Goal: Task Accomplishment & Management: Manage account settings

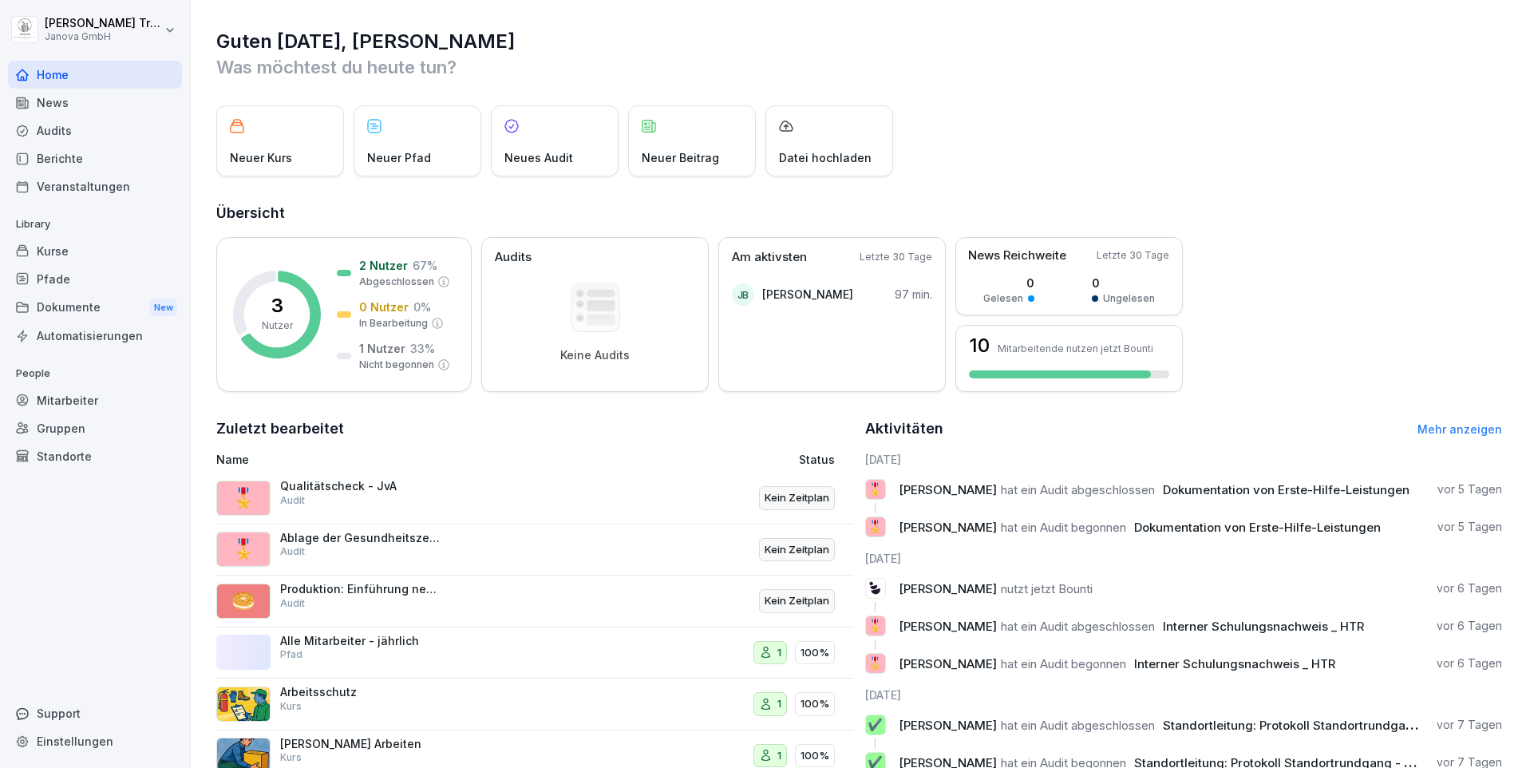
click at [413, 531] on p "Ablage der Gesundheitszeugnisse der MA" at bounding box center [360, 538] width 160 height 14
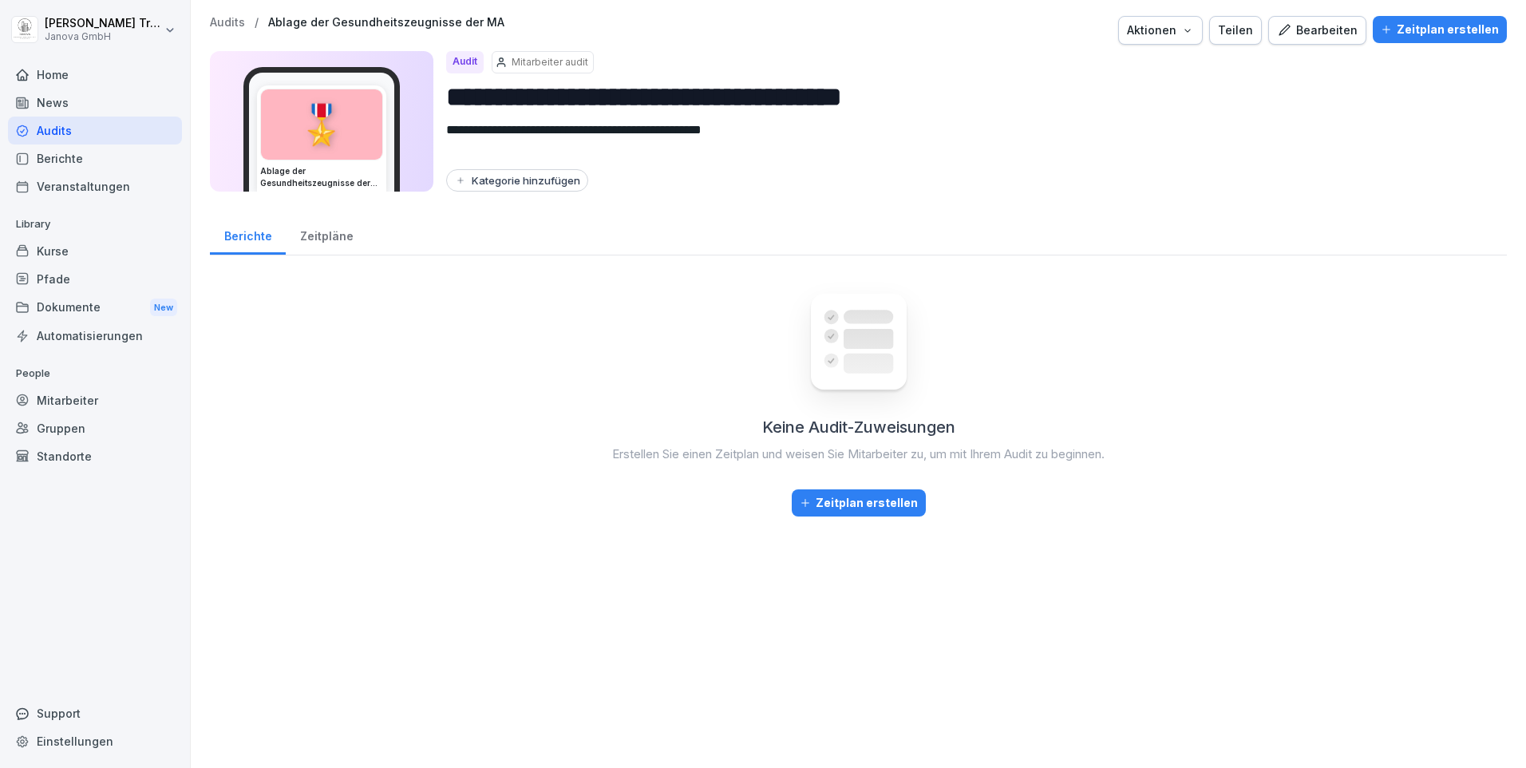
click at [1325, 28] on div "Bearbeiten" at bounding box center [1317, 31] width 81 height 18
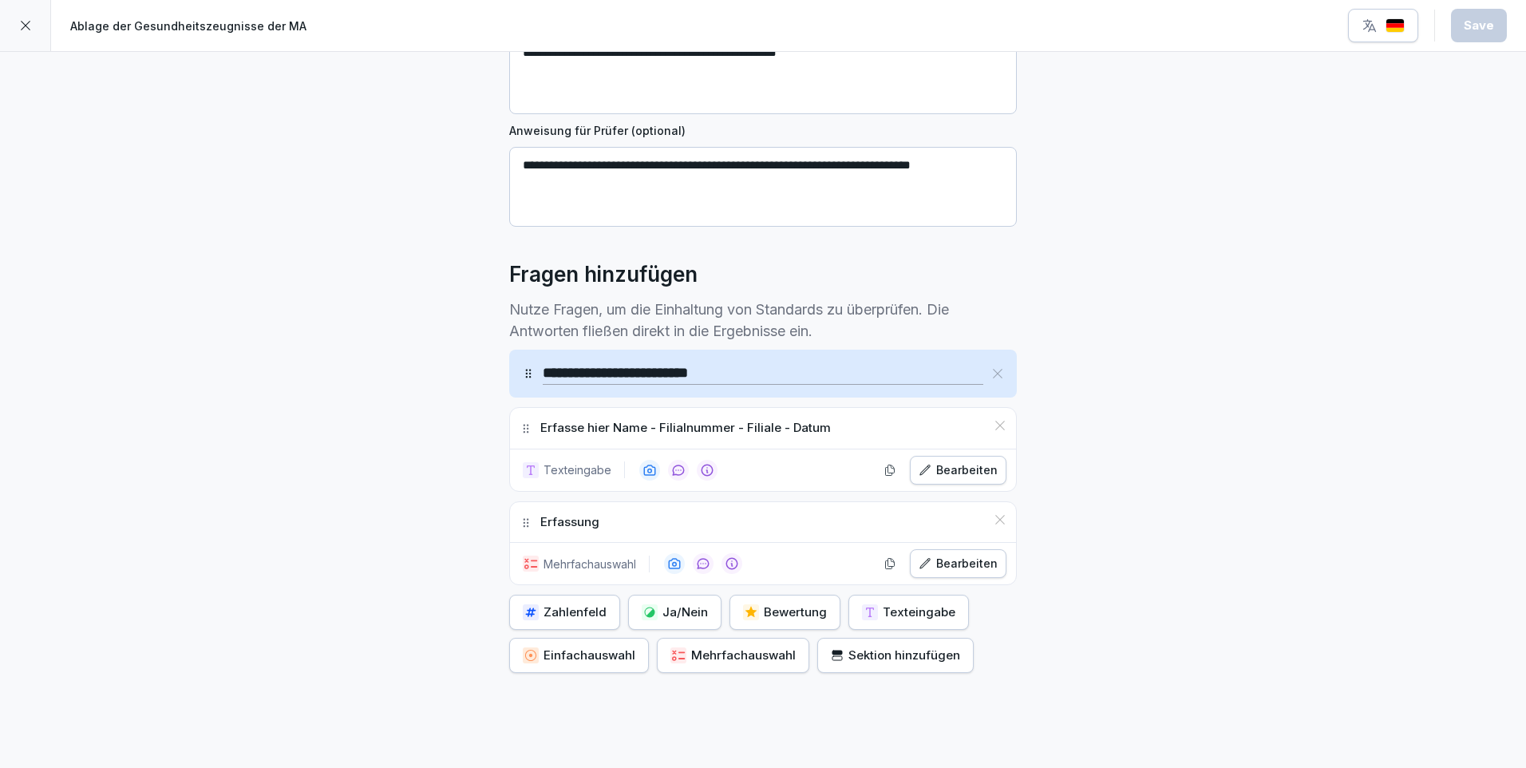
scroll to position [316, 0]
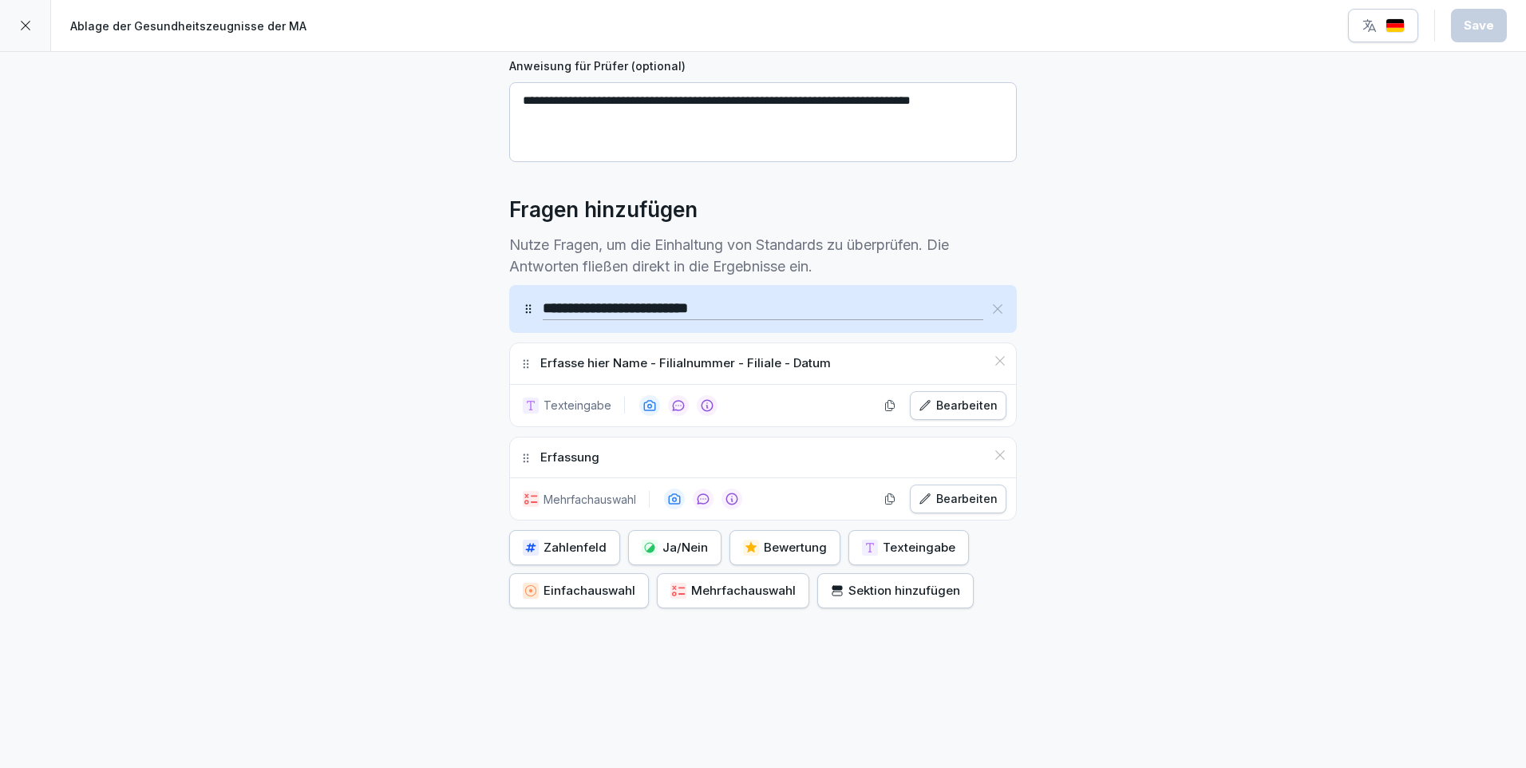
click at [968, 490] on div "Bearbeiten" at bounding box center [957, 499] width 79 height 18
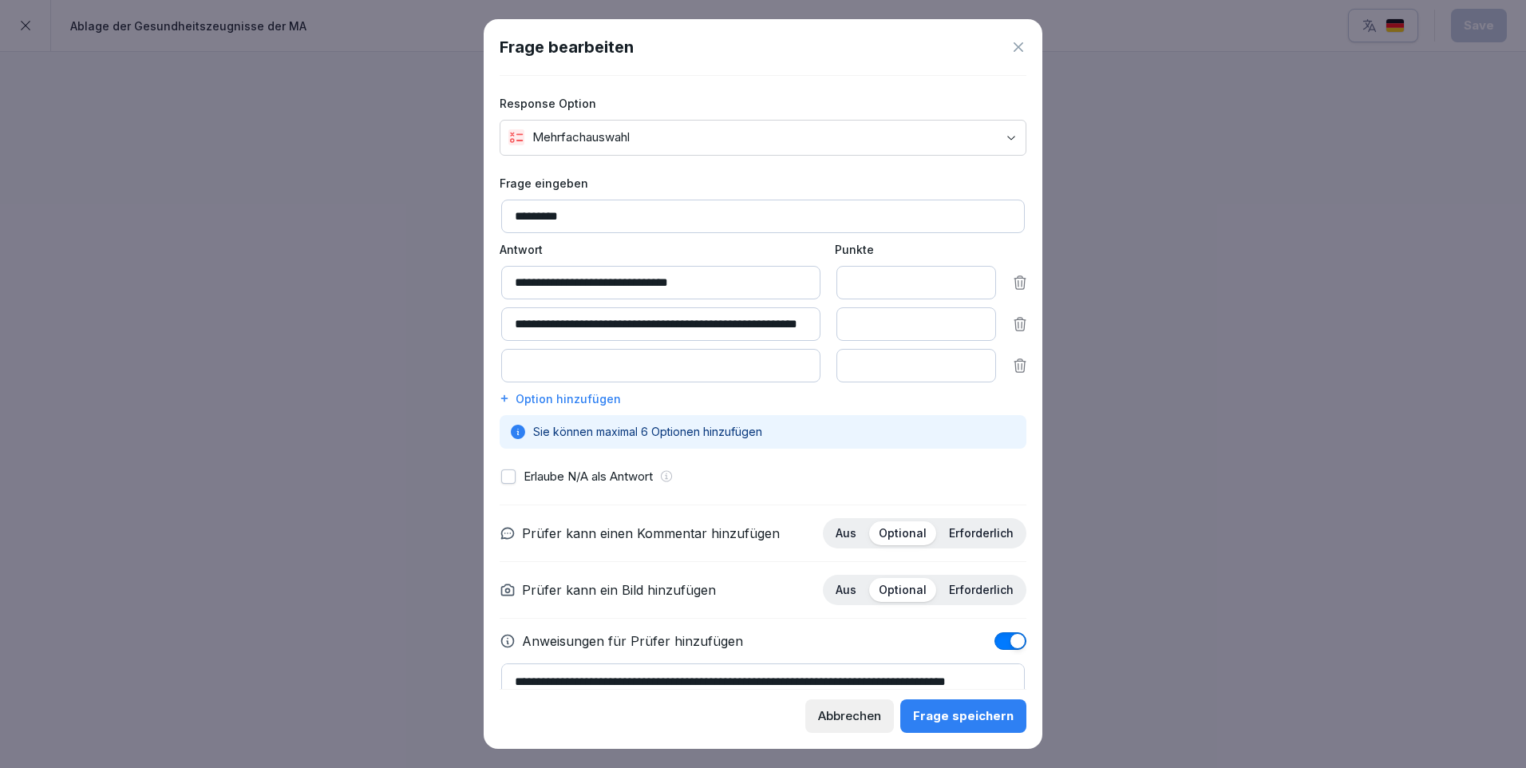
click at [674, 367] on input at bounding box center [660, 366] width 319 height 34
click at [955, 722] on div "Frage speichern" at bounding box center [963, 716] width 101 height 18
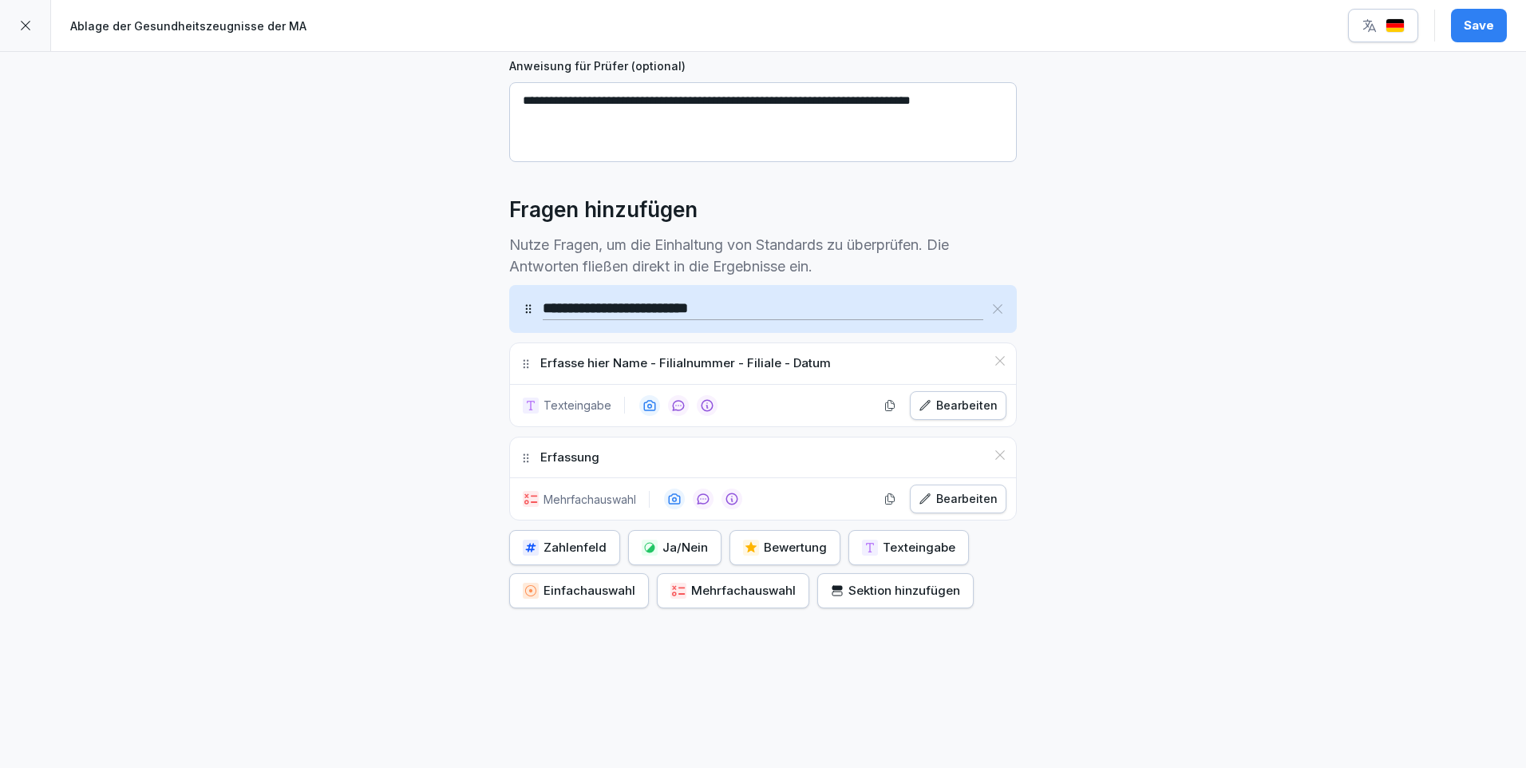
click at [1489, 33] on div "Save" at bounding box center [1478, 26] width 30 height 18
click at [32, 21] on div at bounding box center [25, 25] width 51 height 51
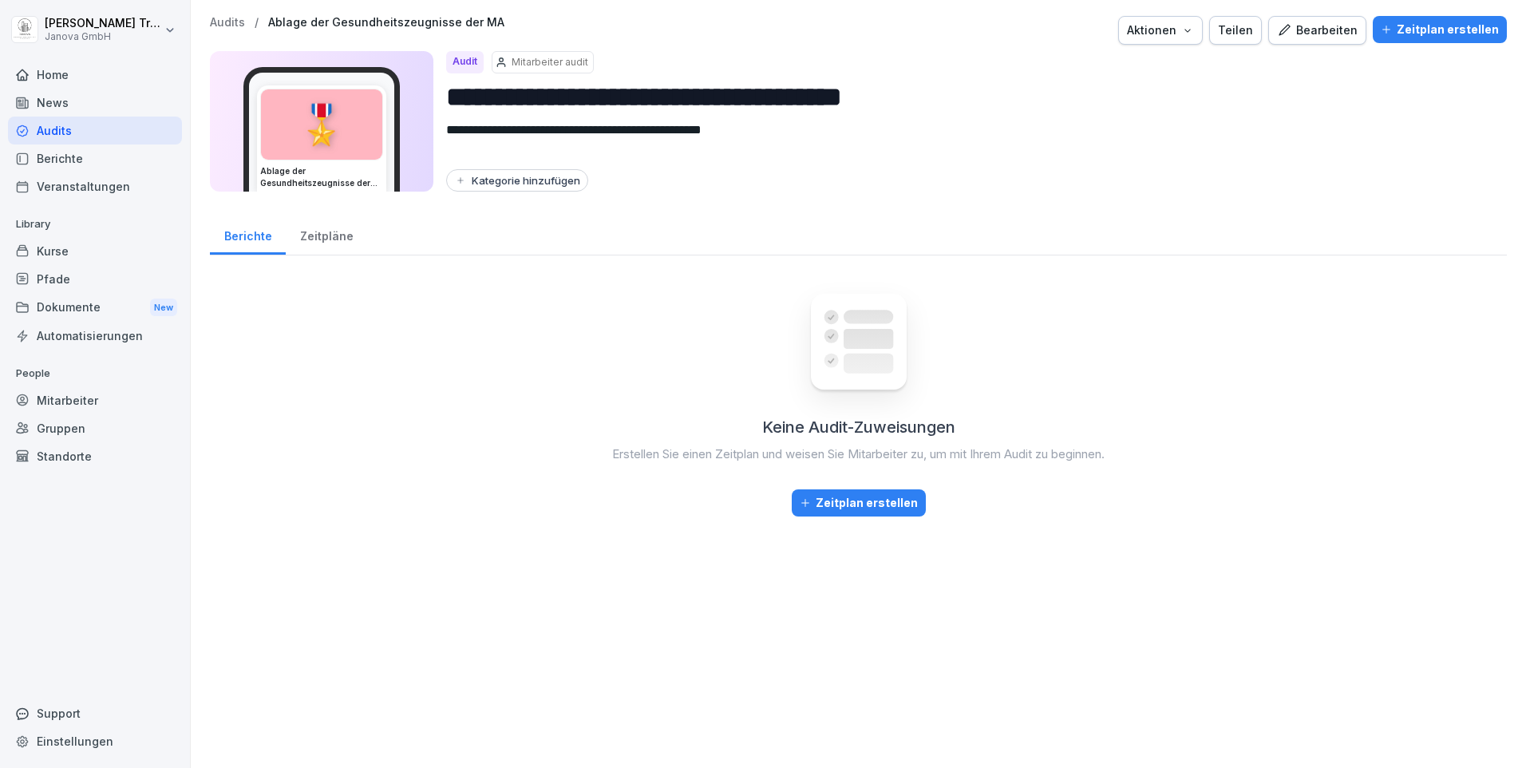
click at [61, 136] on div "Audits" at bounding box center [95, 130] width 174 height 28
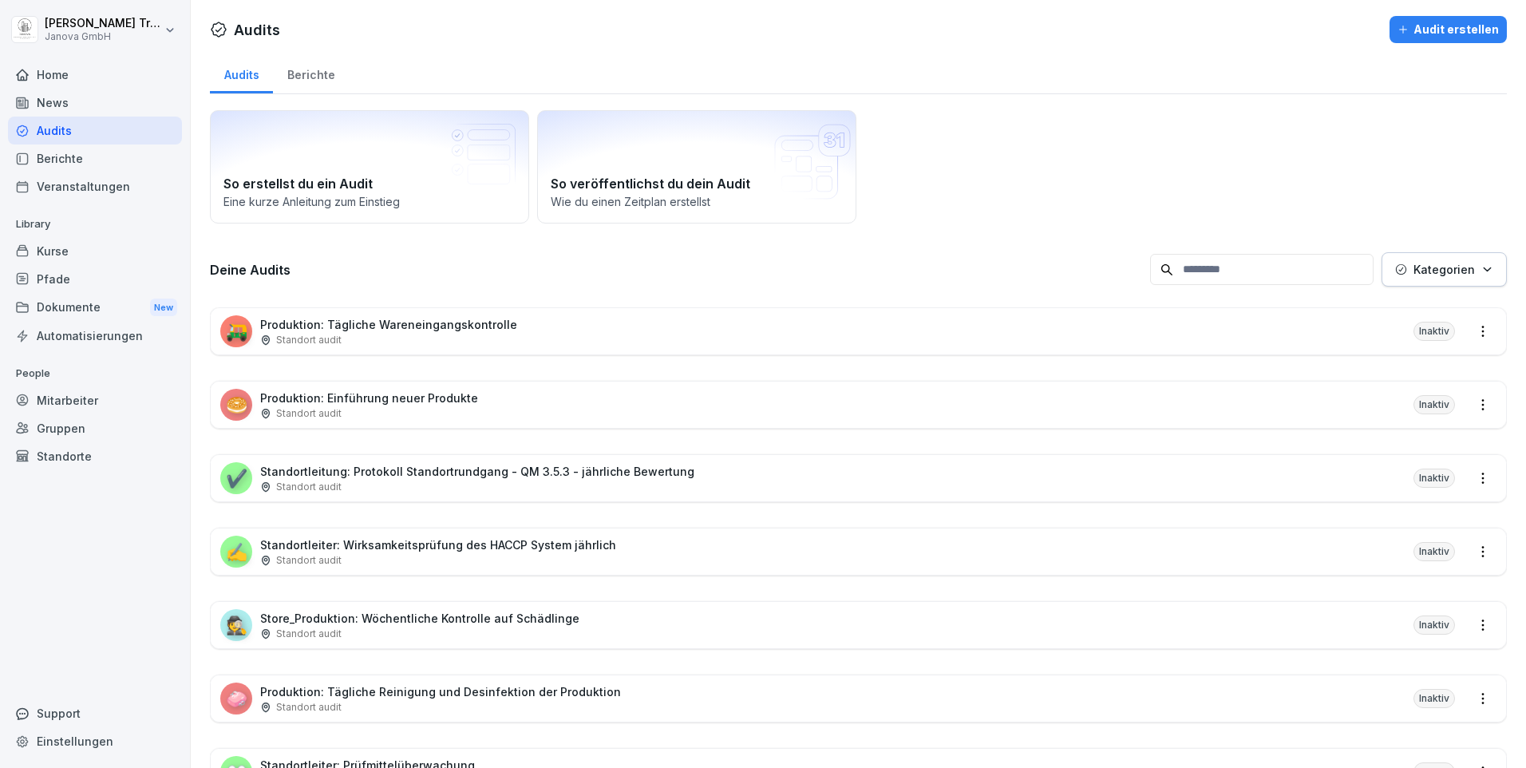
scroll to position [80, 0]
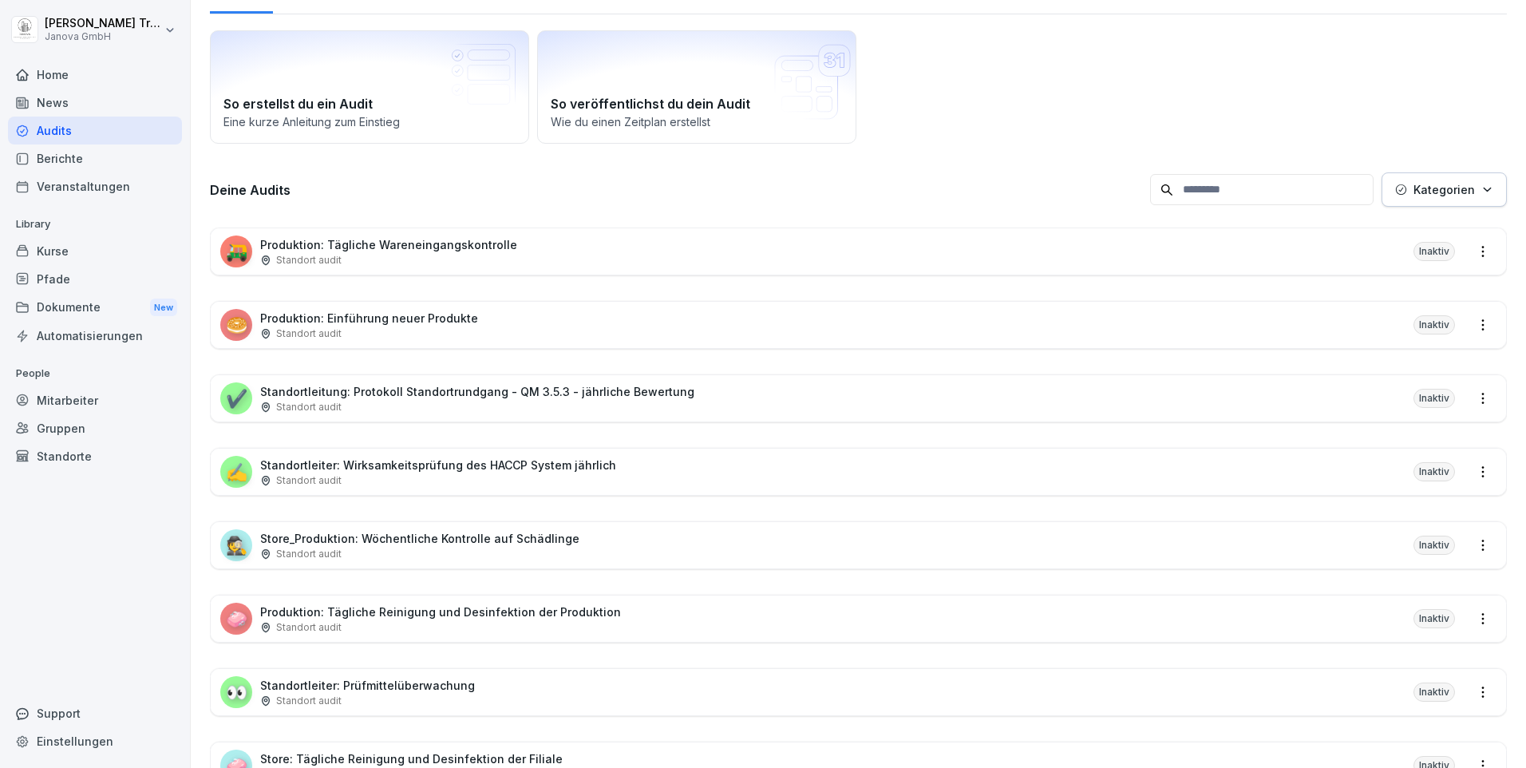
click at [505, 537] on p "Store_Produktion: Wöchentliche Kontrolle auf Schädlinge" at bounding box center [419, 538] width 319 height 17
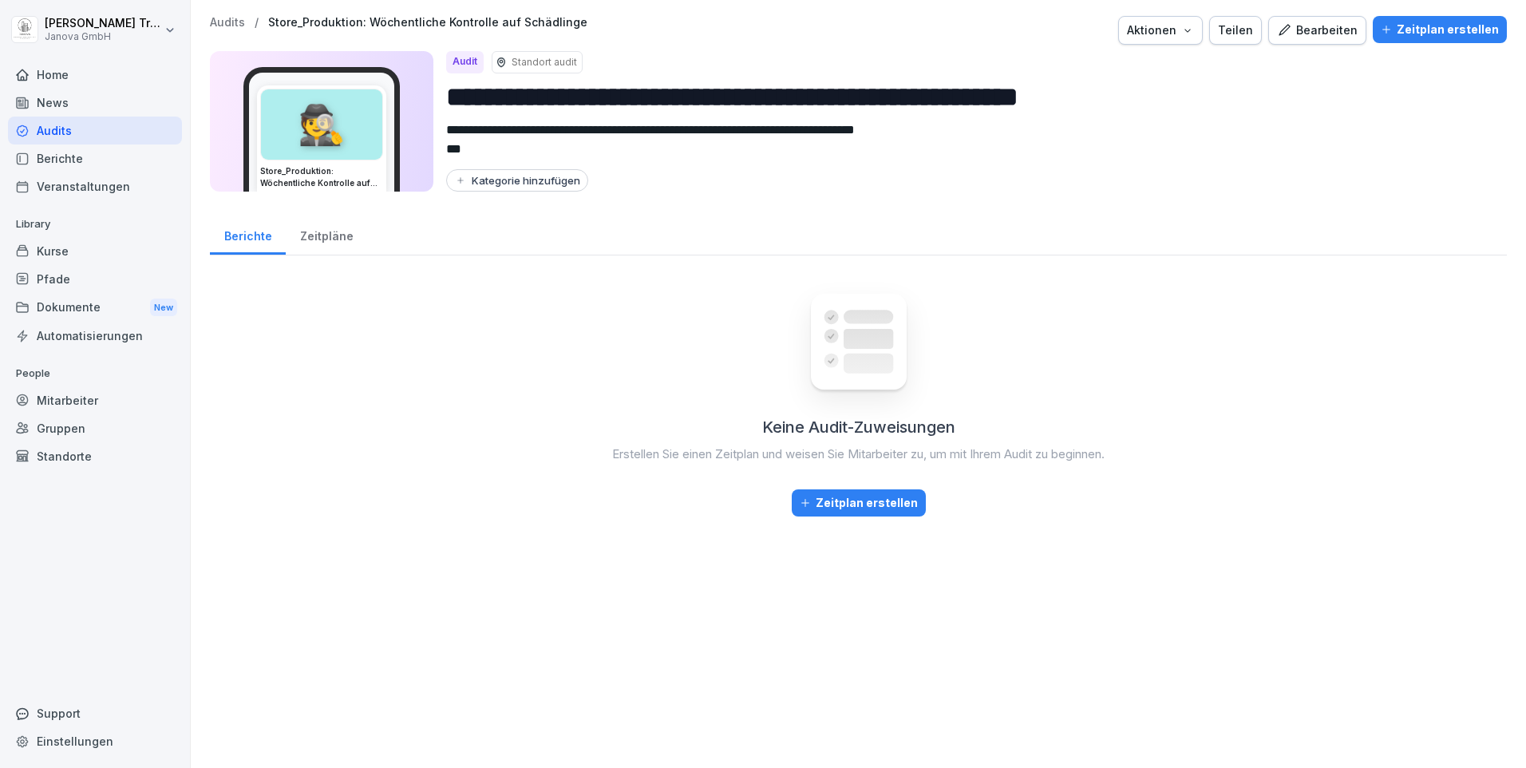
click at [1302, 27] on div "Bearbeiten" at bounding box center [1317, 31] width 81 height 18
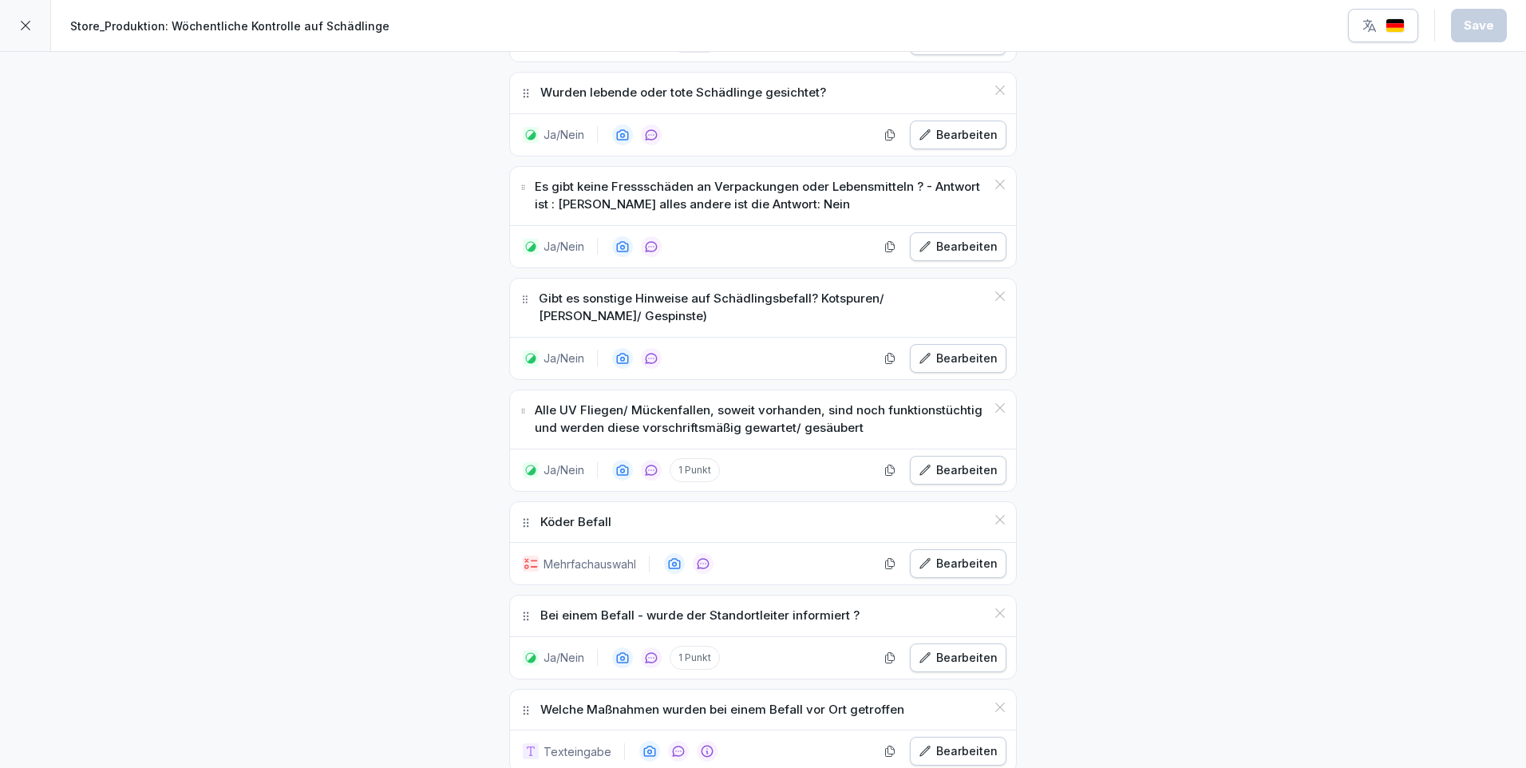
scroll to position [958, 0]
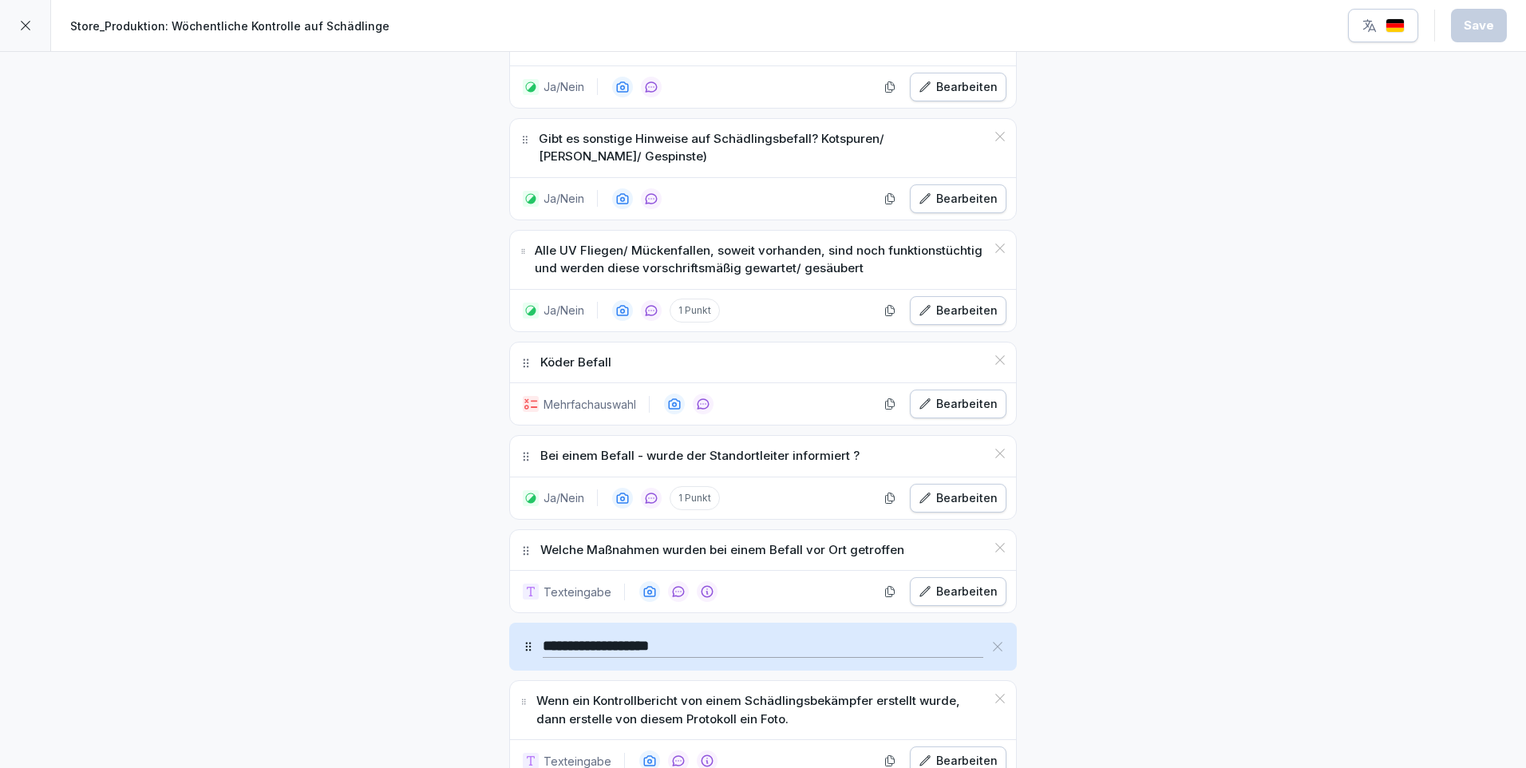
click at [986, 496] on div "Bearbeiten" at bounding box center [957, 498] width 79 height 18
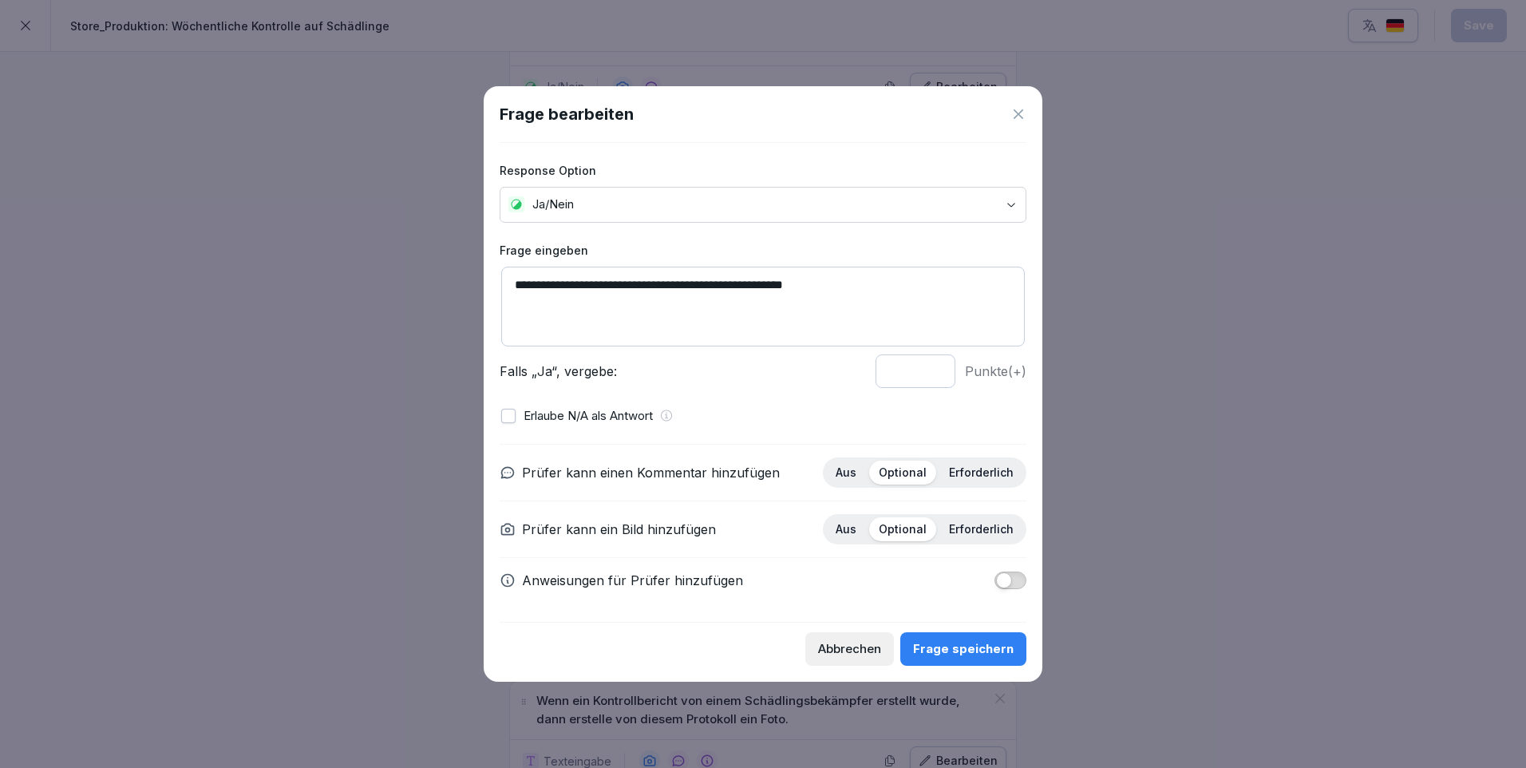
click at [1002, 645] on div "Frage speichern" at bounding box center [963, 649] width 101 height 18
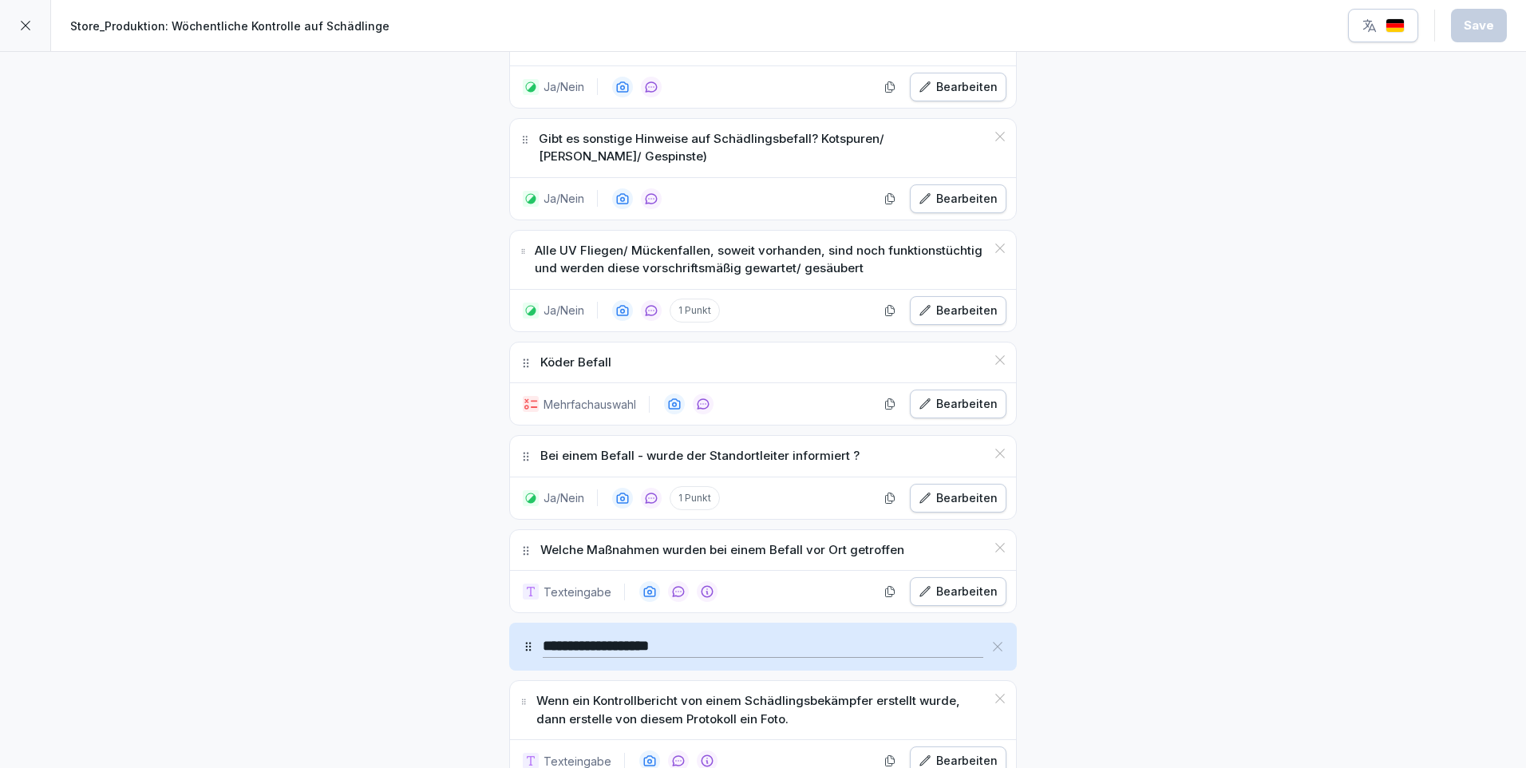
scroll to position [1117, 0]
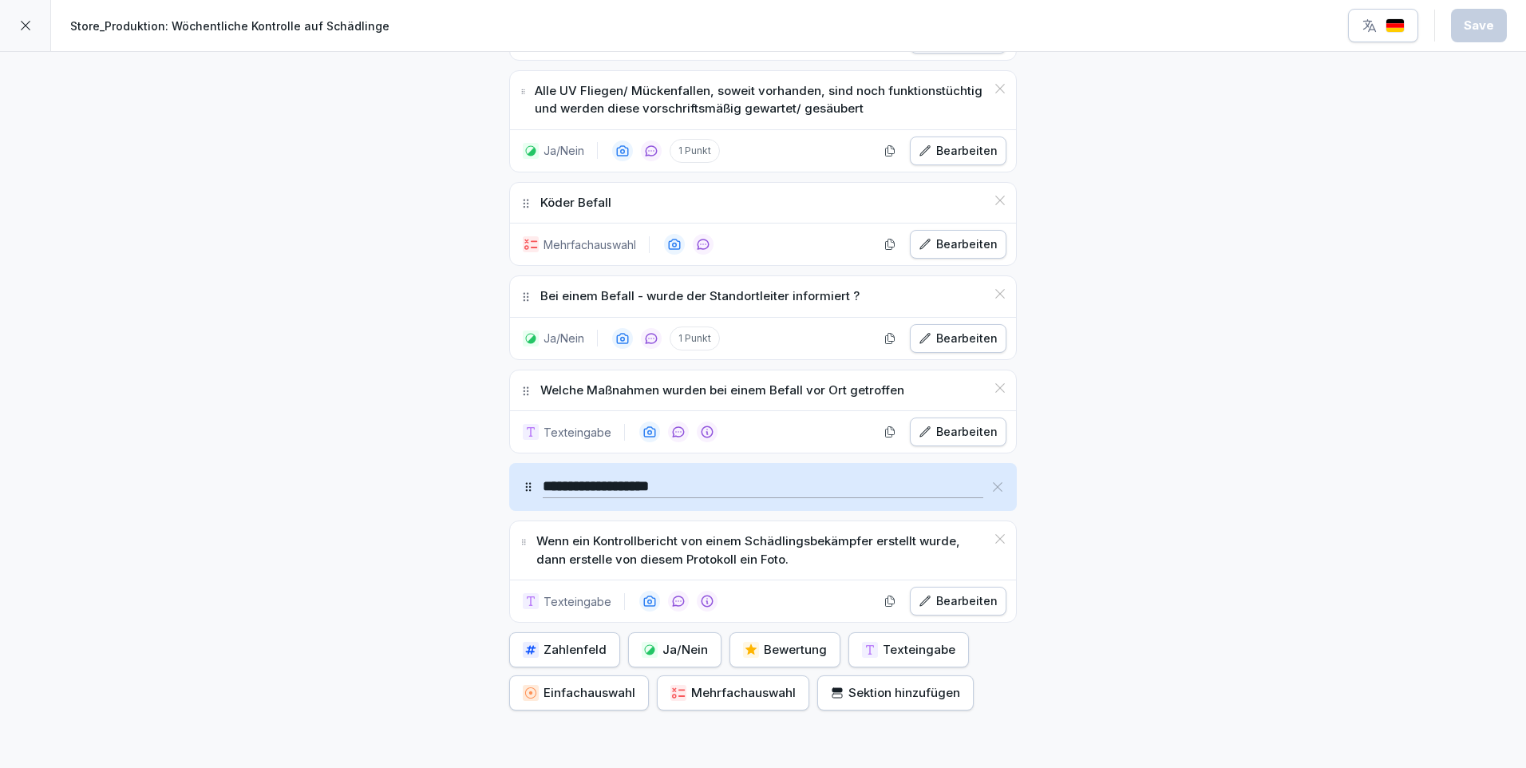
click at [33, 18] on div at bounding box center [25, 25] width 51 height 51
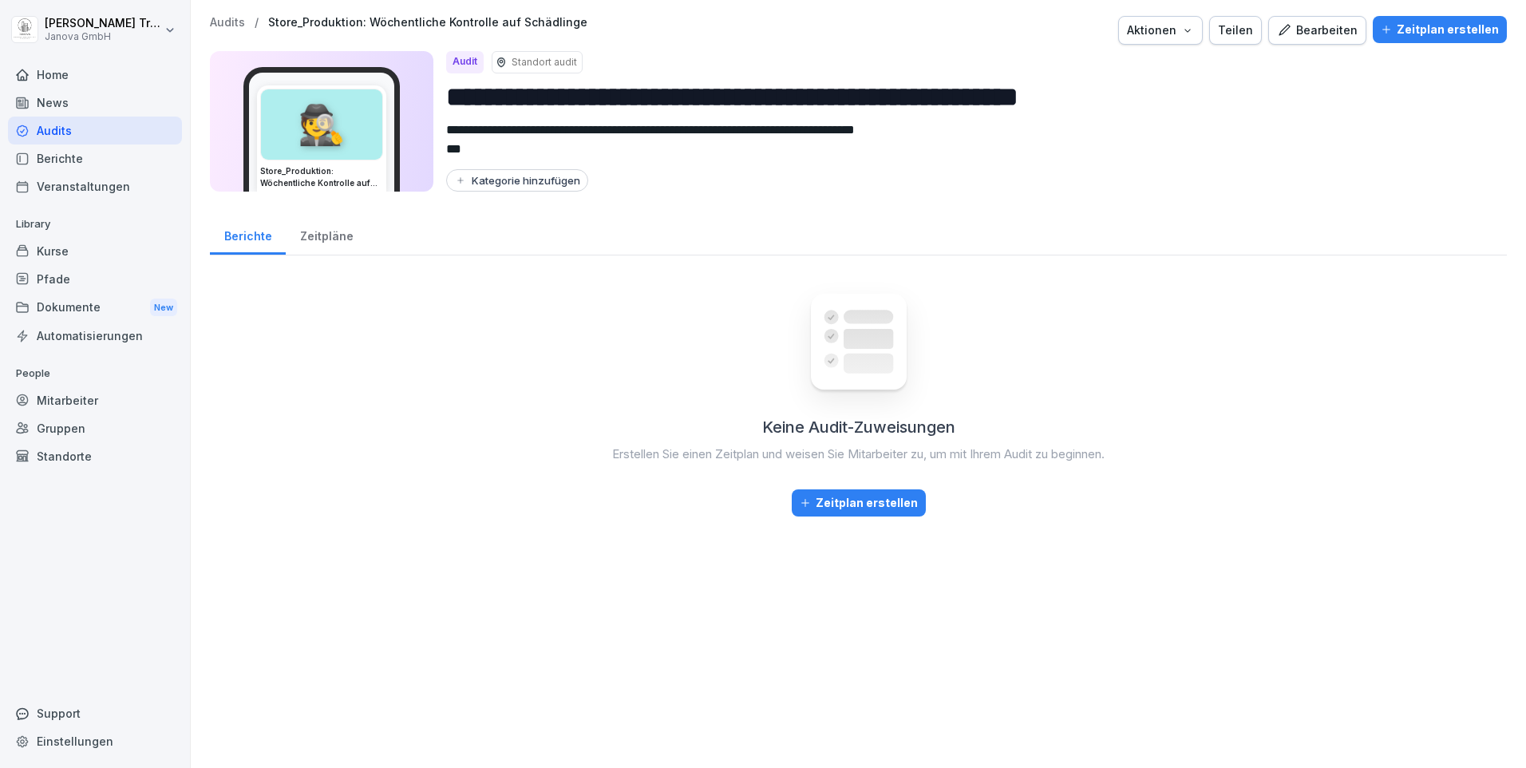
click at [71, 134] on div "Audits" at bounding box center [95, 130] width 174 height 28
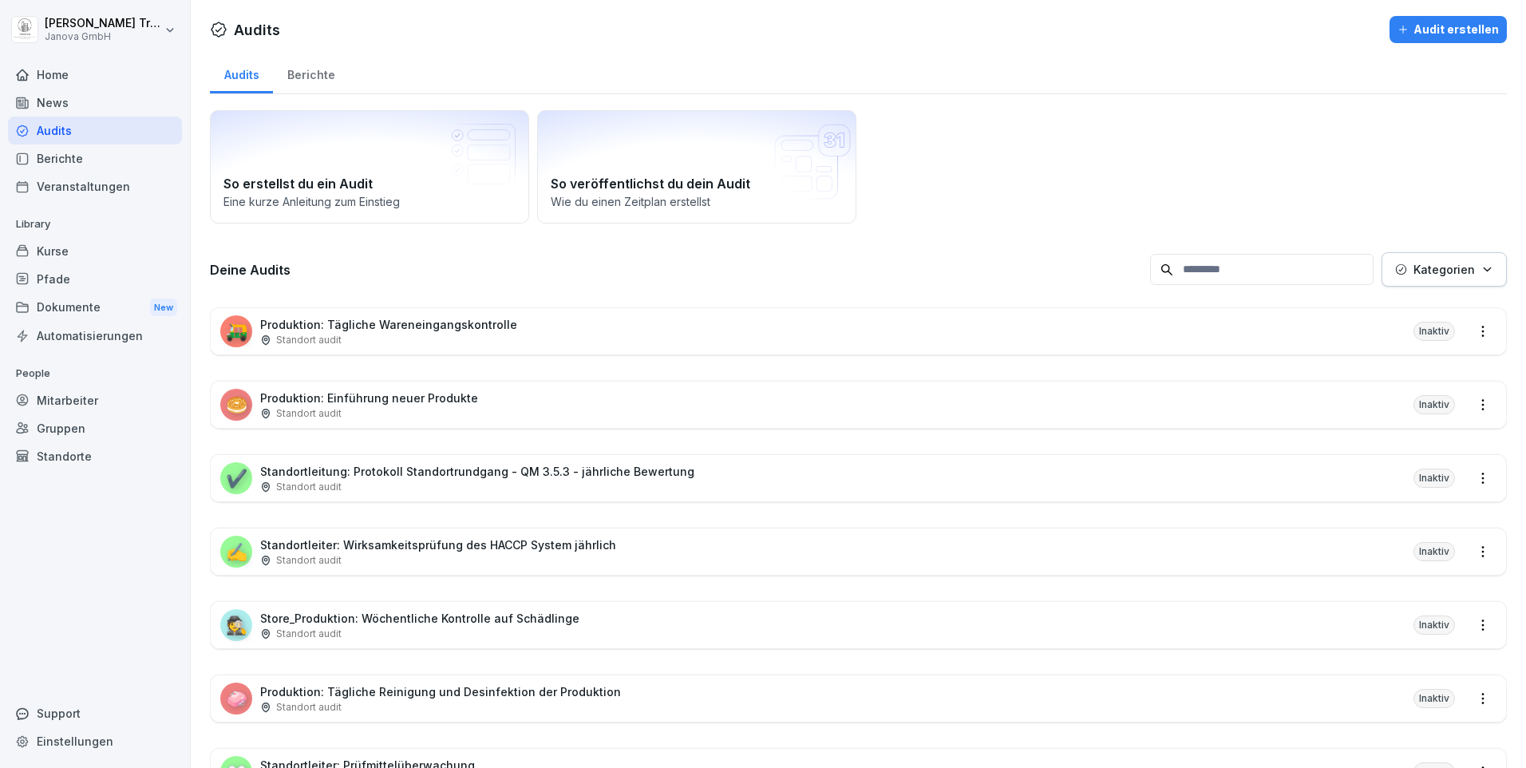
scroll to position [160, 0]
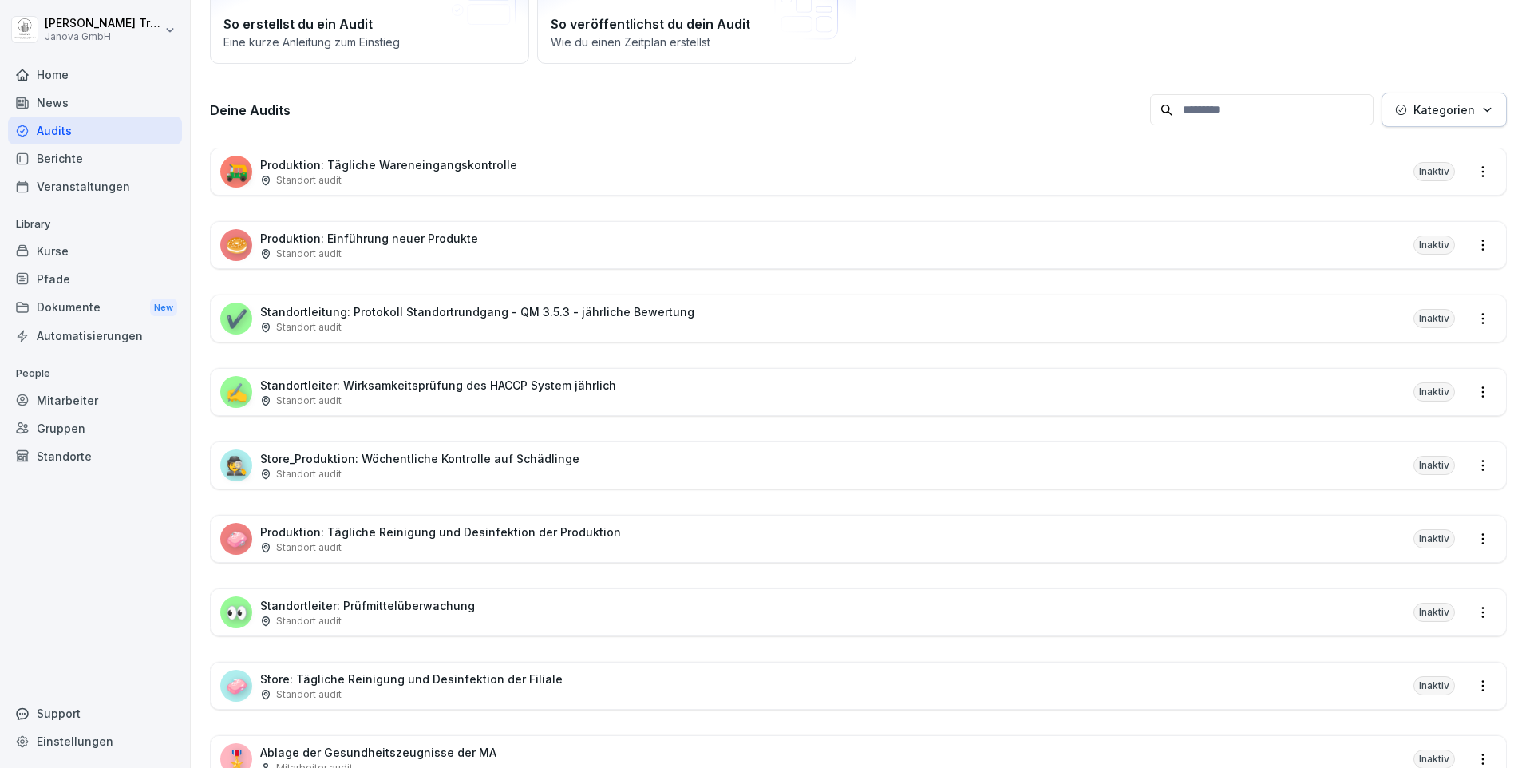
click at [603, 535] on div "🧼 Produktion: Tägliche Reinigung und Desinfektion der Produktion Standort audit…" at bounding box center [858, 538] width 1295 height 46
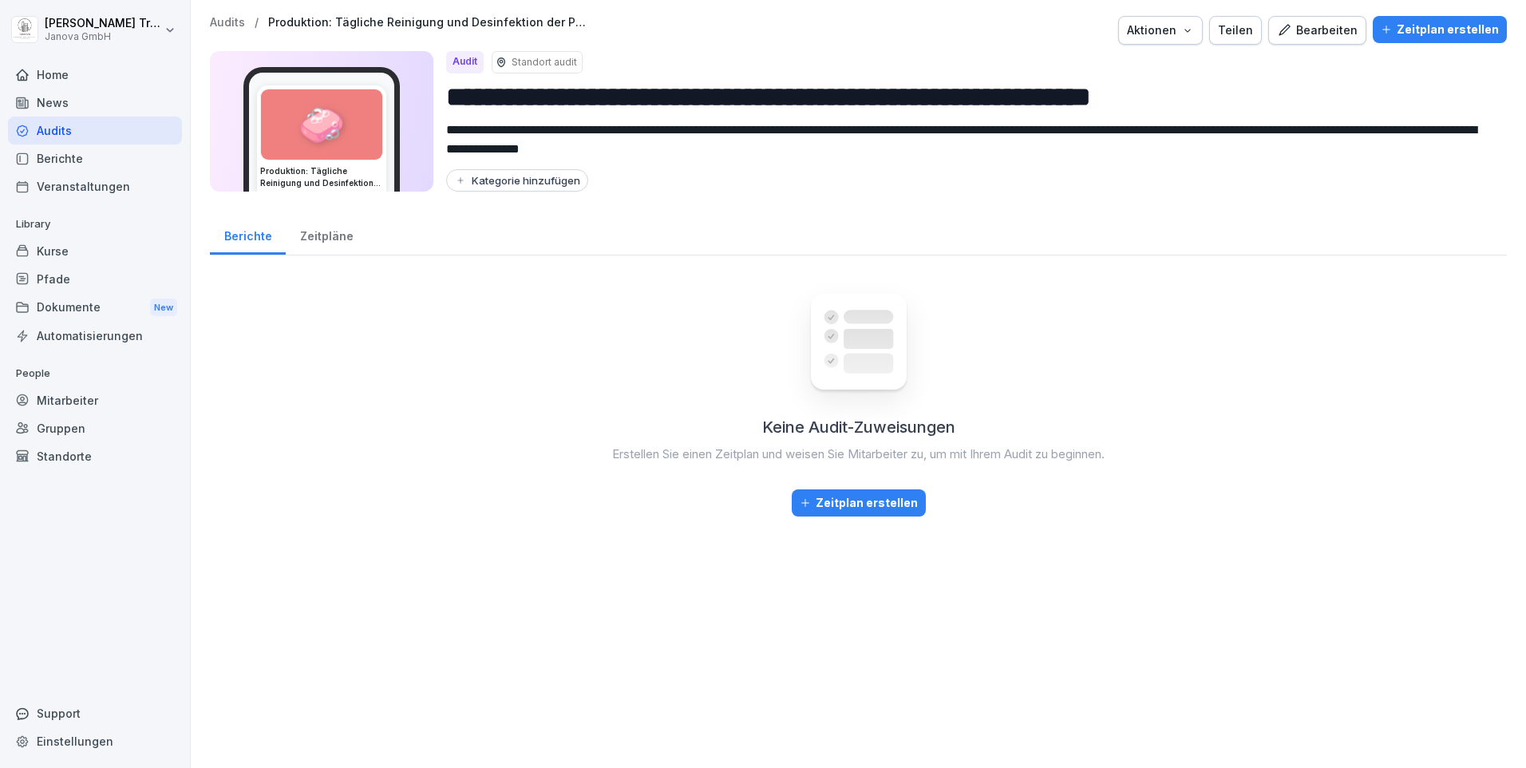
click at [1295, 31] on div "Bearbeiten" at bounding box center [1317, 31] width 81 height 18
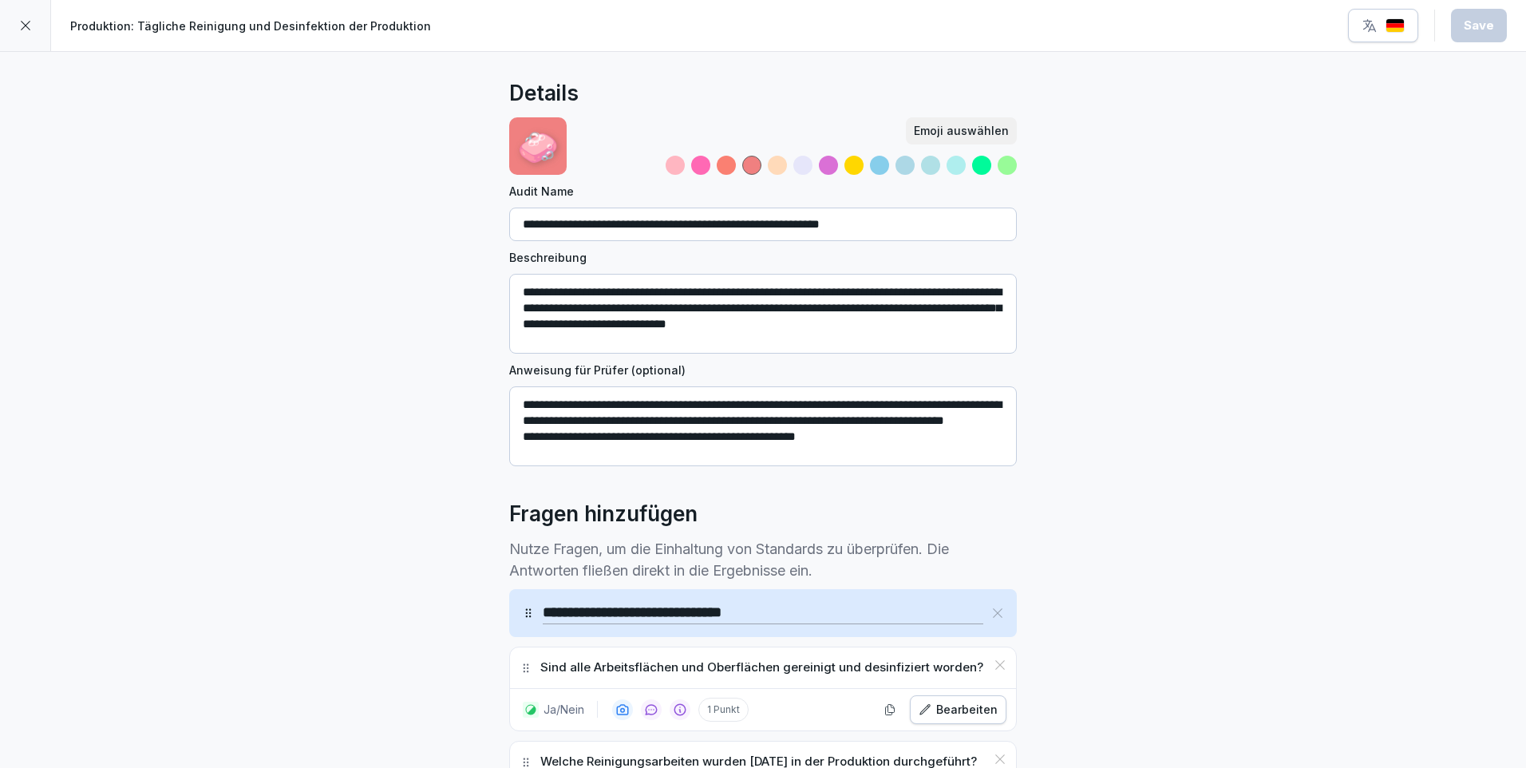
scroll to position [239, 0]
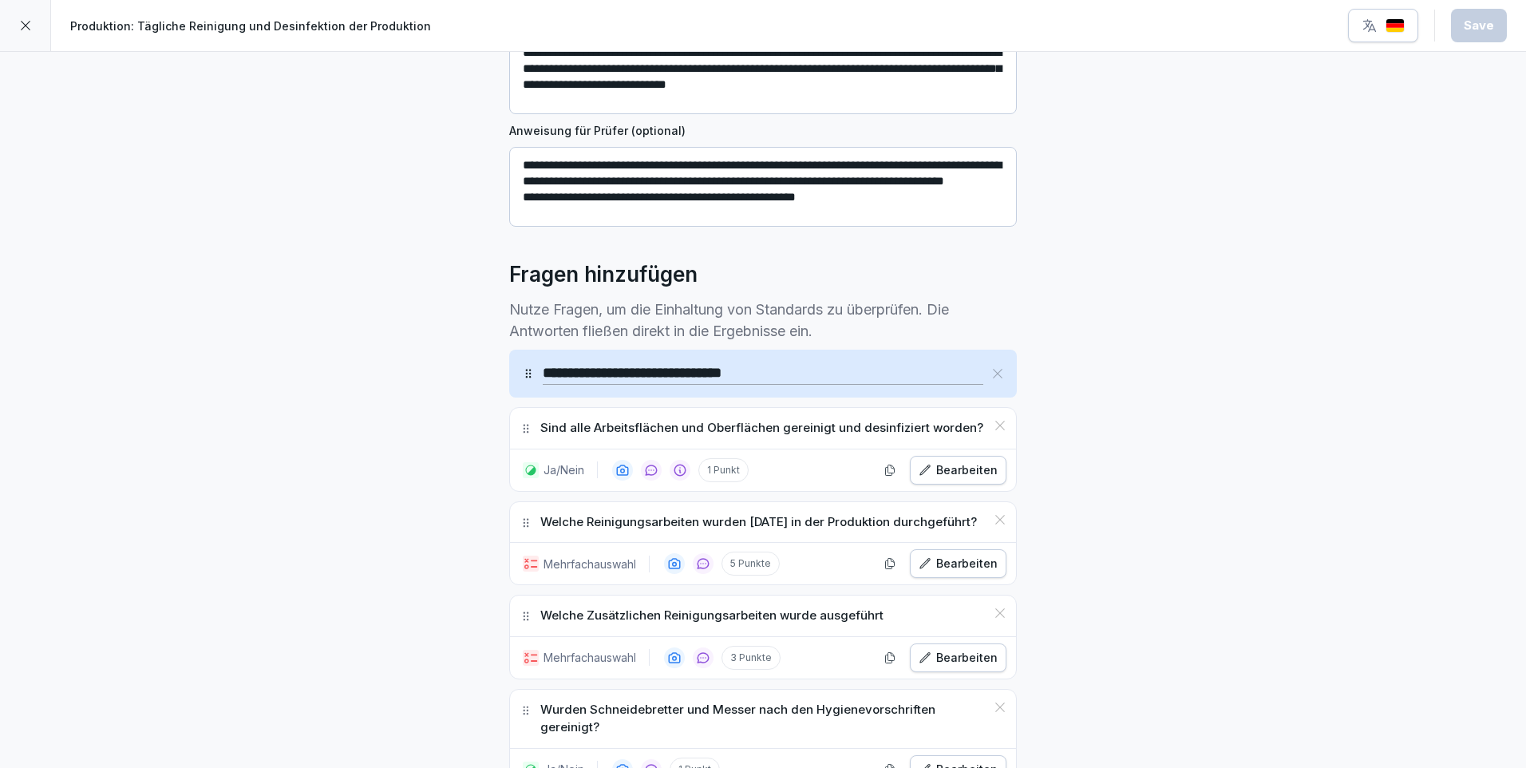
click at [968, 555] on div "Bearbeiten" at bounding box center [957, 564] width 79 height 18
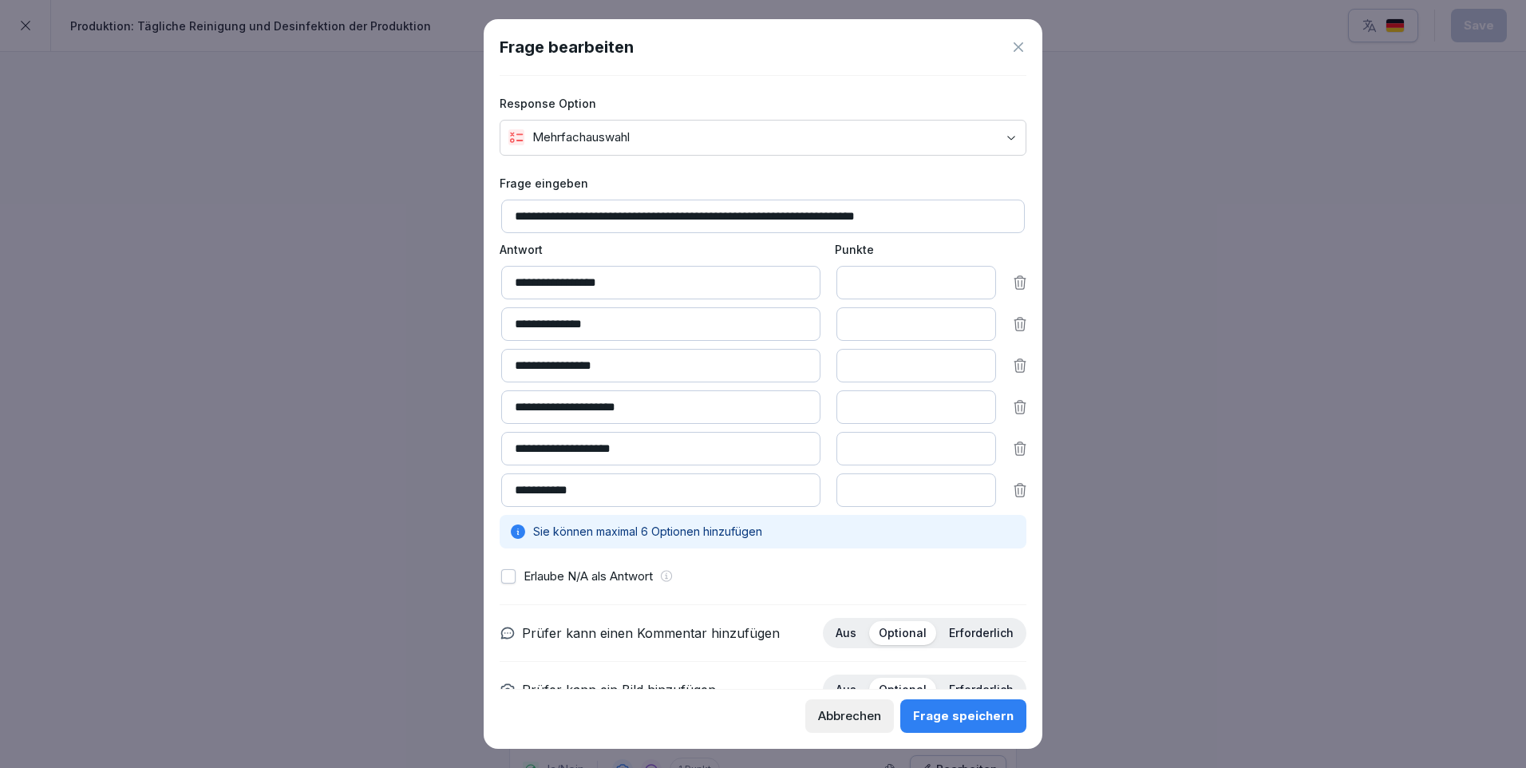
click at [857, 214] on input "**********" at bounding box center [762, 216] width 523 height 34
type input "**********"
click at [508, 575] on button "button" at bounding box center [508, 576] width 14 height 14
click at [949, 712] on div "Frage speichern" at bounding box center [963, 716] width 101 height 18
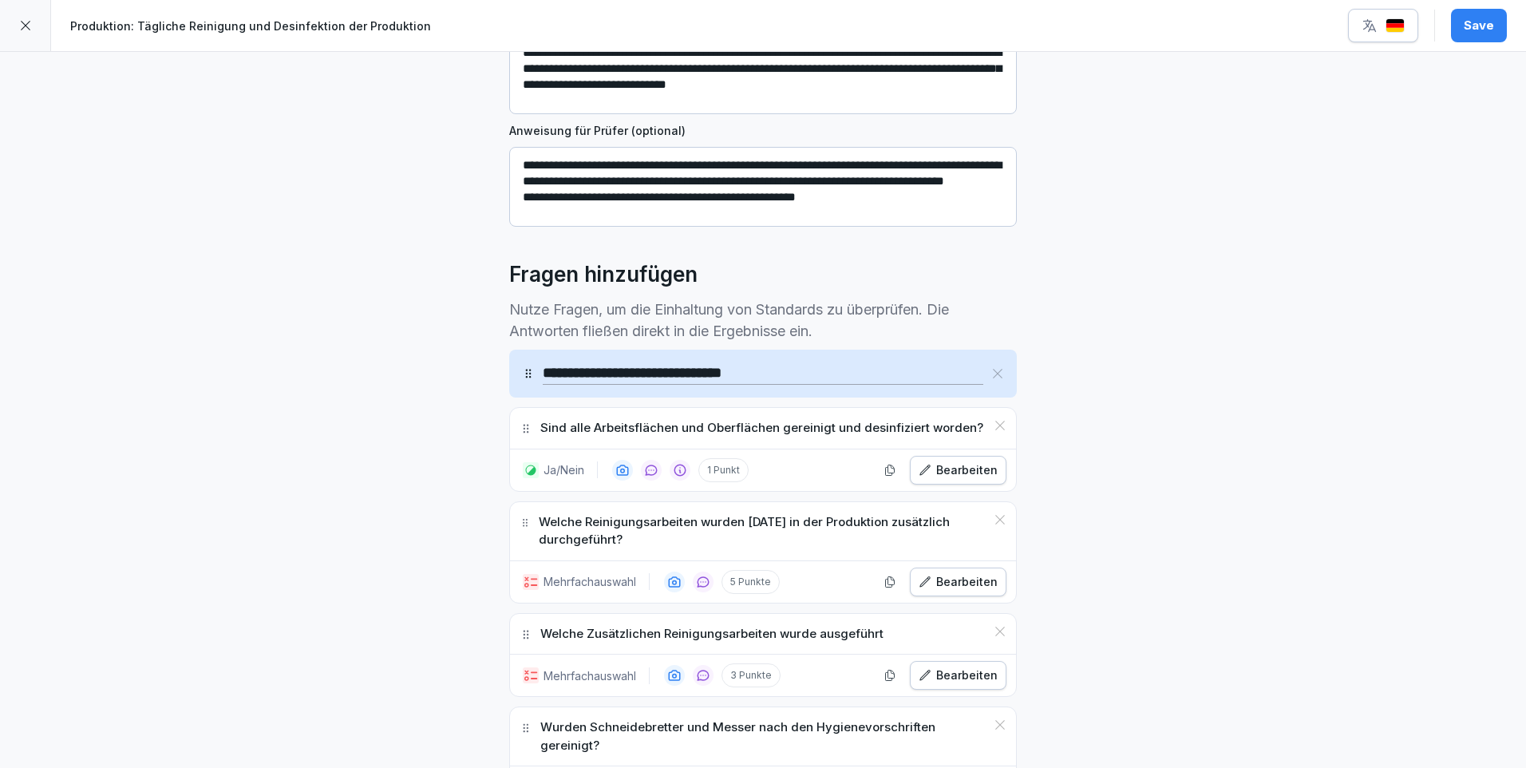
scroll to position [399, 0]
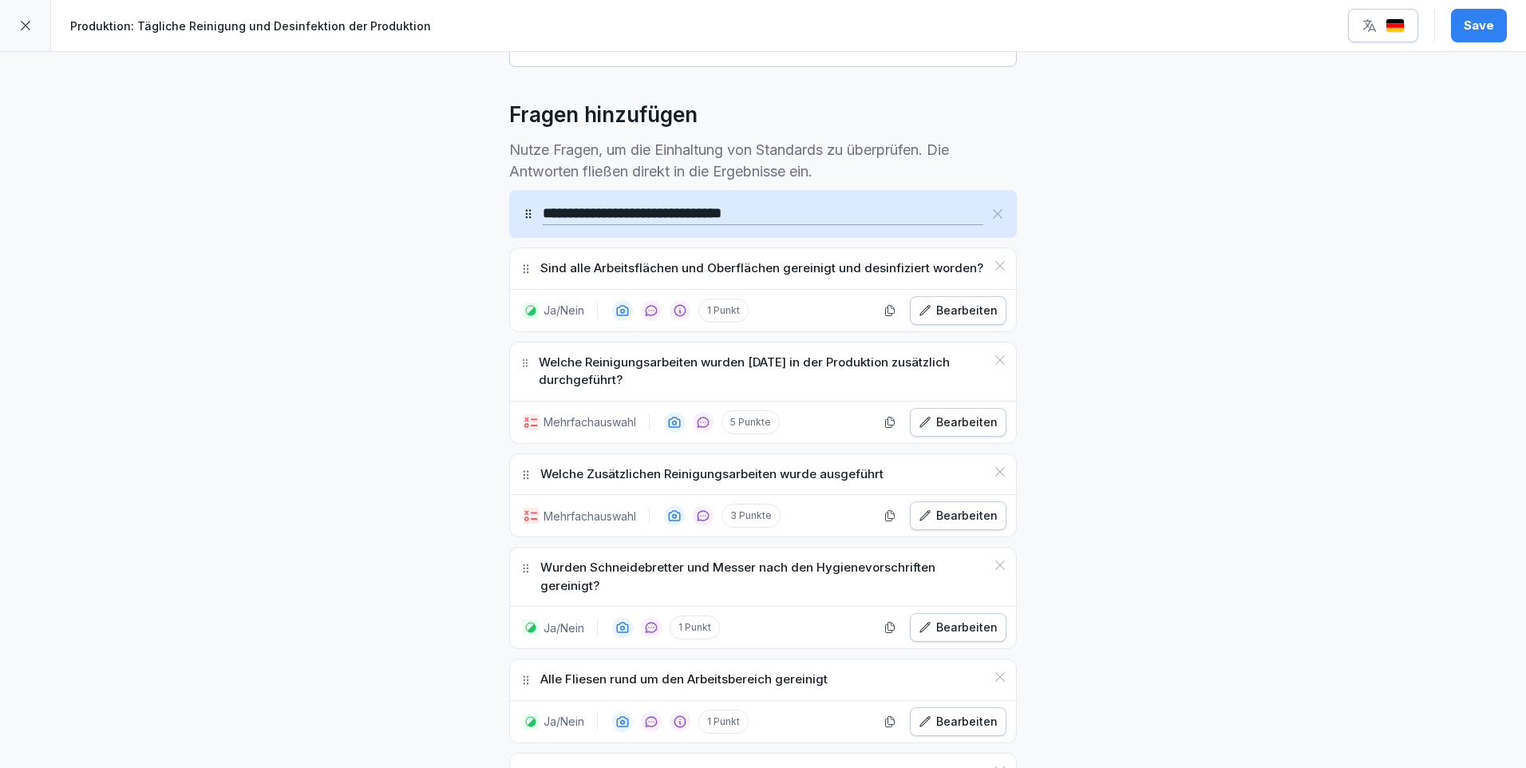
click at [959, 427] on div "Bearbeiten" at bounding box center [957, 422] width 79 height 18
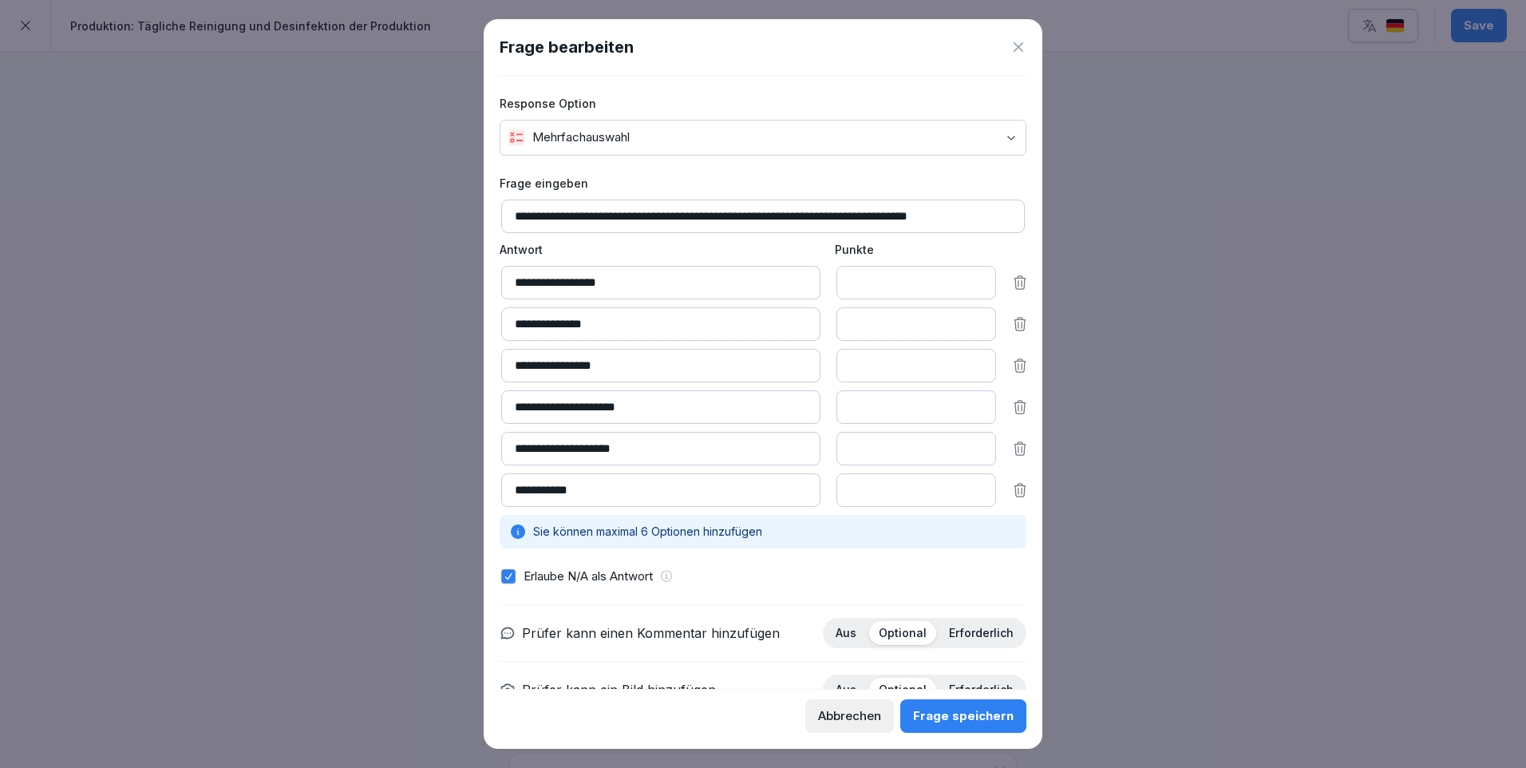
click at [980, 715] on div "Frage speichern" at bounding box center [963, 716] width 101 height 18
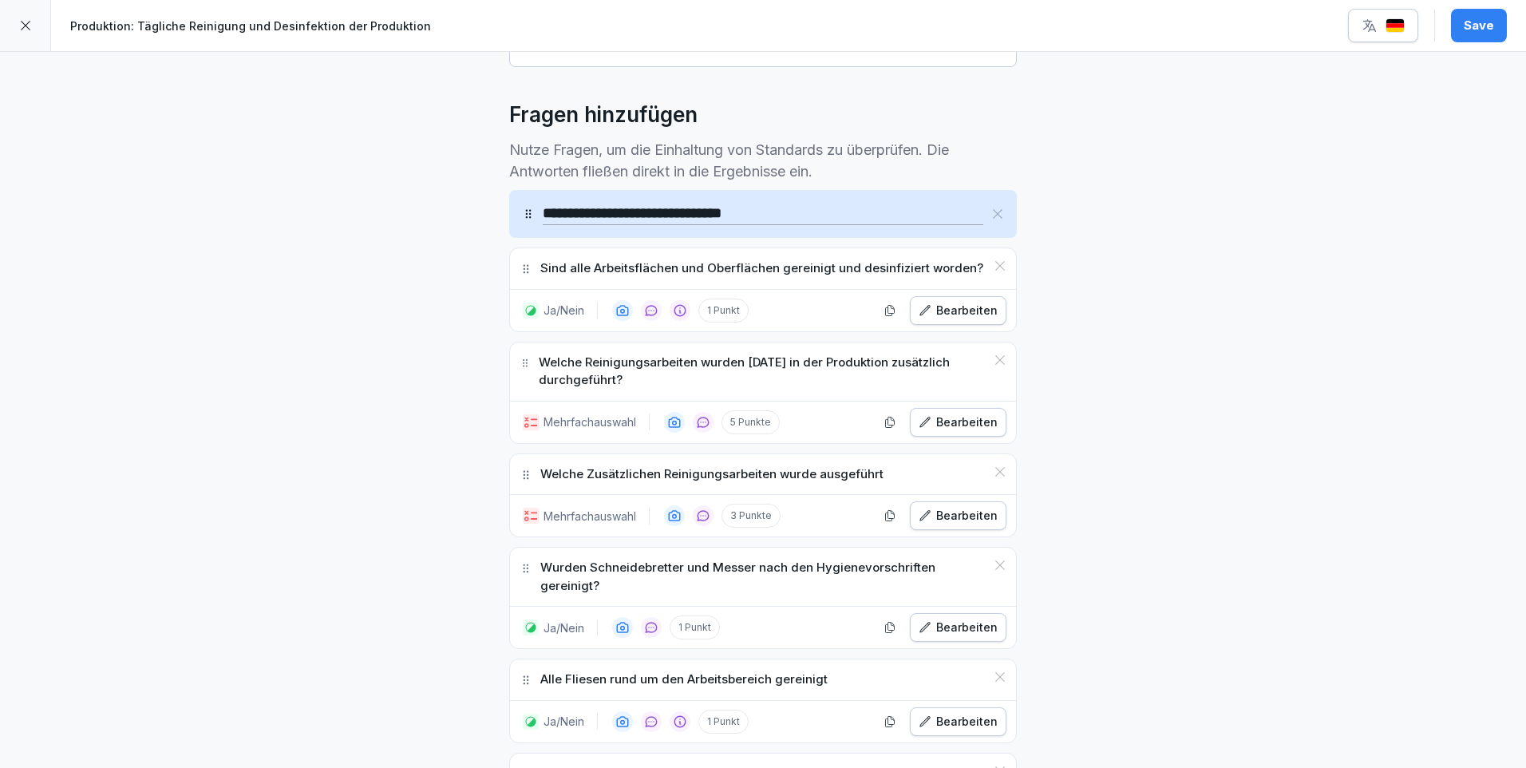
click at [977, 521] on div "Bearbeiten" at bounding box center [957, 516] width 79 height 18
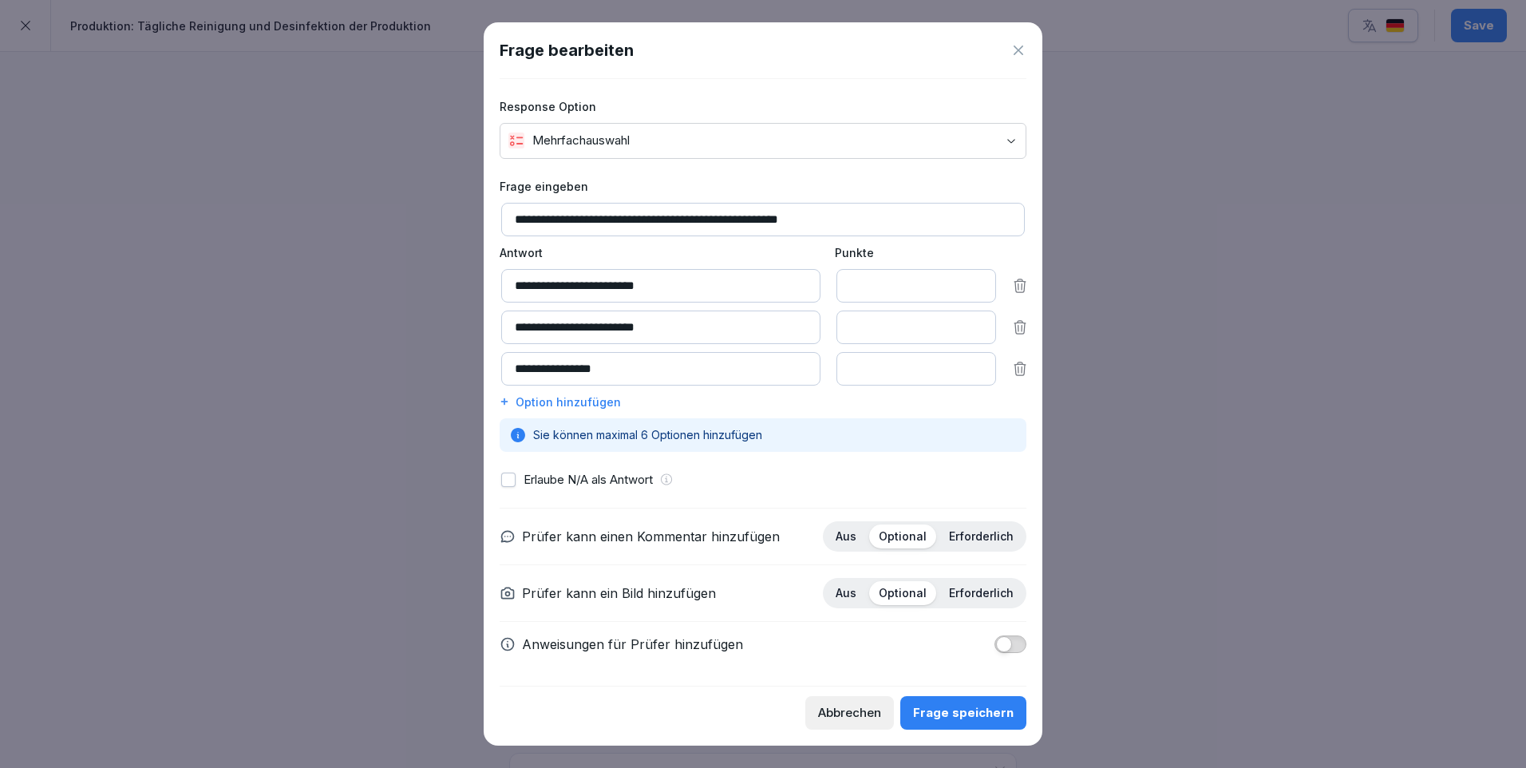
click at [559, 403] on div "Option hinzufügen" at bounding box center [763, 401] width 527 height 17
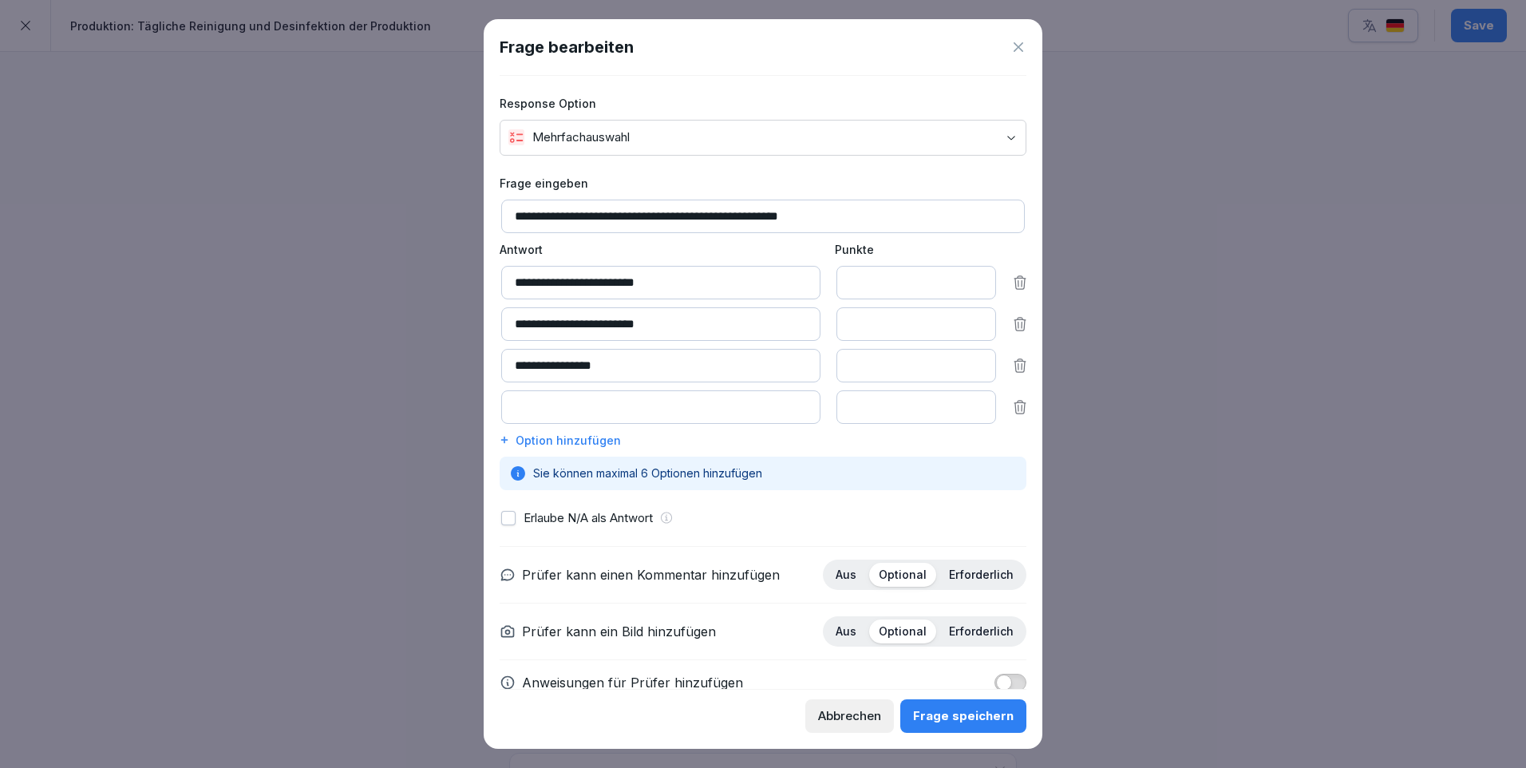
click at [584, 415] on input at bounding box center [660, 407] width 319 height 34
type input "**********"
click at [598, 436] on div "Option hinzufügen" at bounding box center [763, 440] width 527 height 17
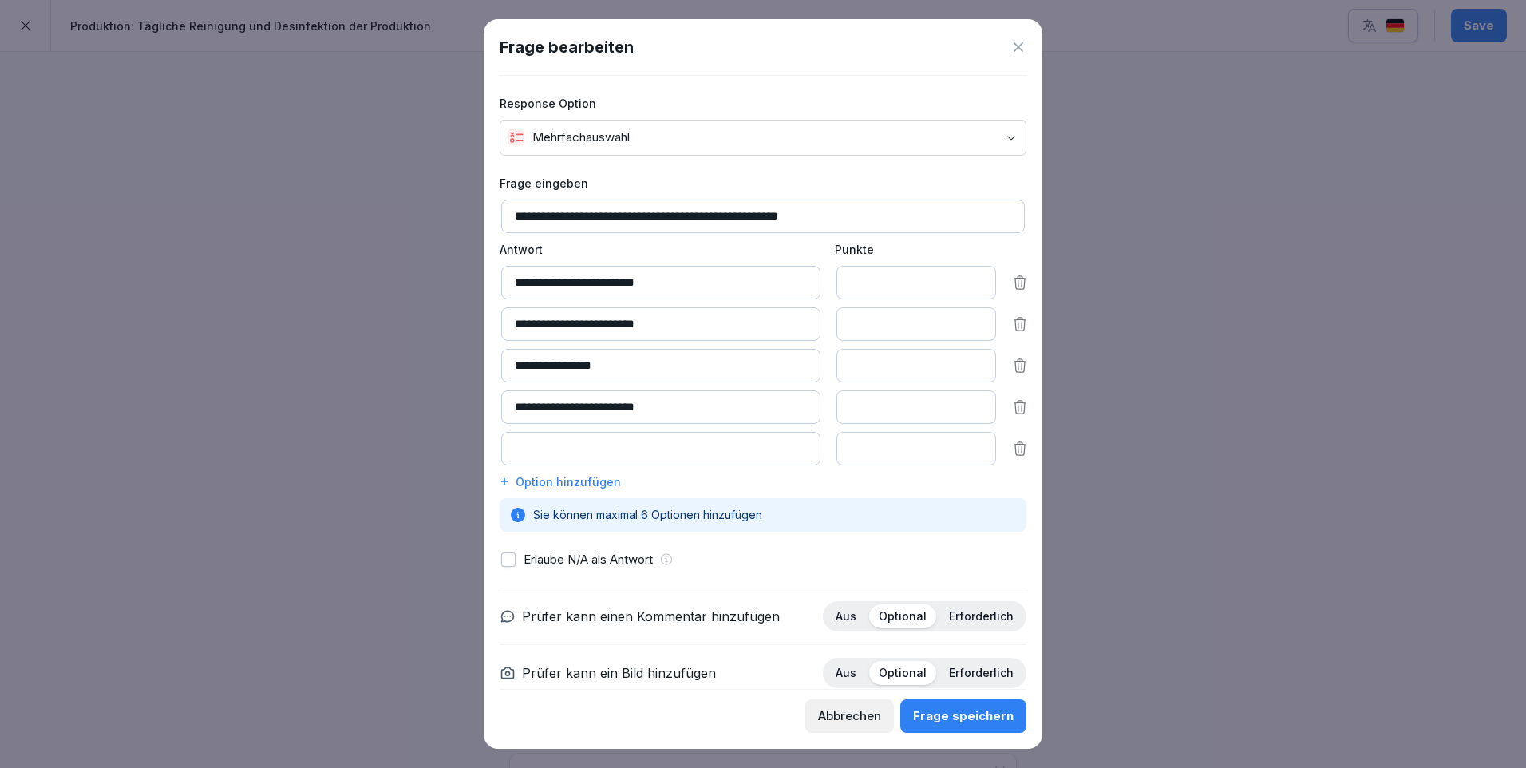
click at [593, 442] on input at bounding box center [660, 449] width 319 height 34
type input "**********"
click at [979, 709] on div "Frage speichern" at bounding box center [963, 716] width 101 height 18
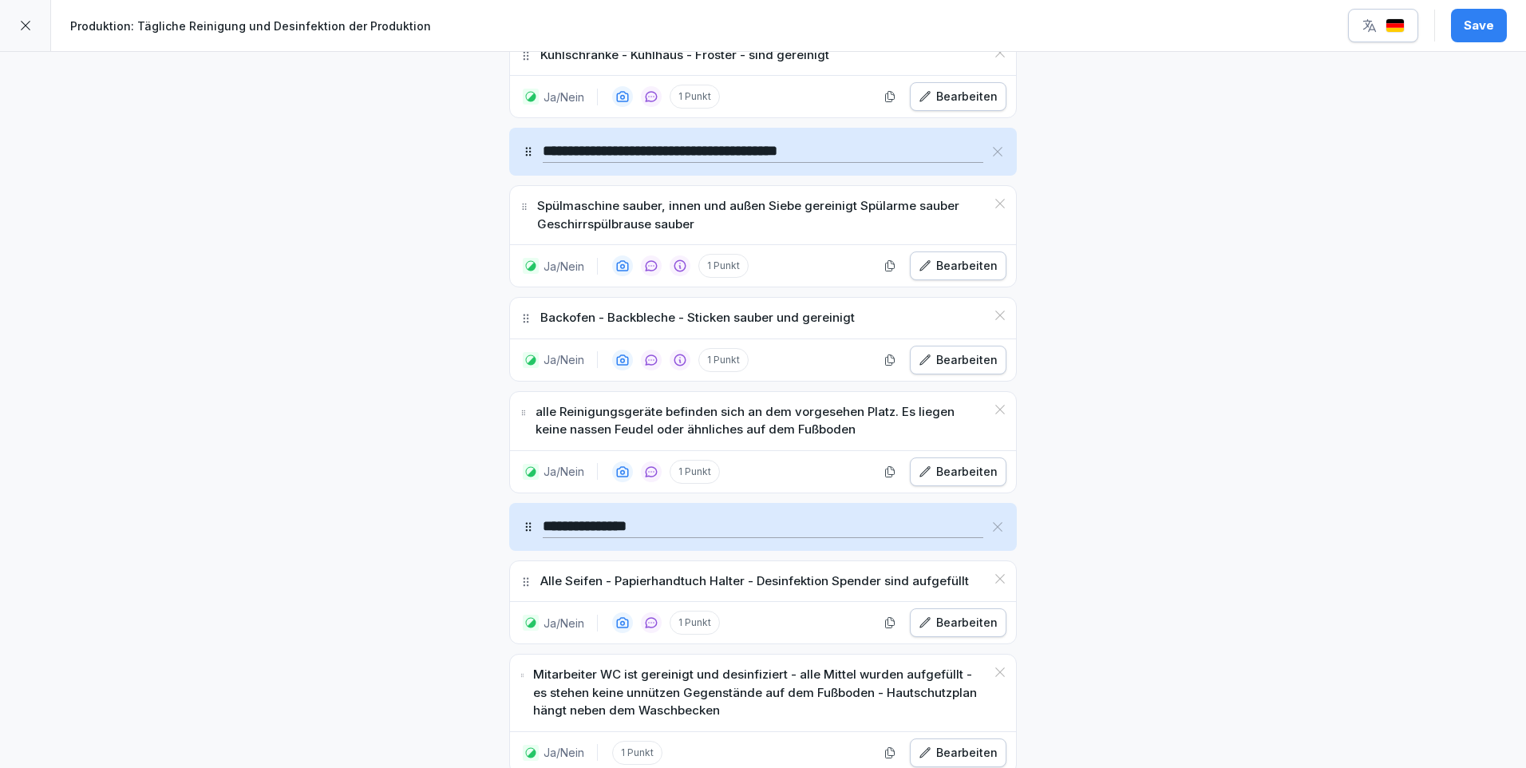
scroll to position [1277, 0]
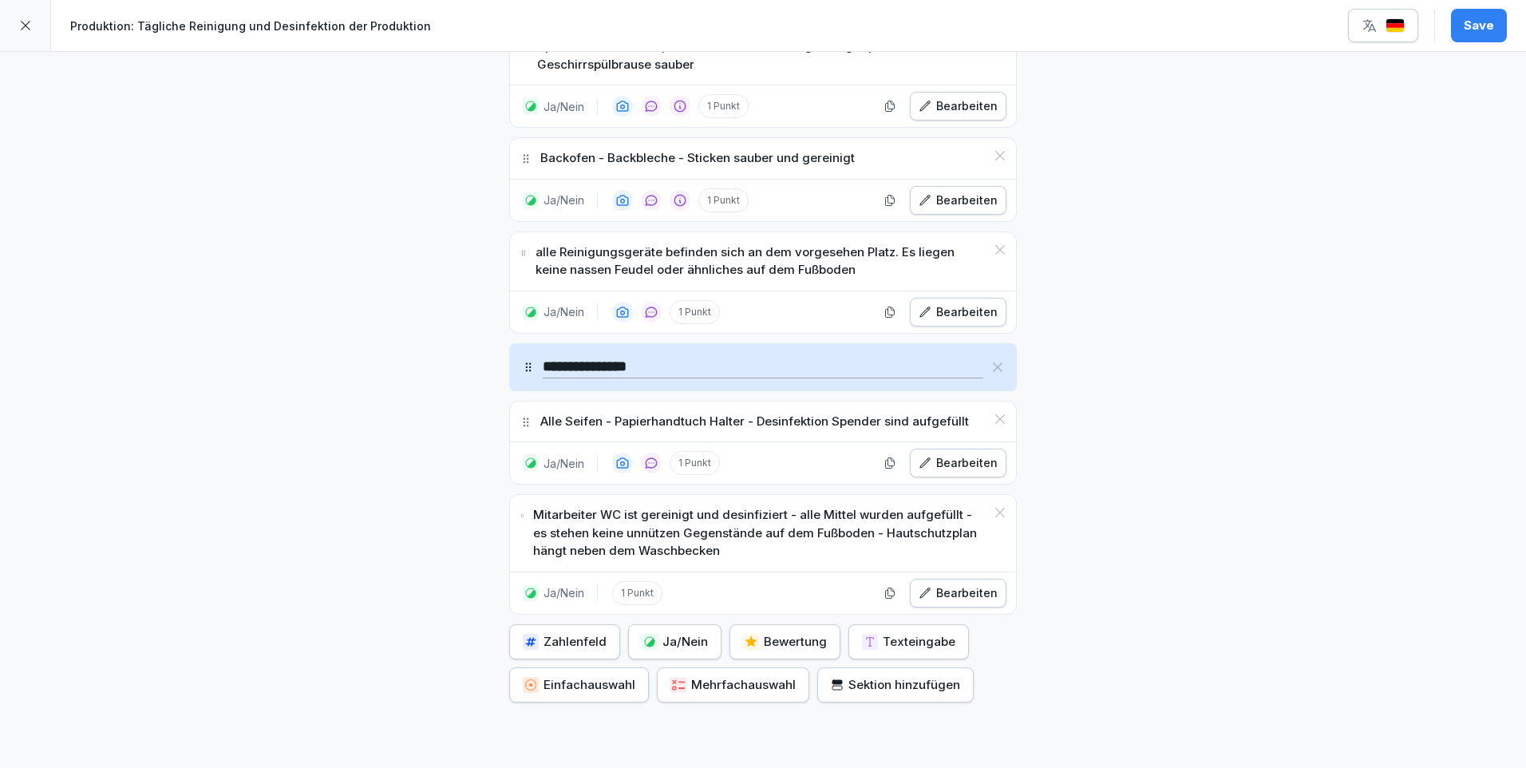
click at [672, 651] on button "Ja/Nein" at bounding box center [674, 641] width 93 height 35
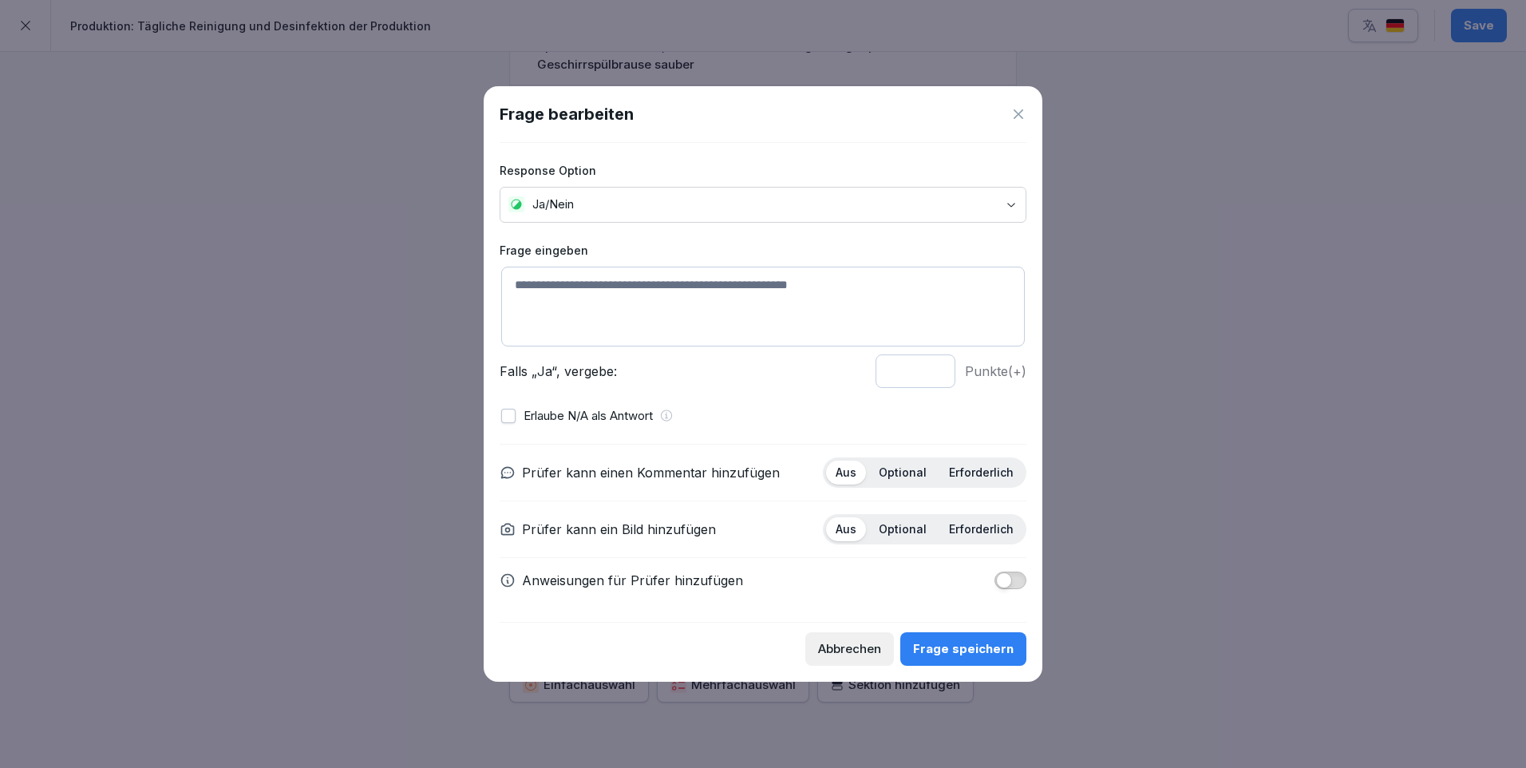
click at [572, 282] on textarea at bounding box center [762, 307] width 523 height 80
click at [930, 291] on textarea "**********" at bounding box center [762, 307] width 523 height 80
click at [512, 299] on textarea "**********" at bounding box center [762, 307] width 523 height 80
click at [623, 303] on textarea "**********" at bounding box center [762, 307] width 523 height 80
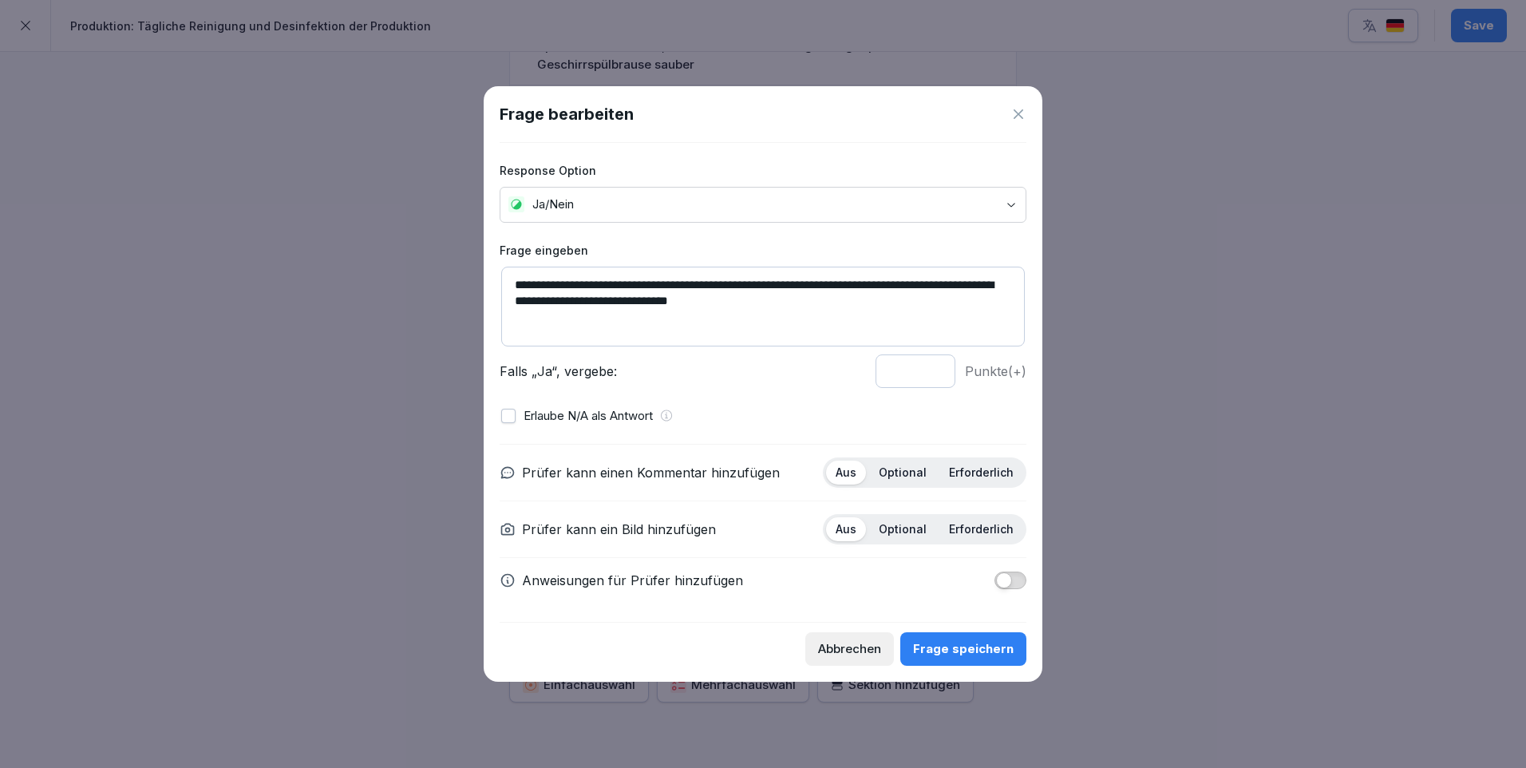
click at [562, 297] on textarea "**********" at bounding box center [762, 307] width 523 height 80
click at [541, 305] on textarea "**********" at bounding box center [762, 307] width 523 height 80
type textarea "**********"
drag, startPoint x: 1005, startPoint y: 582, endPoint x: 1031, endPoint y: 570, distance: 28.2
click at [1009, 579] on span "button" at bounding box center [1004, 580] width 16 height 16
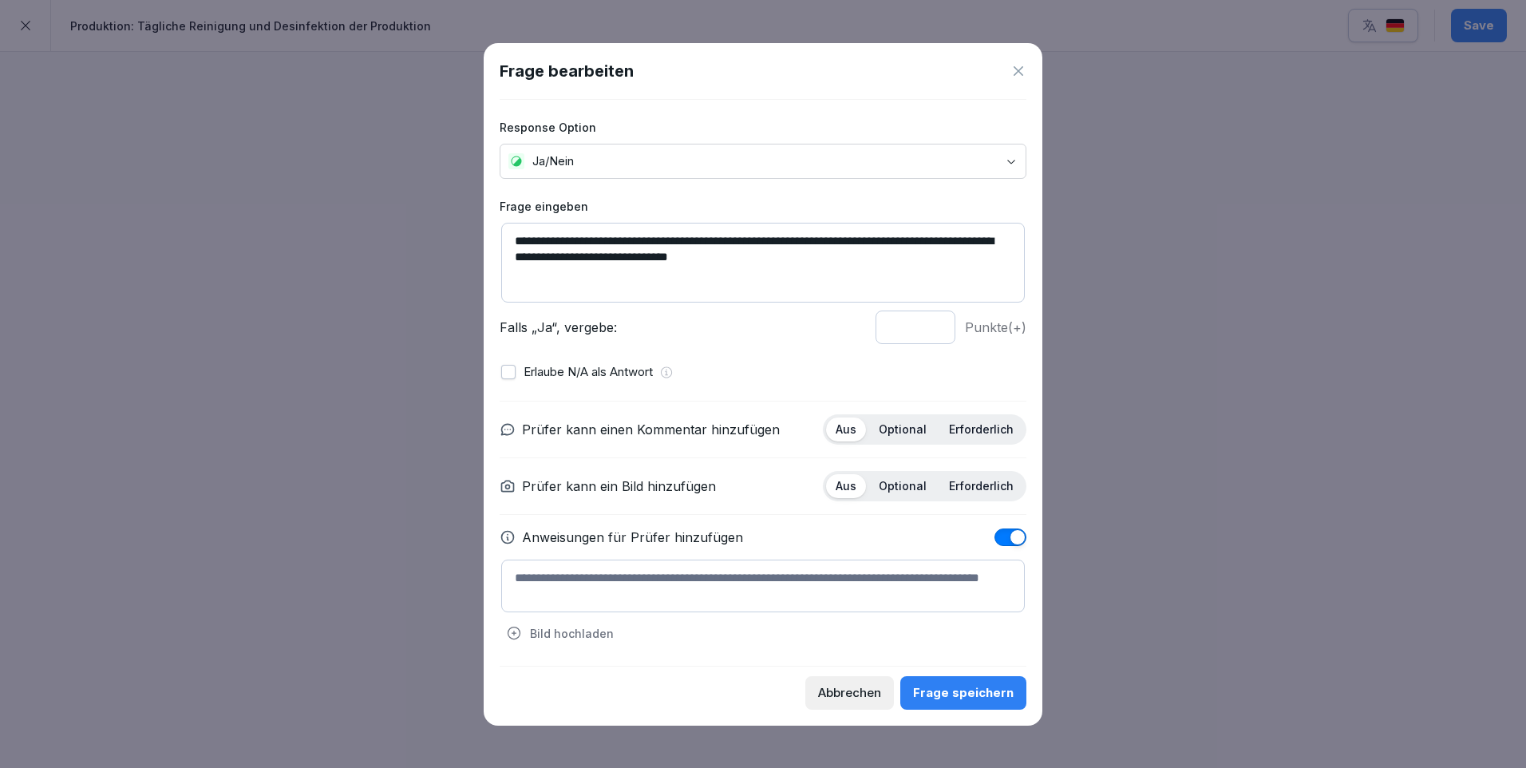
click at [542, 567] on textarea at bounding box center [762, 585] width 523 height 53
paste textarea "**********"
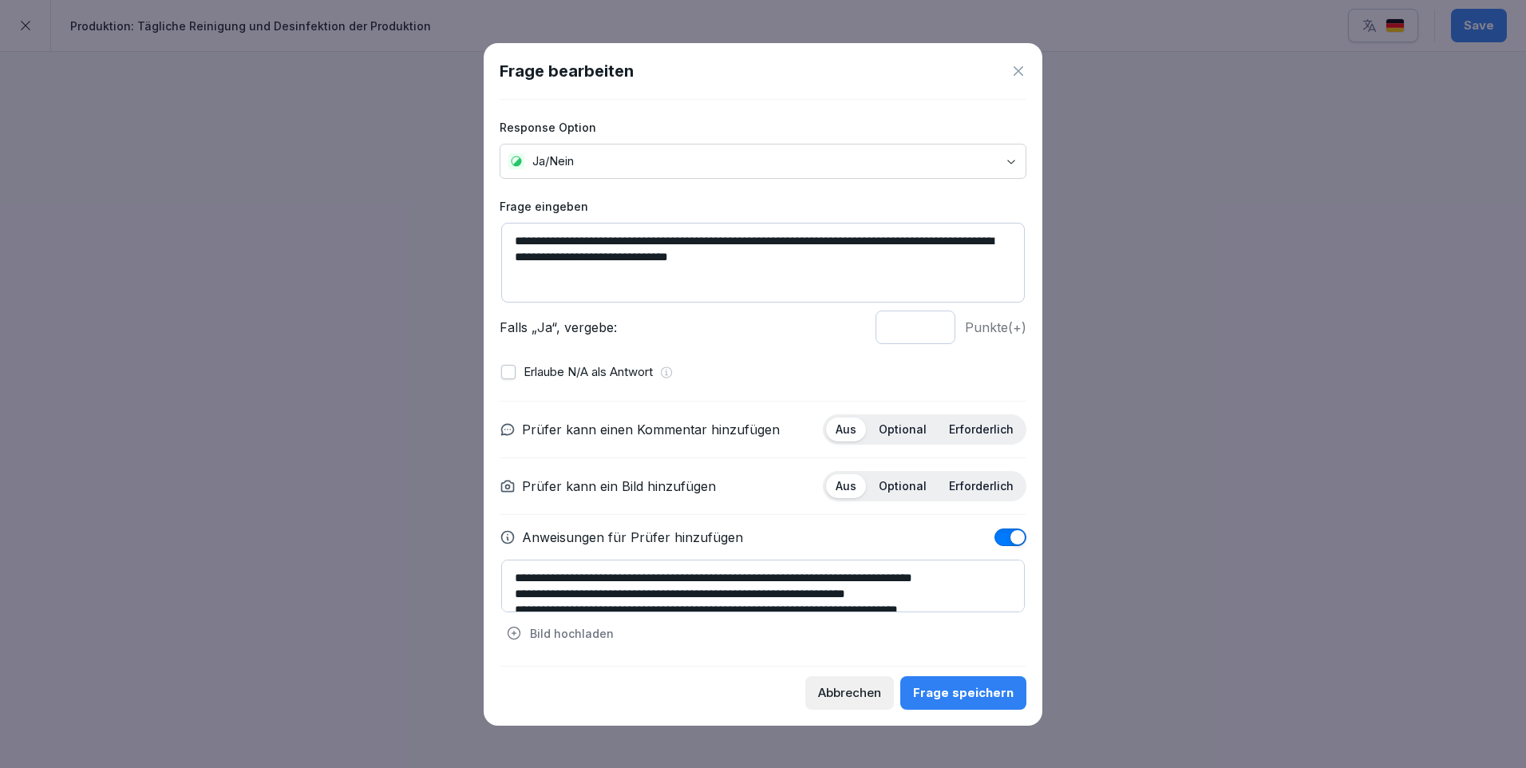
scroll to position [6, 0]
type textarea "**********"
click at [905, 431] on p "Optional" at bounding box center [903, 429] width 48 height 14
click at [916, 488] on p "Optional" at bounding box center [903, 486] width 48 height 14
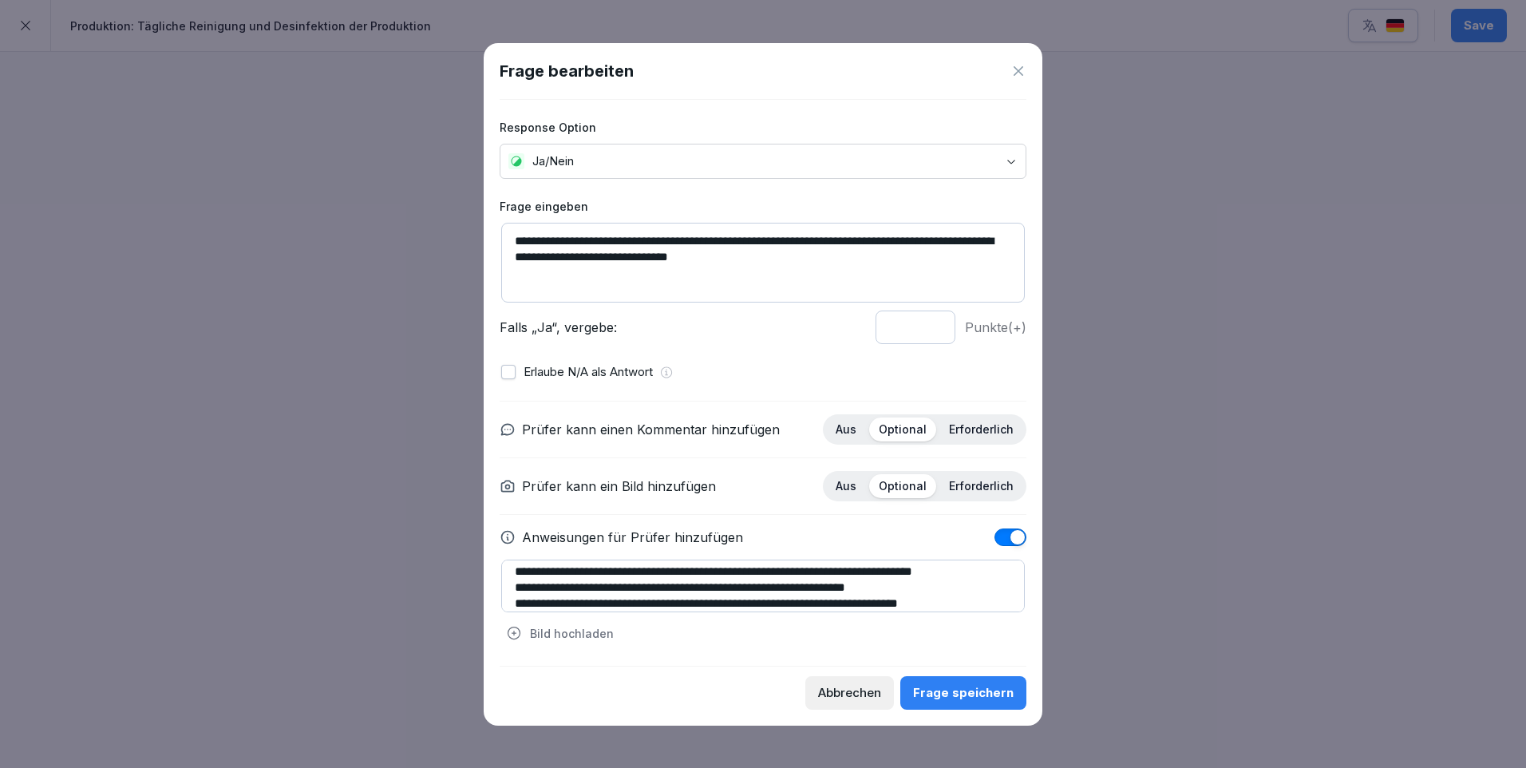
click at [994, 689] on div "Frage speichern" at bounding box center [963, 693] width 101 height 18
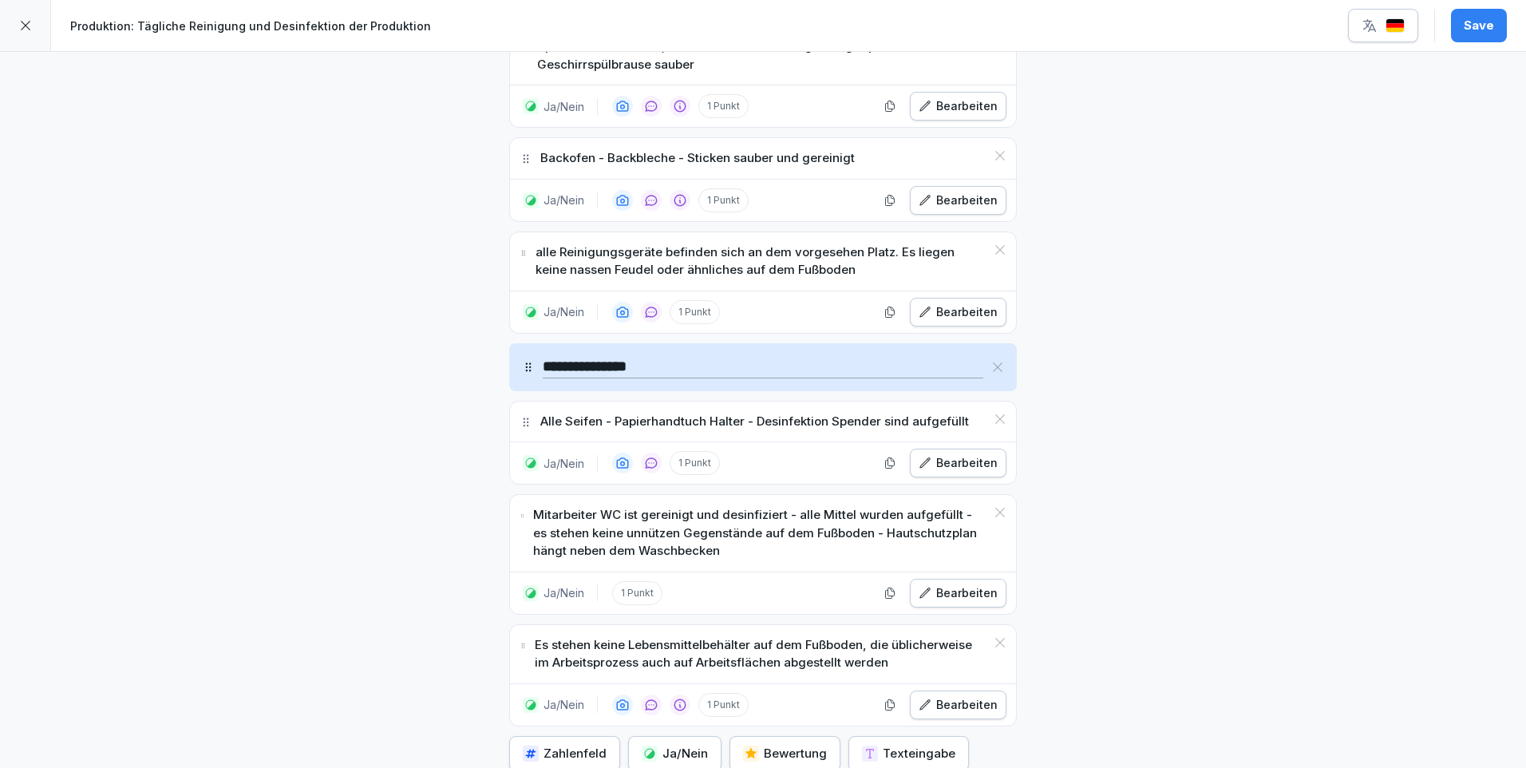
scroll to position [1495, 0]
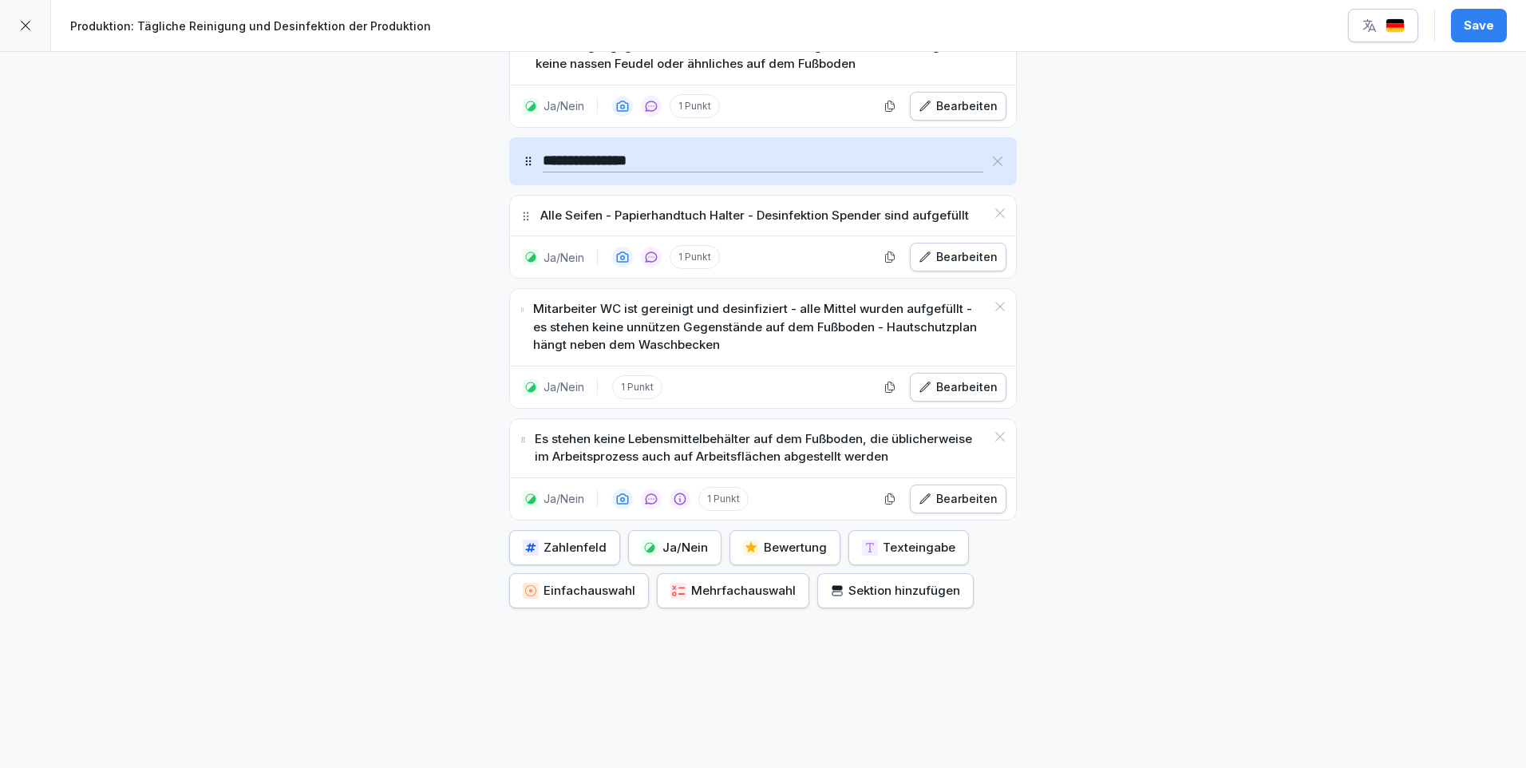
click at [902, 582] on div "Sektion hinzufügen" at bounding box center [895, 591] width 129 height 18
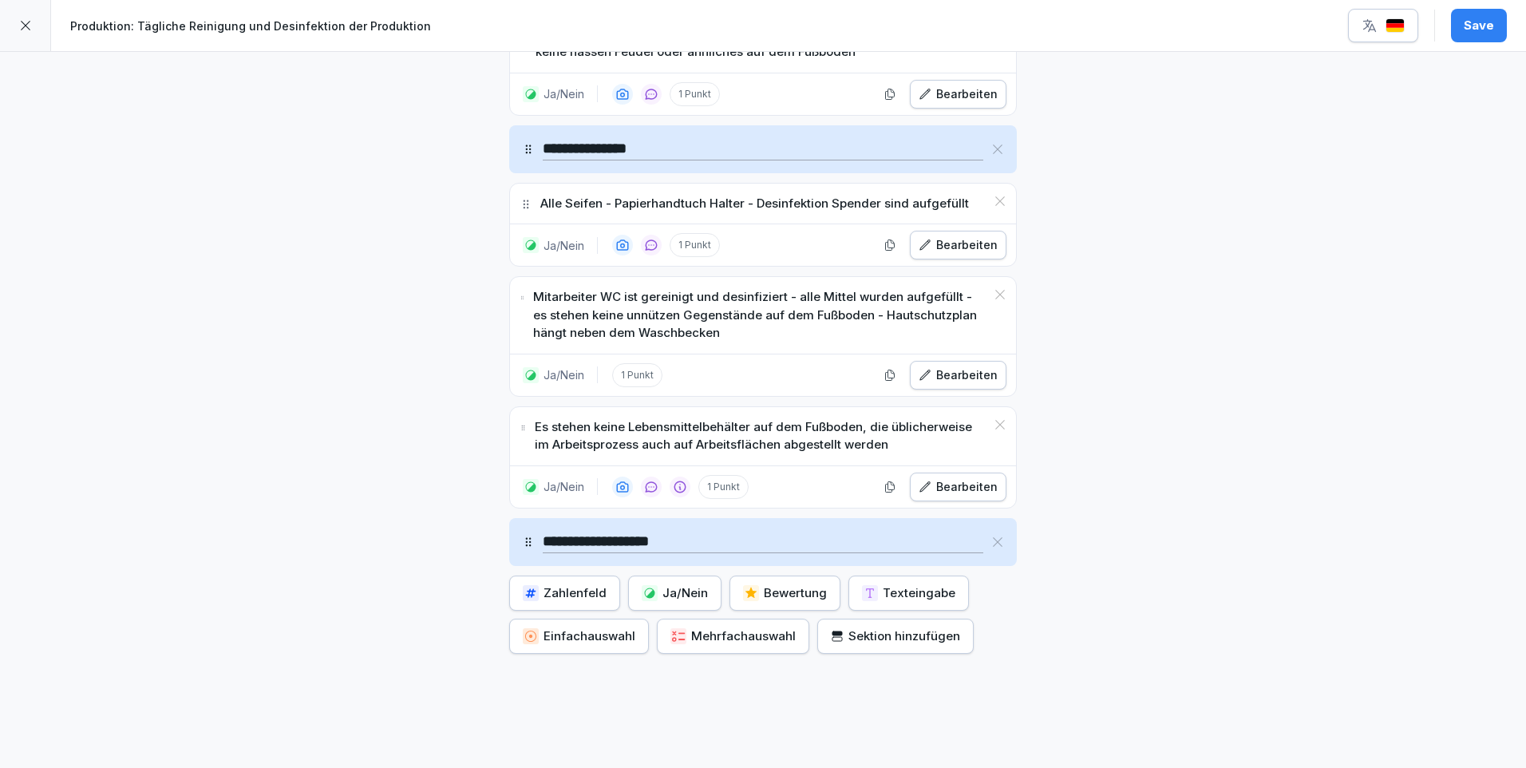
type input "**********"
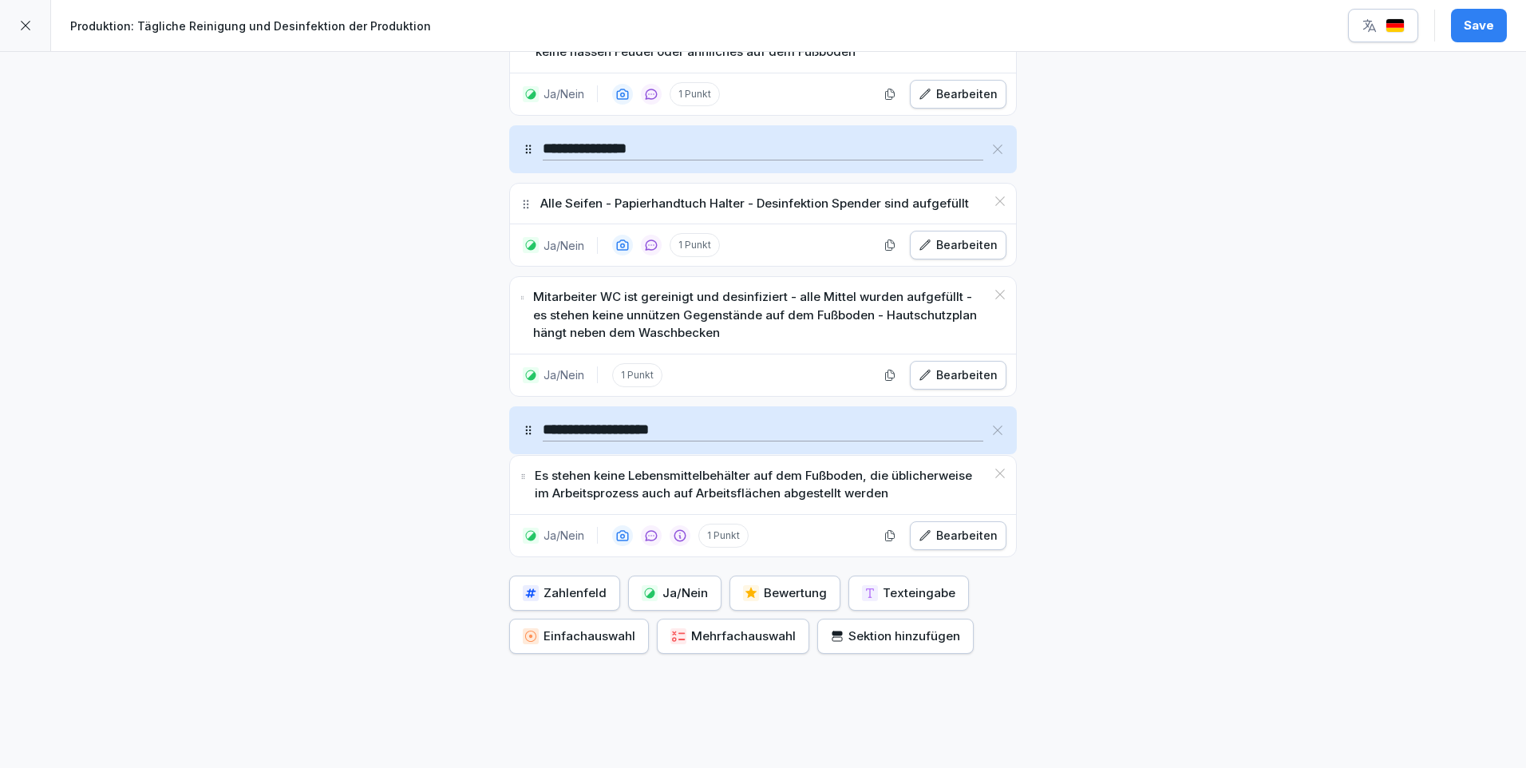
drag, startPoint x: 518, startPoint y: 428, endPoint x: 527, endPoint y: 476, distance: 48.7
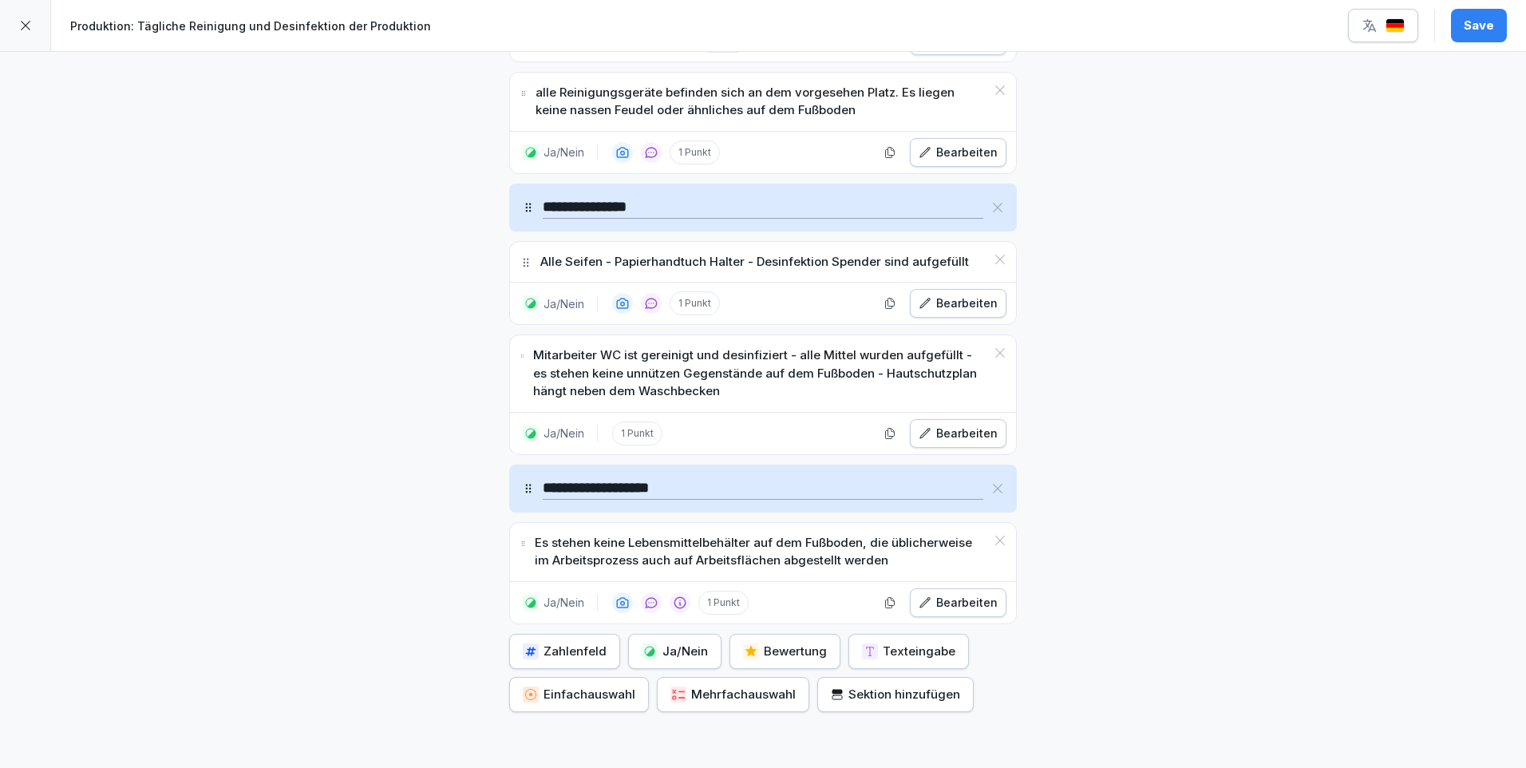
scroll to position [1552, 0]
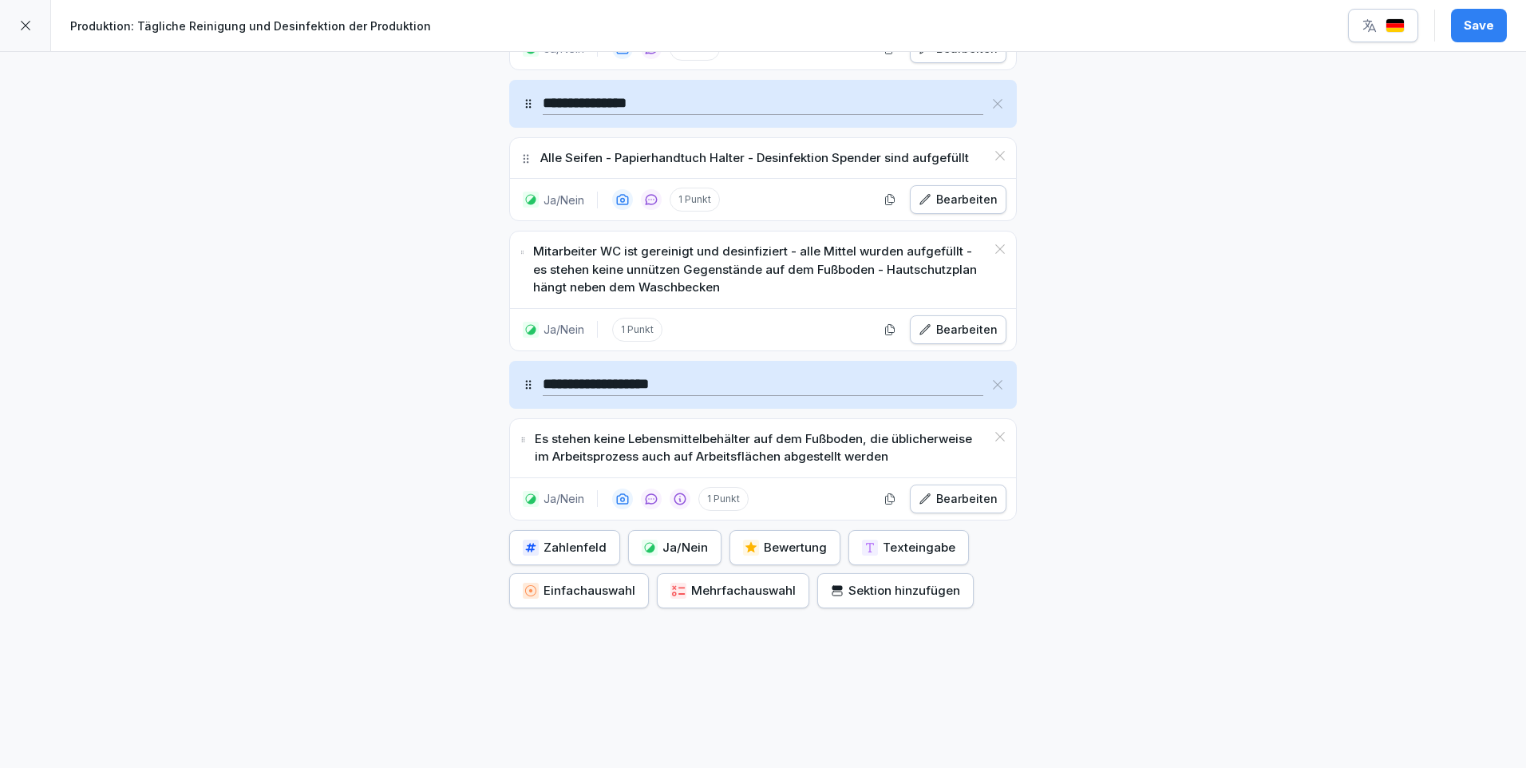
click at [696, 539] on div "Ja/Nein" at bounding box center [675, 548] width 66 height 18
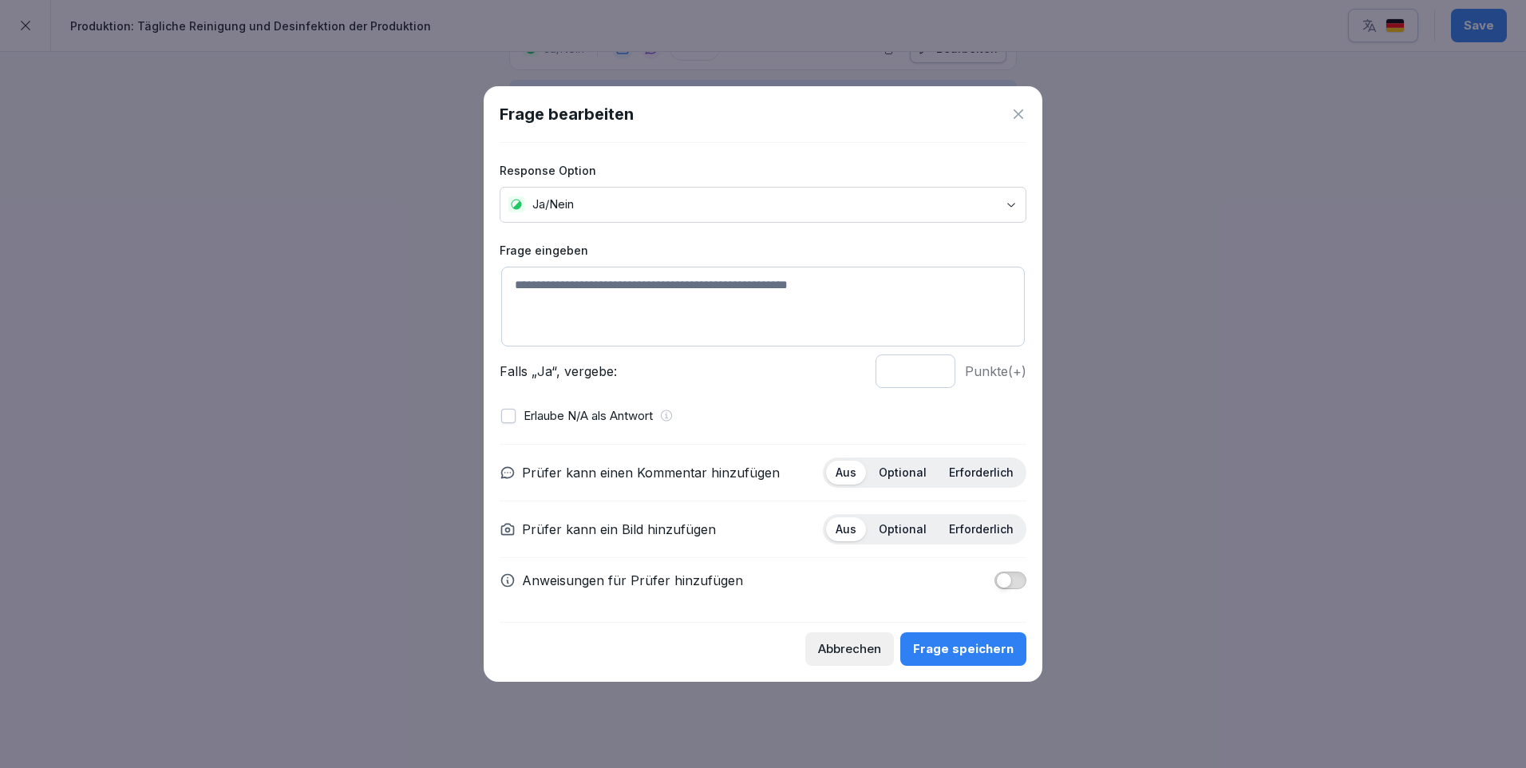
click at [515, 276] on textarea at bounding box center [762, 307] width 523 height 80
click at [675, 286] on textarea "**********" at bounding box center [762, 307] width 523 height 80
type textarea "**********"
click at [912, 473] on p "Optional" at bounding box center [903, 472] width 48 height 14
click at [1011, 576] on span "button" at bounding box center [1004, 580] width 16 height 16
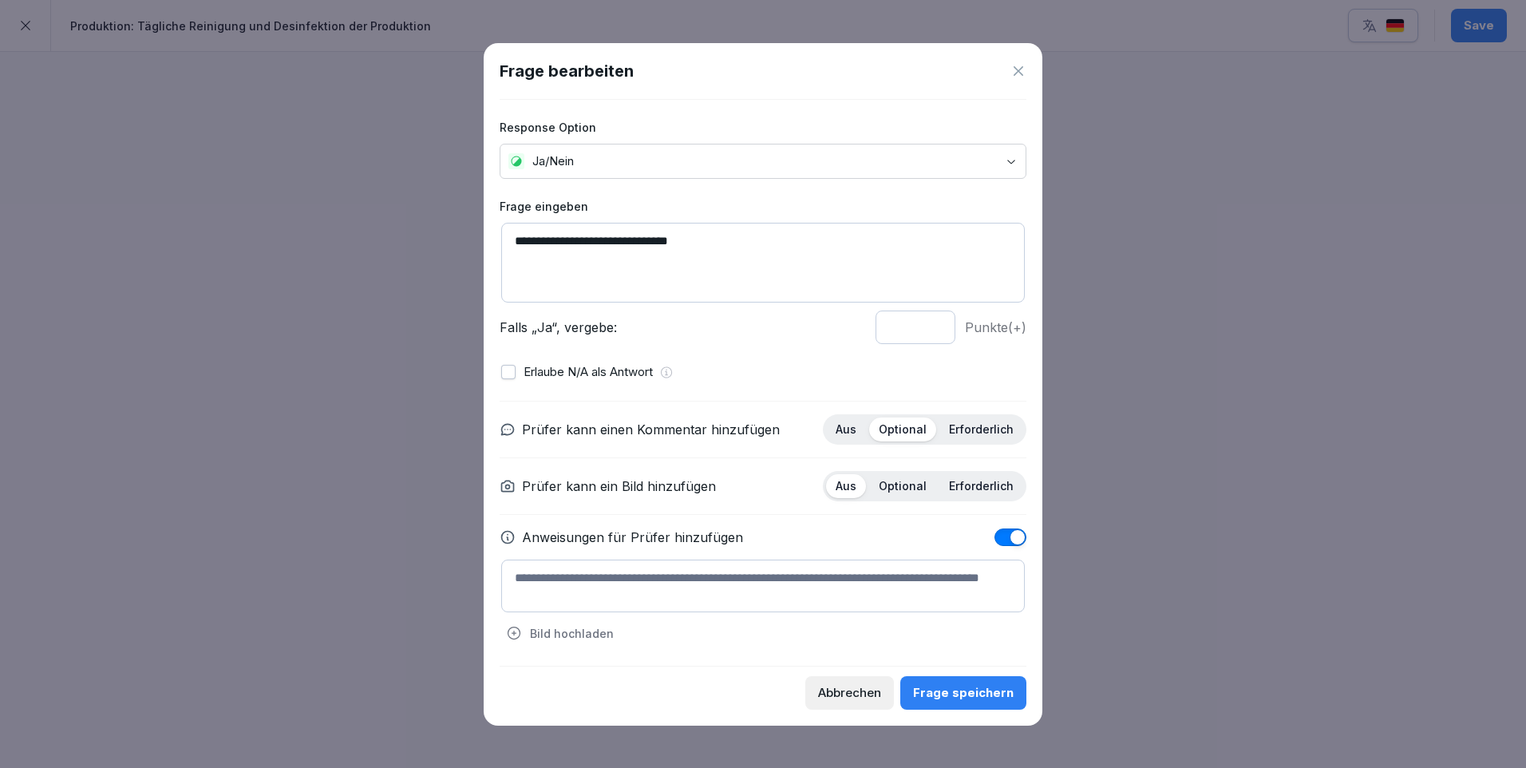
click at [527, 570] on textarea at bounding box center [762, 585] width 523 height 53
paste textarea "**********"
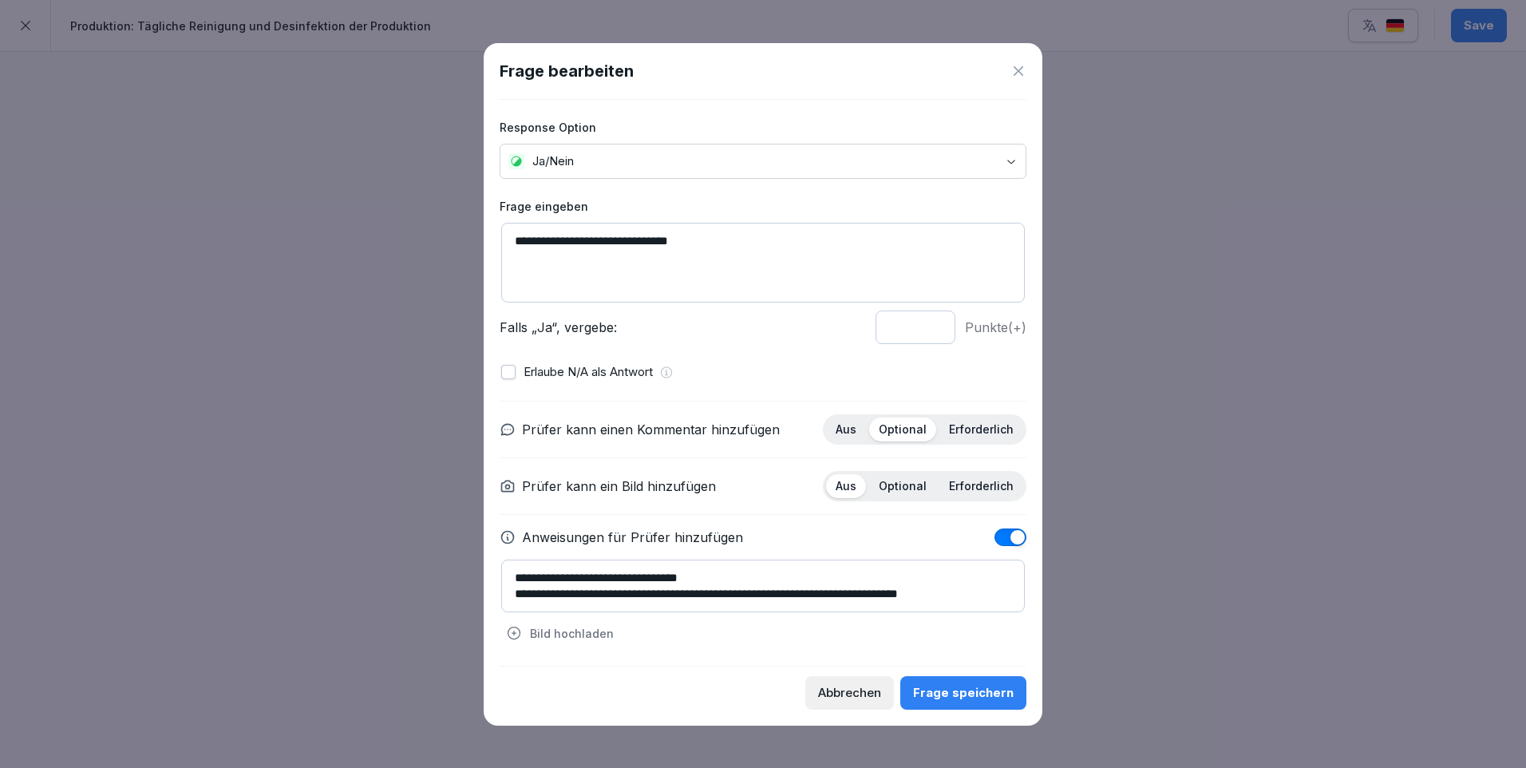
click at [540, 574] on textarea "**********" at bounding box center [762, 585] width 523 height 53
drag, startPoint x: 539, startPoint y: 573, endPoint x: 567, endPoint y: 565, distance: 29.0
click at [543, 572] on textarea "**********" at bounding box center [762, 585] width 523 height 53
type textarea "**********"
click at [978, 693] on div "Frage speichern" at bounding box center [963, 693] width 101 height 18
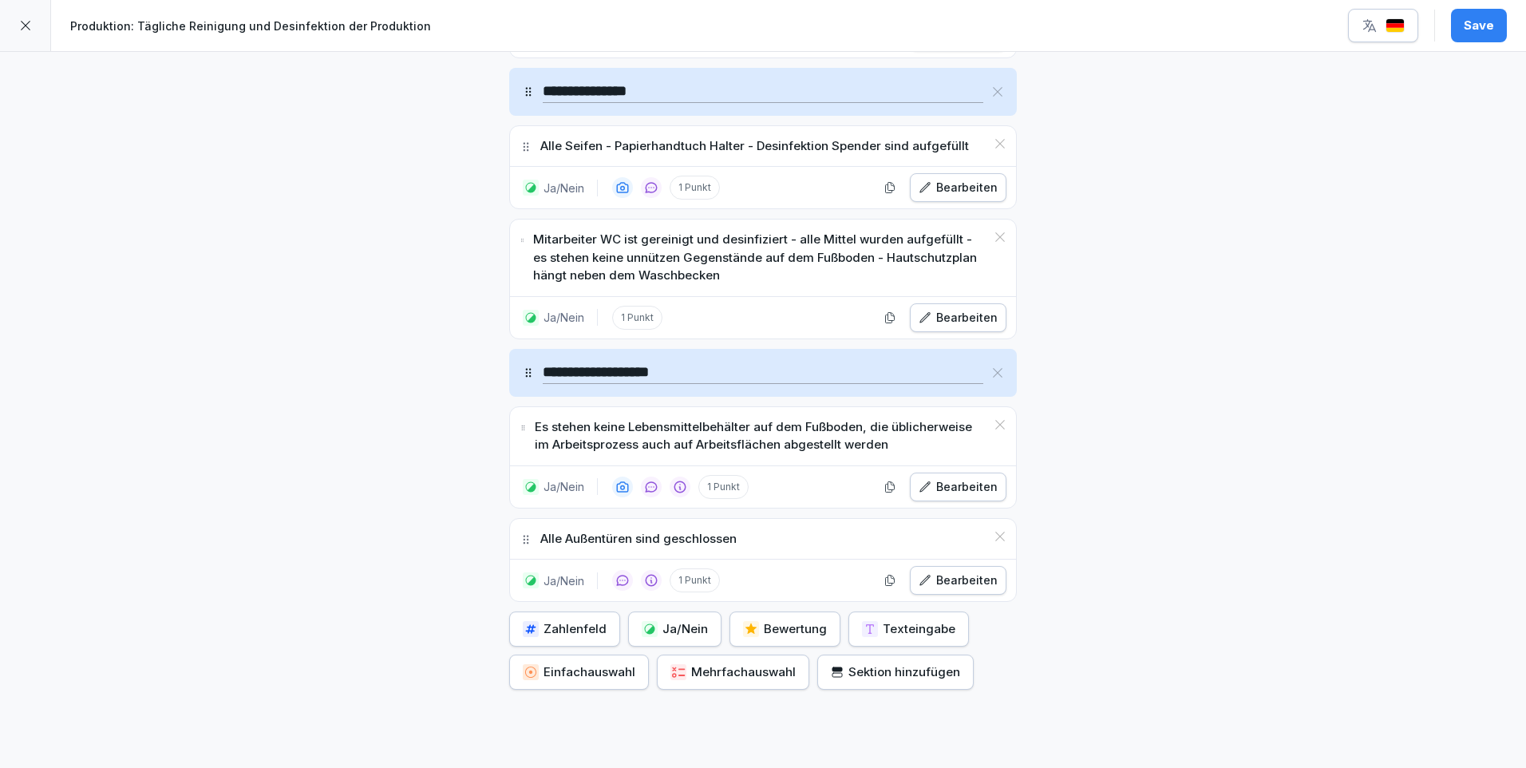
scroll to position [1153, 0]
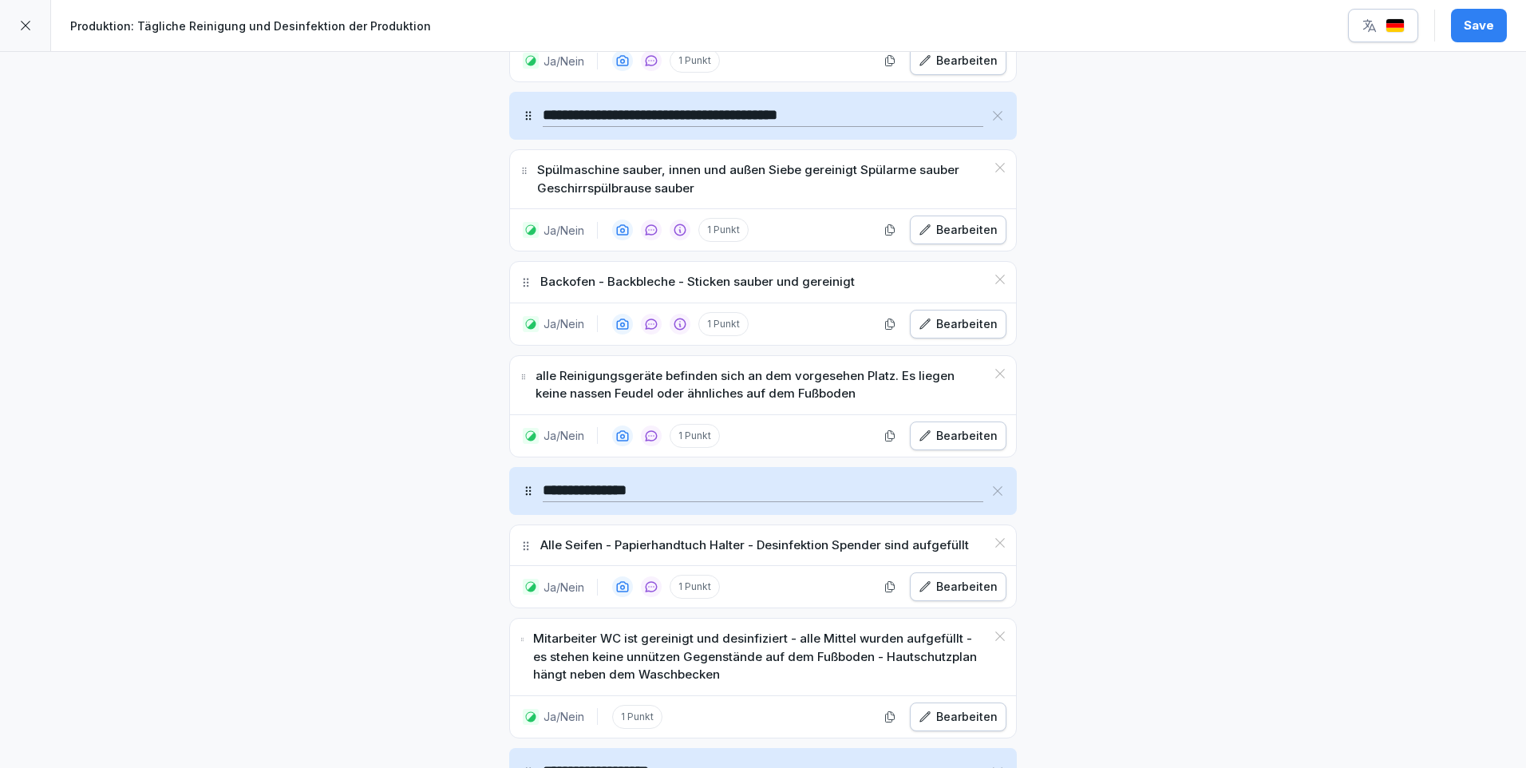
click at [949, 432] on div "Bearbeiten" at bounding box center [957, 436] width 79 height 18
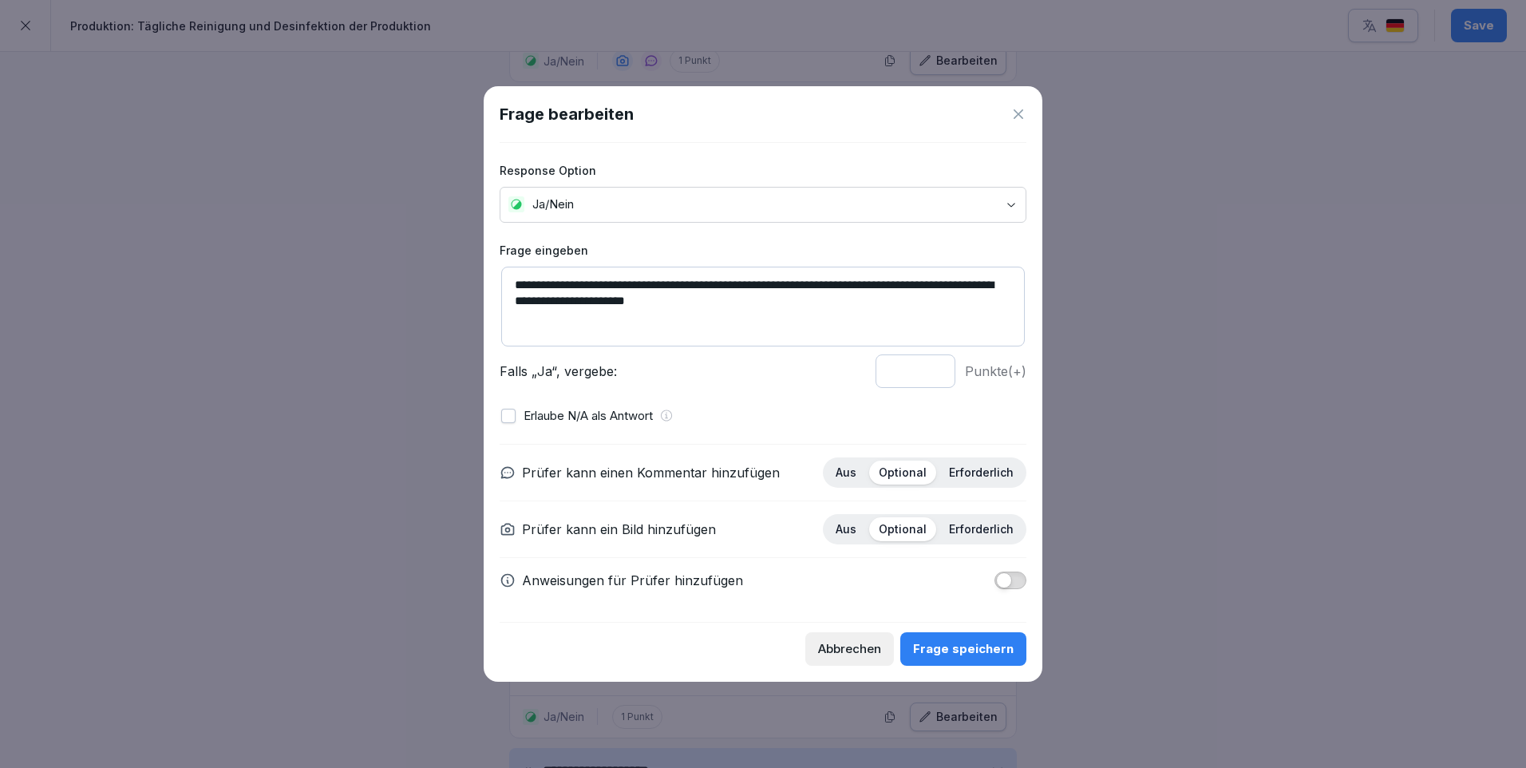
click at [1004, 576] on span "button" at bounding box center [1004, 580] width 16 height 16
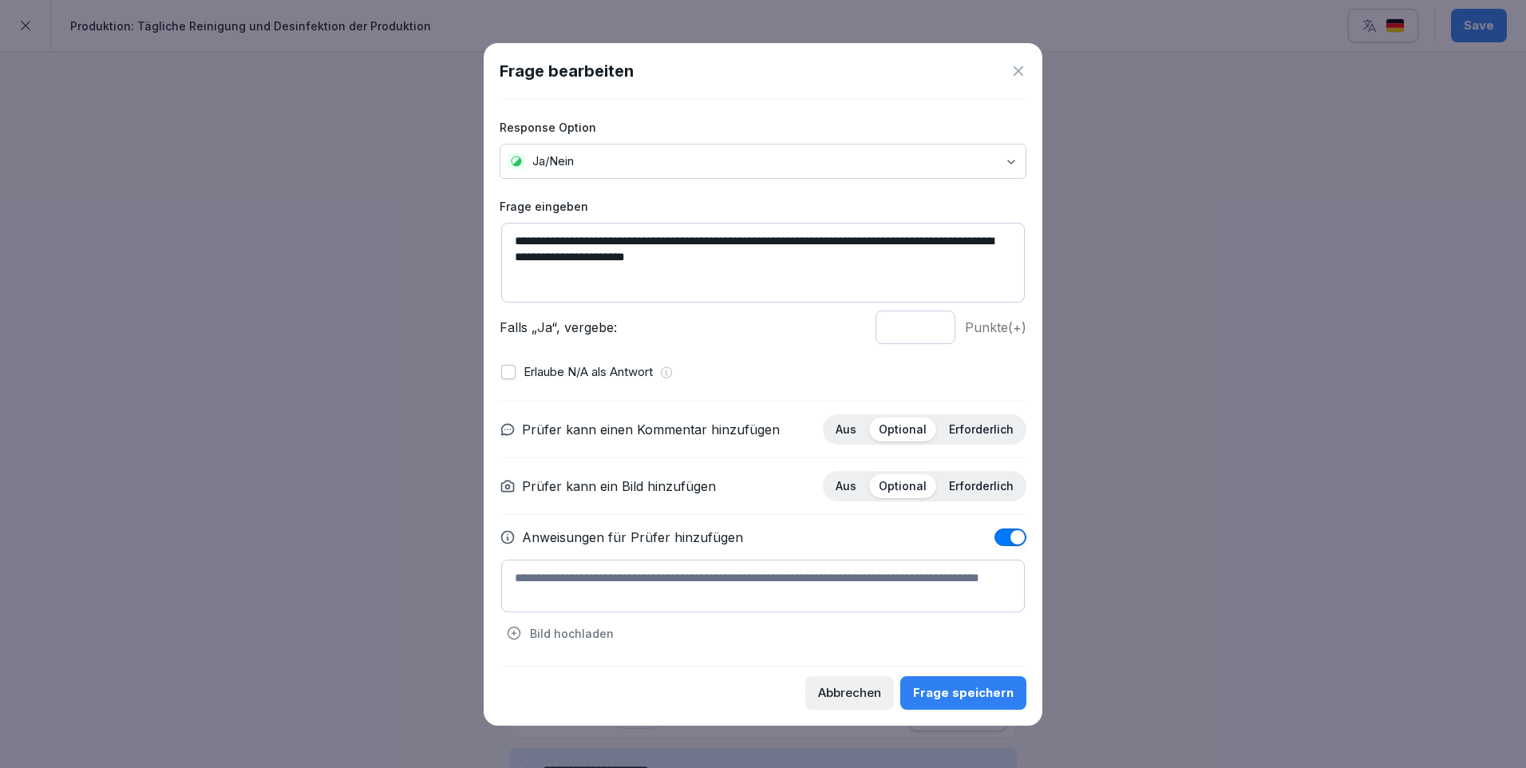
click at [542, 577] on textarea at bounding box center [762, 585] width 523 height 53
paste textarea "**********"
type textarea "**********"
click at [994, 697] on div "Frage speichern" at bounding box center [963, 693] width 101 height 18
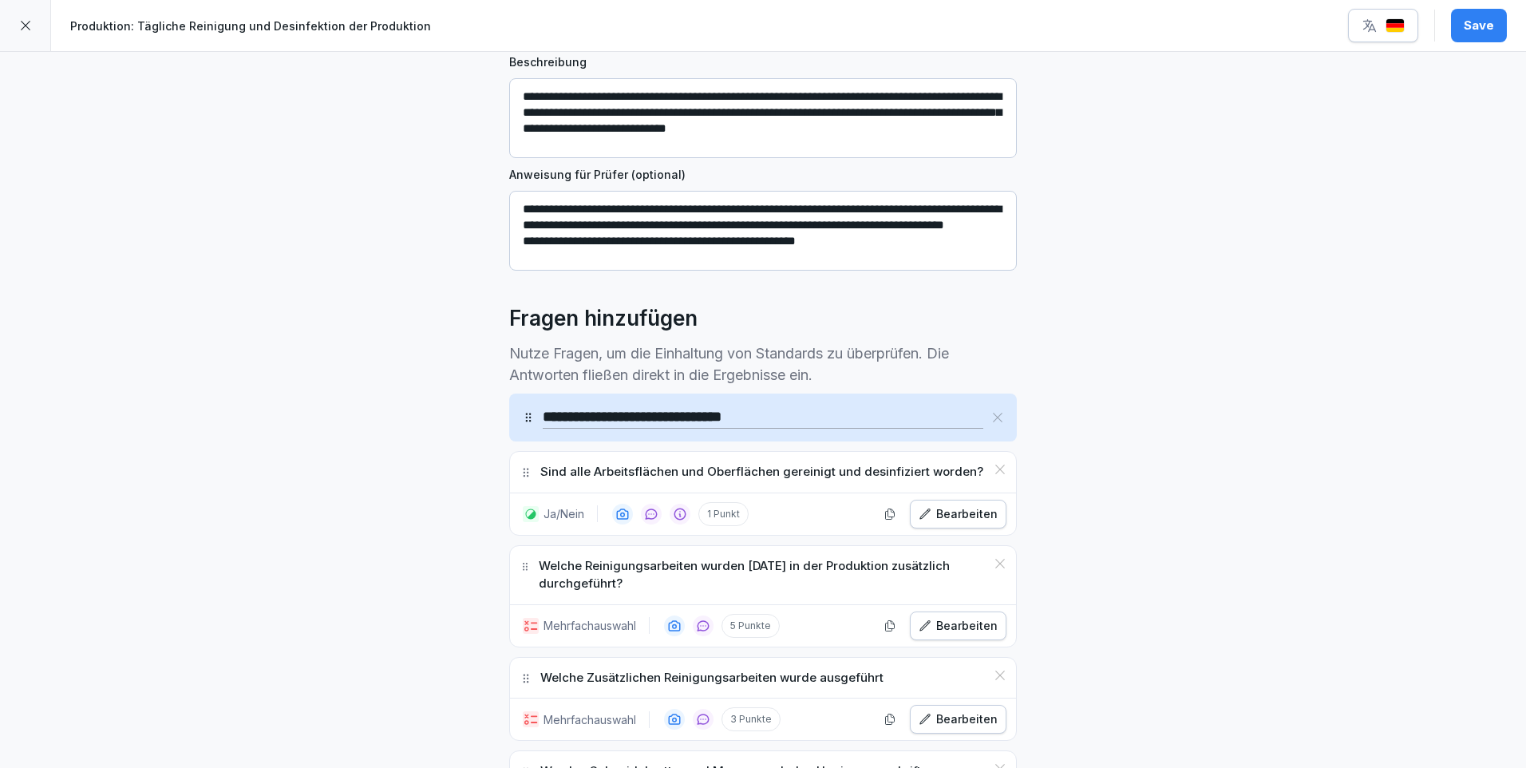
scroll to position [0, 0]
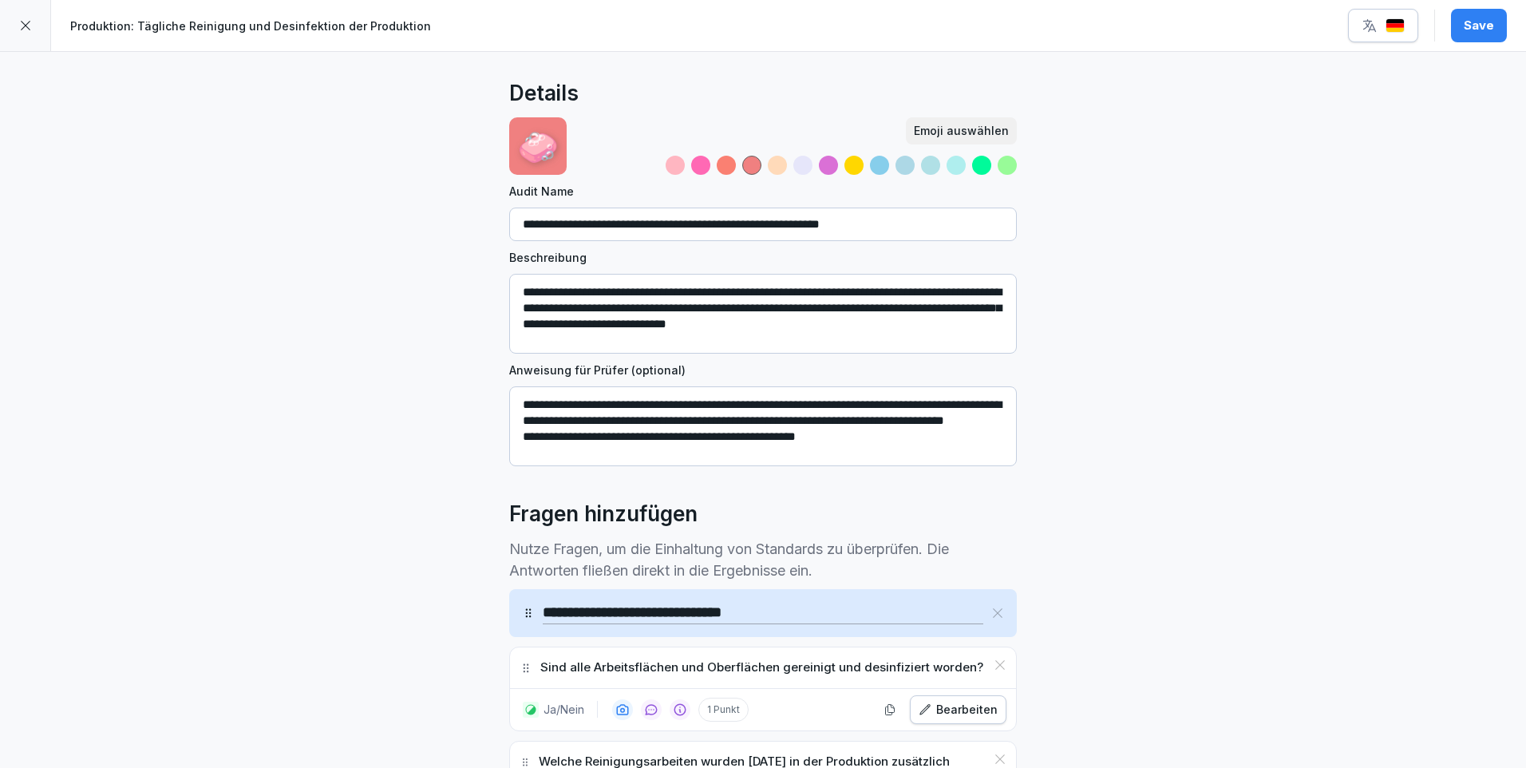
click at [1470, 28] on div "Save" at bounding box center [1478, 26] width 30 height 18
click at [29, 18] on div at bounding box center [25, 25] width 51 height 51
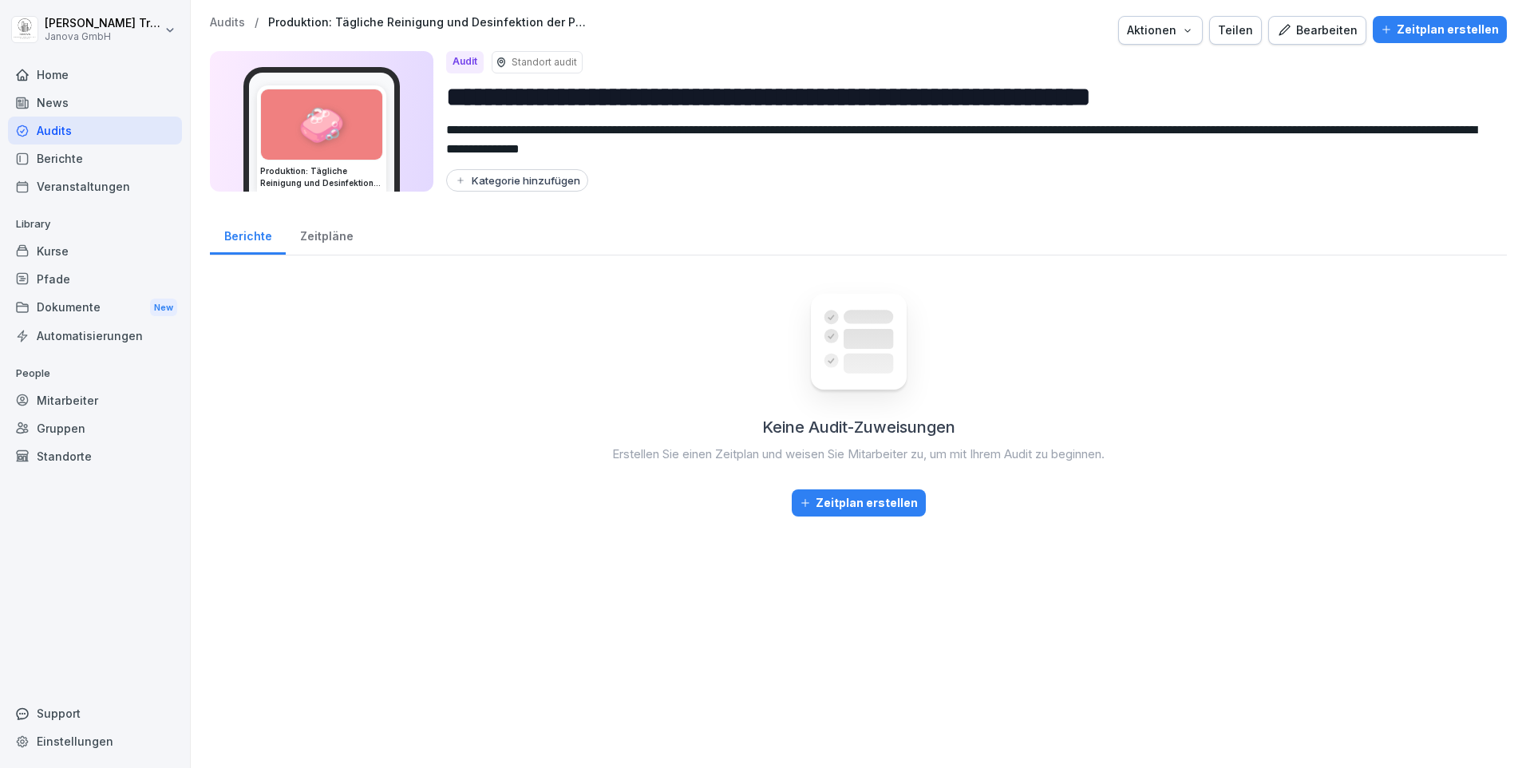
click at [67, 130] on div "Audits" at bounding box center [95, 130] width 174 height 28
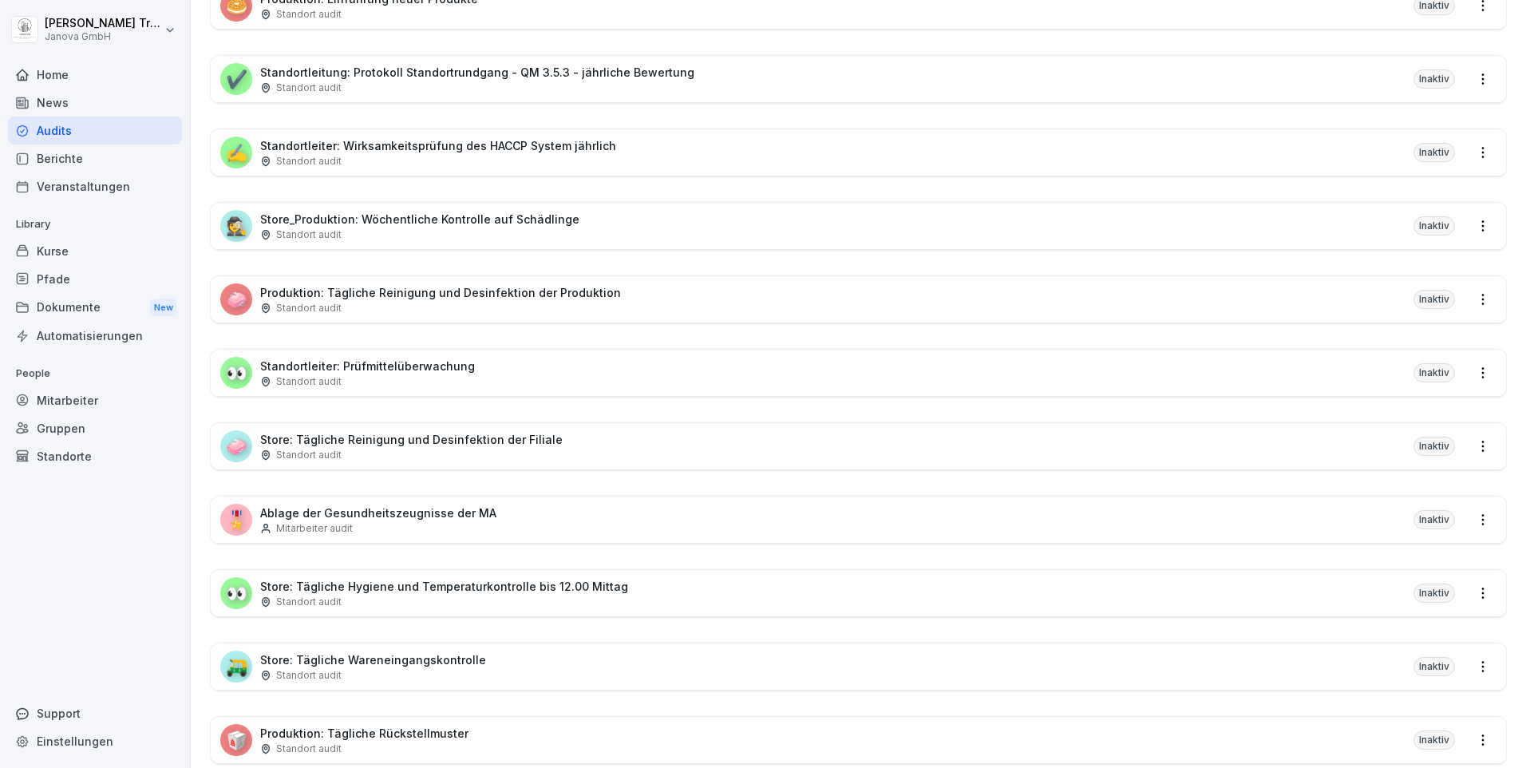
scroll to position [479, 0]
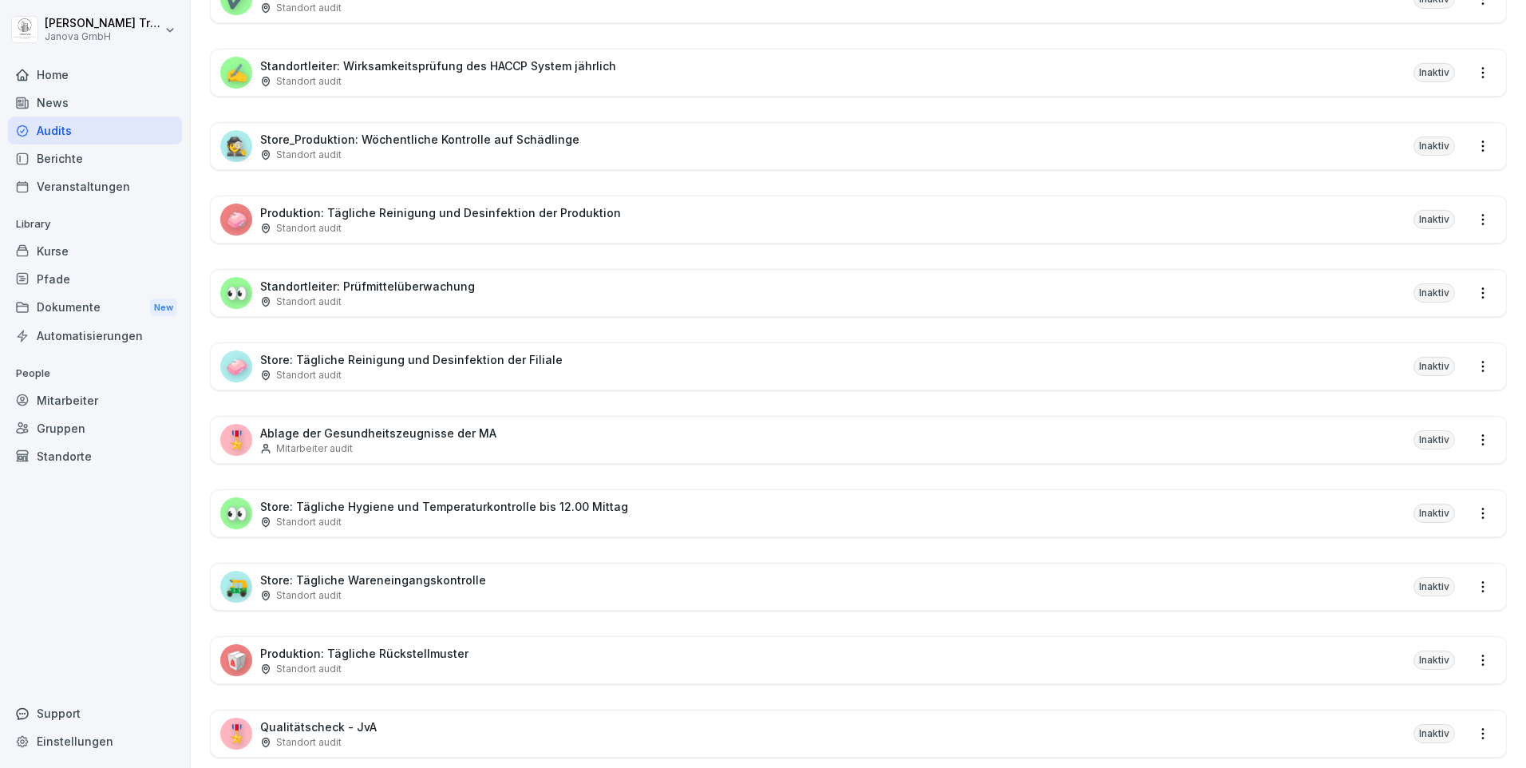
click at [401, 583] on p "Store: Tägliche Wareneingangskontrolle" at bounding box center [373, 579] width 226 height 17
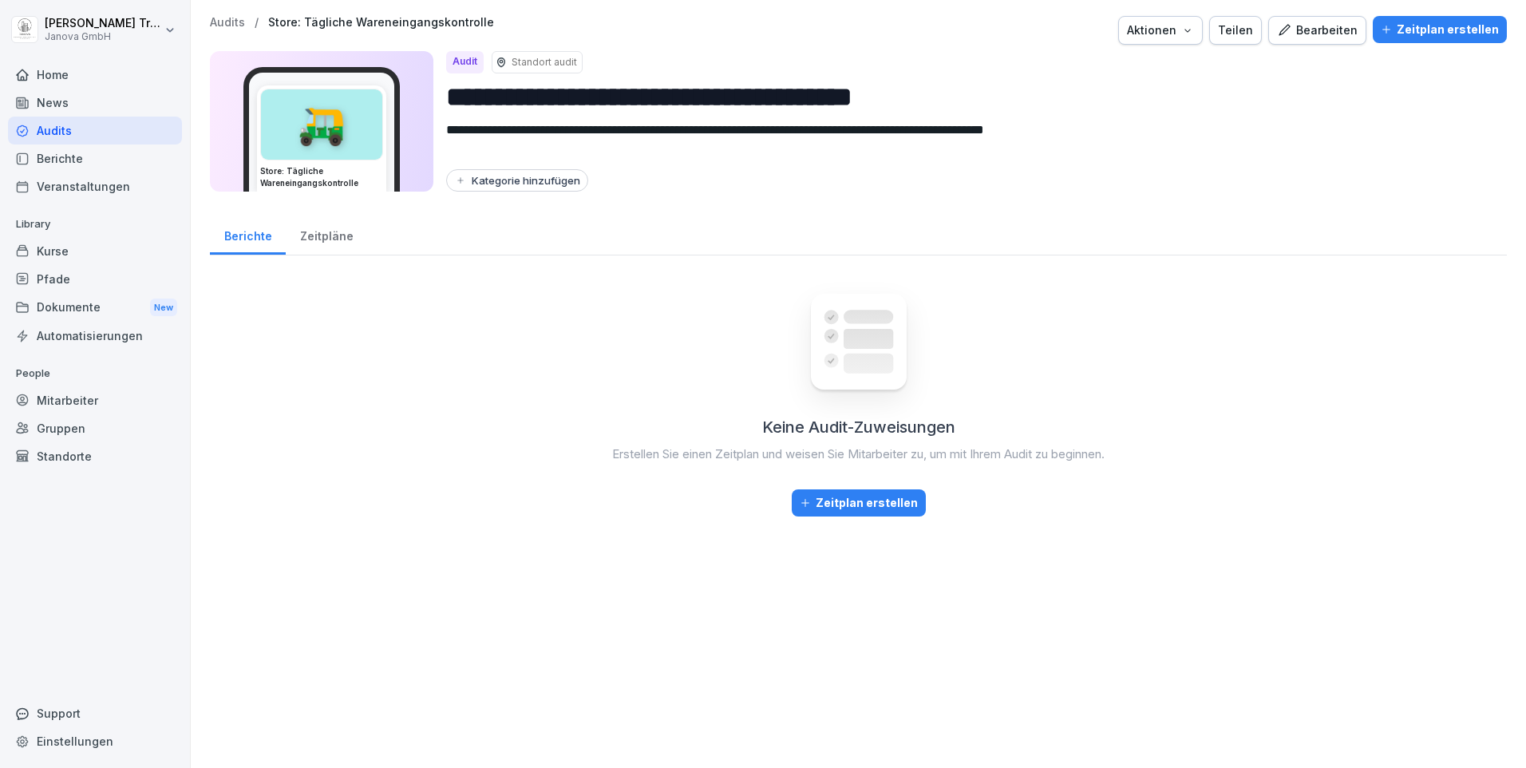
click at [1304, 38] on div "Bearbeiten" at bounding box center [1317, 31] width 81 height 18
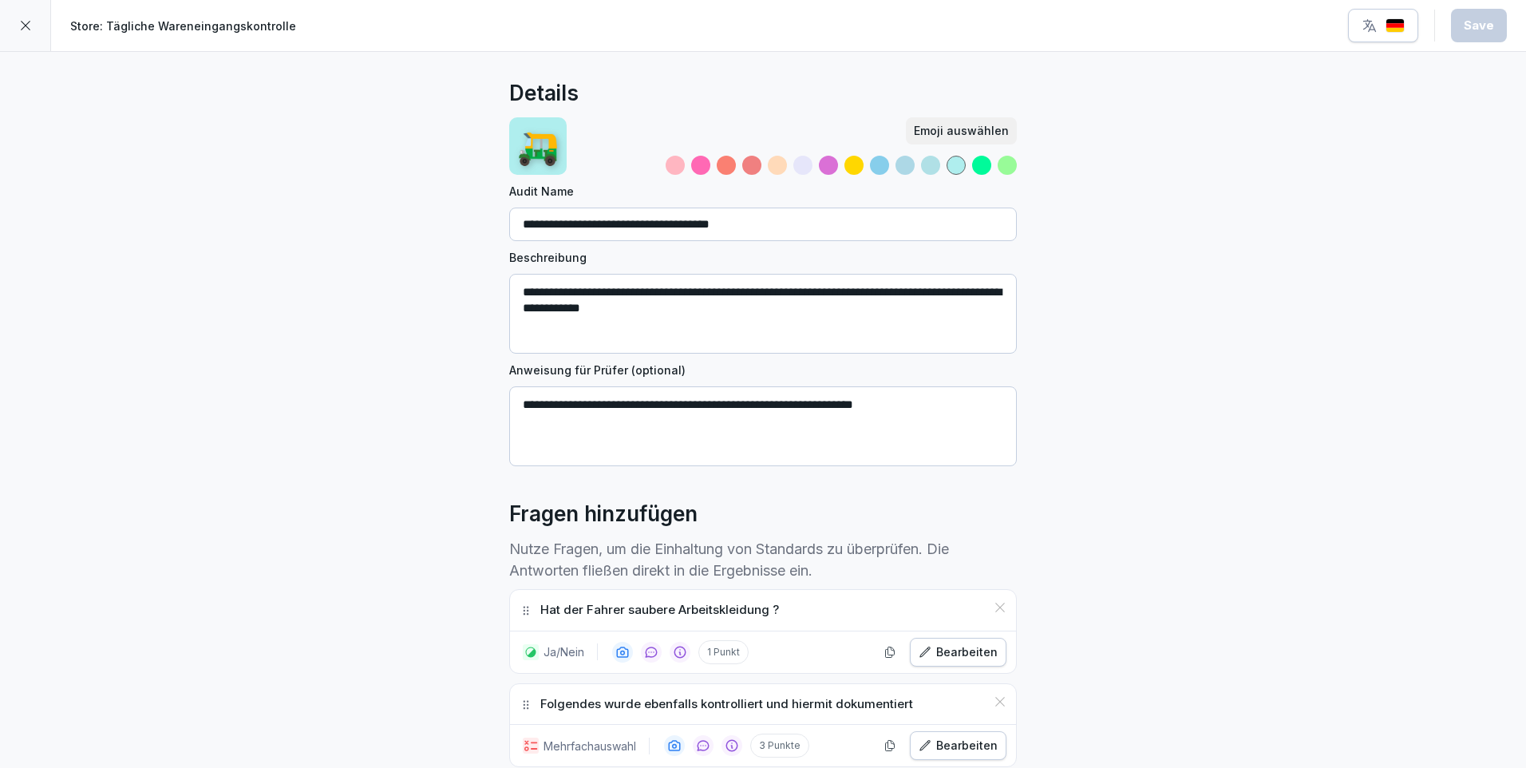
scroll to position [239, 0]
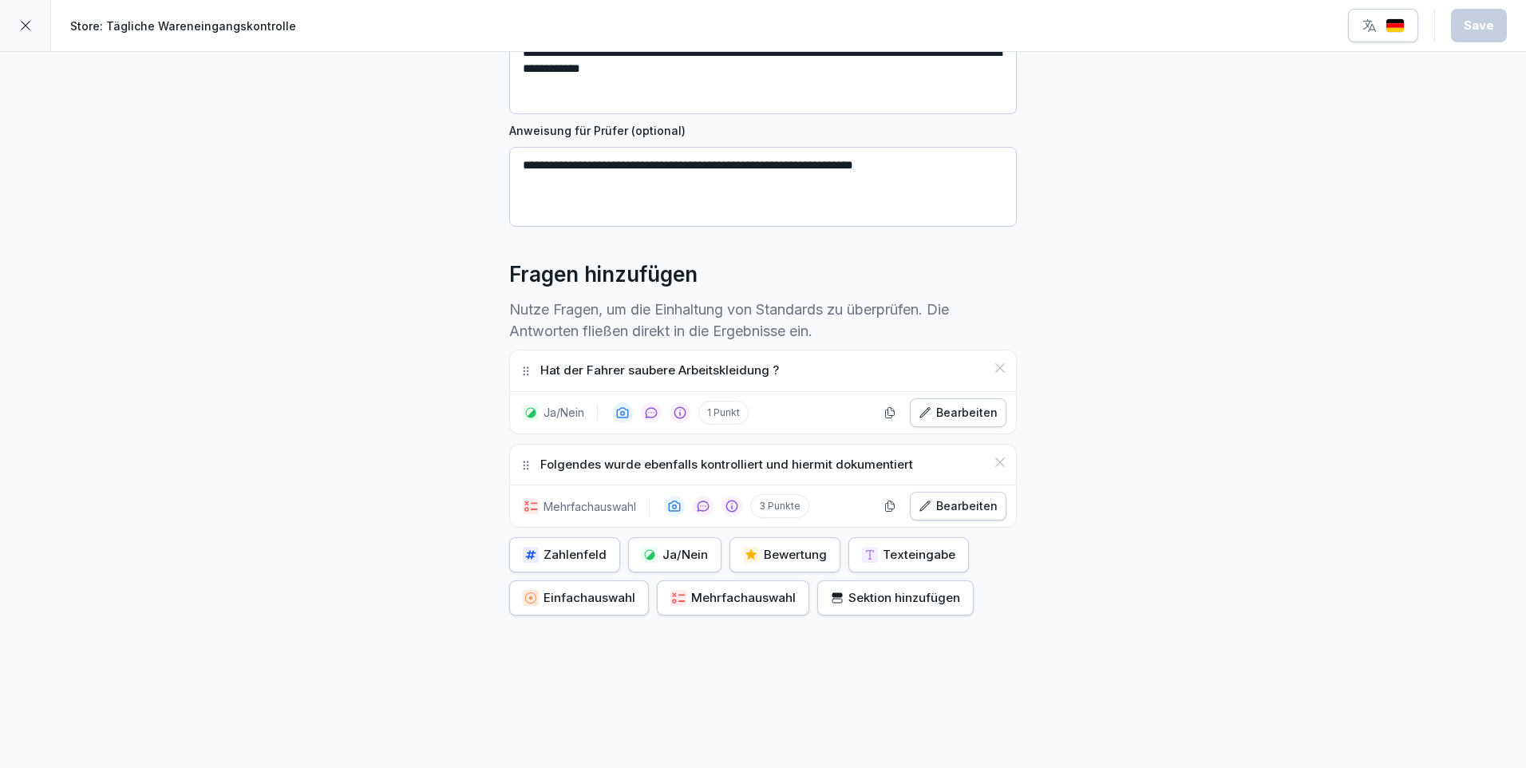
click at [974, 586] on div "Zahlenfeld Ja/Nein Bewertung Texteingabe Einfachauswahl Mehrfachauswahl Sektion…" at bounding box center [762, 576] width 507 height 78
click at [942, 503] on div "Bearbeiten" at bounding box center [957, 506] width 79 height 18
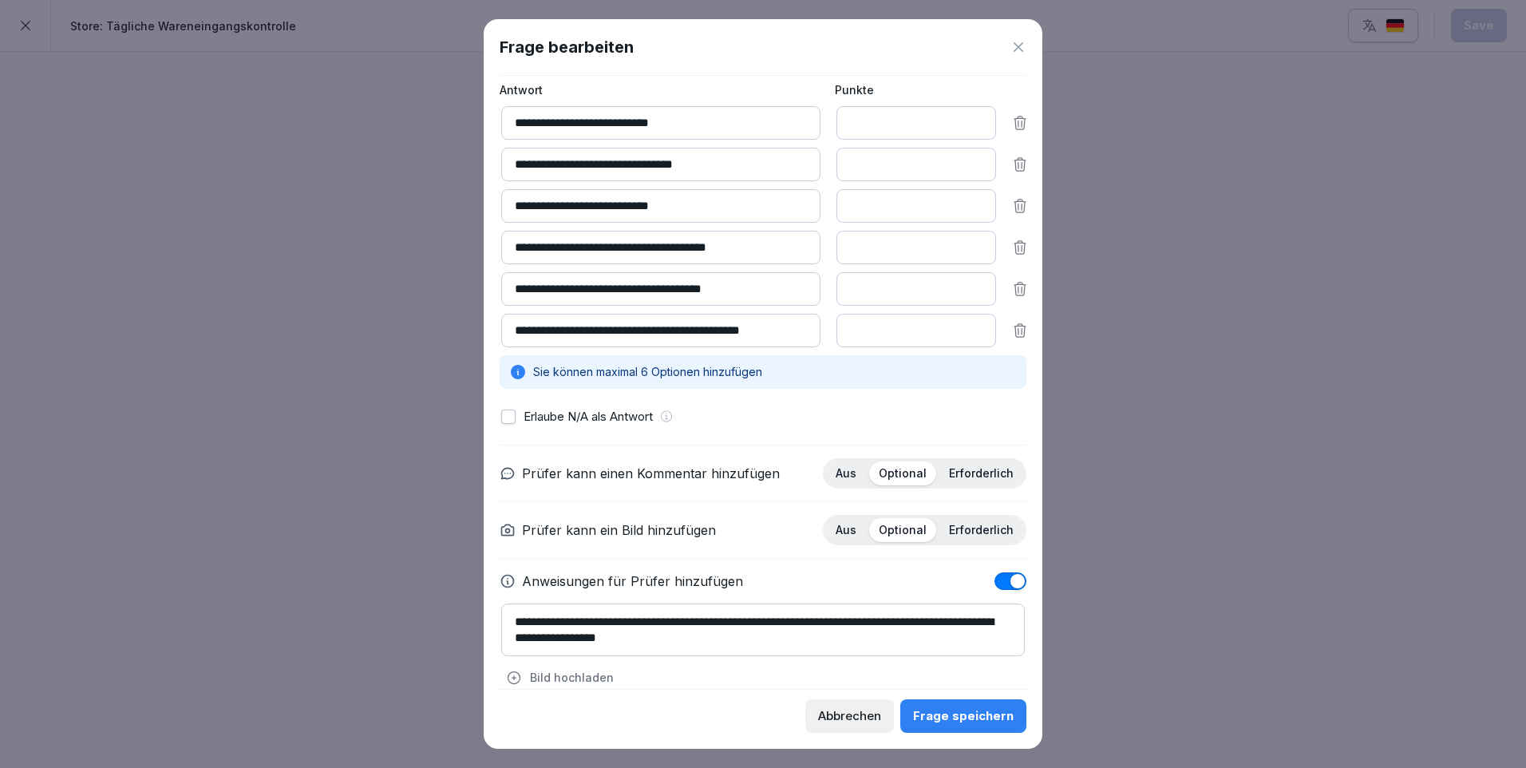
scroll to position [192, 0]
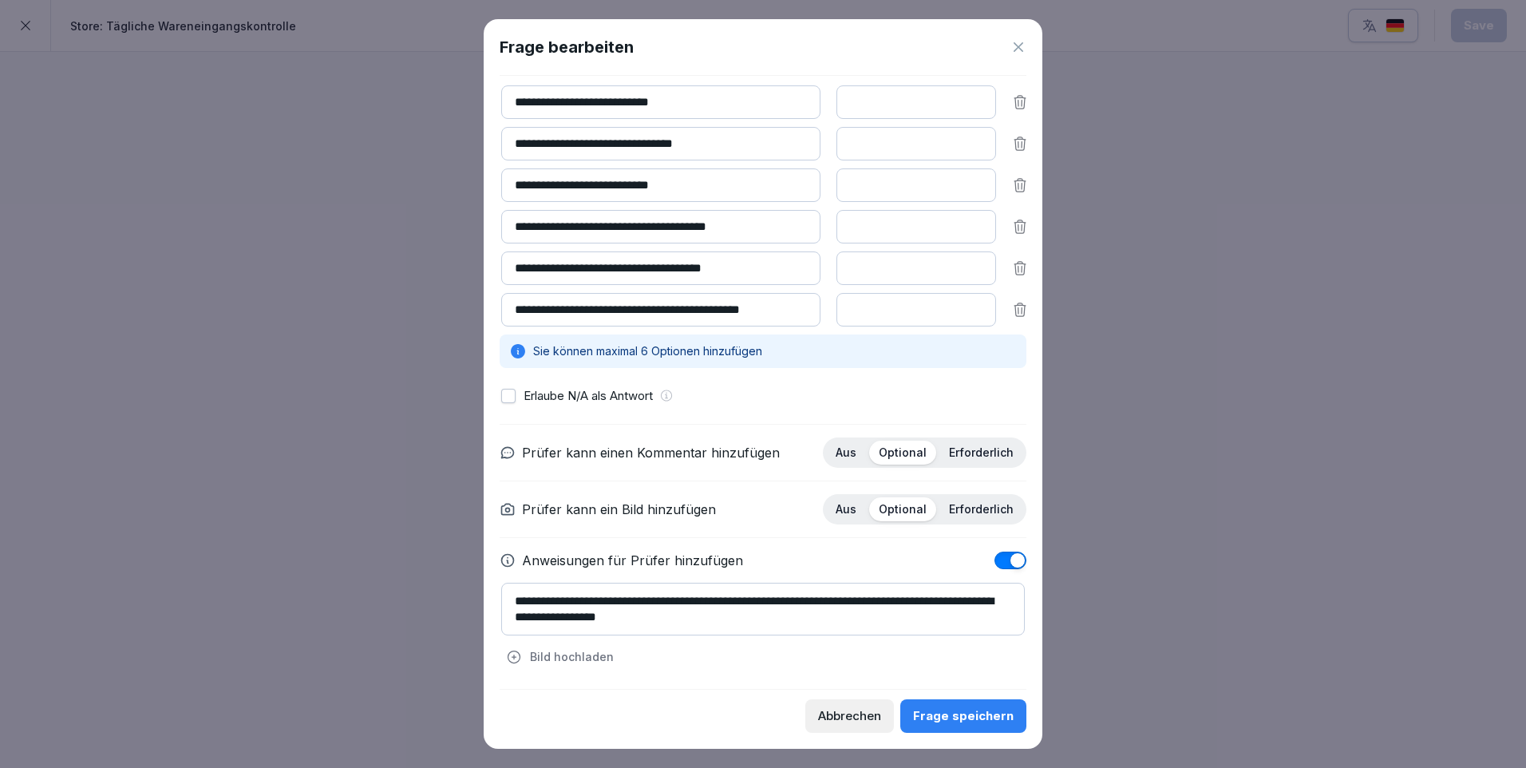
click at [1001, 711] on div "Frage speichern" at bounding box center [963, 716] width 101 height 18
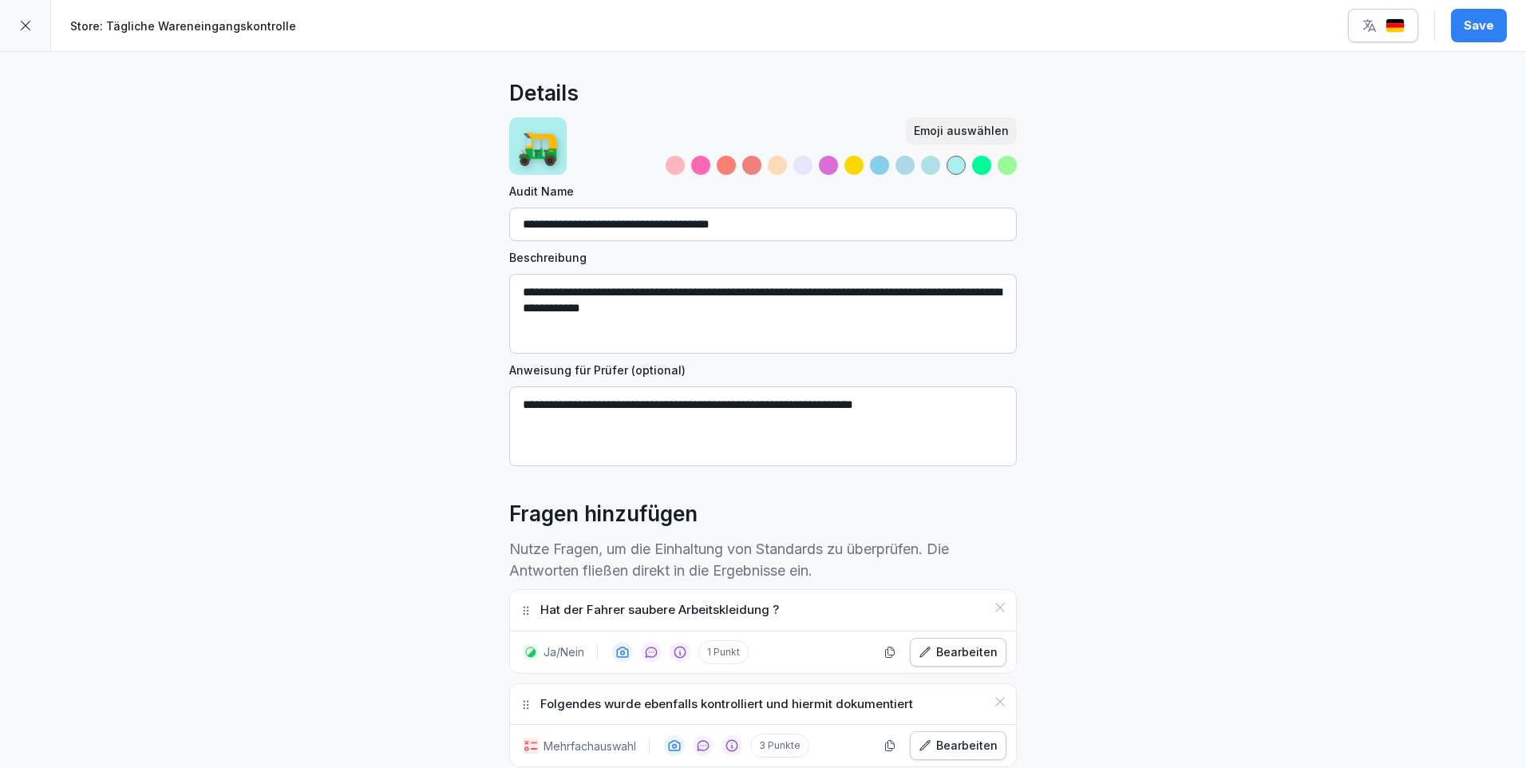
scroll to position [160, 0]
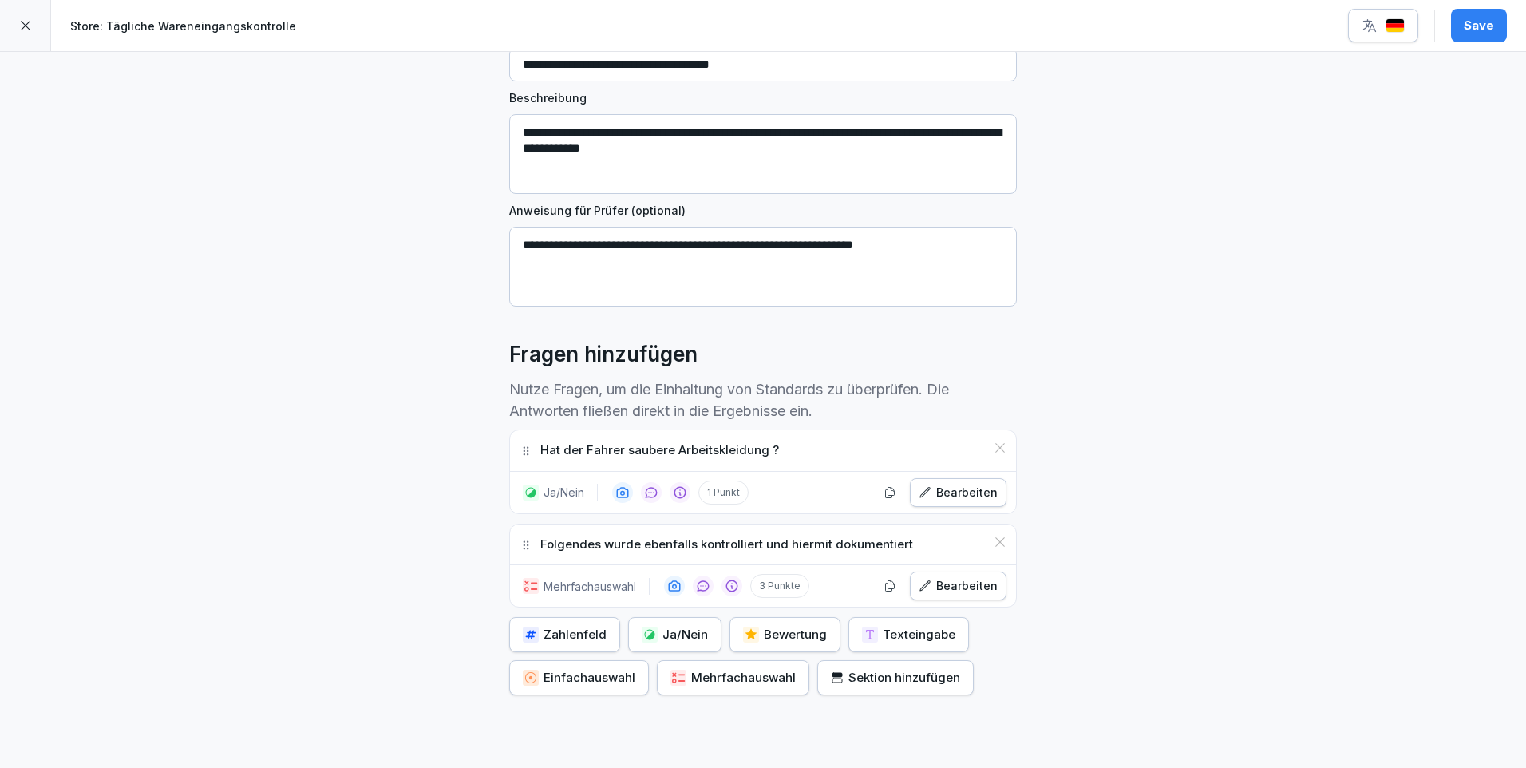
click at [670, 626] on div "Ja/Nein" at bounding box center [675, 635] width 66 height 18
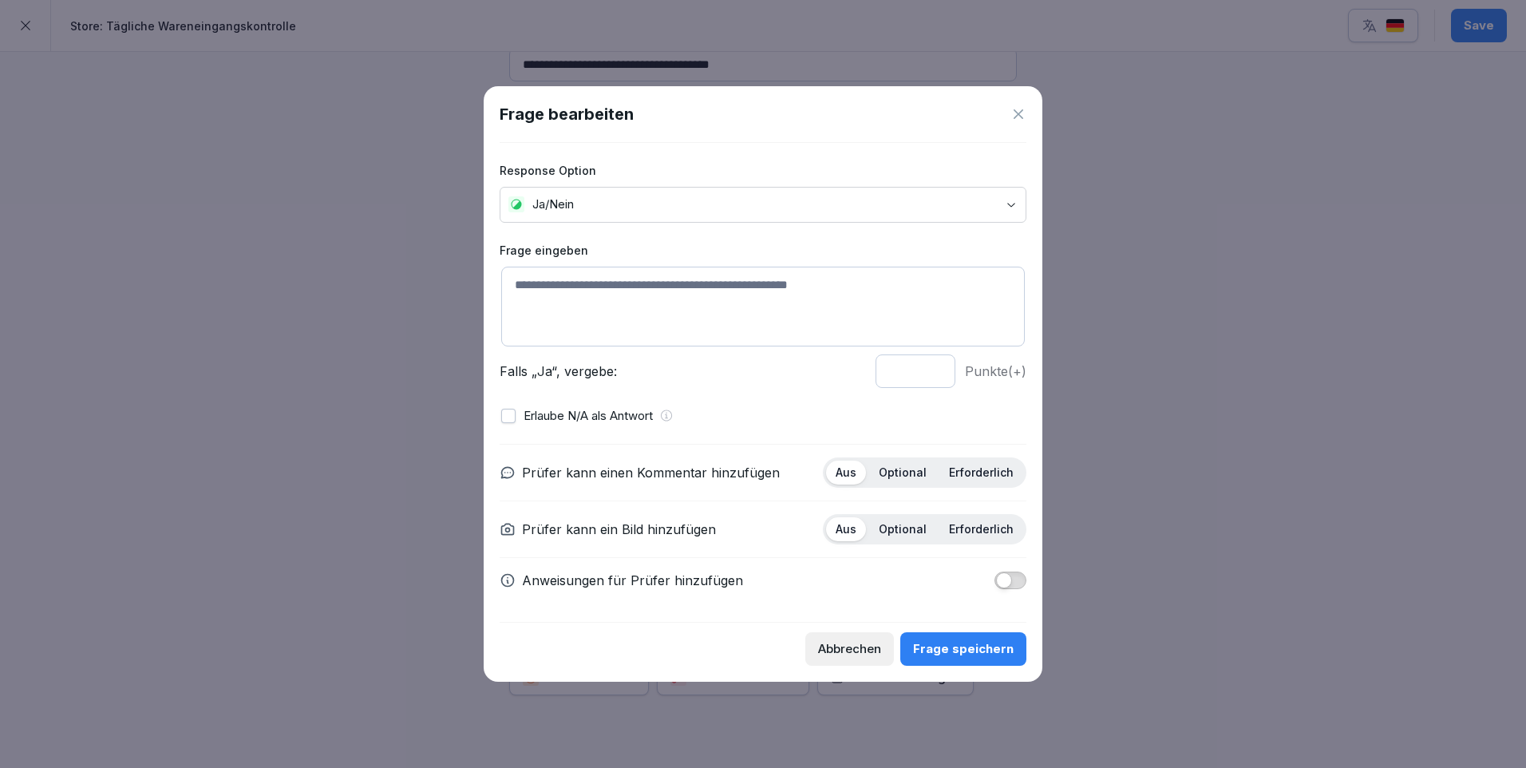
click at [557, 281] on textarea at bounding box center [762, 307] width 523 height 80
paste textarea "**********"
drag, startPoint x: 678, startPoint y: 299, endPoint x: 740, endPoint y: 294, distance: 61.6
click at [740, 294] on textarea "**********" at bounding box center [762, 307] width 523 height 80
drag, startPoint x: 832, startPoint y: 301, endPoint x: 898, endPoint y: 300, distance: 66.2
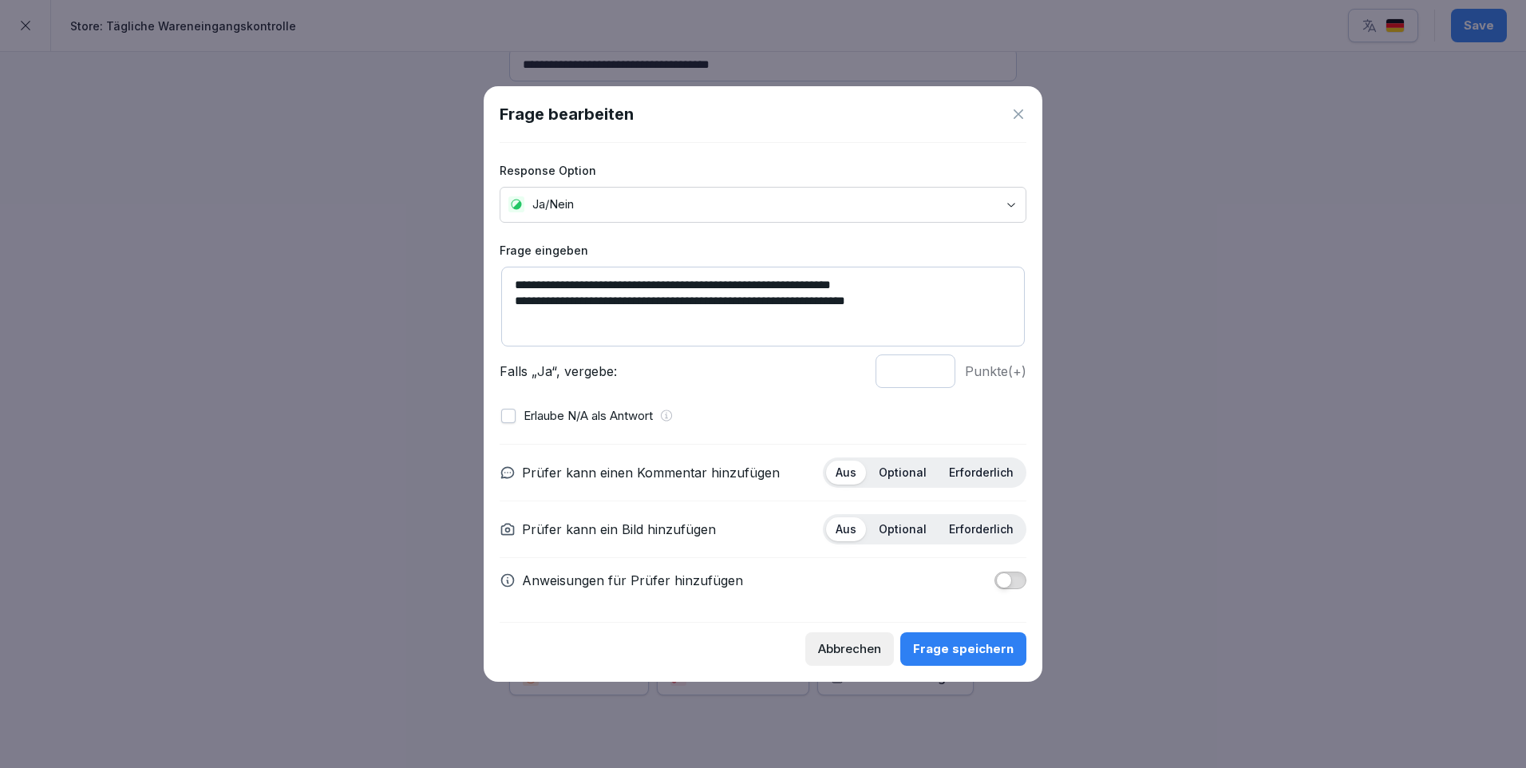
click at [898, 300] on textarea "**********" at bounding box center [762, 307] width 523 height 80
type textarea "**********"
click at [904, 474] on p "Optional" at bounding box center [903, 472] width 48 height 14
click at [1006, 576] on span "button" at bounding box center [1004, 580] width 16 height 16
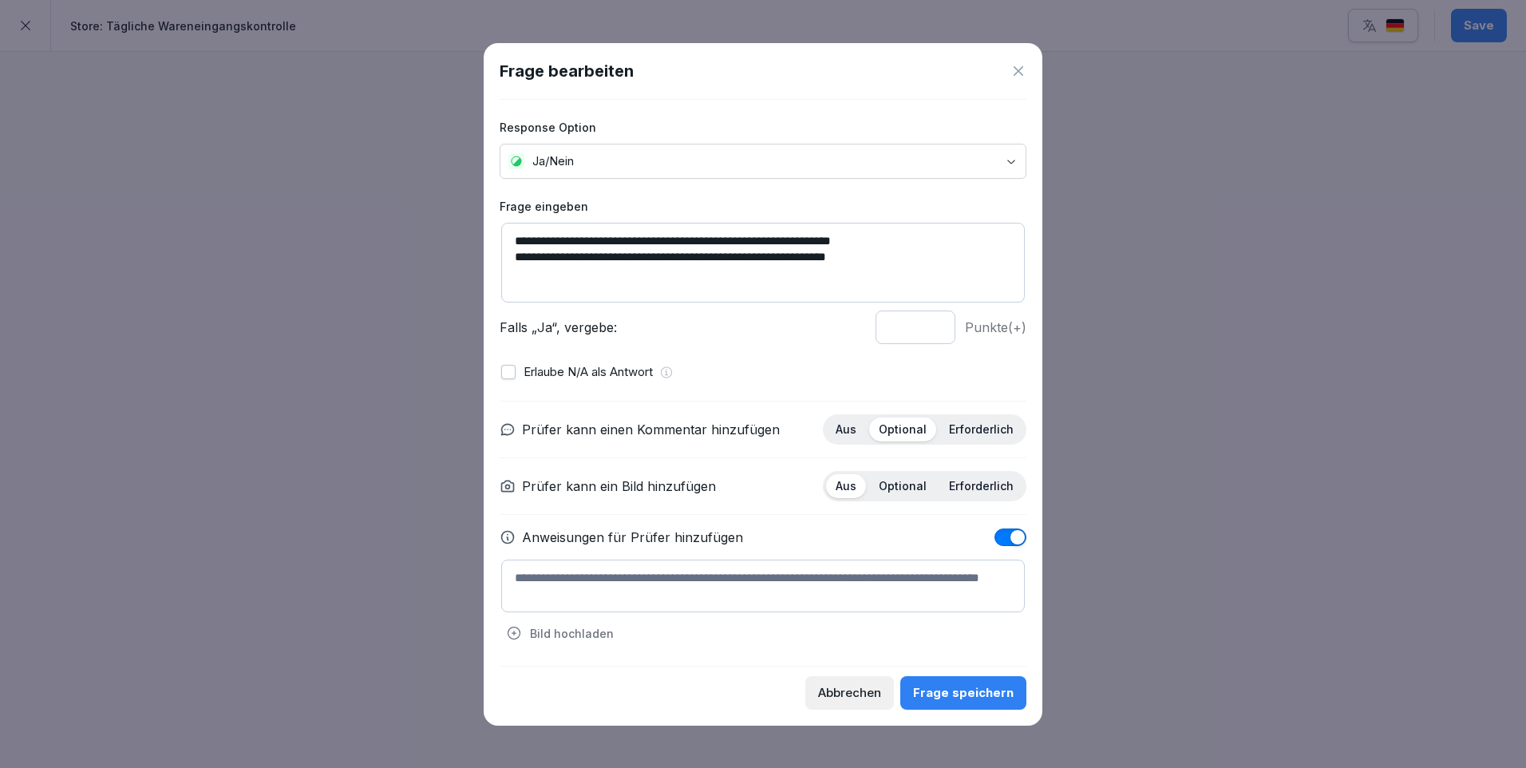
click at [613, 579] on textarea at bounding box center [762, 585] width 523 height 53
type textarea "**********"
click at [954, 697] on div "Frage speichern" at bounding box center [963, 693] width 101 height 18
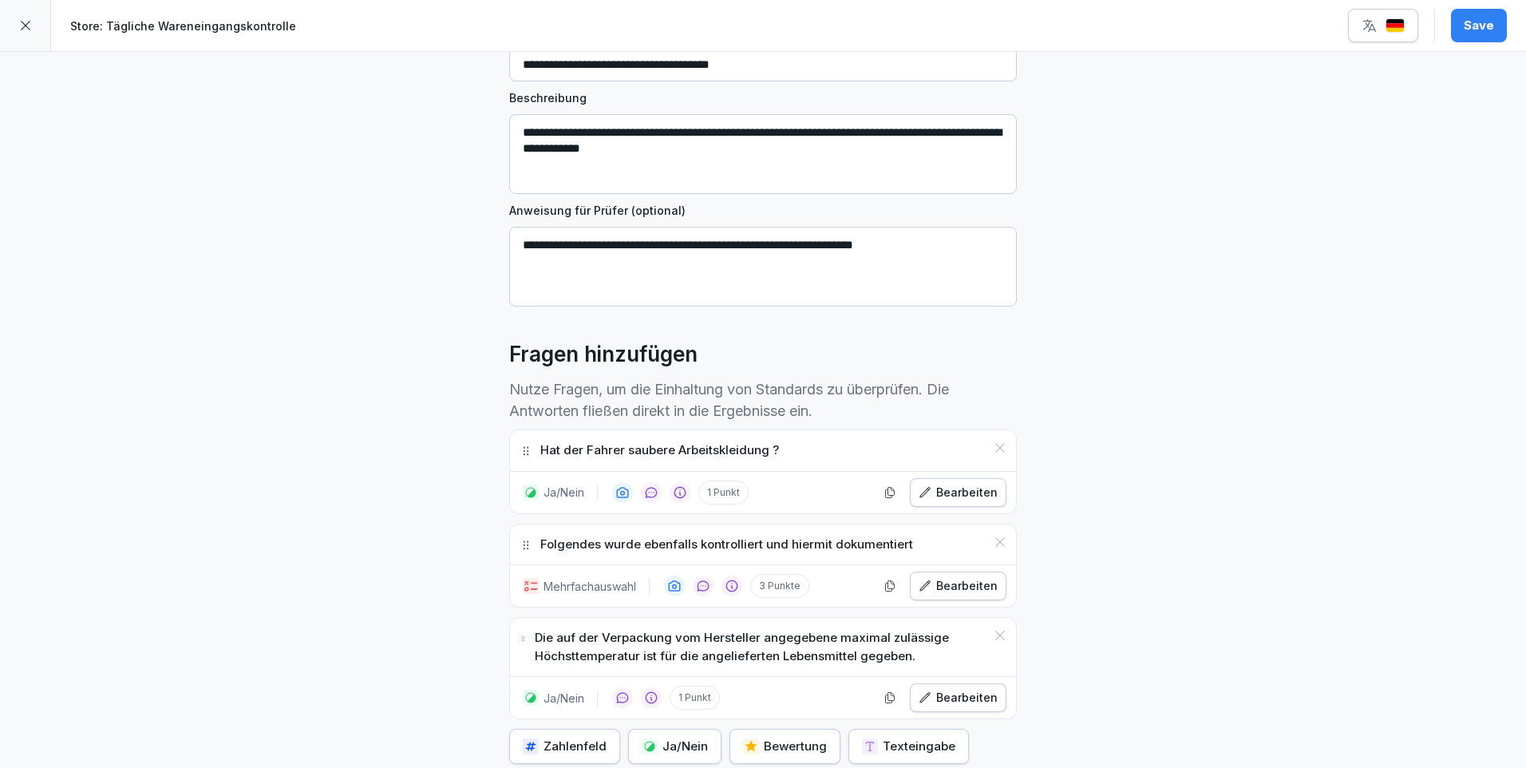
scroll to position [319, 0]
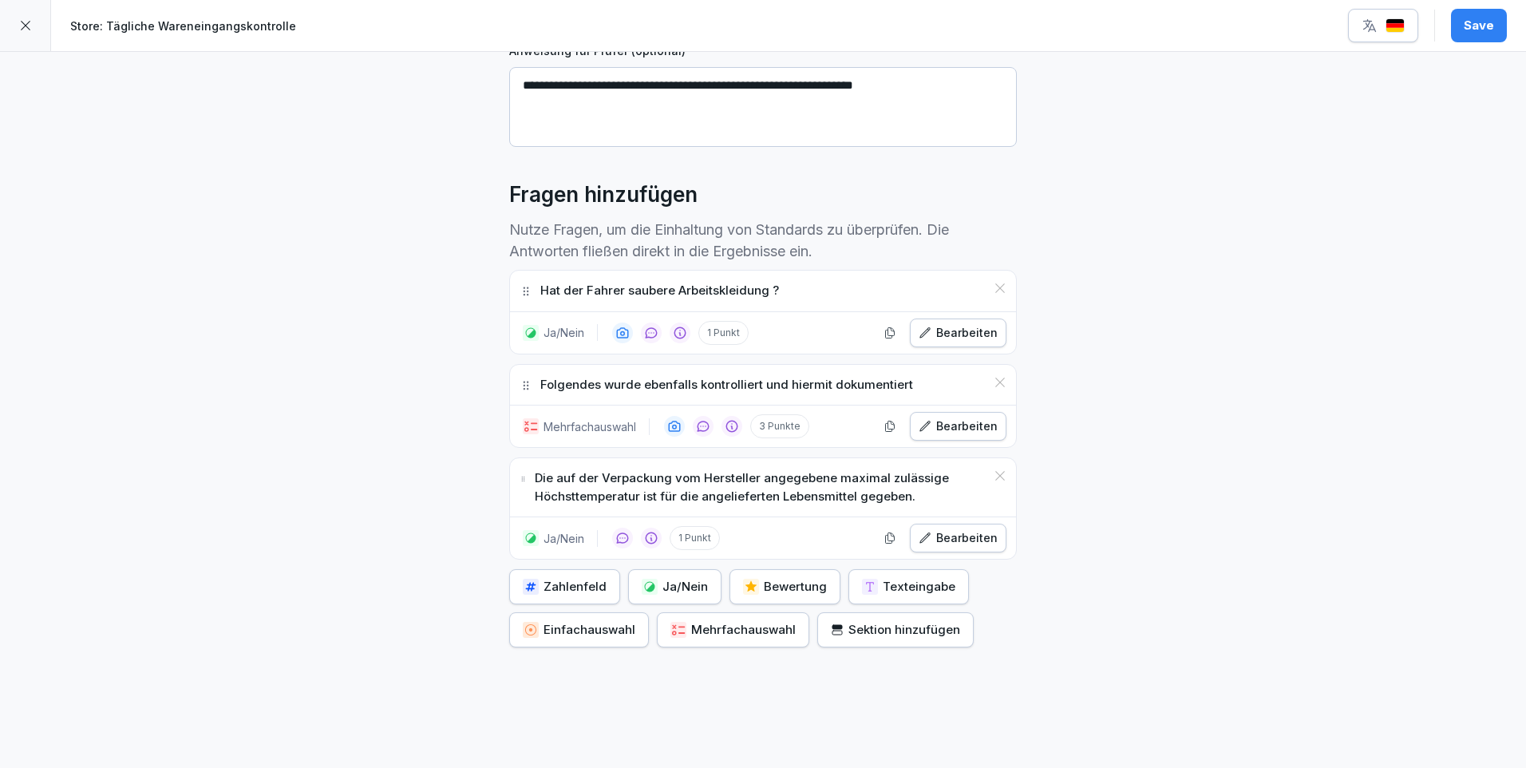
click at [665, 586] on div "Ja/Nein" at bounding box center [675, 587] width 66 height 18
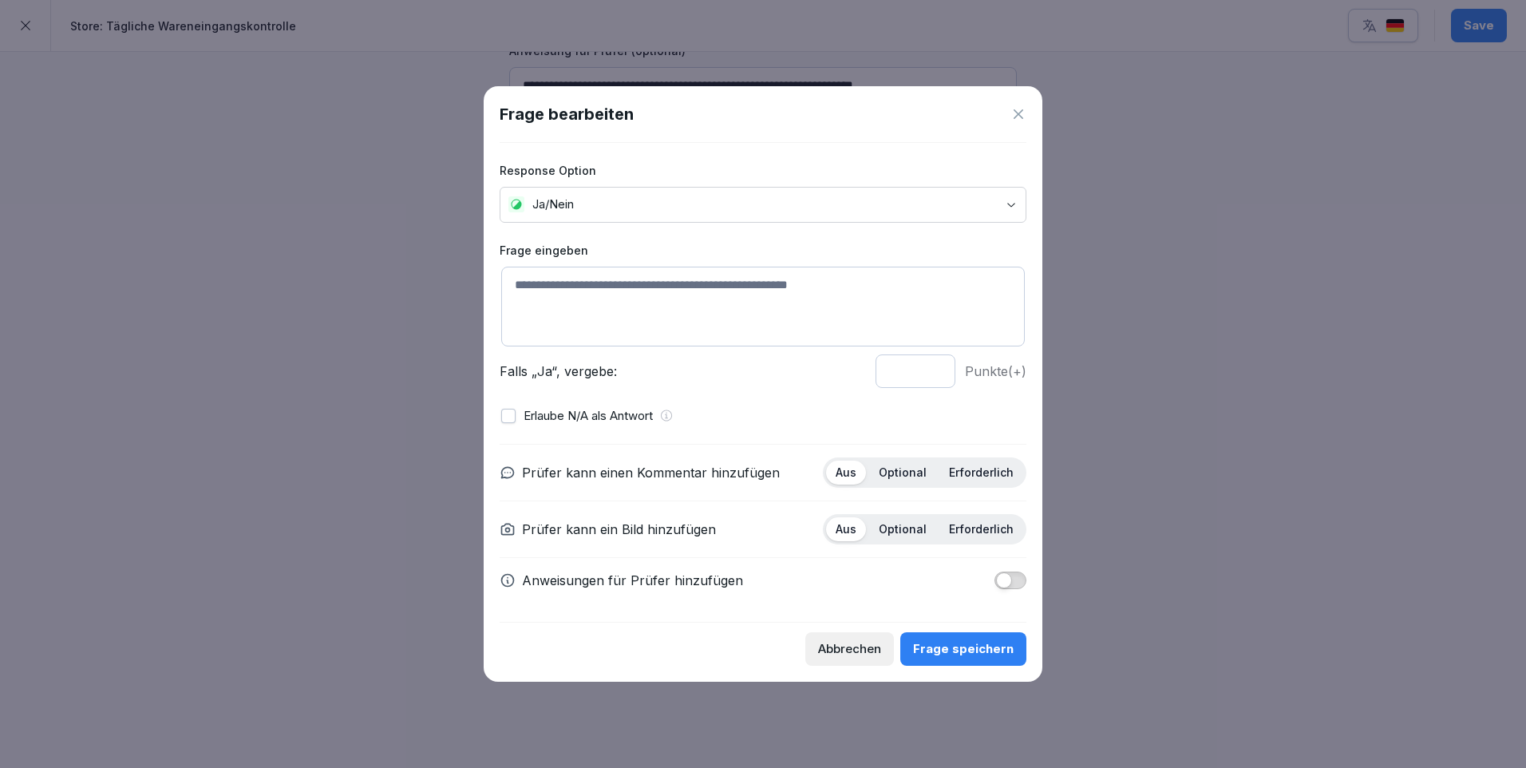
click at [859, 646] on div "Abbrechen" at bounding box center [849, 649] width 63 height 18
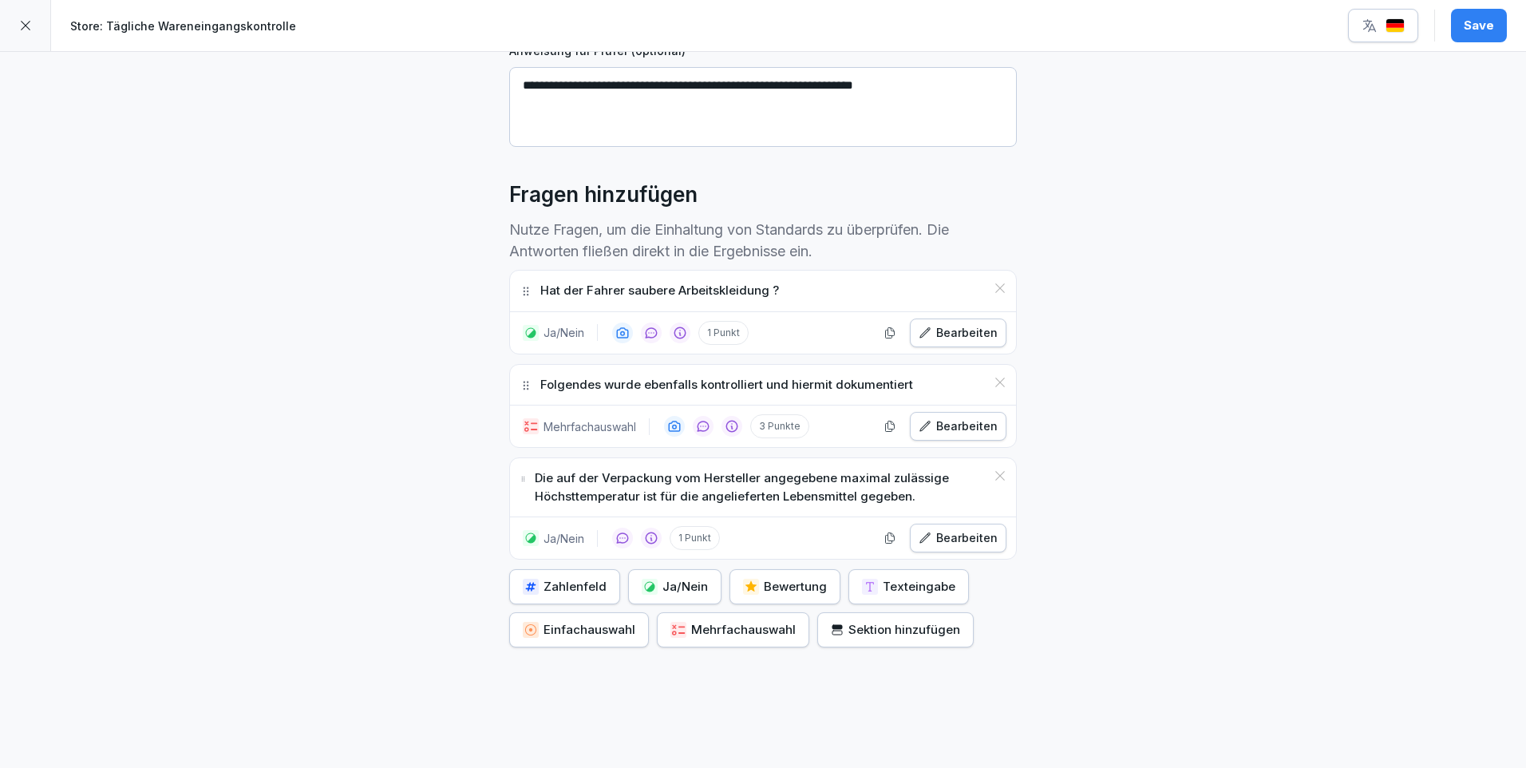
scroll to position [0, 0]
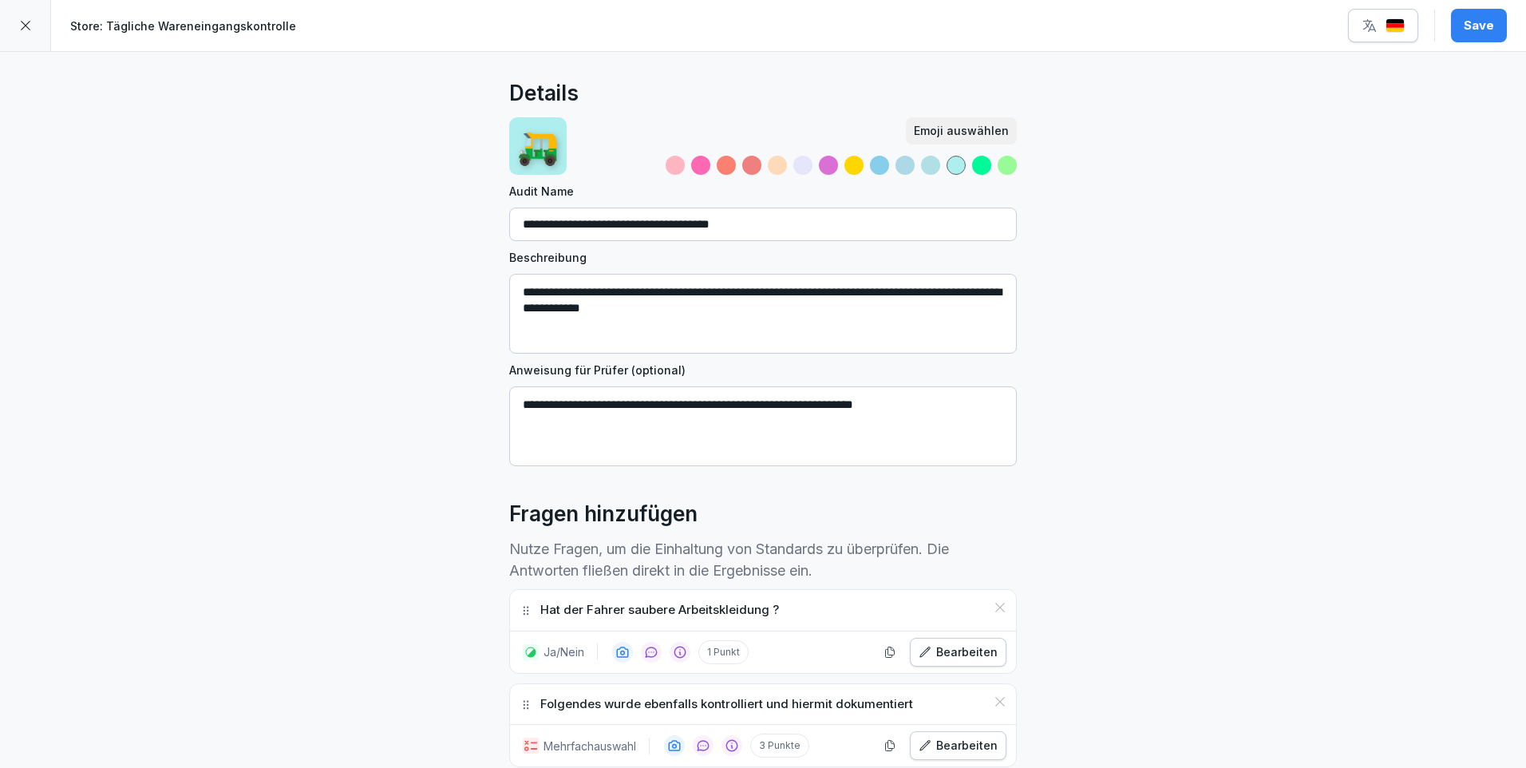
click at [1462, 26] on button "Save" at bounding box center [1479, 26] width 56 height 34
click at [19, 22] on icon at bounding box center [25, 25] width 13 height 13
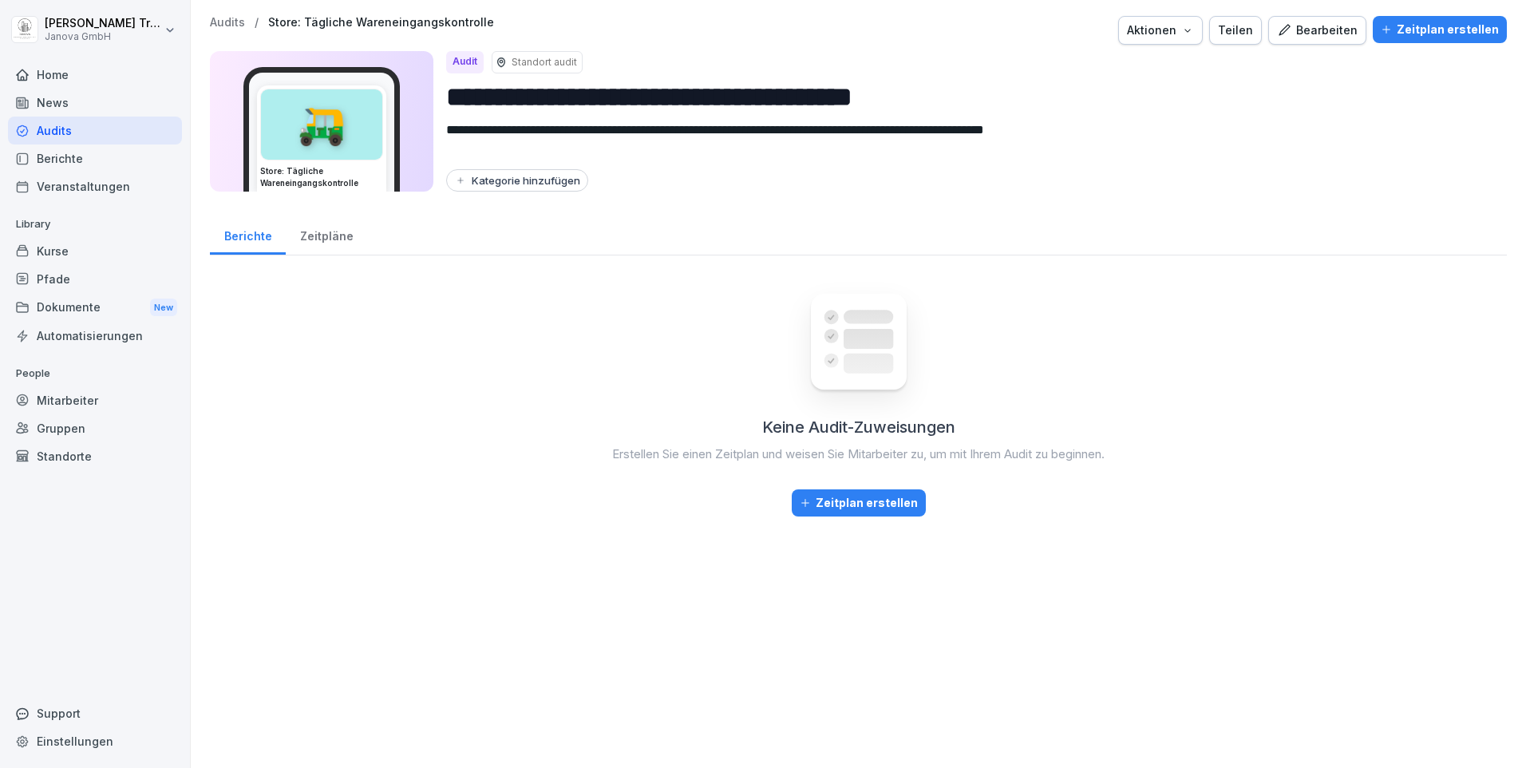
click at [63, 128] on div "Audits" at bounding box center [95, 130] width 174 height 28
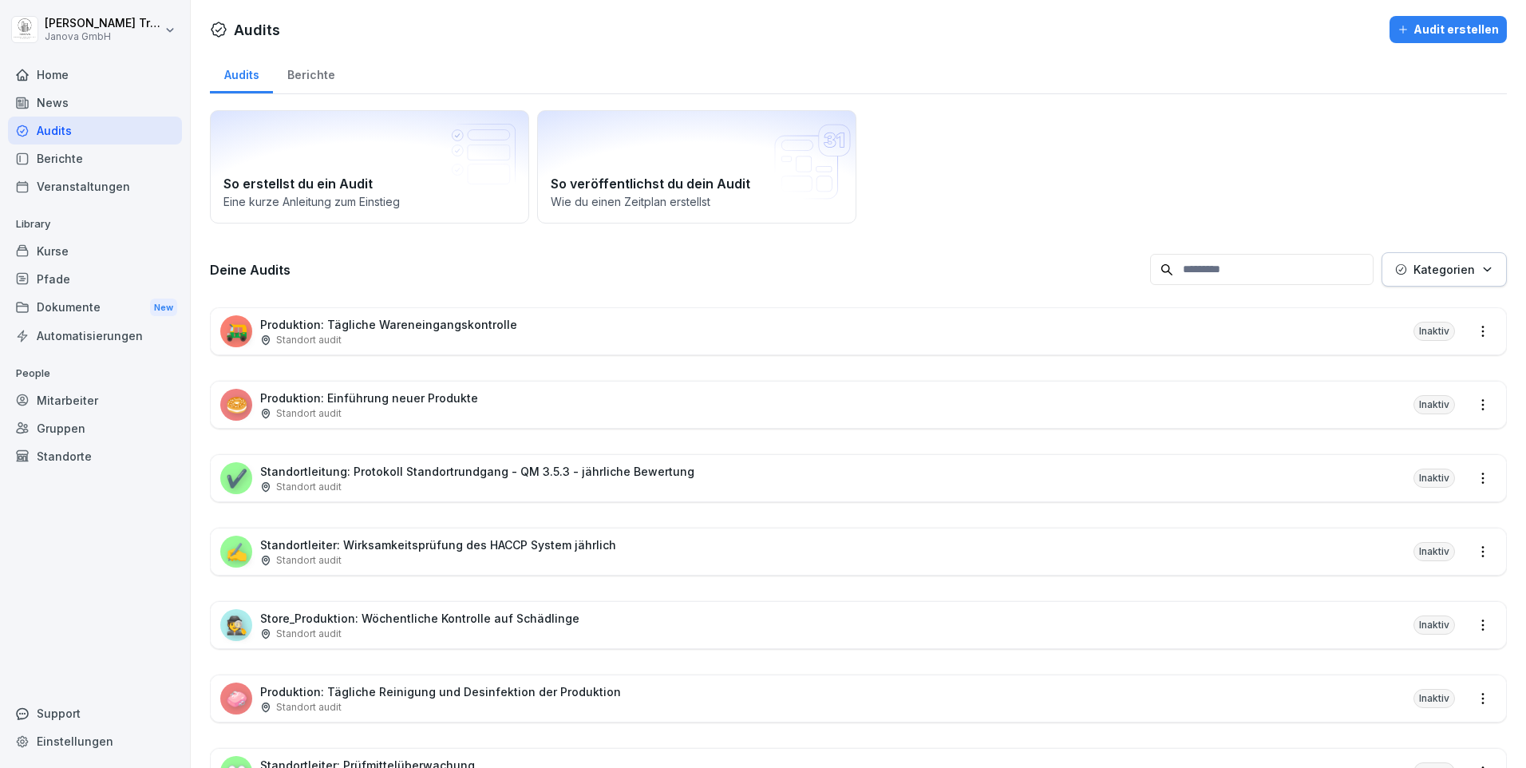
scroll to position [80, 0]
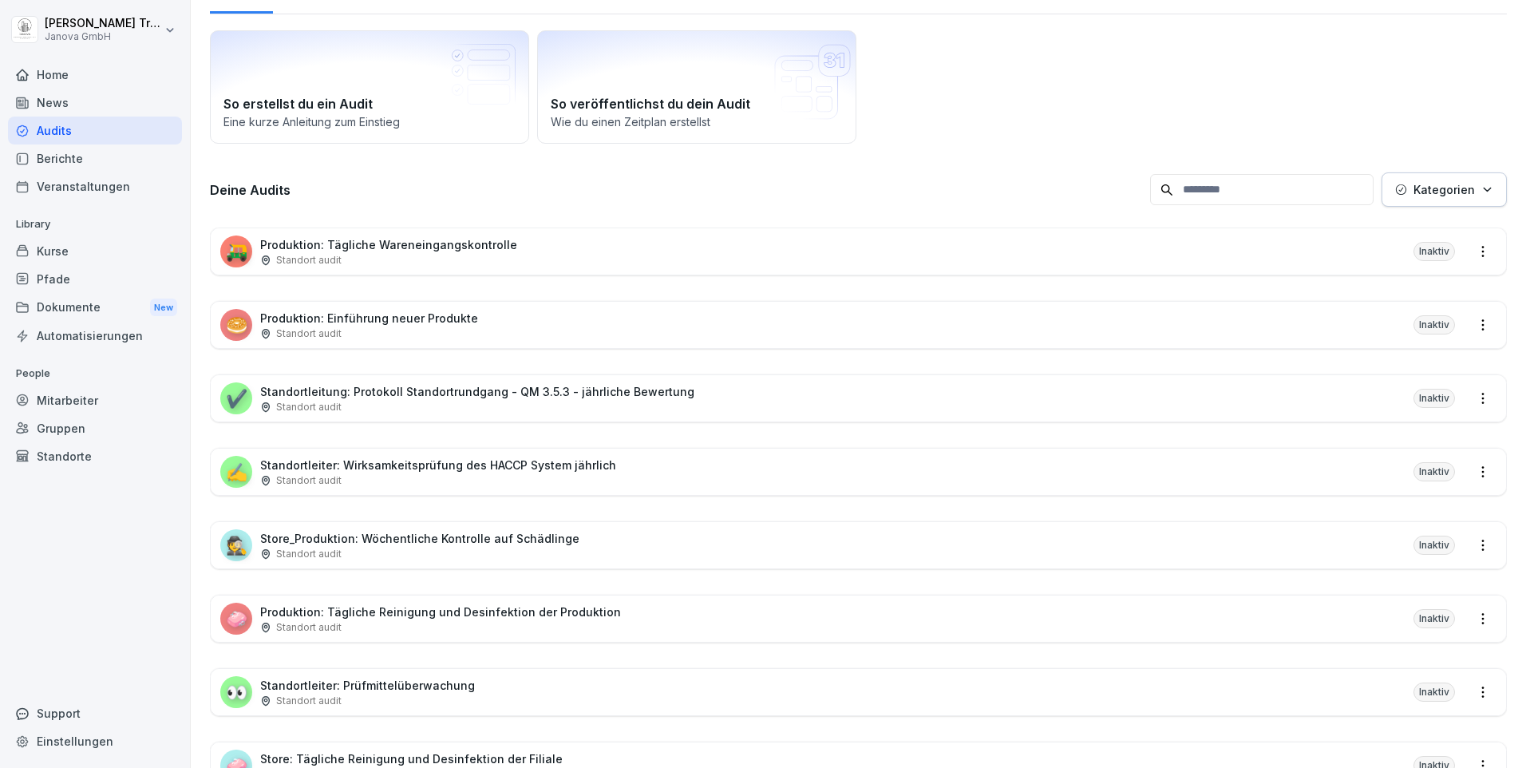
click at [547, 614] on p "Produktion: Tägliche Reinigung und Desinfektion der Produktion" at bounding box center [440, 611] width 361 height 17
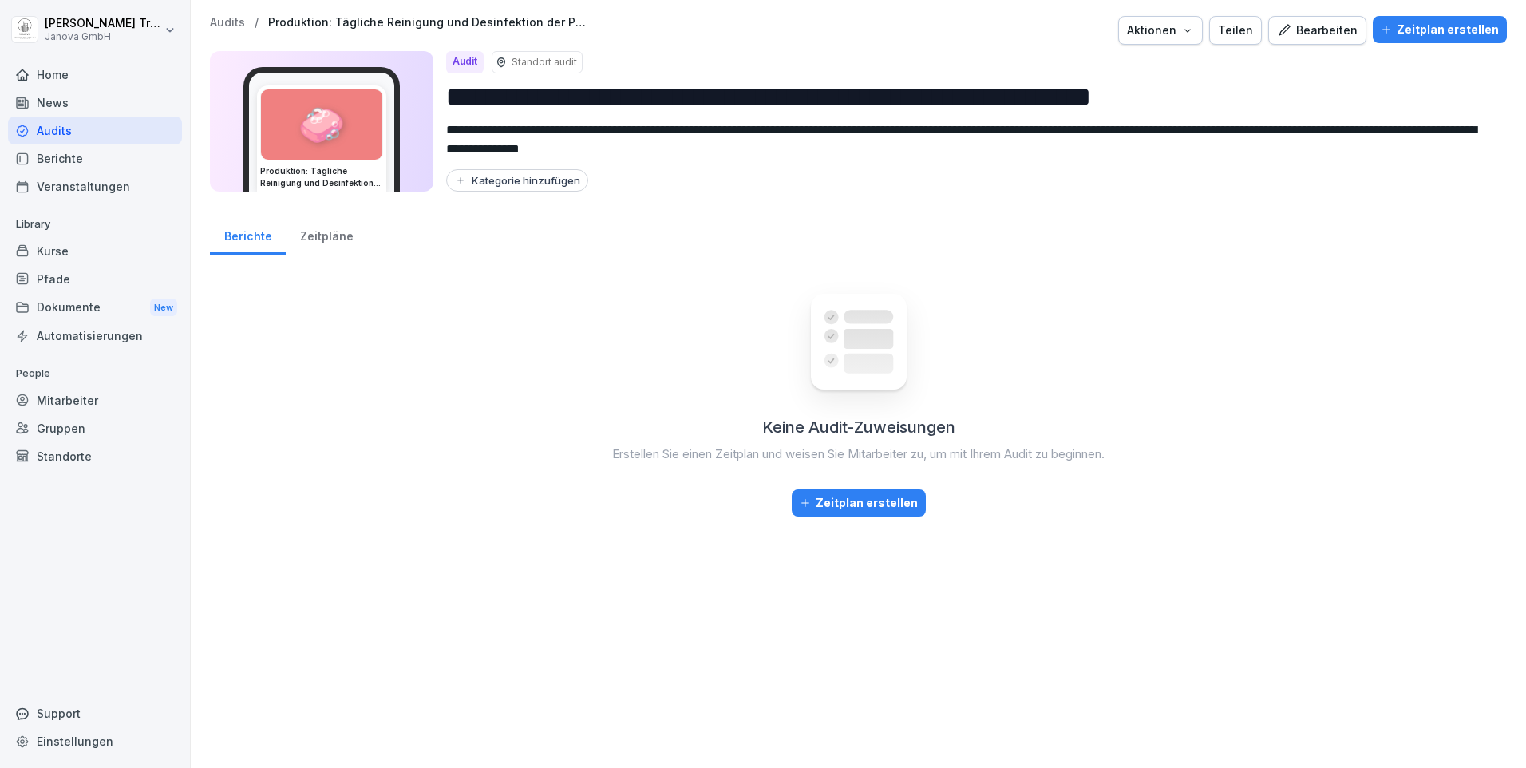
click at [1296, 35] on div "Bearbeiten" at bounding box center [1317, 31] width 81 height 18
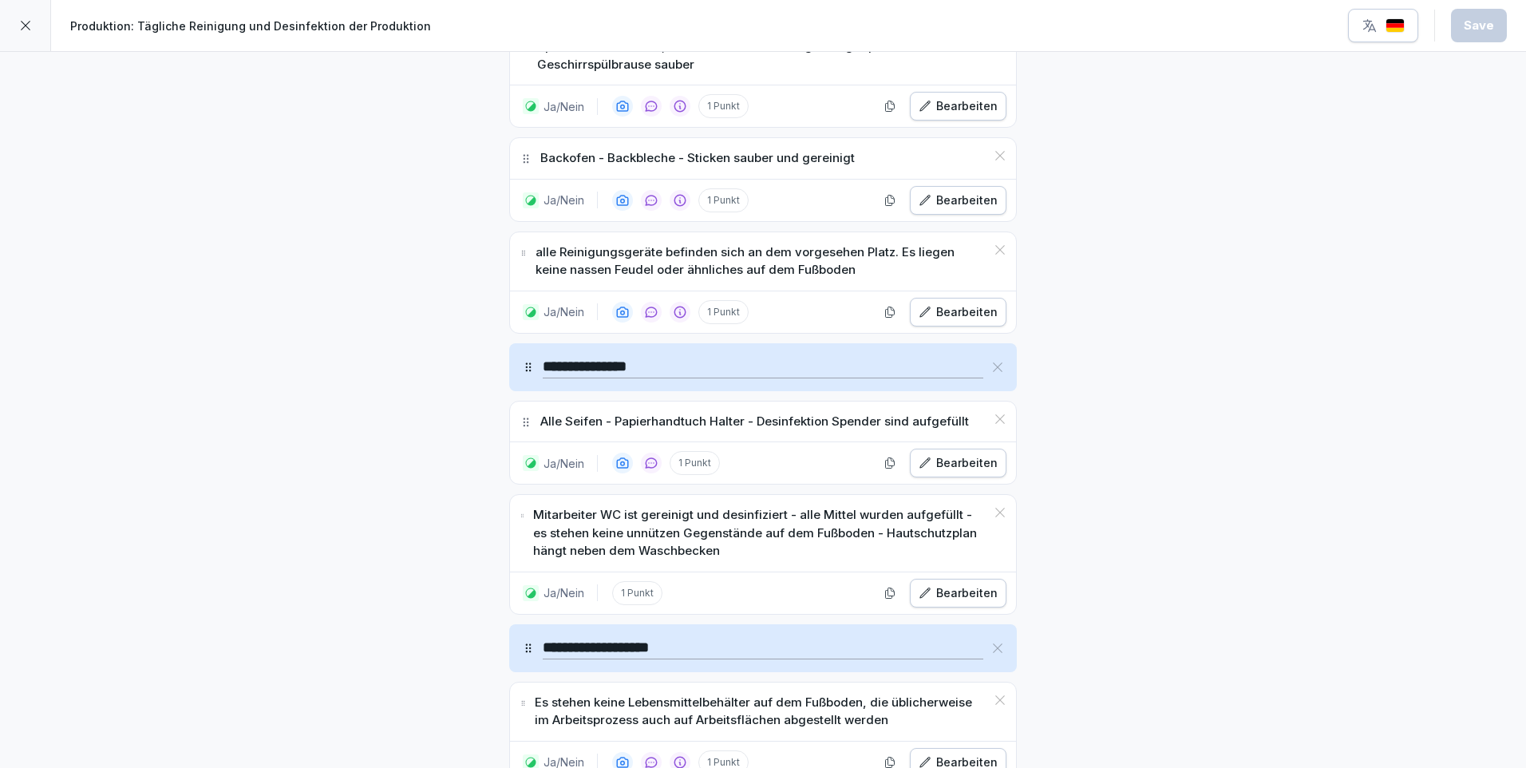
scroll to position [1596, 0]
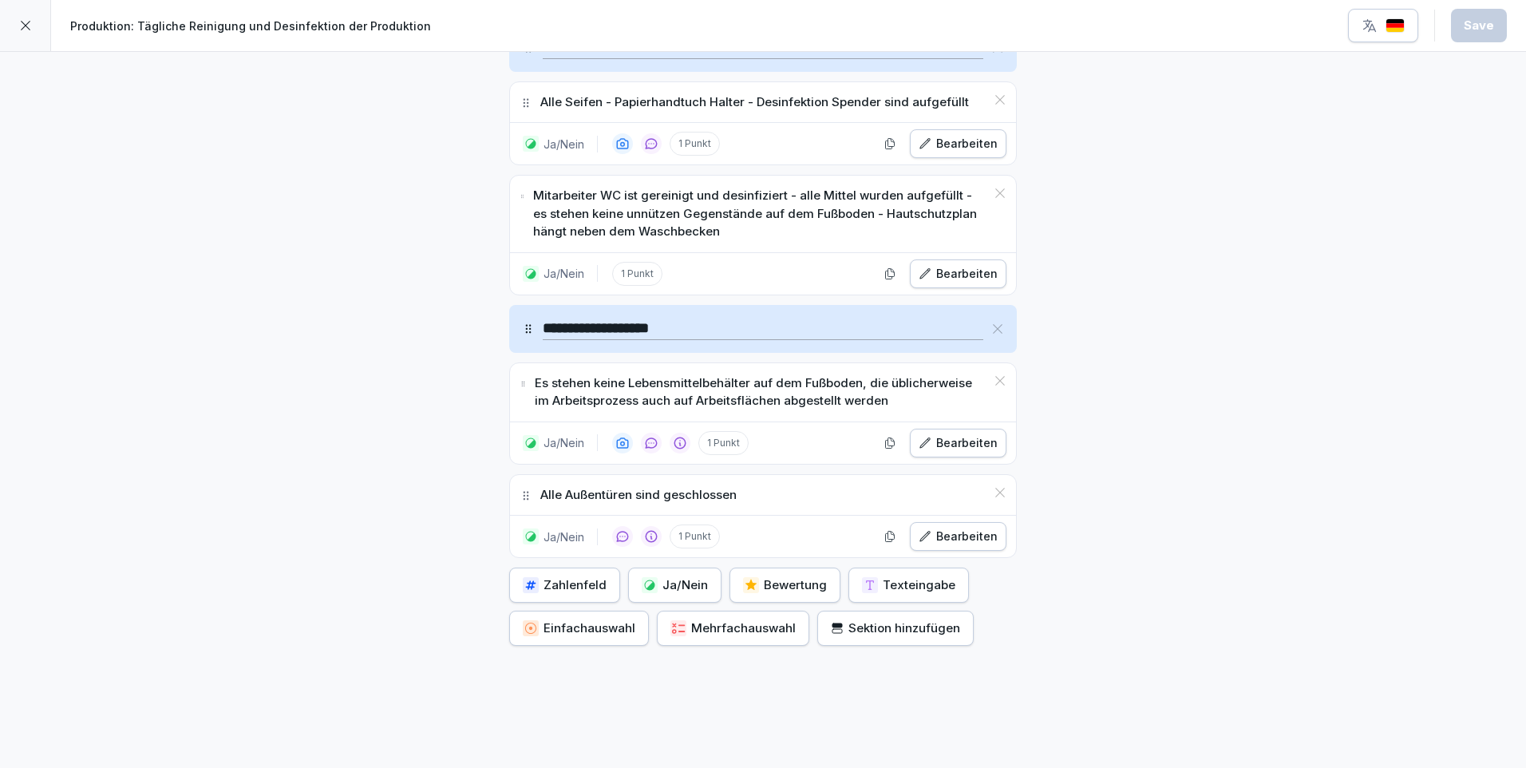
click at [673, 582] on div "Ja/Nein" at bounding box center [675, 585] width 66 height 18
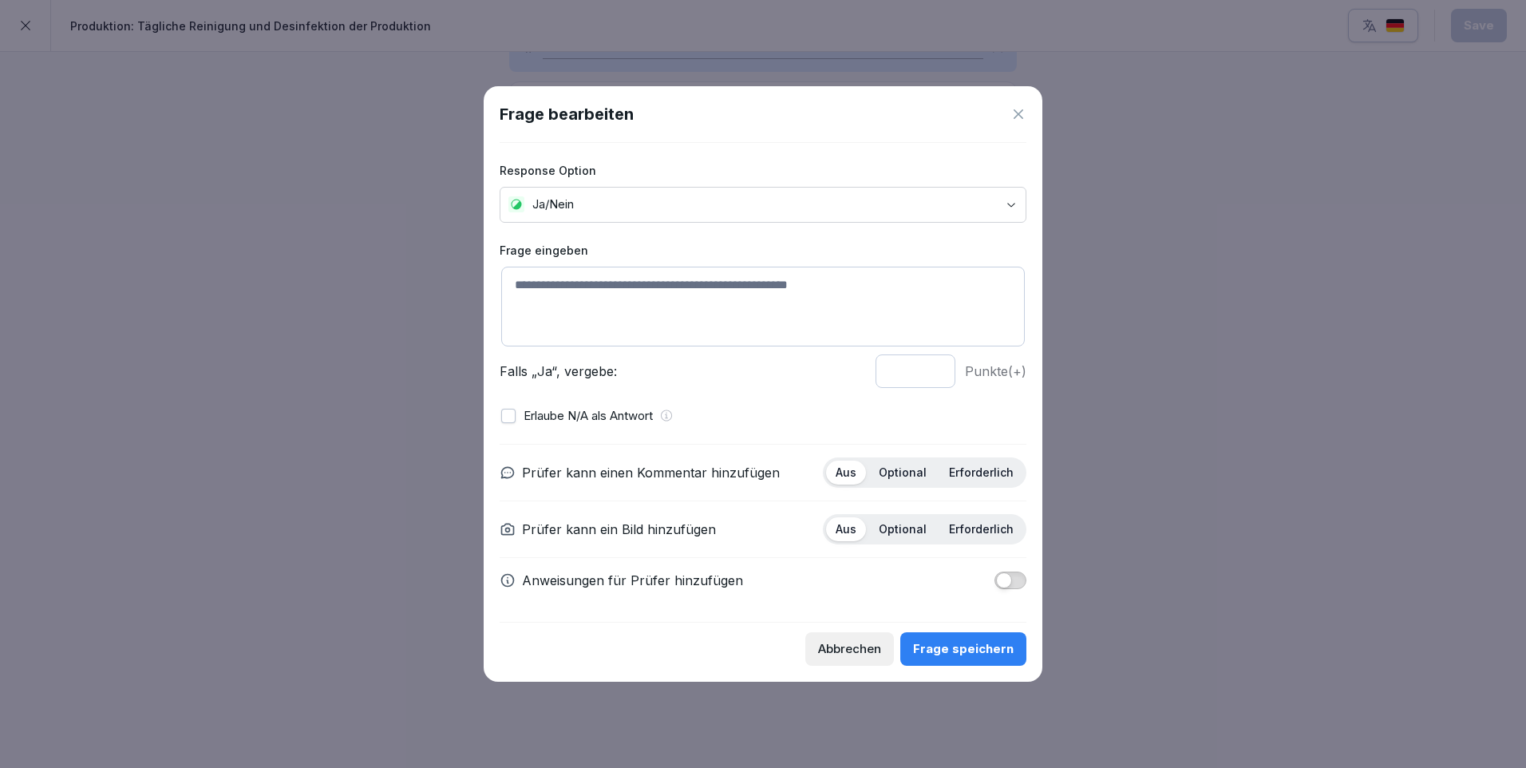
click at [512, 288] on textarea at bounding box center [762, 307] width 523 height 80
type textarea "**********"
click at [902, 472] on p "Optional" at bounding box center [903, 472] width 48 height 14
click at [1003, 578] on span "button" at bounding box center [1004, 580] width 16 height 16
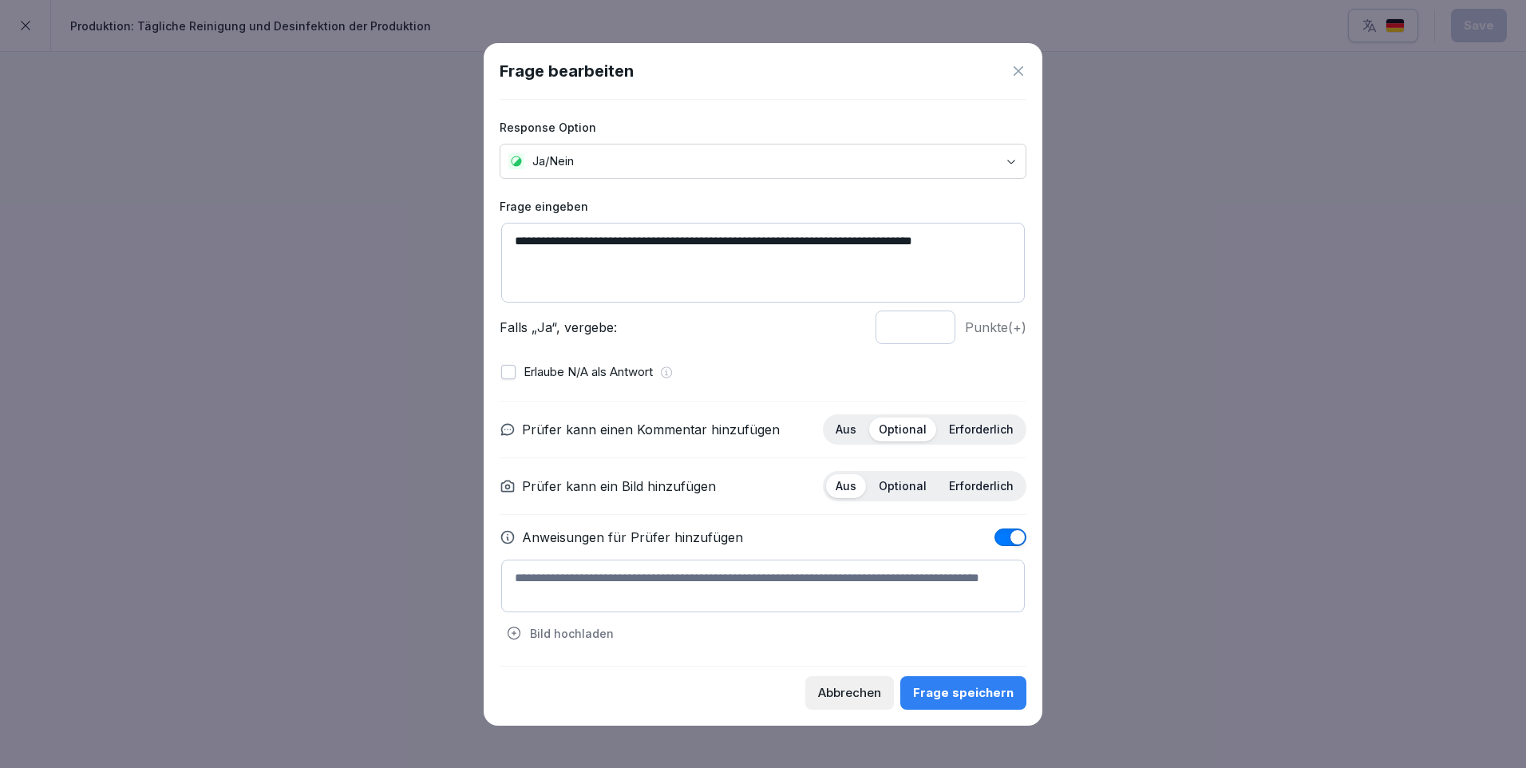
click at [587, 572] on textarea at bounding box center [762, 585] width 523 height 53
paste textarea "**********"
type textarea "**********"
click at [993, 692] on div "Frage speichern" at bounding box center [963, 693] width 101 height 18
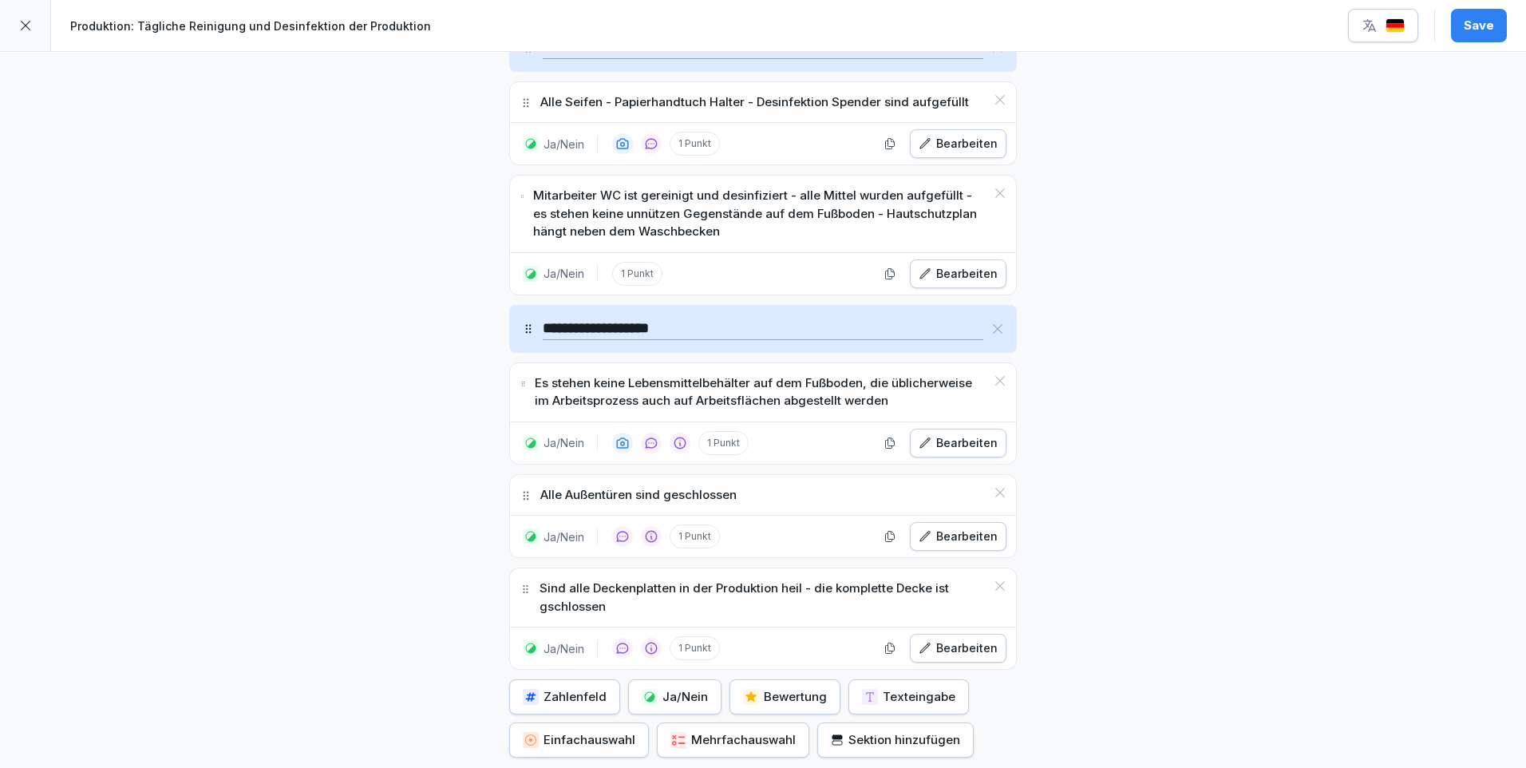
click at [961, 653] on div "Bearbeiten" at bounding box center [957, 648] width 79 height 18
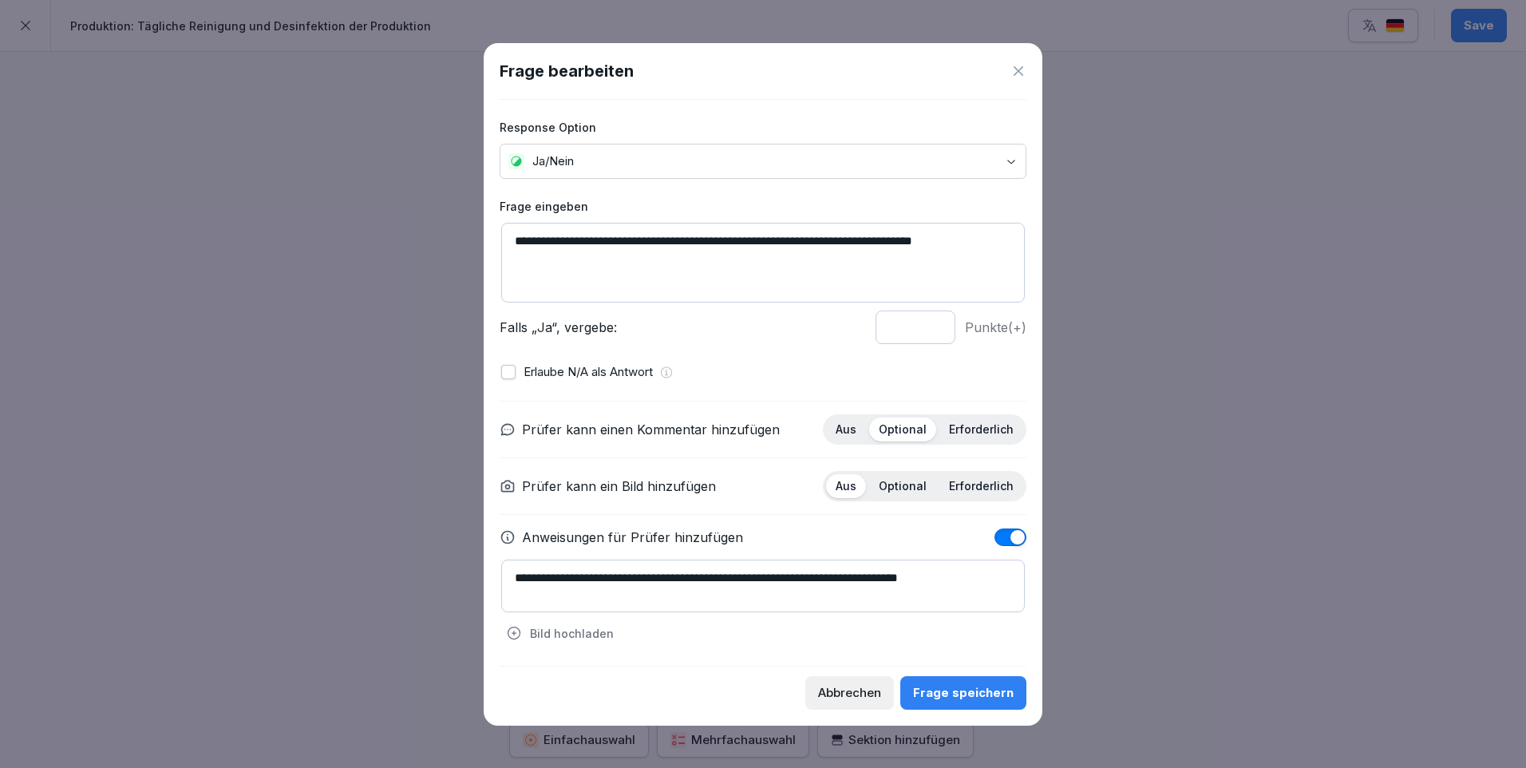
click at [926, 239] on textarea "**********" at bounding box center [762, 263] width 523 height 80
type textarea "**********"
click at [982, 686] on div "Frage speichern" at bounding box center [963, 693] width 101 height 18
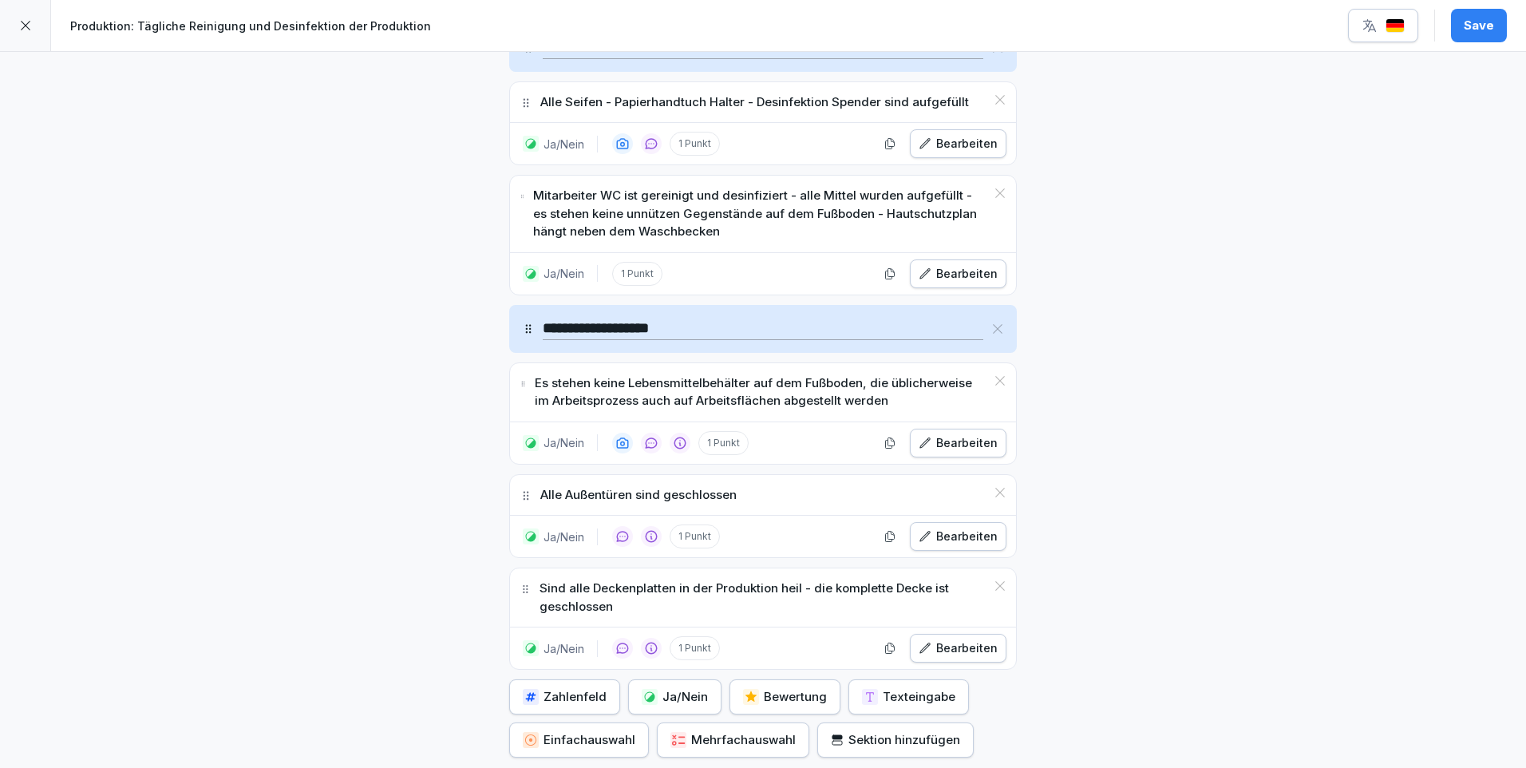
drag, startPoint x: 1475, startPoint y: 29, endPoint x: 1510, endPoint y: 40, distance: 36.8
click at [1479, 30] on div "Save" at bounding box center [1478, 26] width 30 height 18
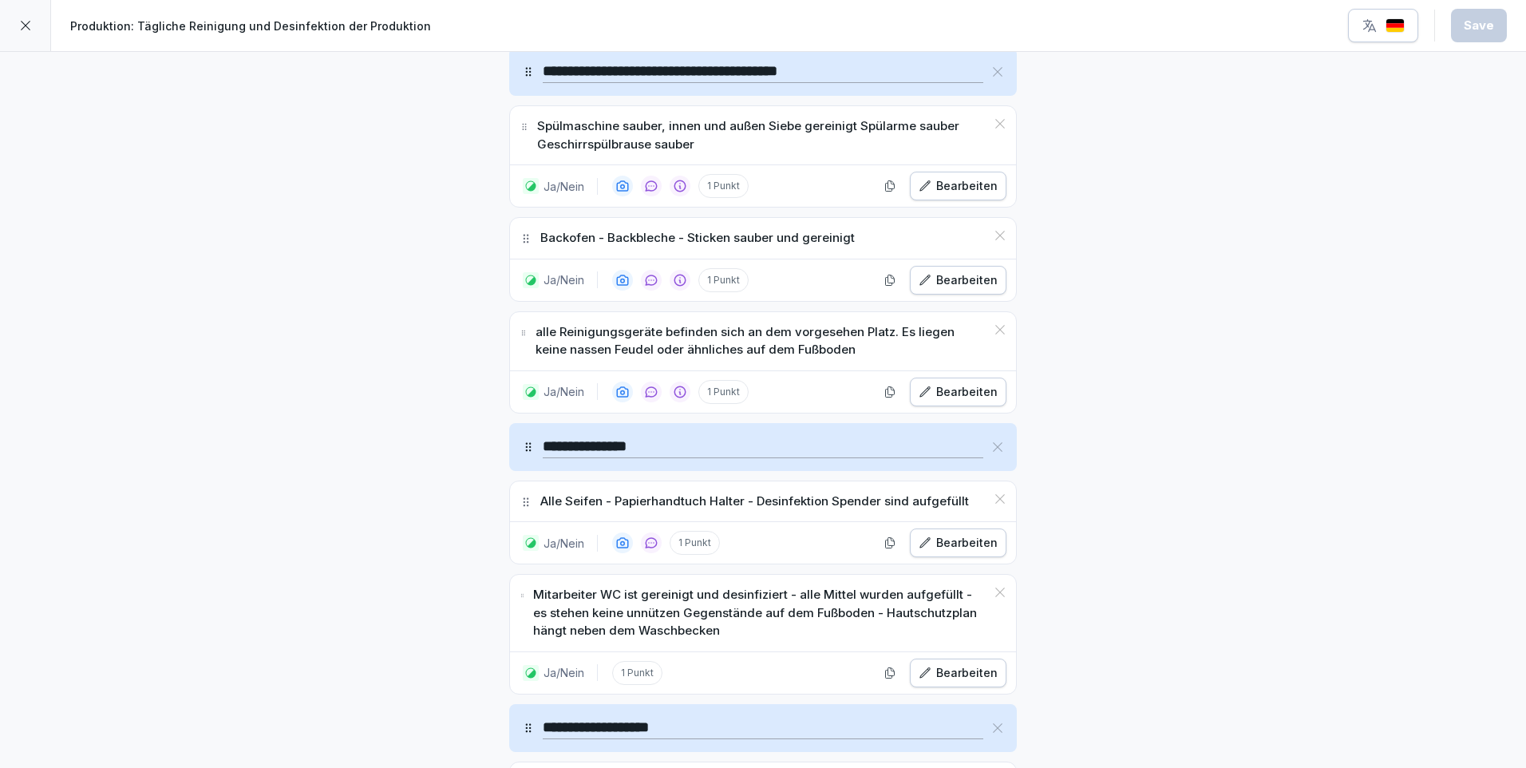
scroll to position [878, 0]
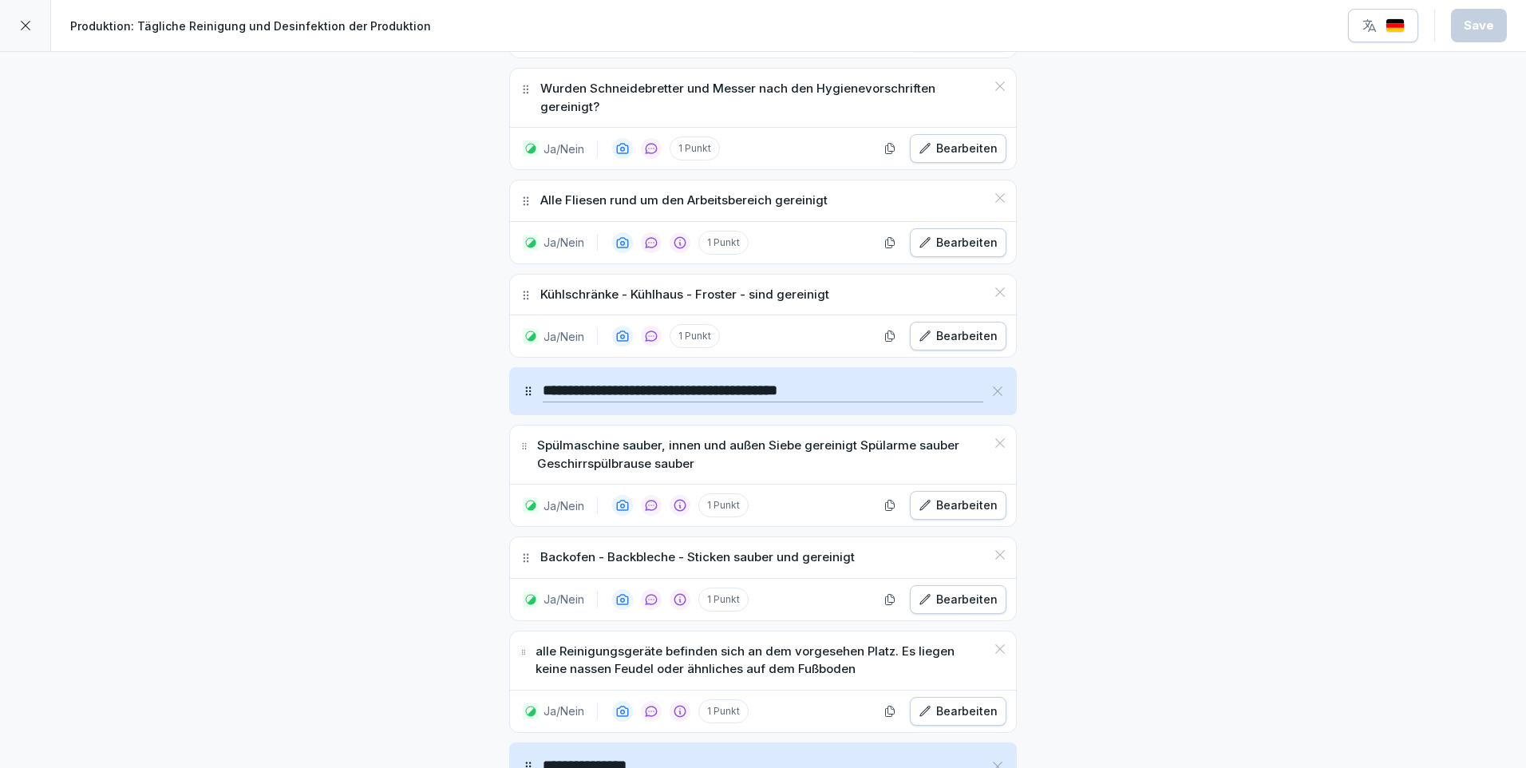
click at [950, 247] on div "Bearbeiten" at bounding box center [957, 243] width 79 height 18
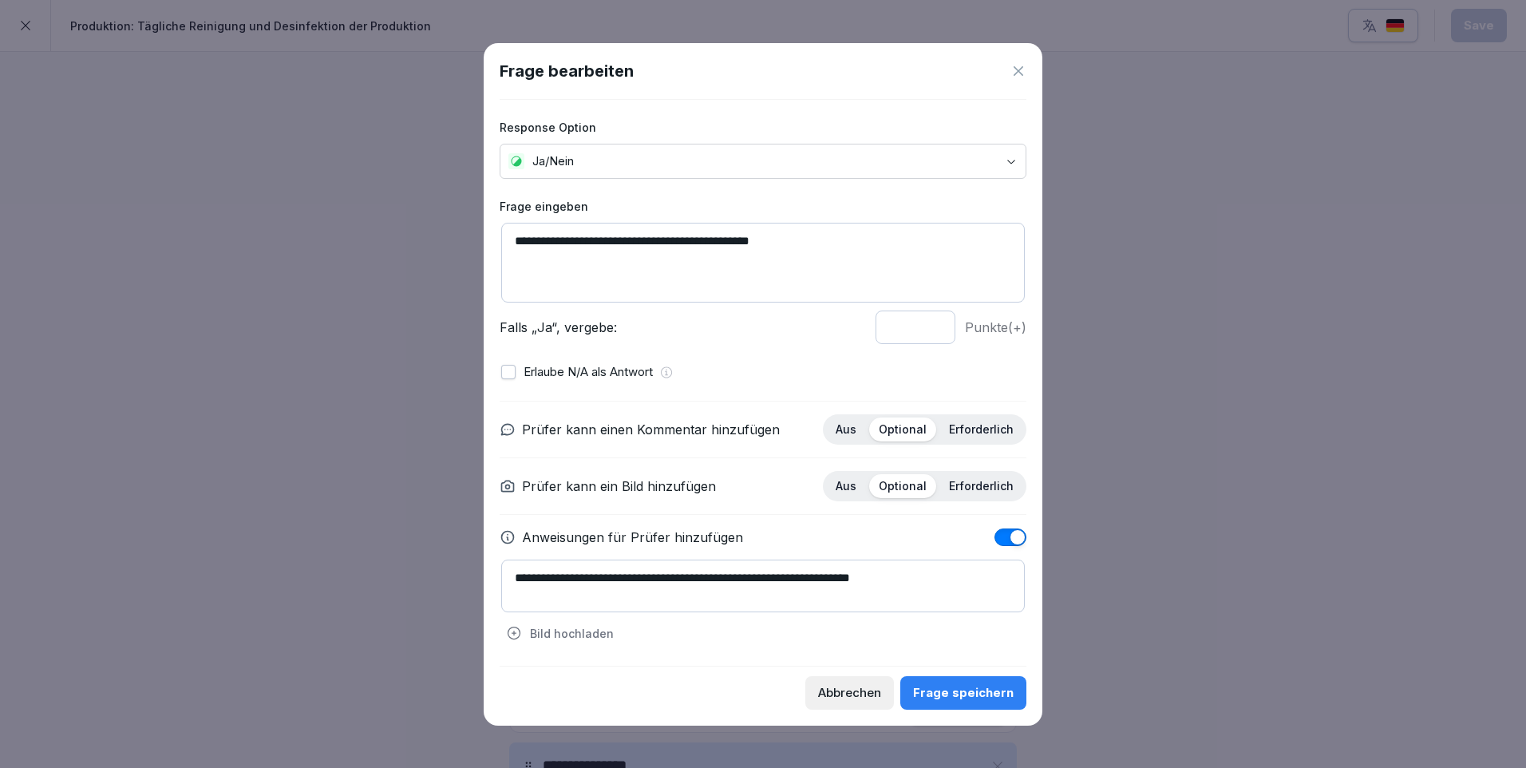
click at [539, 236] on textarea "**********" at bounding box center [762, 263] width 523 height 80
click at [883, 239] on textarea "**********" at bounding box center [762, 263] width 523 height 80
click at [969, 241] on textarea "**********" at bounding box center [762, 263] width 523 height 80
type textarea "**********"
click at [597, 576] on textarea "**********" at bounding box center [762, 585] width 523 height 53
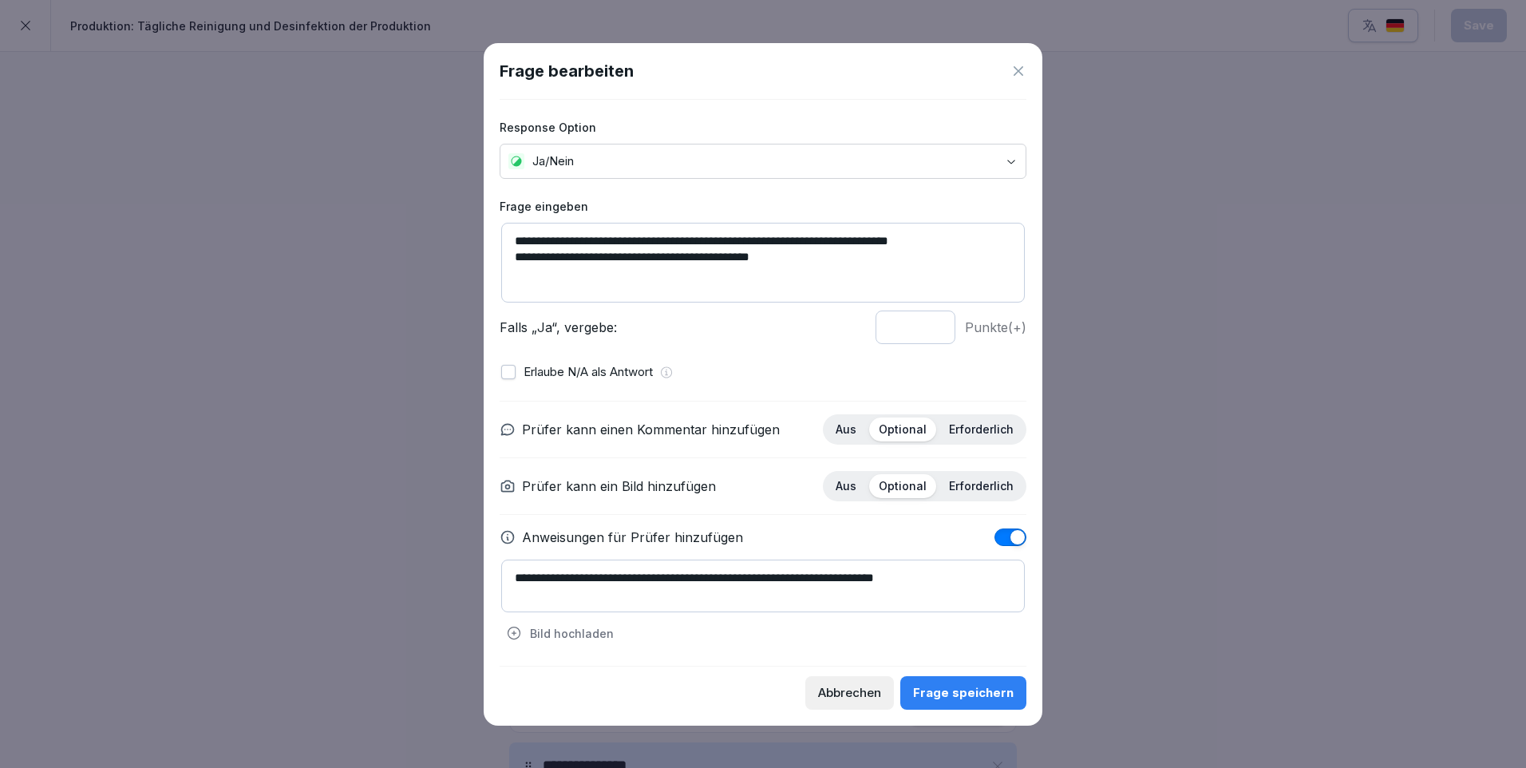
type textarea "**********"
click at [984, 690] on div "Frage speichern" at bounding box center [963, 693] width 101 height 18
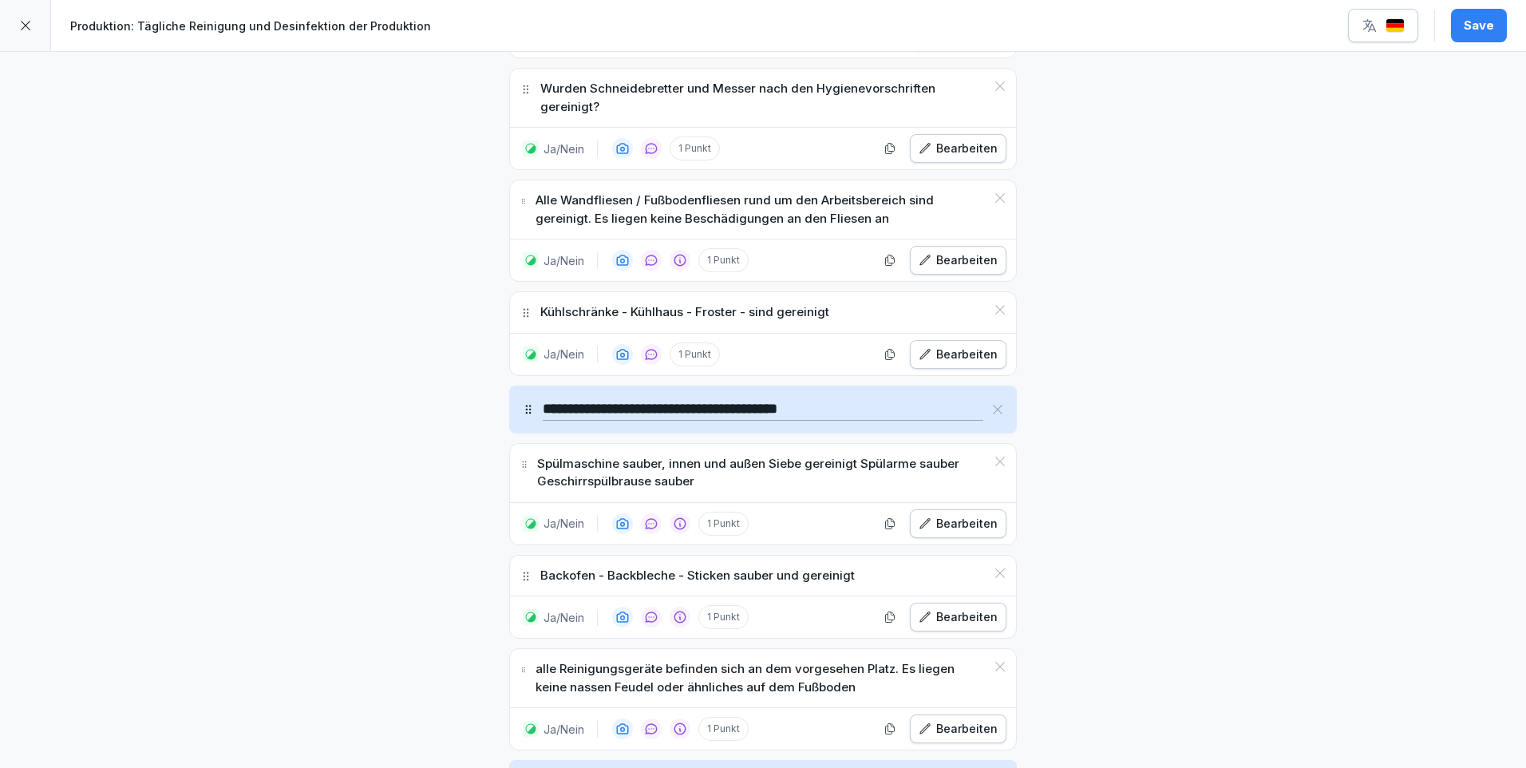
click at [1477, 19] on div "Save" at bounding box center [1478, 26] width 30 height 18
click at [23, 26] on icon at bounding box center [25, 25] width 13 height 13
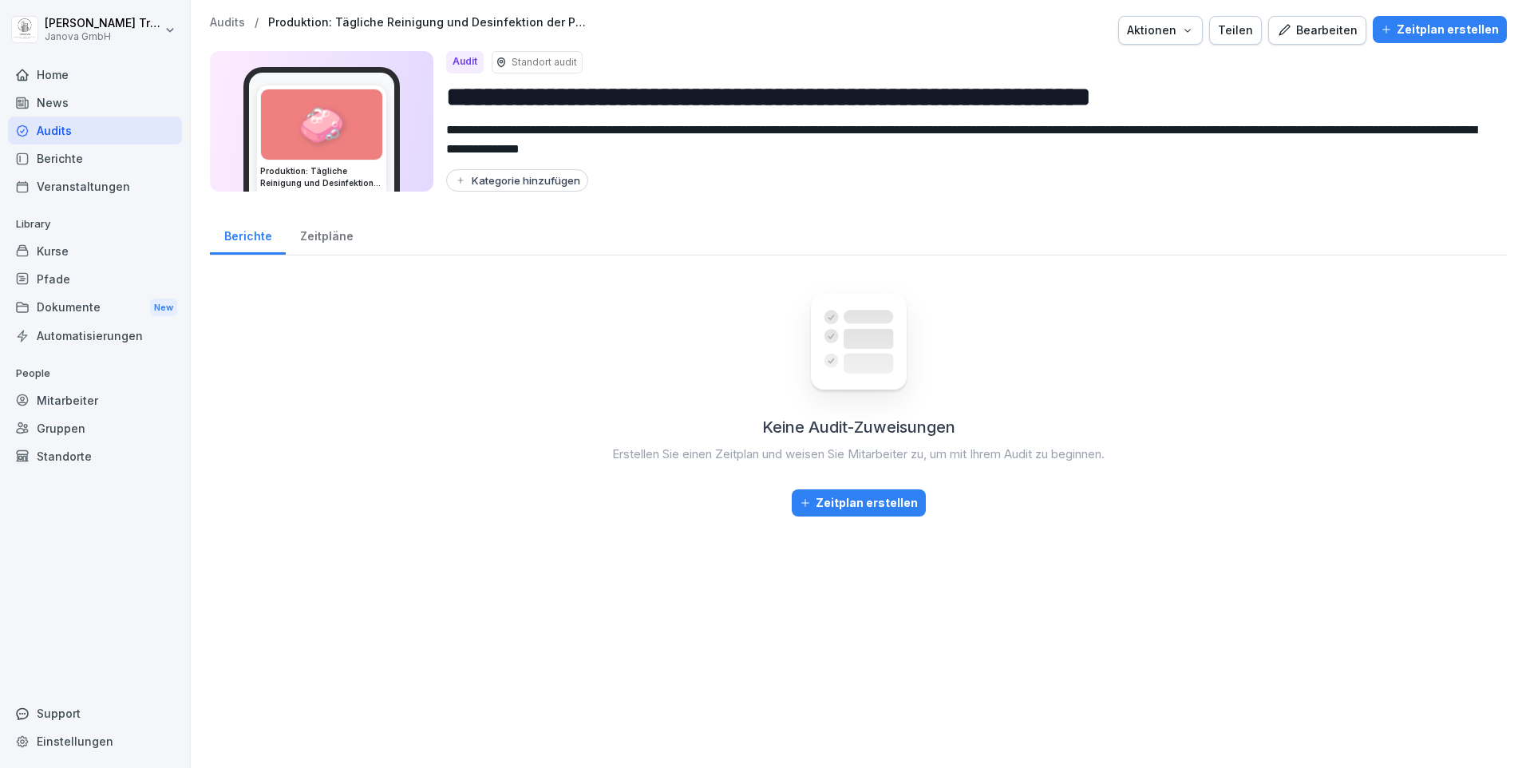
click at [48, 132] on div "Audits" at bounding box center [95, 130] width 174 height 28
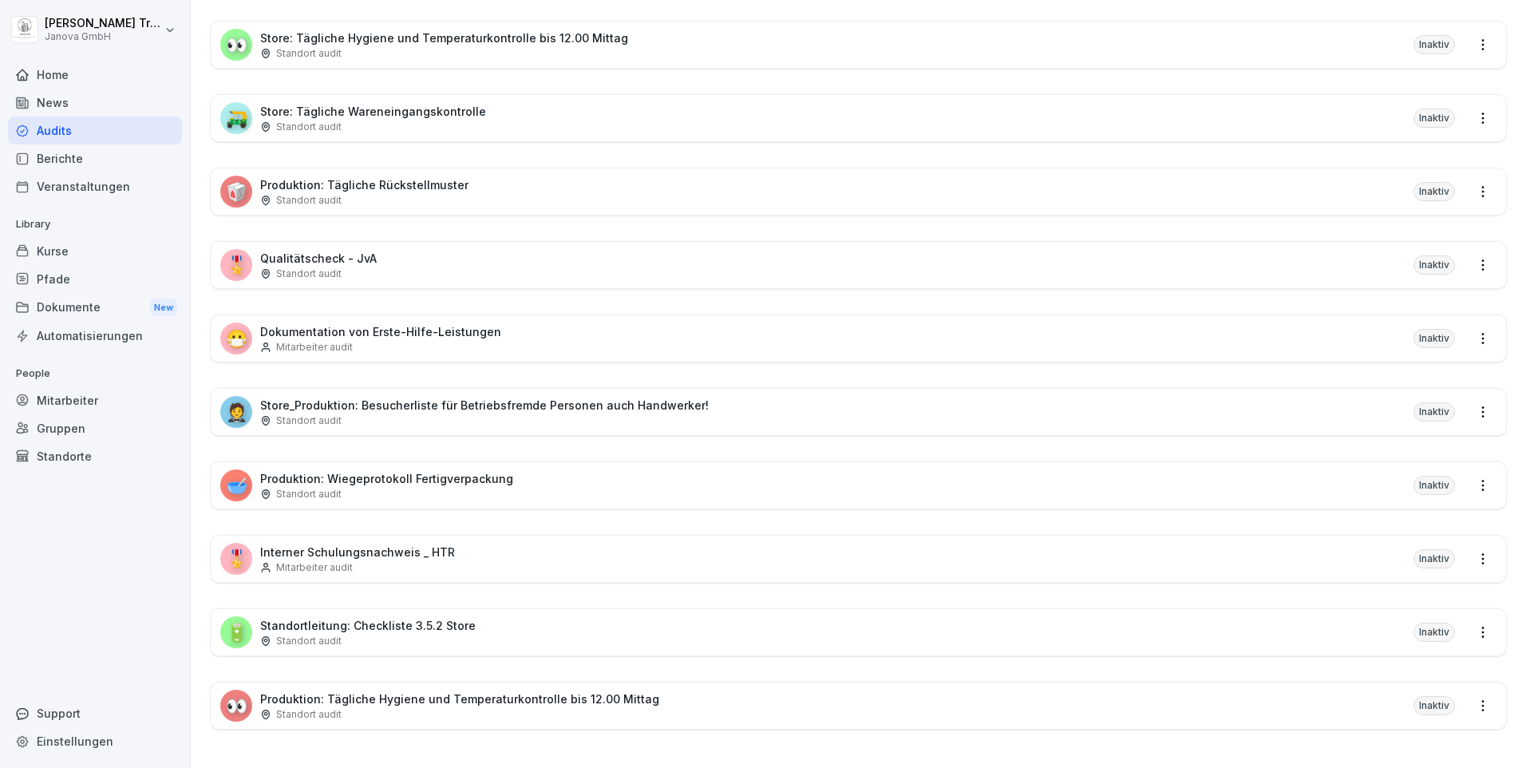
scroll to position [959, 0]
click at [595, 690] on p "Produktion: Tägliche Hygiene und Temperaturkontrolle bis 12.00 Mittag" at bounding box center [459, 698] width 399 height 17
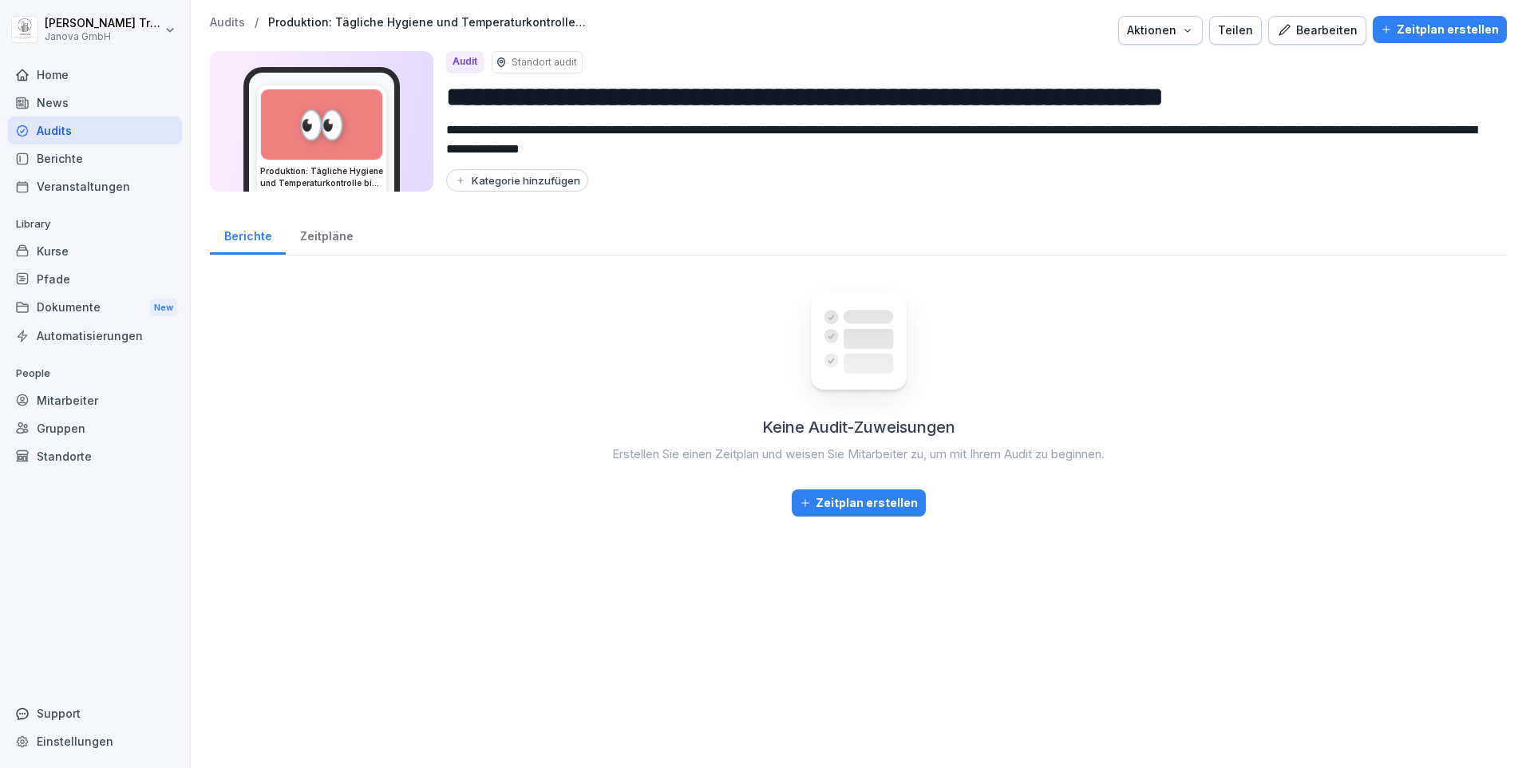
click at [1323, 26] on div "Bearbeiten" at bounding box center [1317, 31] width 81 height 18
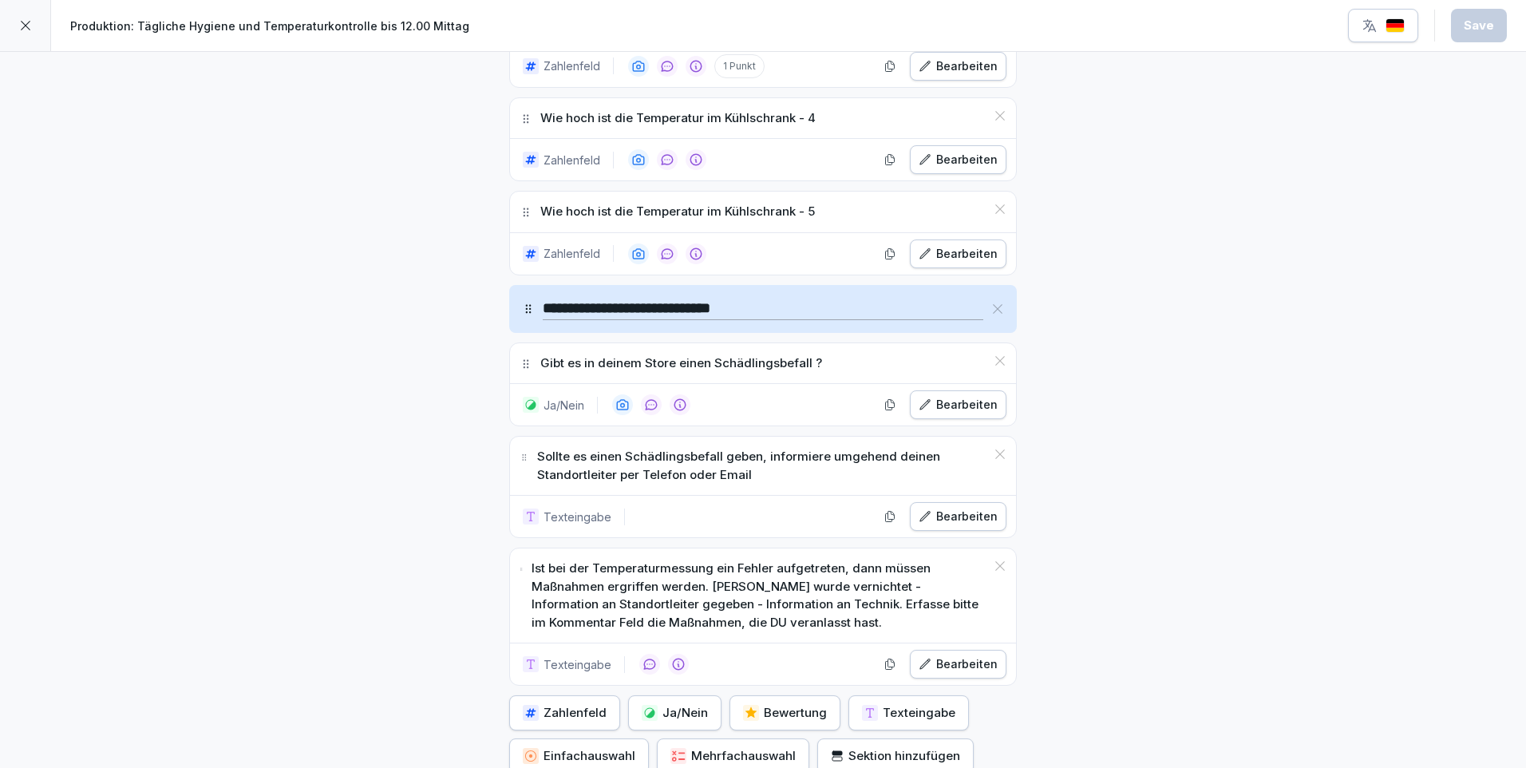
scroll to position [1646, 0]
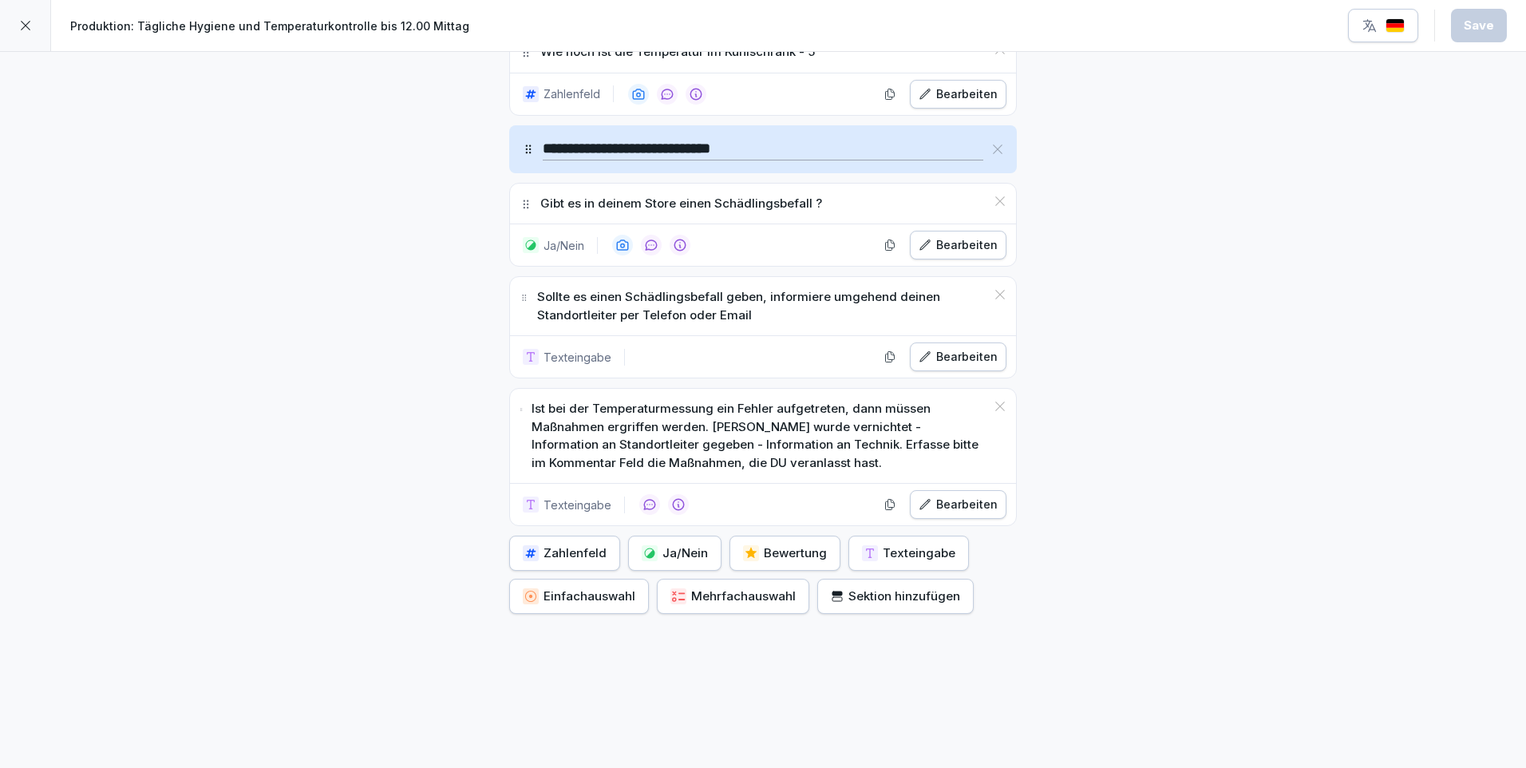
click at [687, 544] on div "Ja/Nein" at bounding box center [675, 553] width 66 height 18
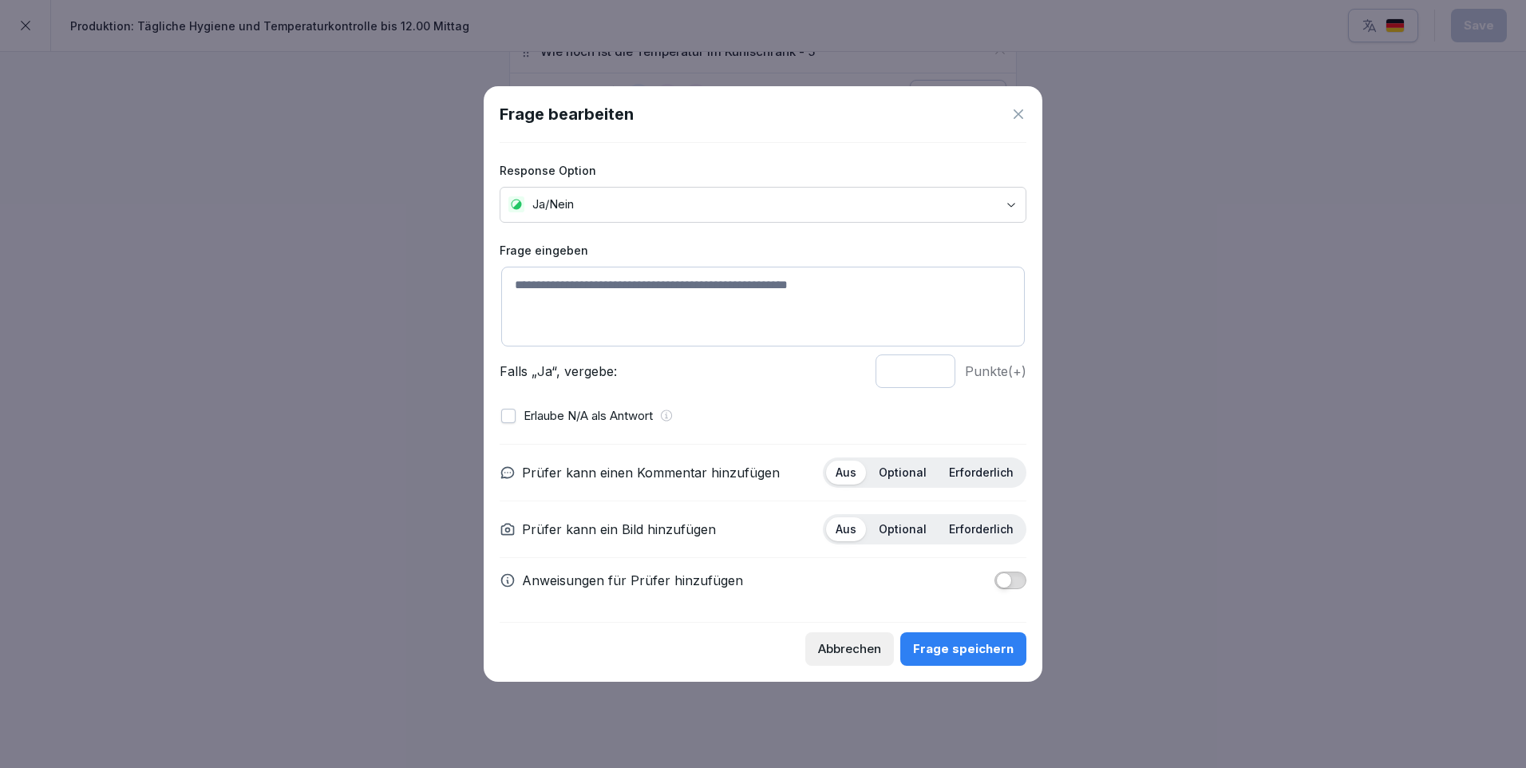
click at [548, 284] on textarea at bounding box center [762, 307] width 523 height 80
click at [553, 283] on textarea "**********" at bounding box center [762, 307] width 523 height 80
click at [607, 285] on textarea "**********" at bounding box center [762, 307] width 523 height 80
click at [648, 283] on textarea "**********" at bounding box center [762, 307] width 523 height 80
click at [855, 280] on textarea "**********" at bounding box center [762, 307] width 523 height 80
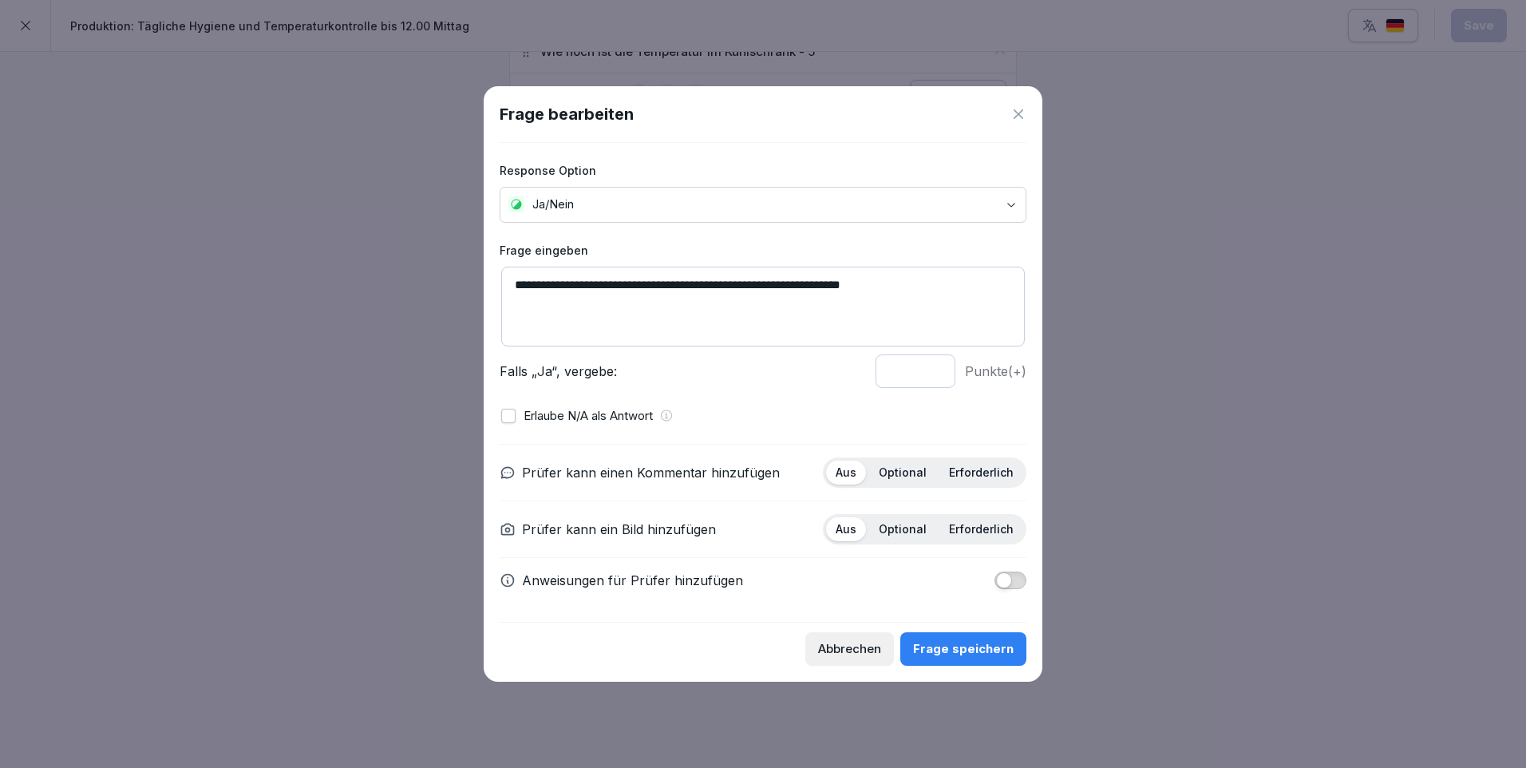
type textarea "**********"
click at [914, 469] on p "Optional" at bounding box center [903, 472] width 48 height 14
click at [915, 533] on p "Optional" at bounding box center [903, 529] width 48 height 14
click at [1006, 580] on span "button" at bounding box center [1004, 580] width 16 height 16
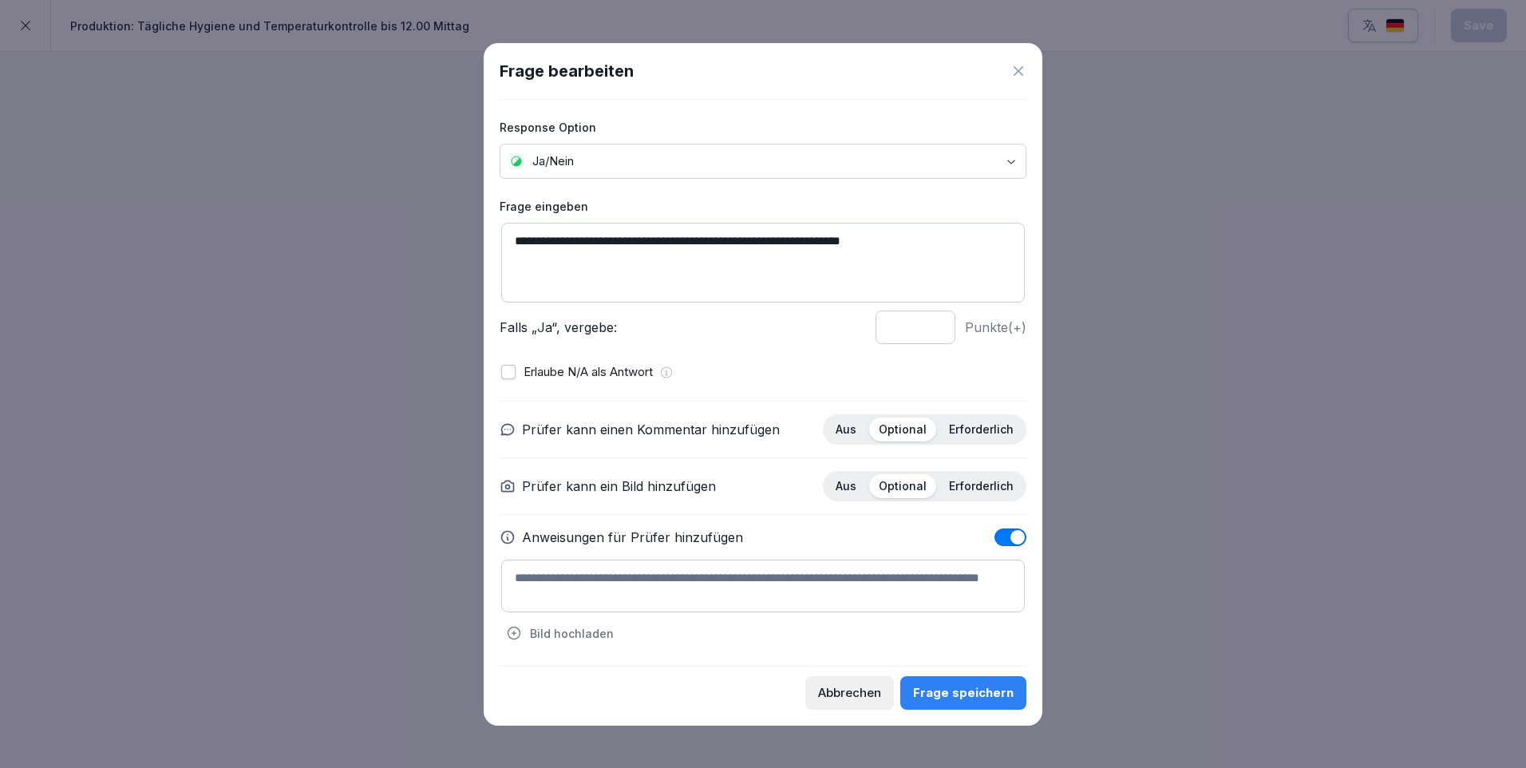
click at [513, 572] on textarea at bounding box center [762, 585] width 523 height 53
paste textarea "**********"
click at [975, 573] on textarea "**********" at bounding box center [762, 585] width 523 height 53
click at [984, 588] on textarea "**********" at bounding box center [762, 585] width 523 height 53
click at [514, 567] on textarea "**********" at bounding box center [762, 585] width 523 height 53
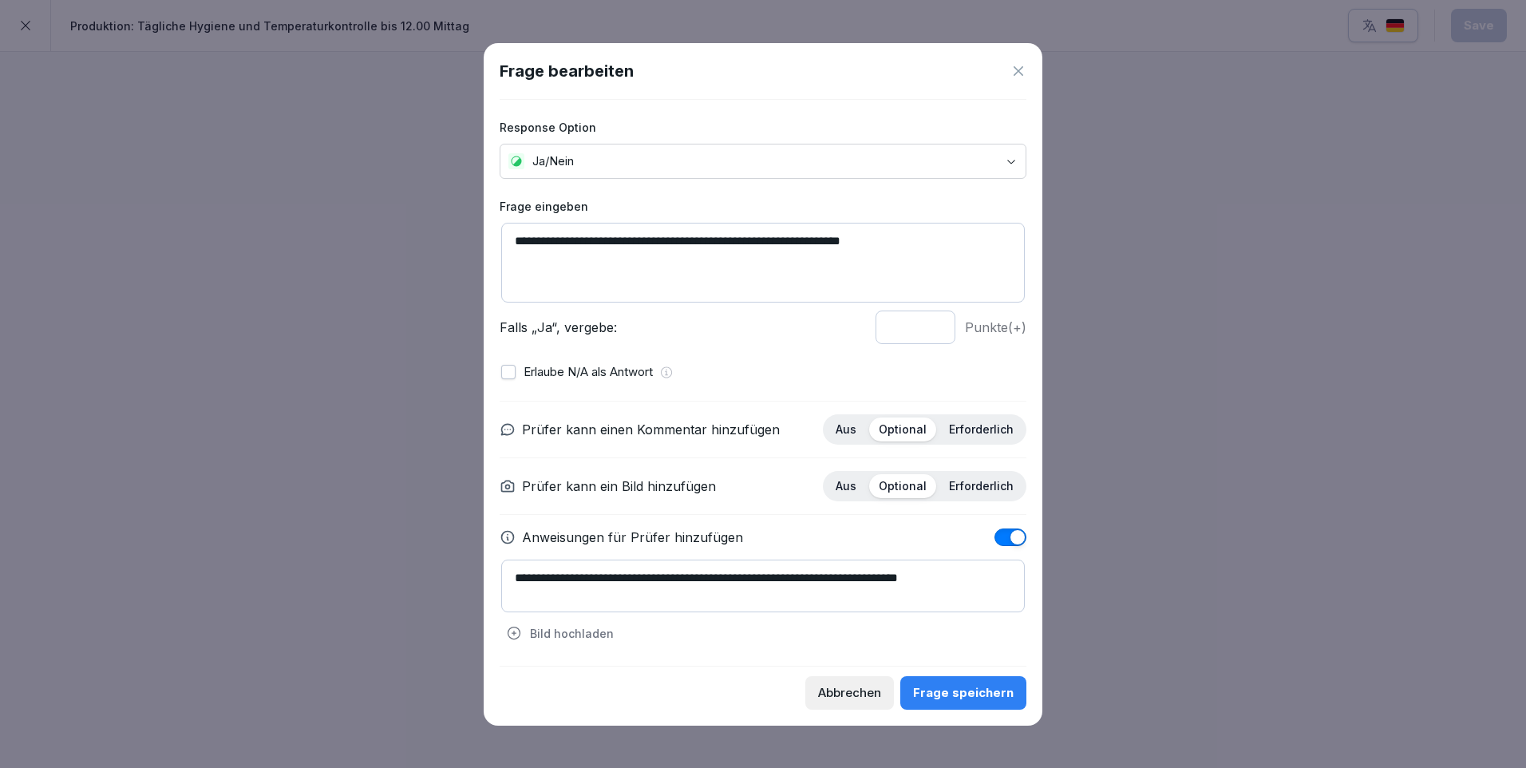
click at [970, 578] on textarea "**********" at bounding box center [762, 585] width 523 height 53
click at [531, 603] on textarea "**********" at bounding box center [762, 585] width 523 height 53
paste textarea "**********"
drag, startPoint x: 512, startPoint y: 571, endPoint x: 1066, endPoint y: 539, distance: 554.7
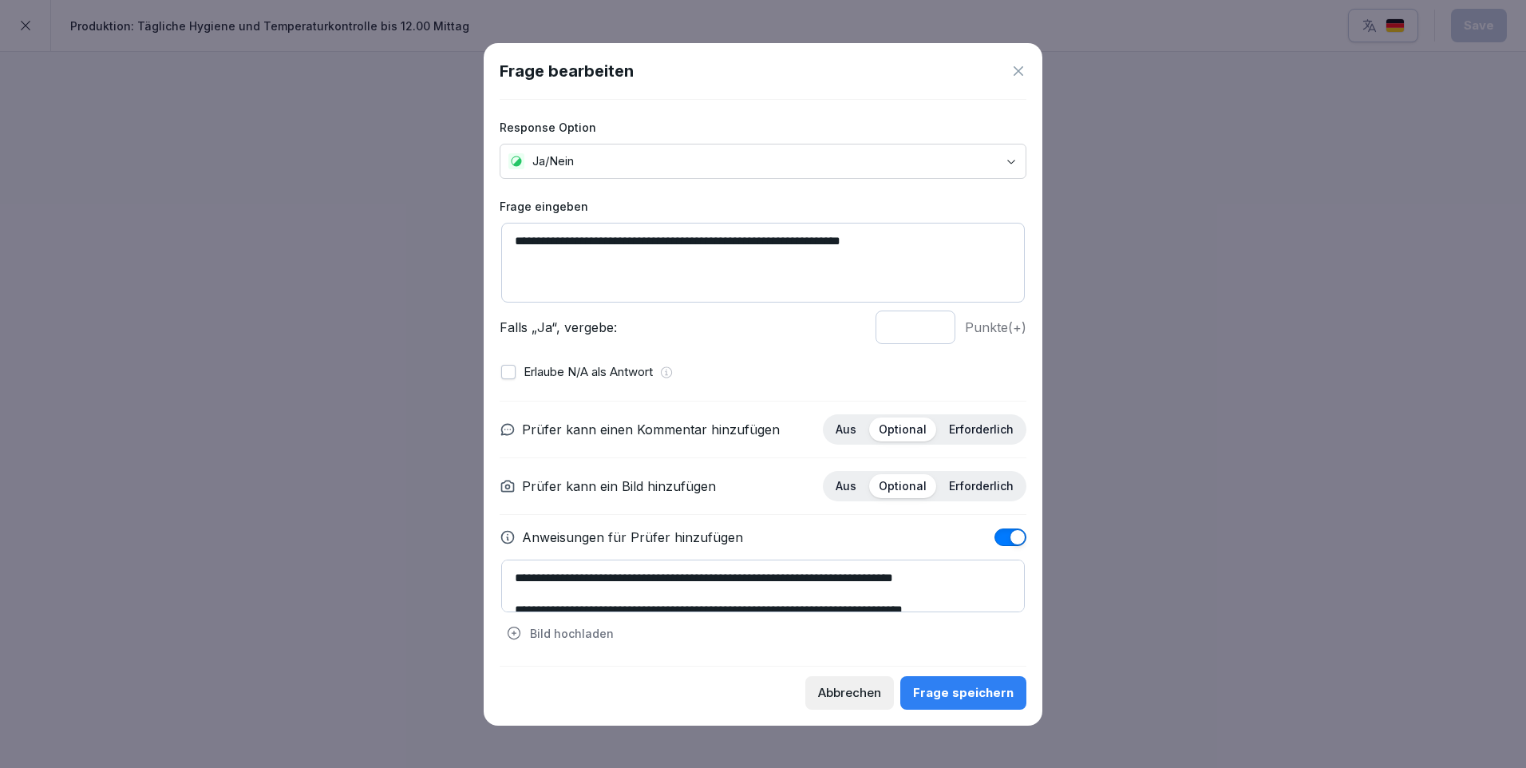
click at [1066, 539] on body "**********" at bounding box center [763, 384] width 1526 height 768
click at [530, 598] on textarea "**********" at bounding box center [762, 585] width 523 height 53
paste textarea "**********"
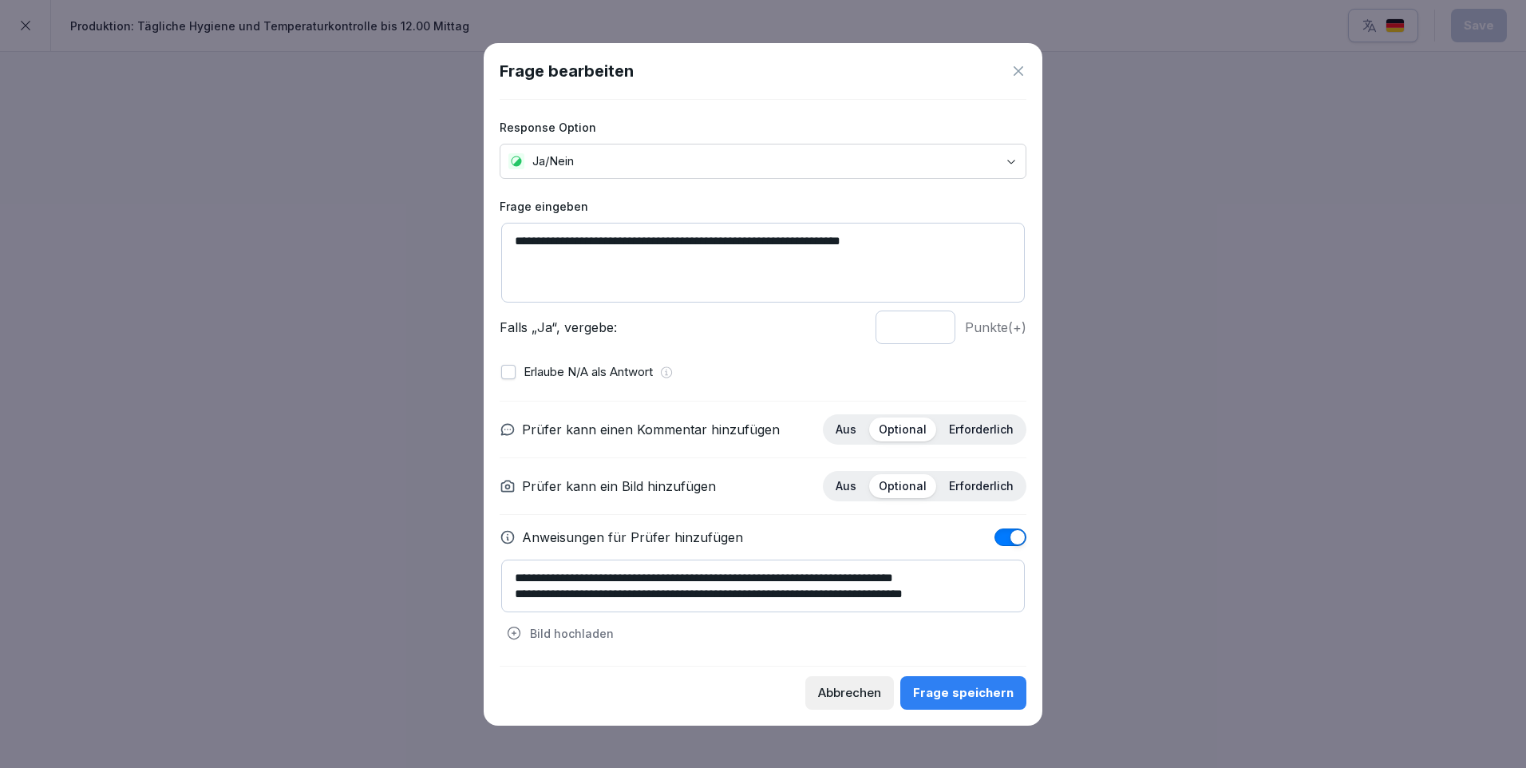
scroll to position [14, 0]
drag, startPoint x: 518, startPoint y: 586, endPoint x: 989, endPoint y: 594, distance: 471.6
click at [989, 594] on textarea "**********" at bounding box center [762, 585] width 523 height 53
type textarea "**********"
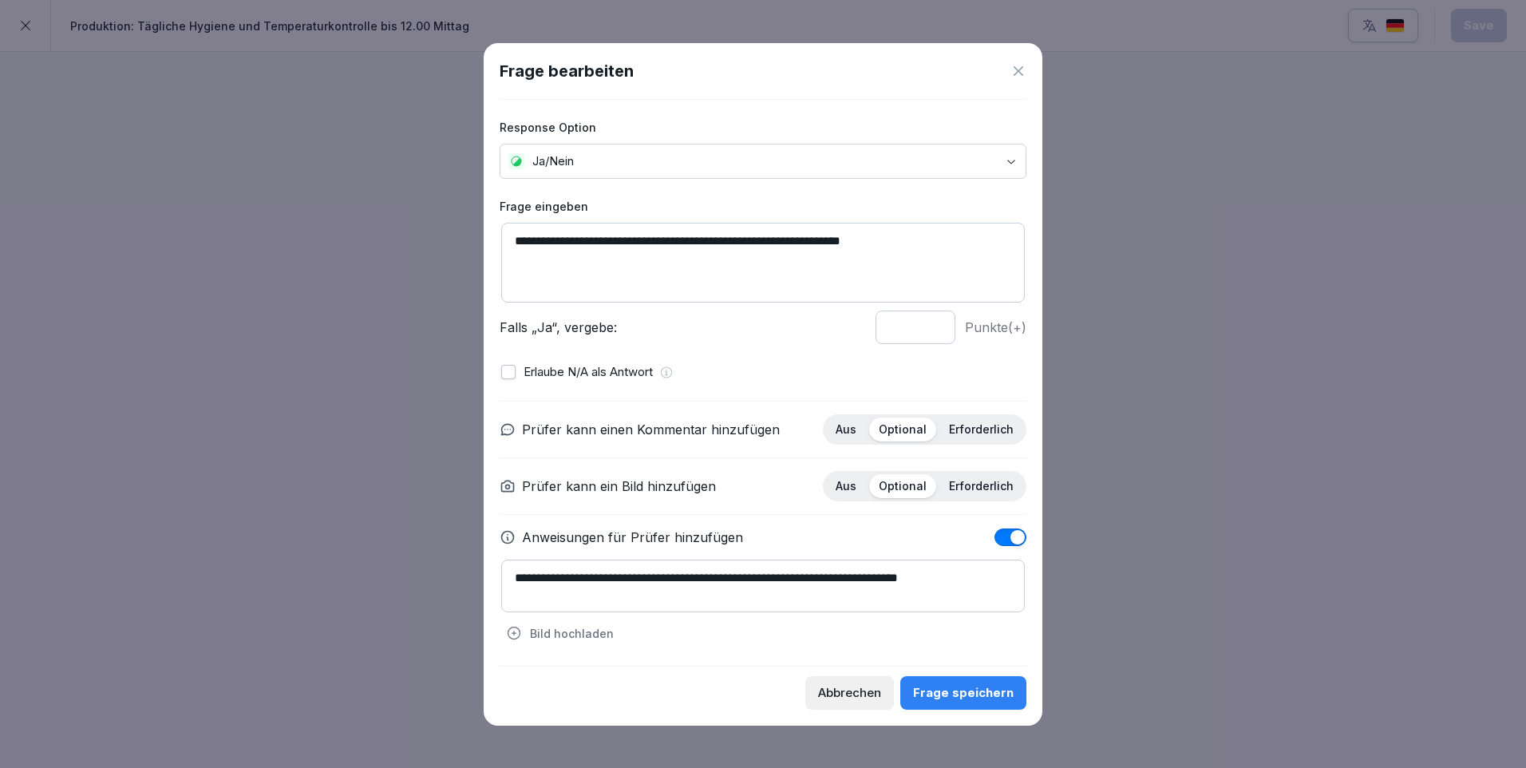
click at [964, 684] on div "Frage speichern" at bounding box center [963, 693] width 101 height 18
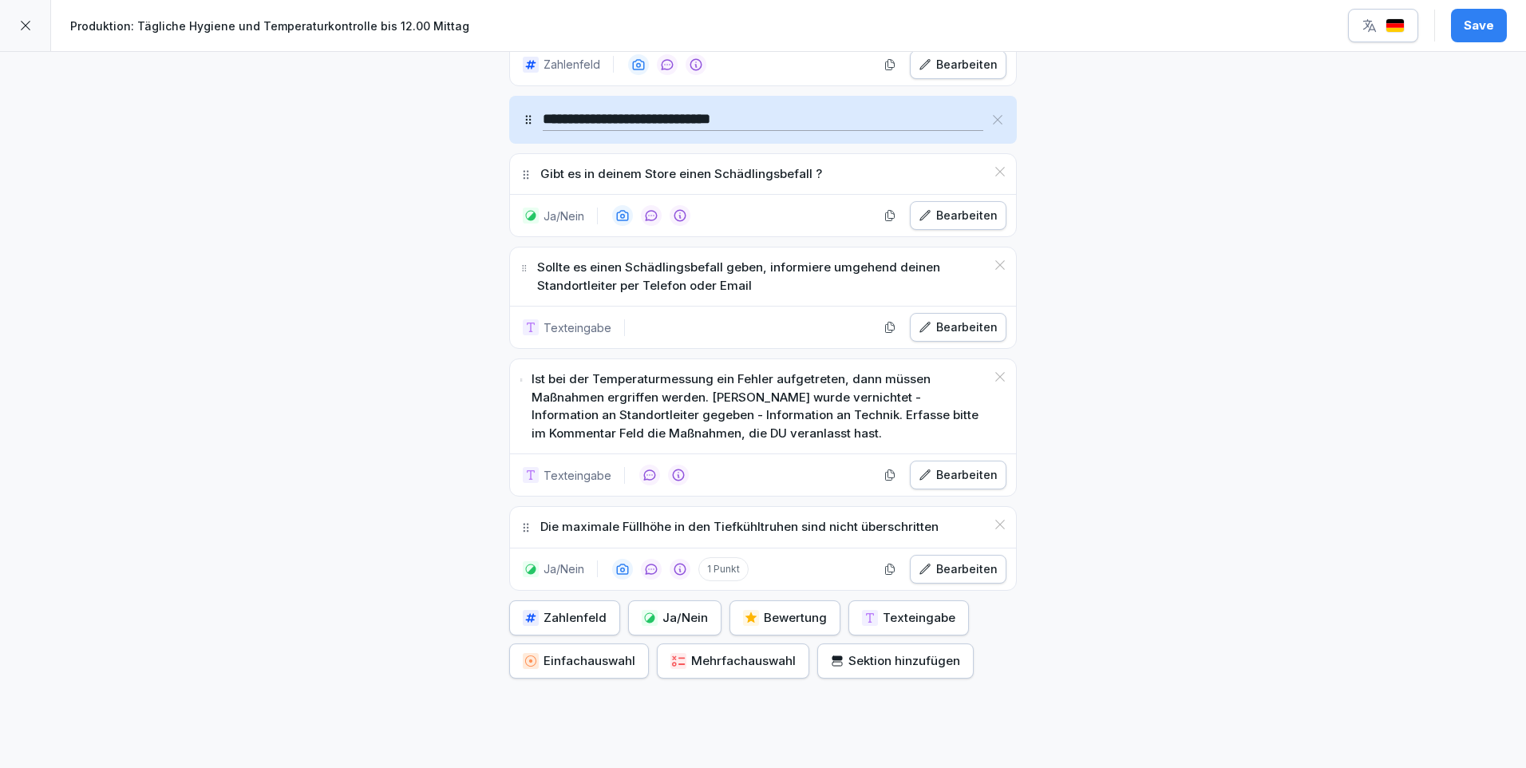
scroll to position [1739, 0]
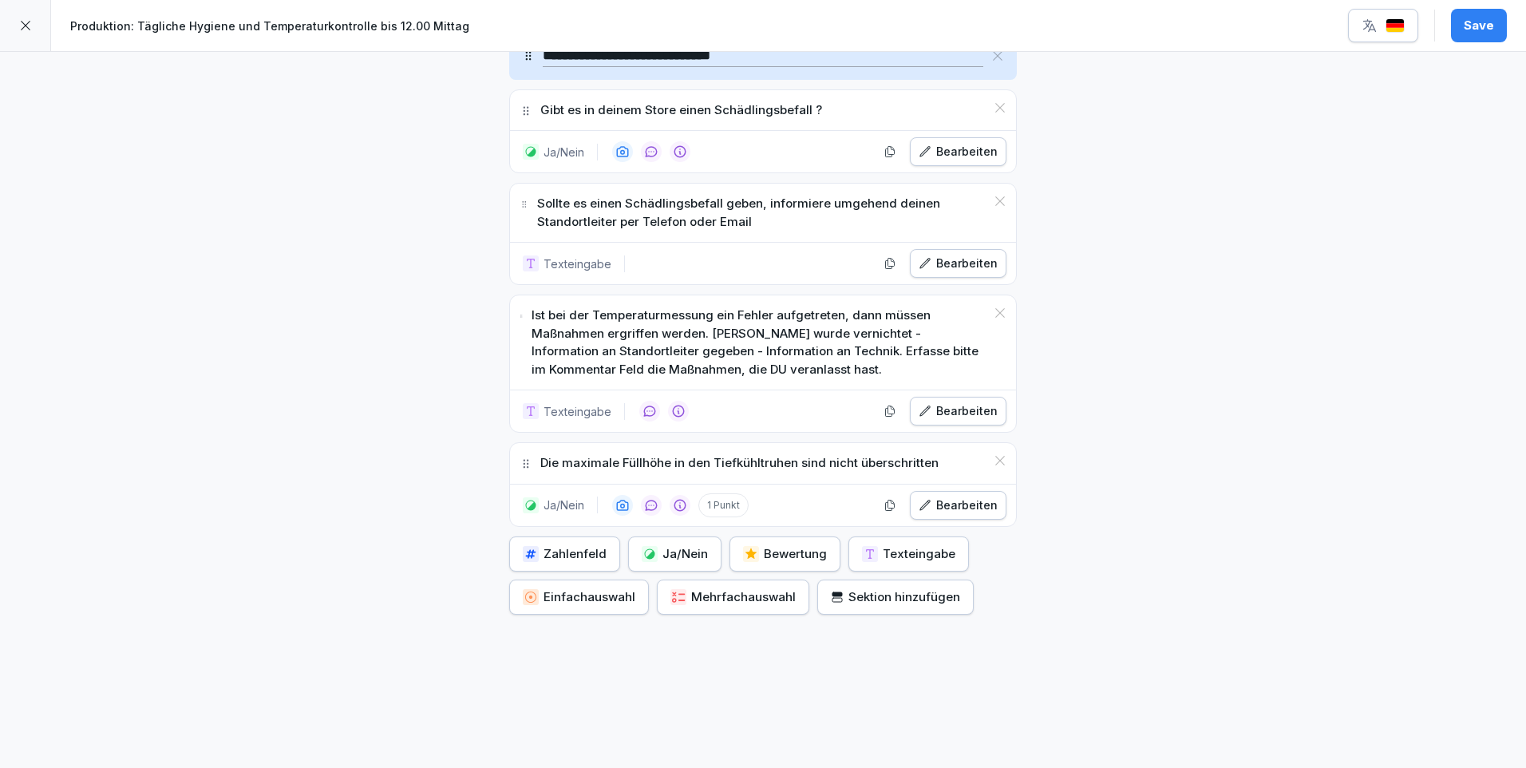
click at [898, 588] on div "Sektion hinzufügen" at bounding box center [895, 597] width 129 height 18
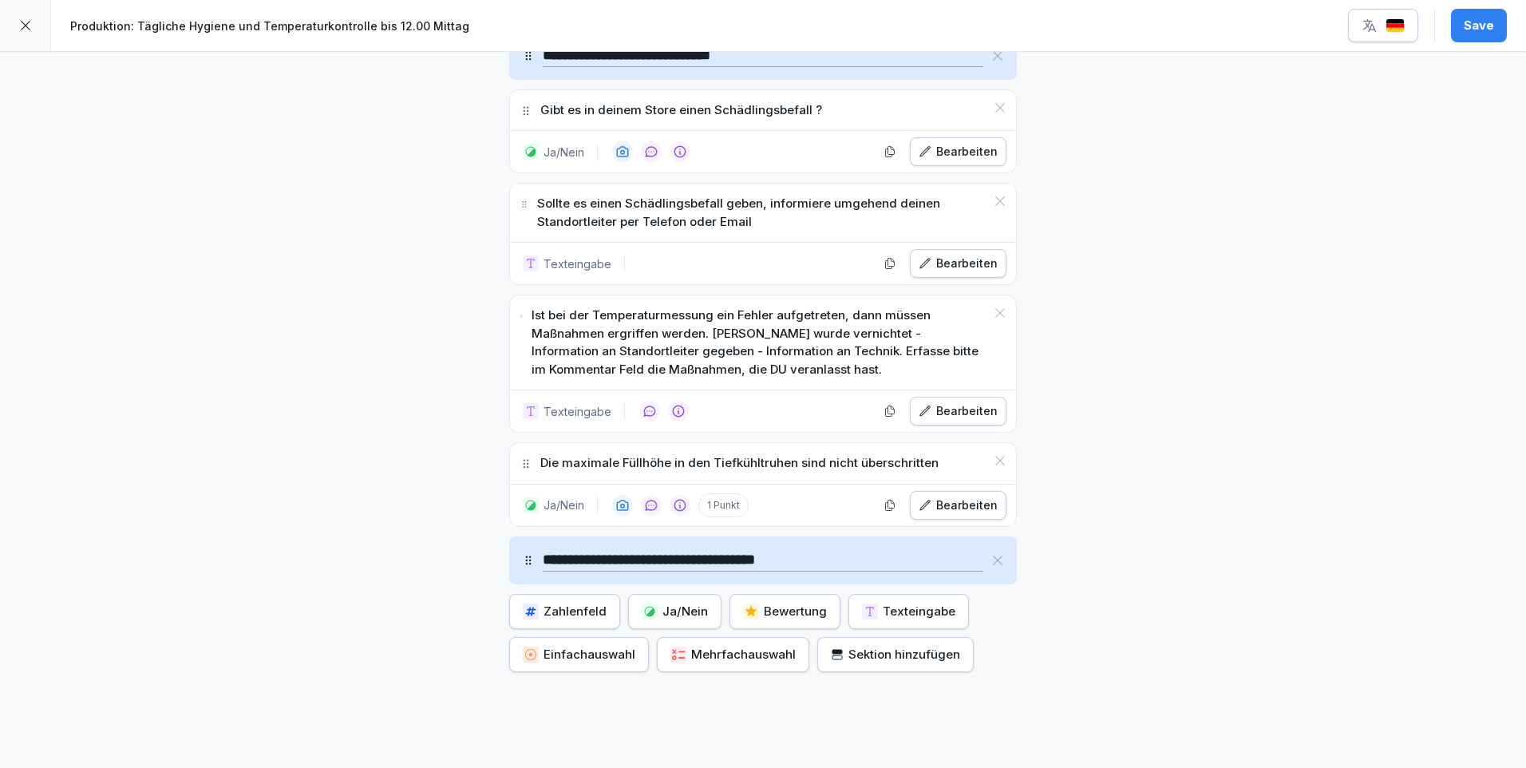
type input "**********"
click at [685, 602] on div "Ja/Nein" at bounding box center [675, 611] width 66 height 18
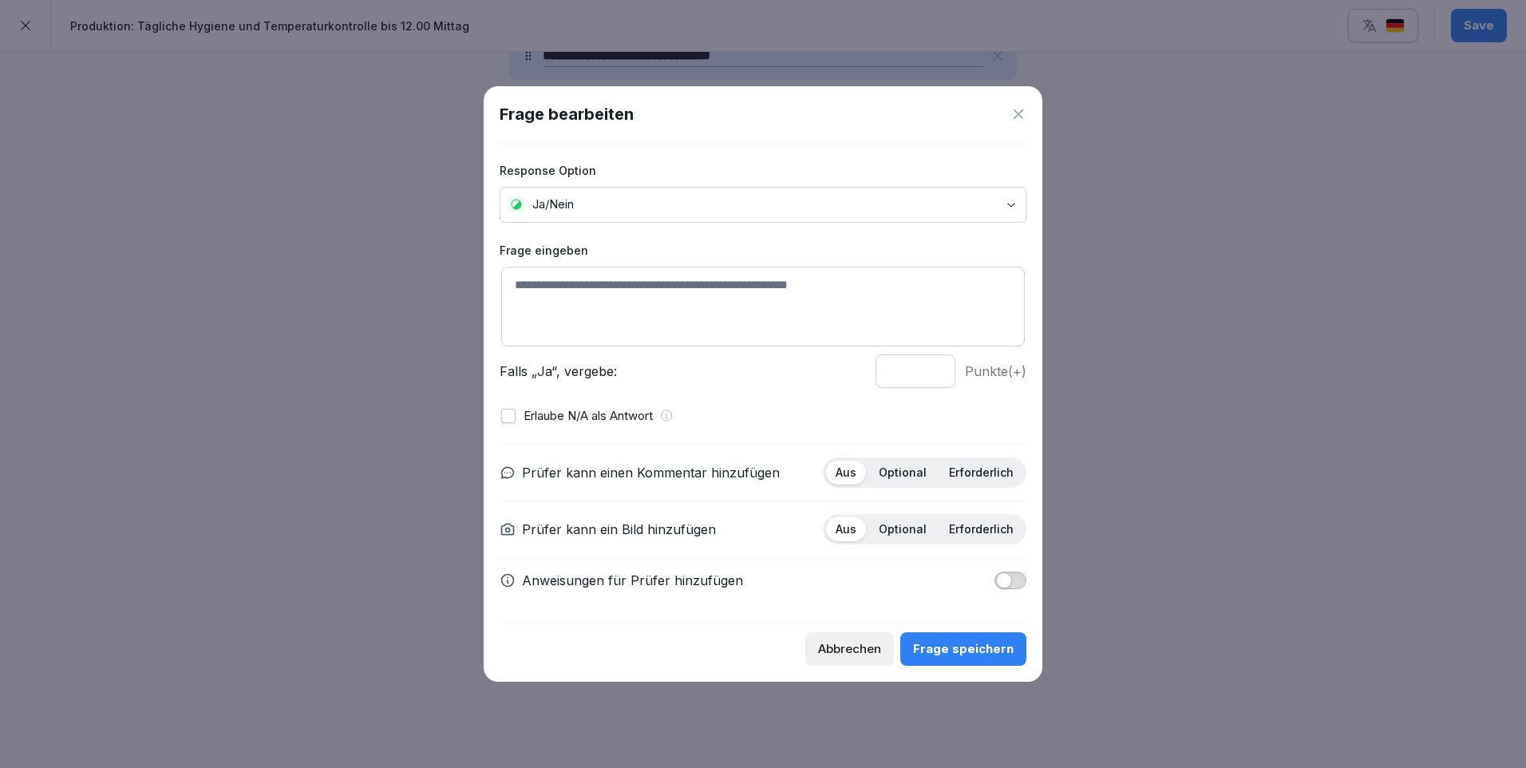
click at [555, 282] on textarea at bounding box center [762, 307] width 523 height 80
type textarea "*"
type textarea "**********"
type input "*"
click at [936, 373] on input "*" at bounding box center [915, 371] width 80 height 34
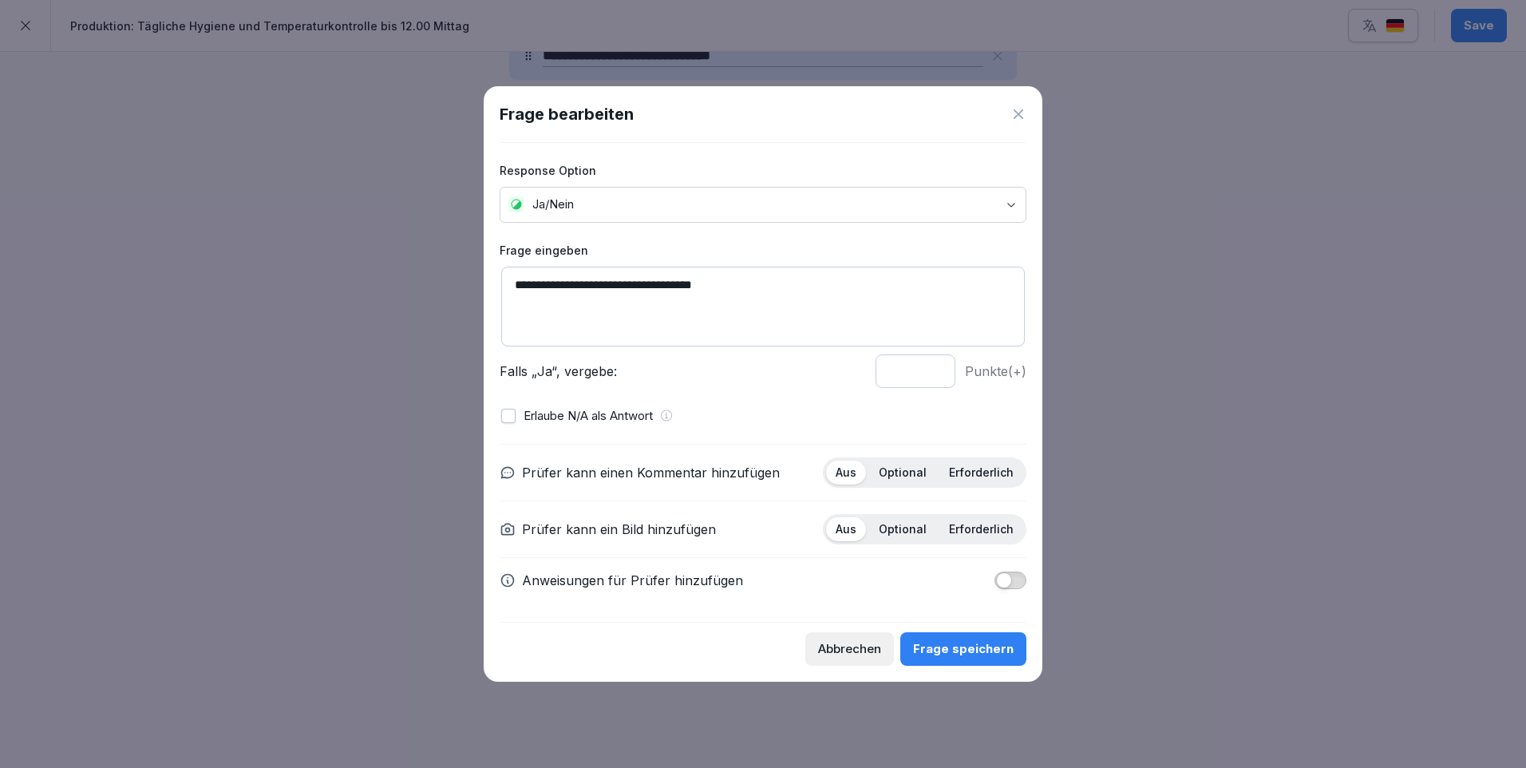
click at [918, 466] on p "Optional" at bounding box center [903, 472] width 48 height 14
click at [966, 644] on div "Frage speichern" at bounding box center [963, 649] width 101 height 18
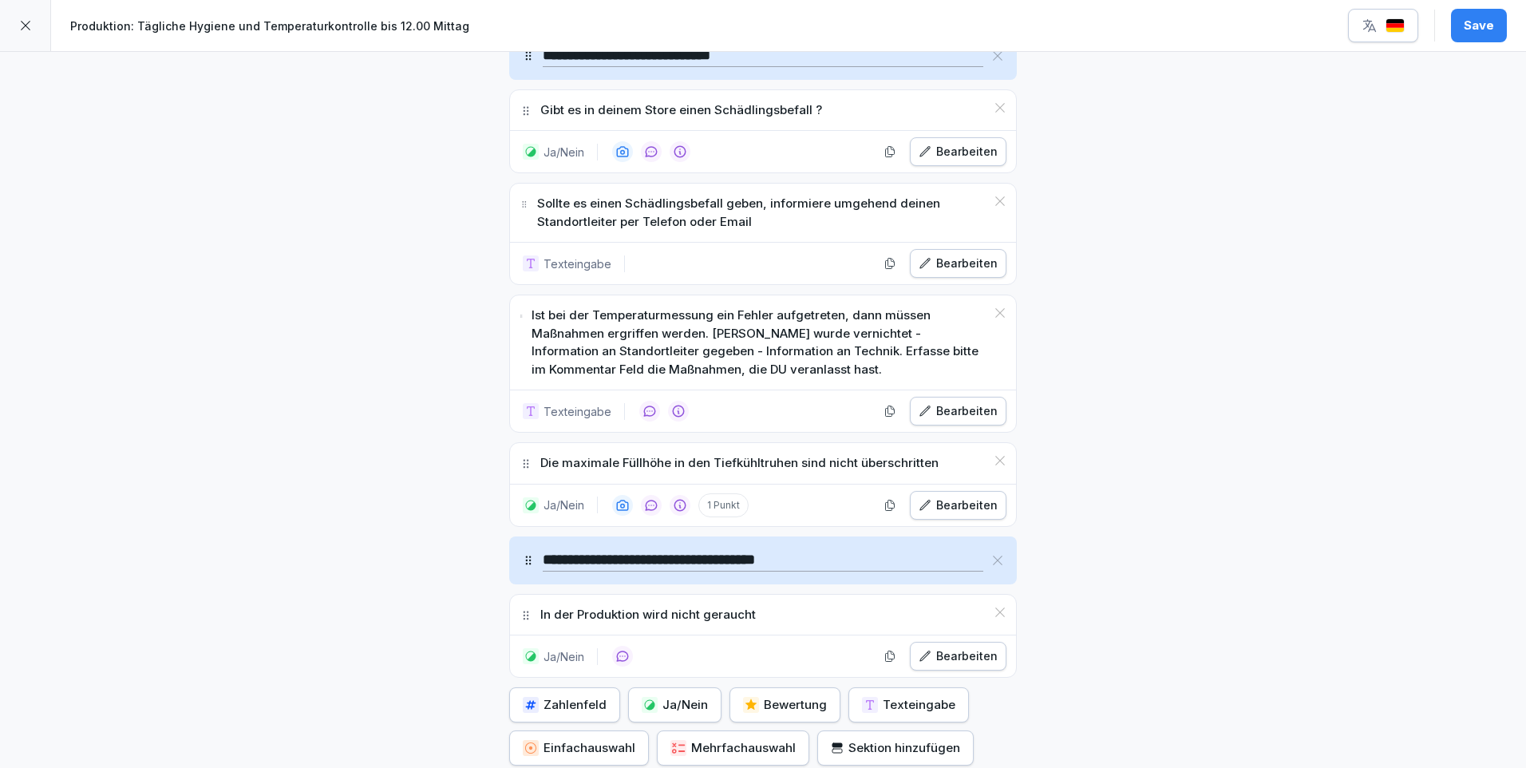
click at [970, 647] on div "Bearbeiten" at bounding box center [957, 656] width 79 height 18
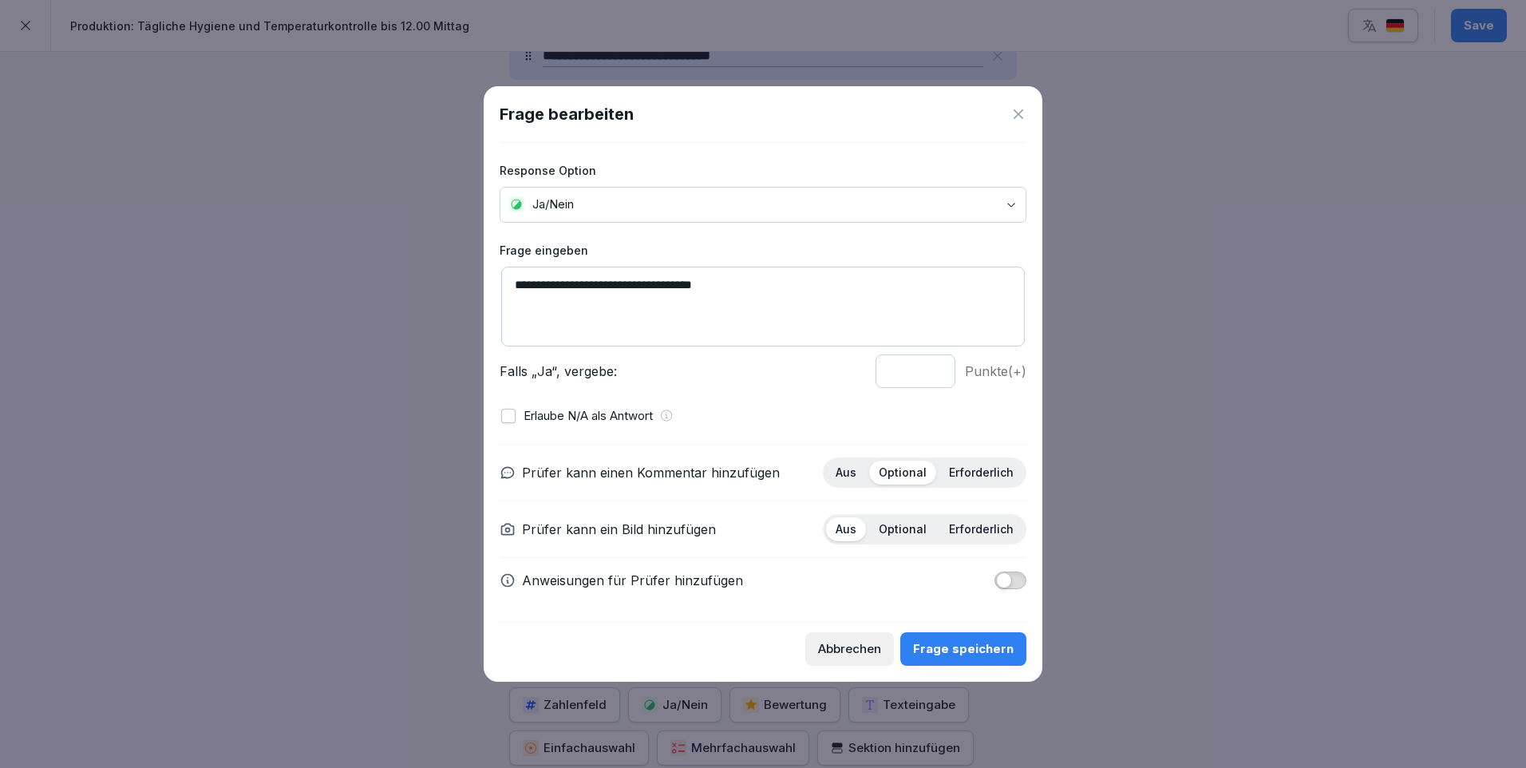
click at [1005, 576] on span "button" at bounding box center [1004, 580] width 16 height 16
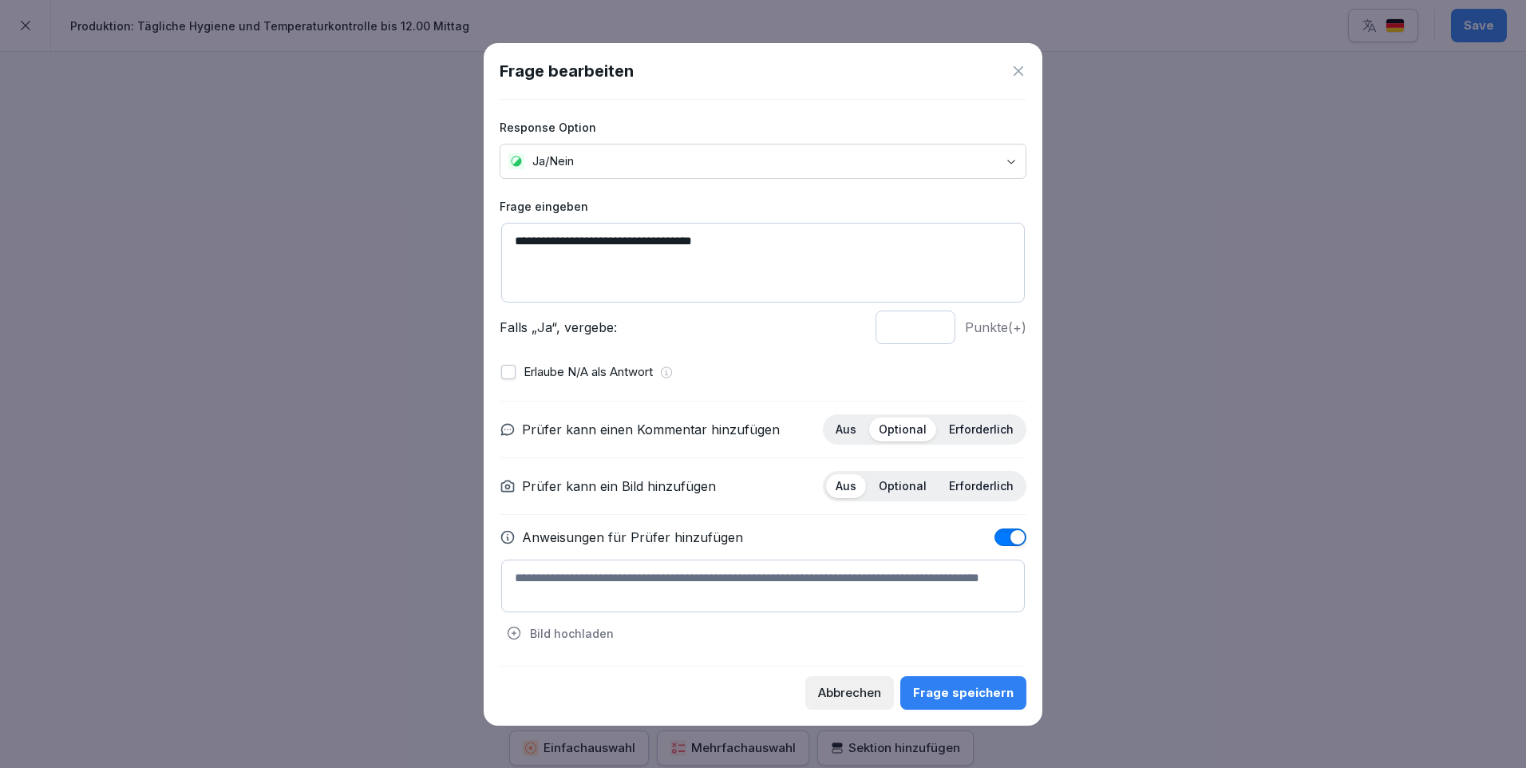
click at [526, 573] on textarea at bounding box center [762, 585] width 523 height 53
paste textarea "**********"
type textarea "**********"
drag, startPoint x: 967, startPoint y: 579, endPoint x: 516, endPoint y: 579, distance: 450.8
click at [516, 579] on textarea "**********" at bounding box center [762, 585] width 523 height 53
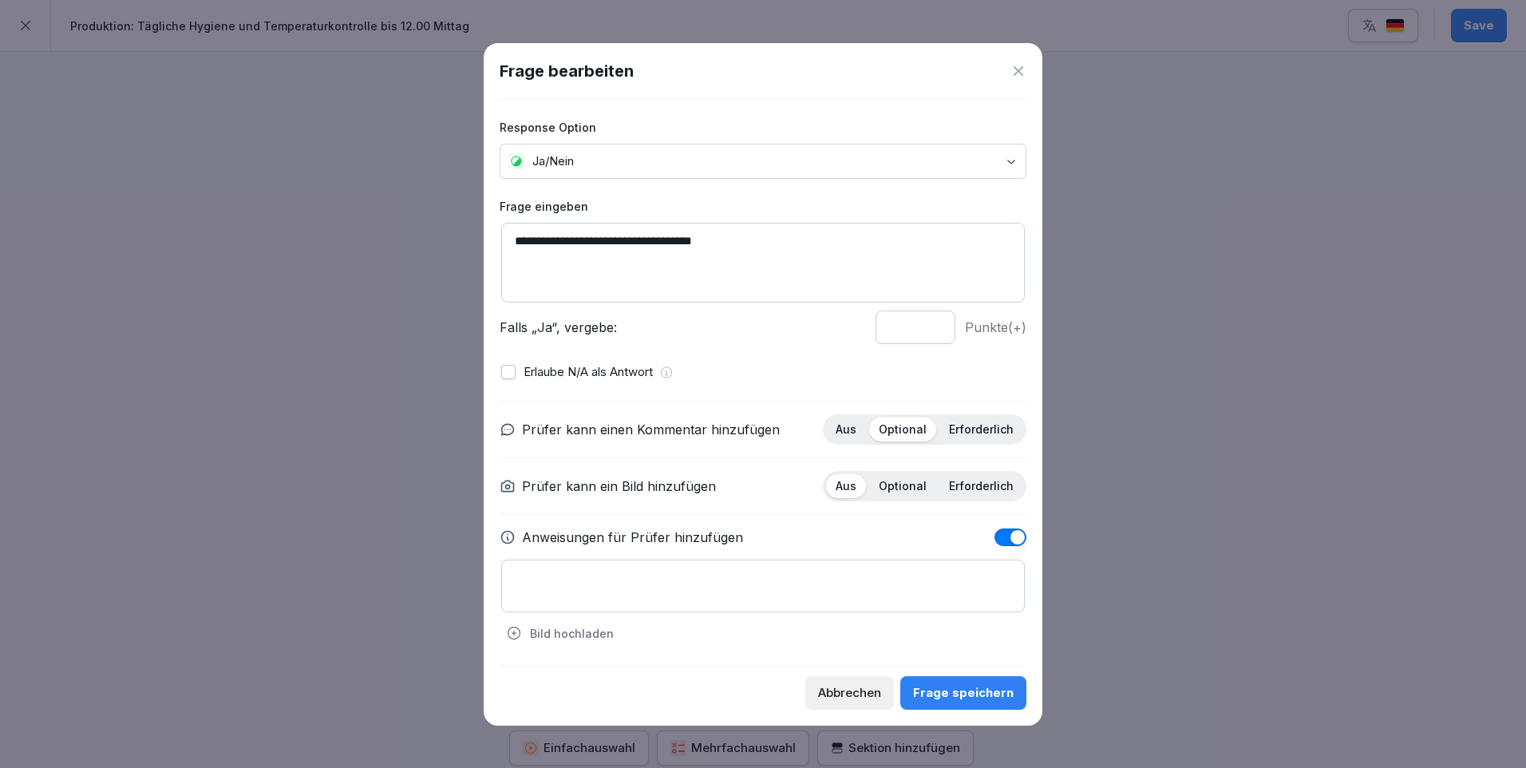
click at [513, 569] on textarea at bounding box center [762, 585] width 523 height 53
paste textarea "**********"
type textarea "**********"
drag, startPoint x: 968, startPoint y: 571, endPoint x: 504, endPoint y: 567, distance: 463.6
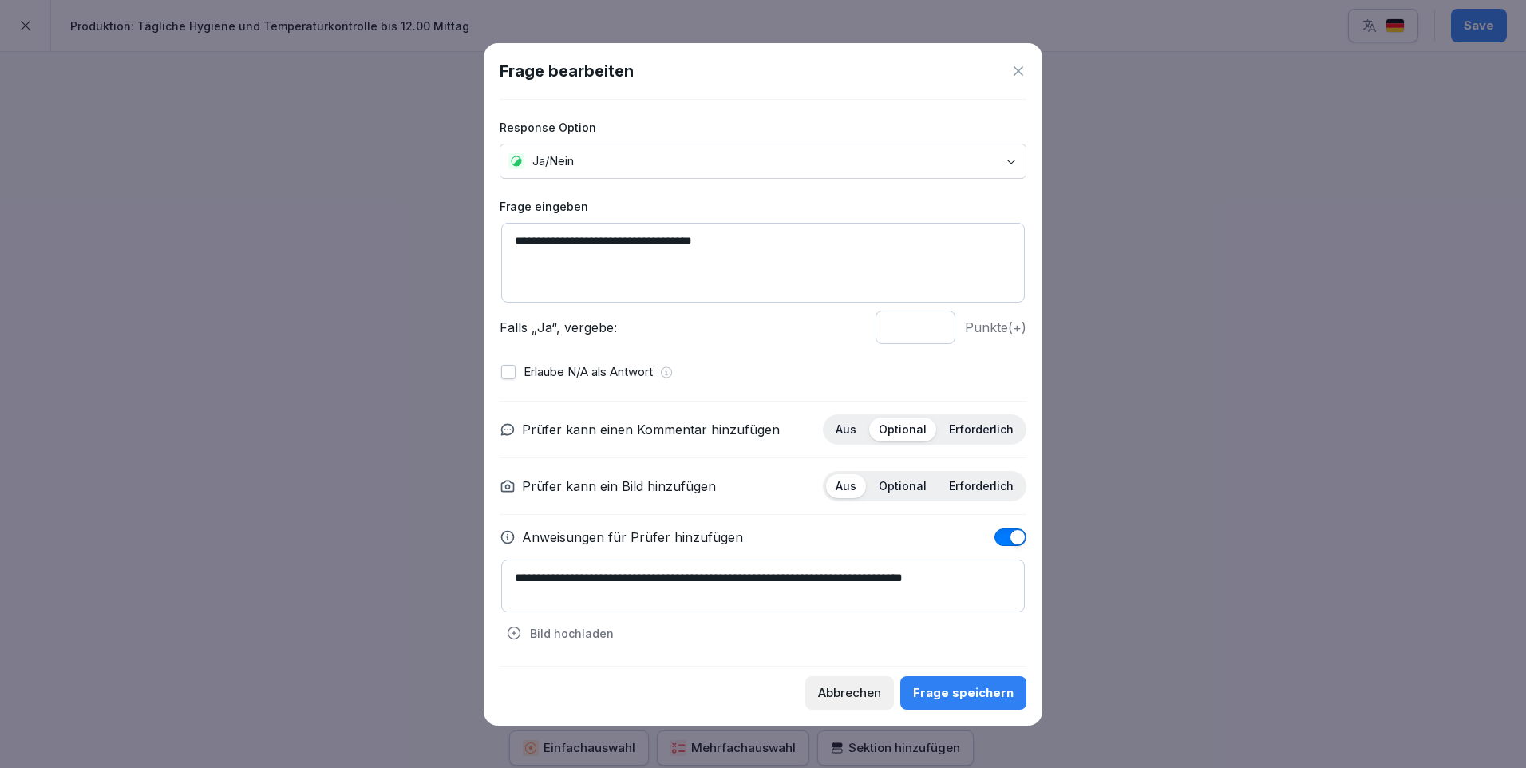
click at [503, 567] on textarea "**********" at bounding box center [762, 585] width 523 height 53
click at [588, 572] on textarea "**********" at bounding box center [762, 585] width 523 height 53
click at [661, 575] on textarea "**********" at bounding box center [762, 585] width 523 height 53
click at [709, 574] on textarea "**********" at bounding box center [762, 585] width 523 height 53
type textarea "**********"
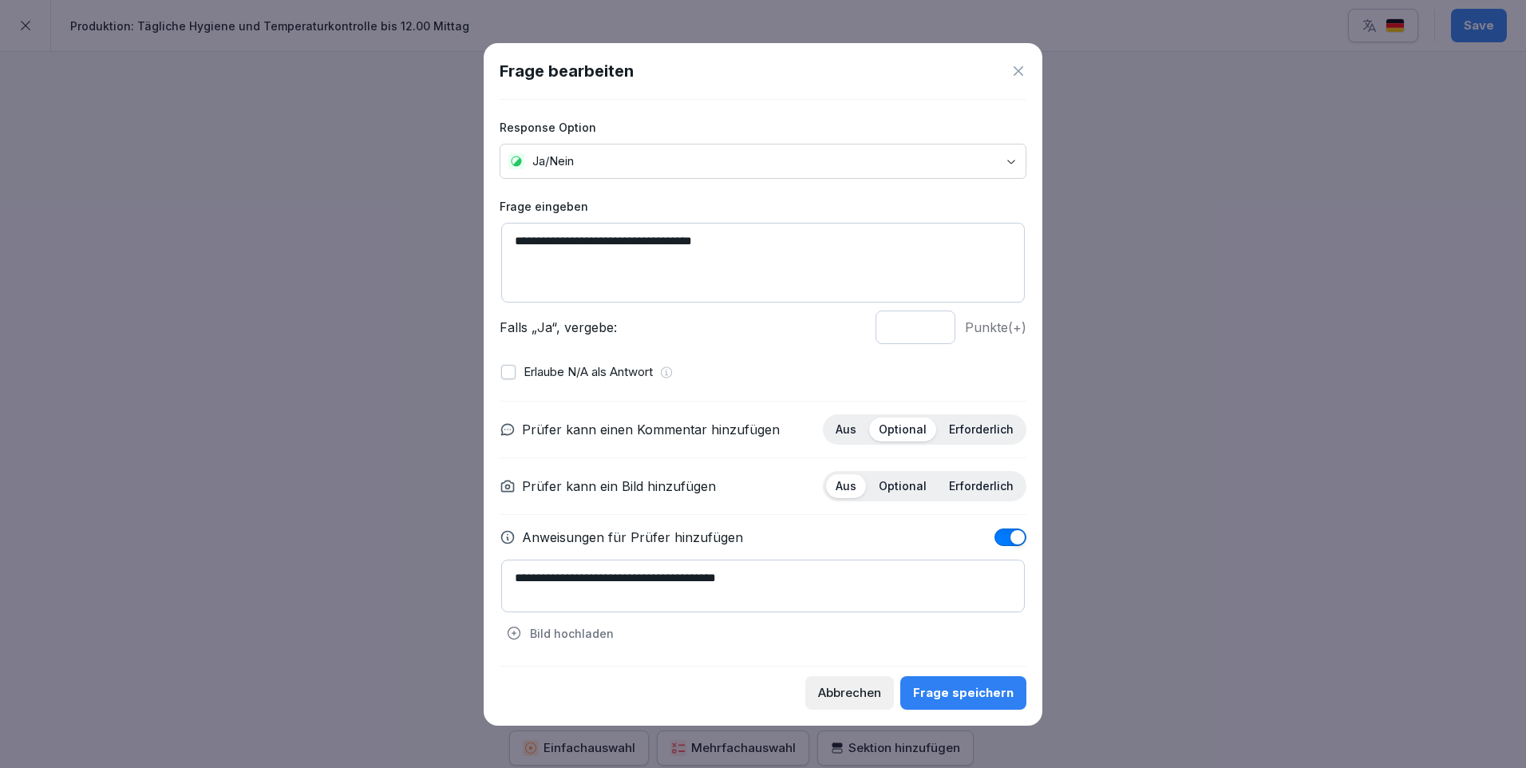
click at [960, 690] on div "Frage speichern" at bounding box center [963, 693] width 101 height 18
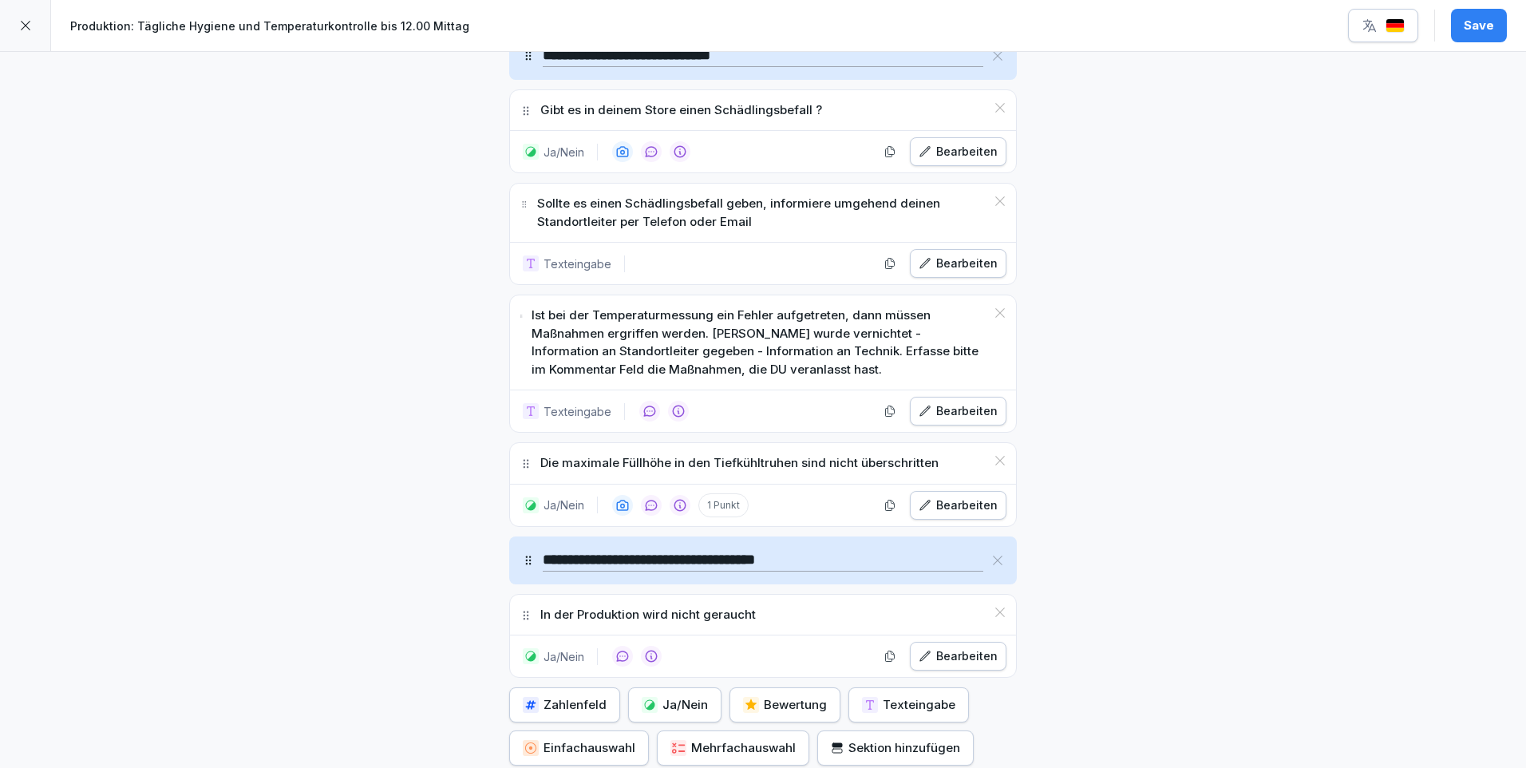
click at [669, 696] on div "Ja/Nein" at bounding box center [675, 705] width 66 height 18
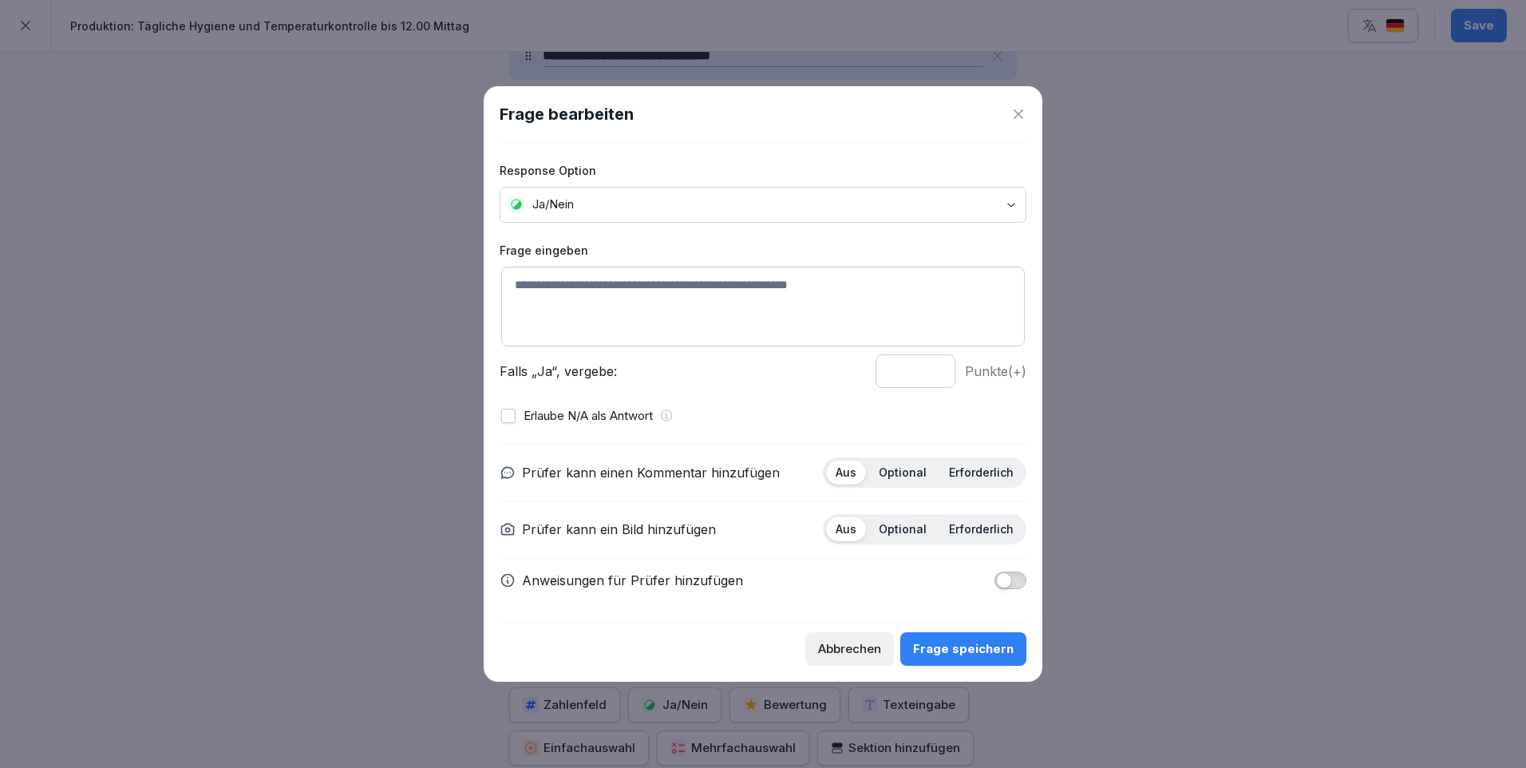
click at [529, 287] on textarea at bounding box center [762, 307] width 523 height 80
type textarea "**********"
click at [1001, 579] on span "button" at bounding box center [1004, 580] width 16 height 16
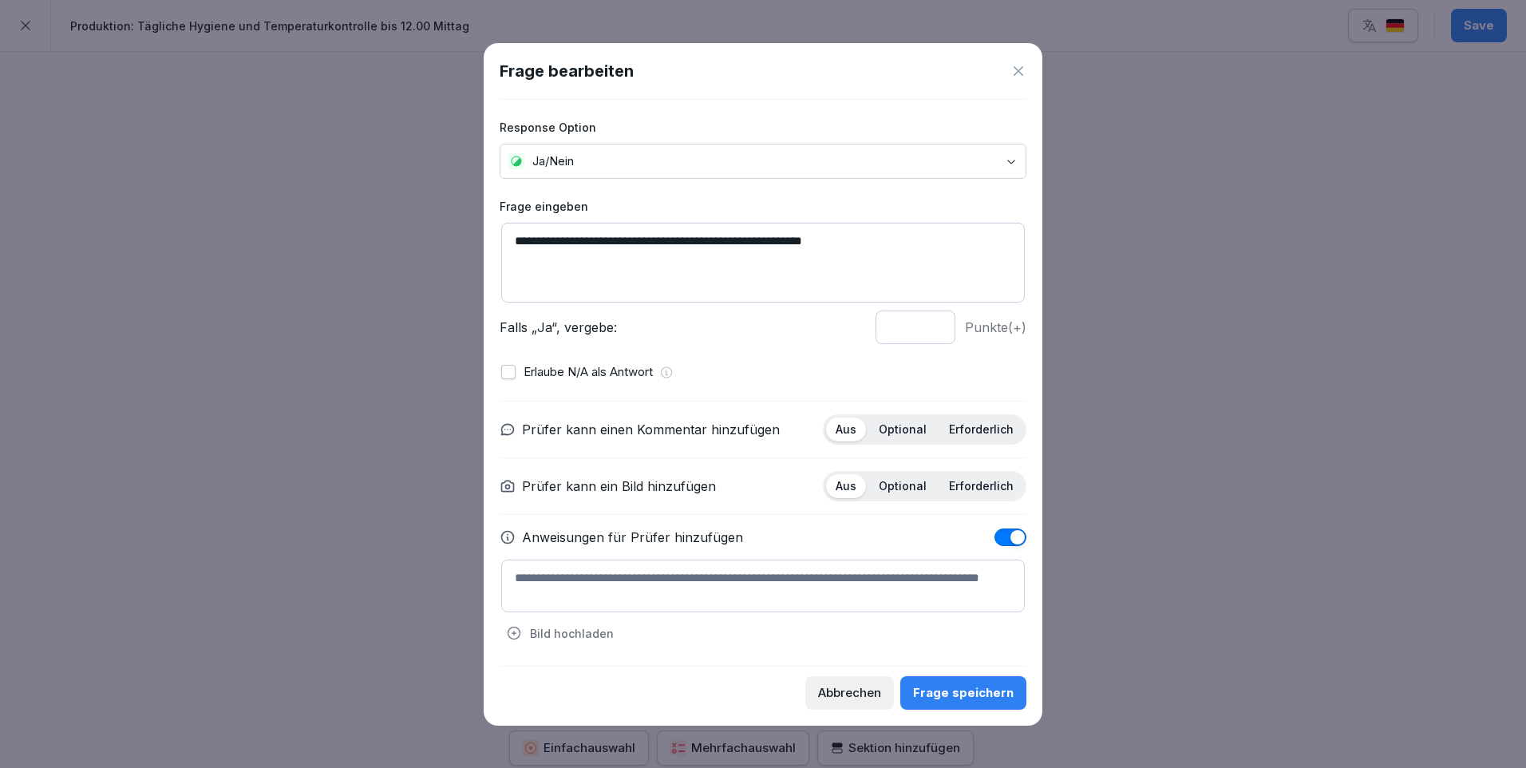
click at [531, 573] on textarea at bounding box center [762, 585] width 523 height 53
paste textarea "**********"
type textarea "**********"
drag, startPoint x: 514, startPoint y: 578, endPoint x: 1080, endPoint y: 562, distance: 566.8
click at [1080, 562] on body "**********" at bounding box center [763, 384] width 1526 height 768
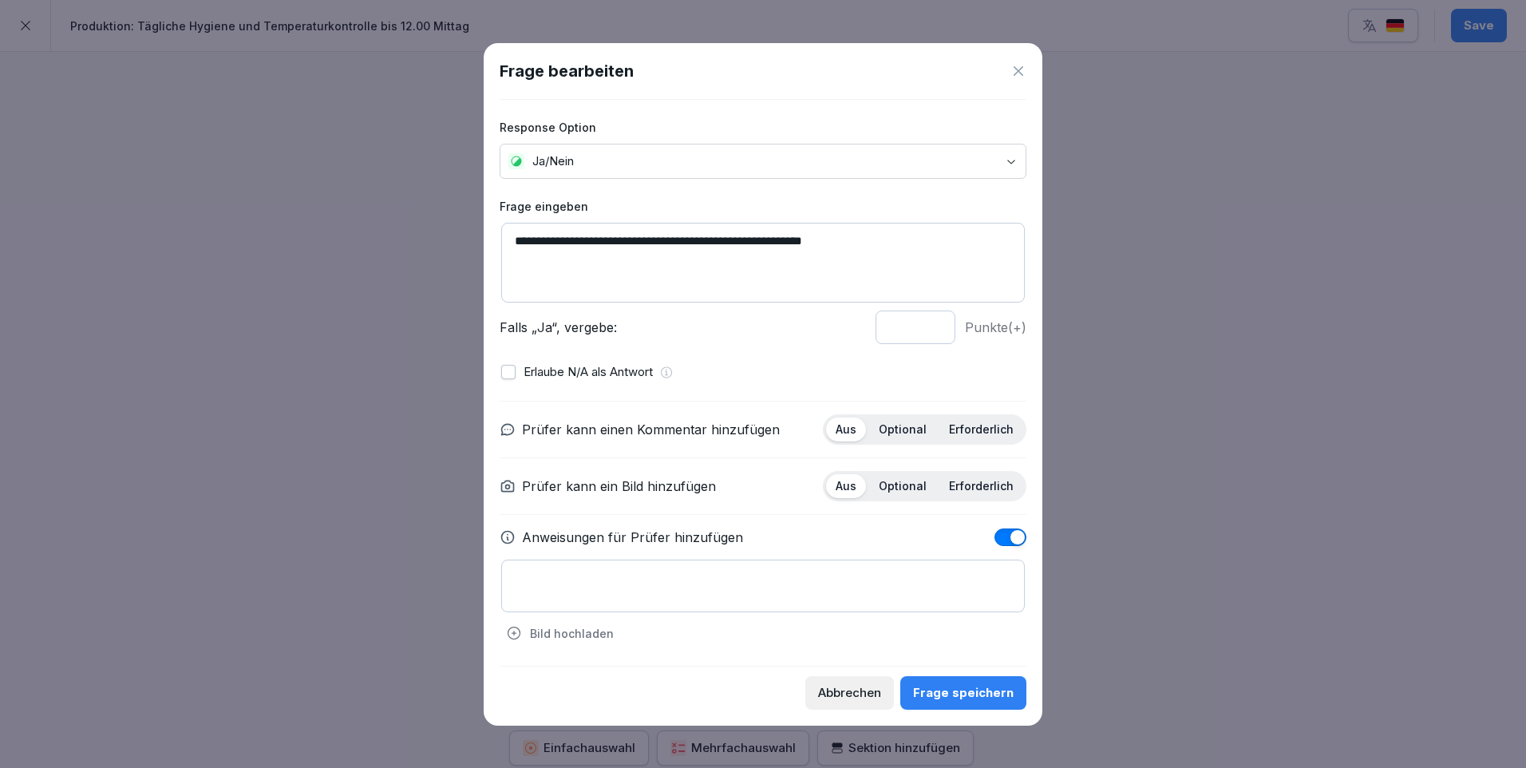
click at [1018, 536] on span "button" at bounding box center [1017, 537] width 16 height 16
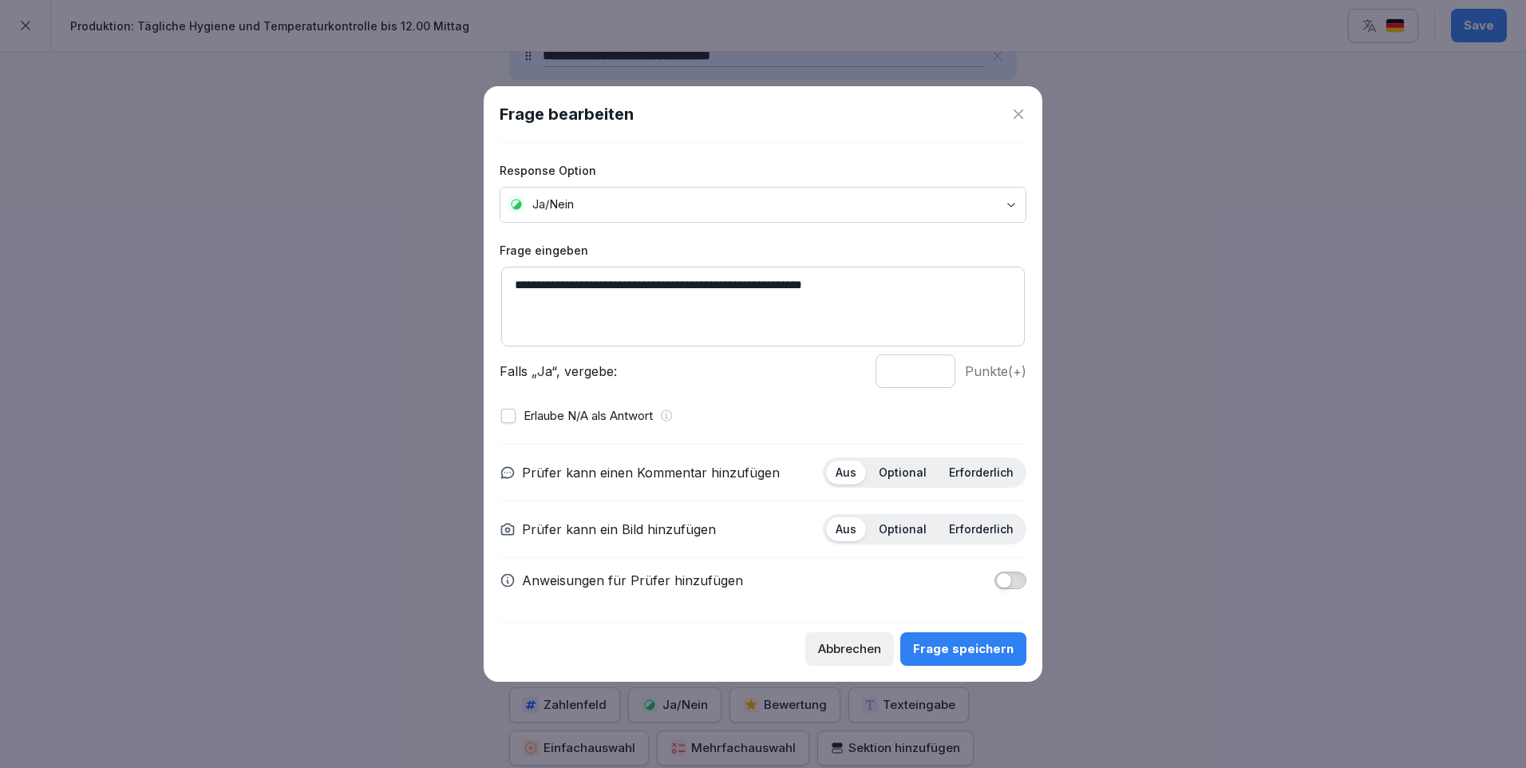
click at [1001, 643] on div "Frage speichern" at bounding box center [963, 649] width 101 height 18
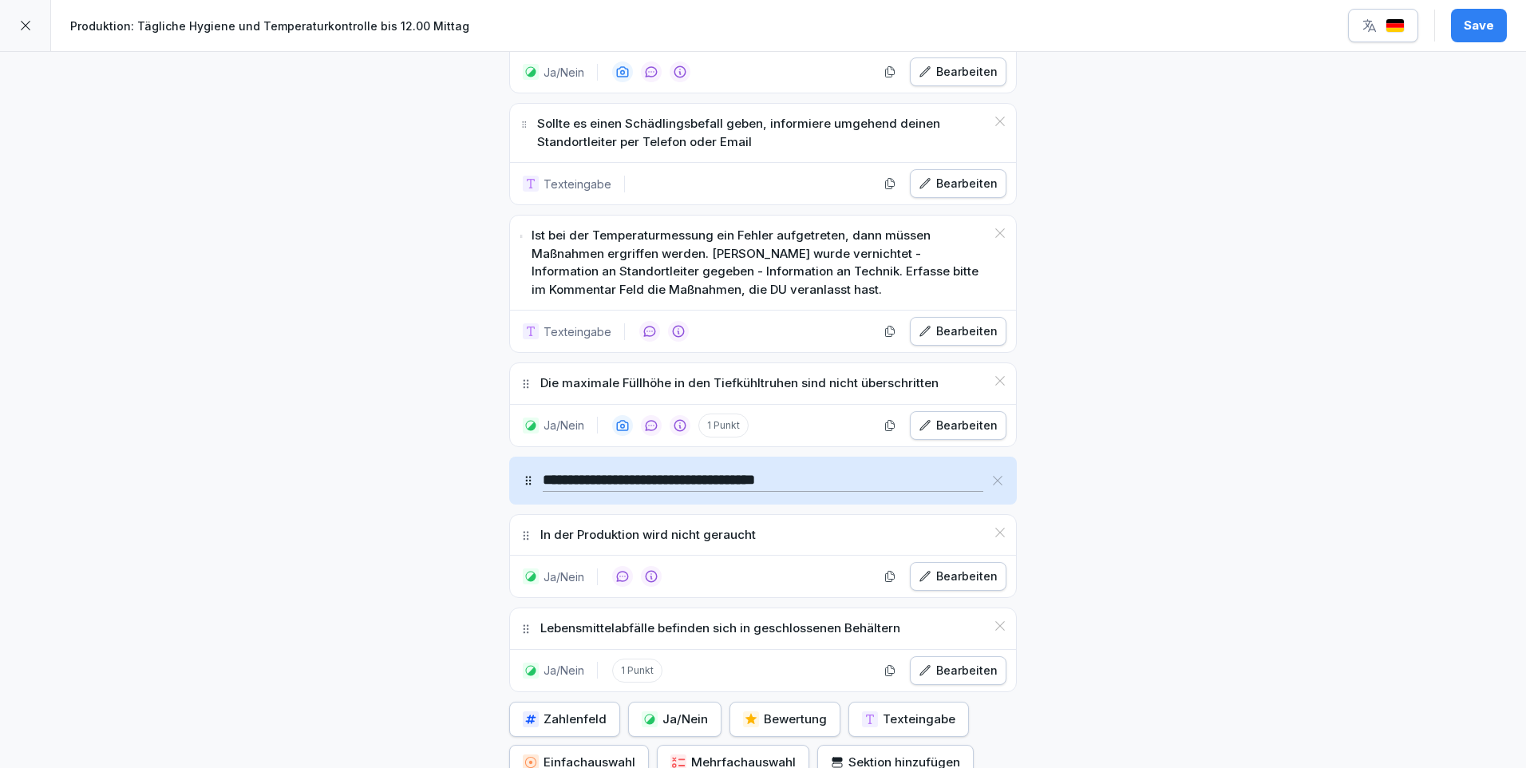
scroll to position [1899, 0]
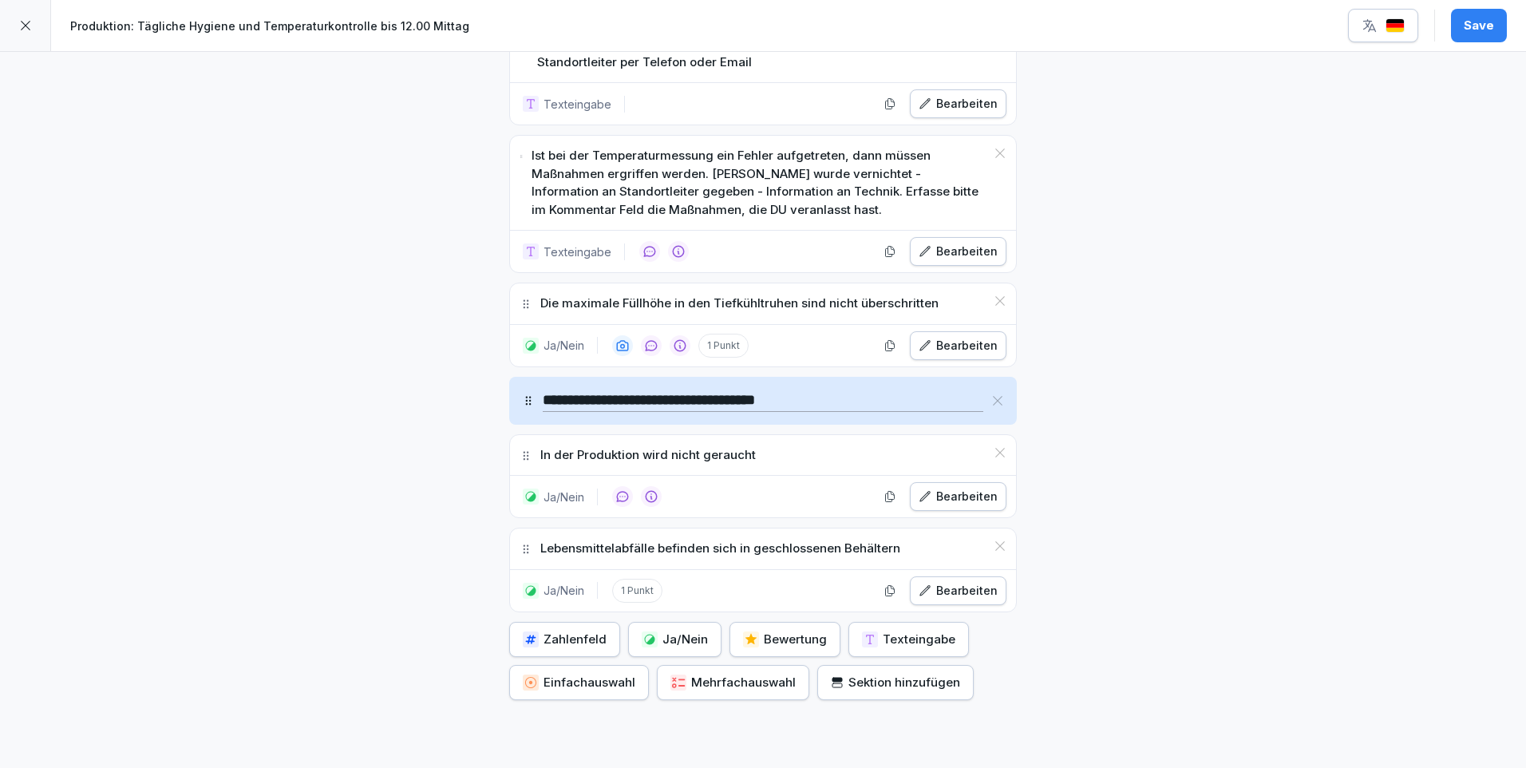
click at [689, 630] on div "Ja/Nein" at bounding box center [675, 639] width 66 height 18
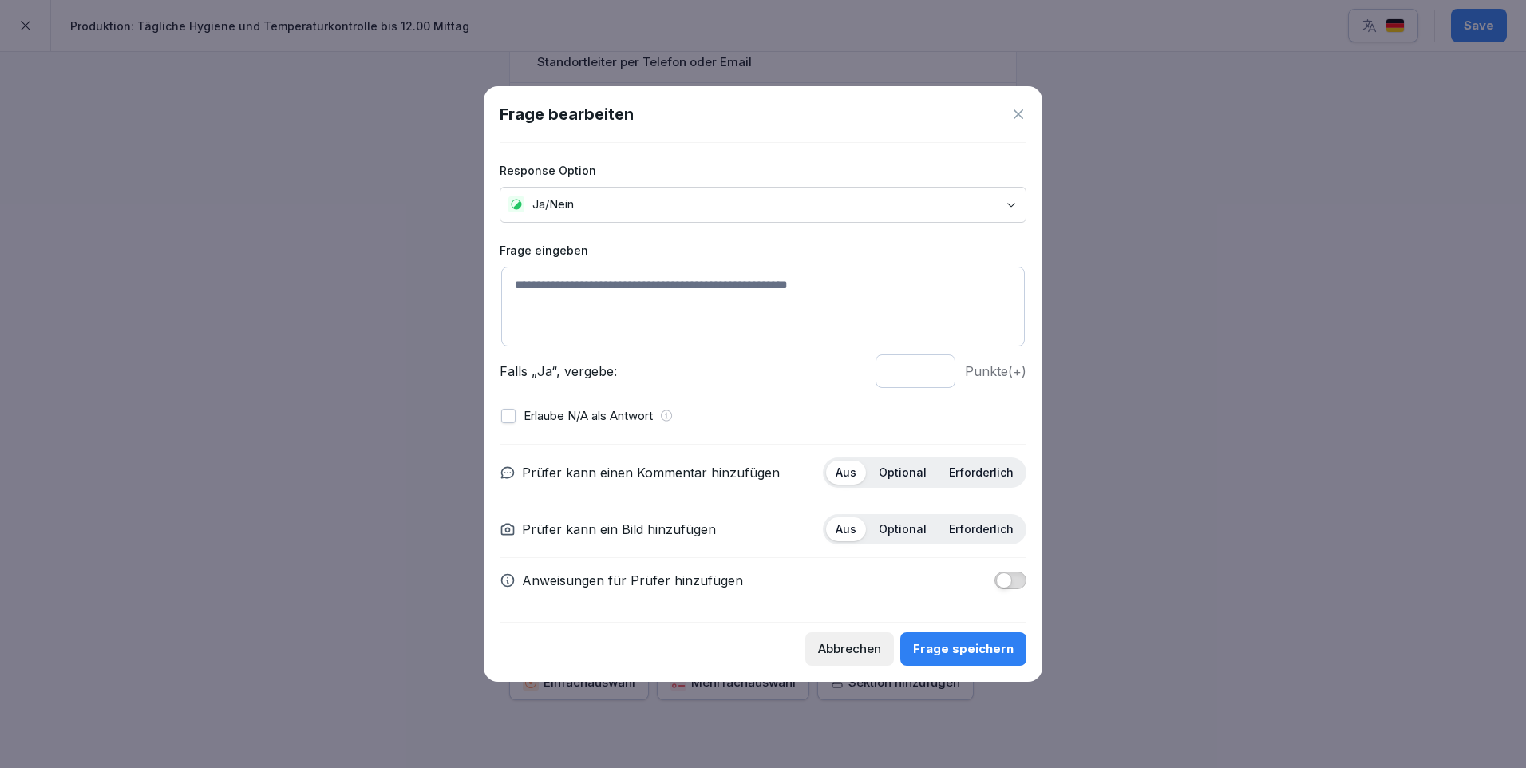
click at [547, 283] on textarea at bounding box center [762, 307] width 523 height 80
click at [815, 285] on textarea "**********" at bounding box center [762, 307] width 523 height 80
click at [954, 284] on textarea "**********" at bounding box center [762, 307] width 523 height 80
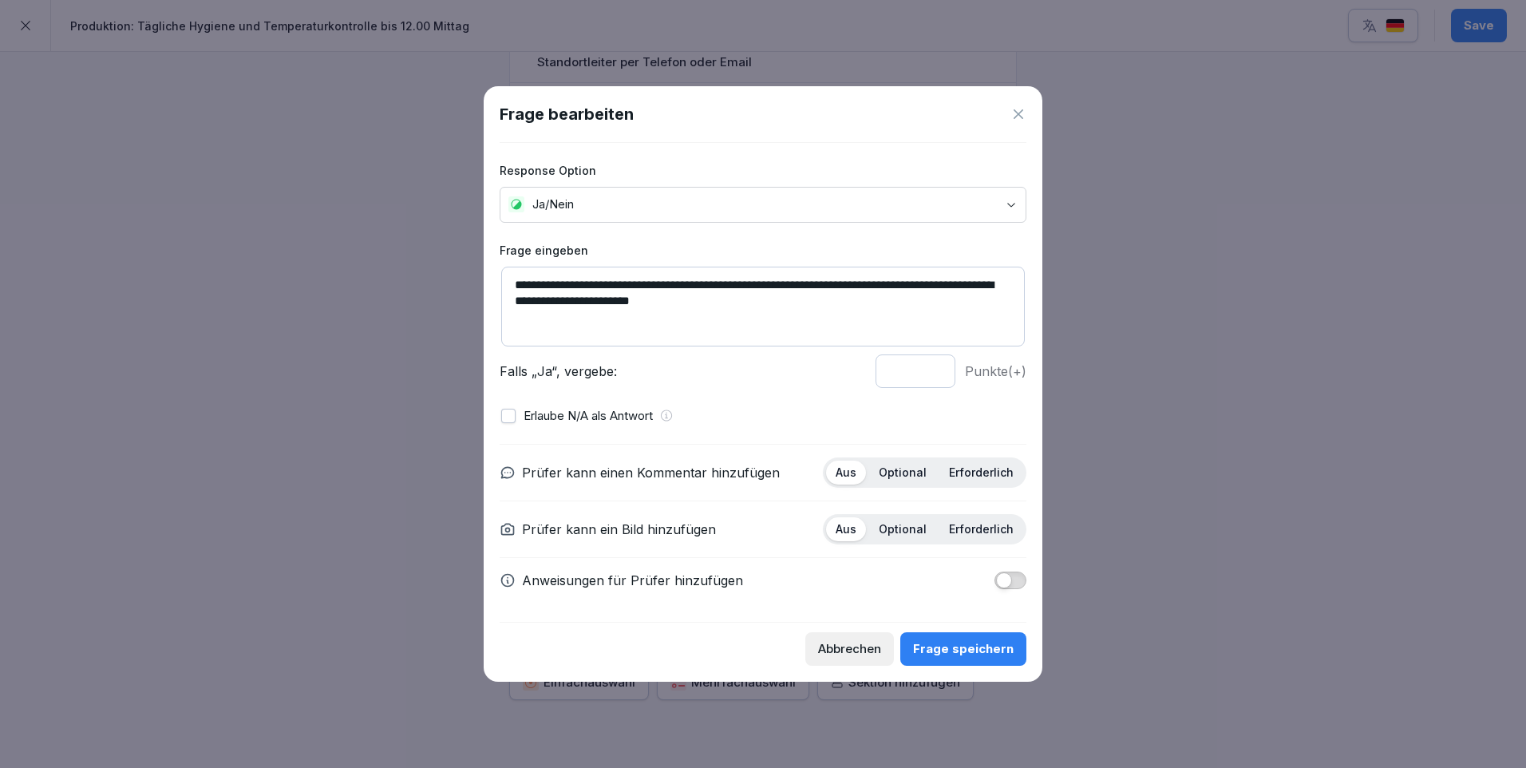
type textarea "**********"
click at [914, 476] on p "Optional" at bounding box center [903, 472] width 48 height 14
click at [977, 648] on div "Frage speichern" at bounding box center [963, 649] width 101 height 18
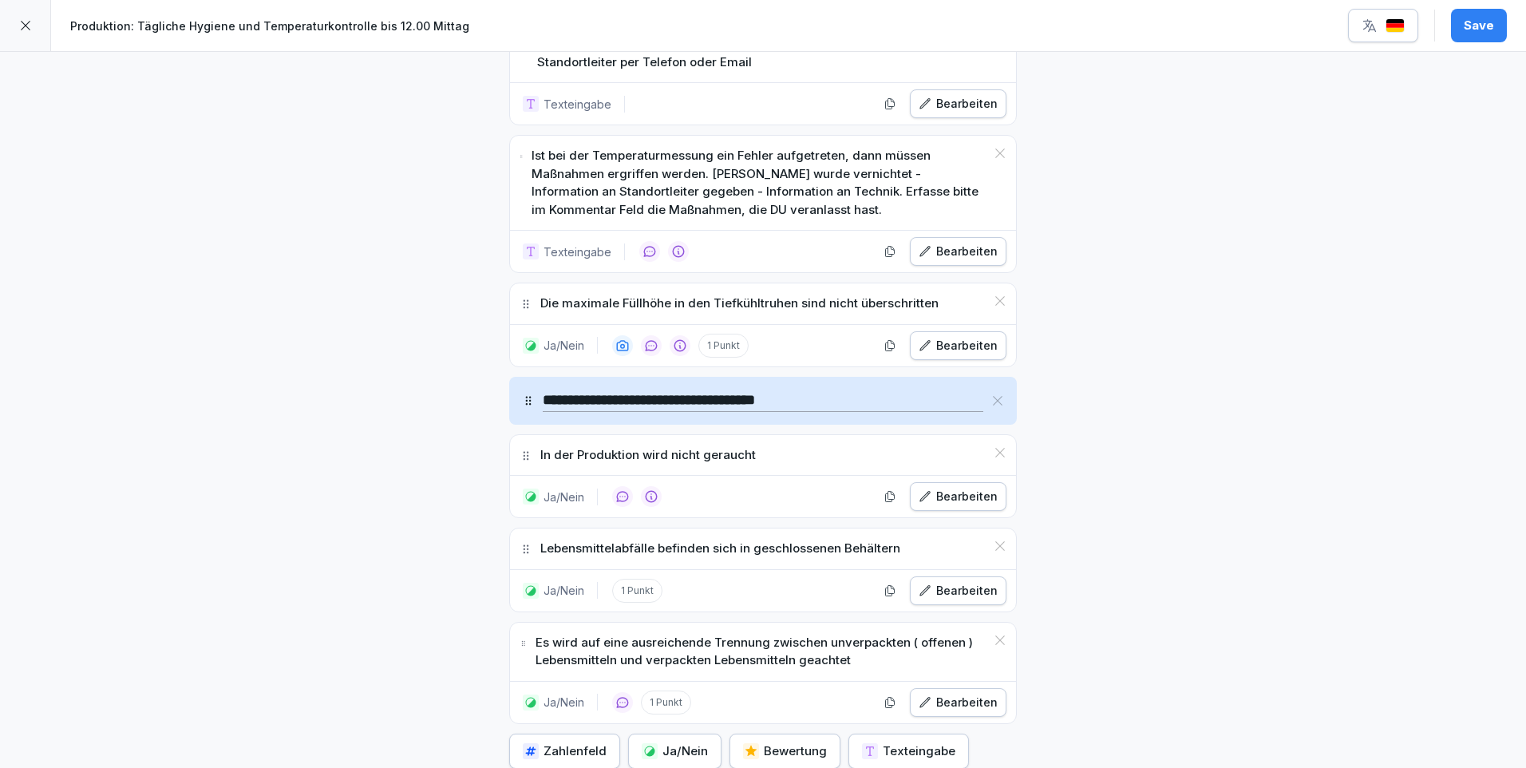
scroll to position [1979, 0]
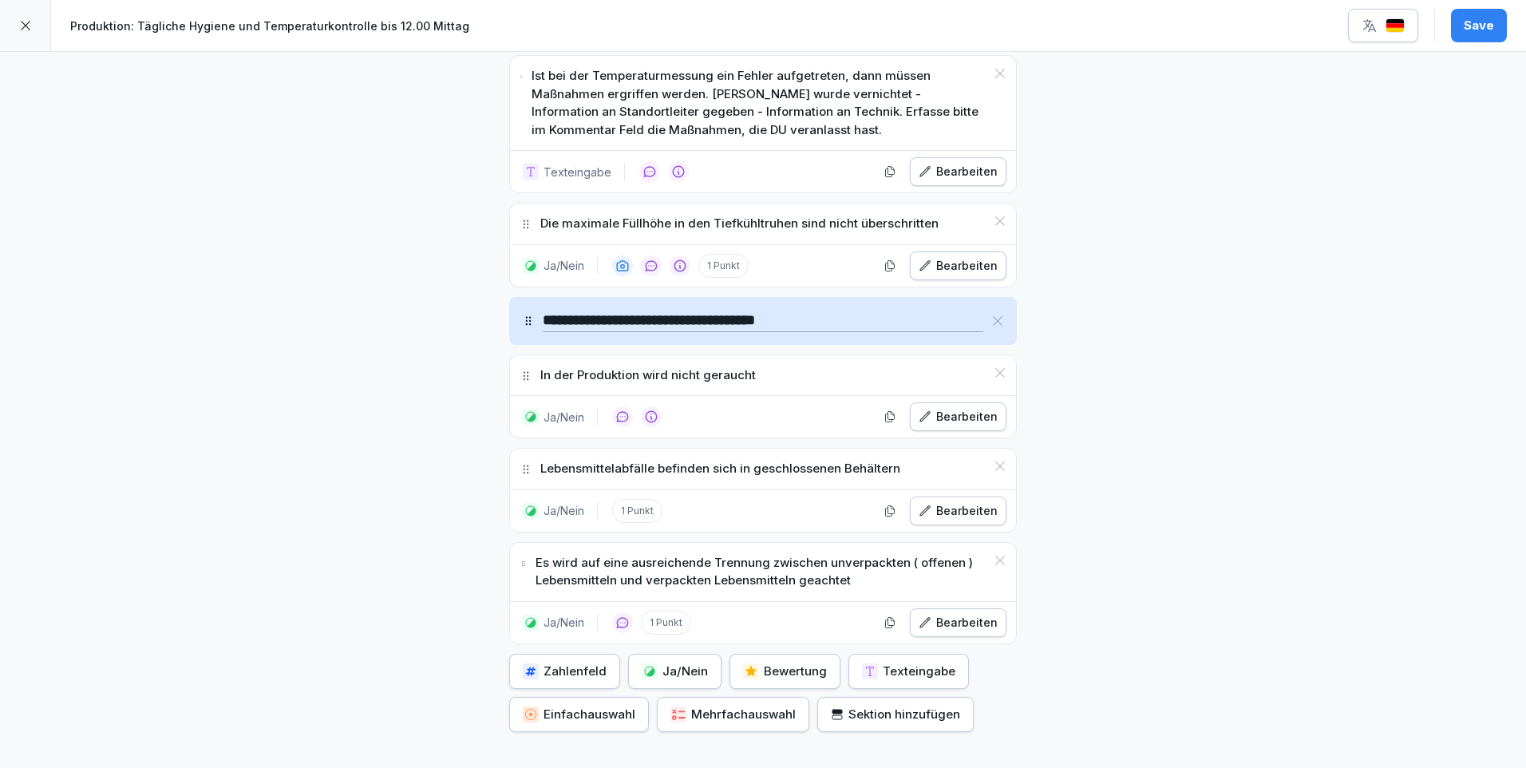
click at [676, 661] on button "Ja/Nein" at bounding box center [674, 671] width 93 height 35
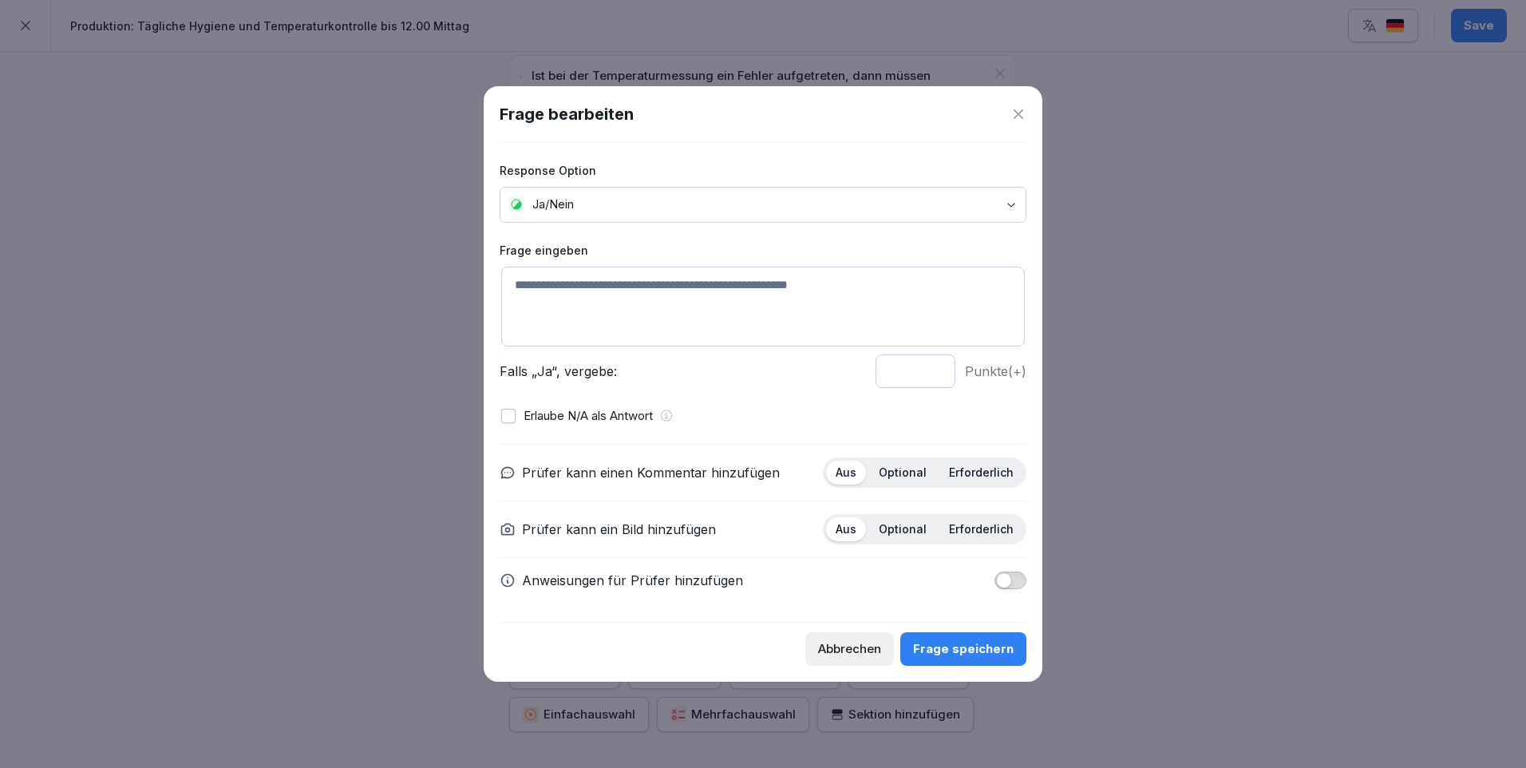
click at [587, 275] on textarea at bounding box center [762, 307] width 523 height 80
type textarea "**********"
click at [922, 474] on p "Optional" at bounding box center [903, 472] width 48 height 14
click at [912, 532] on p "Optional" at bounding box center [903, 529] width 48 height 14
click at [973, 650] on div "Frage speichern" at bounding box center [963, 649] width 101 height 18
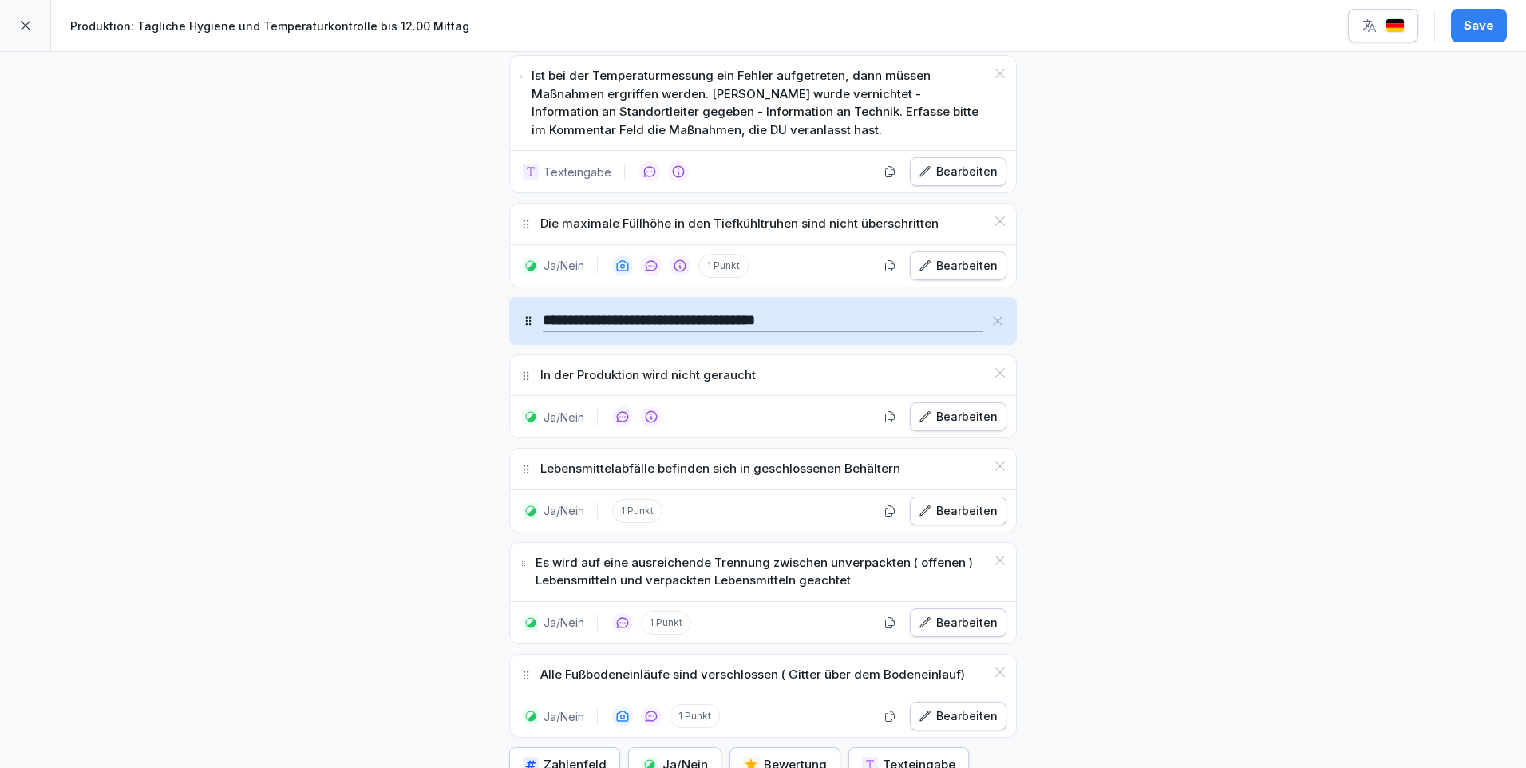
scroll to position [2138, 0]
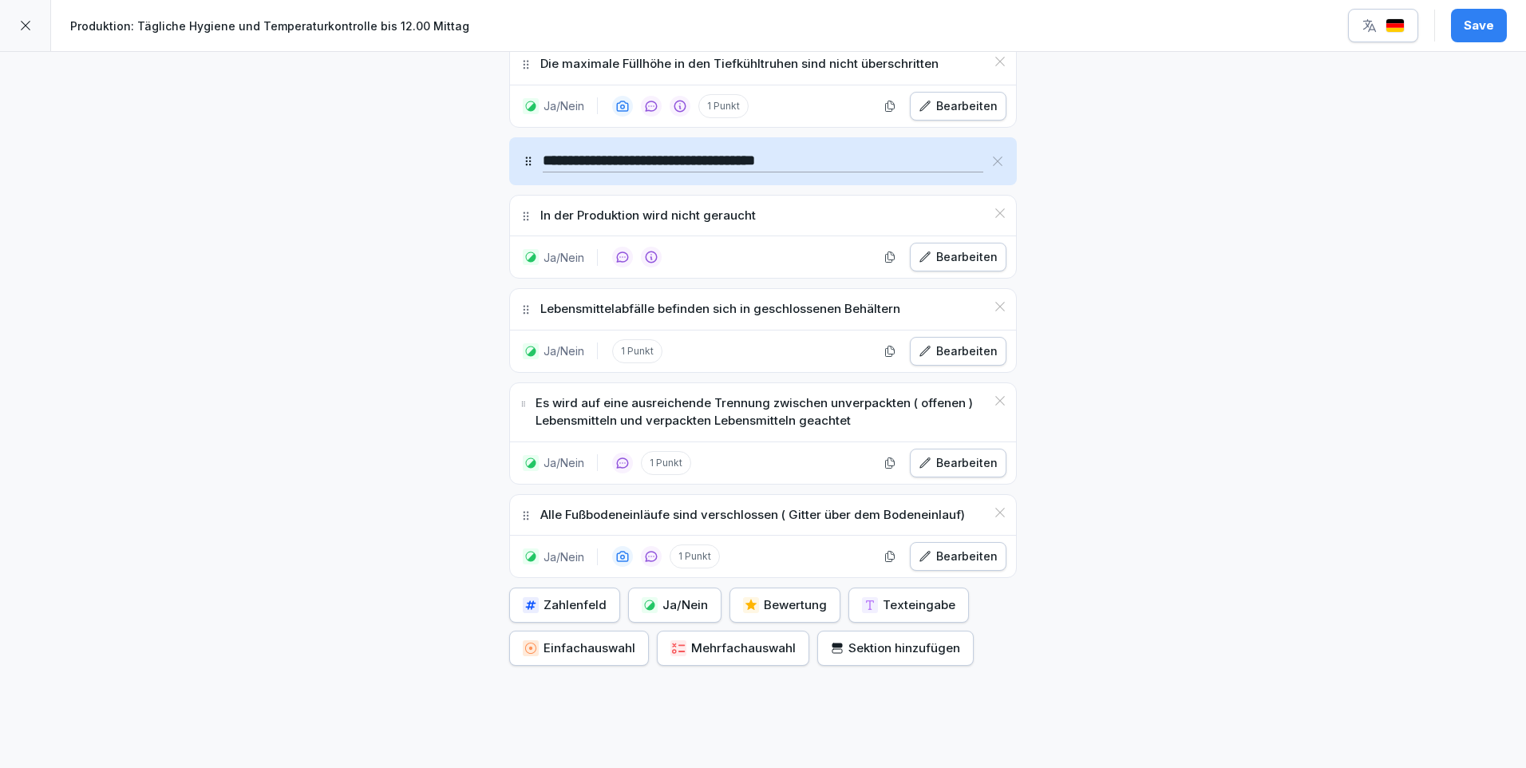
click at [685, 596] on div "Ja/Nein" at bounding box center [675, 605] width 66 height 18
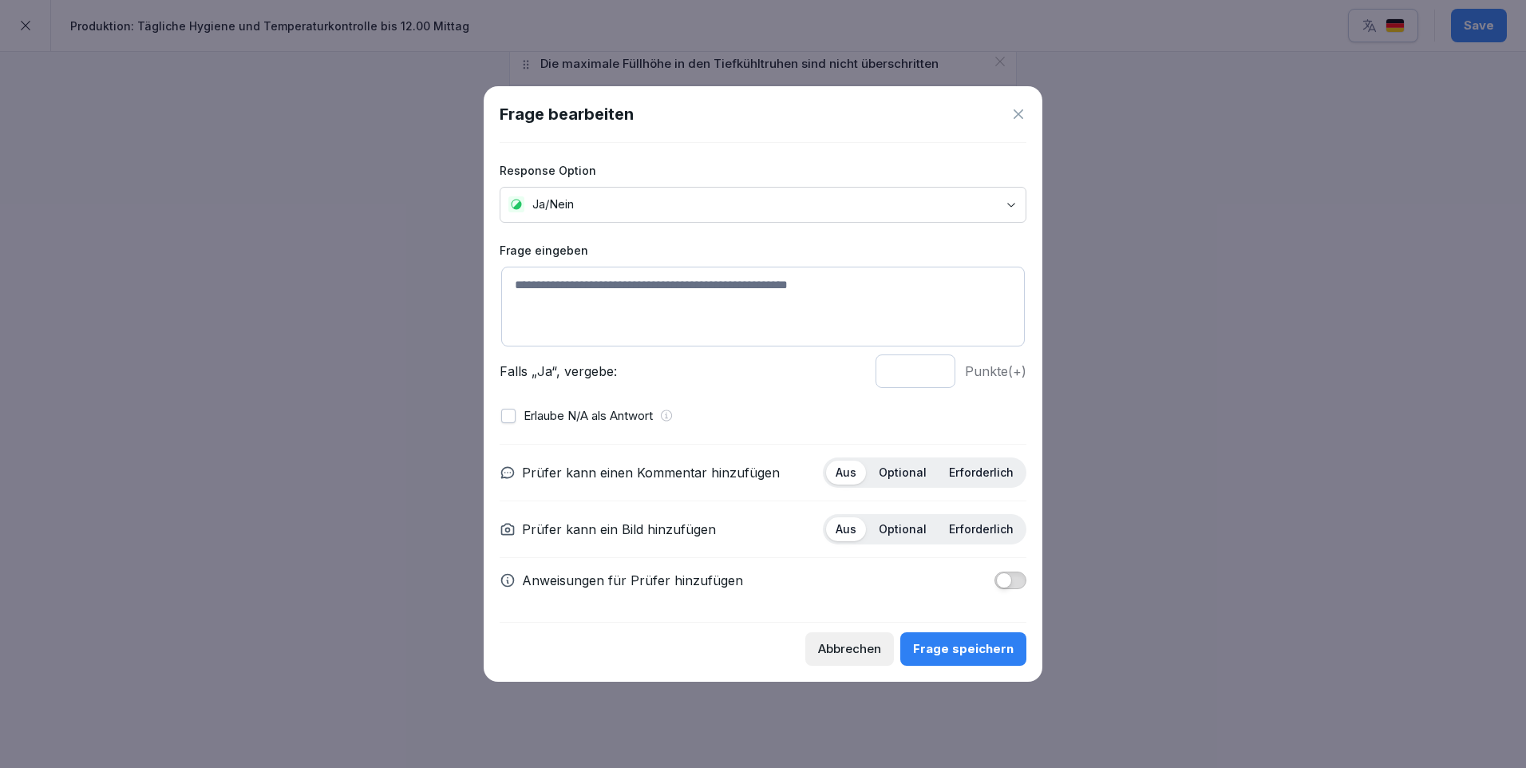
drag, startPoint x: 537, startPoint y: 286, endPoint x: 581, endPoint y: 278, distance: 44.6
click at [537, 285] on textarea at bounding box center [762, 307] width 523 height 80
click at [601, 281] on textarea "**********" at bounding box center [762, 307] width 523 height 80
click at [729, 286] on textarea "**********" at bounding box center [762, 307] width 523 height 80
click at [591, 284] on textarea "**********" at bounding box center [762, 307] width 523 height 80
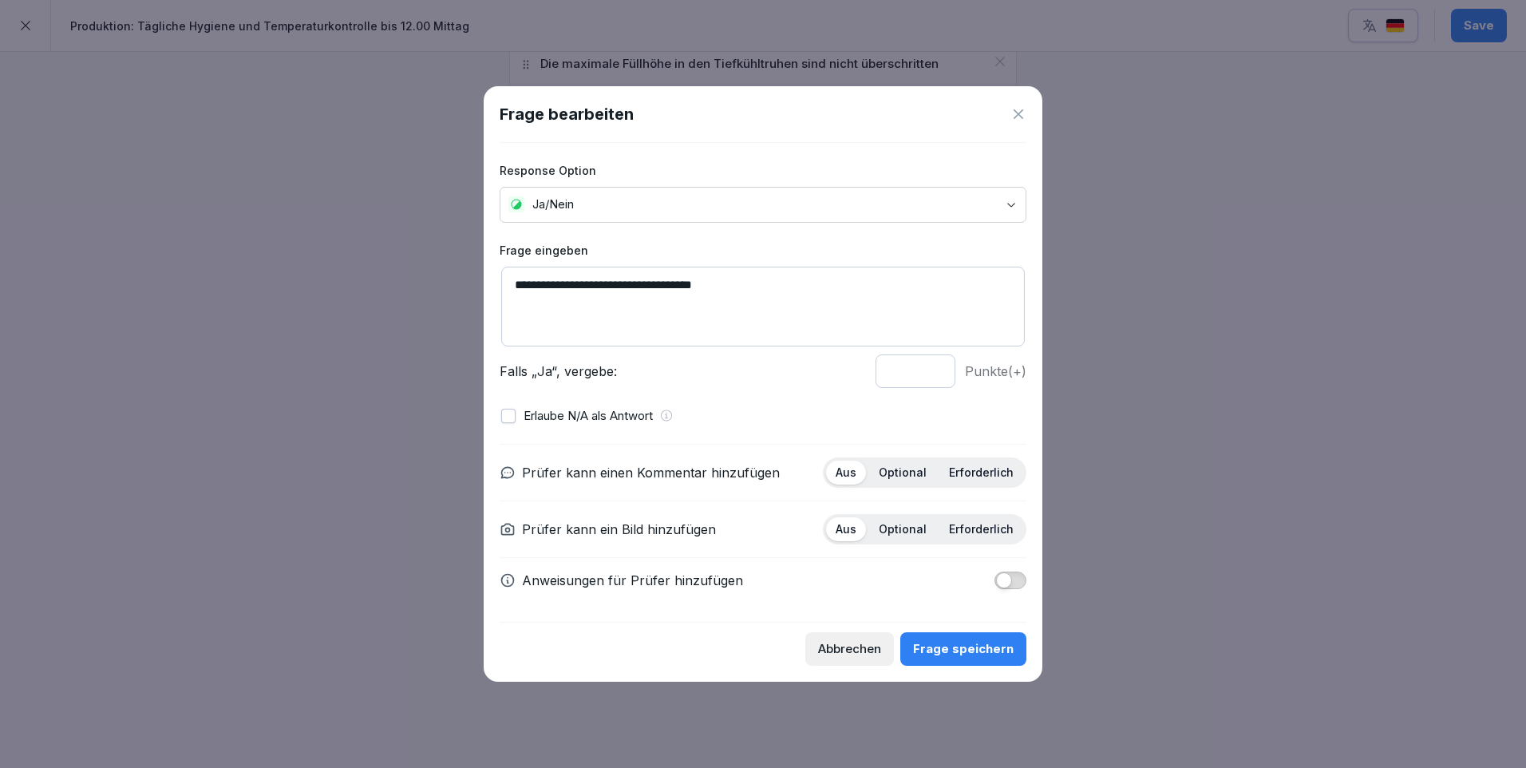
click at [751, 281] on textarea "**********" at bounding box center [762, 307] width 523 height 80
type textarea "**********"
click at [514, 415] on button "button" at bounding box center [508, 416] width 14 height 14
click at [910, 474] on p "Optional" at bounding box center [903, 472] width 48 height 14
click at [915, 525] on p "Optional" at bounding box center [903, 529] width 48 height 14
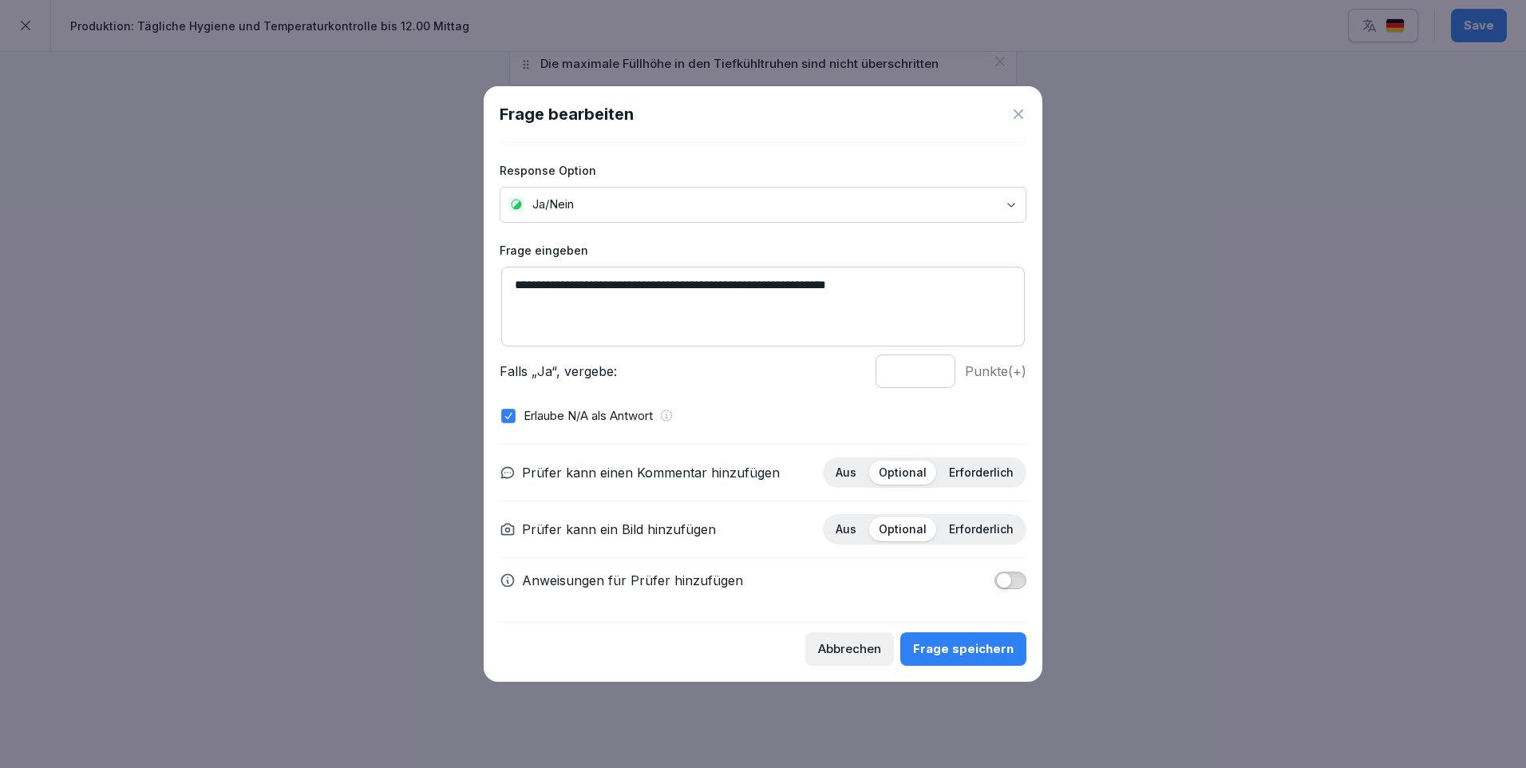
click at [982, 649] on div "Frage speichern" at bounding box center [963, 649] width 101 height 18
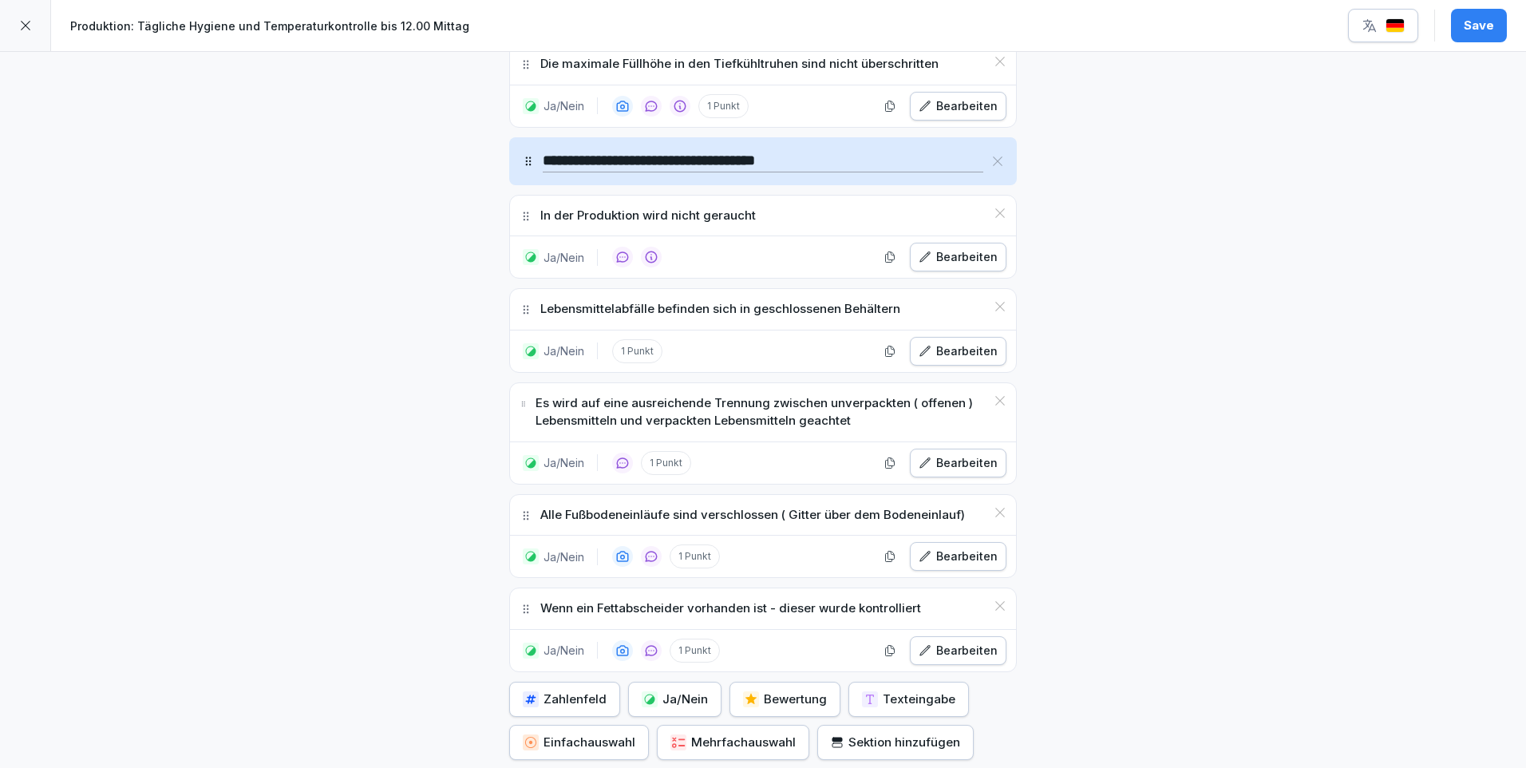
drag, startPoint x: 1464, startPoint y: 22, endPoint x: 1455, endPoint y: 21, distance: 9.6
click at [1464, 21] on button "Save" at bounding box center [1479, 26] width 56 height 34
click at [26, 19] on icon at bounding box center [25, 25] width 13 height 13
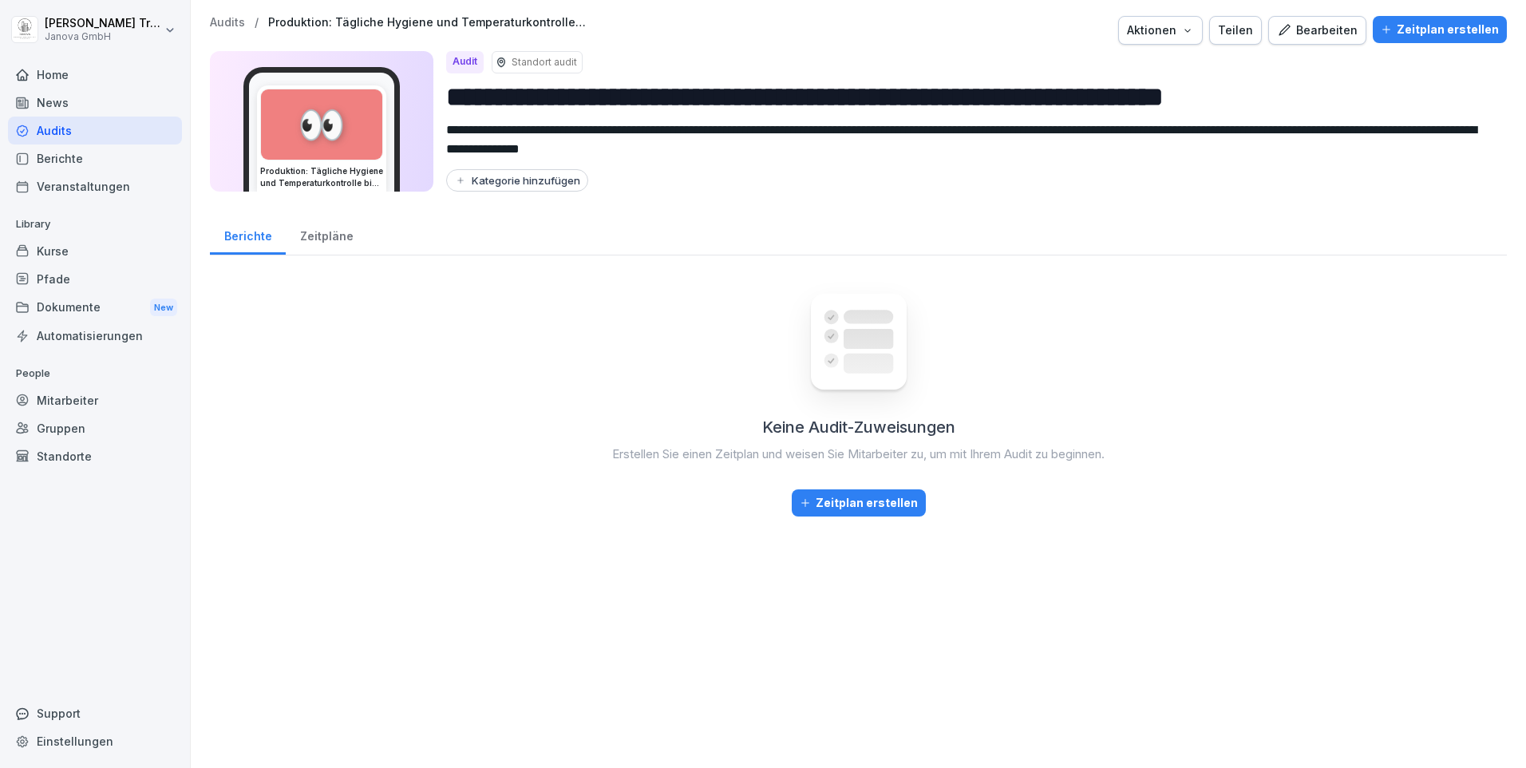
click at [57, 248] on div "Kurse" at bounding box center [95, 251] width 174 height 28
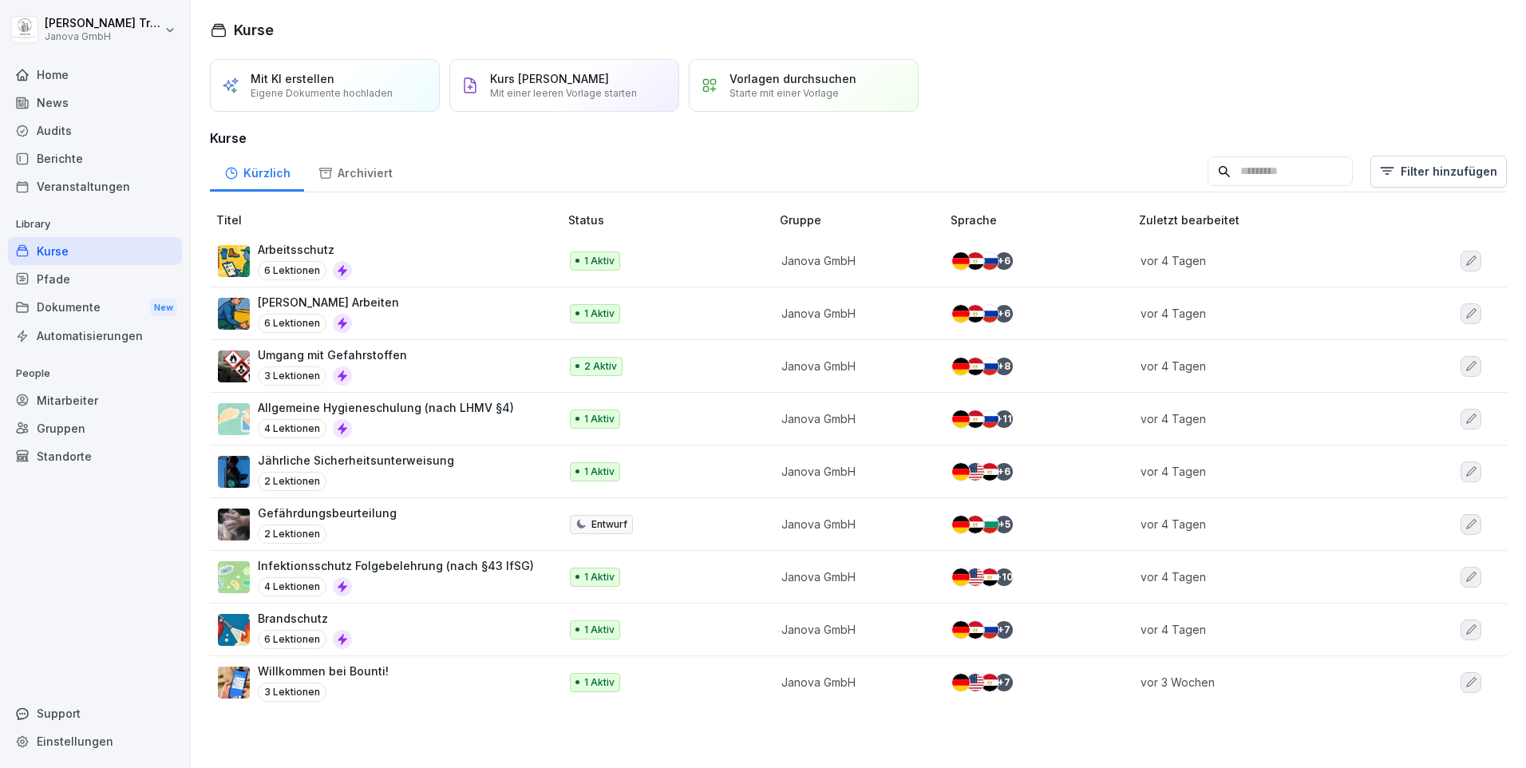
click at [394, 408] on p "Allgemeine Hygieneschulung (nach LHMV §4)" at bounding box center [386, 407] width 256 height 17
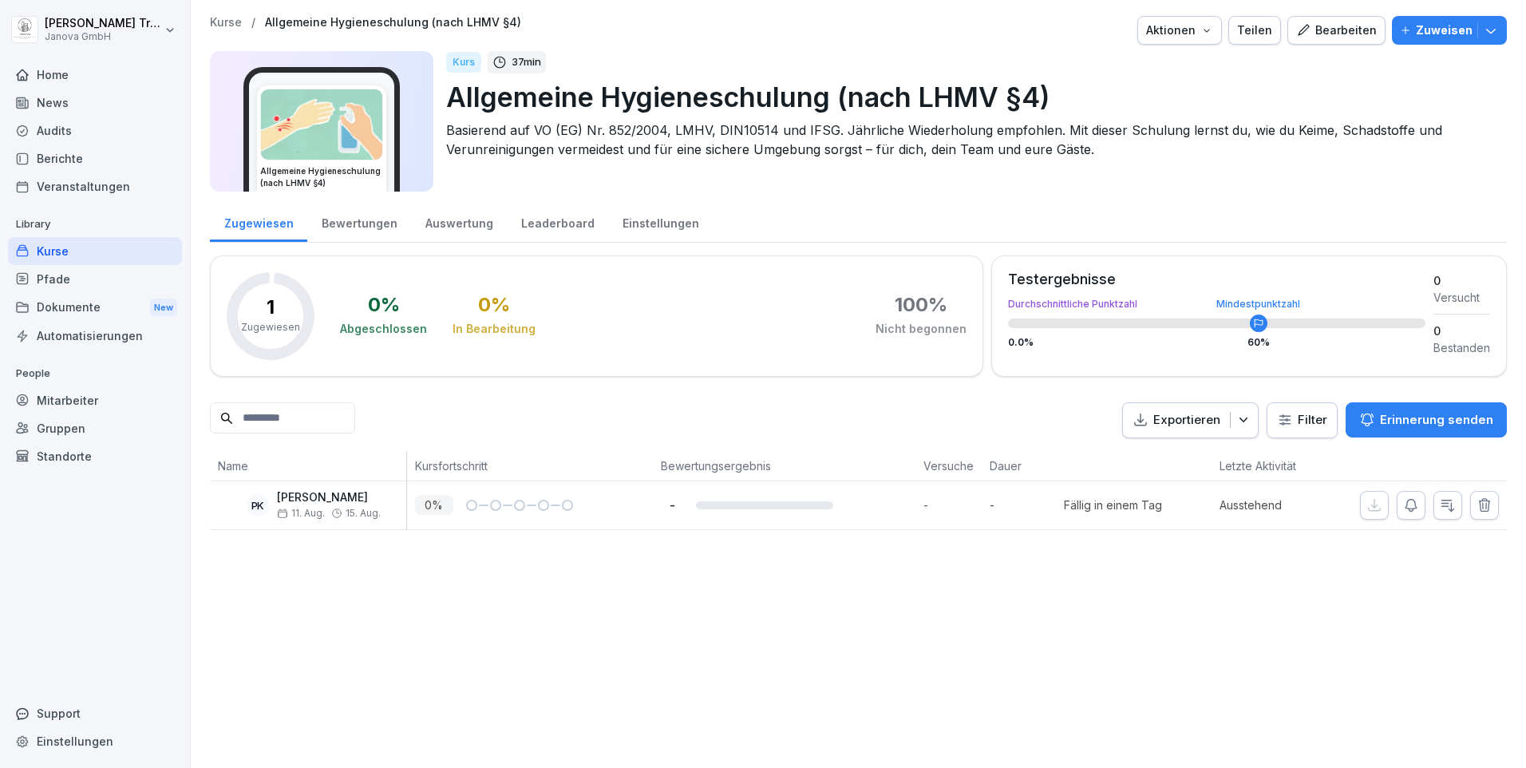
click at [1323, 30] on div "Bearbeiten" at bounding box center [1336, 31] width 81 height 18
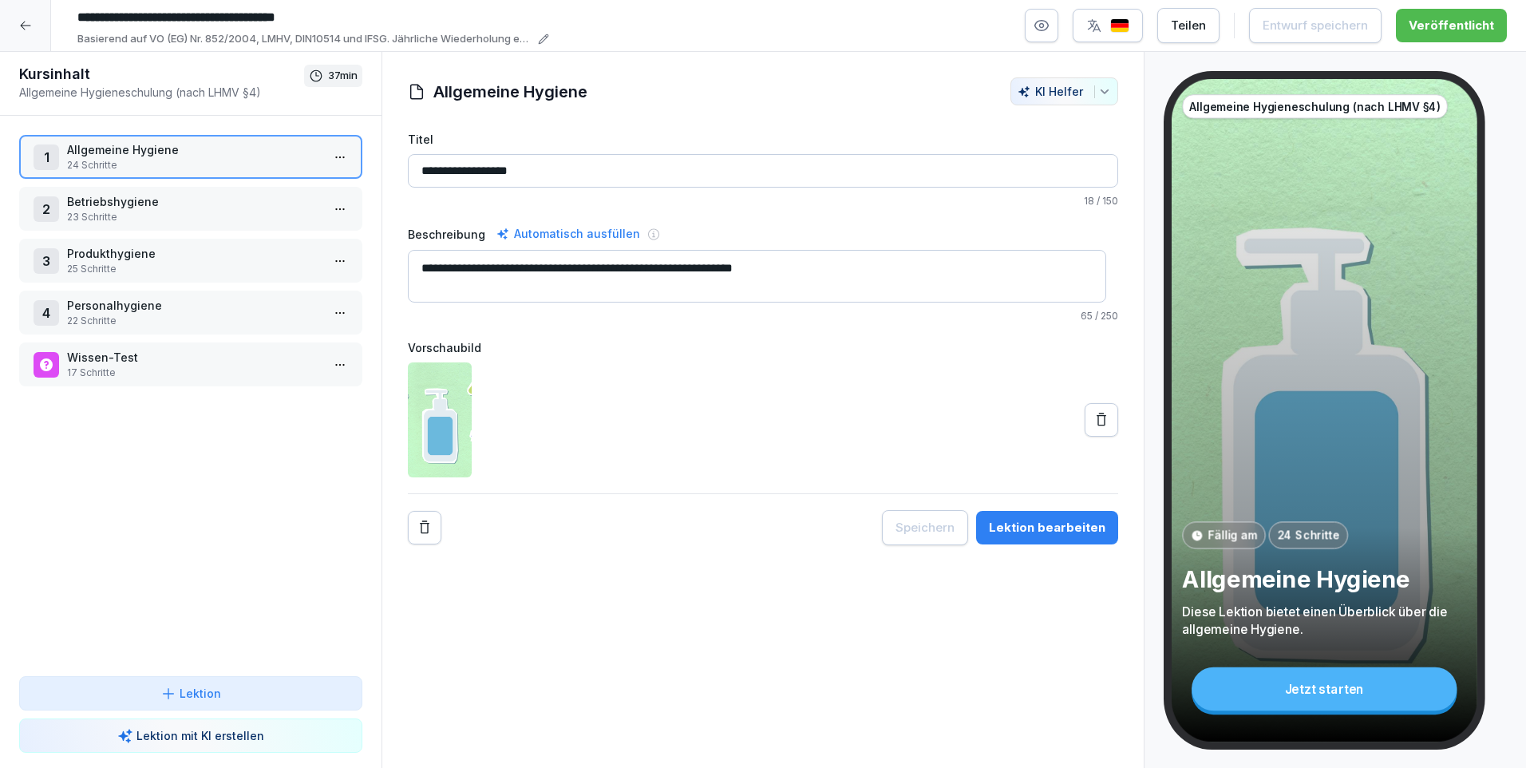
click at [137, 150] on p "Allgemeine Hygiene" at bounding box center [194, 149] width 254 height 17
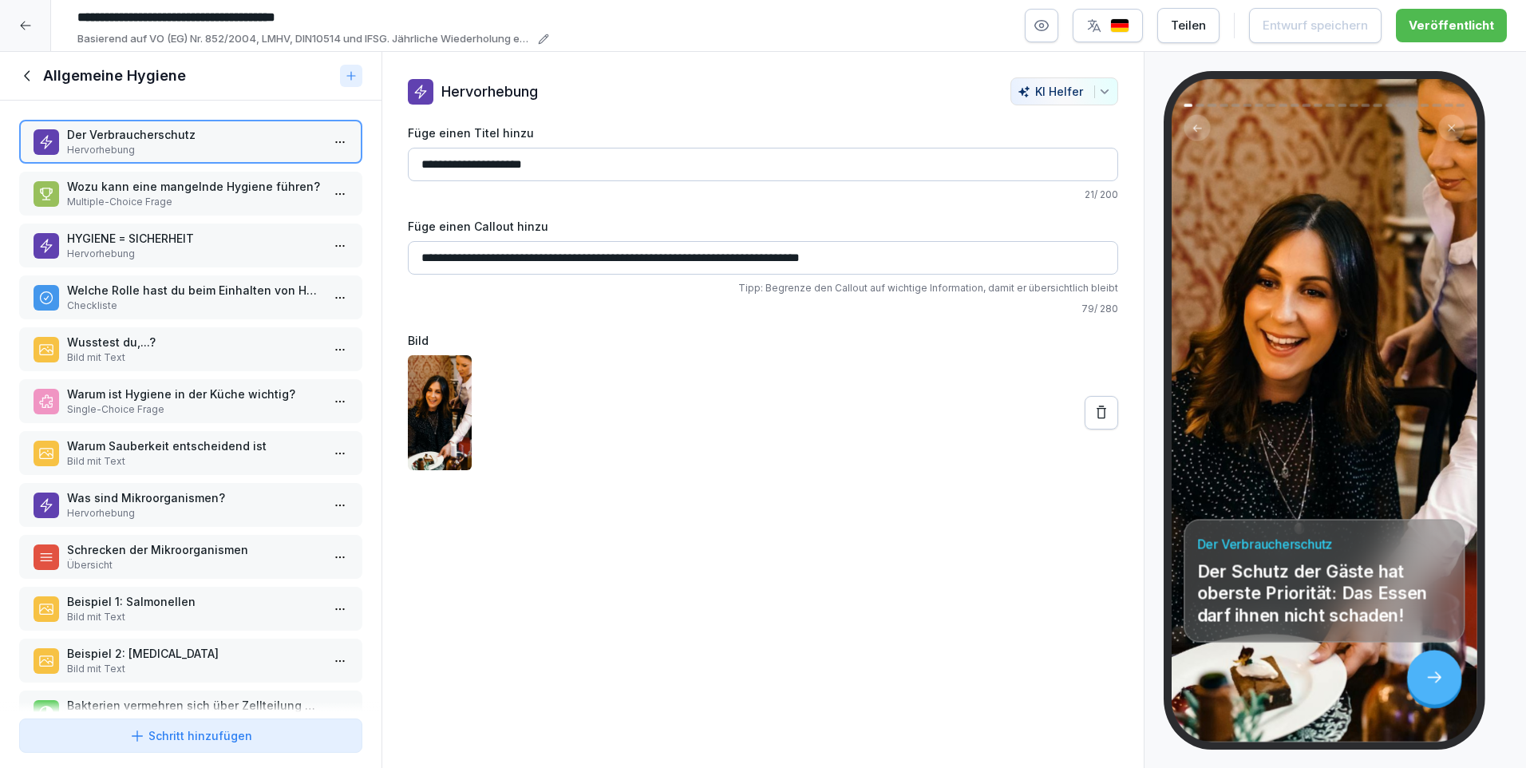
click at [146, 191] on p "Wozu kann eine mangelnde Hygiene führen?" at bounding box center [194, 186] width 254 height 17
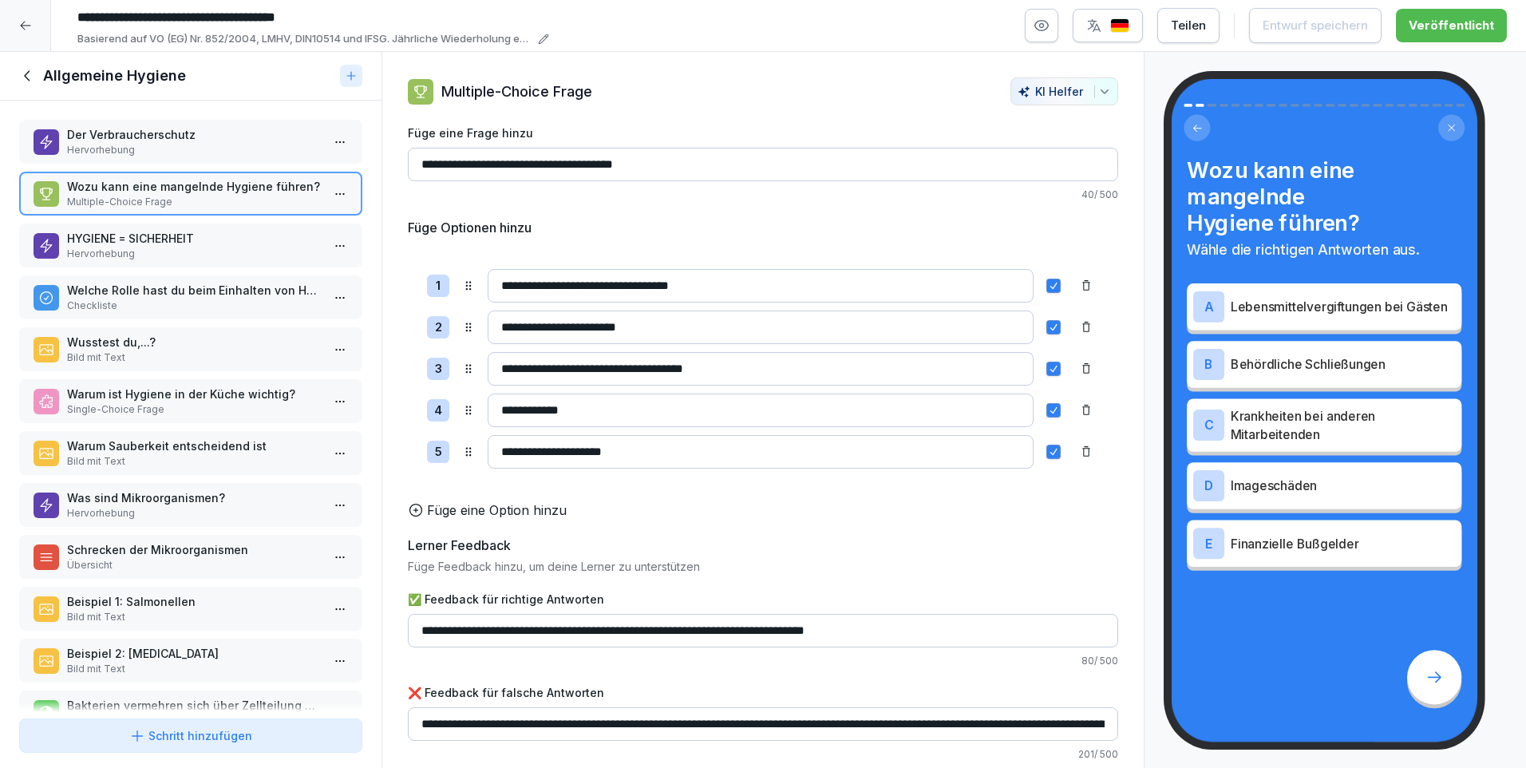
click at [154, 252] on p "Hervorhebung" at bounding box center [194, 254] width 254 height 14
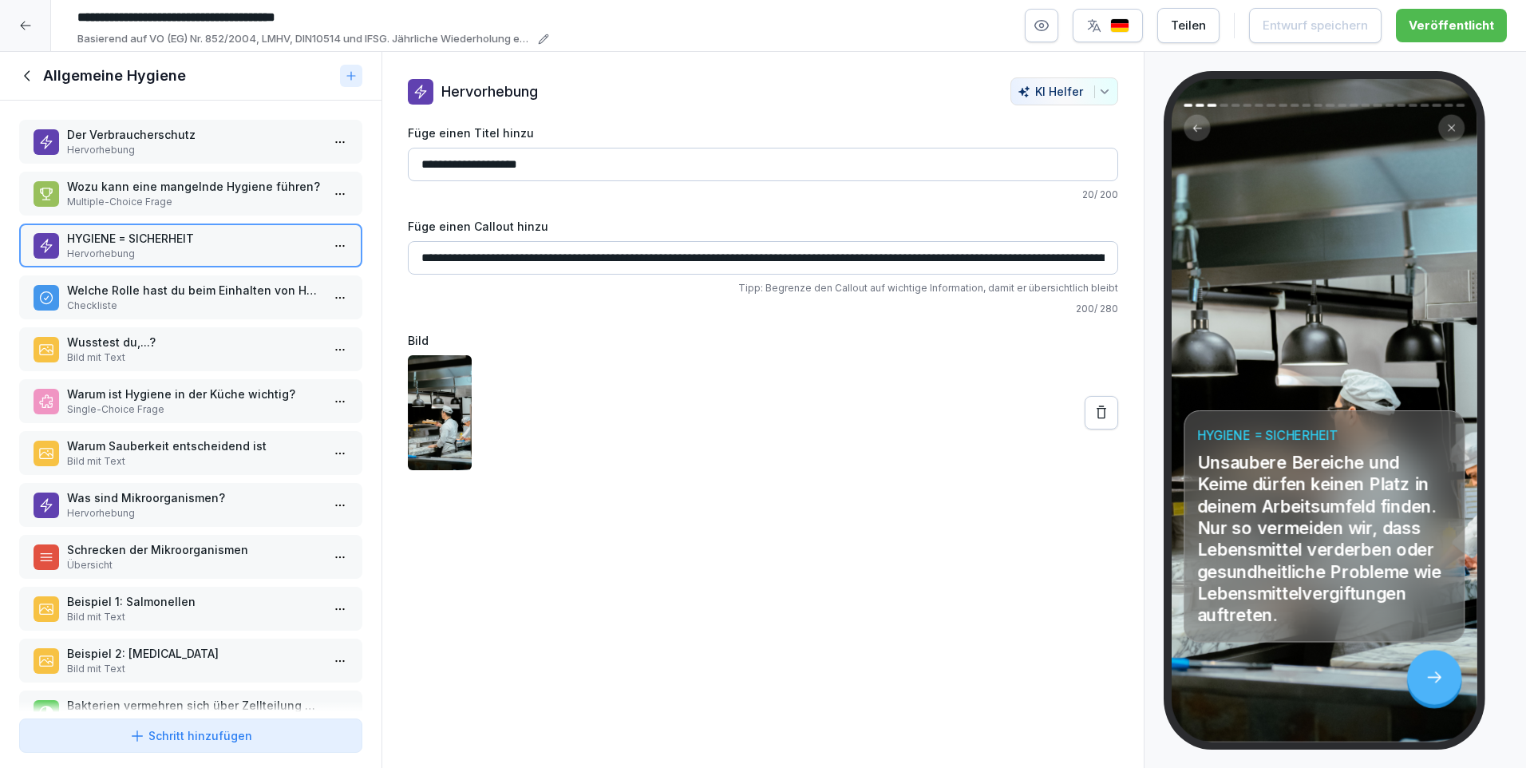
click at [144, 292] on p "Welche Rolle hast du beim Einhalten von Hygienemaßnahmen?" at bounding box center [194, 290] width 254 height 17
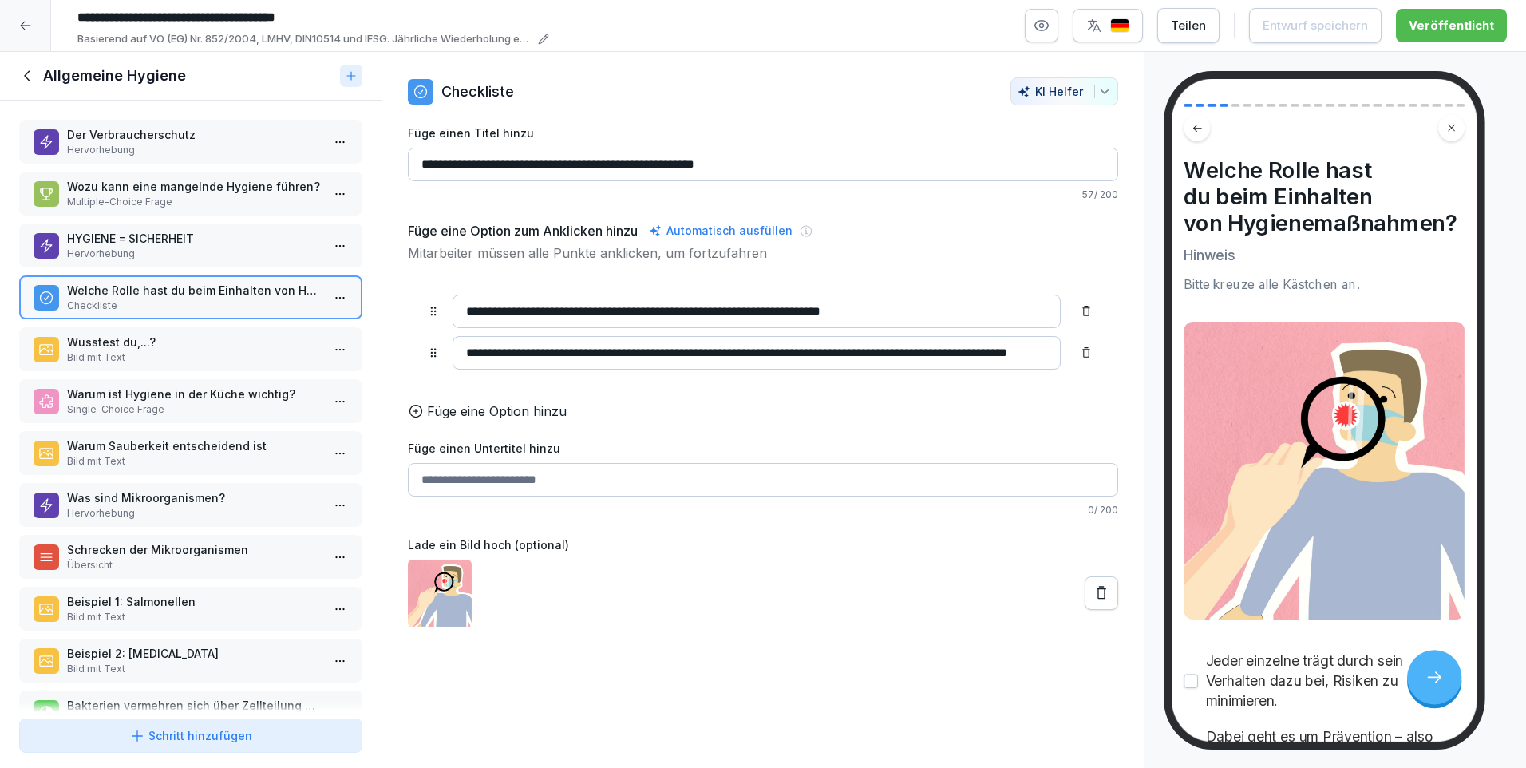
click at [146, 335] on p "Wusstest du,...?" at bounding box center [194, 342] width 254 height 17
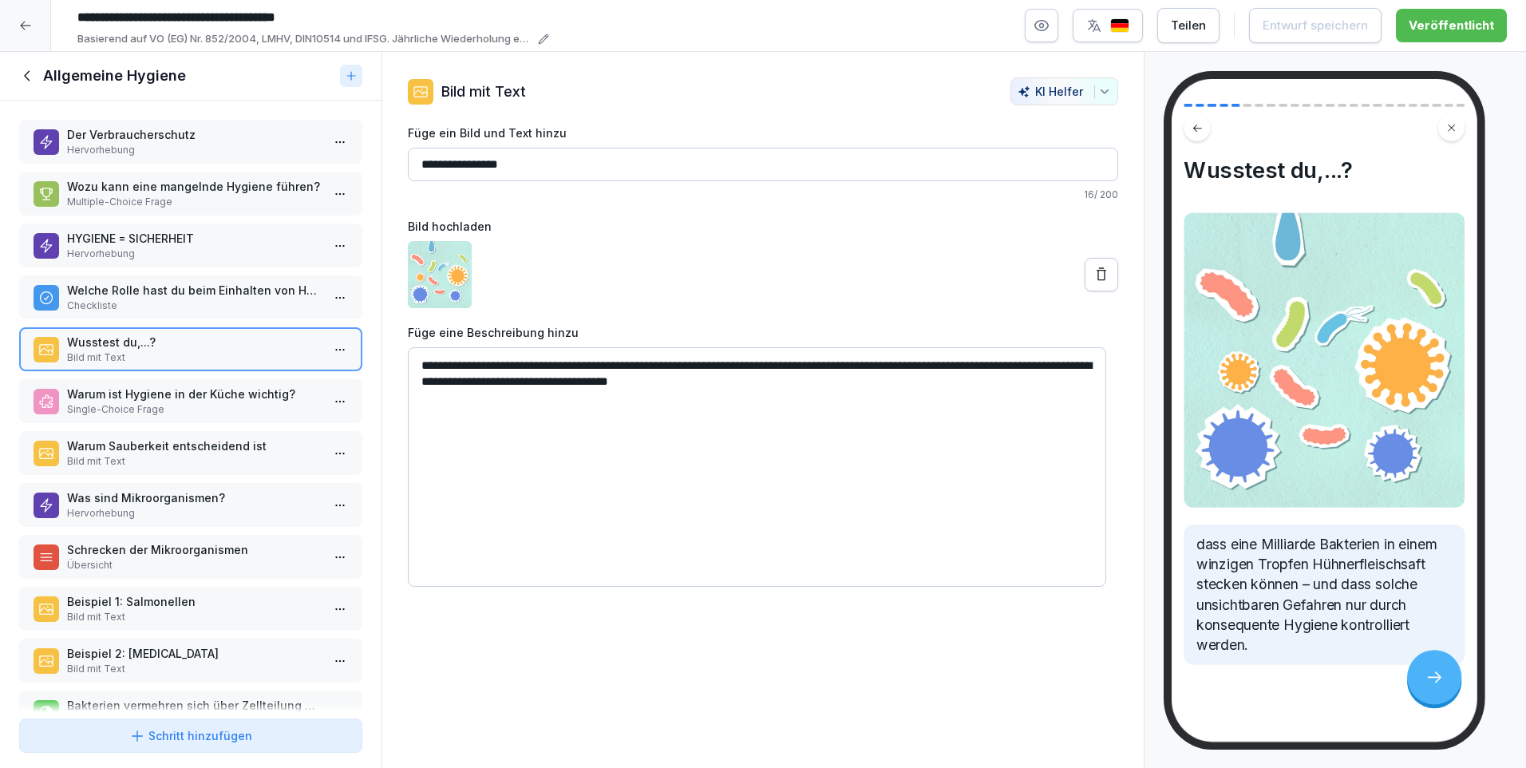
click at [140, 599] on p "Beispiel 1: Salmonellen" at bounding box center [194, 601] width 254 height 17
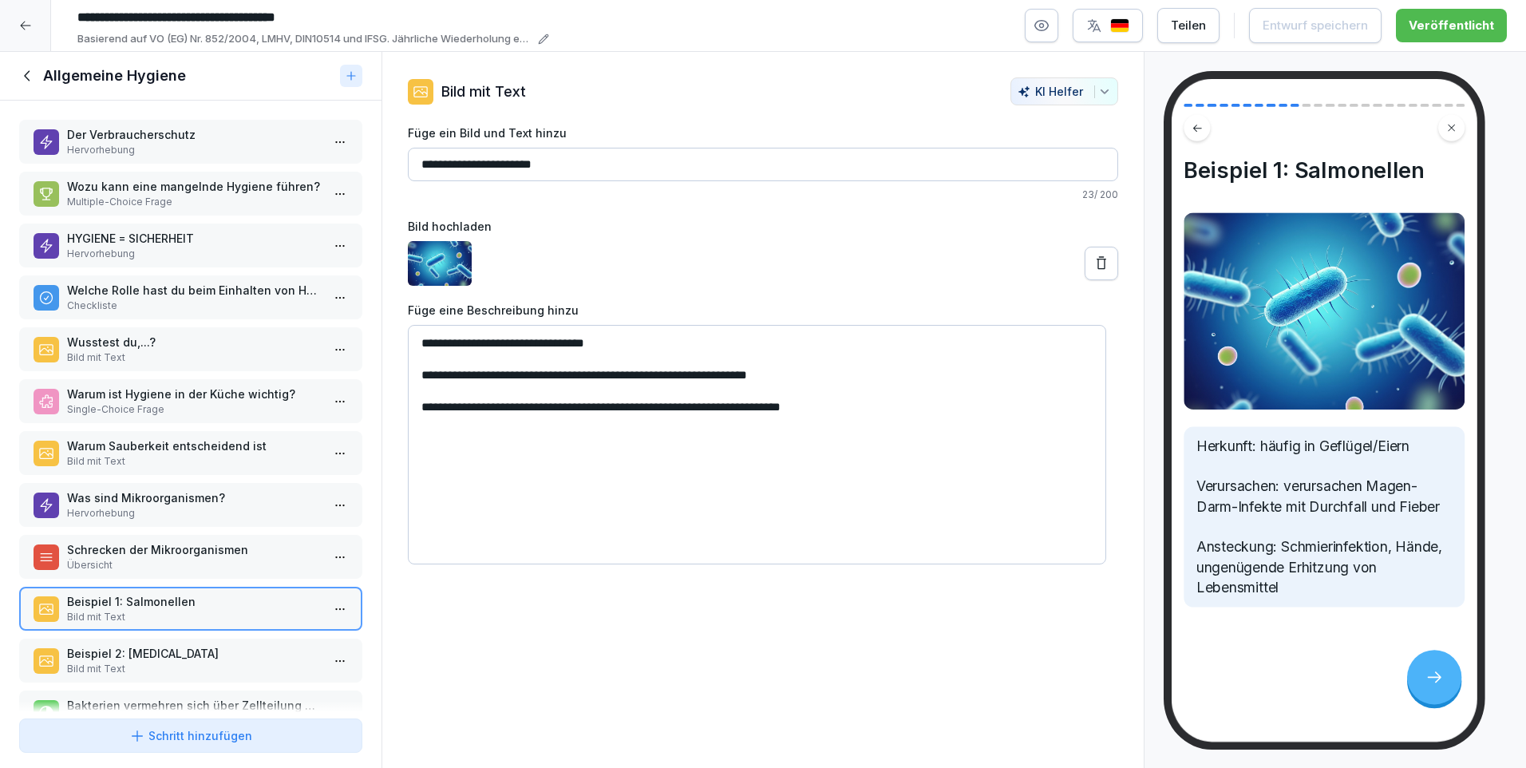
click at [152, 646] on p "Beispiel 2: E. coli" at bounding box center [194, 653] width 254 height 17
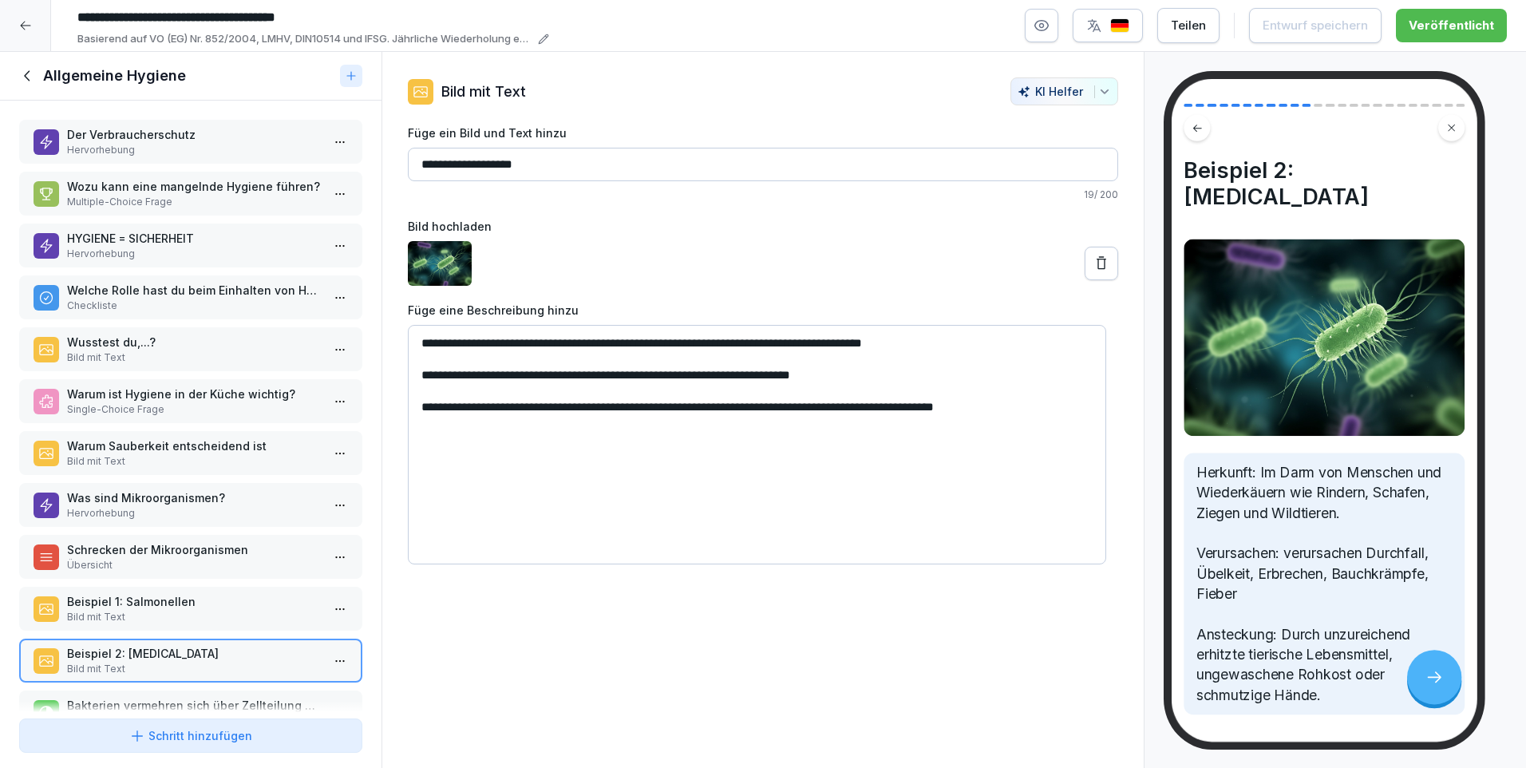
click at [28, 71] on icon at bounding box center [28, 76] width 18 height 18
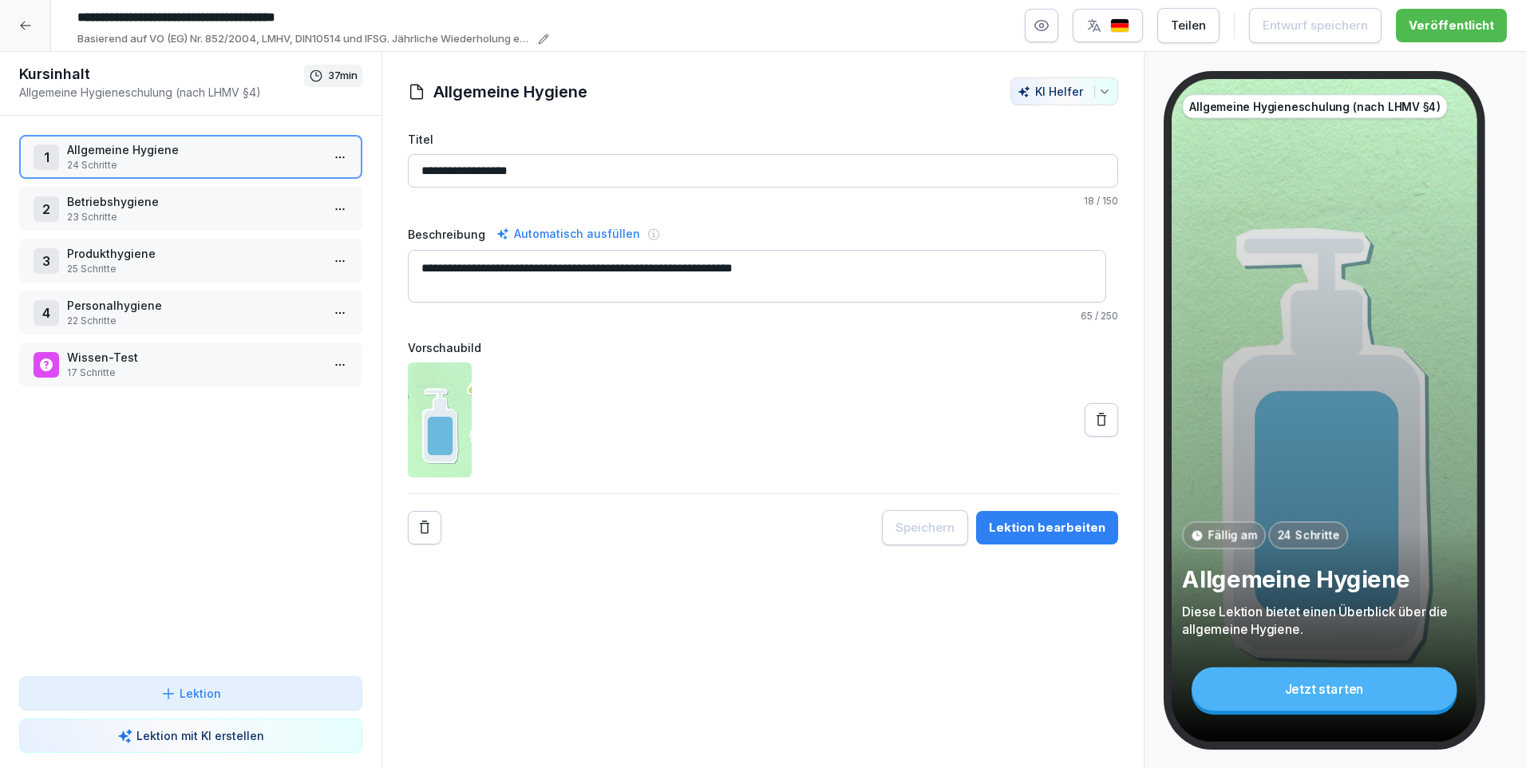
click at [113, 211] on p "23 Schritte" at bounding box center [194, 217] width 254 height 14
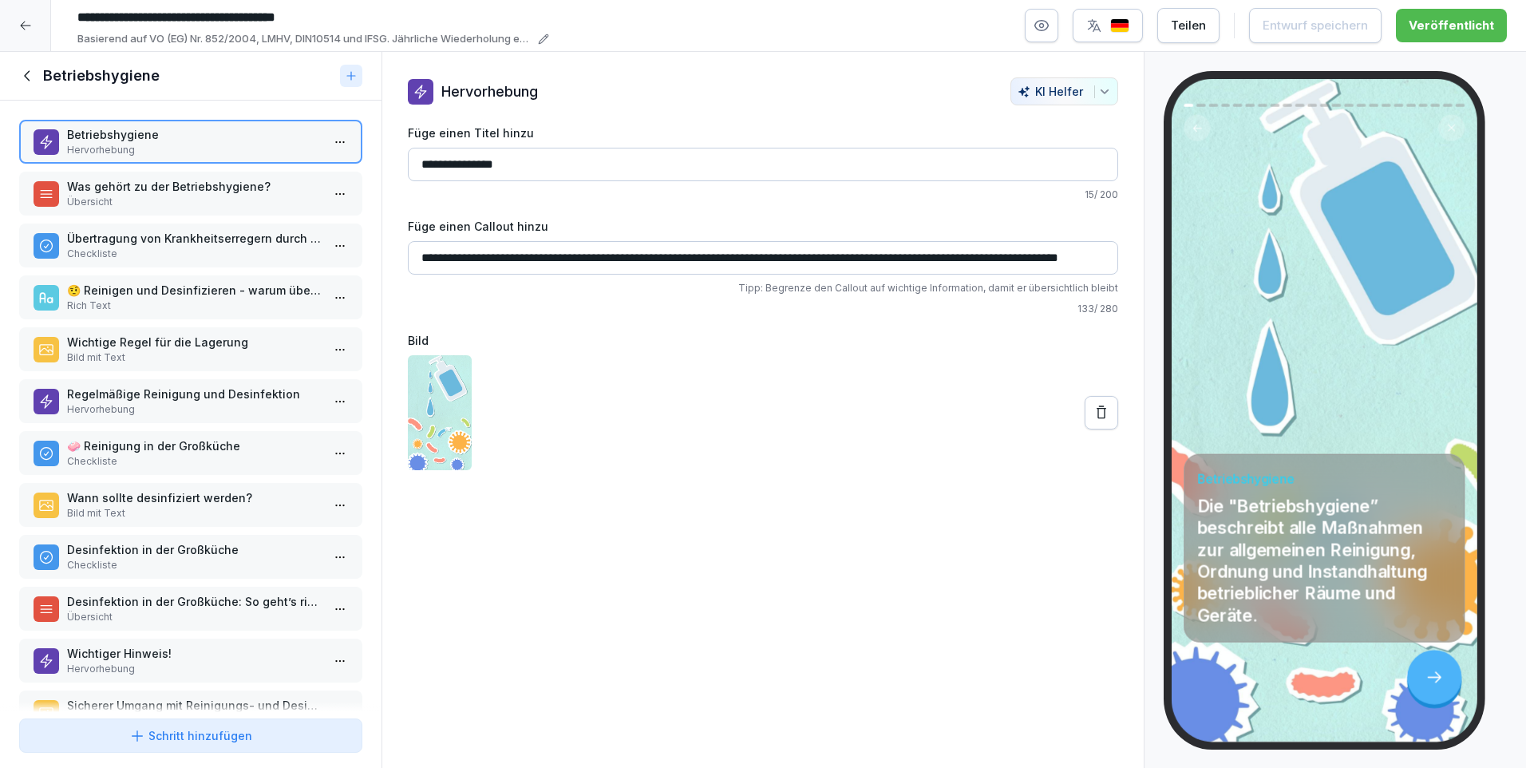
click at [188, 501] on p "Wann sollte desinfiziert werden?" at bounding box center [194, 497] width 254 height 17
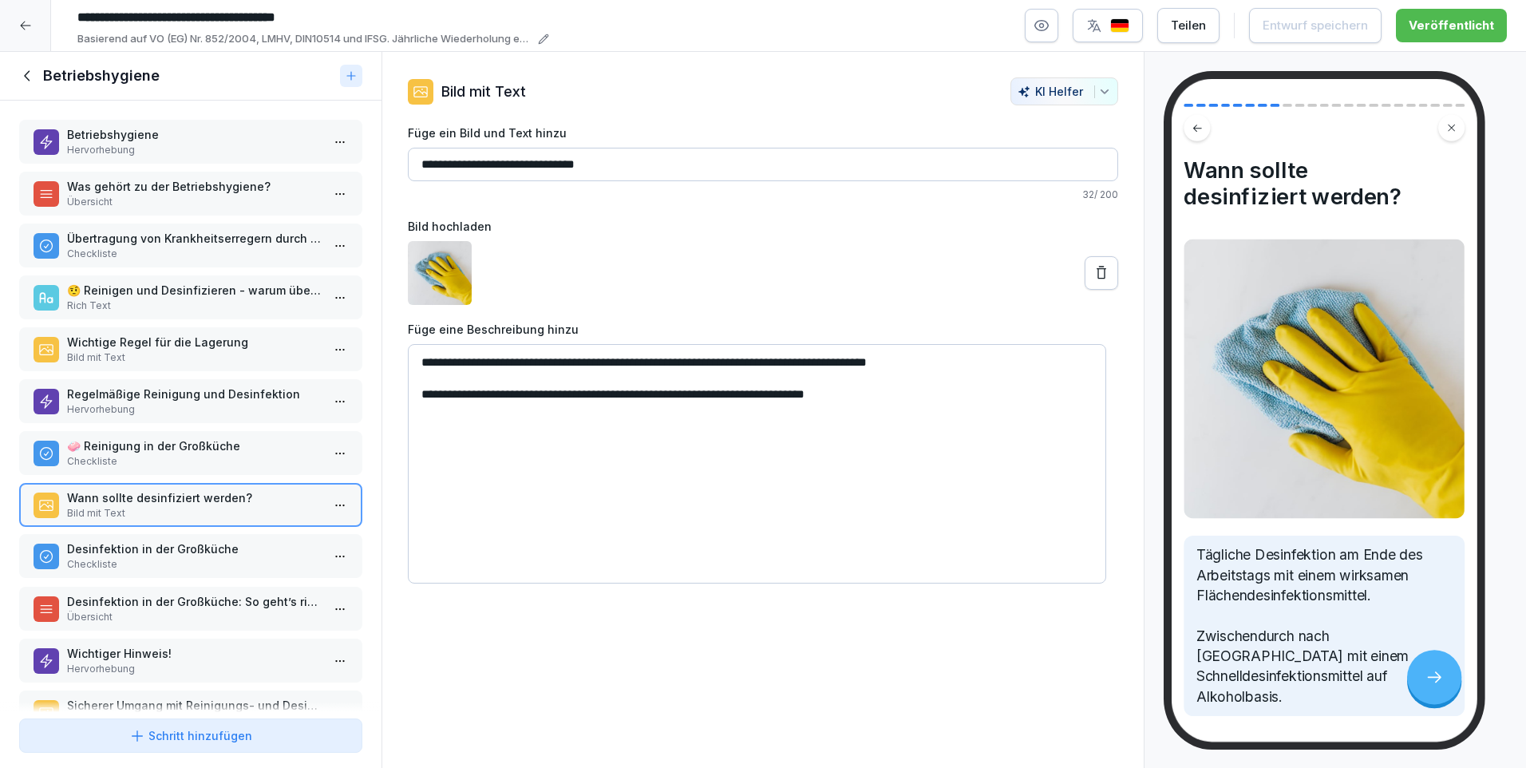
click at [180, 556] on p "Desinfektion in der Großküche" at bounding box center [194, 548] width 254 height 17
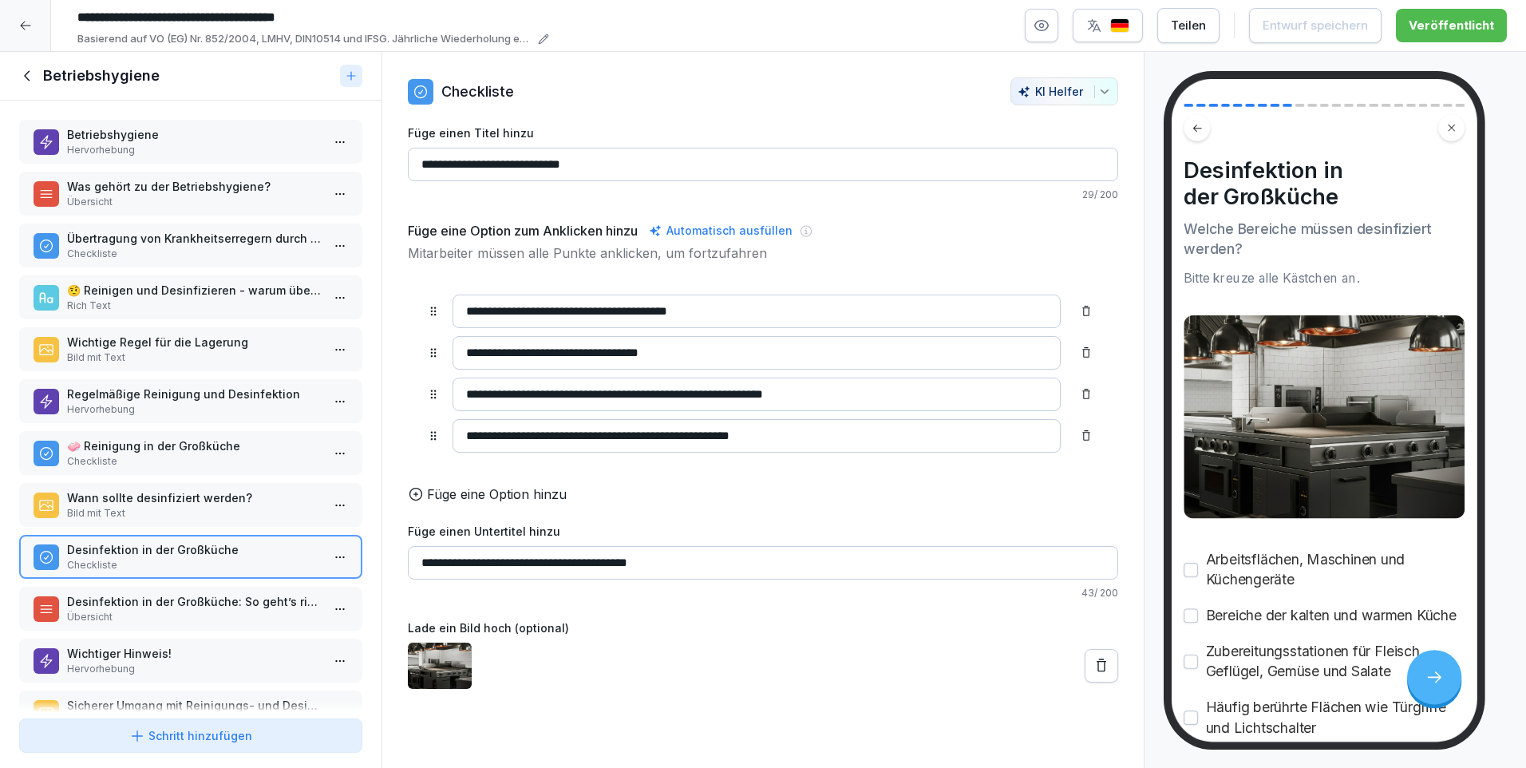
click at [140, 647] on p "Wichtiger Hinweis!" at bounding box center [194, 653] width 254 height 17
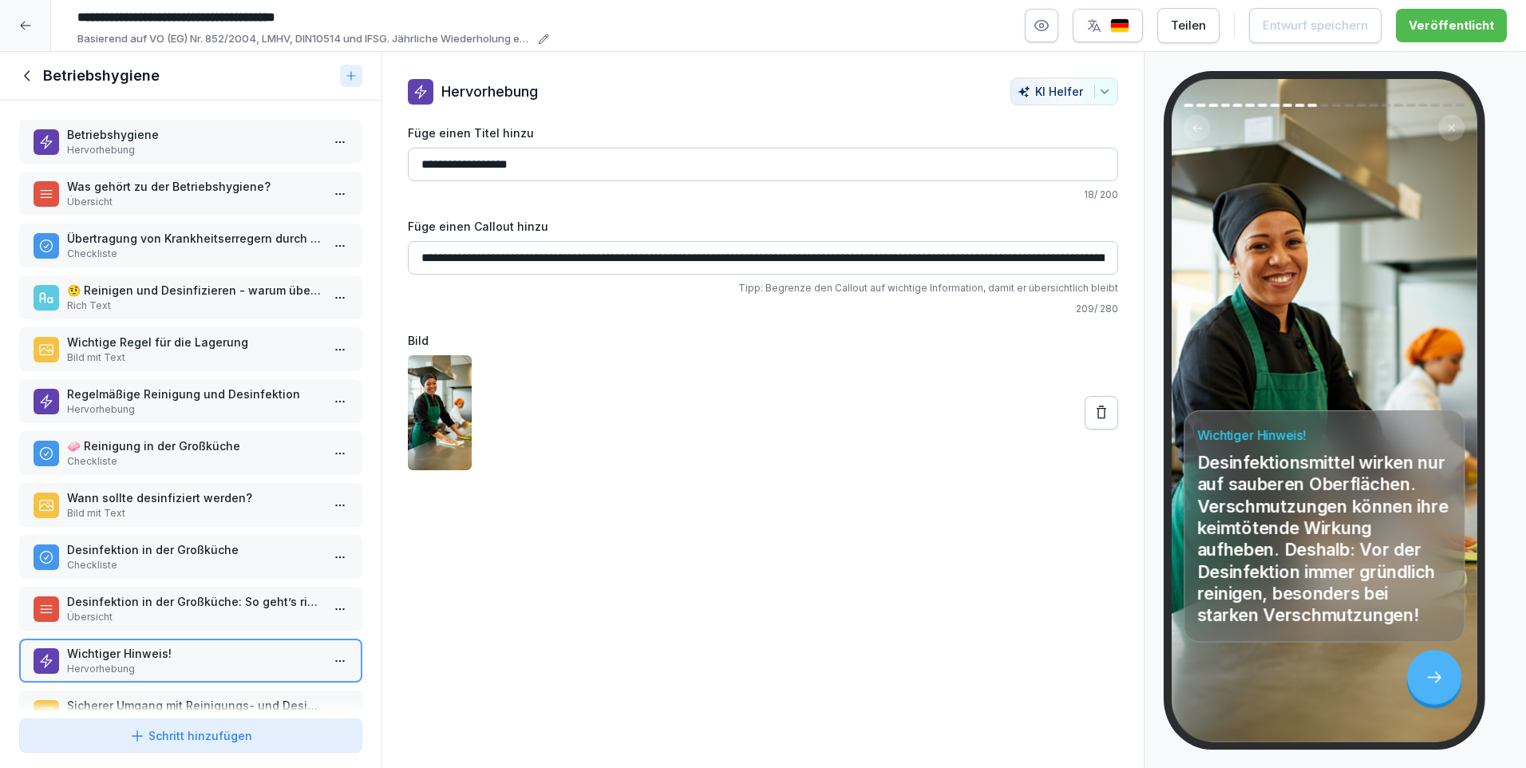
click at [26, 73] on icon at bounding box center [28, 76] width 18 height 18
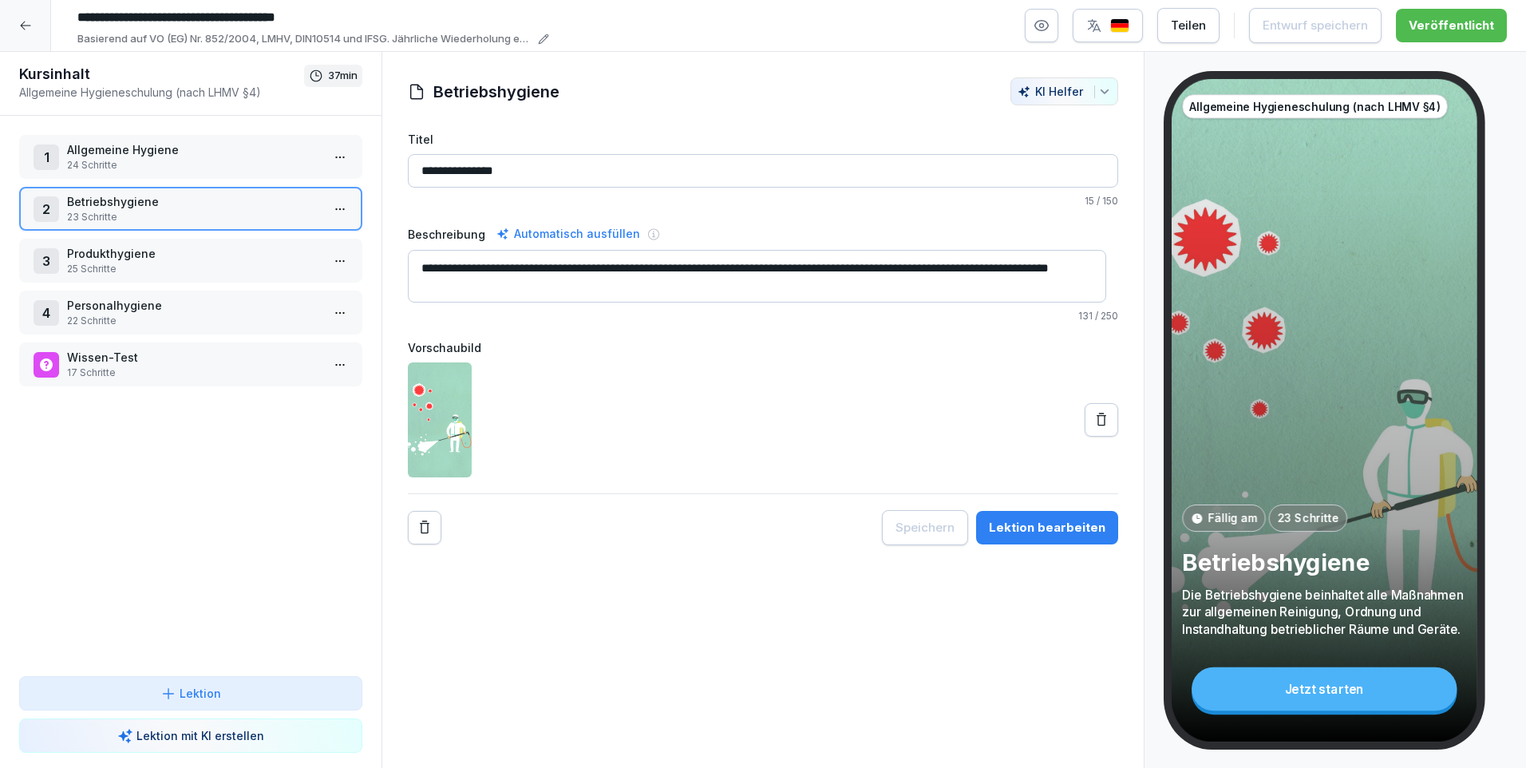
click at [116, 257] on p "Produkthygiene" at bounding box center [194, 253] width 254 height 17
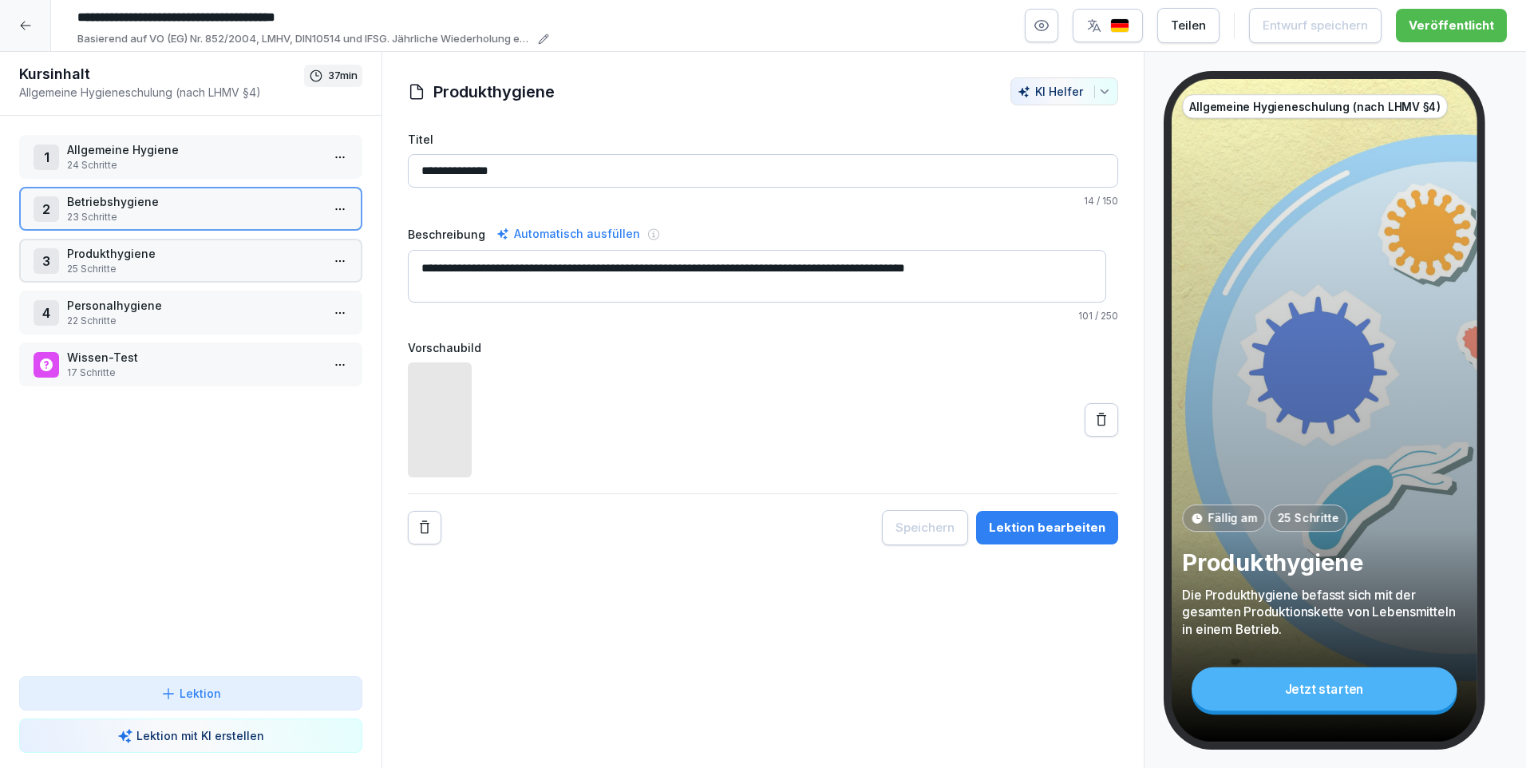
click at [116, 257] on p "Produkthygiene" at bounding box center [194, 253] width 254 height 17
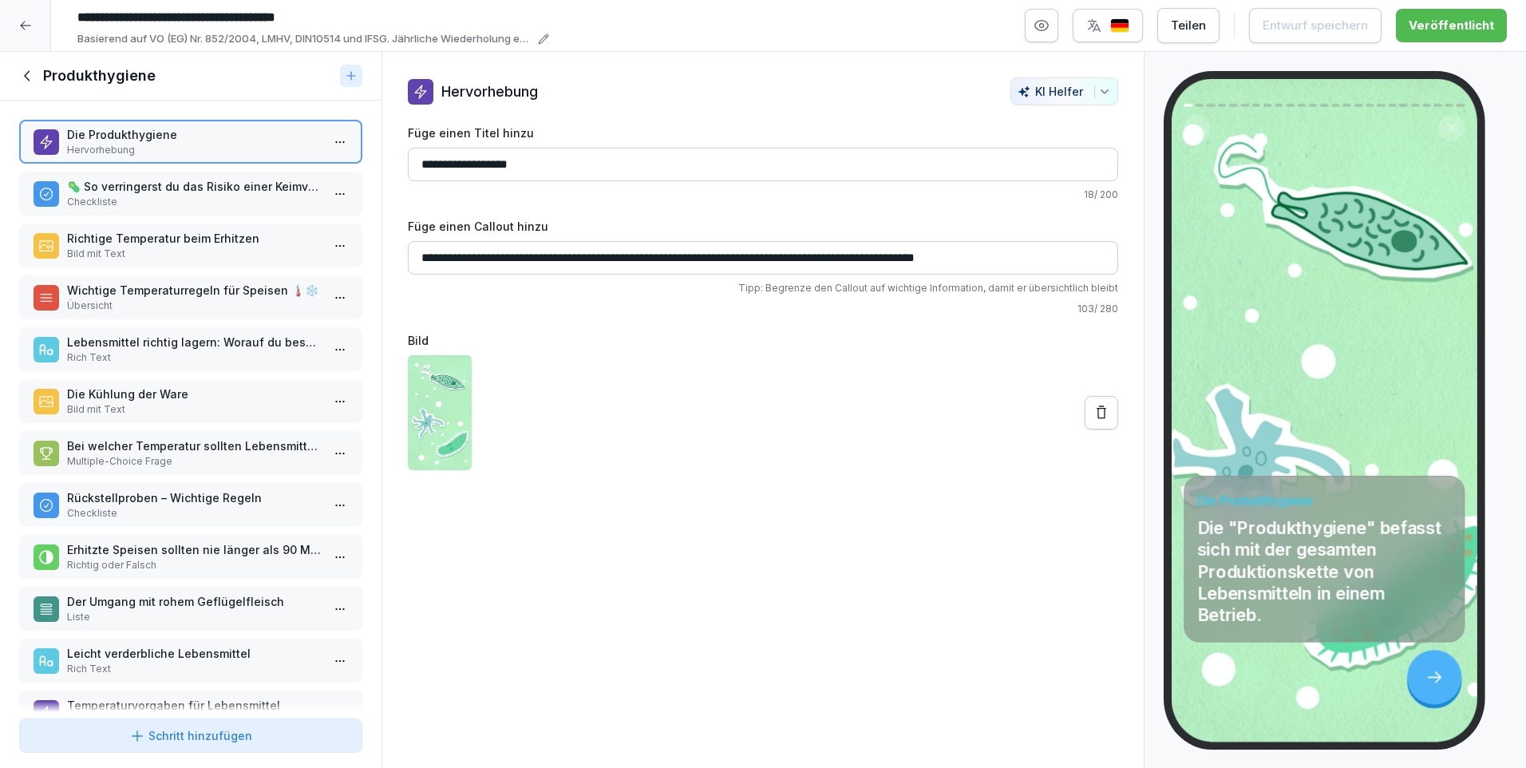
click at [130, 180] on p "🦠 So verringerst du das Risiko einer Keimvermehrung:" at bounding box center [194, 186] width 254 height 17
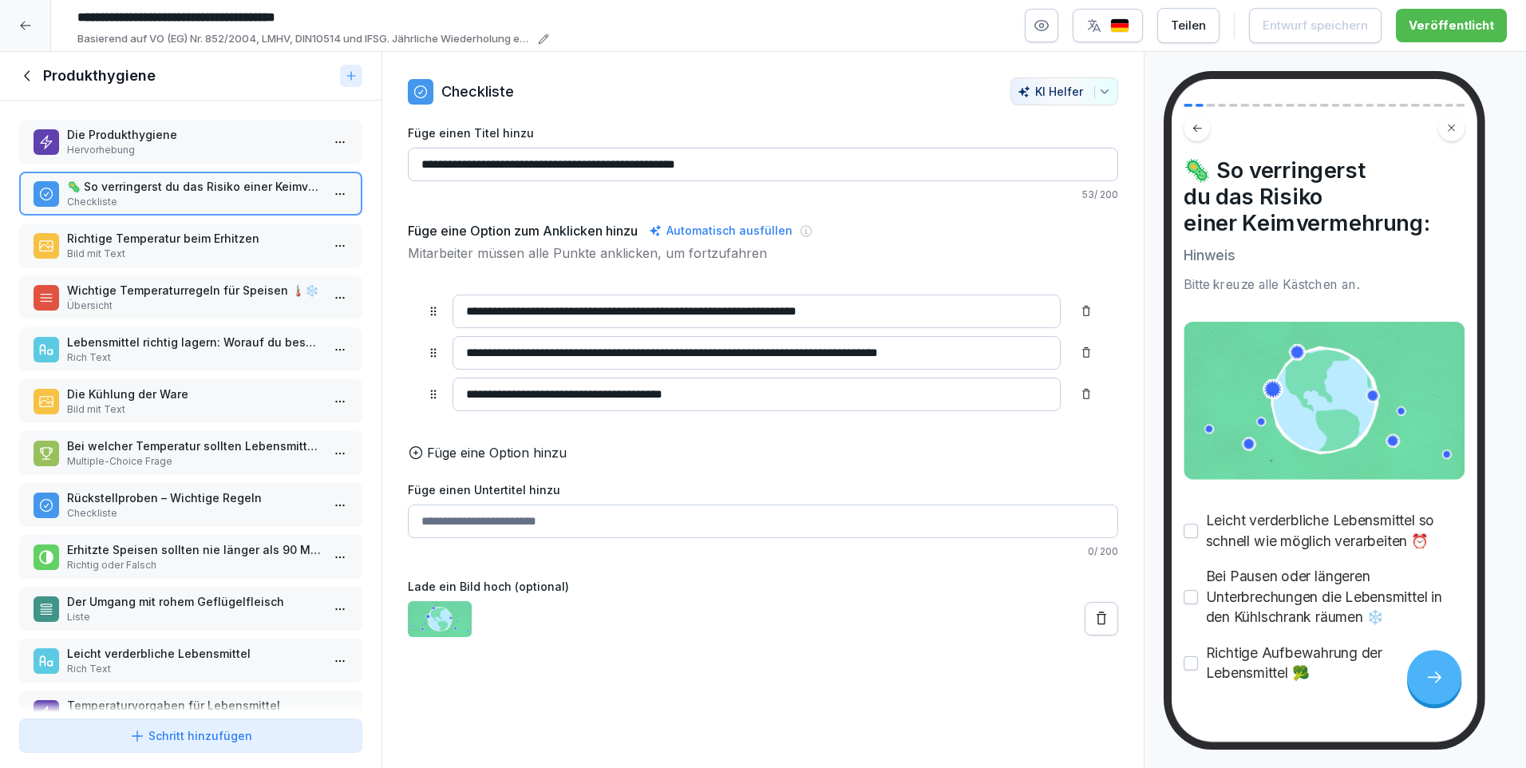
click at [128, 255] on p "Bild mit Text" at bounding box center [194, 254] width 254 height 14
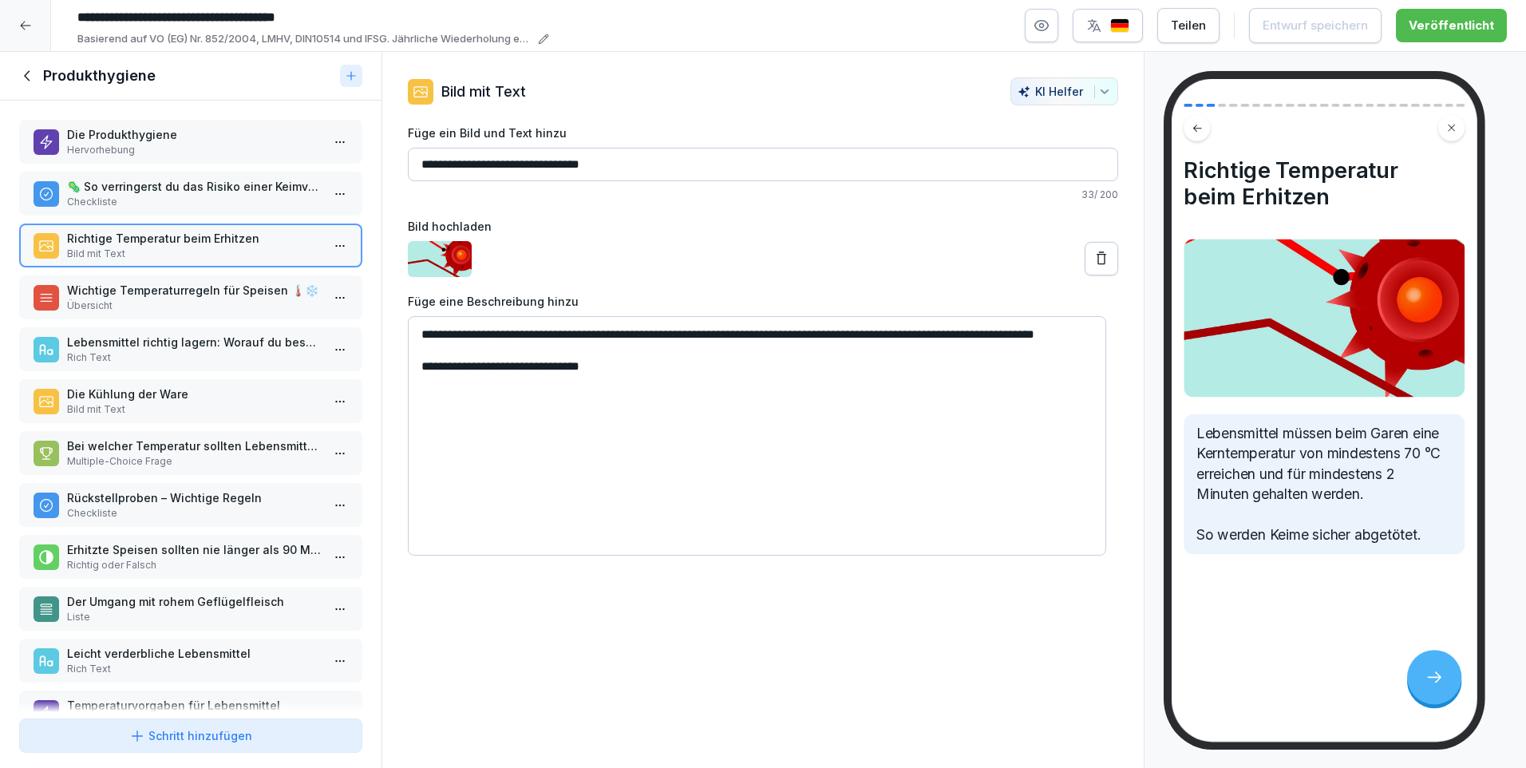
click at [123, 301] on p "Übersicht" at bounding box center [194, 305] width 254 height 14
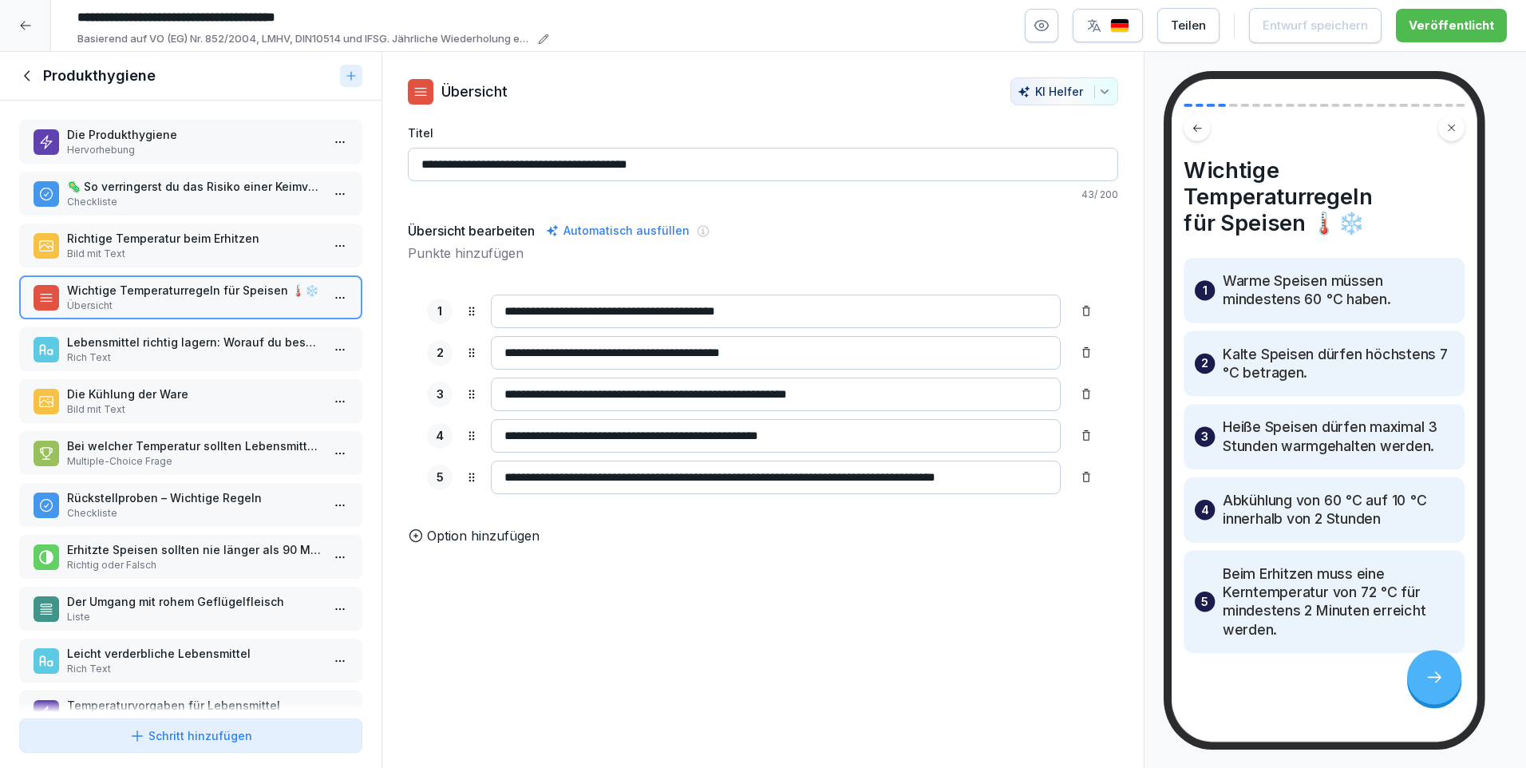
click at [140, 351] on p "Rich Text" at bounding box center [194, 357] width 254 height 14
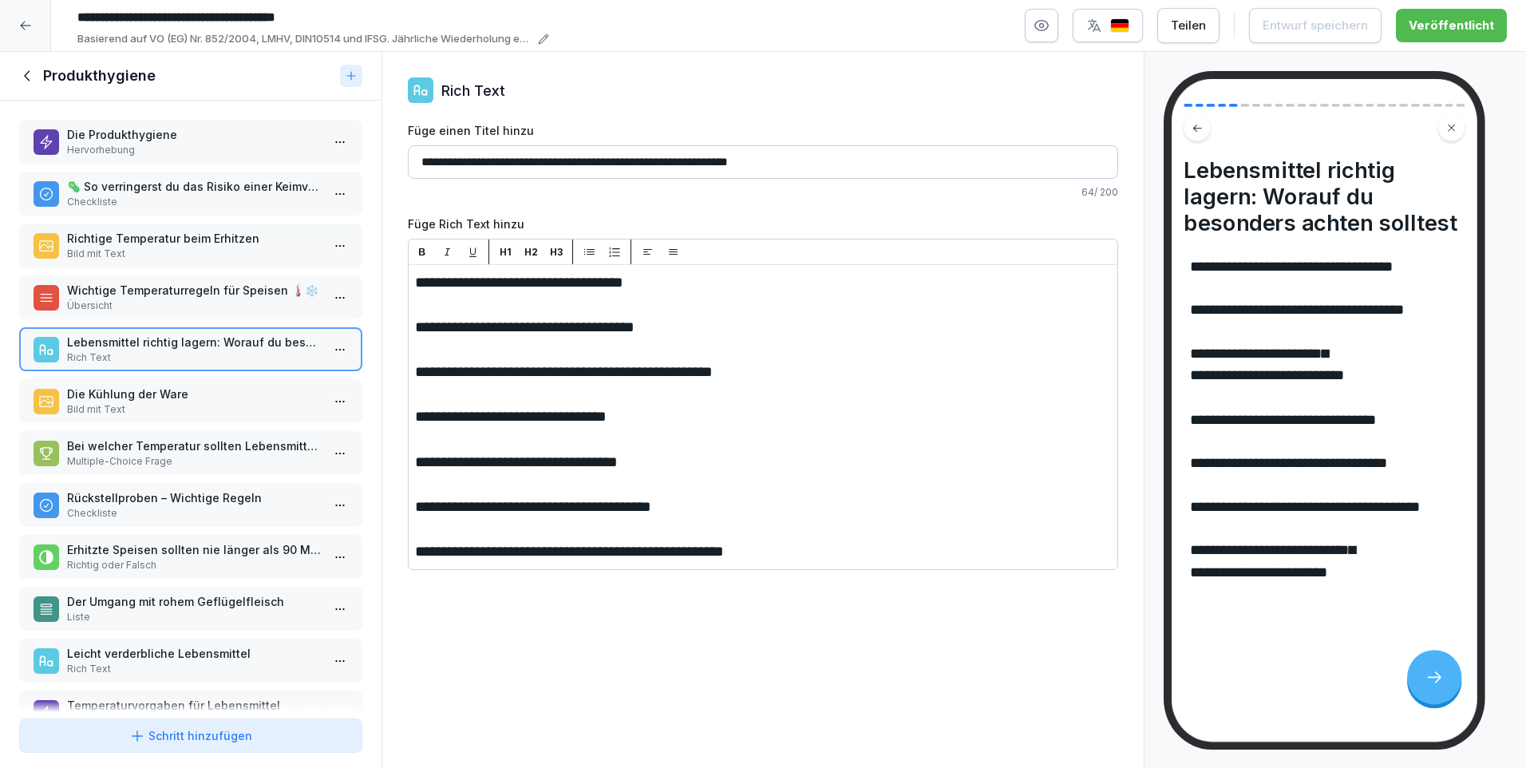
click at [145, 395] on p "Die Kühlung der Ware" at bounding box center [194, 393] width 254 height 17
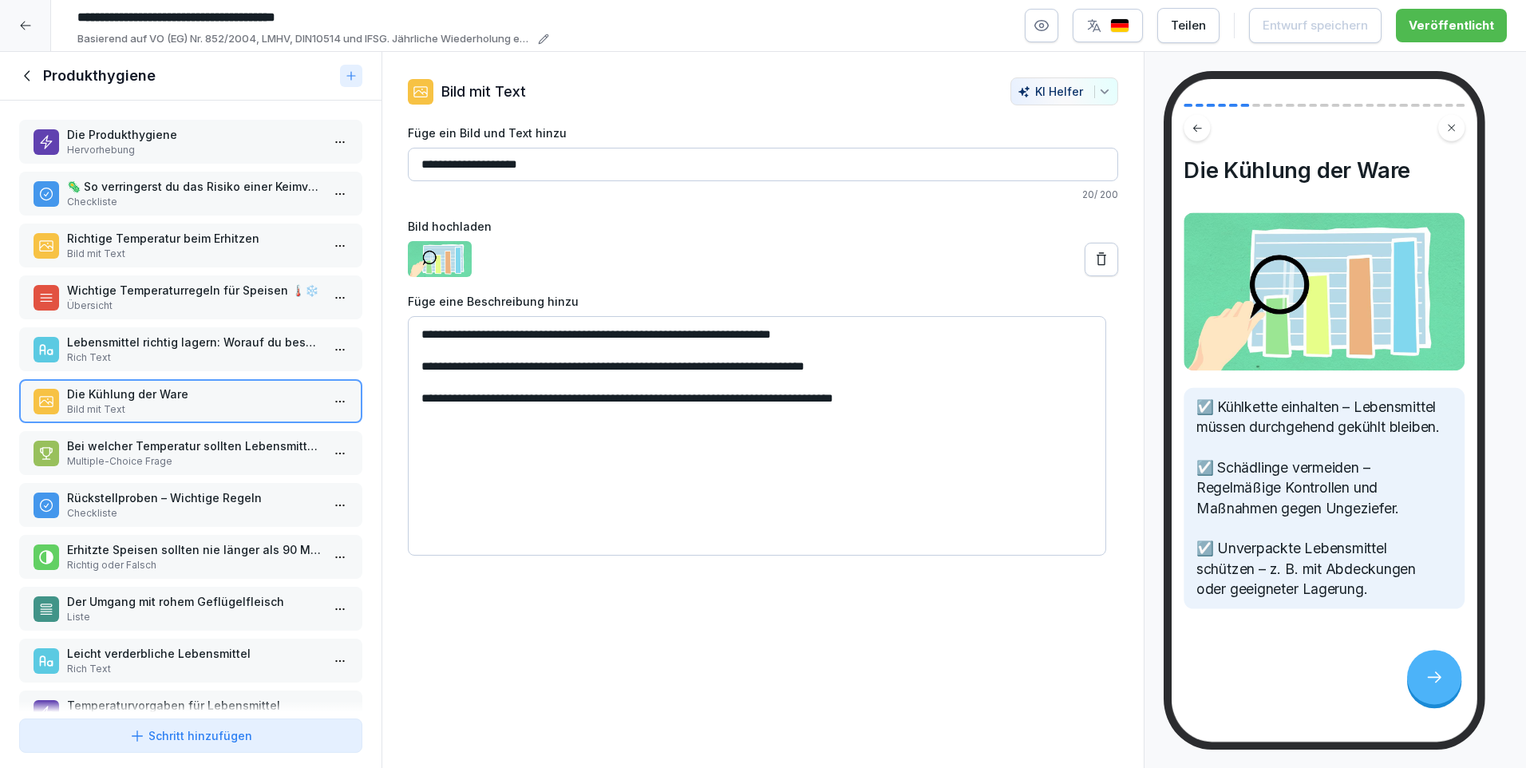
click at [140, 447] on p "Bei welcher Temperatur sollten Lebensmittel mindestens 2 Minuten gekocht werden?" at bounding box center [194, 445] width 254 height 17
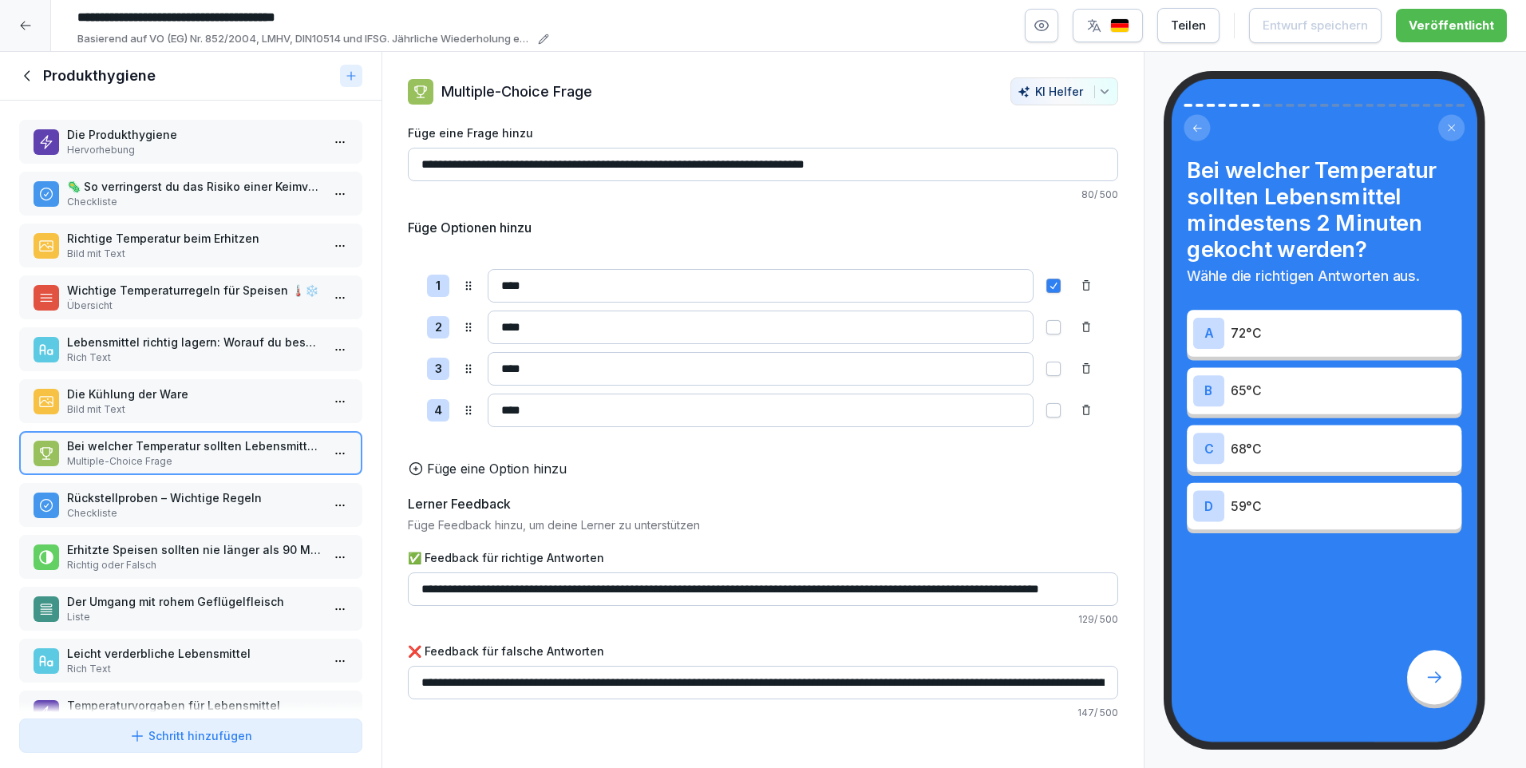
click at [144, 488] on div "Rückstellproben – Wichtige Regeln Checkliste" at bounding box center [190, 505] width 343 height 44
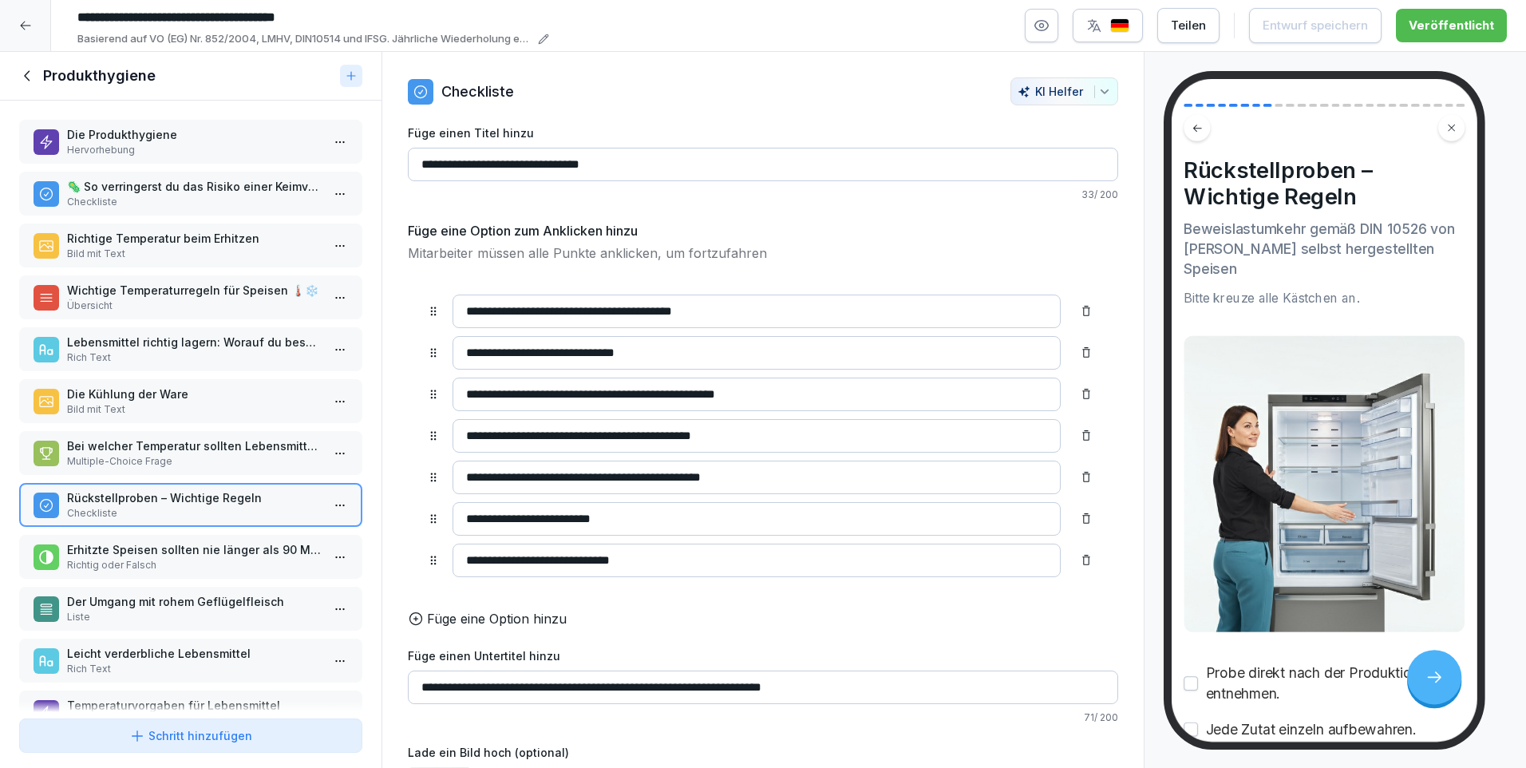
scroll to position [80, 0]
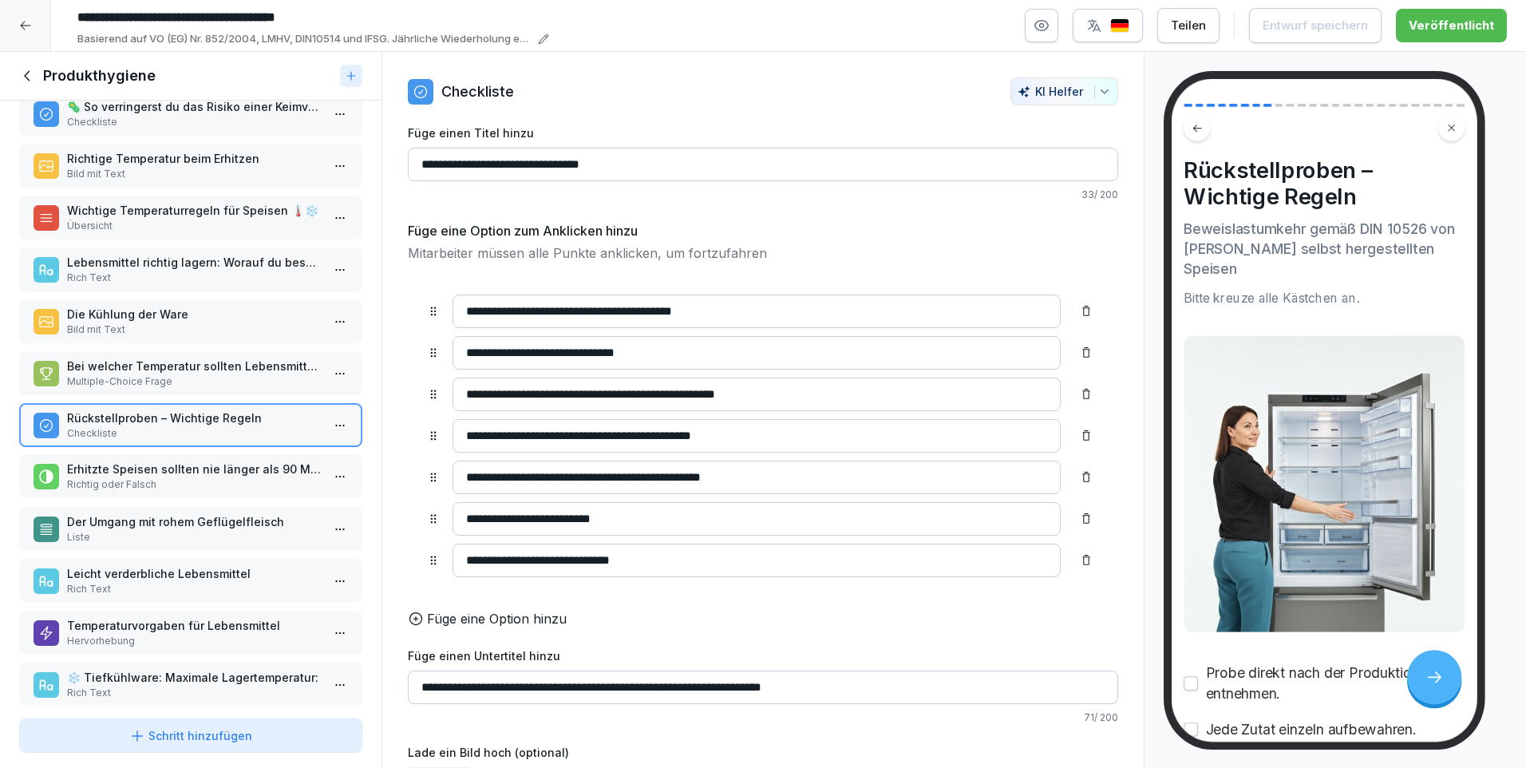
click at [145, 487] on p "Richtig oder Falsch" at bounding box center [194, 484] width 254 height 14
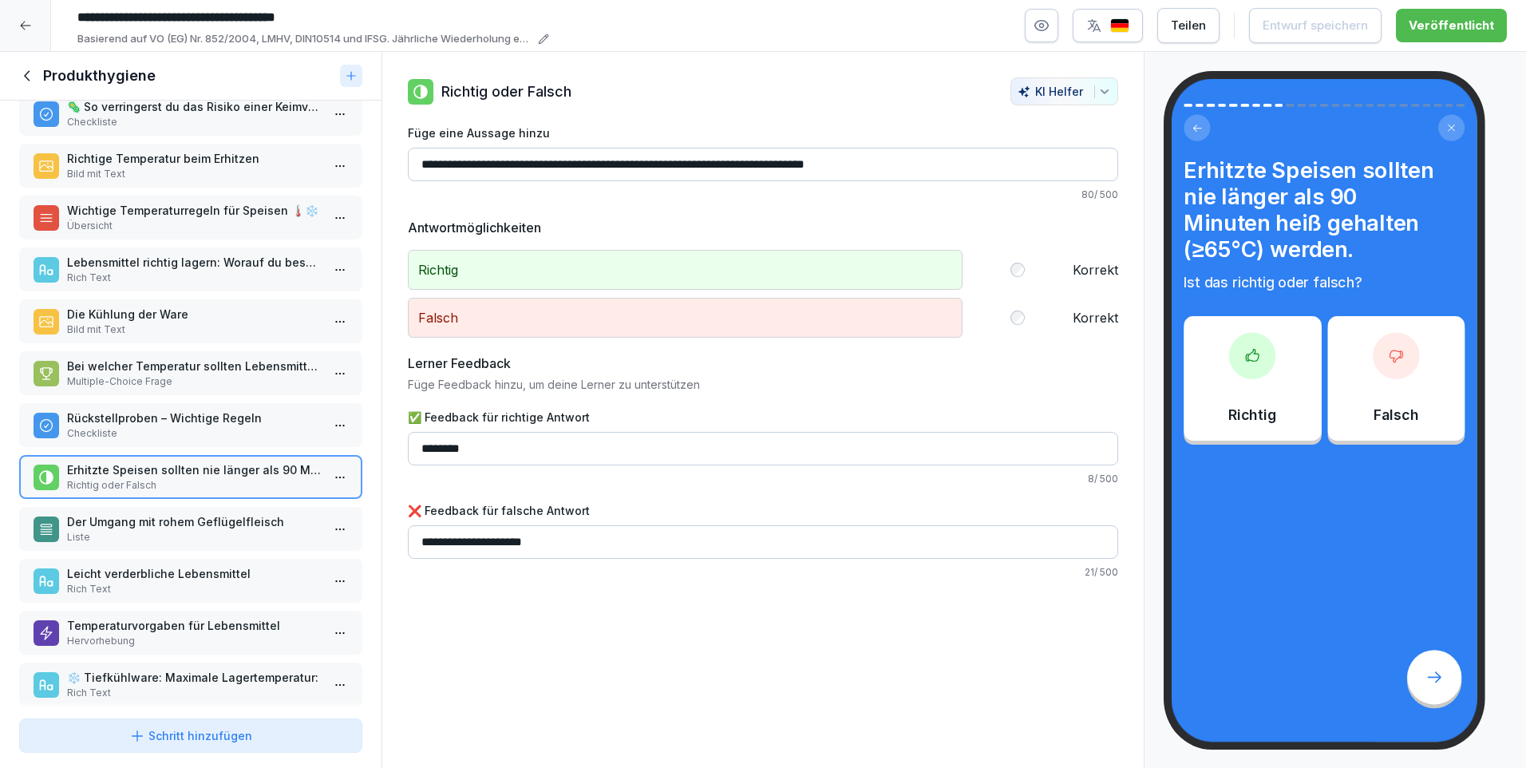
click at [131, 529] on p "Der Umgang mit rohem Geflügelfleisch" at bounding box center [194, 521] width 254 height 17
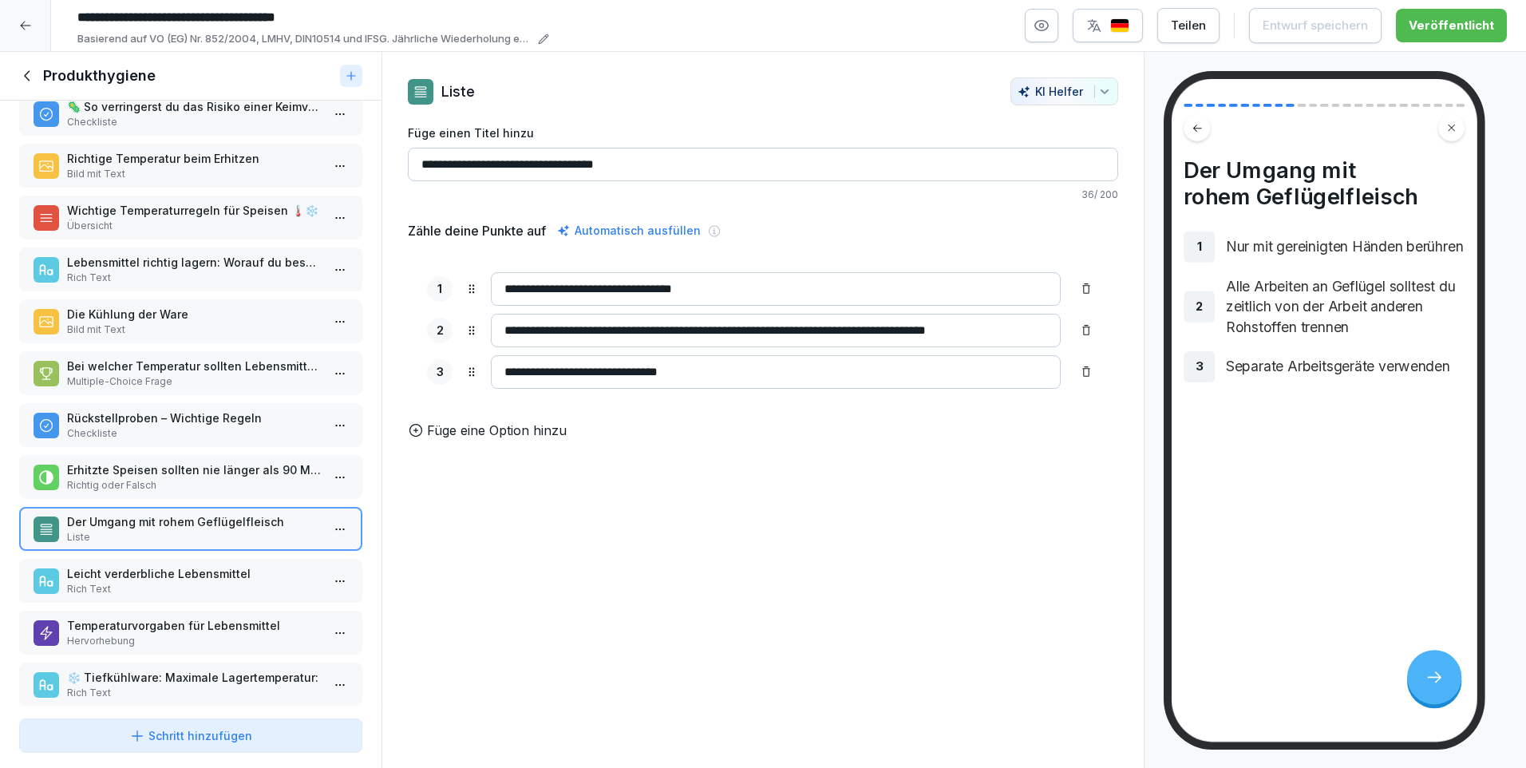
click at [137, 574] on p "Leicht verderbliche Lebensmittel" at bounding box center [194, 573] width 254 height 17
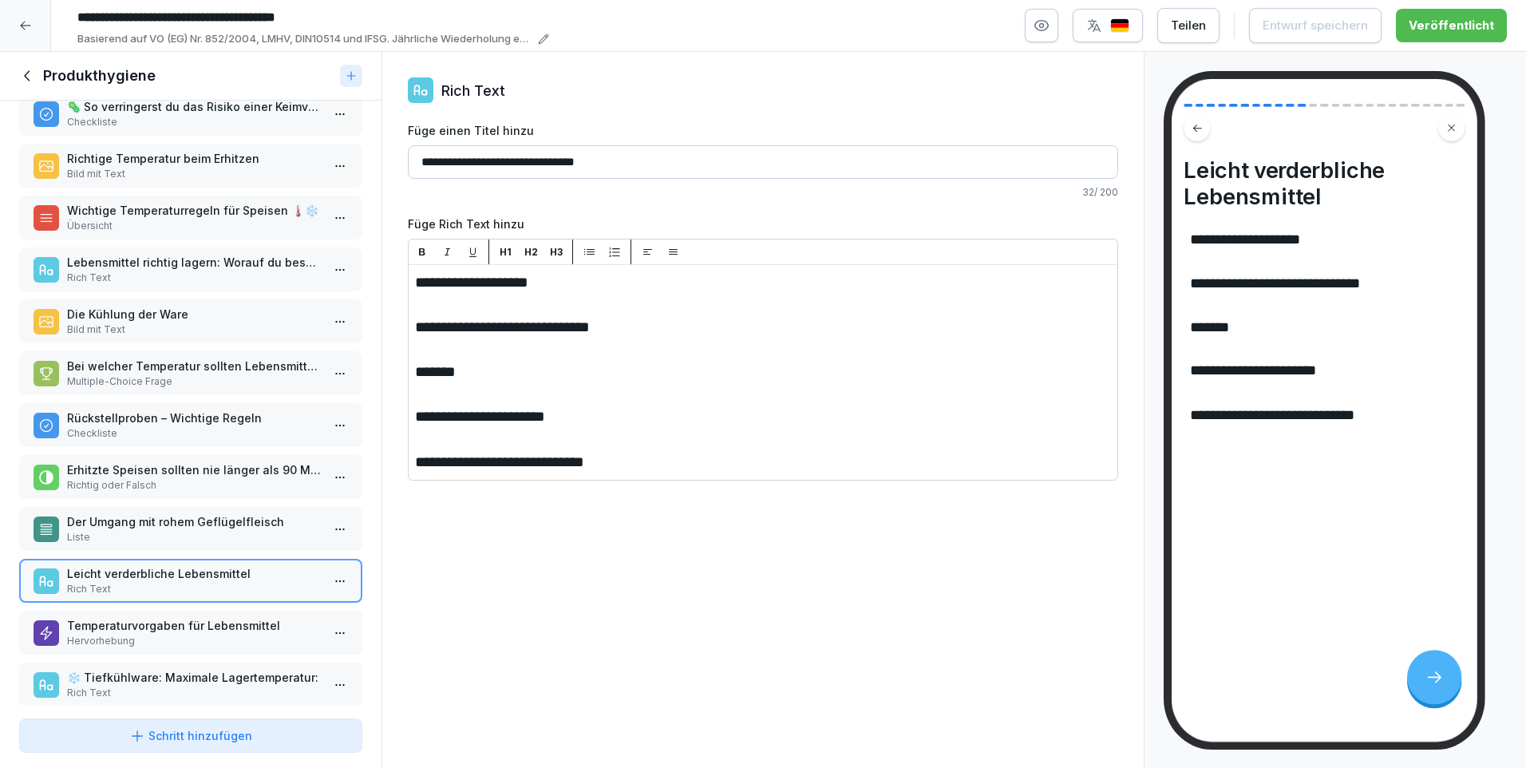
click at [155, 629] on p "Temperaturvorgaben für Lebensmittel" at bounding box center [194, 625] width 254 height 17
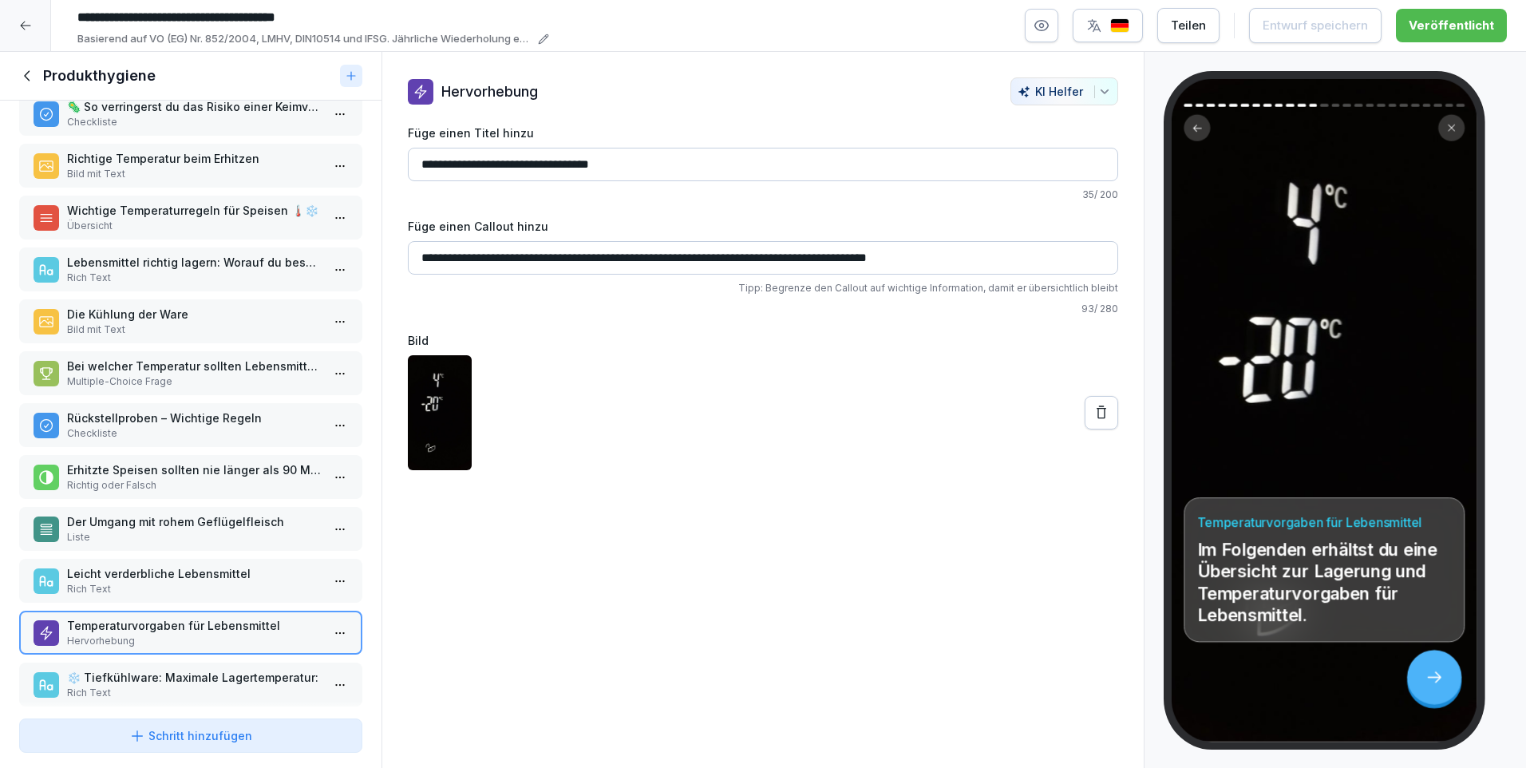
click at [26, 74] on icon at bounding box center [27, 75] width 6 height 10
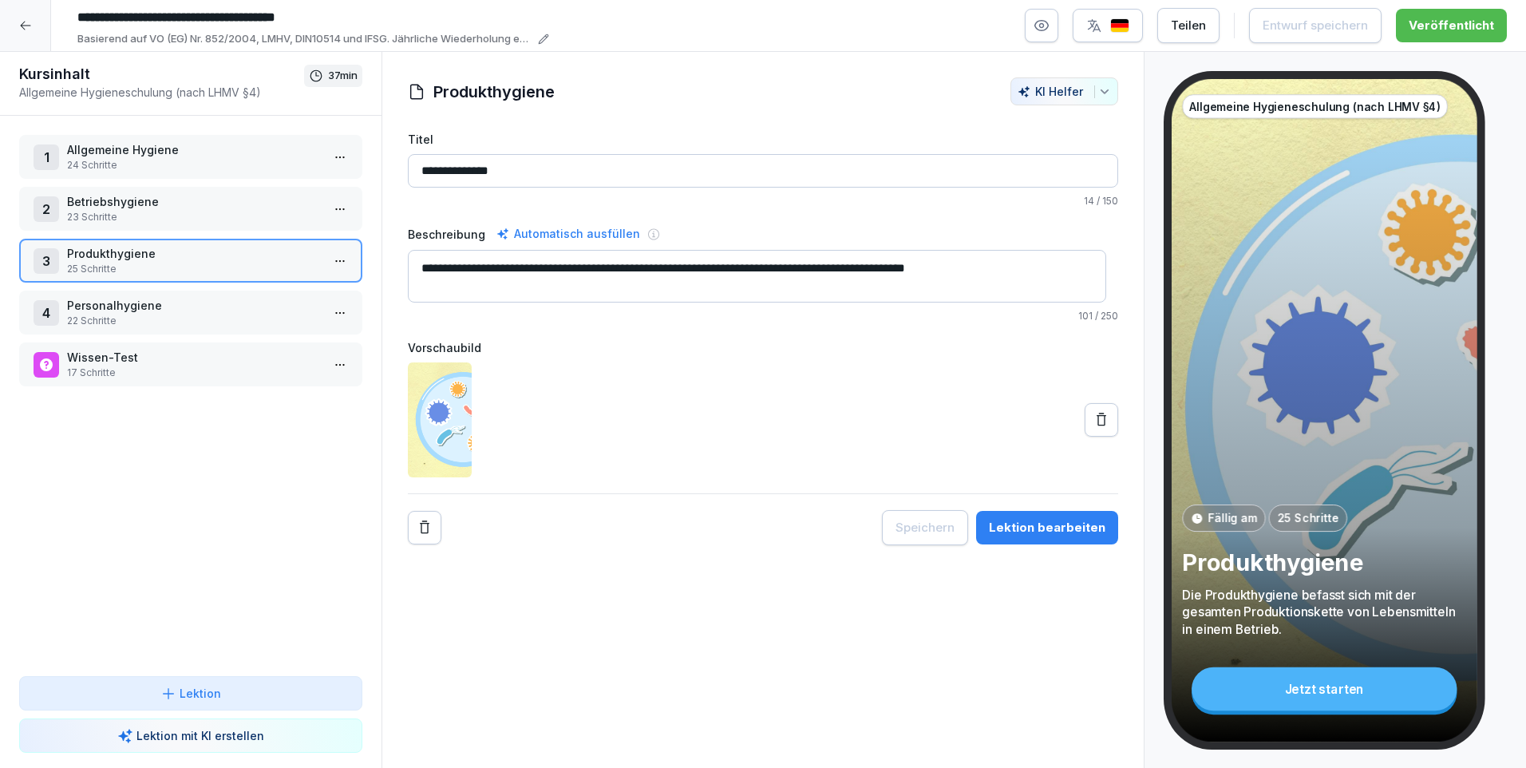
click at [102, 301] on p "Personalhygiene" at bounding box center [194, 305] width 254 height 17
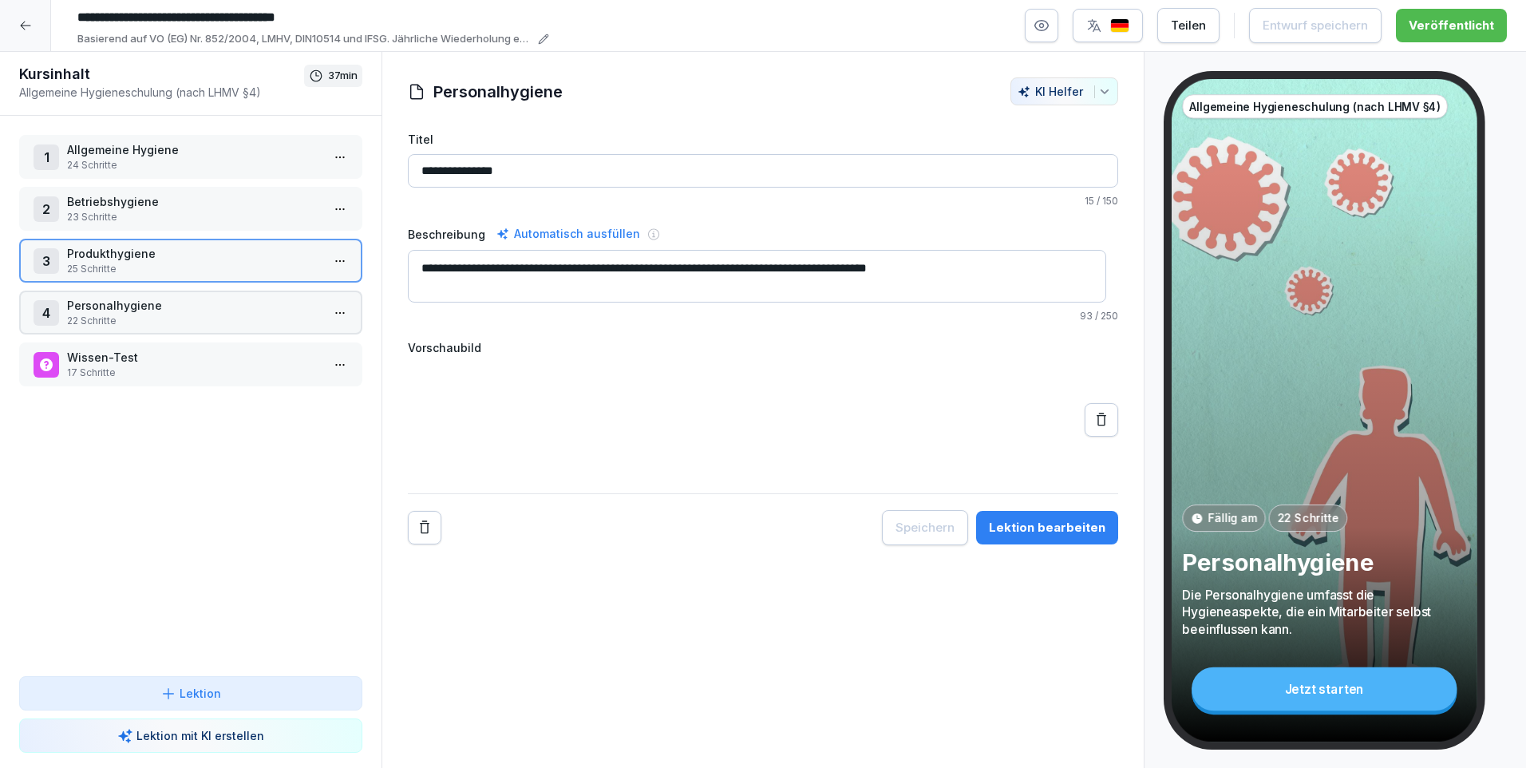
click at [102, 301] on p "Personalhygiene" at bounding box center [194, 305] width 254 height 17
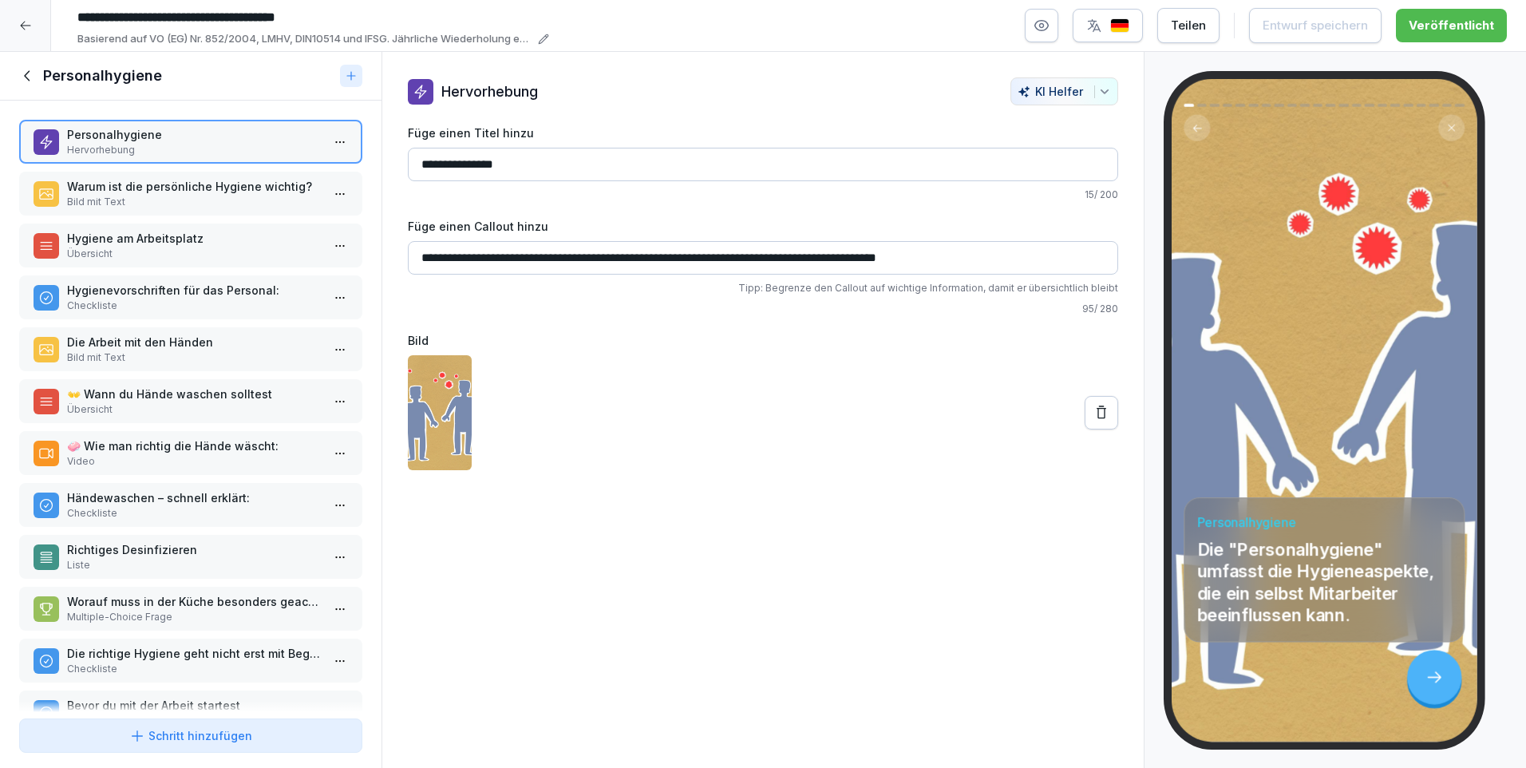
click at [145, 195] on p "Bild mit Text" at bounding box center [194, 202] width 254 height 14
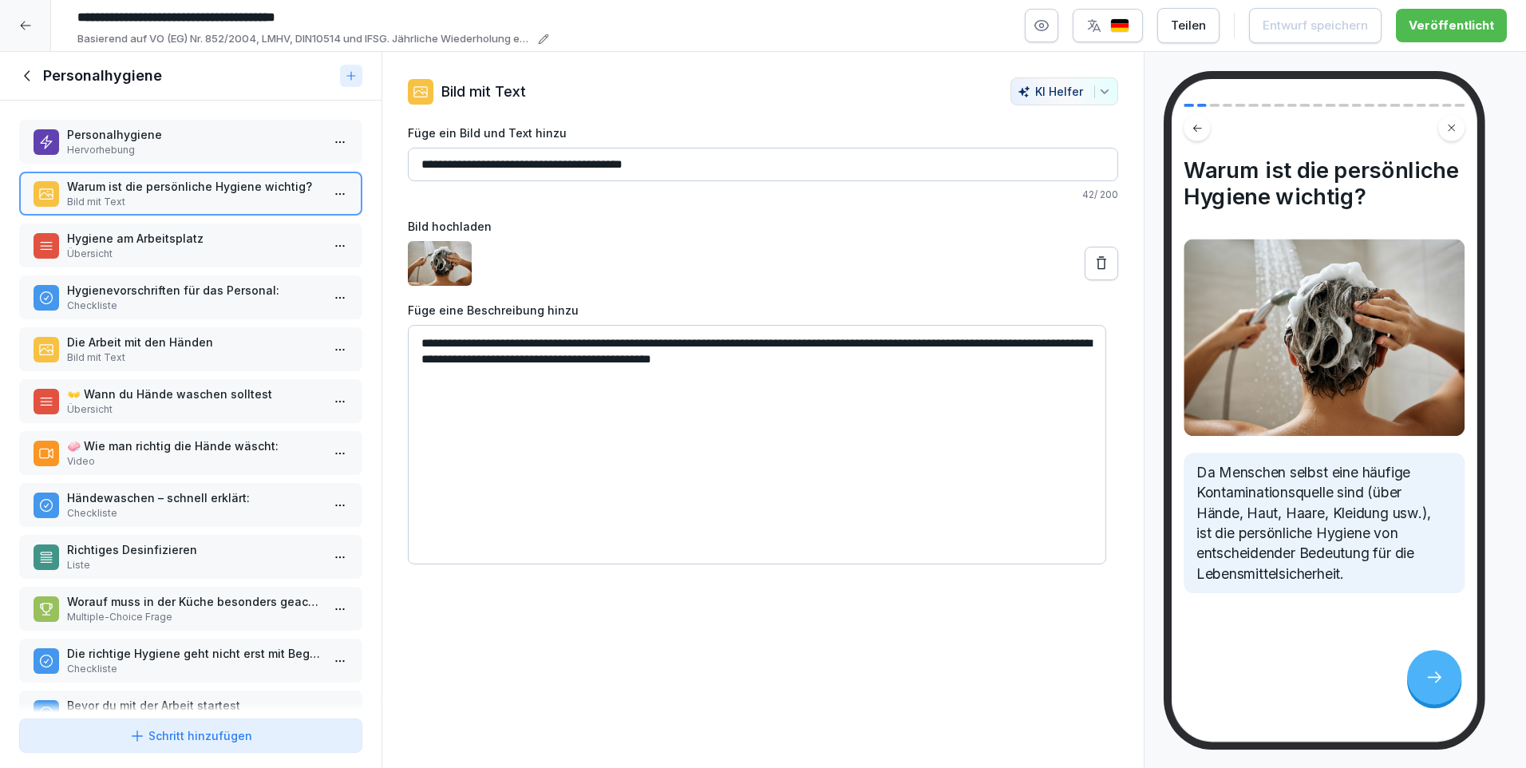
click at [115, 287] on p "Hygienevorschriften für das Personal:" at bounding box center [194, 290] width 254 height 17
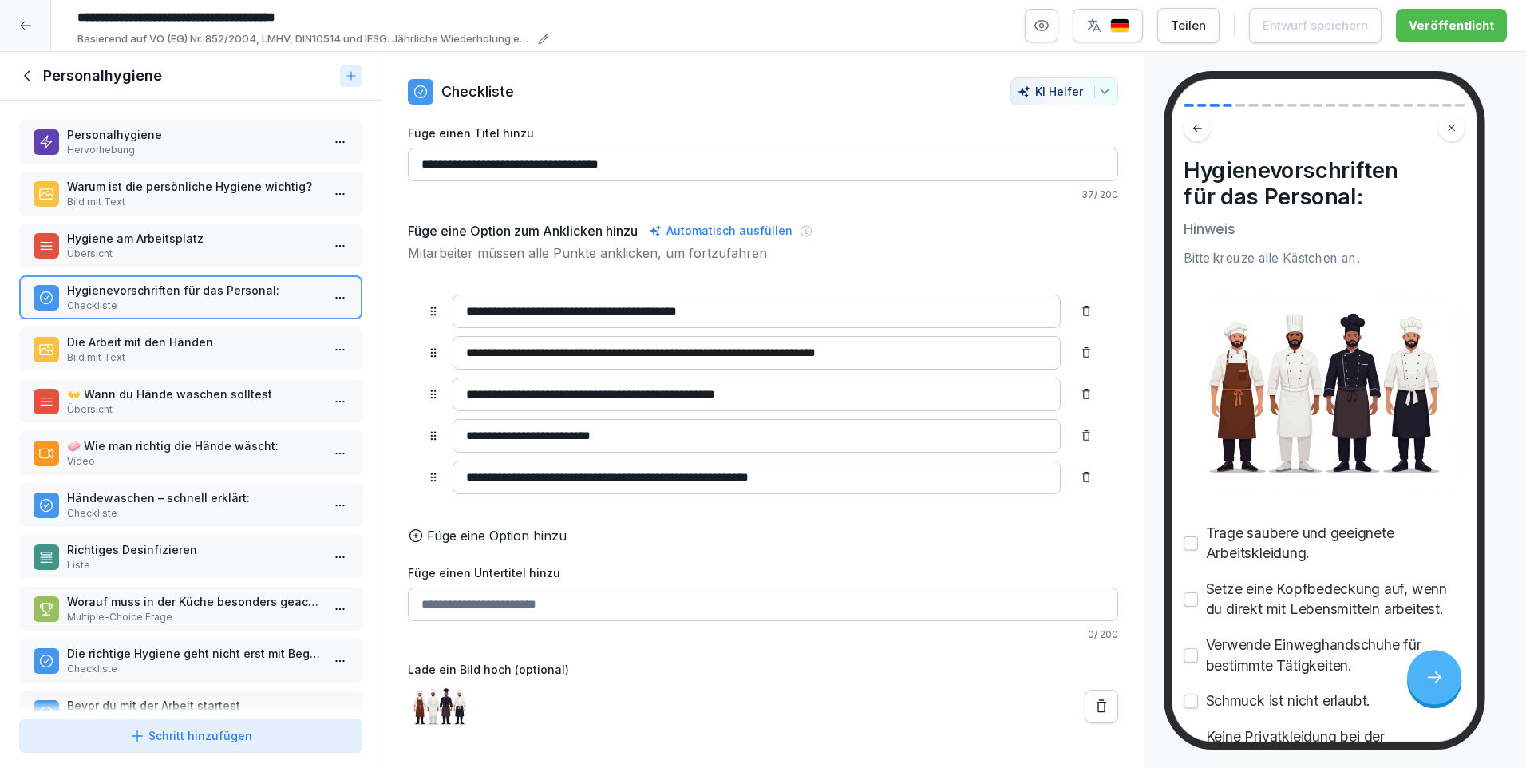
click at [159, 348] on p "Die Arbeit mit den Händen" at bounding box center [194, 342] width 254 height 17
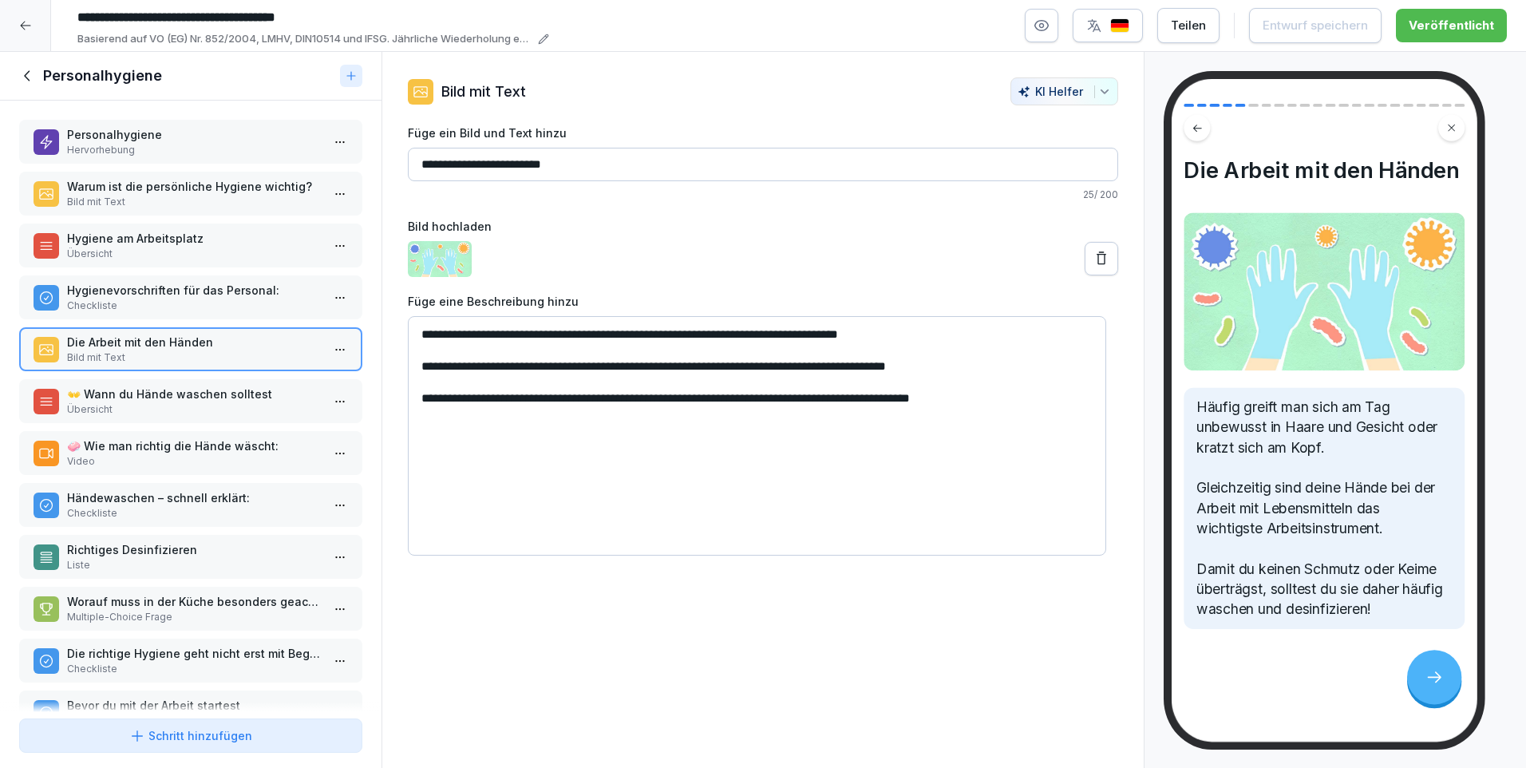
click at [155, 401] on p "👐 Wann du Hände waschen solltest" at bounding box center [194, 393] width 254 height 17
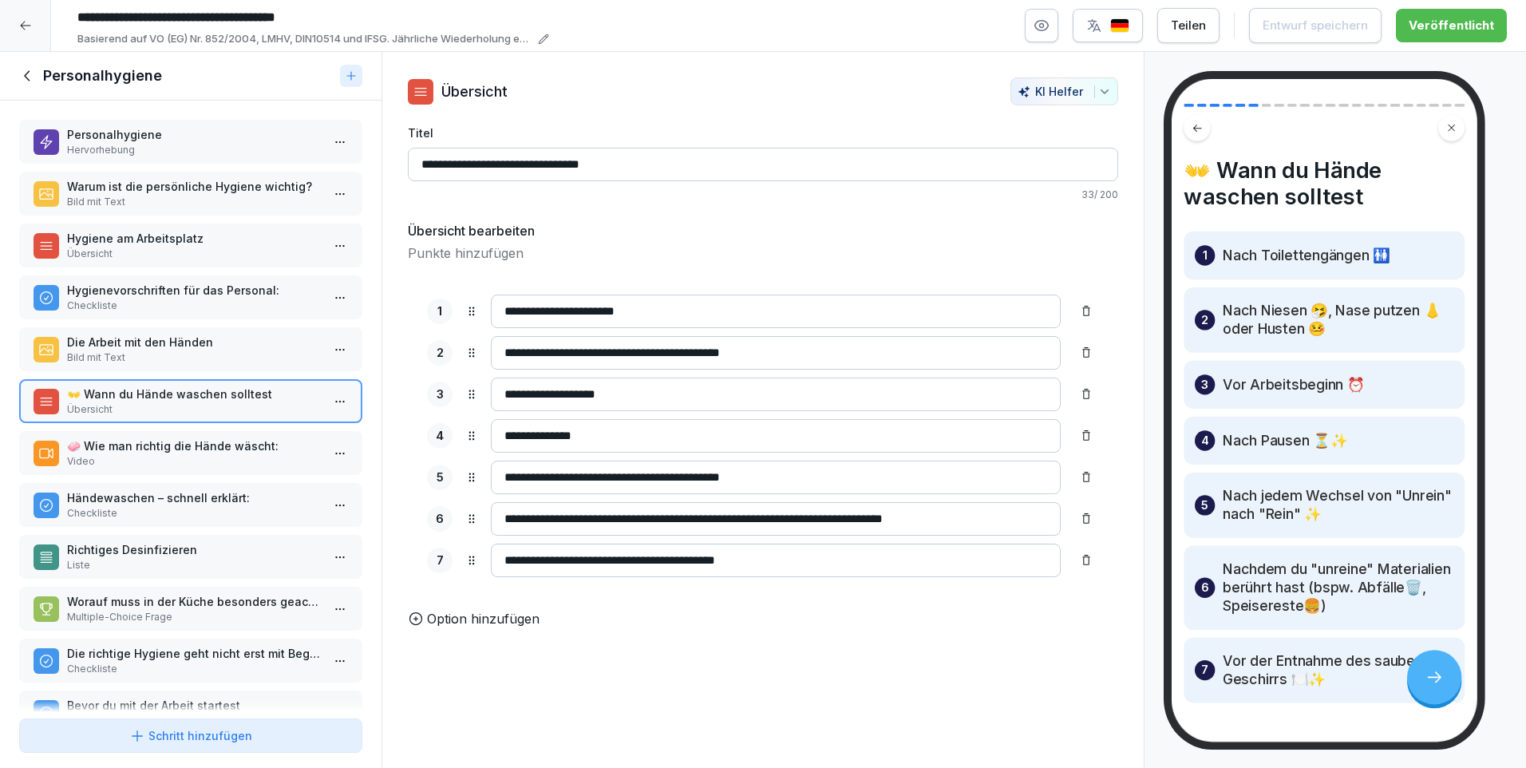
click at [164, 453] on div "🧼 Wie man richtig die Hände wäscht: Video" at bounding box center [194, 452] width 254 height 31
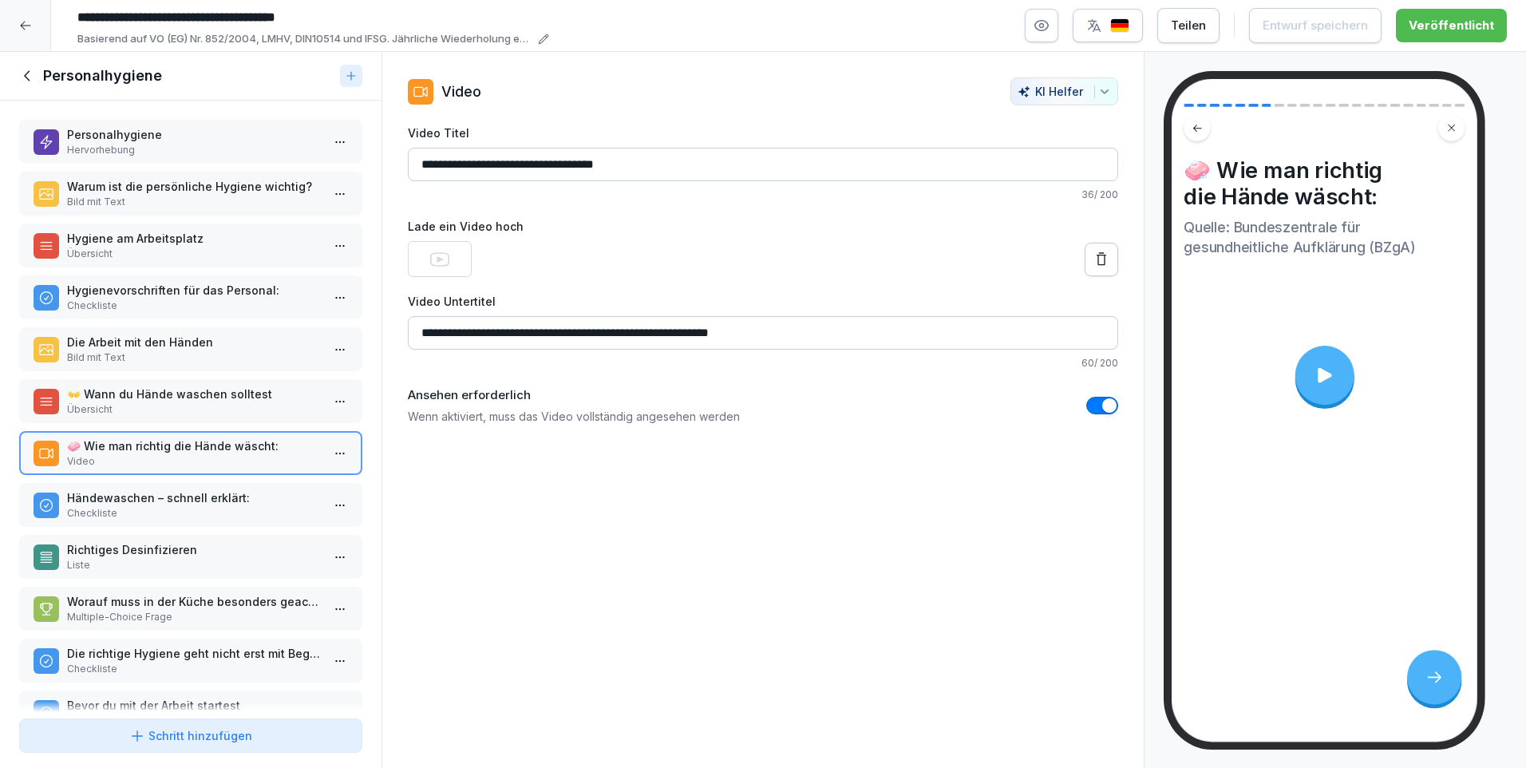
click at [174, 501] on p "Händewaschen – schnell erklärt:" at bounding box center [194, 497] width 254 height 17
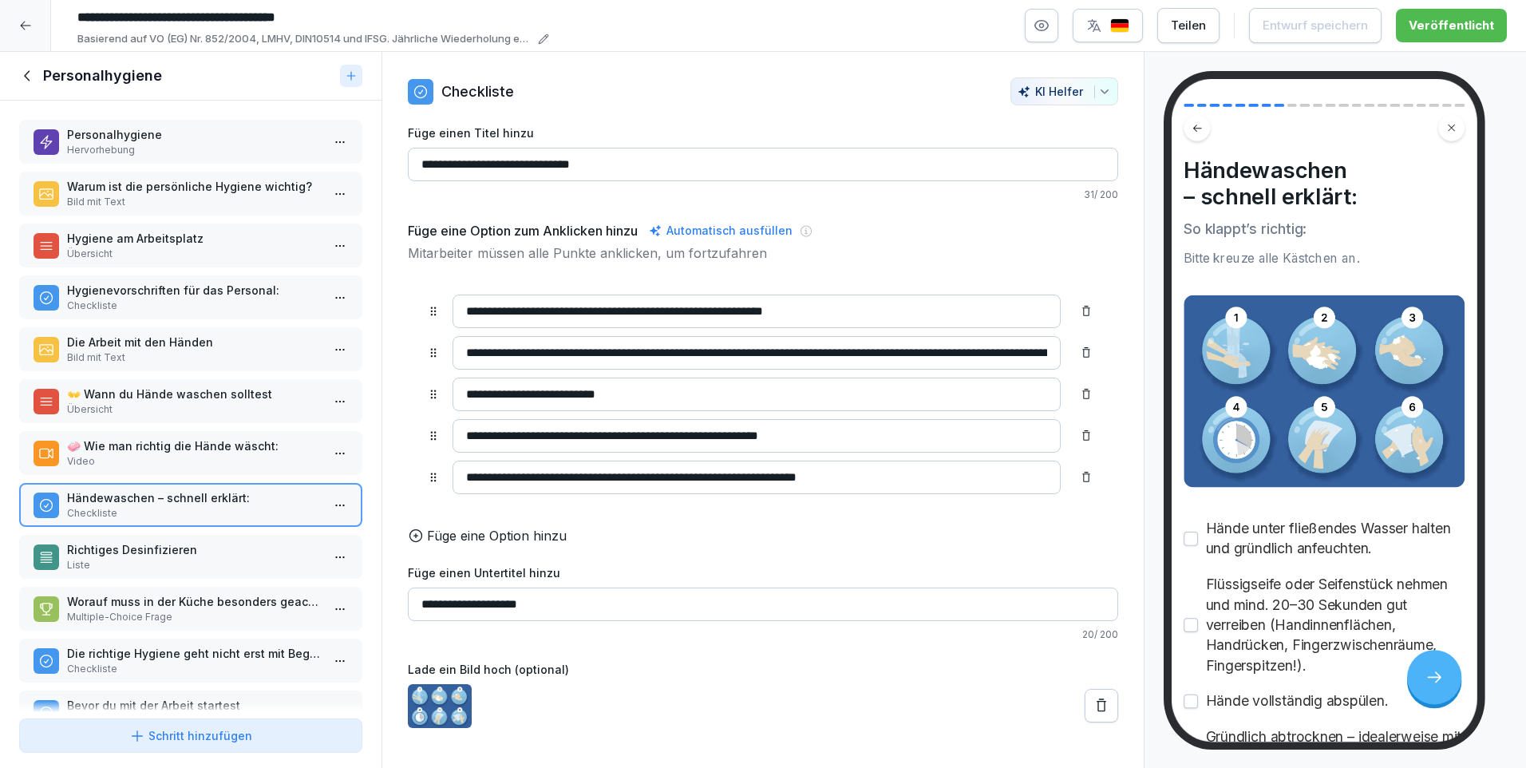
click at [143, 553] on p "Richtiges Desinfizieren" at bounding box center [194, 549] width 254 height 17
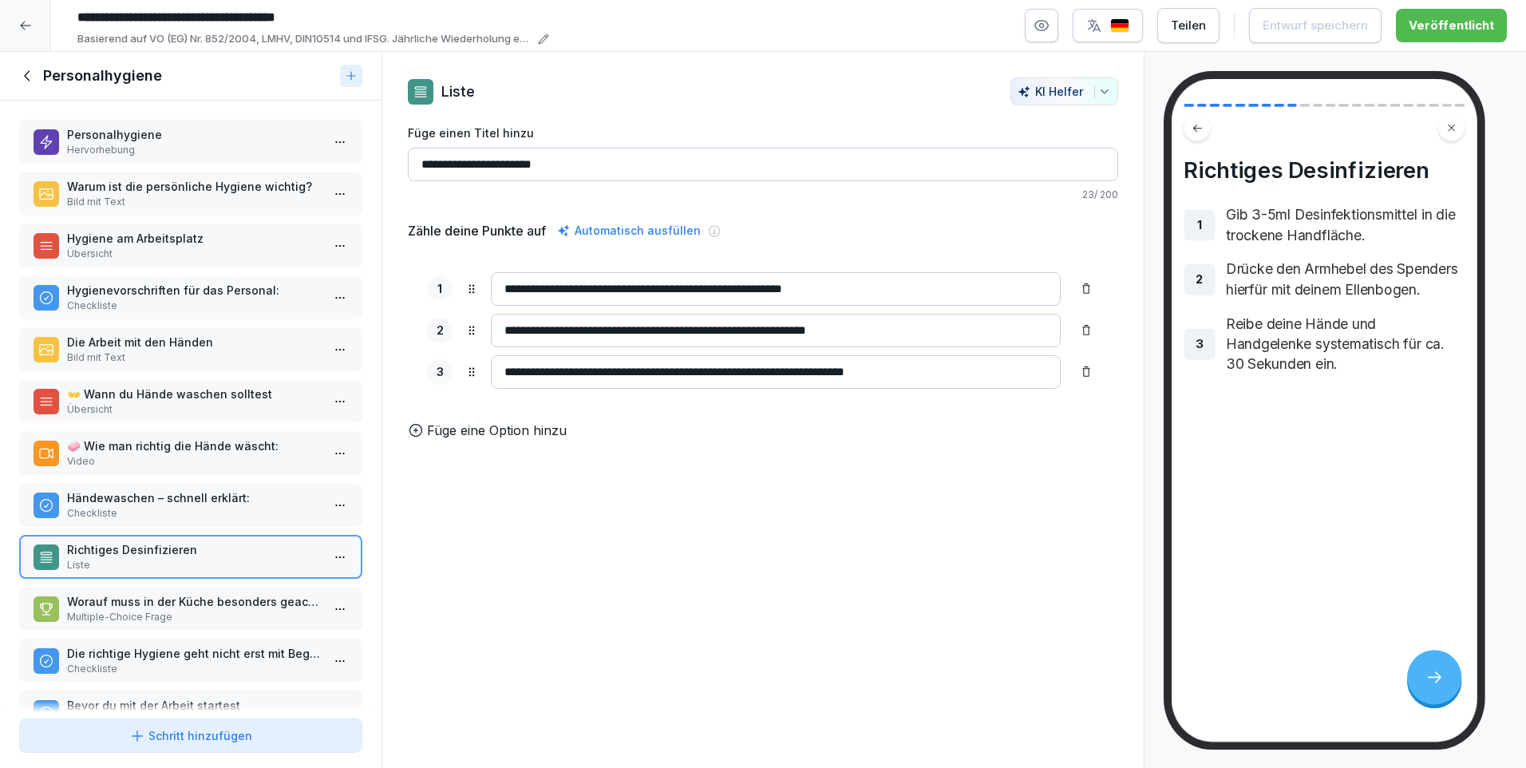
click at [138, 604] on p "Worauf muss in der Küche besonders geachtet werden?" at bounding box center [194, 601] width 254 height 17
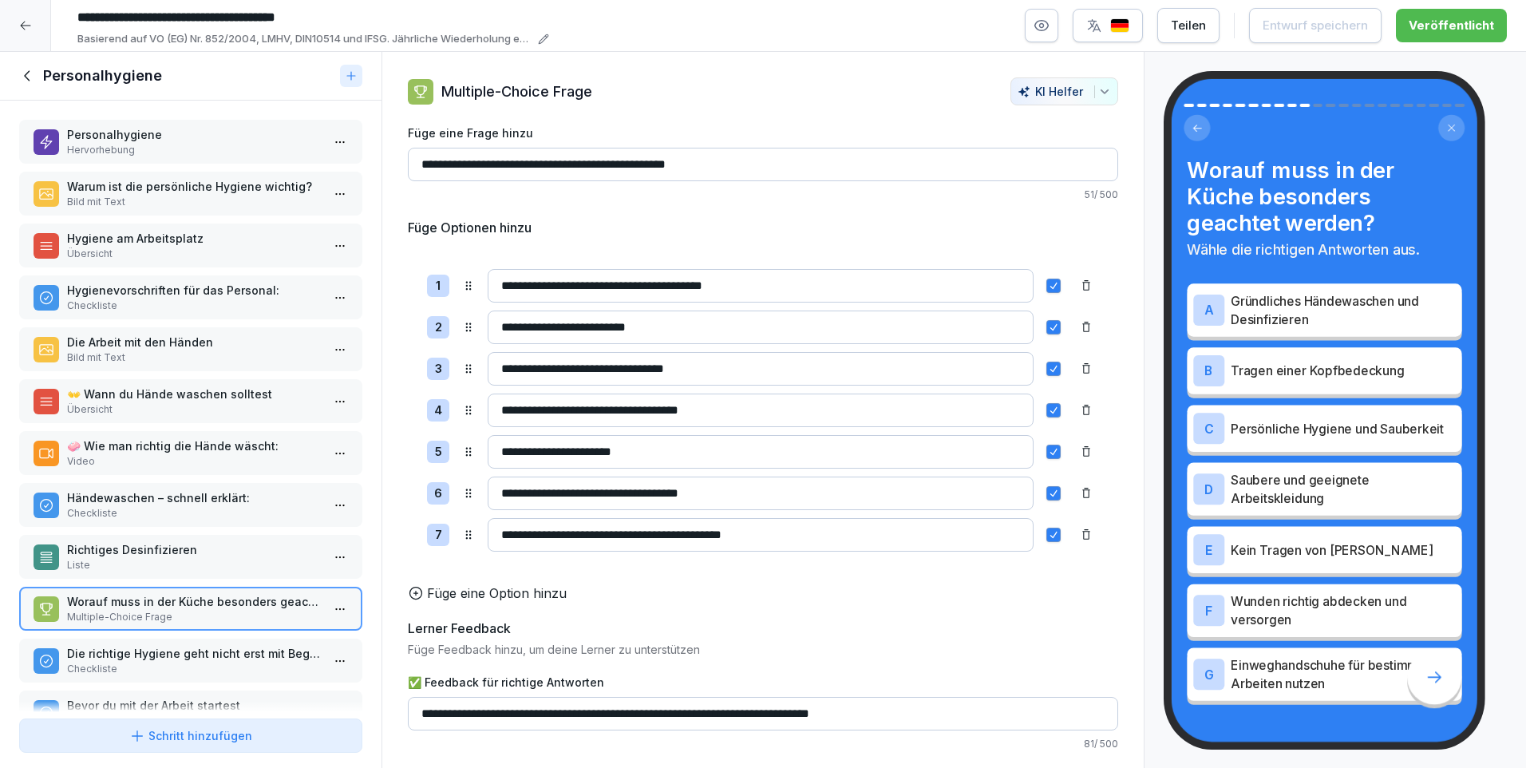
click at [140, 654] on p "Die richtige Hygiene geht nicht erst mit Beginn der Arbeit los." at bounding box center [194, 653] width 254 height 17
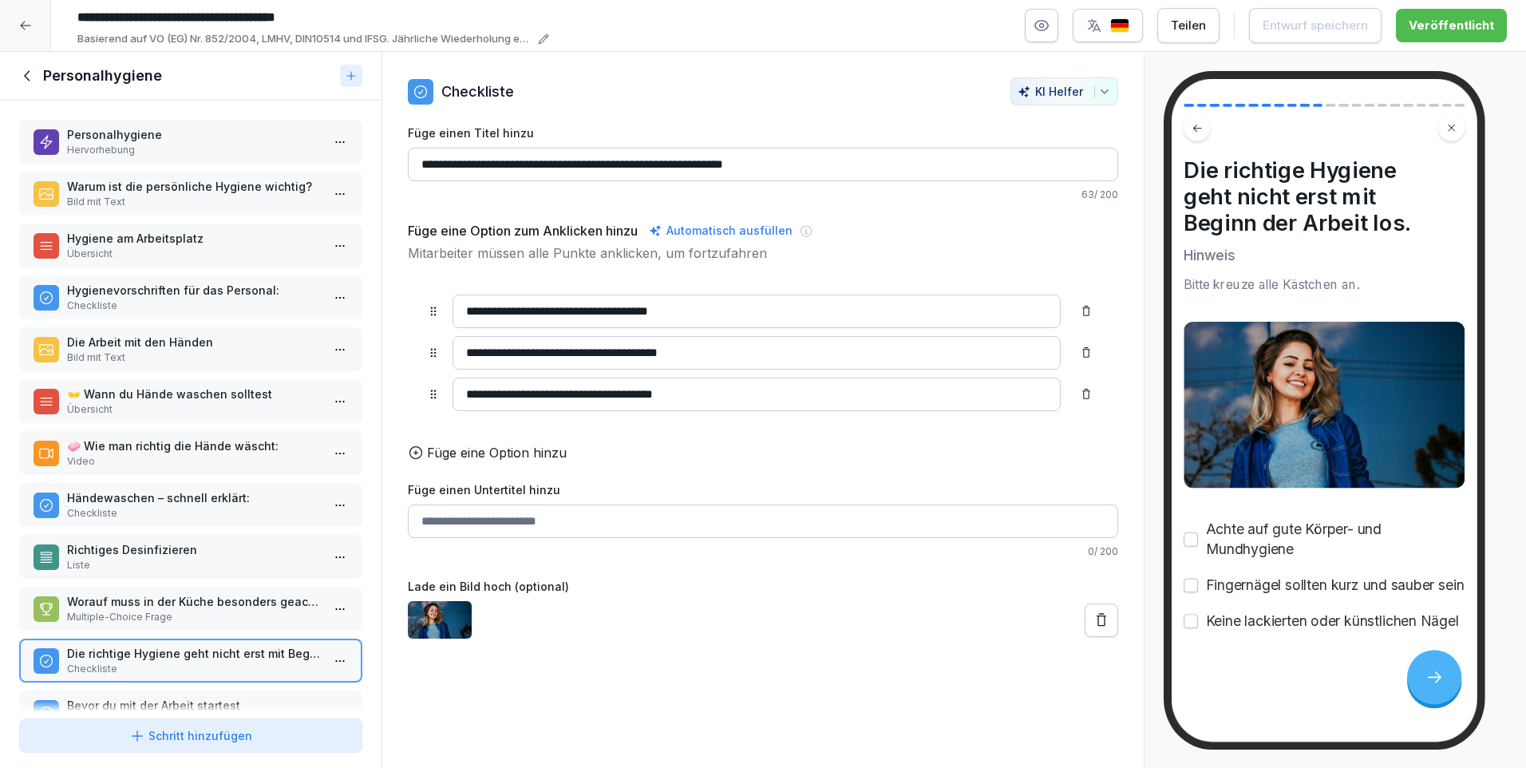
click at [36, 82] on icon at bounding box center [28, 76] width 18 height 18
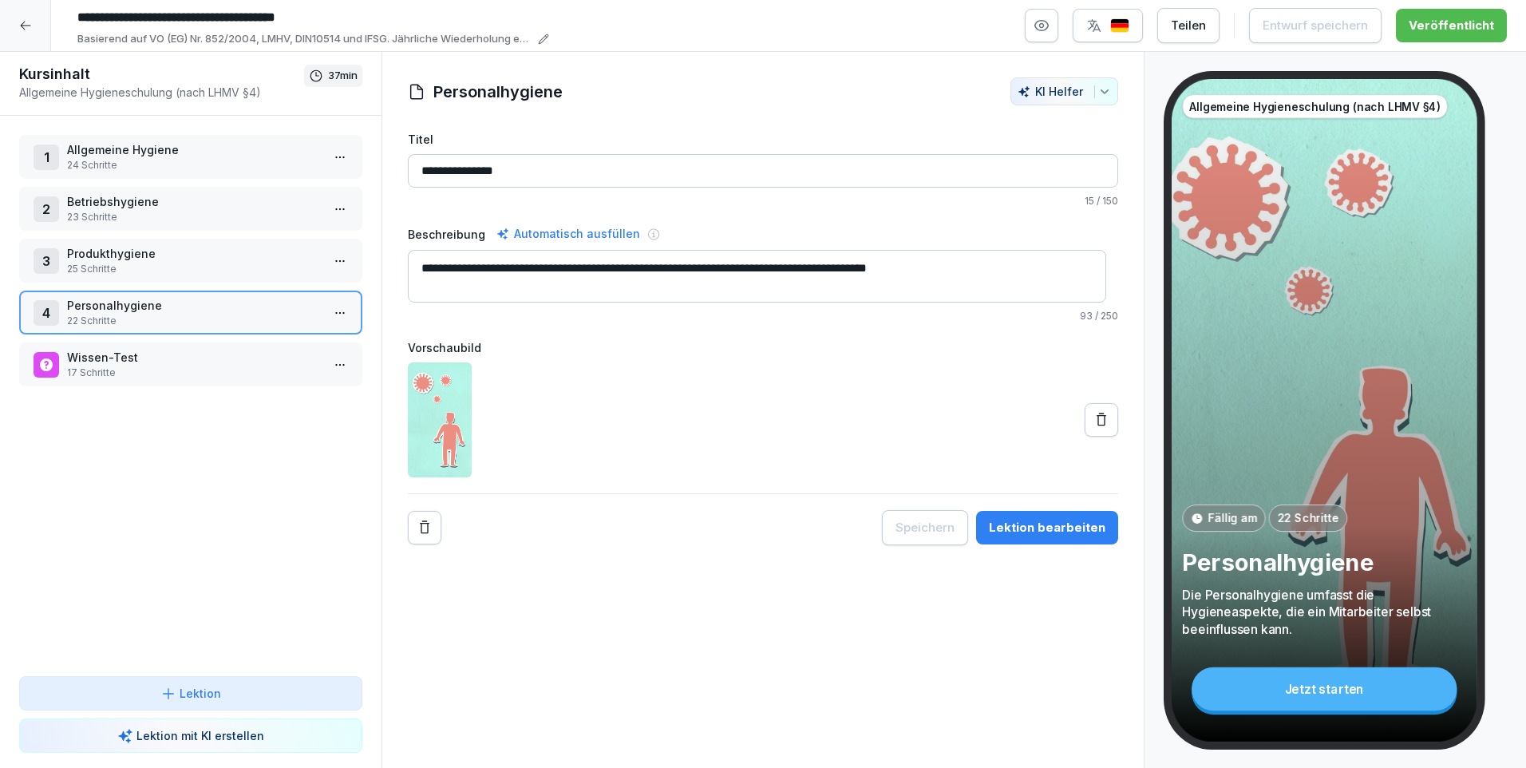
click at [112, 357] on p "Wissen-Test" at bounding box center [194, 357] width 254 height 17
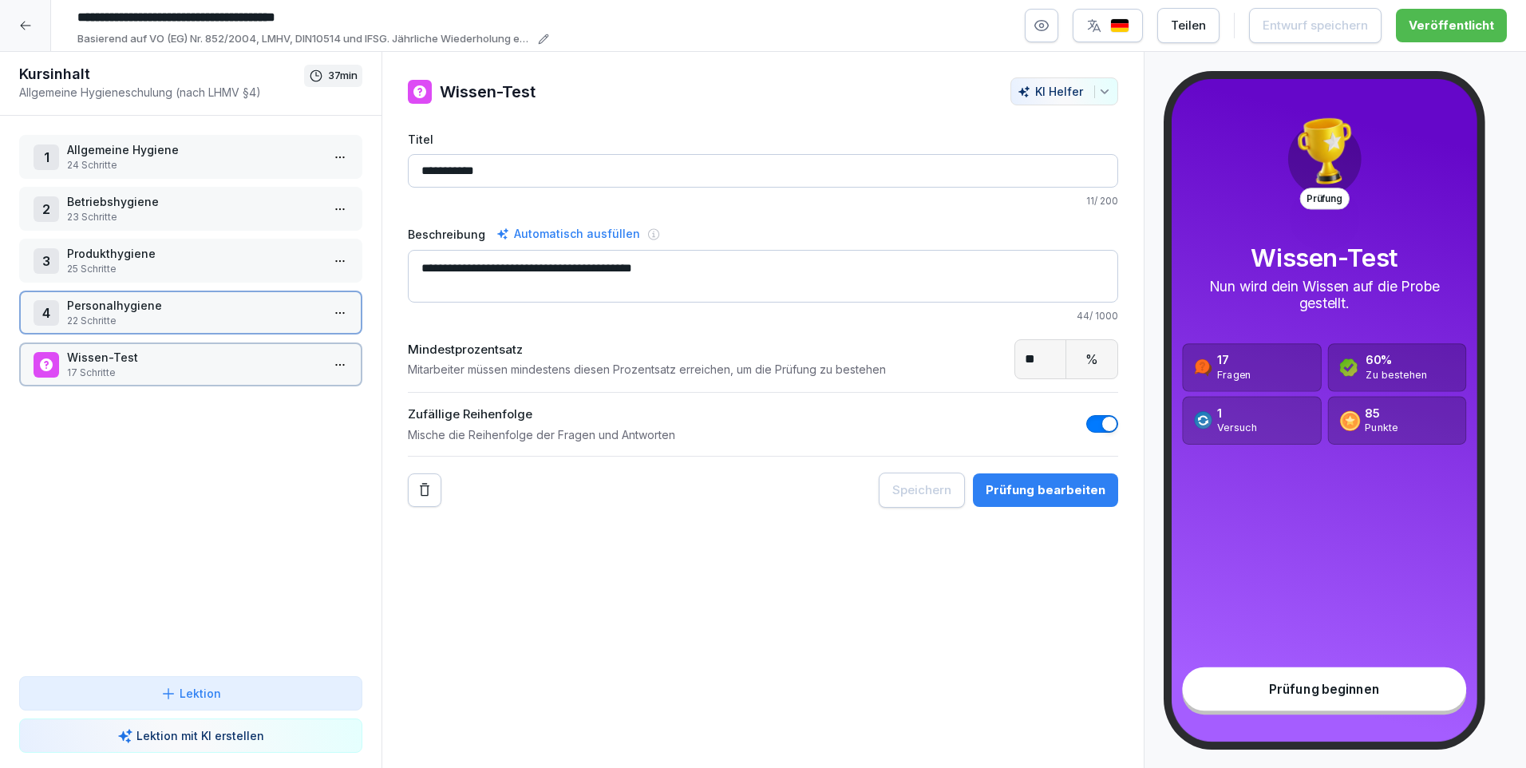
click at [112, 357] on p "Wissen-Test" at bounding box center [194, 357] width 254 height 17
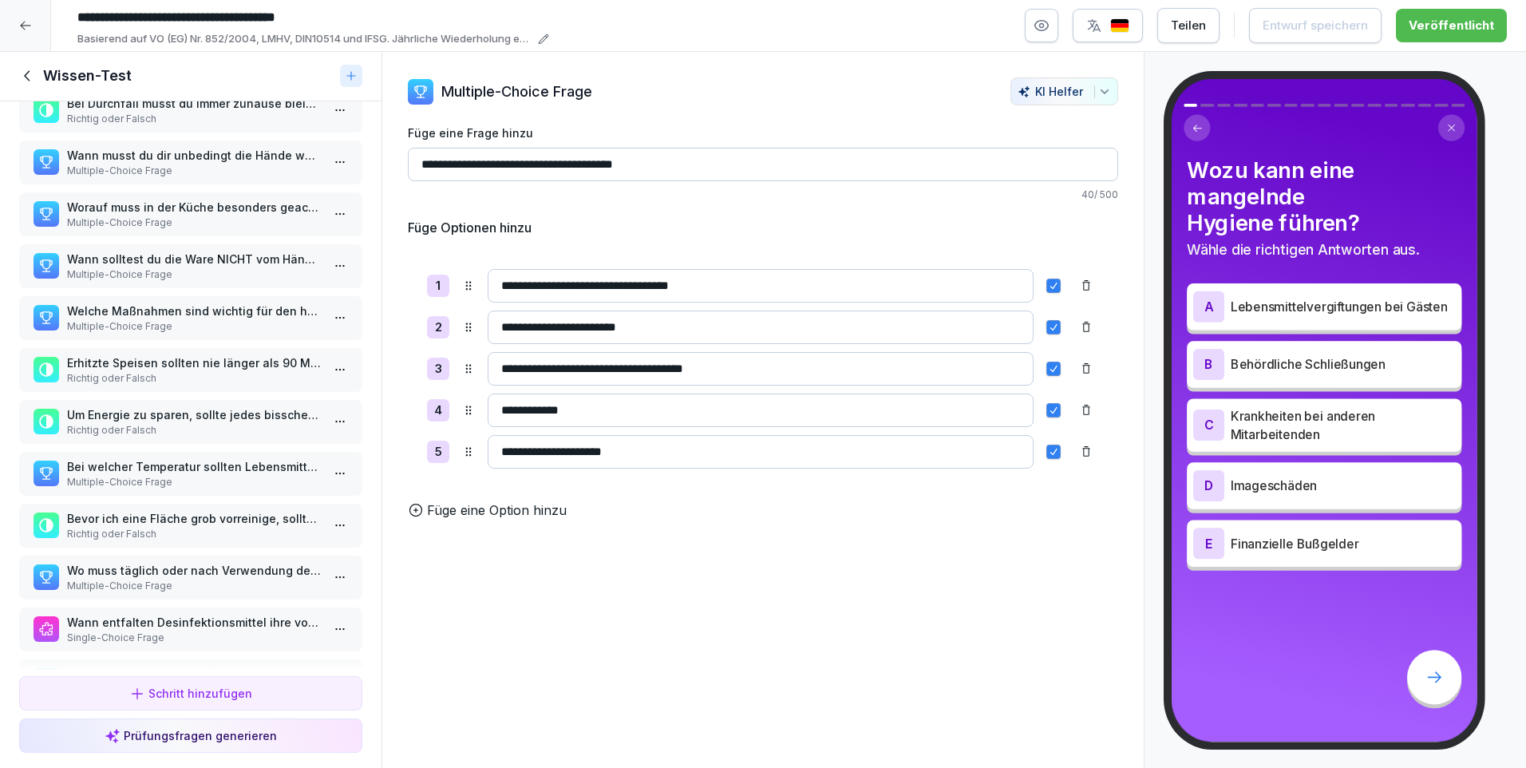
scroll to position [355, 0]
click at [24, 70] on icon at bounding box center [28, 76] width 18 height 18
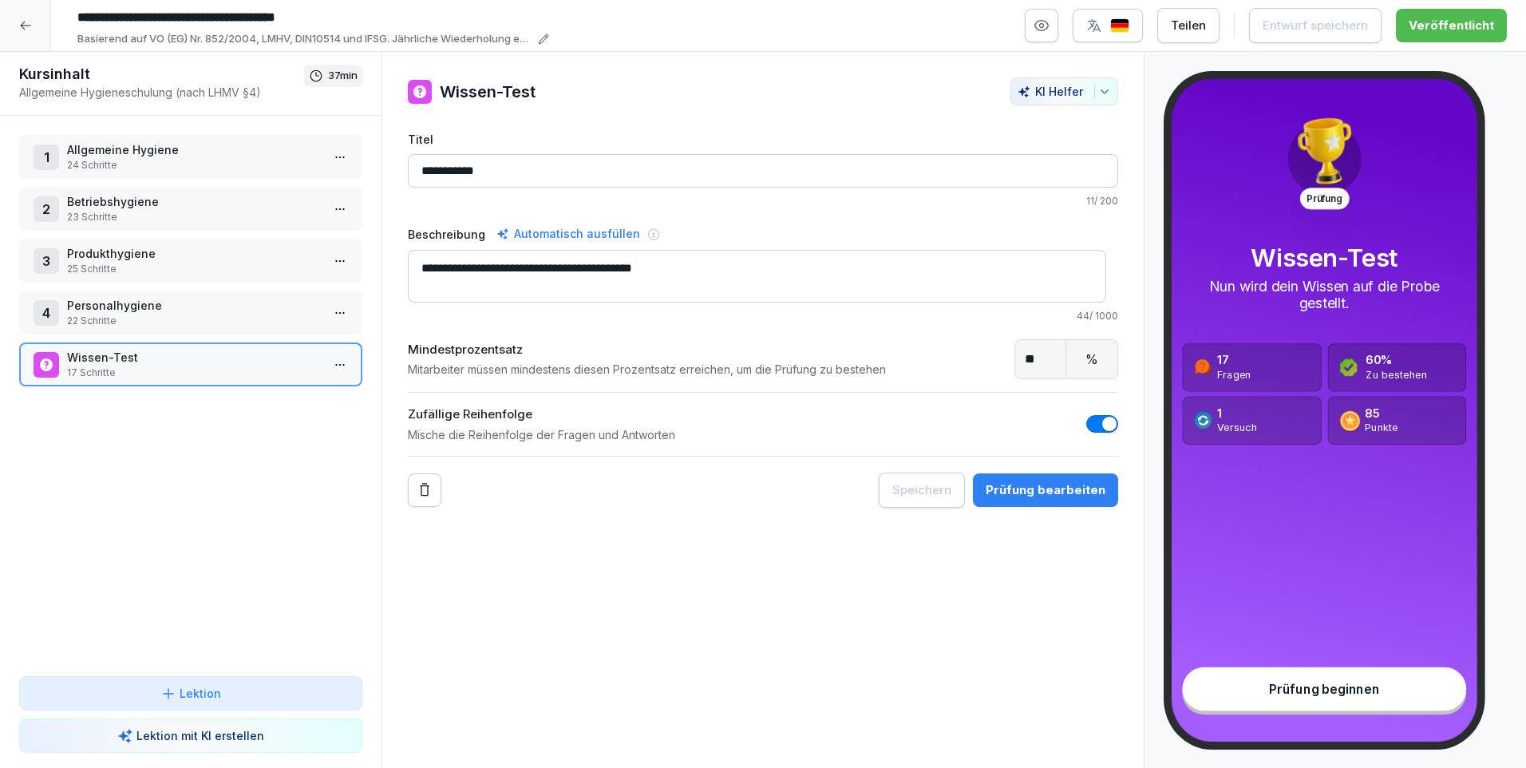
click at [128, 160] on p "24 Schritte" at bounding box center [194, 165] width 254 height 14
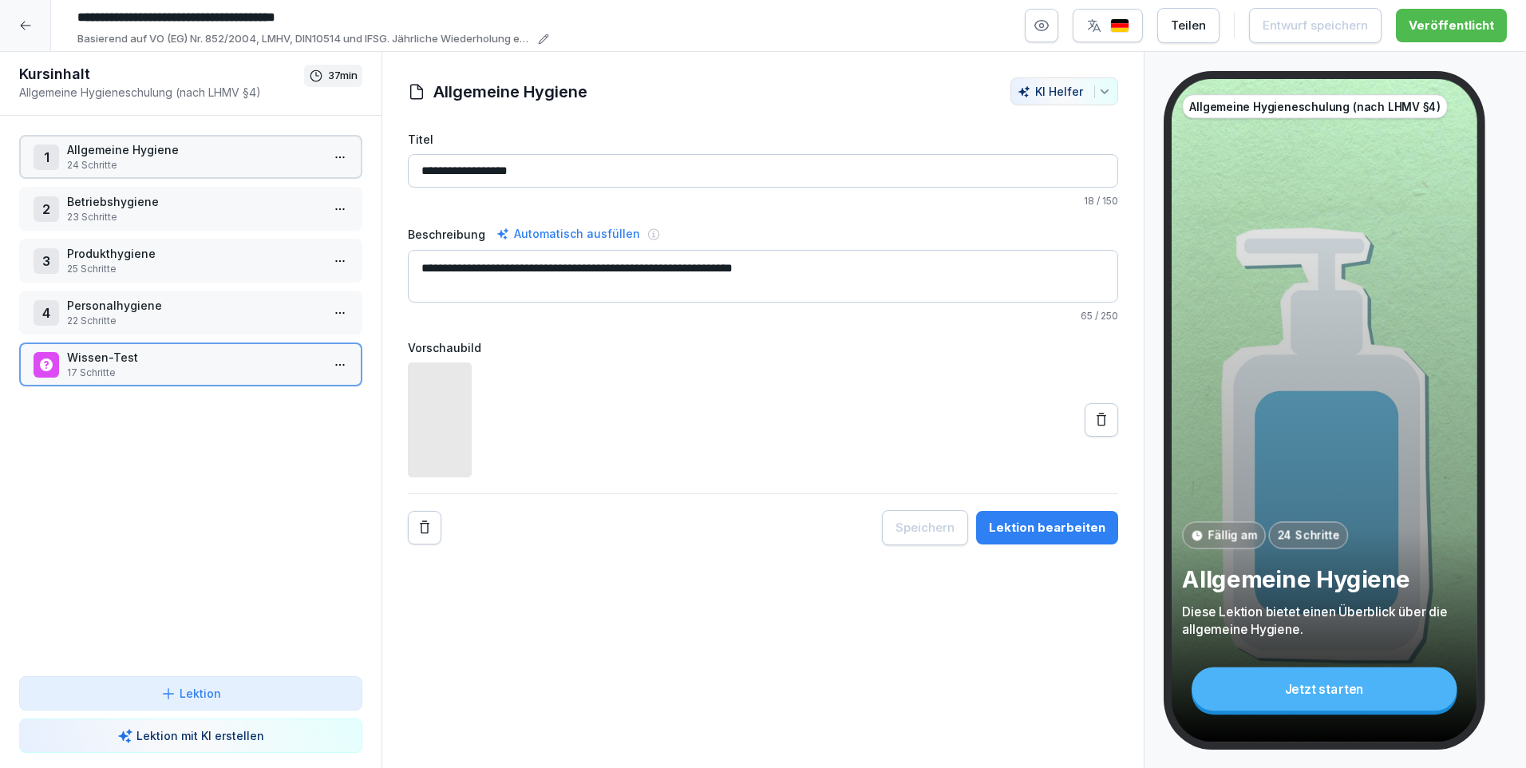
click at [128, 160] on p "24 Schritte" at bounding box center [194, 165] width 254 height 14
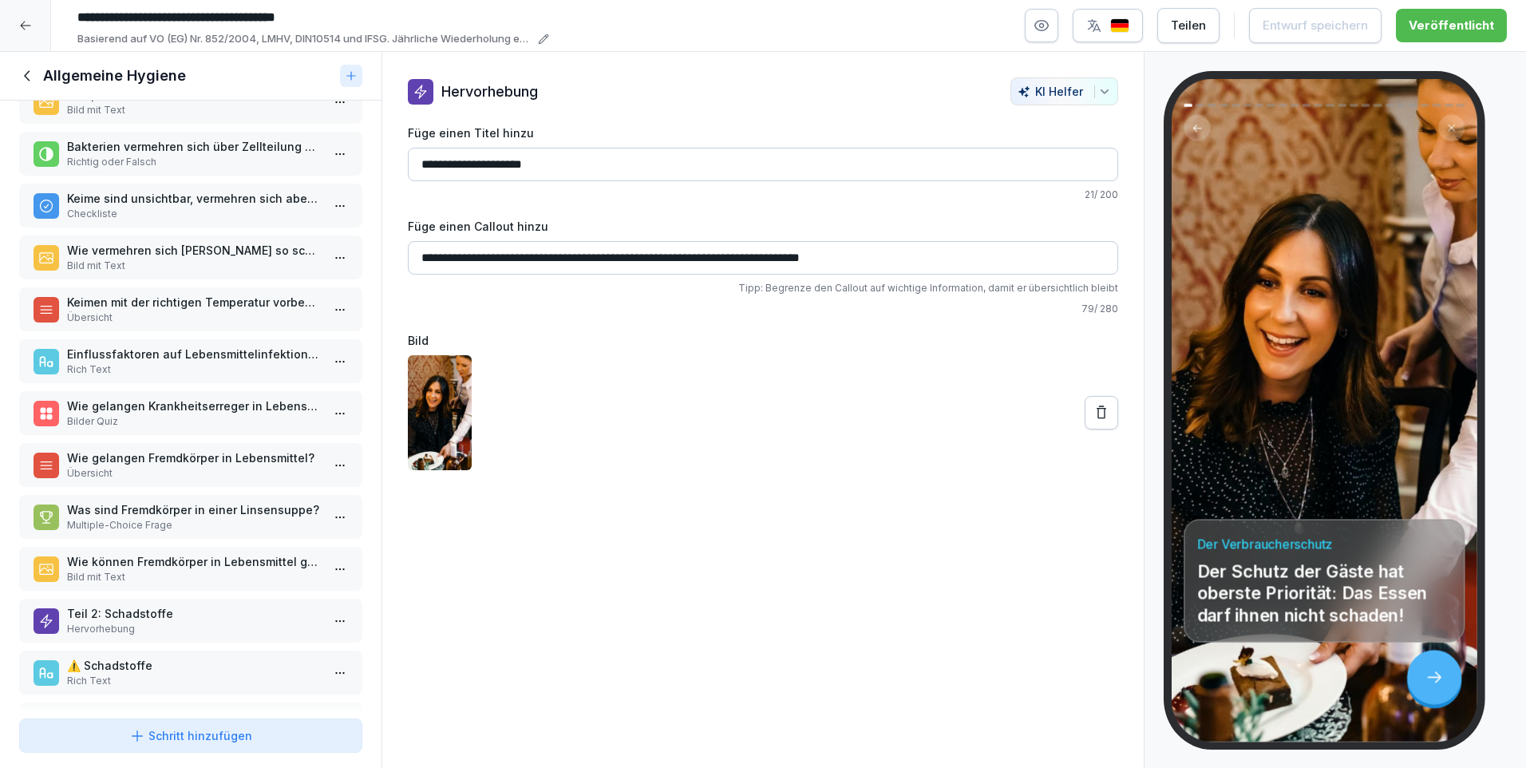
scroll to position [676, 0]
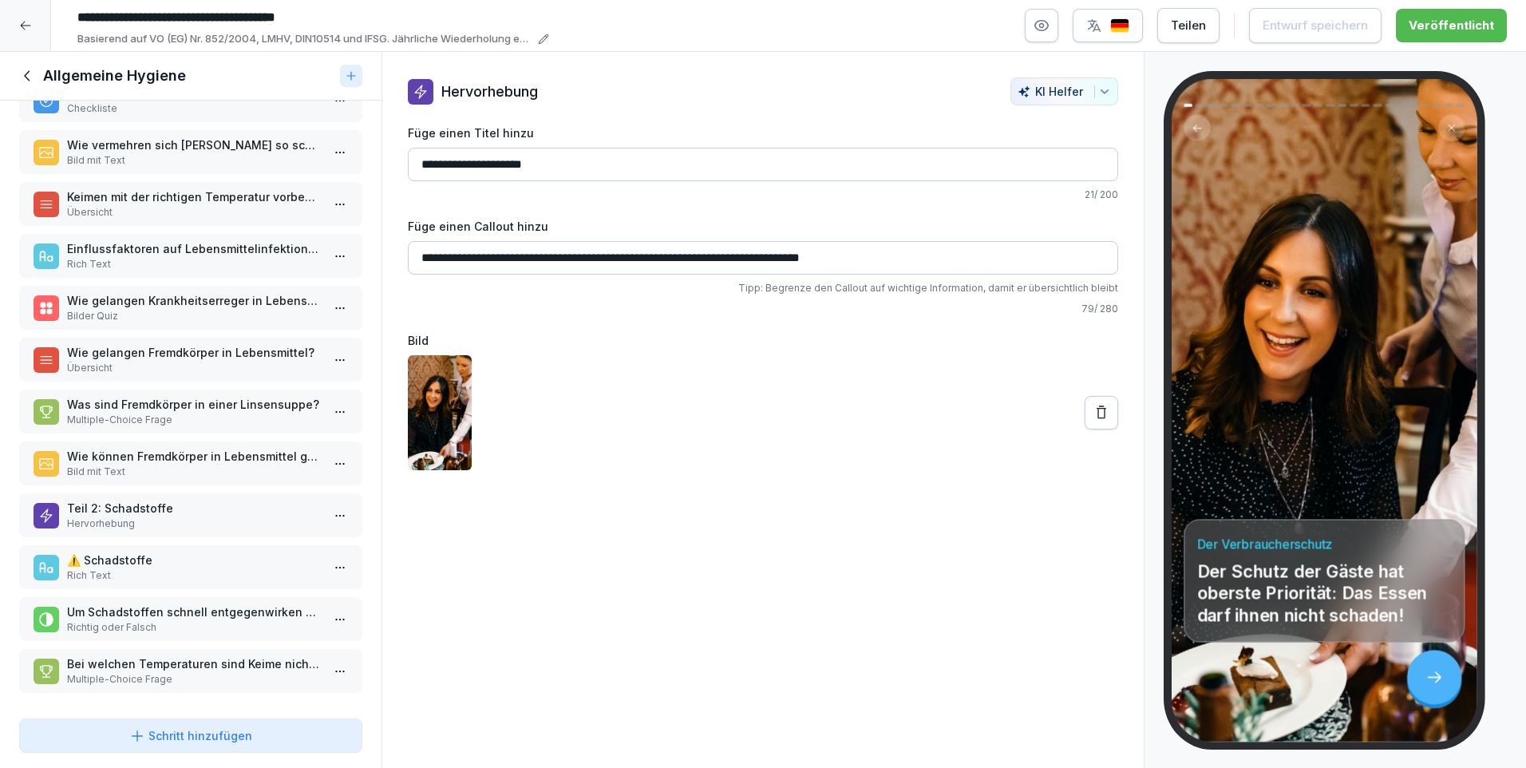
click at [32, 69] on icon at bounding box center [28, 76] width 18 height 18
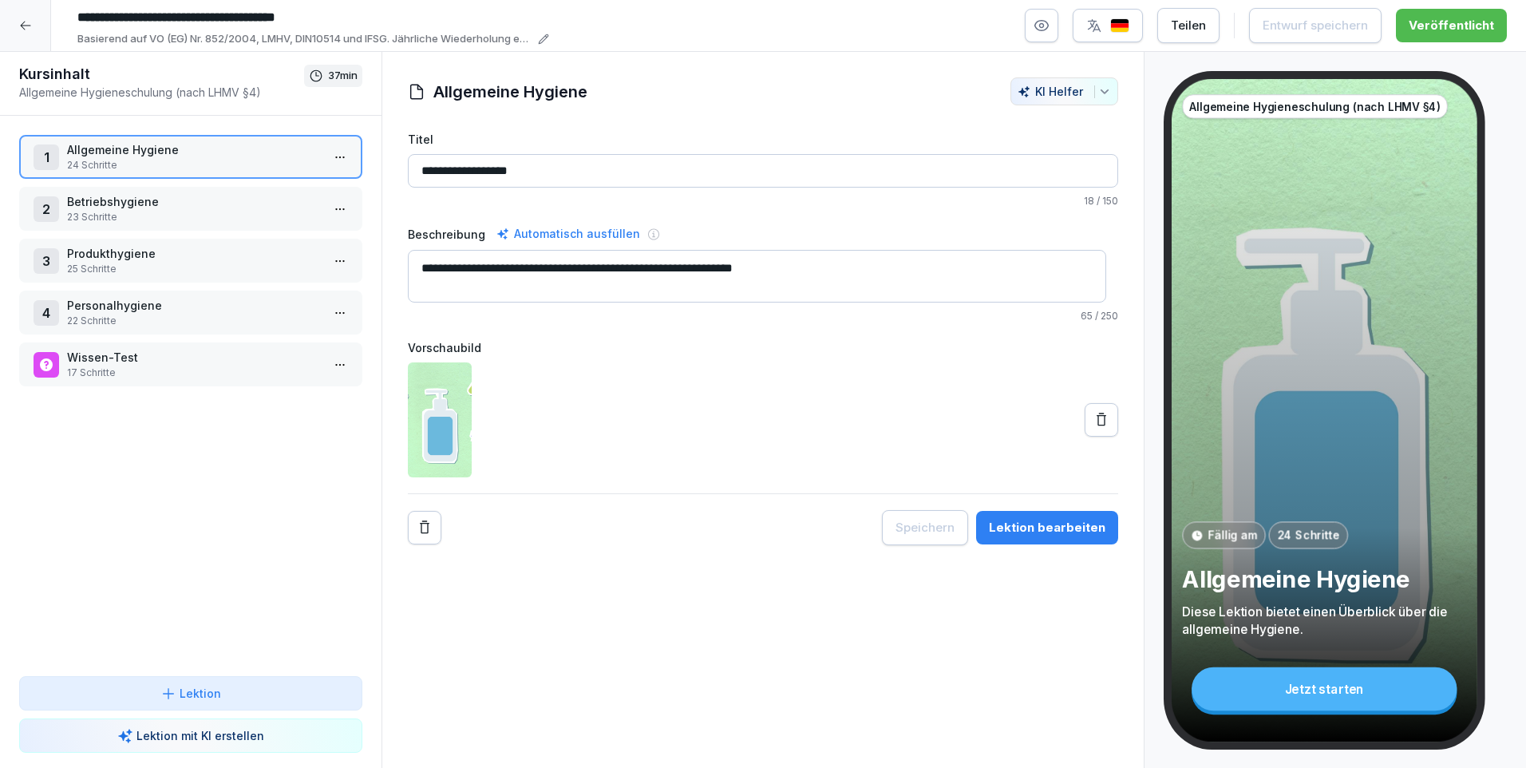
click at [128, 198] on p "Betriebshygiene" at bounding box center [194, 201] width 254 height 17
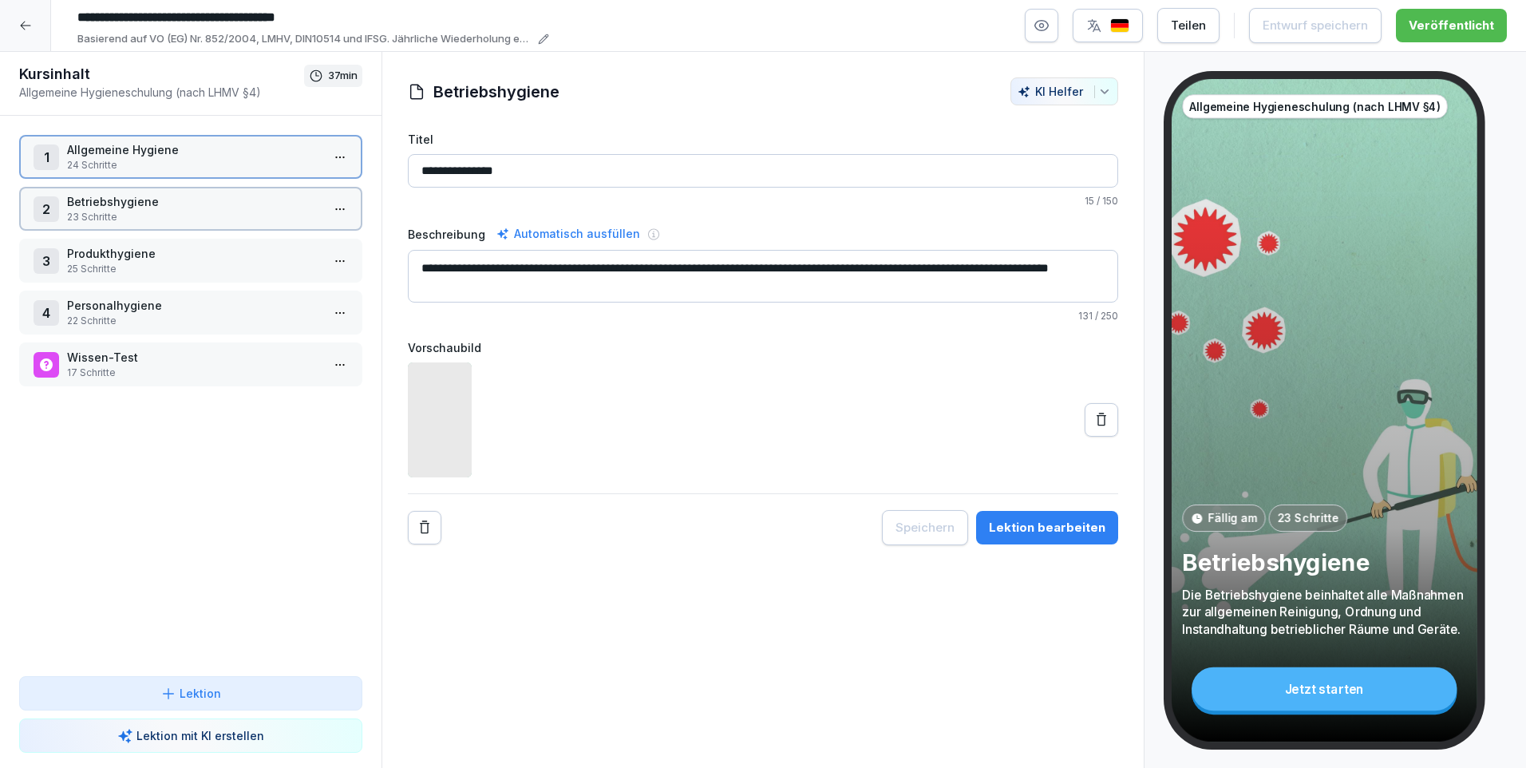
click at [128, 198] on p "Betriebshygiene" at bounding box center [194, 201] width 254 height 17
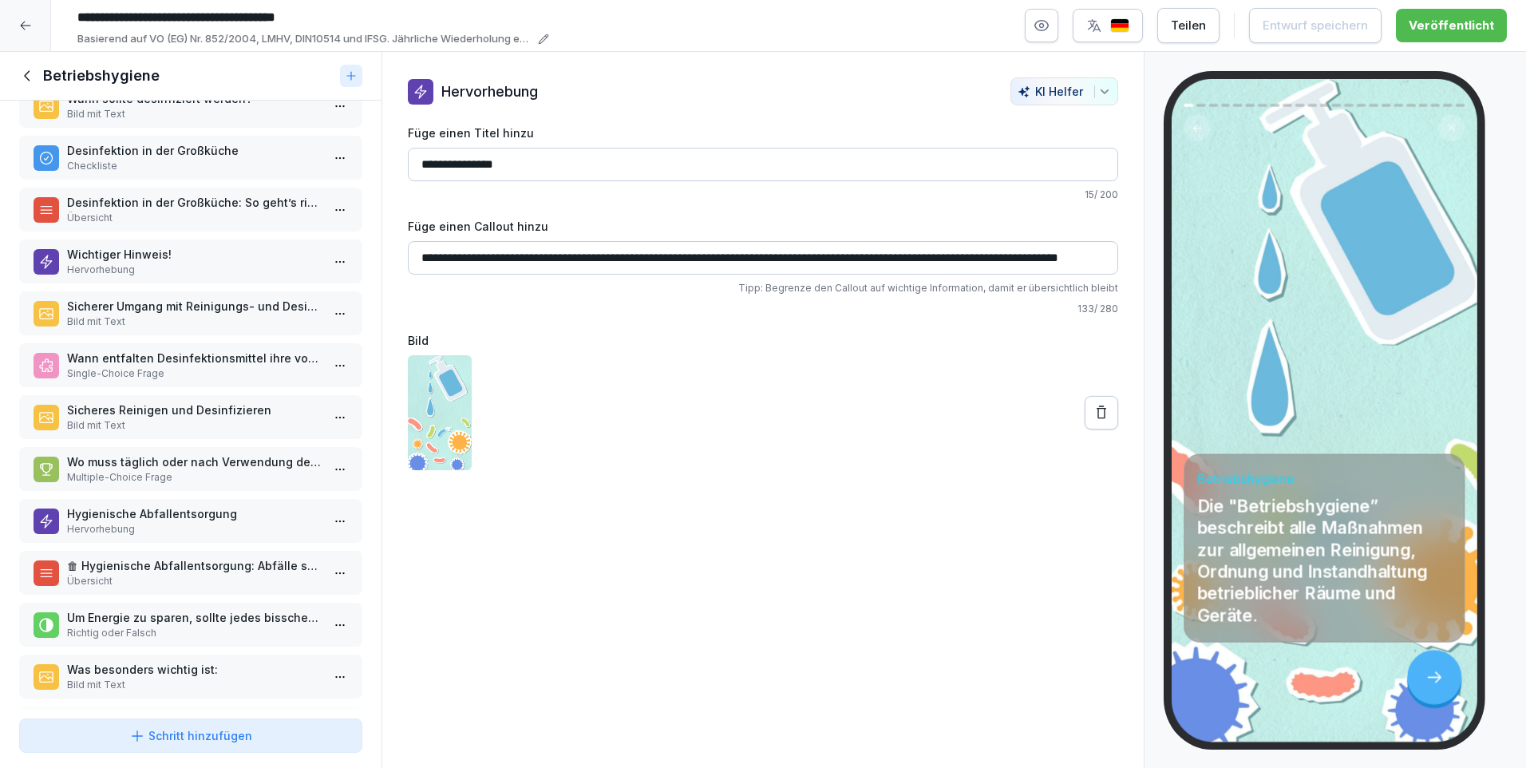
scroll to position [624, 0]
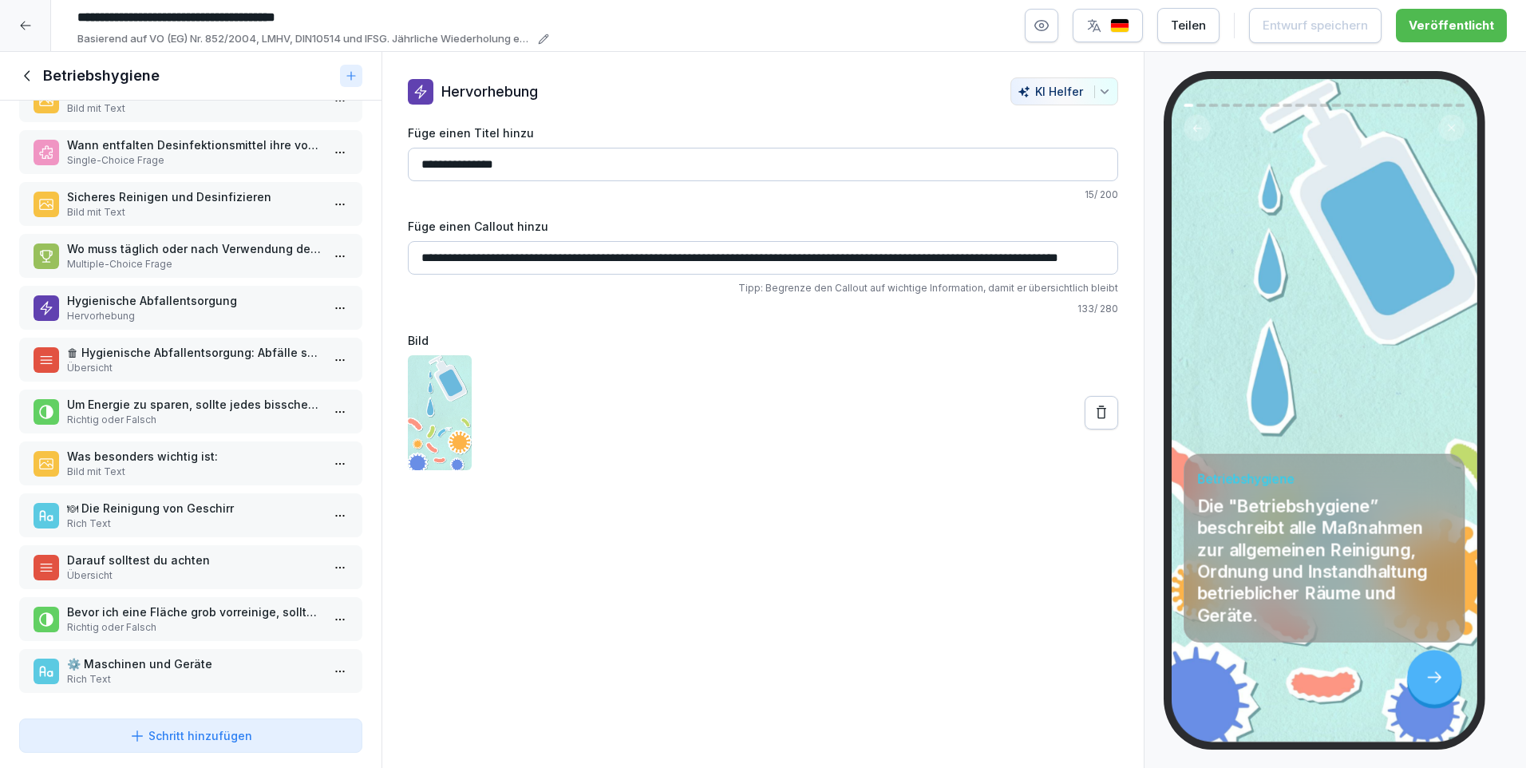
click at [22, 22] on icon at bounding box center [25, 25] width 13 height 13
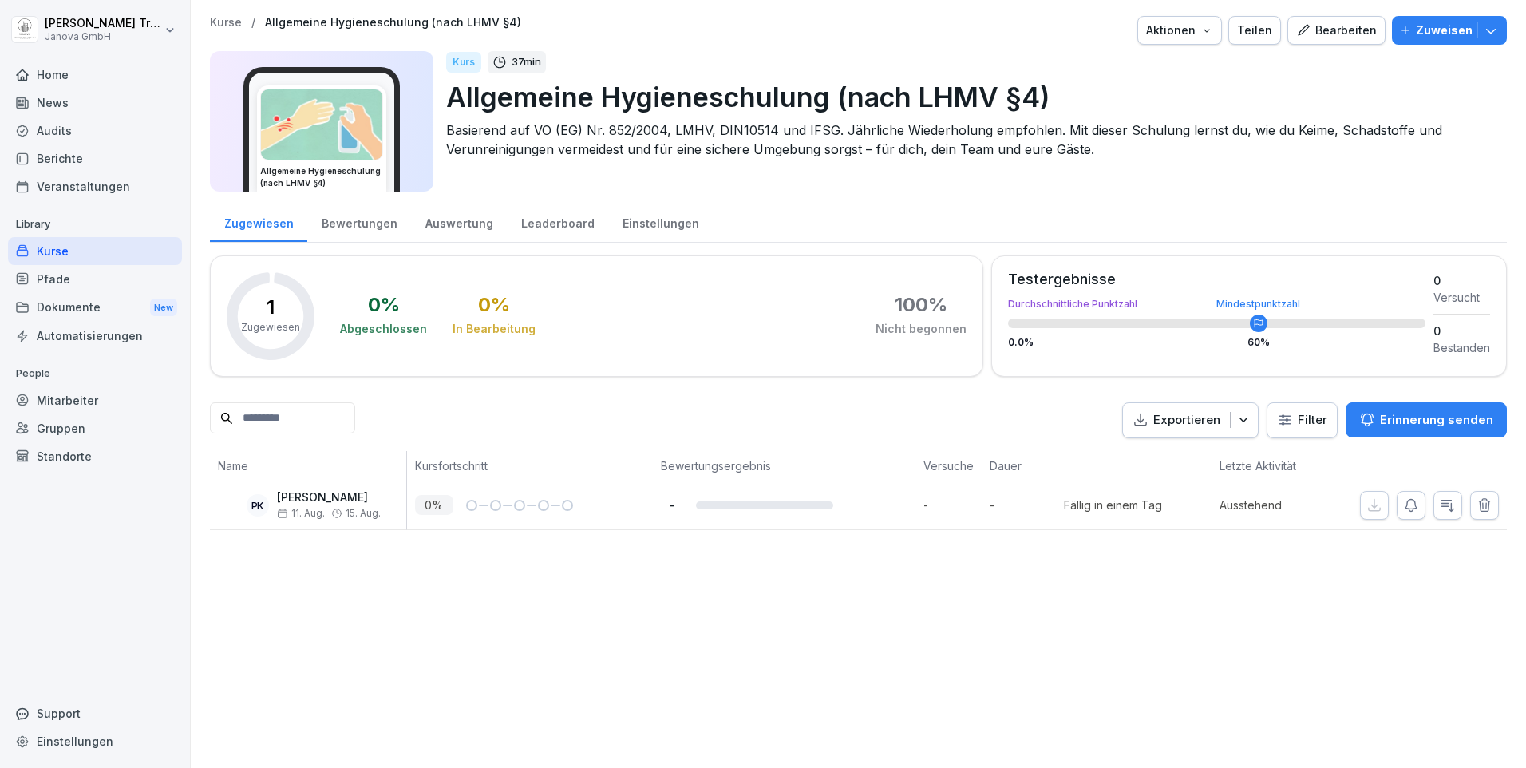
click at [646, 228] on div "Einstellungen" at bounding box center [660, 221] width 105 height 41
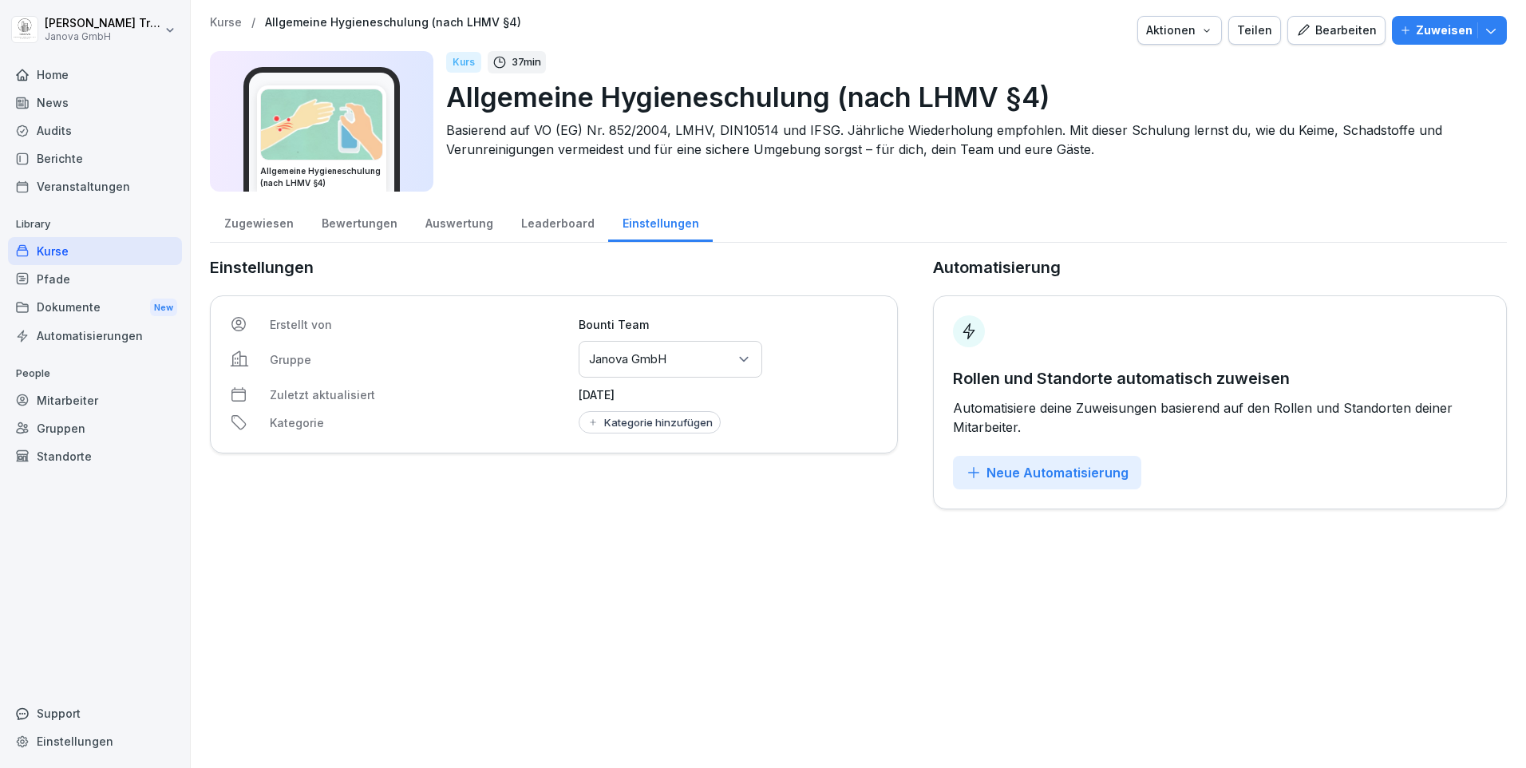
click at [556, 223] on div "Leaderboard" at bounding box center [557, 221] width 101 height 41
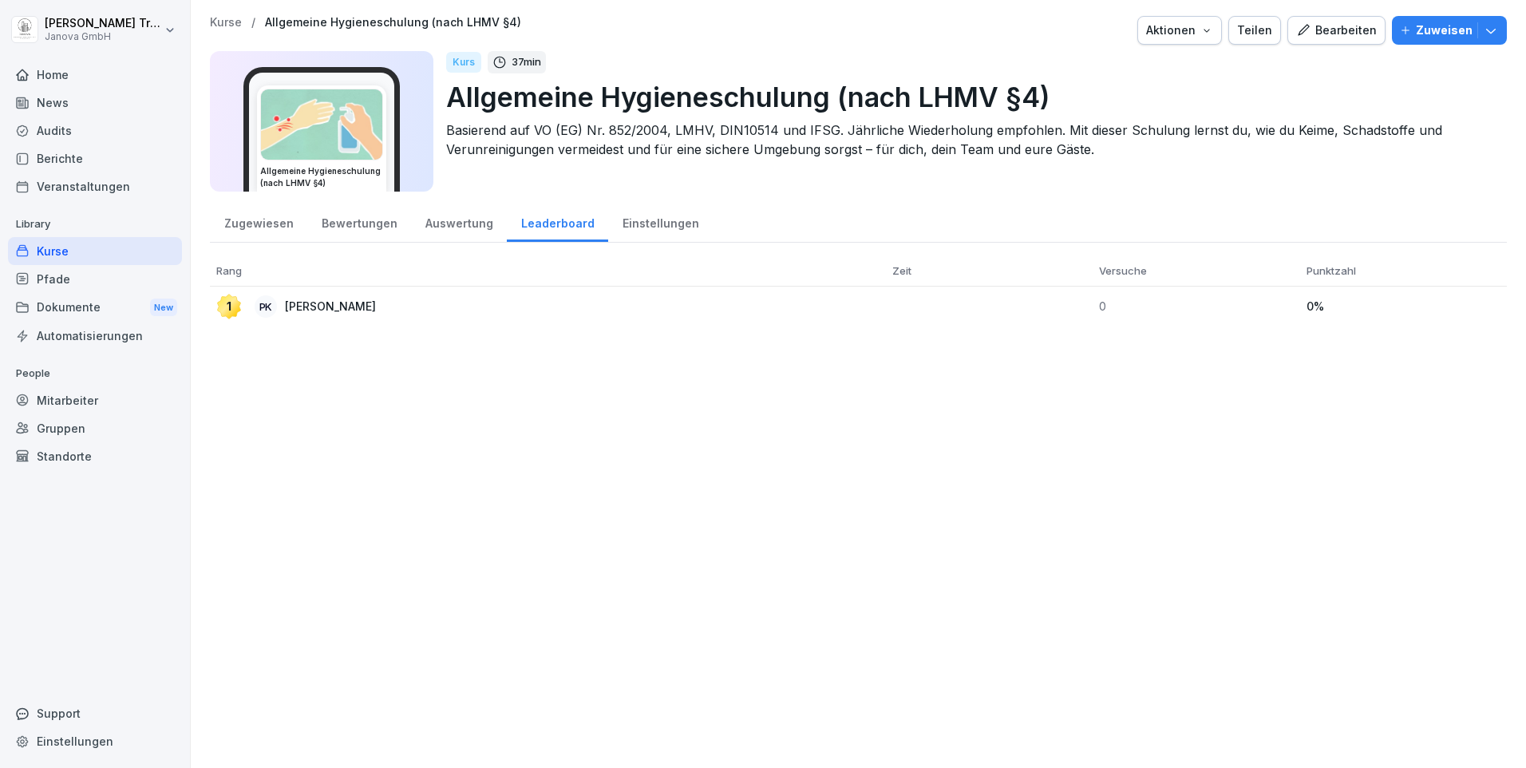
click at [448, 219] on div "Auswertung" at bounding box center [459, 221] width 96 height 41
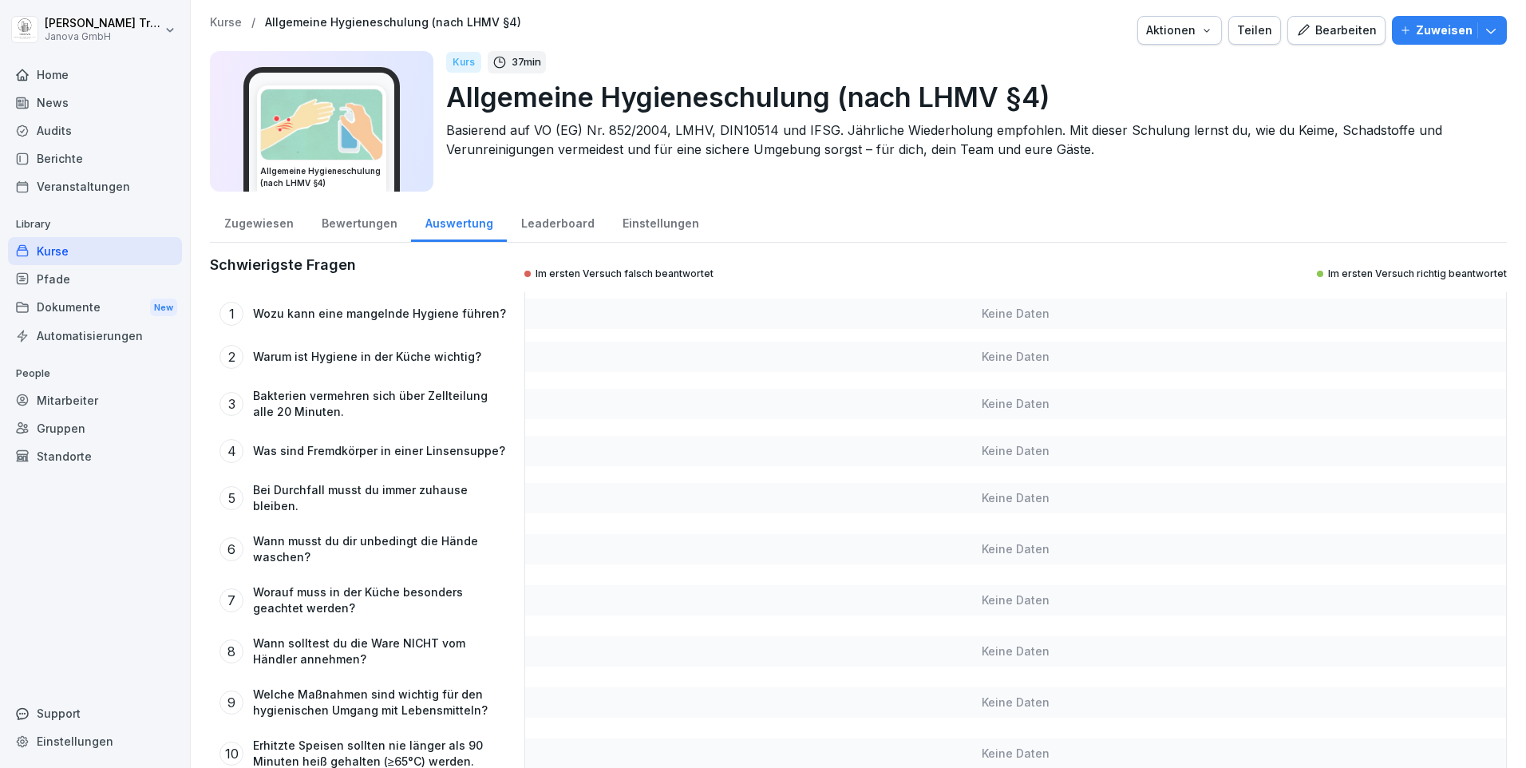
click at [355, 219] on div "Bewertungen" at bounding box center [359, 221] width 104 height 41
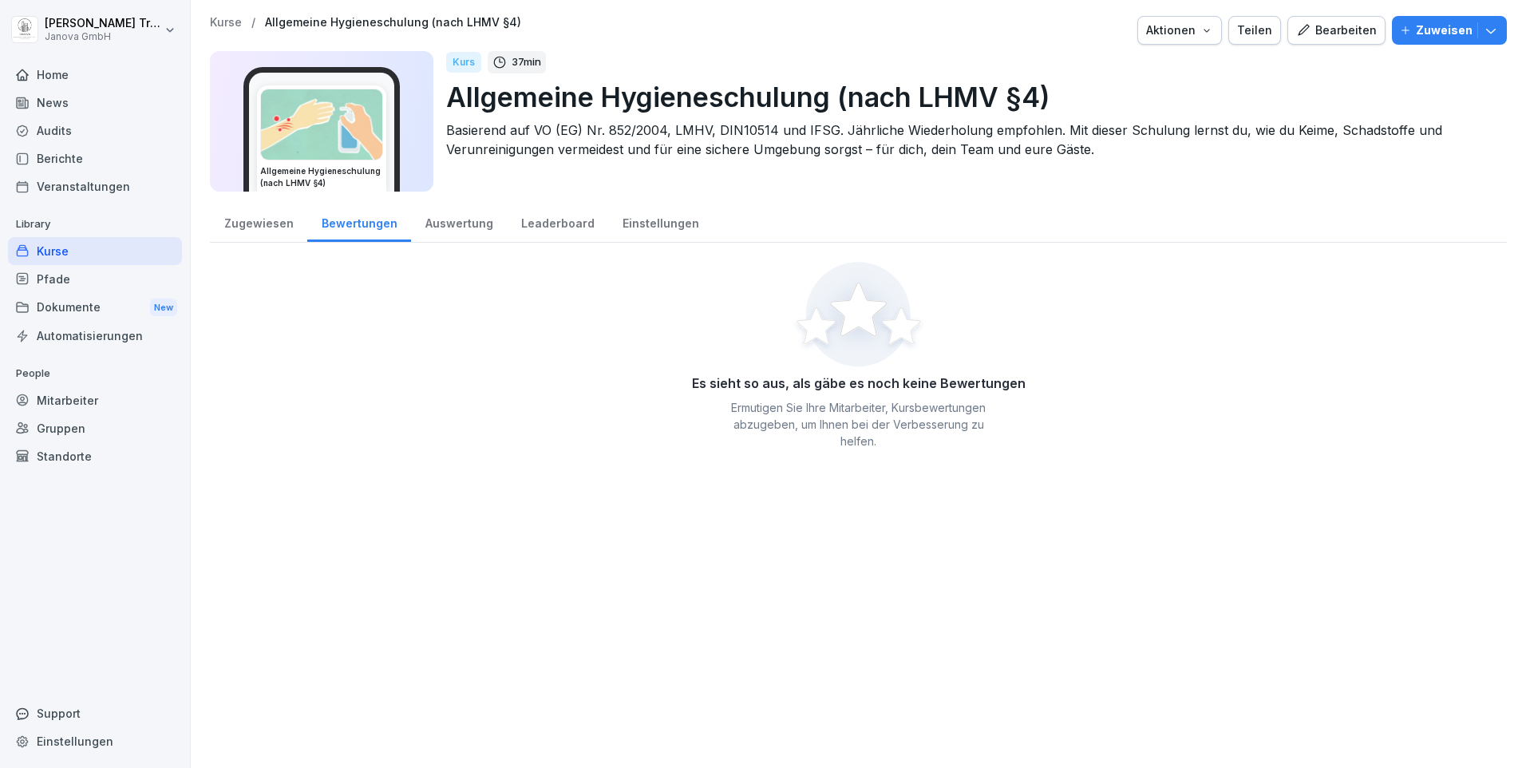
click at [253, 224] on div "Zugewiesen" at bounding box center [258, 221] width 97 height 41
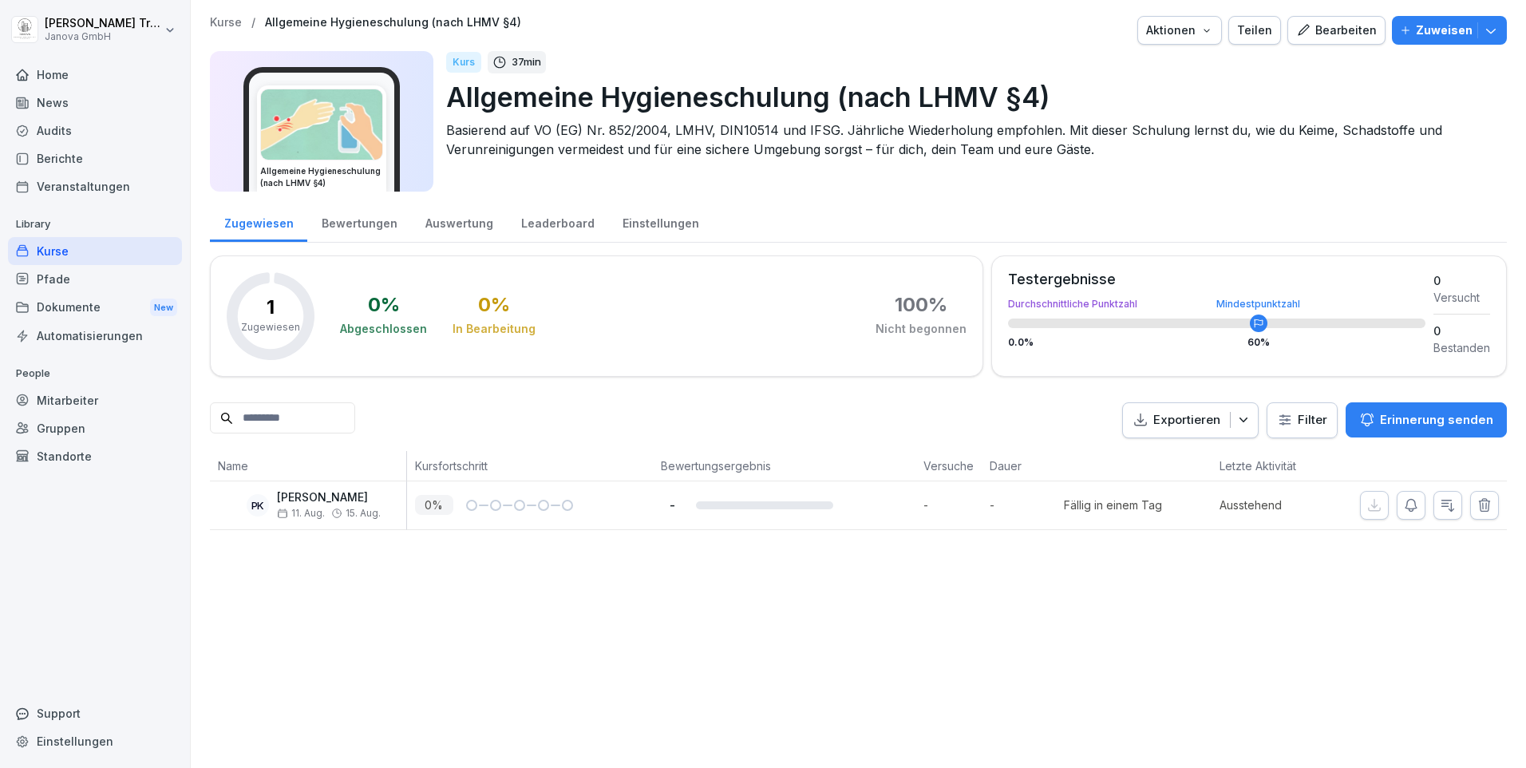
click at [62, 80] on div "Home" at bounding box center [95, 75] width 174 height 28
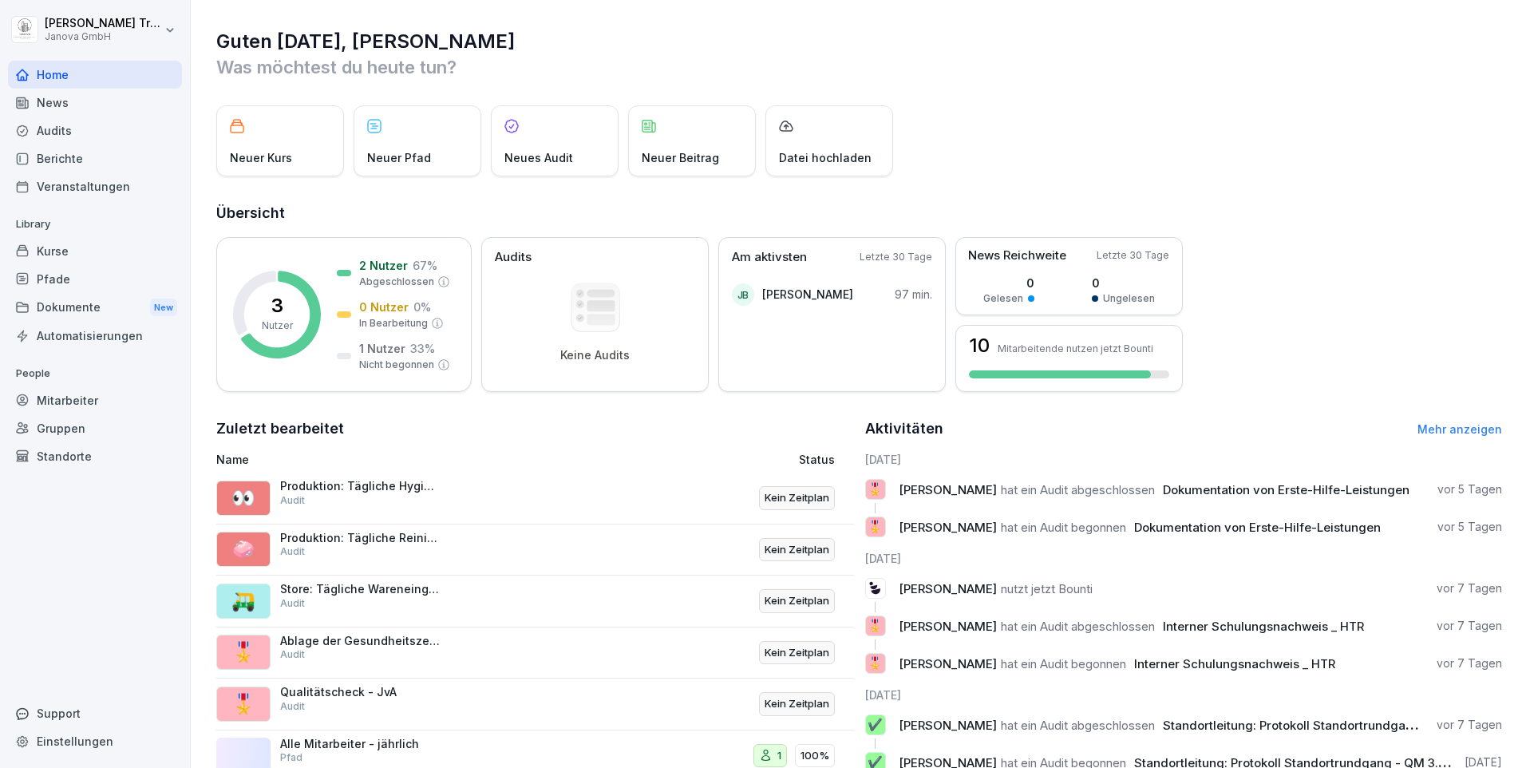
click at [59, 251] on div "Kurse" at bounding box center [95, 251] width 174 height 28
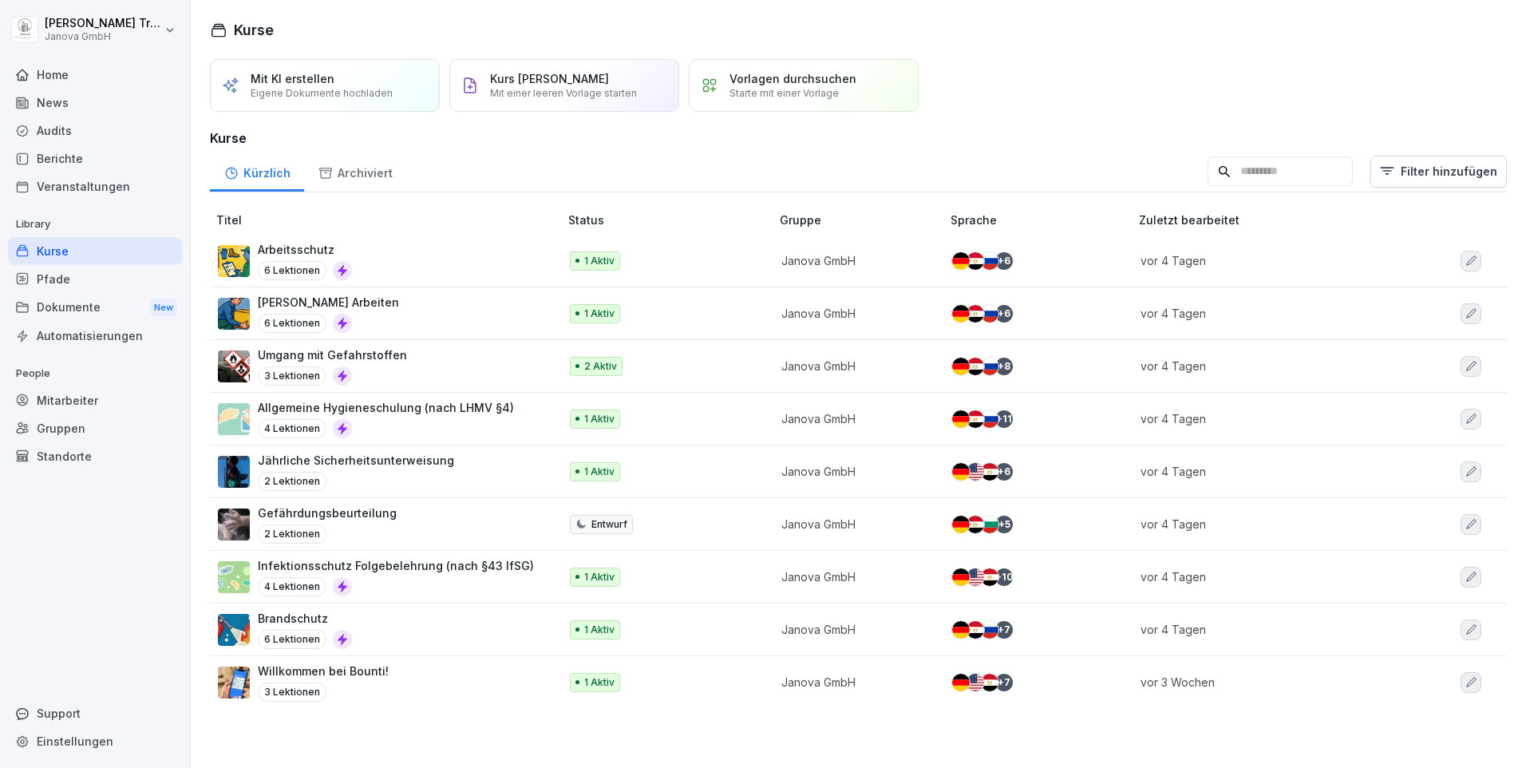
click at [415, 563] on p "Infektionsschutz Folgebelehrung (nach §43 IfSG)" at bounding box center [396, 565] width 276 height 17
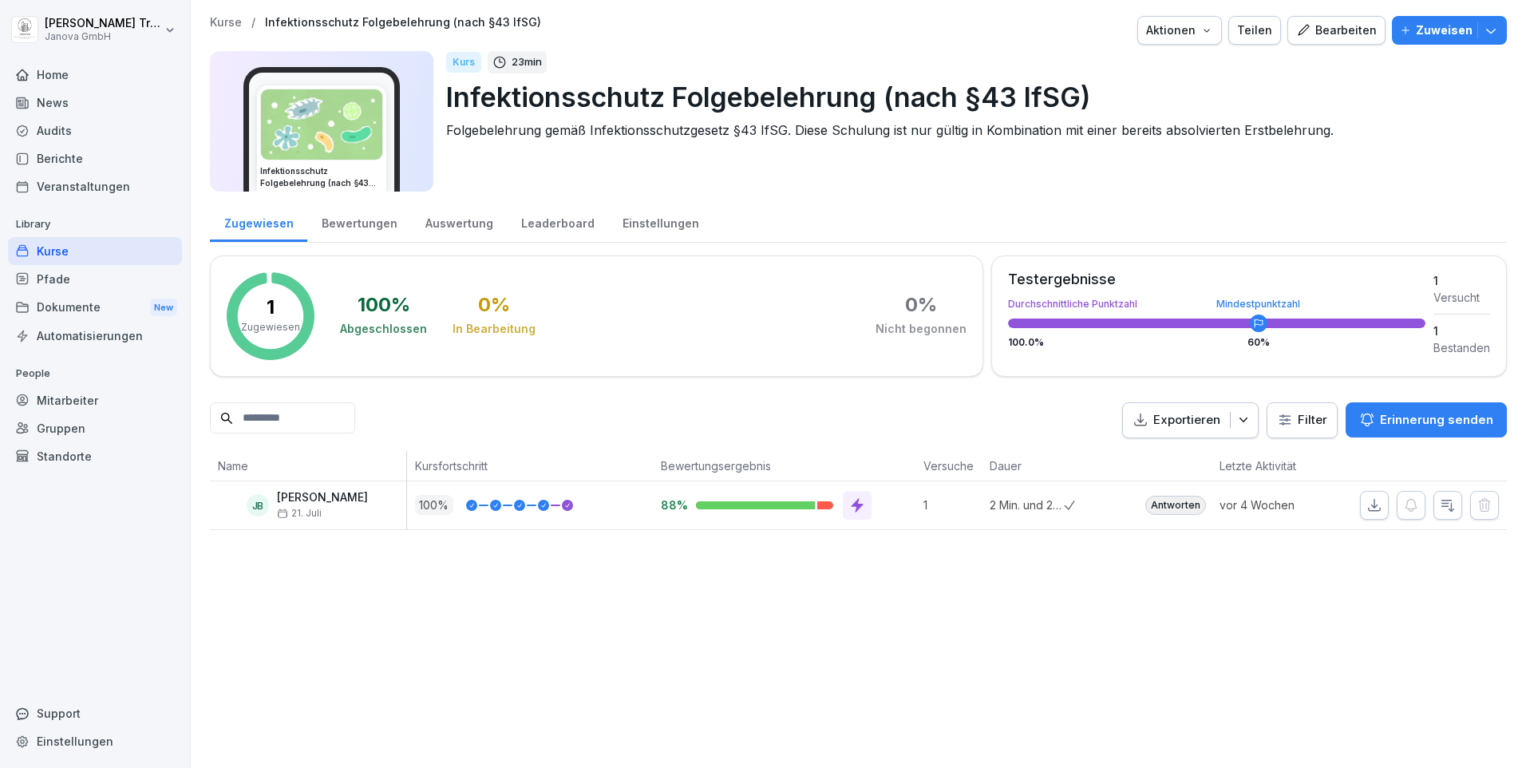
click at [57, 251] on div "Kurse" at bounding box center [95, 251] width 174 height 28
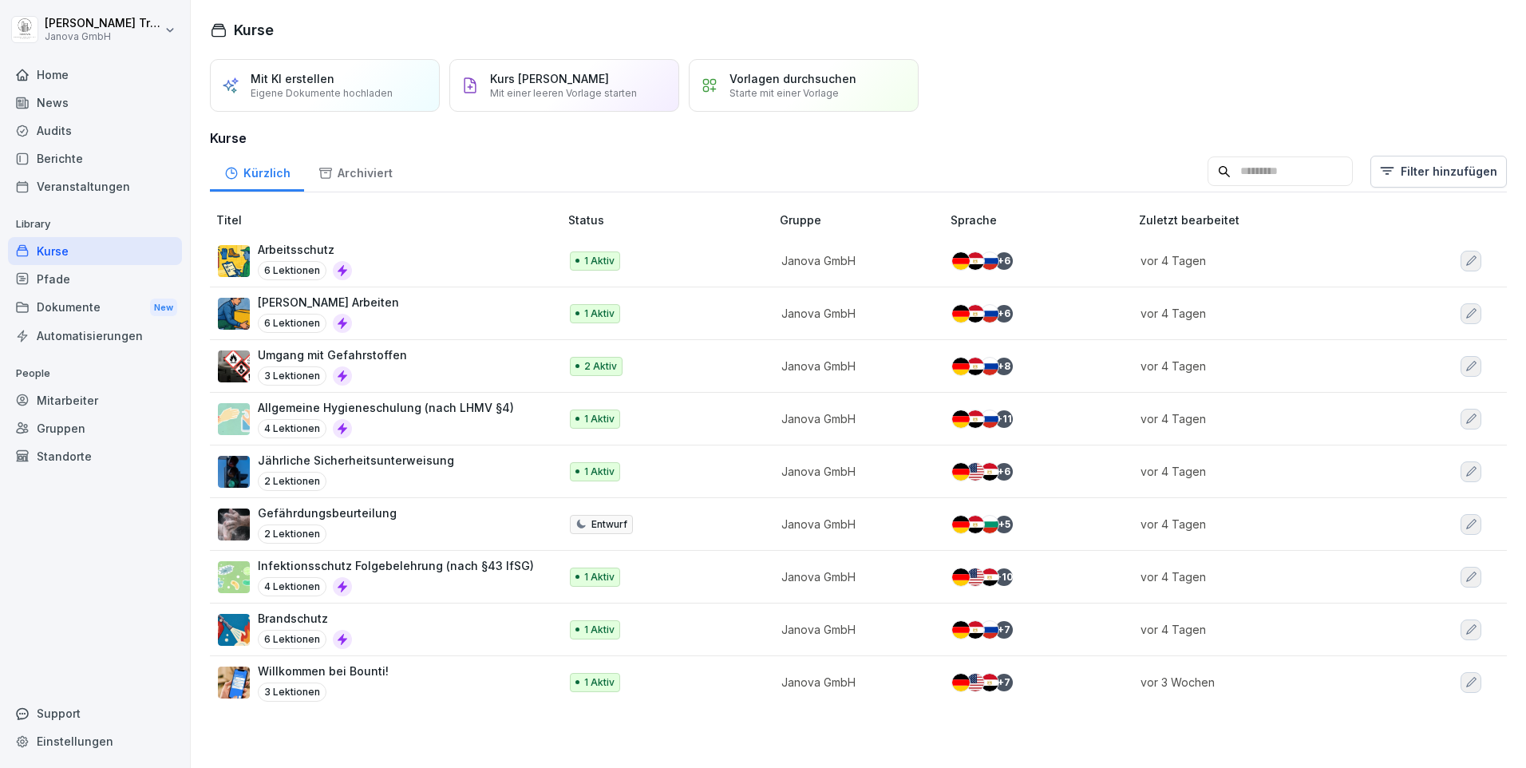
click at [436, 409] on p "Allgemeine Hygieneschulung (nach LHMV §4)" at bounding box center [386, 407] width 256 height 17
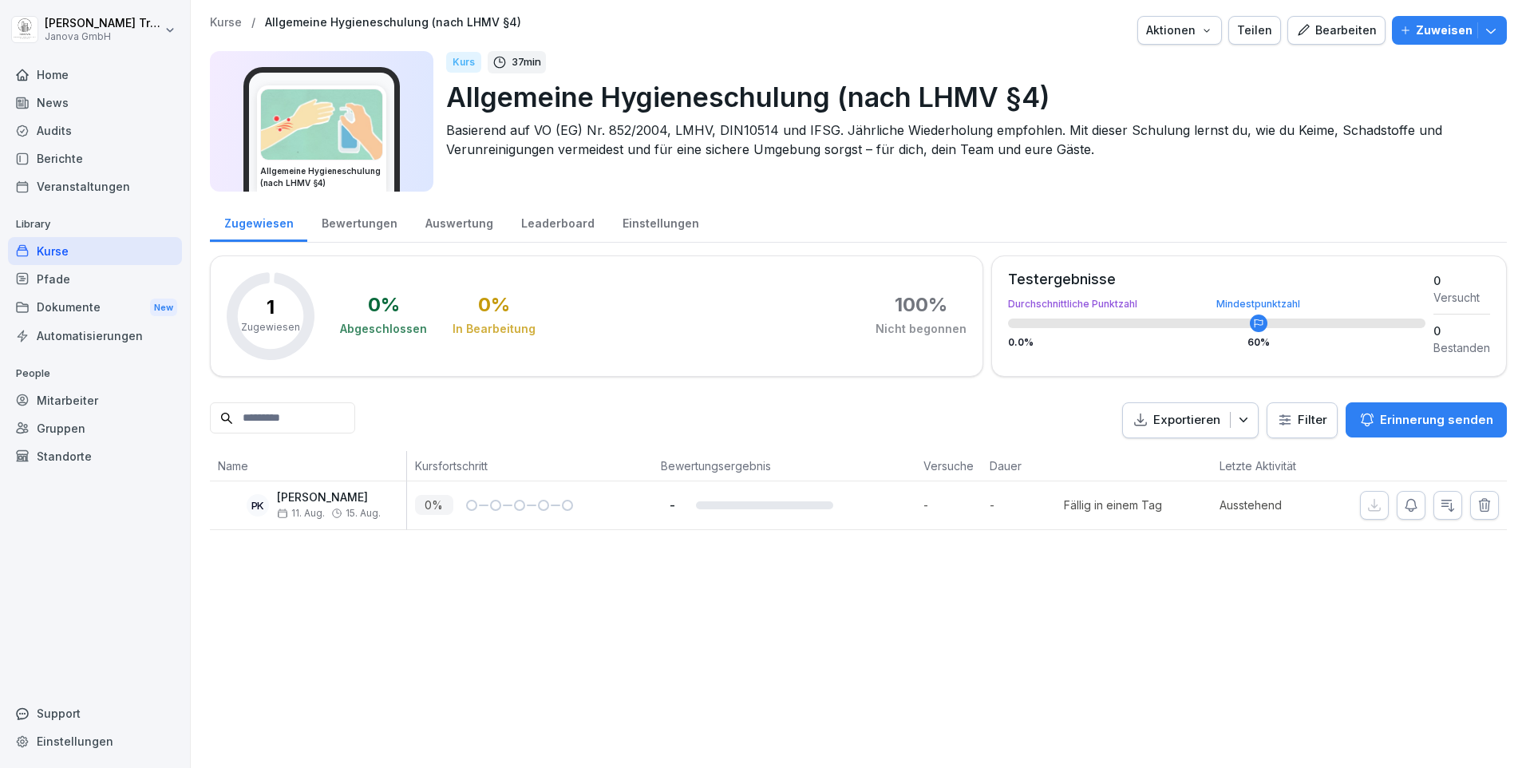
click at [47, 246] on div "Kurse" at bounding box center [95, 251] width 174 height 28
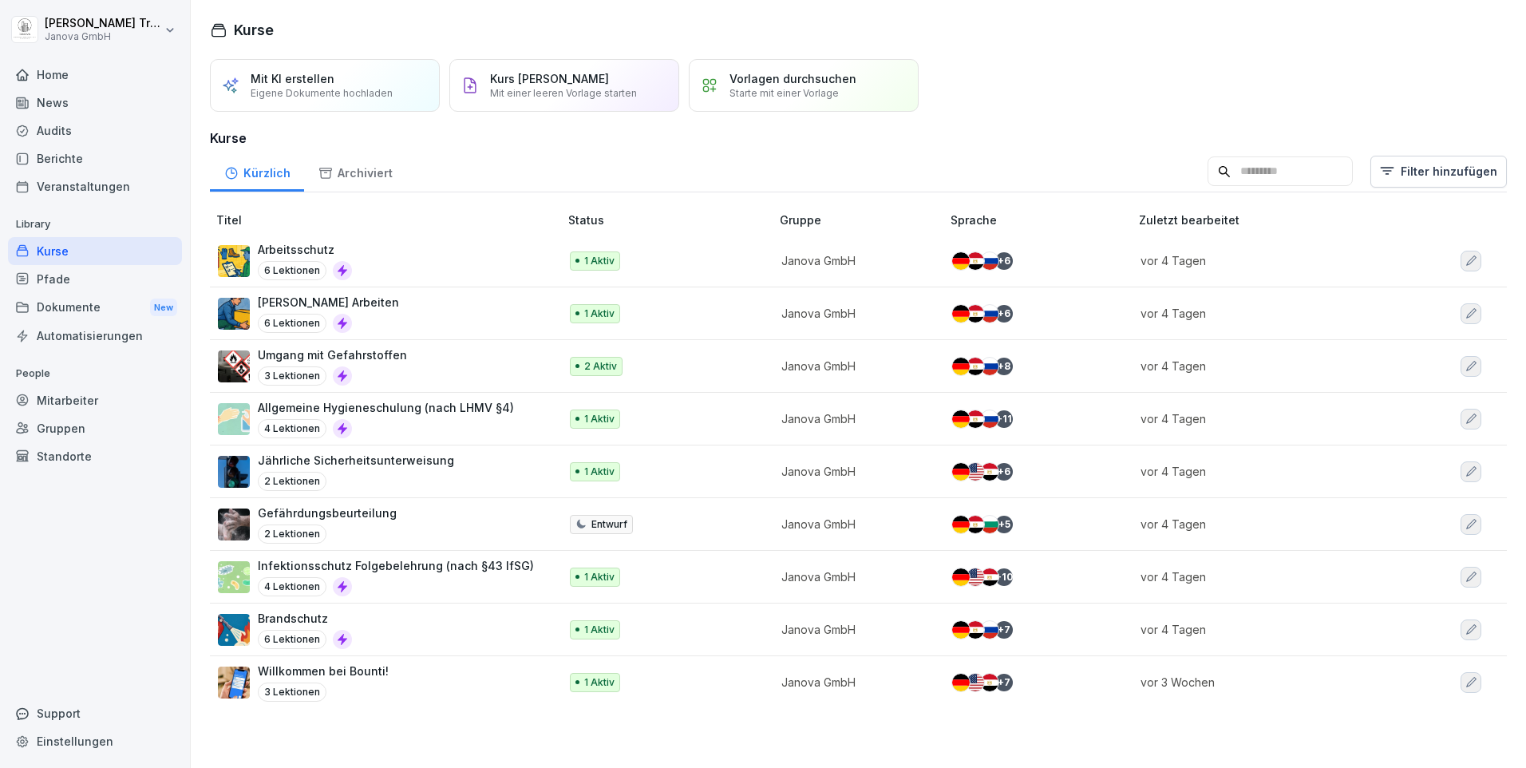
click at [437, 408] on p "Allgemeine Hygieneschulung (nach LHMV §4)" at bounding box center [386, 407] width 256 height 17
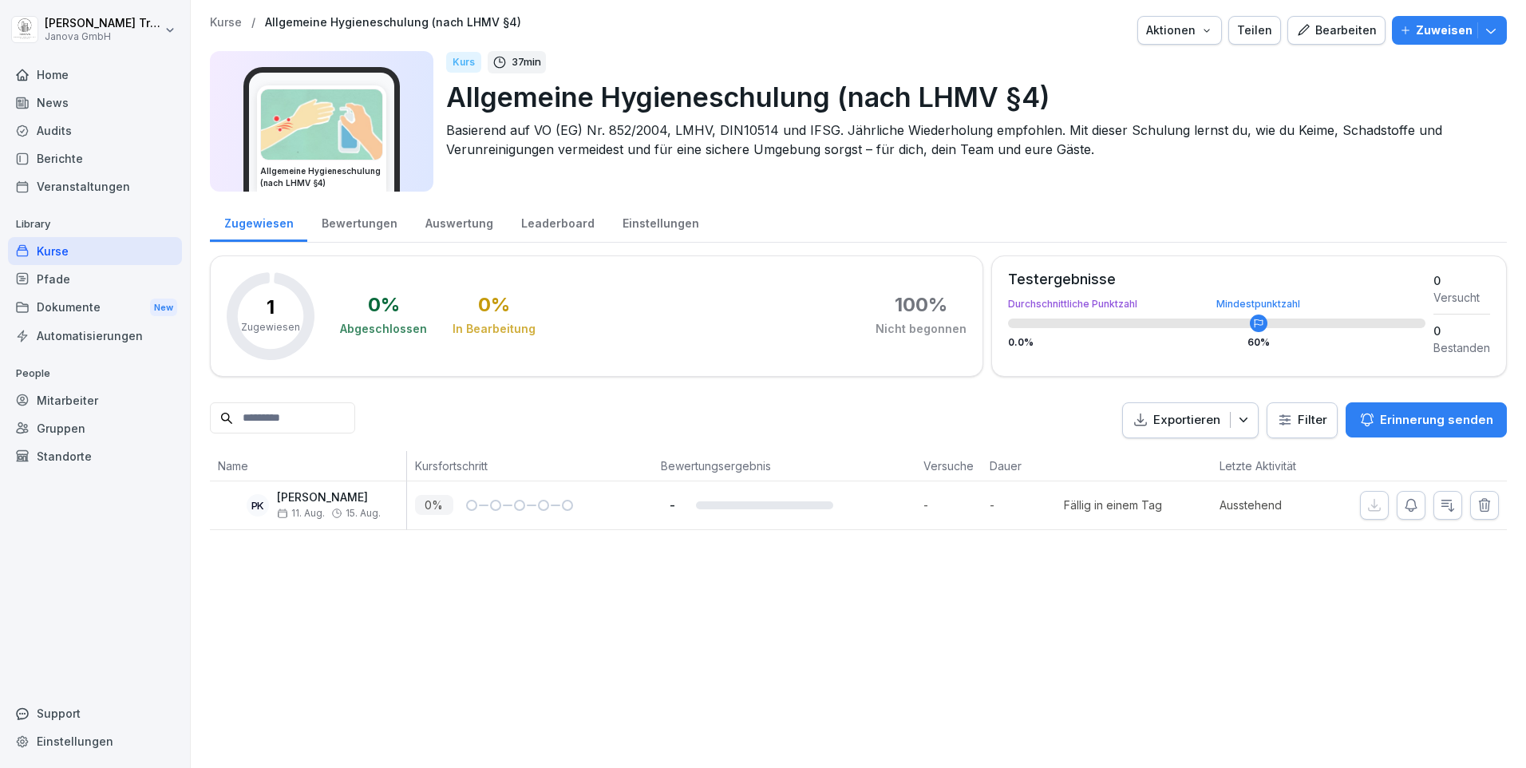
click at [1313, 27] on div "Bearbeiten" at bounding box center [1336, 31] width 81 height 18
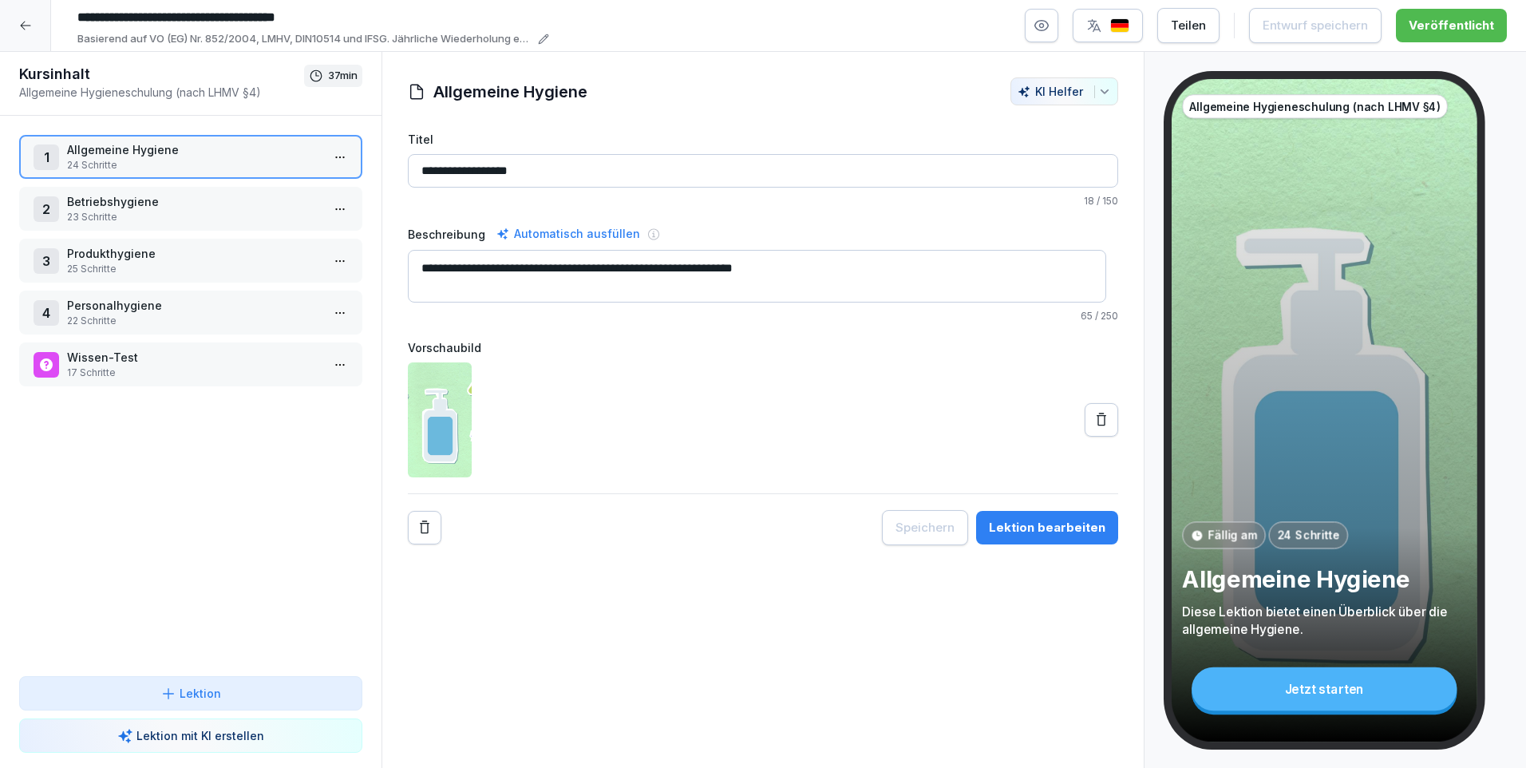
click at [1118, 21] on img "button" at bounding box center [1119, 25] width 19 height 15
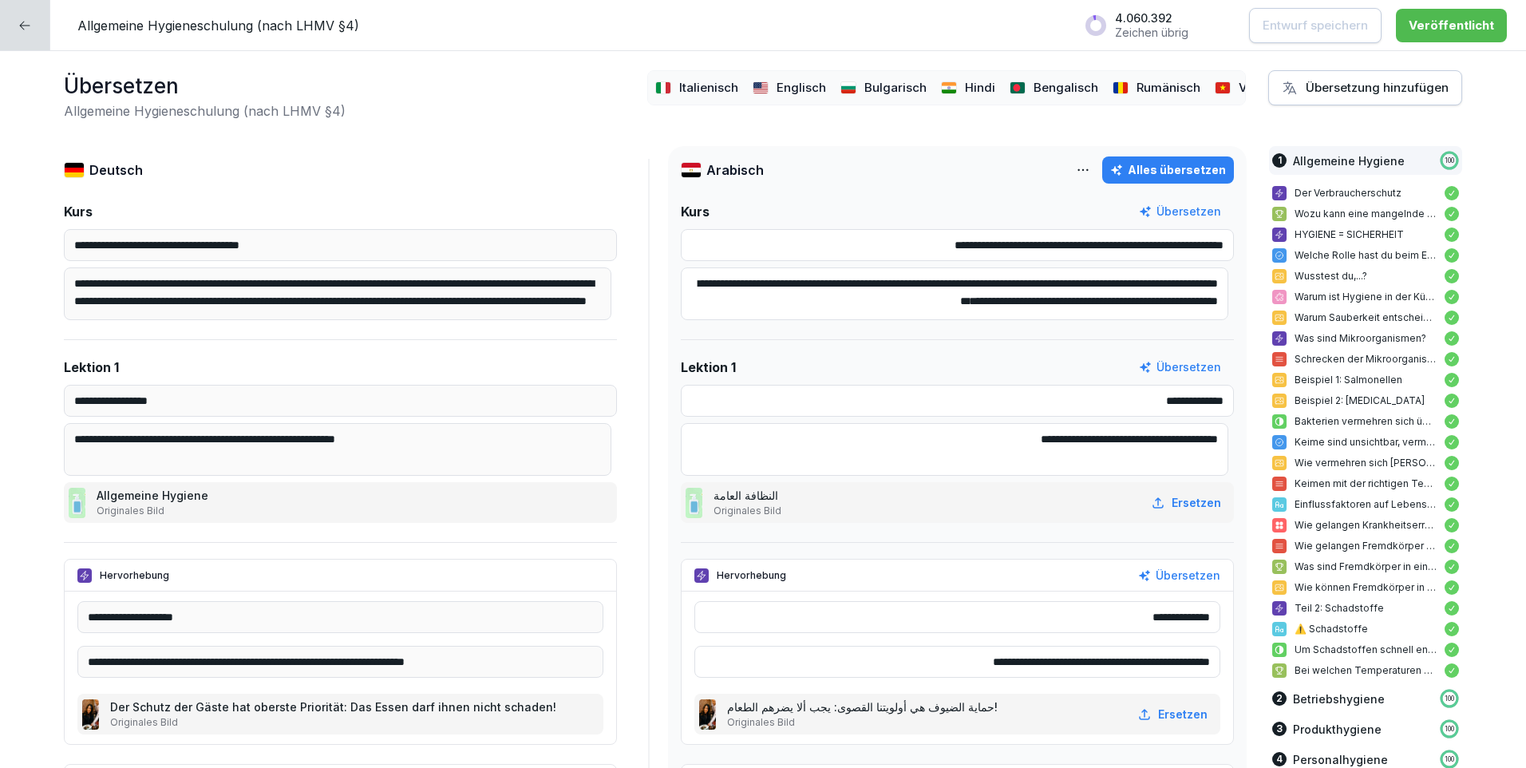
scroll to position [0, 652]
click at [1374, 91] on div "Übersetzung hinzufügen" at bounding box center [1364, 88] width 167 height 18
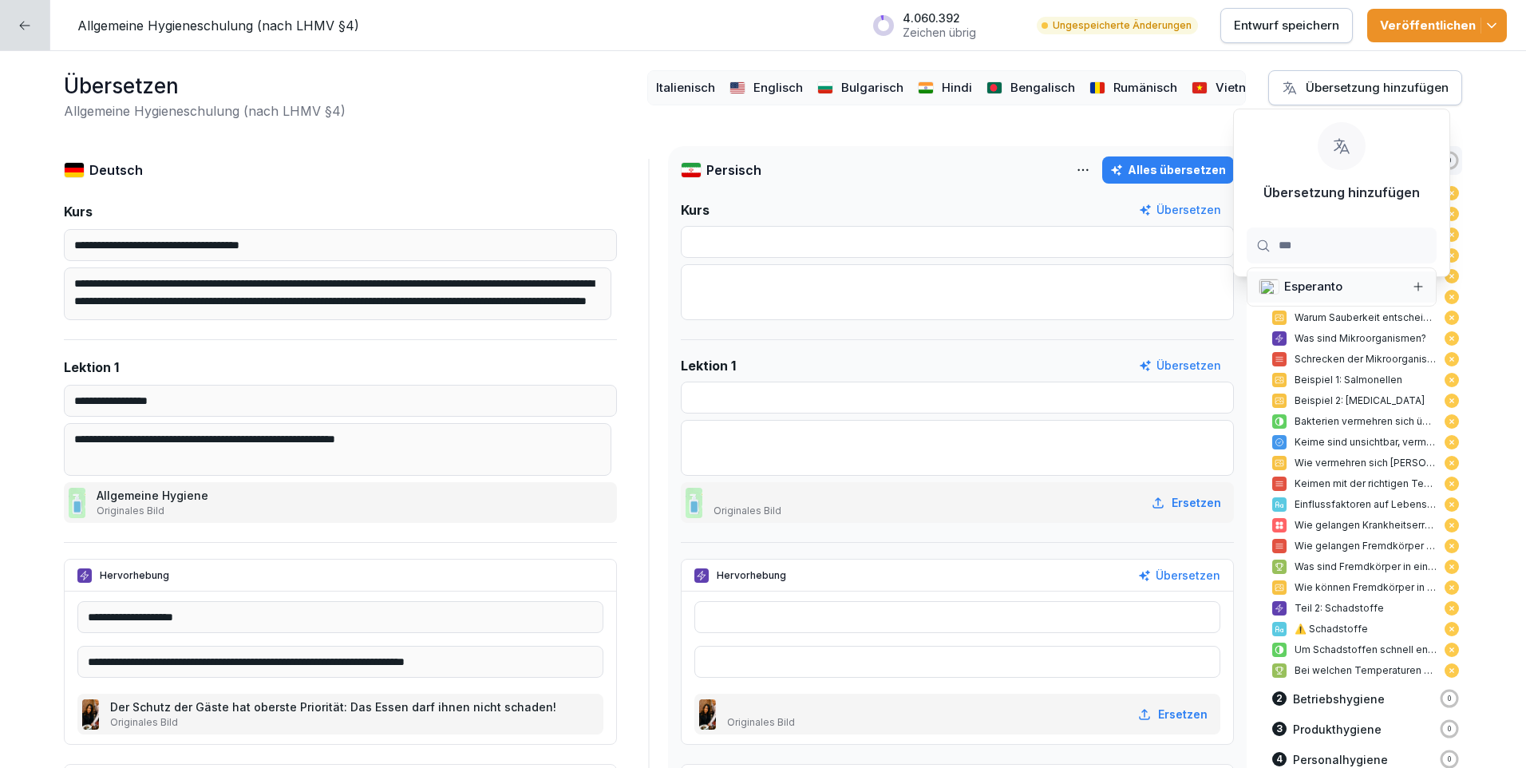
type input "***"
click at [1382, 89] on div "Übersetzung hinzufügen" at bounding box center [1364, 88] width 167 height 18
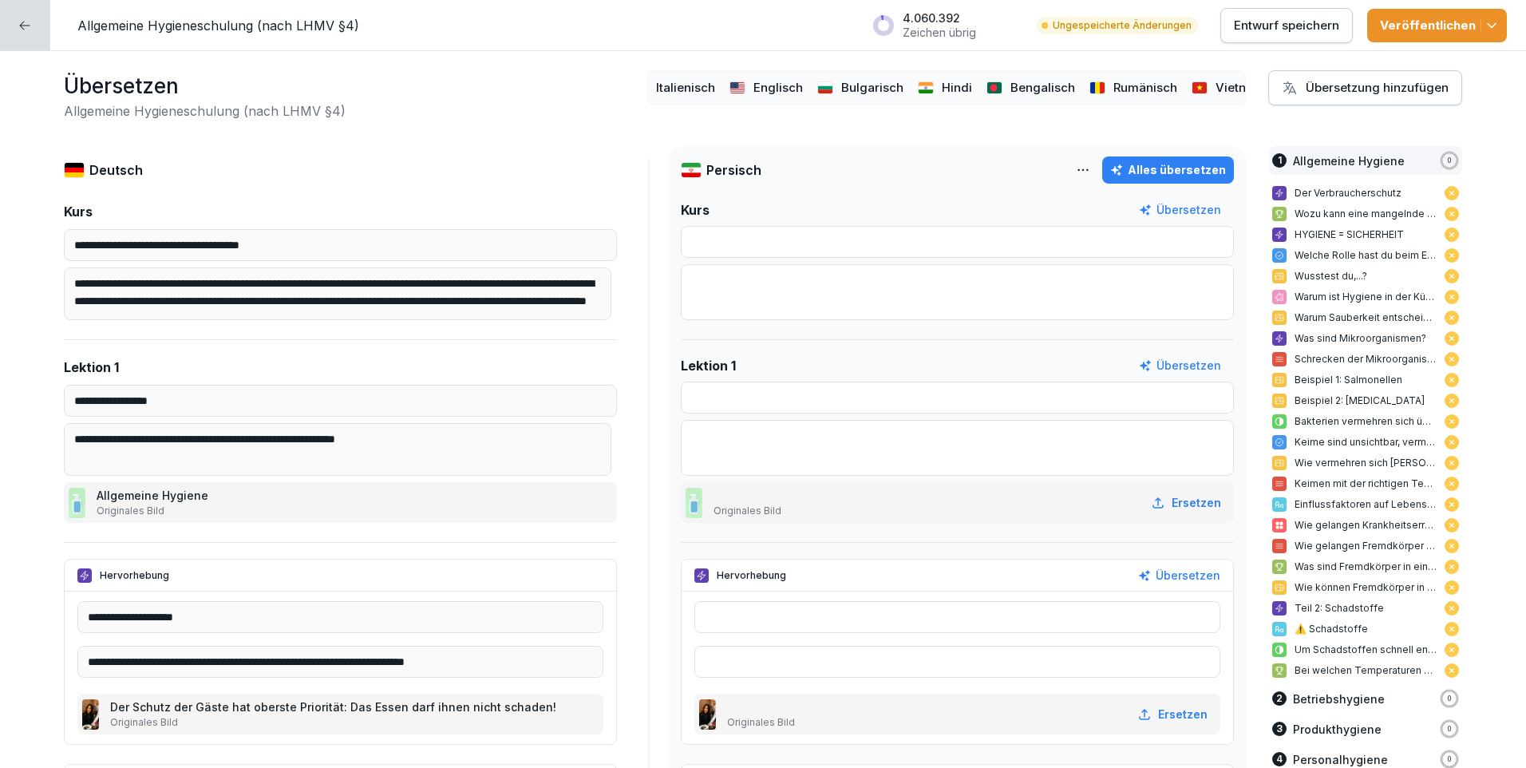
click at [1175, 168] on div "Alles übersetzen" at bounding box center [1168, 170] width 116 height 18
type input "**********"
type textarea "**********"
type input "**********"
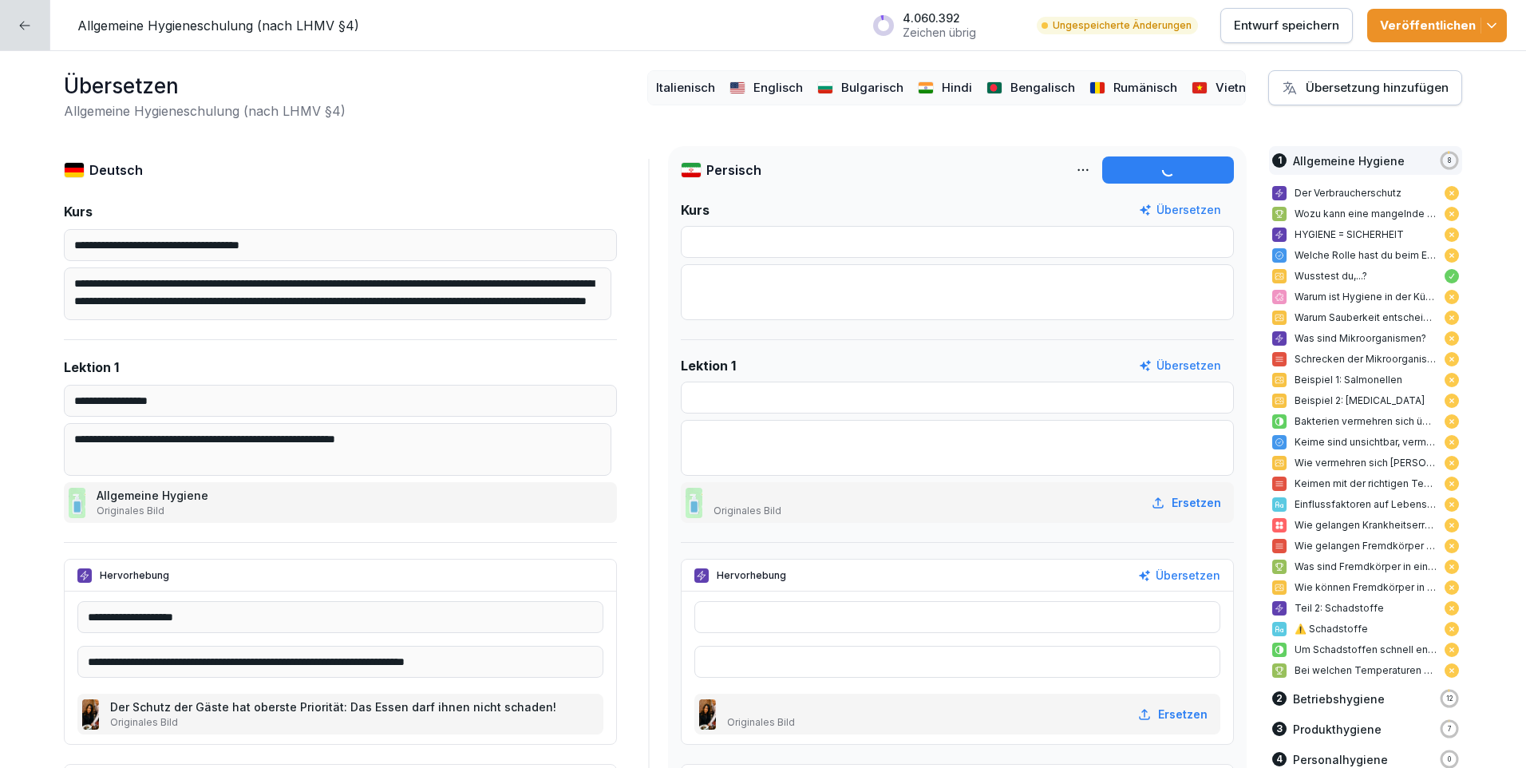
type input "**********"
type textarea "**********"
type input "**********"
type textarea "**********"
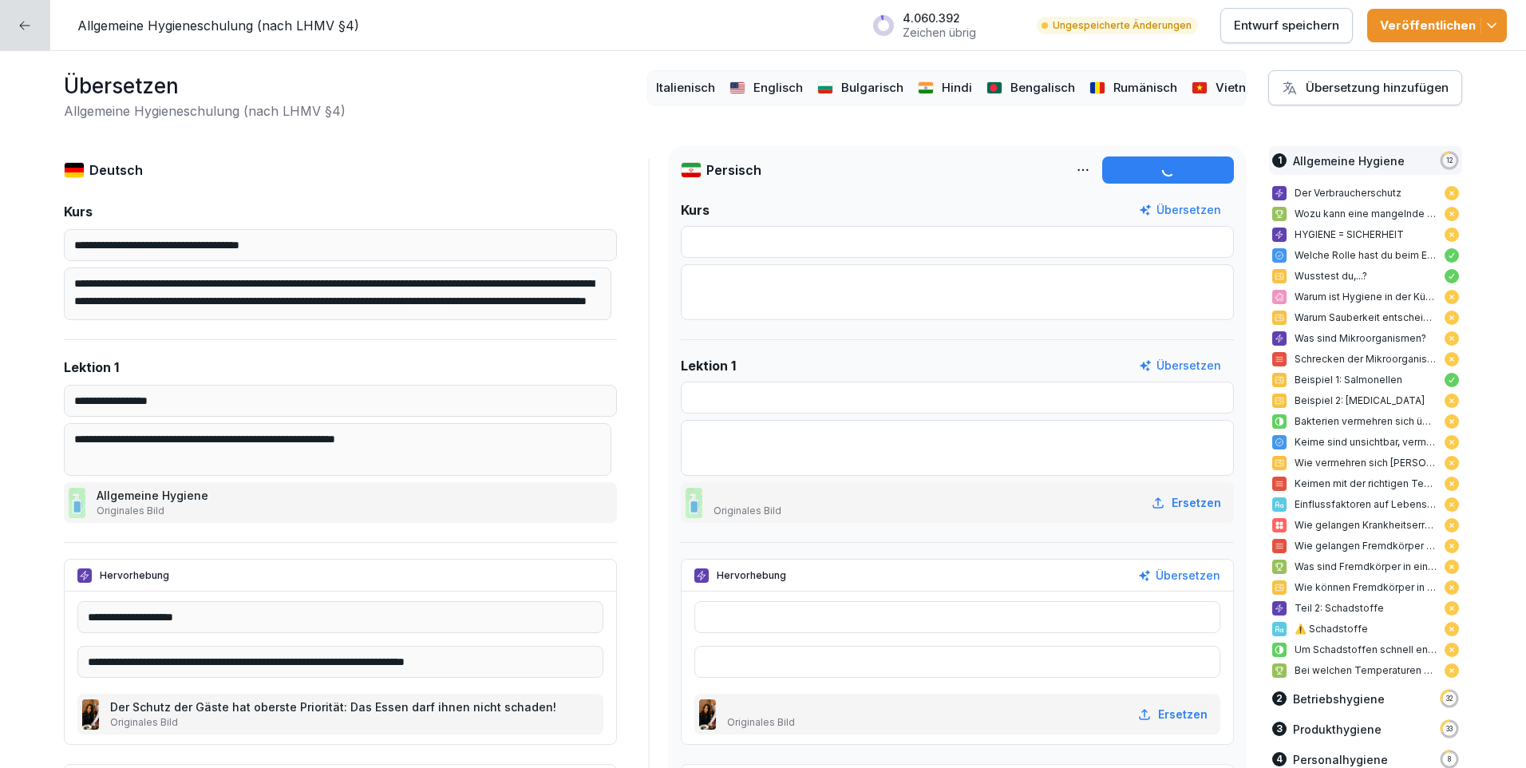
type input "**********"
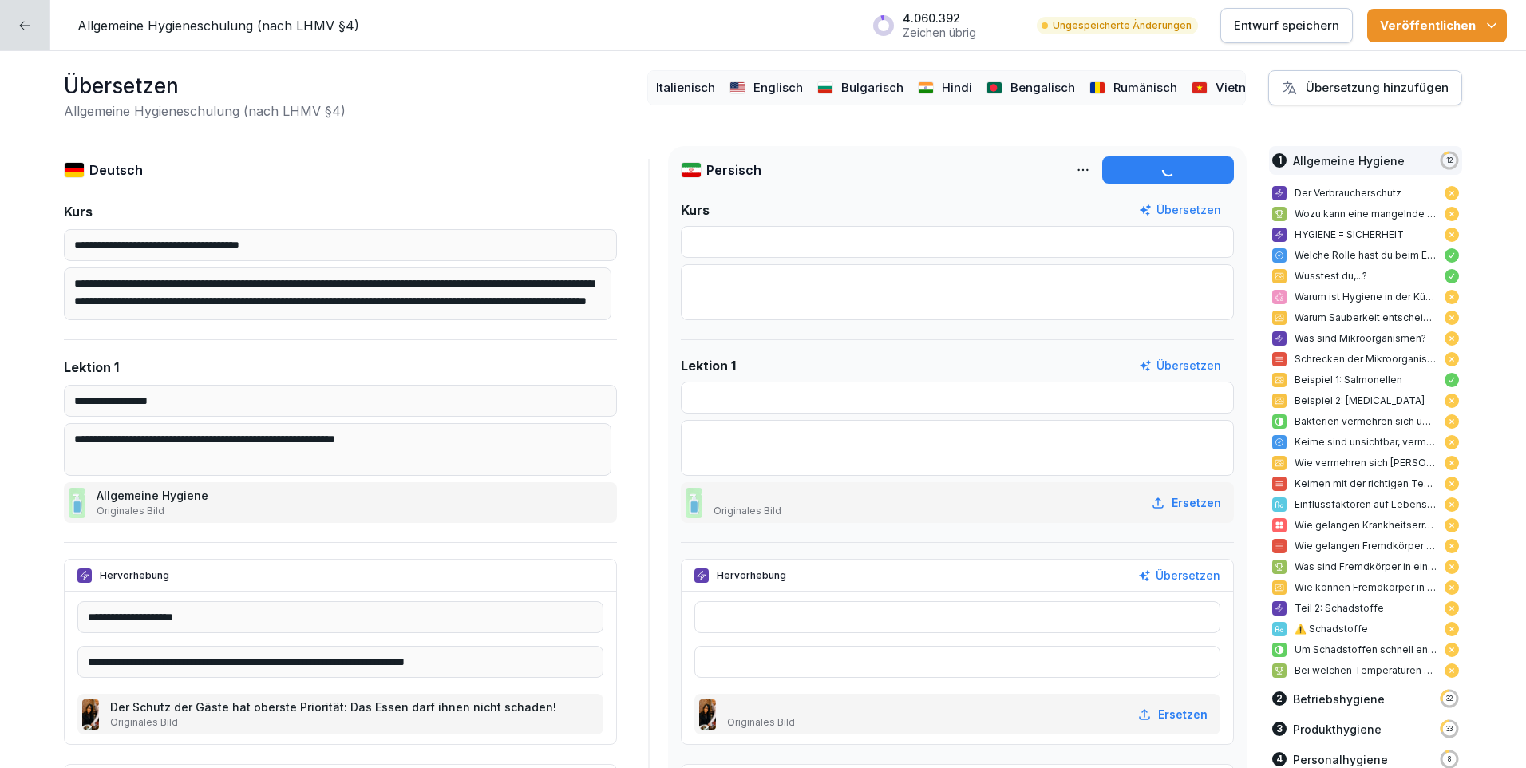
type input "**********"
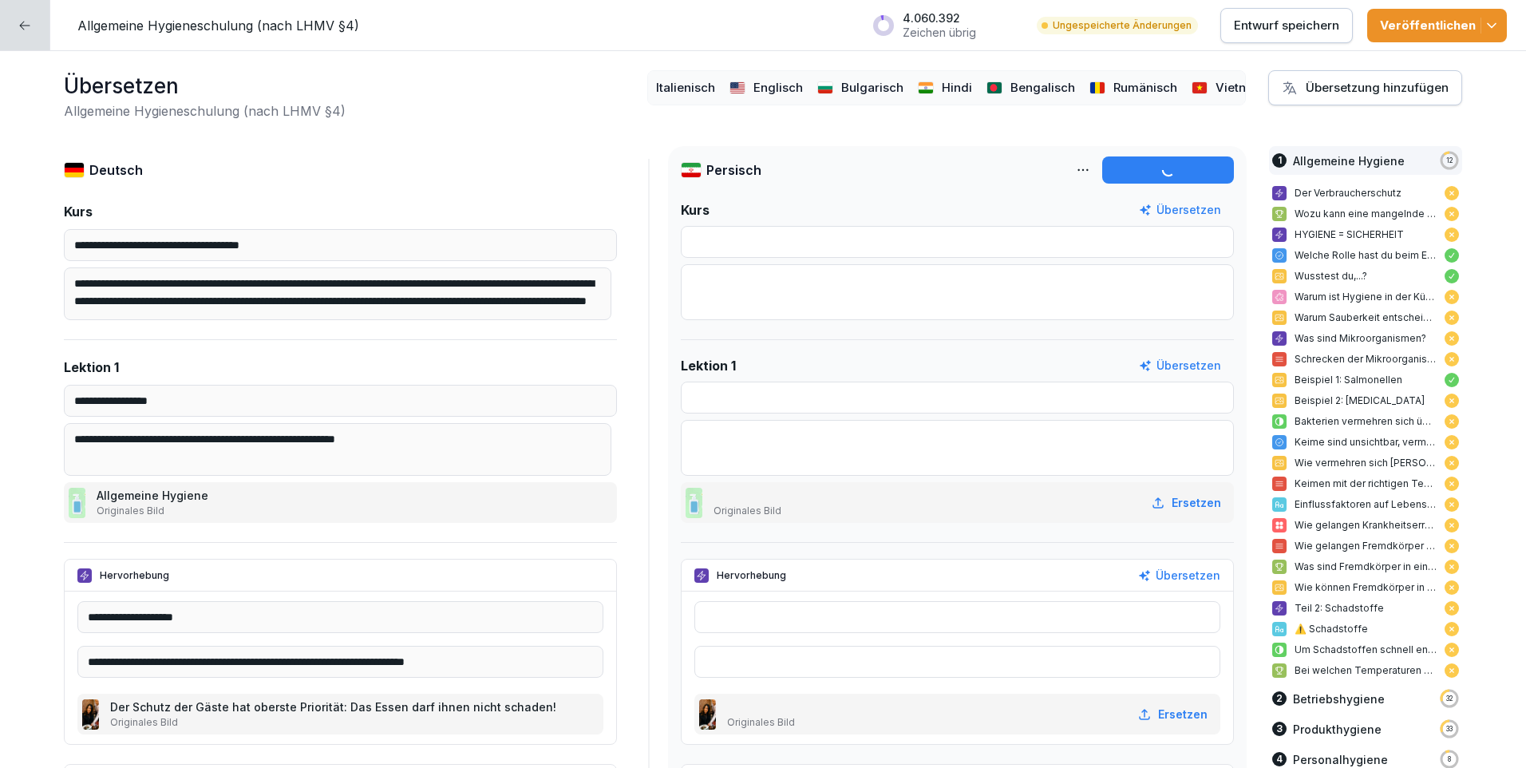
type input "**********"
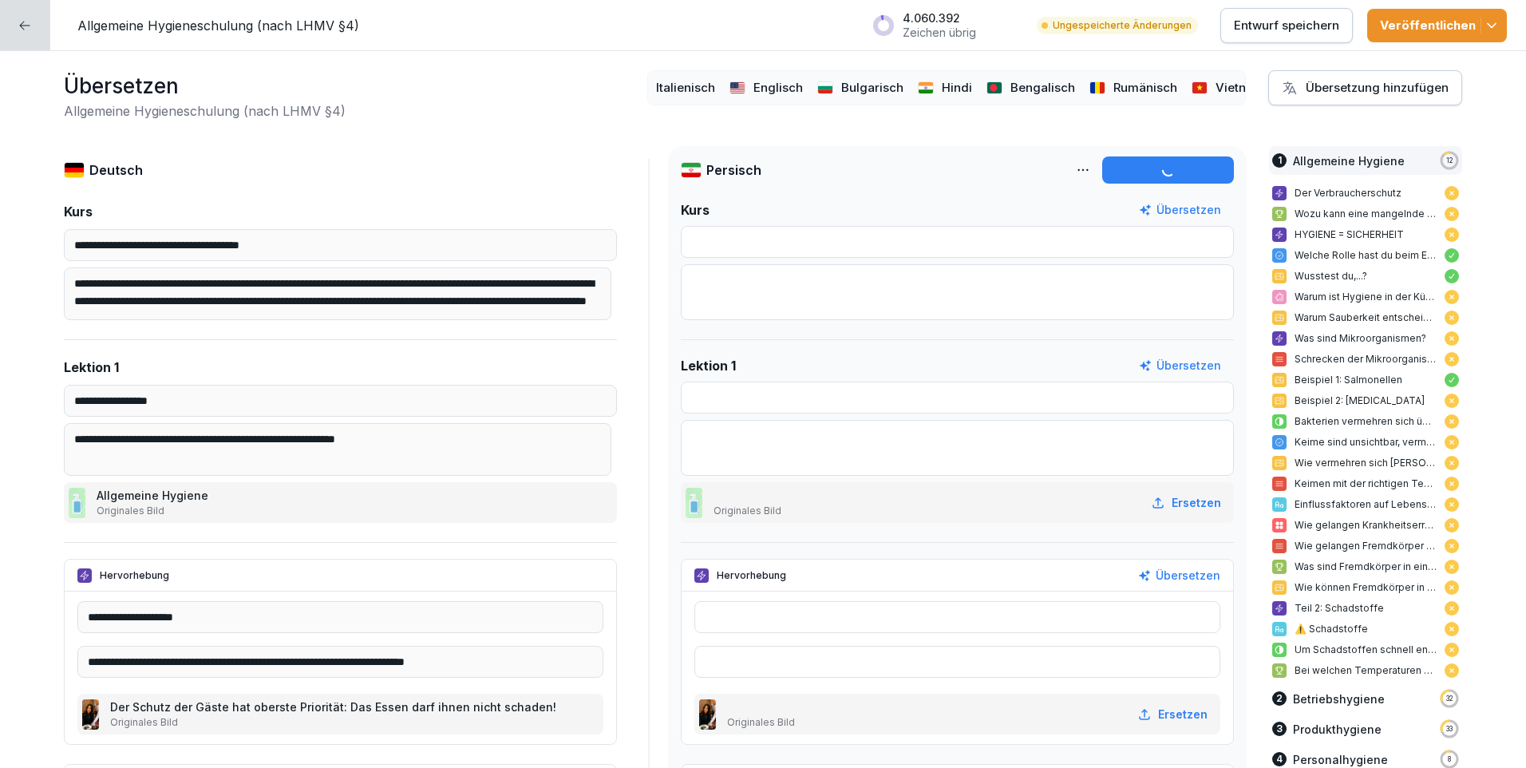
type input "**********"
type textarea "**********"
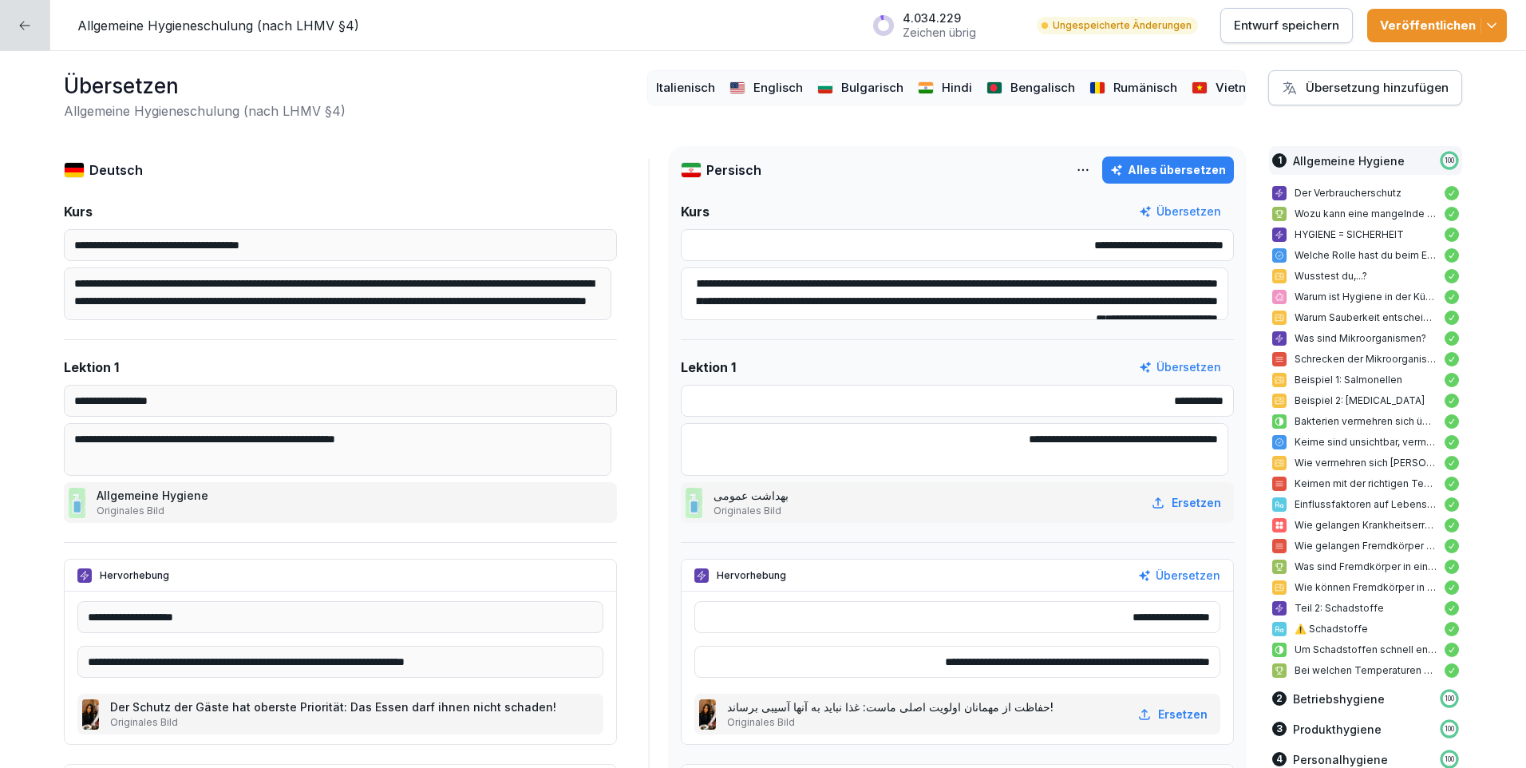
click at [1499, 21] on icon "button" at bounding box center [1491, 26] width 16 height 16
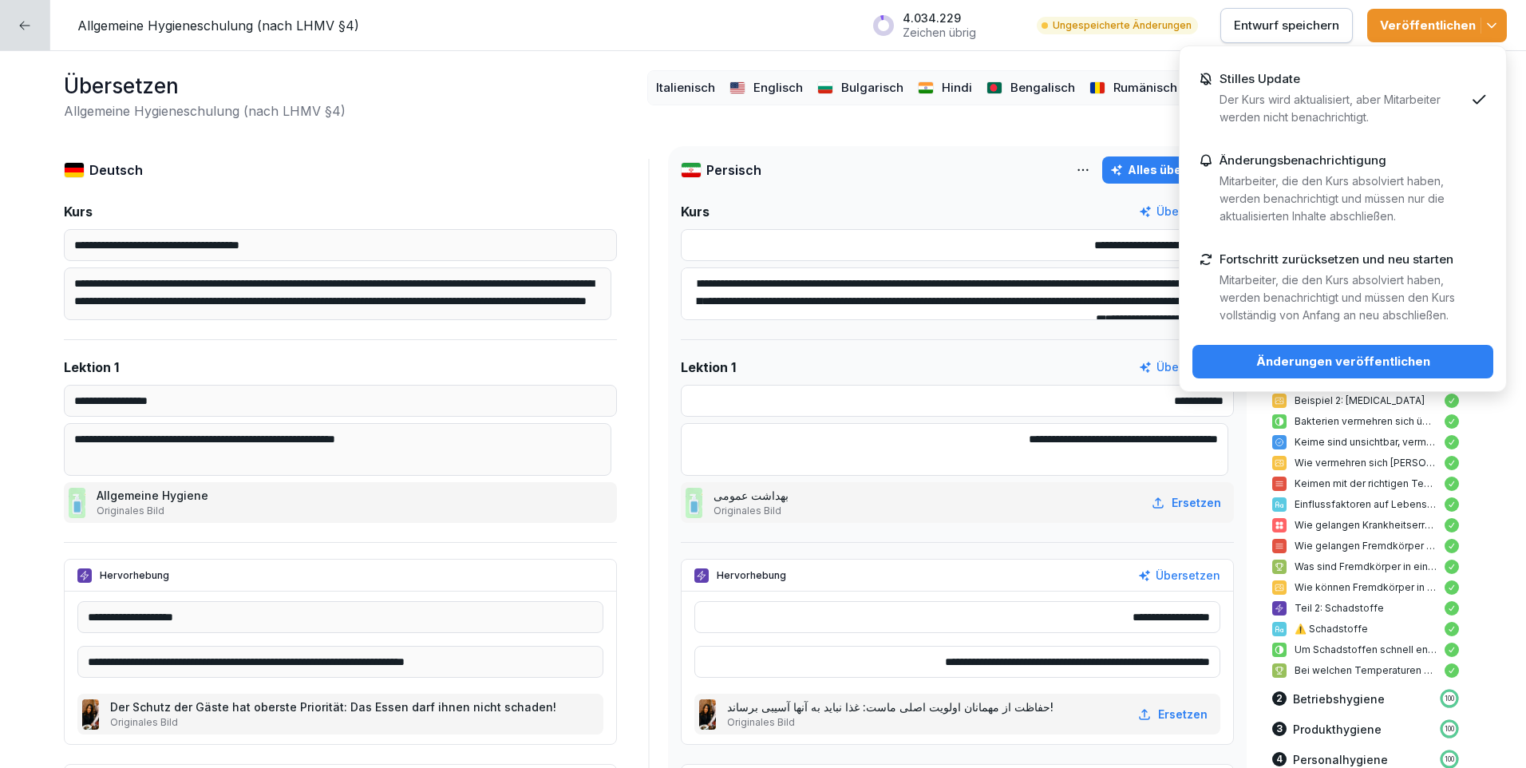
click at [1290, 76] on p "Stilles Update" at bounding box center [1259, 79] width 81 height 14
click at [1391, 357] on div "Änderungen veröffentlichen" at bounding box center [1342, 362] width 275 height 18
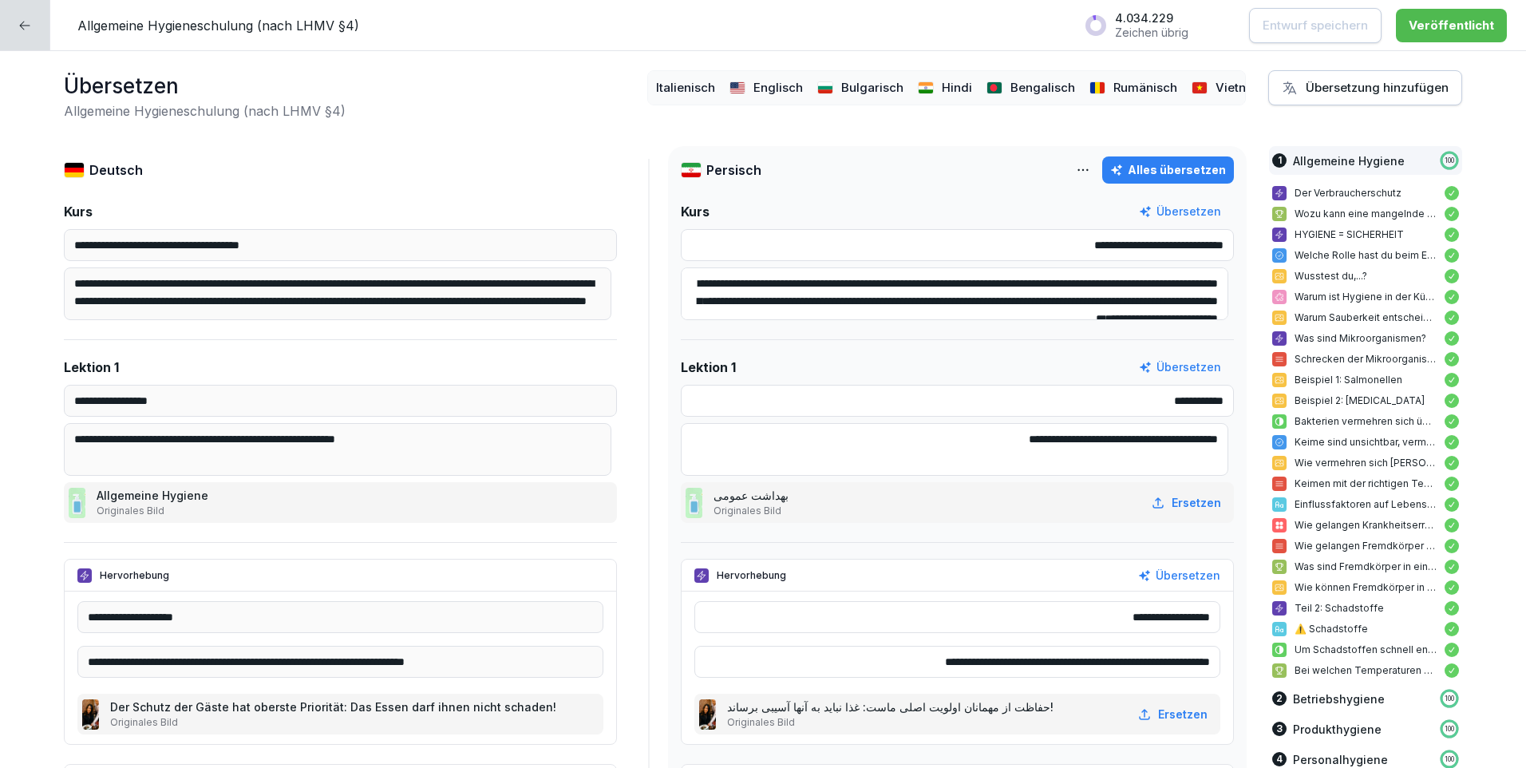
click at [29, 38] on div at bounding box center [25, 25] width 50 height 50
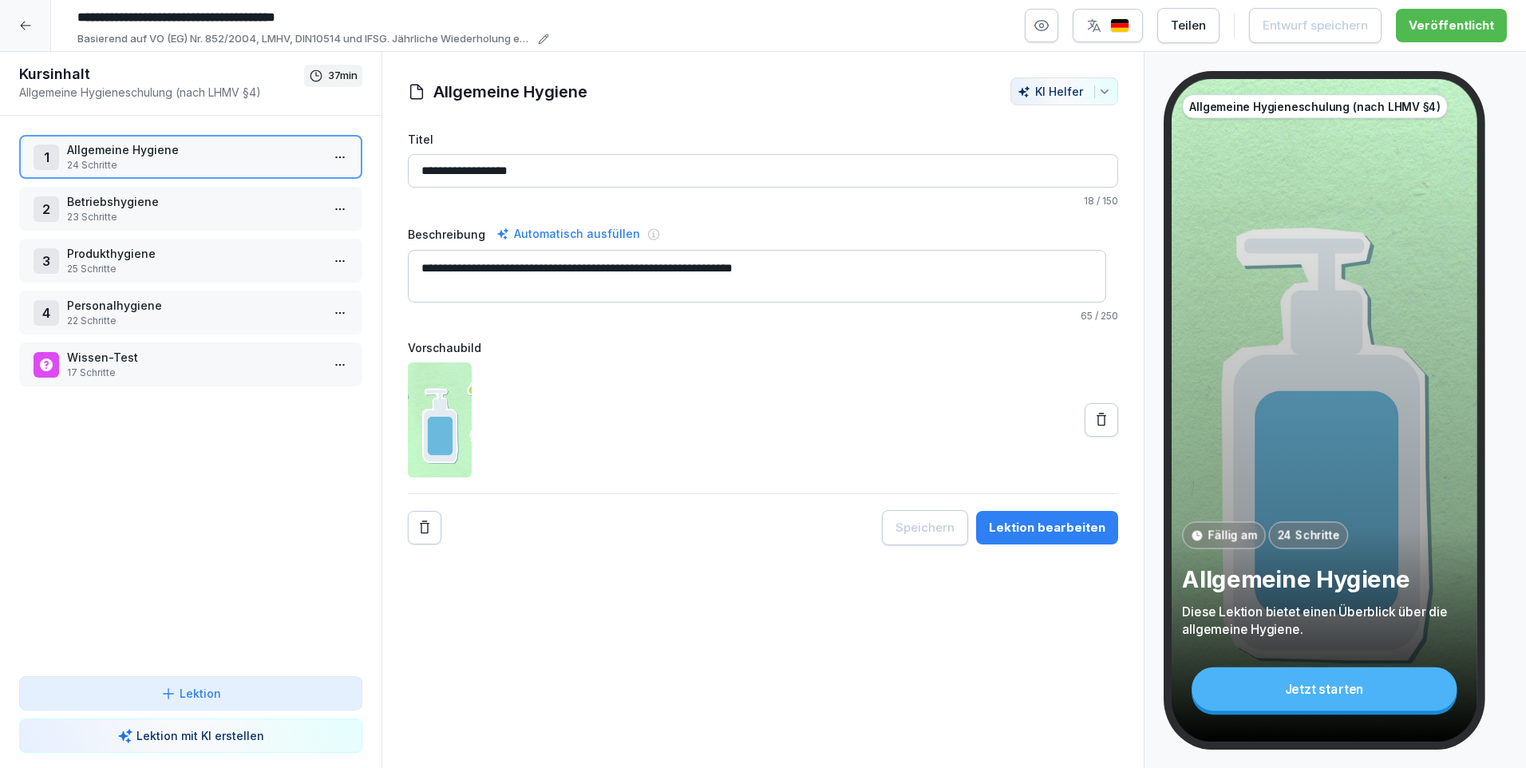
click at [29, 38] on div at bounding box center [25, 25] width 51 height 51
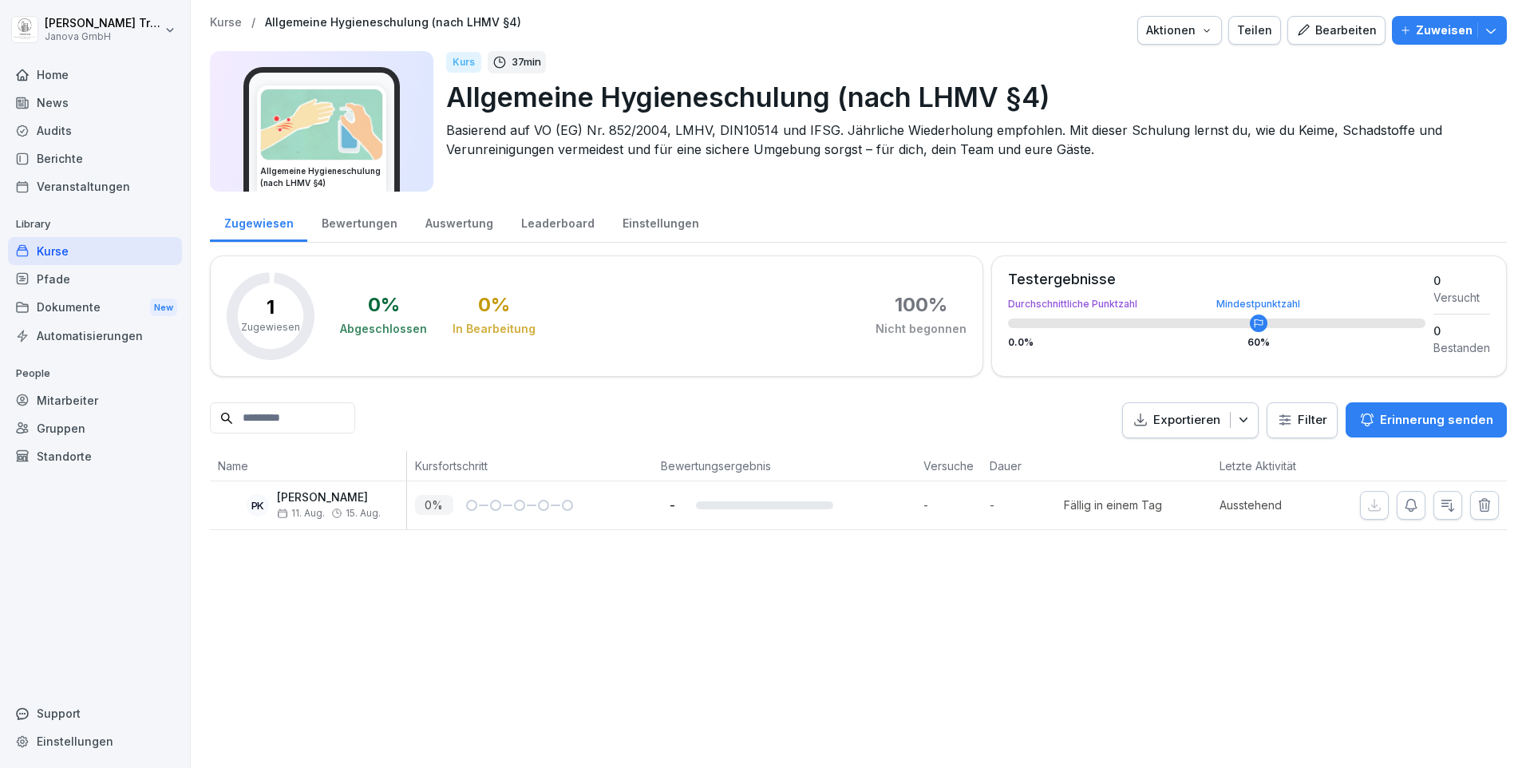
click at [77, 254] on div "Kurse" at bounding box center [95, 251] width 174 height 28
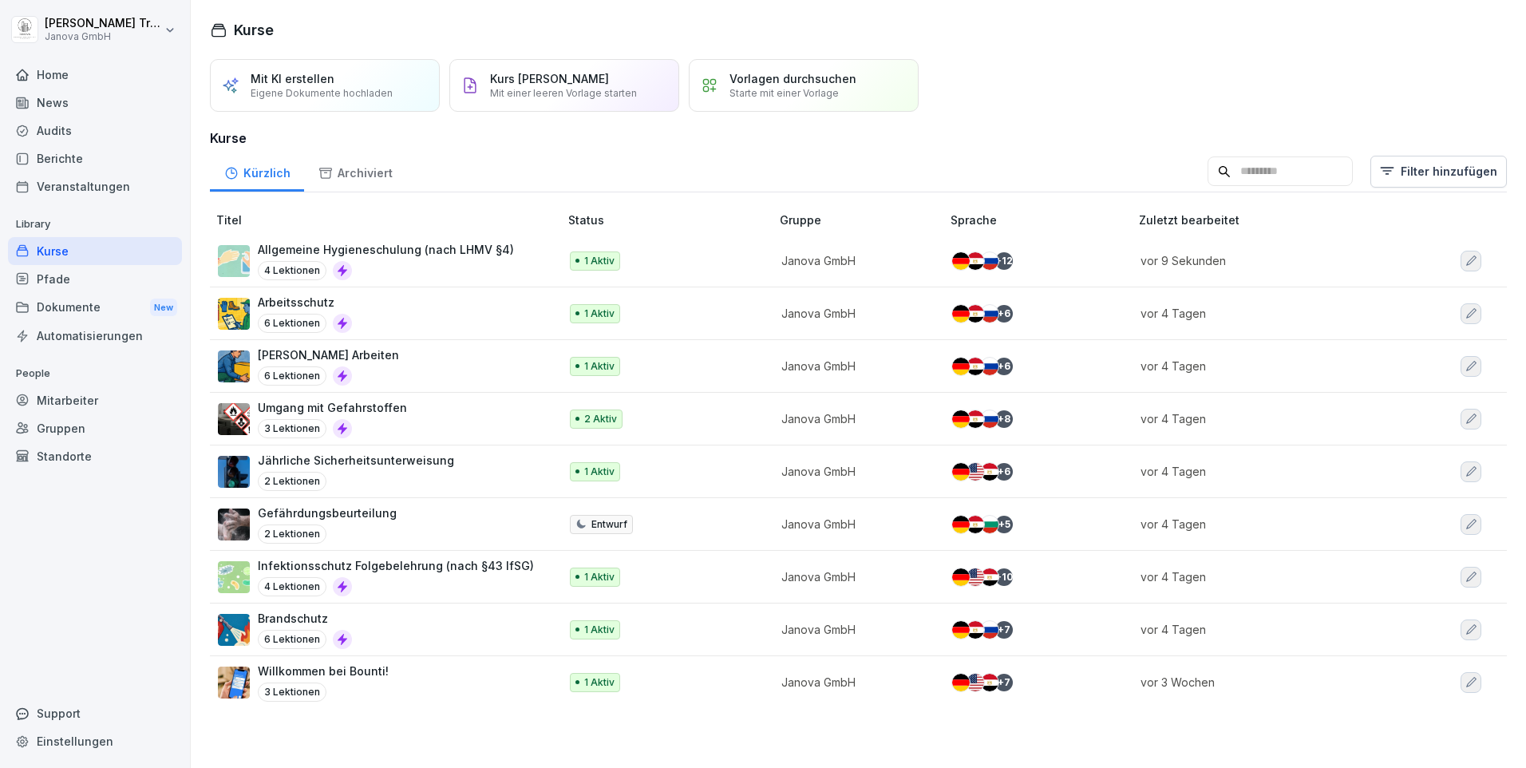
click at [371, 249] on p "Allgemeine Hygieneschulung (nach LHMV §4)" at bounding box center [386, 249] width 256 height 17
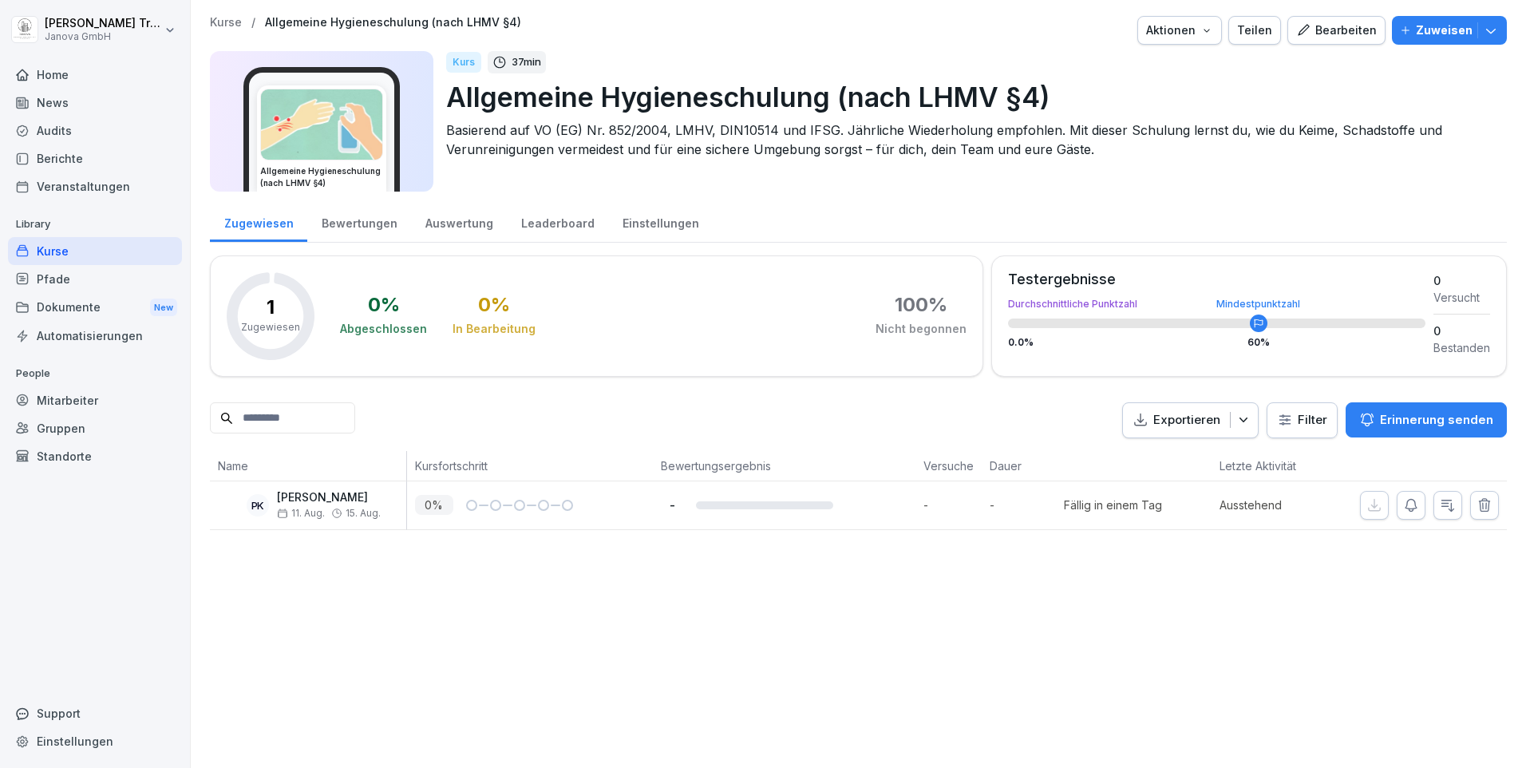
click at [77, 251] on div "Kurse" at bounding box center [95, 251] width 174 height 28
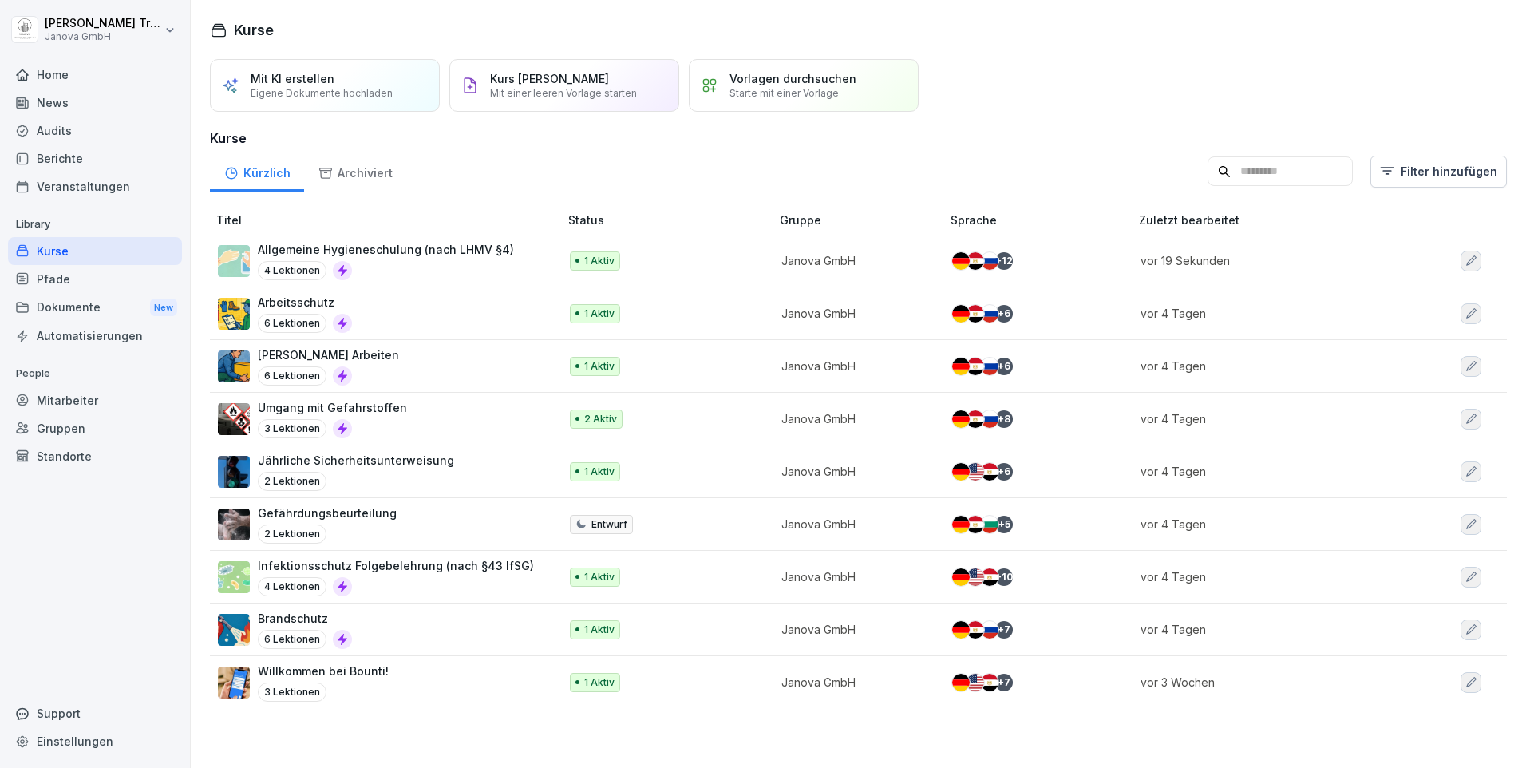
click at [447, 251] on p "Allgemeine Hygieneschulung (nach LHMV §4)" at bounding box center [386, 249] width 256 height 17
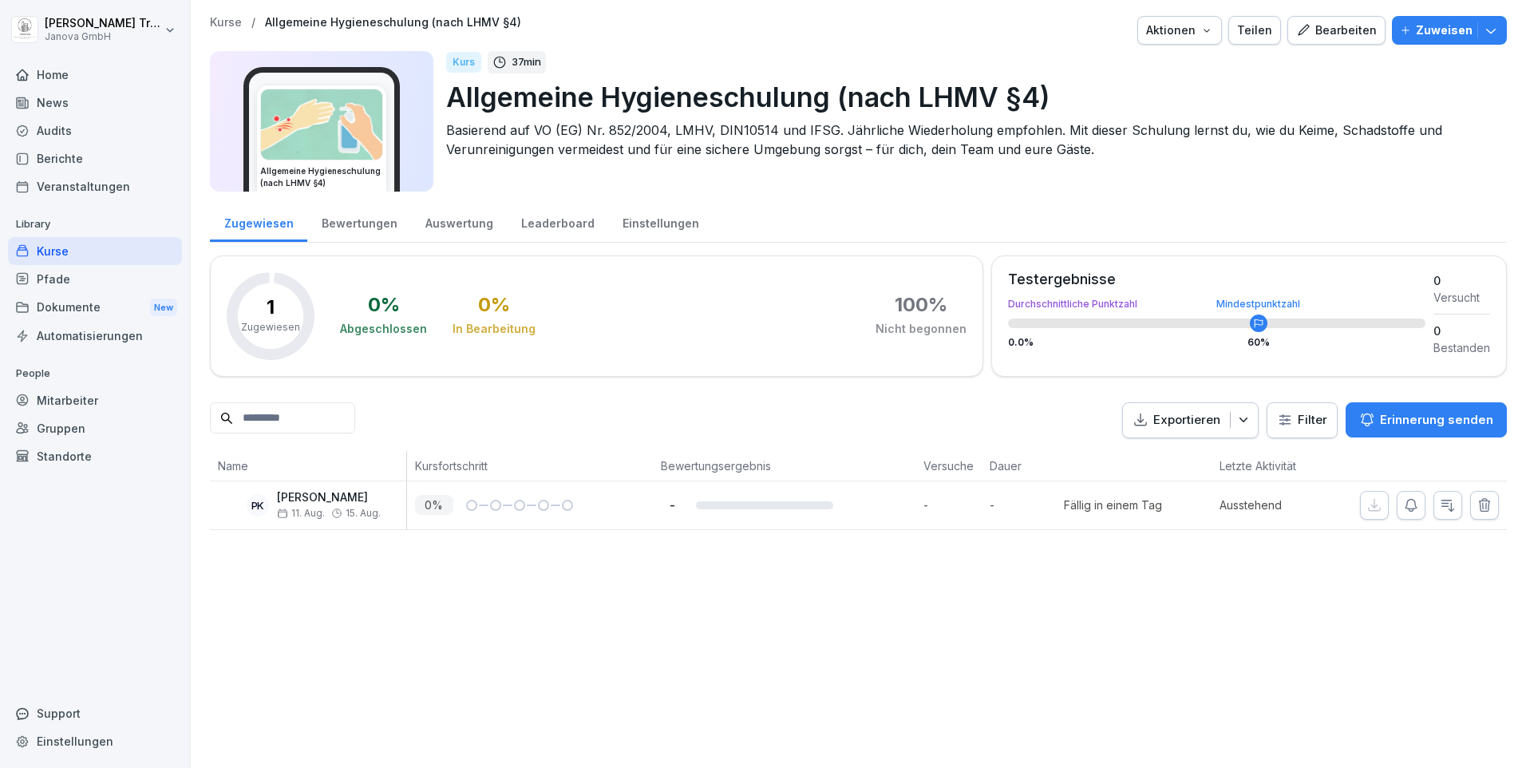
click at [1060, 83] on p "Allgemeine Hygieneschulung (nach LHMV §4)" at bounding box center [970, 97] width 1048 height 41
click at [1048, 100] on p "Allgemeine Hygieneschulung (nach LHMV §4)" at bounding box center [970, 97] width 1048 height 41
click at [1326, 36] on div "Bearbeiten" at bounding box center [1336, 31] width 81 height 18
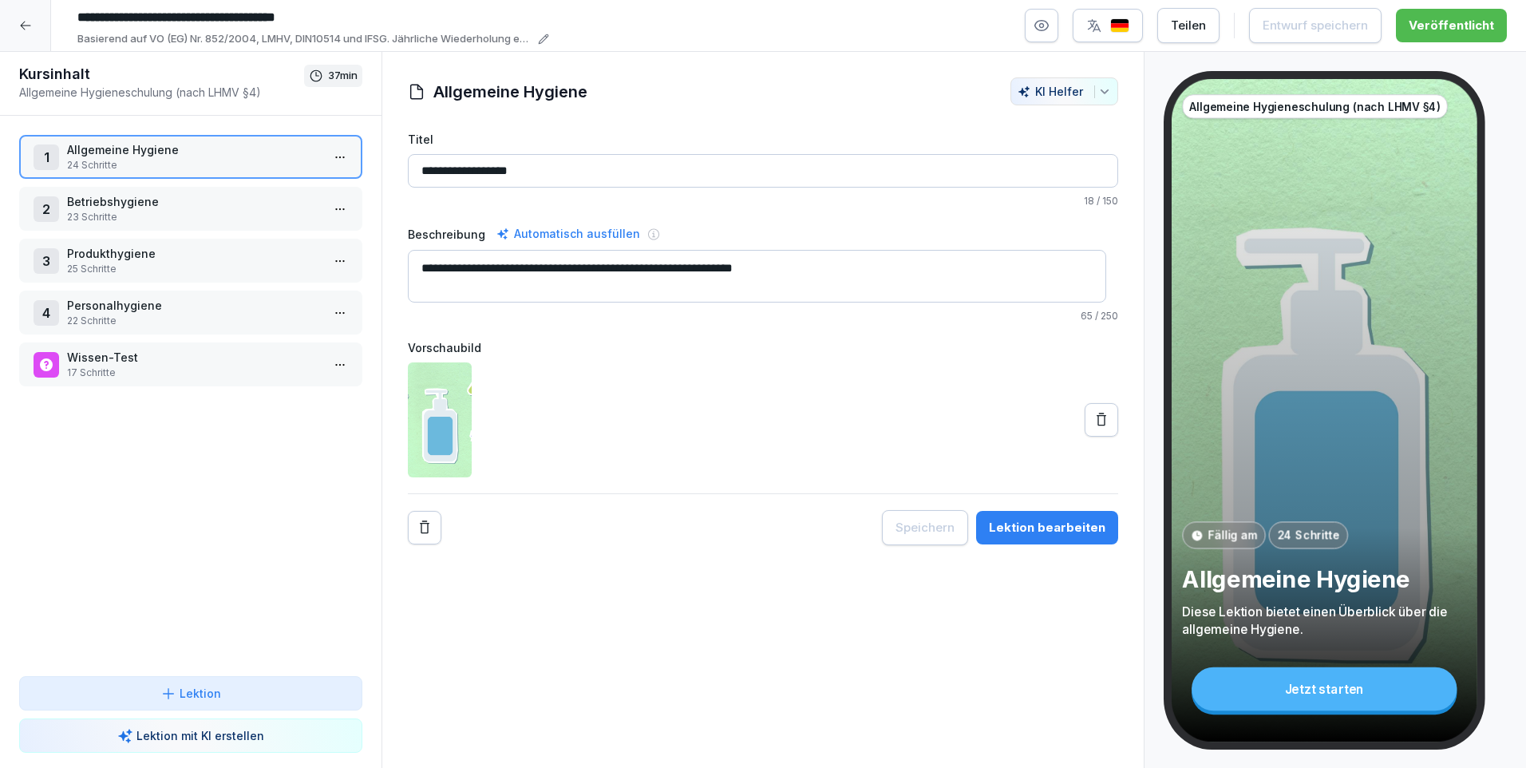
click at [222, 94] on p "Allgemeine Hygieneschulung (nach LHMV §4)" at bounding box center [161, 92] width 285 height 17
click at [542, 36] on icon at bounding box center [543, 39] width 11 height 11
click at [382, 10] on input "**********" at bounding box center [309, 17] width 479 height 27
click at [299, 38] on p "Basierend auf VO (EG) Nr. 852/2004, LMHV, DIN10514 und IFSG. Jährliche Wiederho…" at bounding box center [305, 39] width 456 height 16
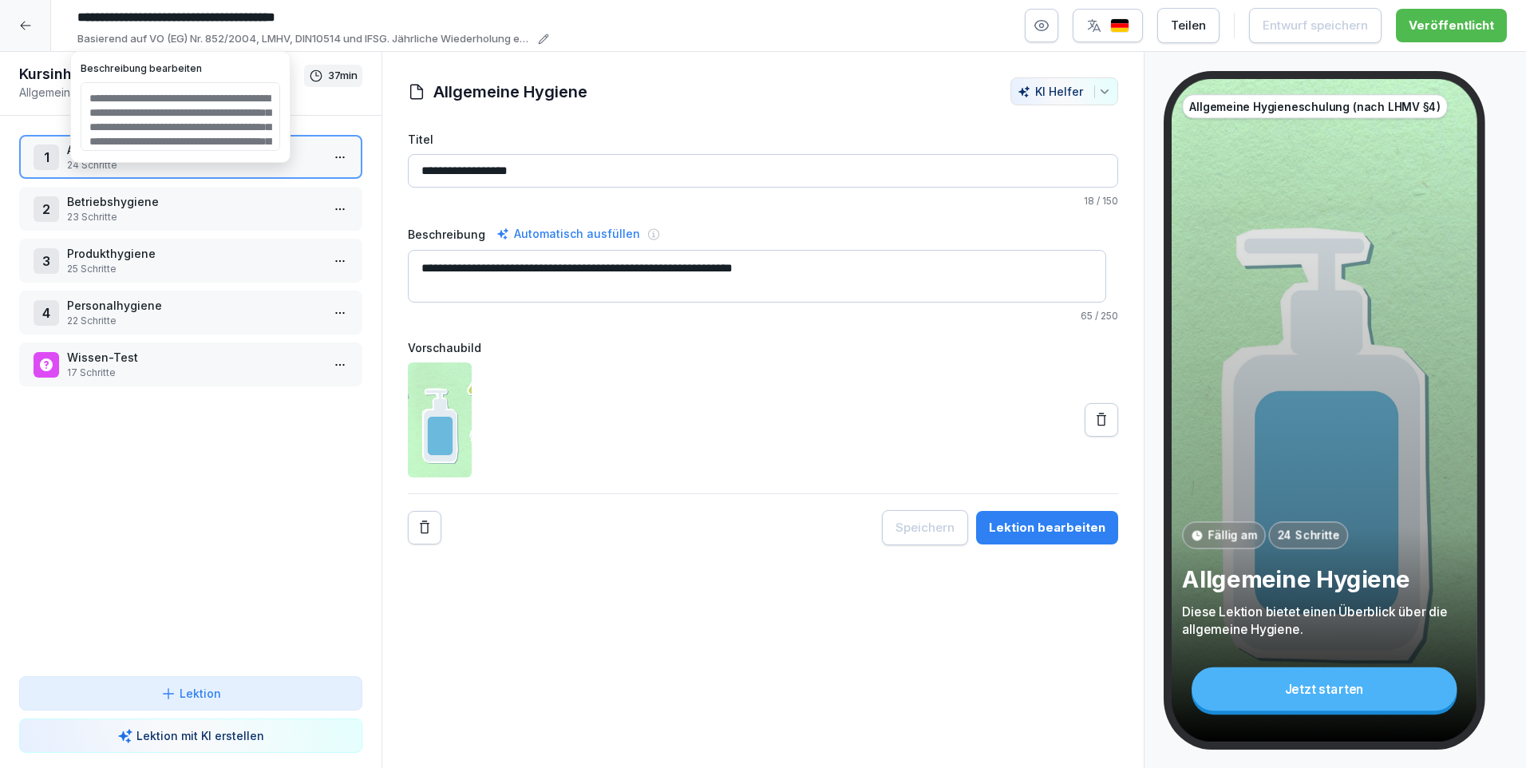
drag, startPoint x: 184, startPoint y: 114, endPoint x: 233, endPoint y: 115, distance: 48.7
click at [233, 115] on textarea "**********" at bounding box center [180, 116] width 199 height 69
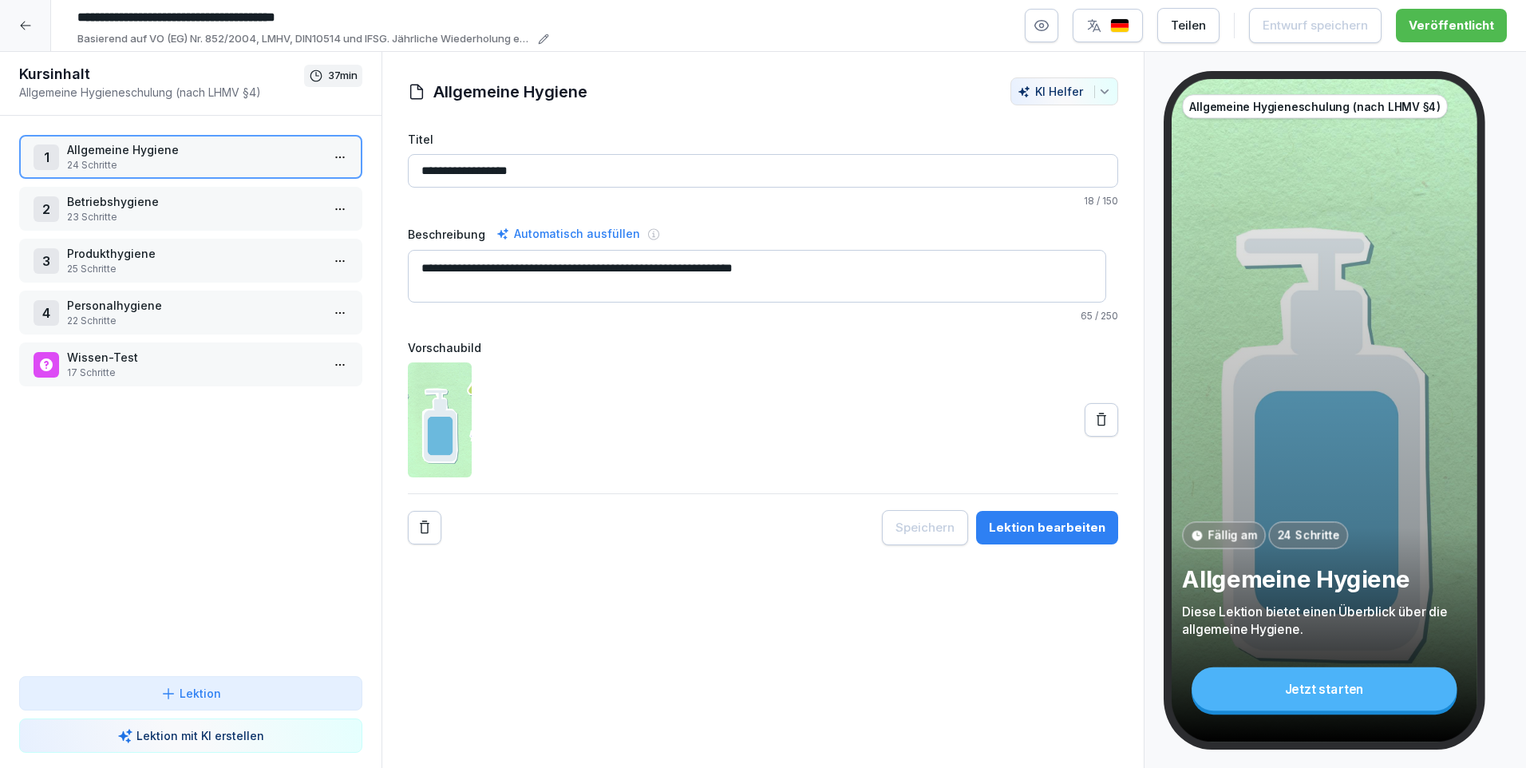
click at [379, 14] on input "**********" at bounding box center [309, 17] width 479 height 27
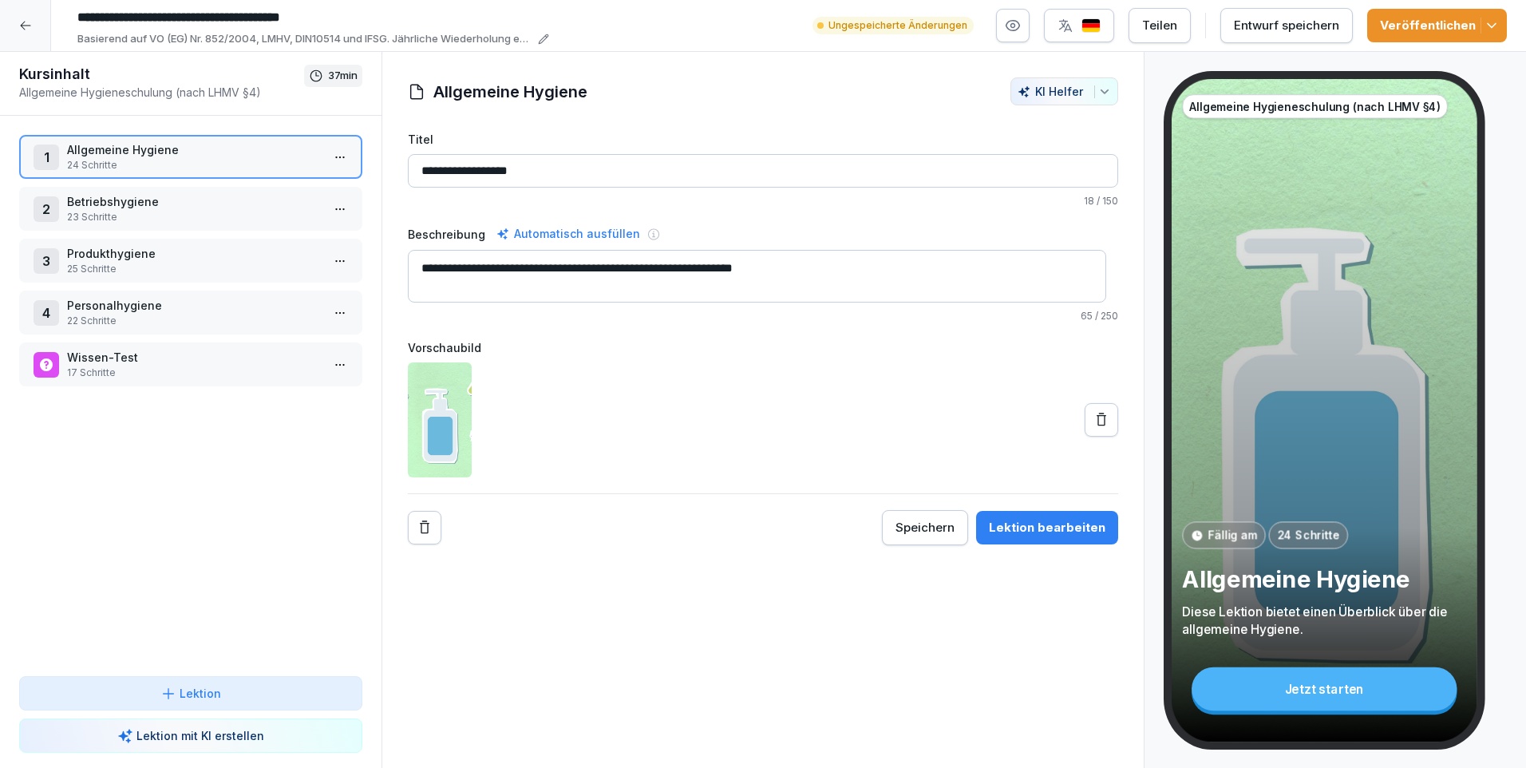
paste input "*********"
type input "**********"
click at [1311, 25] on div "Entwurf speichern" at bounding box center [1286, 26] width 105 height 18
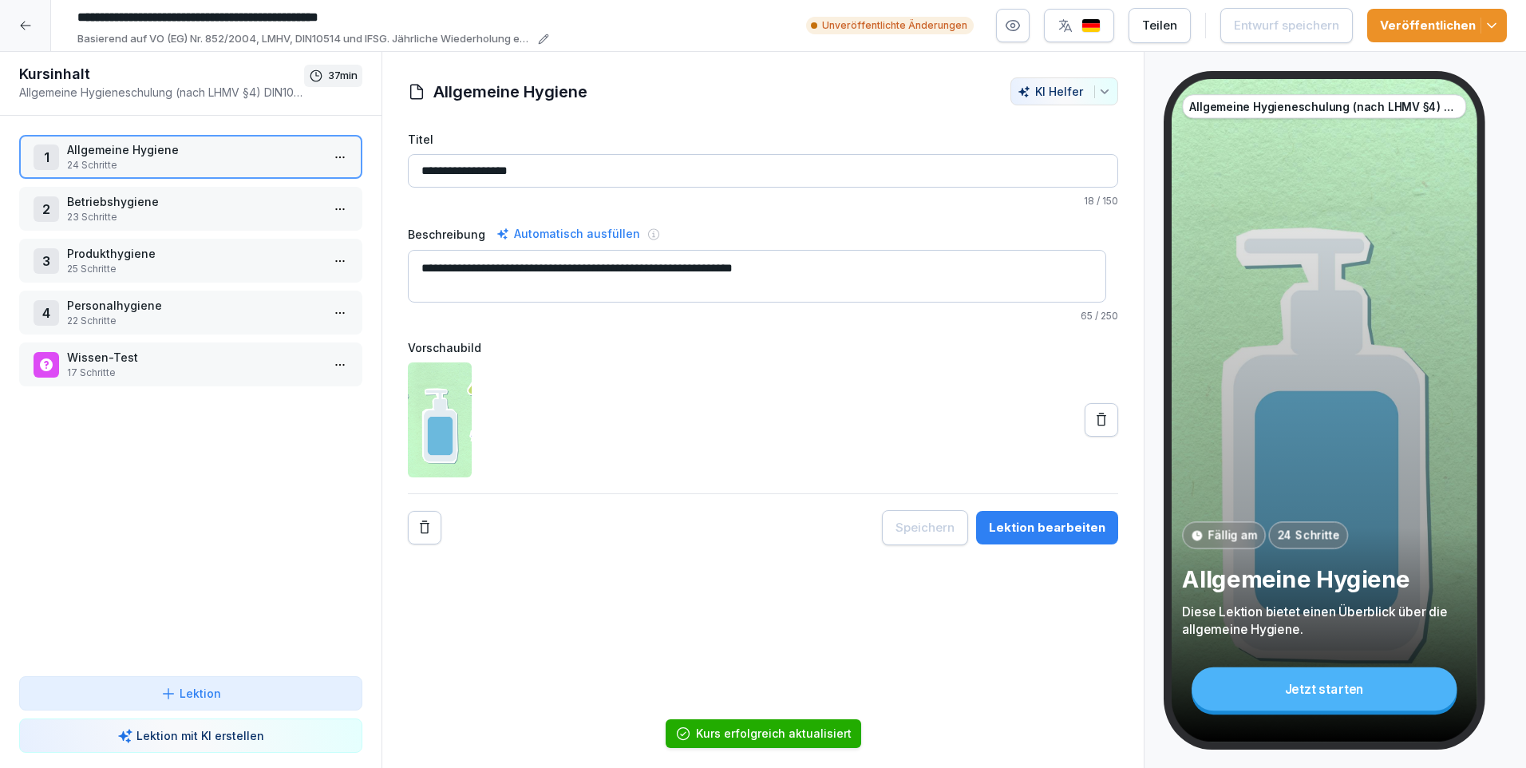
click at [1455, 22] on div "Veröffentlichen" at bounding box center [1437, 26] width 114 height 18
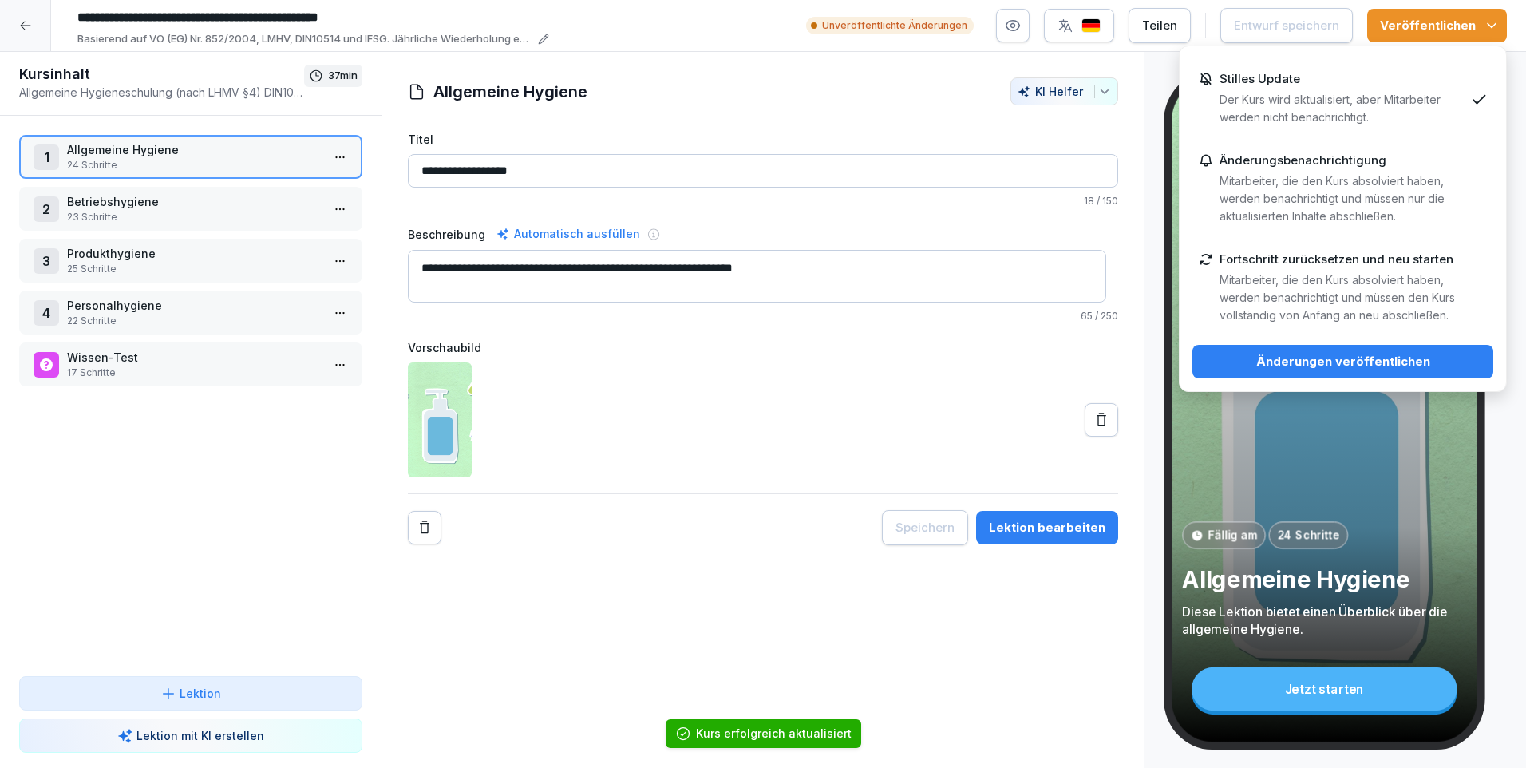
click at [1309, 98] on p "Der Kurs wird aktualisiert, aber Mitarbeiter werden nicht benachrichtigt." at bounding box center [1341, 108] width 245 height 35
click at [1352, 358] on div "Änderungen veröffentlichen" at bounding box center [1342, 362] width 275 height 18
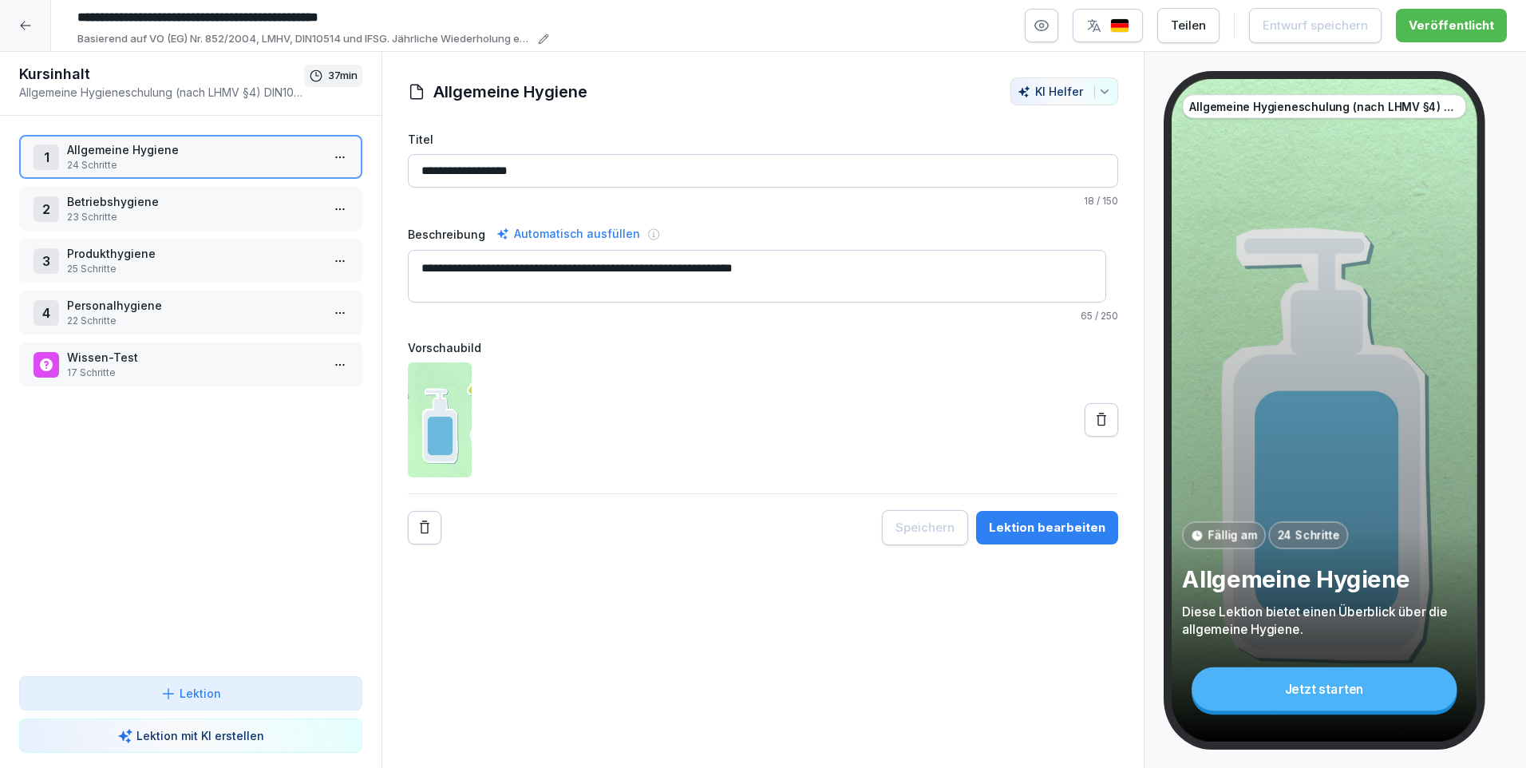
click at [30, 31] on div at bounding box center [25, 25] width 51 height 51
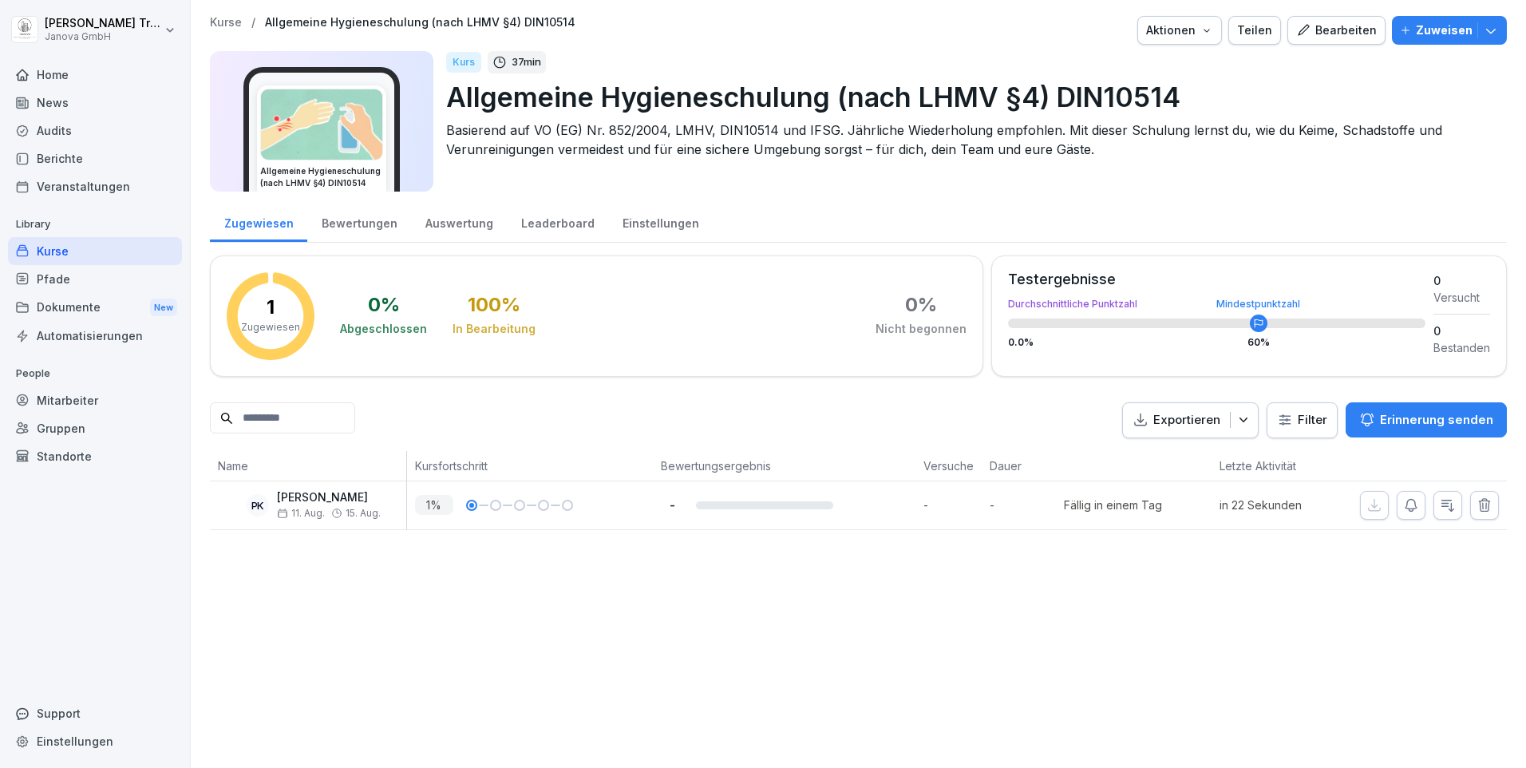
click at [1207, 30] on icon "button" at bounding box center [1206, 30] width 13 height 13
click at [347, 497] on html "Heiko Trautmann Janova GmbH Home News Audits Berichte Veranstaltungen Library K…" at bounding box center [763, 384] width 1526 height 768
click at [1476, 506] on icon "button" at bounding box center [1484, 505] width 16 height 16
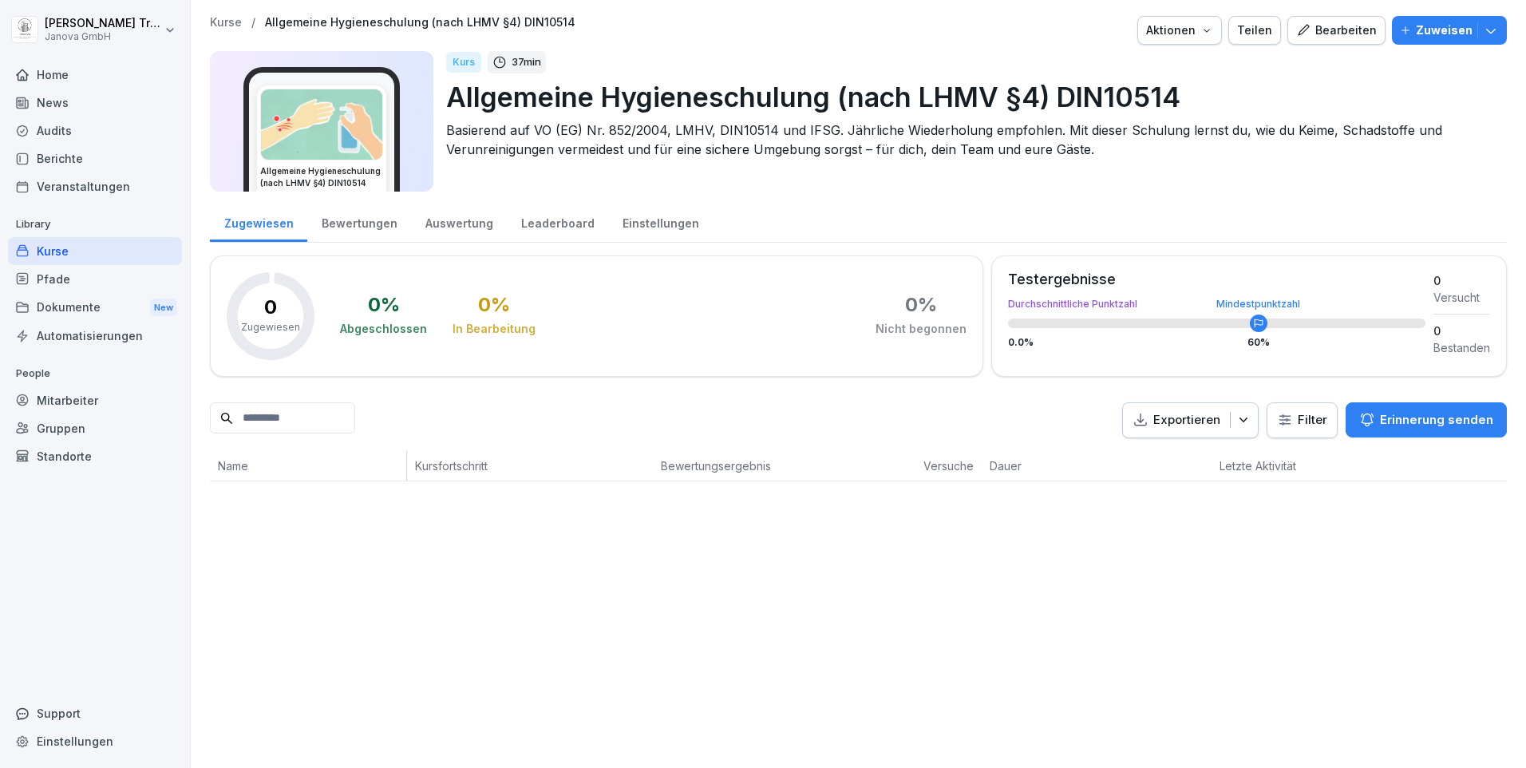
click at [1486, 32] on icon "button" at bounding box center [1491, 31] width 10 height 5
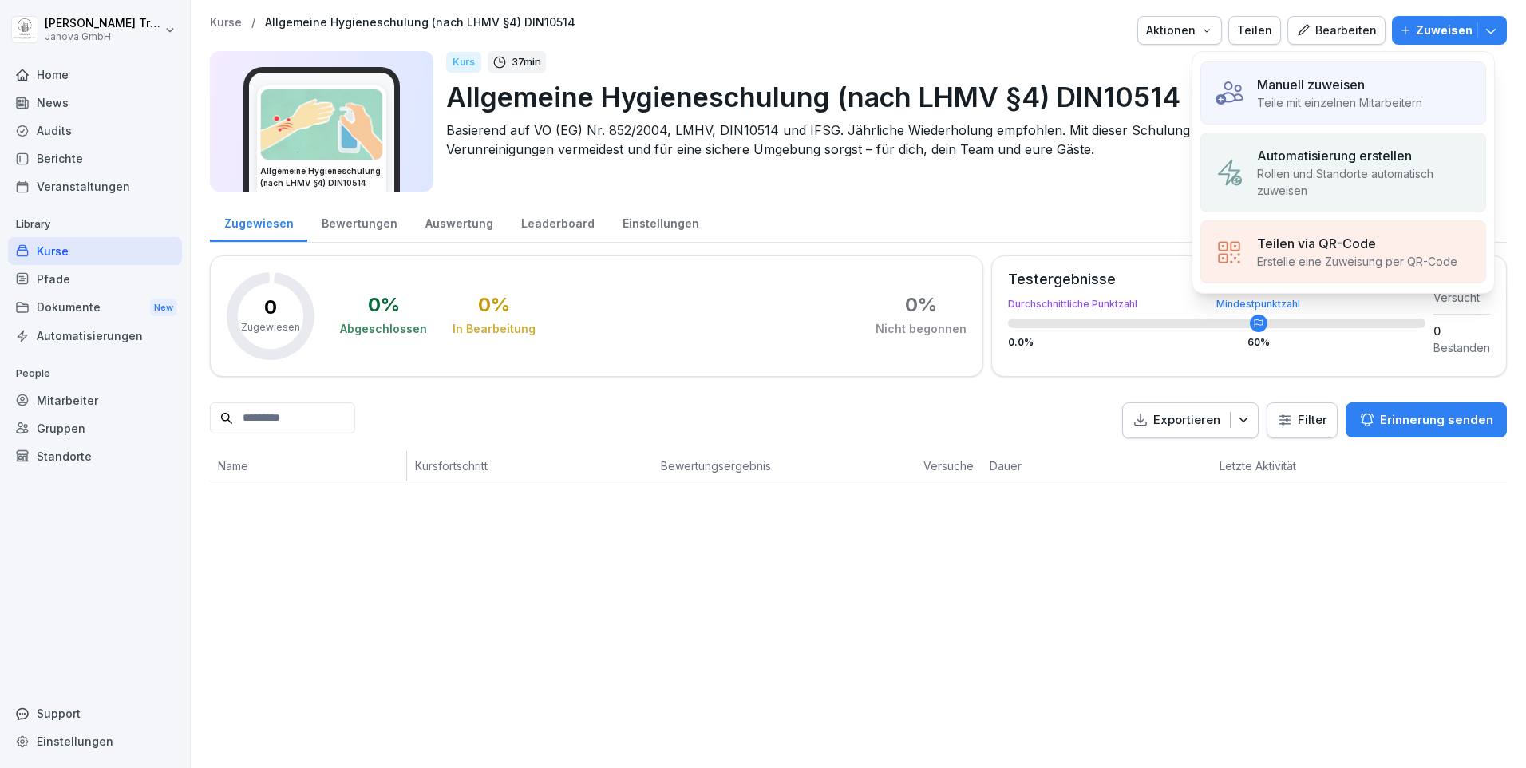
click at [1339, 91] on p "Manuell zuweisen" at bounding box center [1311, 84] width 108 height 19
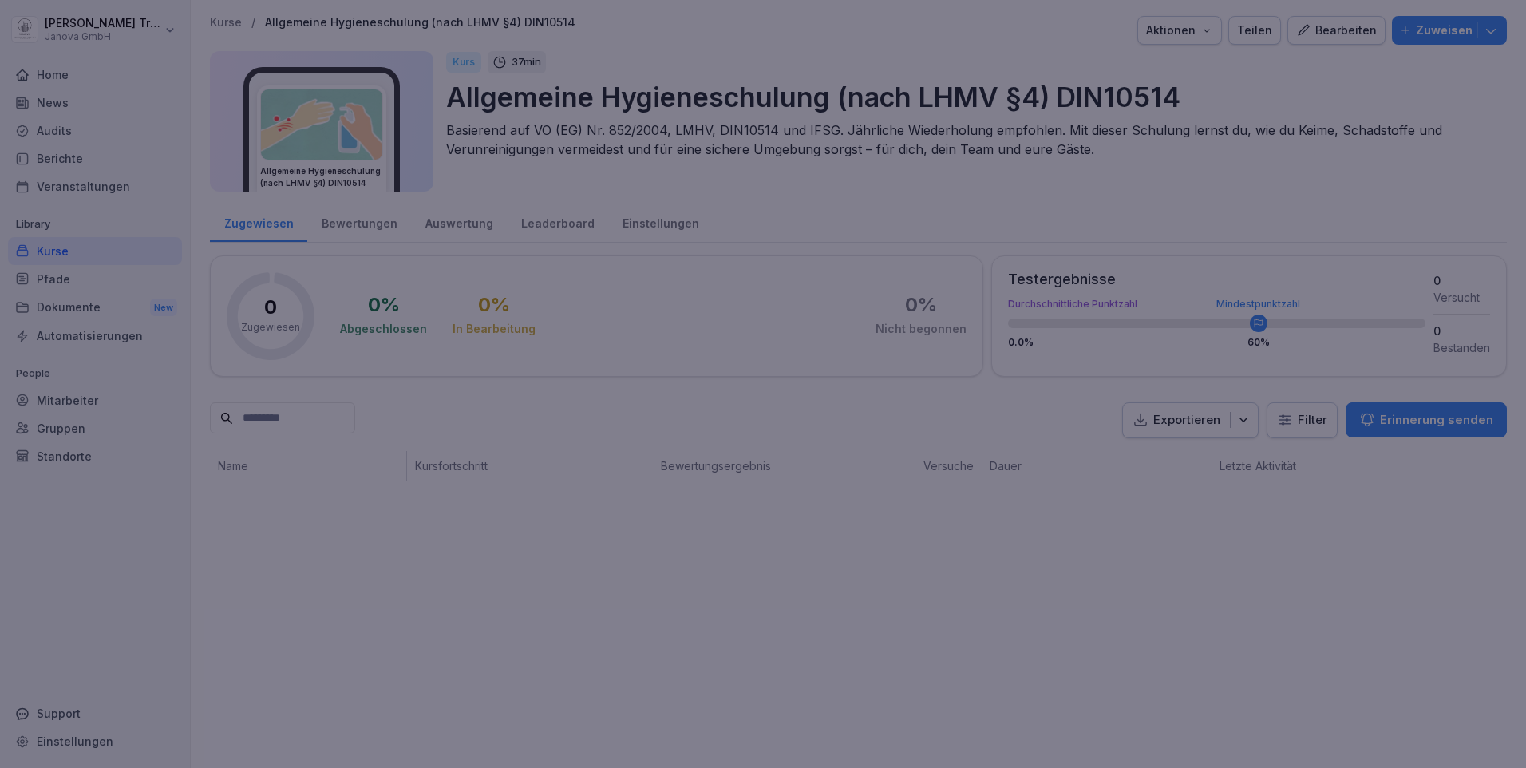
drag, startPoint x: 1223, startPoint y: 650, endPoint x: 1224, endPoint y: 642, distance: 8.0
click at [1224, 642] on div at bounding box center [763, 384] width 1526 height 768
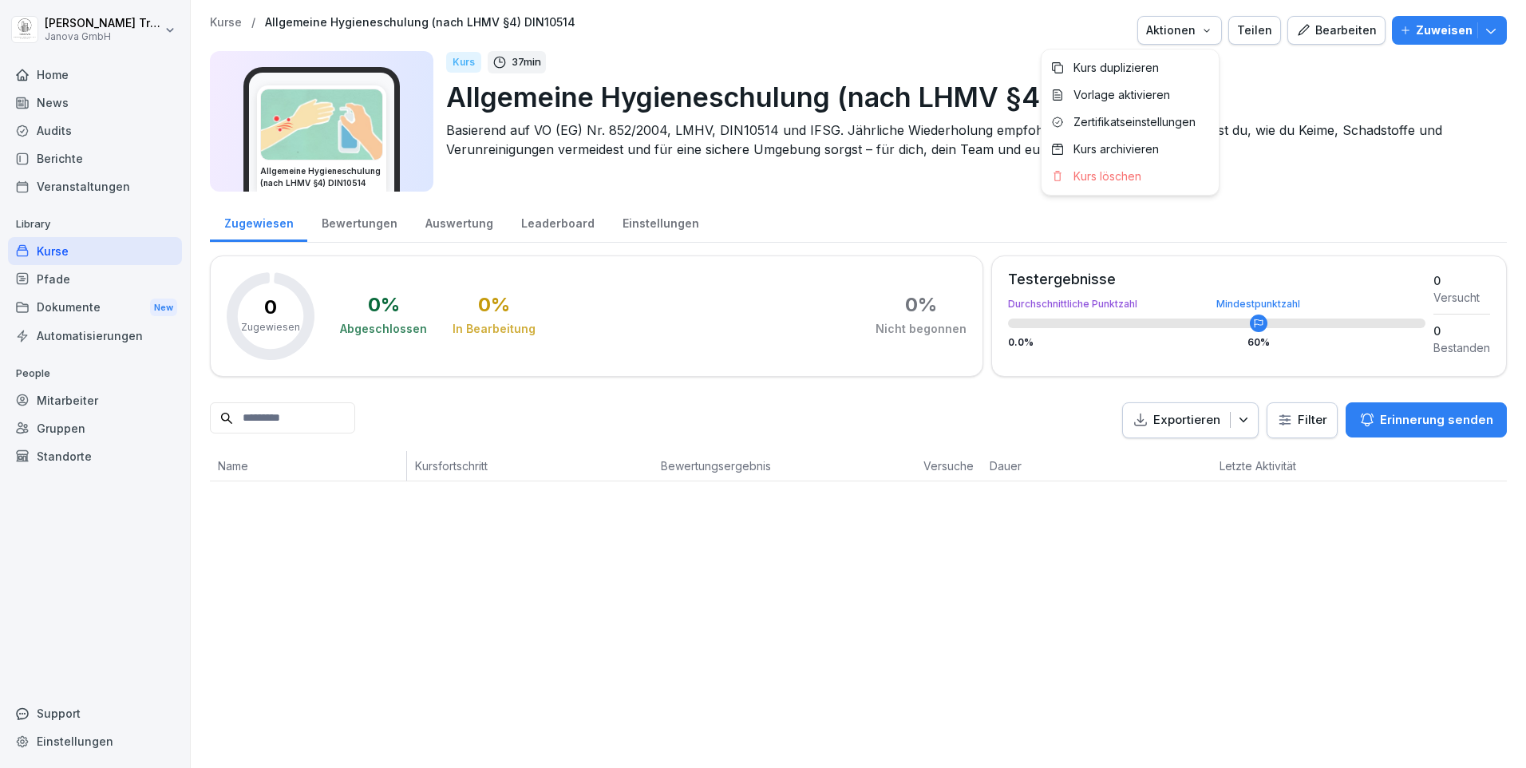
click at [1207, 32] on icon "button" at bounding box center [1206, 30] width 13 height 13
click at [1257, 24] on div "Teilen" at bounding box center [1254, 31] width 35 height 18
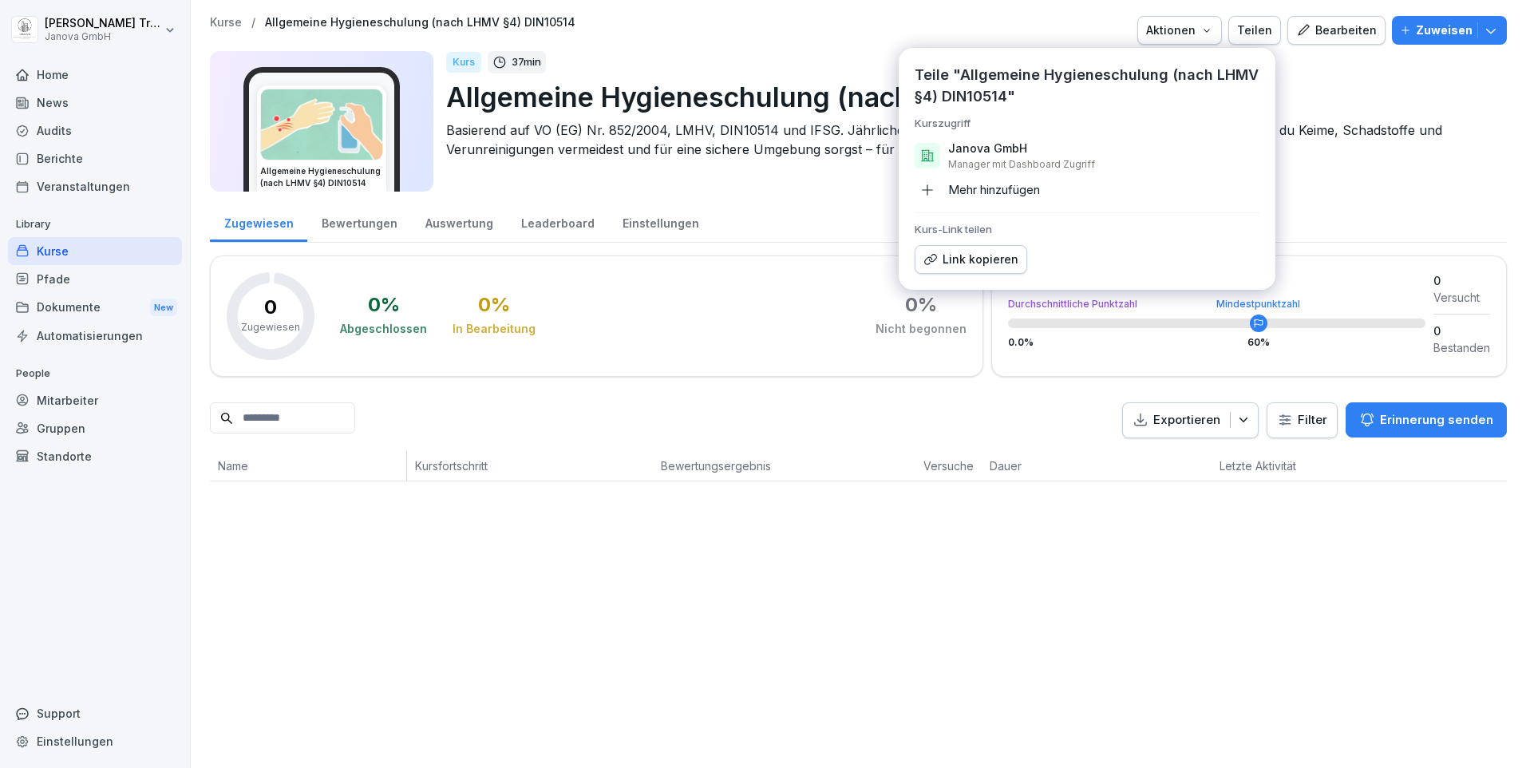
click at [1396, 93] on p "Allgemeine Hygieneschulung (nach LHMV §4) DIN10514" at bounding box center [970, 97] width 1048 height 41
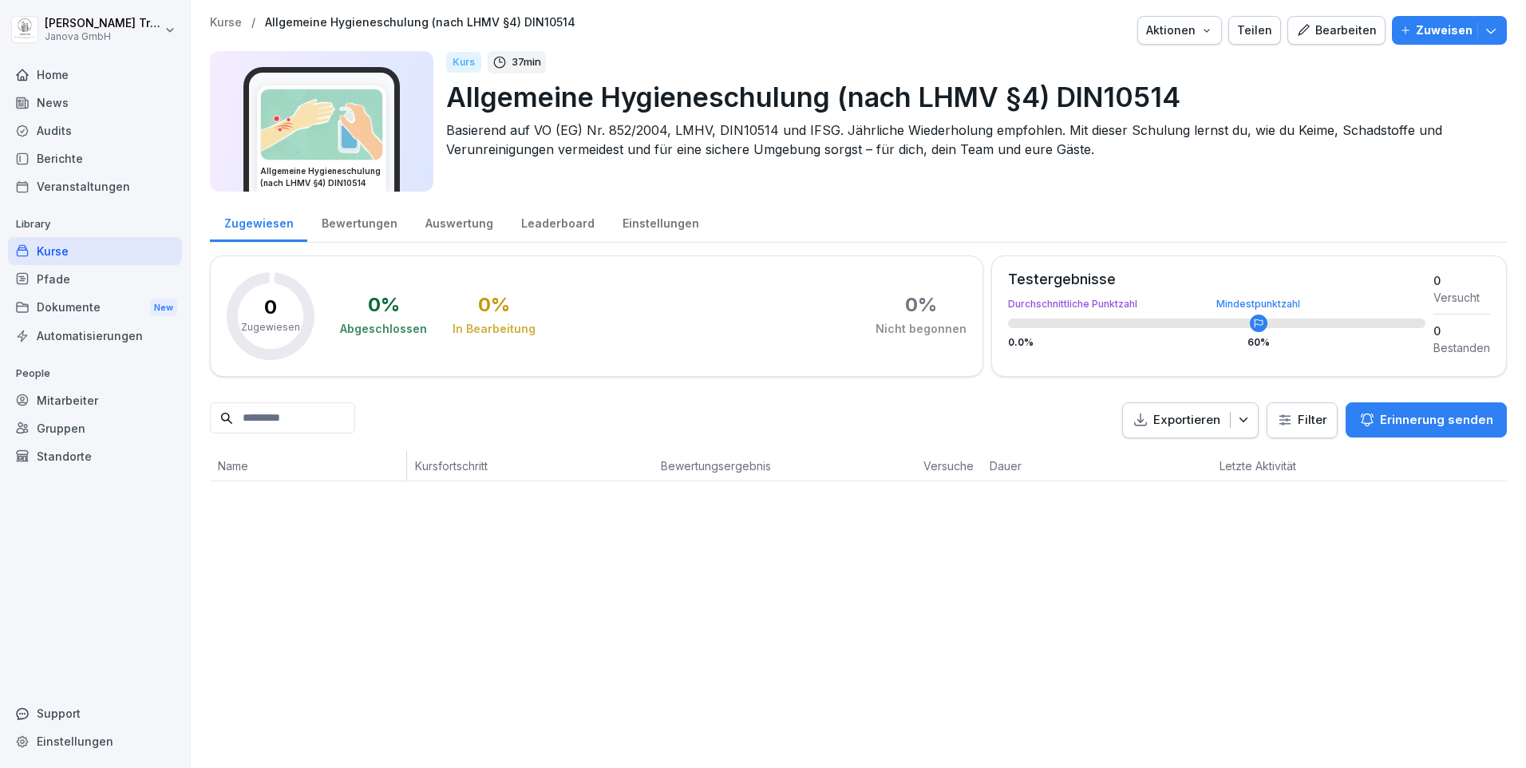
click at [1483, 31] on icon "button" at bounding box center [1491, 30] width 16 height 16
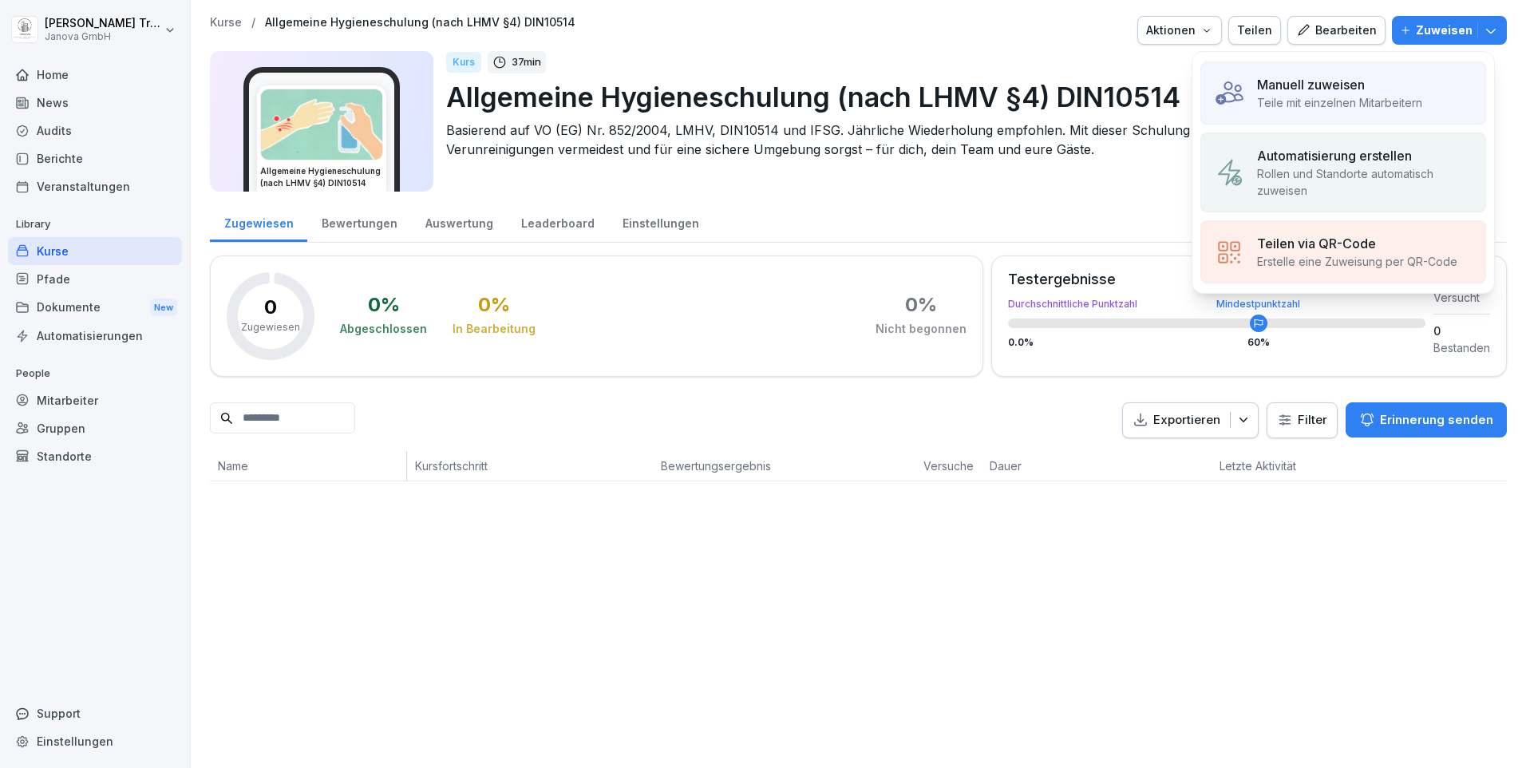
click at [1300, 159] on p "Automatisierung erstellen" at bounding box center [1334, 155] width 155 height 19
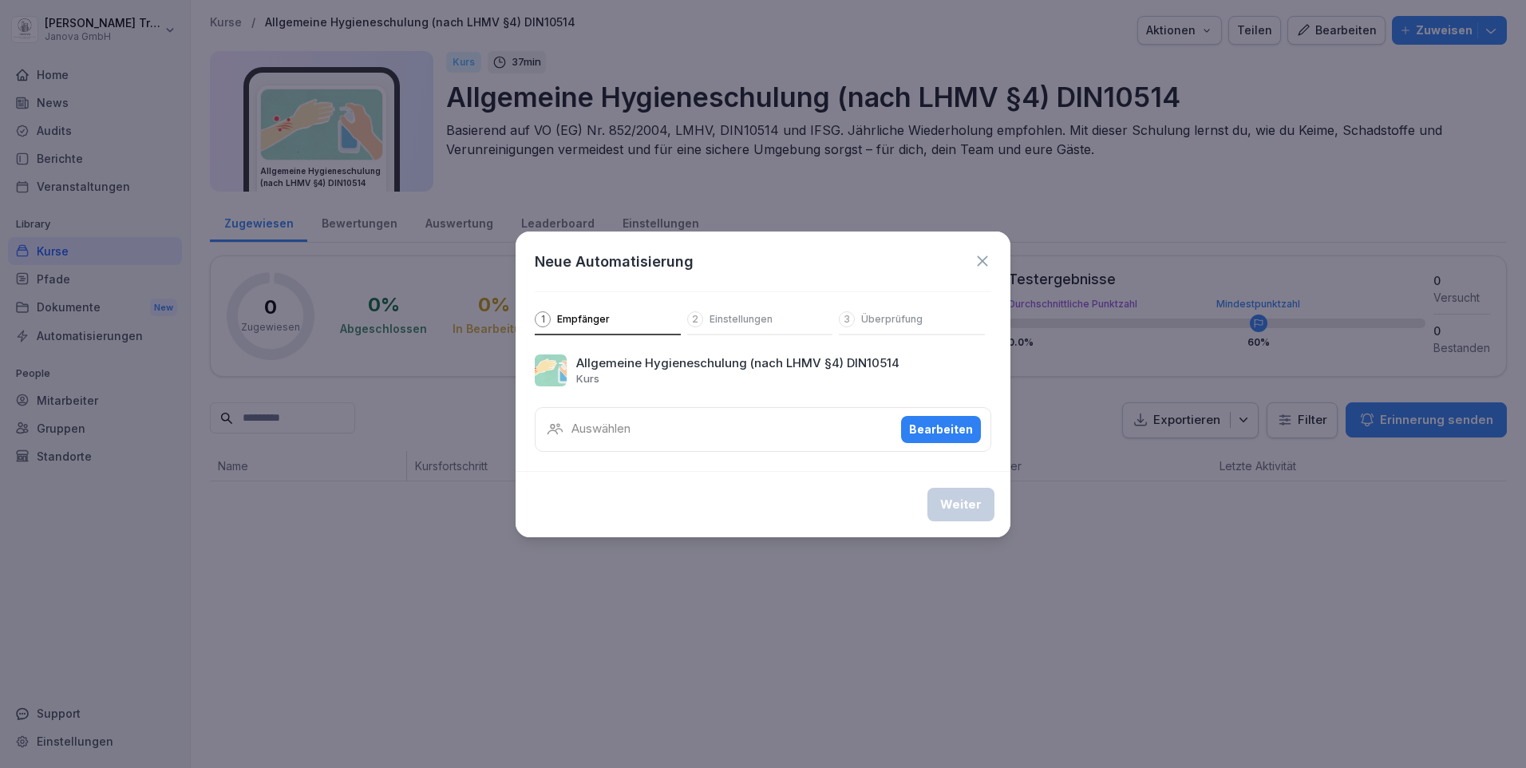
click at [980, 258] on icon at bounding box center [982, 260] width 10 height 10
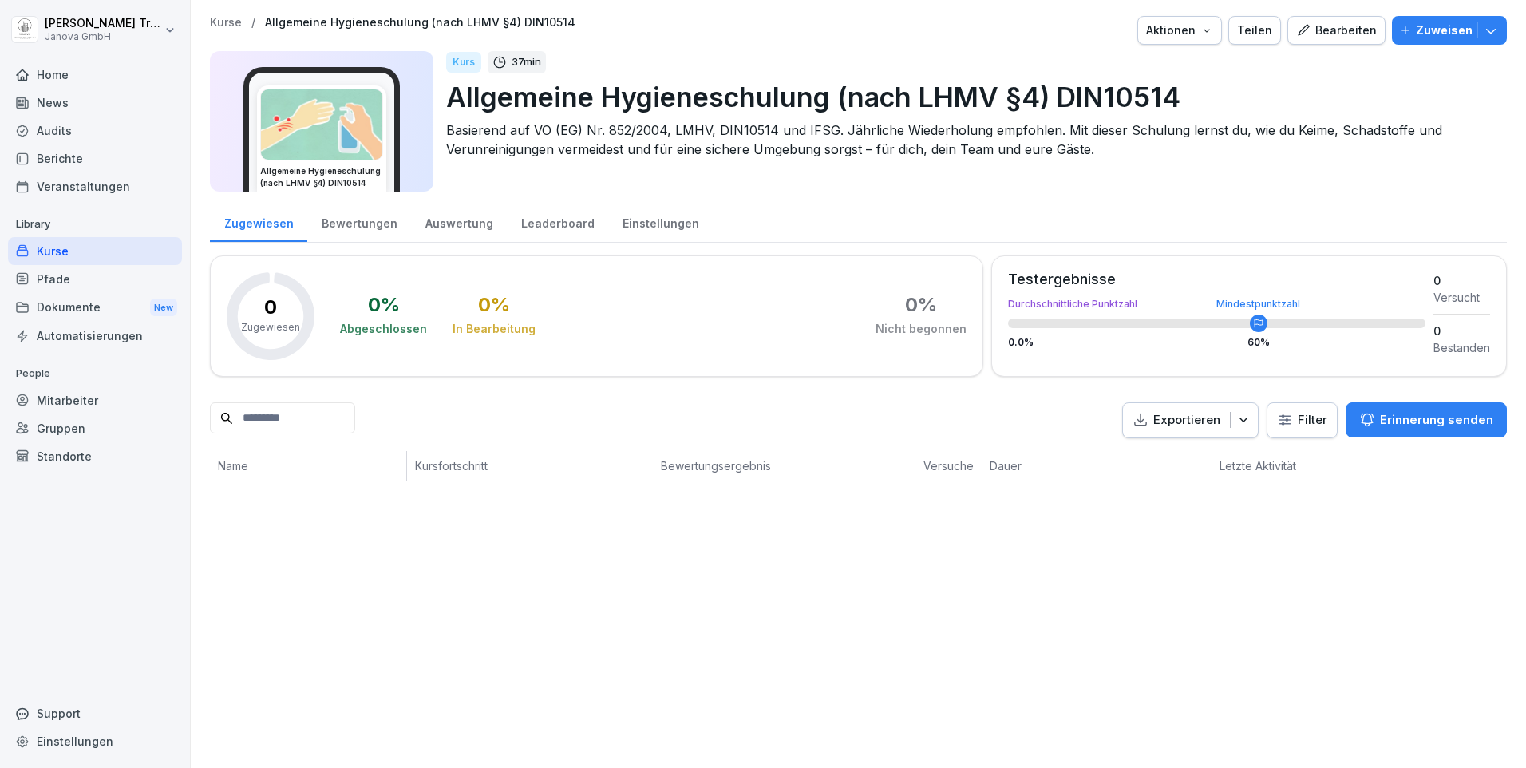
click at [1483, 28] on icon "button" at bounding box center [1491, 30] width 16 height 16
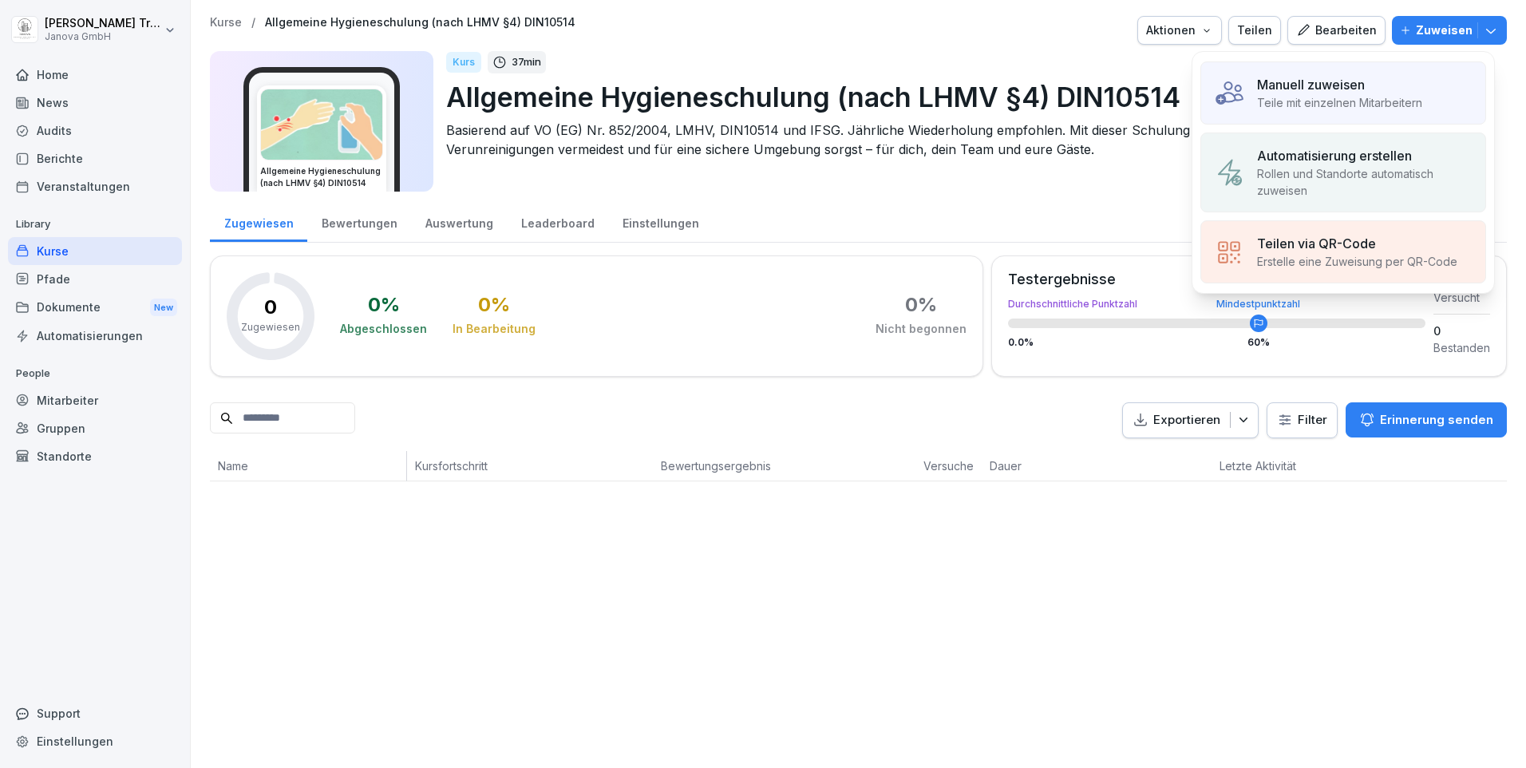
click at [1334, 93] on div "Manuell zuweisen Teile mit einzelnen Mitarbeitern" at bounding box center [1339, 93] width 165 height 36
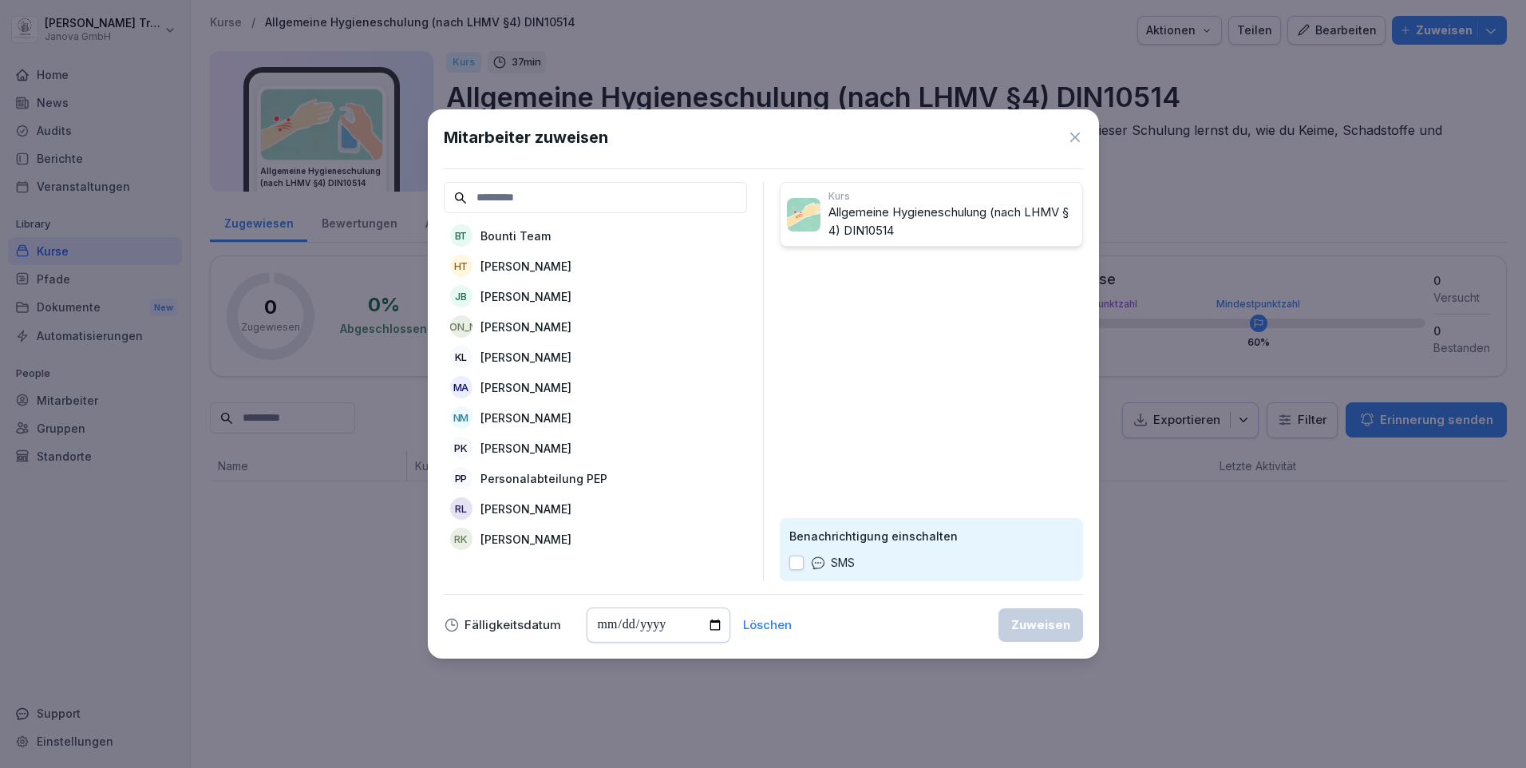
click at [534, 444] on p "[PERSON_NAME]" at bounding box center [525, 448] width 91 height 17
click at [711, 623] on input "date" at bounding box center [658, 624] width 144 height 35
type input "**********"
click at [1044, 630] on div "Zuweisen" at bounding box center [1040, 625] width 59 height 18
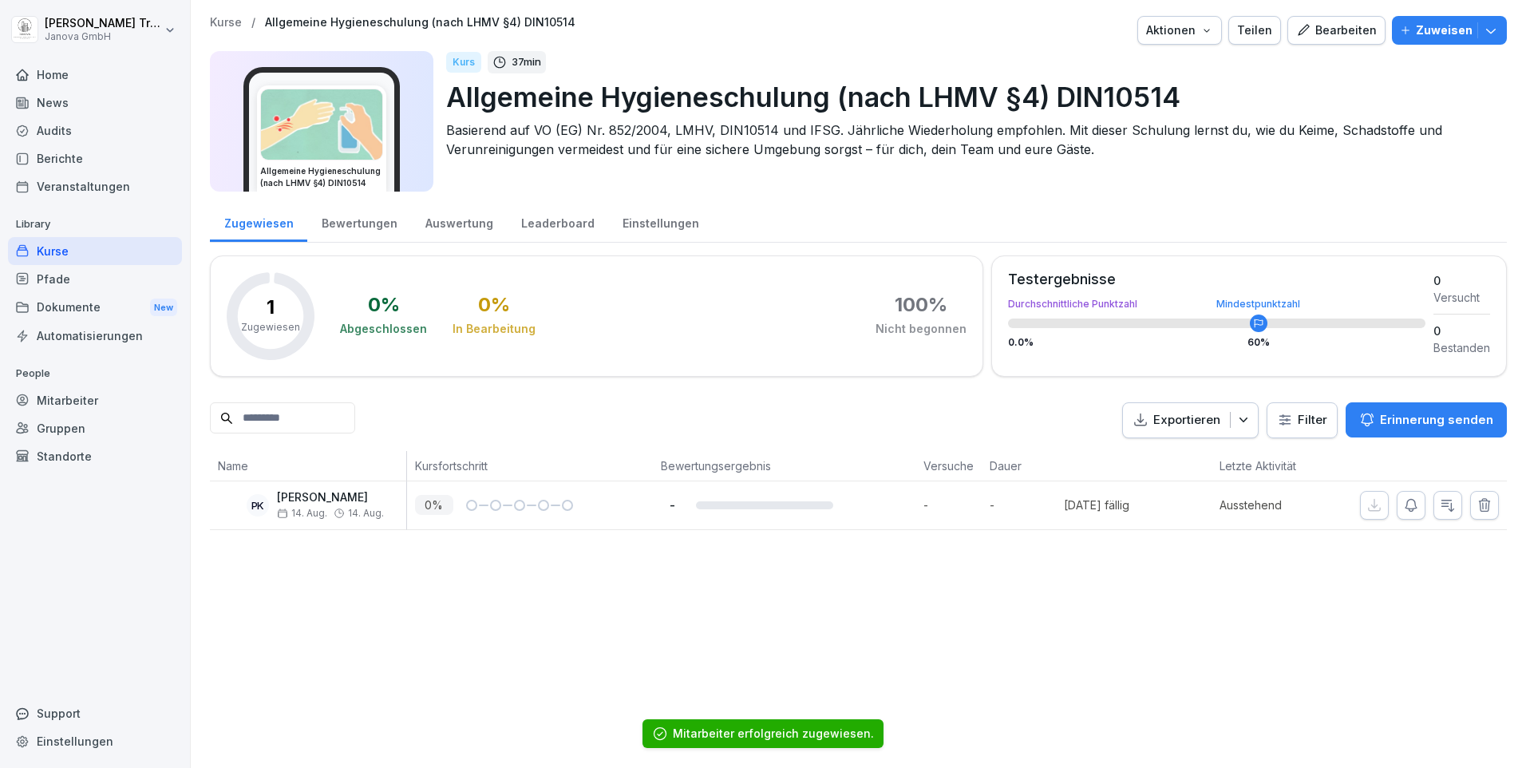
click at [1235, 425] on icon "button" at bounding box center [1243, 420] width 16 height 16
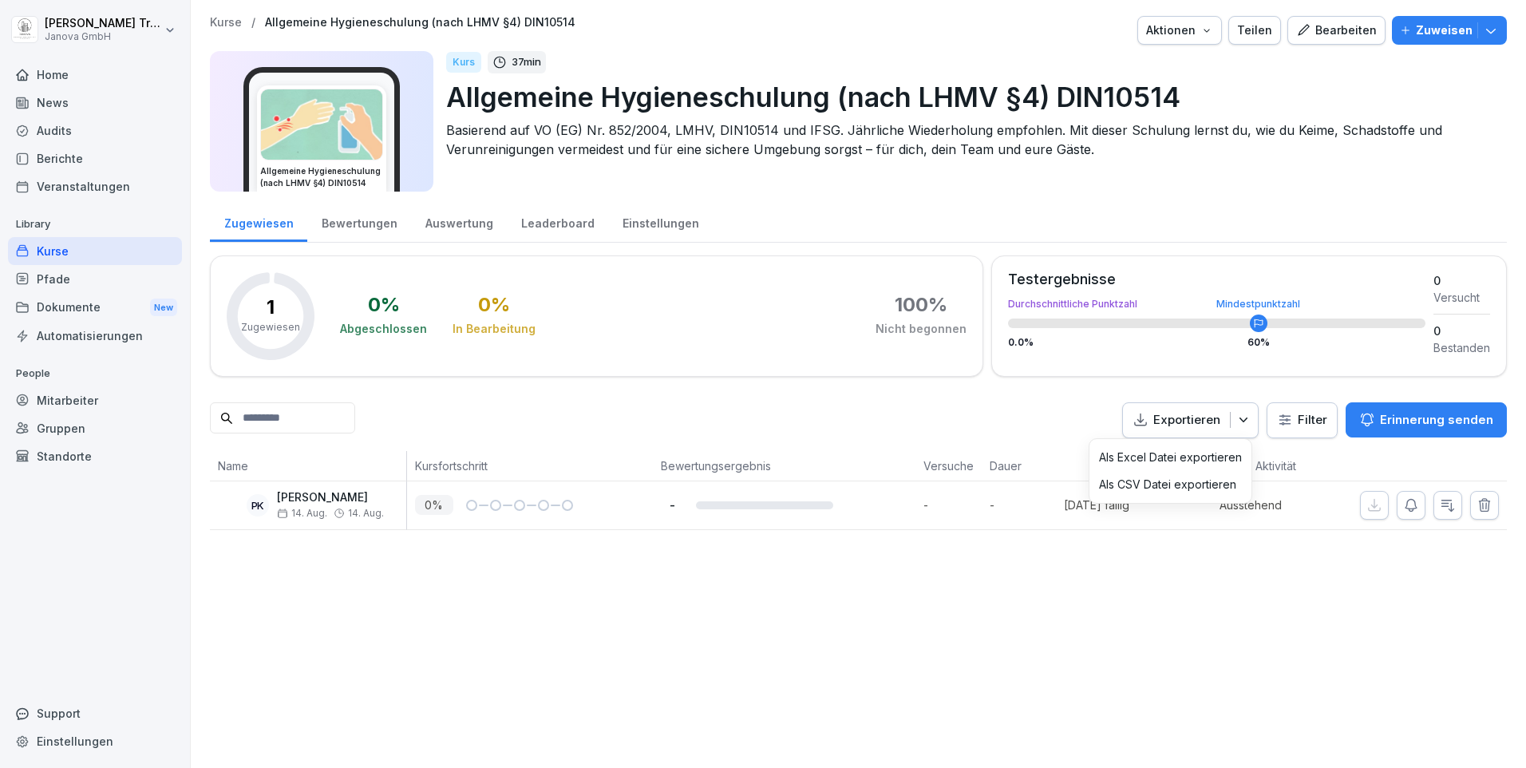
click at [1210, 459] on p "Als Excel Datei exportieren" at bounding box center [1170, 457] width 143 height 14
click at [1111, 592] on div "Kurse / Allgemeine Hygieneschulung (nach LHMV §4) DIN10514 Aktionen Teilen Bear…" at bounding box center [858, 384] width 1335 height 768
click at [1455, 27] on p "Zuweisen" at bounding box center [1444, 31] width 57 height 18
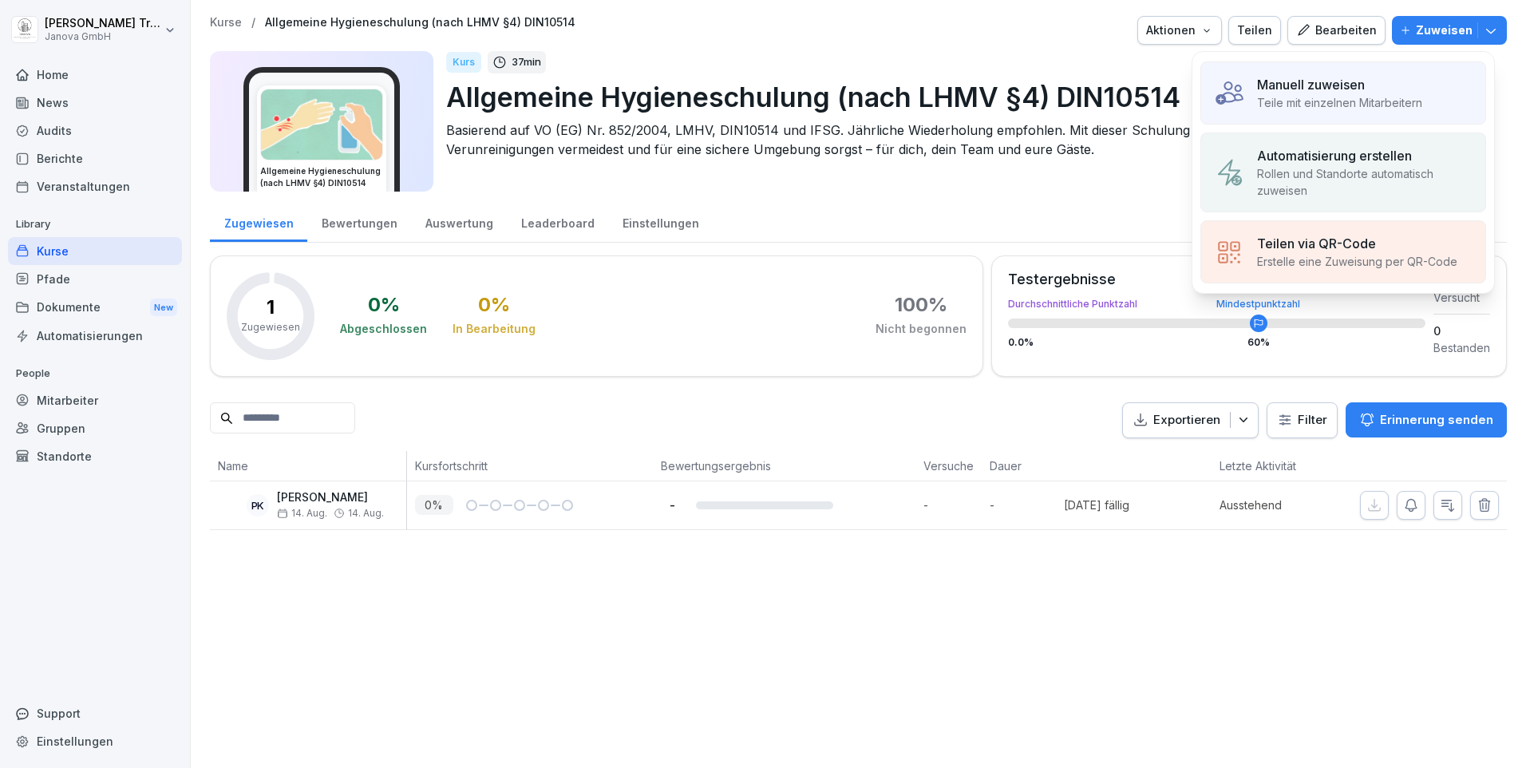
click at [1455, 27] on p "Zuweisen" at bounding box center [1444, 31] width 57 height 18
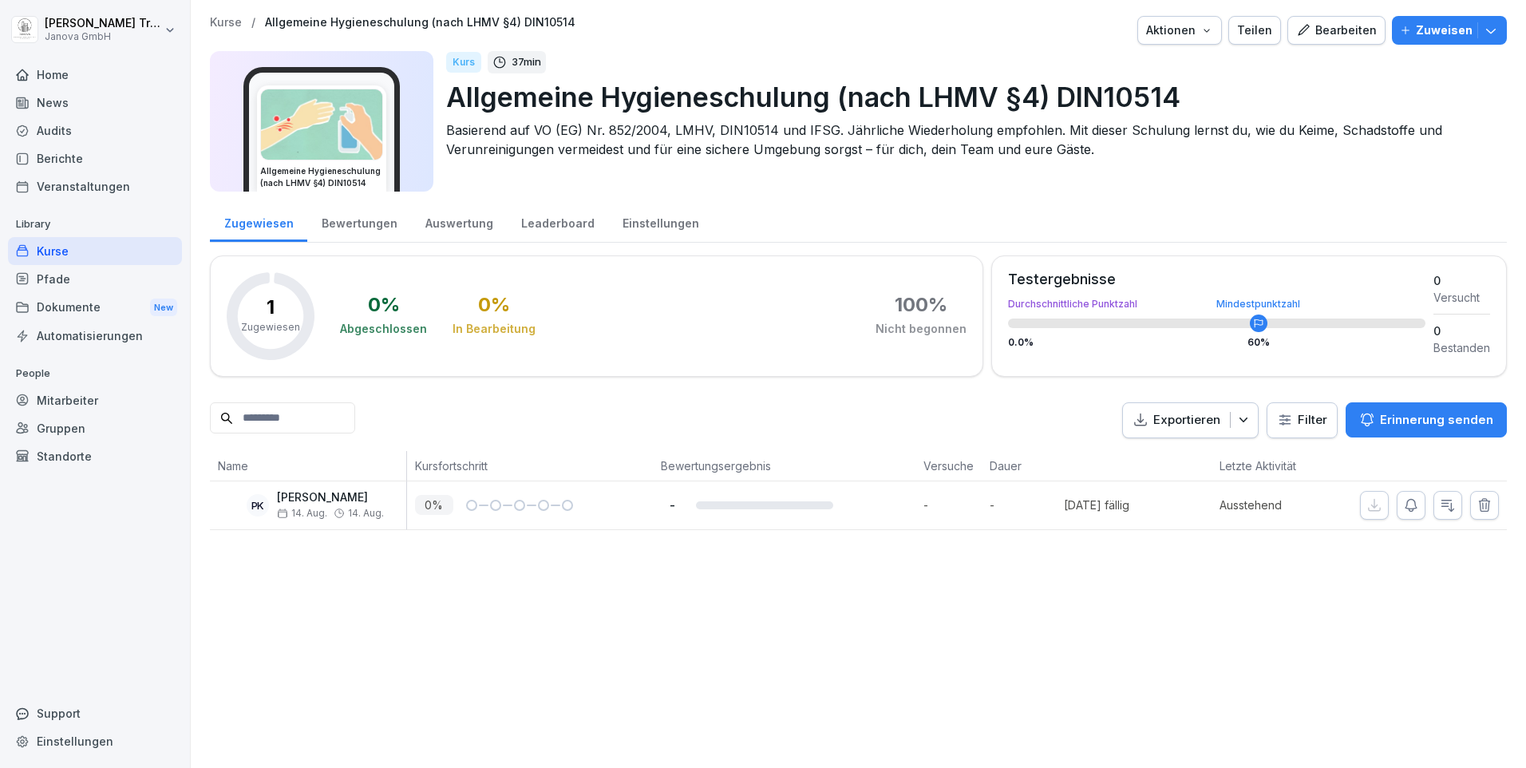
click at [1313, 26] on div "Bearbeiten" at bounding box center [1336, 31] width 81 height 18
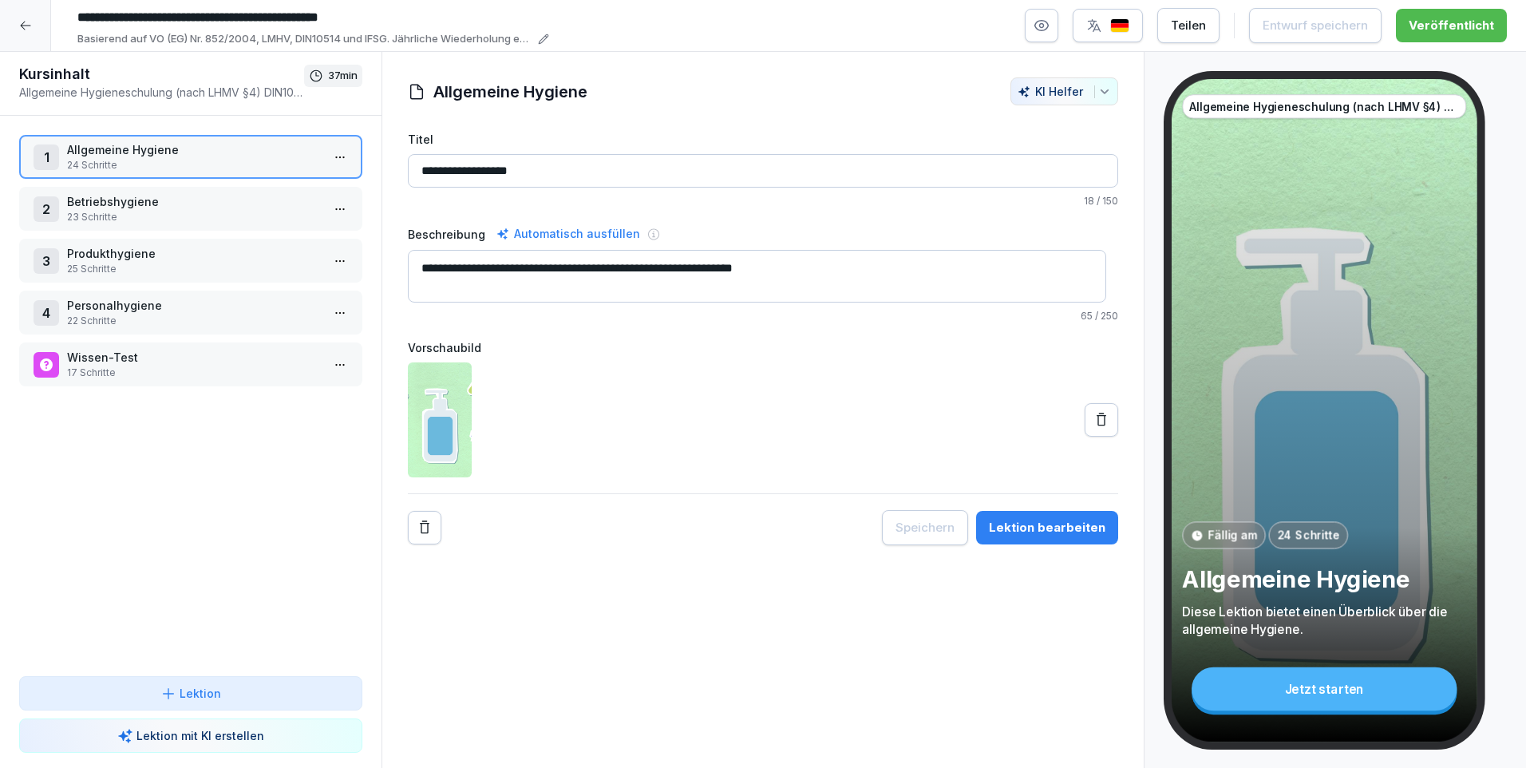
click at [103, 160] on p "24 Schritte" at bounding box center [194, 165] width 254 height 14
click at [103, 160] on p "24 Schritte" at bounding box center [194, 164] width 254 height 14
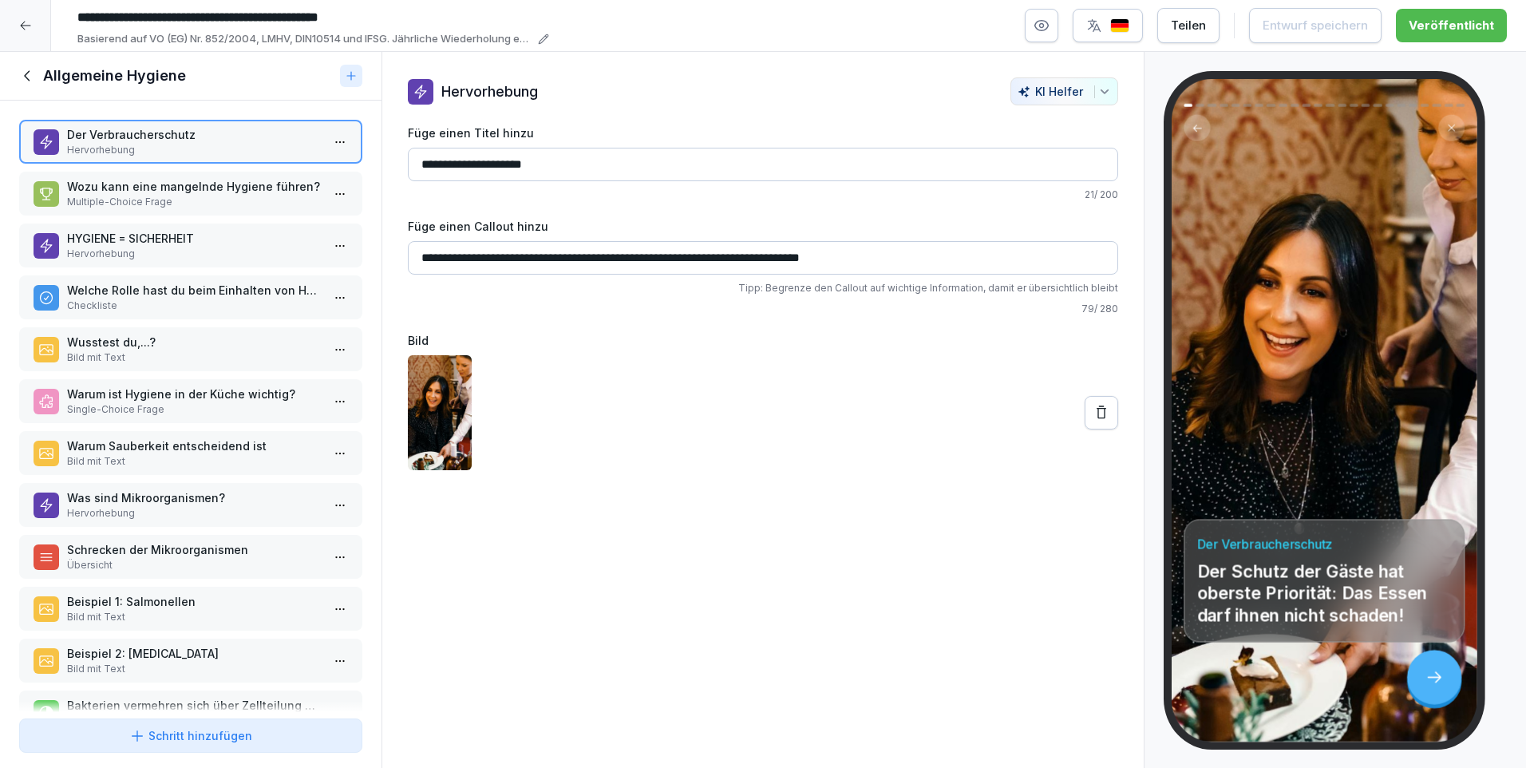
click at [33, 78] on icon at bounding box center [28, 76] width 18 height 18
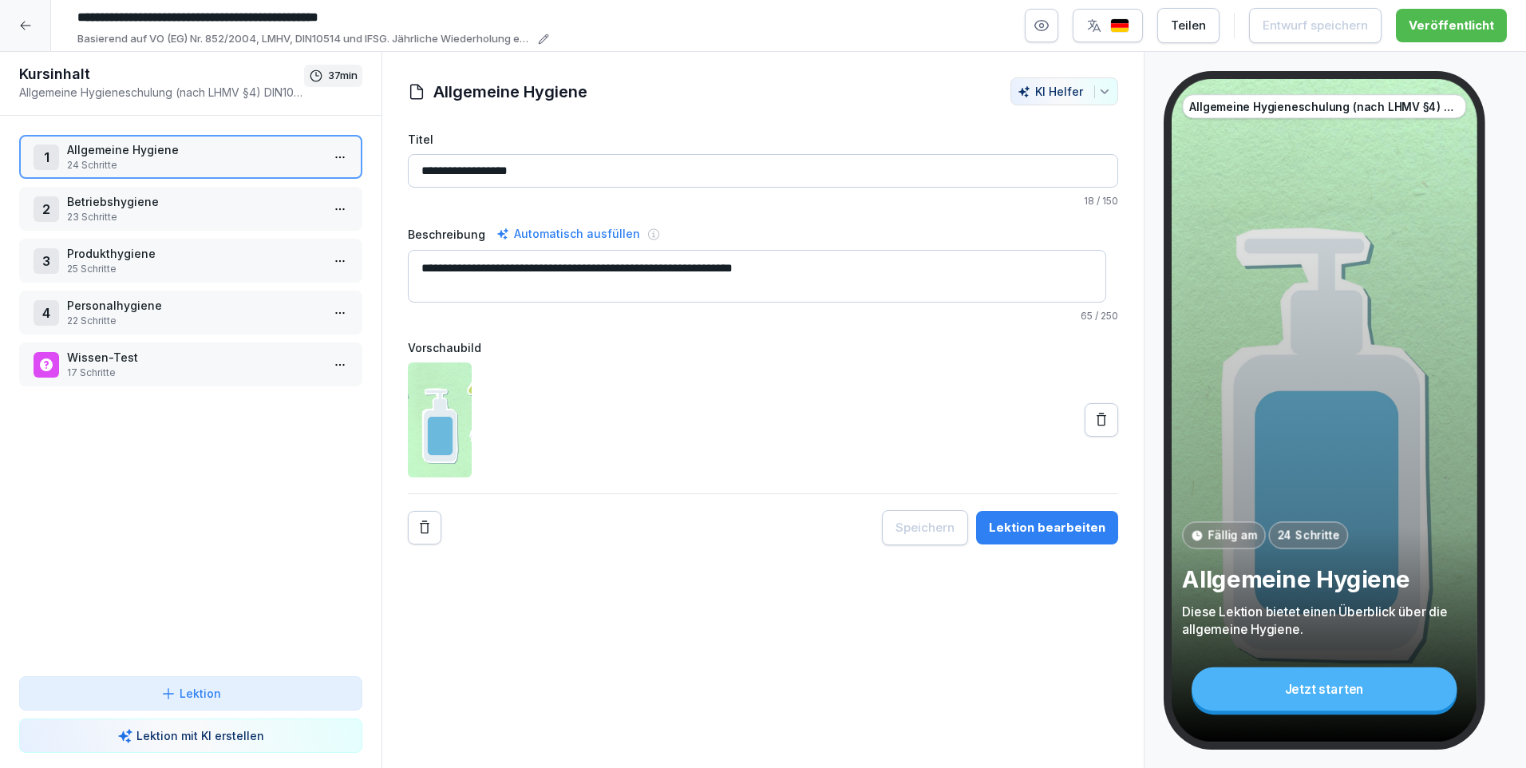
click at [141, 211] on p "23 Schritte" at bounding box center [194, 217] width 254 height 14
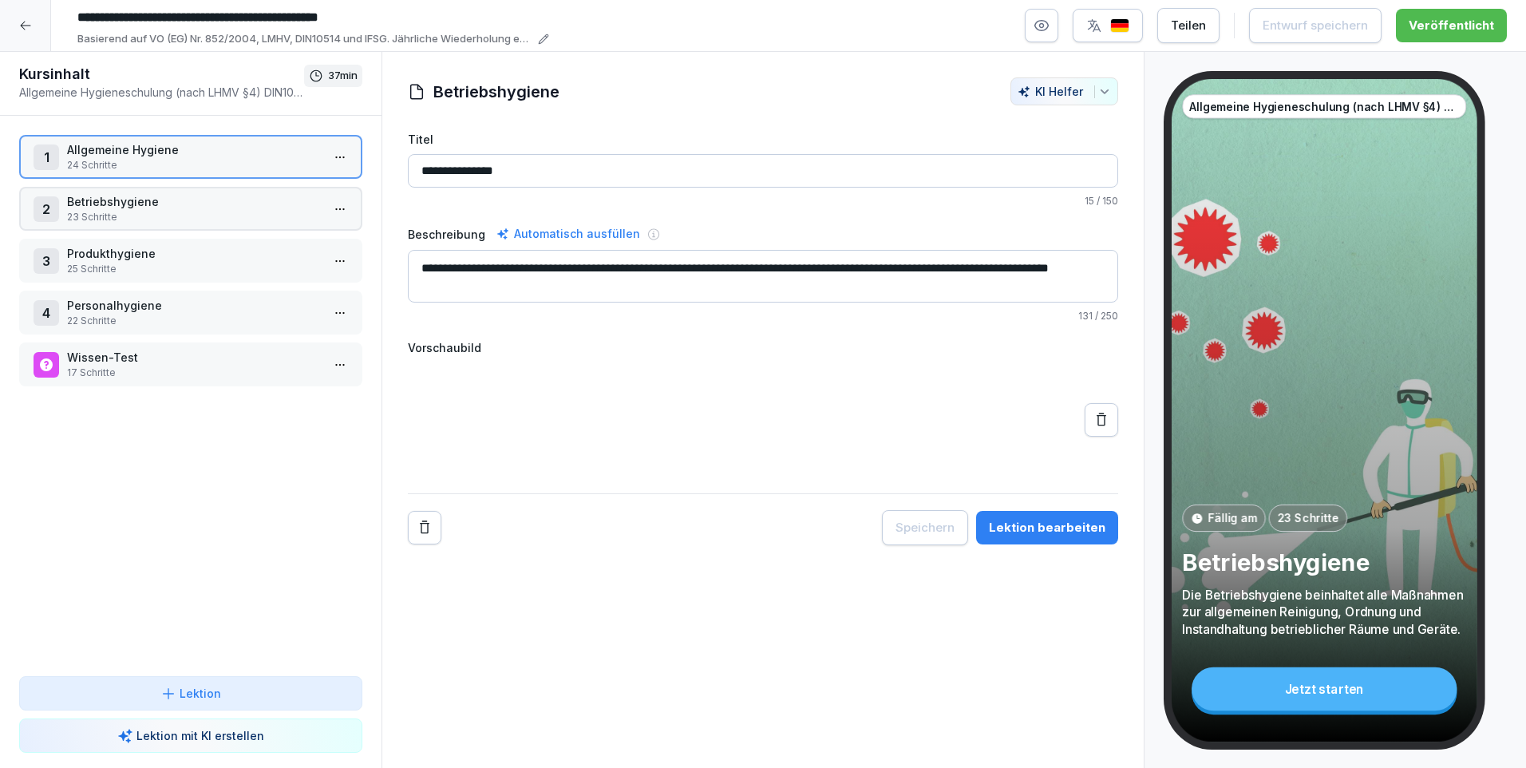
click at [141, 211] on p "23 Schritte" at bounding box center [194, 217] width 254 height 14
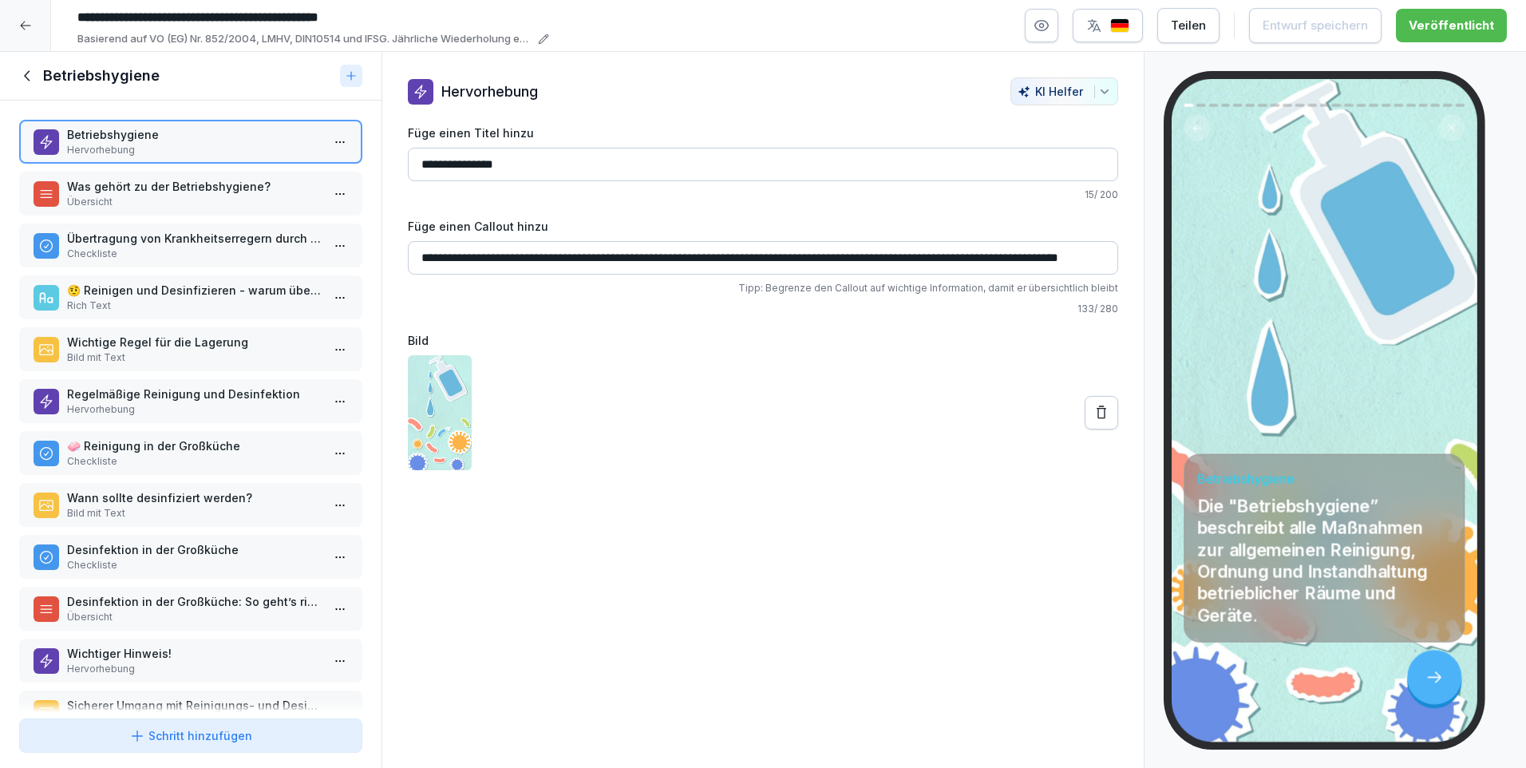
click at [22, 78] on icon at bounding box center [28, 76] width 18 height 18
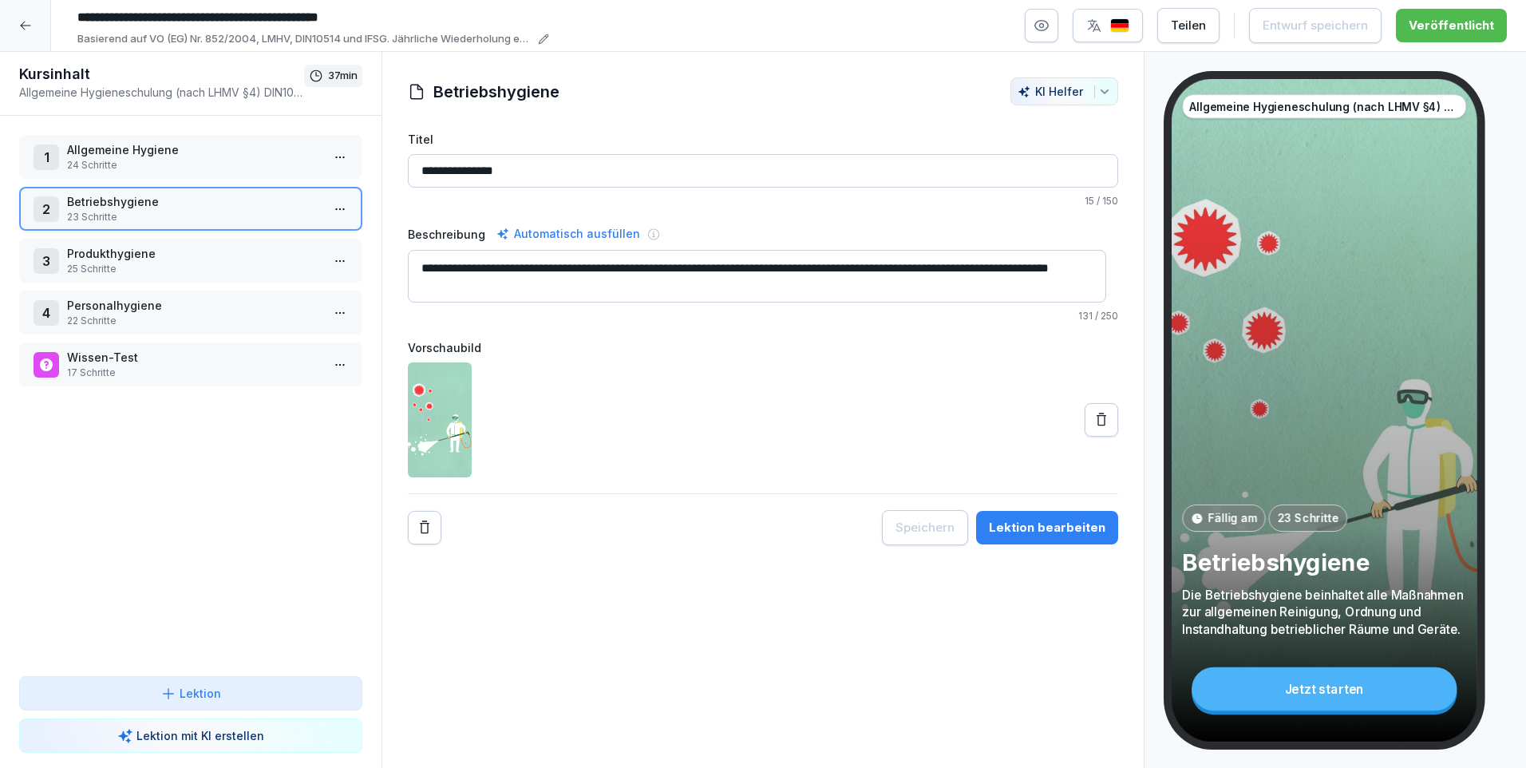
click at [149, 261] on p "Produkthygiene" at bounding box center [194, 253] width 254 height 17
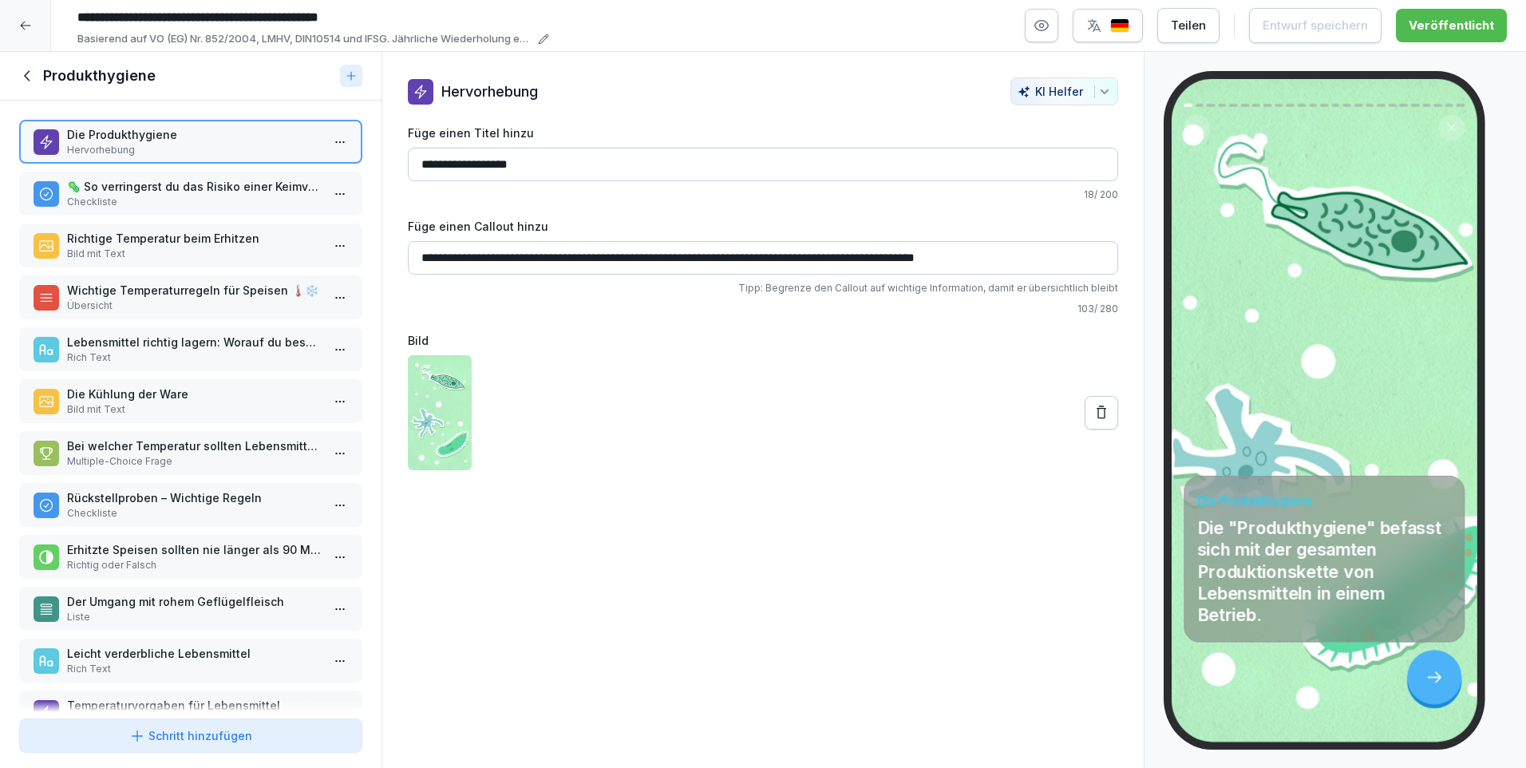
click at [29, 79] on icon at bounding box center [28, 76] width 18 height 18
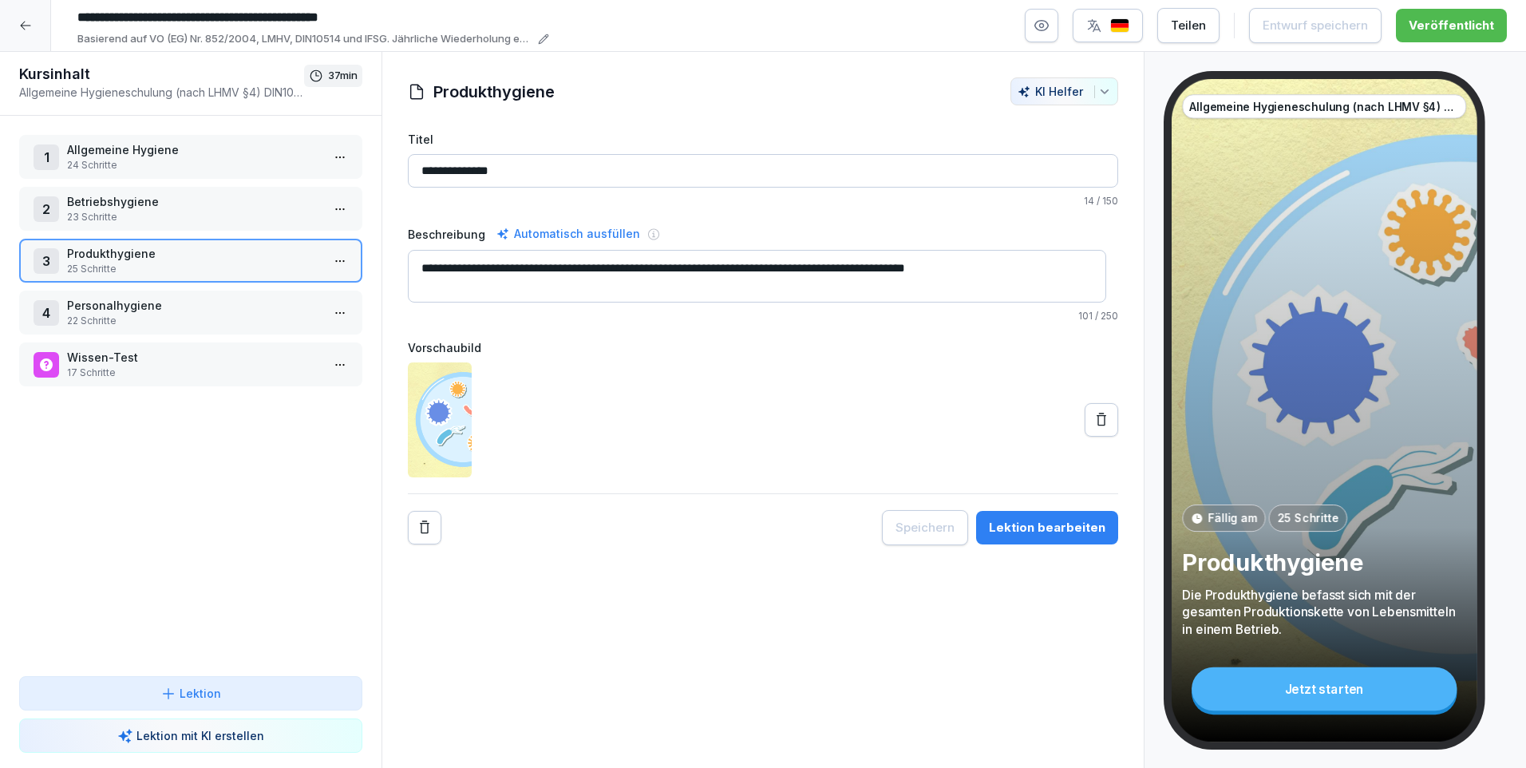
click at [105, 309] on p "Personalhygiene" at bounding box center [194, 305] width 254 height 17
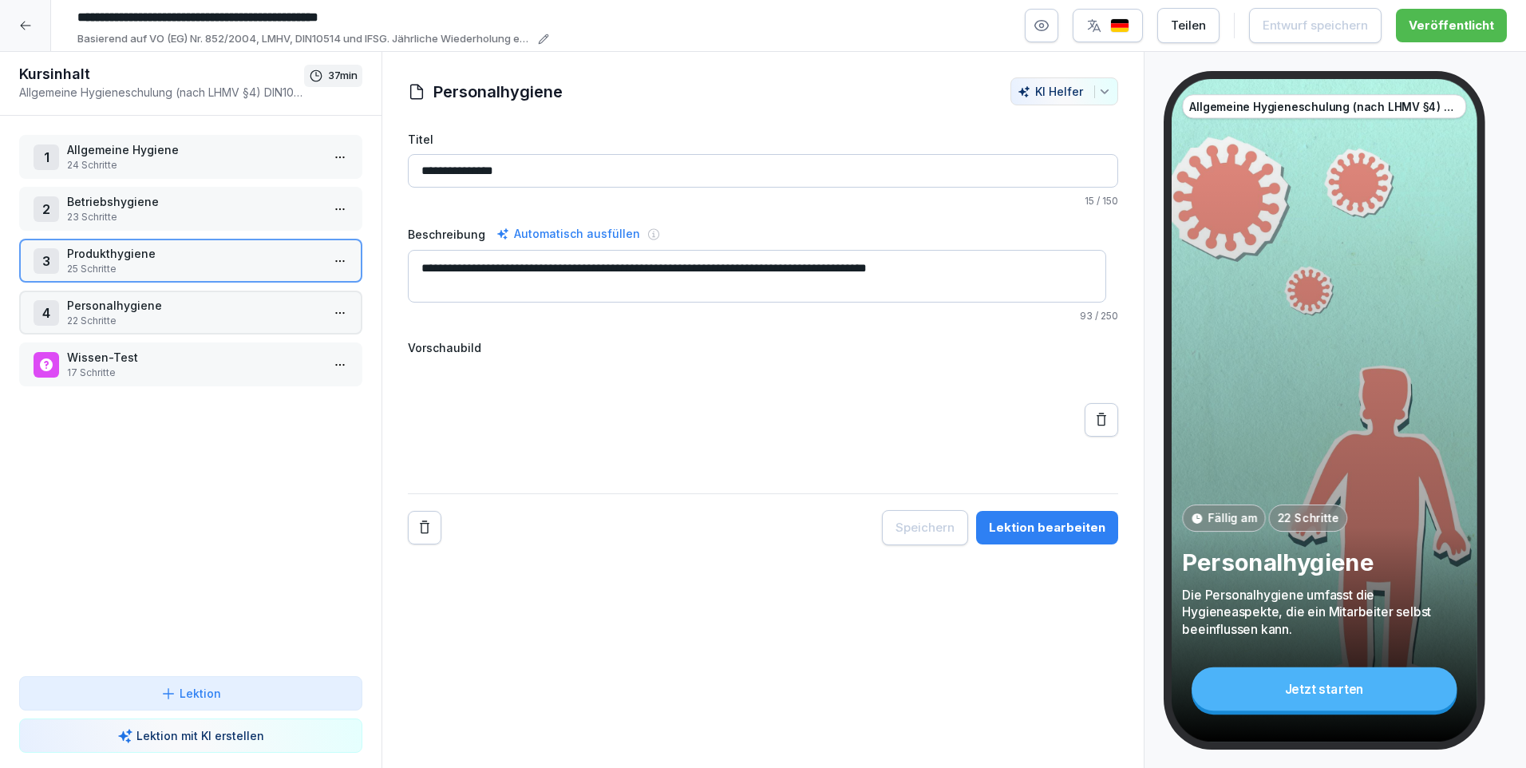
click at [105, 309] on p "Personalhygiene" at bounding box center [194, 305] width 254 height 17
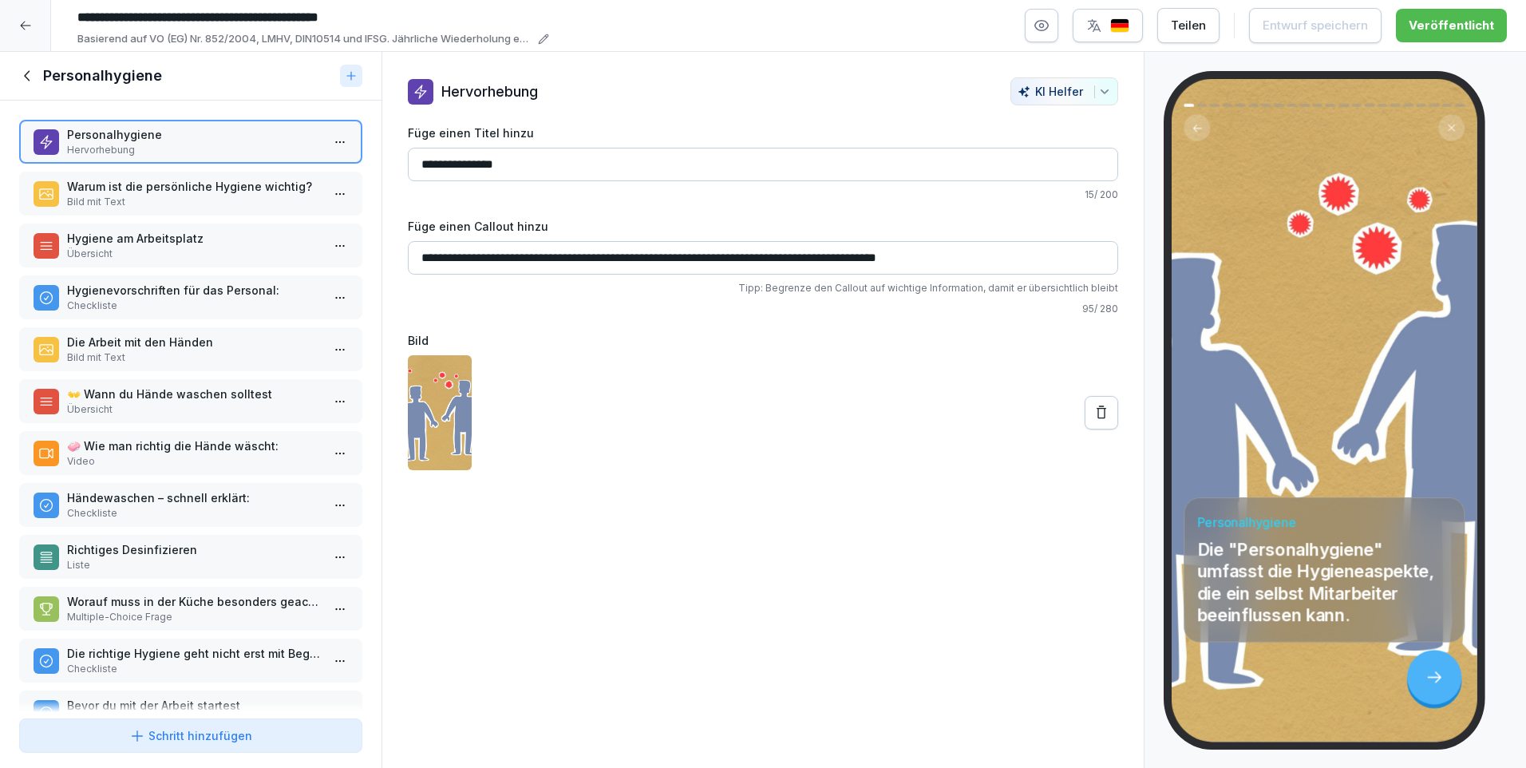
click at [34, 77] on icon at bounding box center [28, 76] width 18 height 18
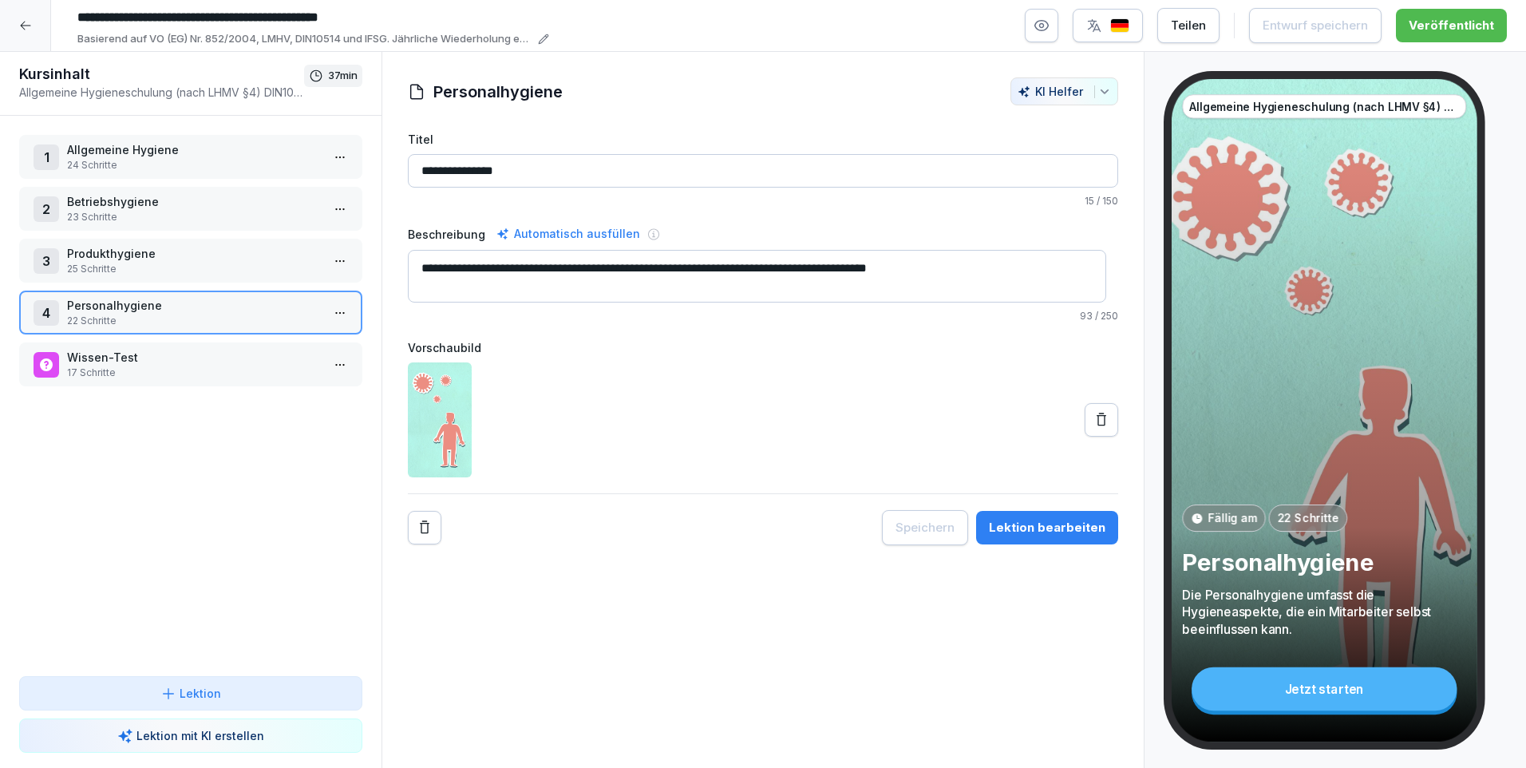
click at [110, 368] on p "17 Schritte" at bounding box center [194, 372] width 254 height 14
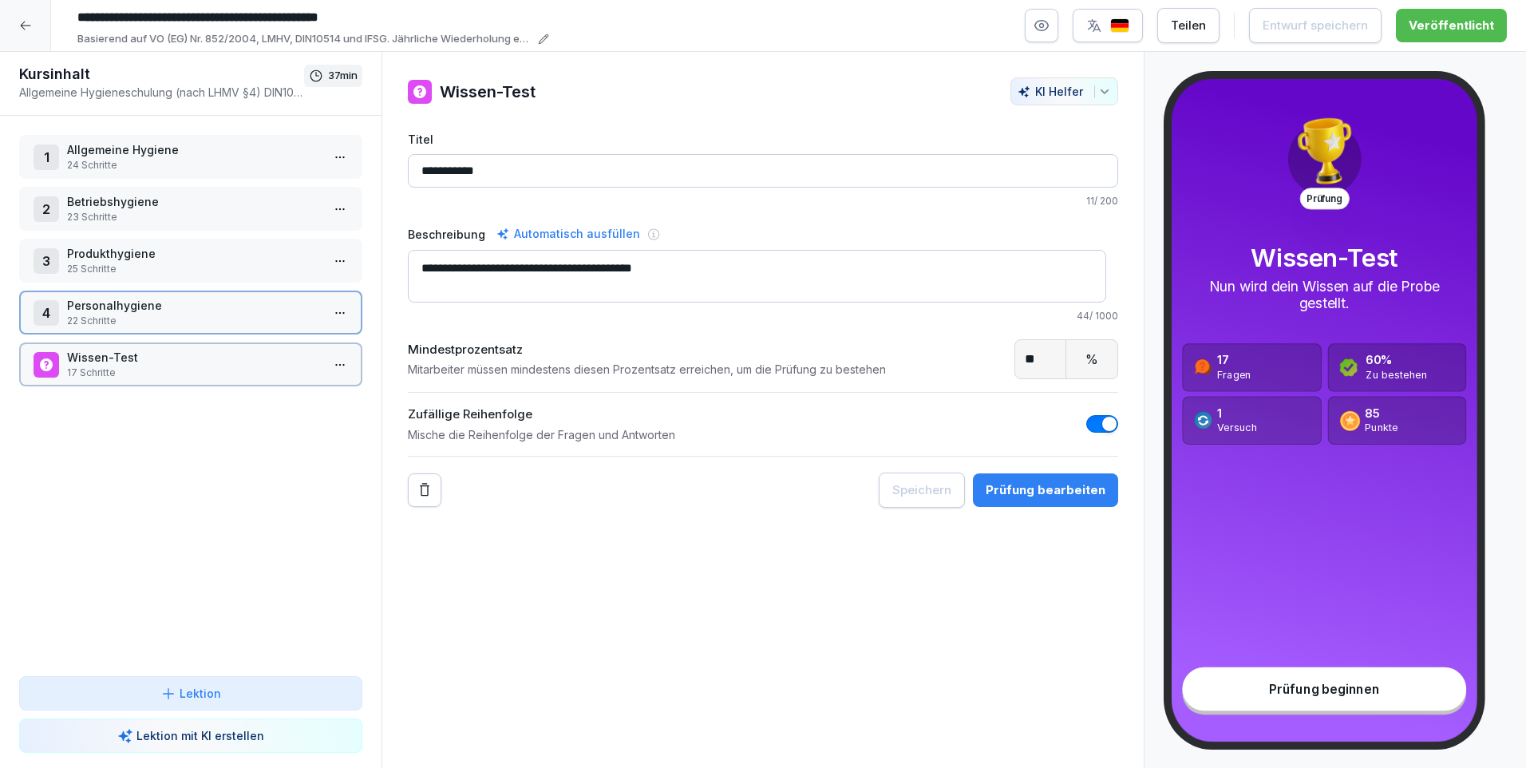
click at [110, 368] on p "17 Schritte" at bounding box center [194, 372] width 254 height 14
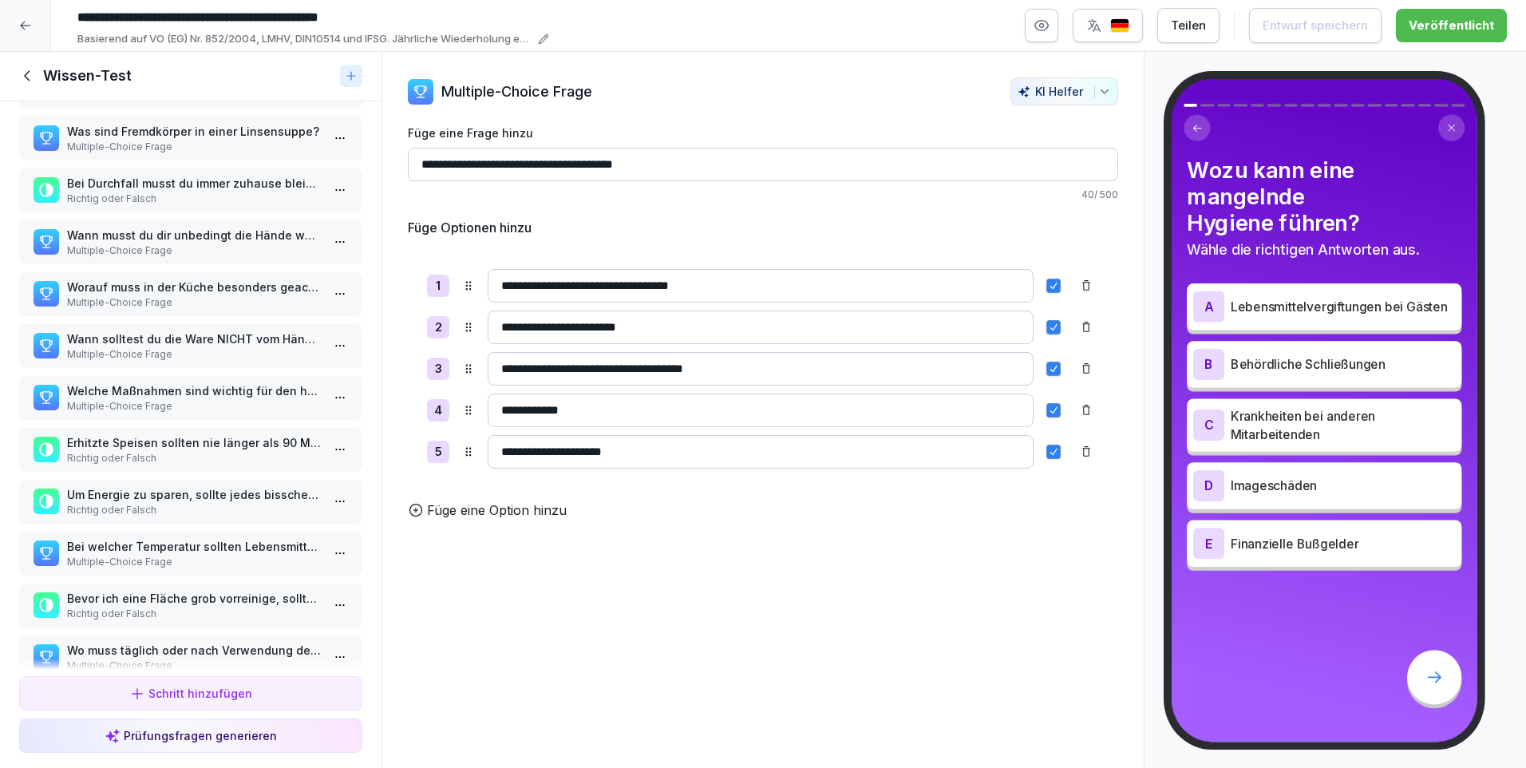
scroll to position [355, 0]
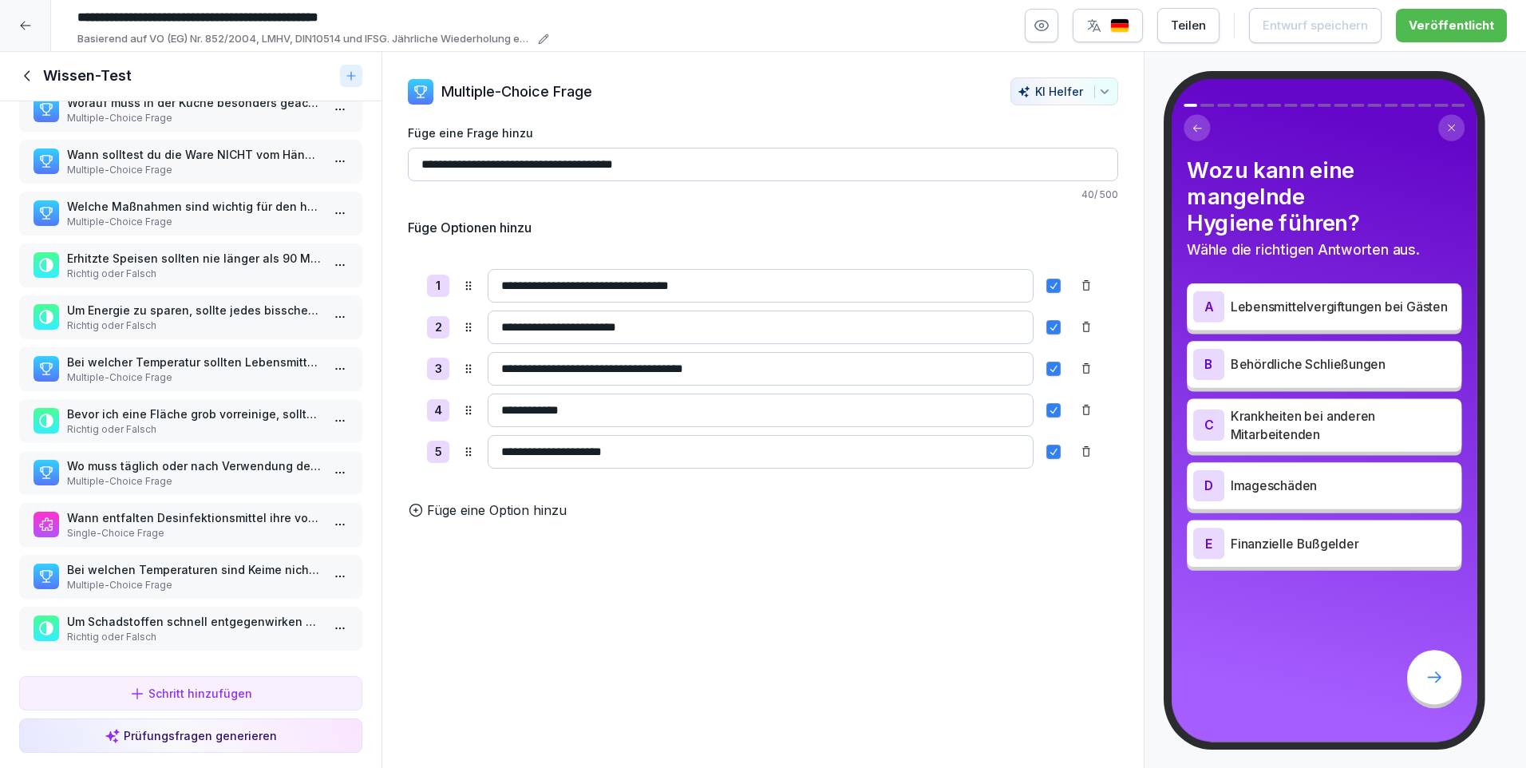
click at [236, 687] on div "Schritt hinzufügen" at bounding box center [190, 693] width 123 height 17
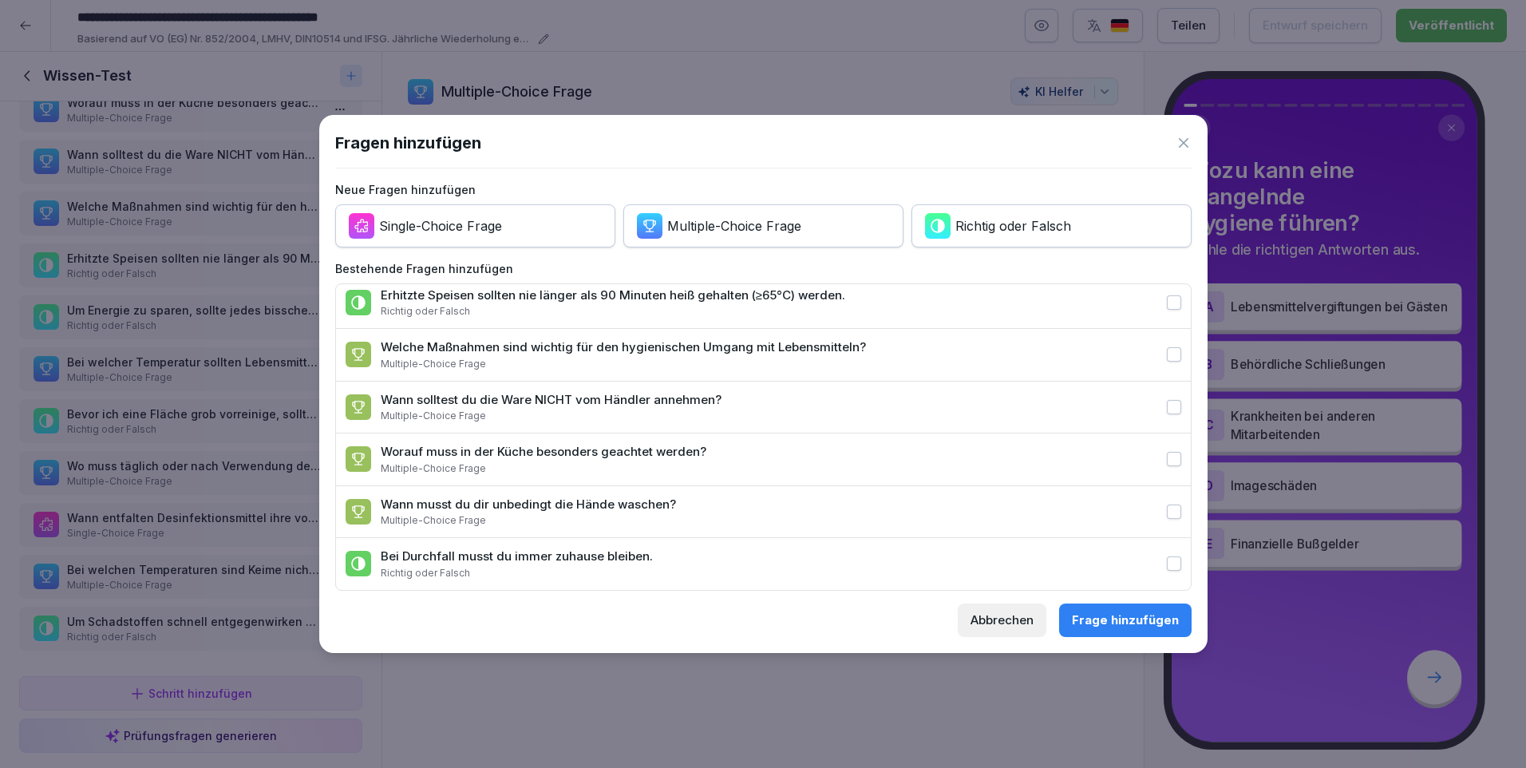
scroll to position [195, 0]
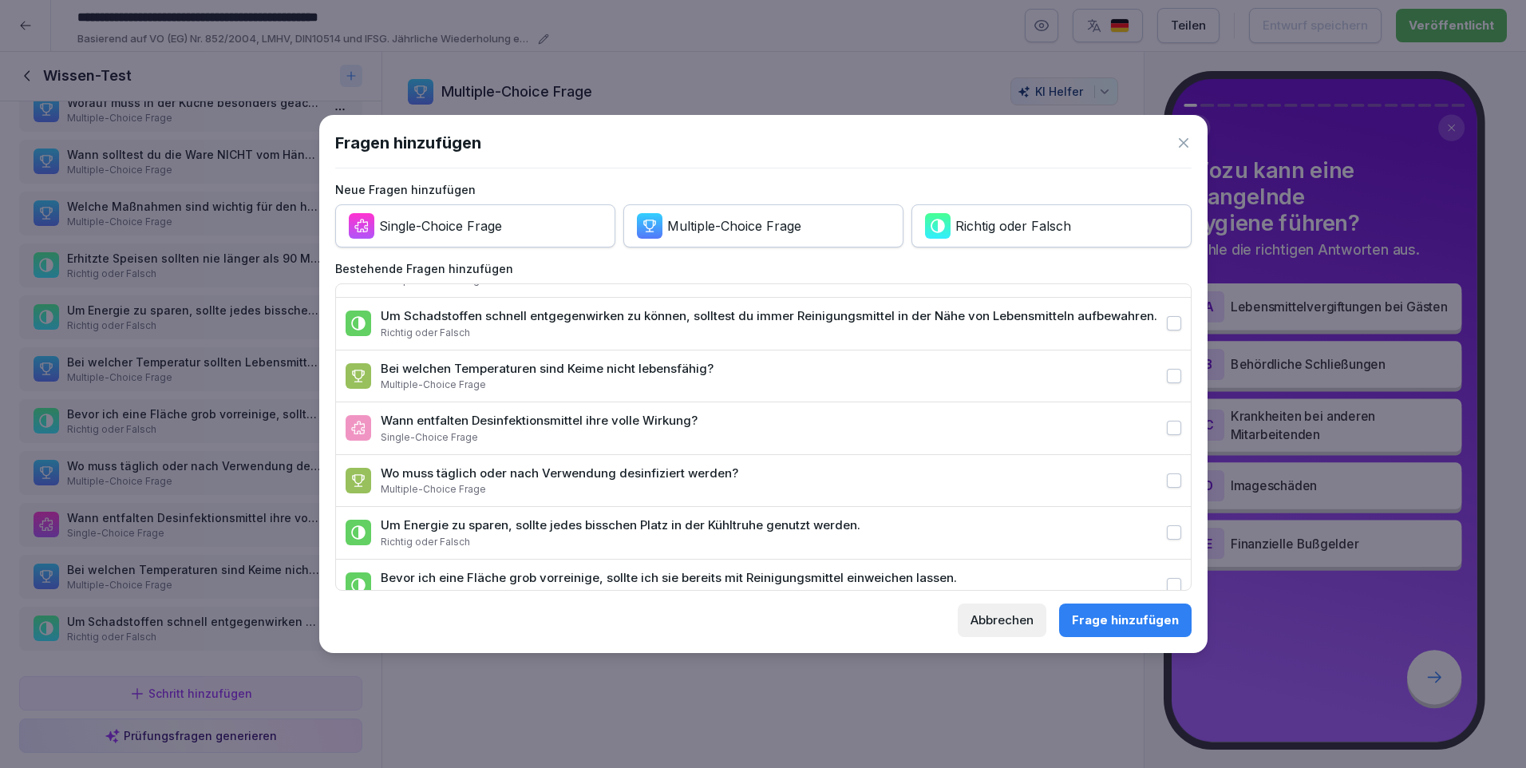
click at [1183, 139] on icon at bounding box center [1183, 143] width 16 height 16
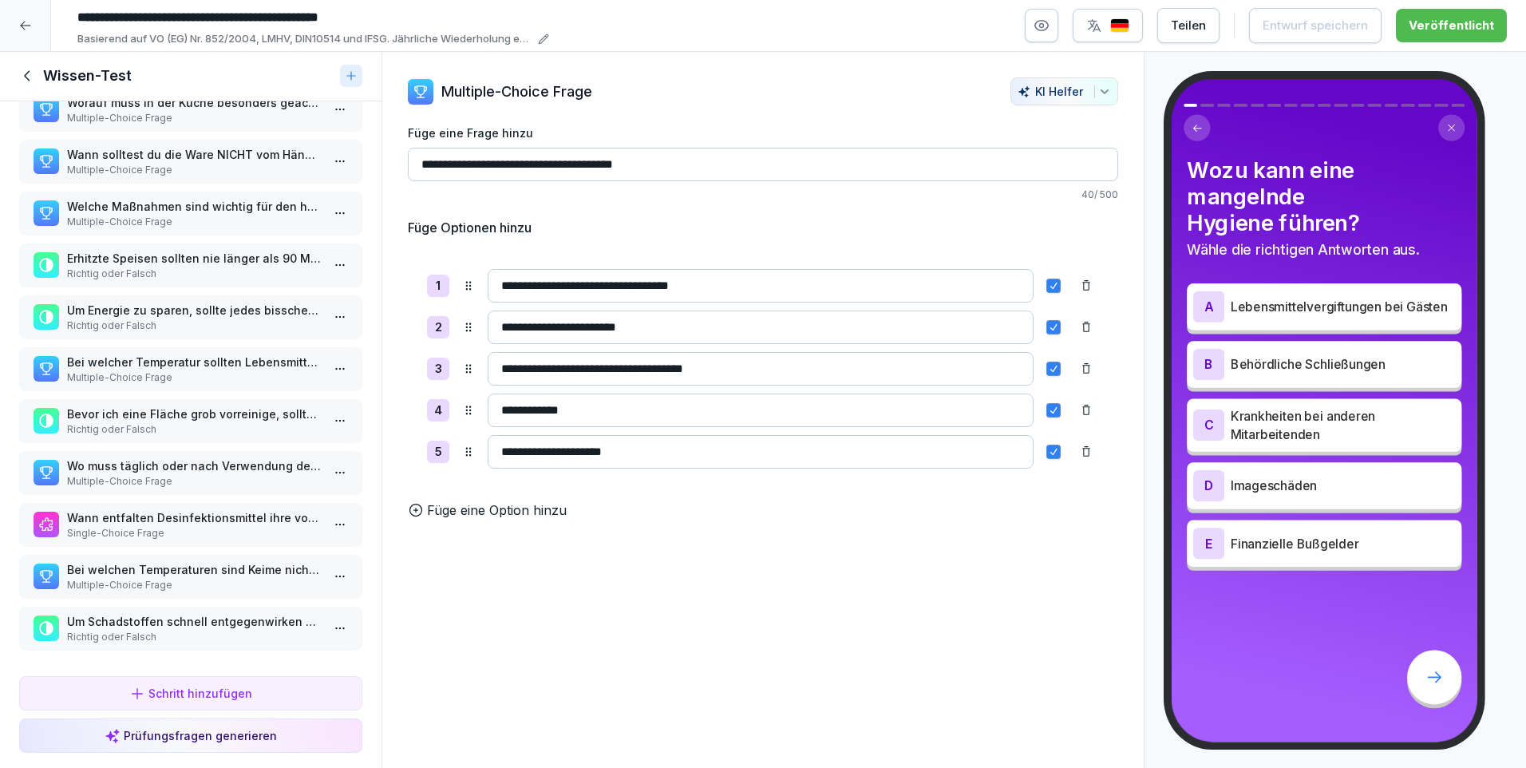
scroll to position [0, 0]
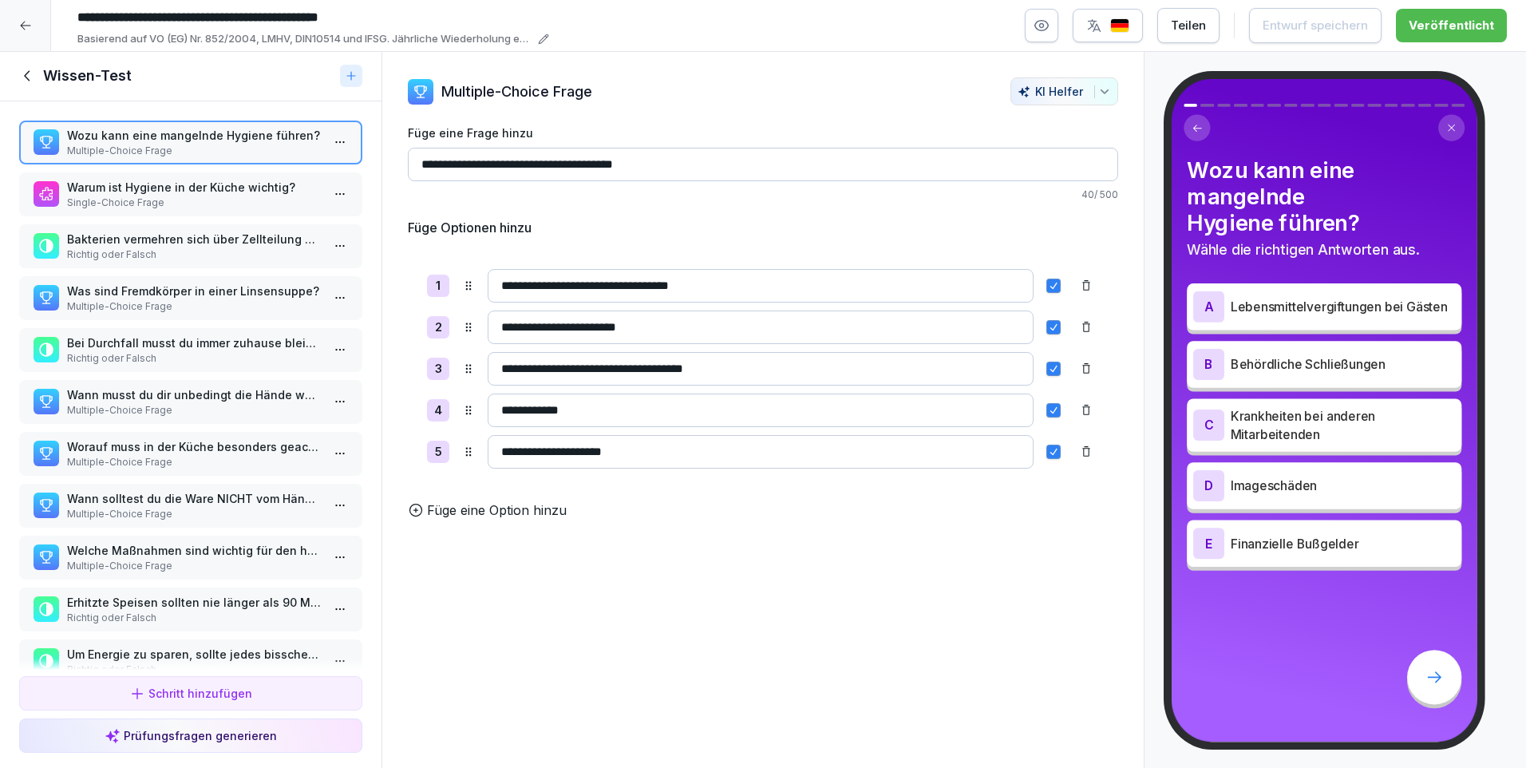
click at [32, 77] on icon at bounding box center [28, 76] width 18 height 18
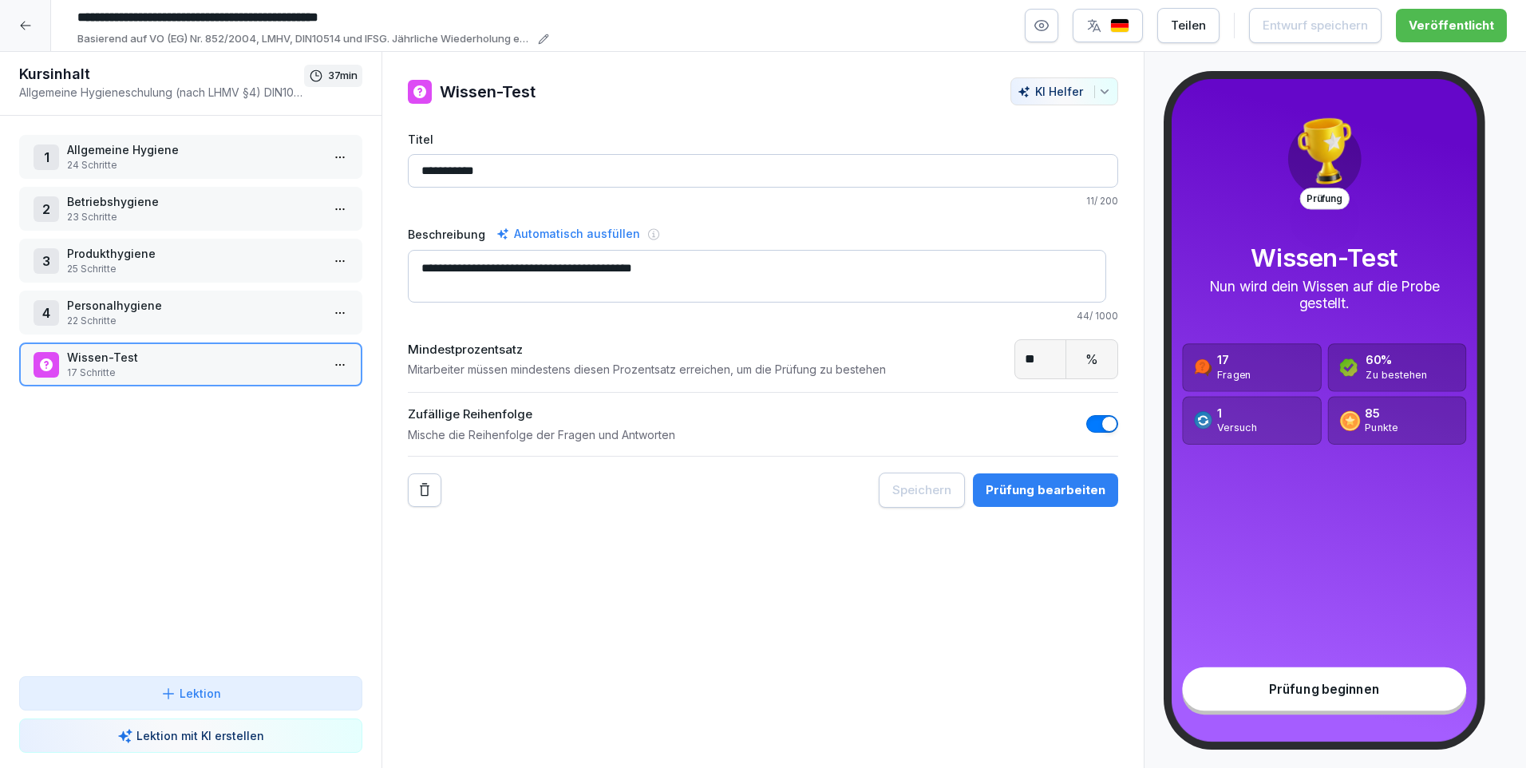
click at [34, 21] on div at bounding box center [25, 25] width 51 height 51
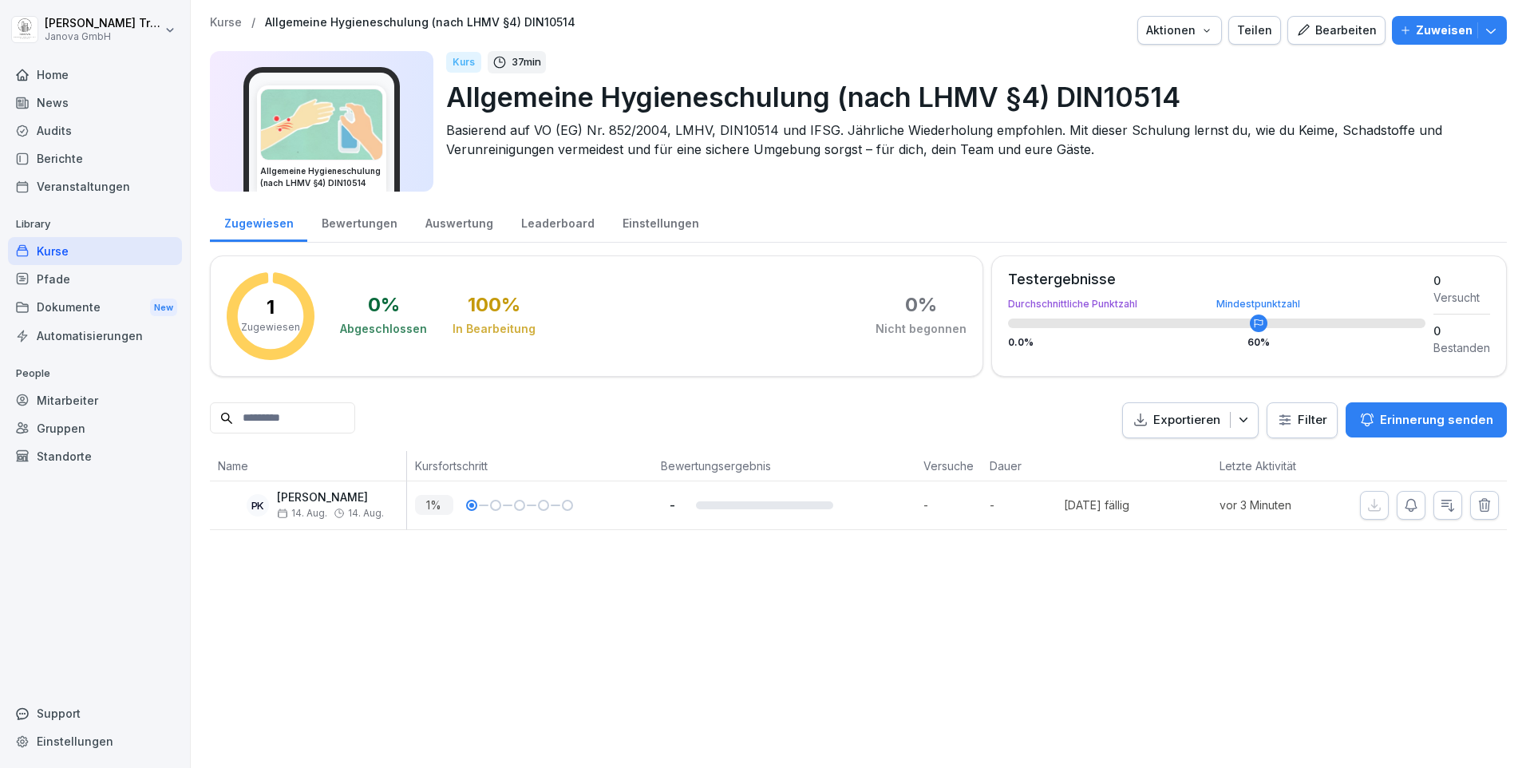
click at [63, 250] on div "Kurse" at bounding box center [95, 251] width 174 height 28
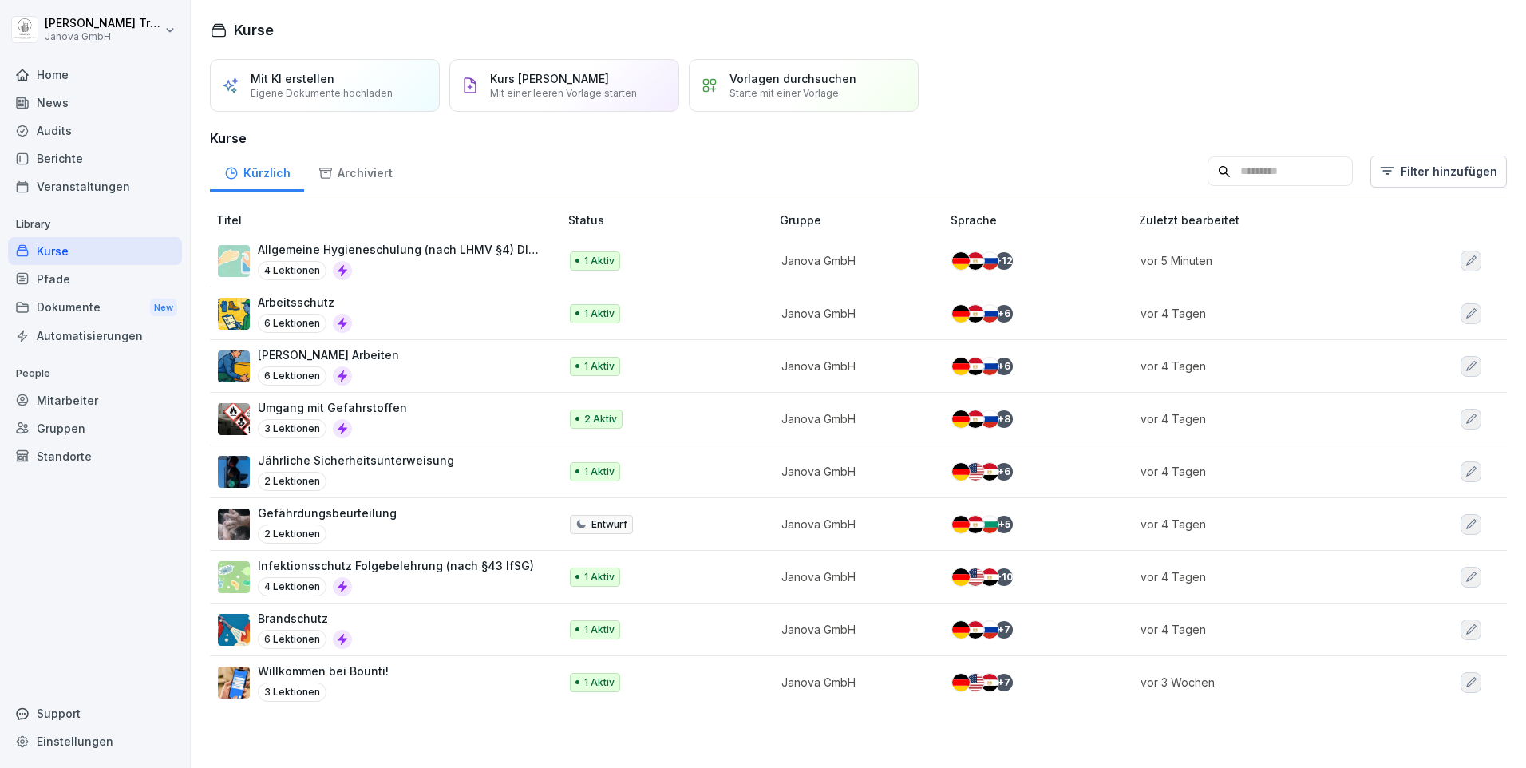
click at [419, 567] on p "Infektionsschutz Folgebelehrung (nach §43 IfSG)" at bounding box center [396, 565] width 276 height 17
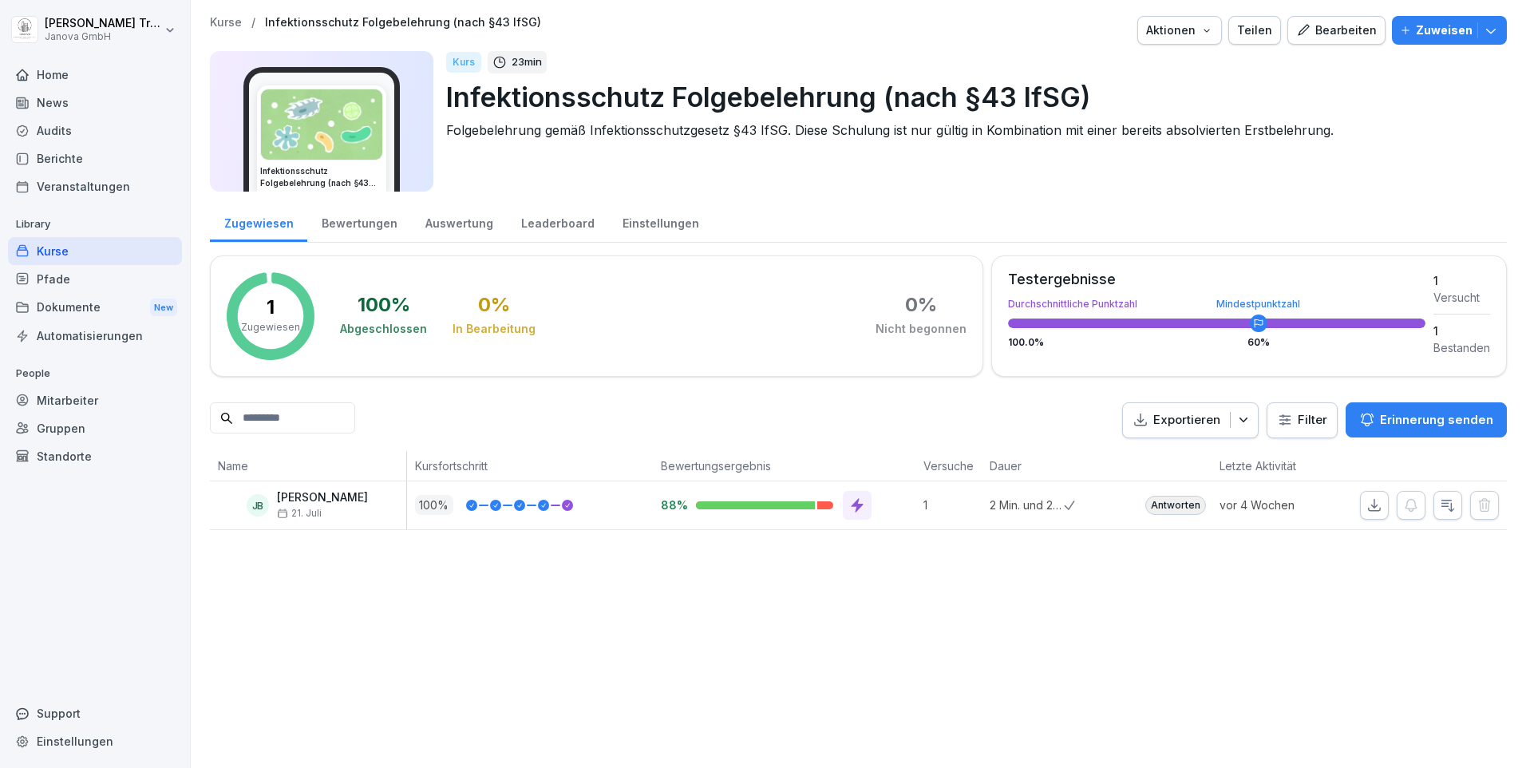
click at [81, 259] on div "Kurse" at bounding box center [95, 251] width 174 height 28
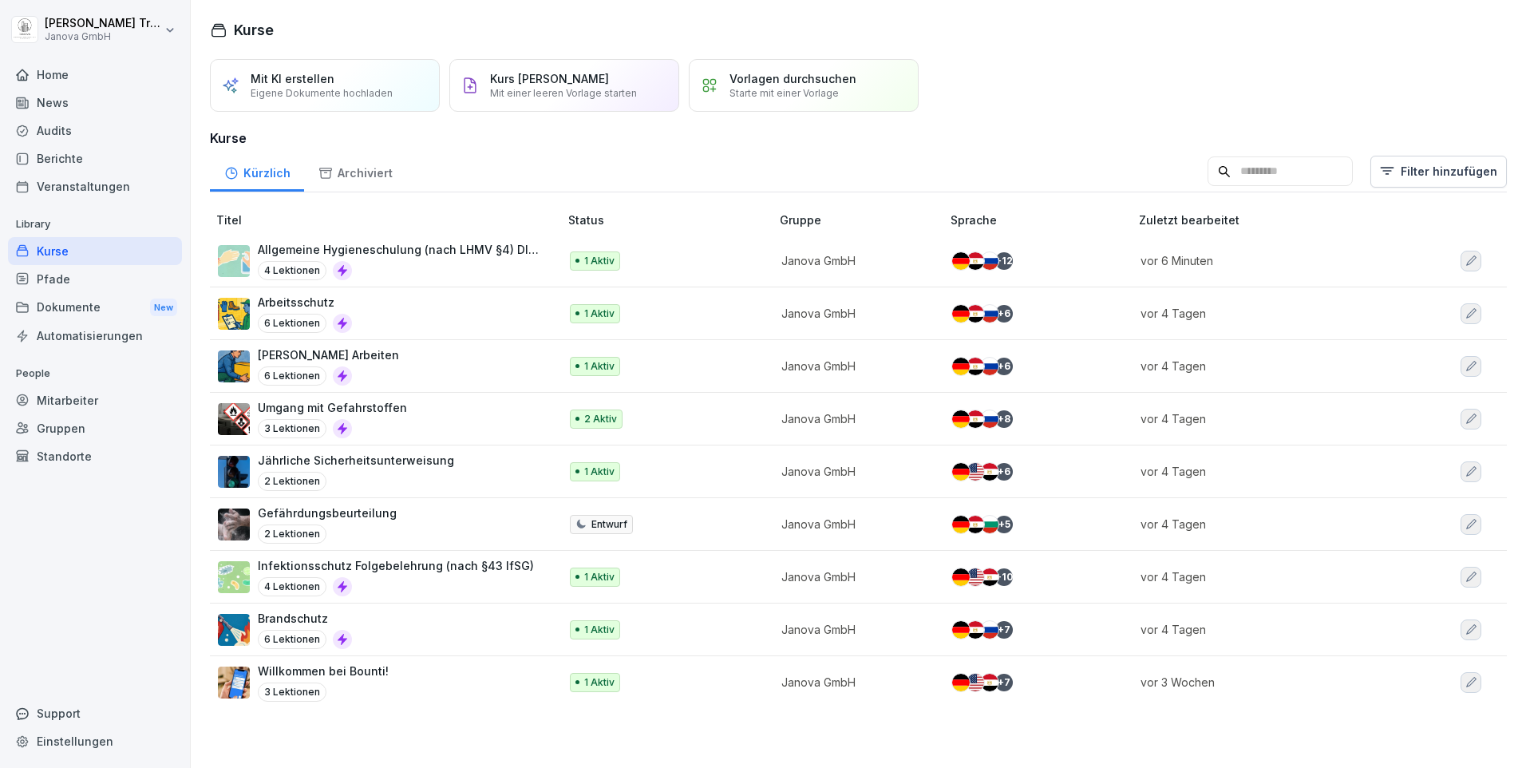
click at [464, 252] on p "Allgemeine Hygieneschulung (nach LHMV §4) DIN10514" at bounding box center [400, 249] width 285 height 17
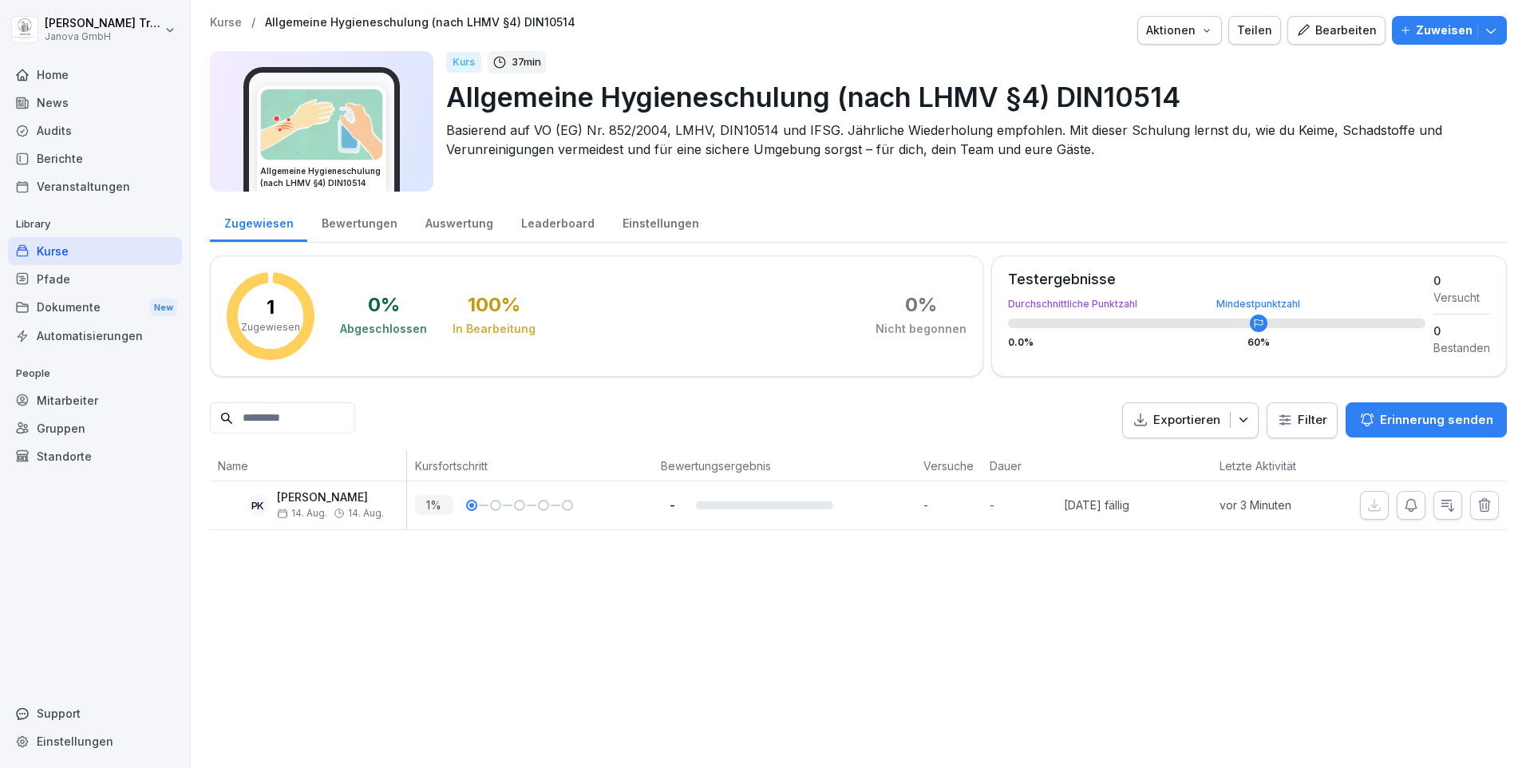
click at [1344, 33] on div "Bearbeiten" at bounding box center [1336, 31] width 81 height 18
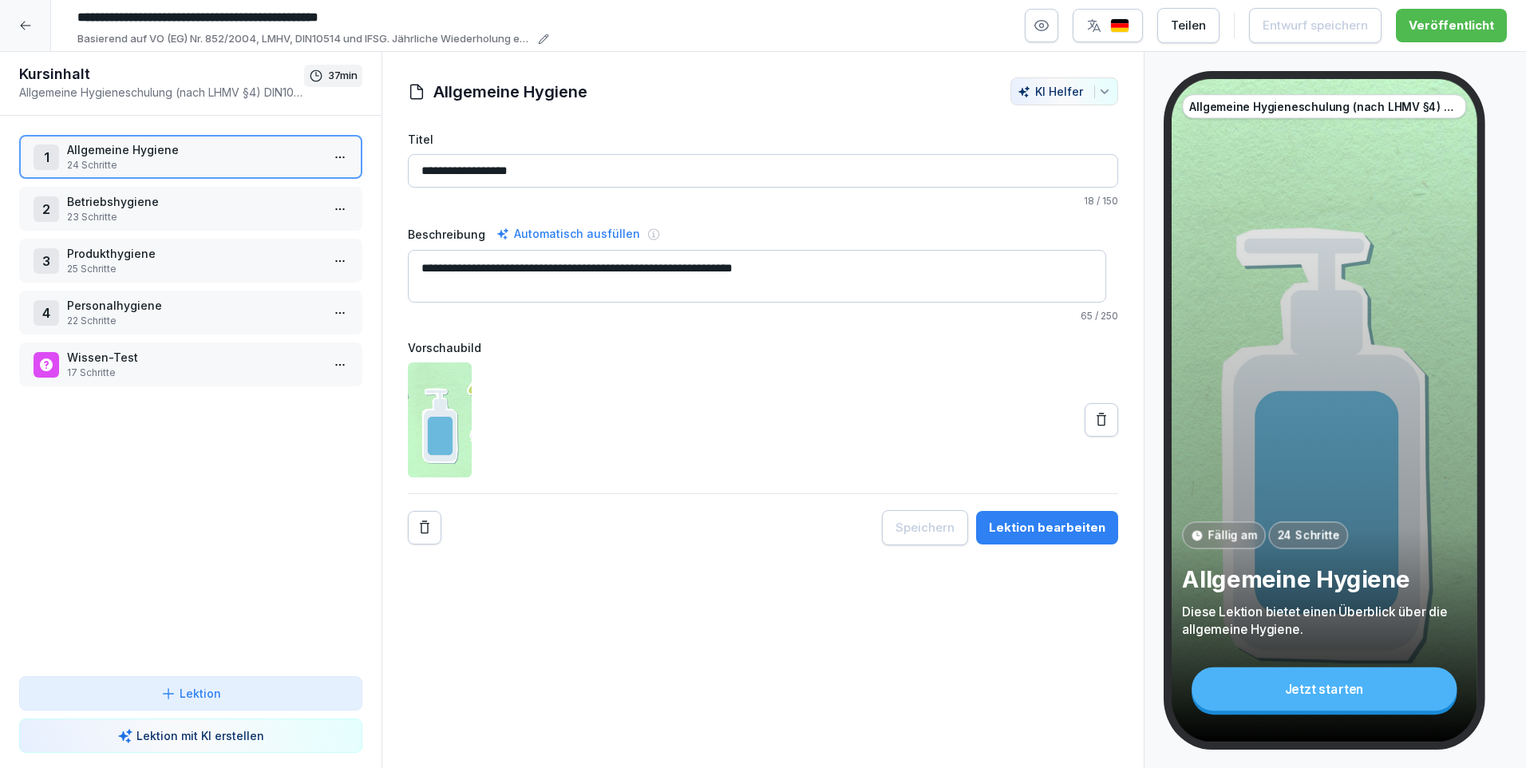
click at [105, 159] on p "24 Schritte" at bounding box center [194, 165] width 254 height 14
click at [105, 158] on p "24 Schritte" at bounding box center [194, 165] width 254 height 14
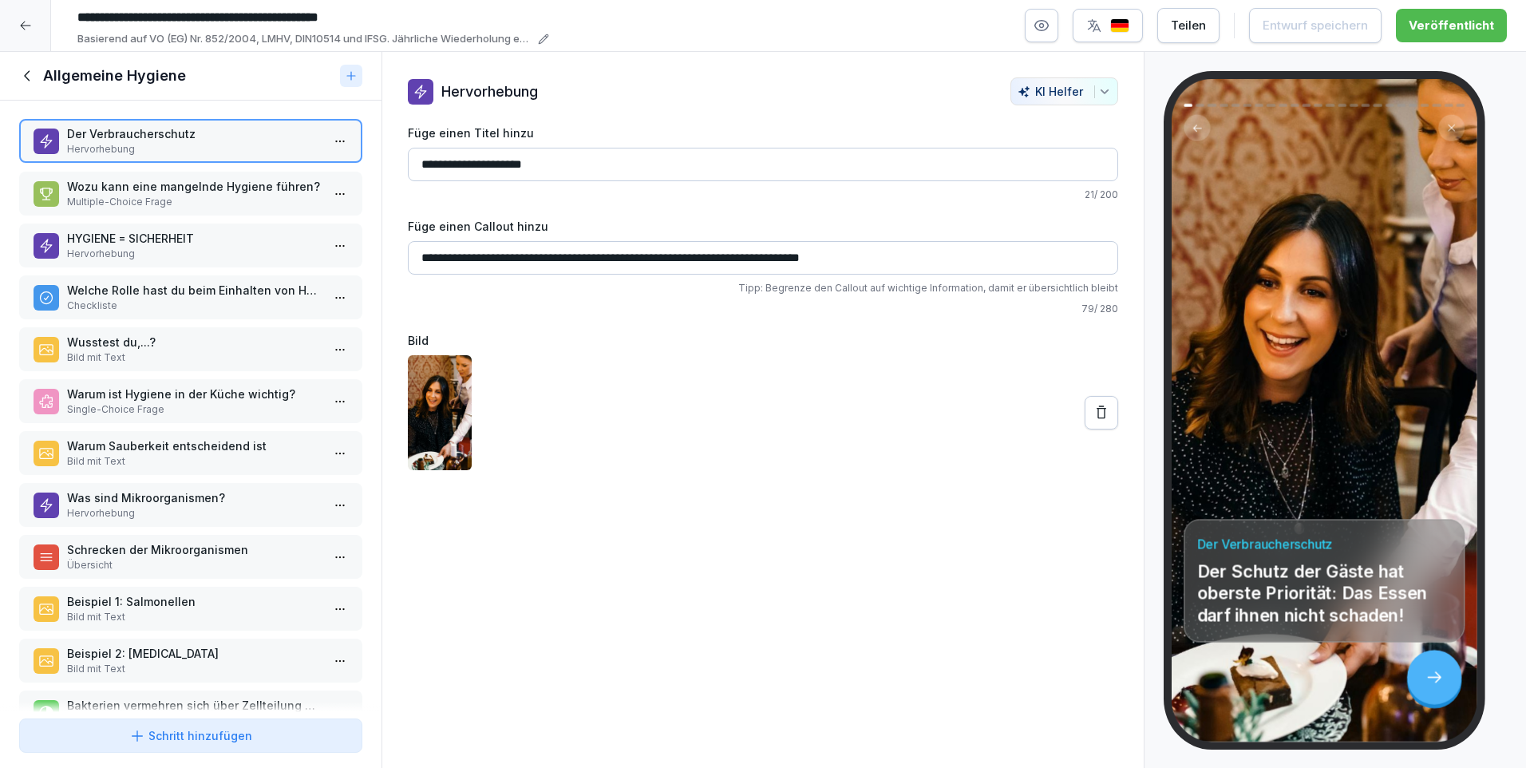
click at [109, 144] on p "Hervorhebung" at bounding box center [194, 149] width 254 height 14
click at [114, 185] on p "Wozu kann eine mangelnde Hygiene führen?" at bounding box center [194, 186] width 254 height 17
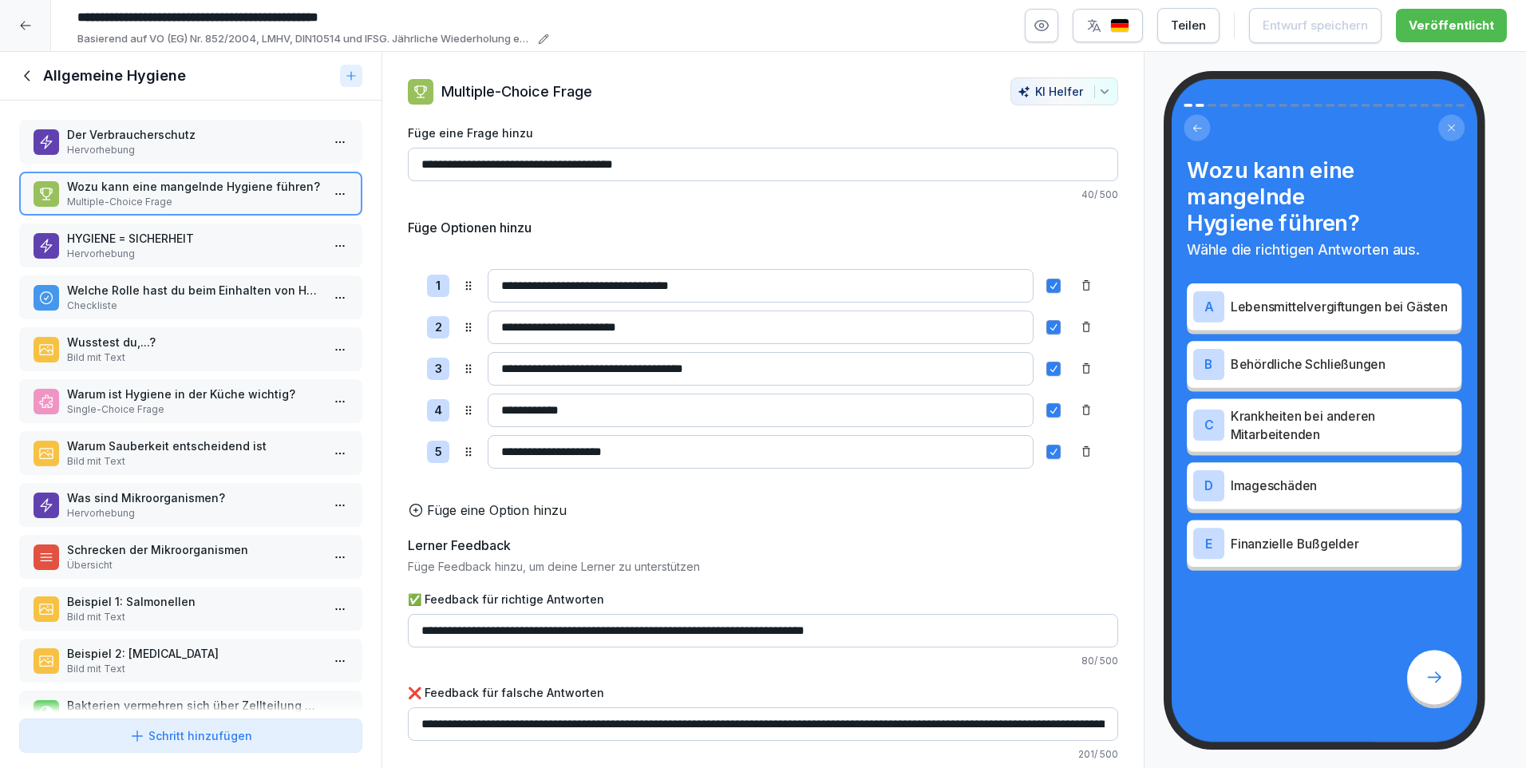
click at [119, 232] on p "HYGIENE = SICHERHEIT" at bounding box center [194, 238] width 254 height 17
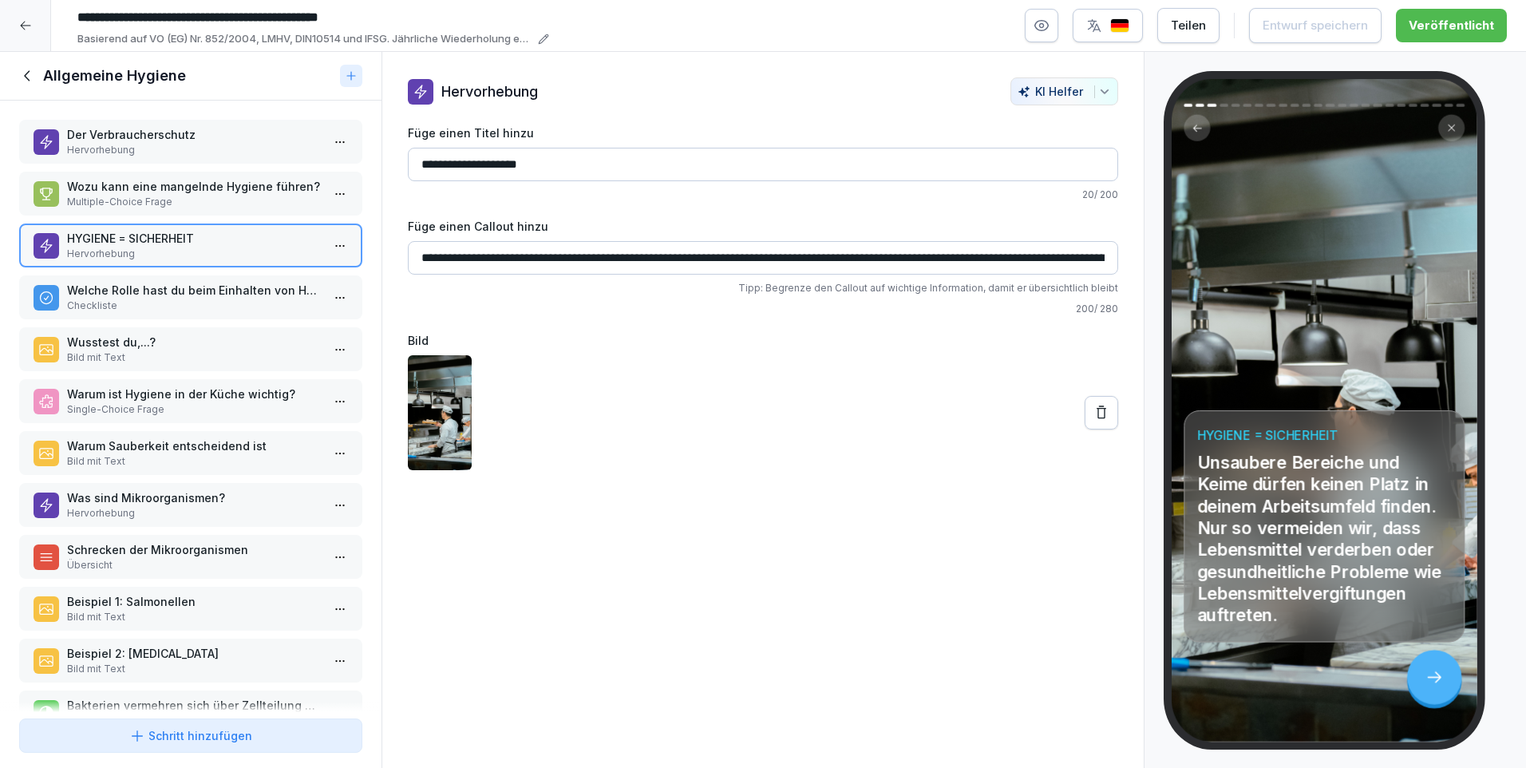
click at [109, 340] on p "Wusstest du,...?" at bounding box center [194, 342] width 254 height 17
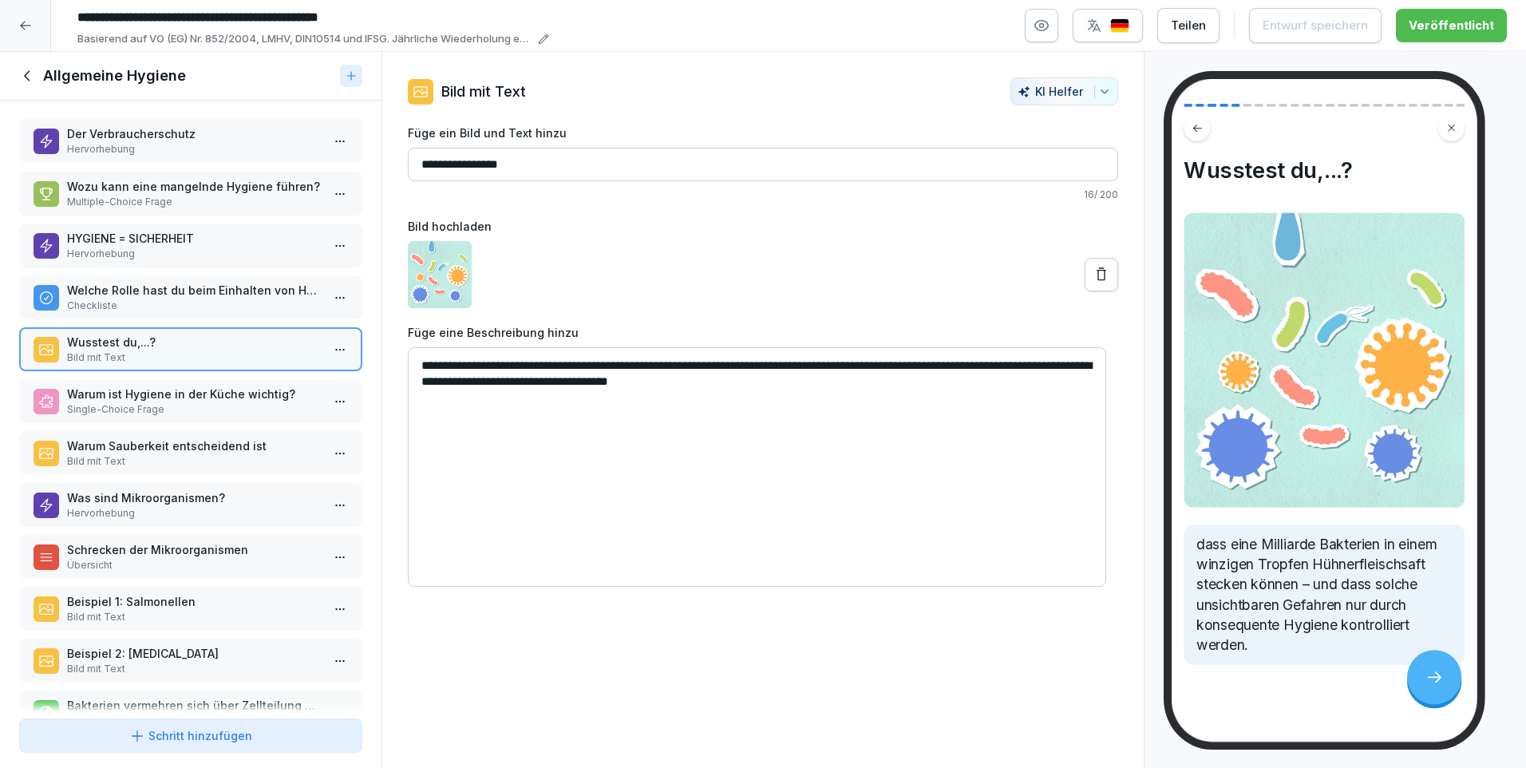
click at [89, 136] on p "Der Verbraucherschutz" at bounding box center [194, 133] width 254 height 17
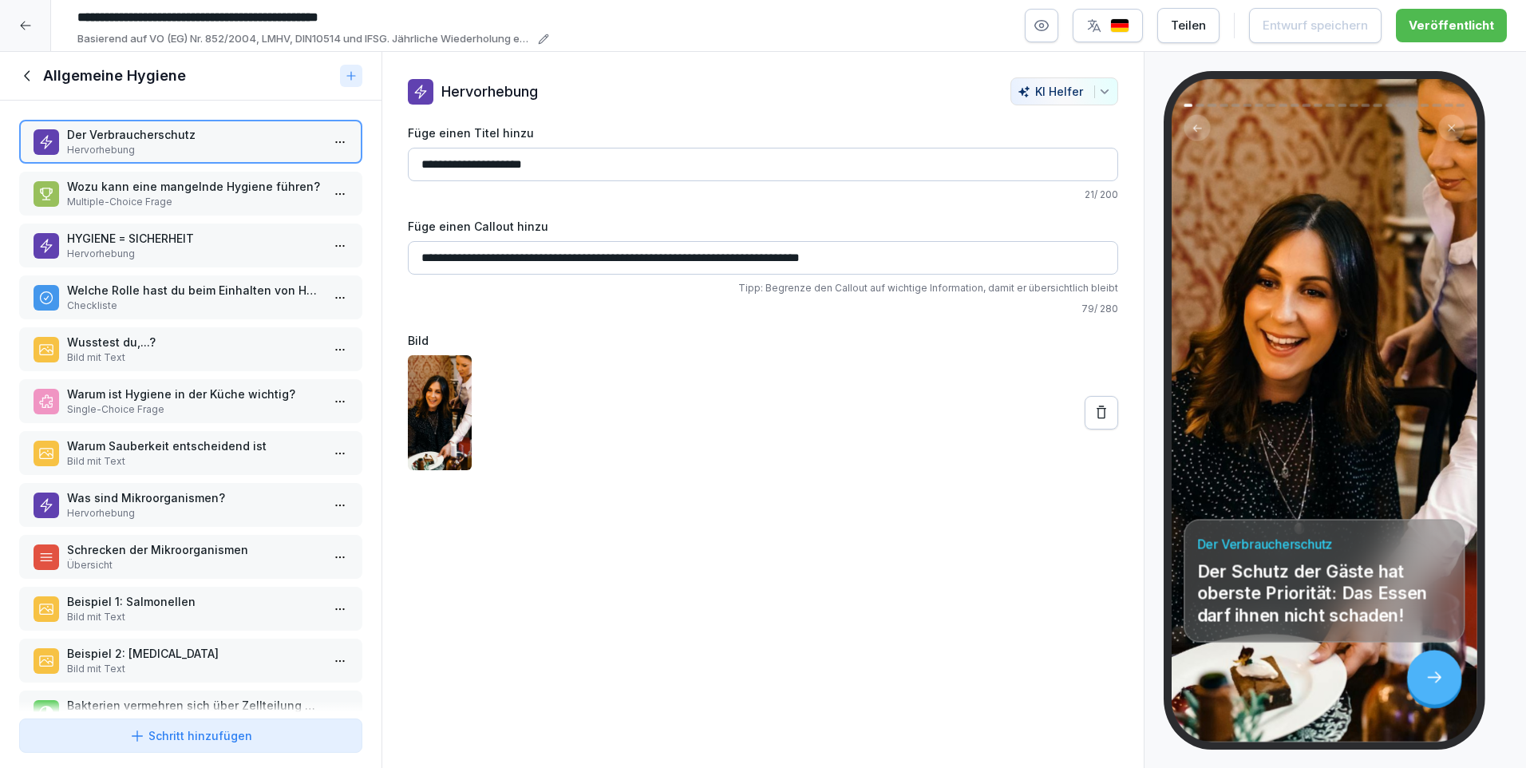
click at [33, 72] on icon at bounding box center [28, 76] width 18 height 18
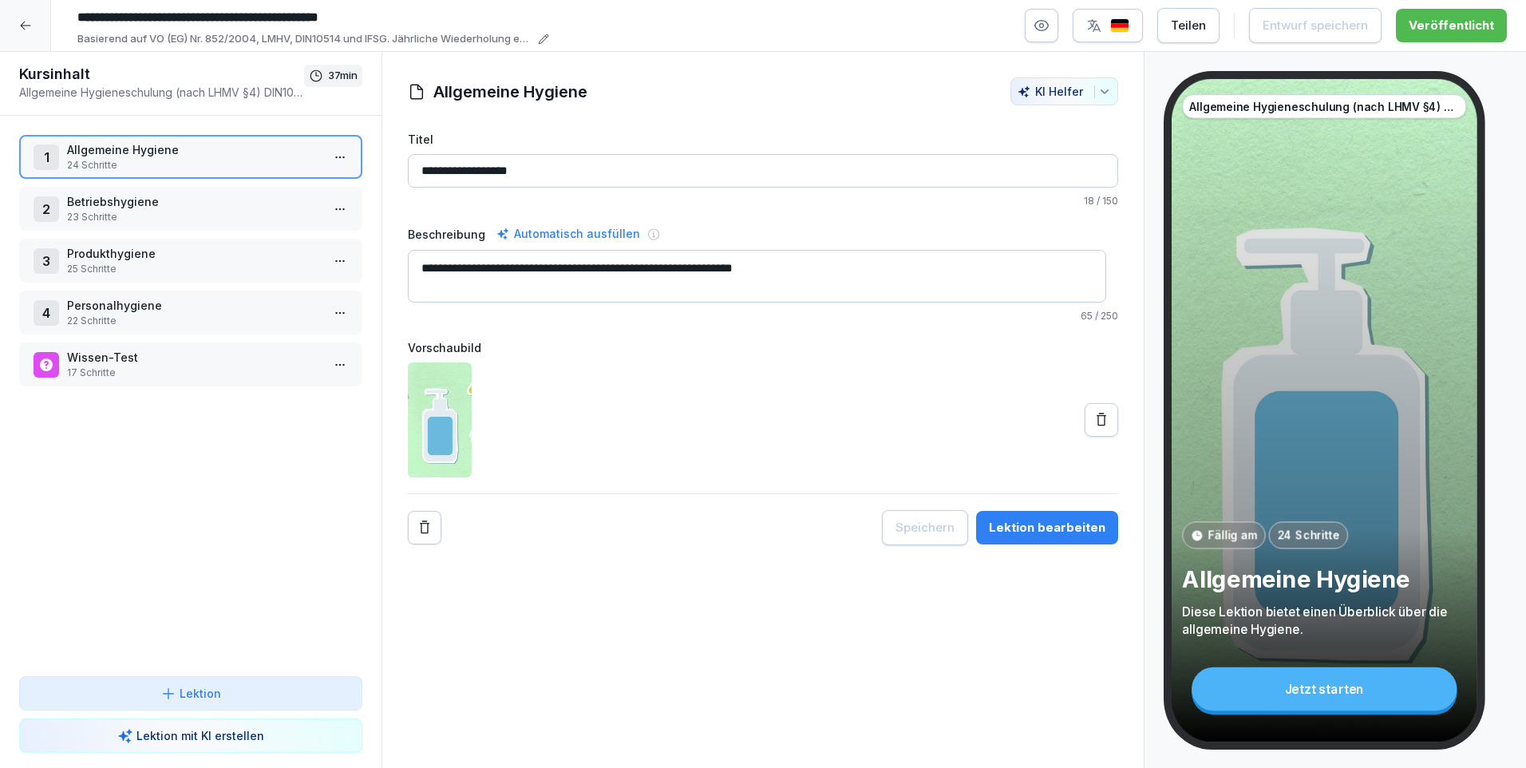
click at [263, 690] on div "Lektion" at bounding box center [191, 693] width 316 height 17
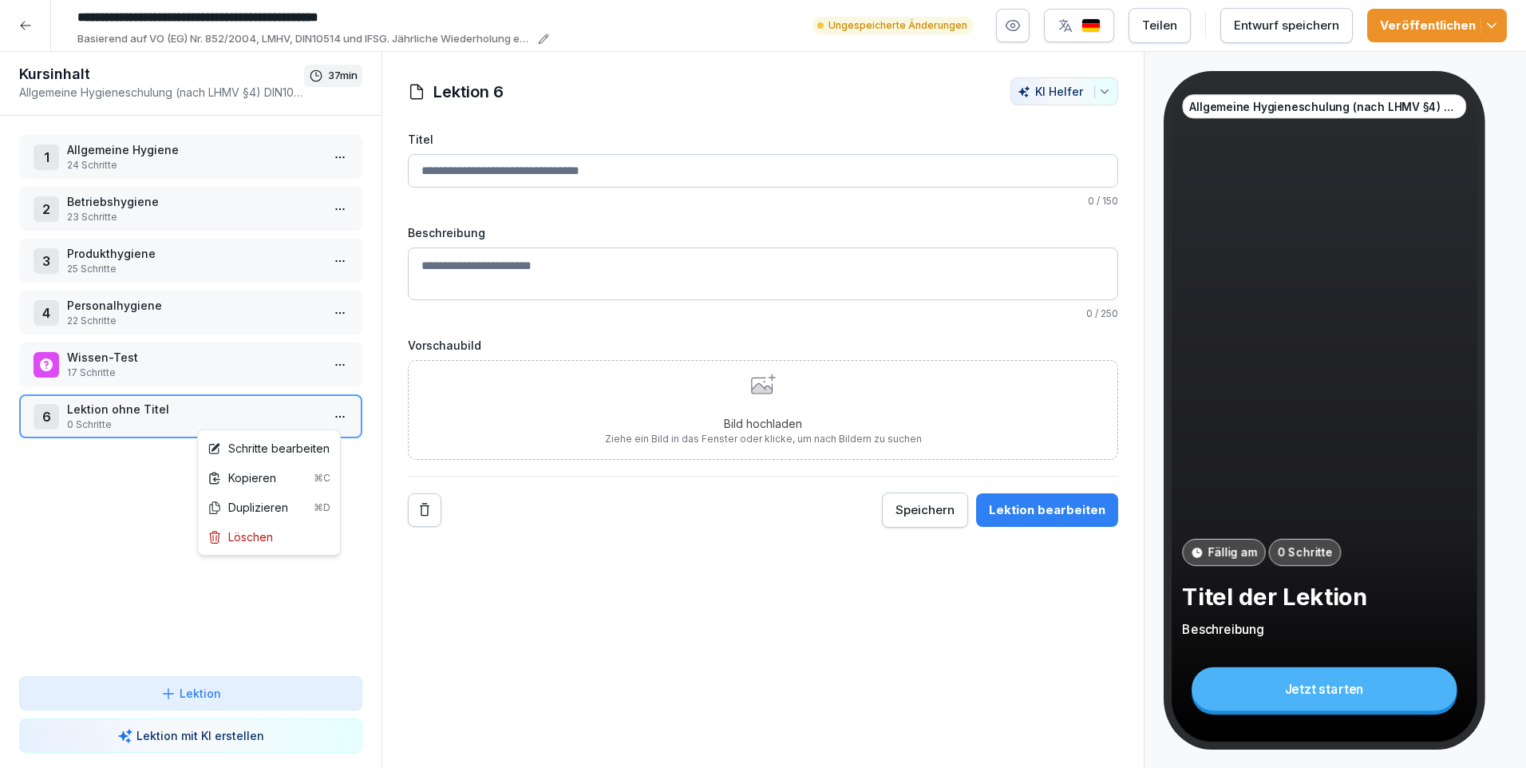
click at [335, 419] on html "**********" at bounding box center [763, 384] width 1526 height 768
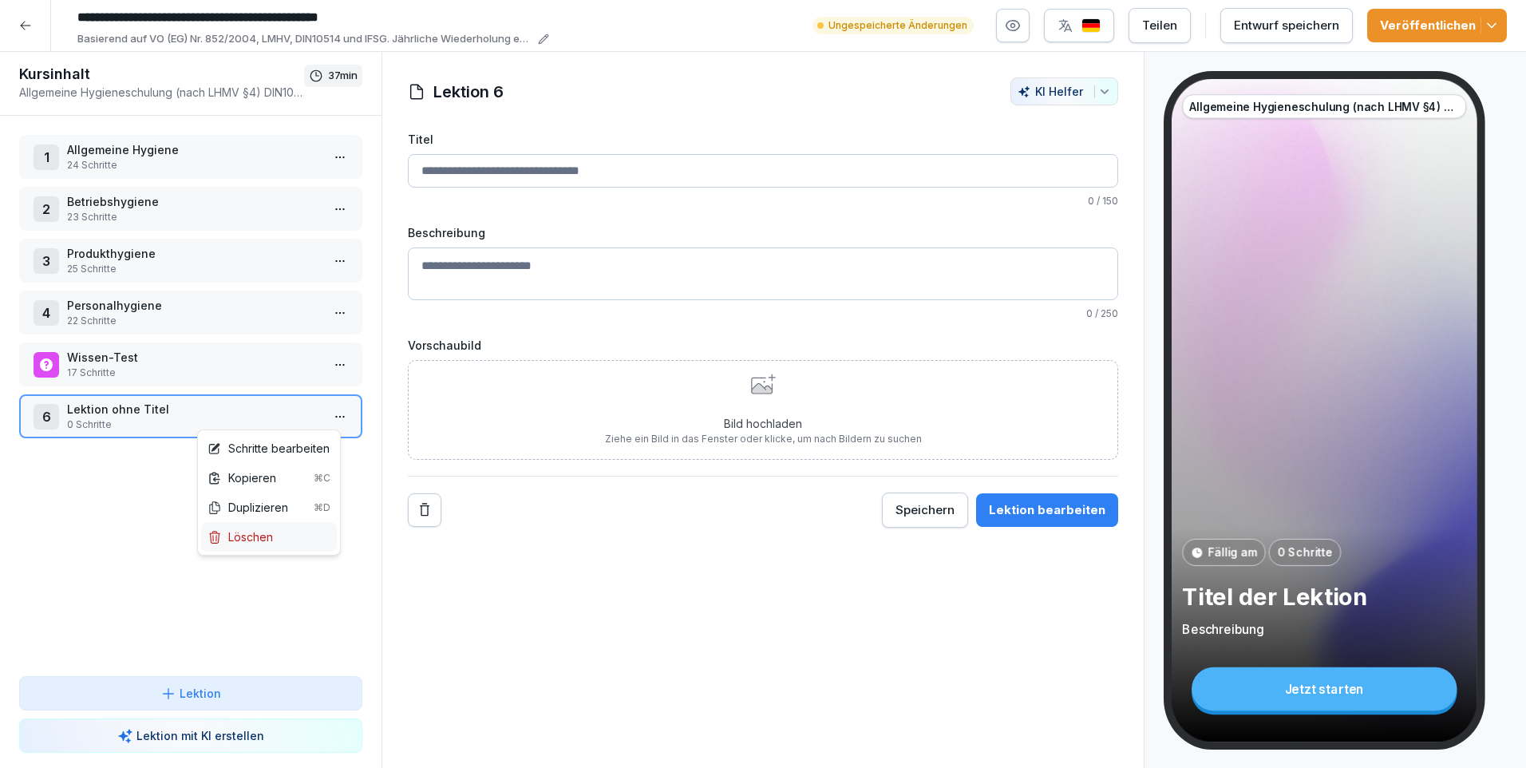
click at [264, 541] on div "Löschen" at bounding box center [239, 536] width 65 height 17
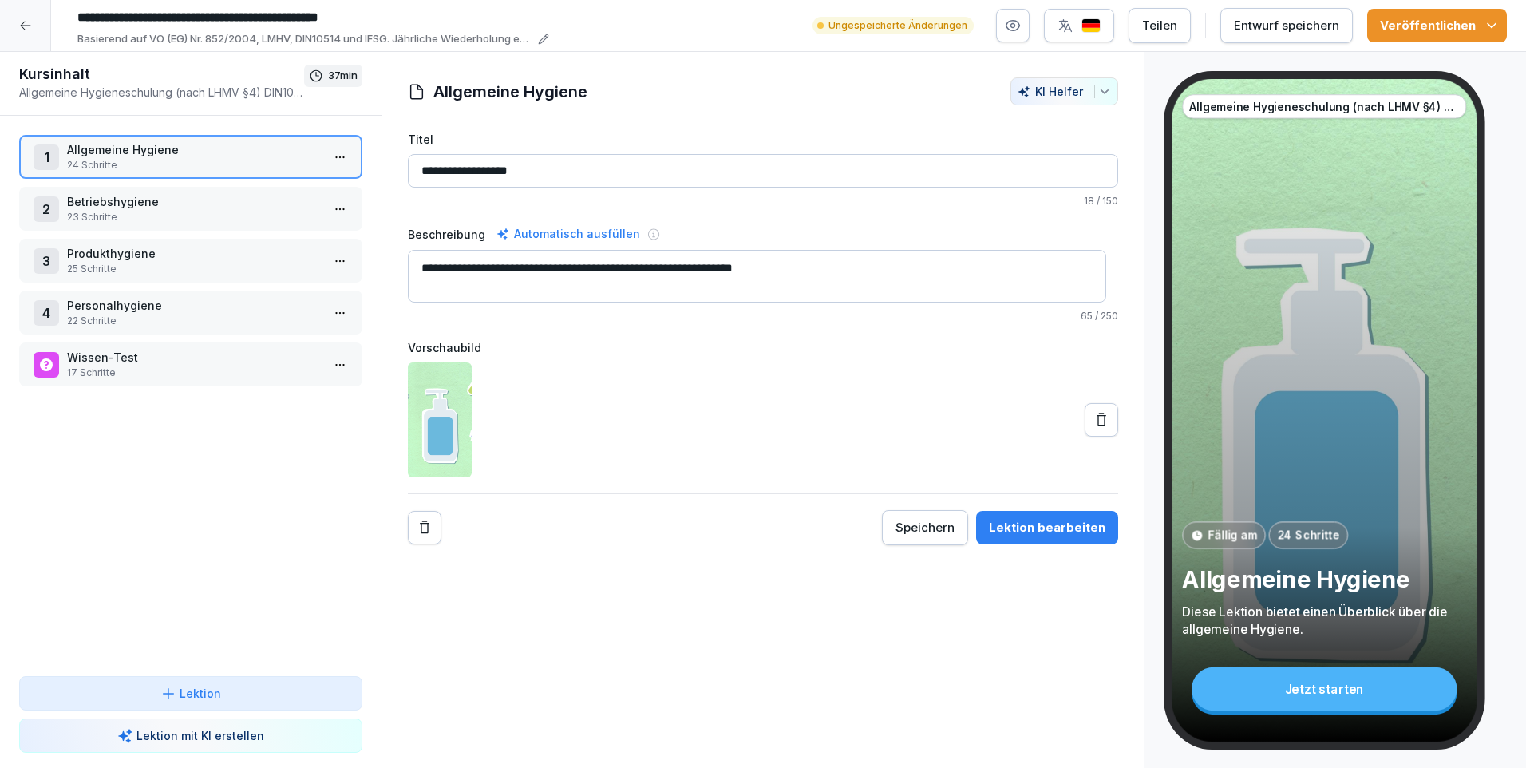
click at [1021, 23] on icon "button" at bounding box center [1013, 26] width 16 height 16
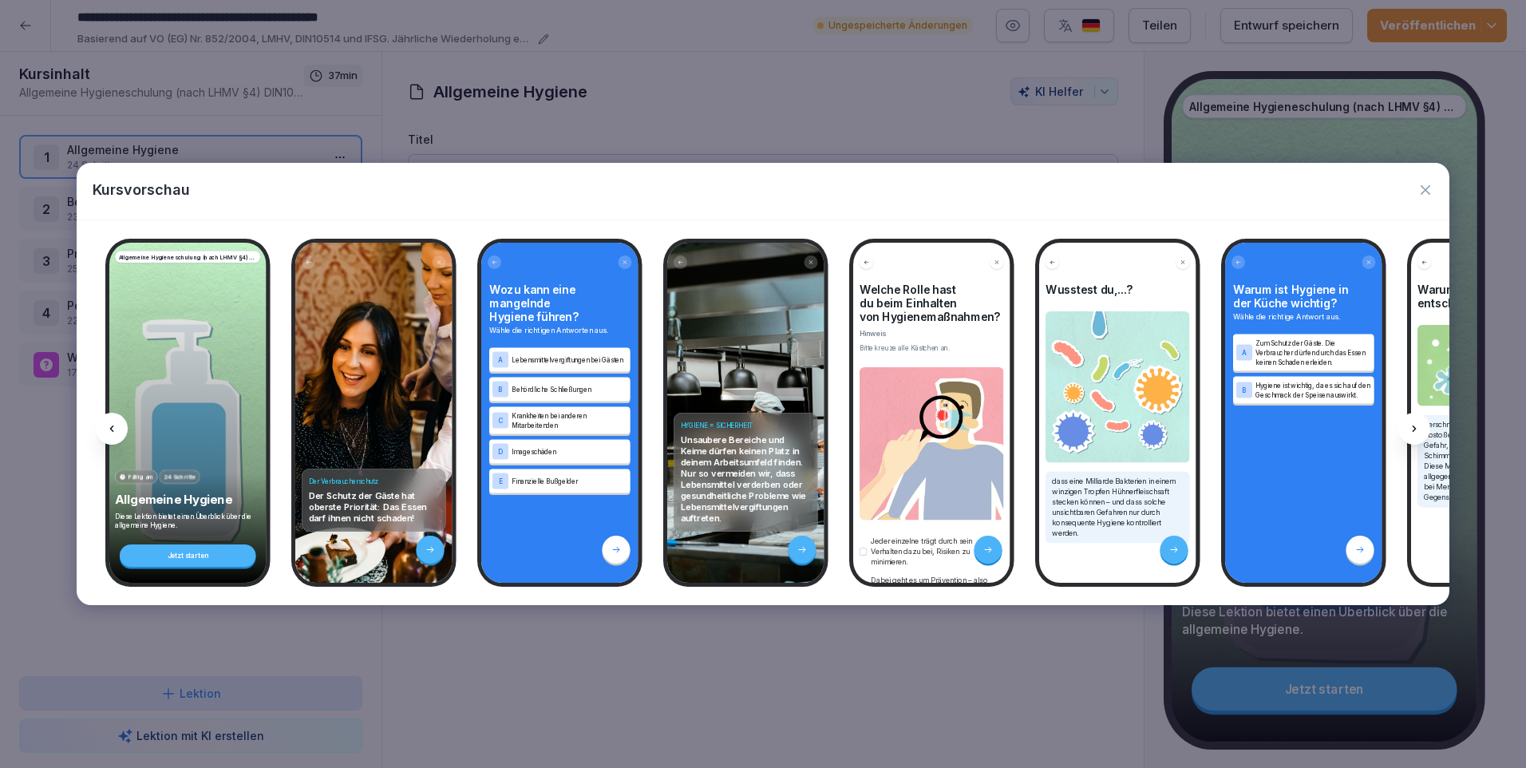
click at [1427, 182] on icon "button" at bounding box center [1425, 190] width 16 height 16
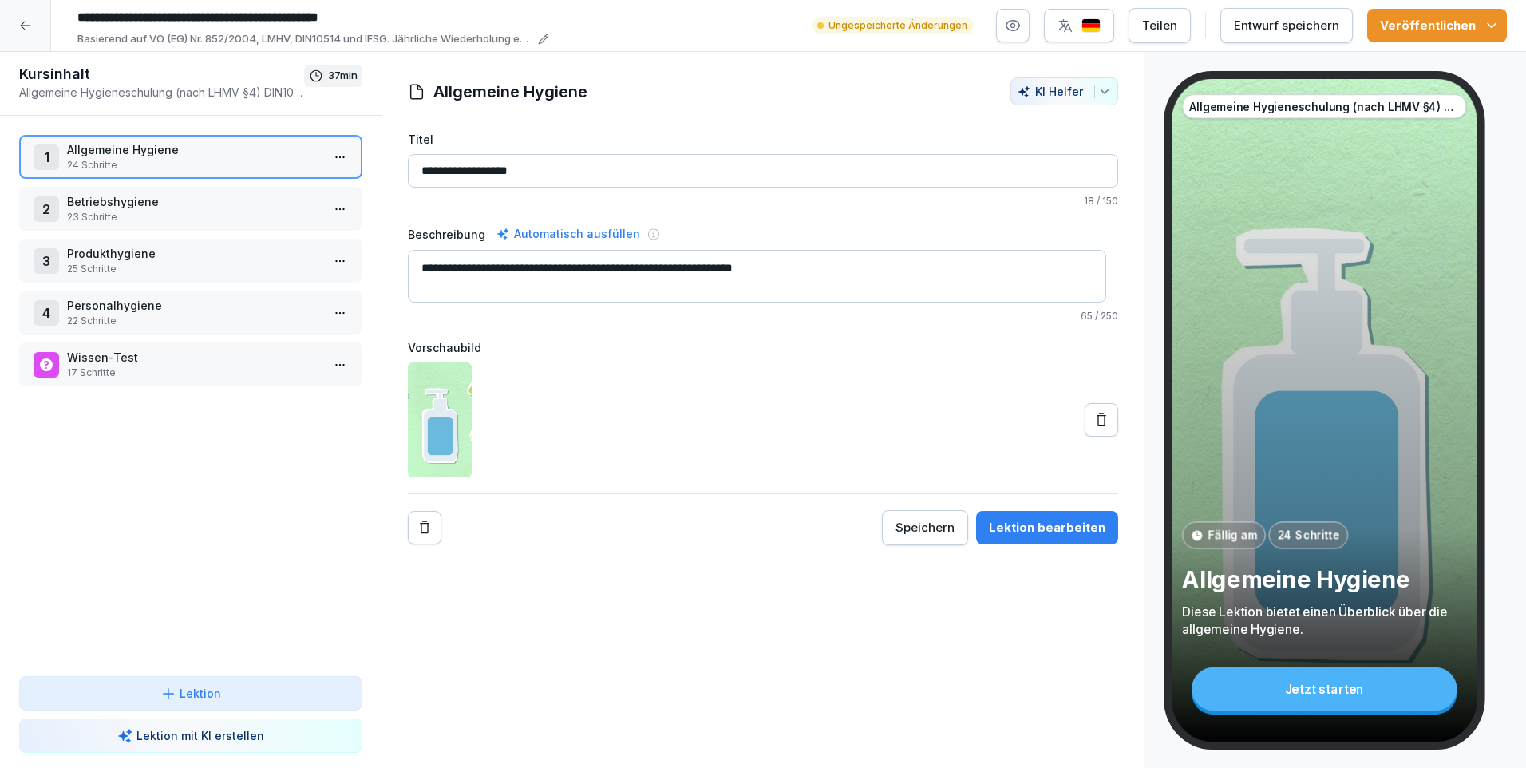
click at [851, 267] on textarea "**********" at bounding box center [757, 276] width 698 height 53
paste textarea "**********"
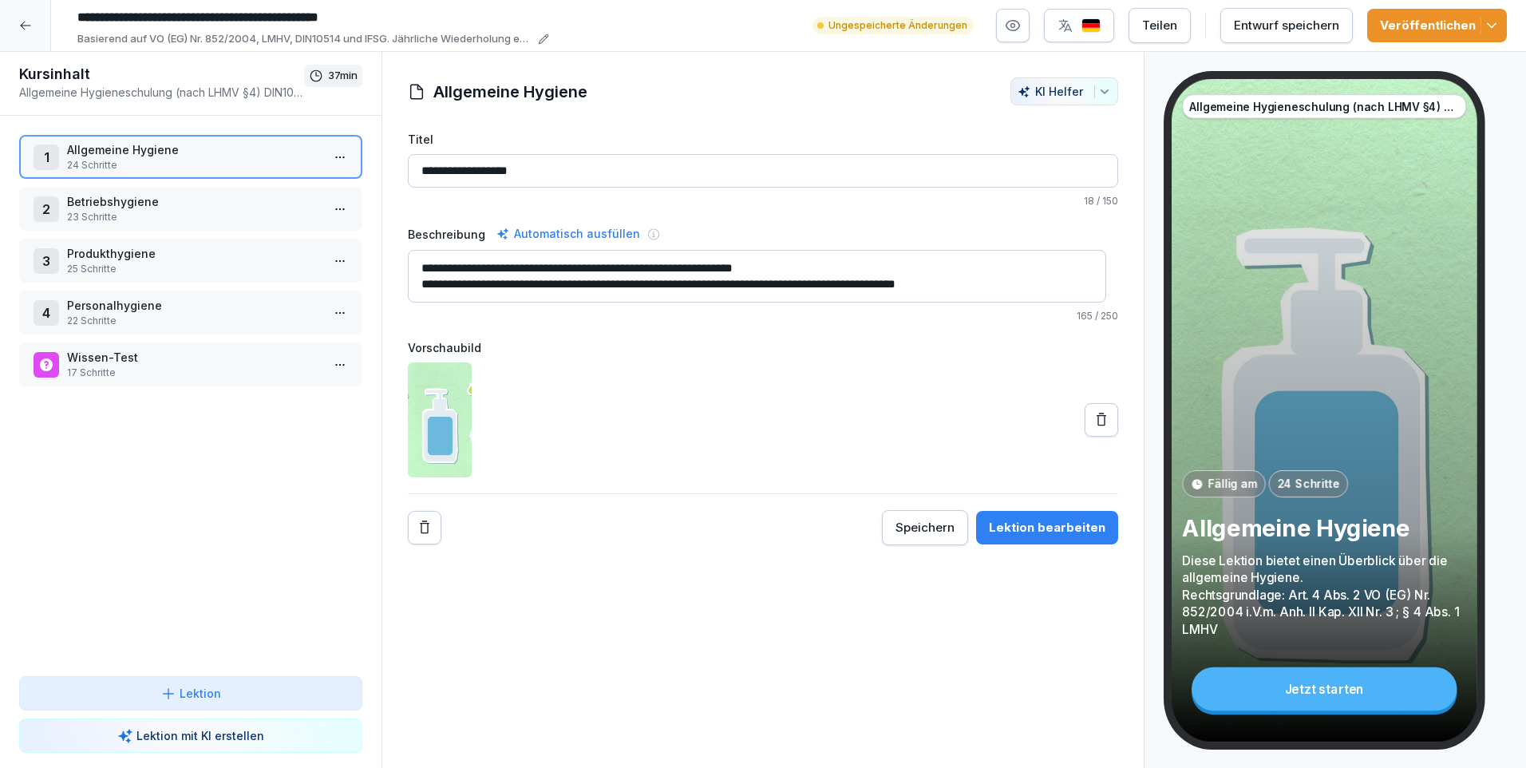
type textarea "**********"
click at [1305, 22] on div "Entwurf speichern" at bounding box center [1286, 26] width 105 height 18
click at [1445, 26] on div "Veröffentlichen" at bounding box center [1437, 26] width 114 height 18
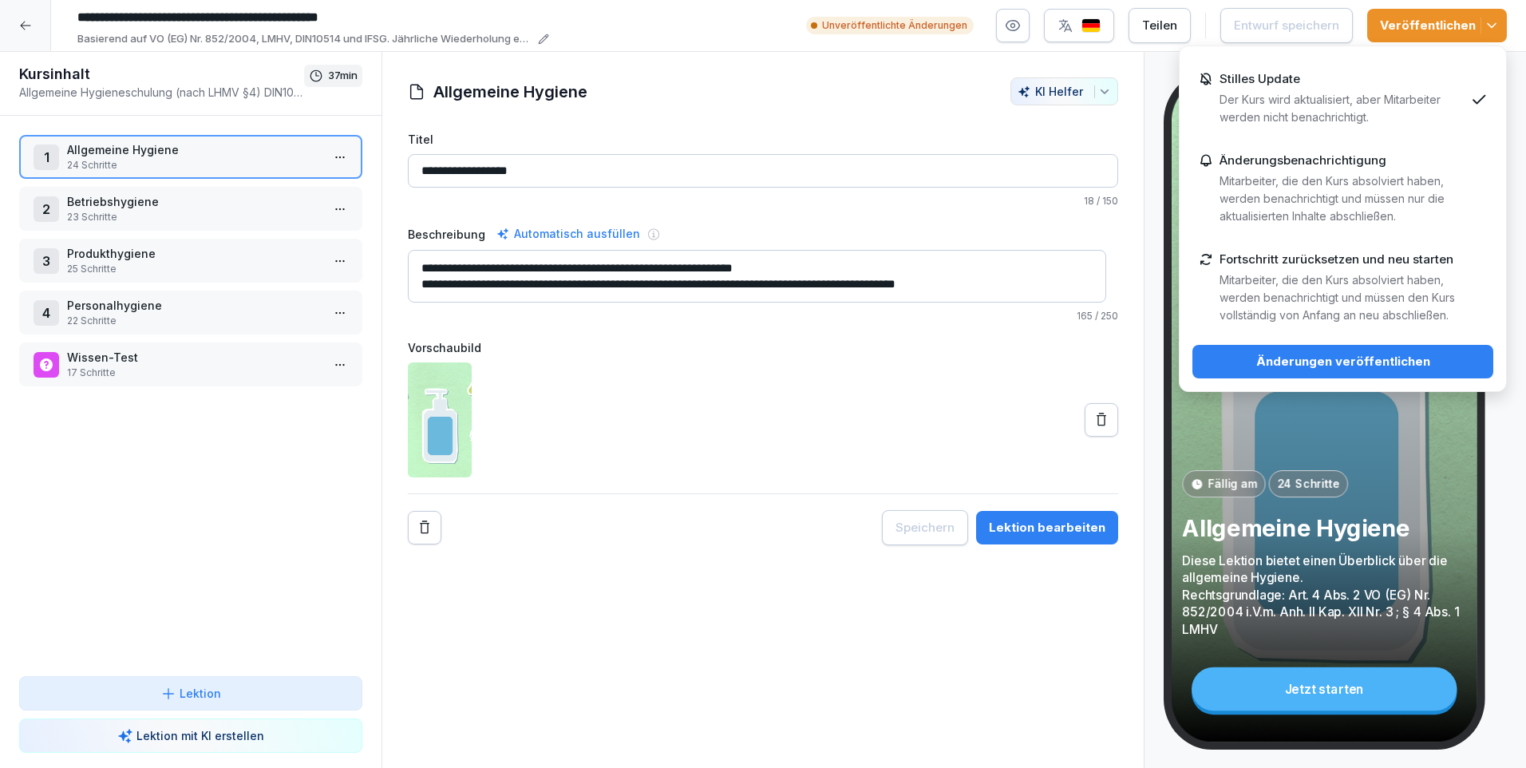
click at [1330, 97] on p "Der Kurs wird aktualisiert, aber Mitarbeiter werden nicht benachrichtigt." at bounding box center [1341, 108] width 245 height 35
click at [1408, 357] on div "Änderungen veröffentlichen" at bounding box center [1342, 362] width 275 height 18
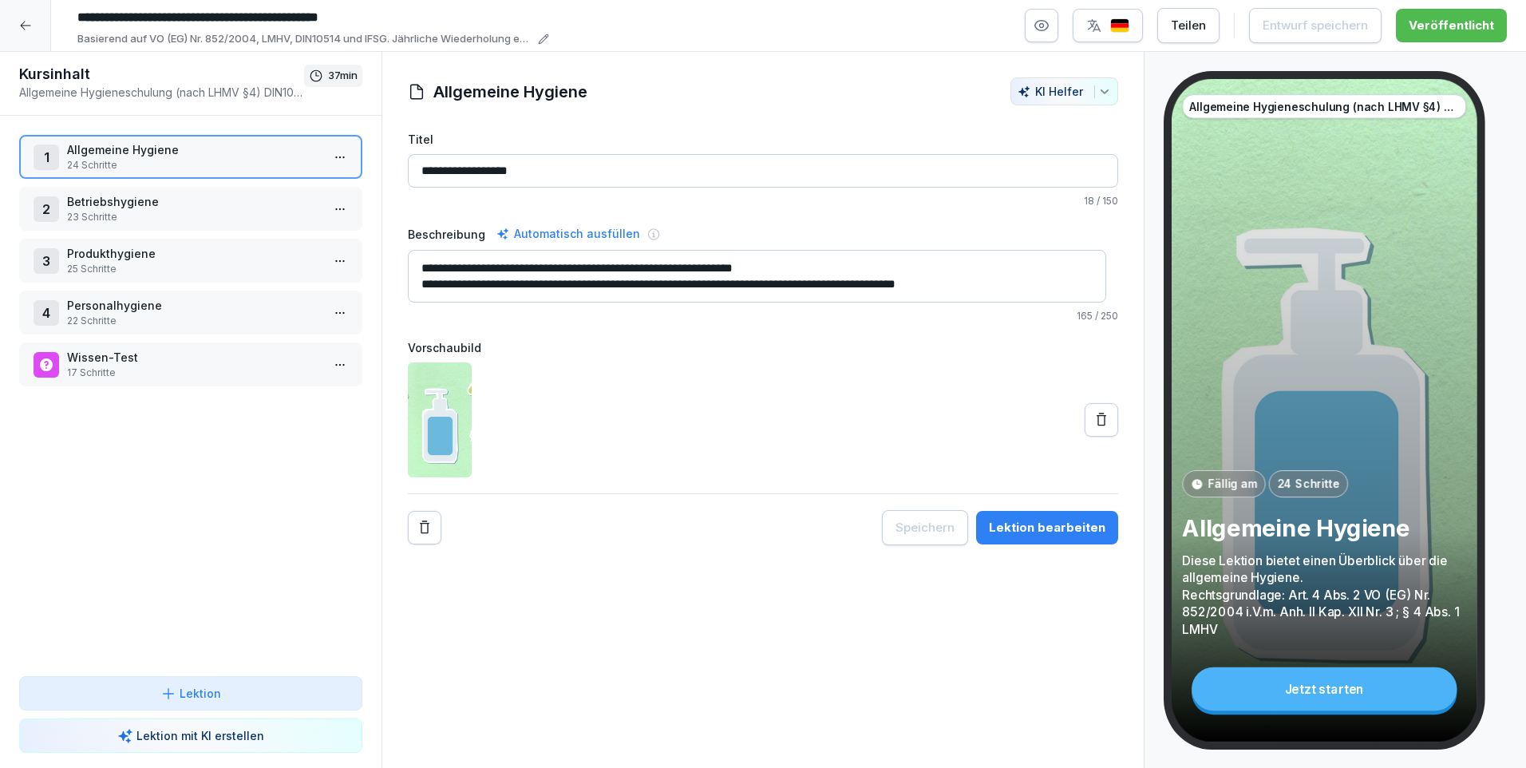
click at [110, 369] on p "17 Schritte" at bounding box center [194, 372] width 254 height 14
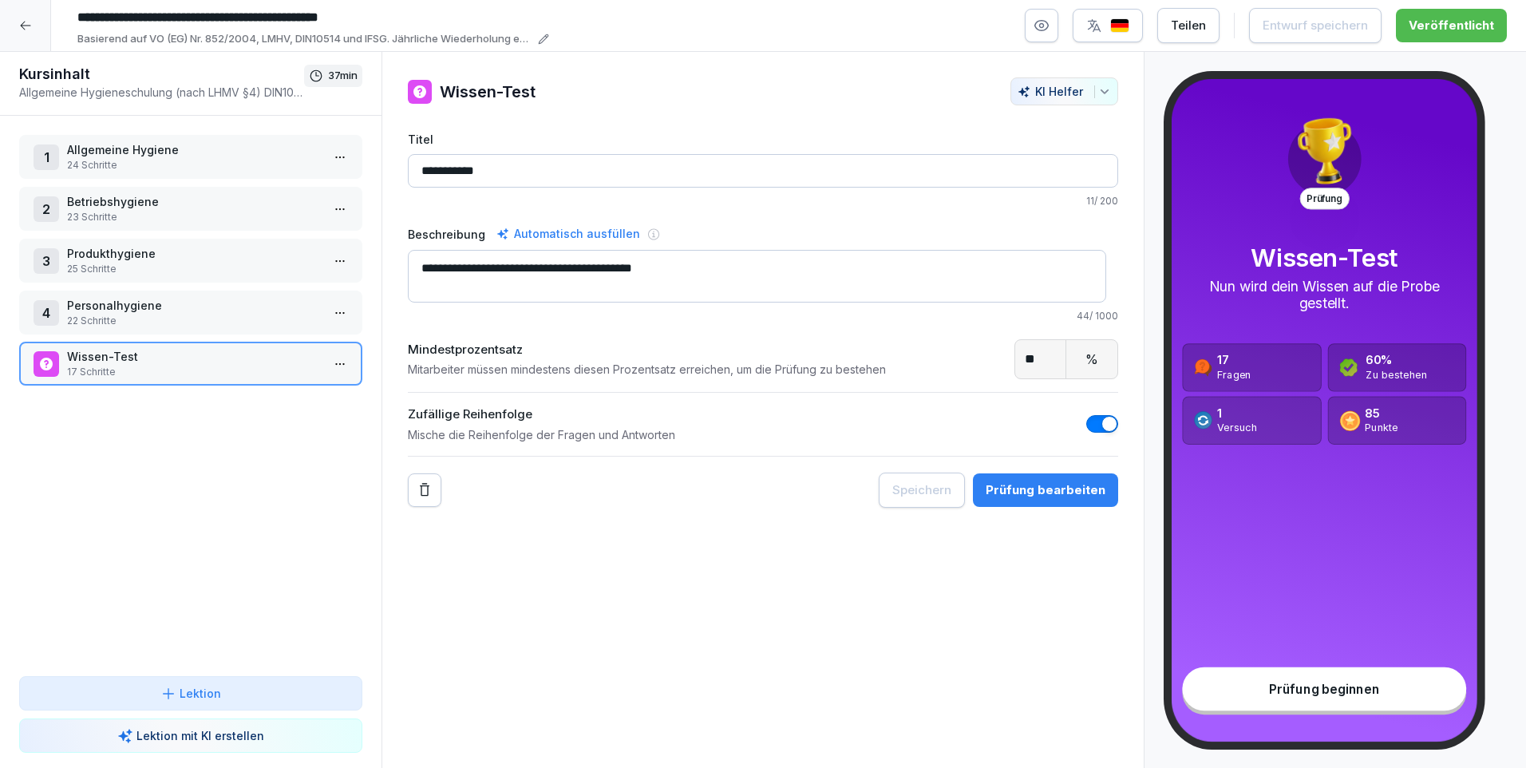
click at [110, 368] on p "17 Schritte" at bounding box center [194, 372] width 254 height 14
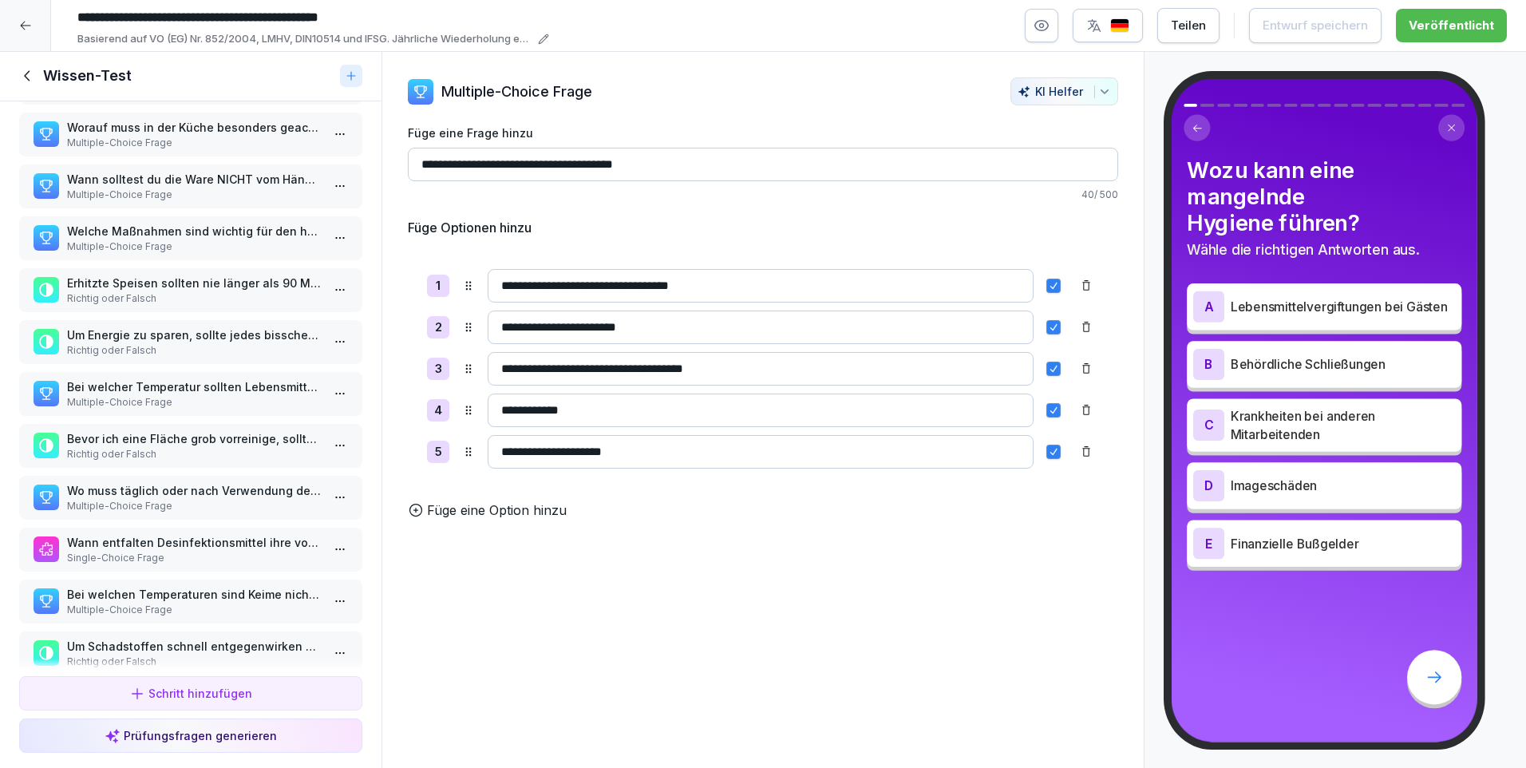
scroll to position [355, 0]
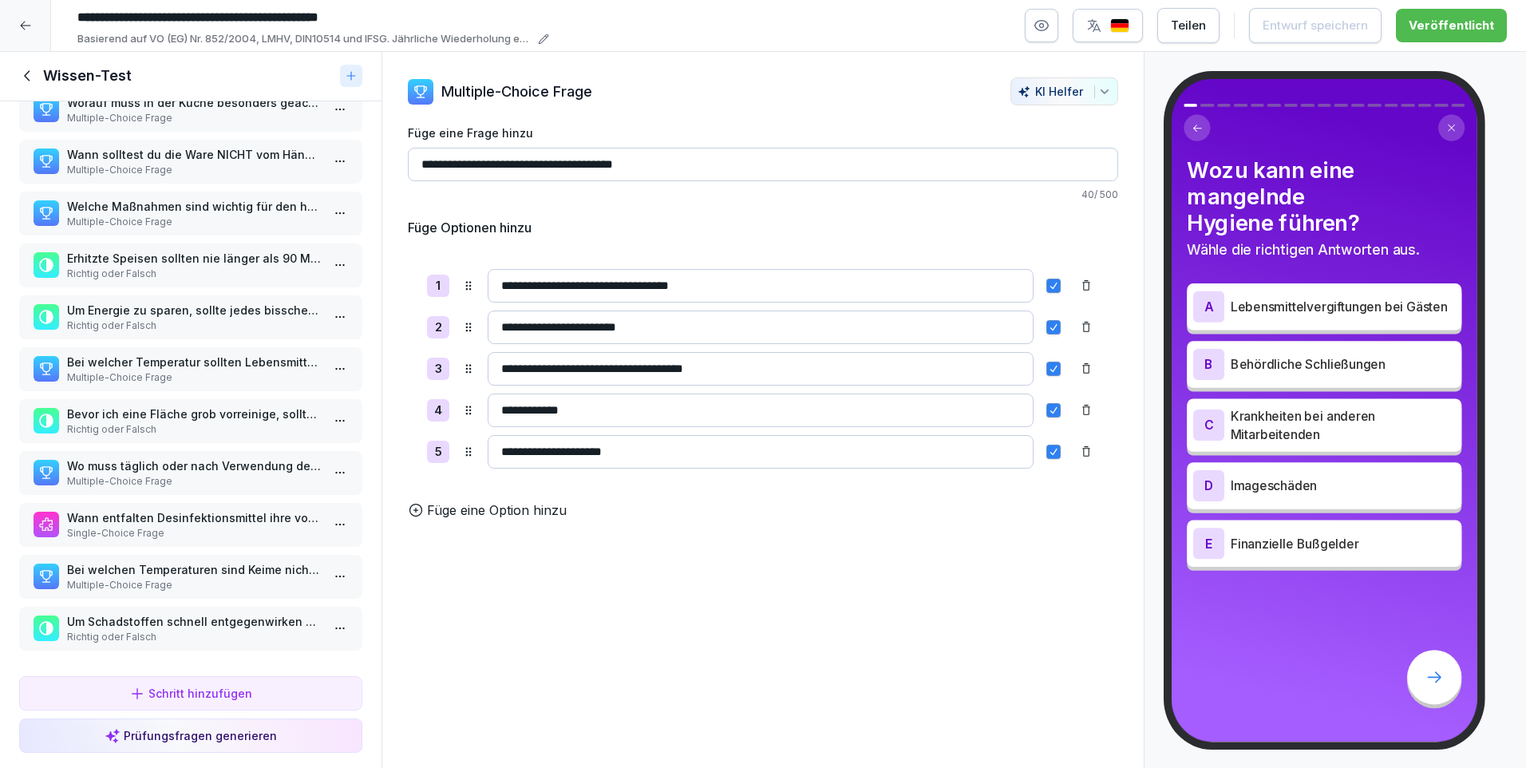
click at [241, 690] on div "Schritt hinzufügen" at bounding box center [190, 693] width 123 height 17
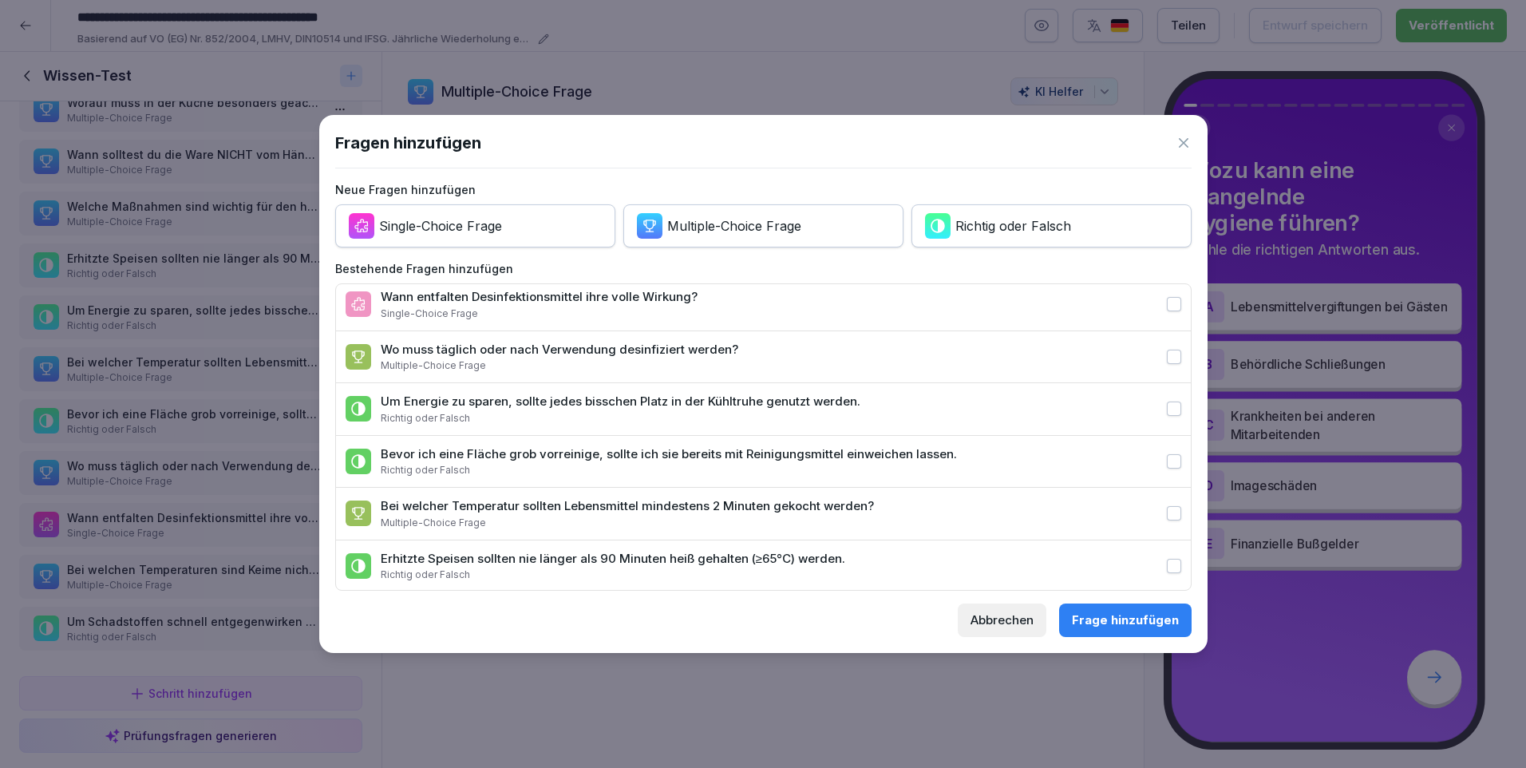
scroll to position [594, 0]
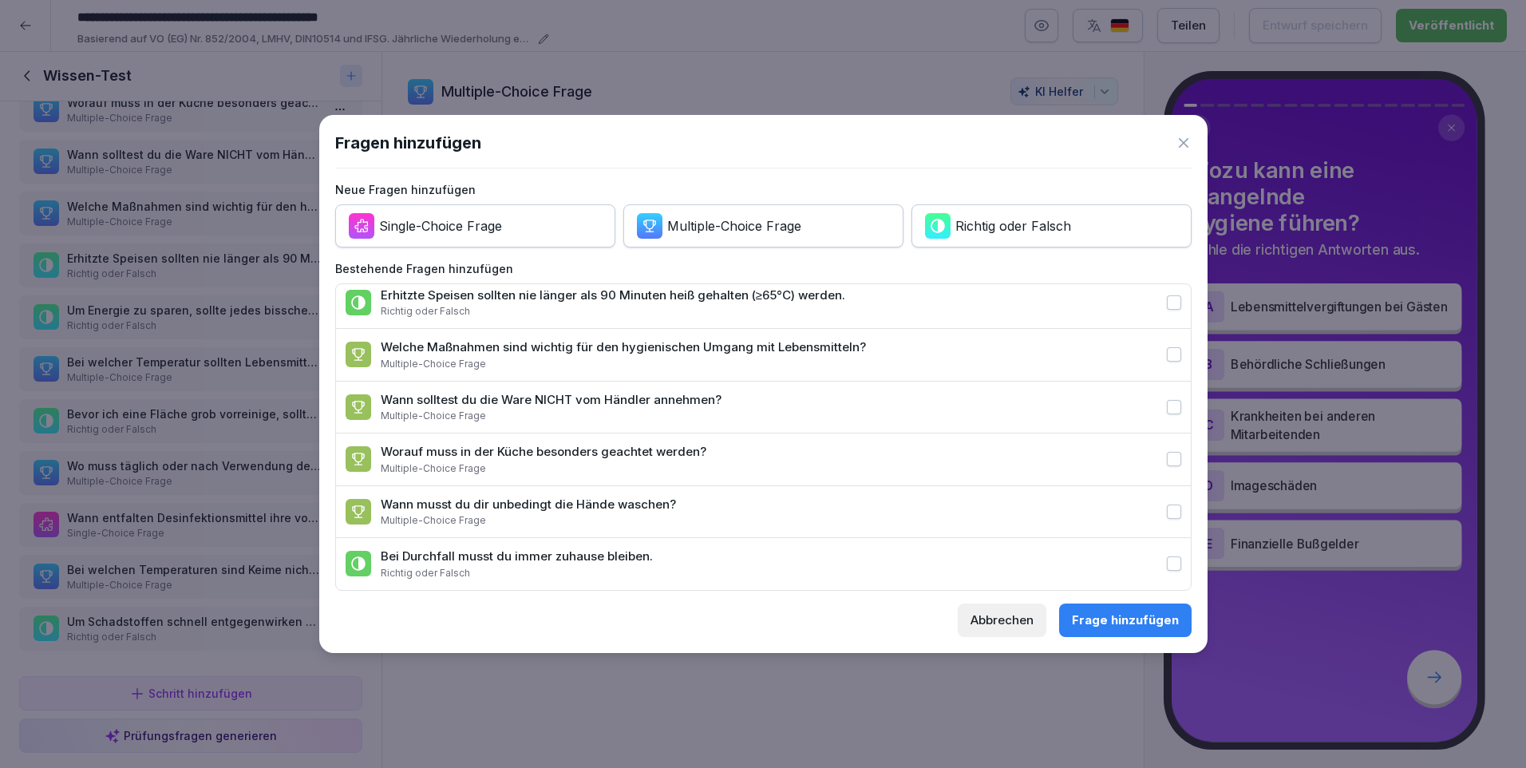
click at [1011, 623] on div "Abbrechen" at bounding box center [1001, 620] width 63 height 18
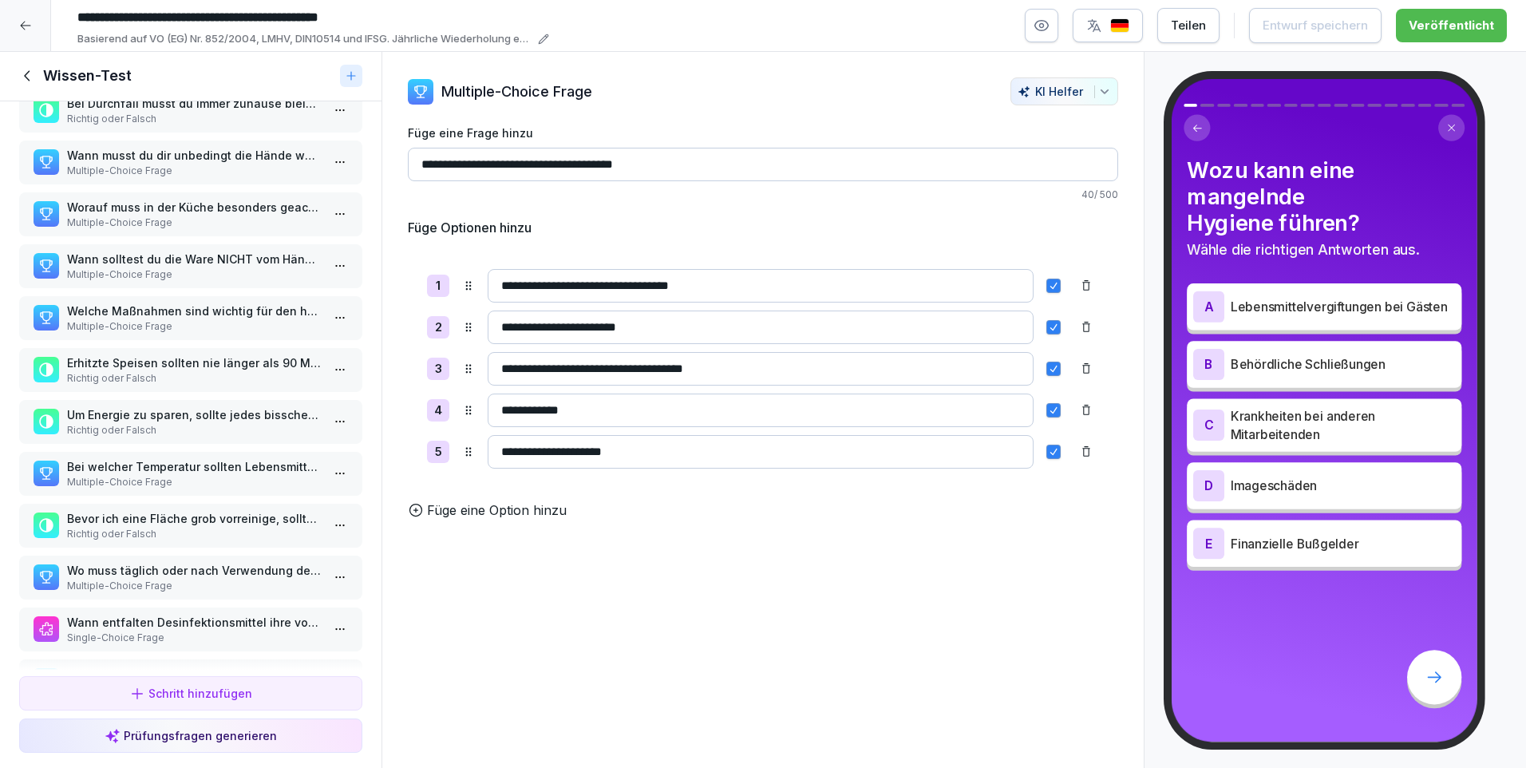
scroll to position [355, 0]
click at [204, 690] on div "Schritt hinzufügen" at bounding box center [190, 693] width 123 height 17
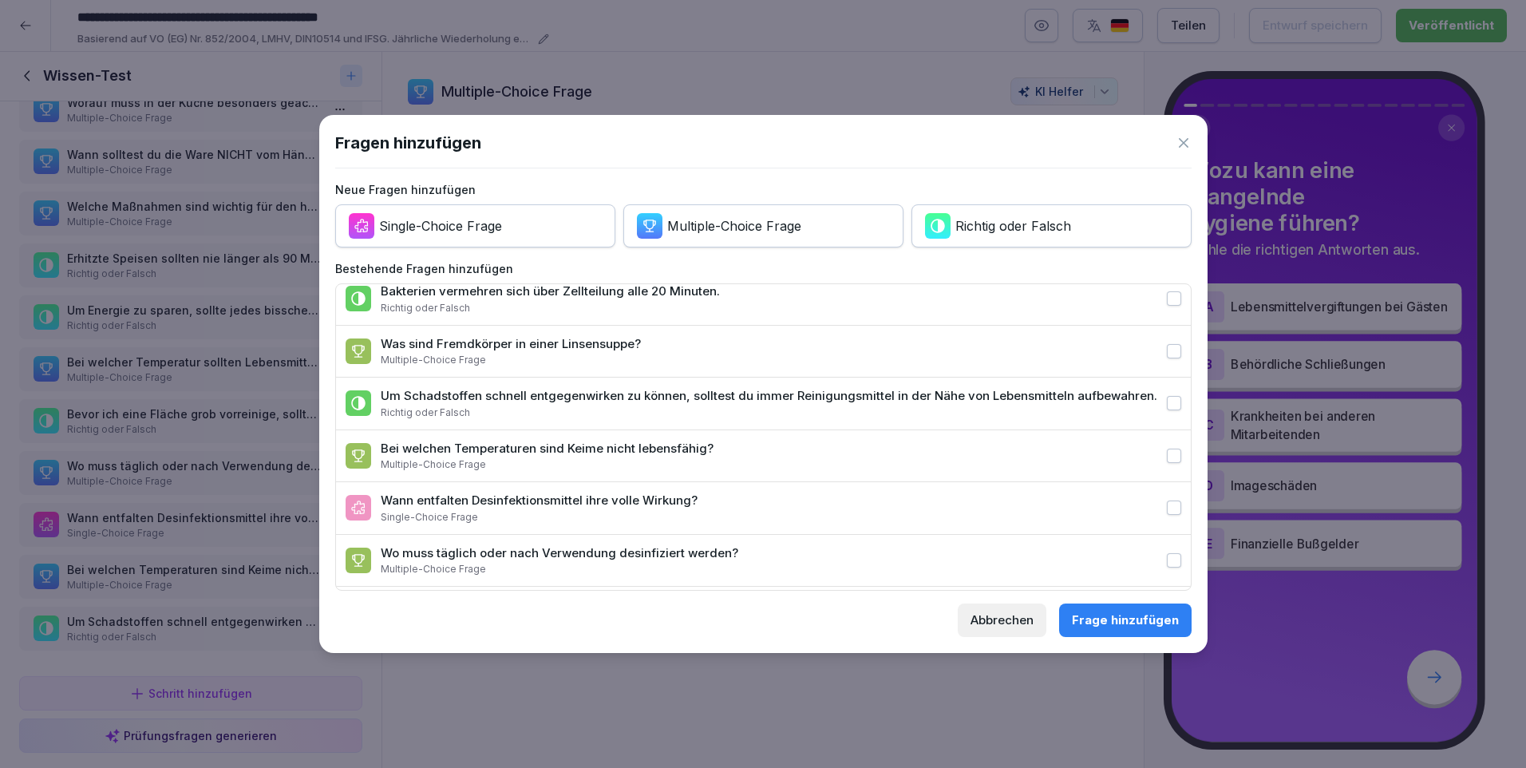
scroll to position [0, 0]
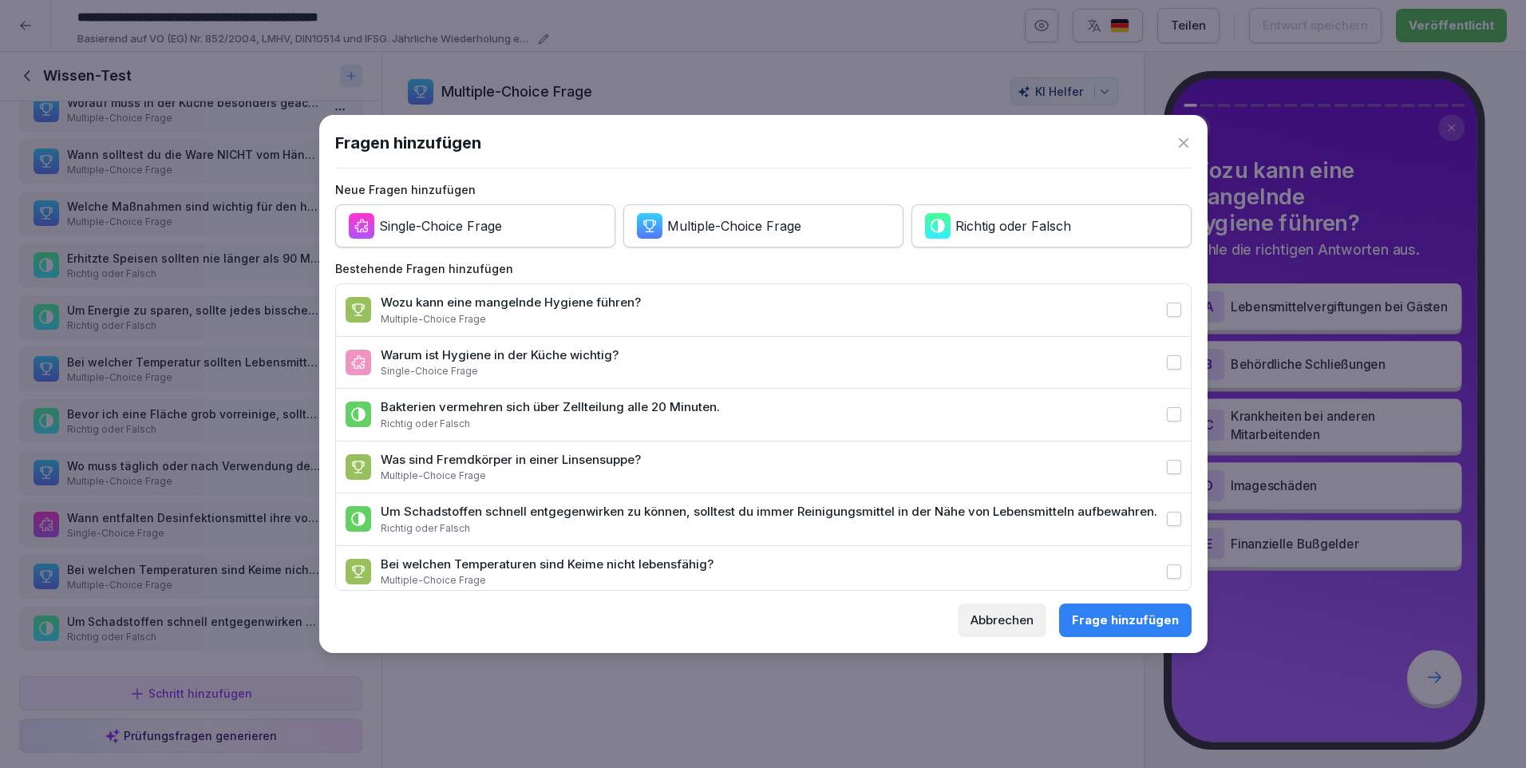
click at [1025, 621] on div "Abbrechen" at bounding box center [1001, 620] width 63 height 18
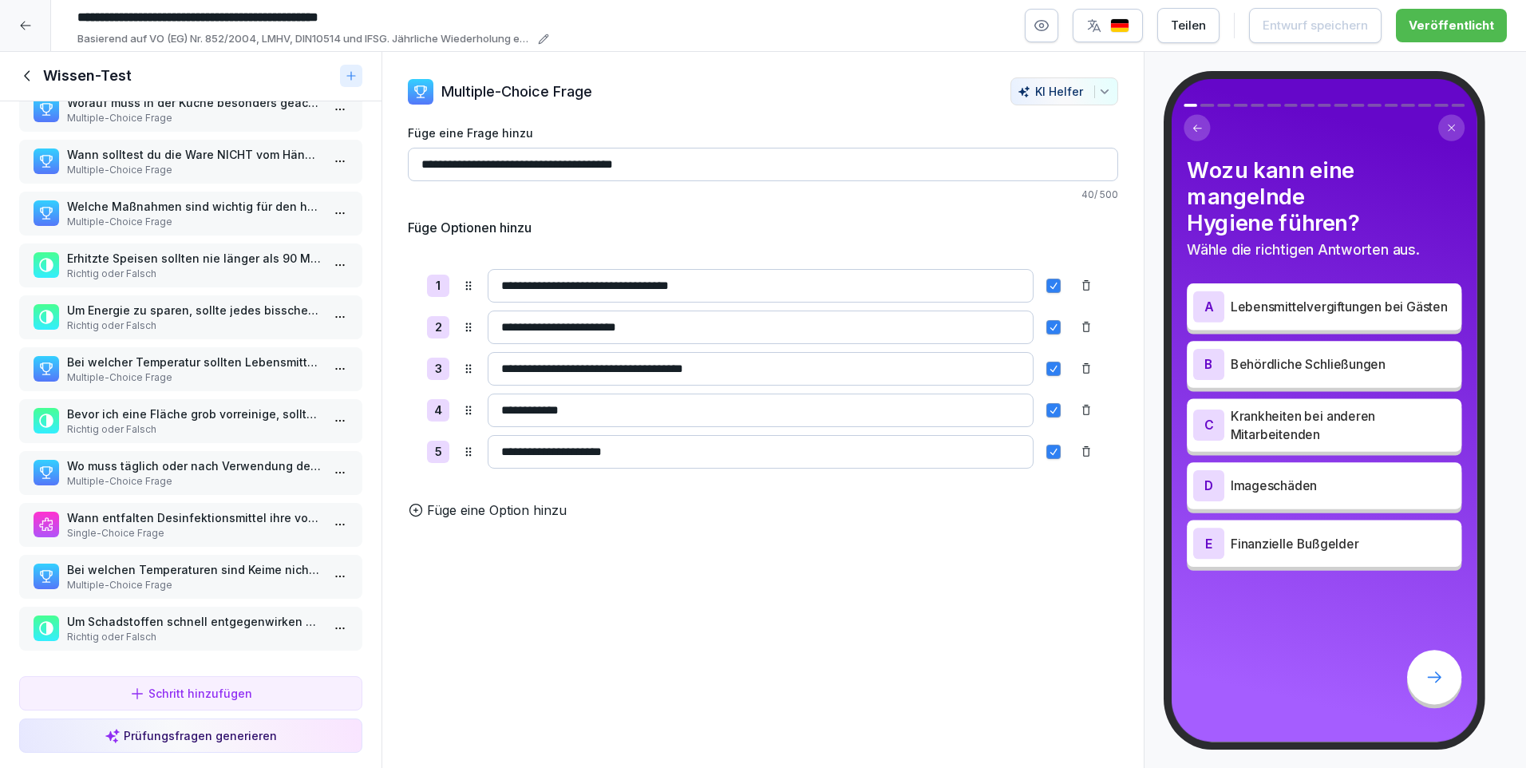
click at [30, 72] on icon at bounding box center [28, 76] width 18 height 18
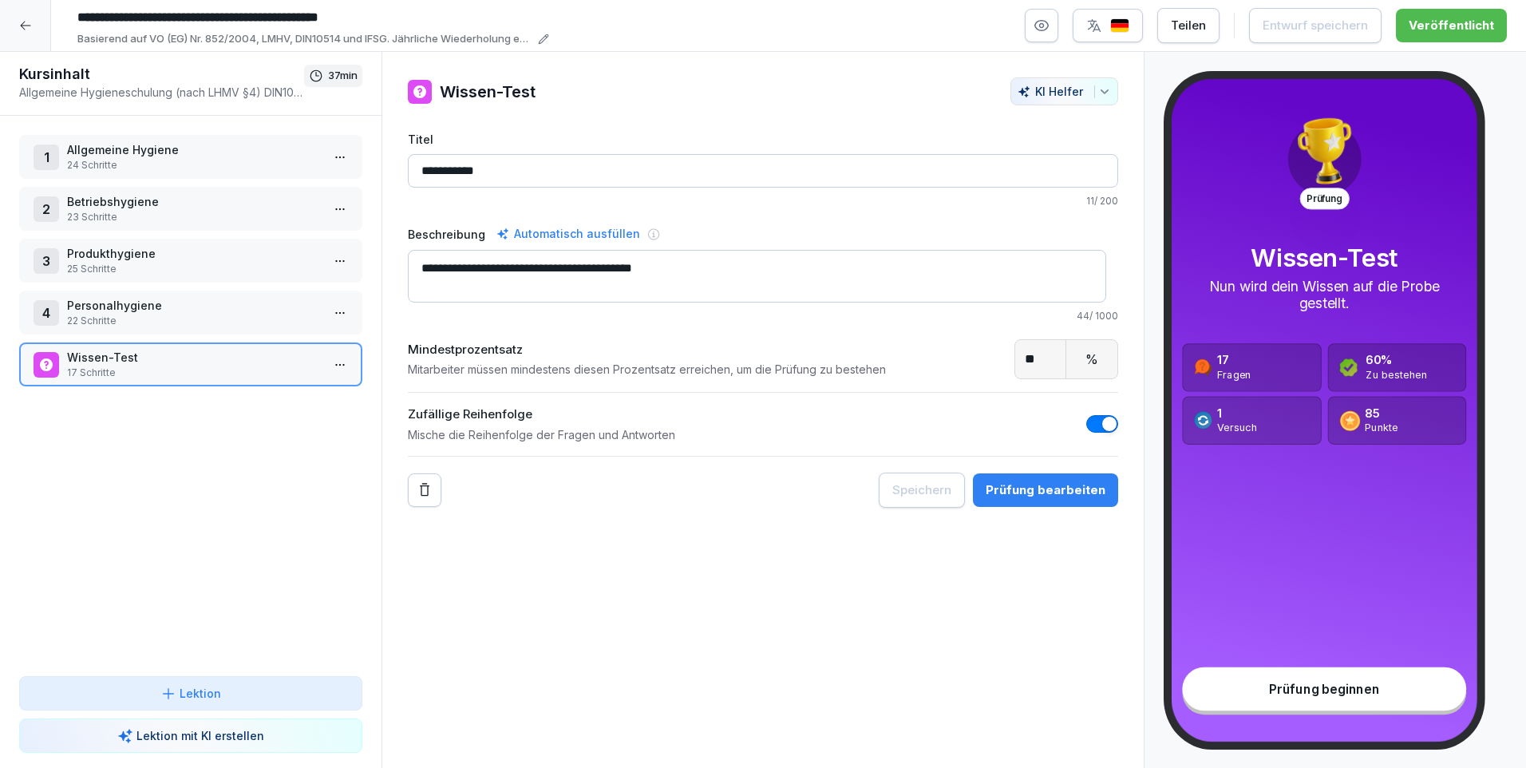
click at [137, 204] on p "Betriebshygiene" at bounding box center [194, 201] width 254 height 17
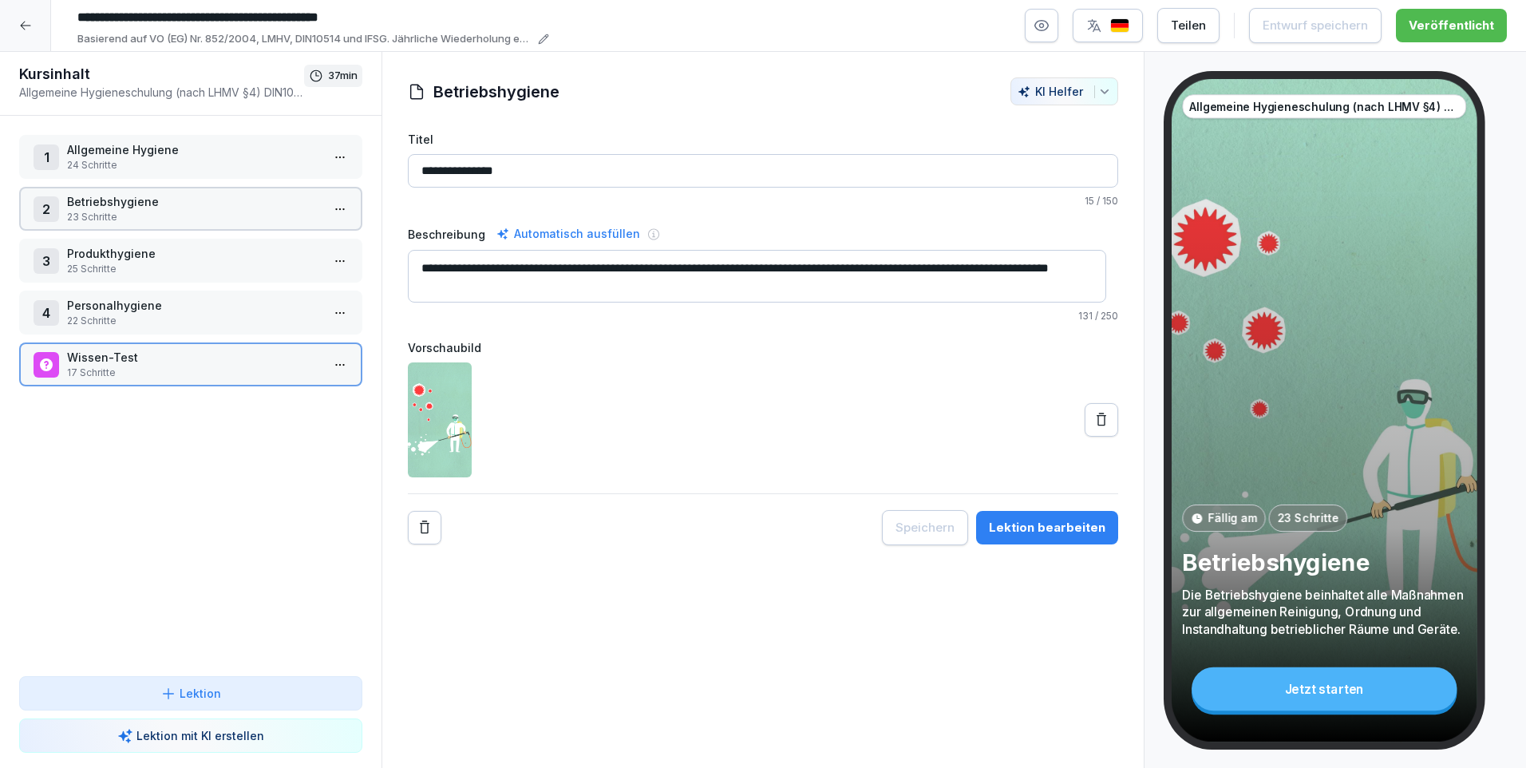
click at [137, 204] on p "Betriebshygiene" at bounding box center [194, 201] width 254 height 17
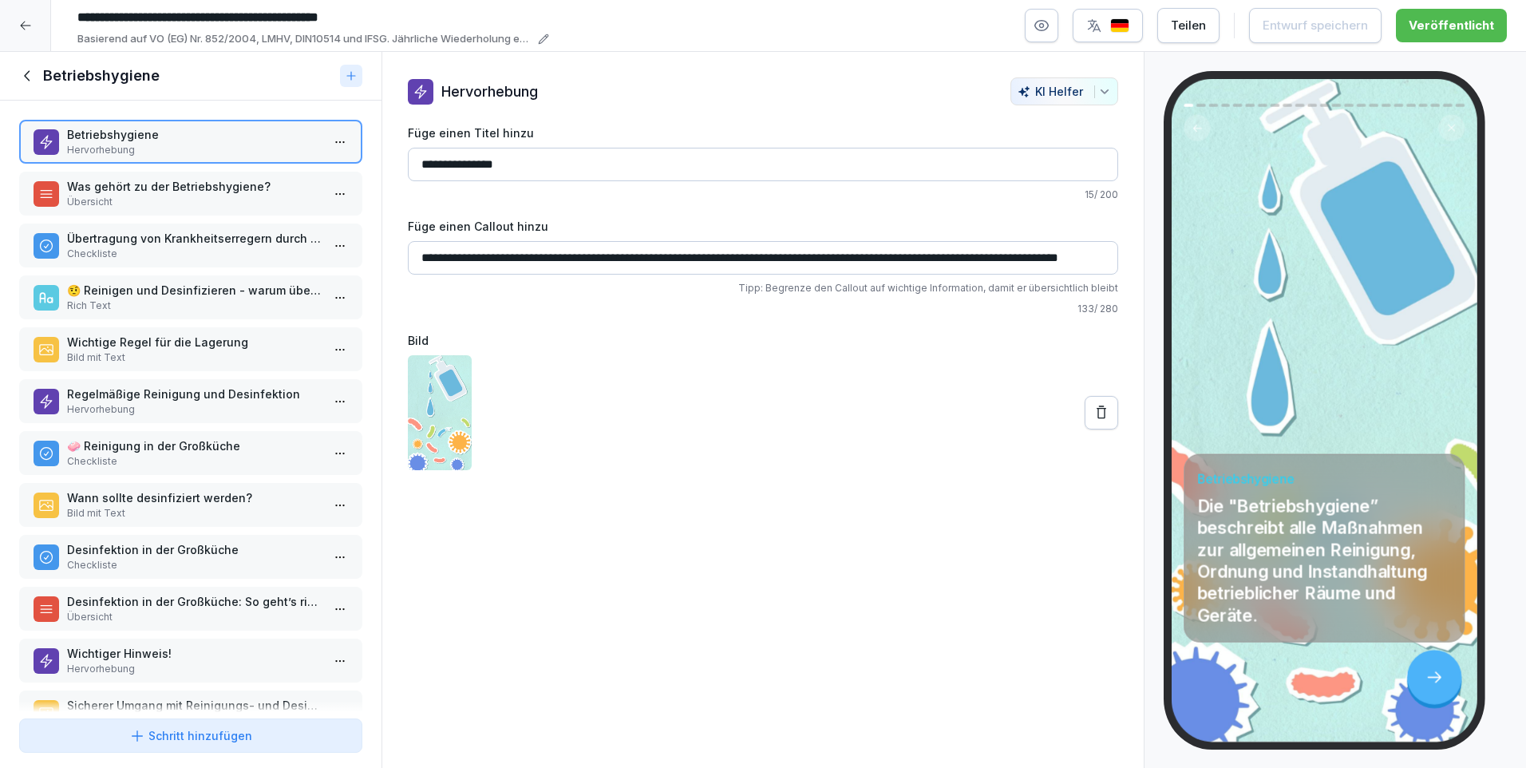
click at [137, 204] on p "Übersicht" at bounding box center [194, 202] width 254 height 14
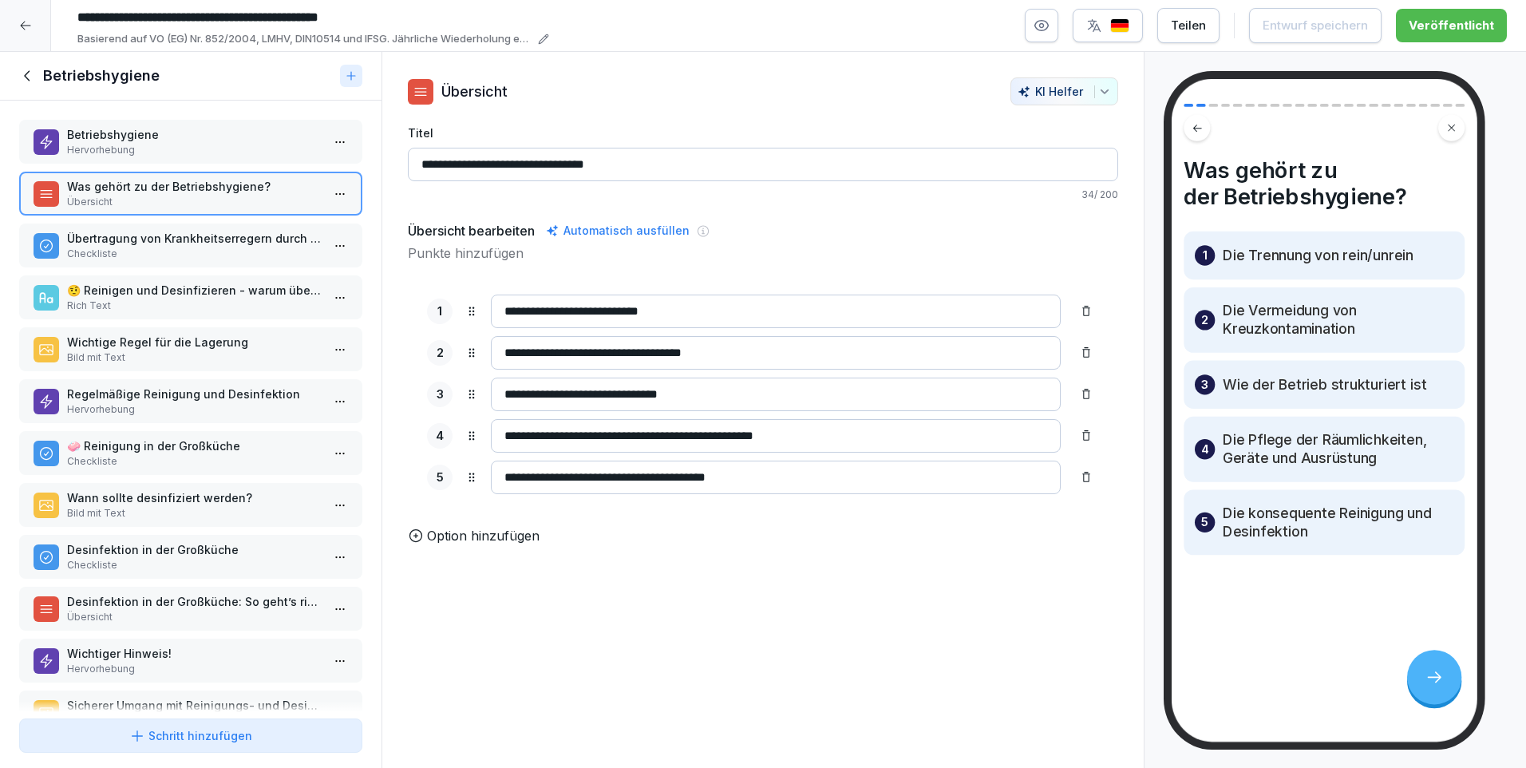
click at [495, 545] on p "Option hinzufügen" at bounding box center [483, 535] width 113 height 19
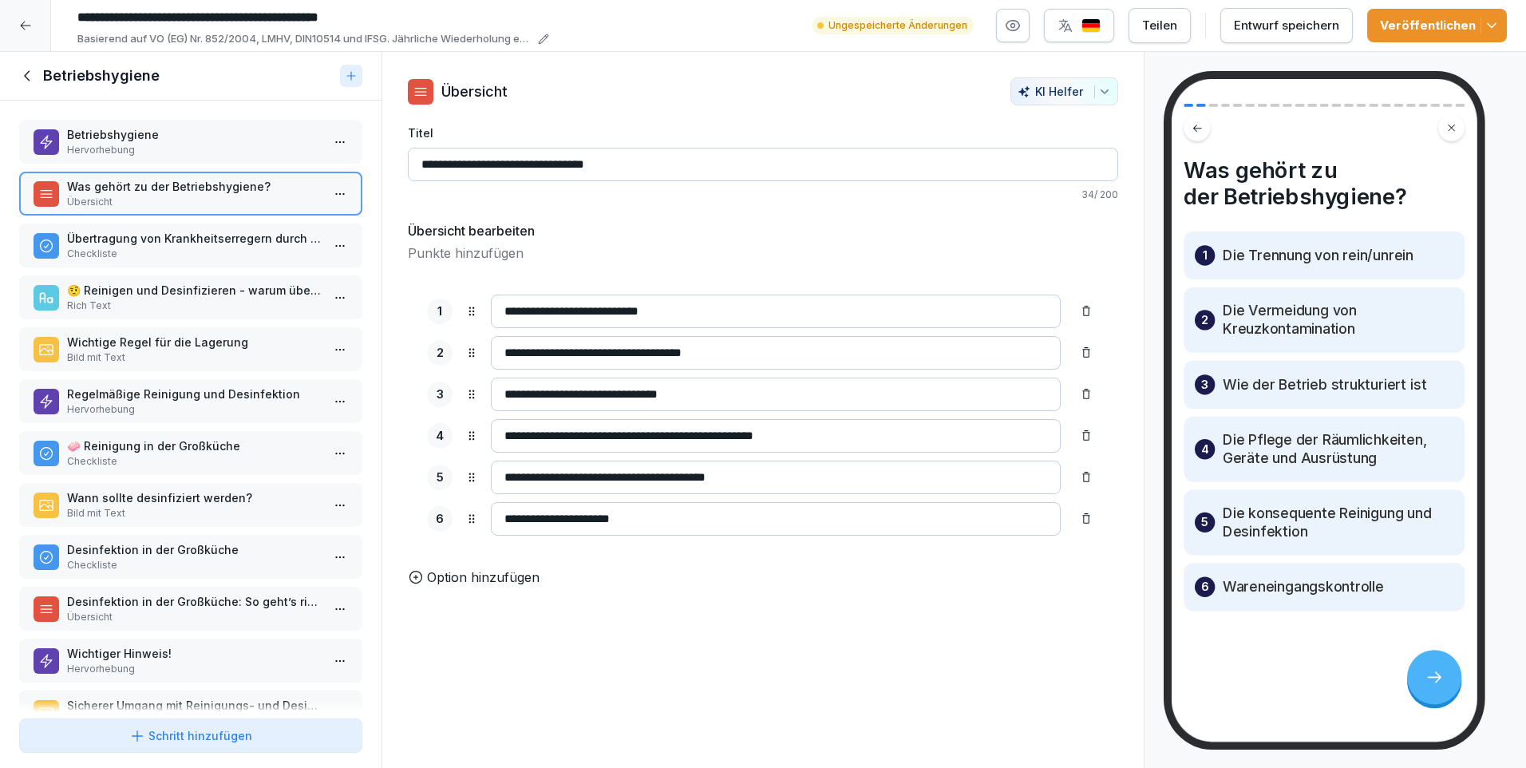
type input "**********"
click at [529, 586] on p "Option hinzufügen" at bounding box center [483, 576] width 113 height 19
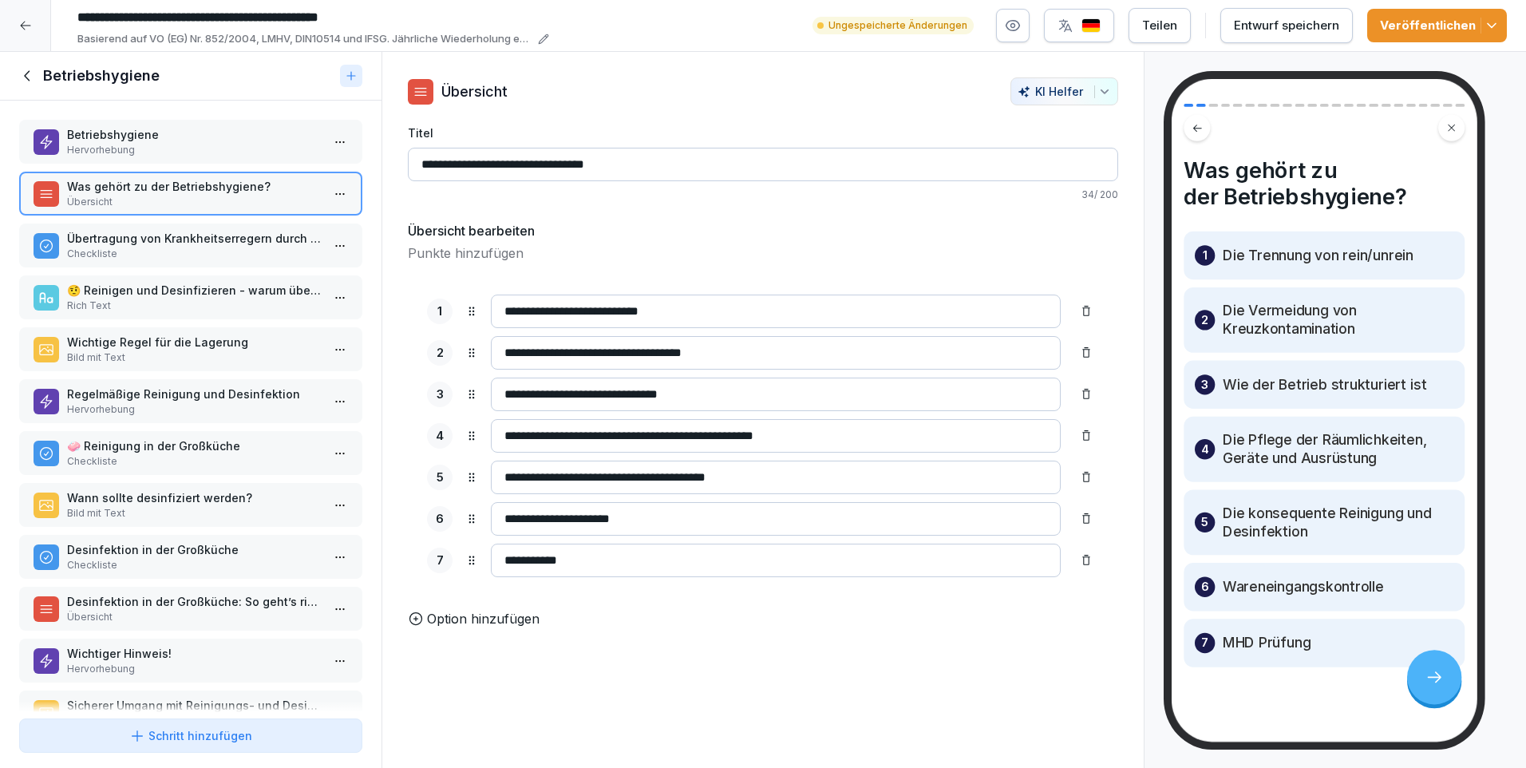
type input "**********"
click at [136, 242] on p "Übertragung von Krankheitserregern durch Hygieneschädlinge:" at bounding box center [194, 238] width 254 height 17
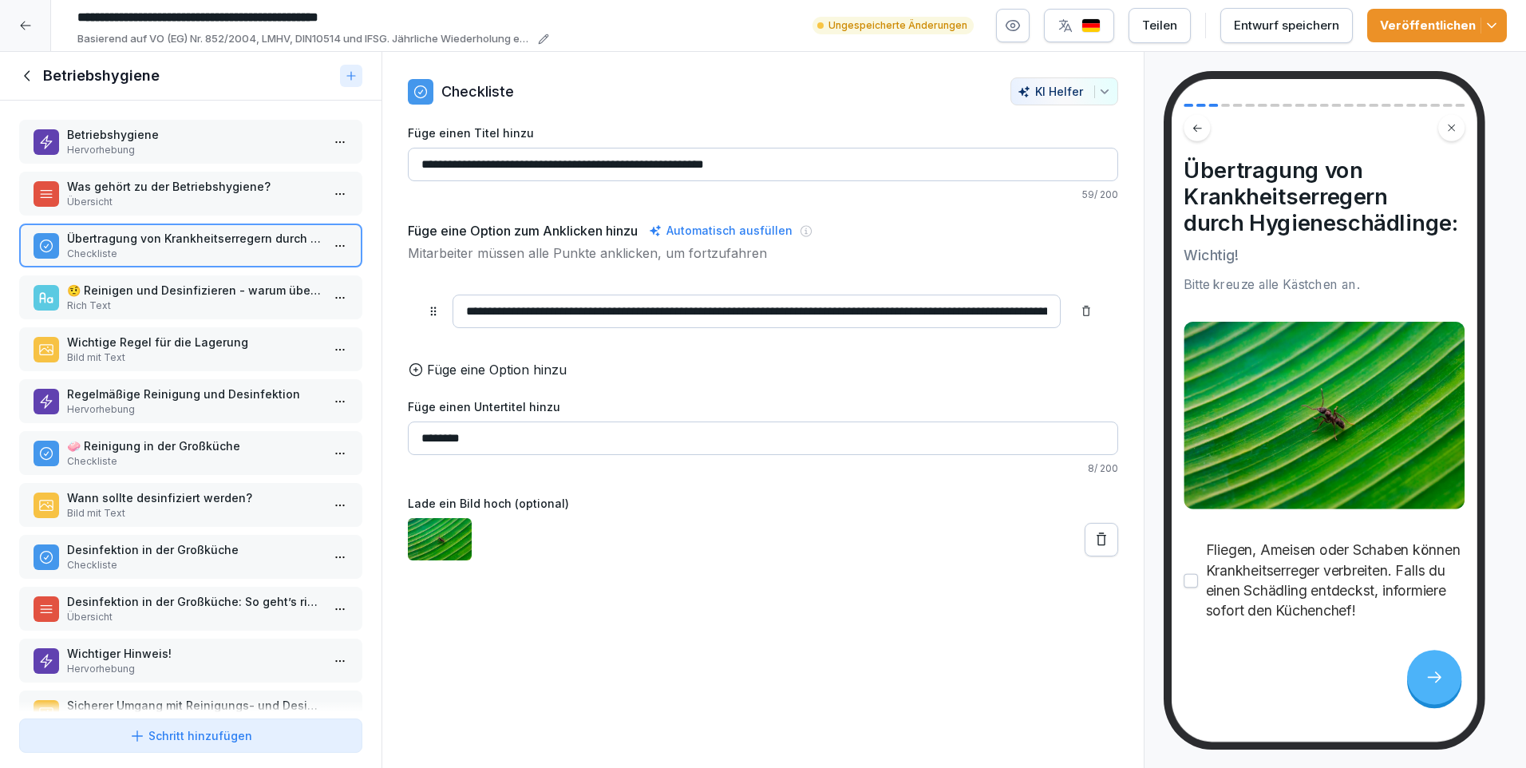
click at [938, 303] on input "**********" at bounding box center [756, 311] width 608 height 34
type input "**********"
drag, startPoint x: 492, startPoint y: 449, endPoint x: 400, endPoint y: 453, distance: 92.6
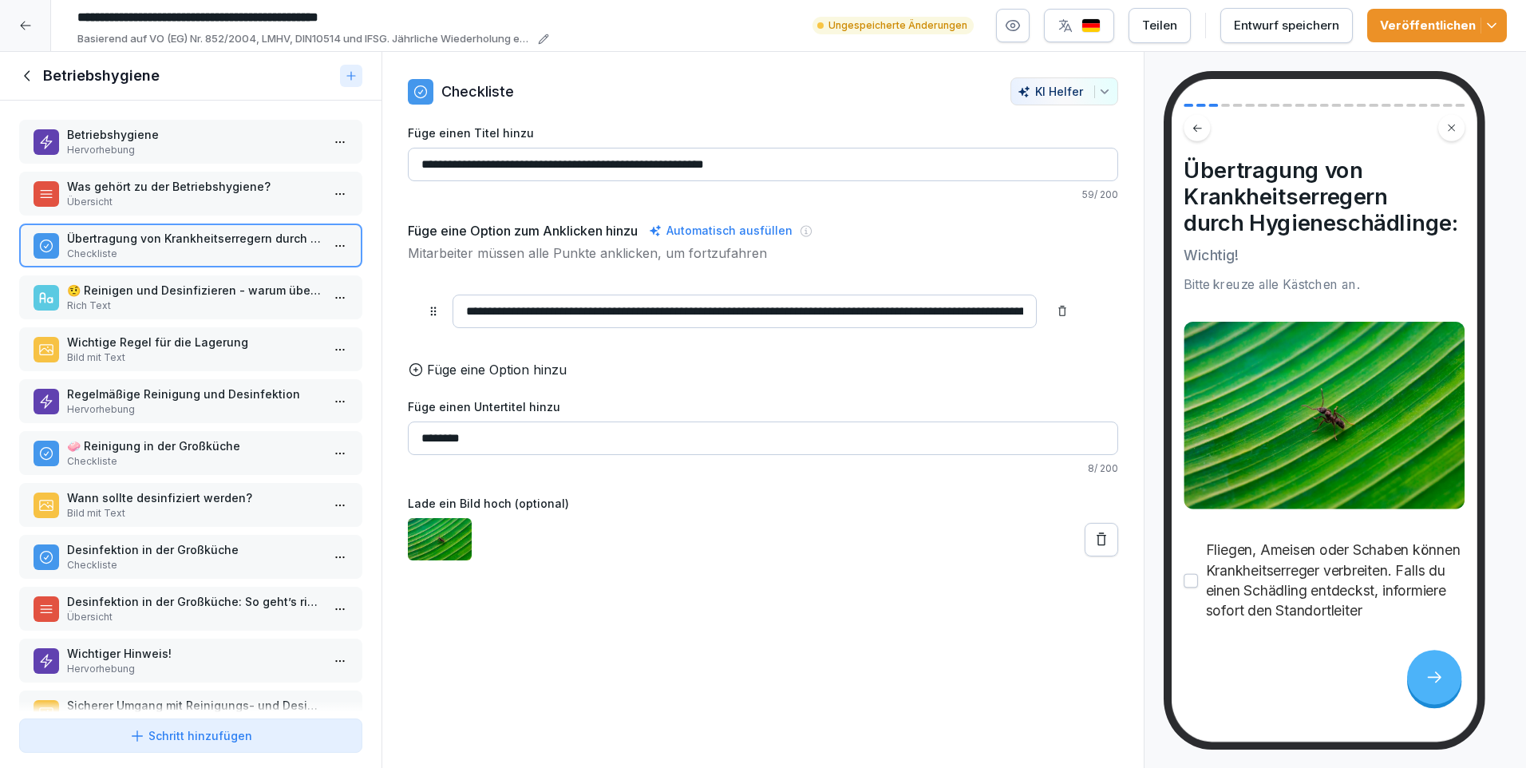
click at [400, 453] on div "**********" at bounding box center [762, 318] width 761 height 483
click at [117, 140] on p "Betriebshygiene" at bounding box center [194, 134] width 254 height 17
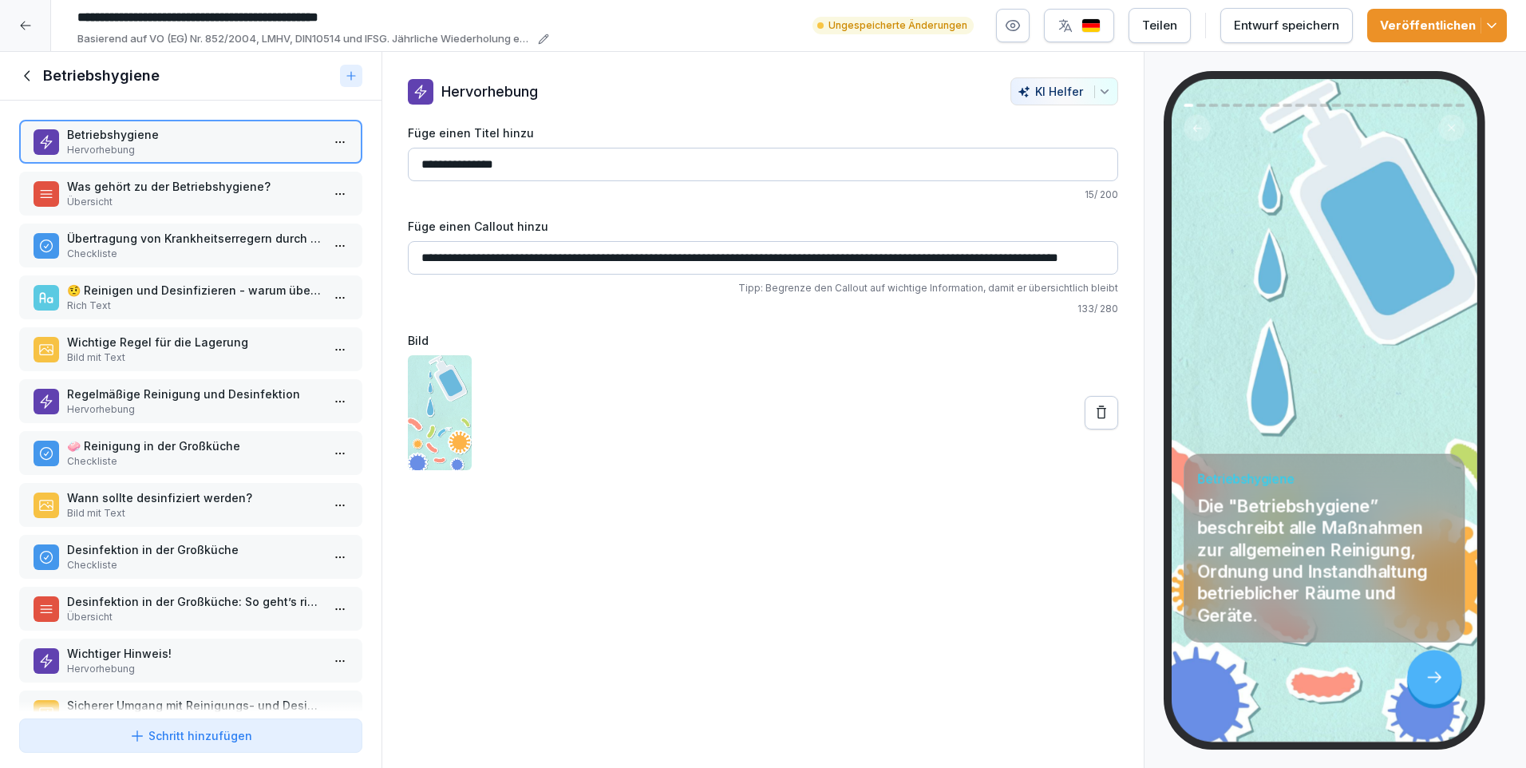
click at [149, 186] on p "Was gehört zu der Betriebshygiene?" at bounding box center [194, 186] width 254 height 17
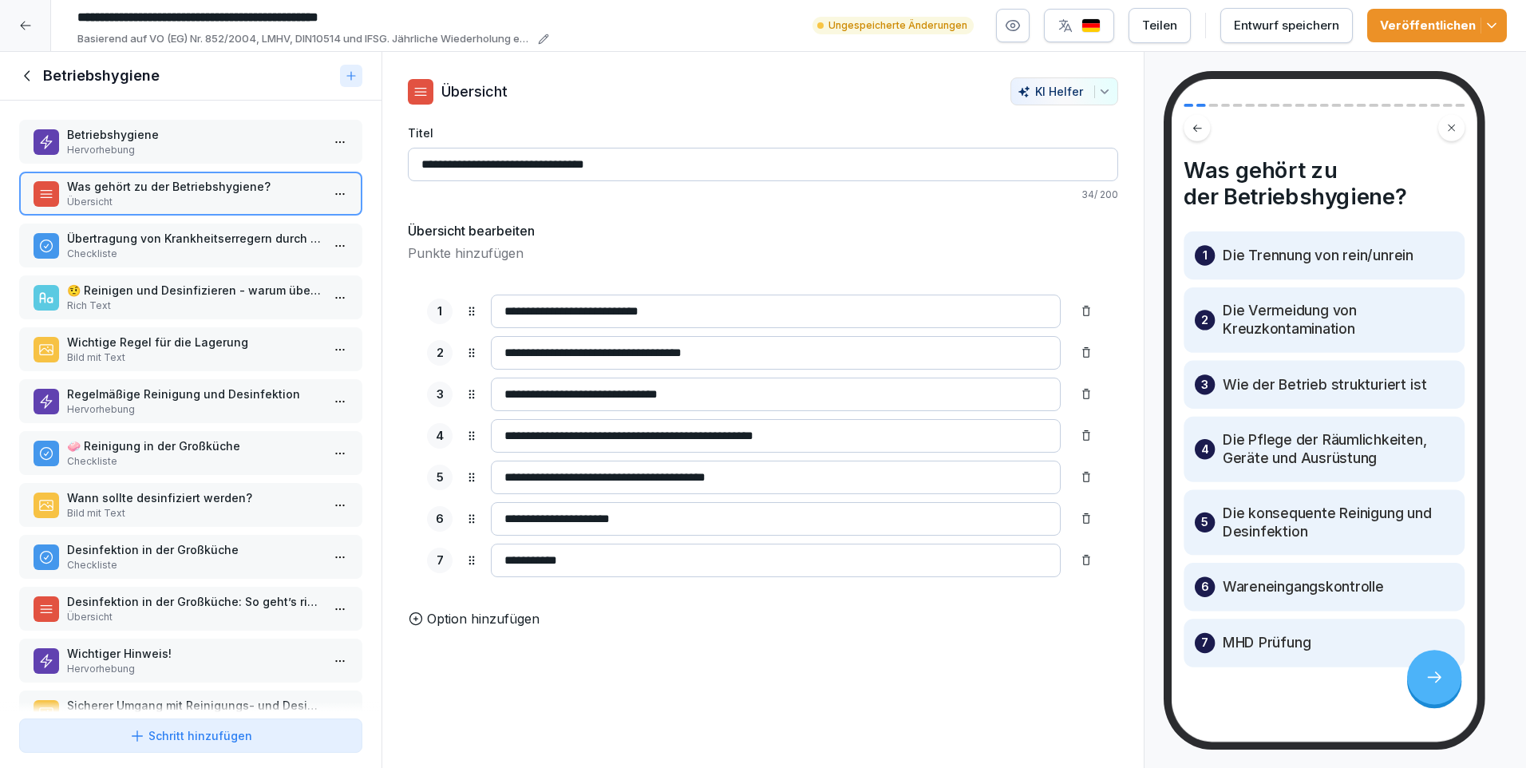
click at [176, 234] on p "Übertragung von Krankheitserregern durch Hygieneschädlinge:" at bounding box center [194, 238] width 254 height 17
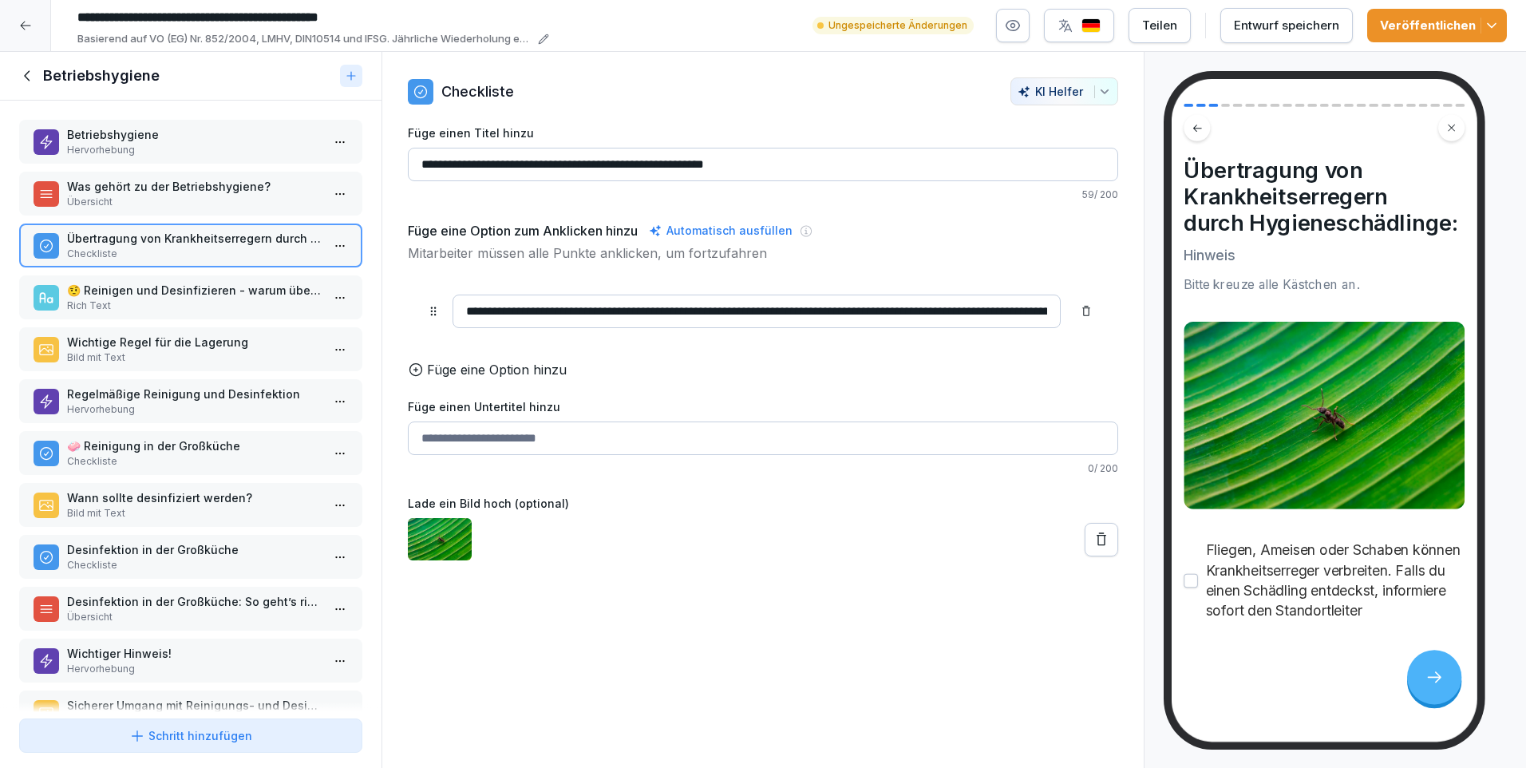
click at [177, 287] on p "🤨 Reinigen und Desinfizieren - warum überhaupt?" at bounding box center [194, 290] width 254 height 17
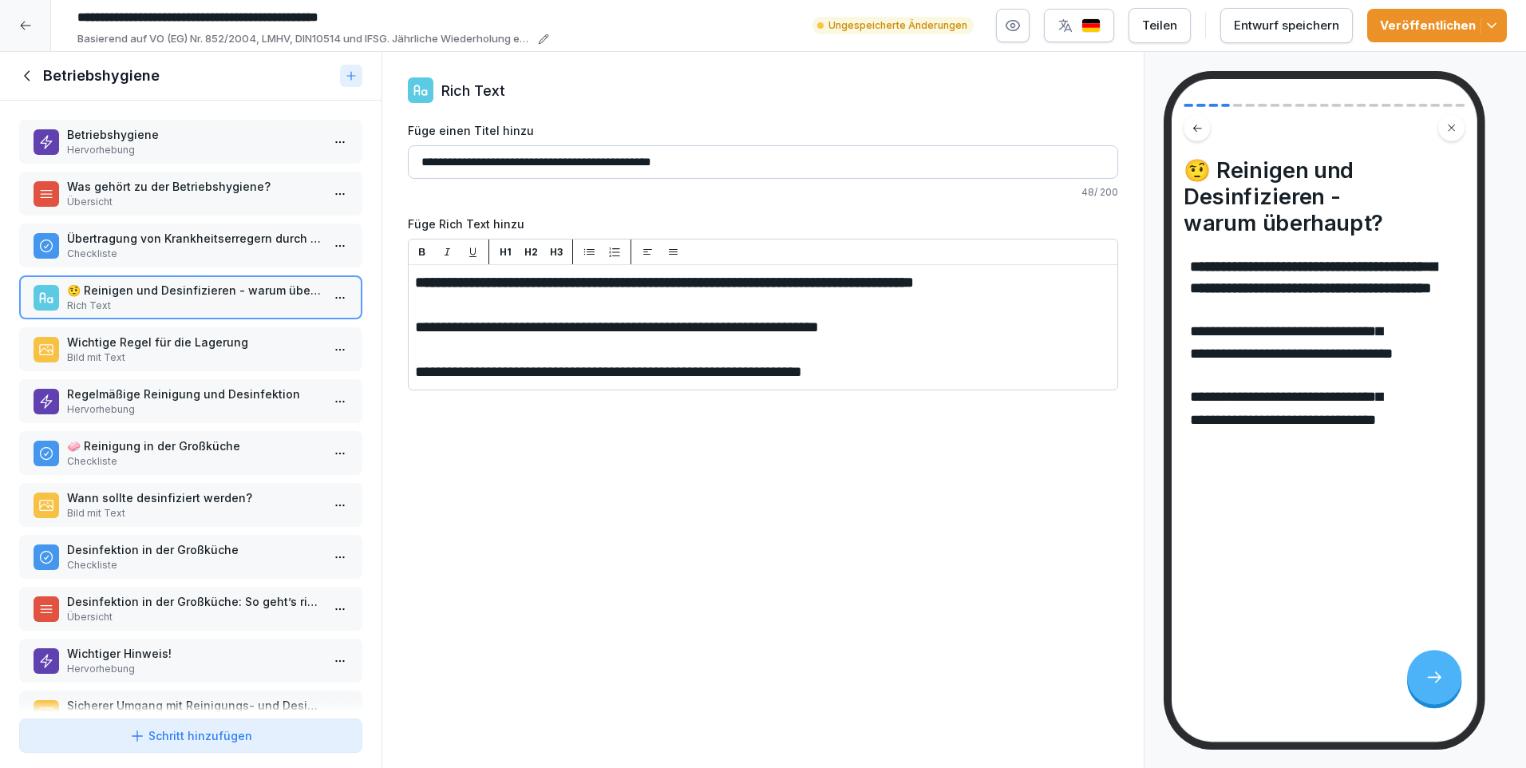
click at [183, 344] on p "Wichtige Regel für die Lagerung" at bounding box center [194, 342] width 254 height 17
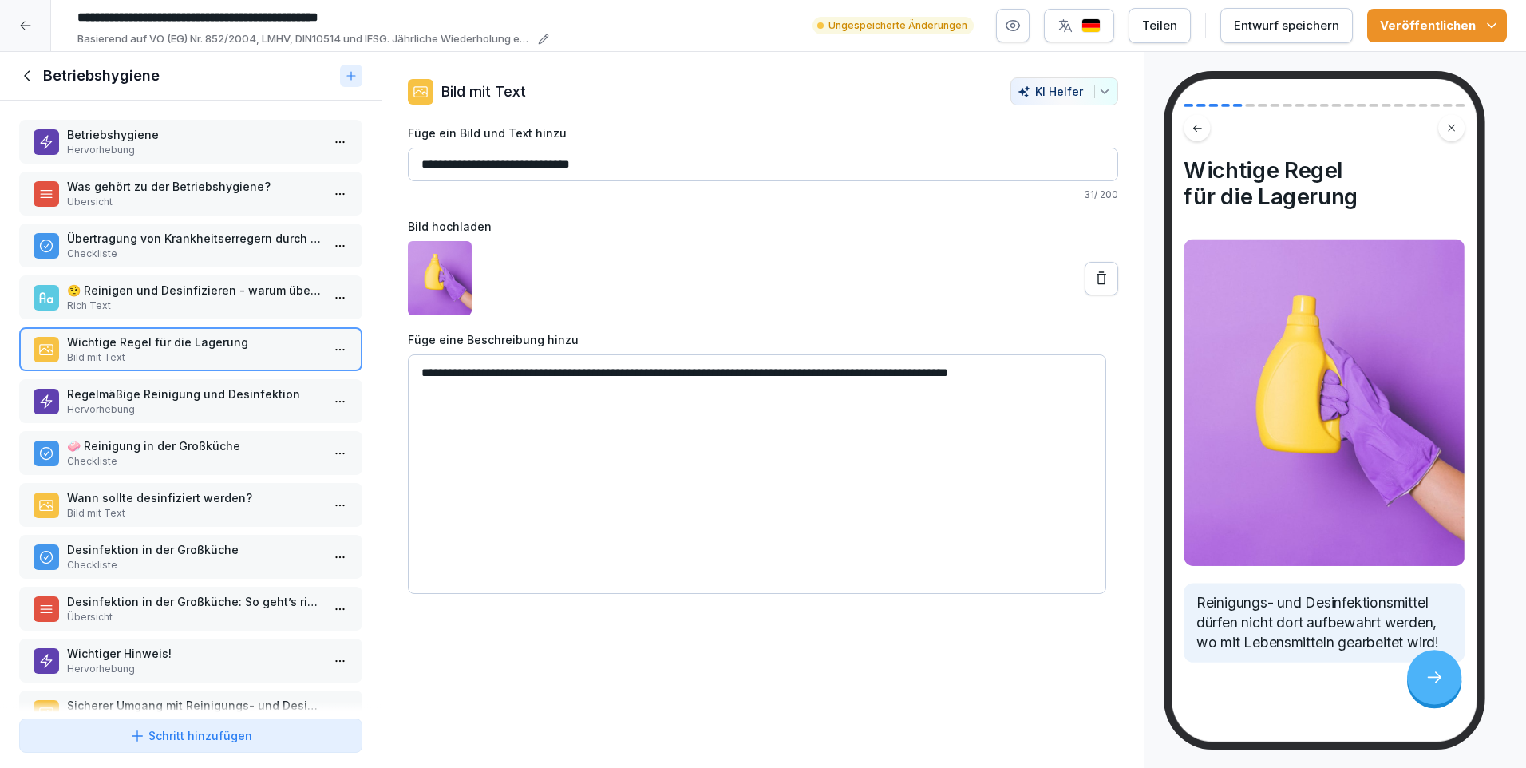
click at [199, 394] on p "Regelmäßige Reinigung und Desinfektion" at bounding box center [194, 393] width 254 height 17
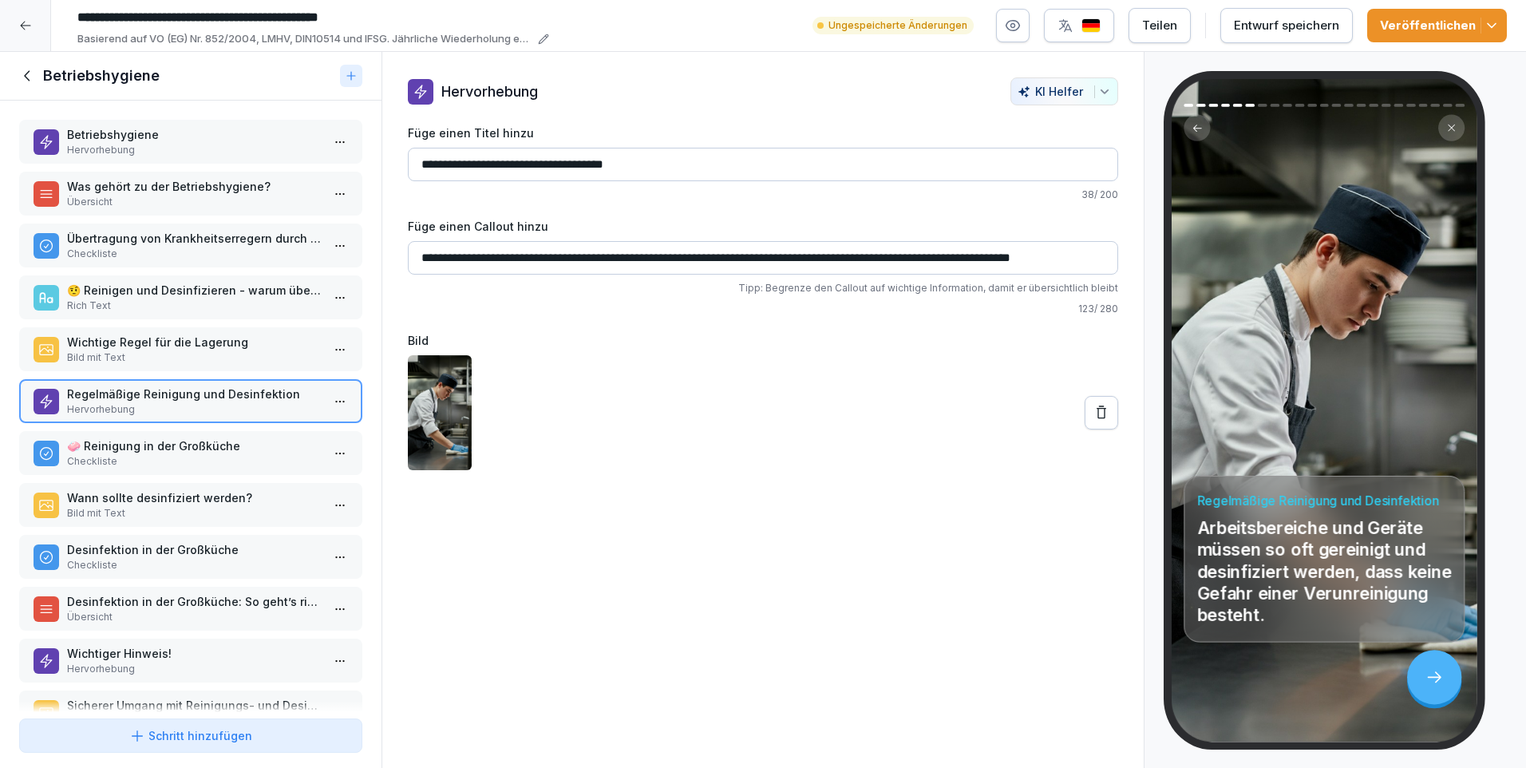
click at [153, 441] on p "🧼 Reinigung in der Großküche" at bounding box center [194, 445] width 254 height 17
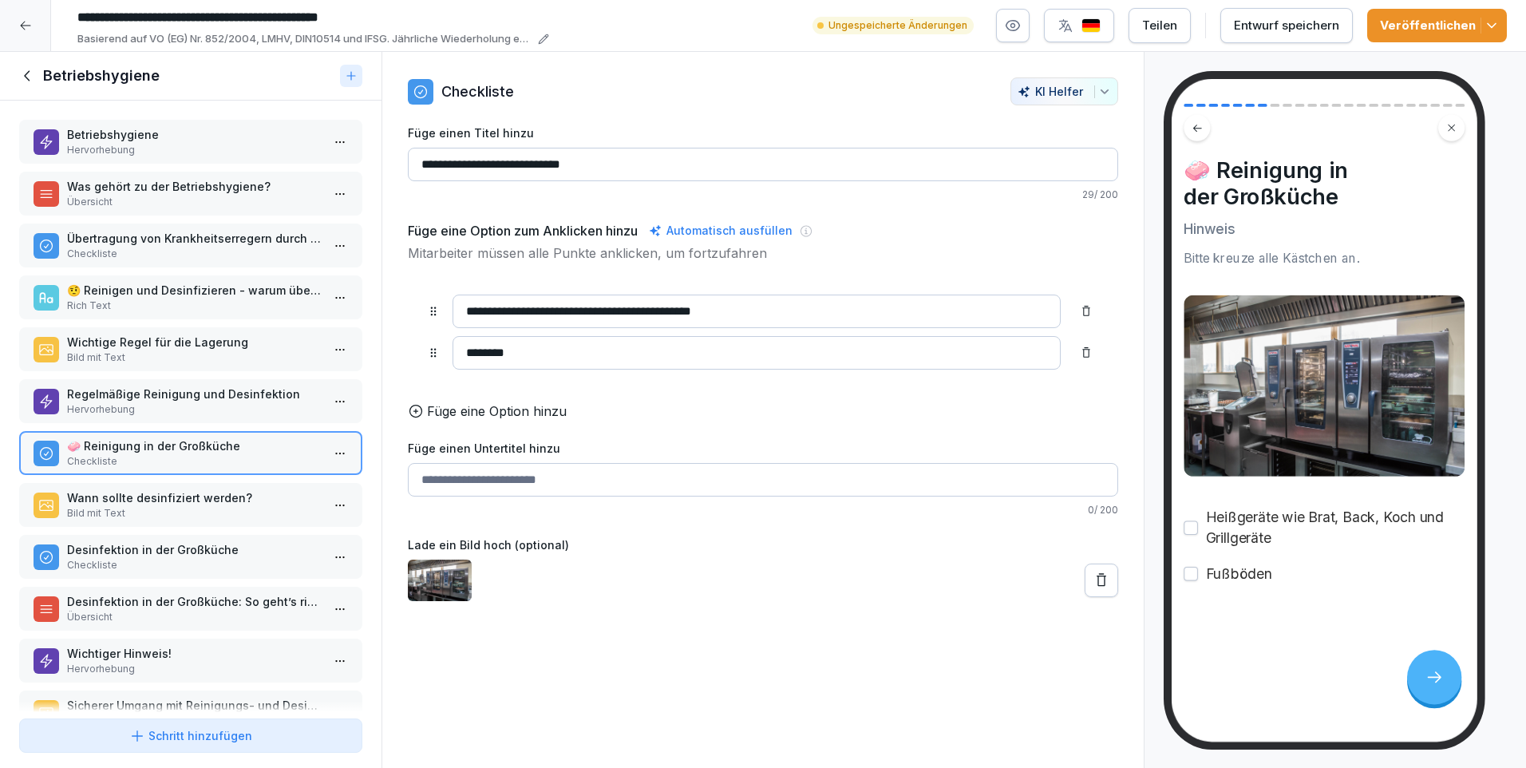
click at [437, 416] on p "Füge eine Option hinzu" at bounding box center [497, 410] width 140 height 19
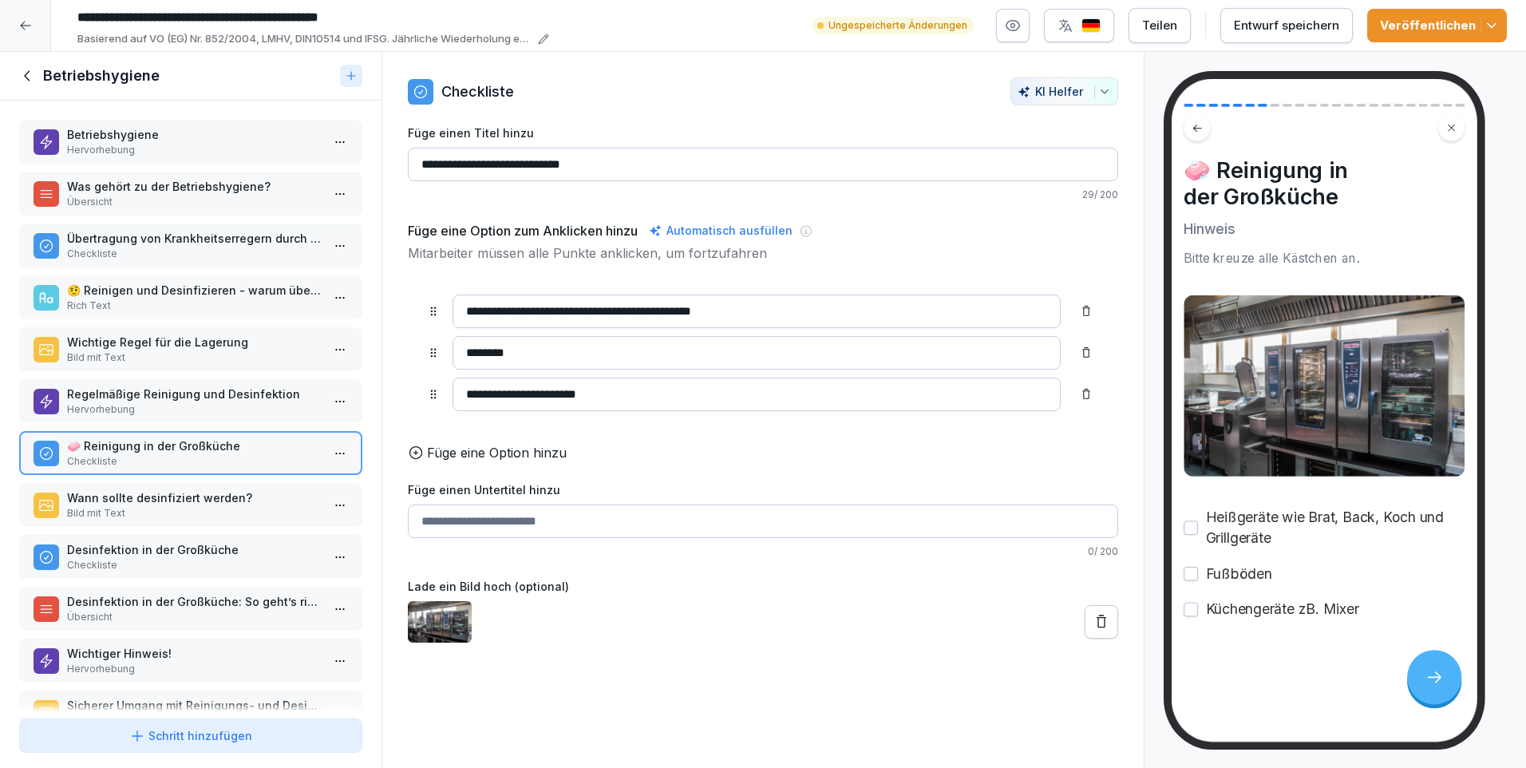
type input "**********"
click at [213, 500] on p "Wann sollte desinfiziert werden?" at bounding box center [194, 497] width 254 height 17
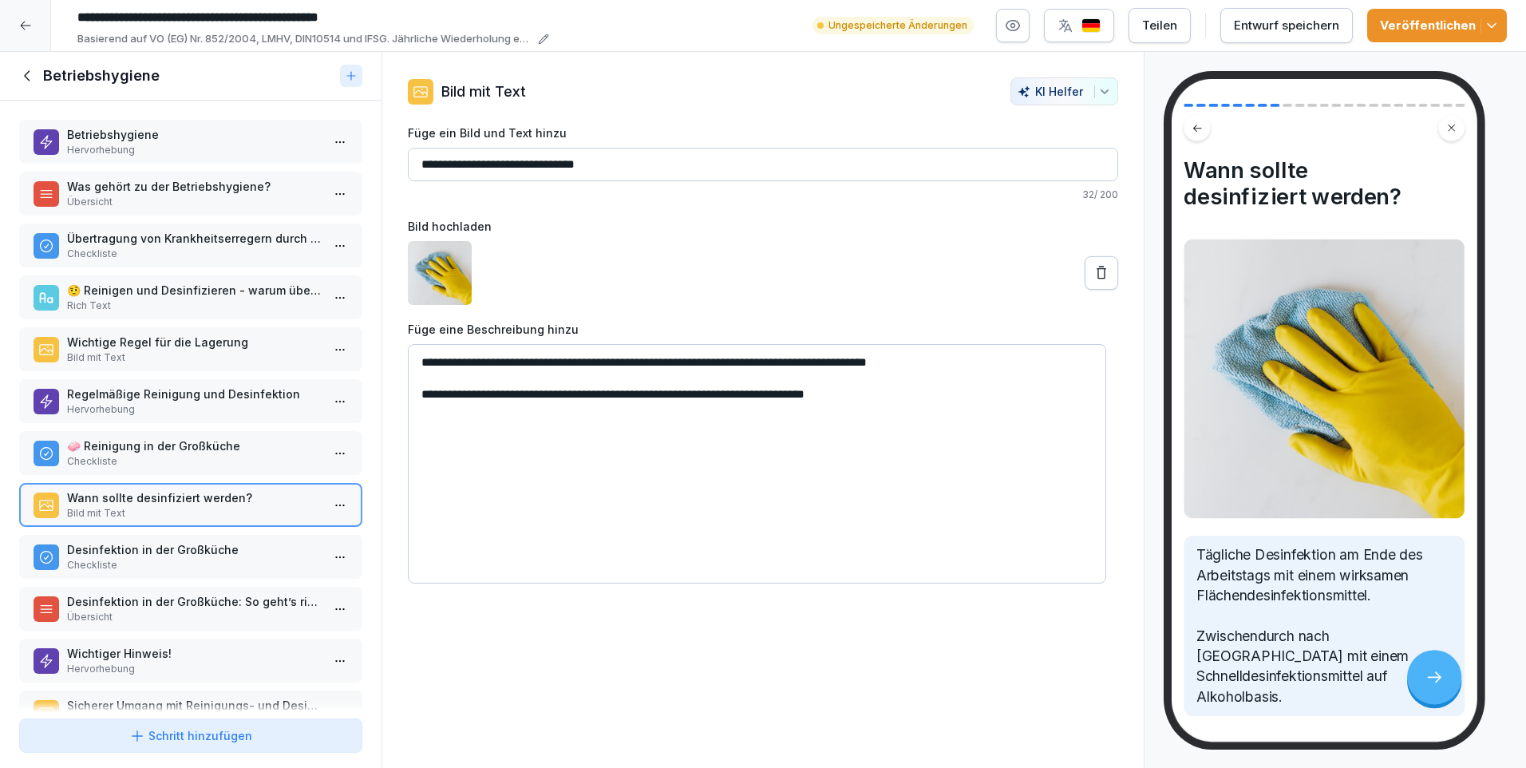
click at [188, 548] on p "Desinfektion in der Großküche" at bounding box center [194, 549] width 254 height 17
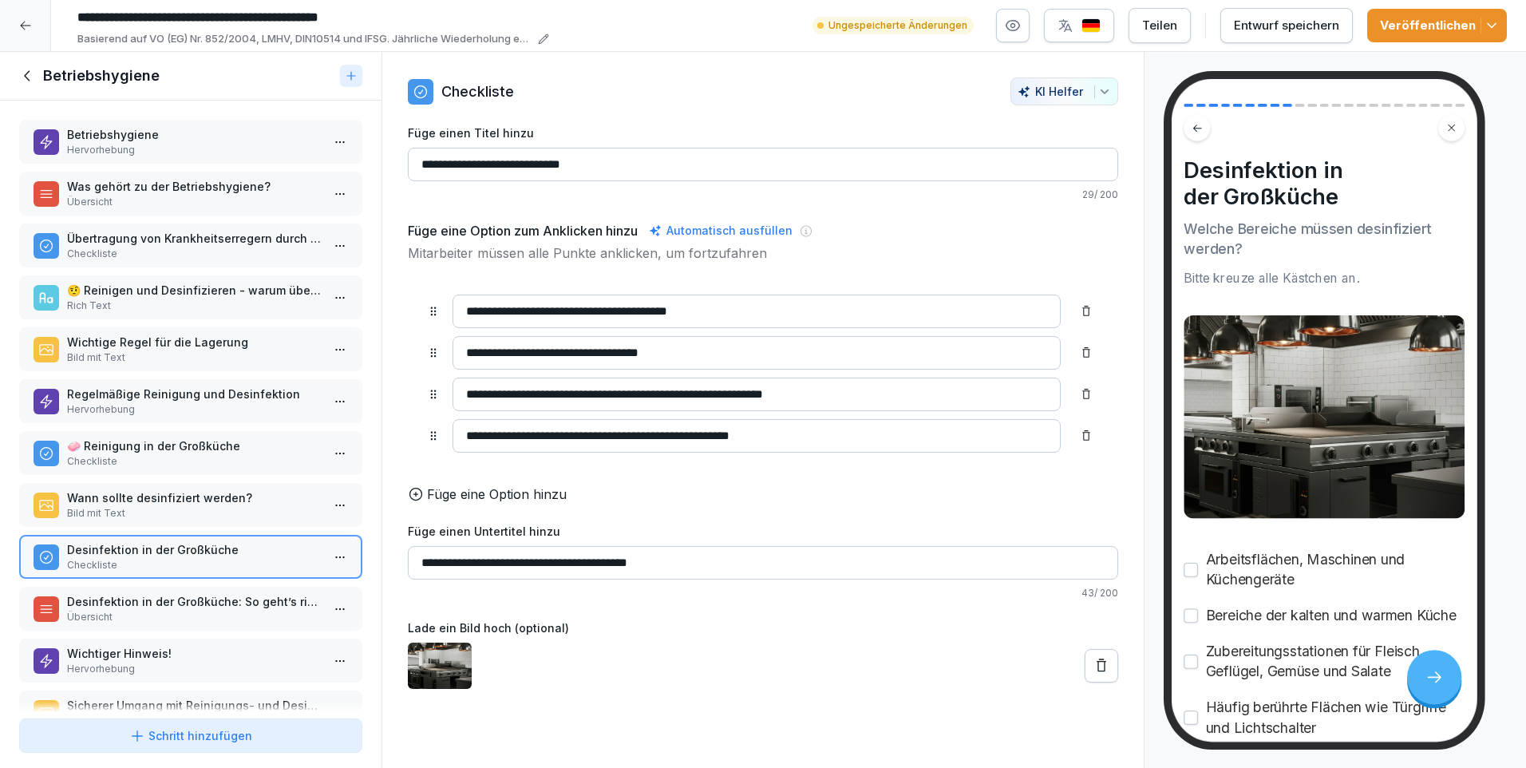
click at [195, 598] on p "Desinfektion in der Großküche: So geht’s richtig" at bounding box center [194, 601] width 254 height 17
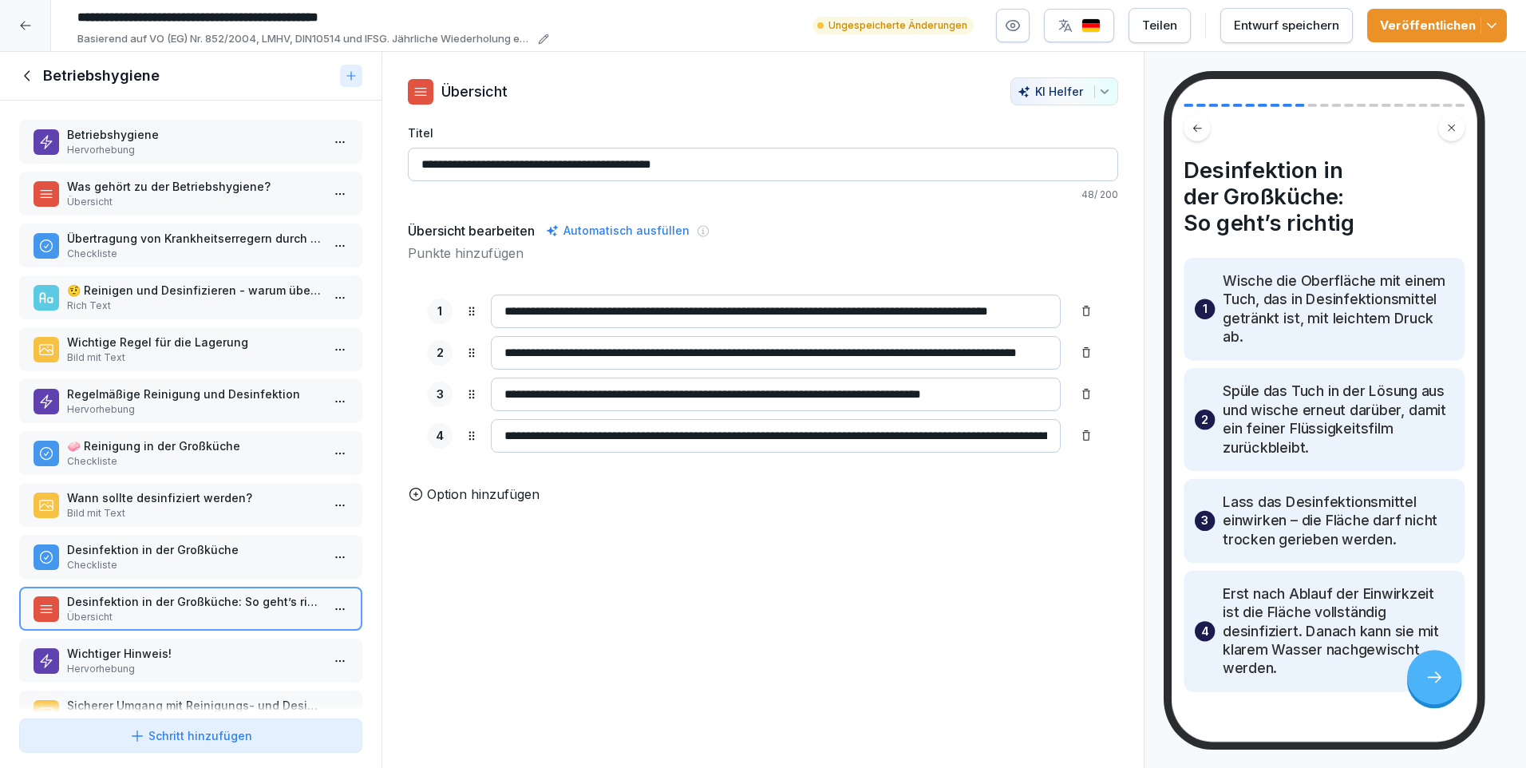
click at [162, 650] on p "Wichtiger Hinweis!" at bounding box center [194, 653] width 254 height 17
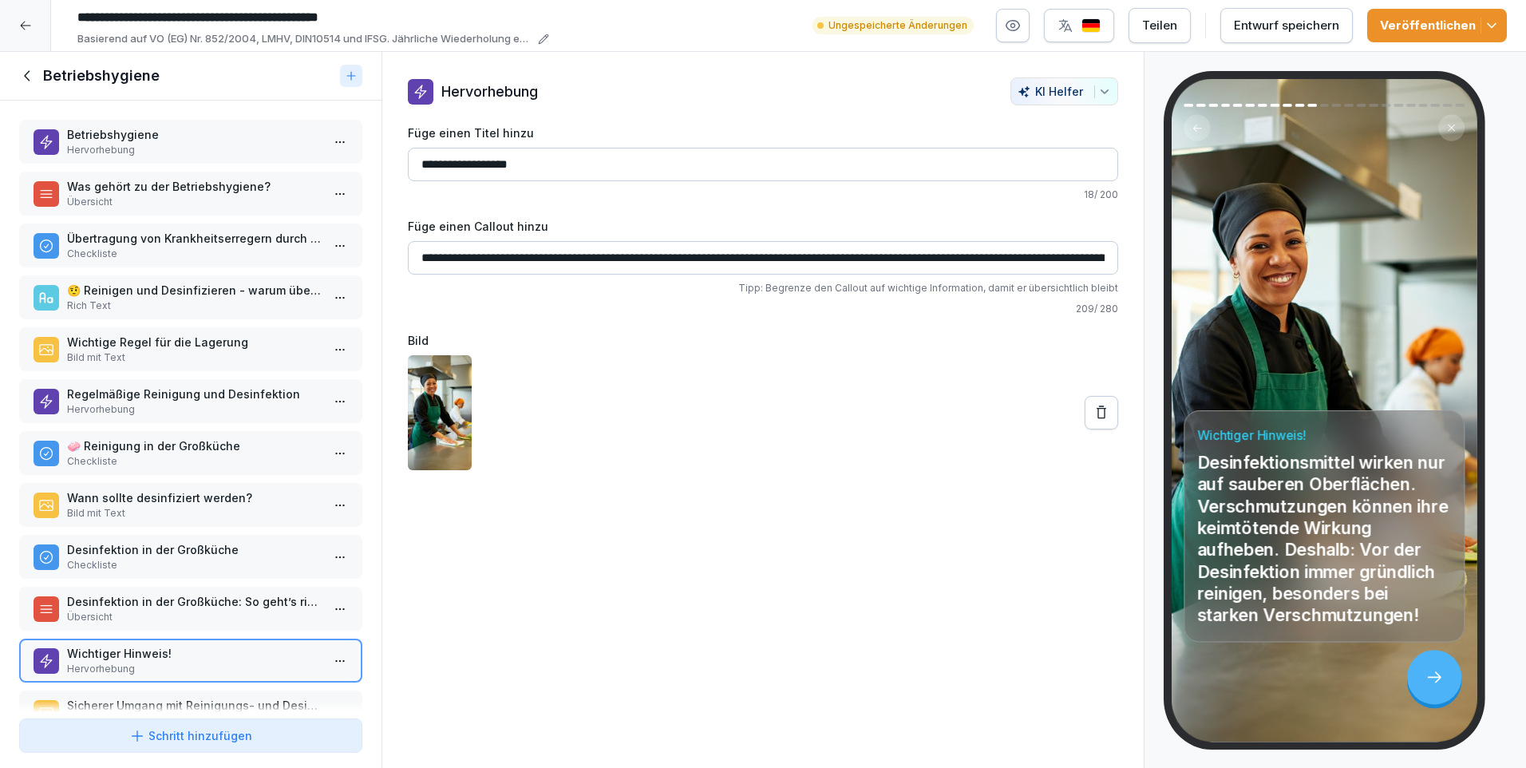
click at [30, 70] on icon at bounding box center [28, 76] width 18 height 18
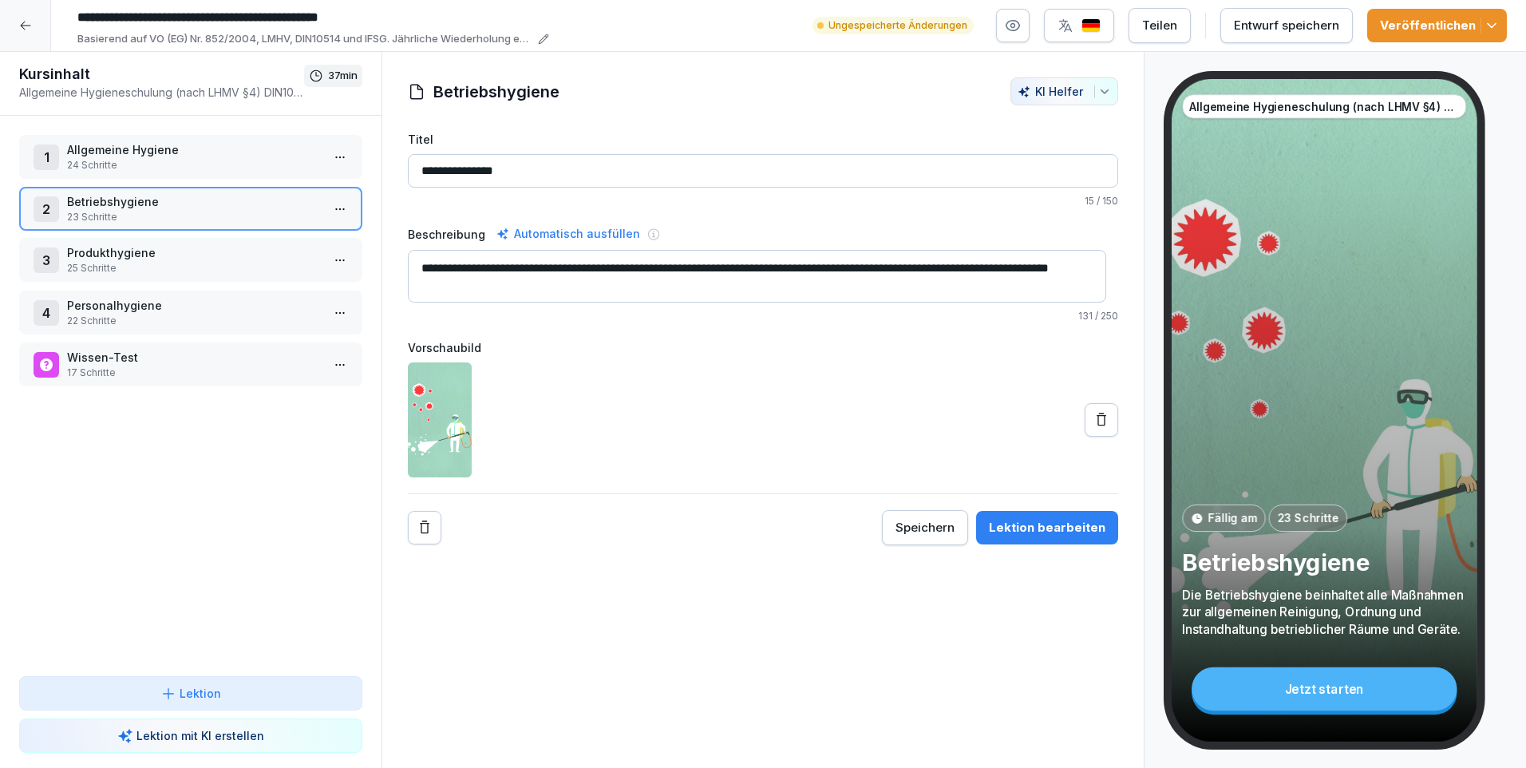
click at [121, 252] on p "Produkthygiene" at bounding box center [194, 252] width 254 height 17
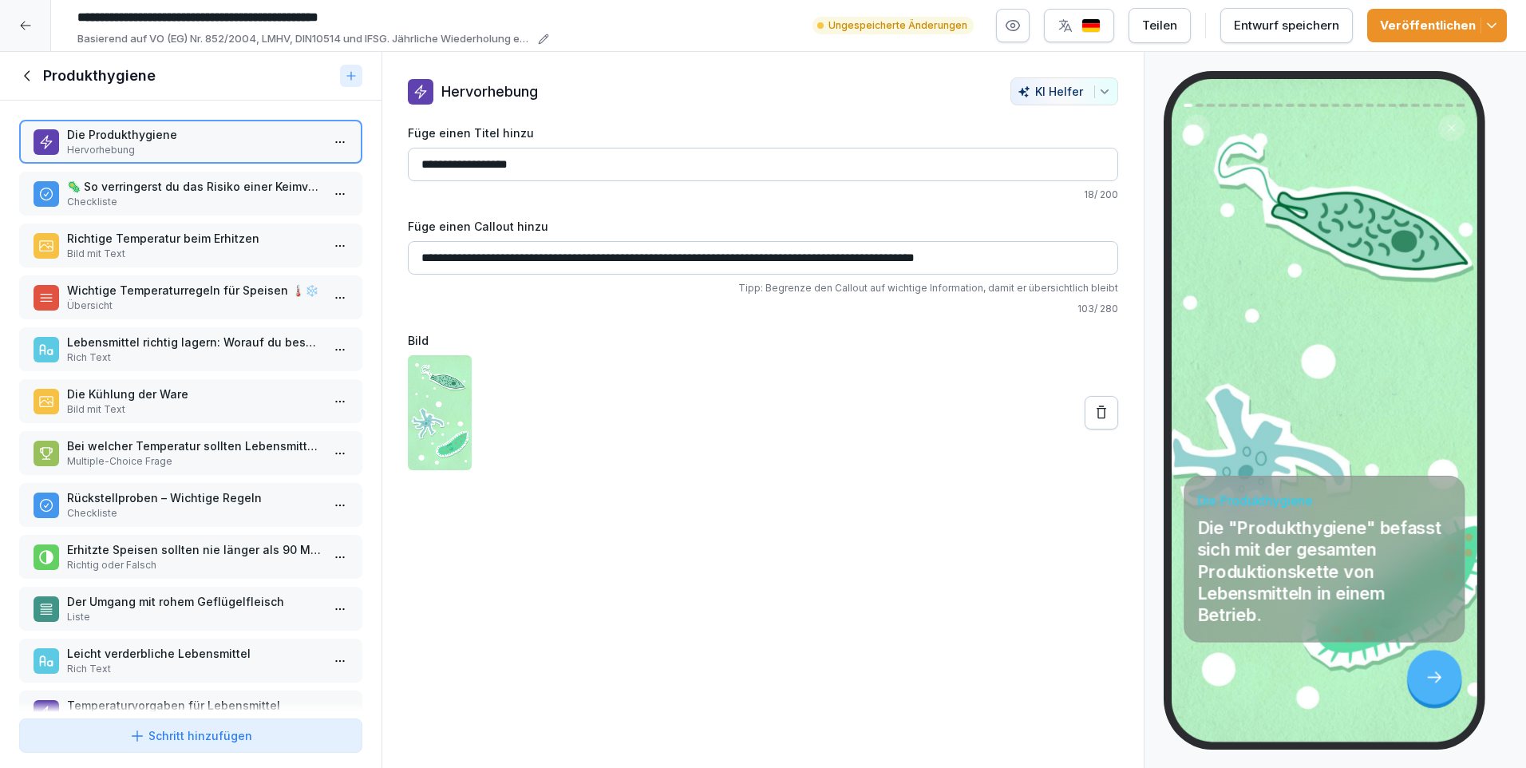
click at [135, 183] on p "🦠 So verringerst du das Risiko einer Keimvermehrung:" at bounding box center [194, 186] width 254 height 17
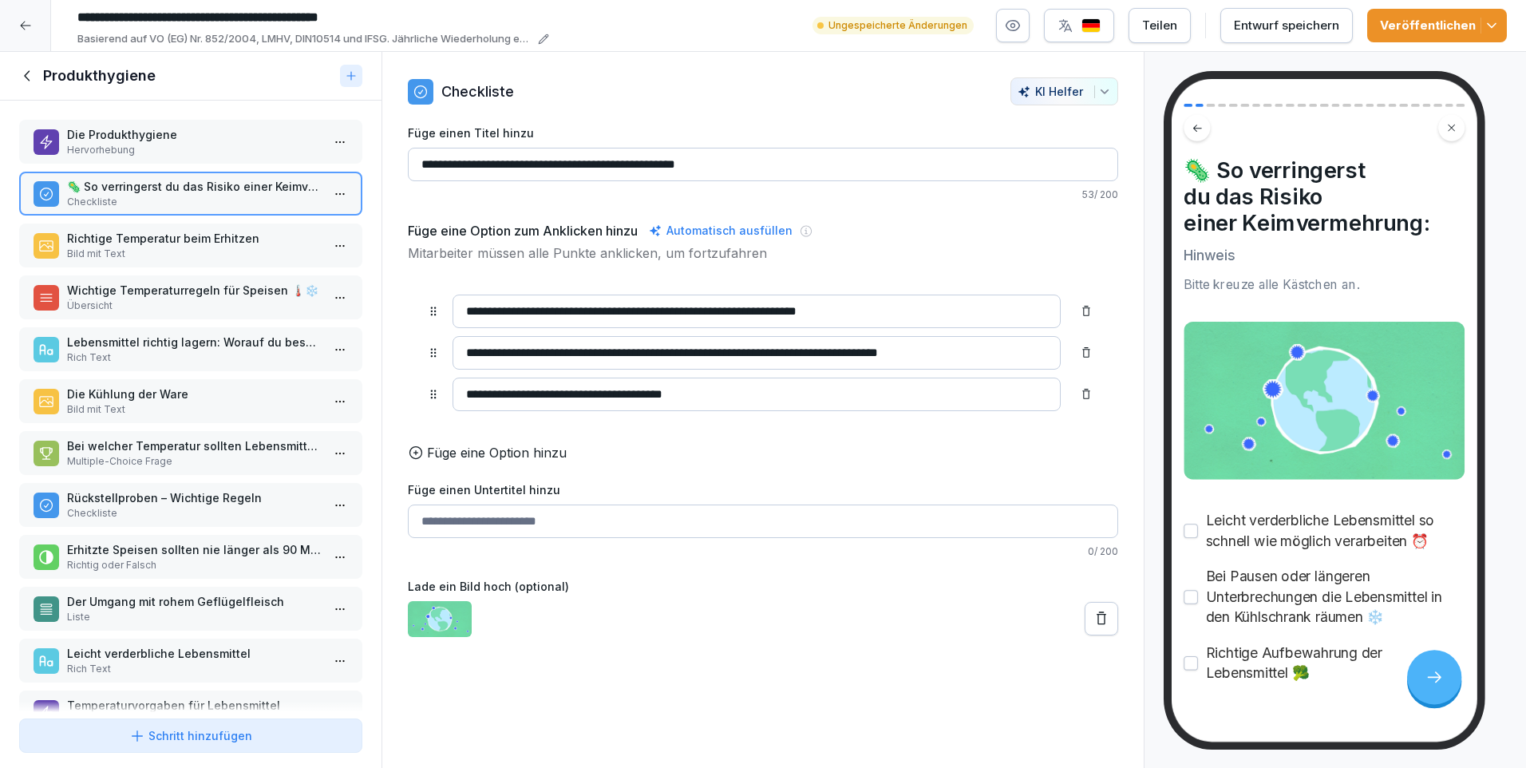
click at [124, 233] on p "Richtige Temperatur beim Erhitzen" at bounding box center [194, 238] width 254 height 17
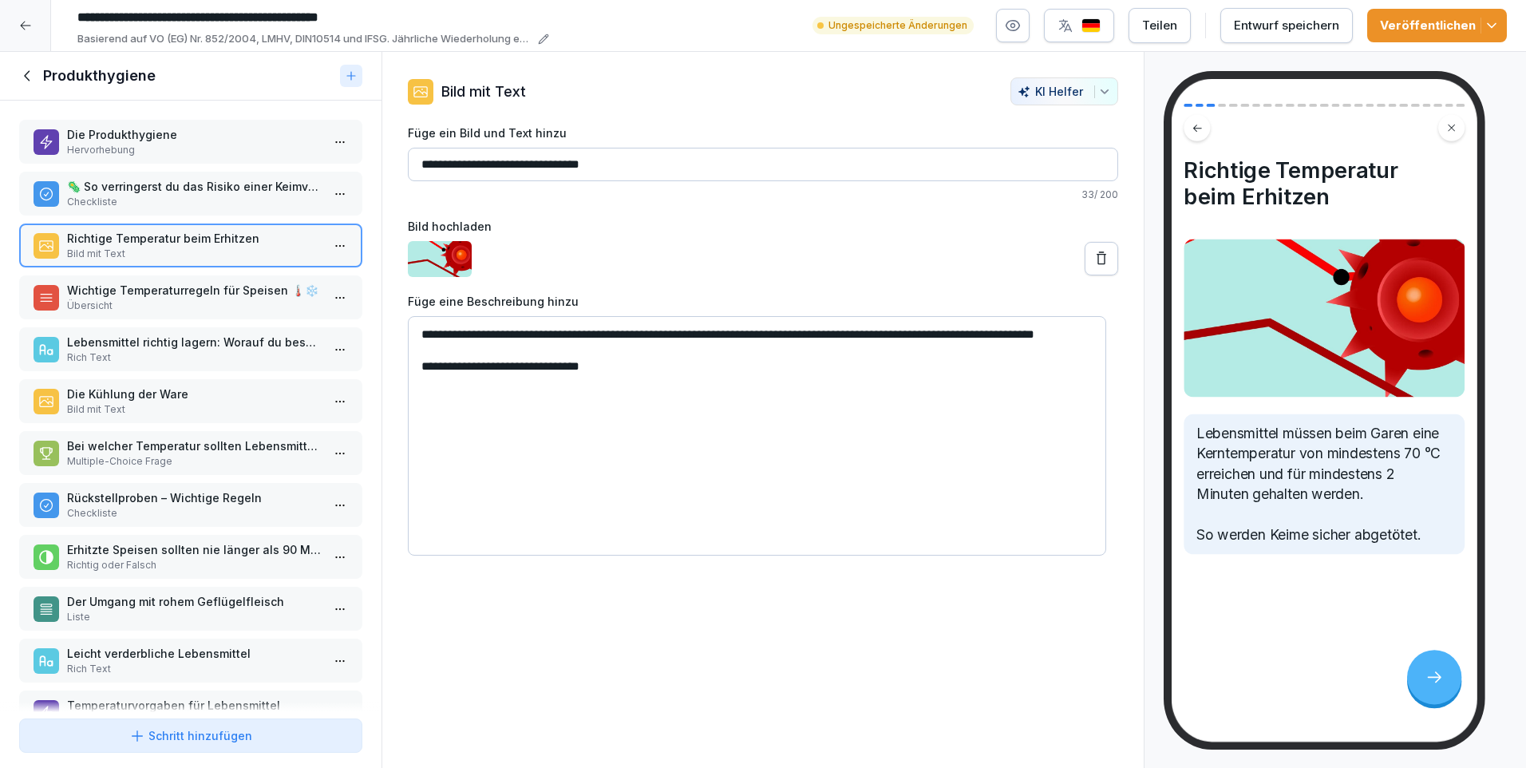
click at [150, 302] on p "Übersicht" at bounding box center [194, 305] width 254 height 14
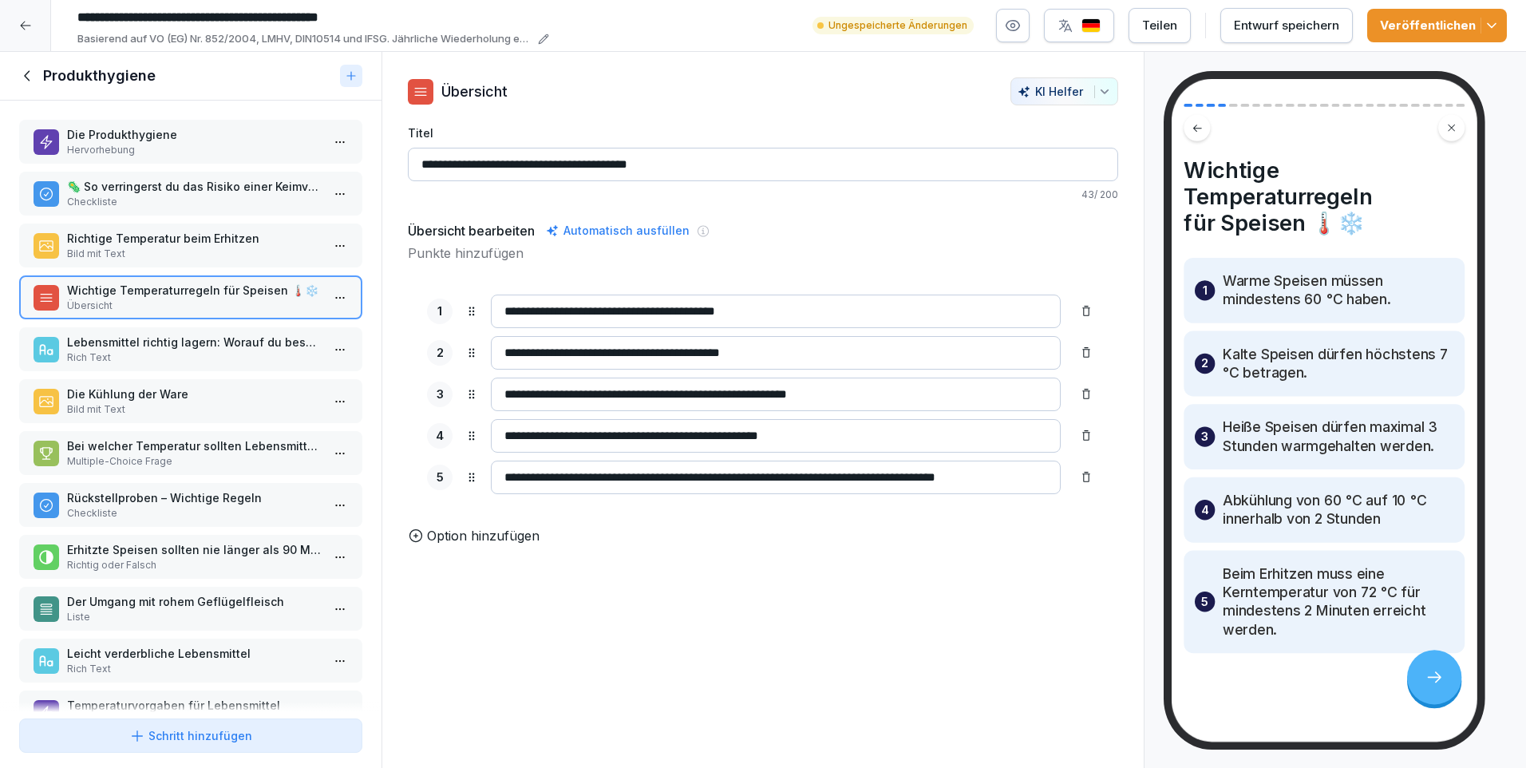
click at [167, 342] on p "Lebensmittel richtig lagern: Worauf du besonders achten solltest" at bounding box center [194, 342] width 254 height 17
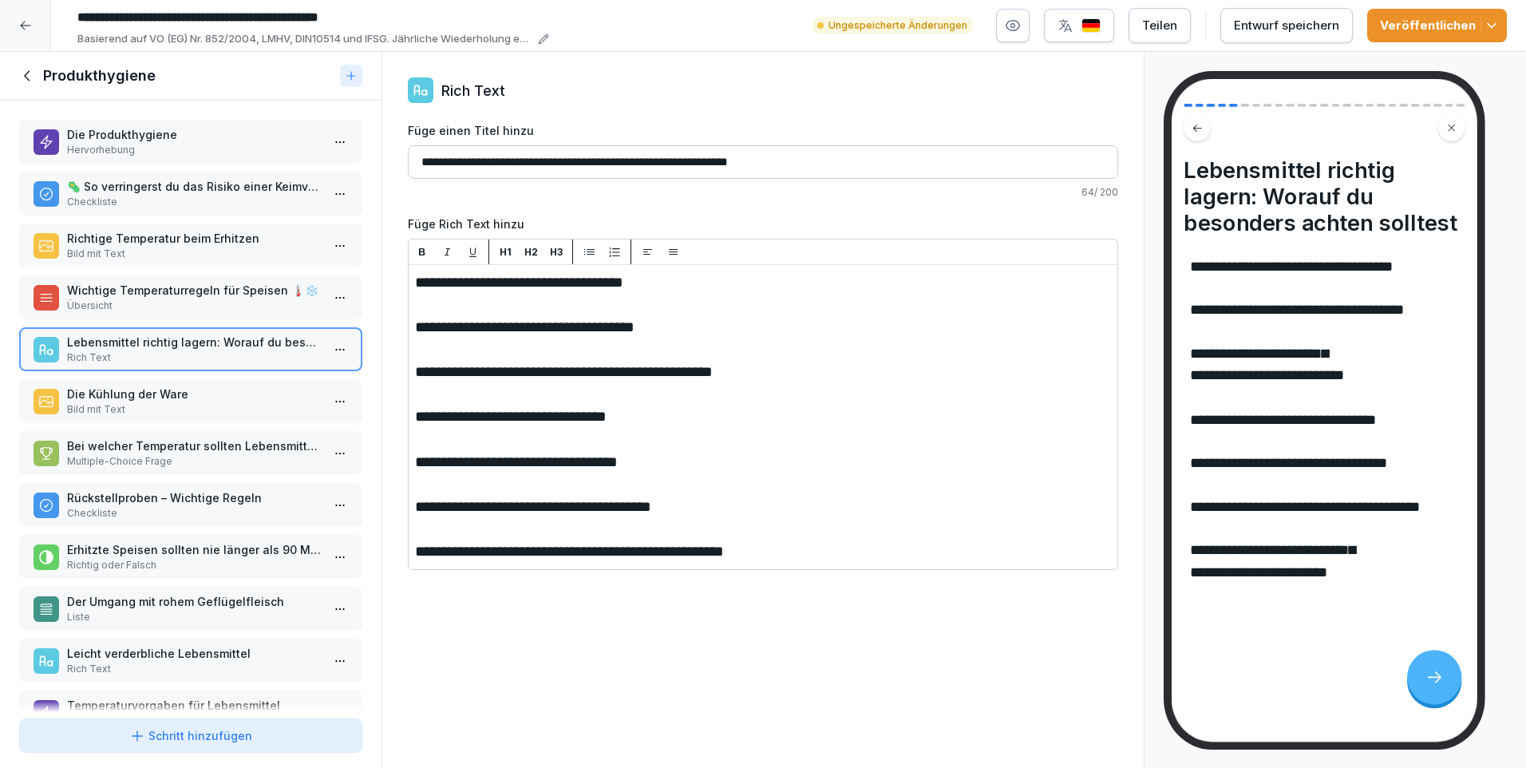
click at [178, 388] on p "Die Kühlung der Ware" at bounding box center [194, 393] width 254 height 17
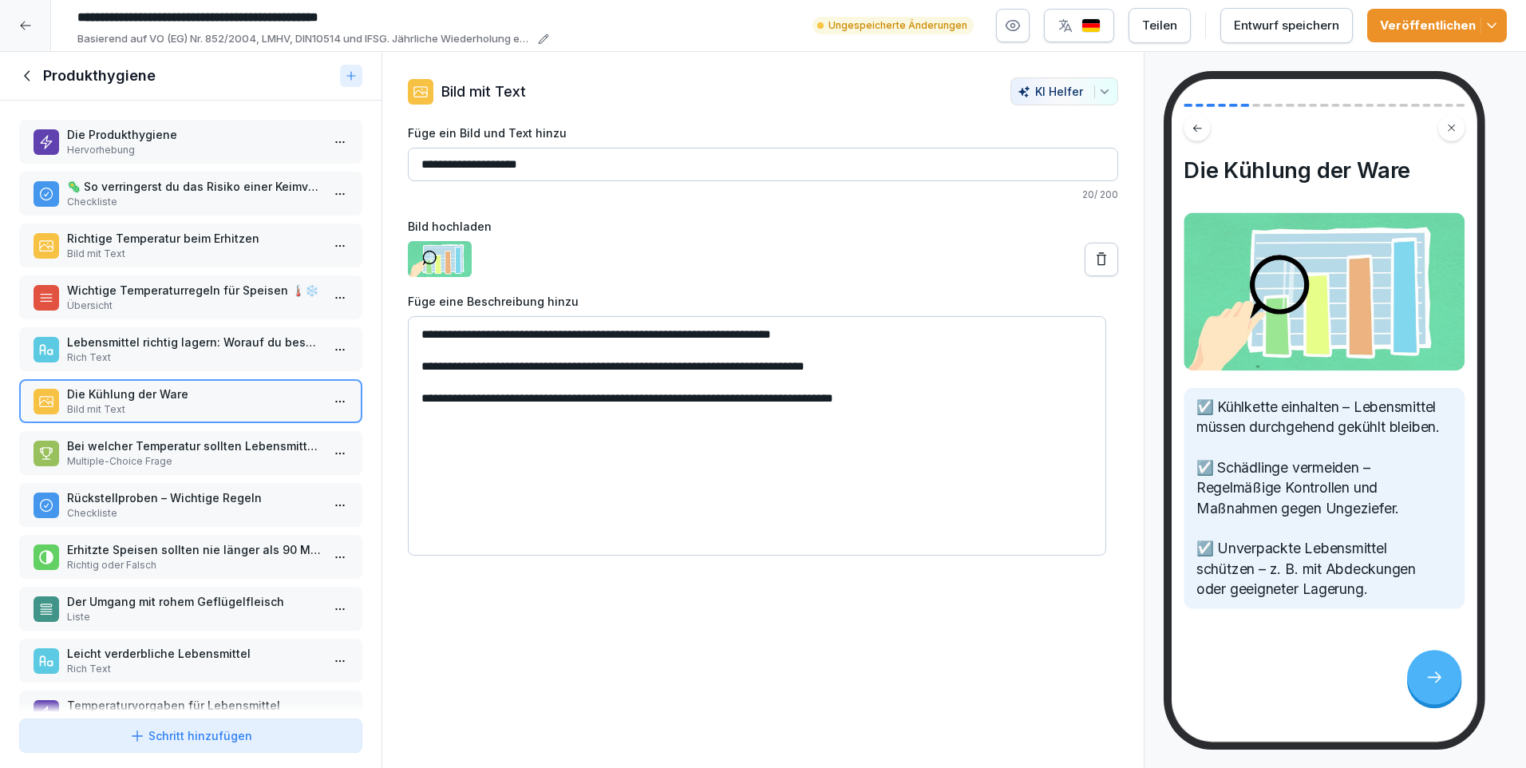
click at [188, 444] on p "Bei welcher Temperatur sollten Lebensmittel mindestens 2 Minuten gekocht werden?" at bounding box center [194, 445] width 254 height 17
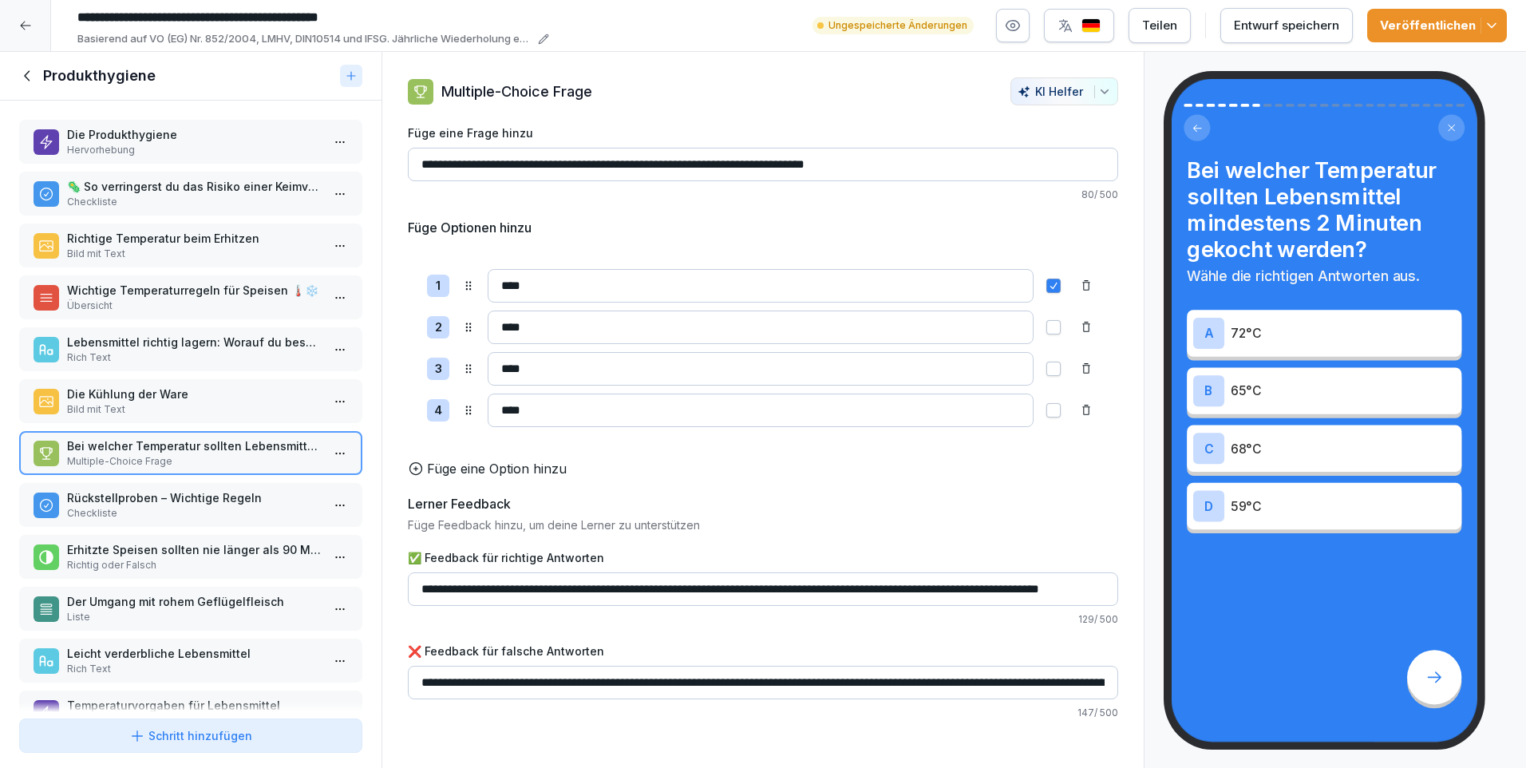
click at [185, 496] on p "Rückstellproben – Wichtige Regeln" at bounding box center [194, 497] width 254 height 17
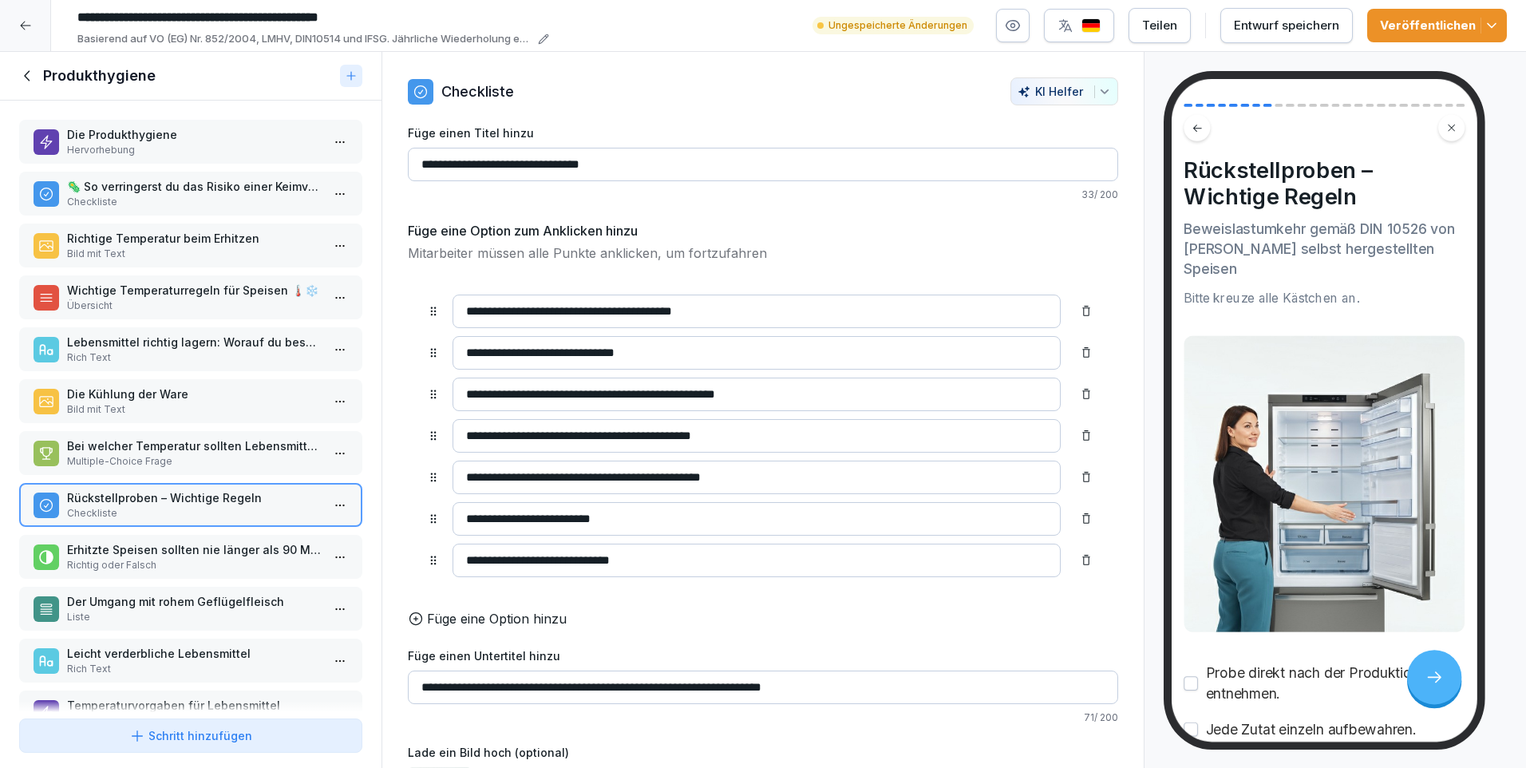
scroll to position [89, 0]
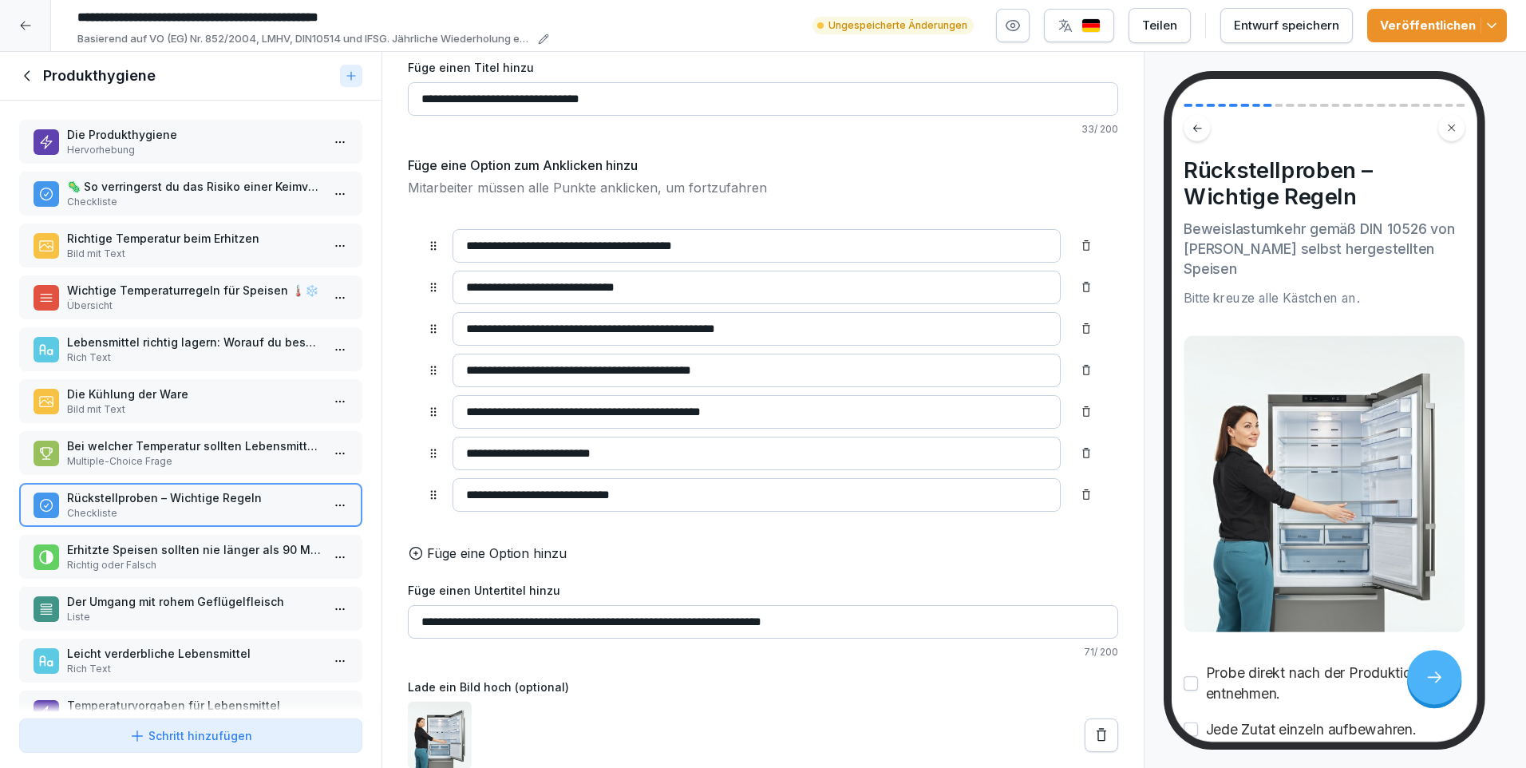
click at [105, 556] on p "Erhitzte Speisen sollten nie länger als 90 Minuten heiß gehalten (≥65°C) werden." at bounding box center [194, 549] width 254 height 17
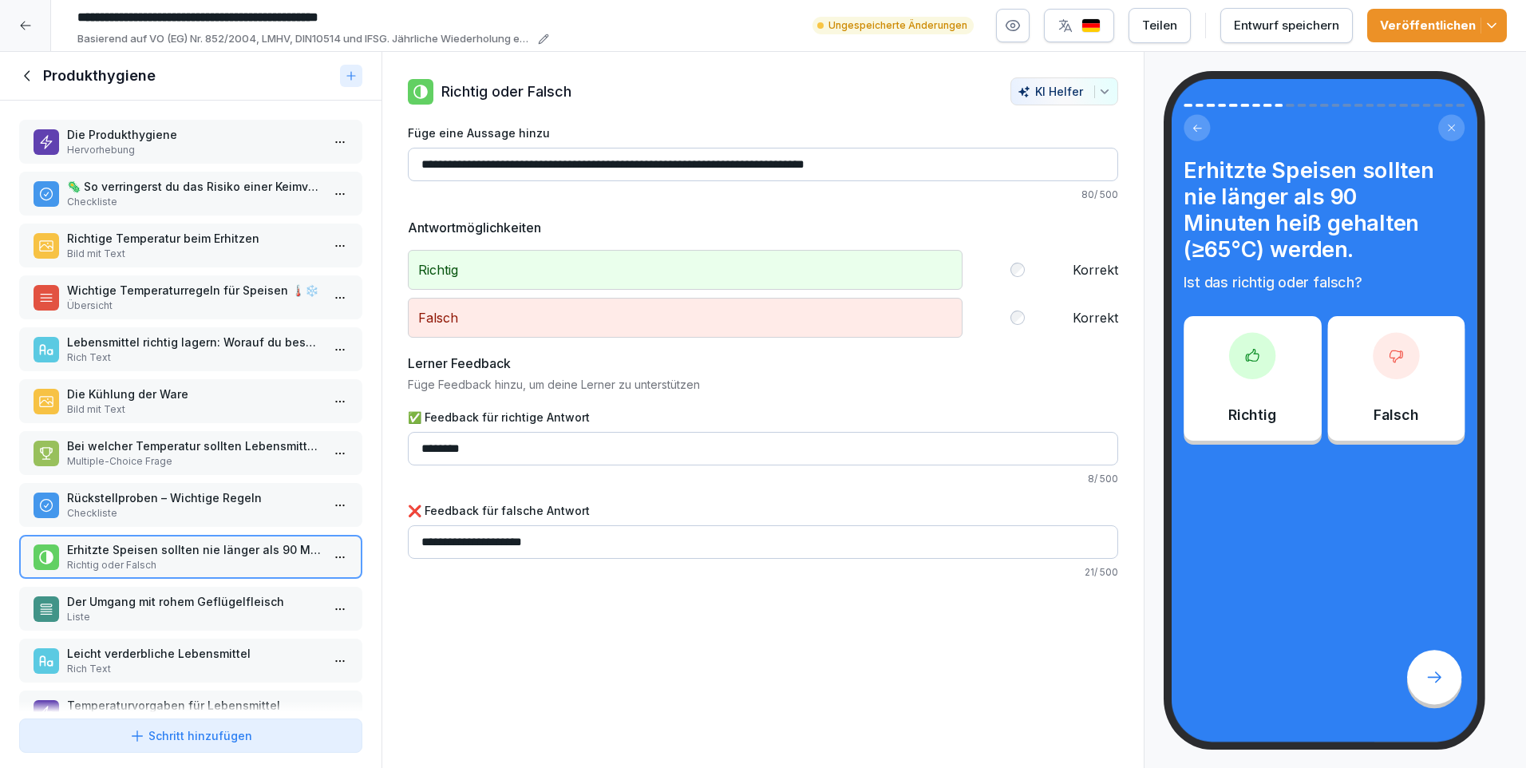
click at [121, 597] on p "Der Umgang mit rohem Geflügelfleisch" at bounding box center [194, 601] width 254 height 17
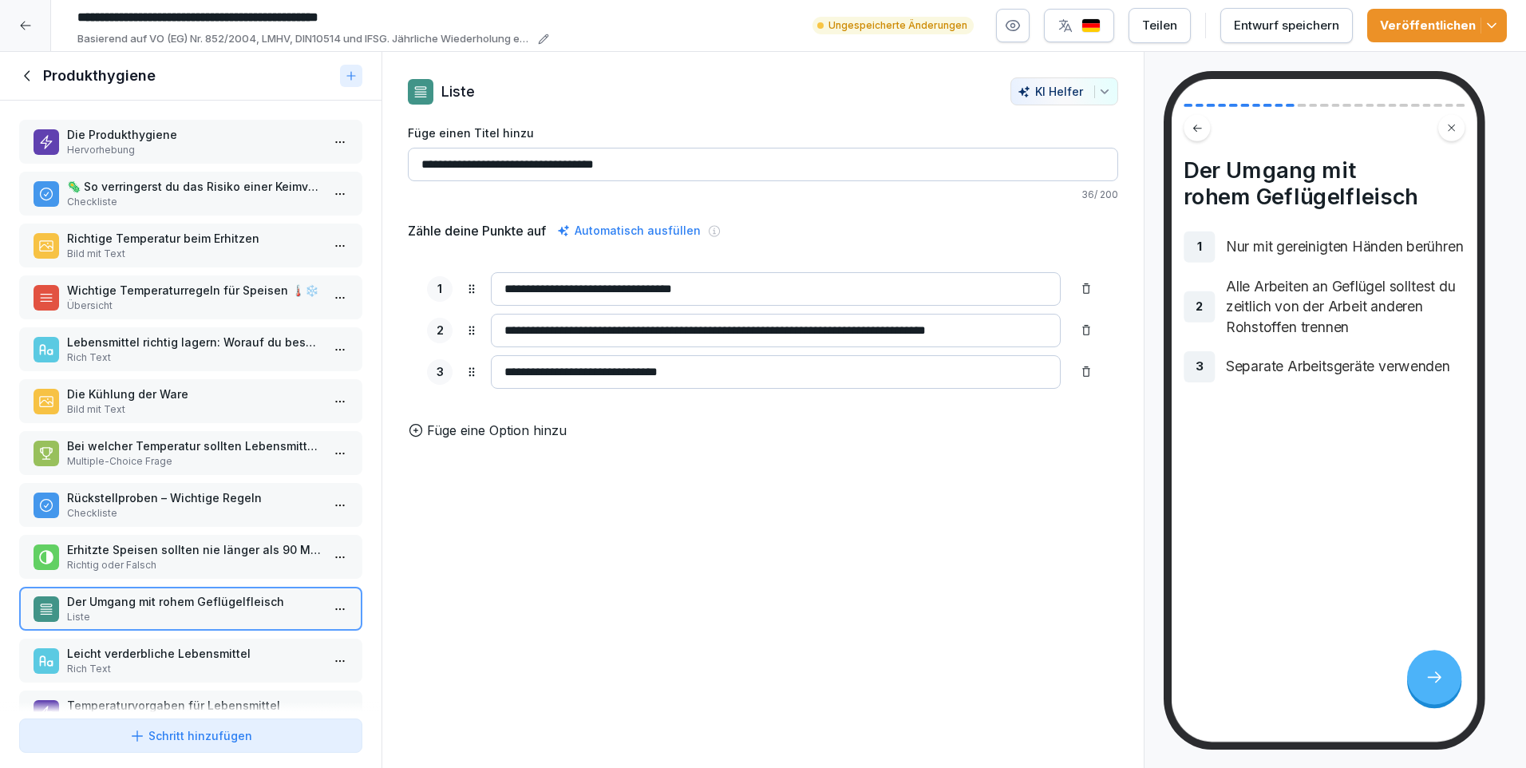
click at [118, 648] on p "Leicht verderbliche Lebensmittel" at bounding box center [194, 653] width 254 height 17
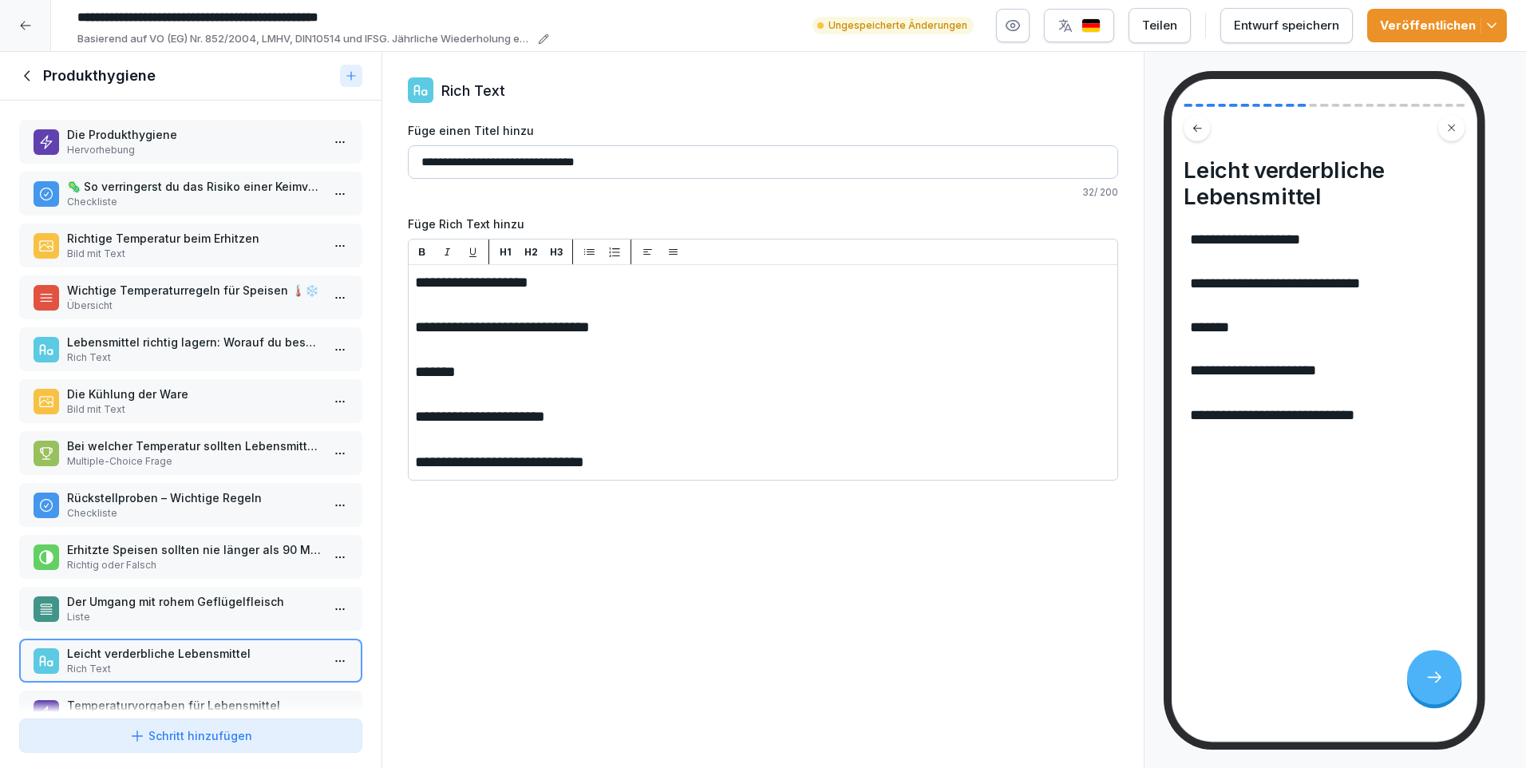
scroll to position [239, 0]
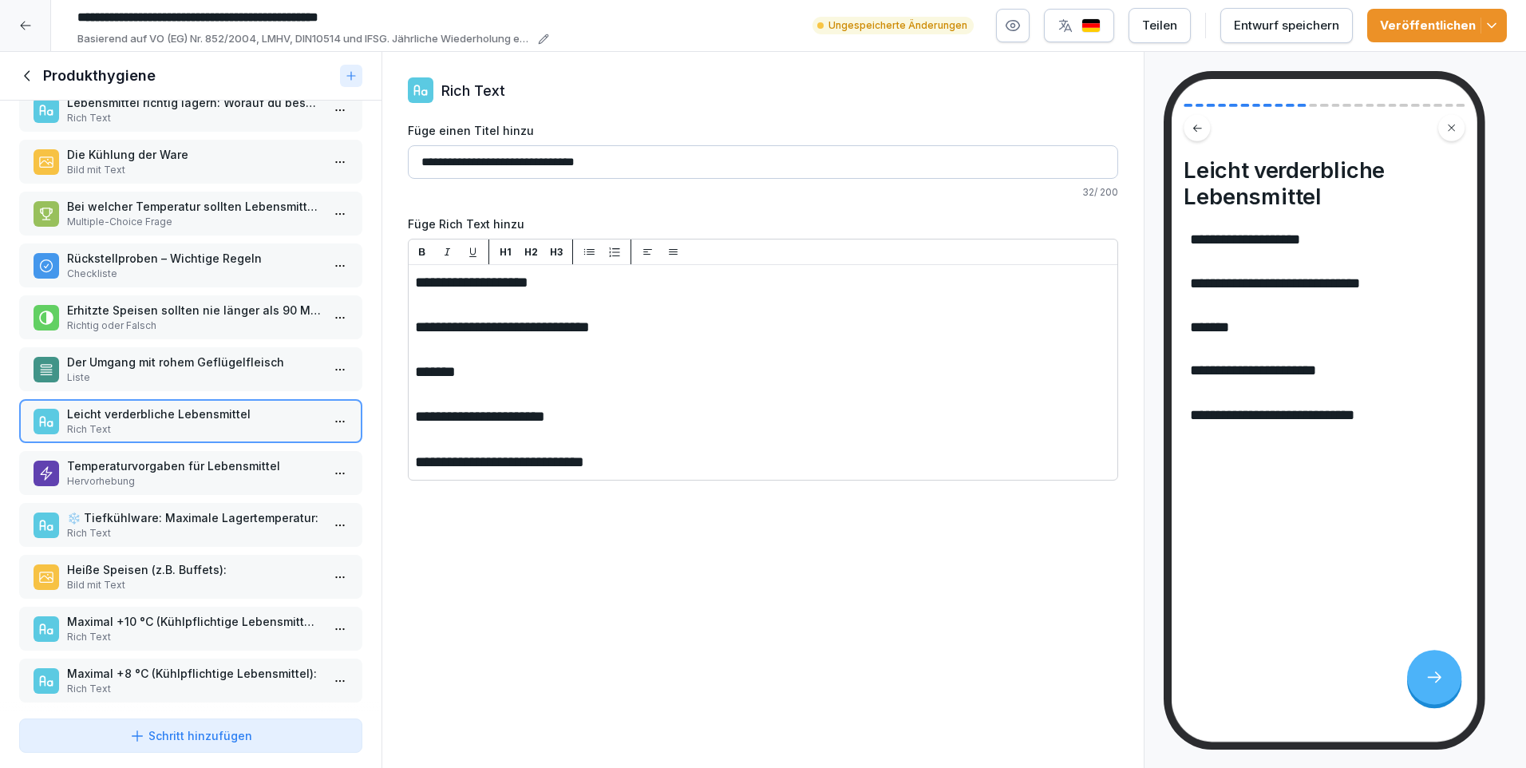
click at [157, 468] on p "Temperaturvorgaben für Lebensmittel" at bounding box center [194, 465] width 254 height 17
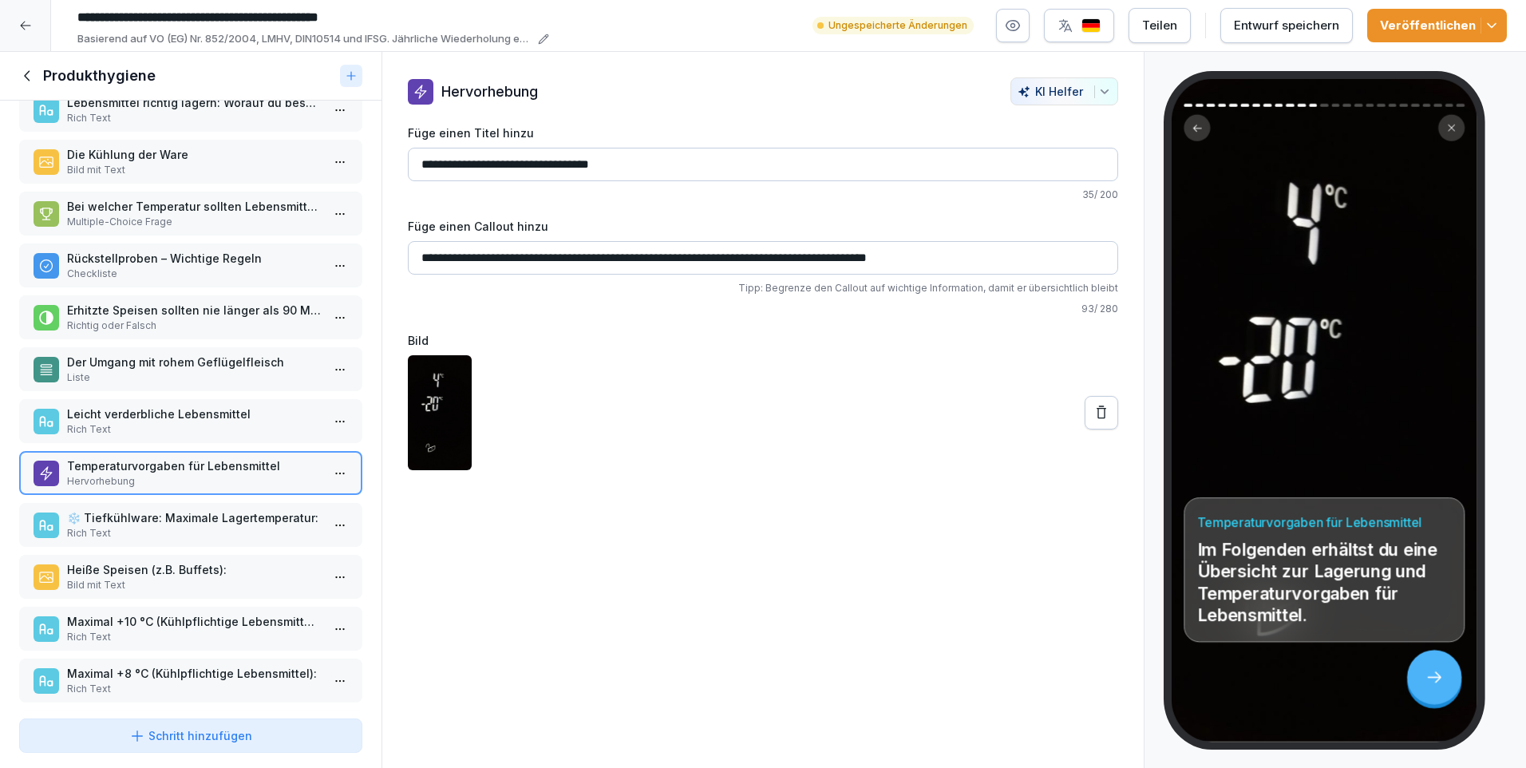
click at [170, 514] on p "❄️ Tiefkühlware: Maximale Lagertemperatur:" at bounding box center [194, 517] width 254 height 17
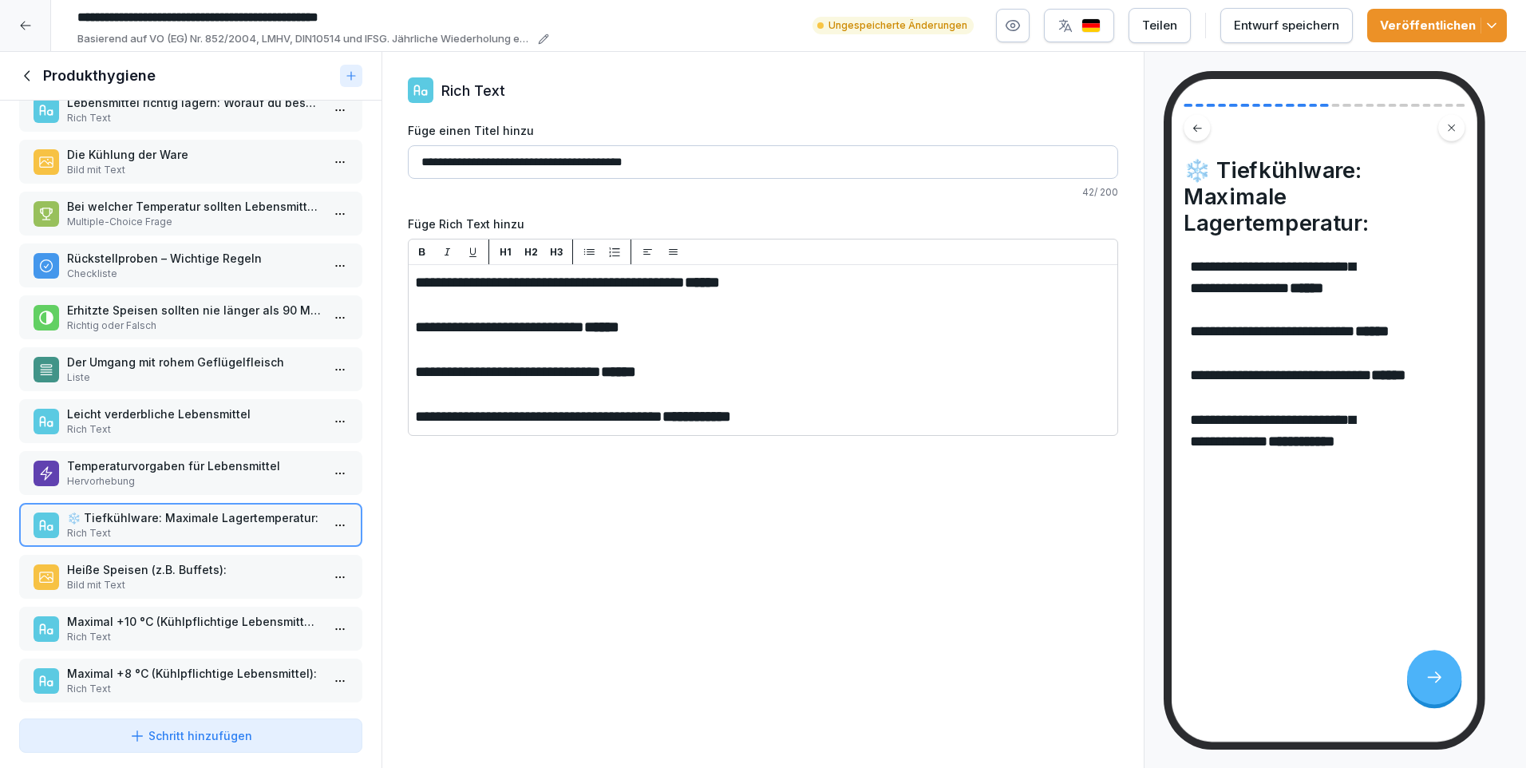
click at [188, 571] on p "Heiße Speisen (z.B. Buffets):" at bounding box center [194, 569] width 254 height 17
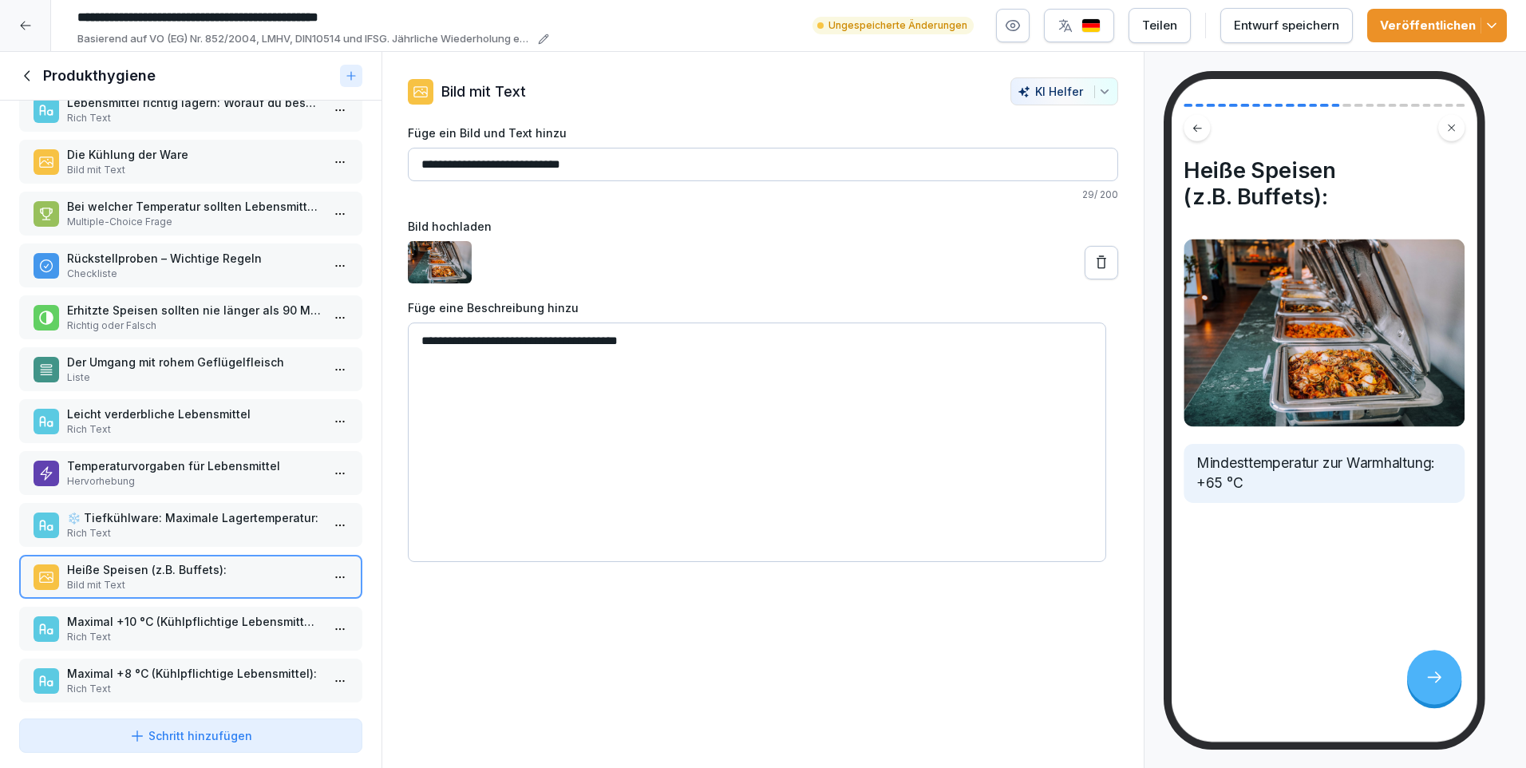
scroll to position [399, 0]
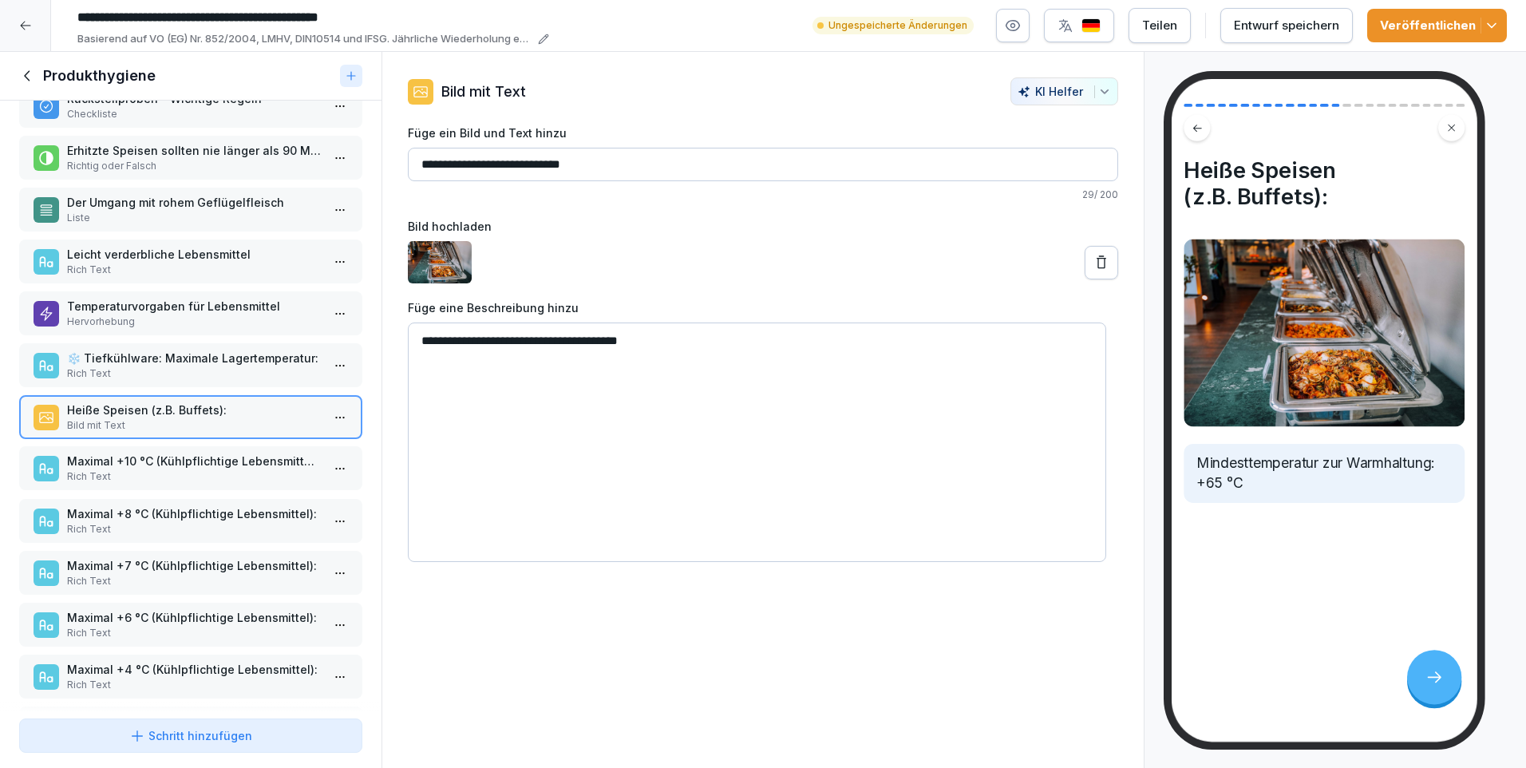
click at [195, 472] on p "Rich Text" at bounding box center [194, 476] width 254 height 14
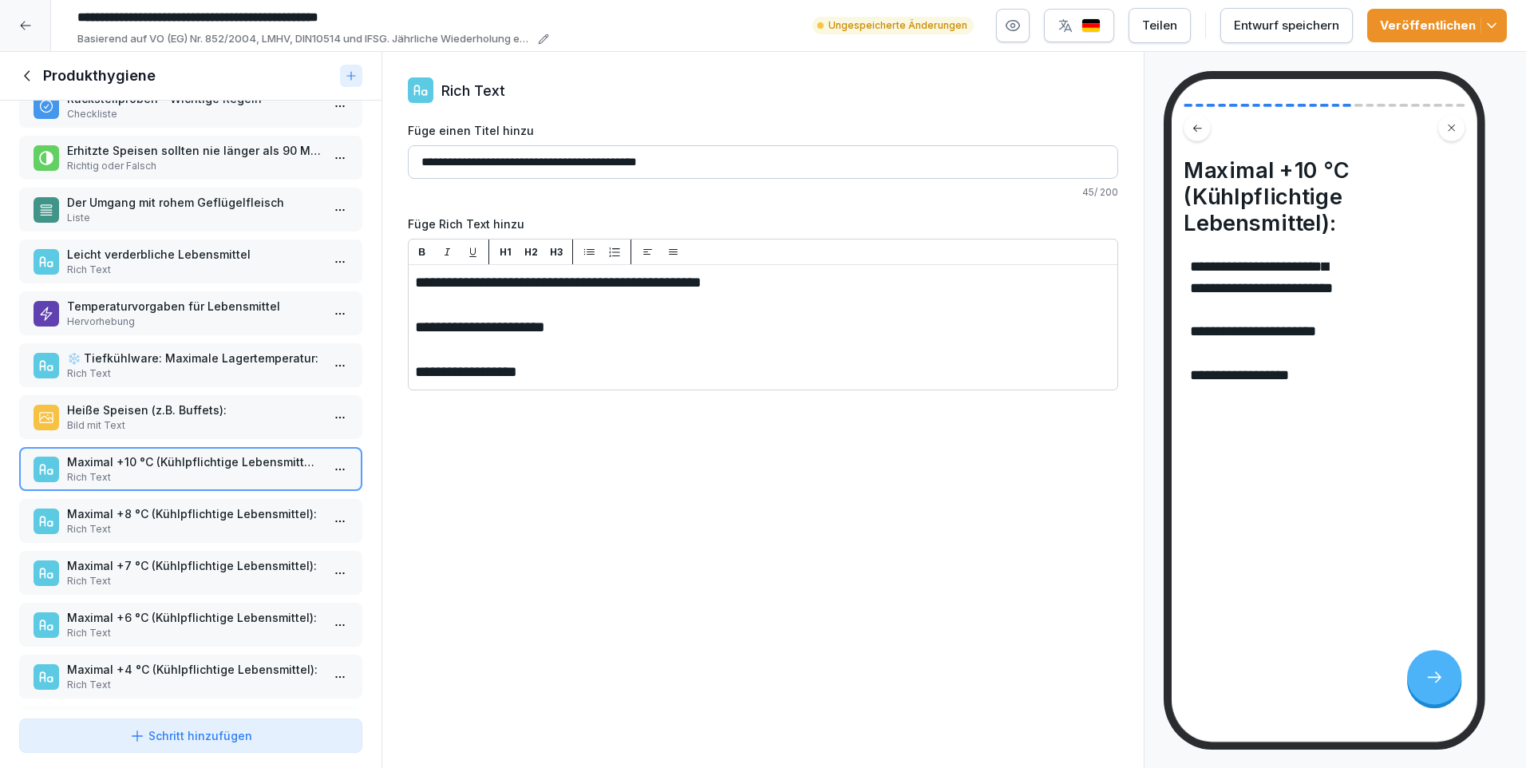
click at [187, 513] on p "Maximal +8 °C (Kühlpflichtige Lebensmittel):" at bounding box center [194, 513] width 254 height 17
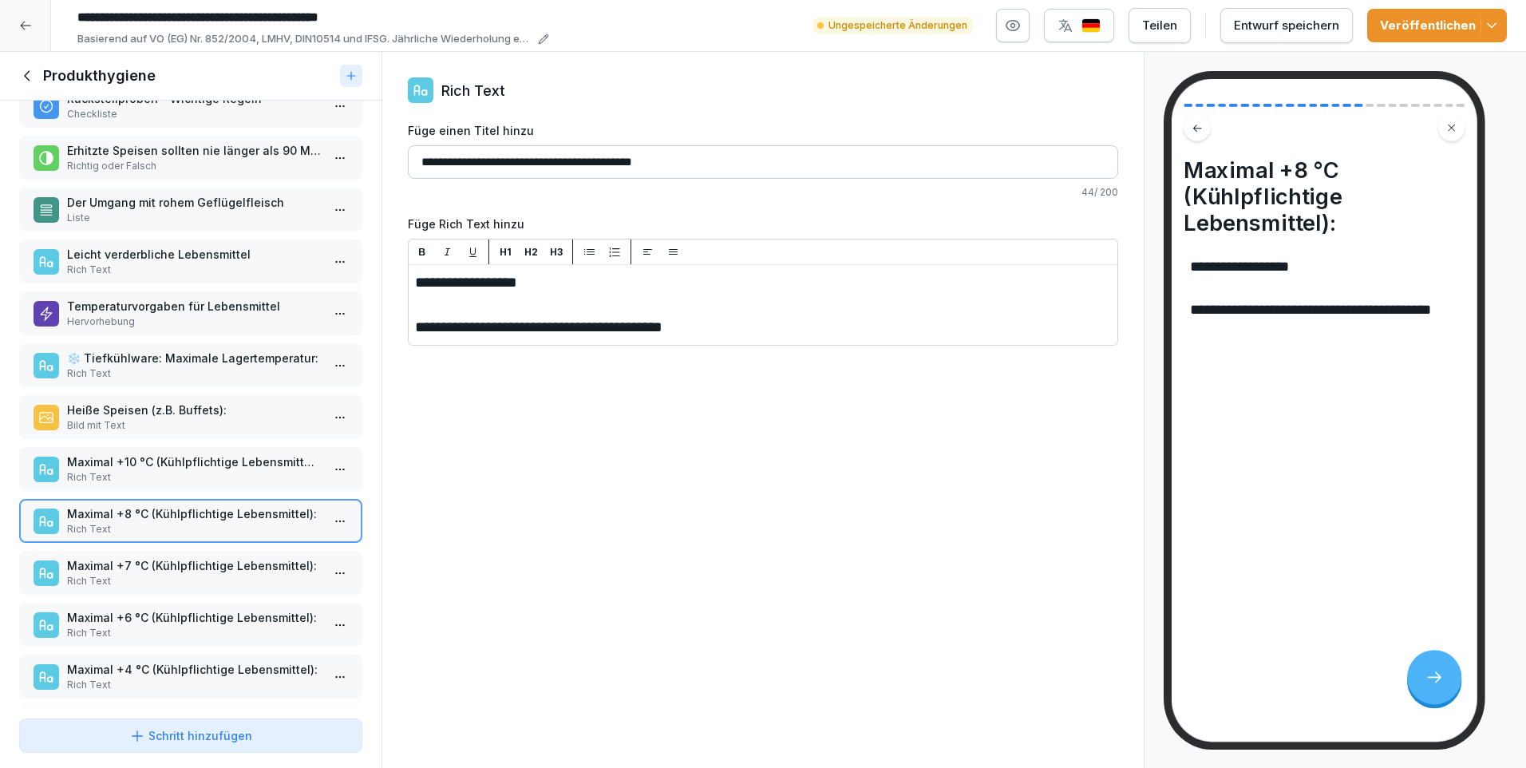
click at [197, 559] on p "Maximal +7 °C (Kühlpflichtige Lebensmittel):" at bounding box center [194, 565] width 254 height 17
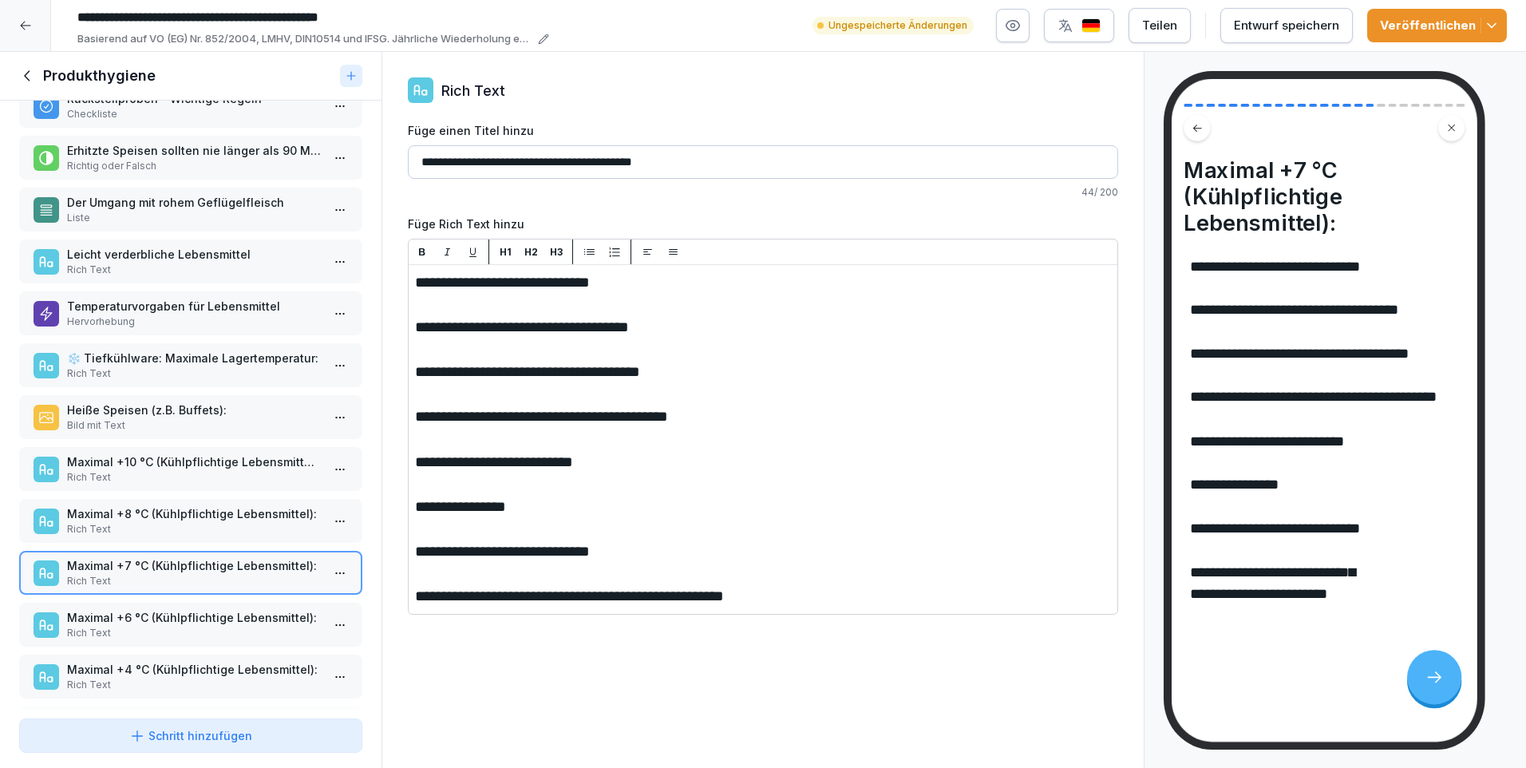
click at [195, 620] on p "Maximal +6 °C (Kühlpflichtige Lebensmittel):" at bounding box center [194, 617] width 254 height 17
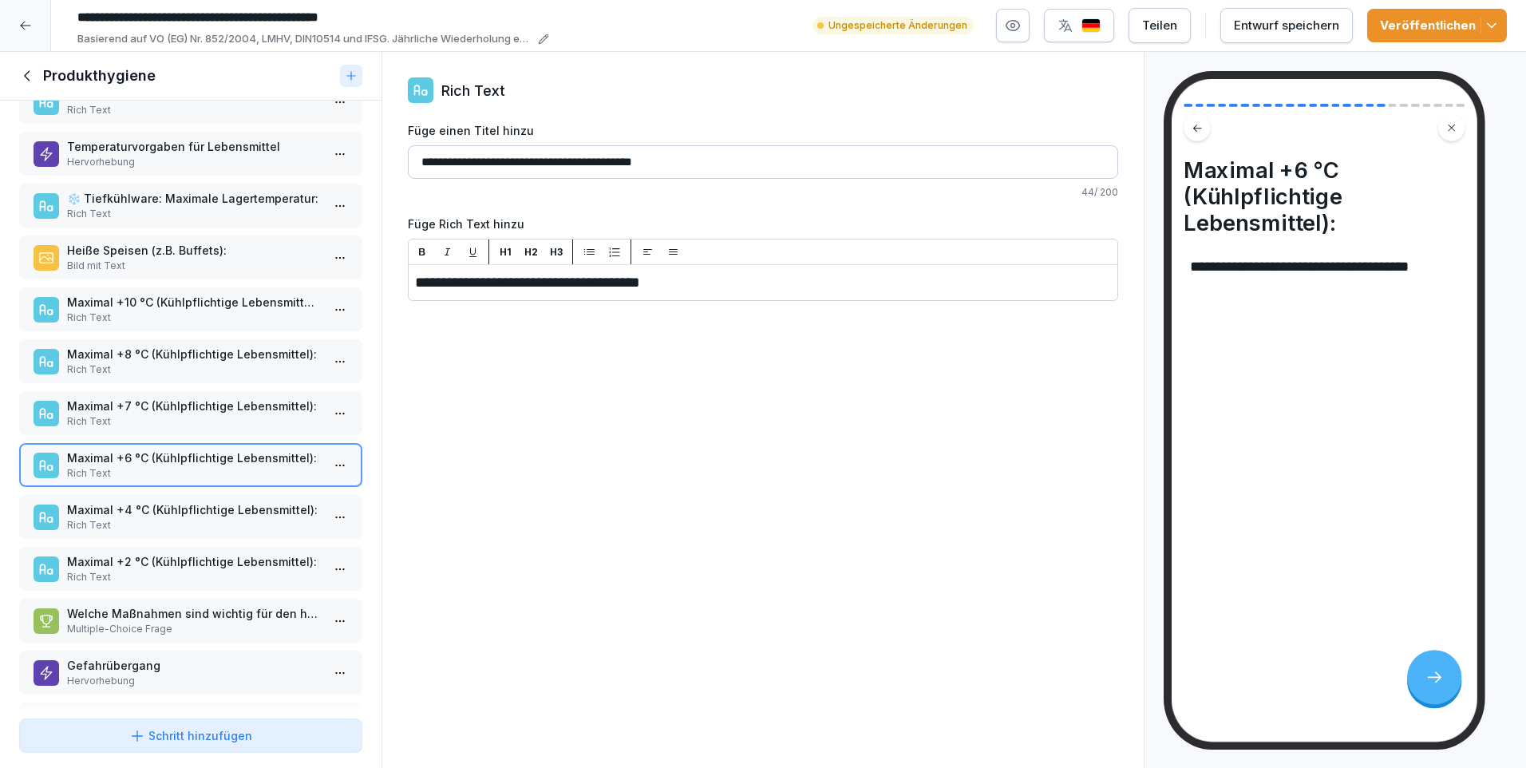
scroll to position [638, 0]
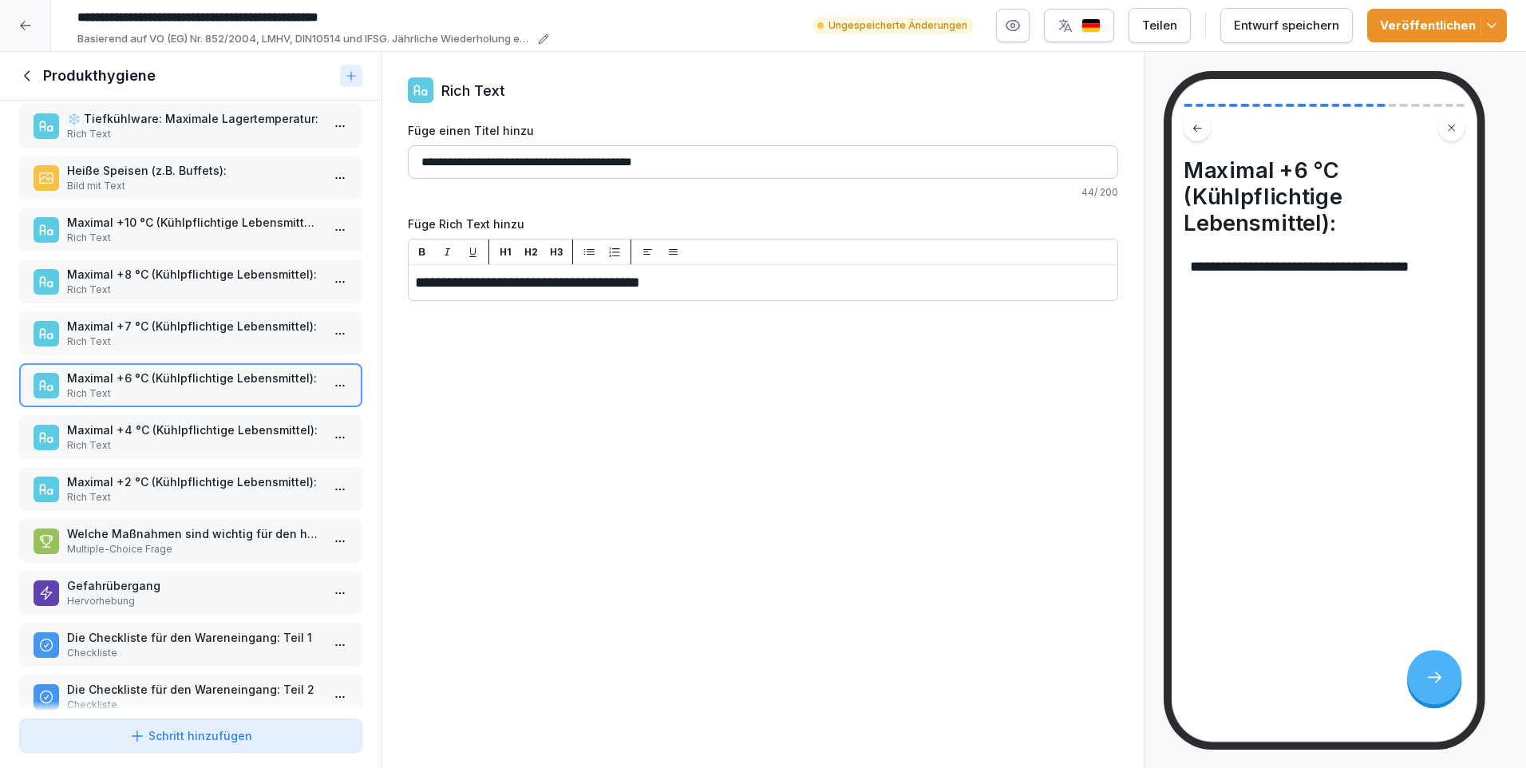
click at [192, 484] on p "Maximal +2 °C (Kühlpflichtige Lebensmittel):" at bounding box center [194, 481] width 254 height 17
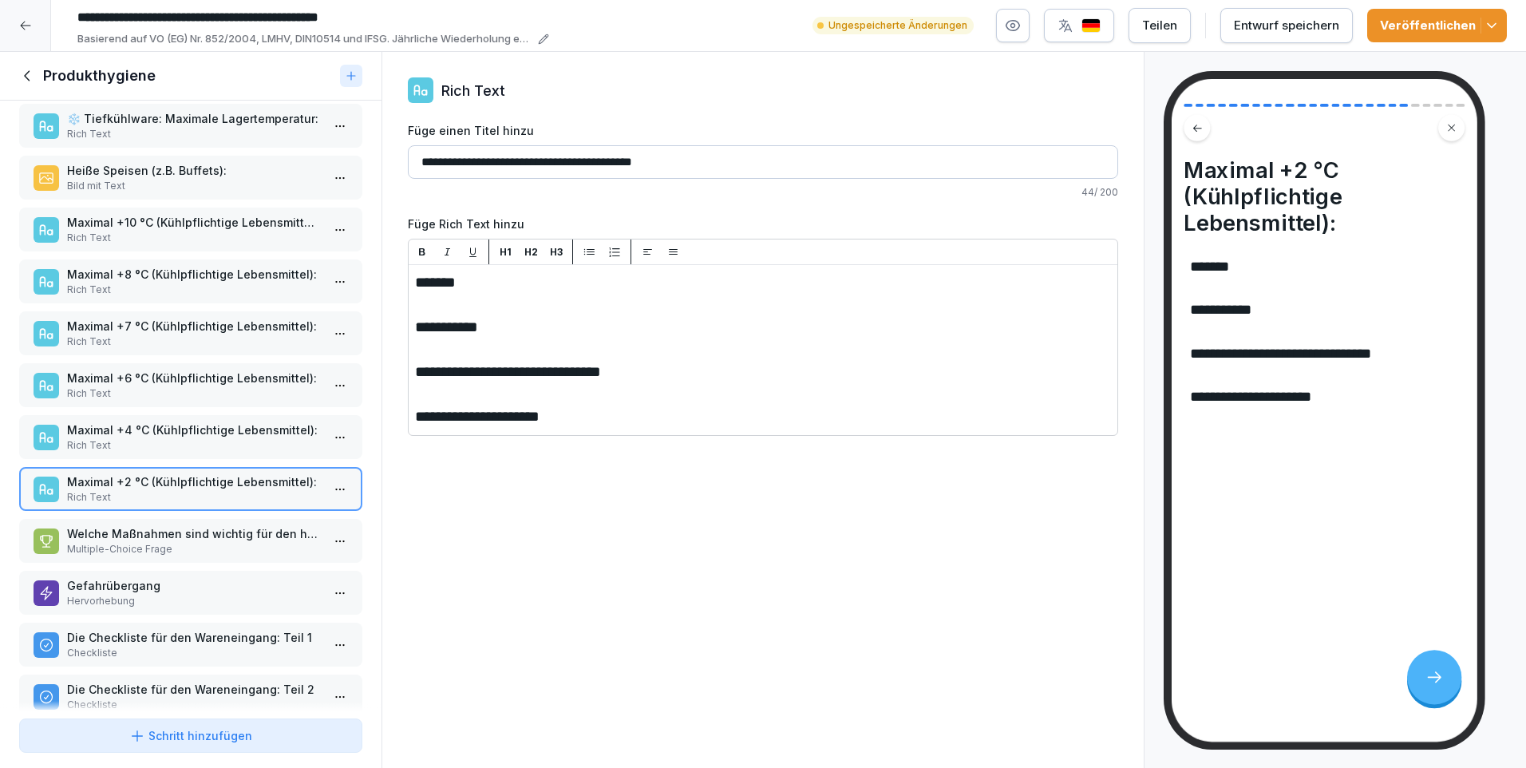
click at [192, 539] on p "Welche Maßnahmen sind wichtig für den hygienischen Umgang mit Lebensmitteln?" at bounding box center [194, 533] width 254 height 17
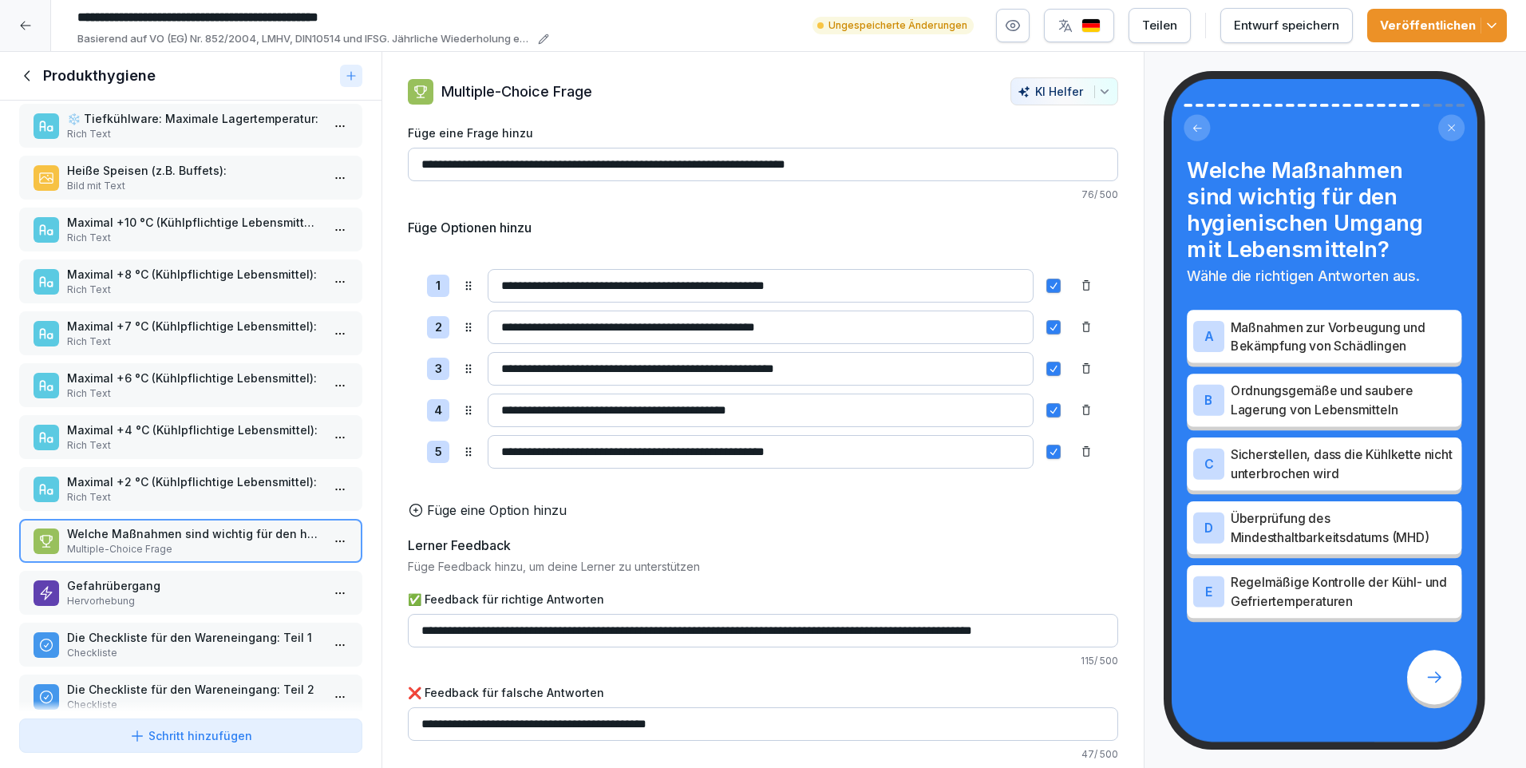
scroll to position [17, 0]
click at [175, 588] on p "Gefahrübergang" at bounding box center [194, 585] width 254 height 17
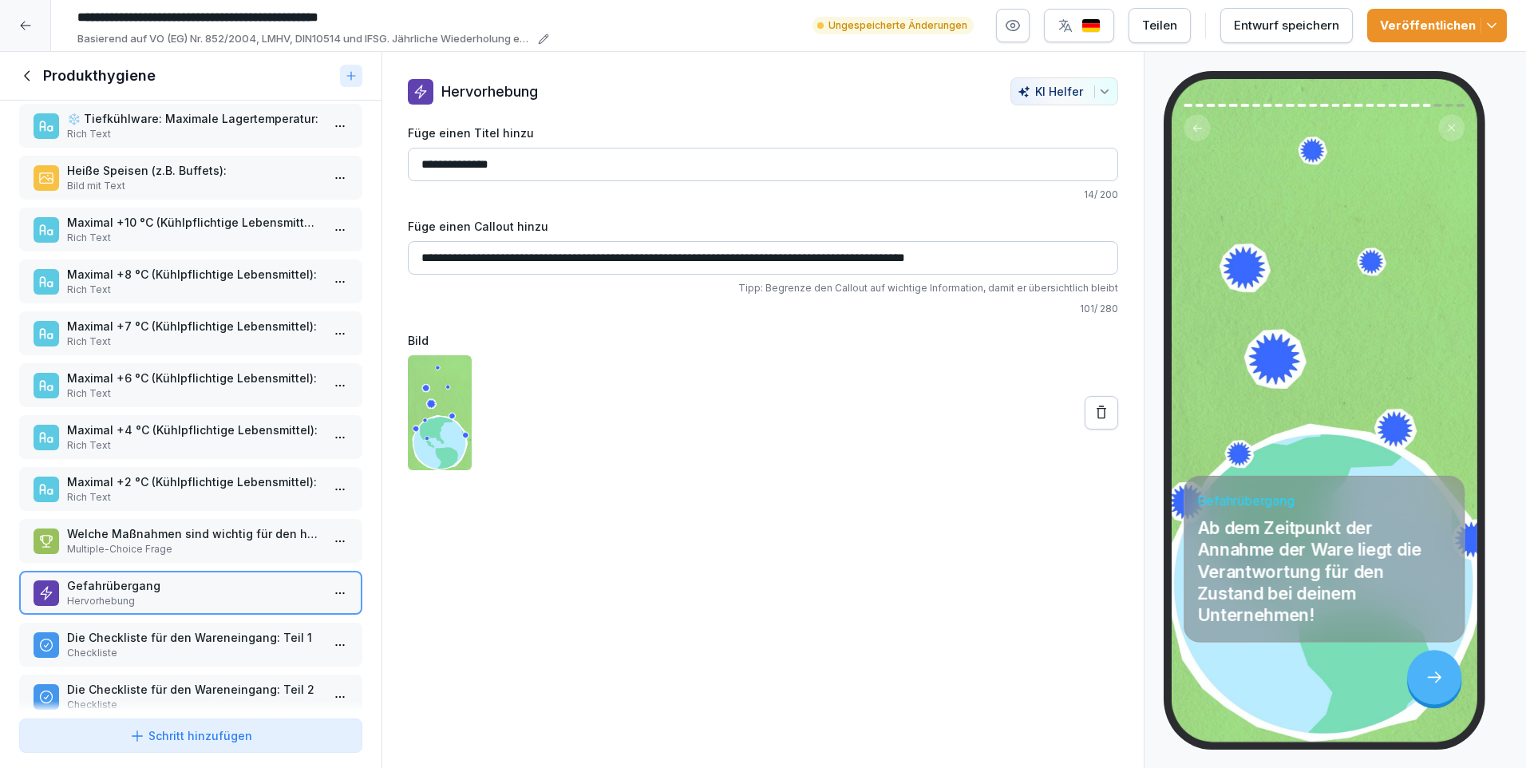
scroll to position [718, 0]
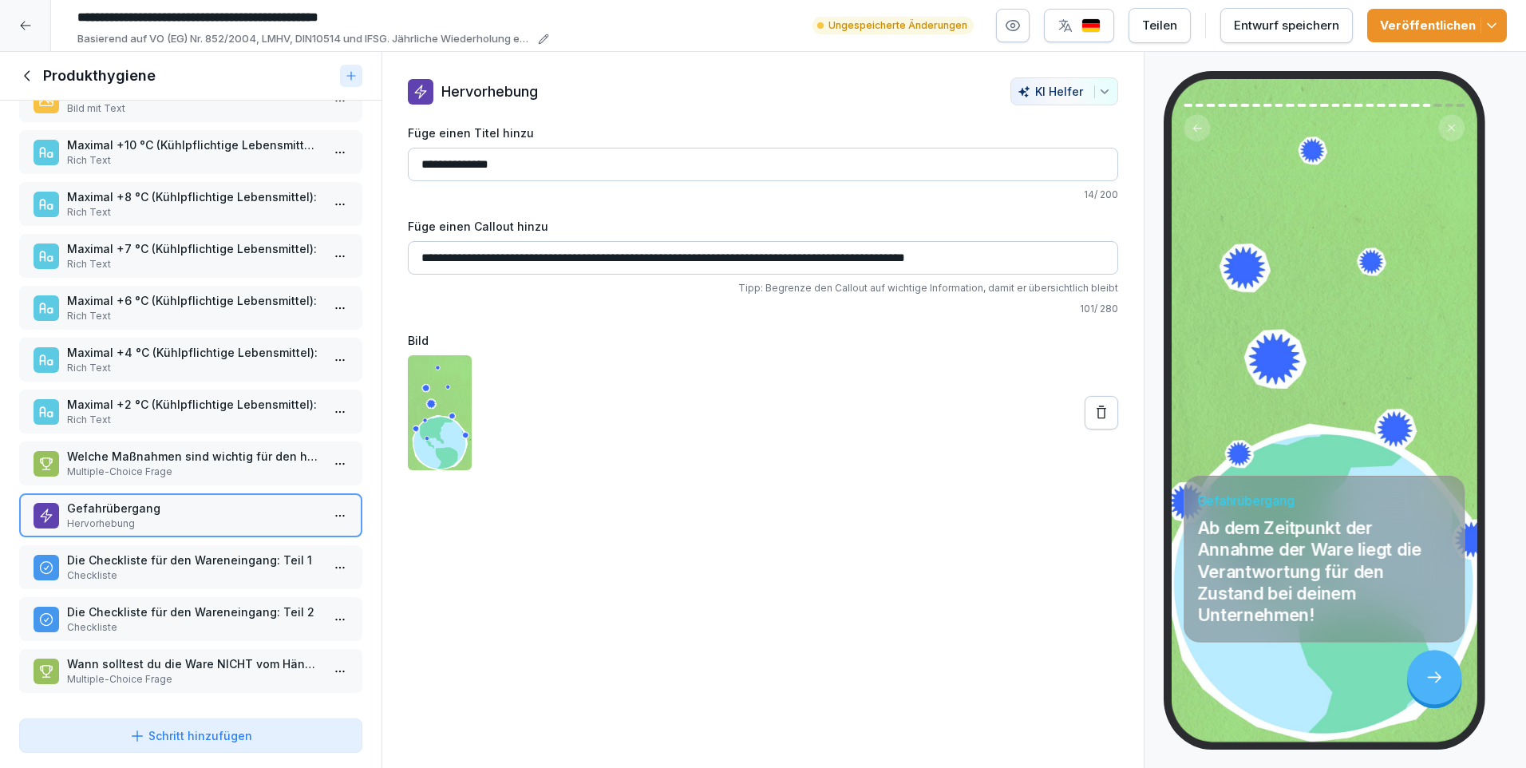
click at [172, 563] on p "Die Checkliste für den Wareneingang: Teil 1" at bounding box center [194, 559] width 254 height 17
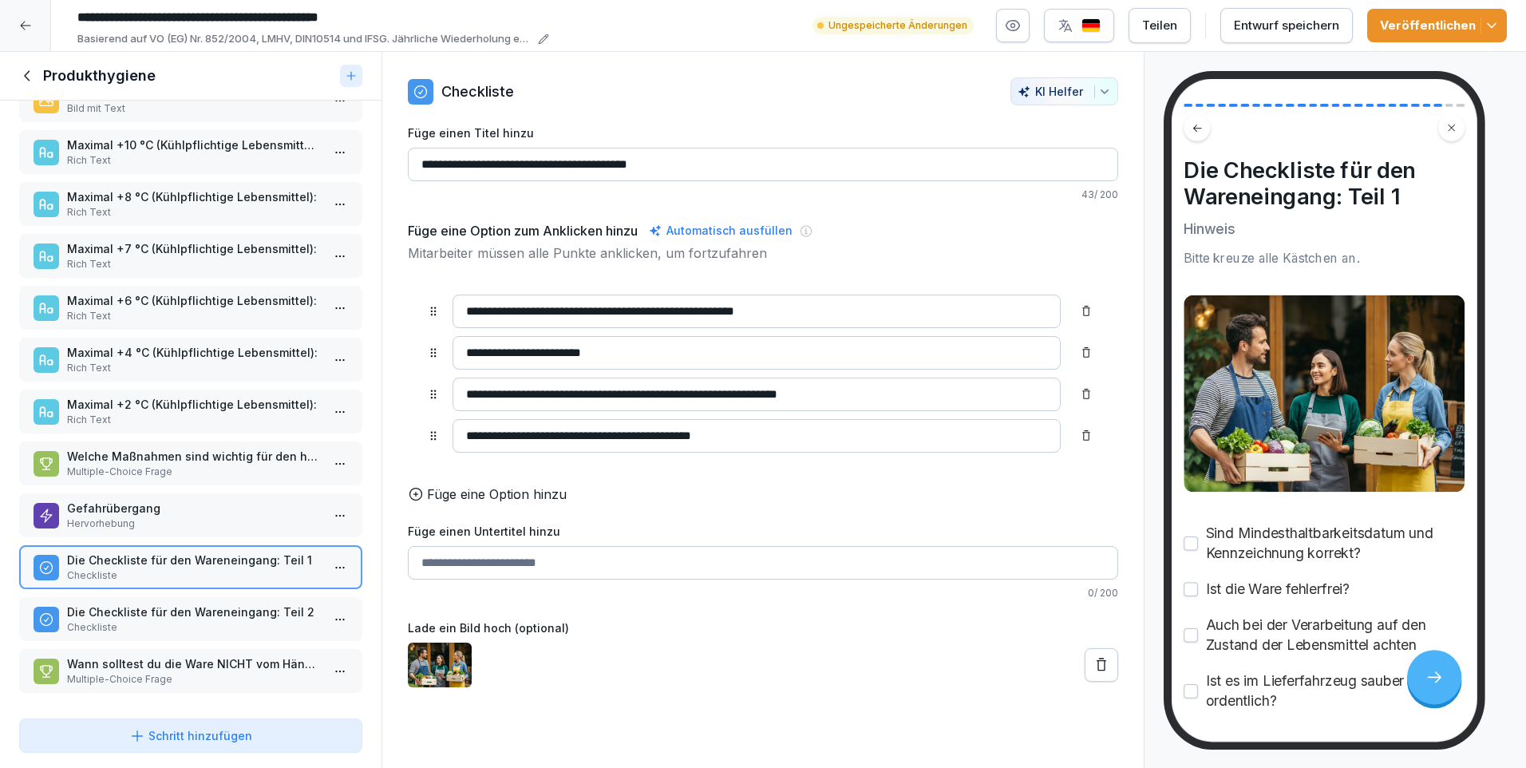
click at [243, 609] on p "Die Checkliste für den Wareneingang: Teil 2" at bounding box center [194, 611] width 254 height 17
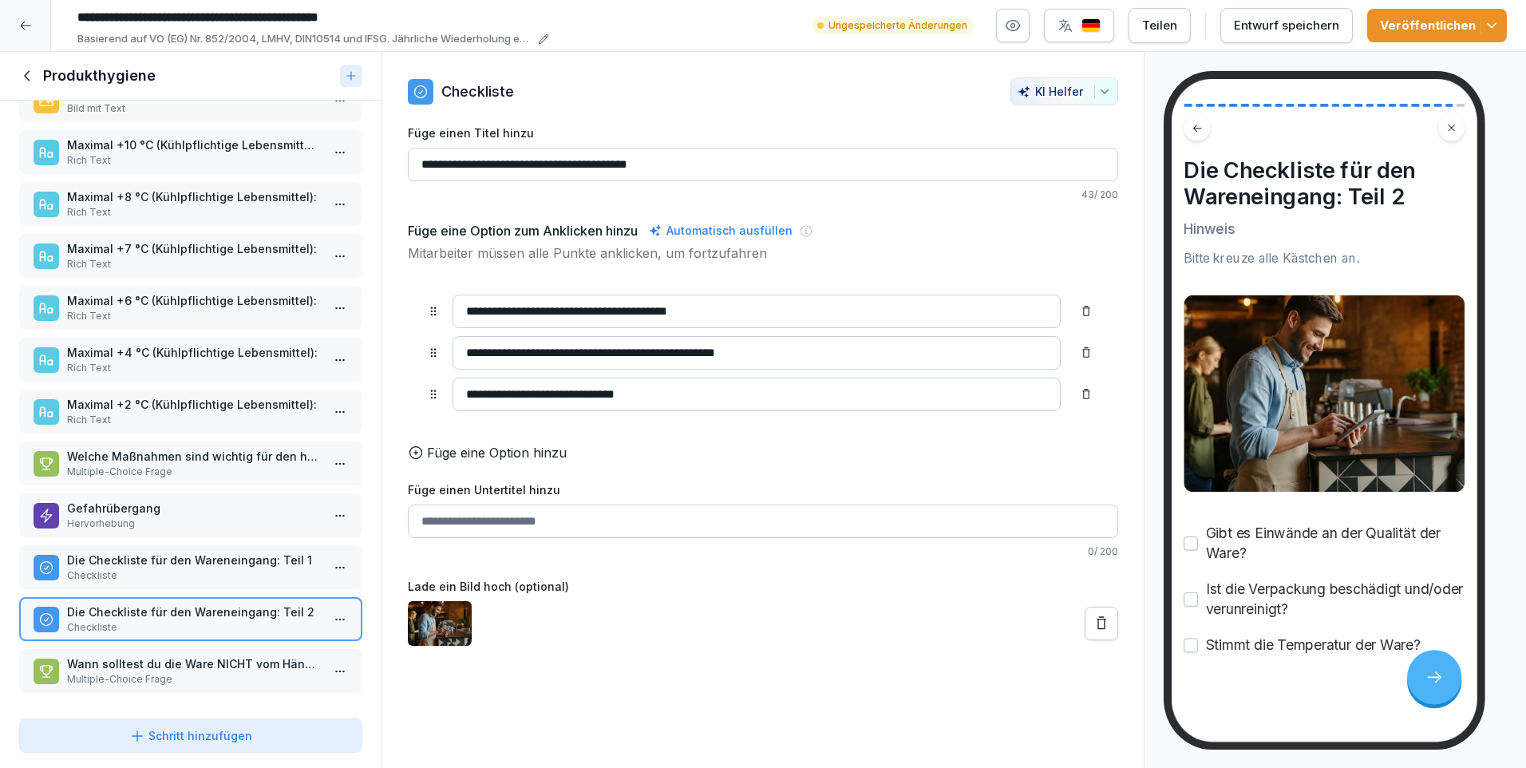
click at [237, 568] on p "Checkliste" at bounding box center [194, 575] width 254 height 14
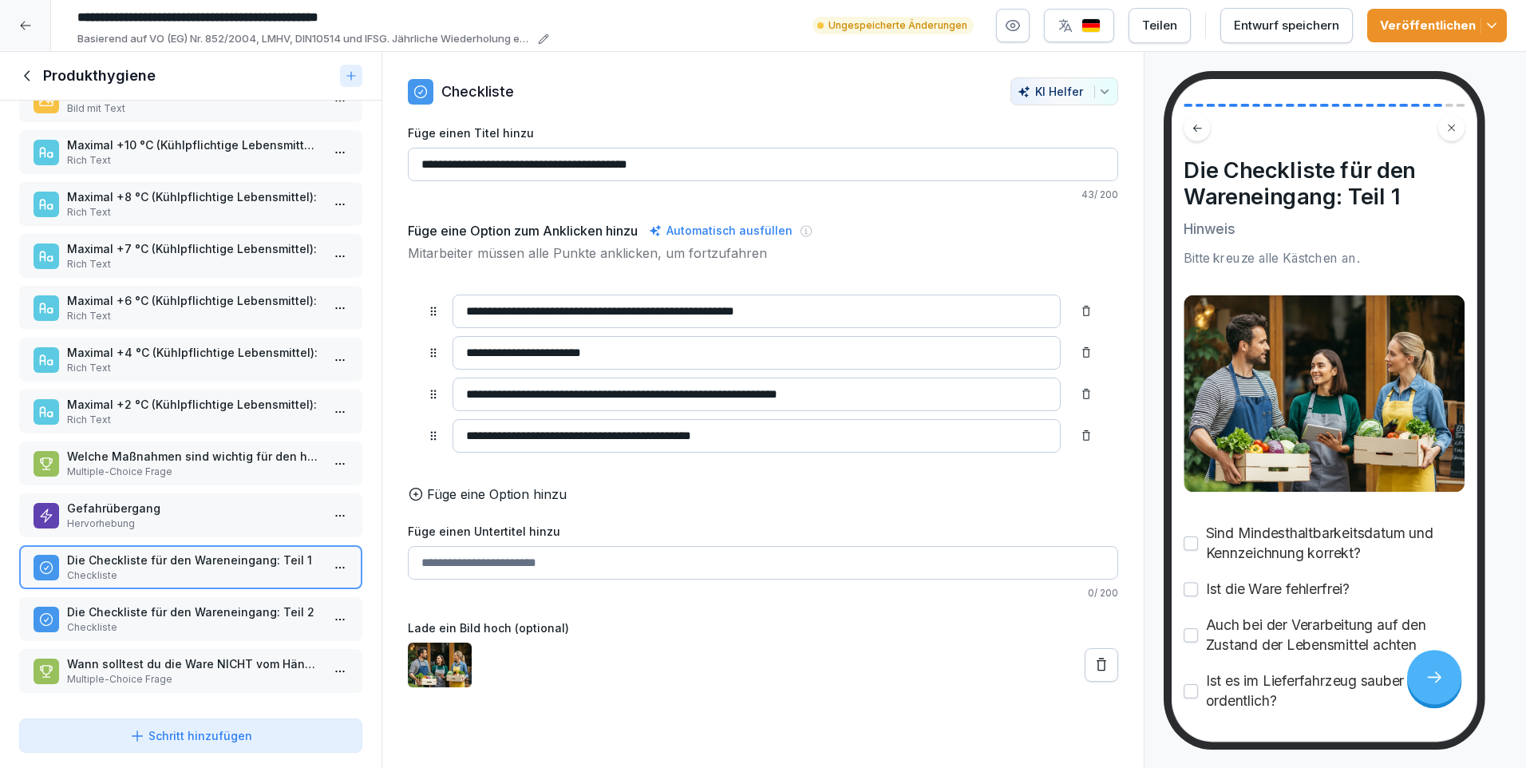
click at [488, 571] on input "Füge einen Untertitel hinzu" at bounding box center [763, 563] width 710 height 34
type input "**********"
click at [1262, 30] on div "Entwurf speichern" at bounding box center [1286, 26] width 105 height 18
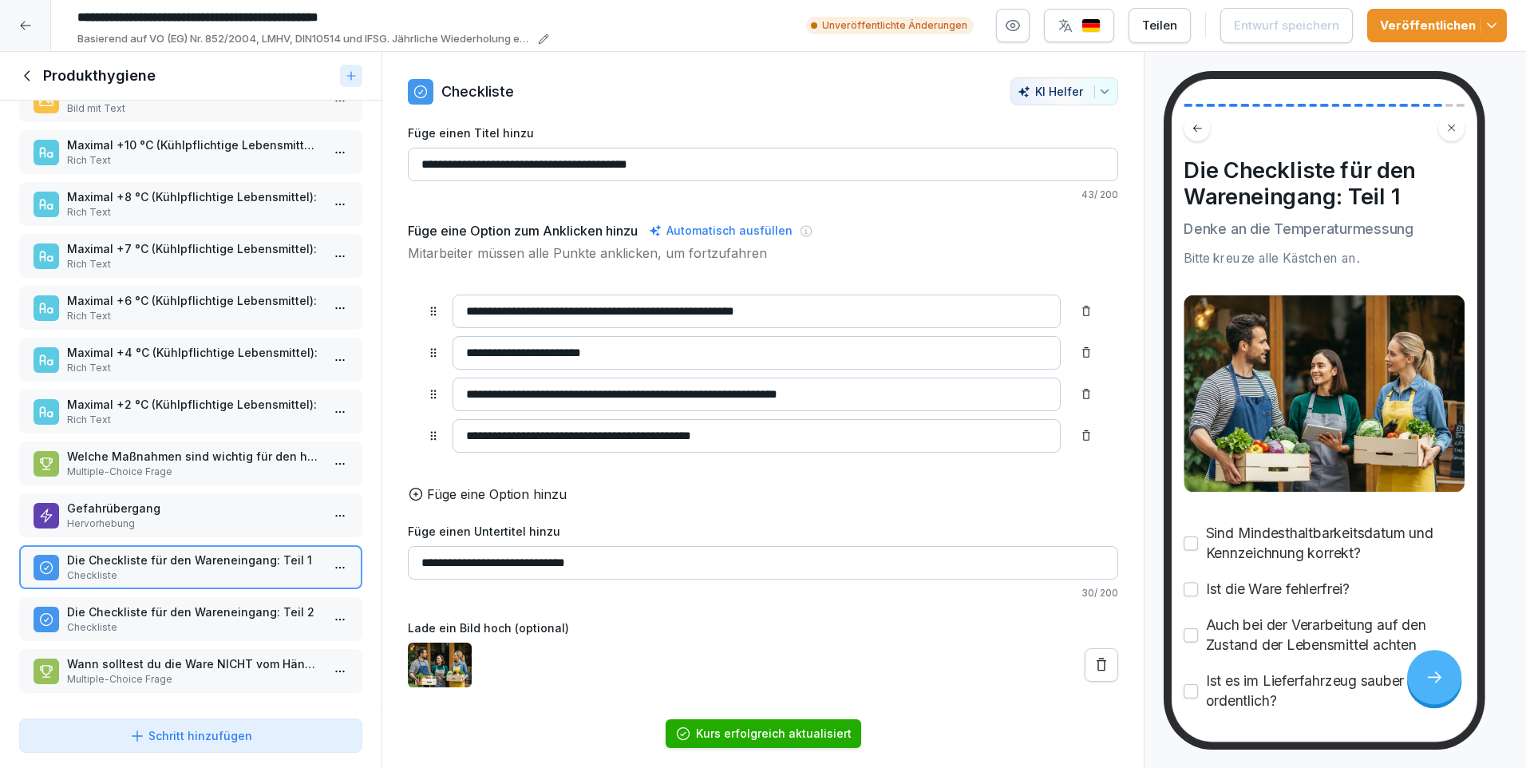
click at [179, 613] on p "Die Checkliste für den Wareneingang: Teil 2" at bounding box center [194, 611] width 254 height 17
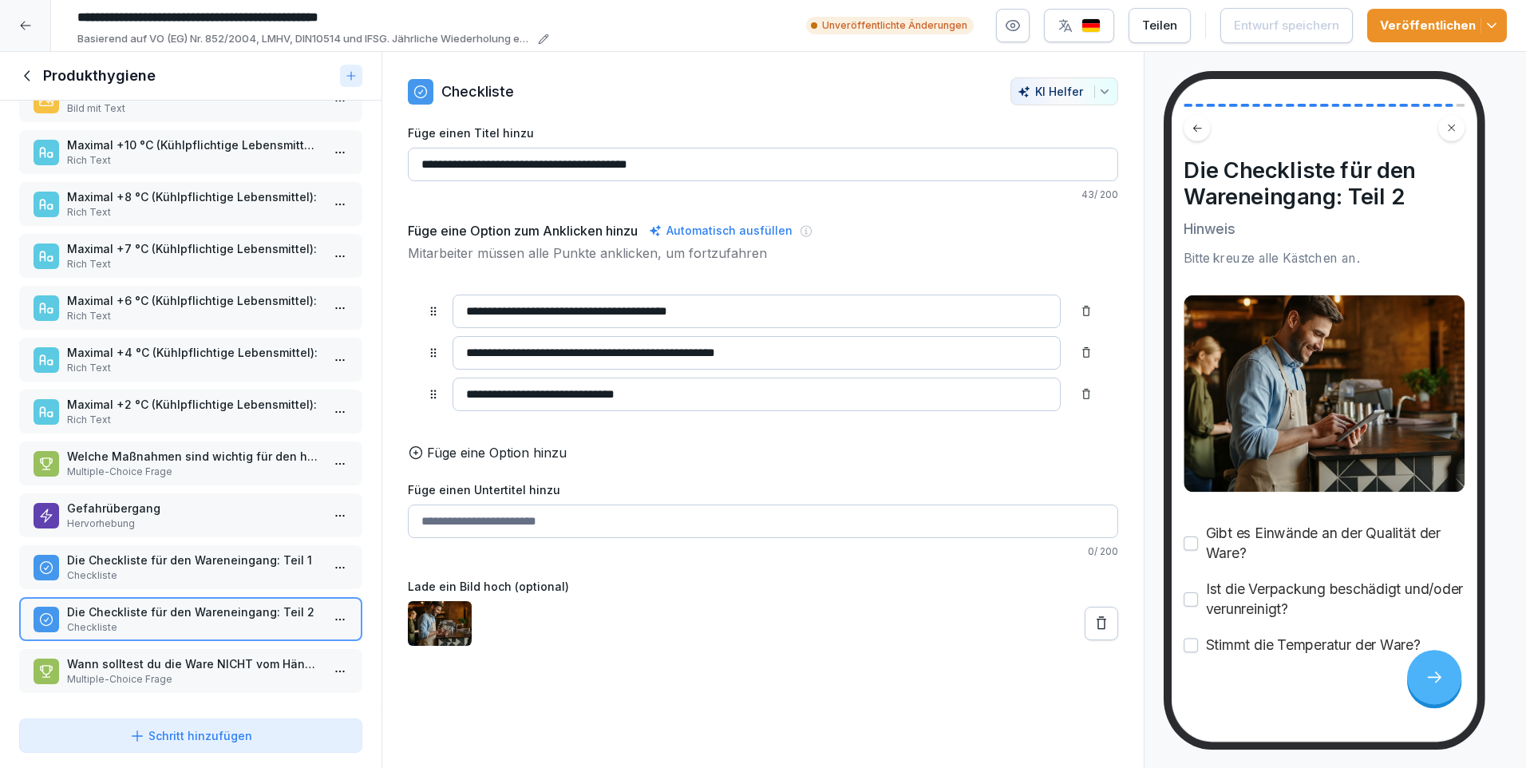
click at [193, 655] on p "Wann solltest du die Ware NICHT vom Händler annehmen?" at bounding box center [194, 663] width 254 height 17
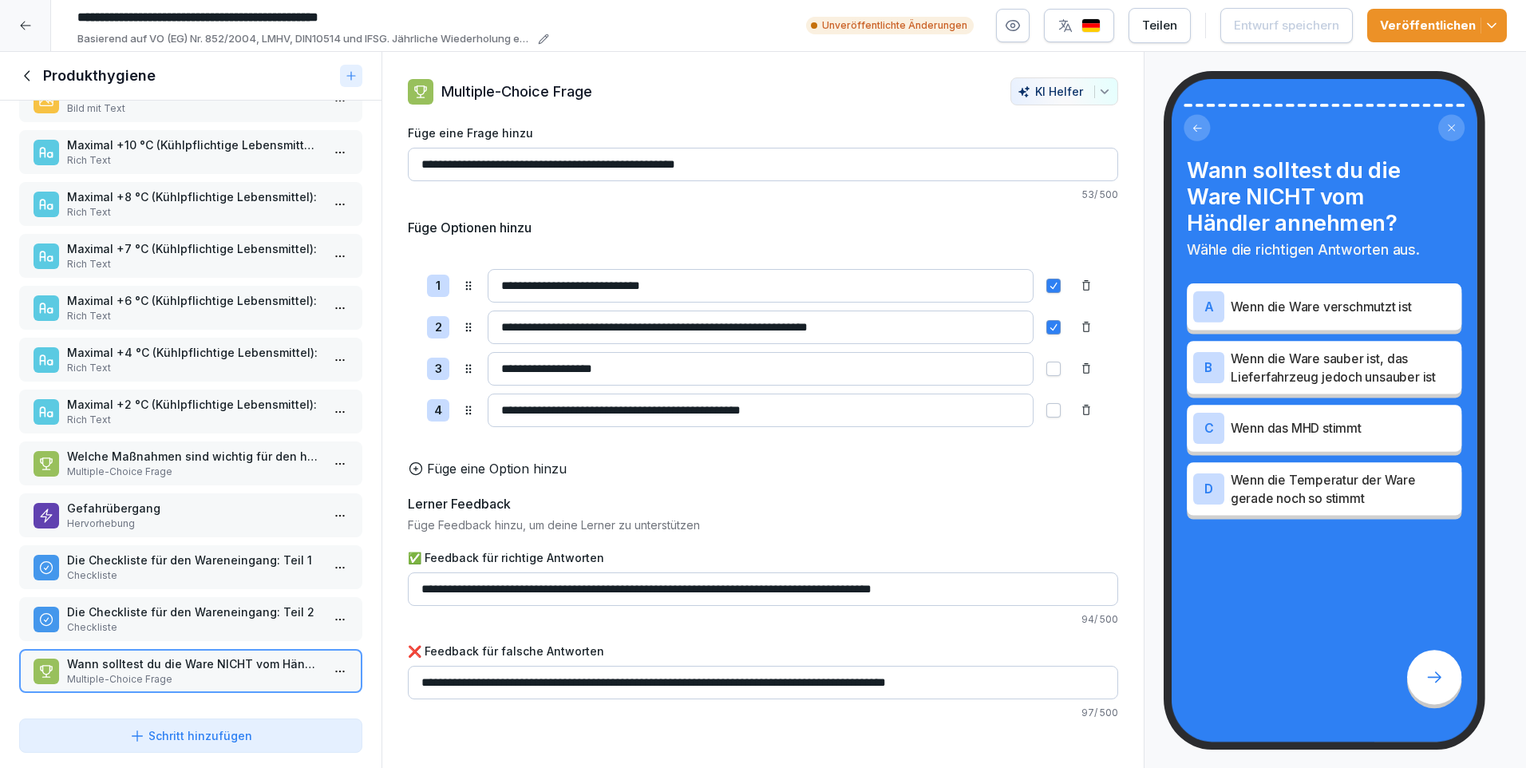
scroll to position [728, 0]
click at [30, 70] on icon at bounding box center [28, 76] width 18 height 18
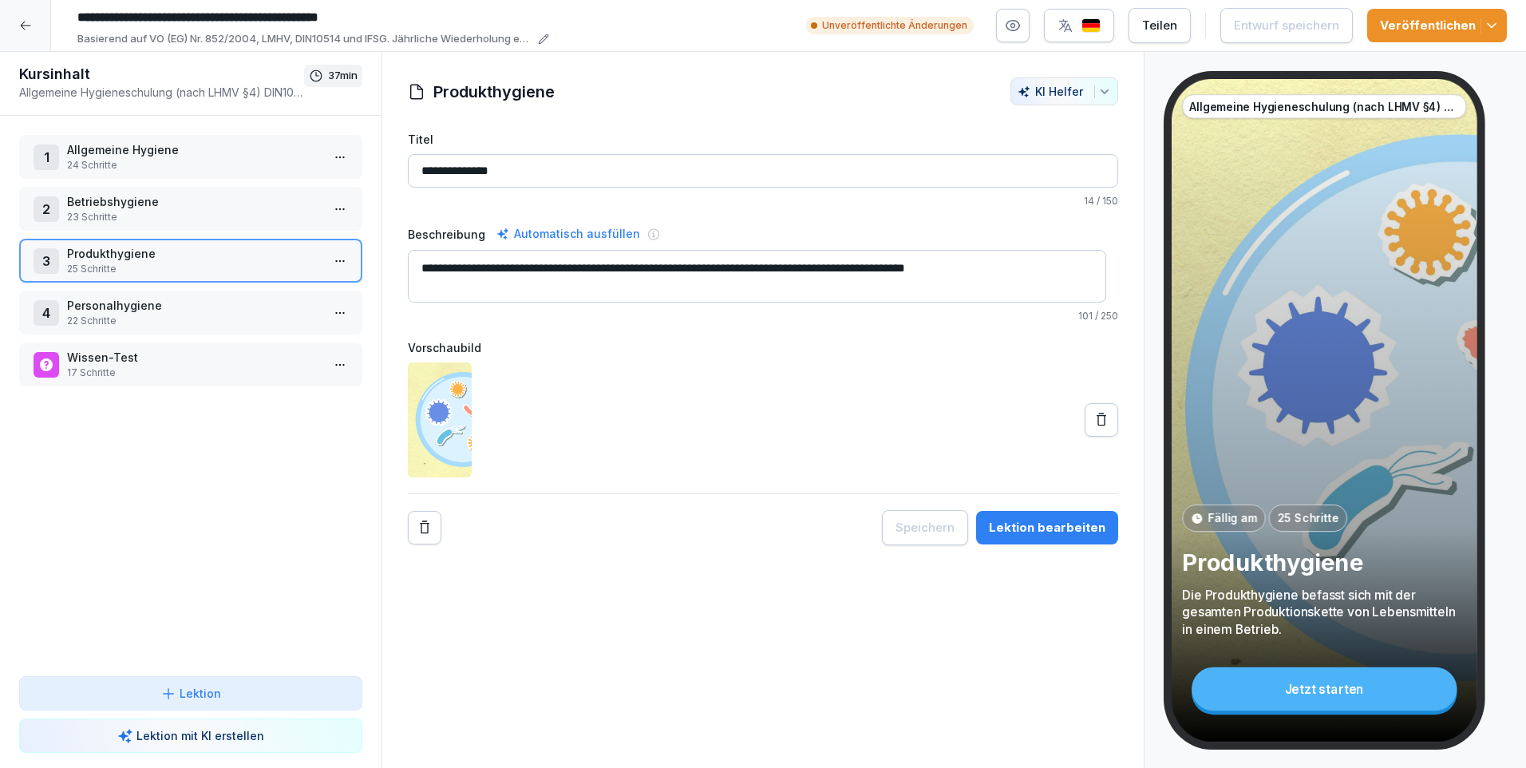
click at [116, 296] on div "4 Personalhygiene 22 Schritte" at bounding box center [190, 312] width 343 height 44
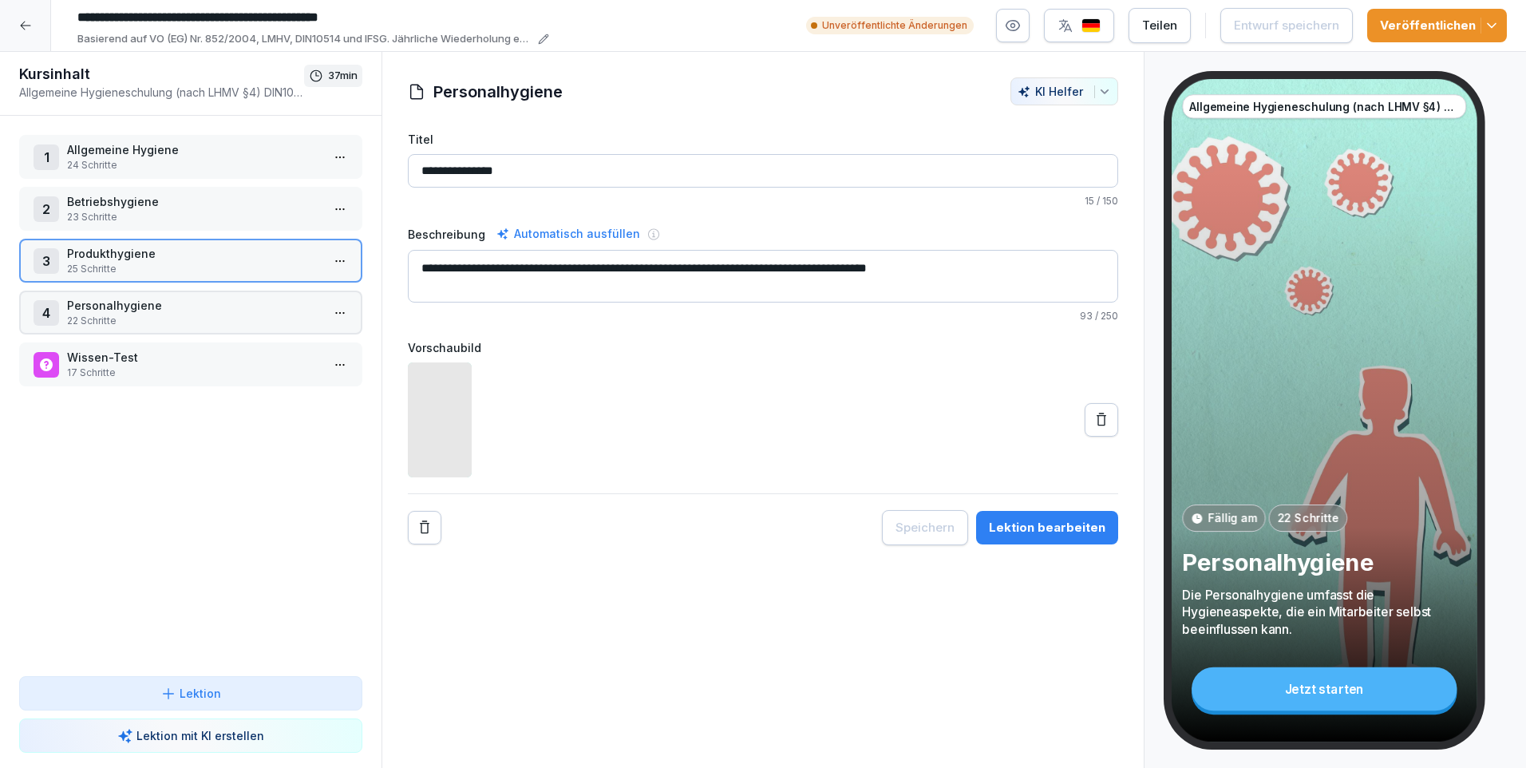
click at [116, 296] on div "4 Personalhygiene 22 Schritte" at bounding box center [190, 312] width 343 height 44
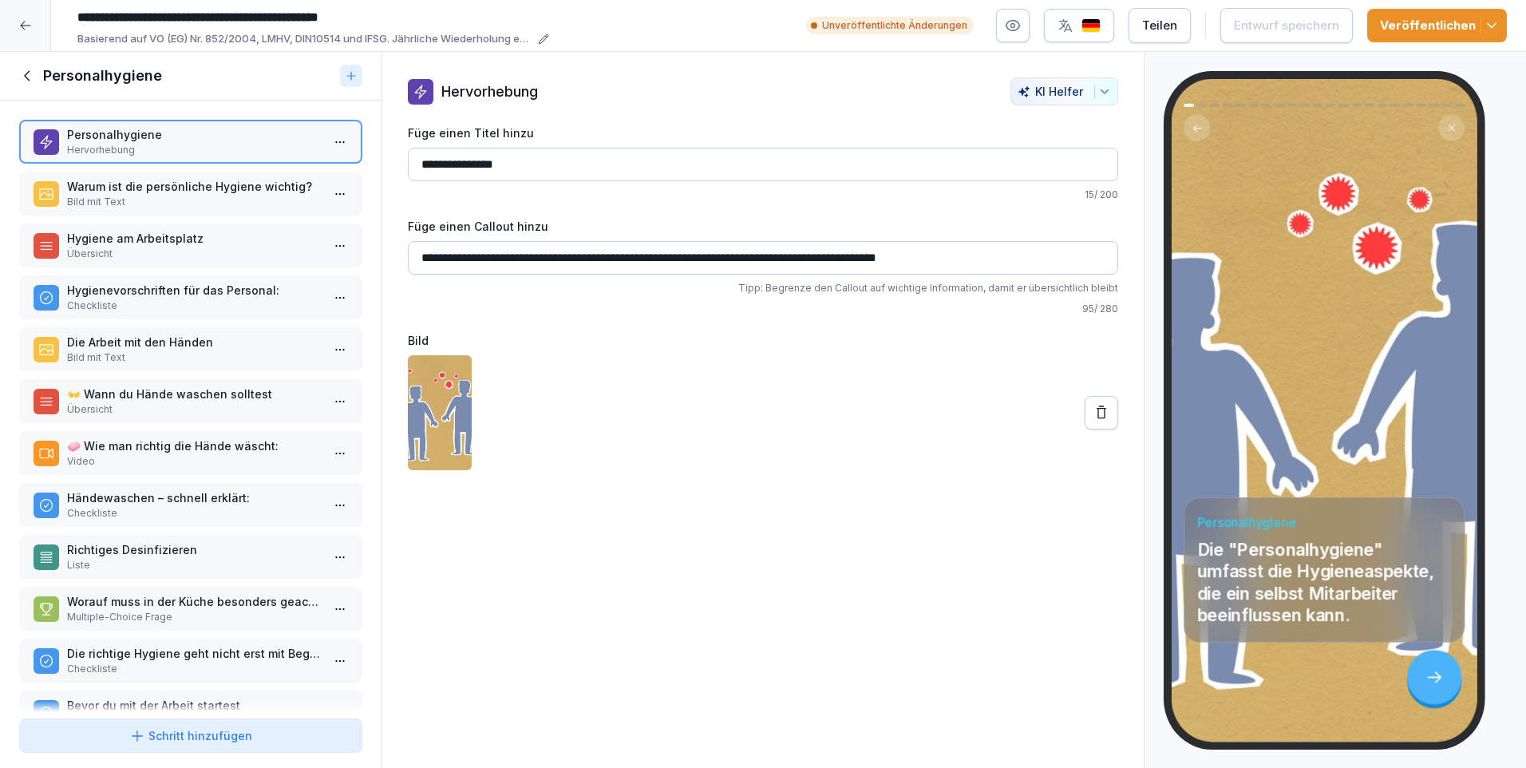
click at [106, 196] on p "Bild mit Text" at bounding box center [194, 202] width 254 height 14
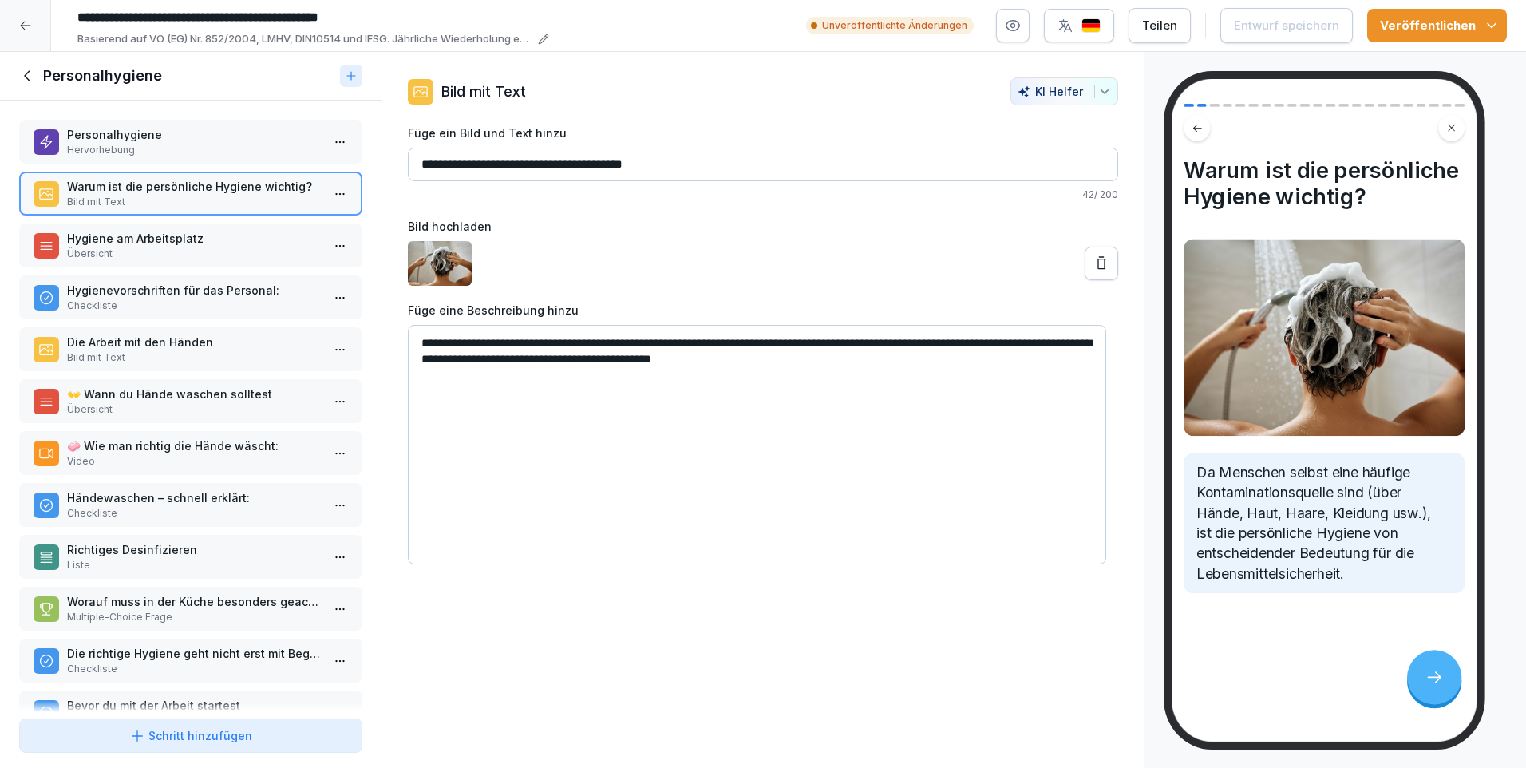
click at [127, 241] on p "Hygiene am Arbeitsplatz" at bounding box center [194, 238] width 254 height 17
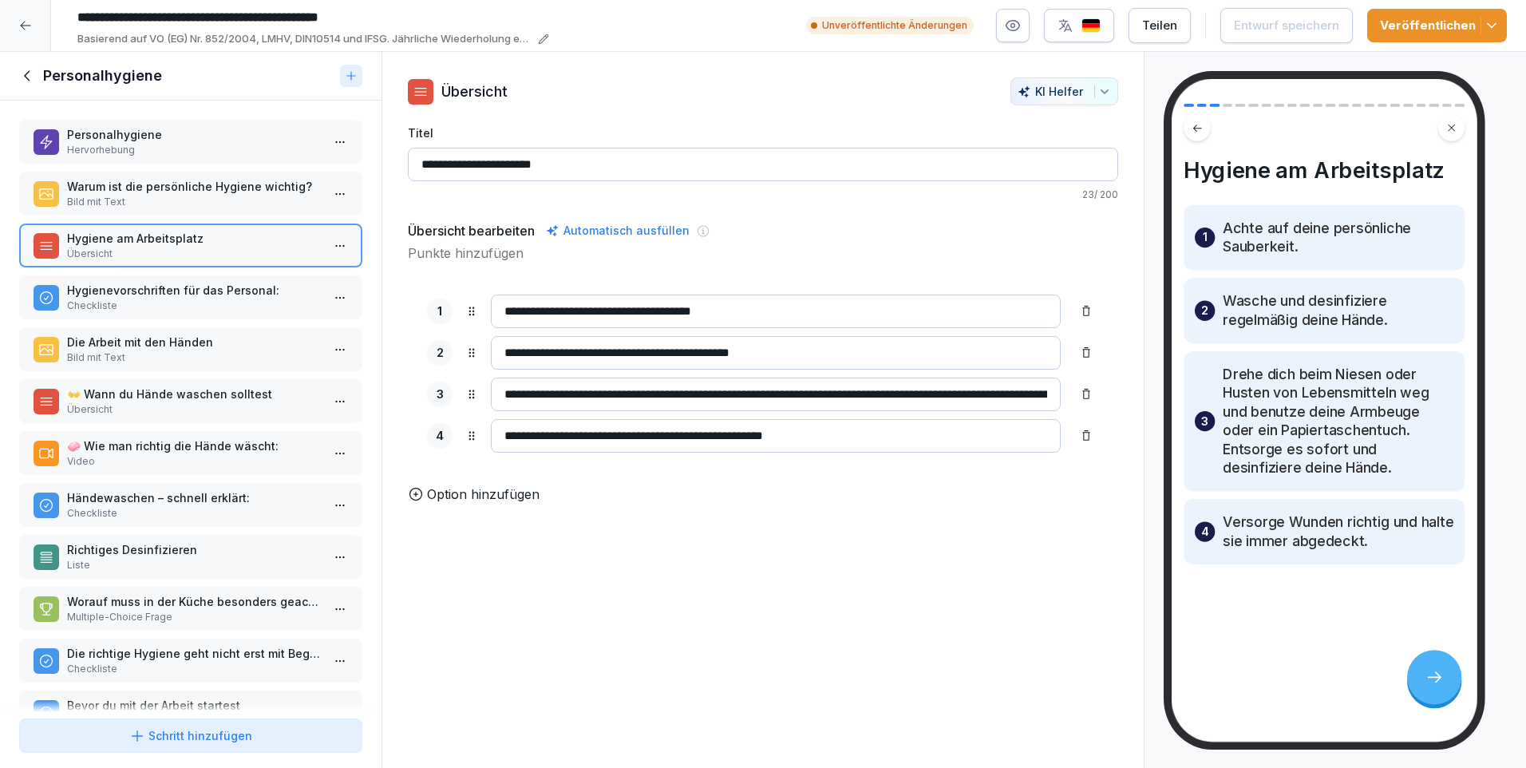
click at [134, 290] on p "Hygienevorschriften für das Personal:" at bounding box center [194, 290] width 254 height 17
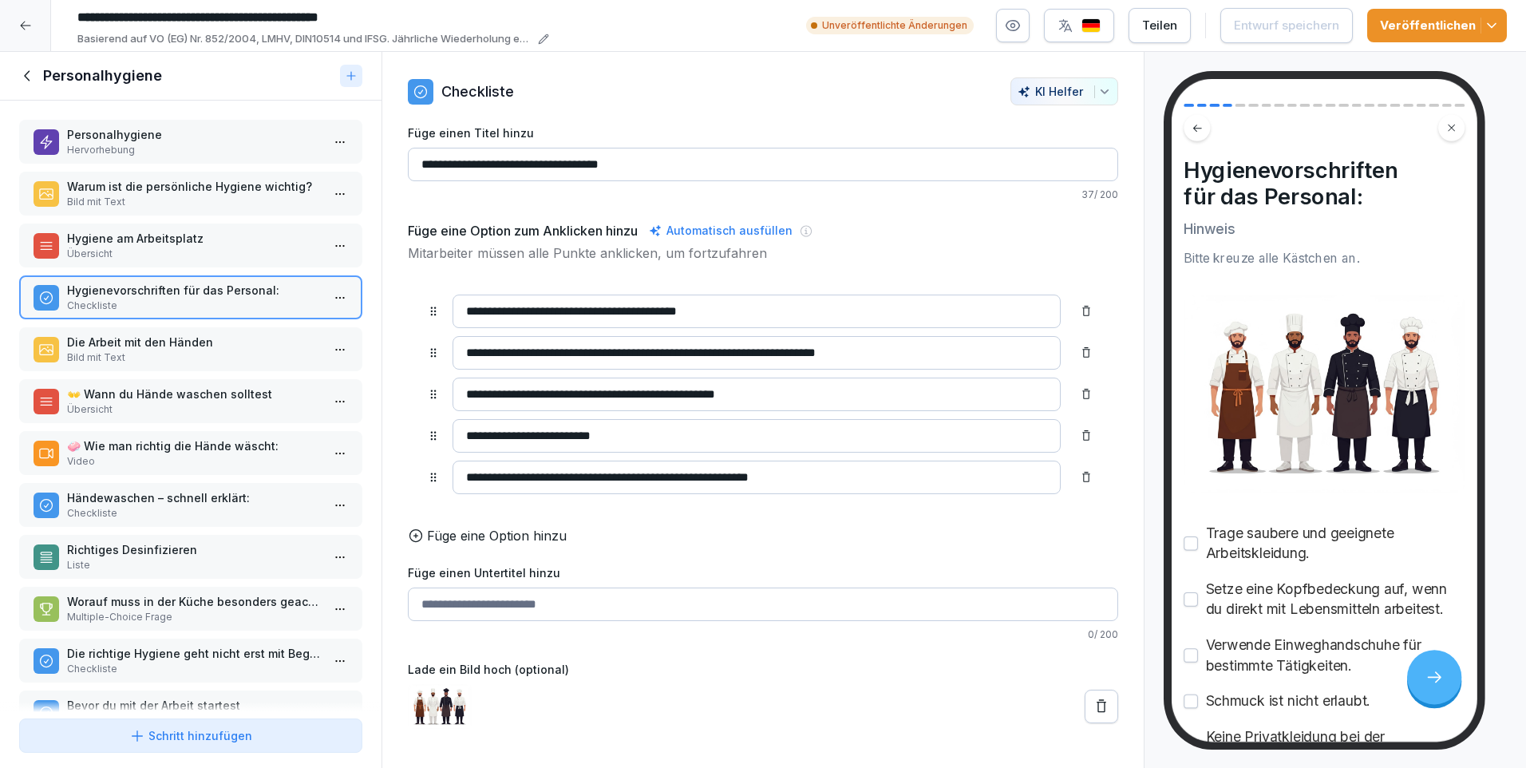
click at [138, 346] on p "Die Arbeit mit den Händen" at bounding box center [194, 342] width 254 height 17
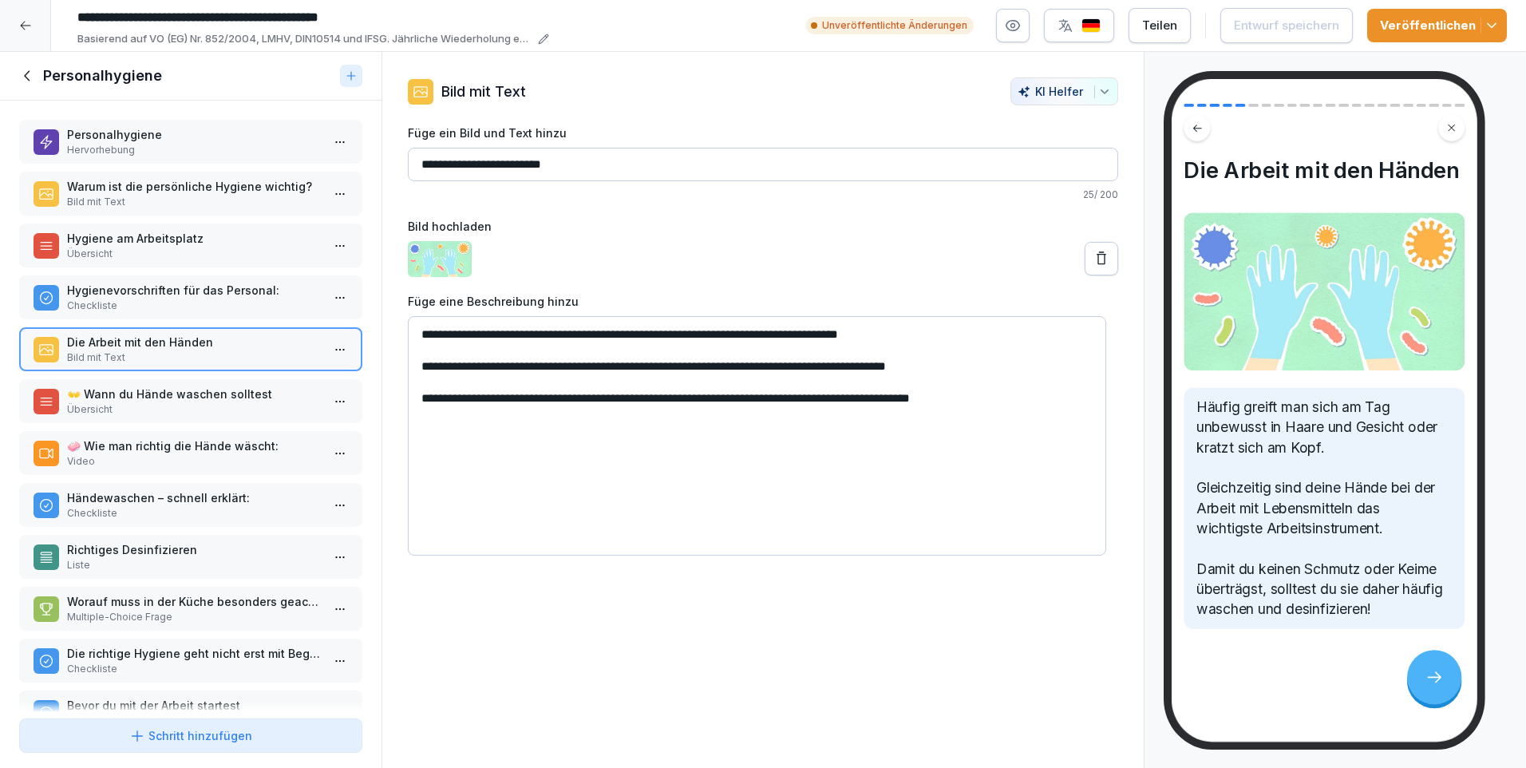
click at [146, 391] on p "👐 Wann du Hände waschen solltest" at bounding box center [194, 393] width 254 height 17
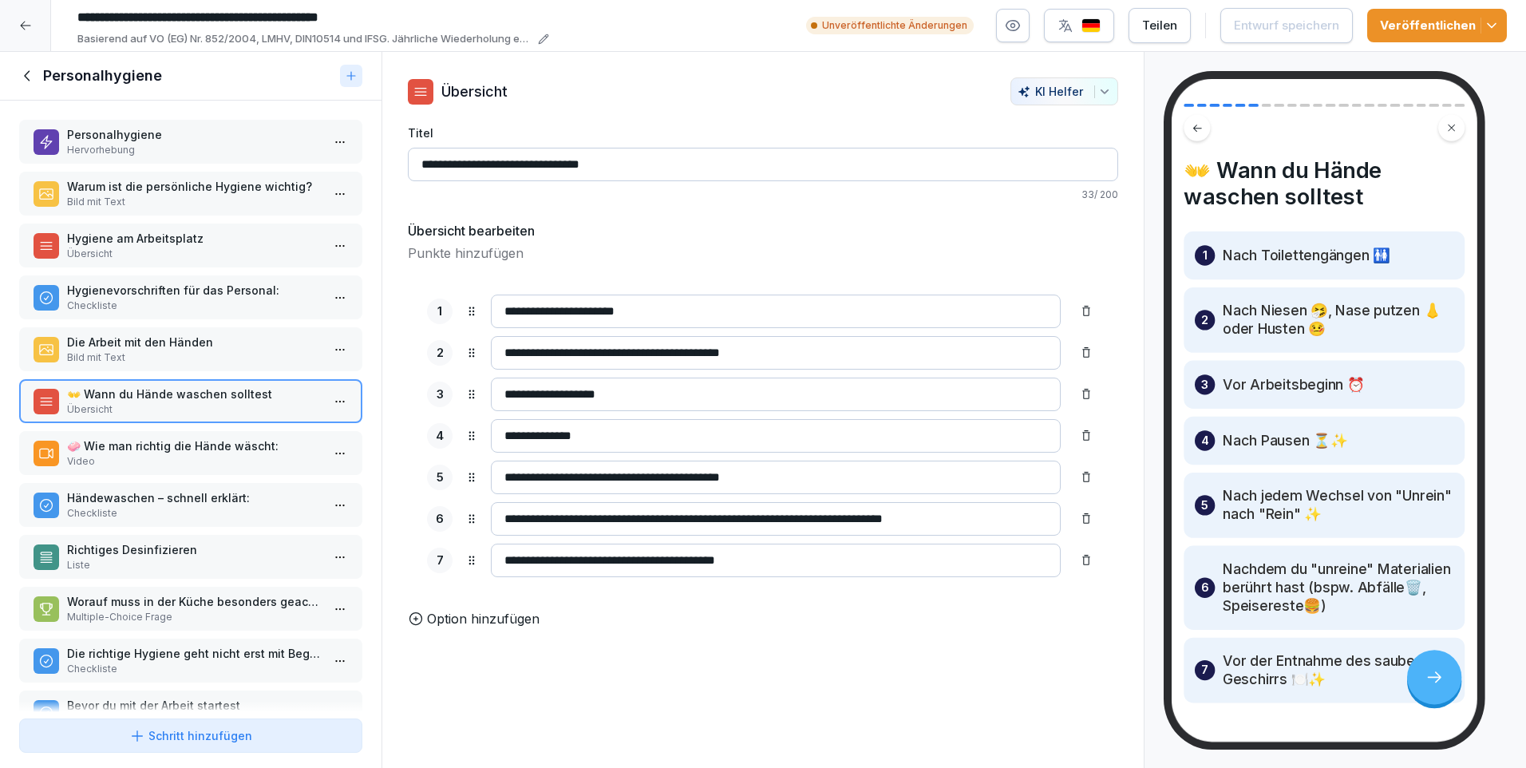
click at [147, 441] on p "🧼 Wie man richtig die Hände wäscht:" at bounding box center [194, 445] width 254 height 17
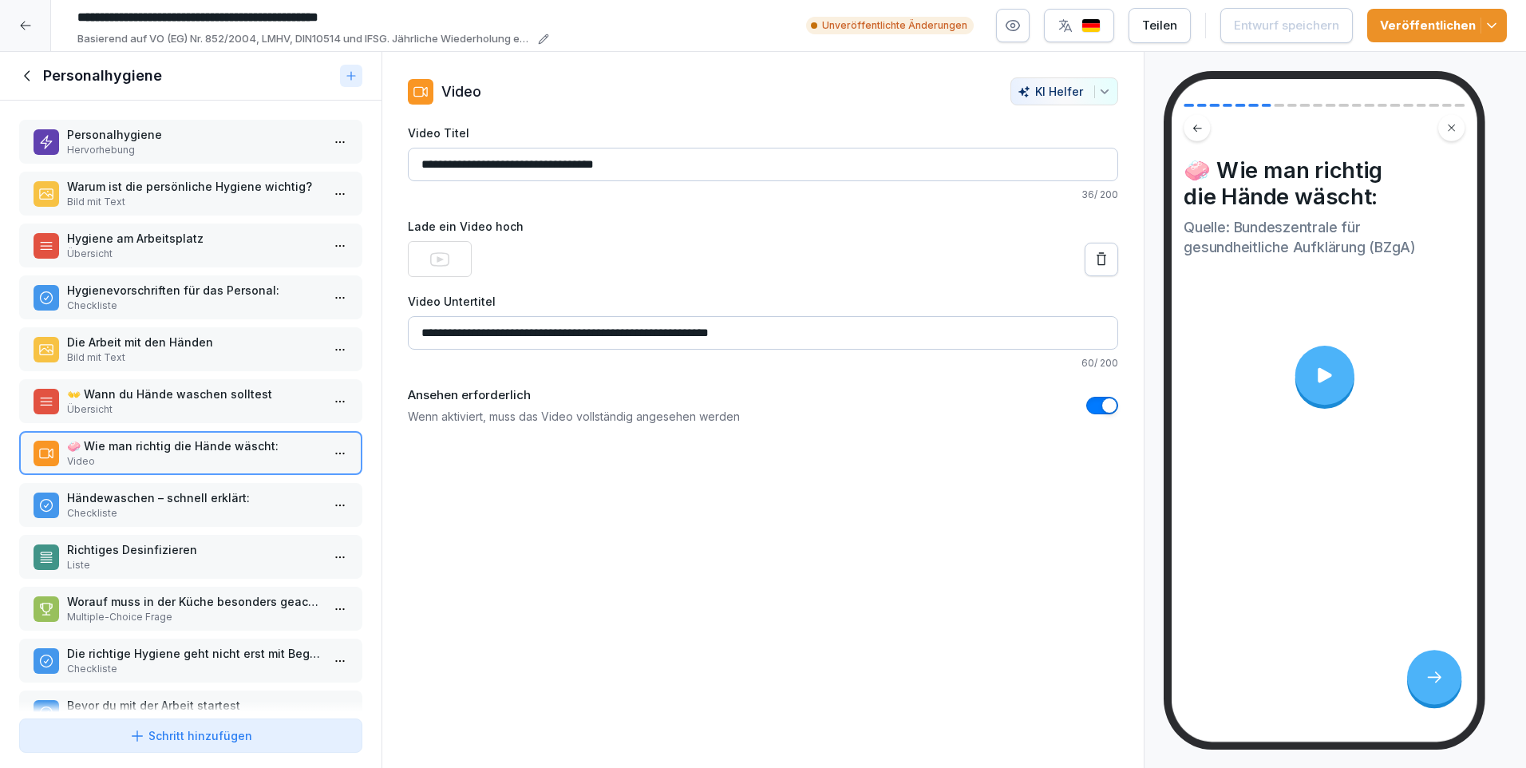
scroll to position [160, 0]
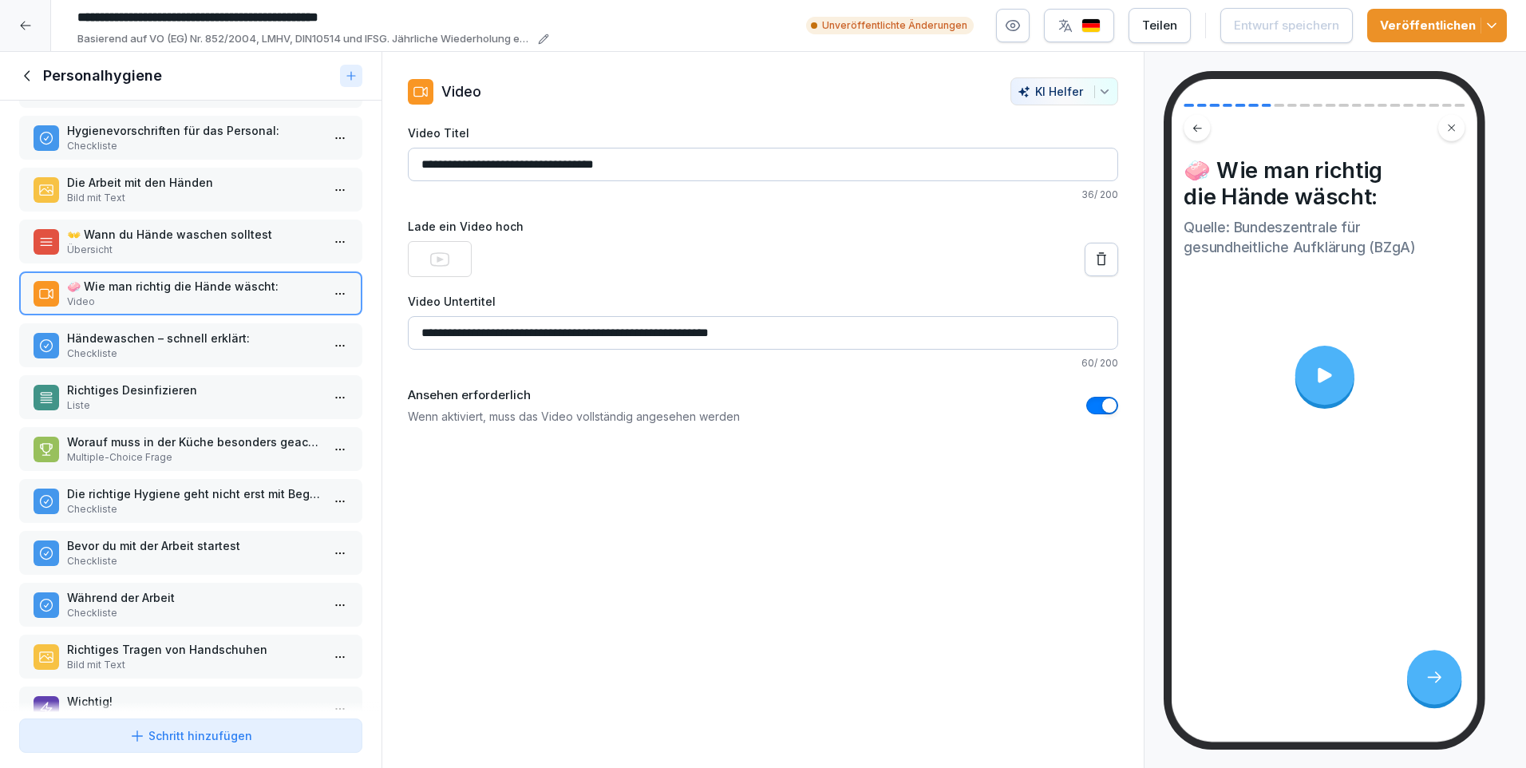
click at [133, 343] on p "Händewaschen – schnell erklärt:" at bounding box center [194, 338] width 254 height 17
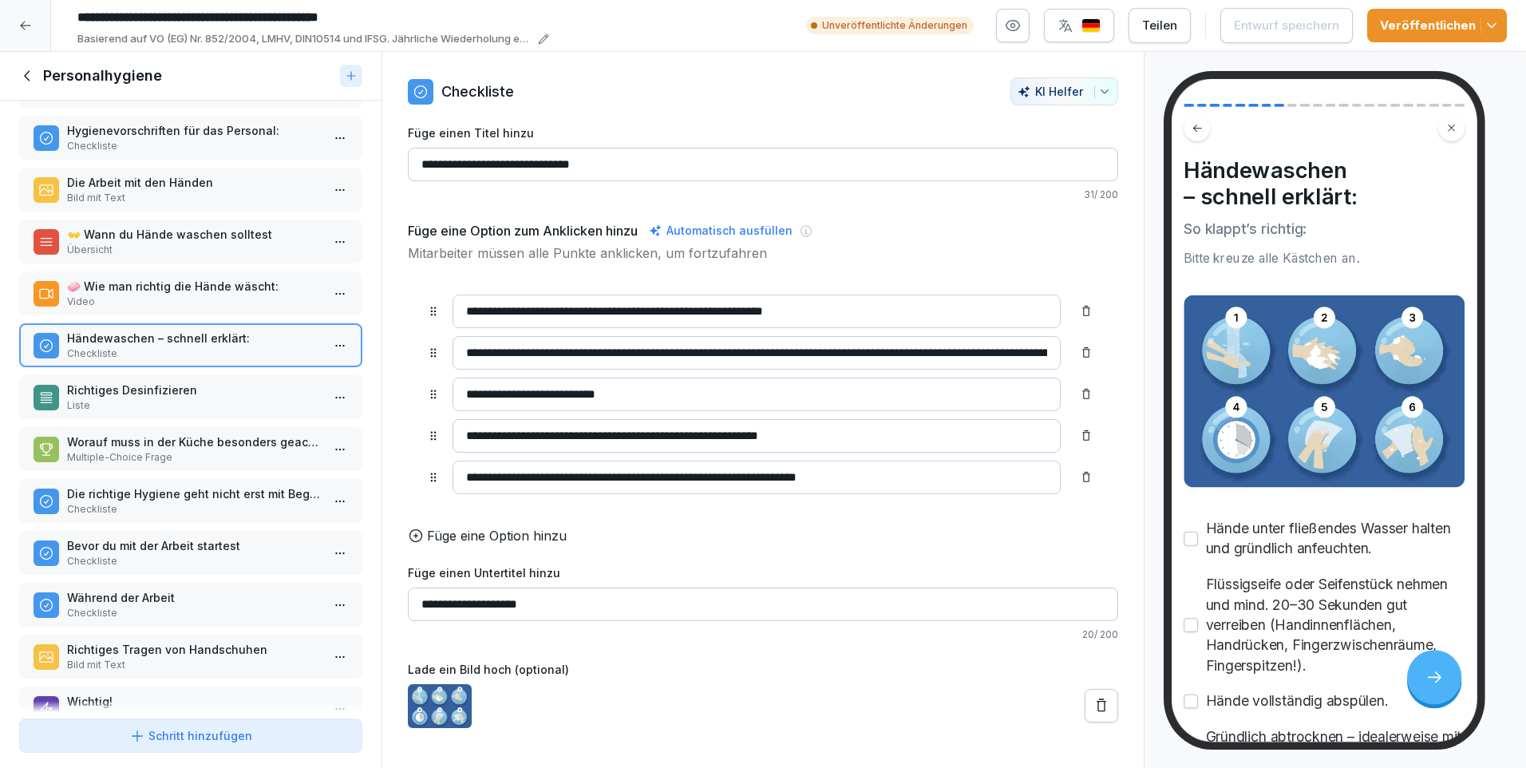
click at [151, 398] on p "Liste" at bounding box center [194, 405] width 254 height 14
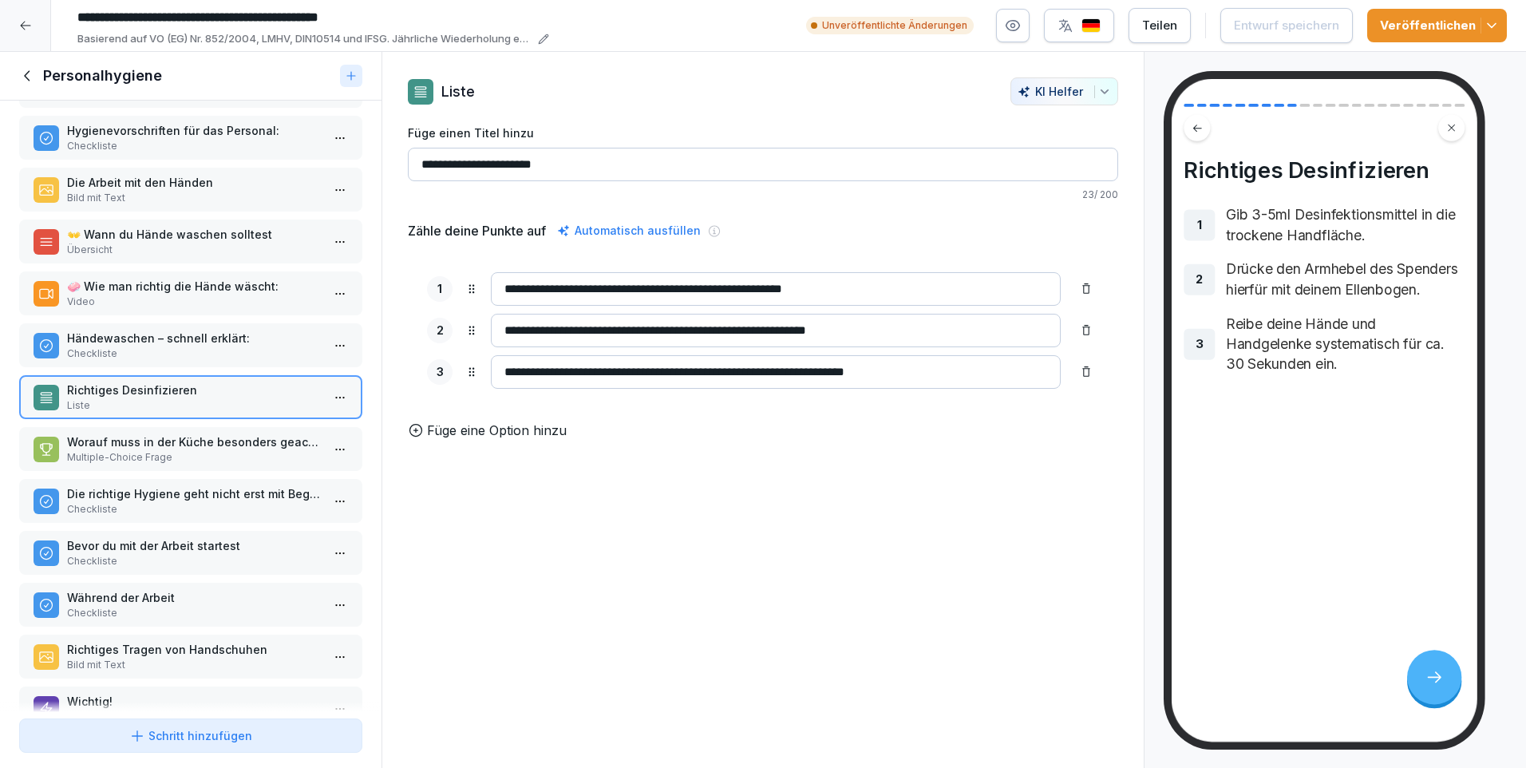
click at [152, 445] on p "Worauf muss in der Küche besonders geachtet werden?" at bounding box center [194, 441] width 254 height 17
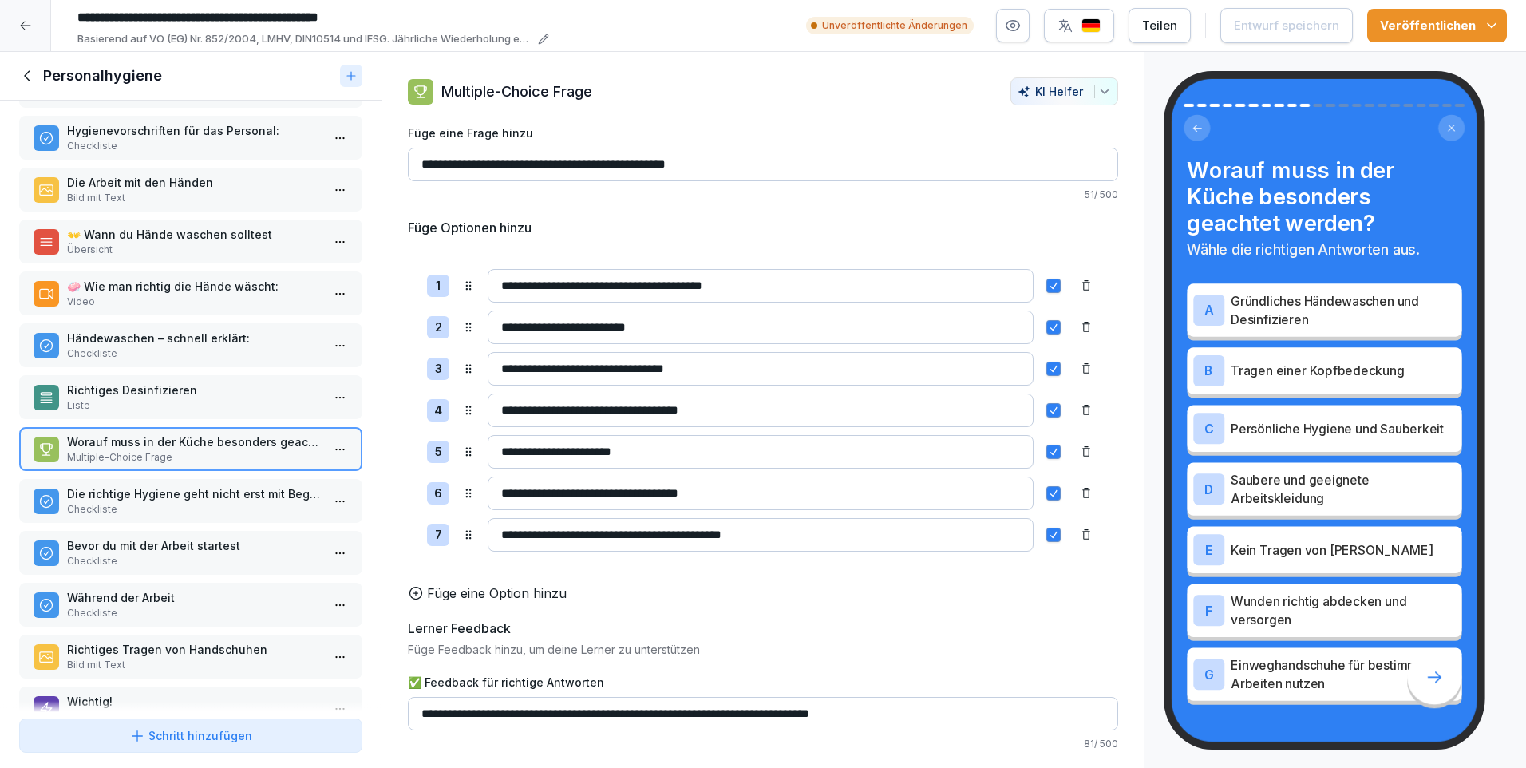
click at [143, 500] on p "Die richtige Hygiene geht nicht erst mit Beginn der Arbeit los." at bounding box center [194, 493] width 254 height 17
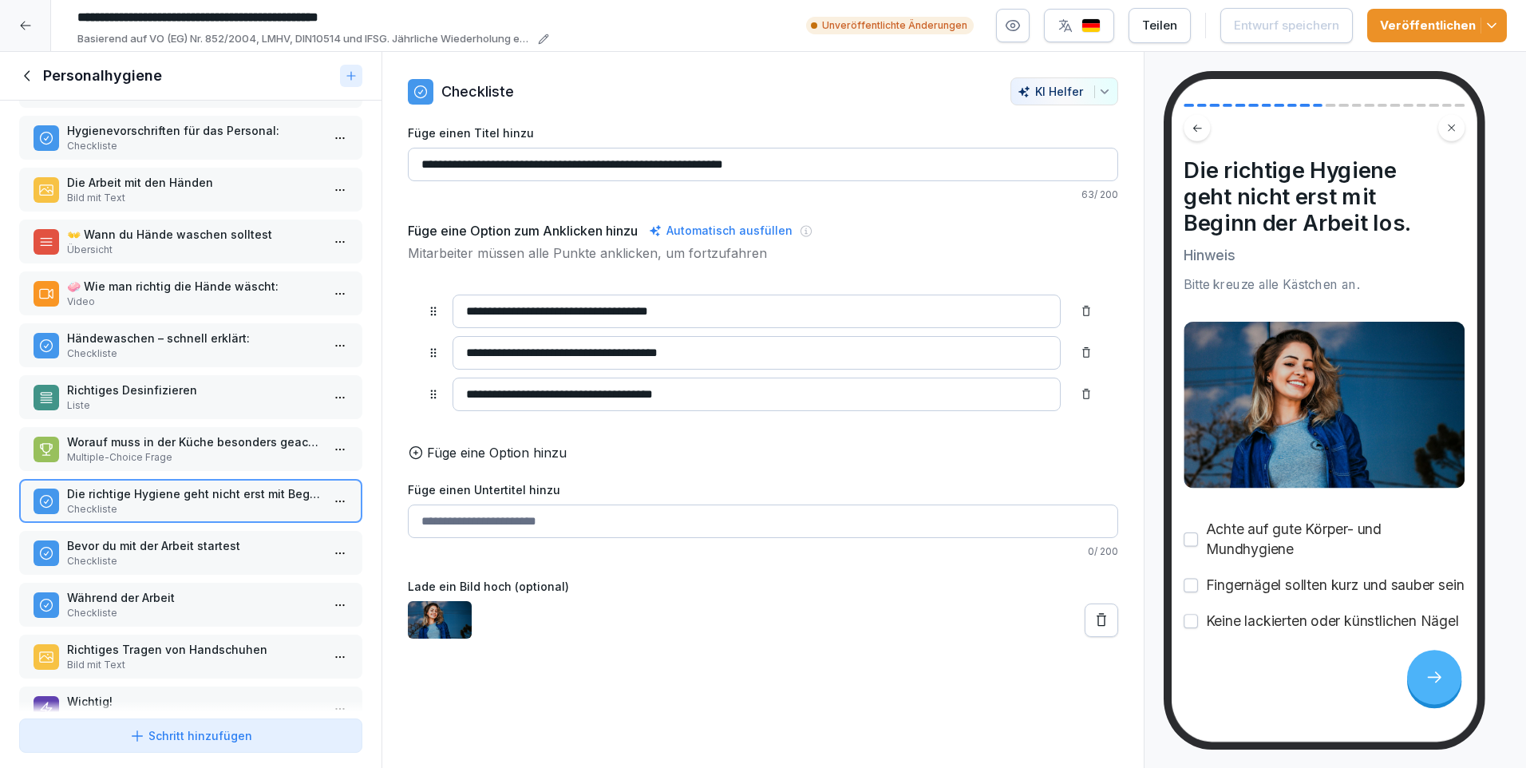
click at [470, 526] on input "Füge einen Untertitel hinzu" at bounding box center [763, 521] width 710 height 34
type input "**********"
click at [259, 545] on p "Bevor du mit der Arbeit startest" at bounding box center [194, 545] width 254 height 17
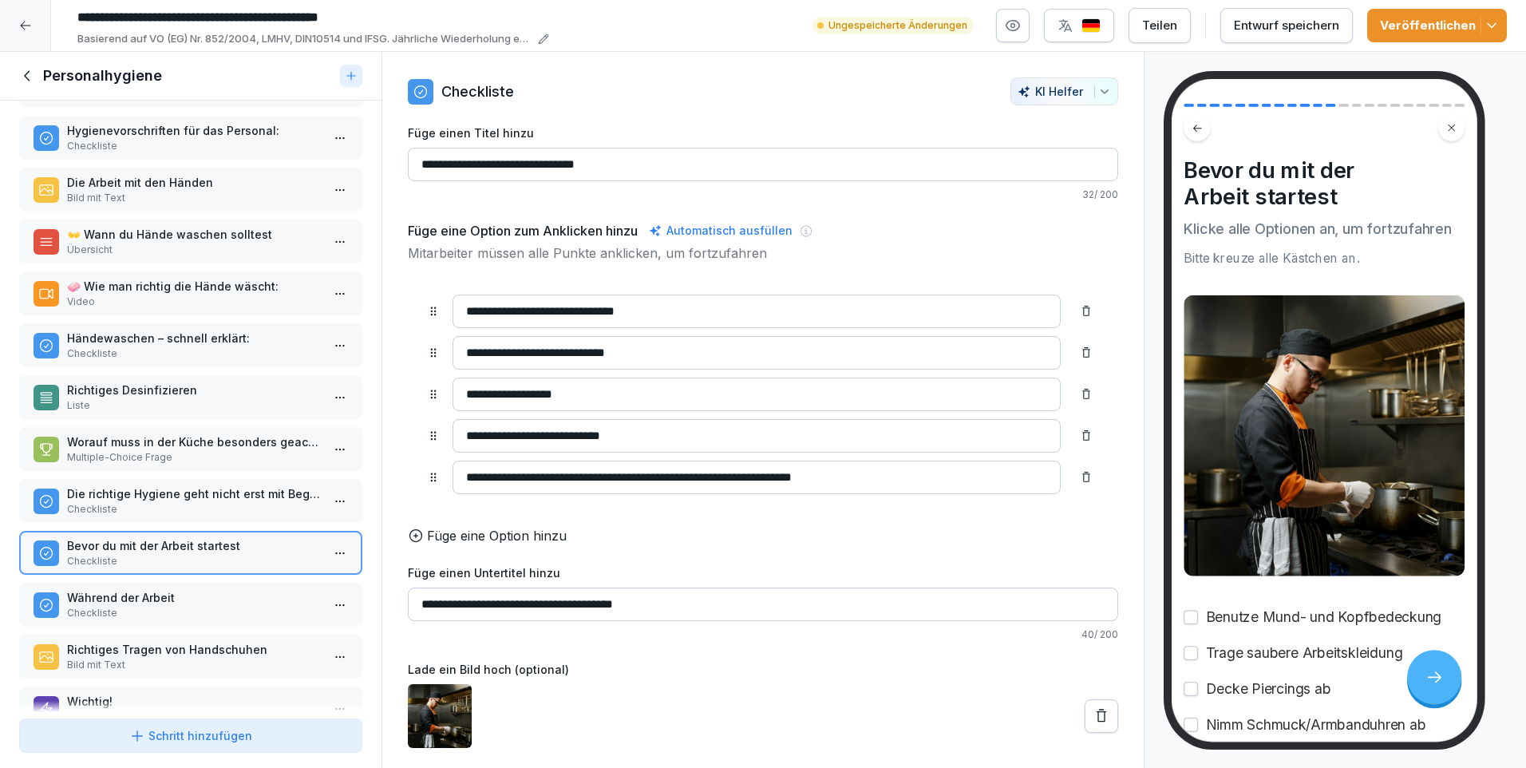
scroll to position [239, 0]
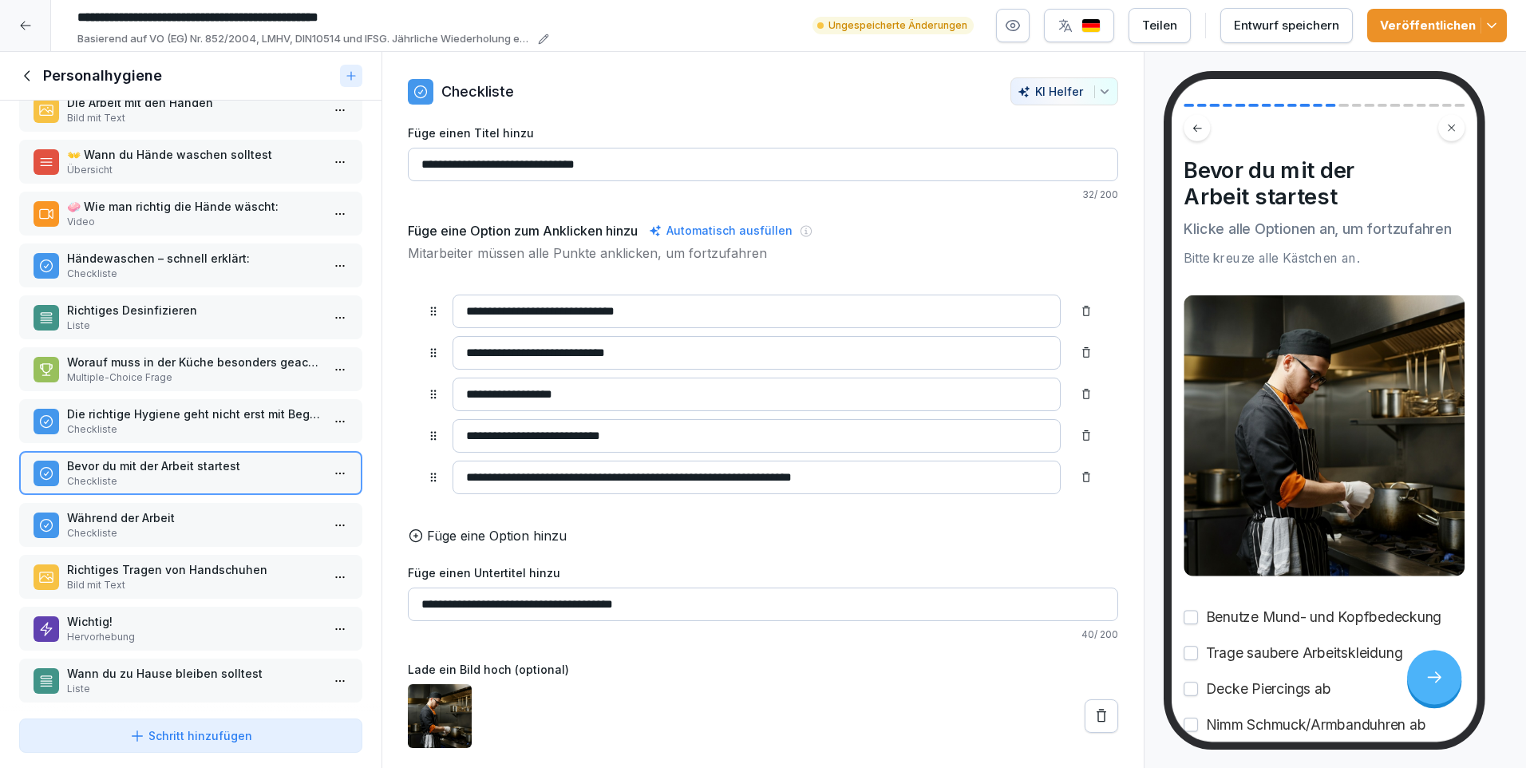
click at [153, 520] on p "Während der Arbeit" at bounding box center [194, 517] width 254 height 17
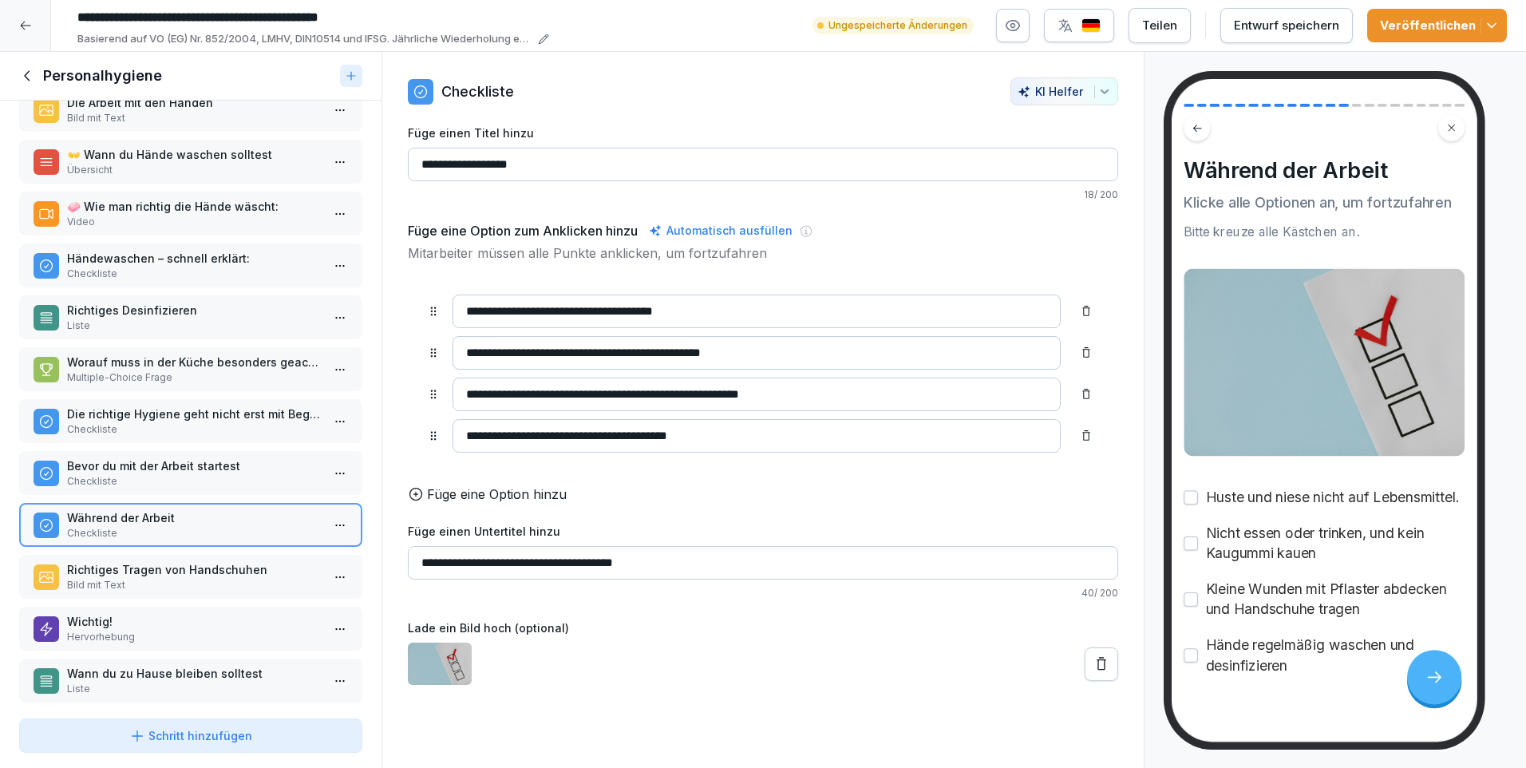
click at [132, 572] on p "Richtiges Tragen von Handschuhen" at bounding box center [194, 569] width 254 height 17
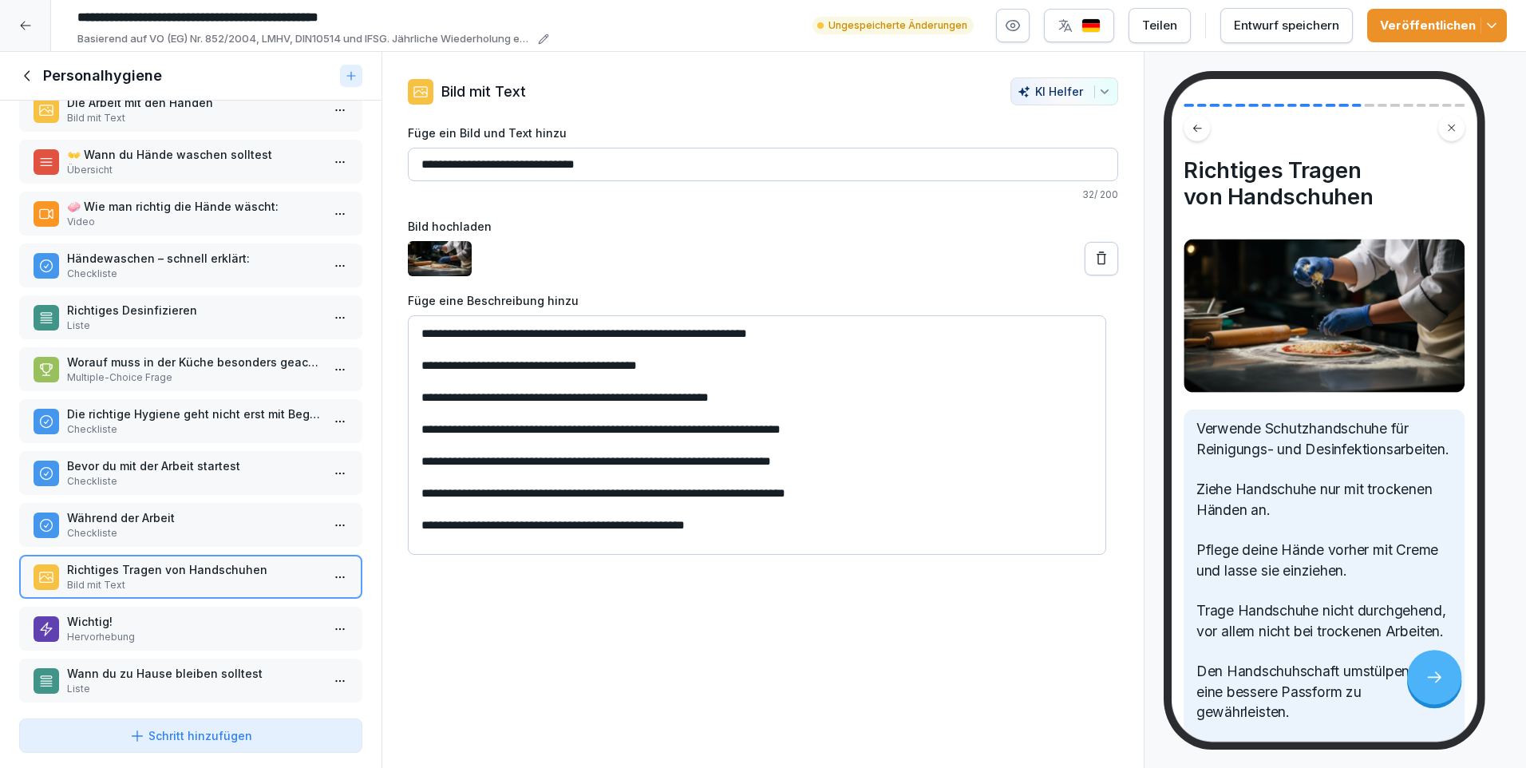
drag, startPoint x: 422, startPoint y: 460, endPoint x: 898, endPoint y: 494, distance: 477.5
click at [898, 494] on textarea "**********" at bounding box center [757, 434] width 698 height 239
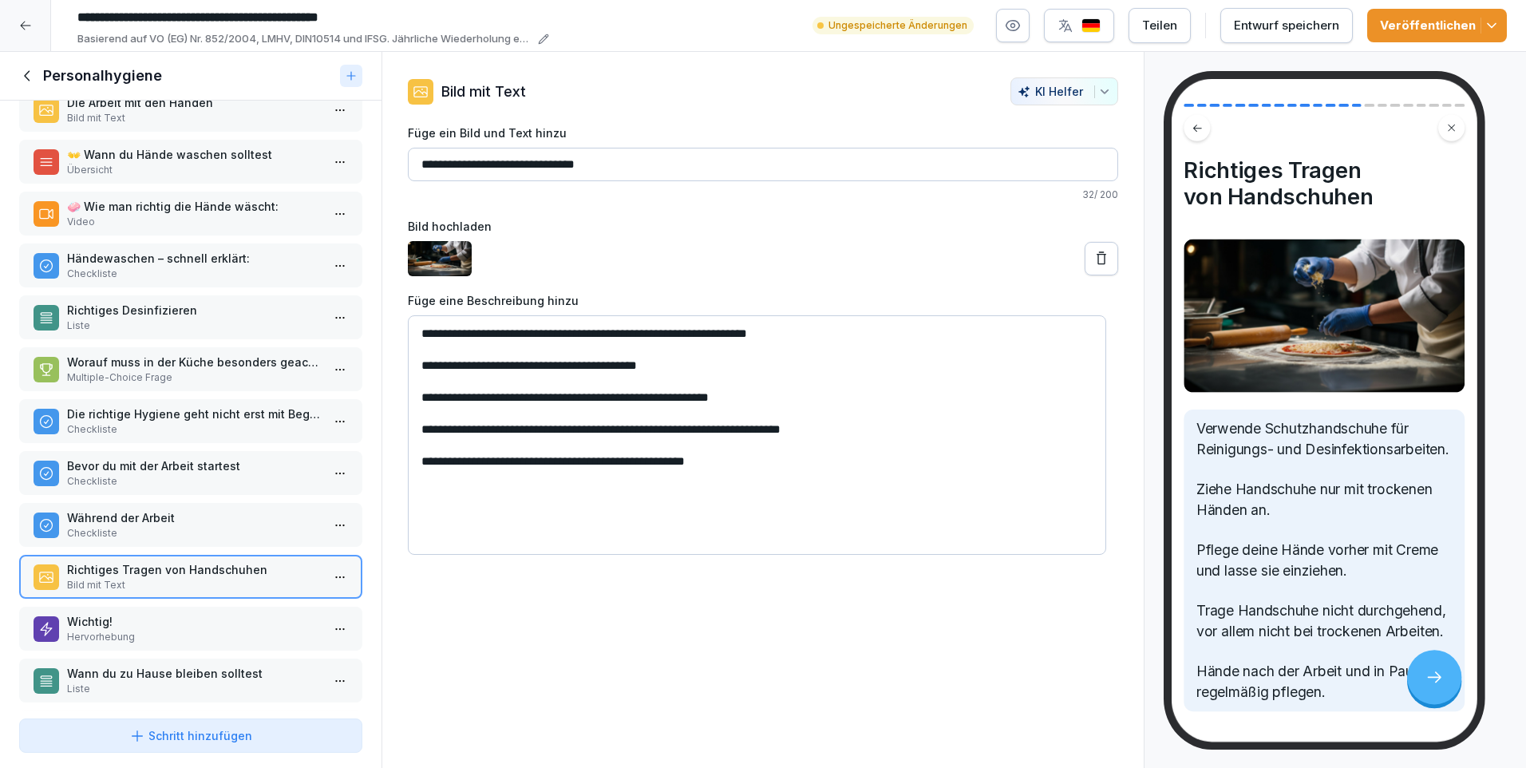
type textarea "**********"
click at [180, 626] on p "Wichtig!" at bounding box center [194, 621] width 254 height 17
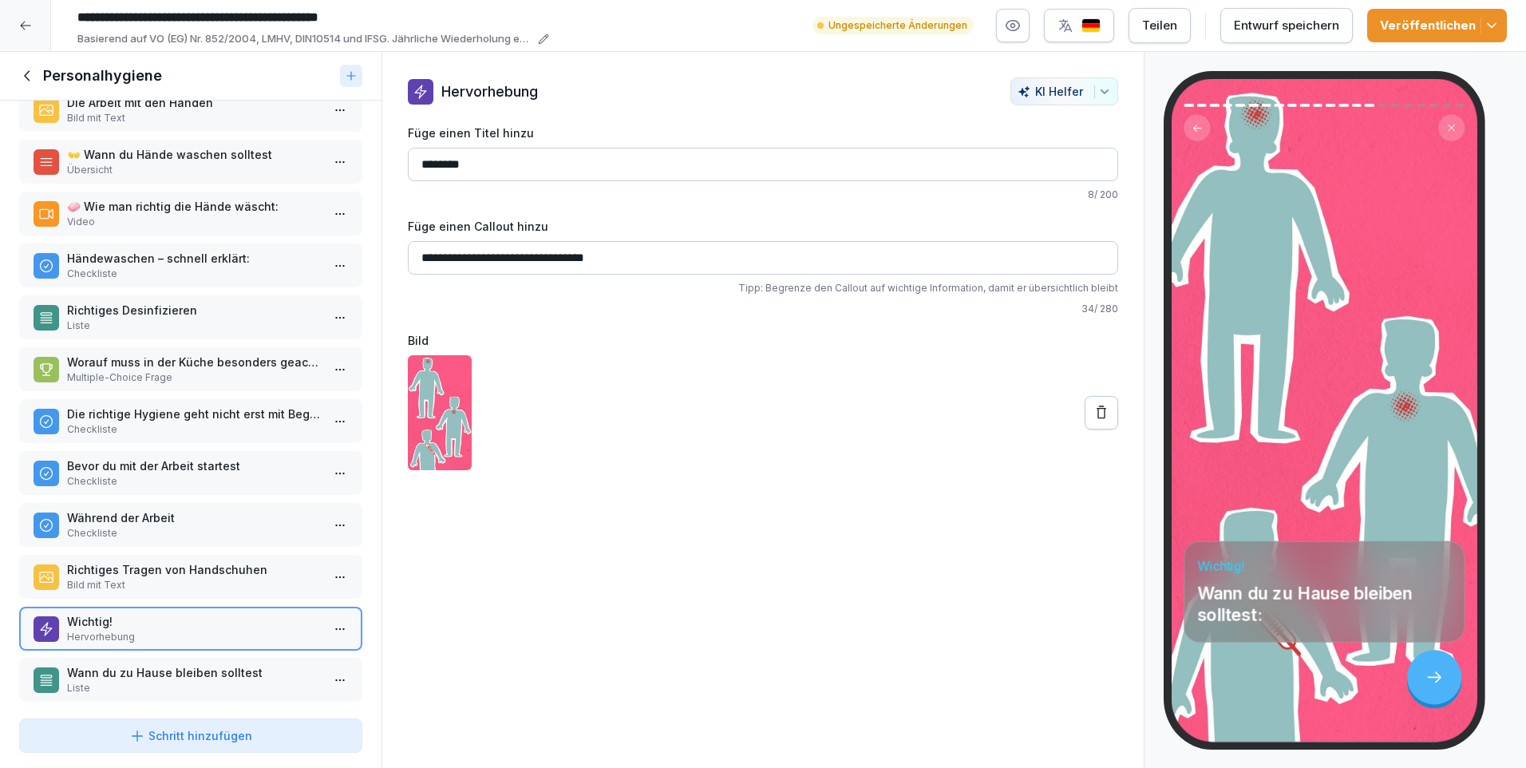
click at [210, 672] on p "Wann du zu Hause bleiben solltest" at bounding box center [194, 672] width 254 height 17
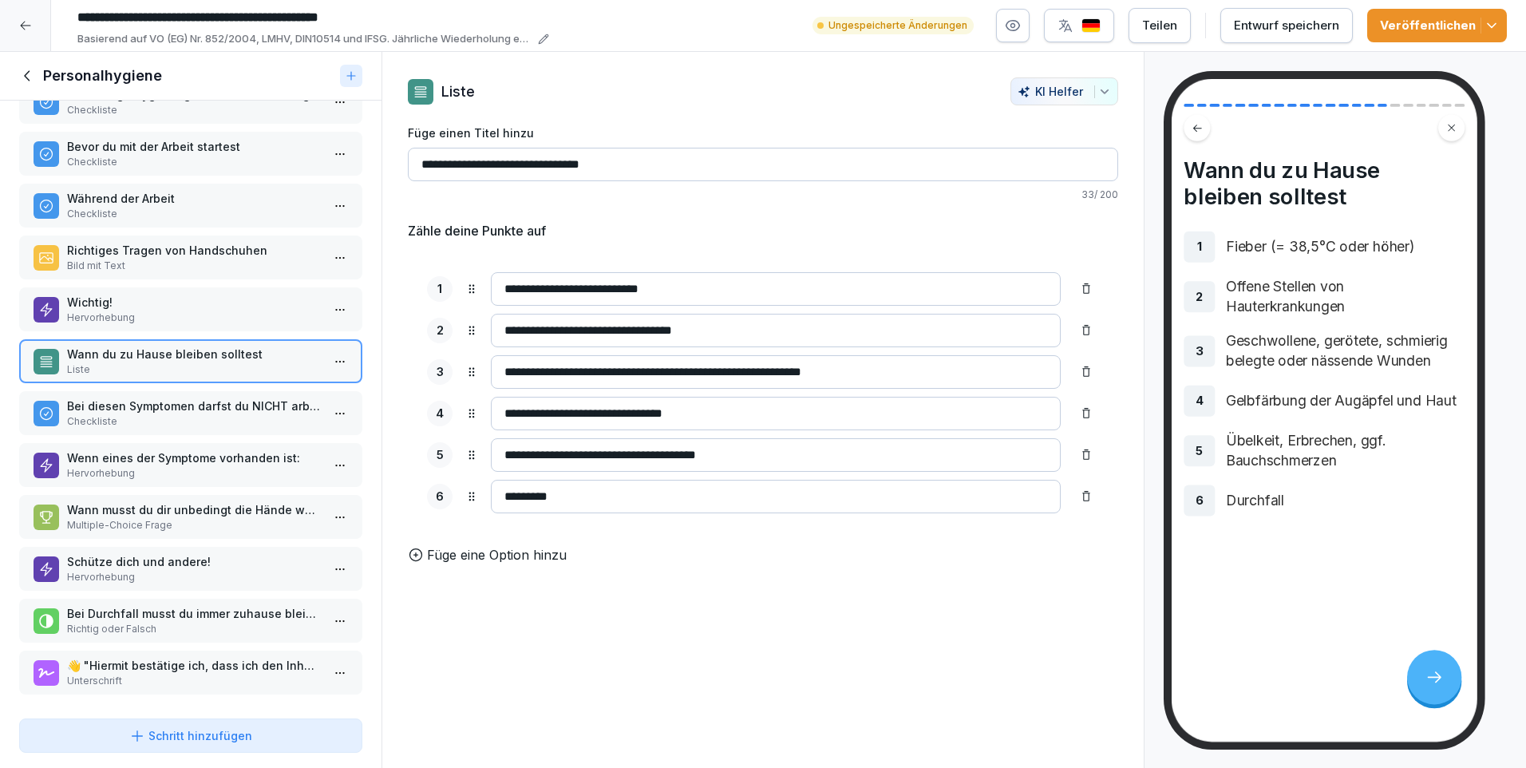
scroll to position [572, 0]
click at [194, 413] on p "Checkliste" at bounding box center [194, 420] width 254 height 14
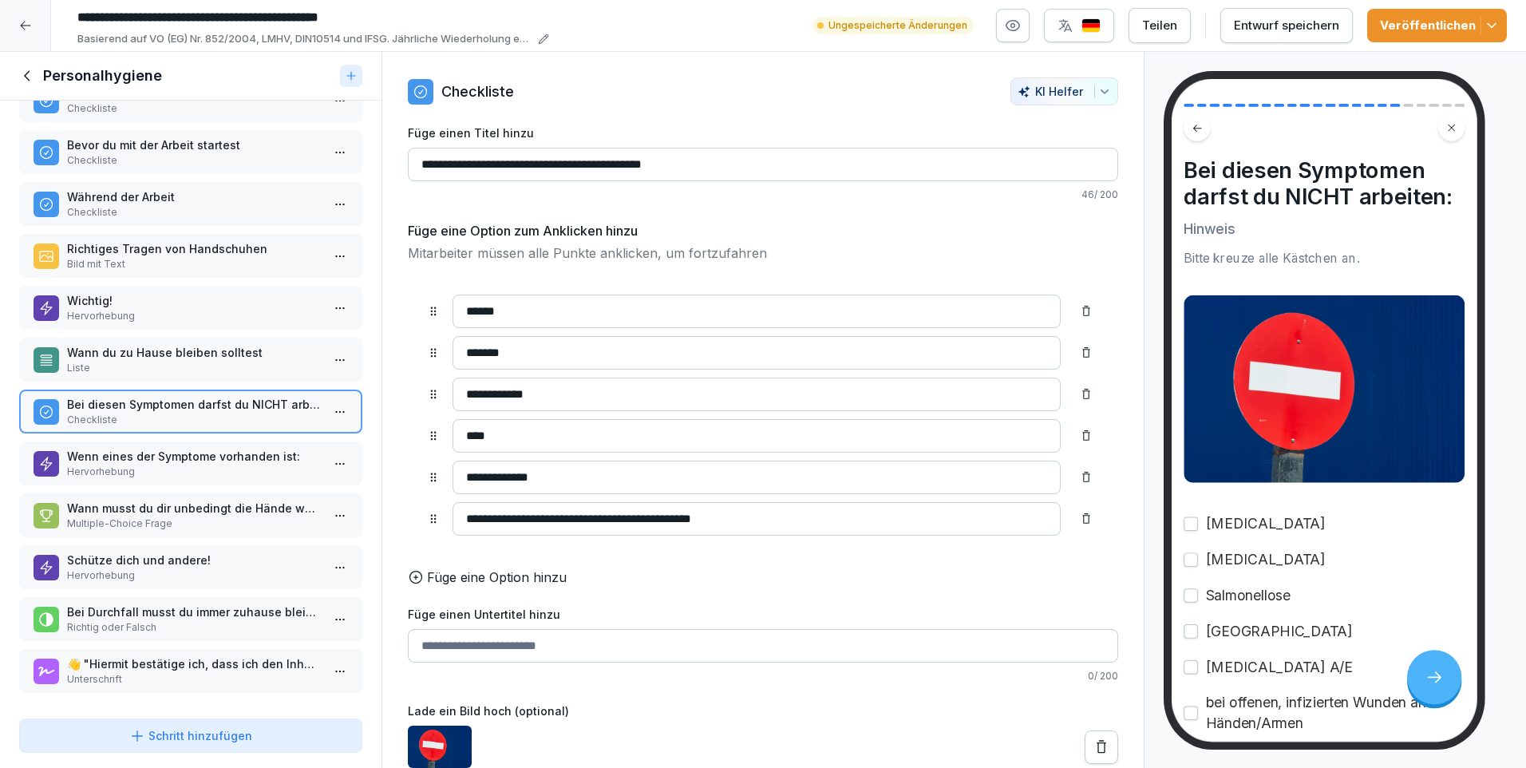
click at [187, 448] on p "Wenn eines der Symptome vorhanden ist:" at bounding box center [194, 456] width 254 height 17
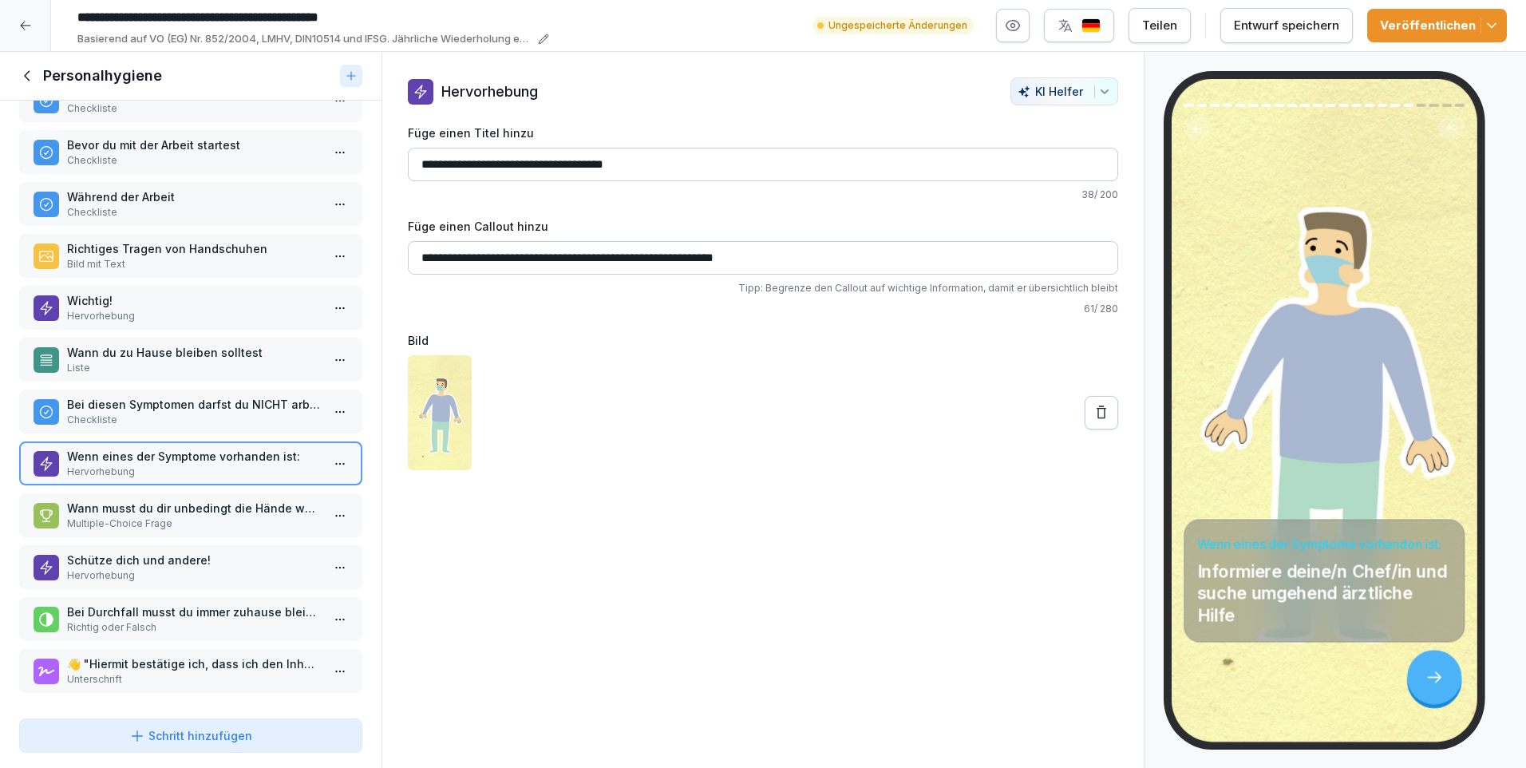
click at [176, 500] on p "Wann musst du dir unbedingt die Hände waschen?" at bounding box center [194, 508] width 254 height 17
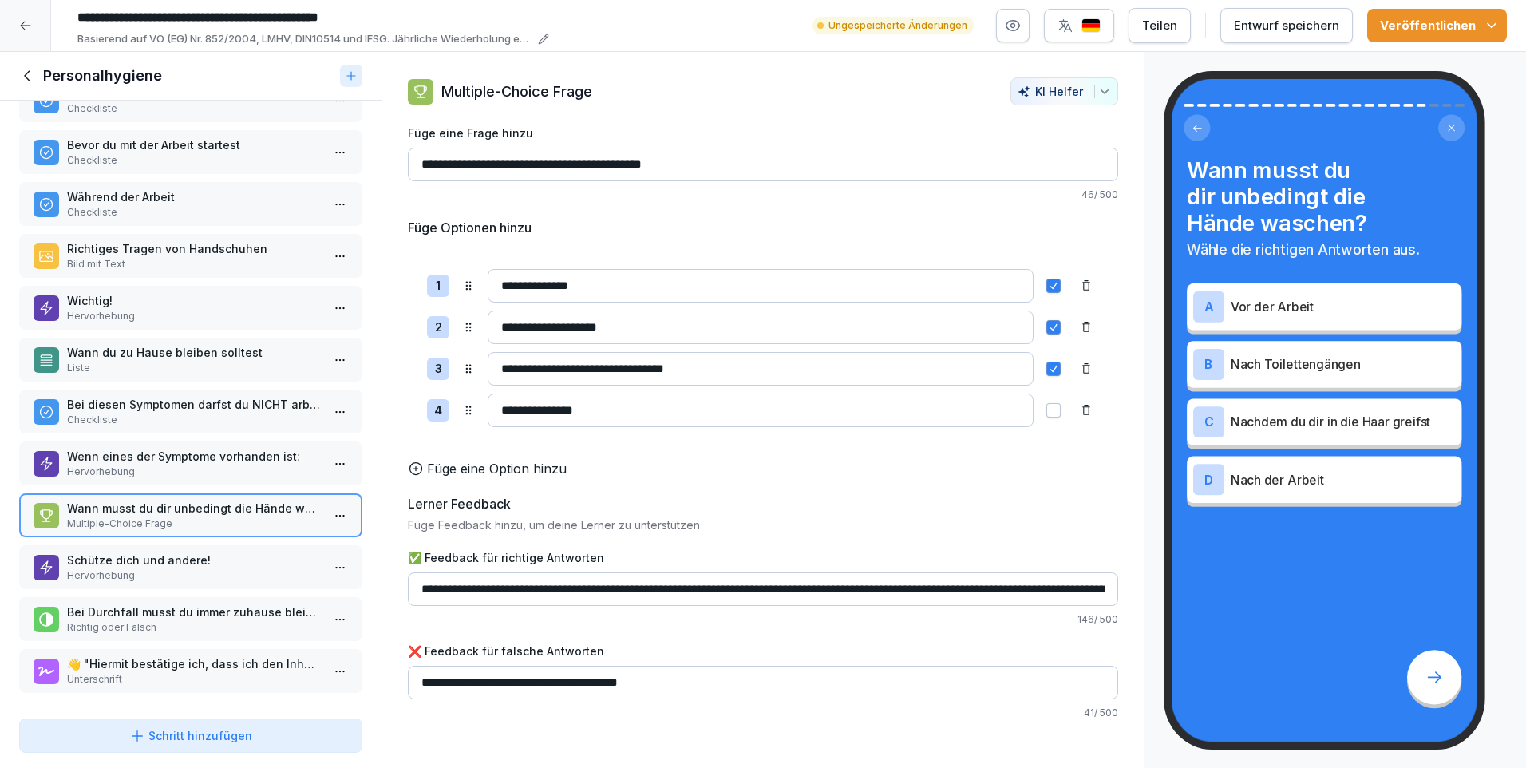
click at [187, 551] on p "Schütze dich und andere!" at bounding box center [194, 559] width 254 height 17
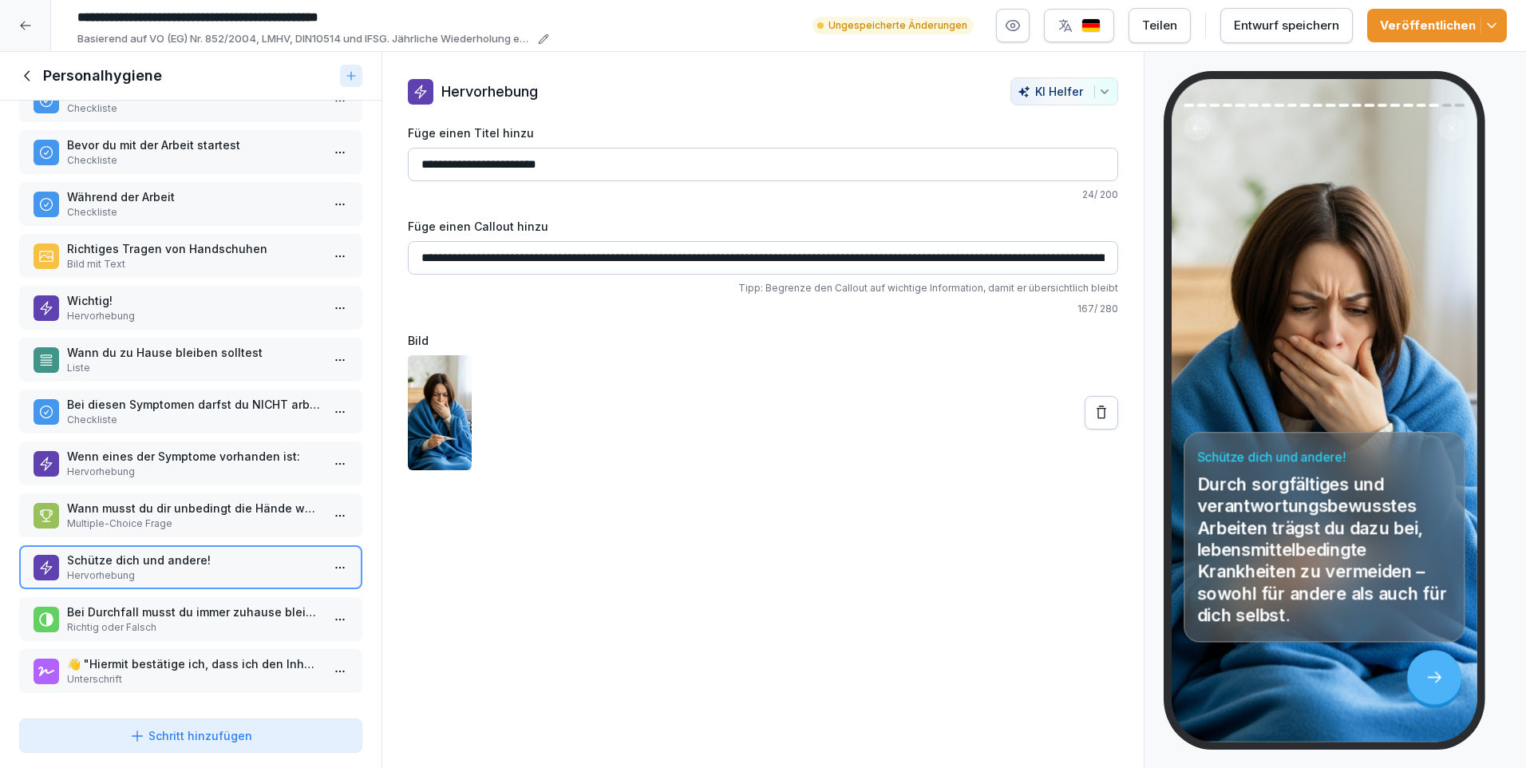
click at [180, 603] on p "Bei Durchfall musst du immer zuhause bleiben." at bounding box center [194, 611] width 254 height 17
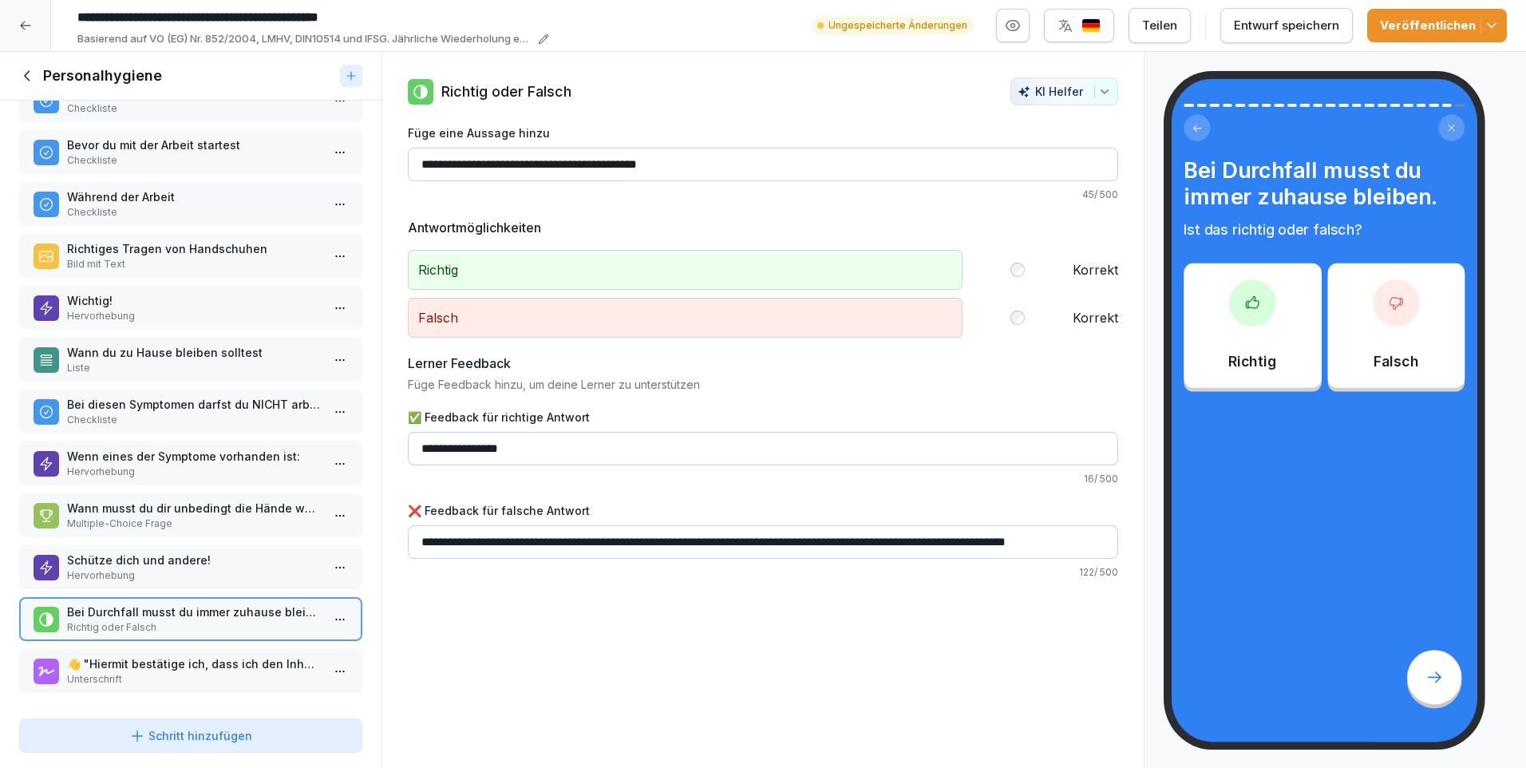
click at [174, 655] on p "👋 "Hiermit bestätige ich, dass ich den Inhalt dieser Schulung gelesen und verst…" at bounding box center [194, 663] width 254 height 17
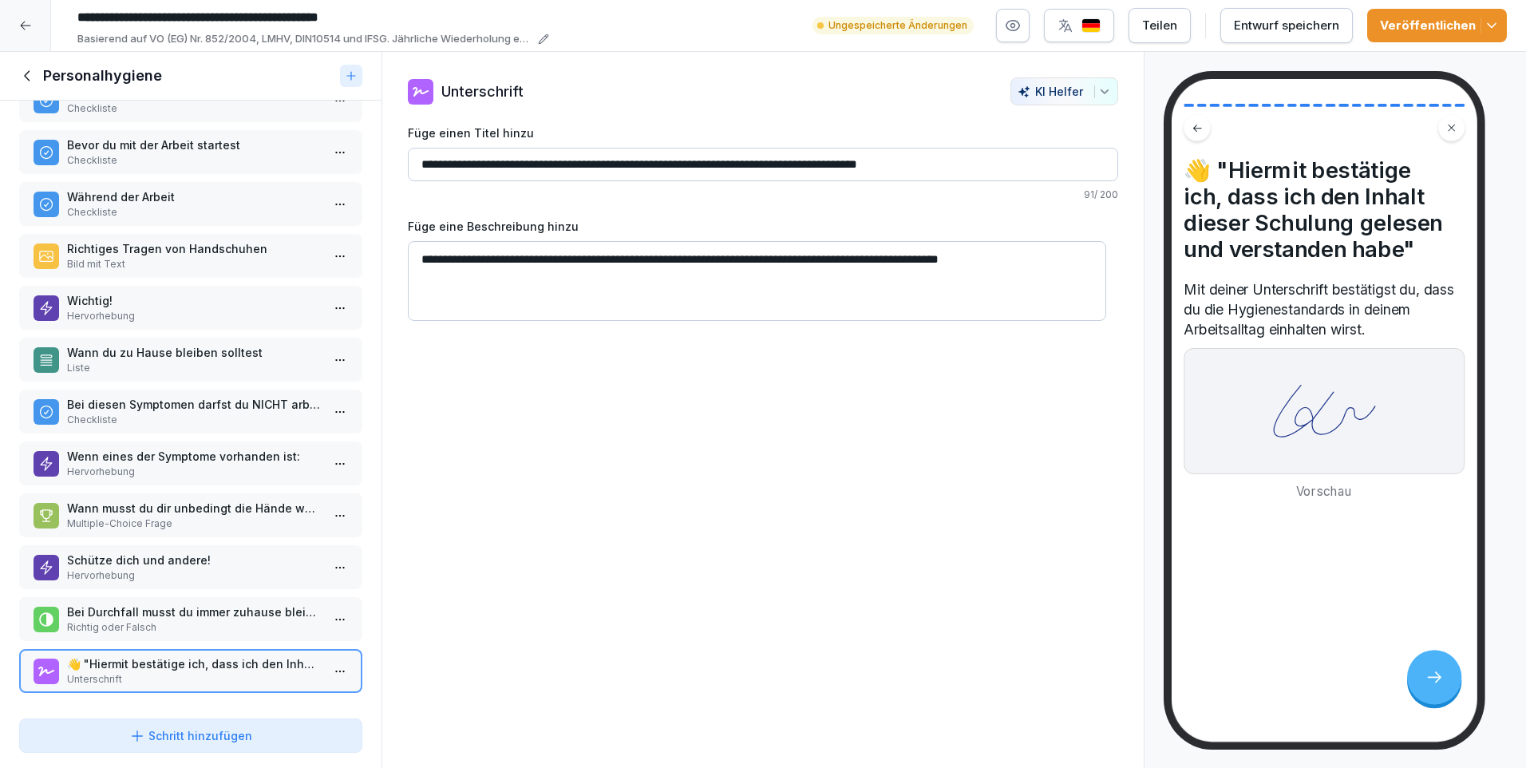
click at [331, 657] on html "**********" at bounding box center [763, 384] width 1526 height 768
click at [252, 571] on div "Kopieren ⌘C" at bounding box center [268, 568] width 123 height 17
click at [31, 77] on icon at bounding box center [28, 76] width 18 height 18
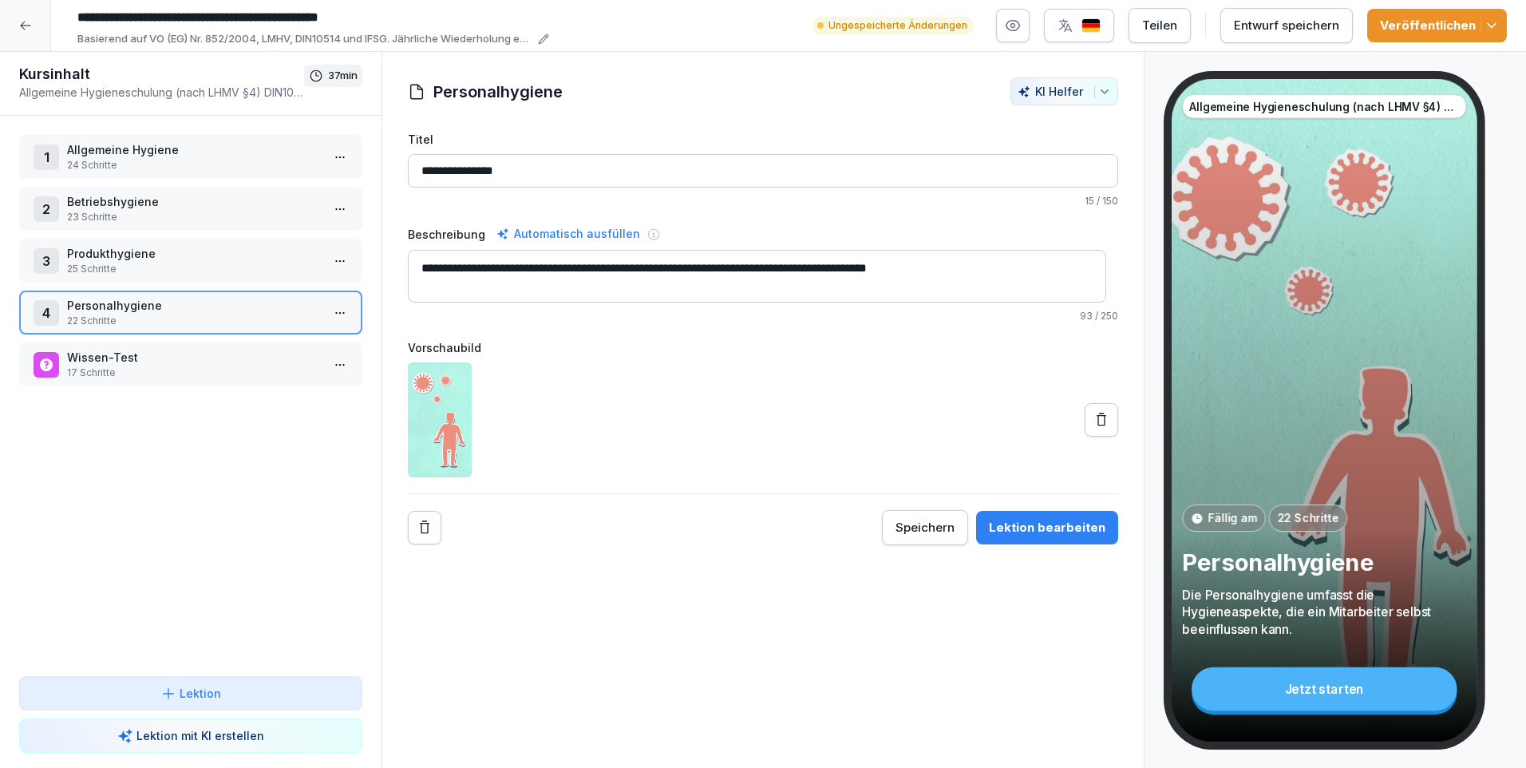
click at [113, 357] on p "Wissen-Test" at bounding box center [194, 357] width 254 height 17
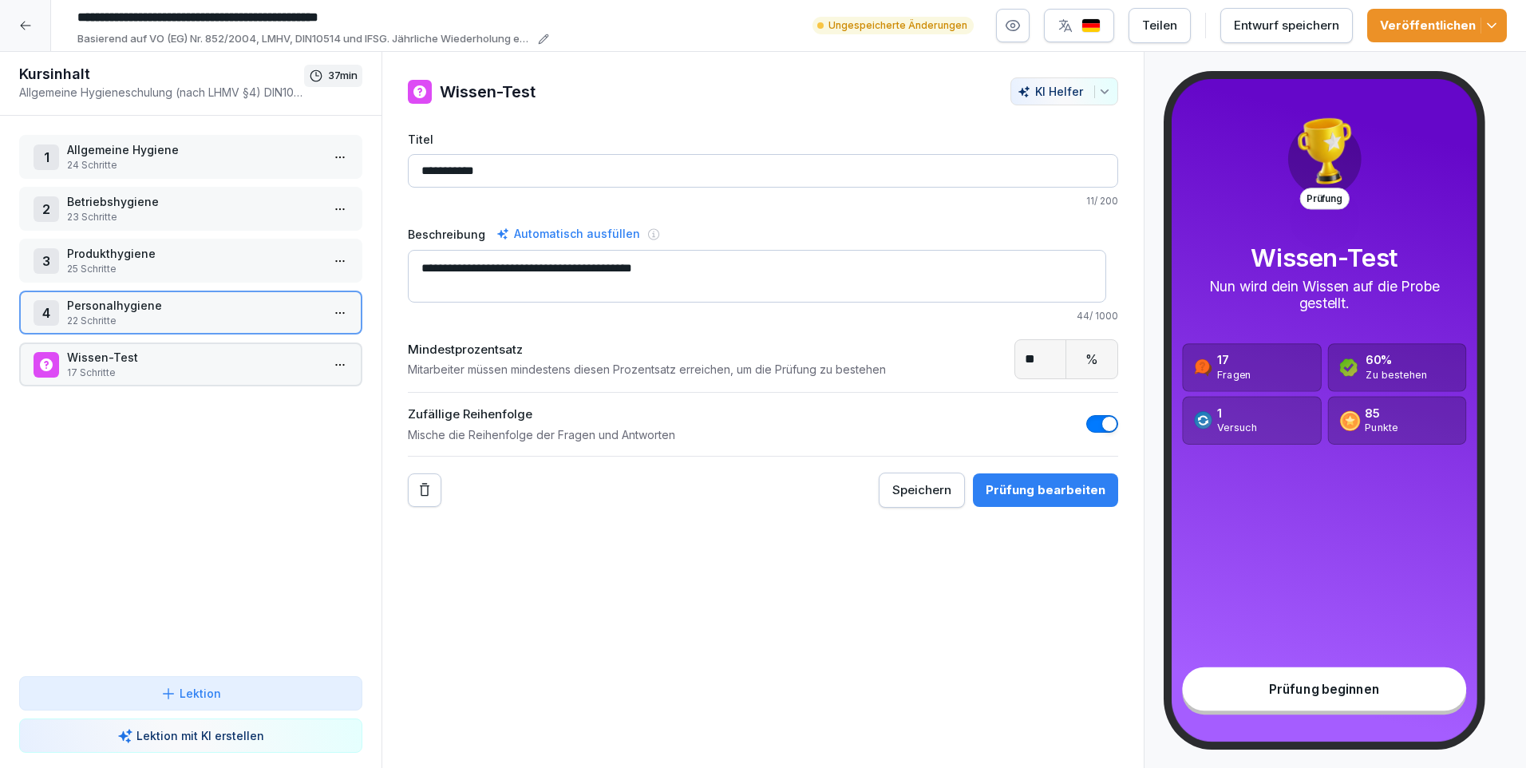
click at [113, 357] on p "Wissen-Test" at bounding box center [194, 357] width 254 height 17
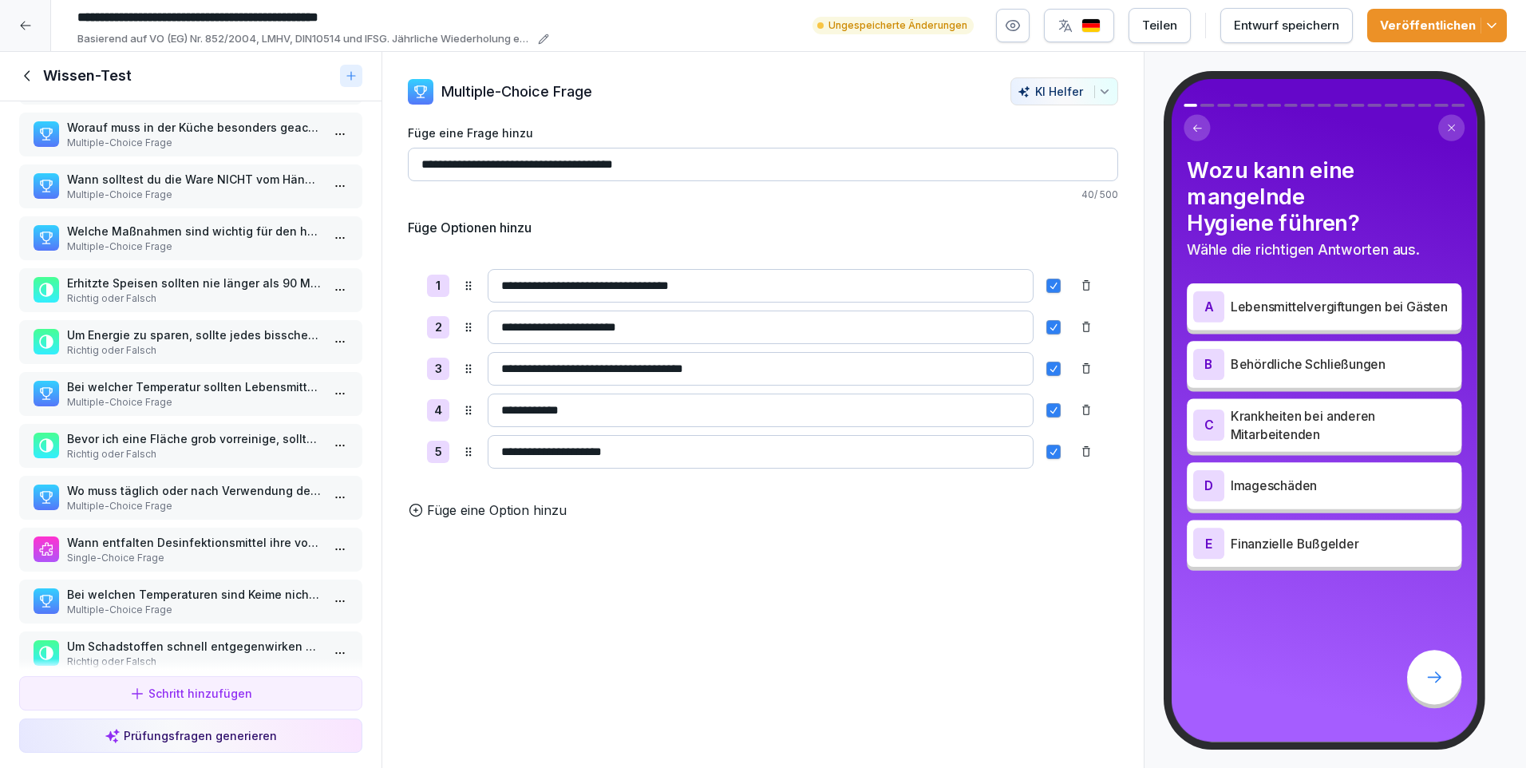
scroll to position [355, 0]
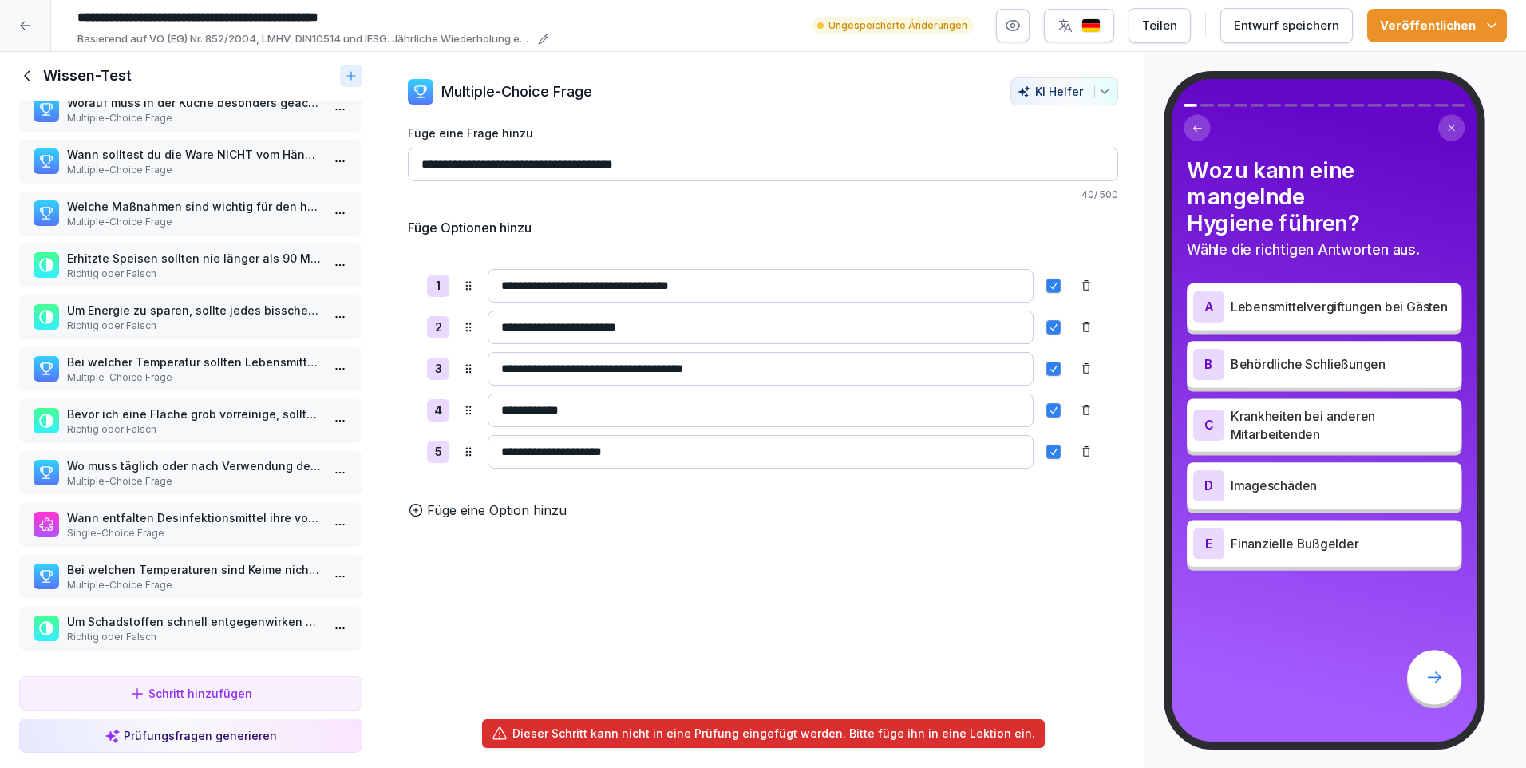
click at [28, 80] on icon at bounding box center [27, 76] width 6 height 10
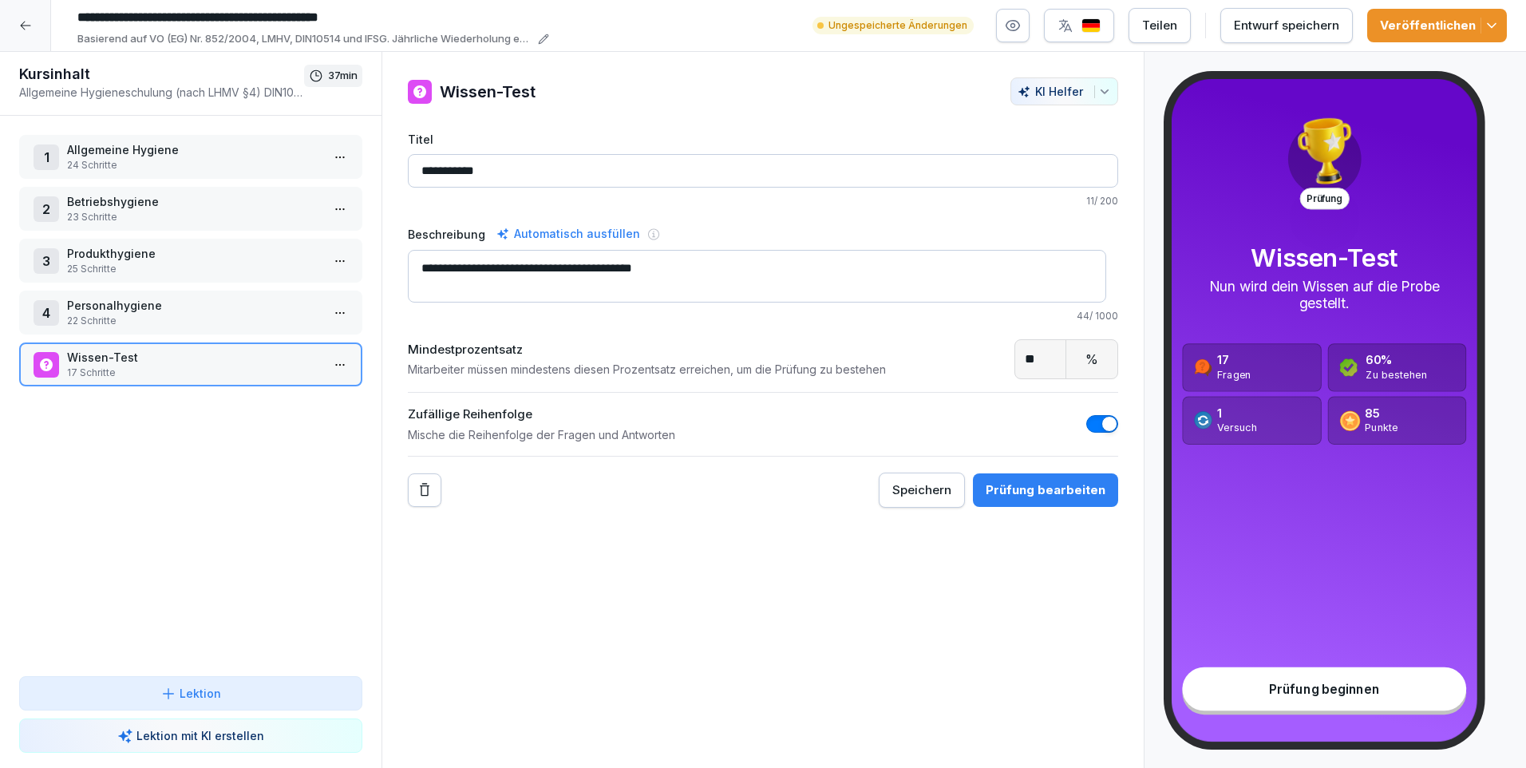
click at [130, 304] on p "Personalhygiene" at bounding box center [194, 305] width 254 height 17
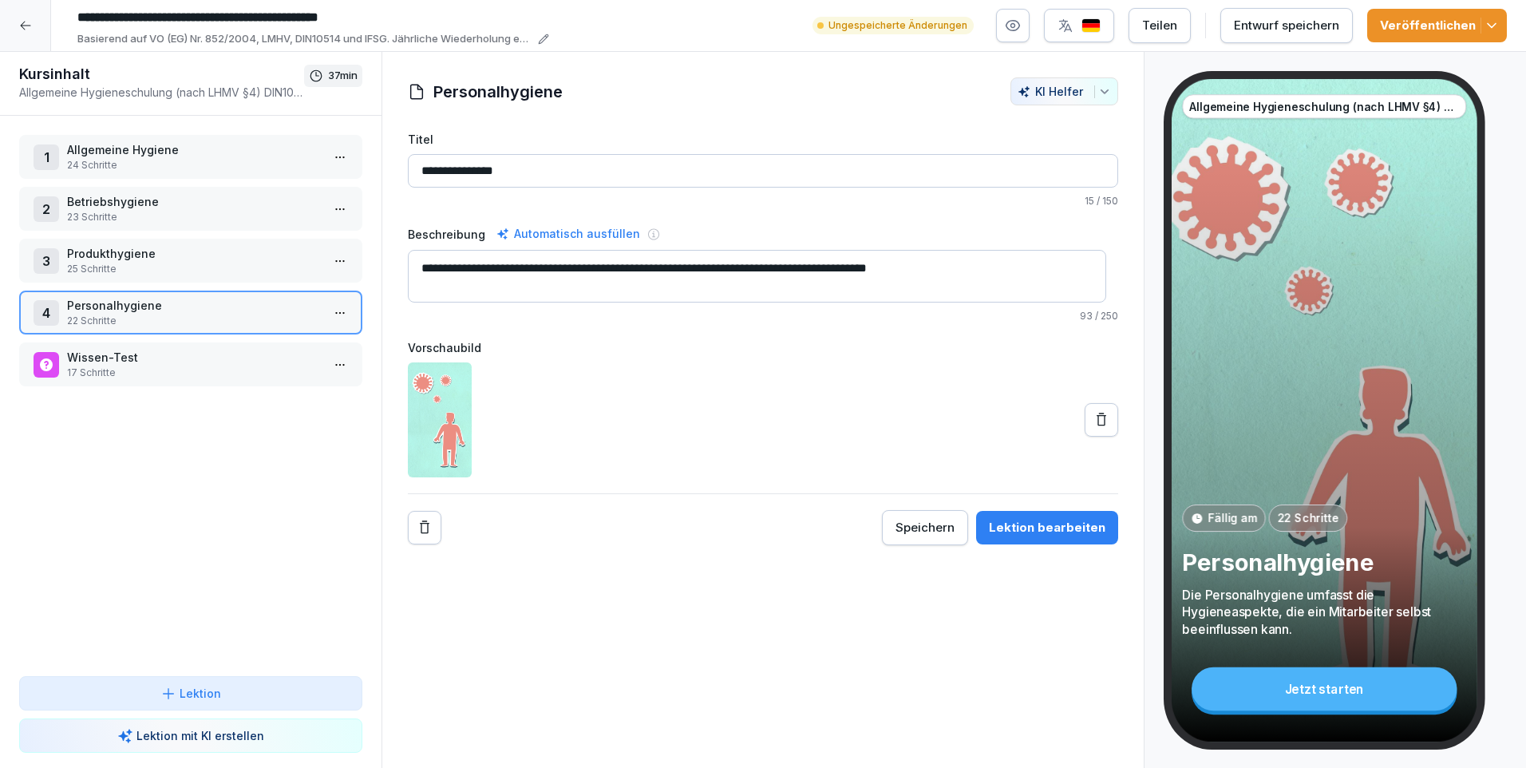
click at [130, 304] on p "Personalhygiene" at bounding box center [194, 305] width 254 height 17
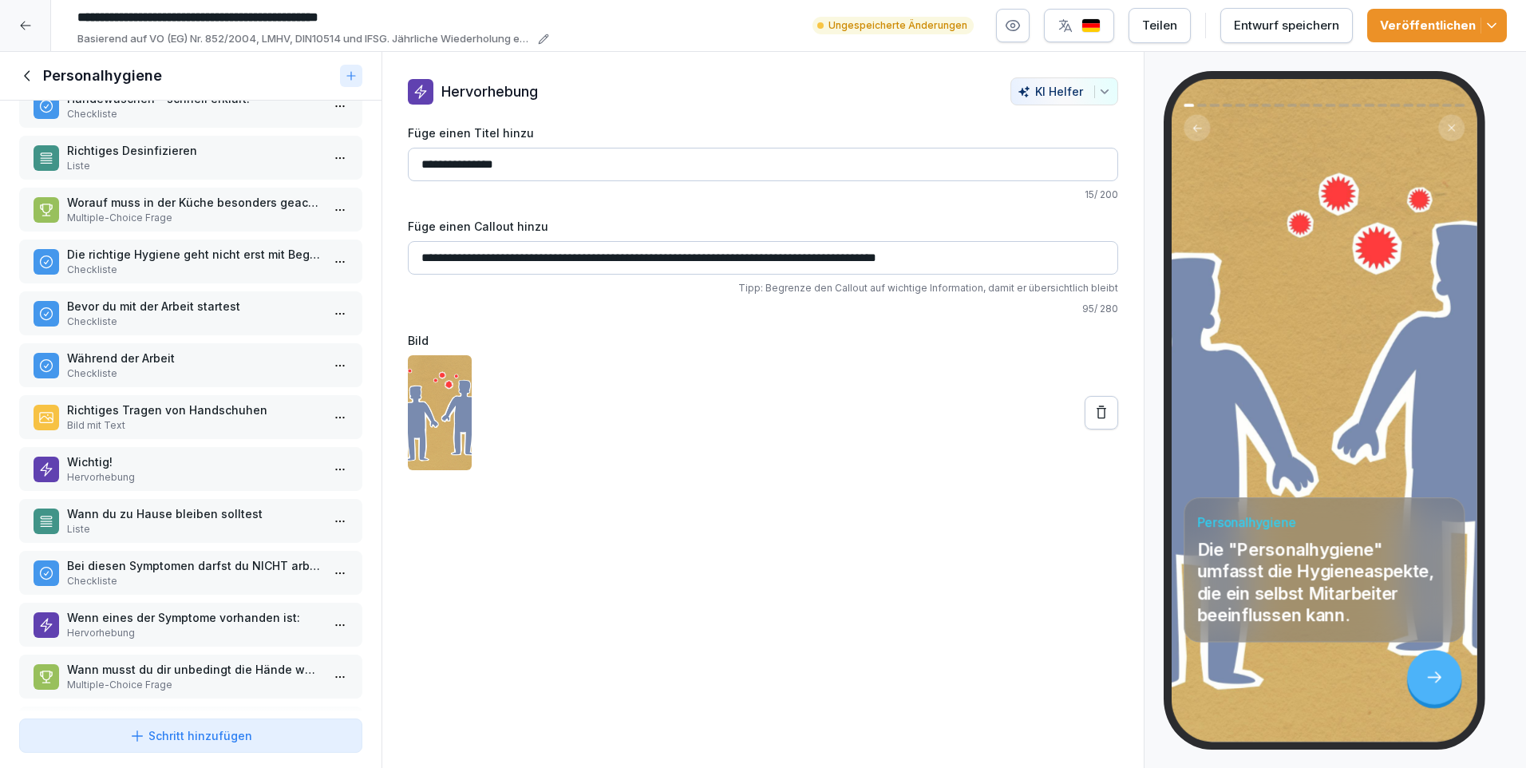
scroll to position [572, 0]
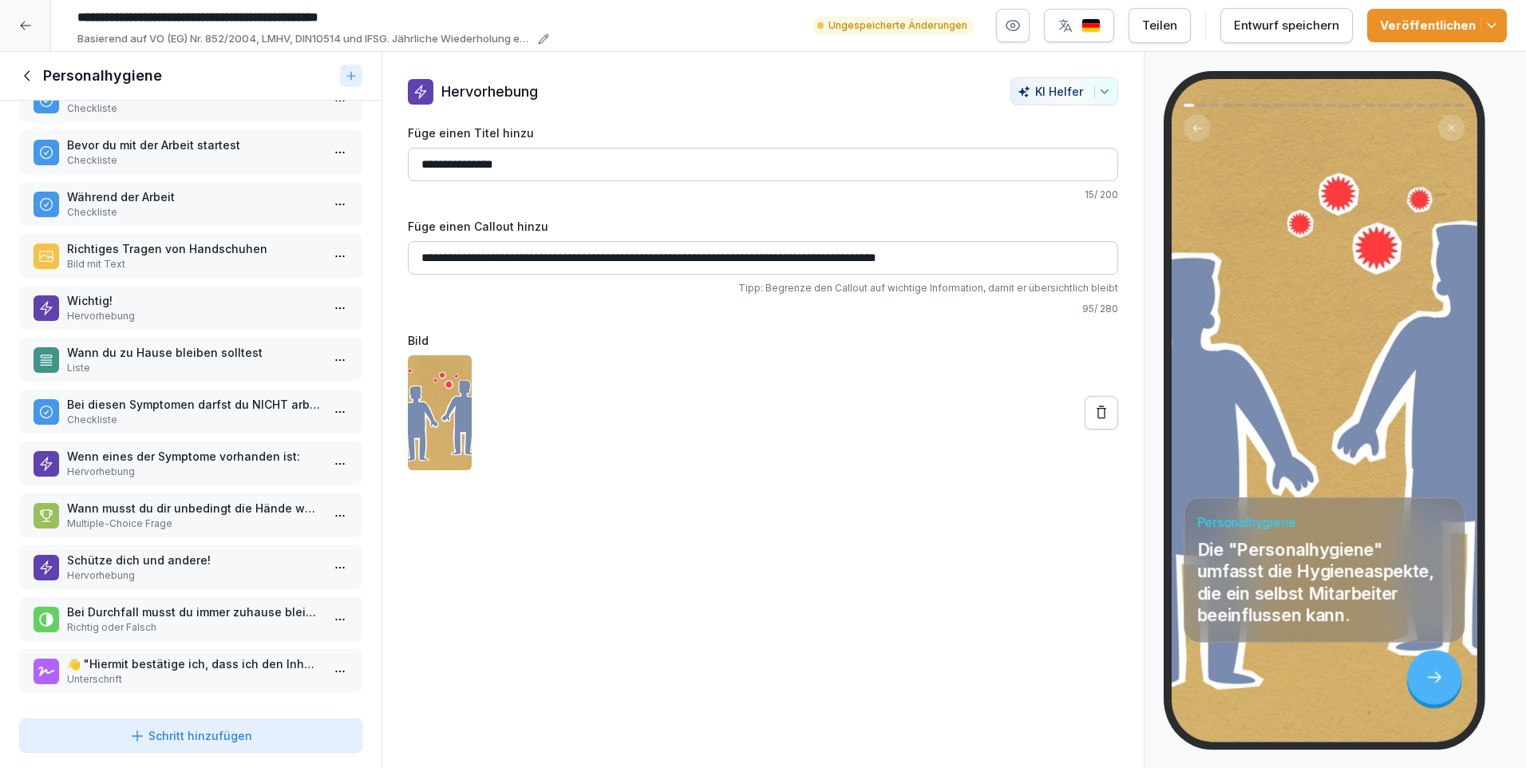
click at [32, 73] on icon at bounding box center [28, 76] width 18 height 18
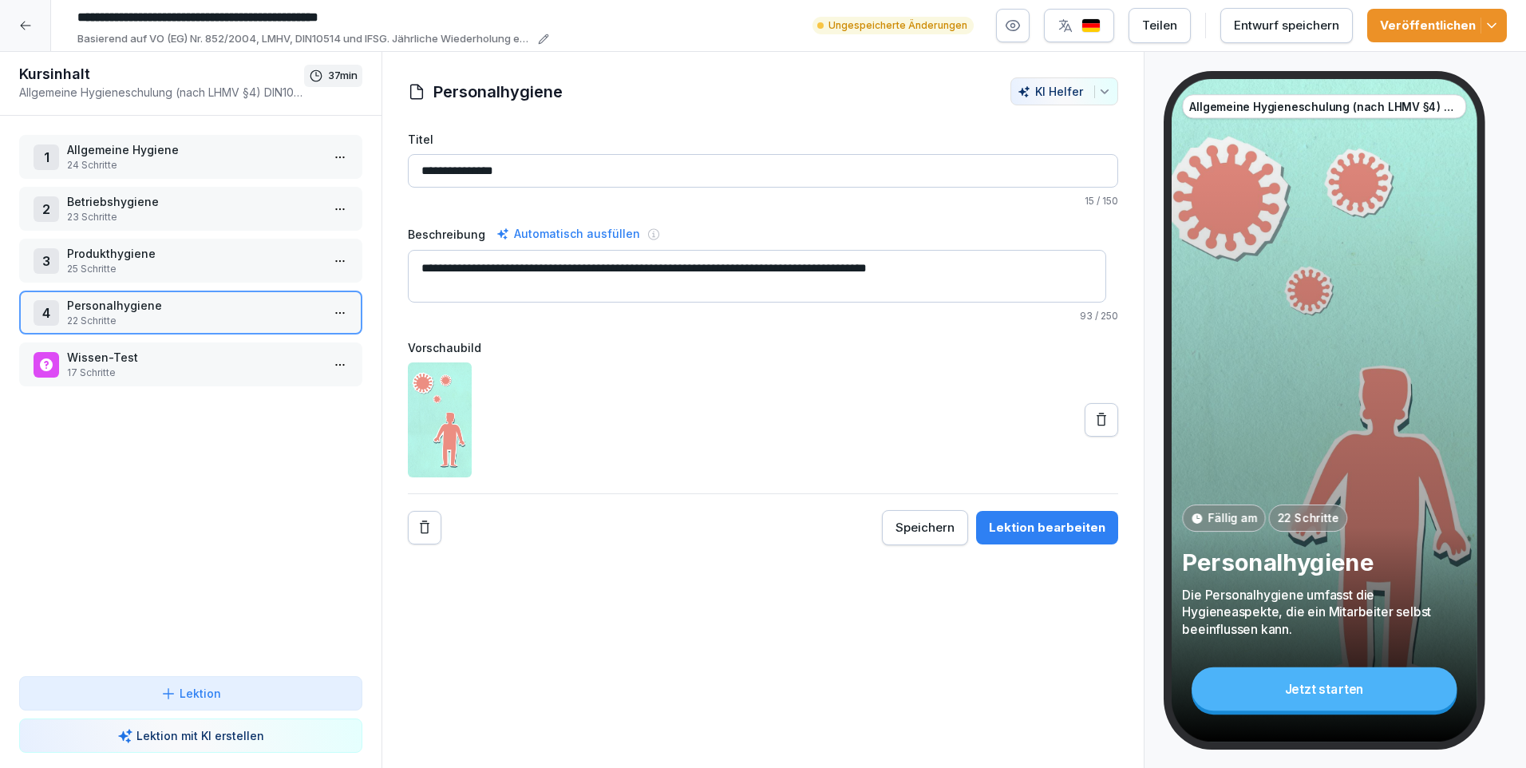
click at [96, 203] on p "Betriebshygiene" at bounding box center [194, 201] width 254 height 17
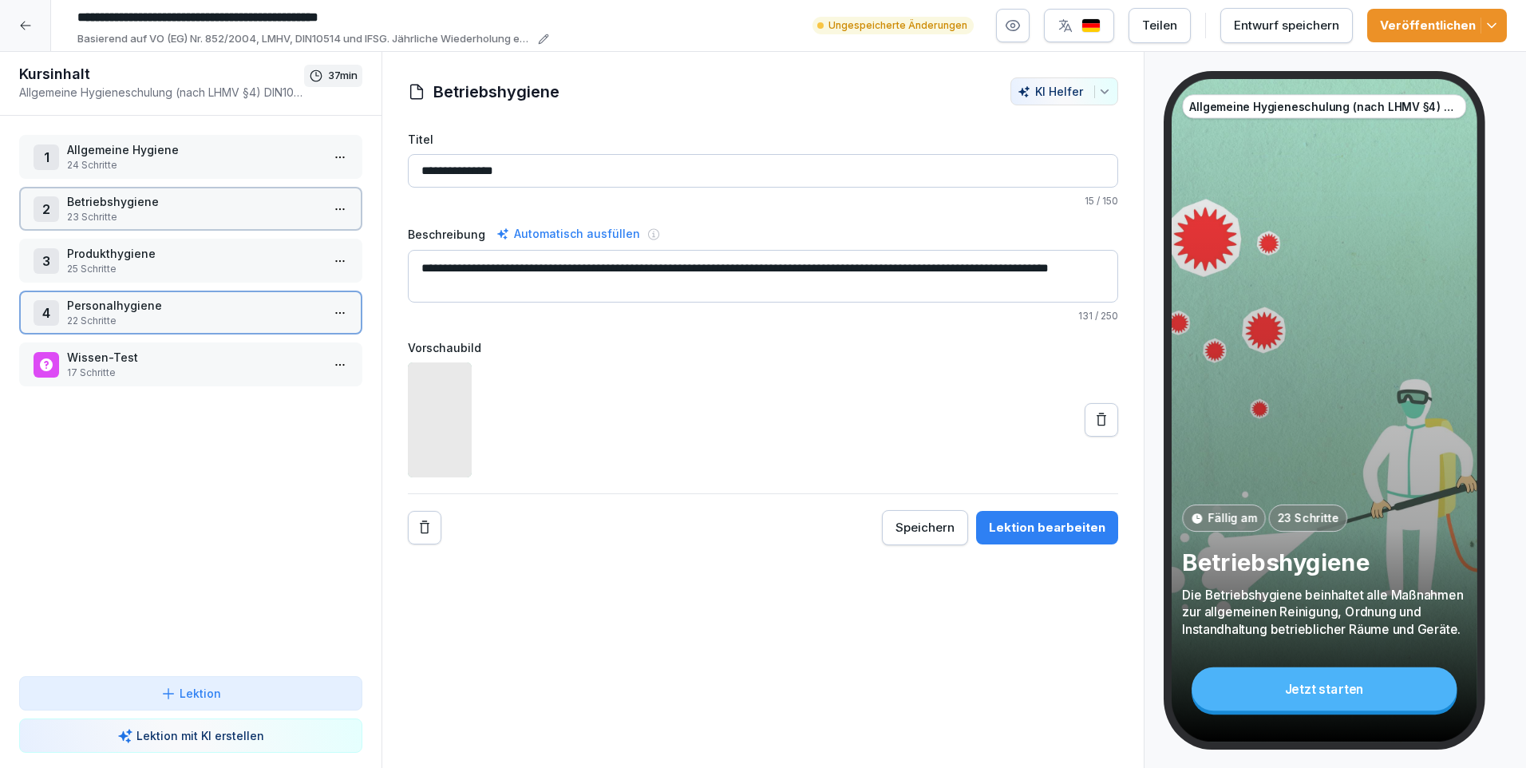
click at [96, 203] on p "Betriebshygiene" at bounding box center [194, 201] width 254 height 17
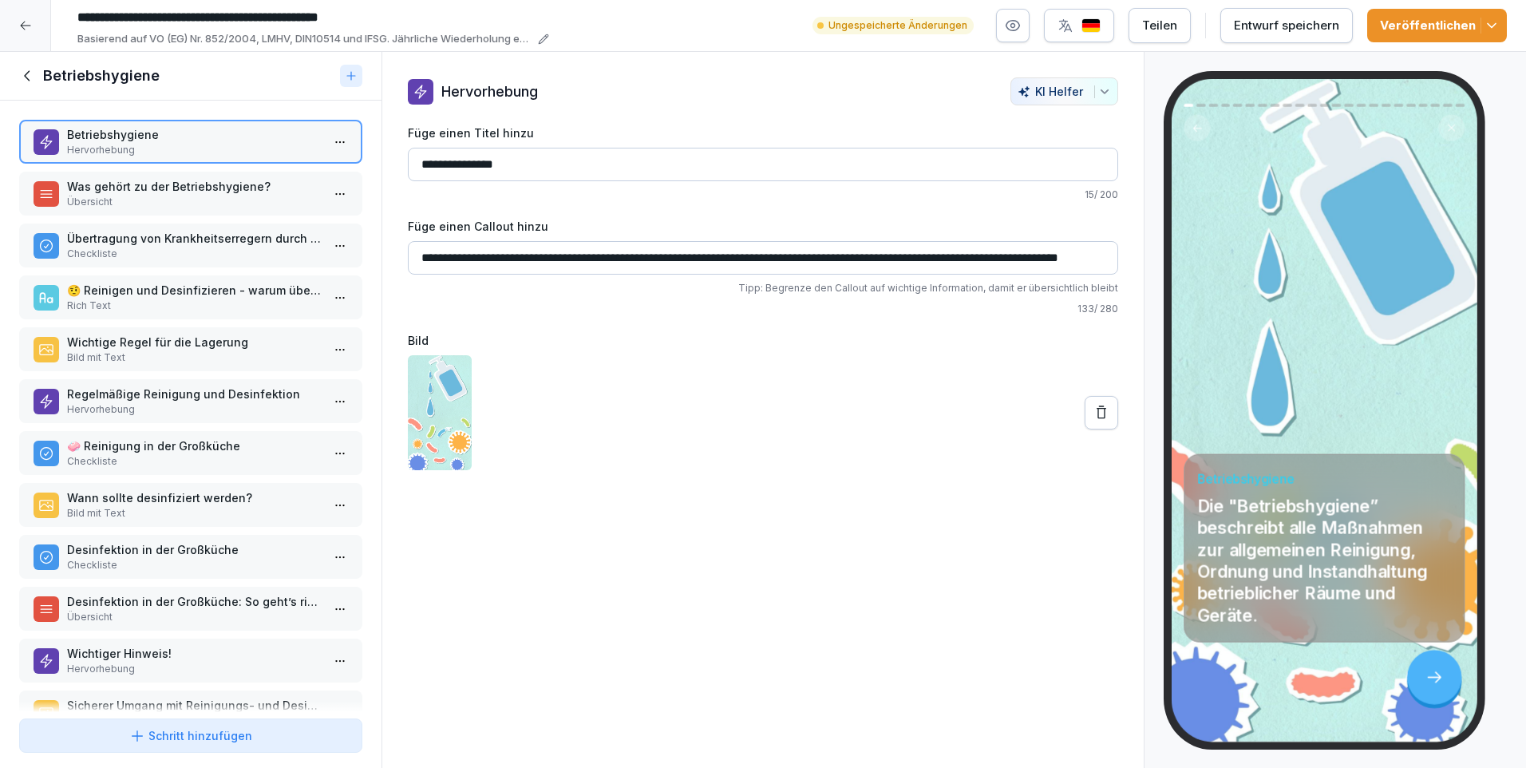
scroll to position [319, 0]
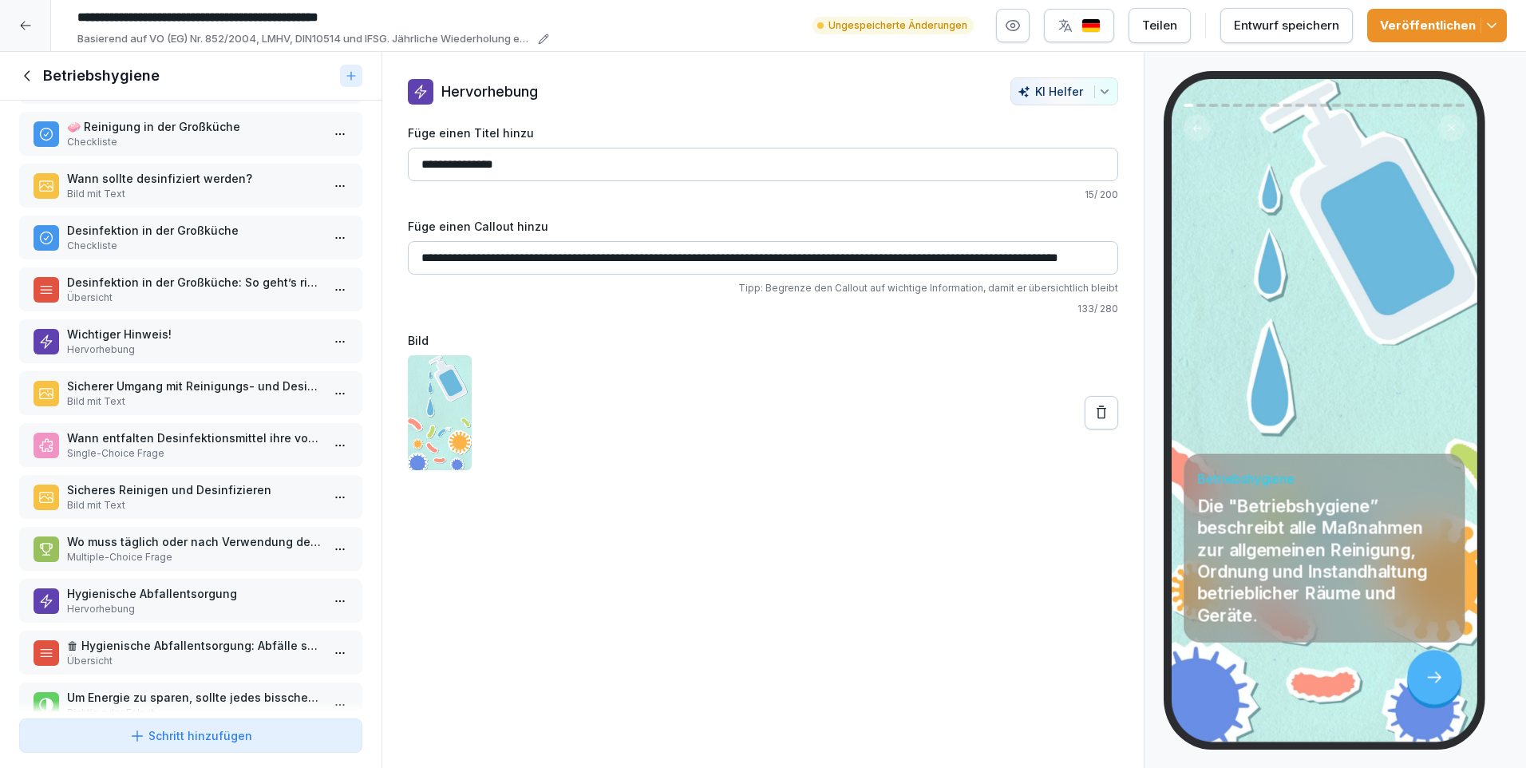
click at [191, 593] on p "Hygienische Abfallentsorgung" at bounding box center [194, 593] width 254 height 17
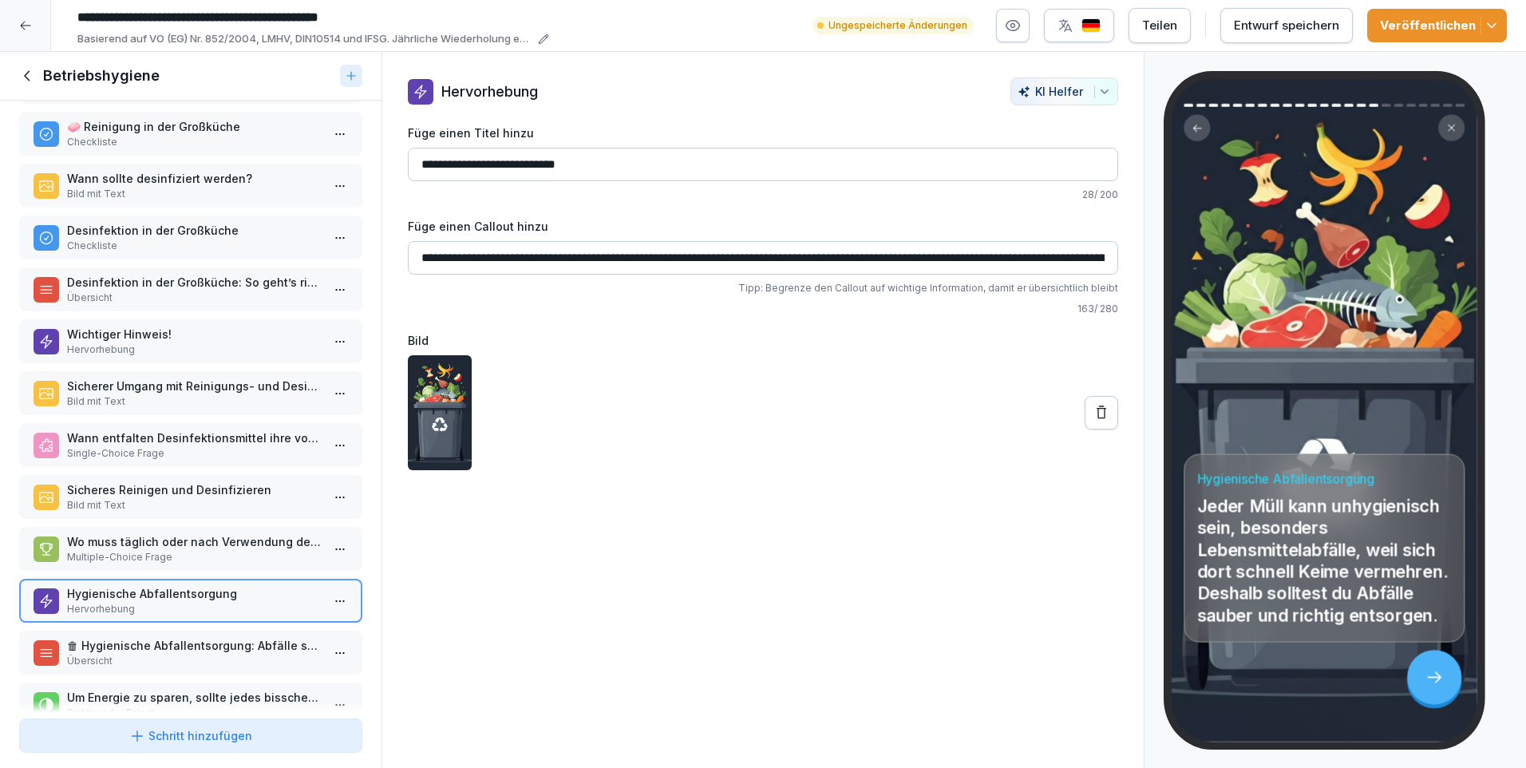
scroll to position [479, 0]
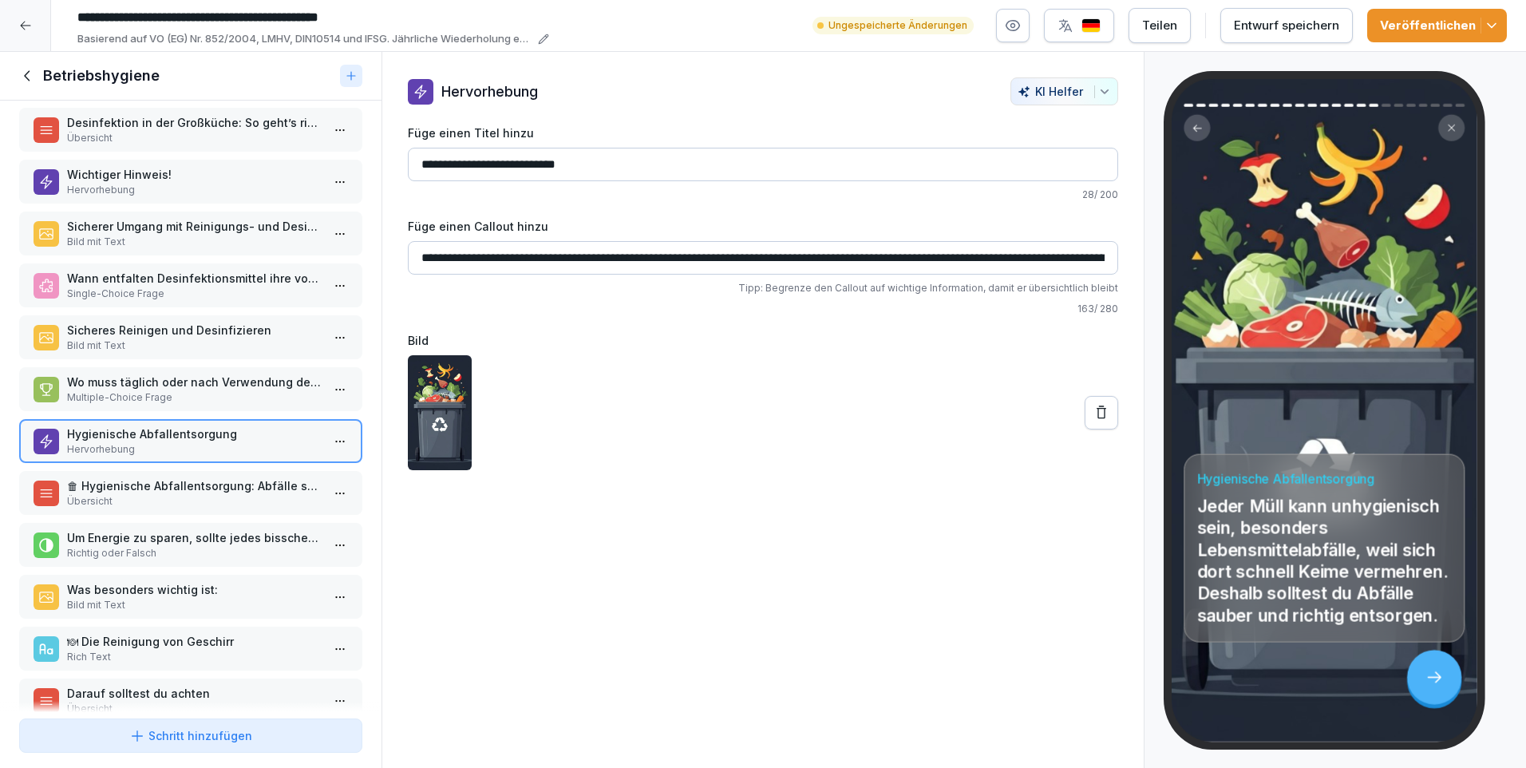
click at [154, 486] on p "🗑 Hygienische Abfallentsorgung: Abfälle sollten..." at bounding box center [194, 485] width 254 height 17
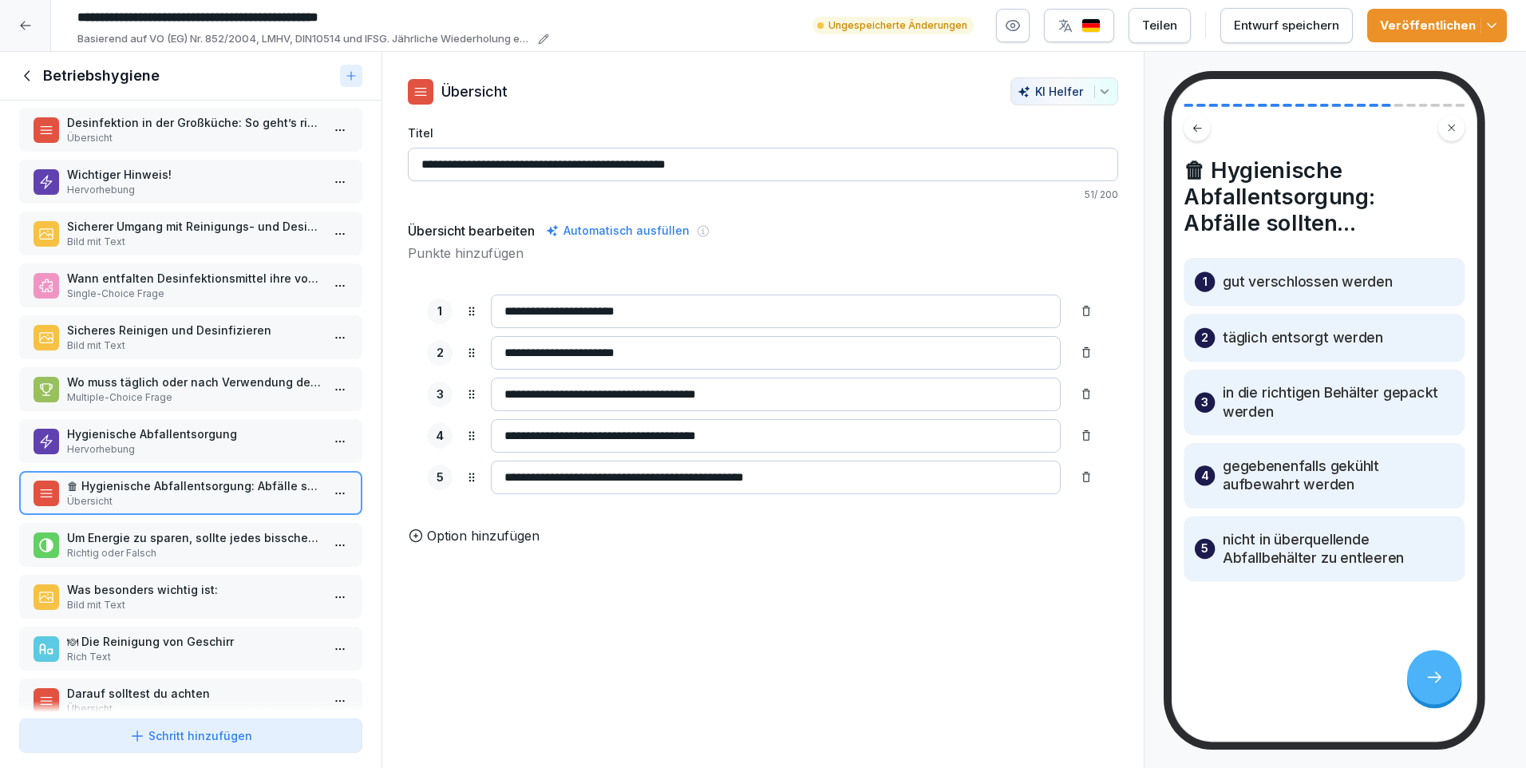
click at [231, 542] on p "Um Energie zu sparen, sollte jedes bisschen Platz in der Kühltruhe genutzt werd…" at bounding box center [194, 537] width 254 height 17
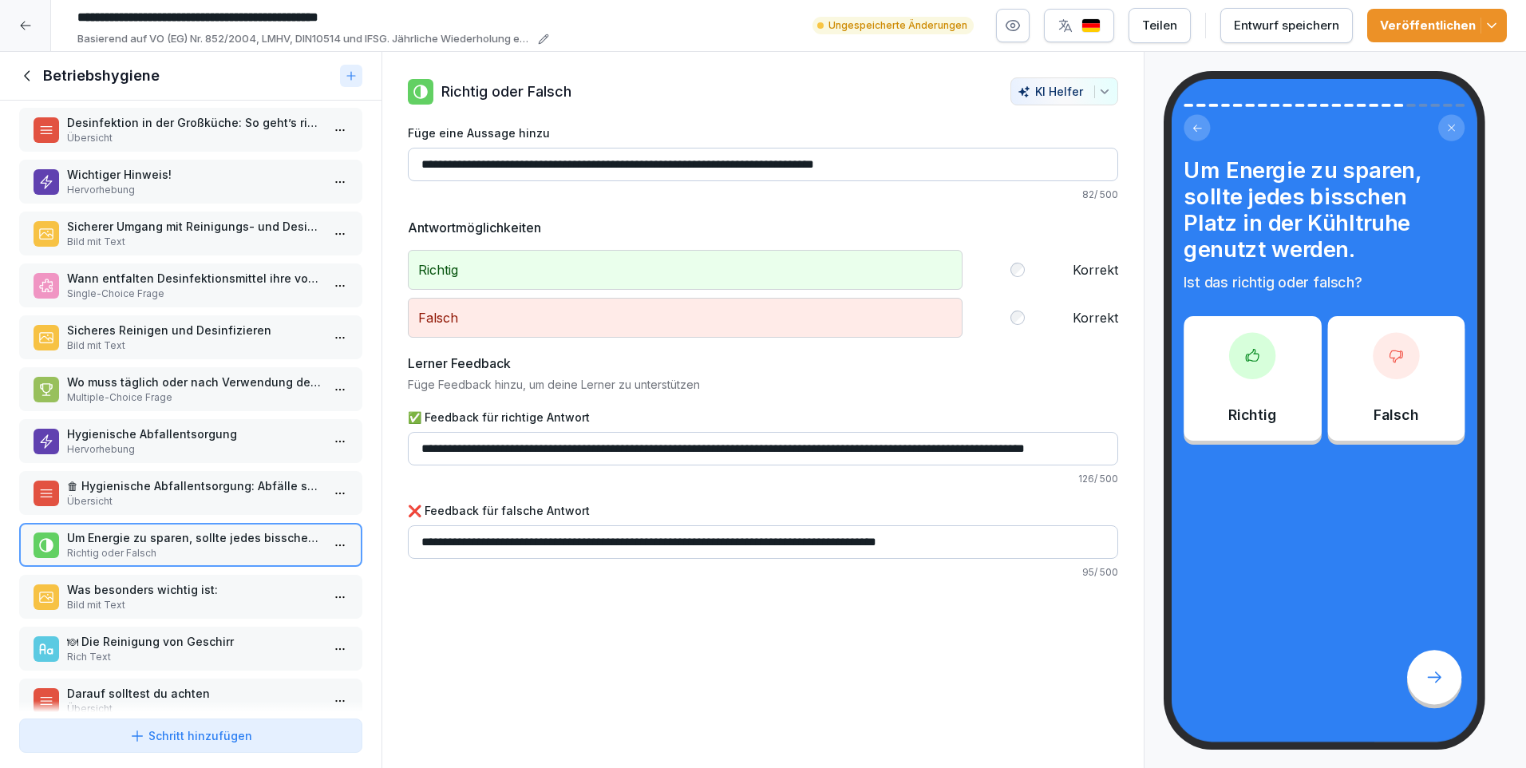
click at [211, 580] on div "Was besonders wichtig ist: Bild mit Text" at bounding box center [190, 597] width 343 height 44
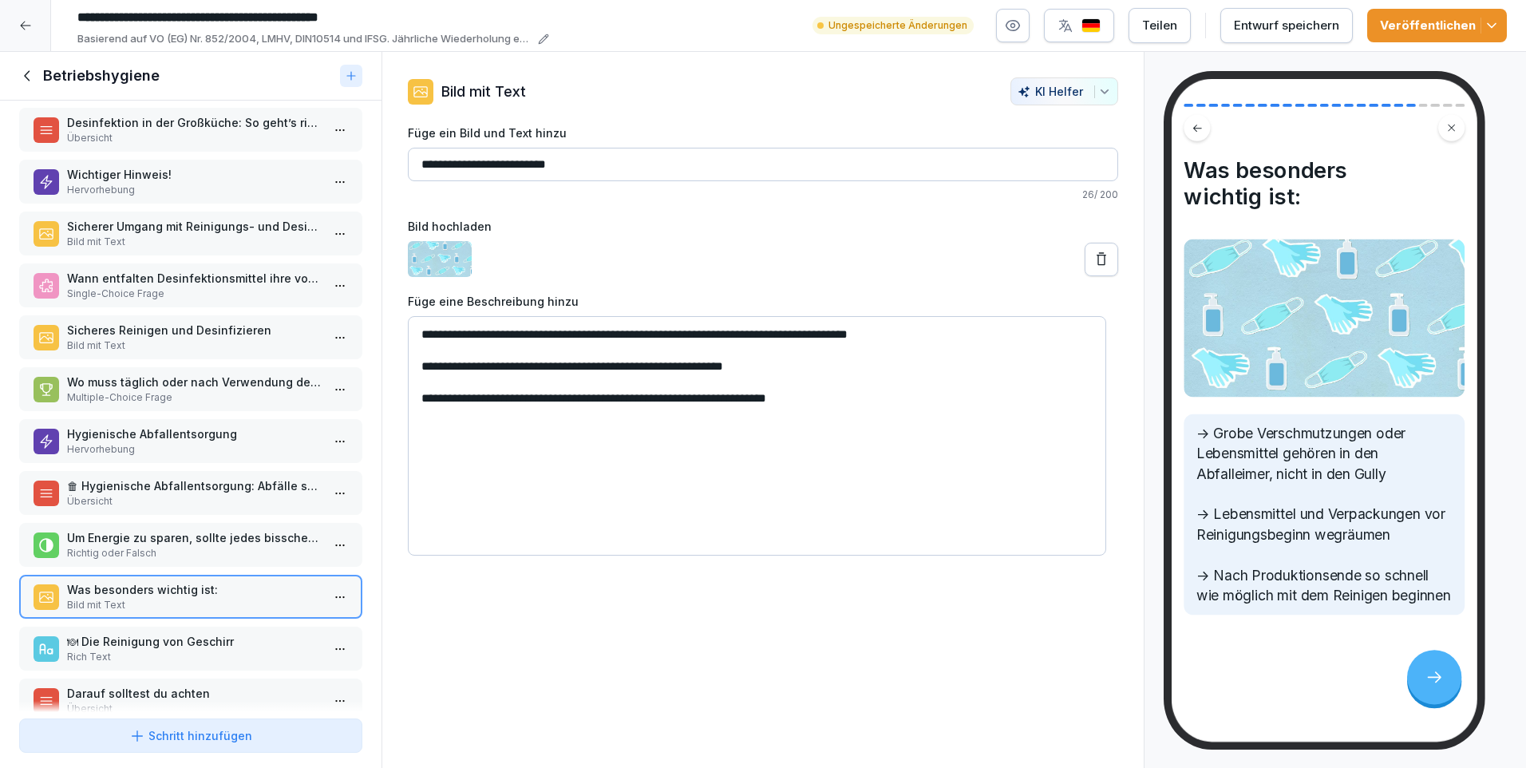
click at [237, 640] on p "🍽 Die Reinigung von Geschirr" at bounding box center [194, 641] width 254 height 17
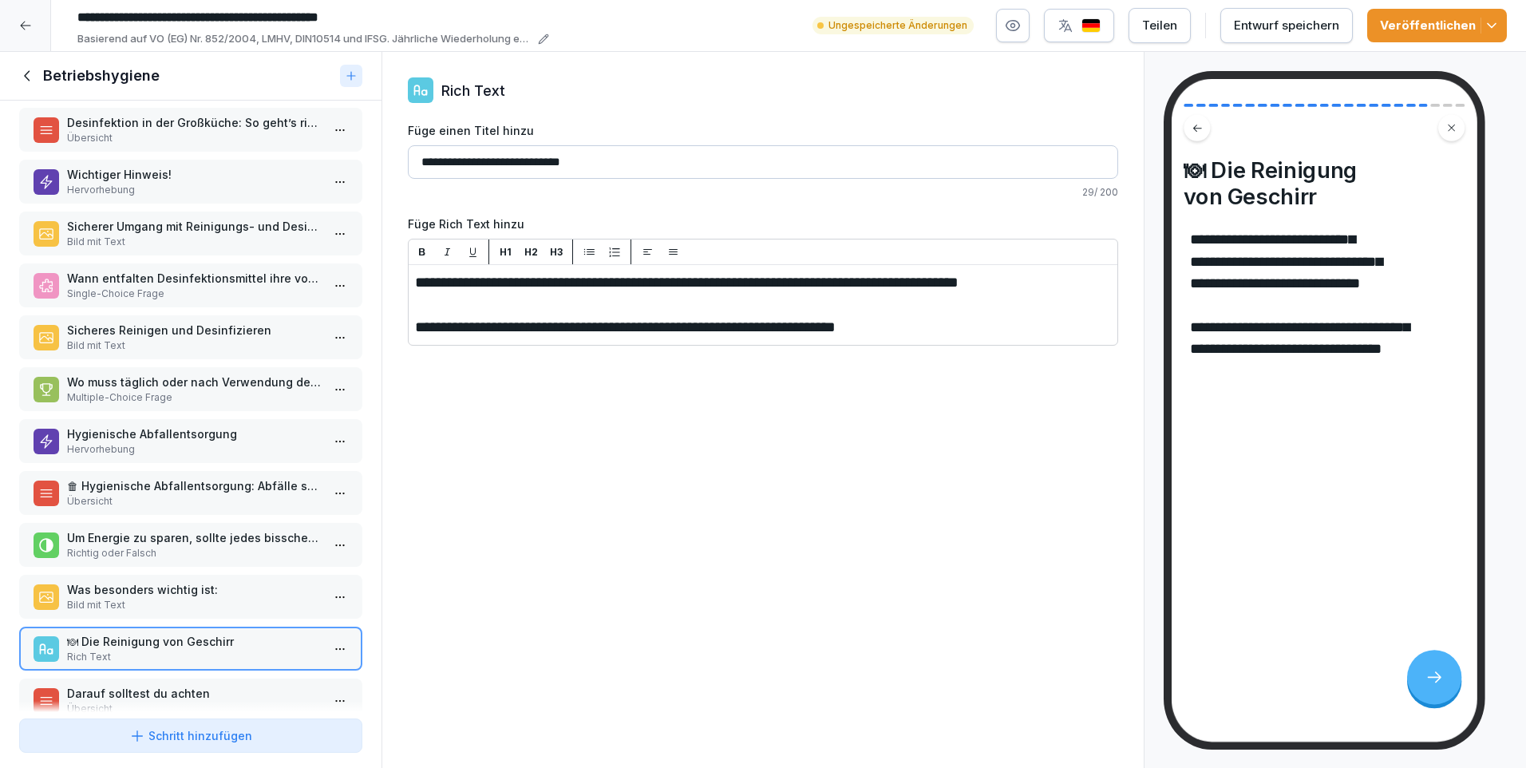
scroll to position [624, 0]
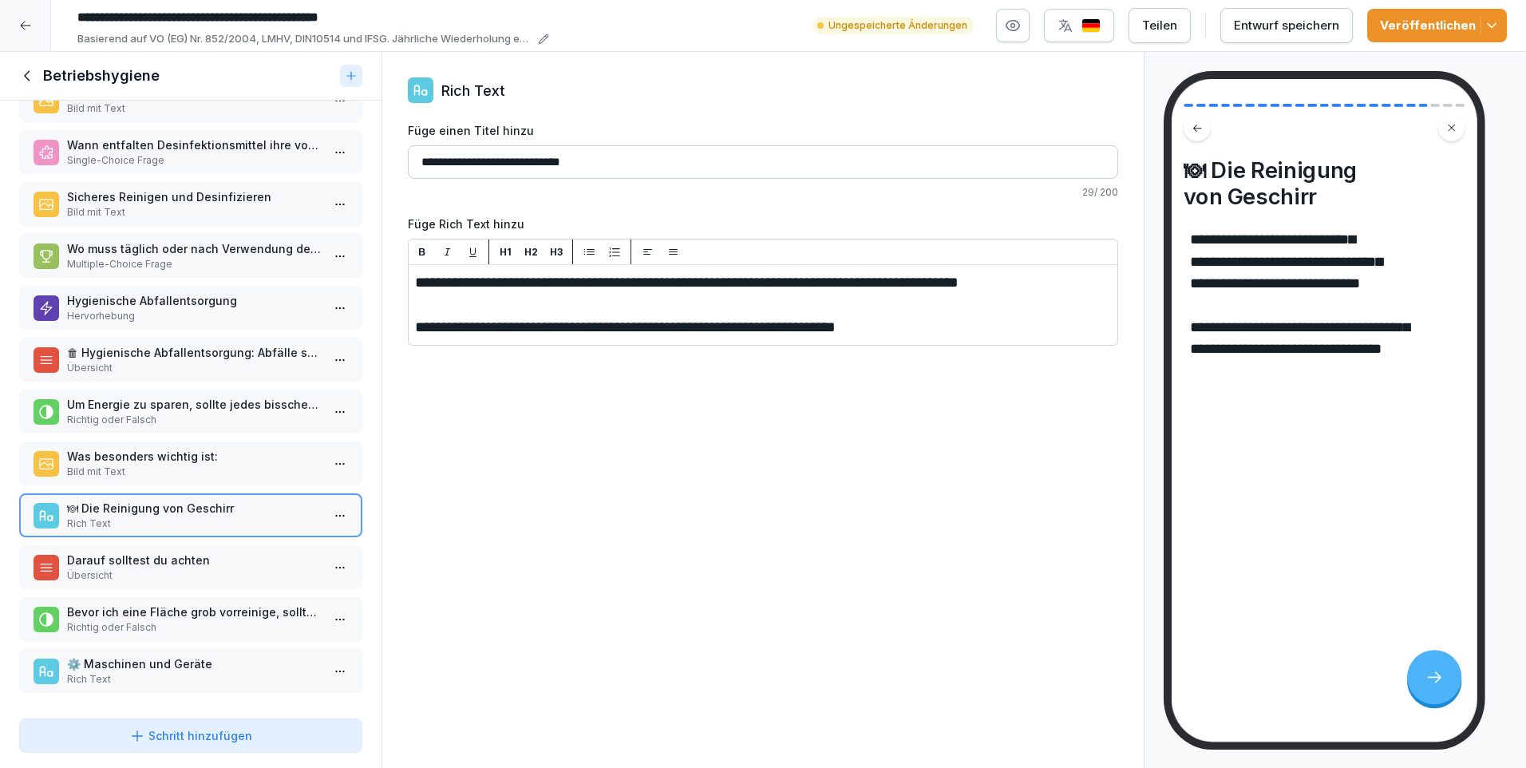
click at [171, 555] on p "Darauf solltest du achten" at bounding box center [194, 559] width 254 height 17
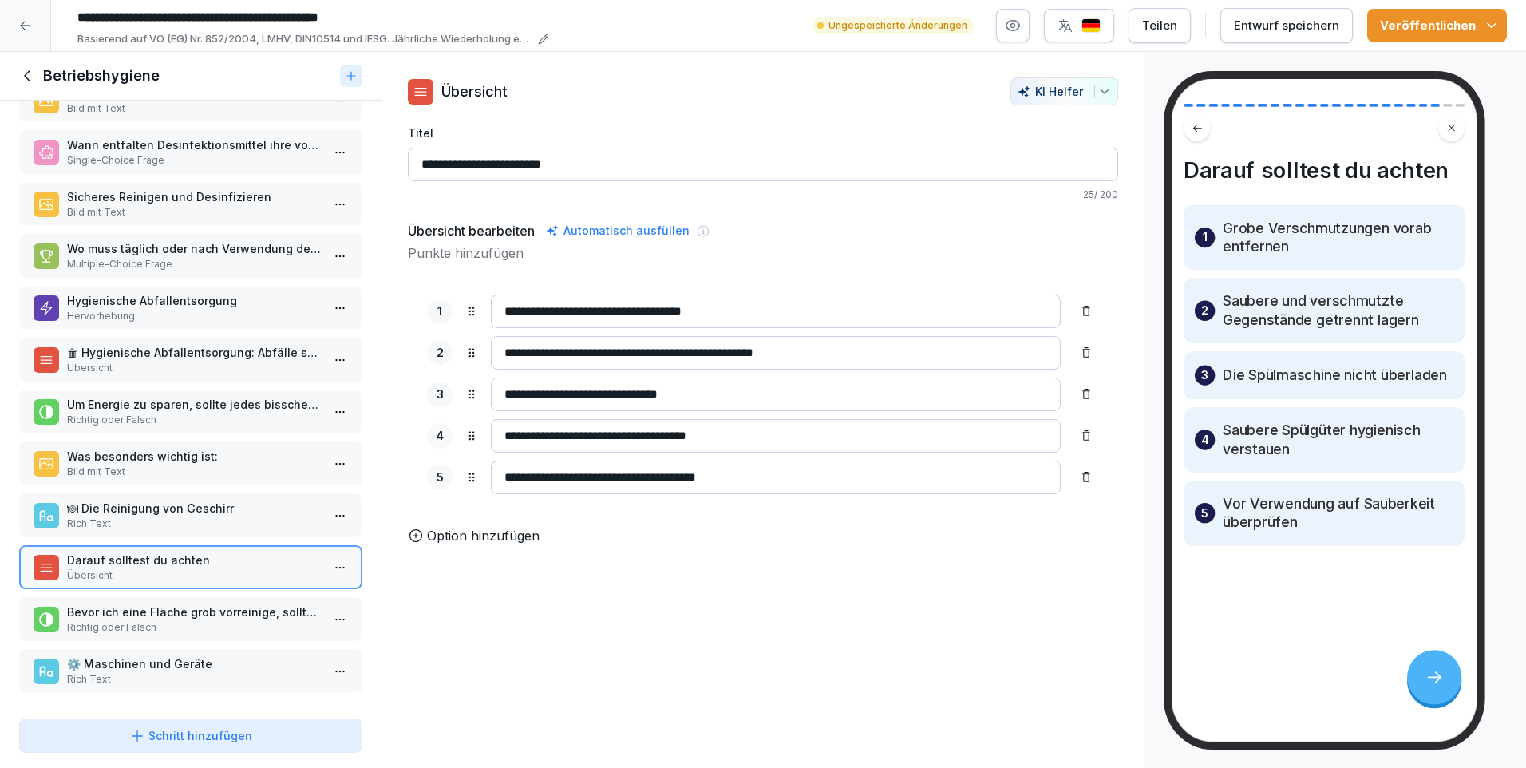
click at [141, 603] on p "Bevor ich eine Fläche grob vorreinige, sollte ich sie bereits mit Reinigungsmit…" at bounding box center [194, 611] width 254 height 17
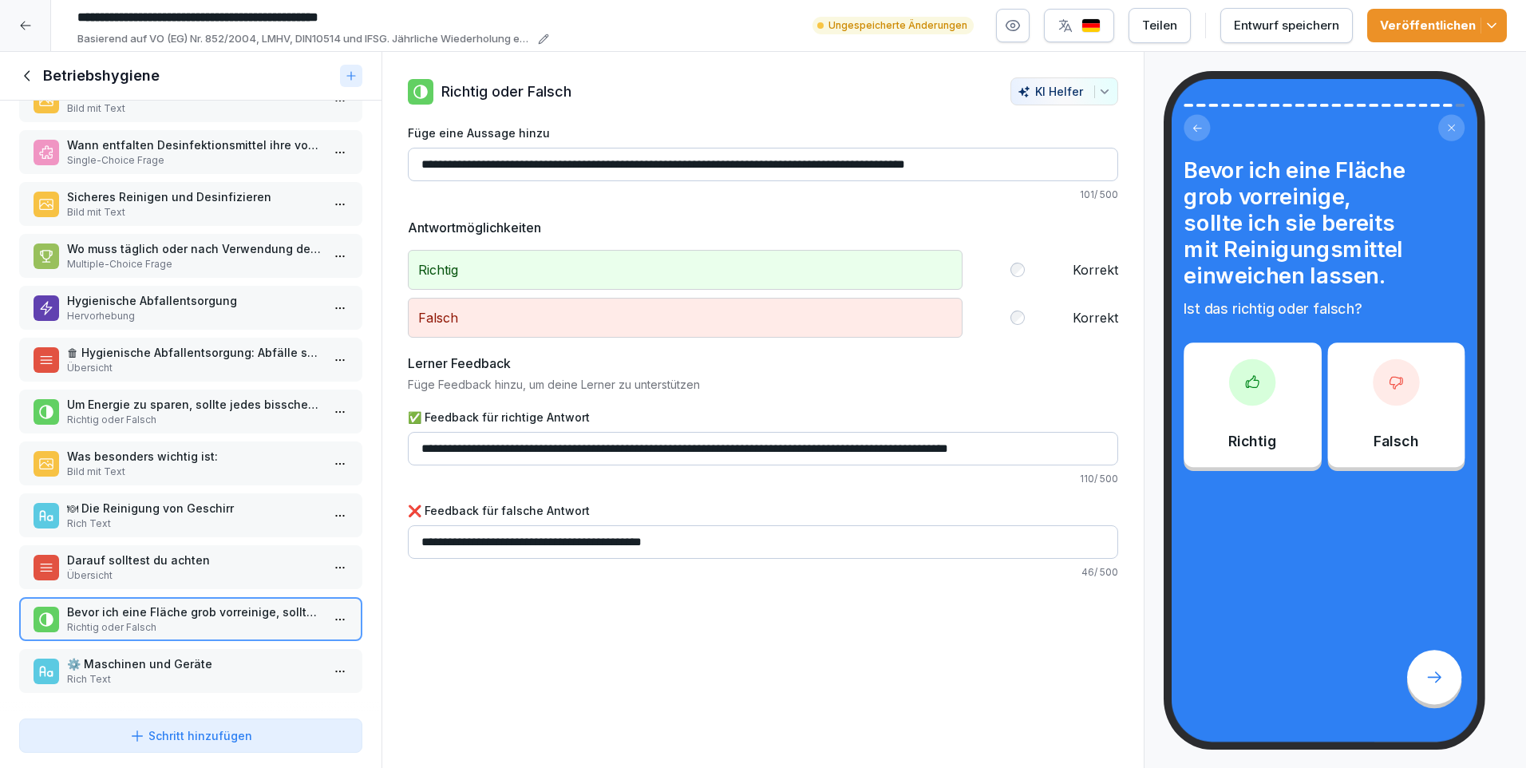
click at [156, 655] on p "⚙️ Maschinen und Geräte" at bounding box center [194, 663] width 254 height 17
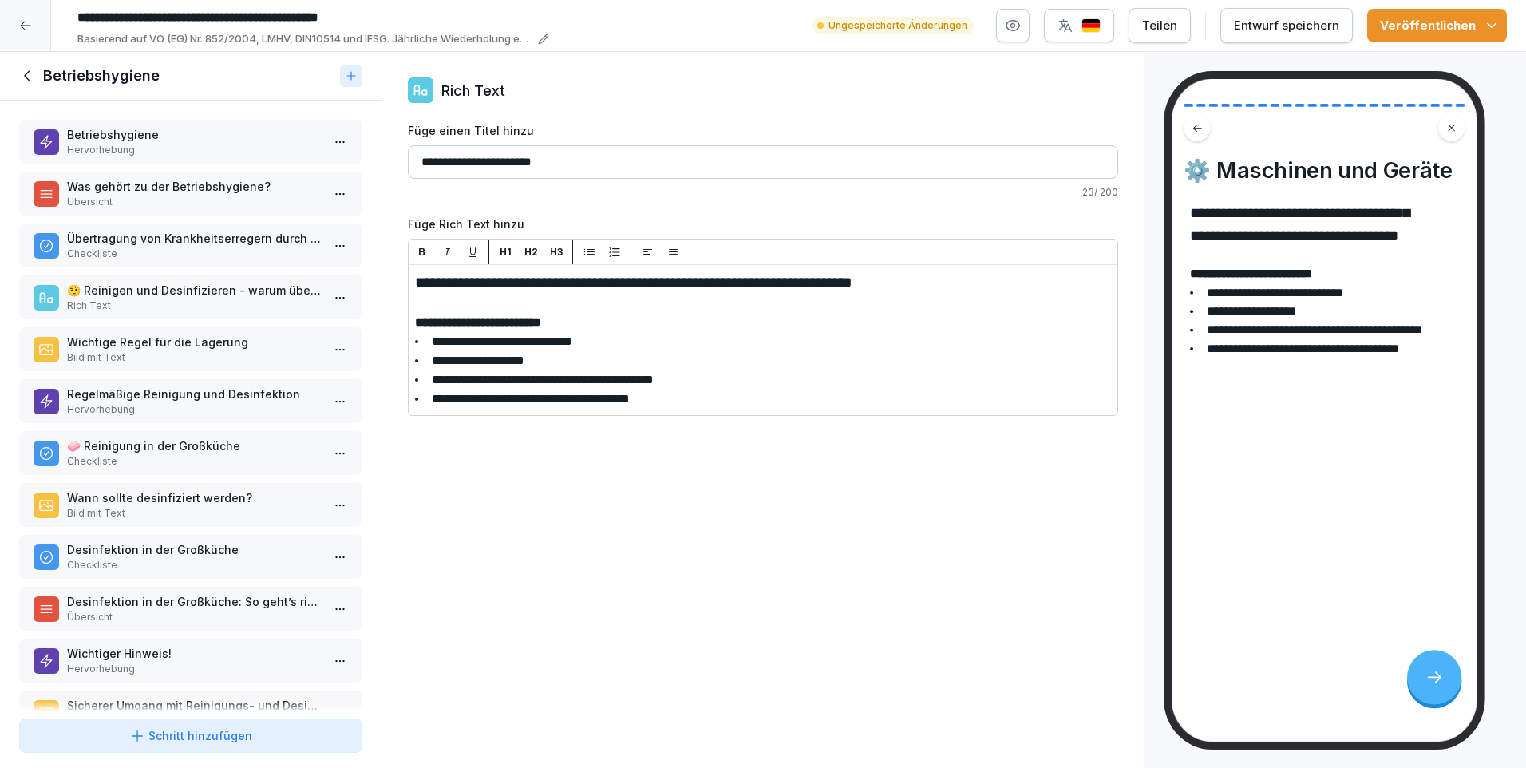
click at [132, 137] on p "Betriebshygiene" at bounding box center [194, 134] width 254 height 17
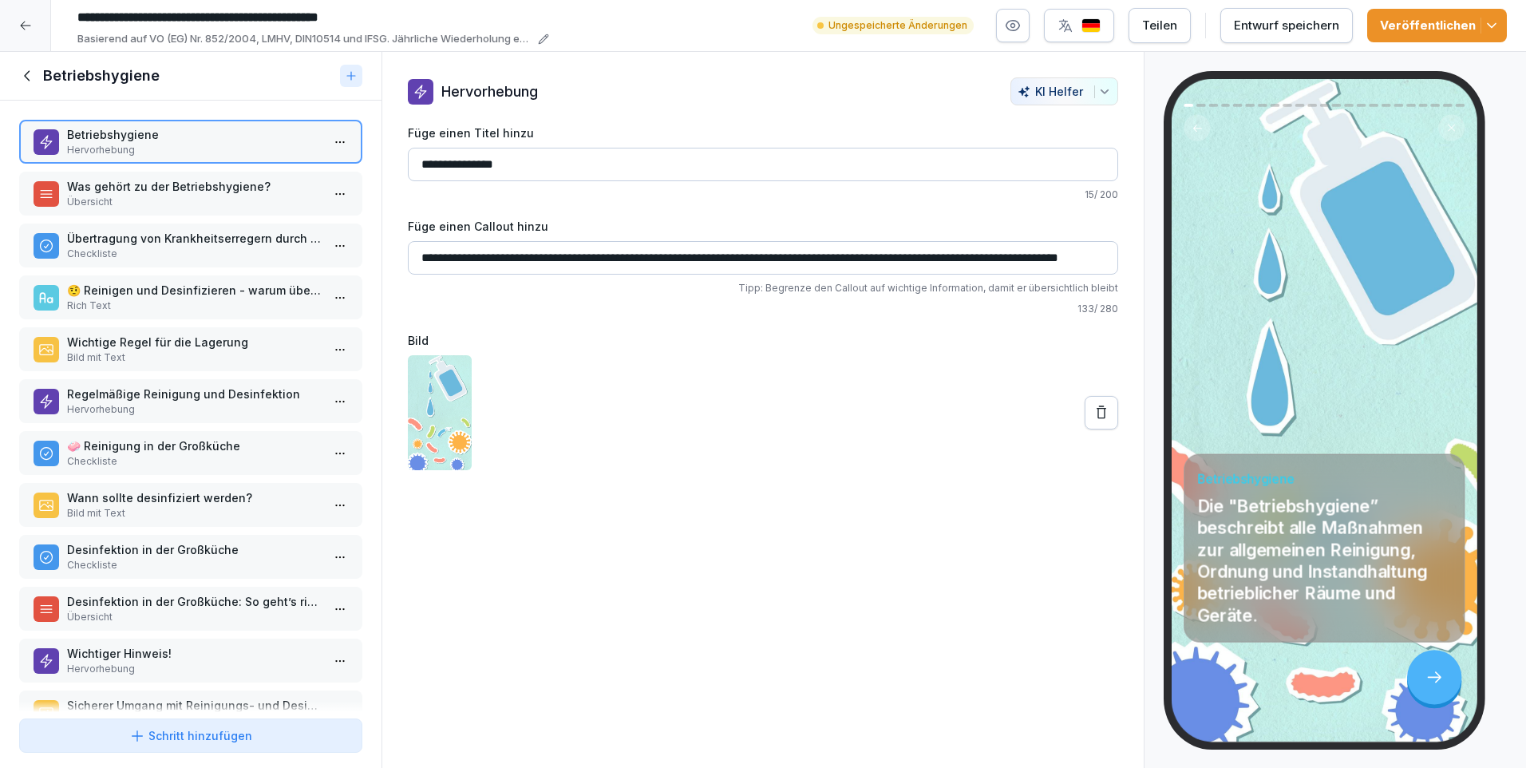
click at [29, 80] on icon at bounding box center [27, 75] width 6 height 10
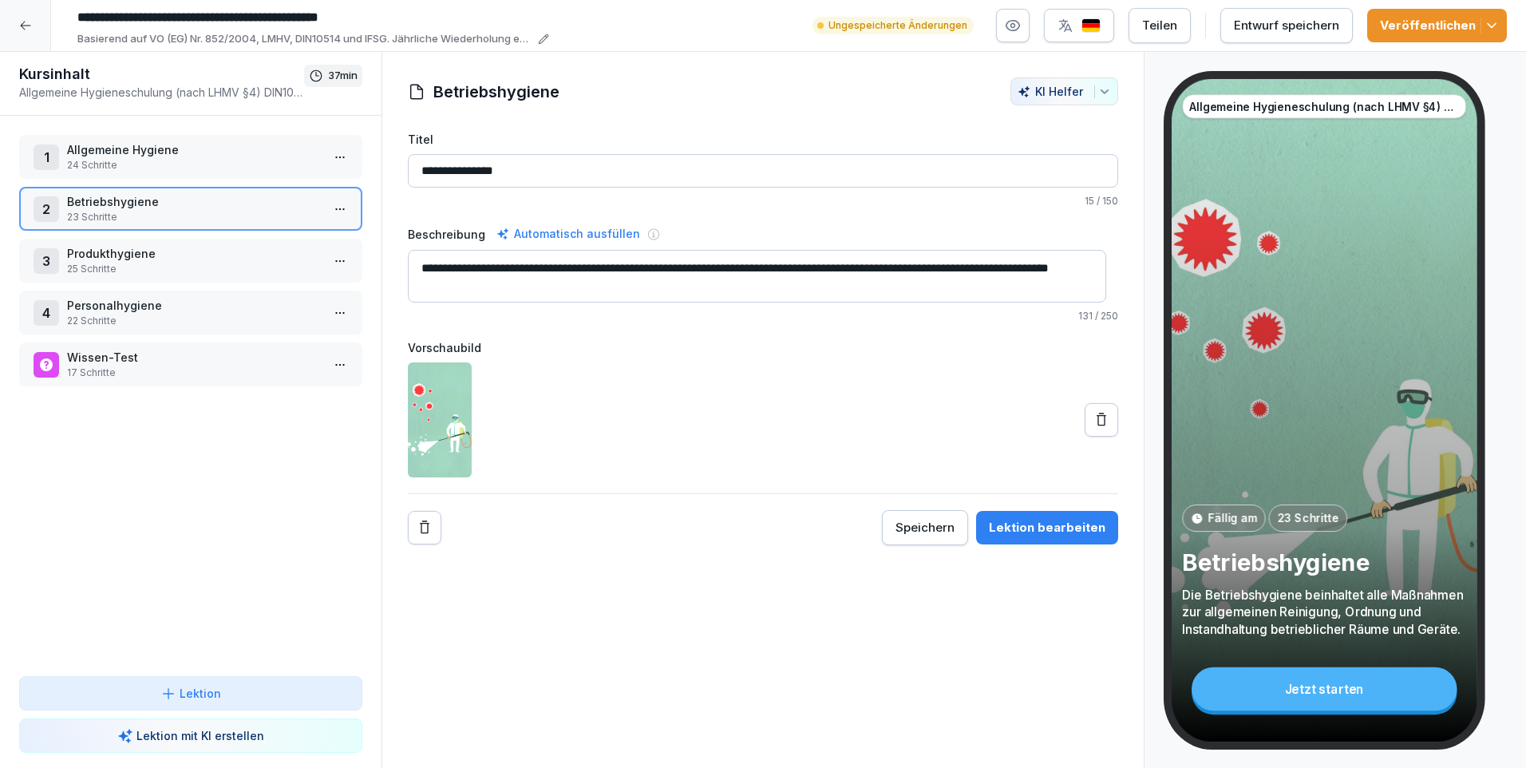
click at [101, 253] on p "Produkthygiene" at bounding box center [194, 253] width 254 height 17
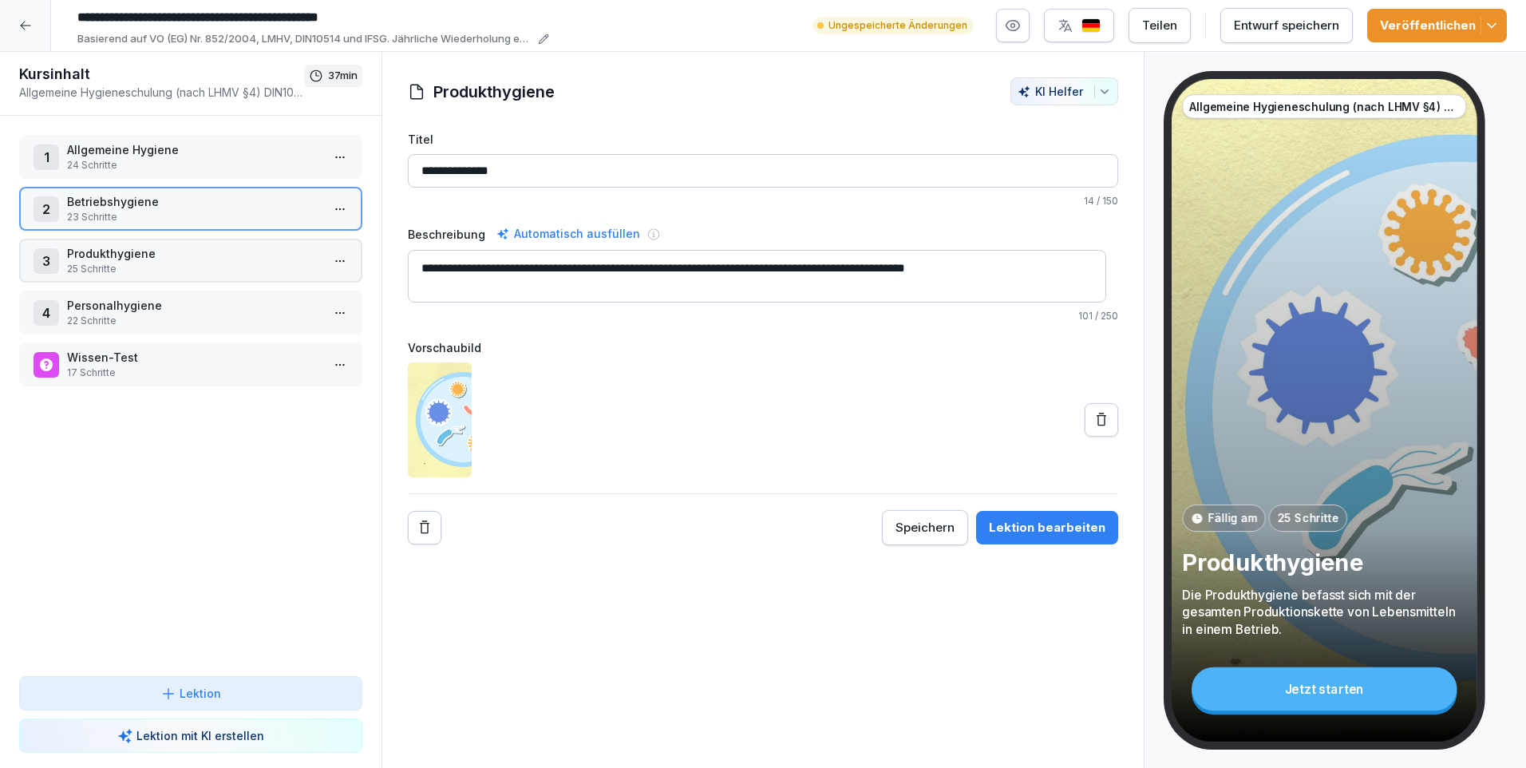
click at [101, 253] on p "Produkthygiene" at bounding box center [194, 253] width 254 height 17
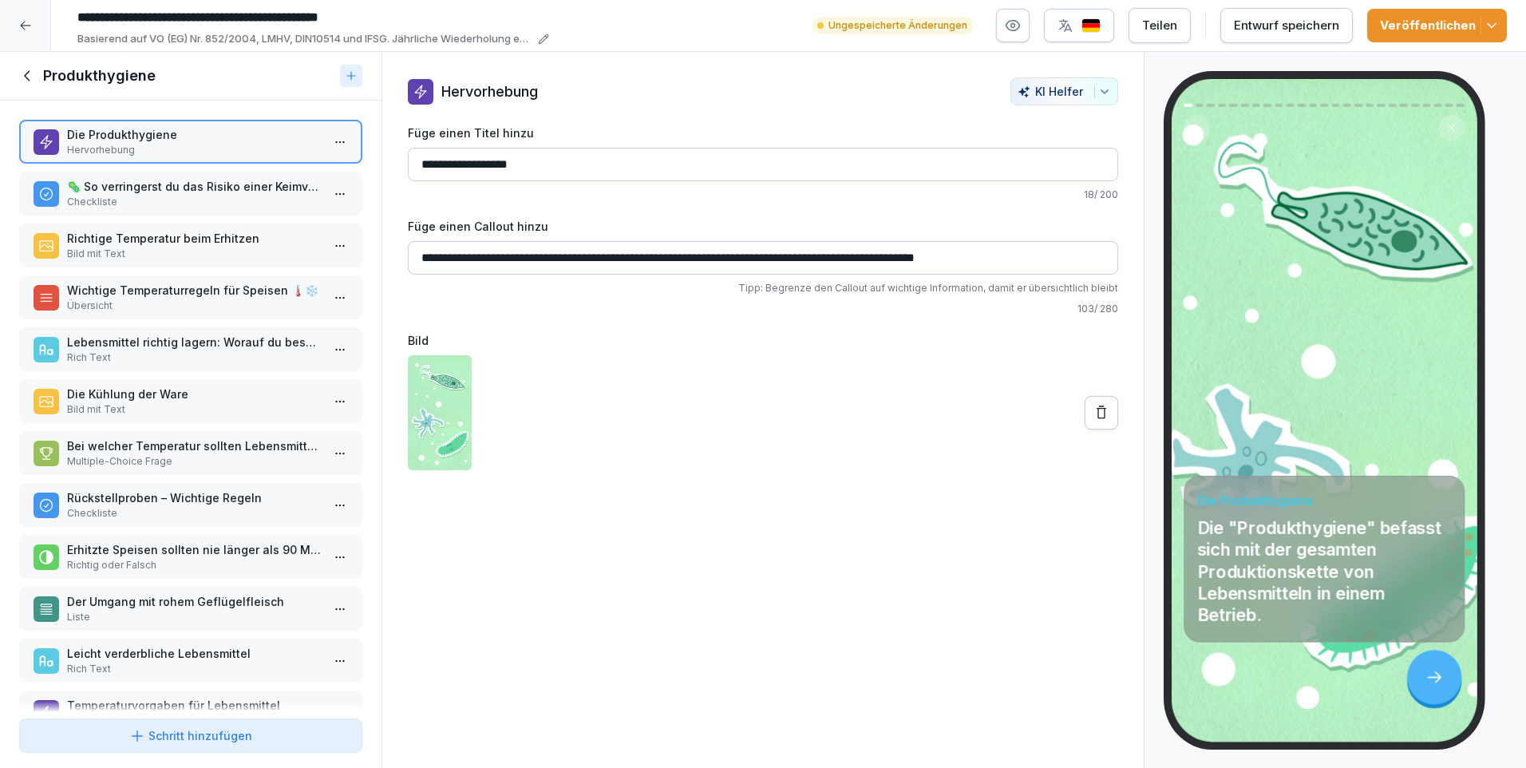
click at [179, 492] on p "Rückstellproben – Wichtige Regeln" at bounding box center [194, 497] width 254 height 17
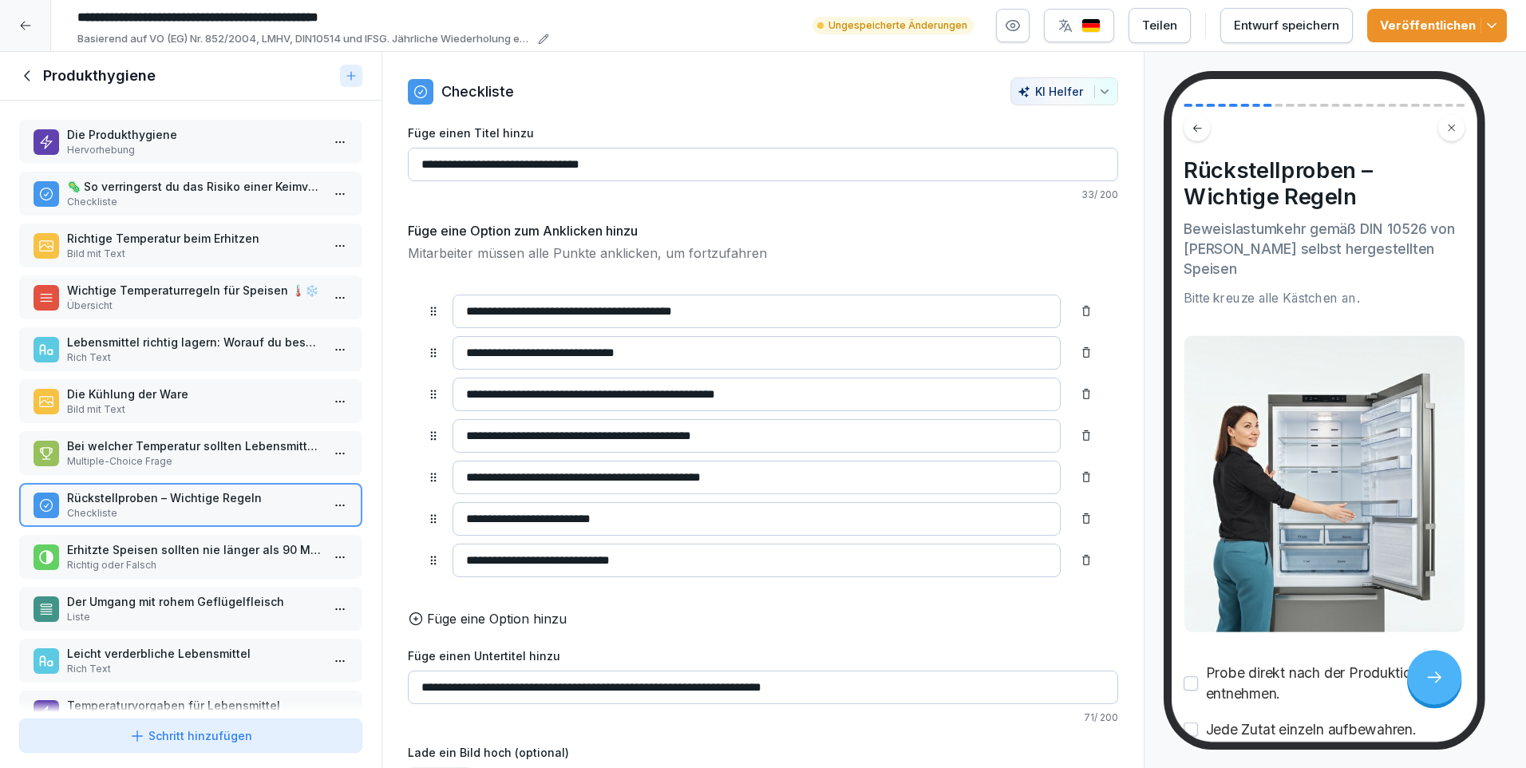
click at [25, 72] on icon at bounding box center [28, 76] width 18 height 18
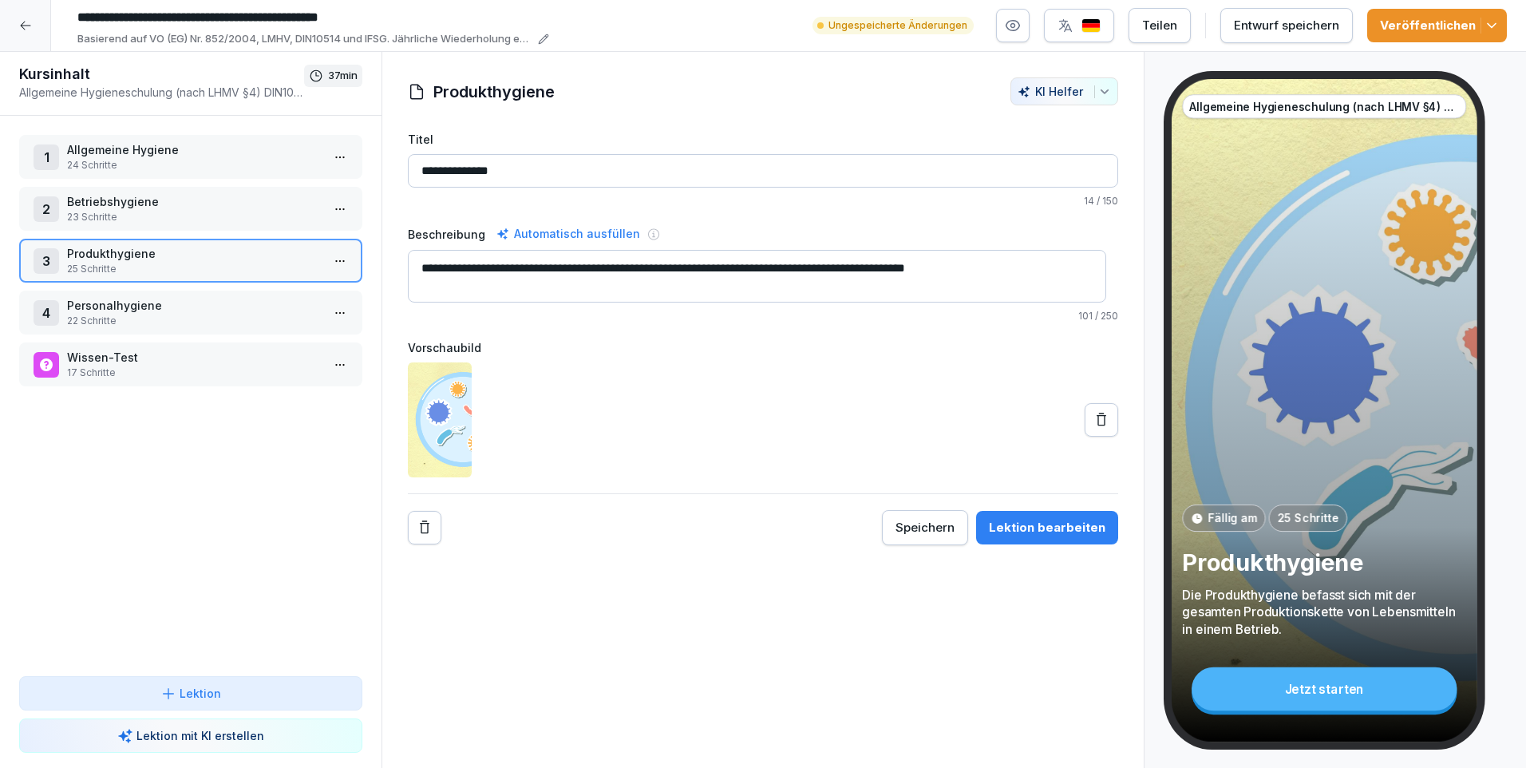
click at [1443, 30] on div "Veröffentlichen" at bounding box center [1437, 26] width 114 height 18
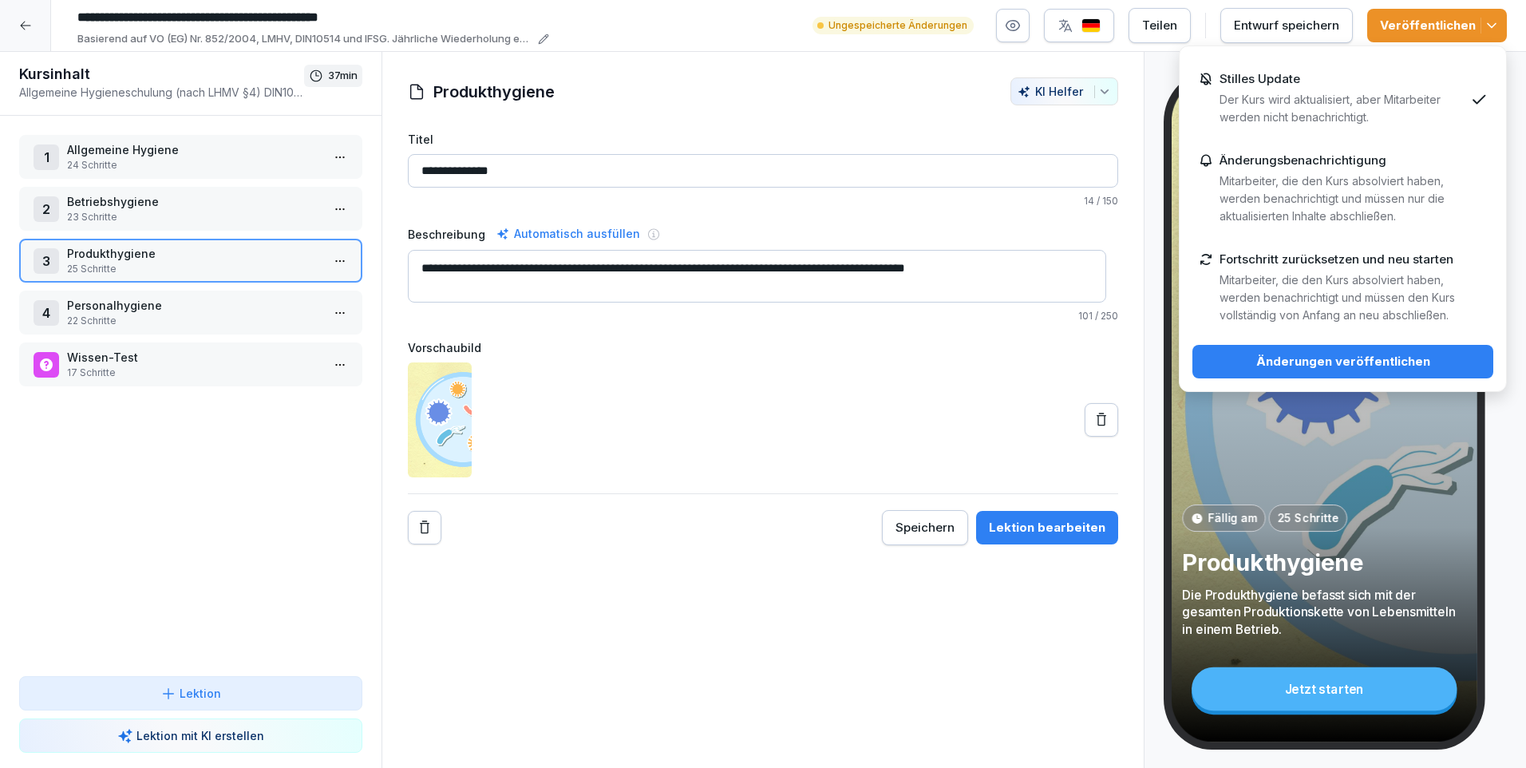
click at [1332, 109] on p "Der Kurs wird aktualisiert, aber Mitarbeiter werden nicht benachrichtigt." at bounding box center [1341, 108] width 245 height 35
click at [1362, 353] on div "Änderungen veröffentlichen" at bounding box center [1342, 362] width 275 height 18
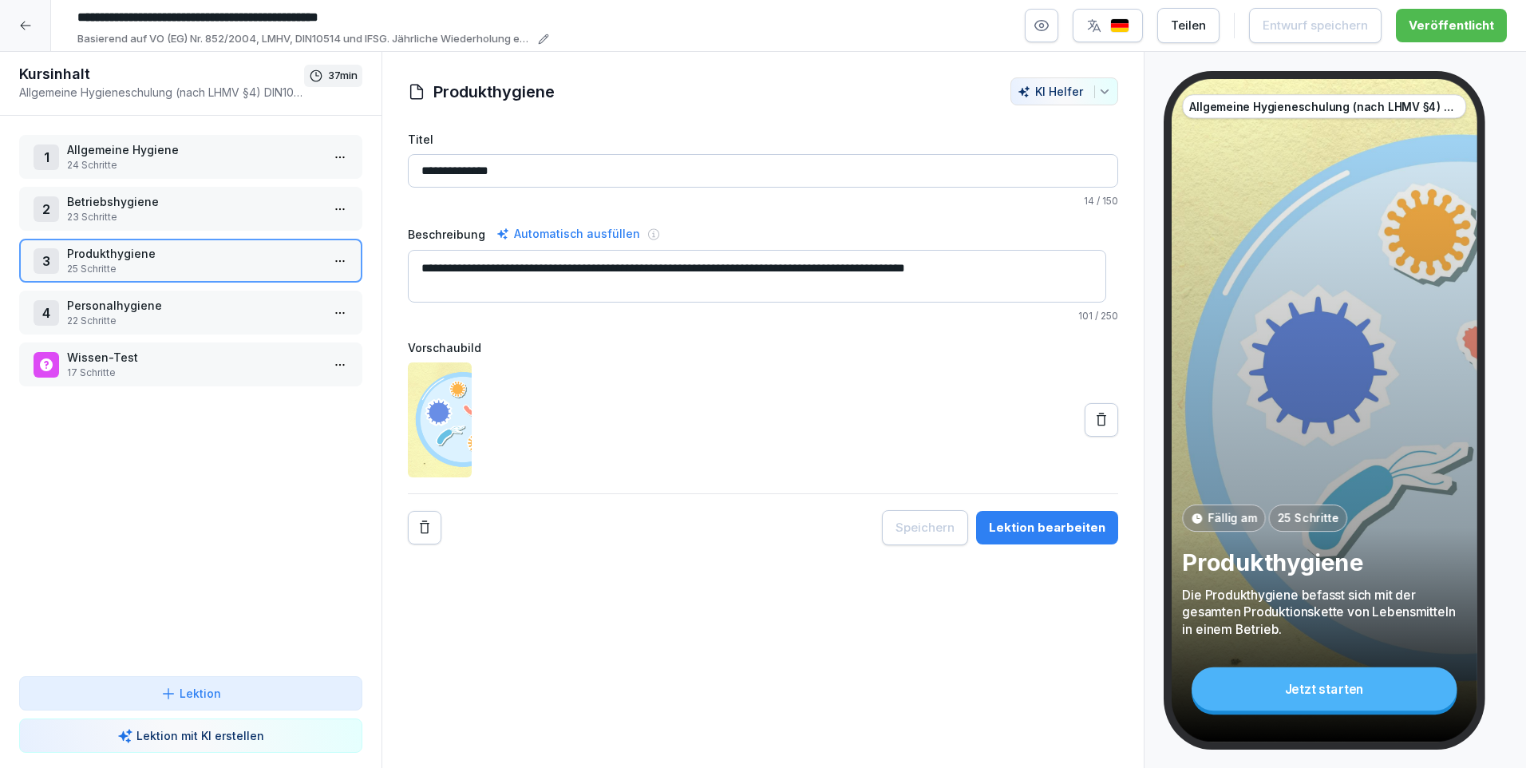
click at [25, 26] on icon at bounding box center [25, 26] width 10 height 9
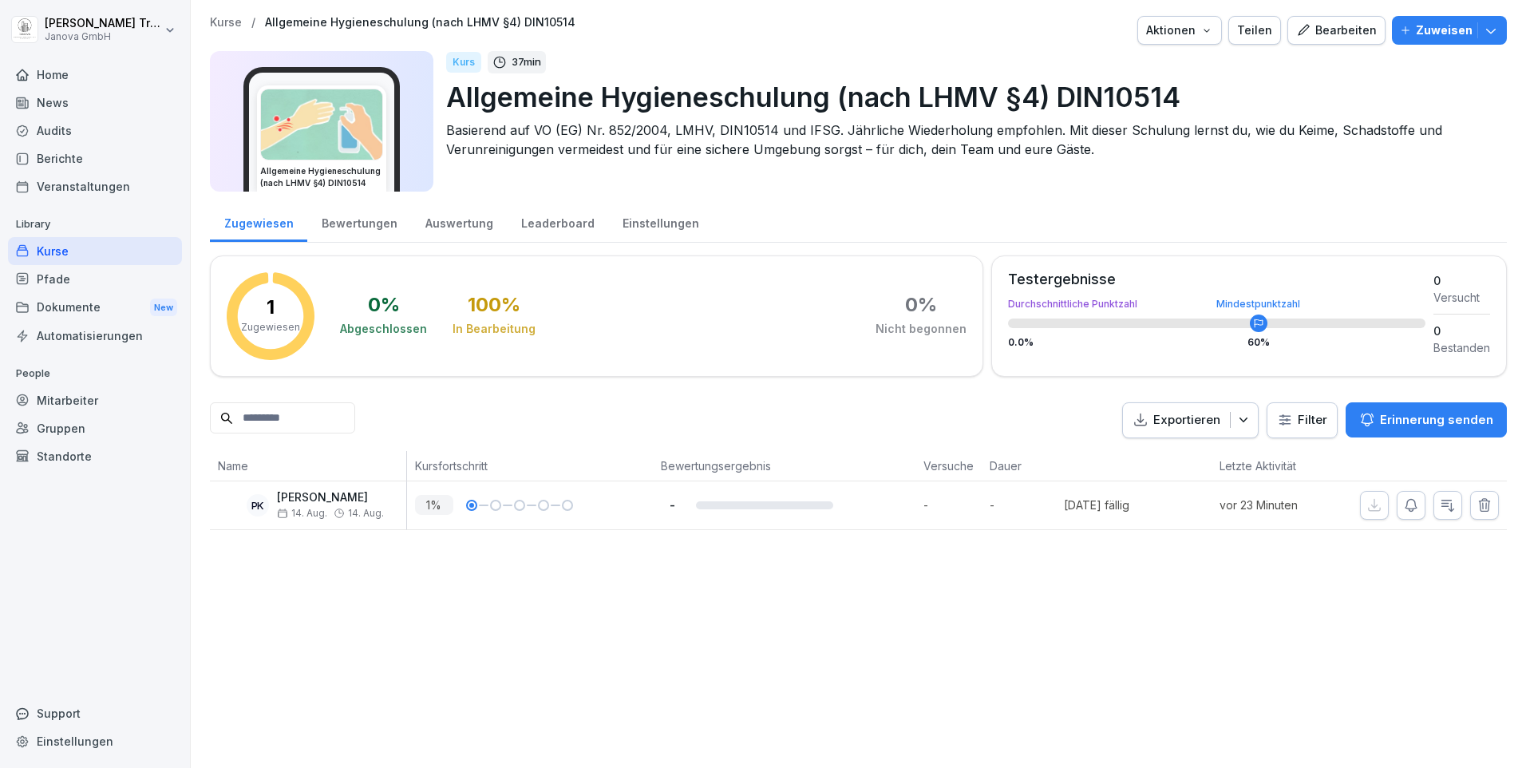
click at [472, 505] on div at bounding box center [471, 505] width 5 height 5
click at [57, 249] on div "Kurse" at bounding box center [95, 251] width 174 height 28
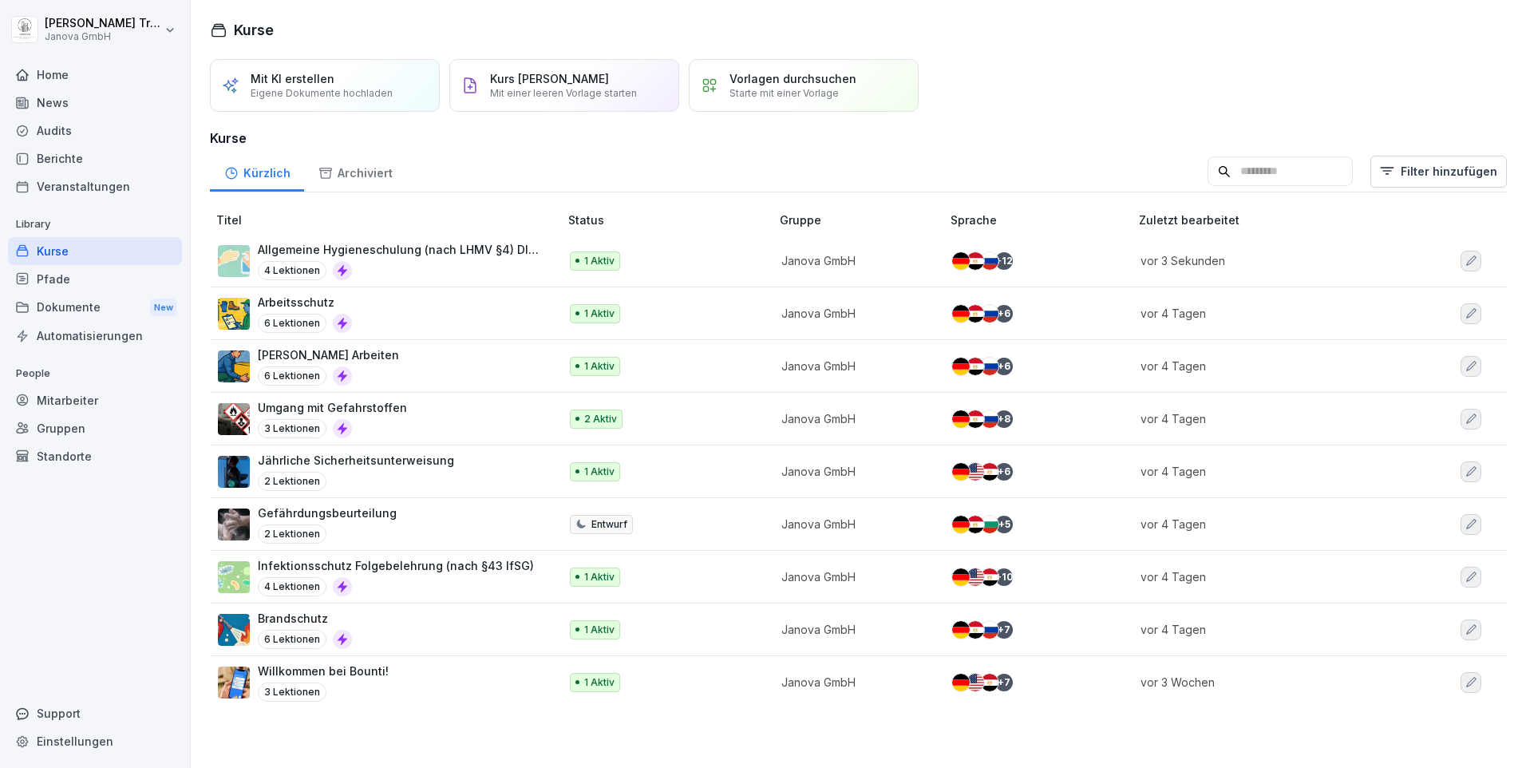
click at [351, 563] on p "Infektionsschutz Folgebelehrung (nach §43 IfSG)" at bounding box center [396, 565] width 276 height 17
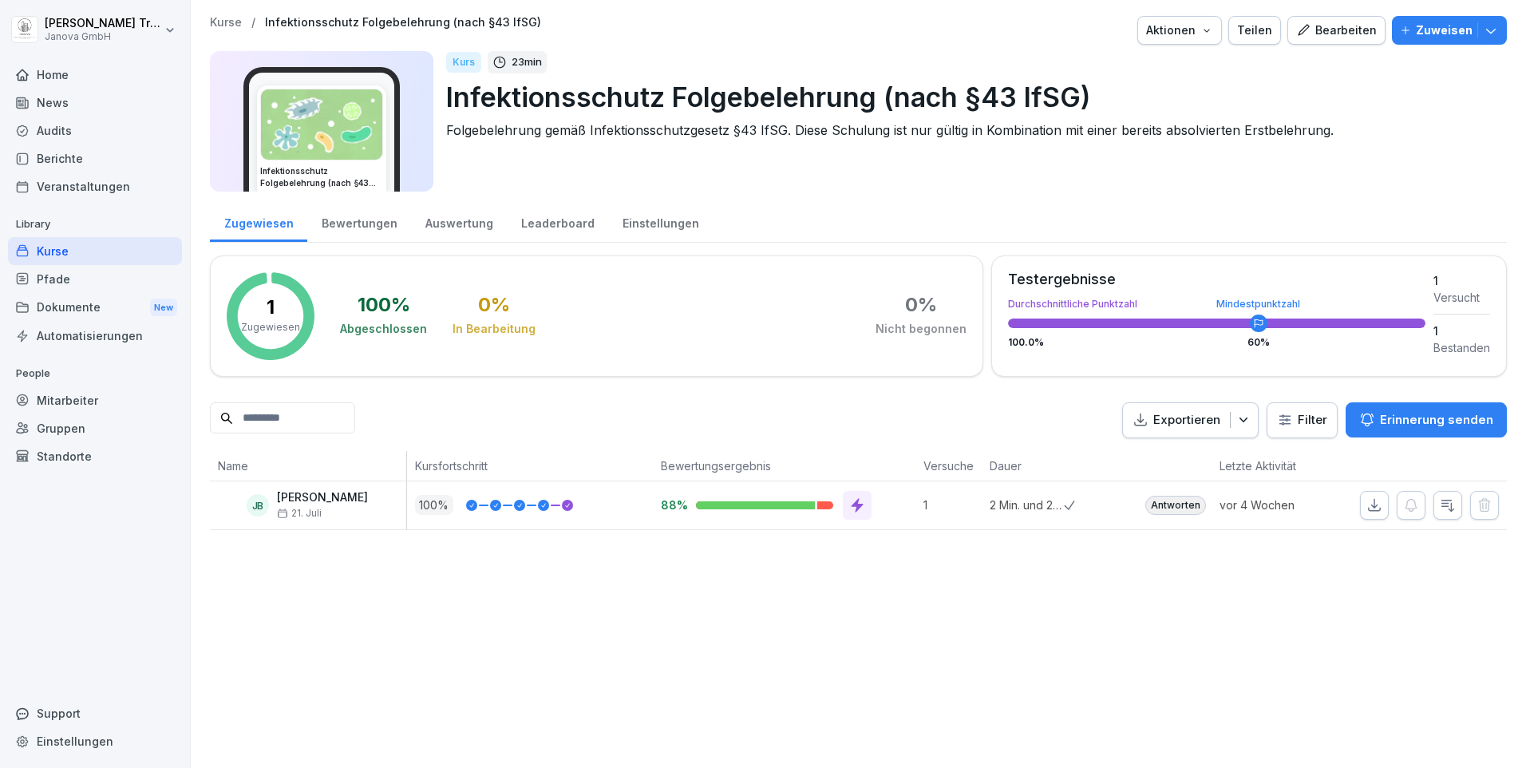
click at [1317, 27] on div "Bearbeiten" at bounding box center [1336, 31] width 81 height 18
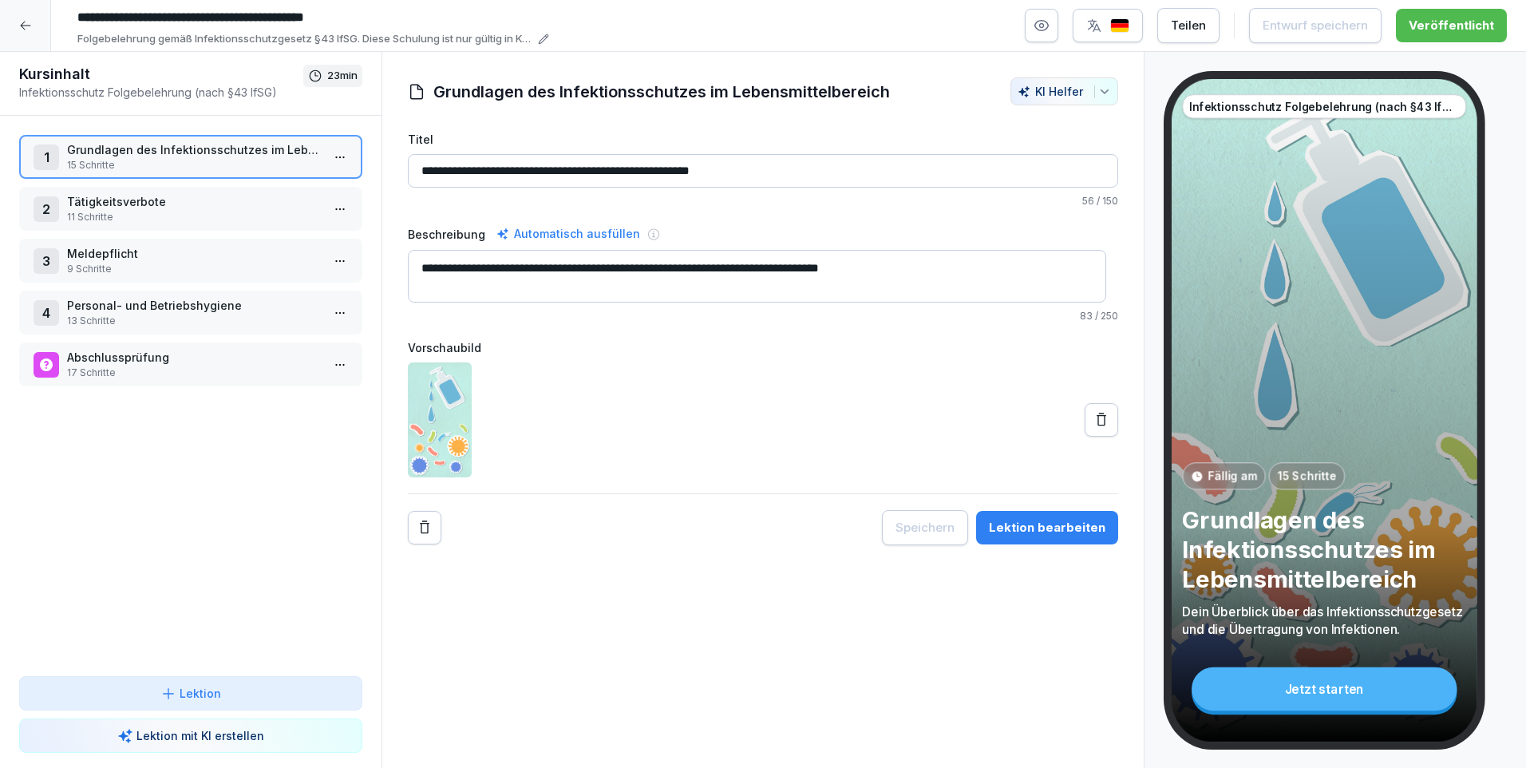
click at [99, 152] on p "Grundlagen des Infektionsschutzes im Lebensmittelbereich" at bounding box center [194, 149] width 254 height 17
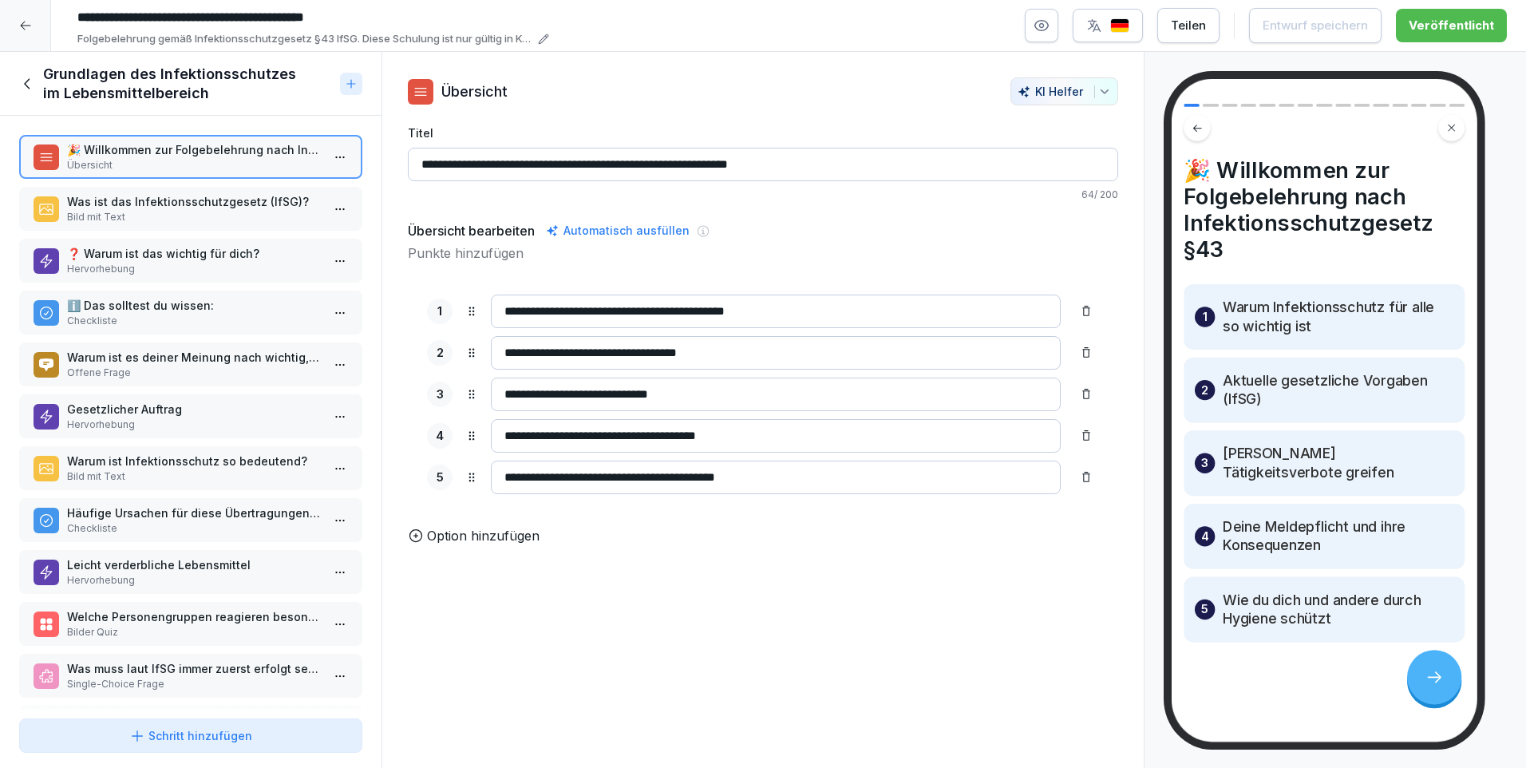
click at [116, 207] on p "Was ist das Infektionsschutzgesetz (IfSG)?" at bounding box center [194, 201] width 254 height 17
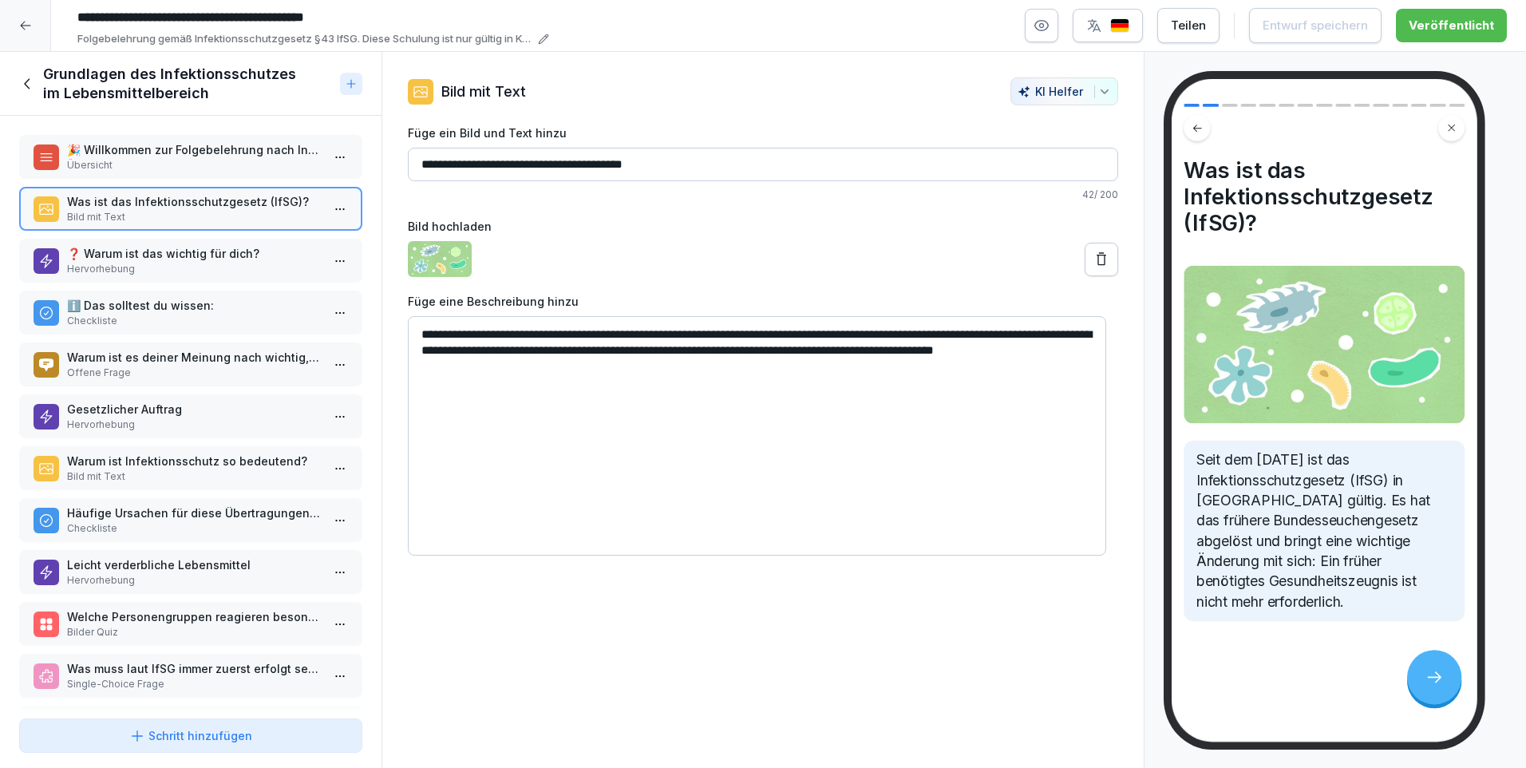
click at [140, 255] on p "❓ Warum ist das wichtig für dich?" at bounding box center [194, 253] width 254 height 17
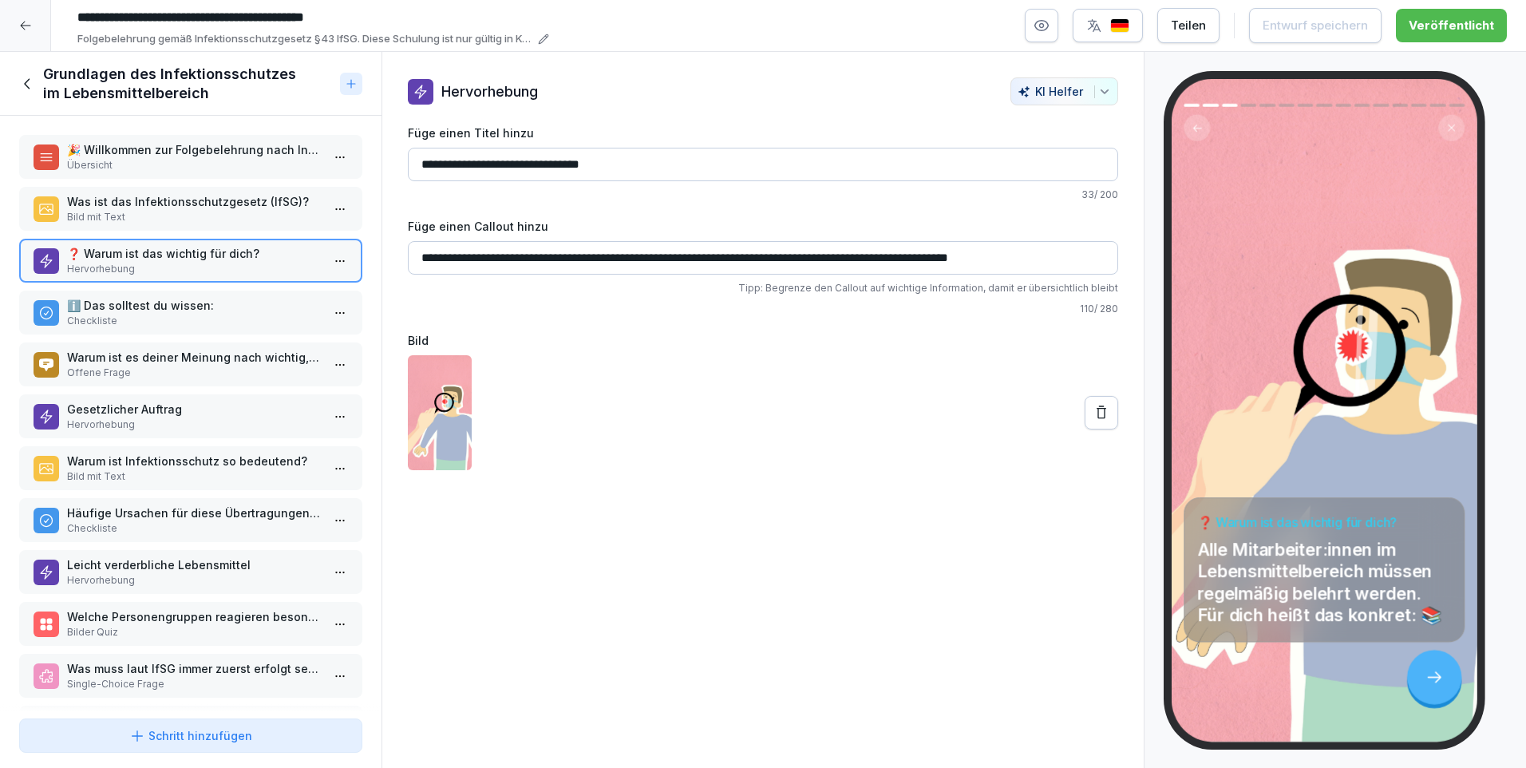
click at [159, 310] on p "ℹ️ Das solltest du wissen:" at bounding box center [194, 305] width 254 height 17
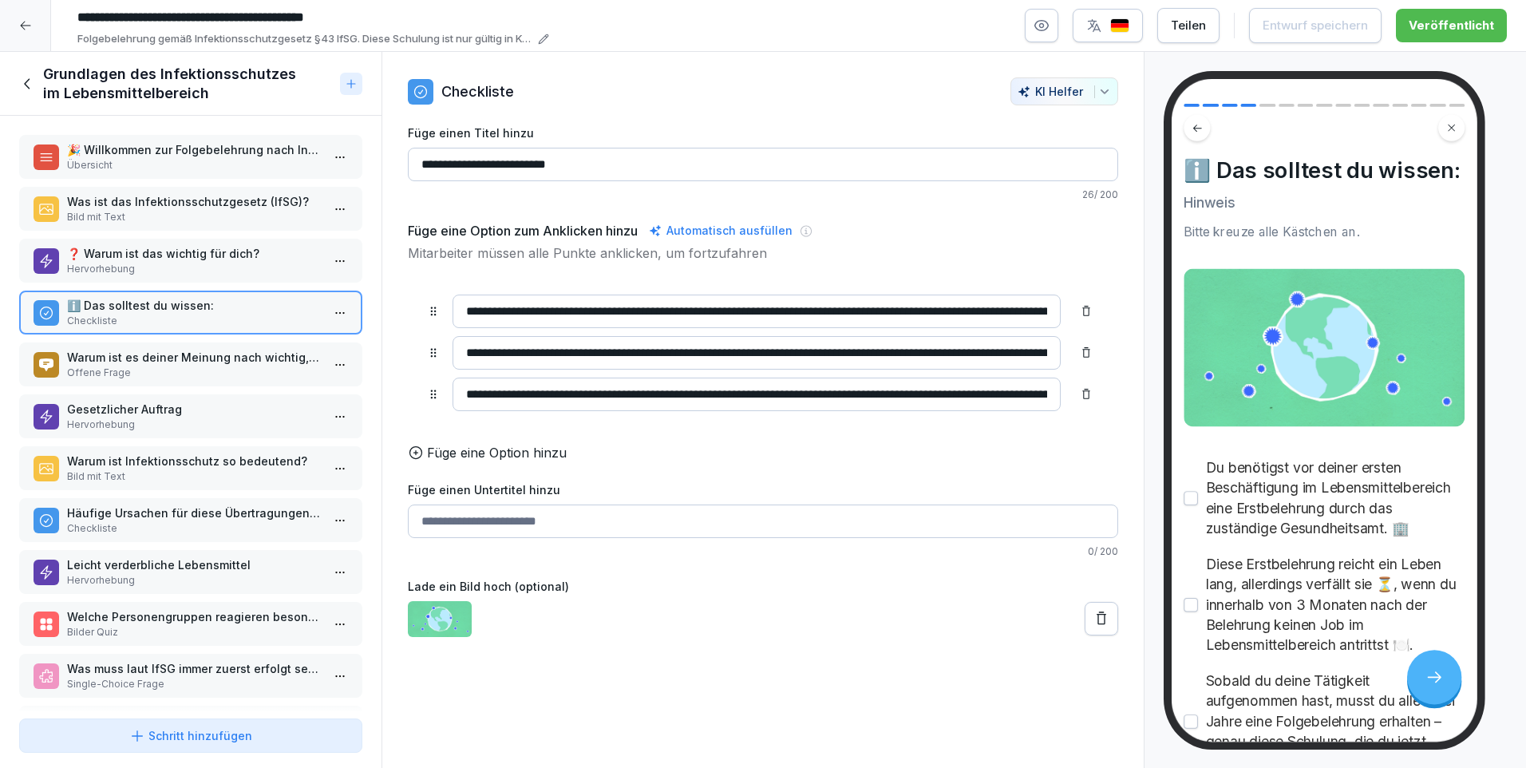
click at [160, 359] on p "Warum ist es deiner Meinung nach wichtig, beim Umgang mit Lebensmitteln die Hyg…" at bounding box center [194, 357] width 254 height 17
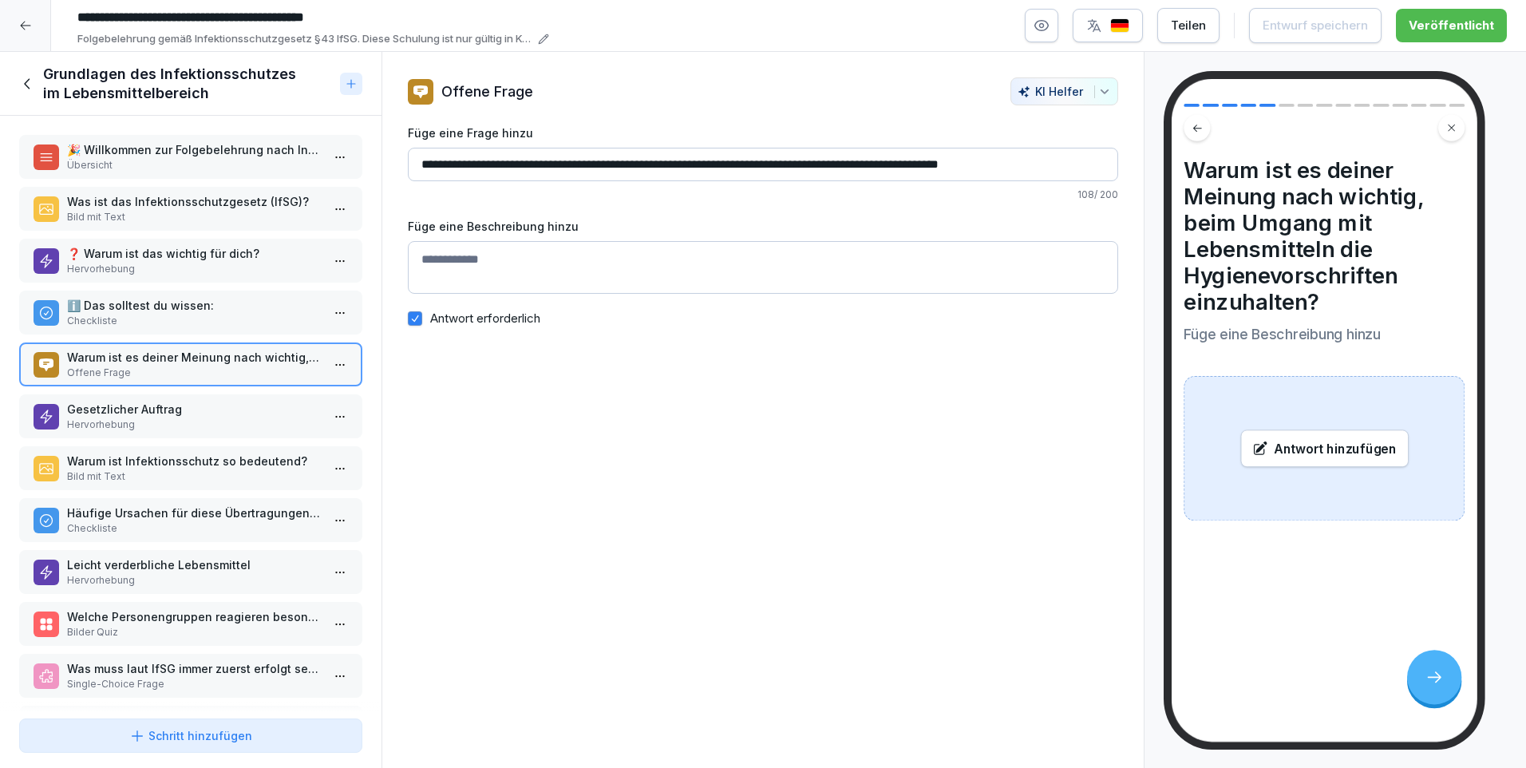
click at [148, 412] on p "Gesetzlicher Auftrag" at bounding box center [194, 409] width 254 height 17
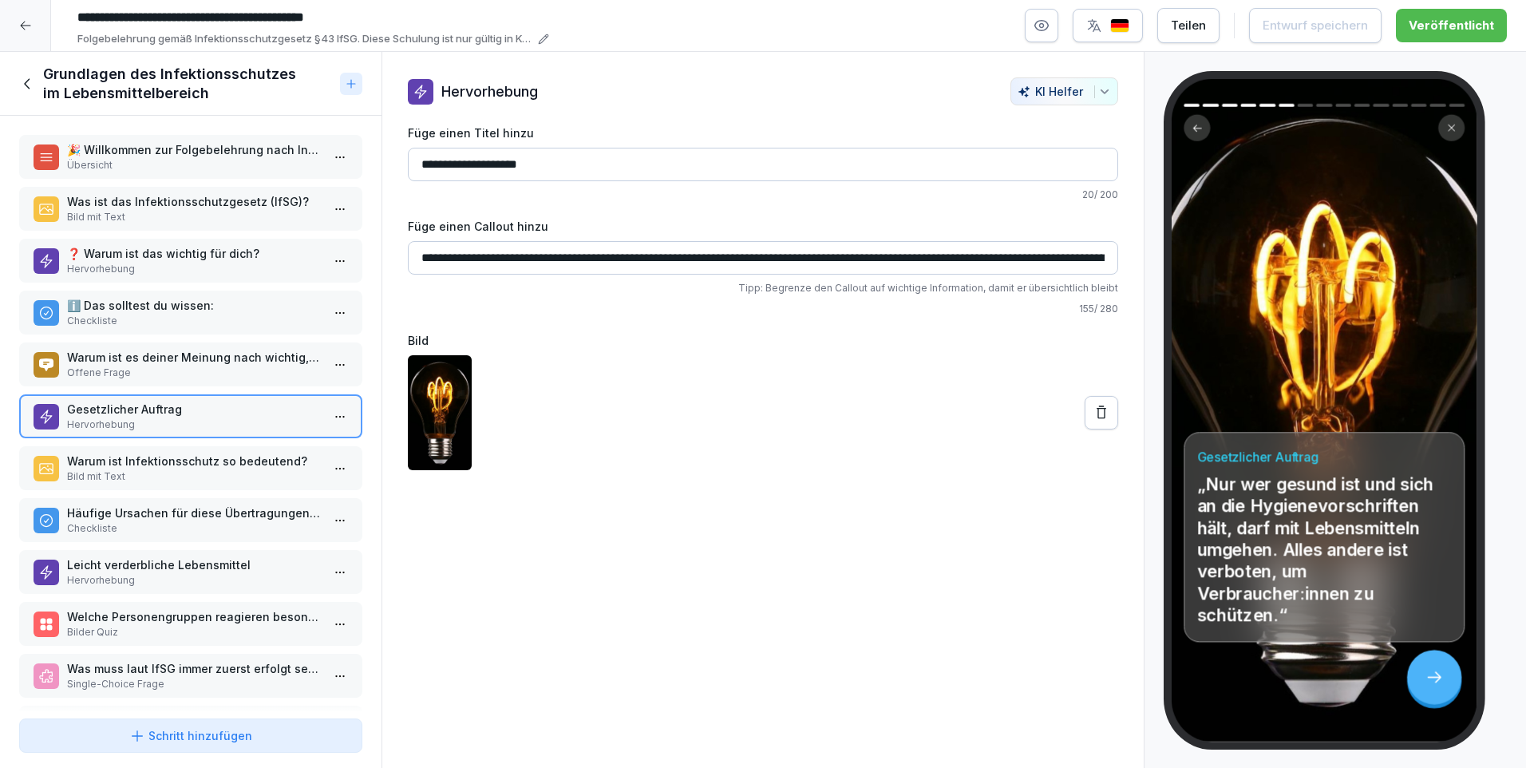
click at [129, 470] on p "Bild mit Text" at bounding box center [194, 476] width 254 height 14
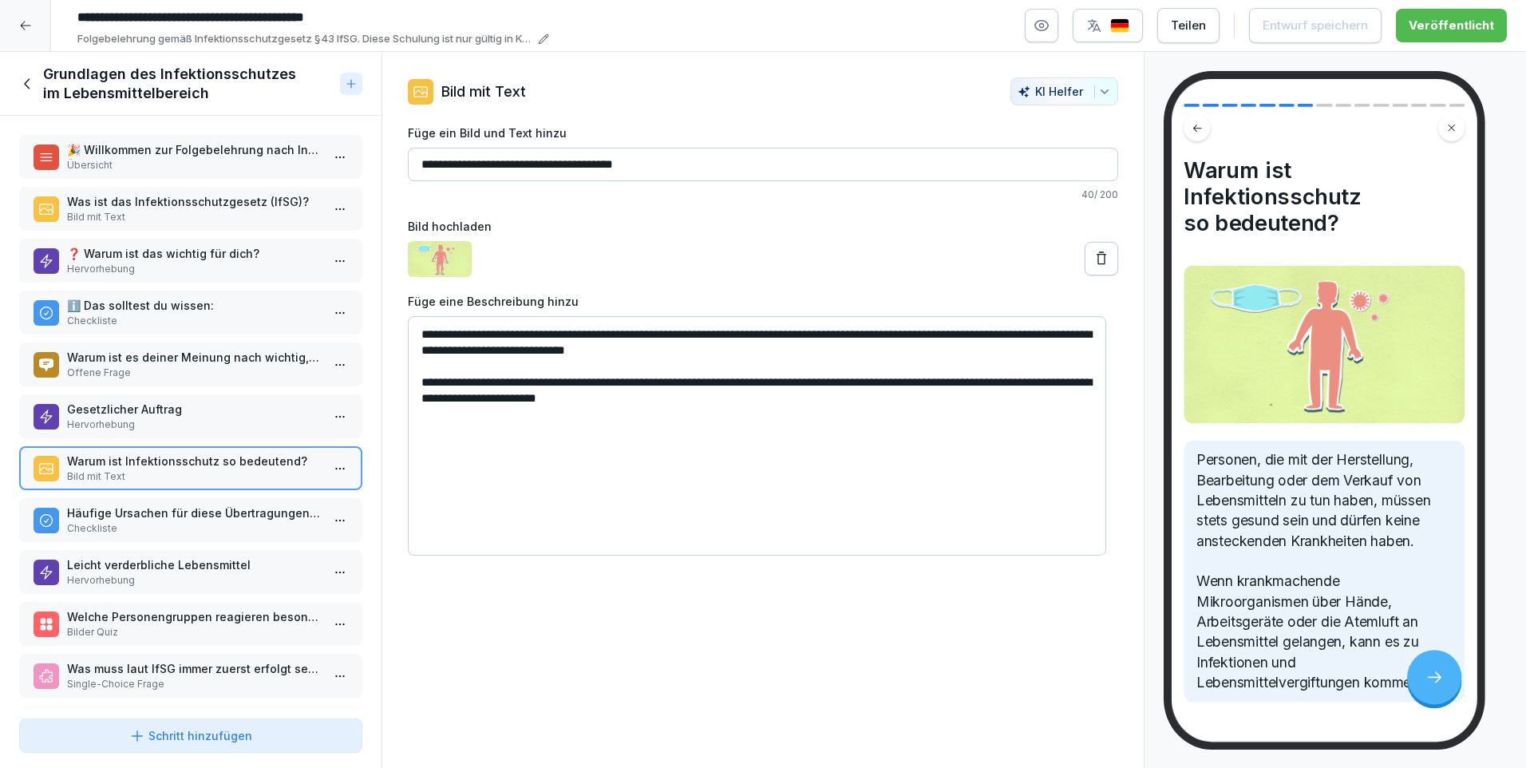
click at [119, 514] on p "Häufige Ursachen für diese Übertragungen sind:" at bounding box center [194, 512] width 254 height 17
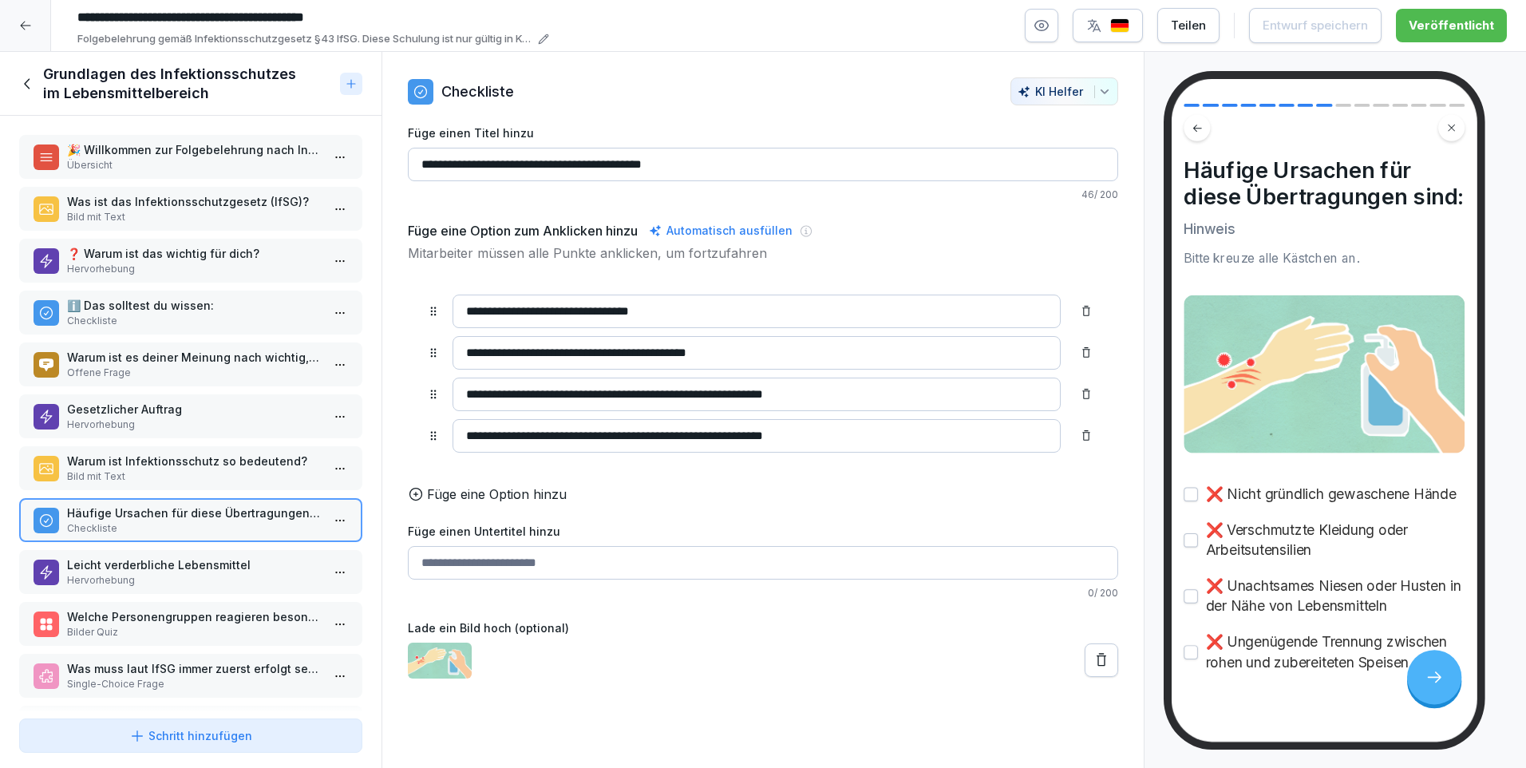
click at [148, 574] on p "Hervorhebung" at bounding box center [194, 580] width 254 height 14
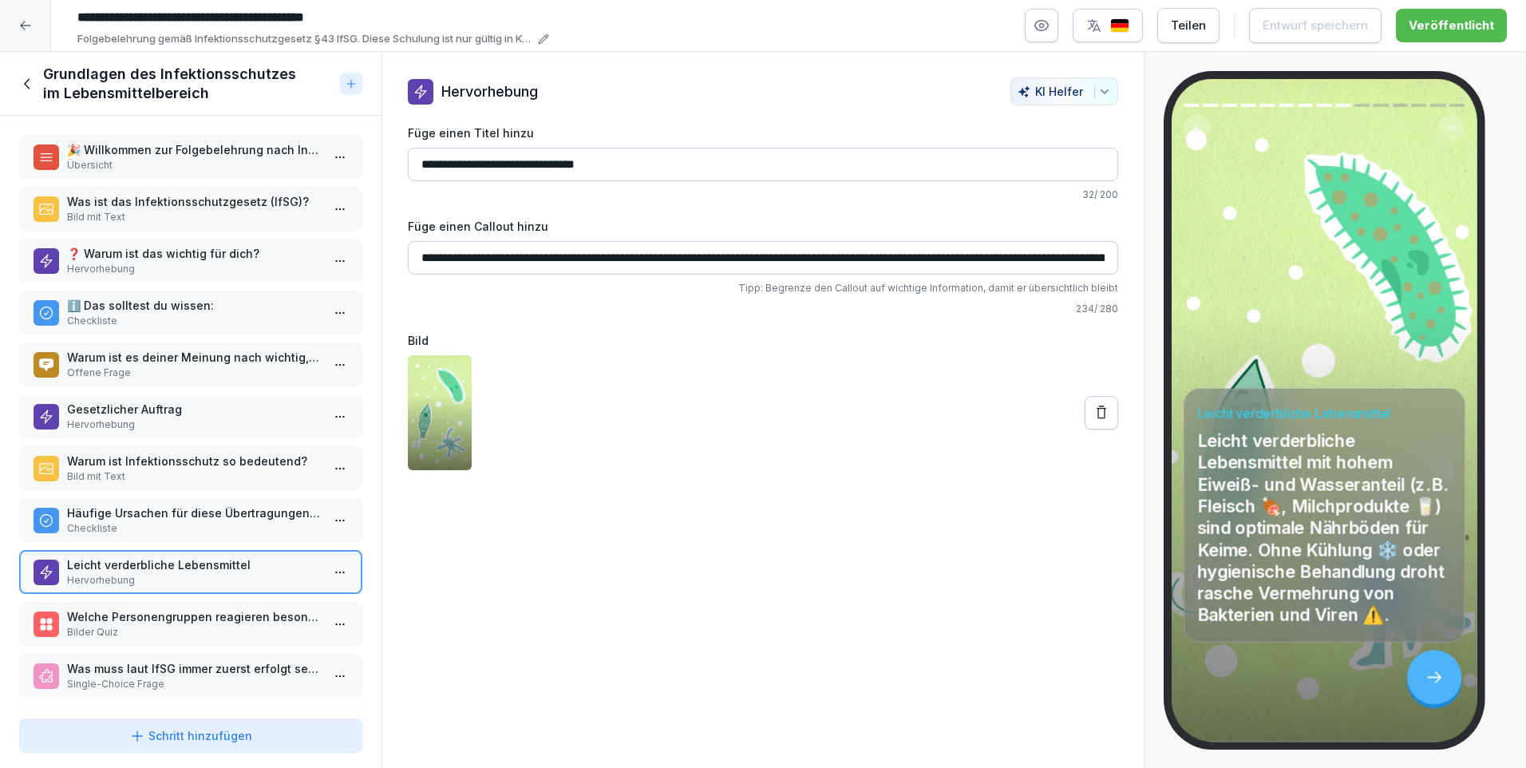
click at [146, 619] on p "Welche Personengruppen reagieren besonder empfindlich auf Infektionen?" at bounding box center [194, 616] width 254 height 17
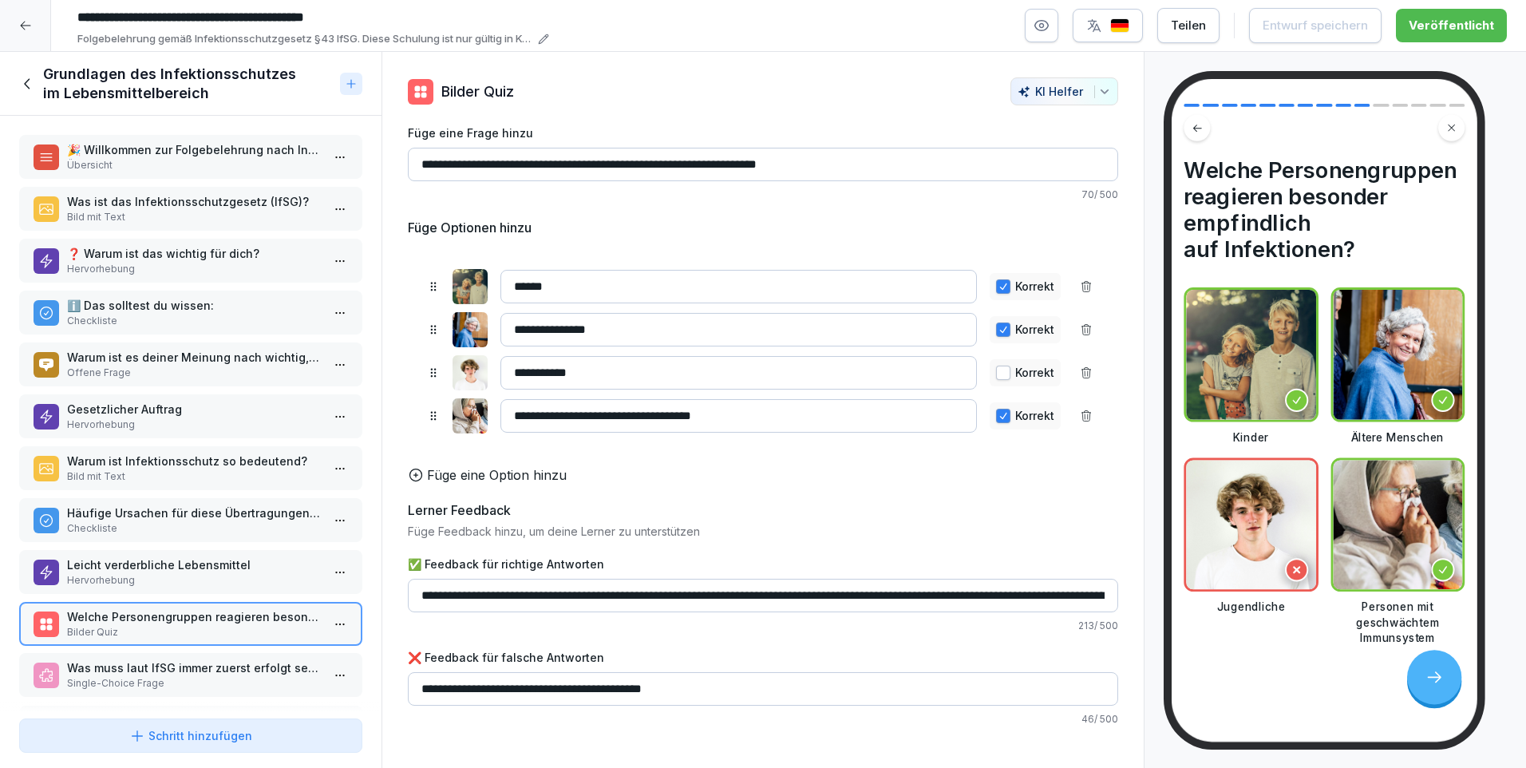
click at [236, 666] on p "Was muss laut IfSG immer zuerst erfolgt sein, damit eine Folgebelehrung gültig …" at bounding box center [194, 667] width 254 height 17
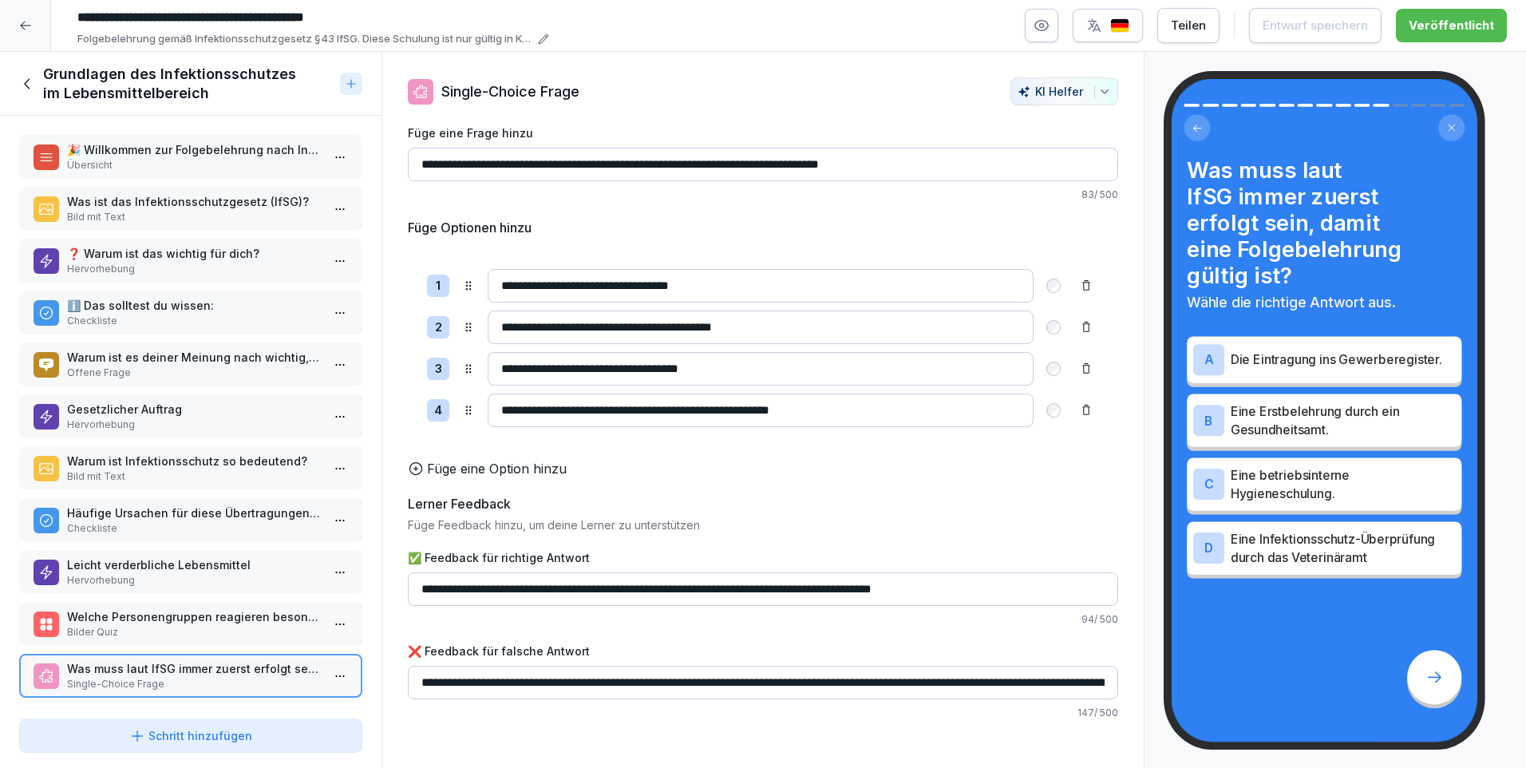
scroll to position [224, 0]
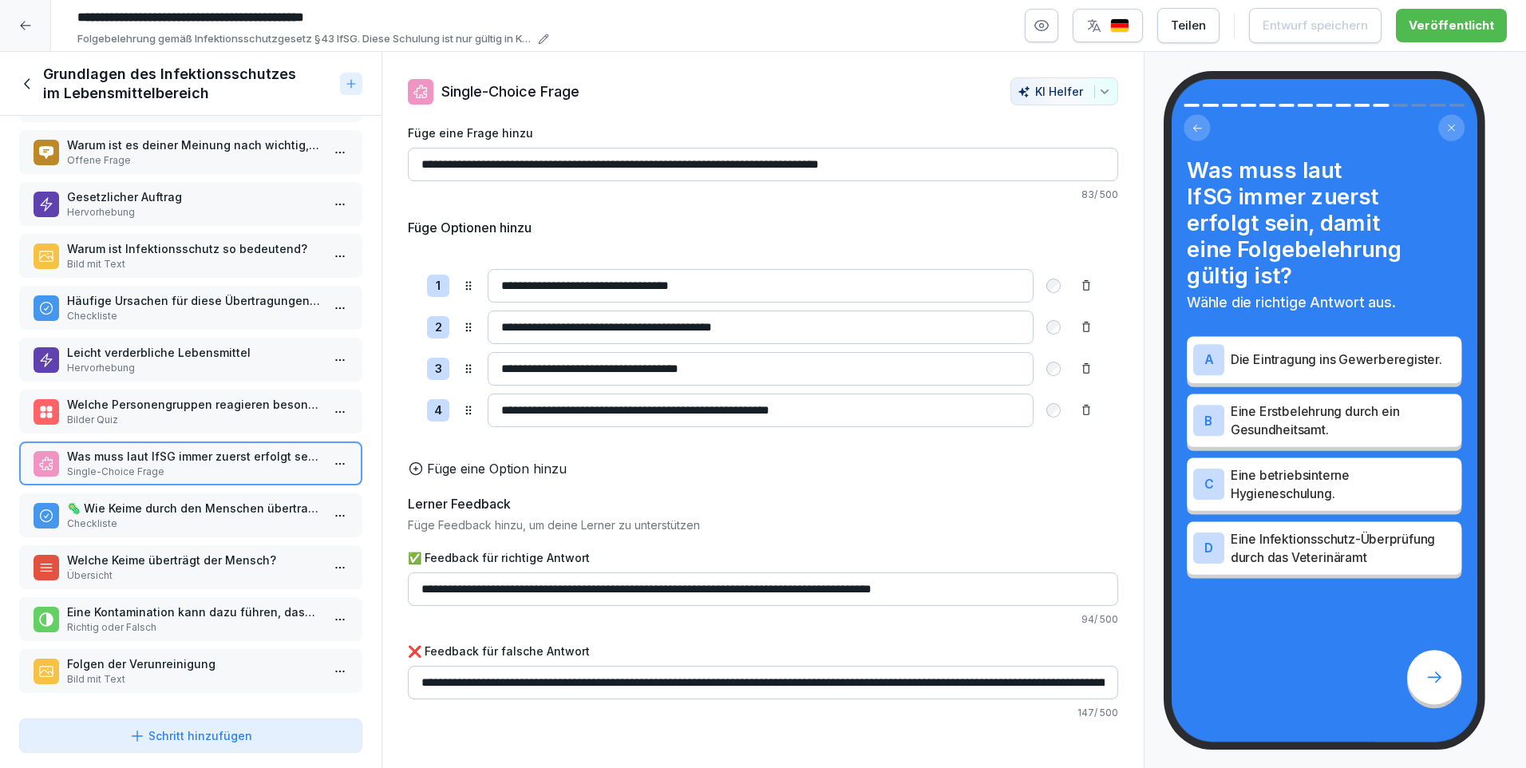
click at [207, 500] on p "🦠 Wie Keime durch den Menschen übertragen werden" at bounding box center [194, 508] width 254 height 17
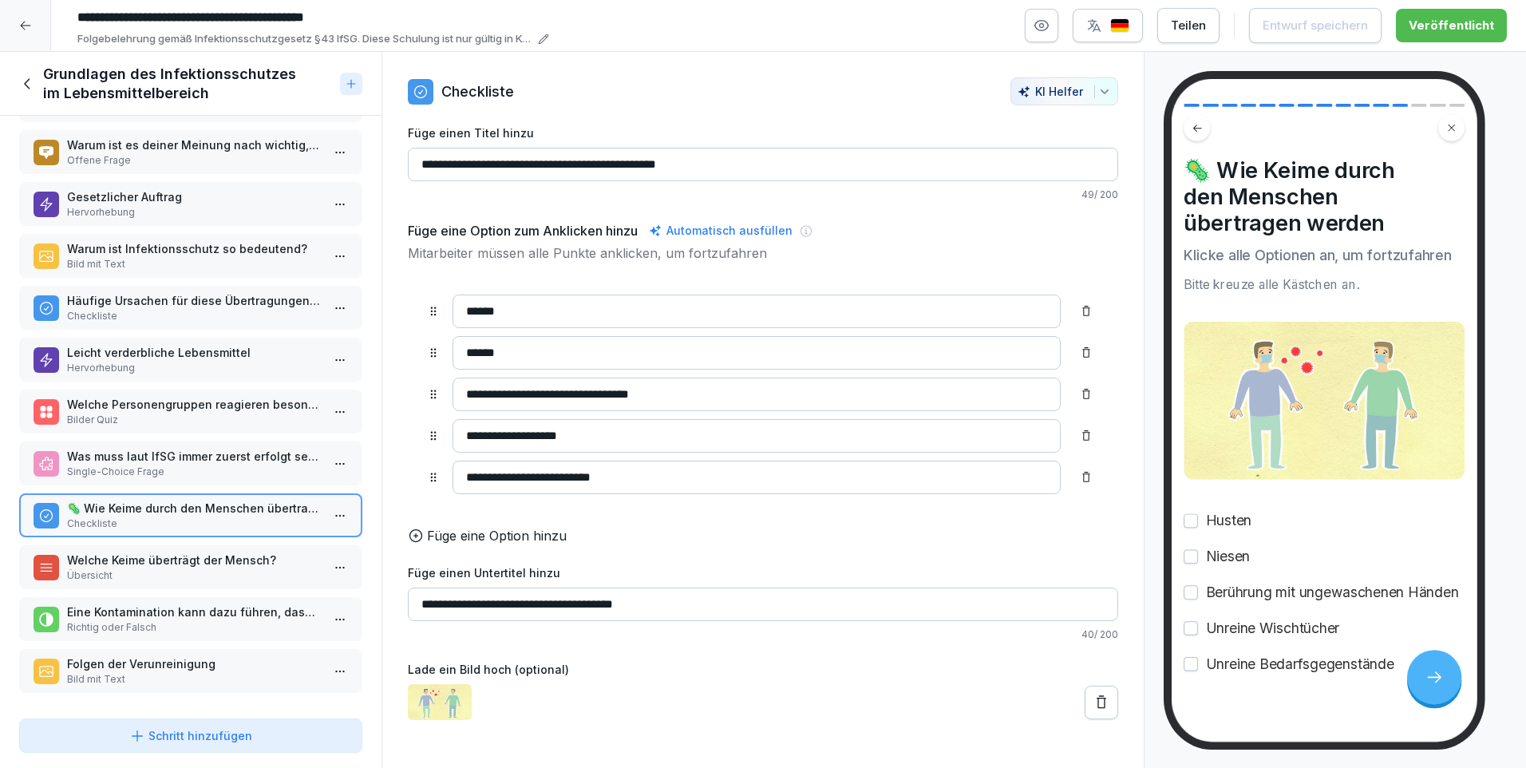
click at [190, 551] on p "Welche Keime überträgt der Mensch?" at bounding box center [194, 559] width 254 height 17
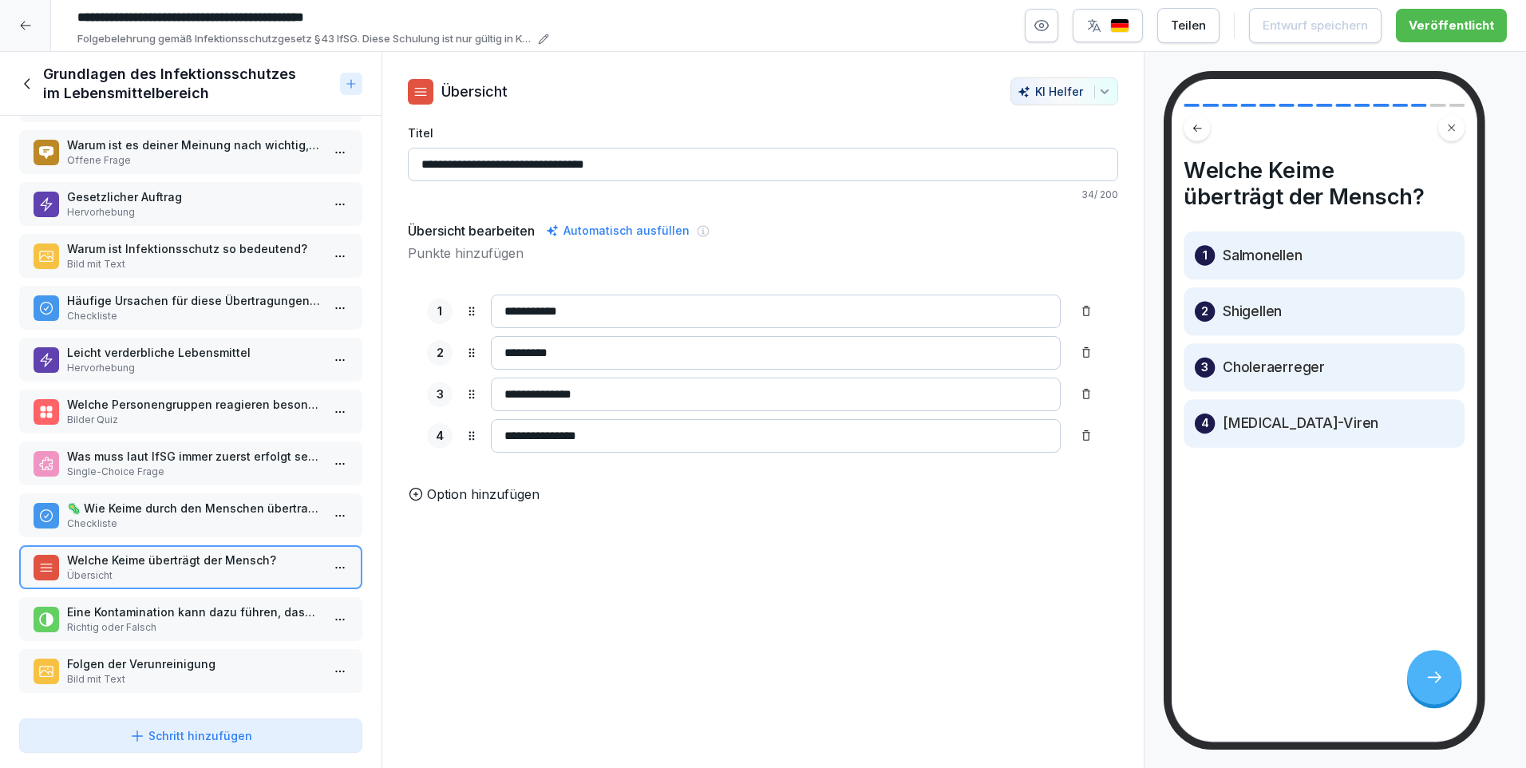
click at [194, 603] on p "Eine Kontamination kann dazu führen, dass der Betrieb geschlossen werden muss." at bounding box center [194, 611] width 254 height 17
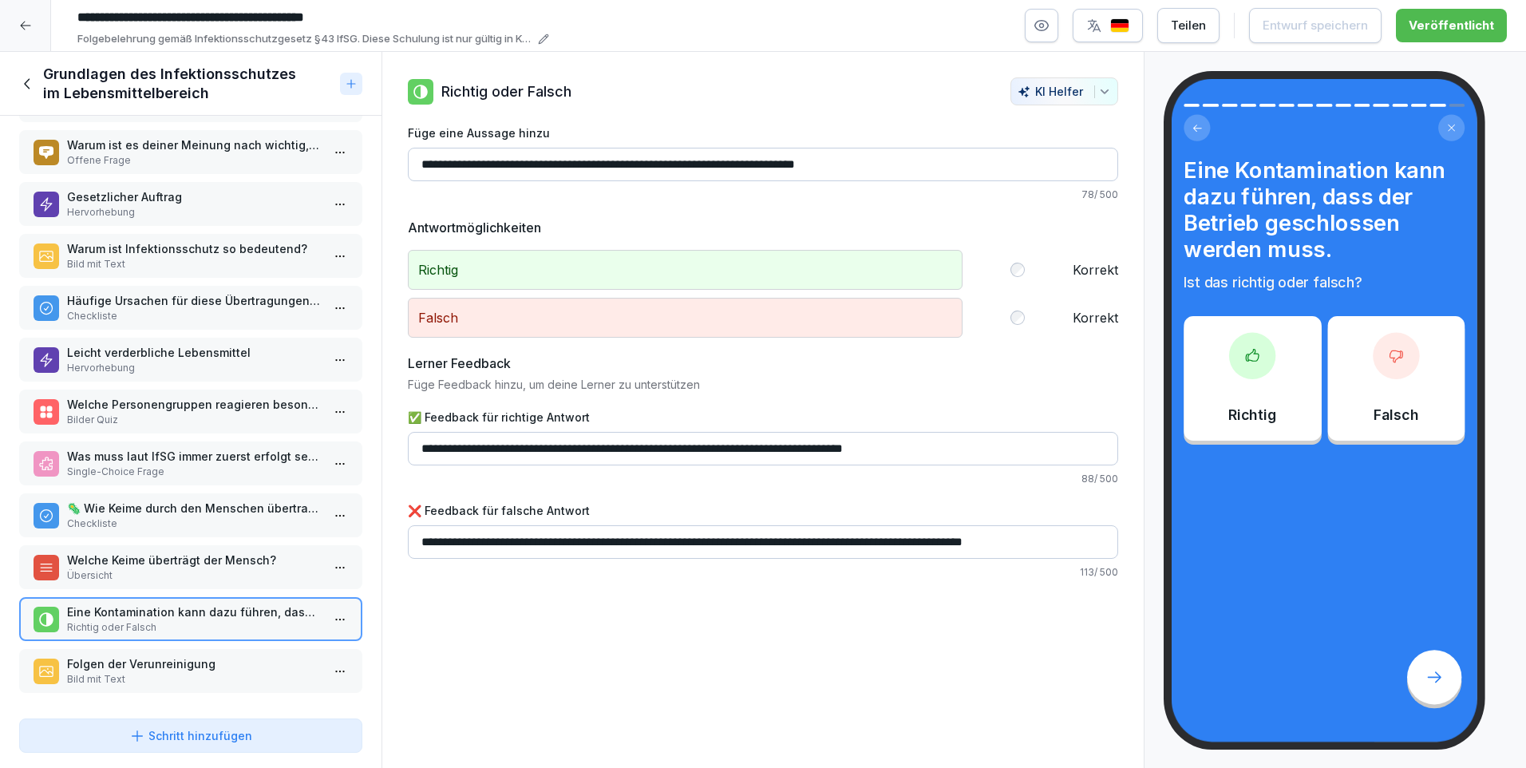
click at [192, 655] on p "Folgen der Verunreinigung" at bounding box center [194, 663] width 254 height 17
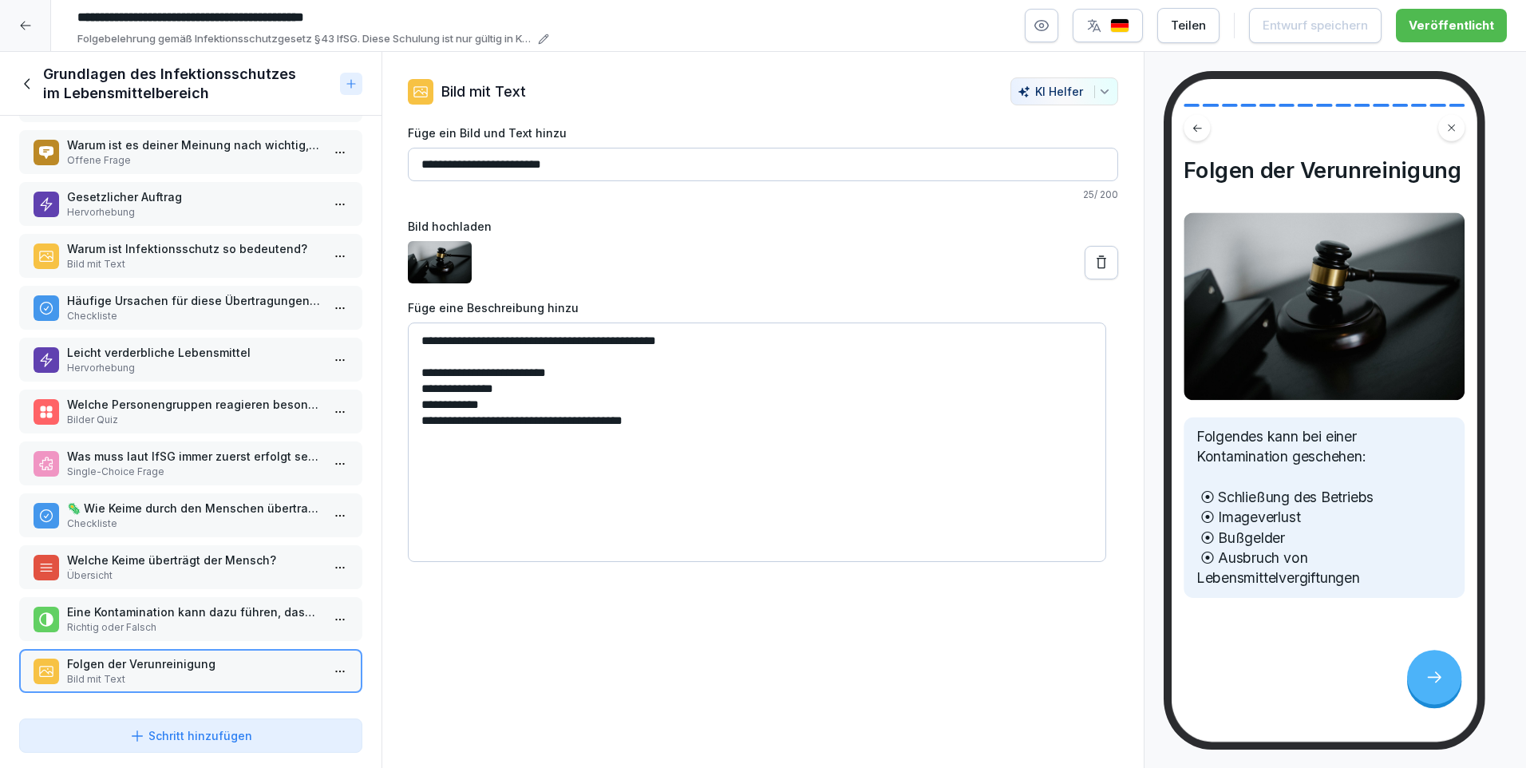
click at [19, 81] on icon at bounding box center [28, 84] width 18 height 18
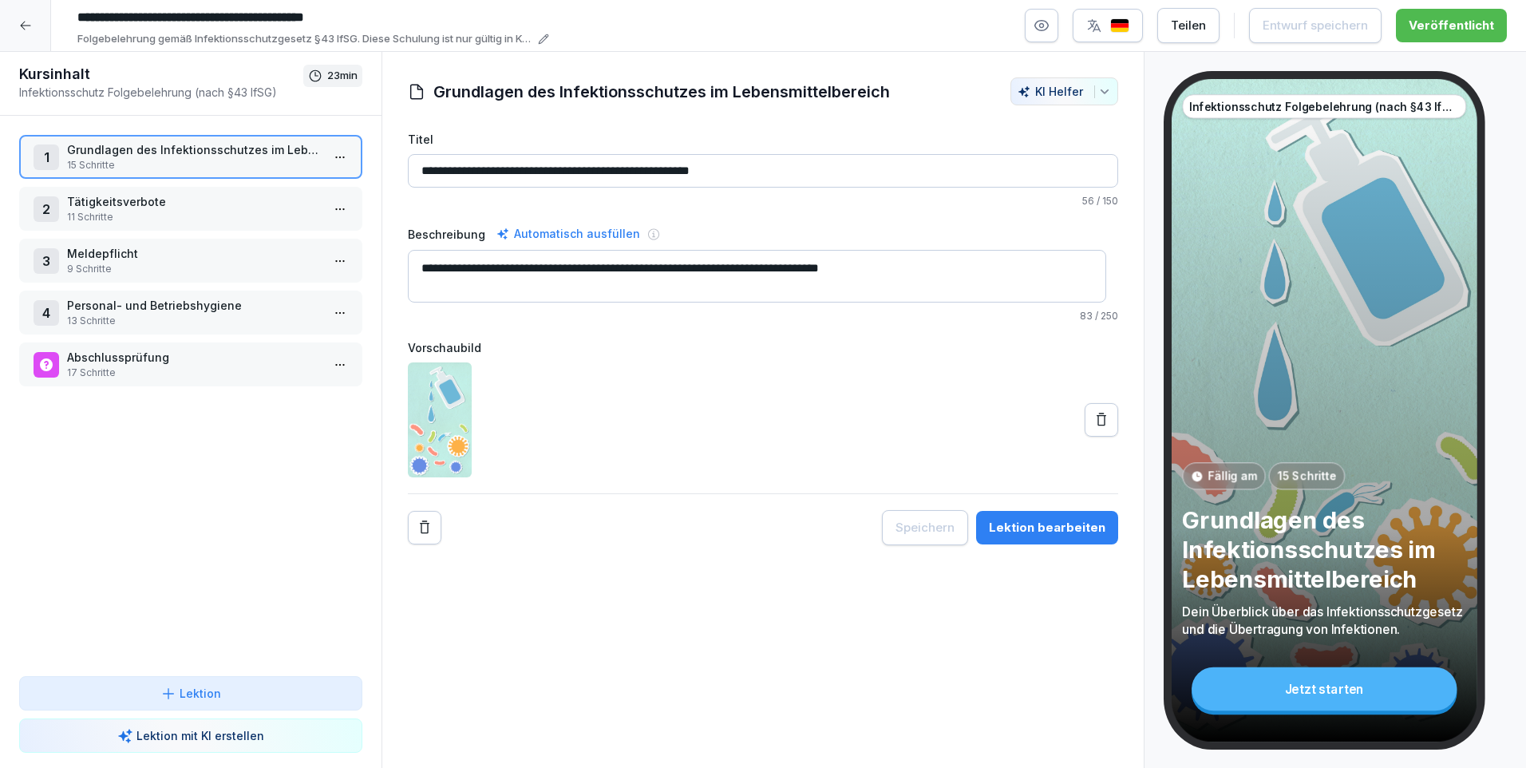
click at [98, 205] on p "Tätigkeitsverbote" at bounding box center [194, 201] width 254 height 17
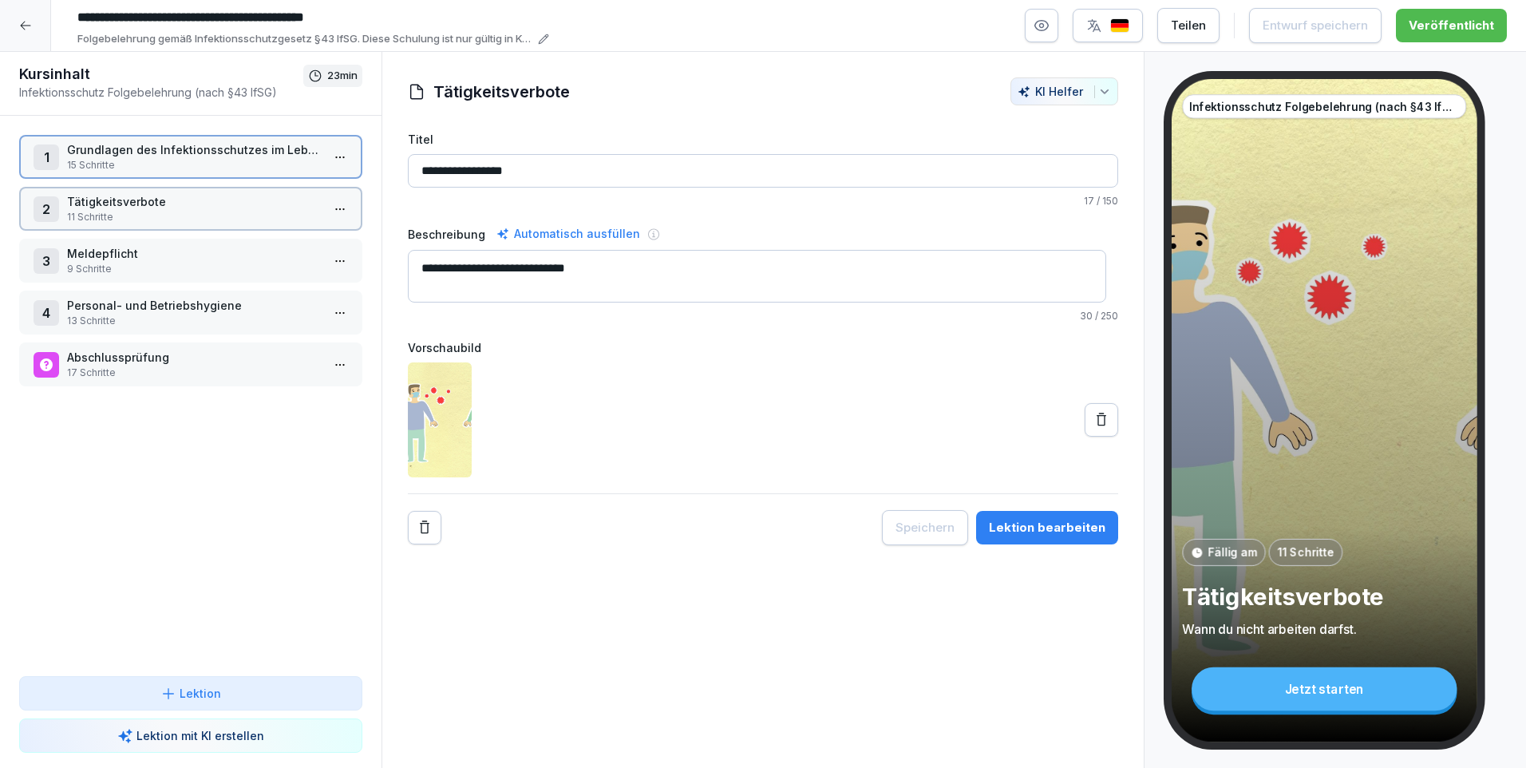
click at [98, 205] on p "Tätigkeitsverbote" at bounding box center [194, 201] width 254 height 17
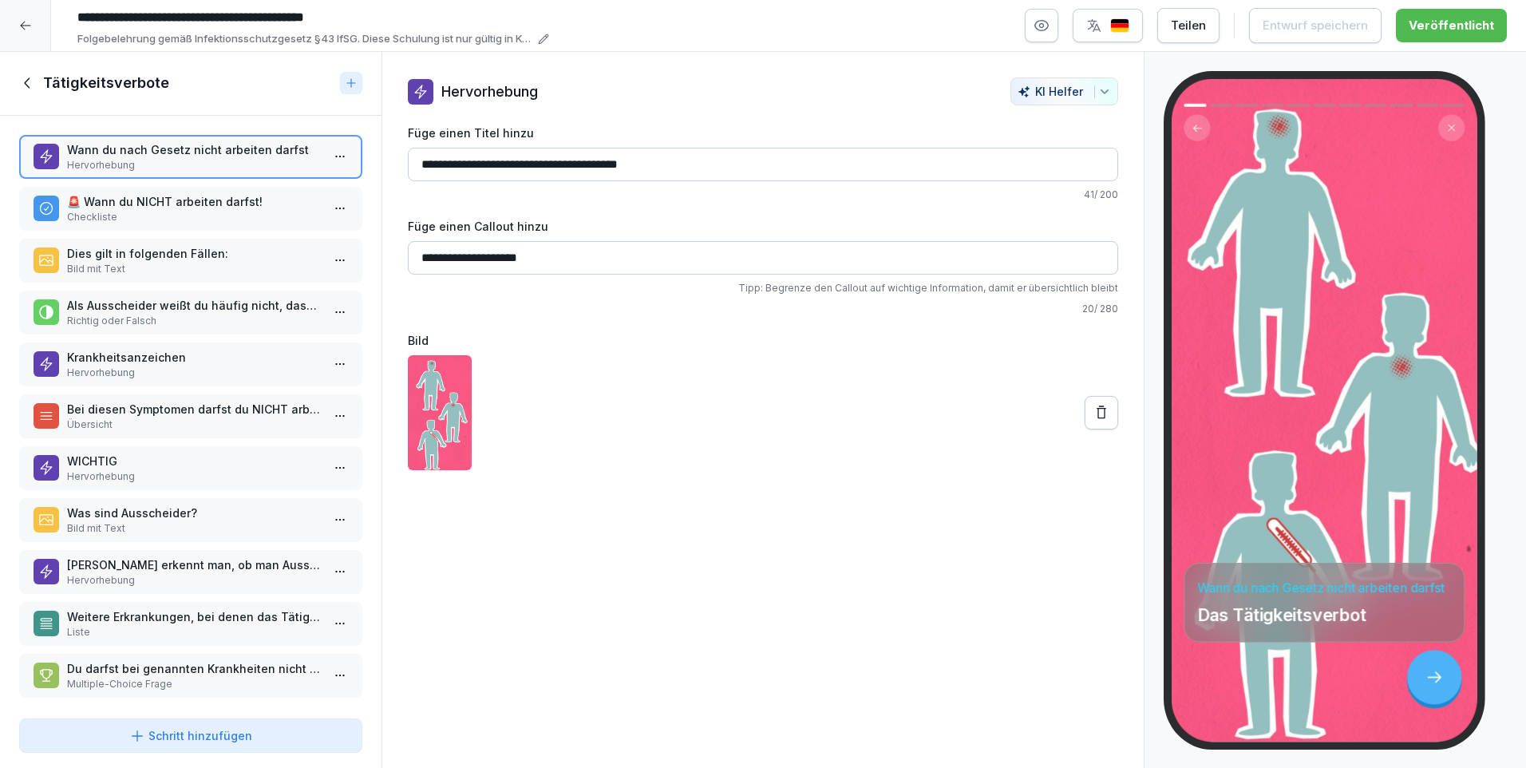
click at [98, 205] on p "🚨 Wann du NICHT arbeiten darfst!" at bounding box center [194, 201] width 254 height 17
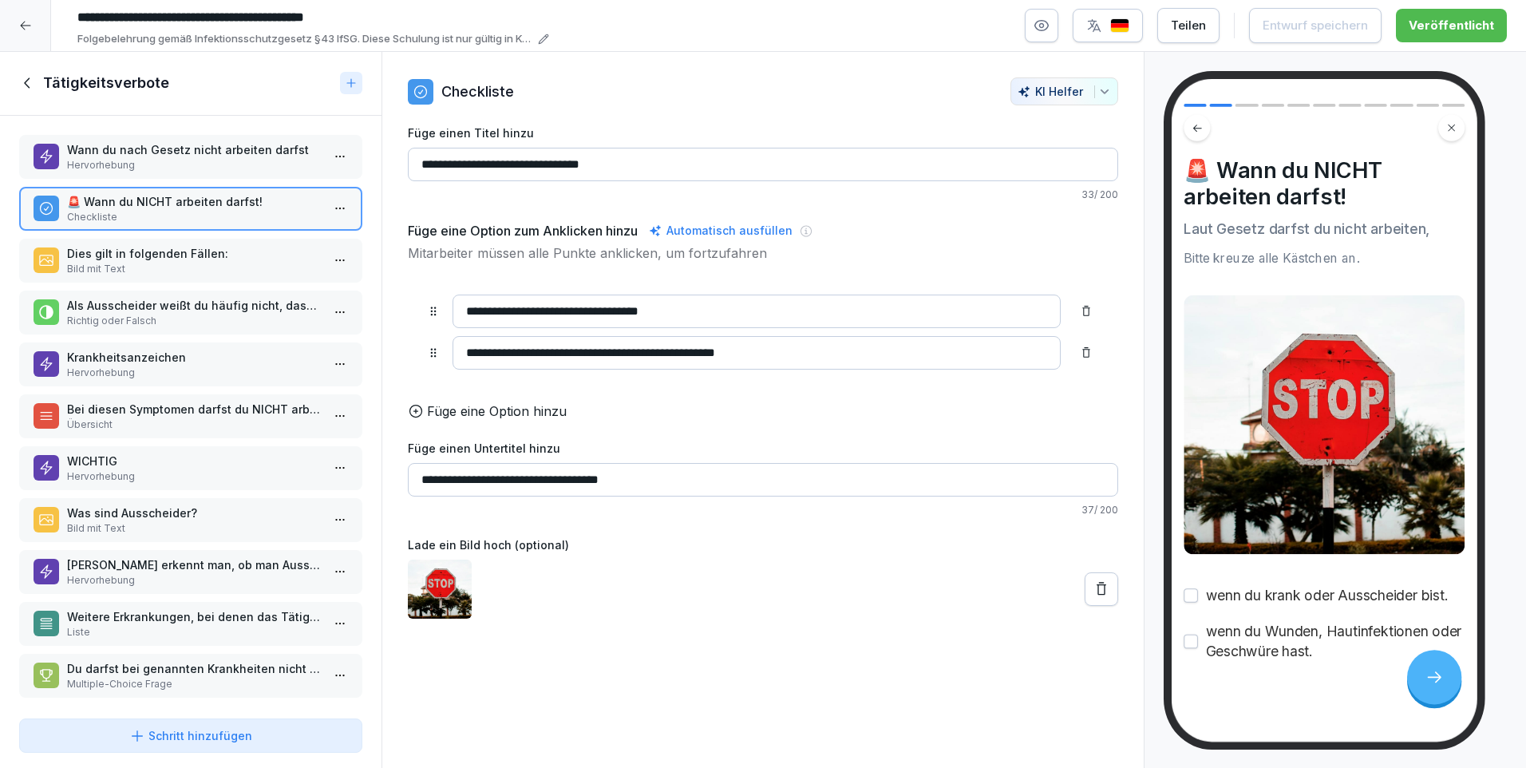
click at [109, 259] on p "Dies gilt in folgenden Fällen:" at bounding box center [194, 253] width 254 height 17
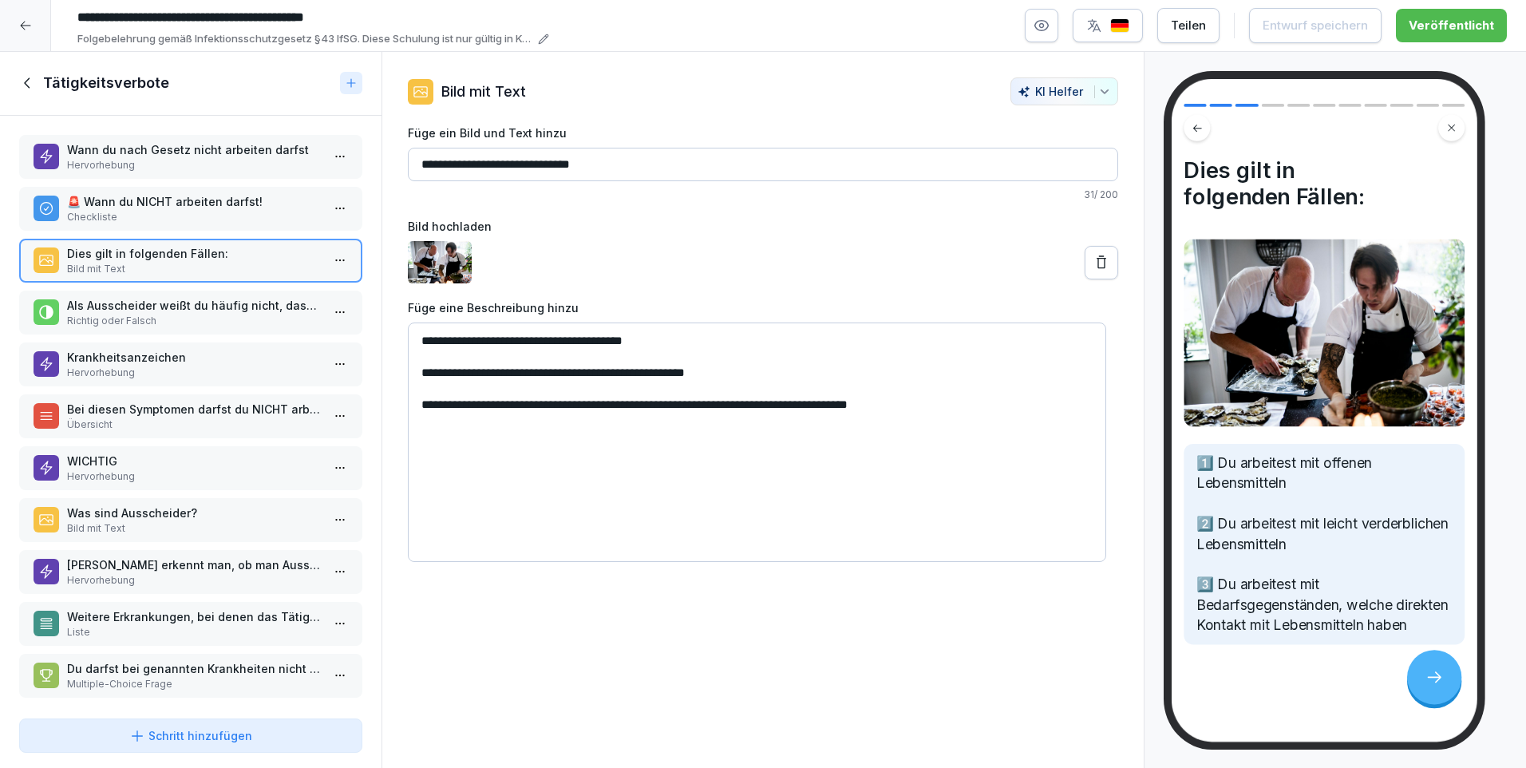
click at [113, 315] on p "Richtig oder Falsch" at bounding box center [194, 321] width 254 height 14
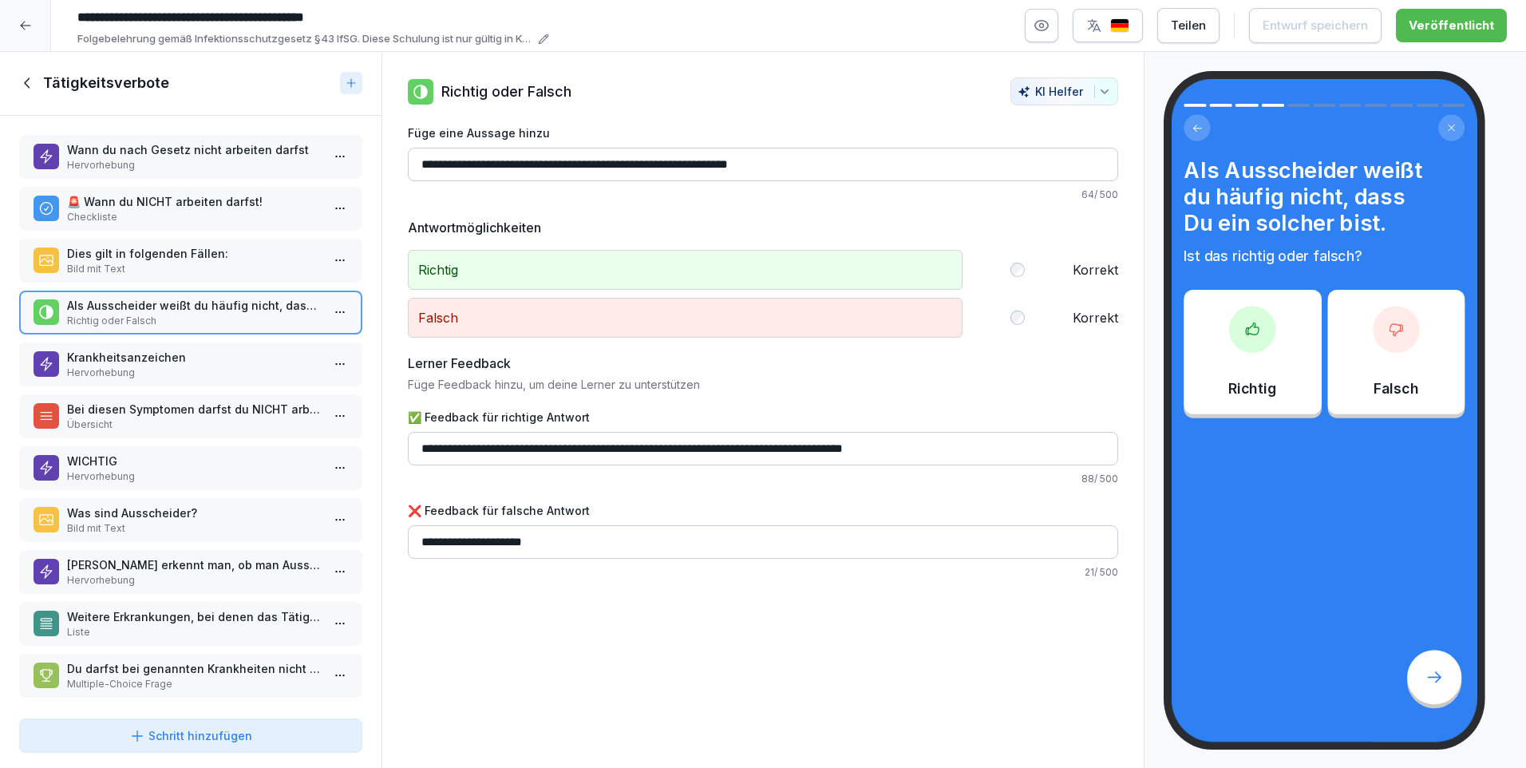
click at [125, 360] on p "Krankheitsanzeichen" at bounding box center [194, 357] width 254 height 17
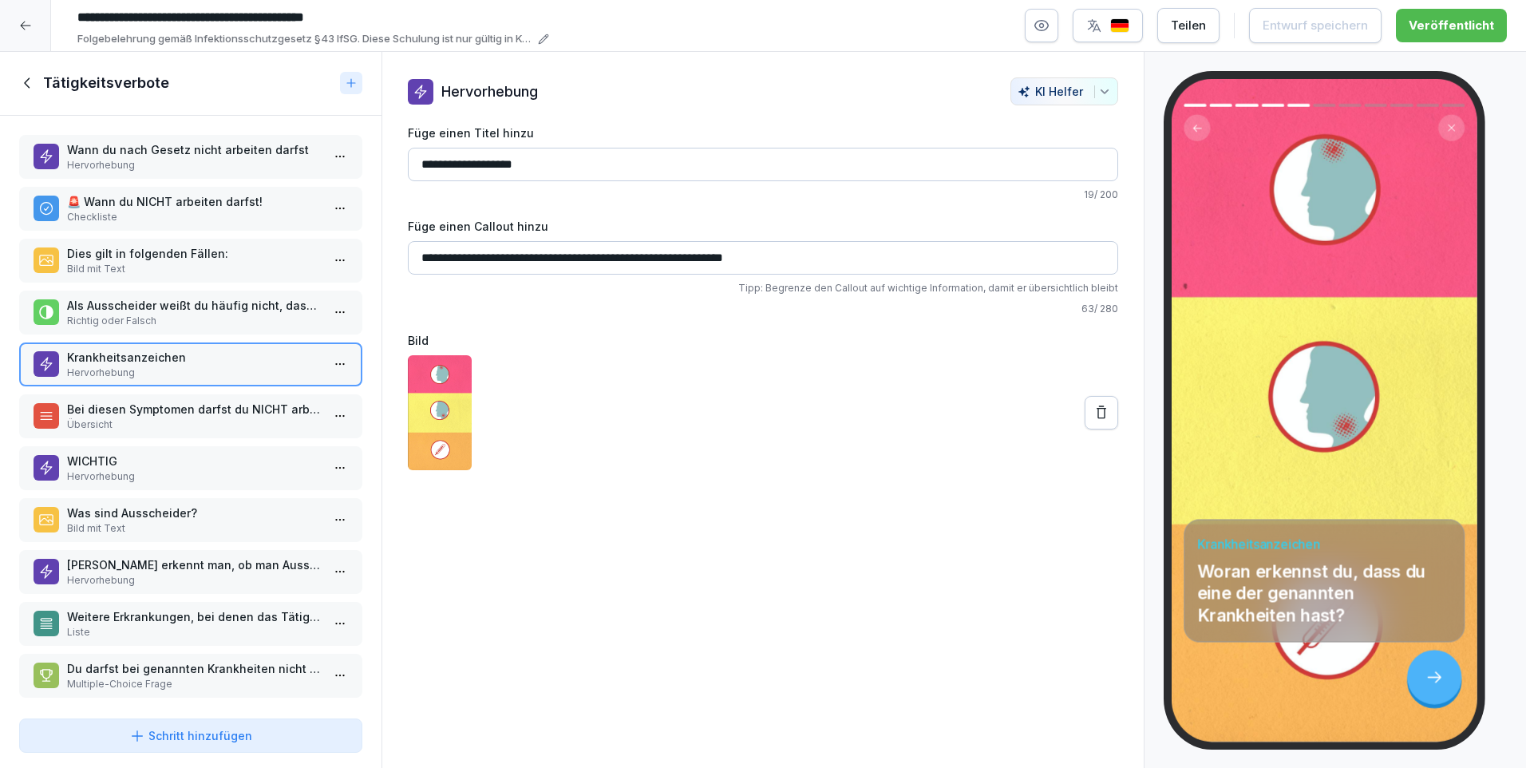
click at [114, 414] on p "Bei diesen Symptomen darfst du NICHT arbeiten:" at bounding box center [194, 409] width 254 height 17
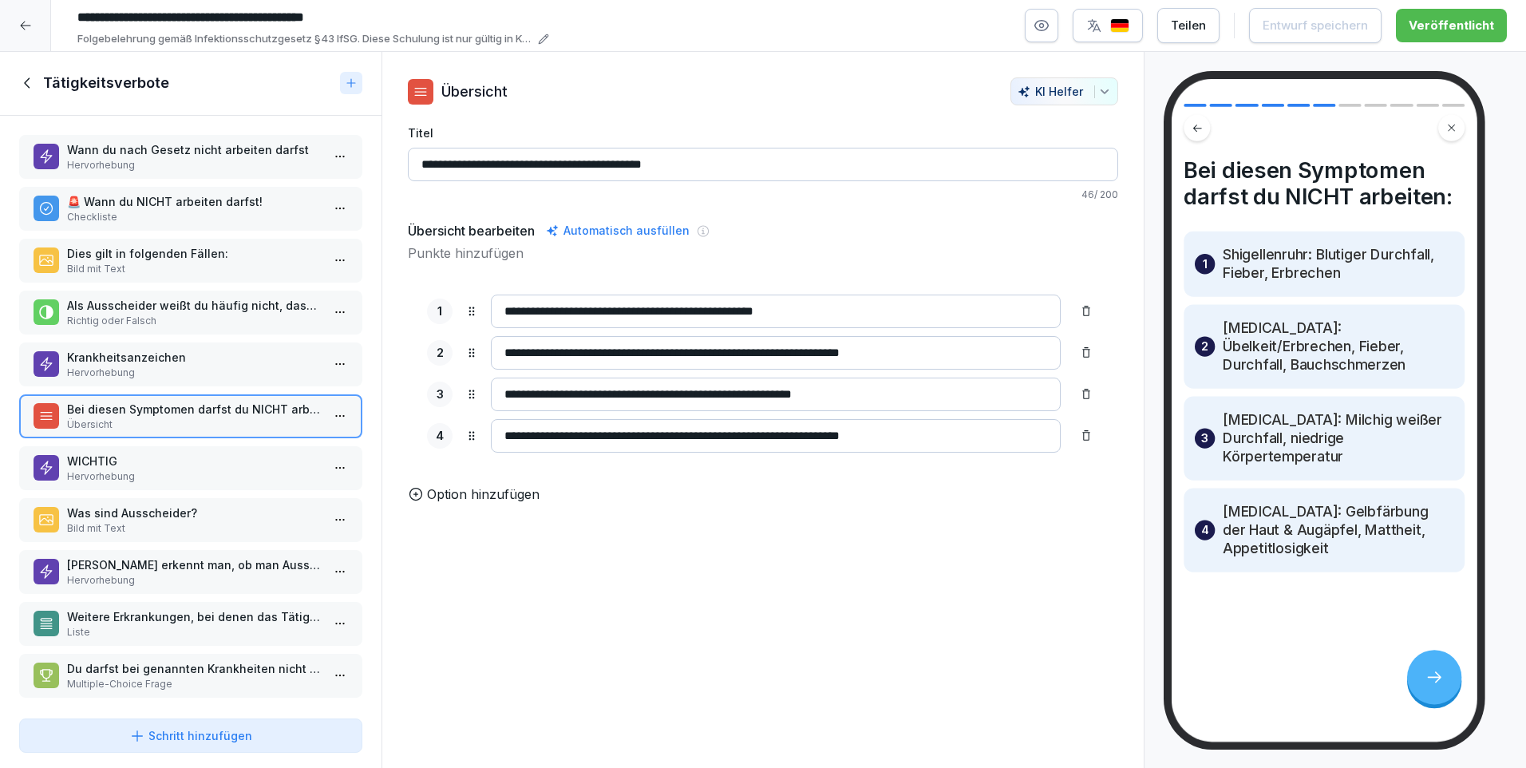
click at [112, 460] on p "WICHTIG" at bounding box center [194, 460] width 254 height 17
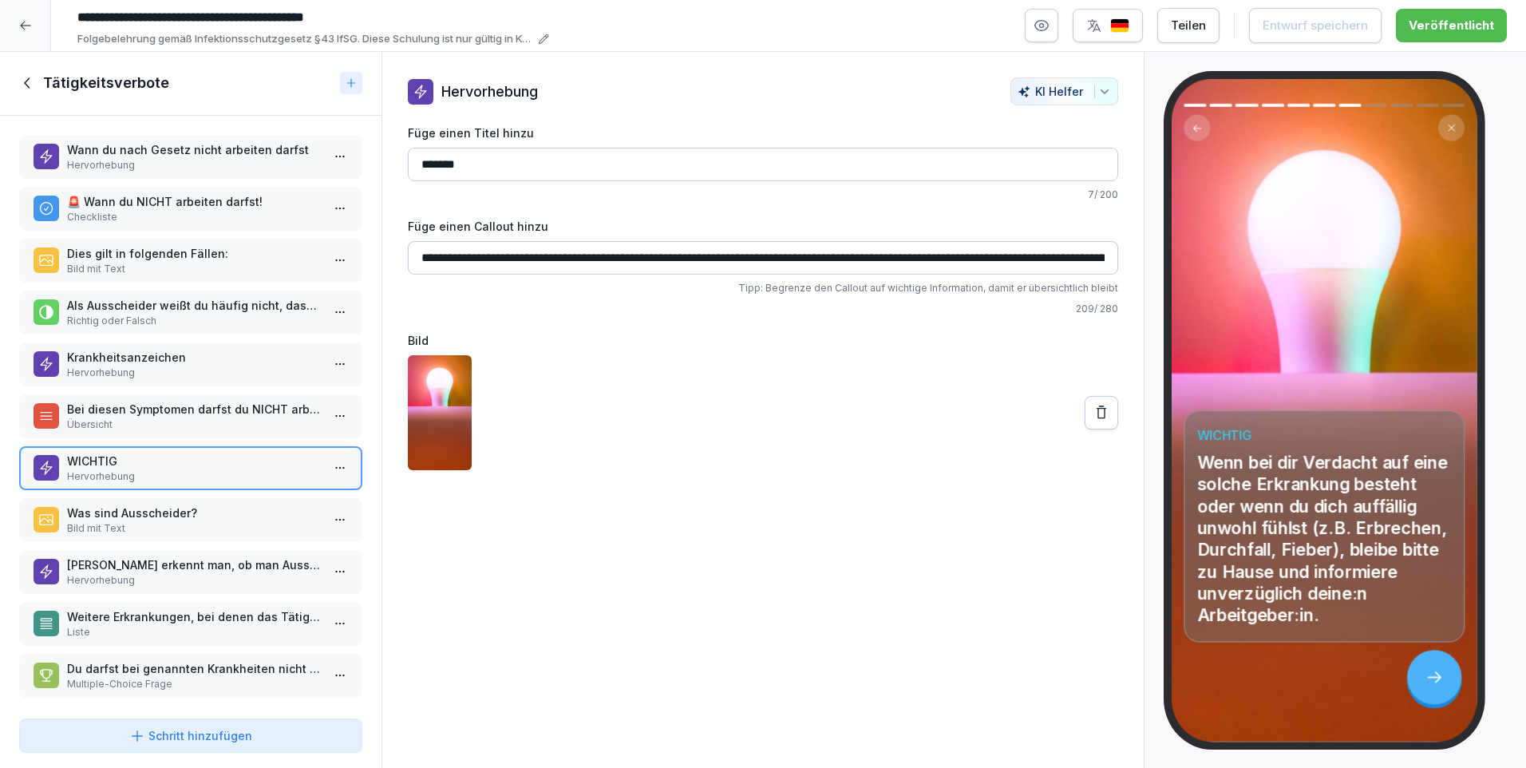
click at [112, 527] on p "Bild mit Text" at bounding box center [194, 528] width 254 height 14
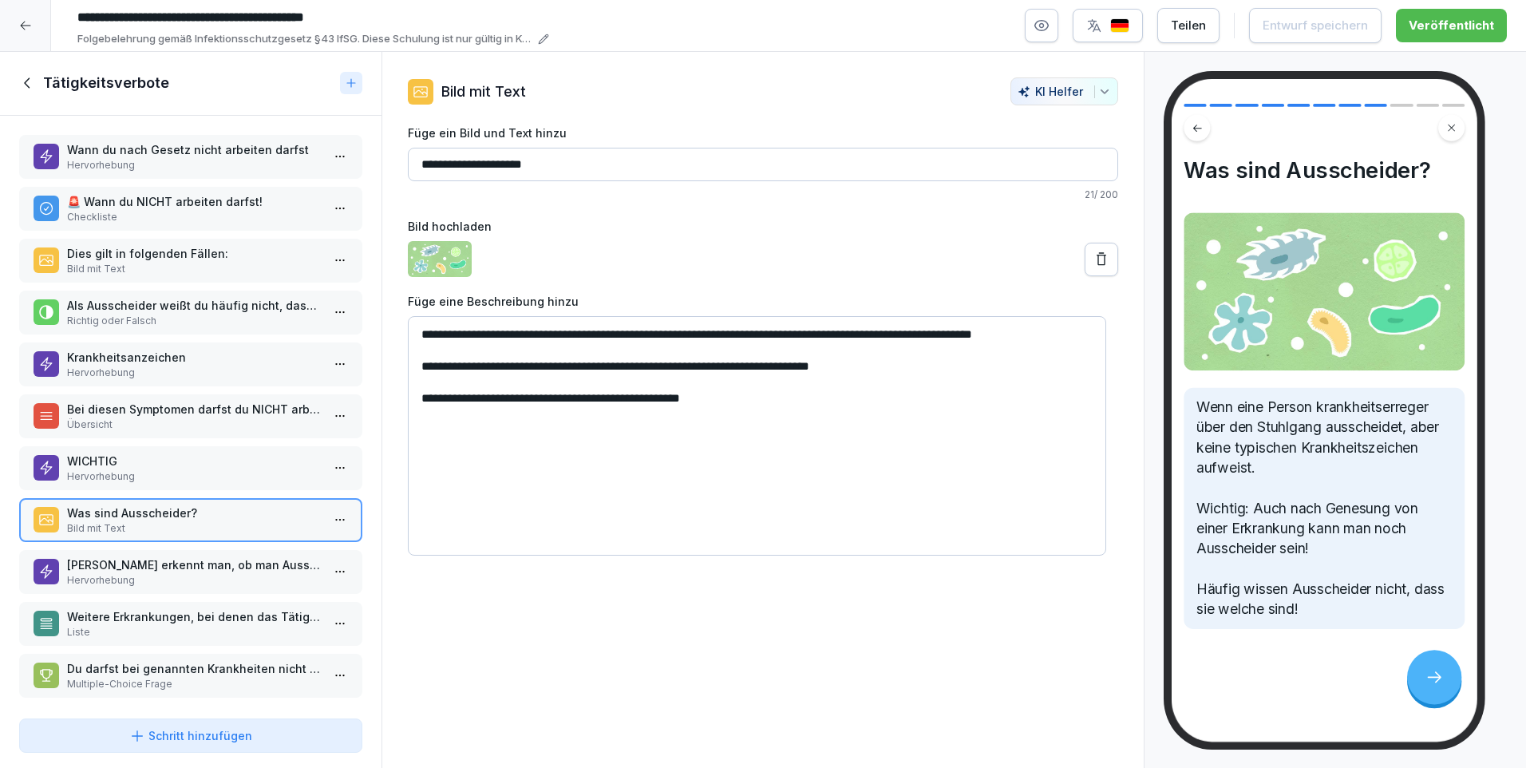
click at [113, 567] on p "[PERSON_NAME] erkennt man, ob man Ausscheider ist?" at bounding box center [194, 564] width 254 height 17
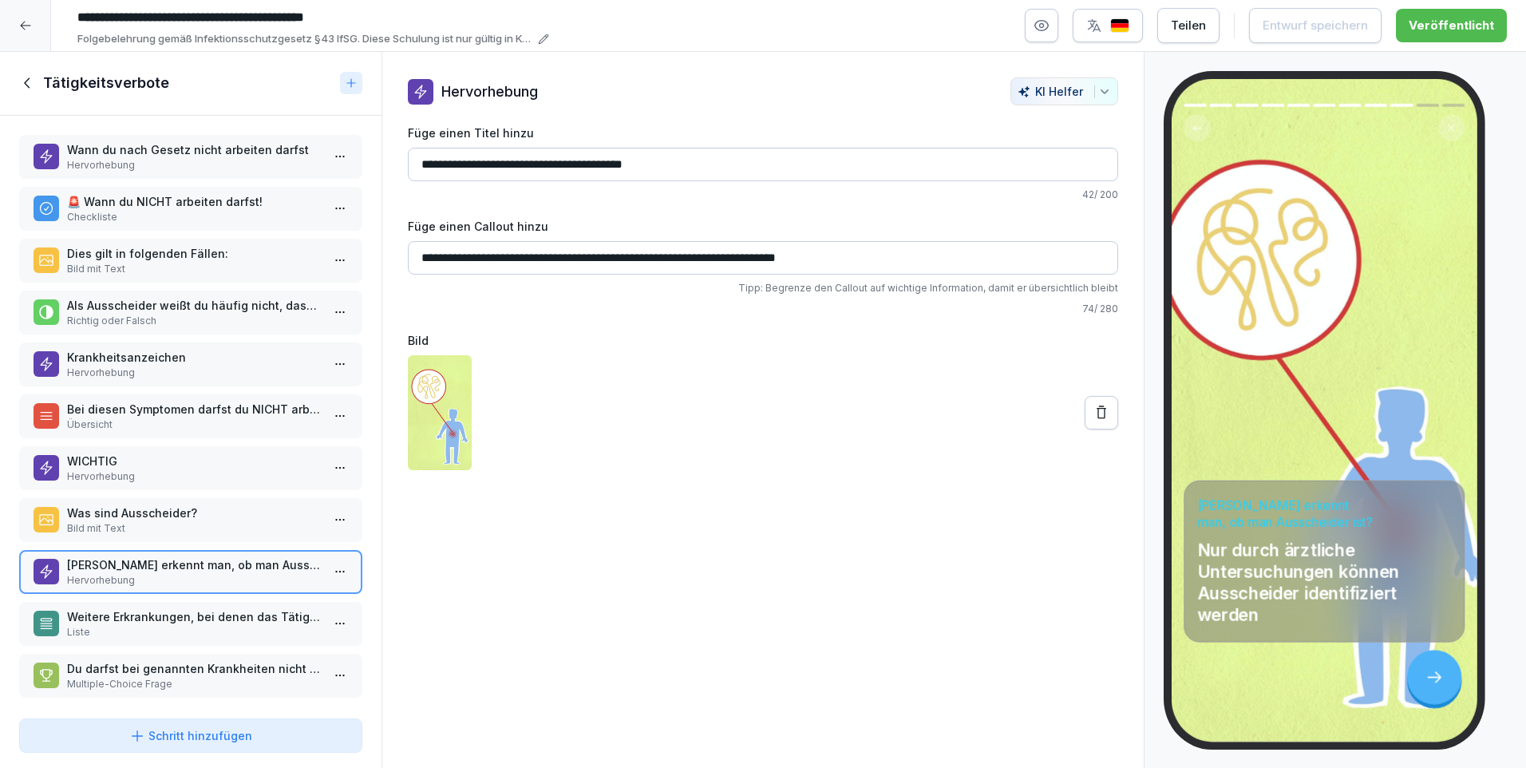
scroll to position [16, 0]
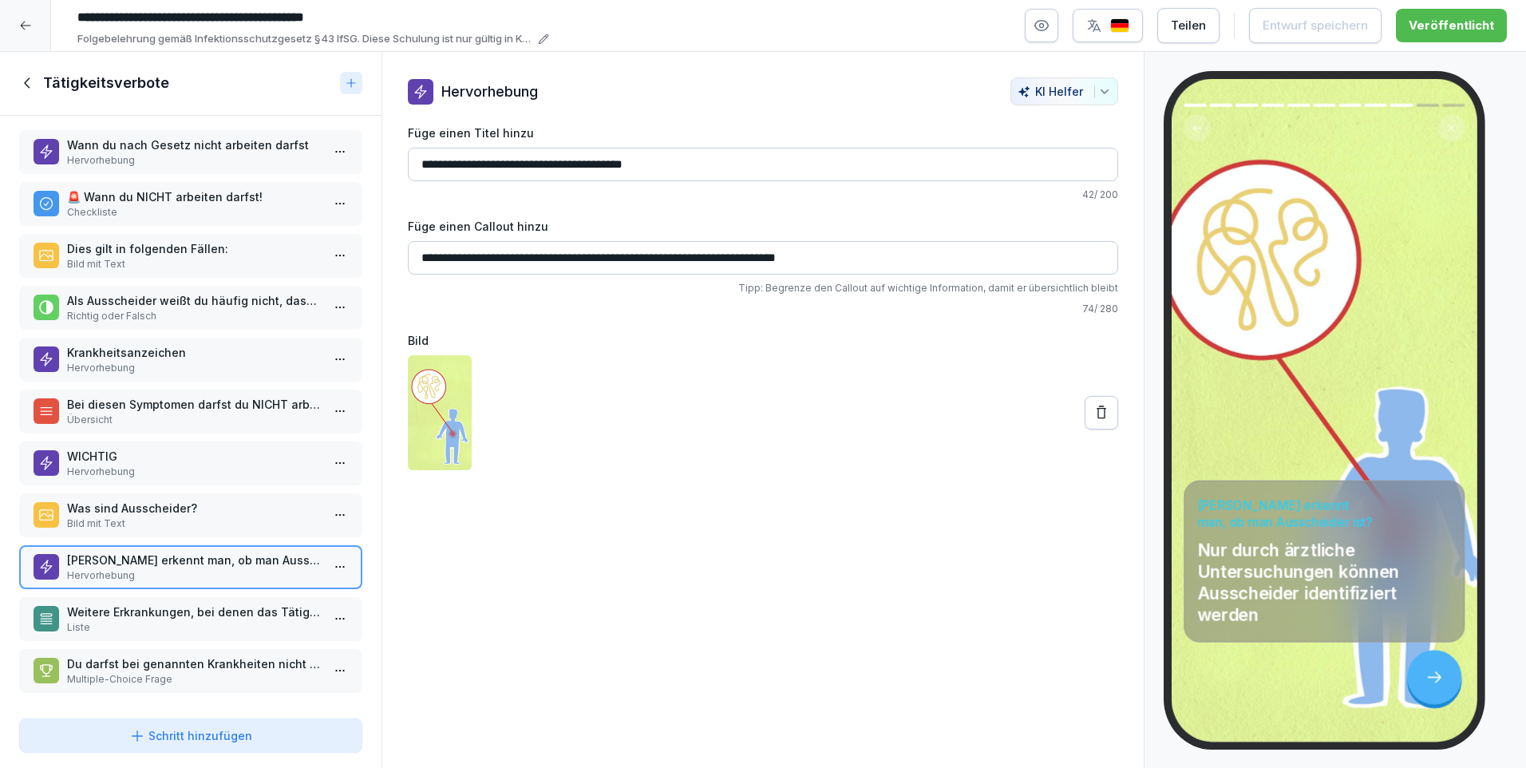
click at [126, 606] on p "Weitere Erkrankungen, bei denen das Tätigkeitsverbot besteht" at bounding box center [194, 611] width 254 height 17
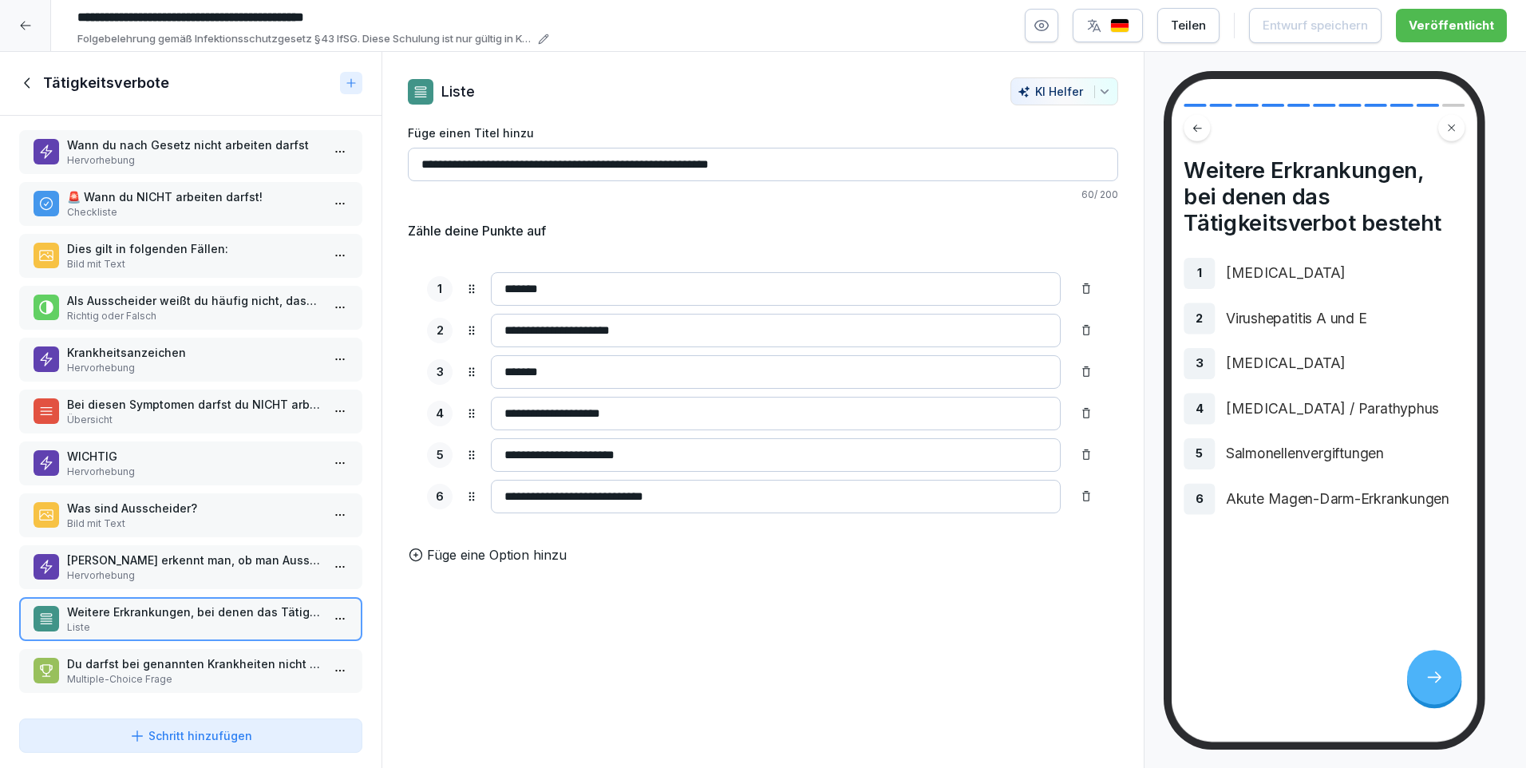
click at [122, 655] on p "Du darfst bei genannten Krankheiten nicht zur Arbeit gehen, wenn du..." at bounding box center [194, 663] width 254 height 17
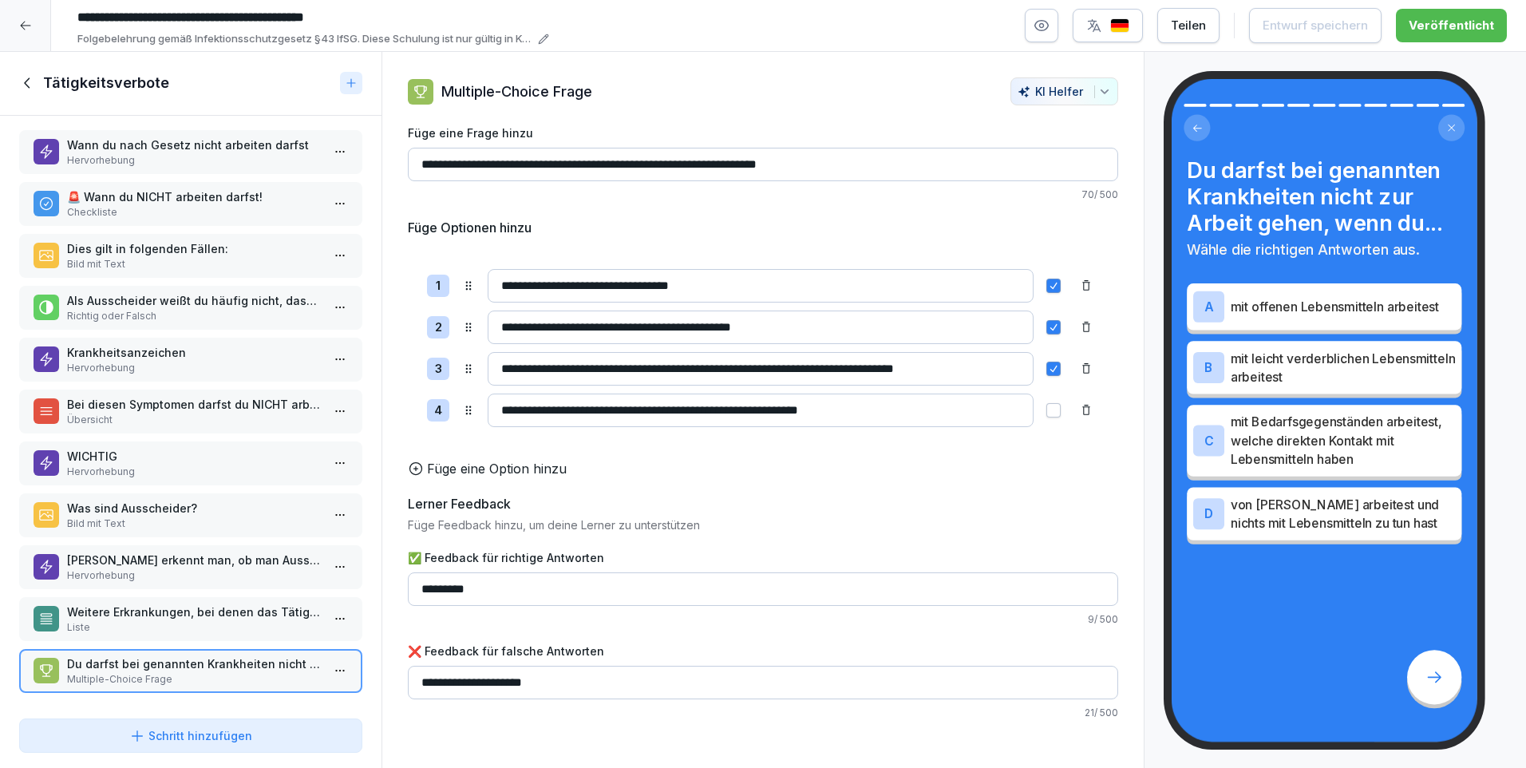
click at [26, 78] on icon at bounding box center [28, 83] width 18 height 18
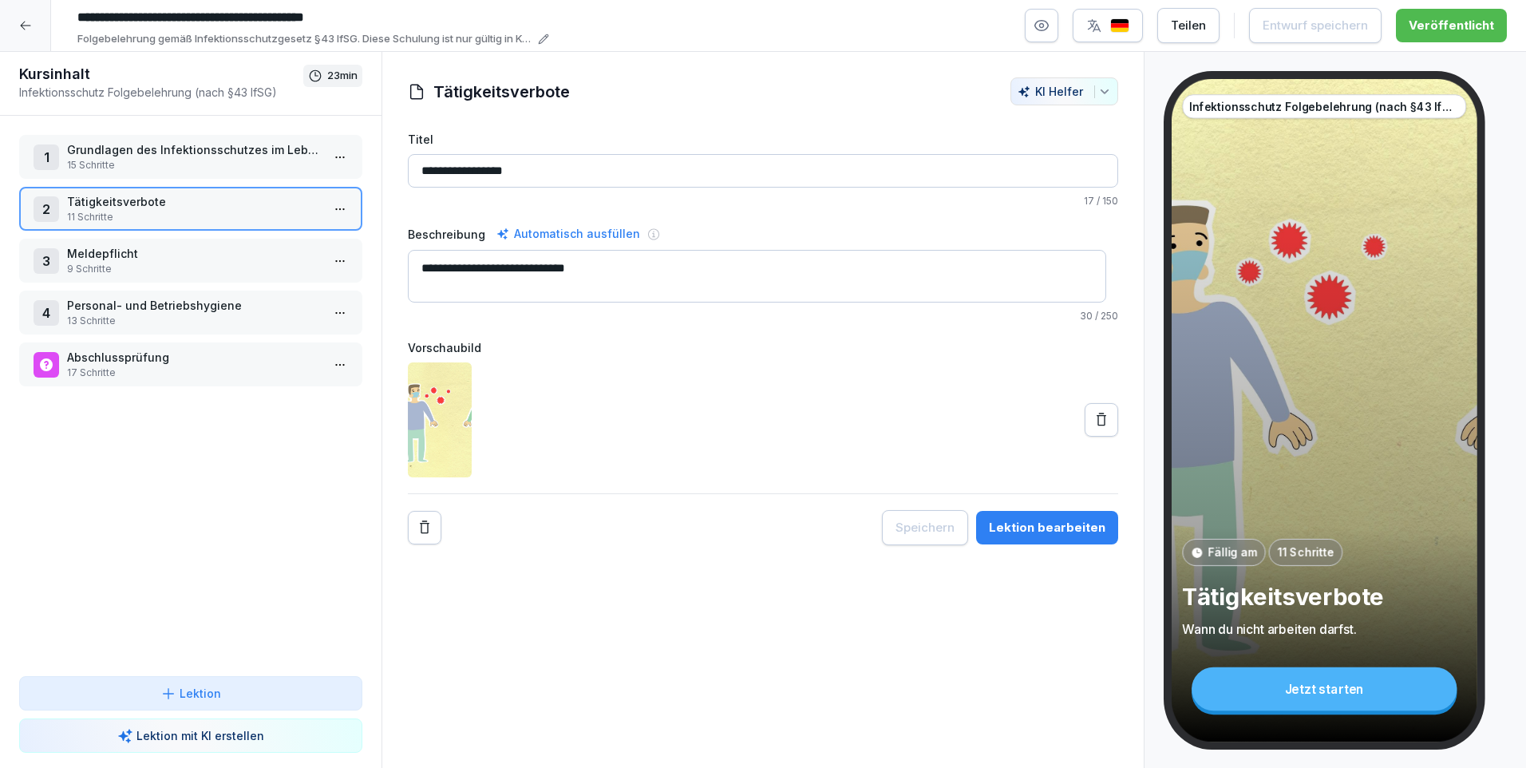
click at [111, 259] on p "Meldepflicht" at bounding box center [194, 253] width 254 height 17
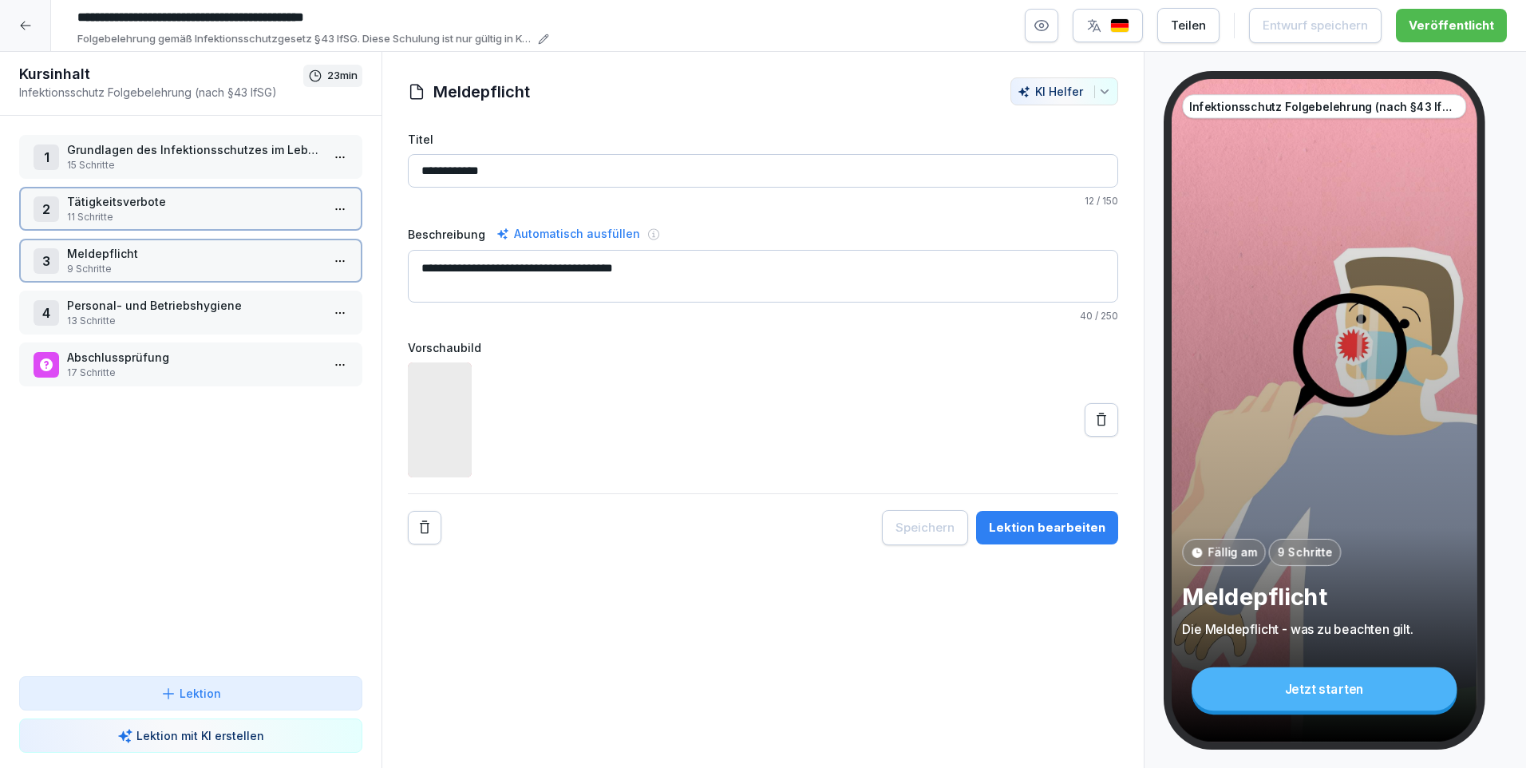
click at [111, 259] on p "Meldepflicht" at bounding box center [194, 253] width 254 height 17
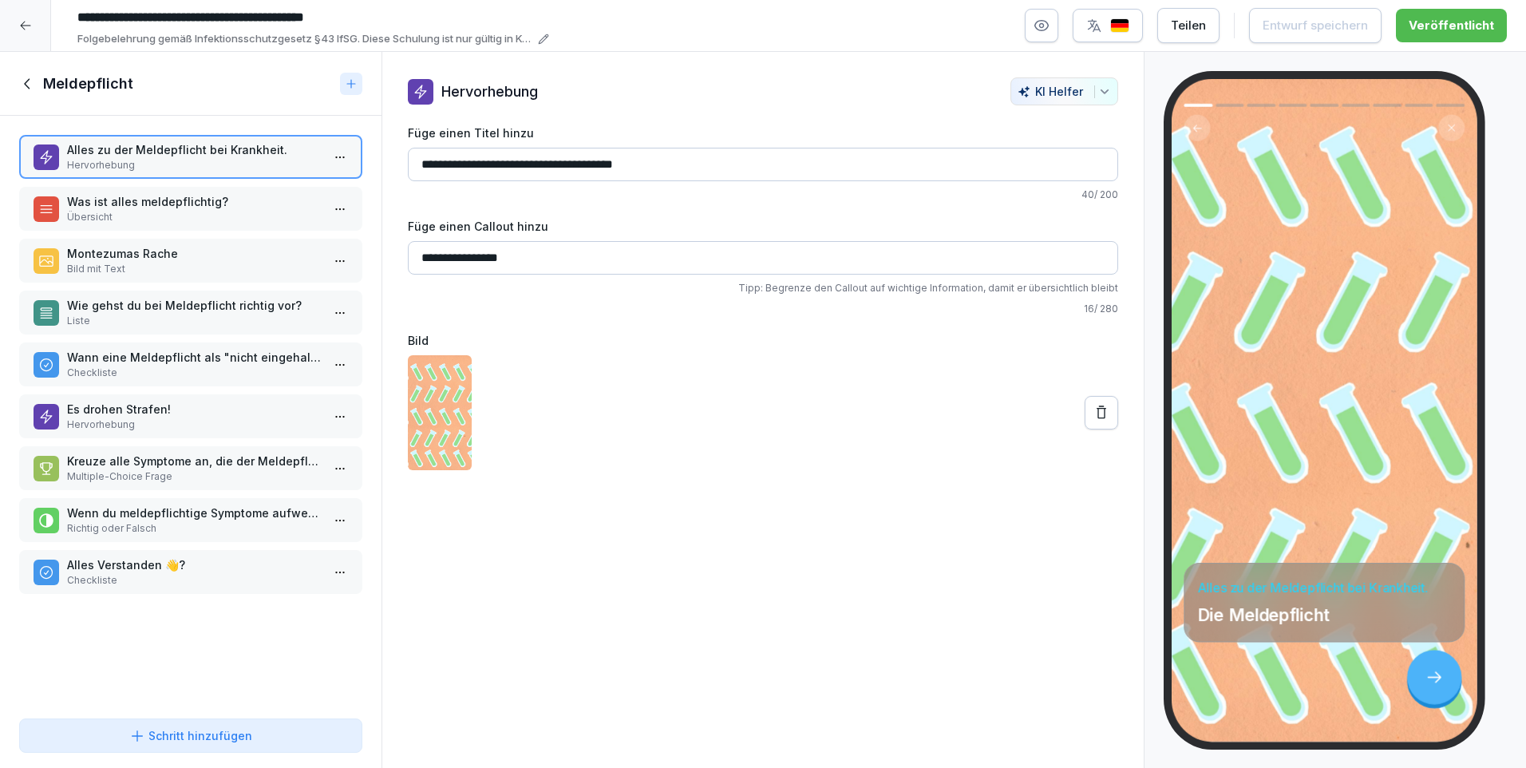
click at [114, 205] on p "Was ist alles meldepflichtig?" at bounding box center [194, 201] width 254 height 17
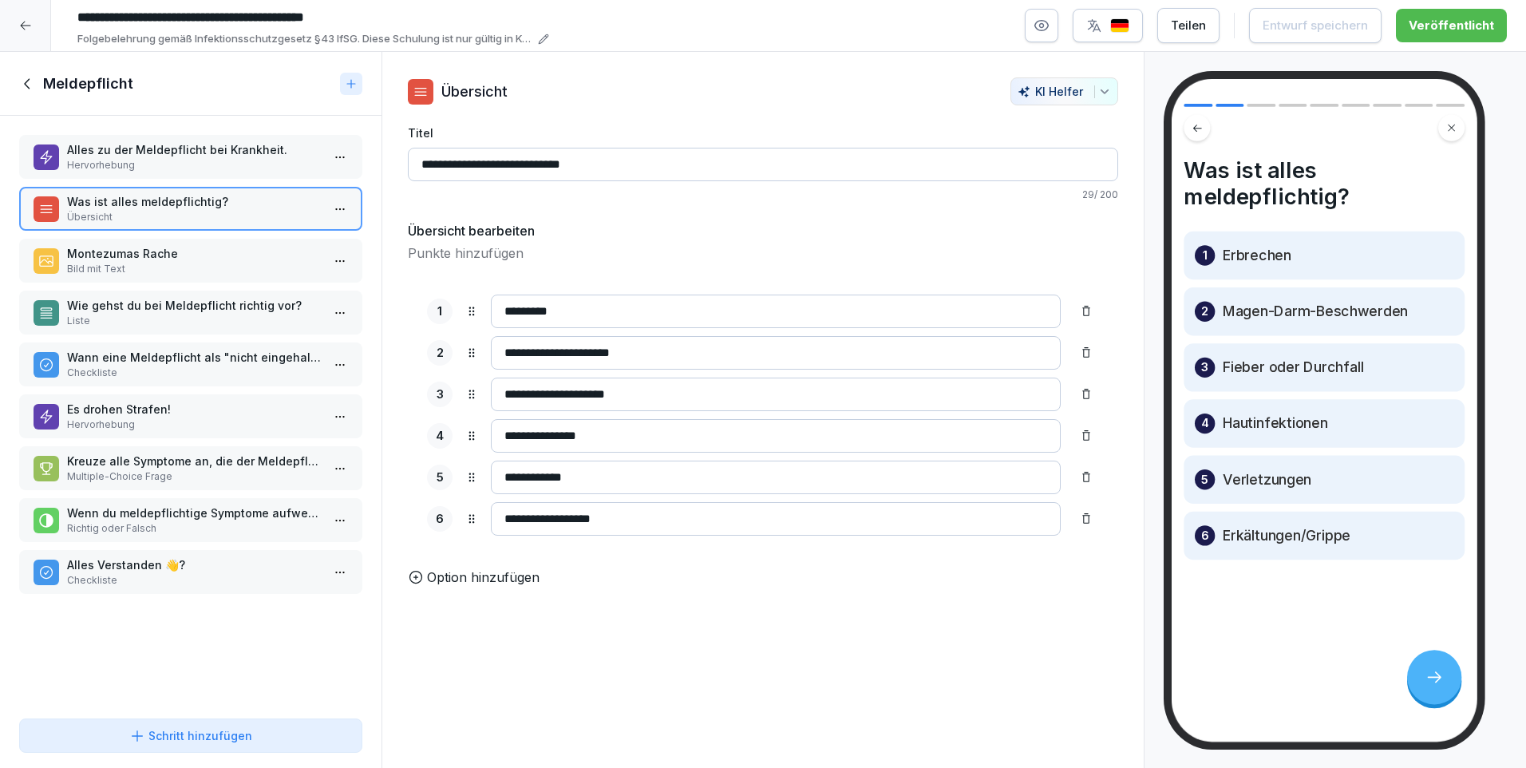
click at [124, 256] on p "Montezumas Rache" at bounding box center [194, 253] width 254 height 17
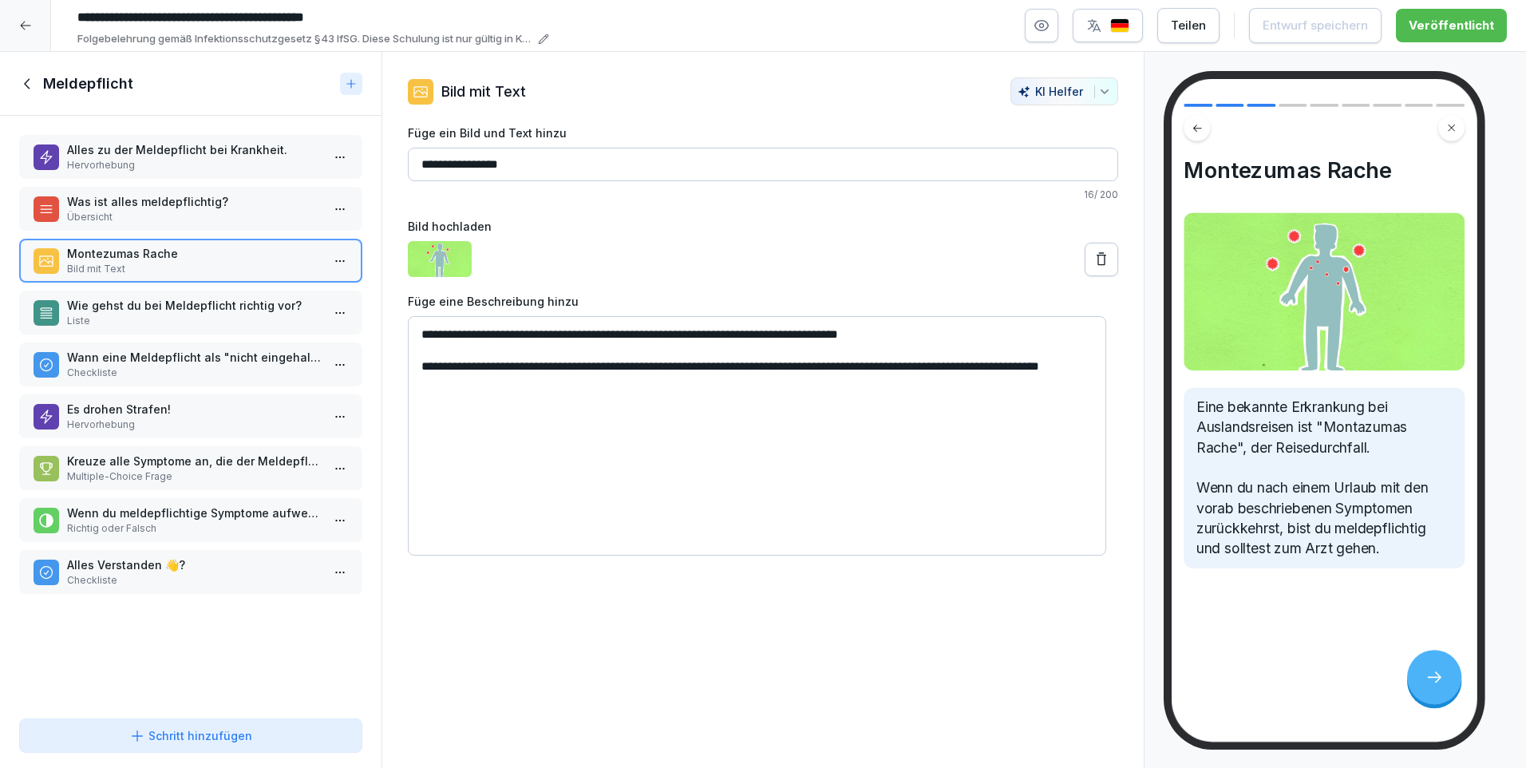
click at [116, 309] on p "Wie gehst du bei Meldepflicht richtig vor?" at bounding box center [194, 305] width 254 height 17
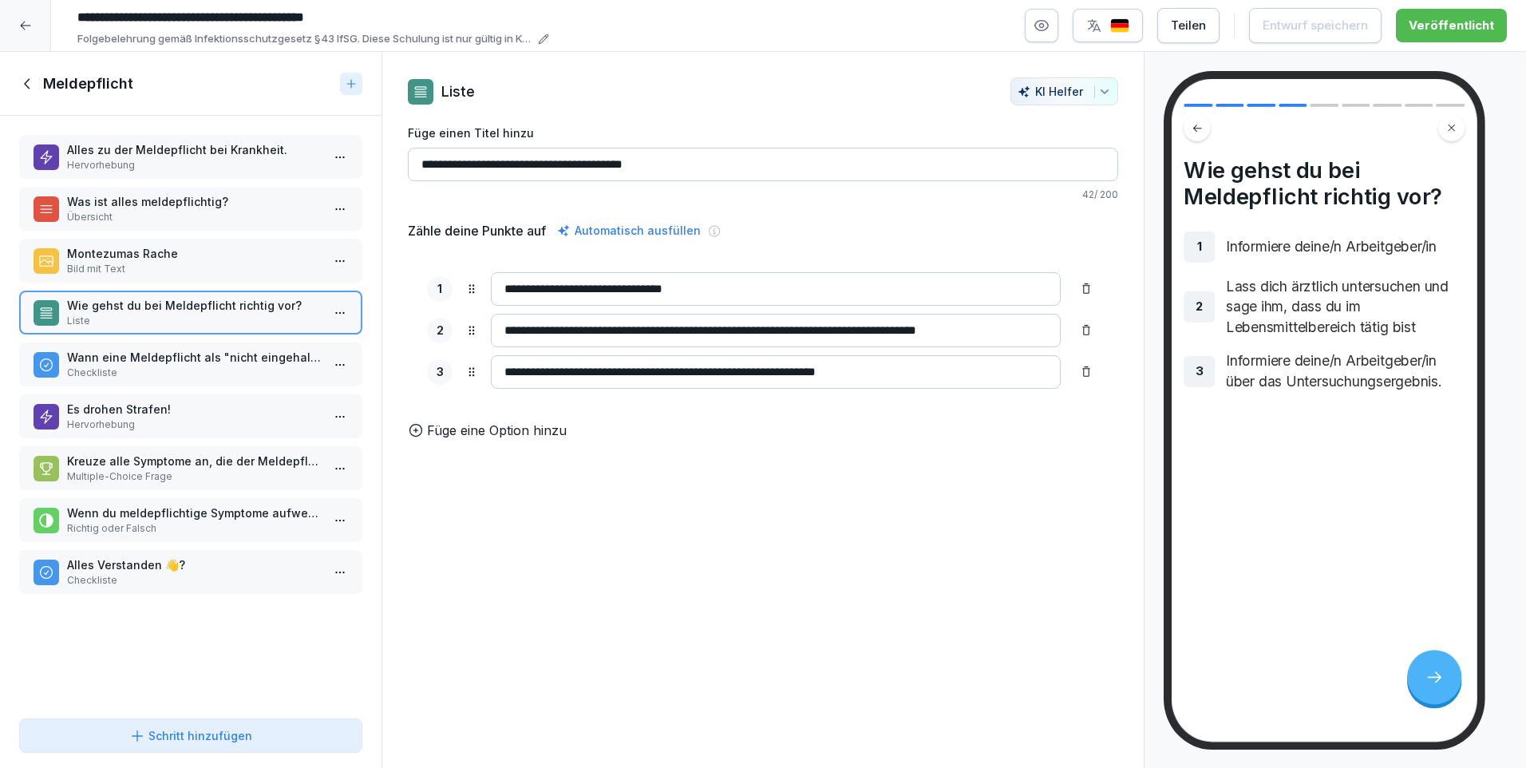
click at [119, 353] on p "Wann eine Meldepflicht als "nicht eingehalten" gilt:" at bounding box center [194, 357] width 254 height 17
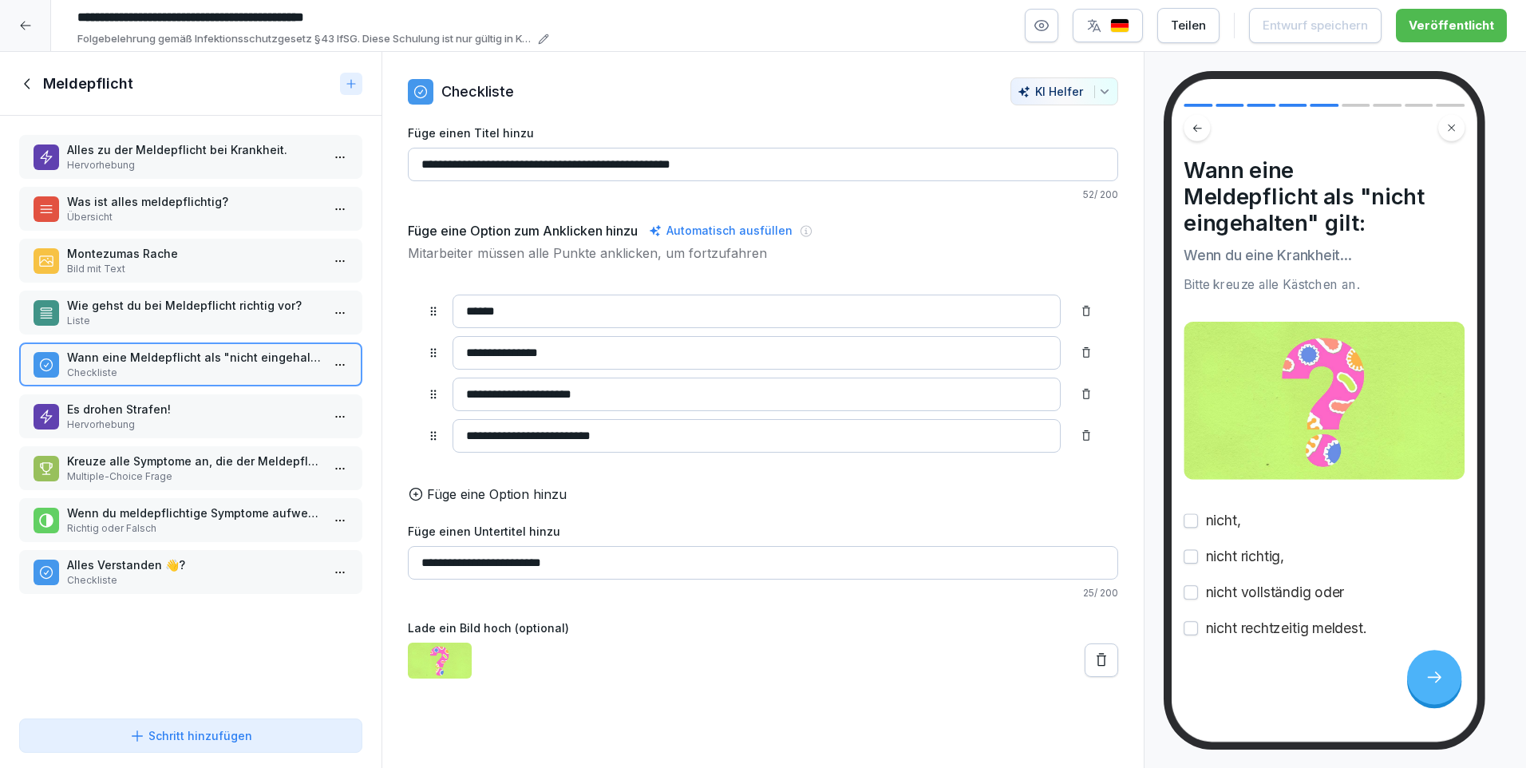
click at [108, 409] on p "Es drohen Strafen!" at bounding box center [194, 409] width 254 height 17
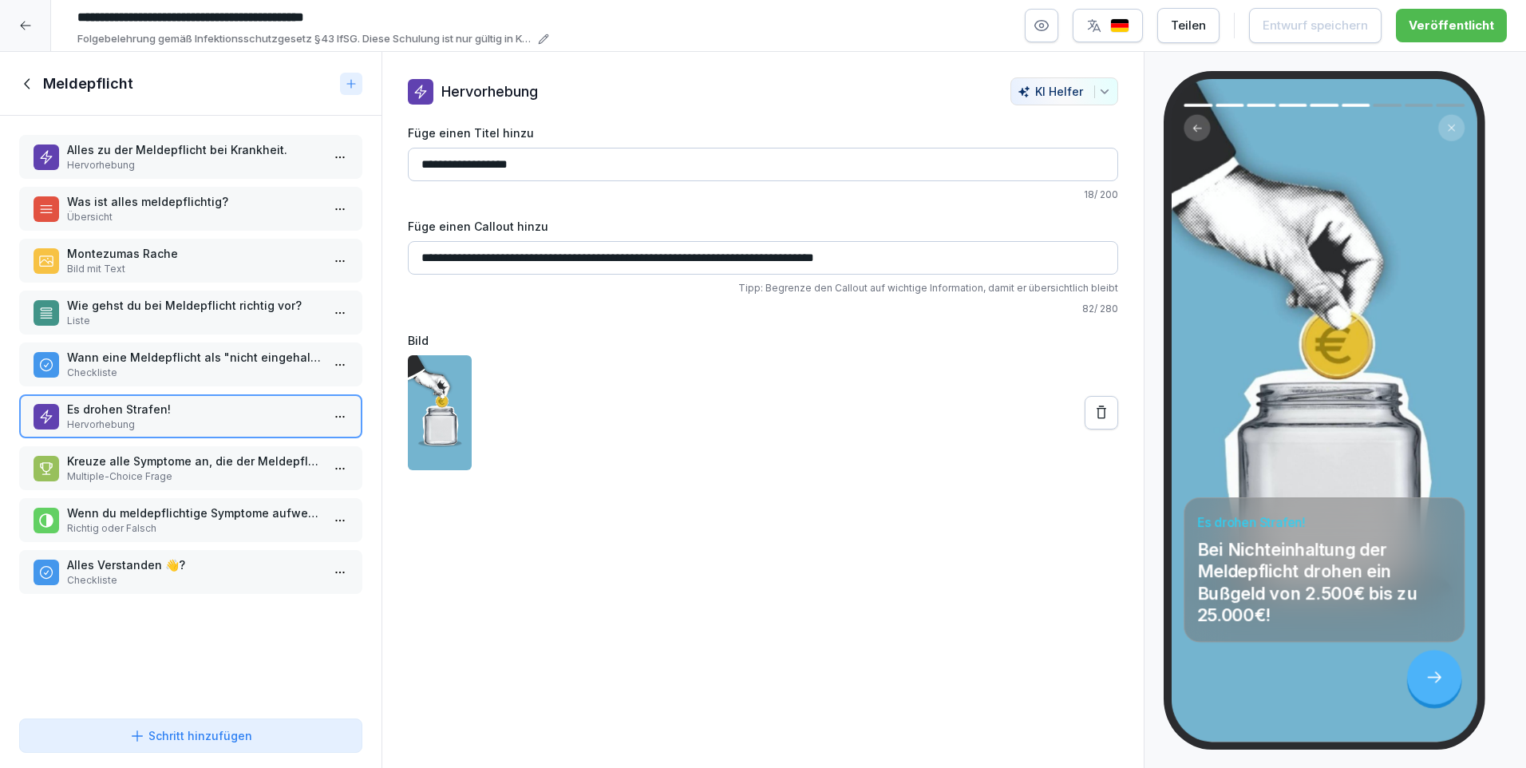
click at [91, 468] on p "Kreuze alle Symptome an, die der Meldepflicht unterliegen." at bounding box center [194, 460] width 254 height 17
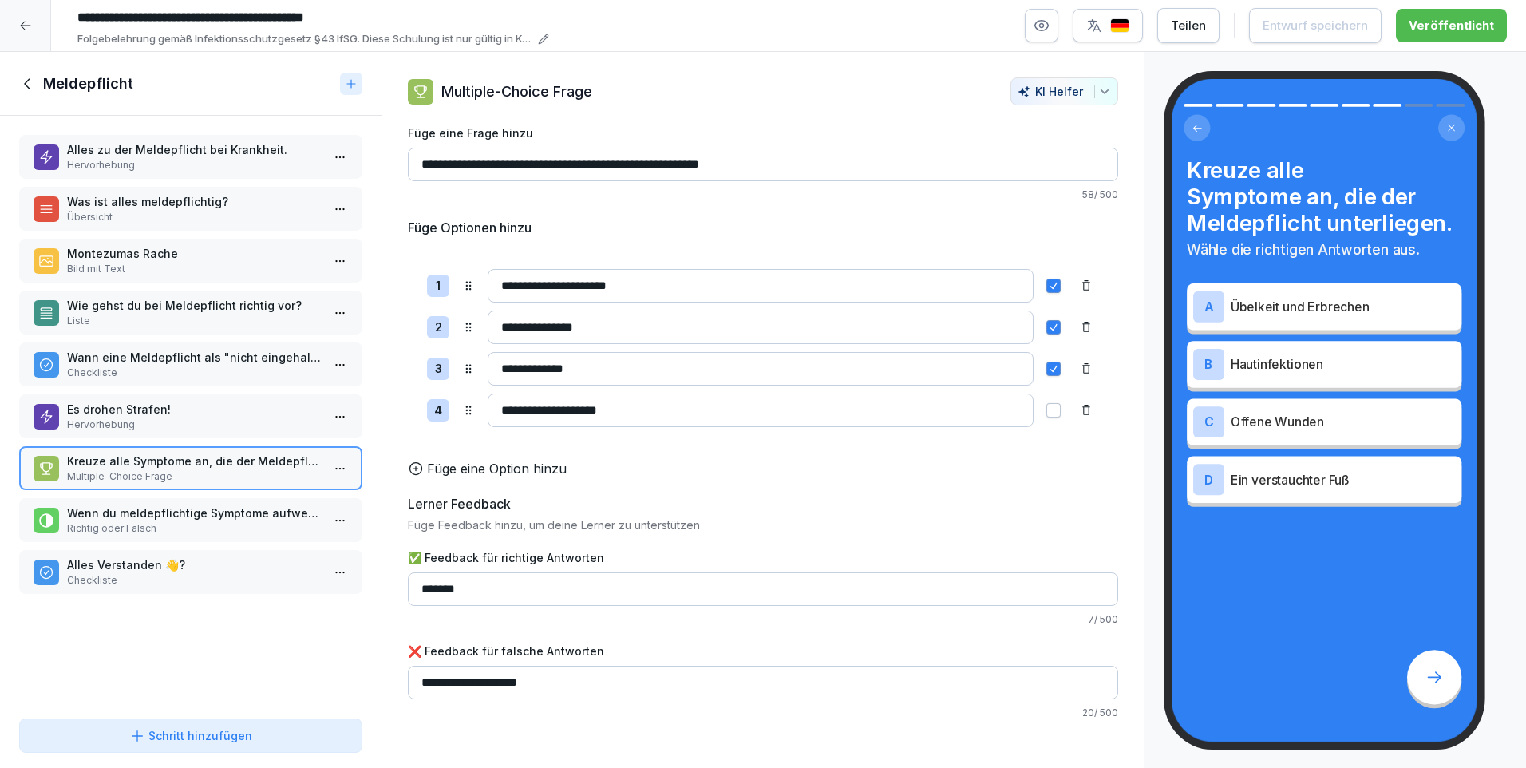
click at [131, 515] on p "Wenn du meldepflichtige Symptome aufweist, genügt es, deinem Arzt [PERSON_NAME]…" at bounding box center [194, 512] width 254 height 17
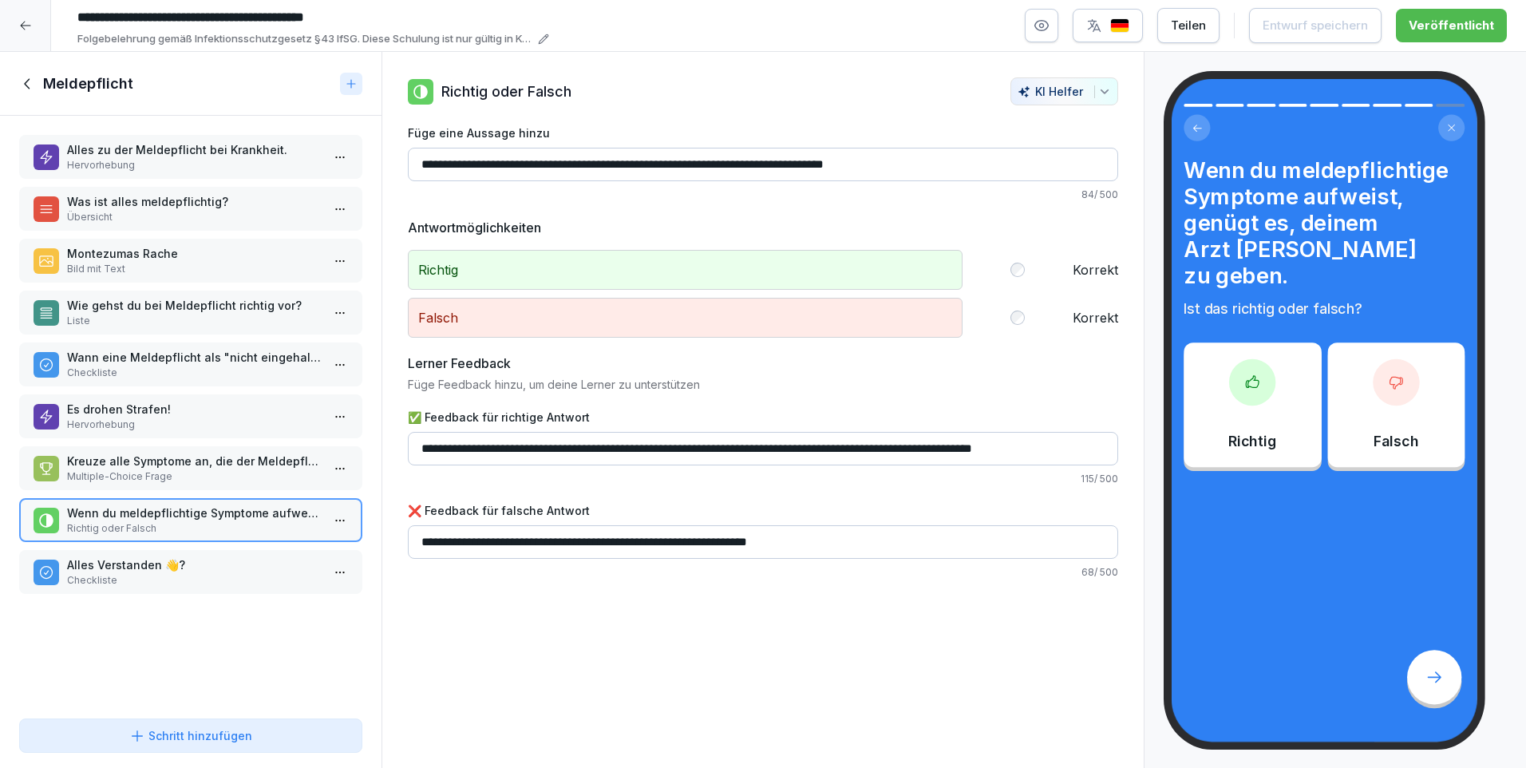
click at [113, 564] on p "Alles Verstanden 👋?" at bounding box center [194, 564] width 254 height 17
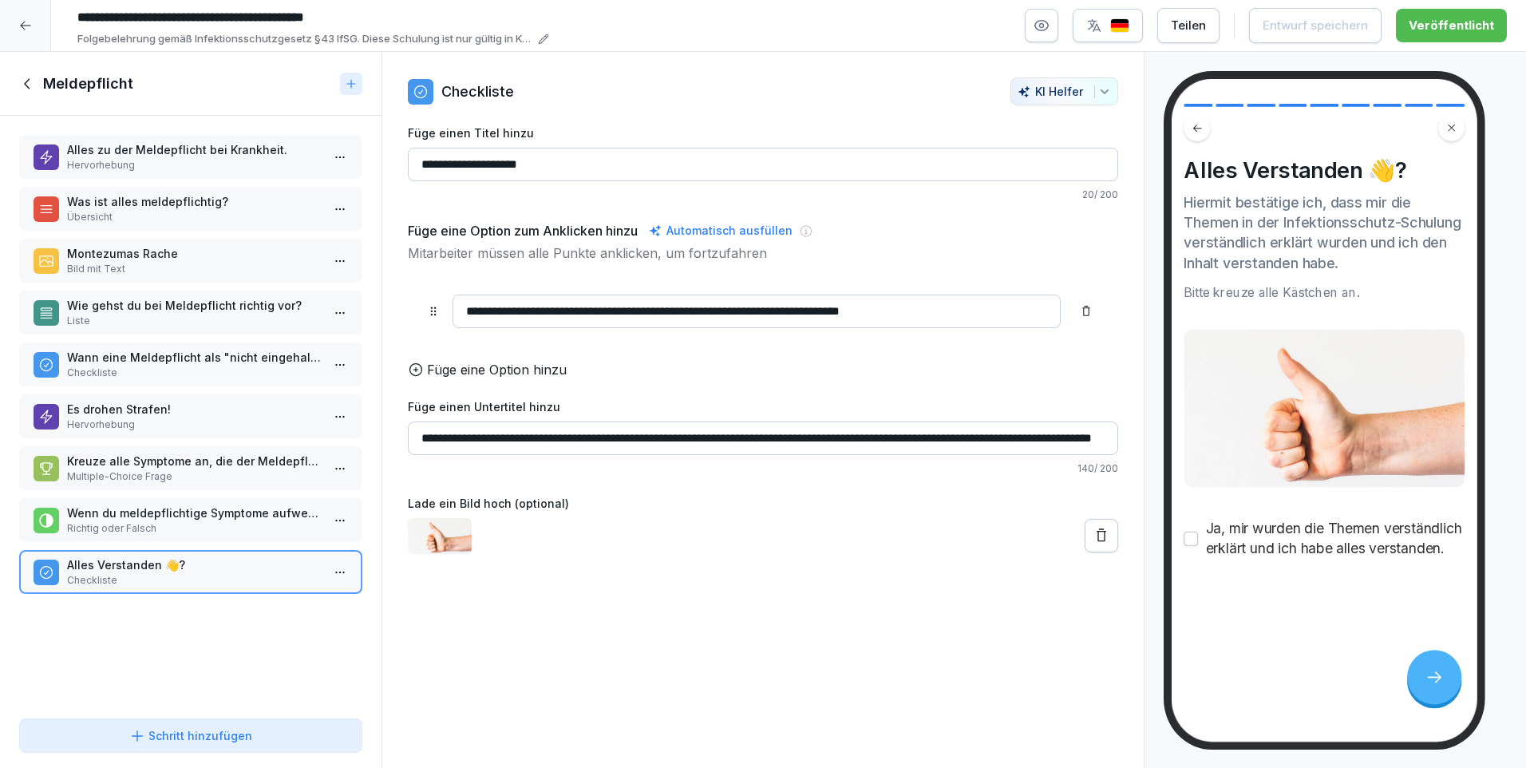
click at [22, 78] on icon at bounding box center [28, 84] width 18 height 18
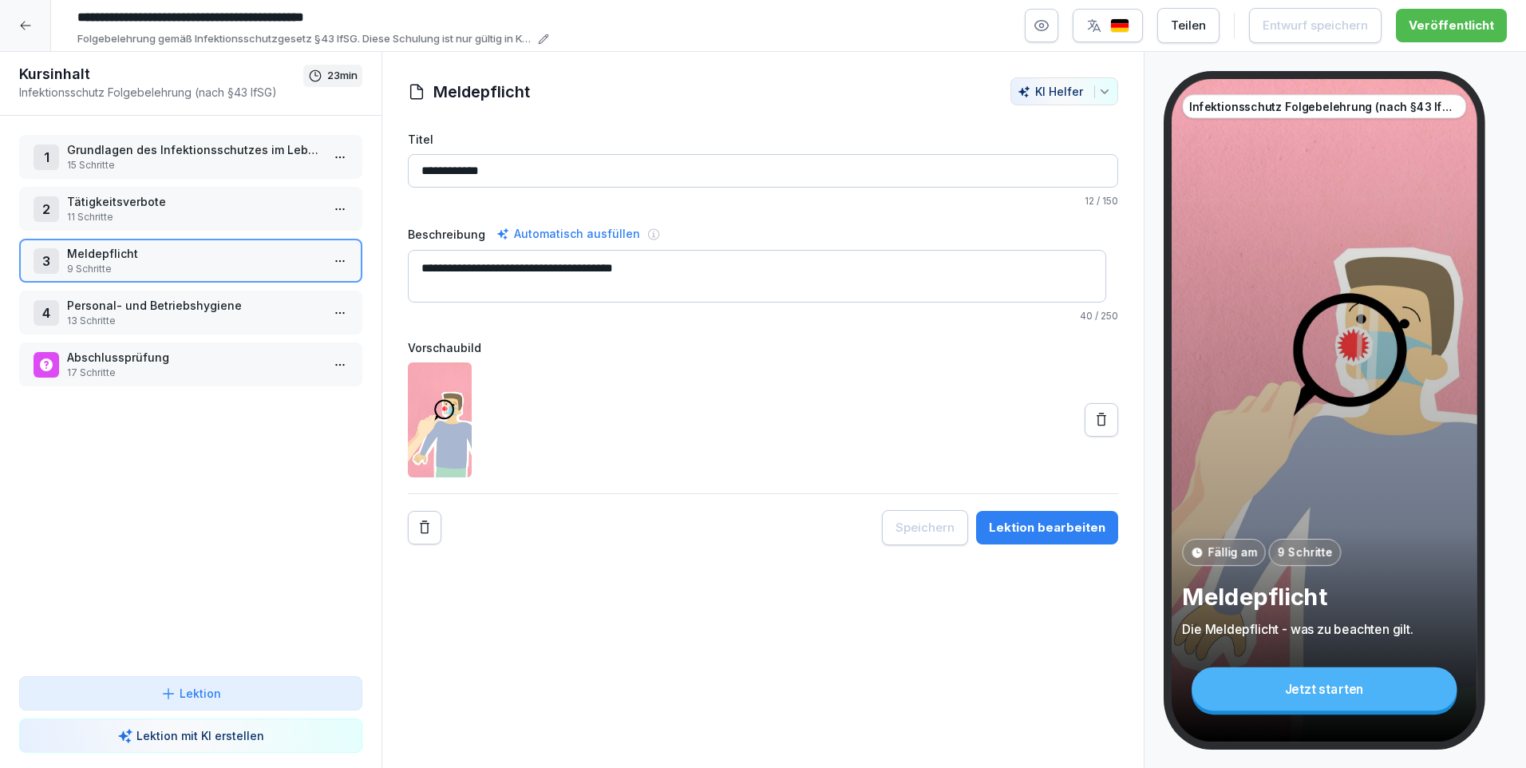
click at [140, 314] on p "13 Schritte" at bounding box center [194, 321] width 254 height 14
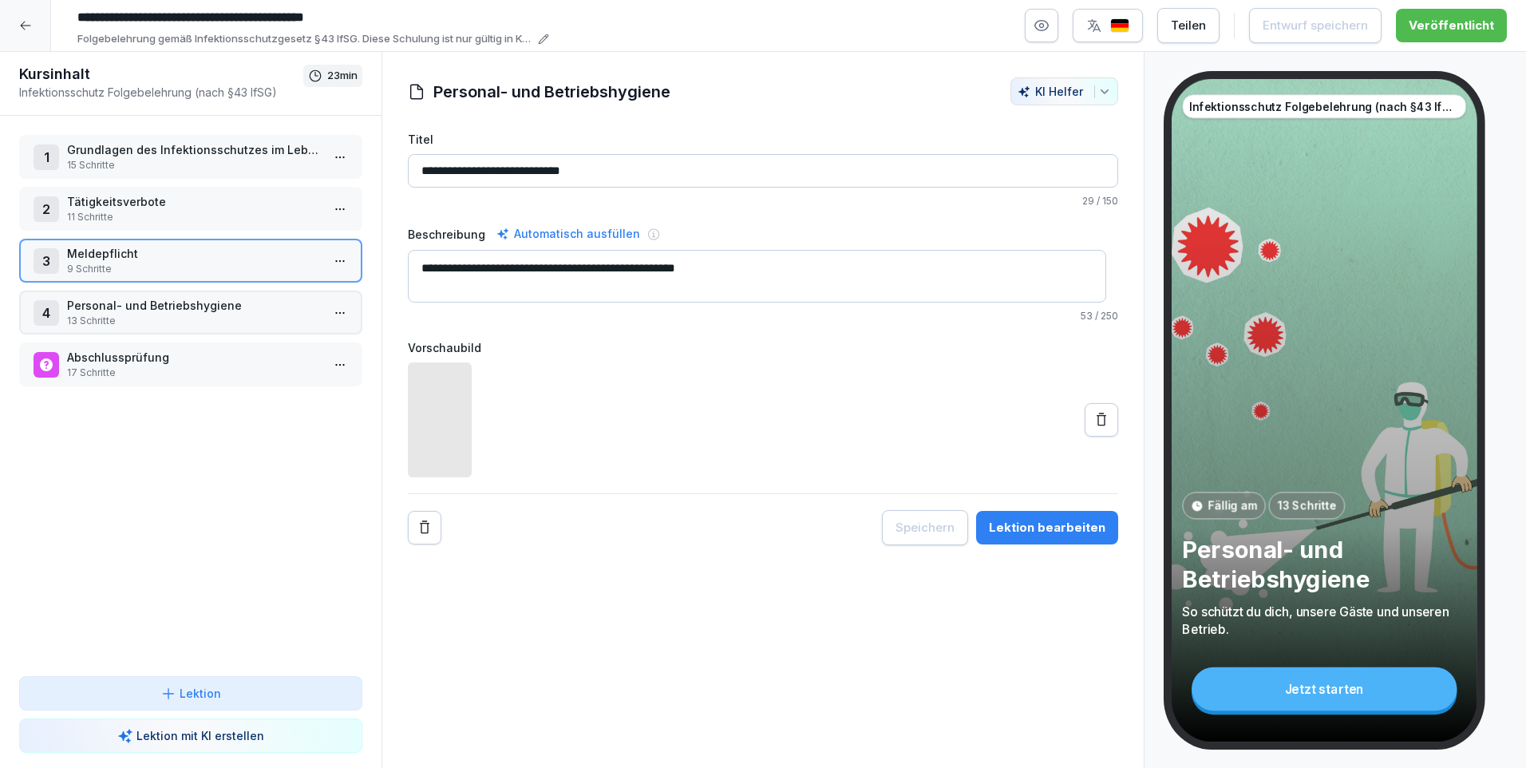
click at [140, 314] on p "13 Schritte" at bounding box center [194, 321] width 254 height 14
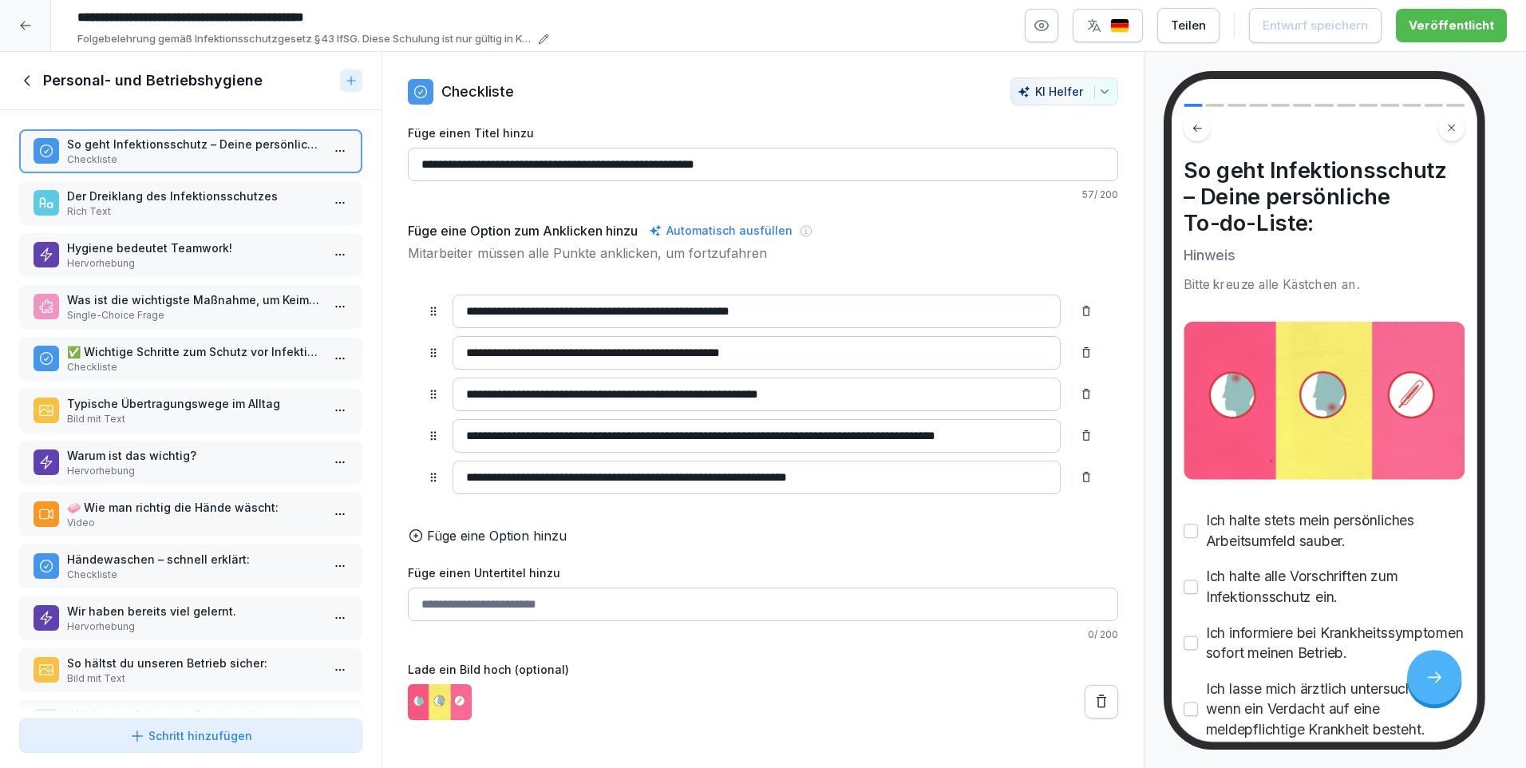
click at [168, 199] on p "Der Dreiklang des Infektionsschutzes" at bounding box center [194, 196] width 254 height 17
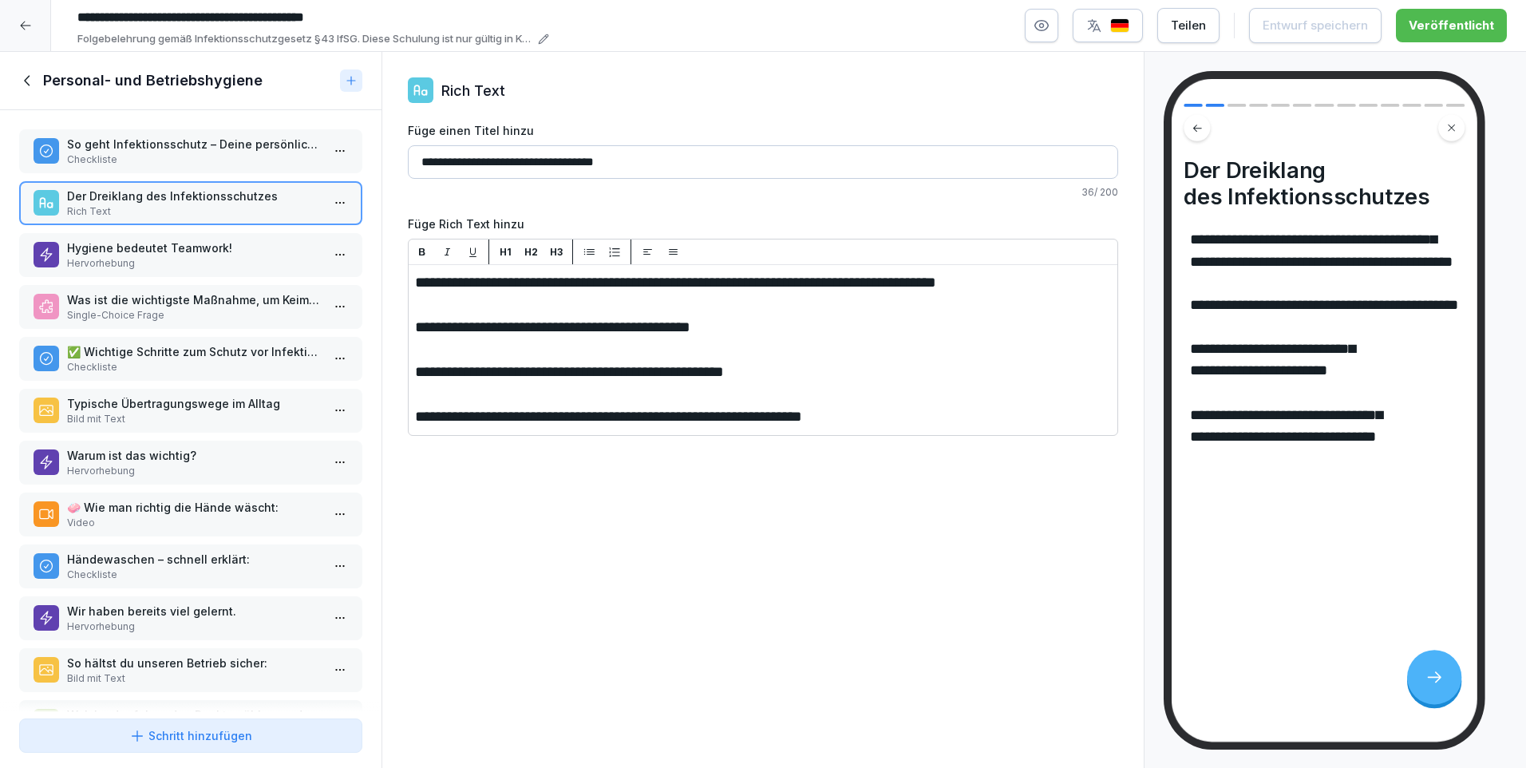
click at [164, 251] on p "Hygiene bedeutet Teamwork!" at bounding box center [194, 247] width 254 height 17
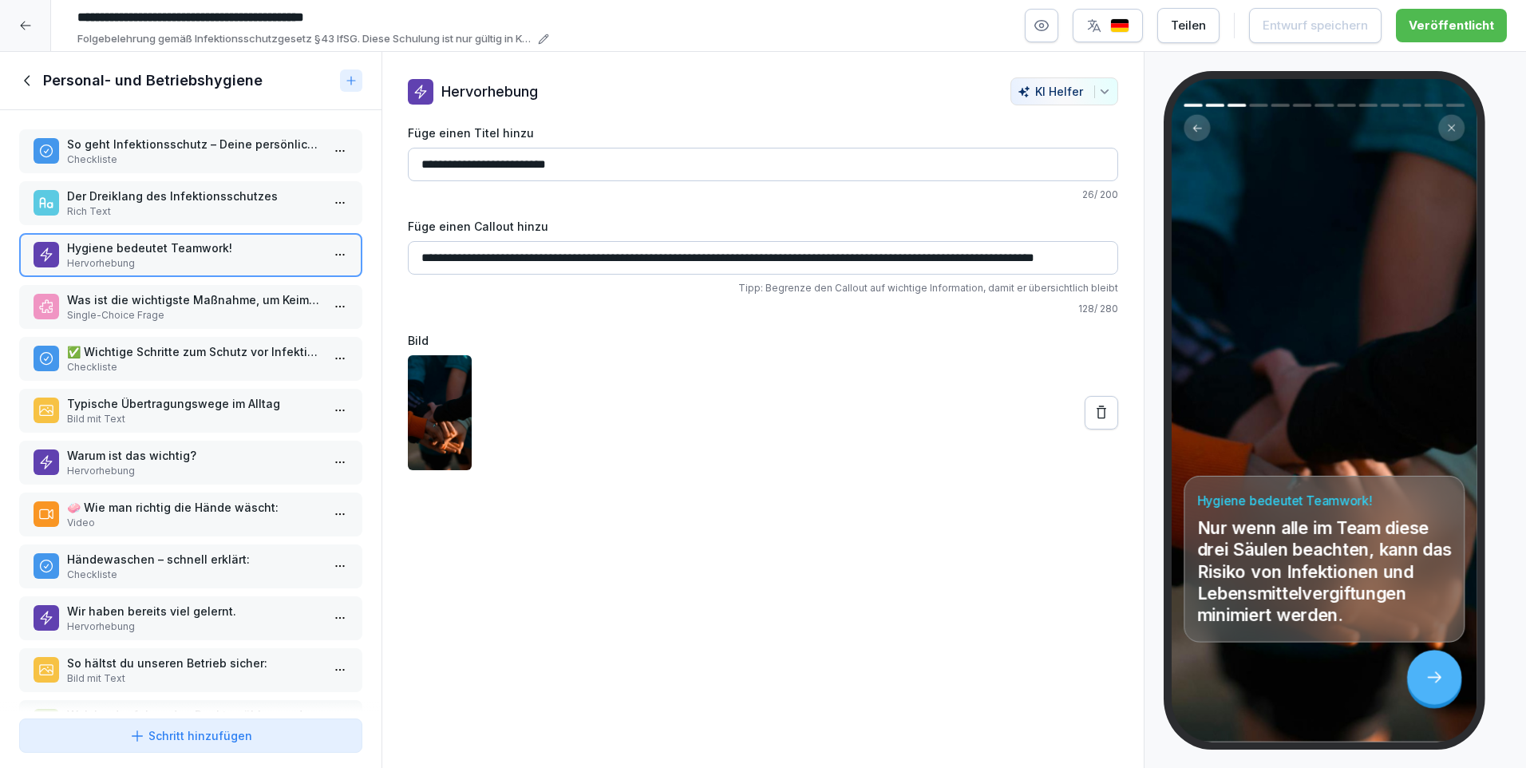
click at [159, 310] on p "Single-Choice Frage" at bounding box center [194, 315] width 254 height 14
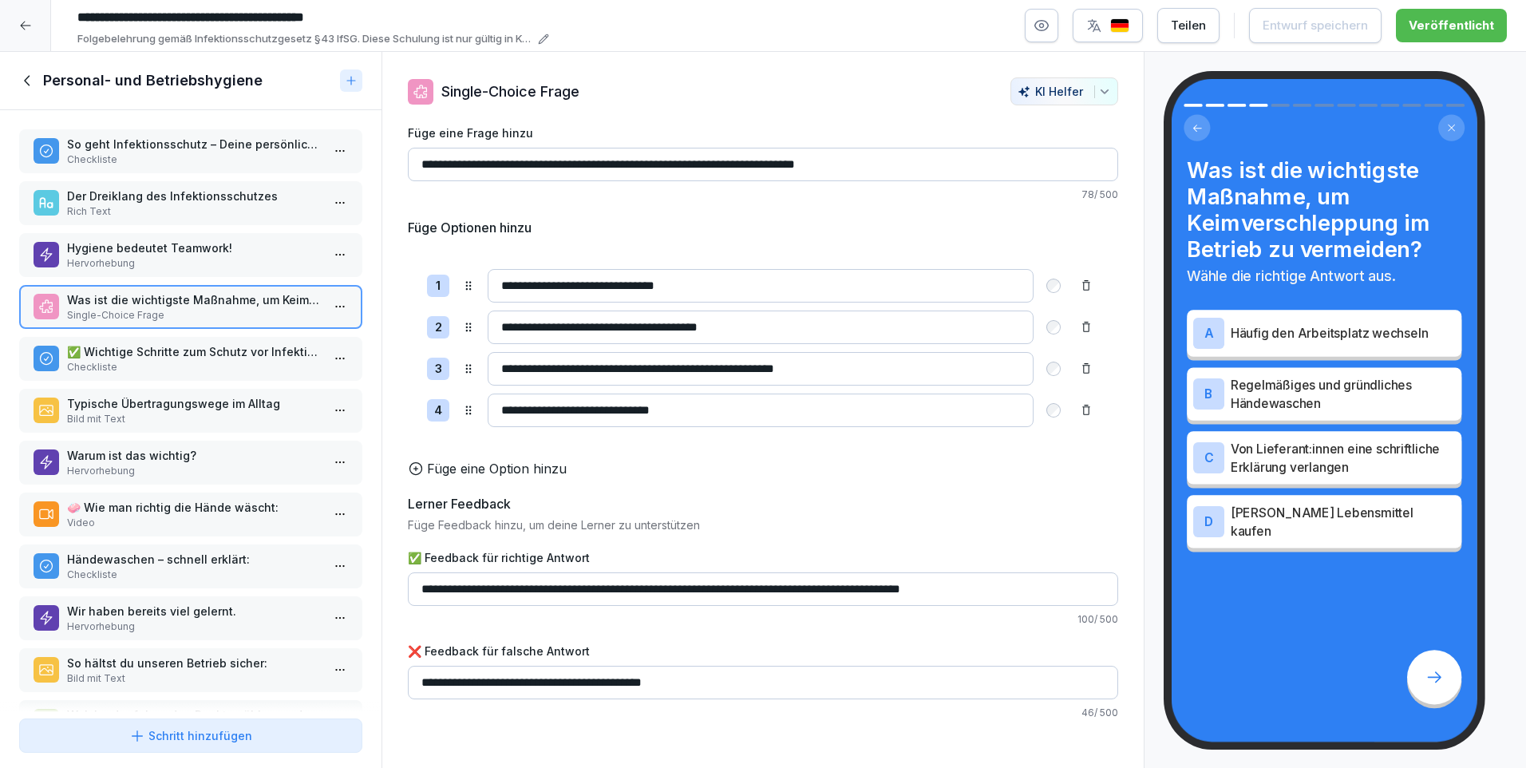
click at [141, 364] on p "Checkliste" at bounding box center [194, 367] width 254 height 14
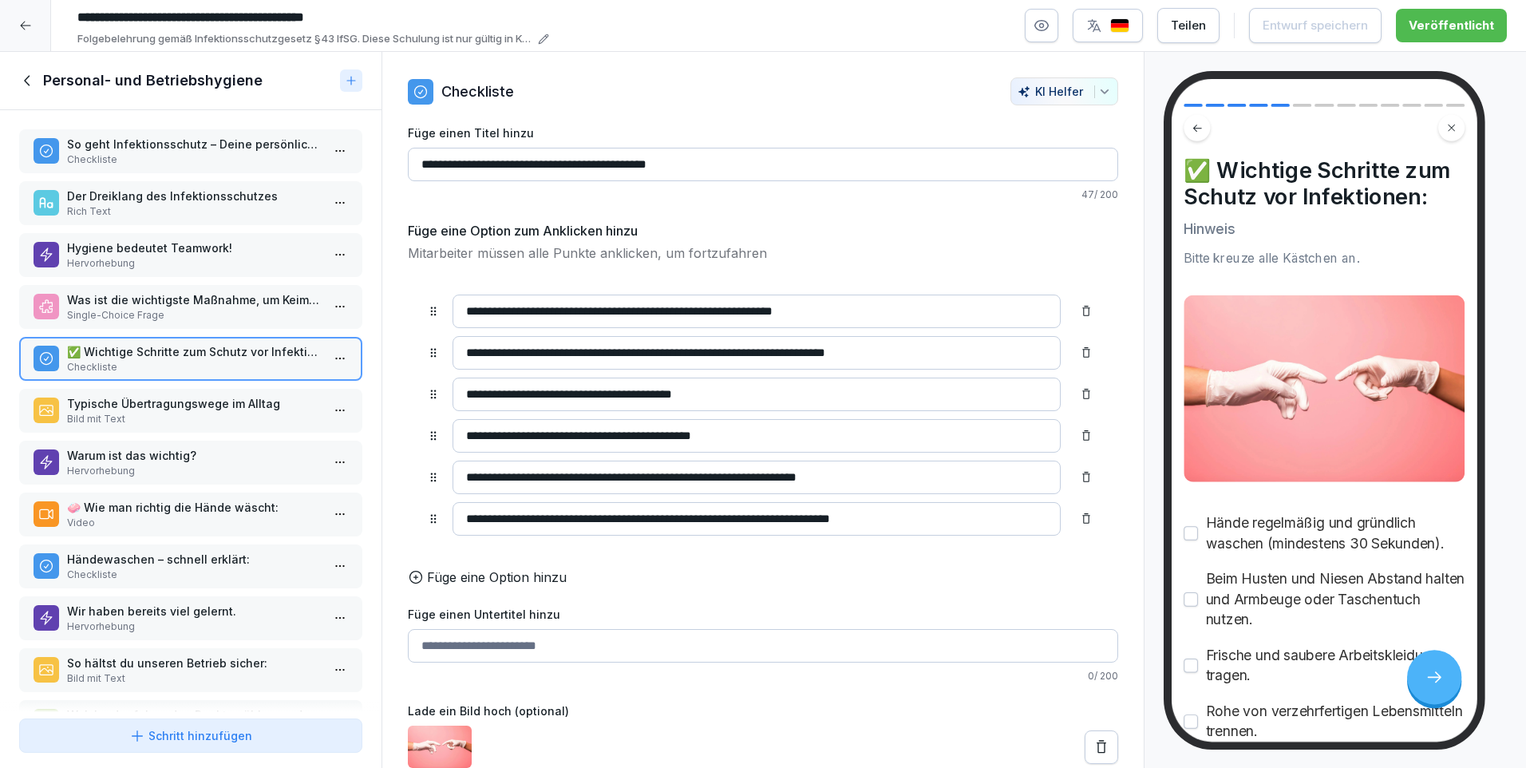
click at [141, 405] on p "Typische Übertragungswege im Alltag" at bounding box center [194, 403] width 254 height 17
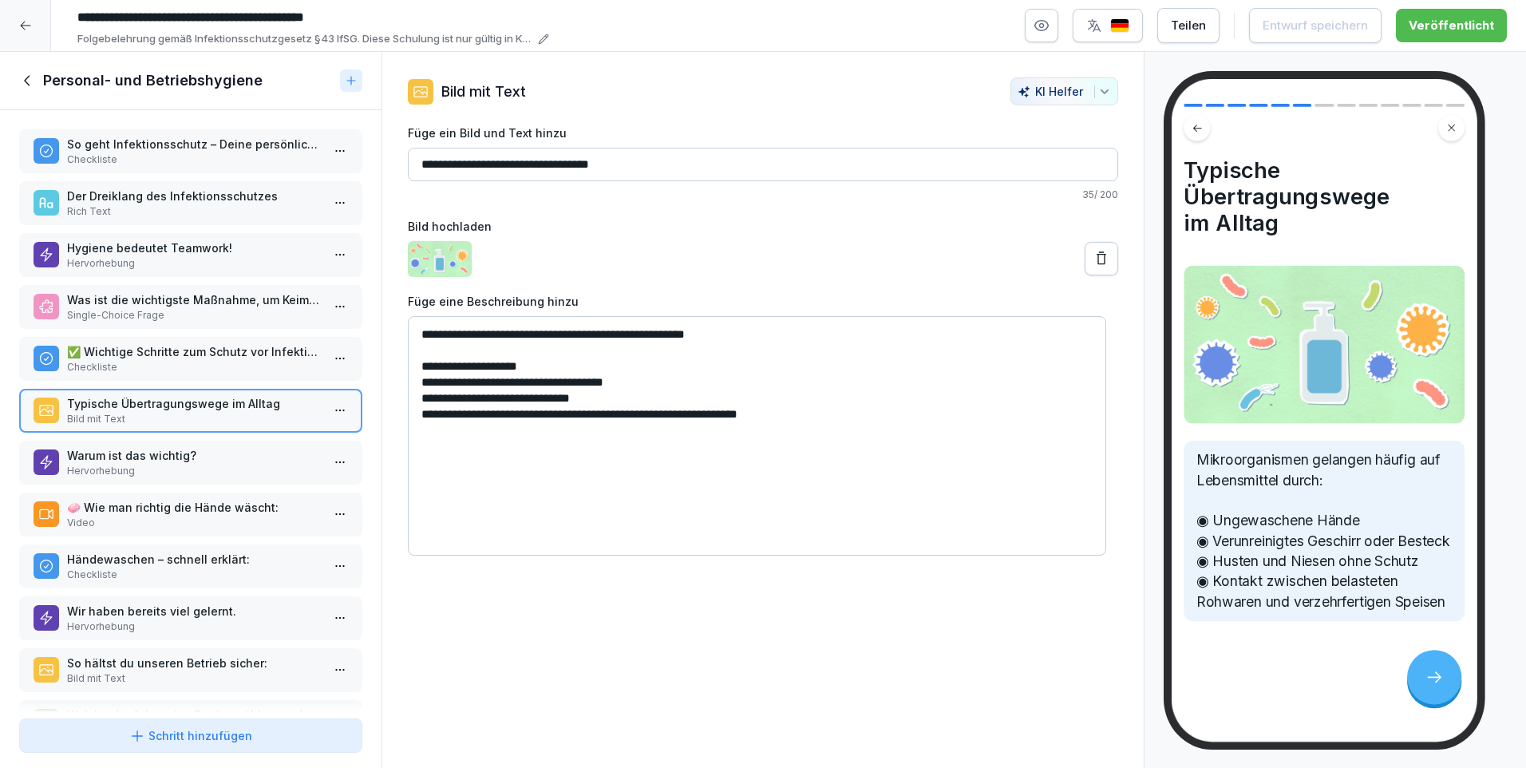
click at [133, 450] on p "Warum ist das wichtig?" at bounding box center [194, 455] width 254 height 17
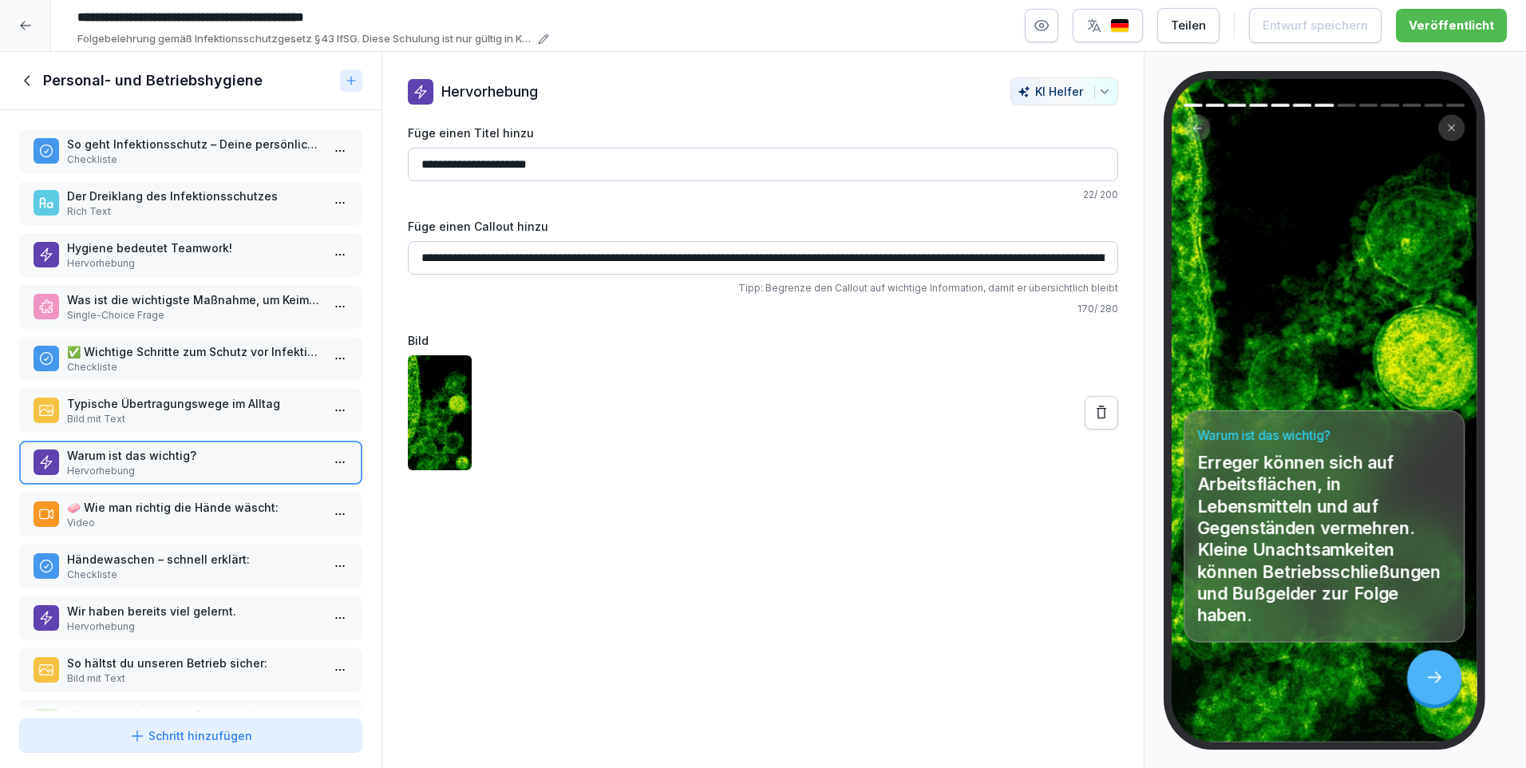
click at [101, 512] on p "🧼 Wie man richtig die Hände wäscht:" at bounding box center [194, 507] width 254 height 17
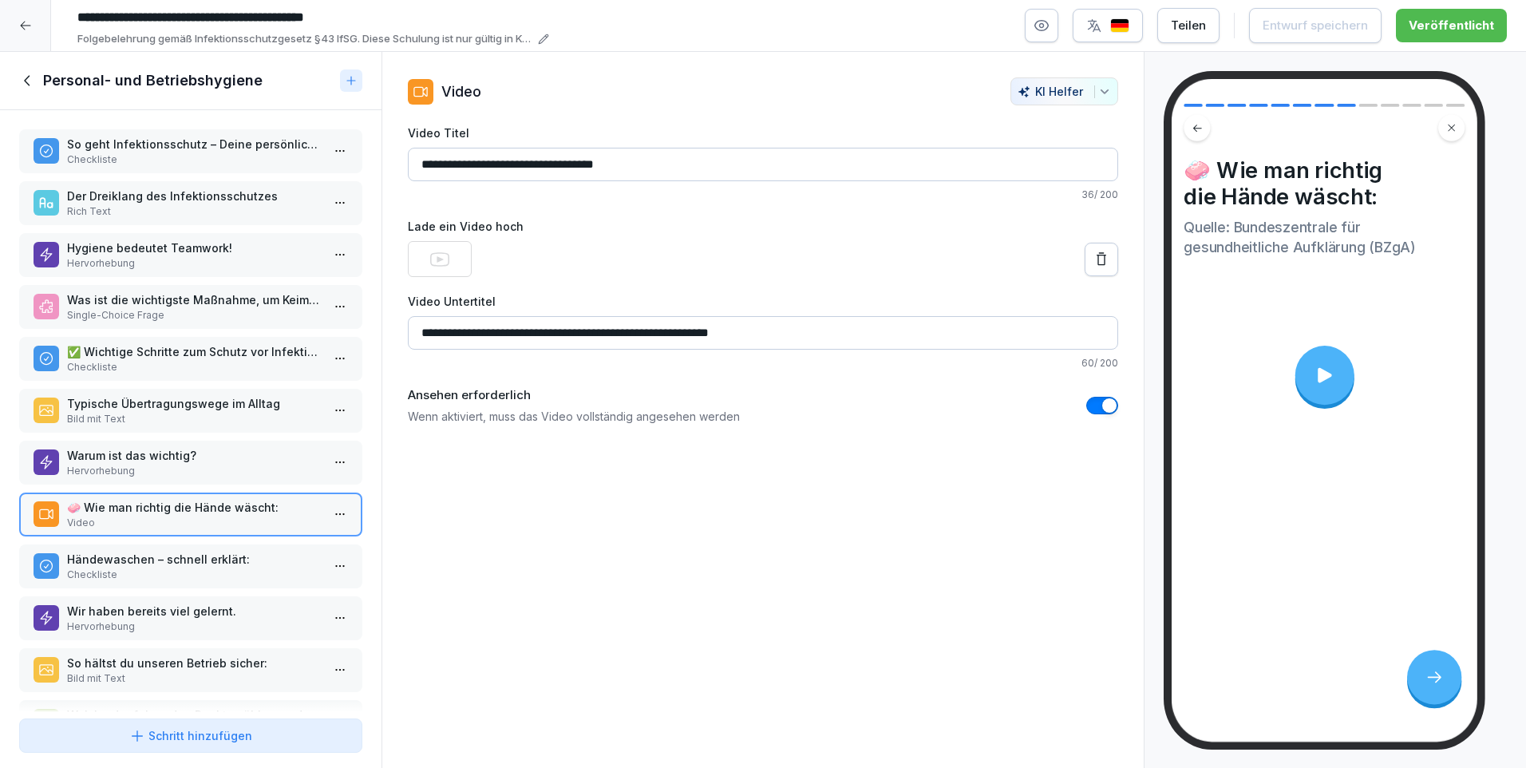
click at [122, 561] on p "Händewaschen – schnell erklärt:" at bounding box center [194, 559] width 254 height 17
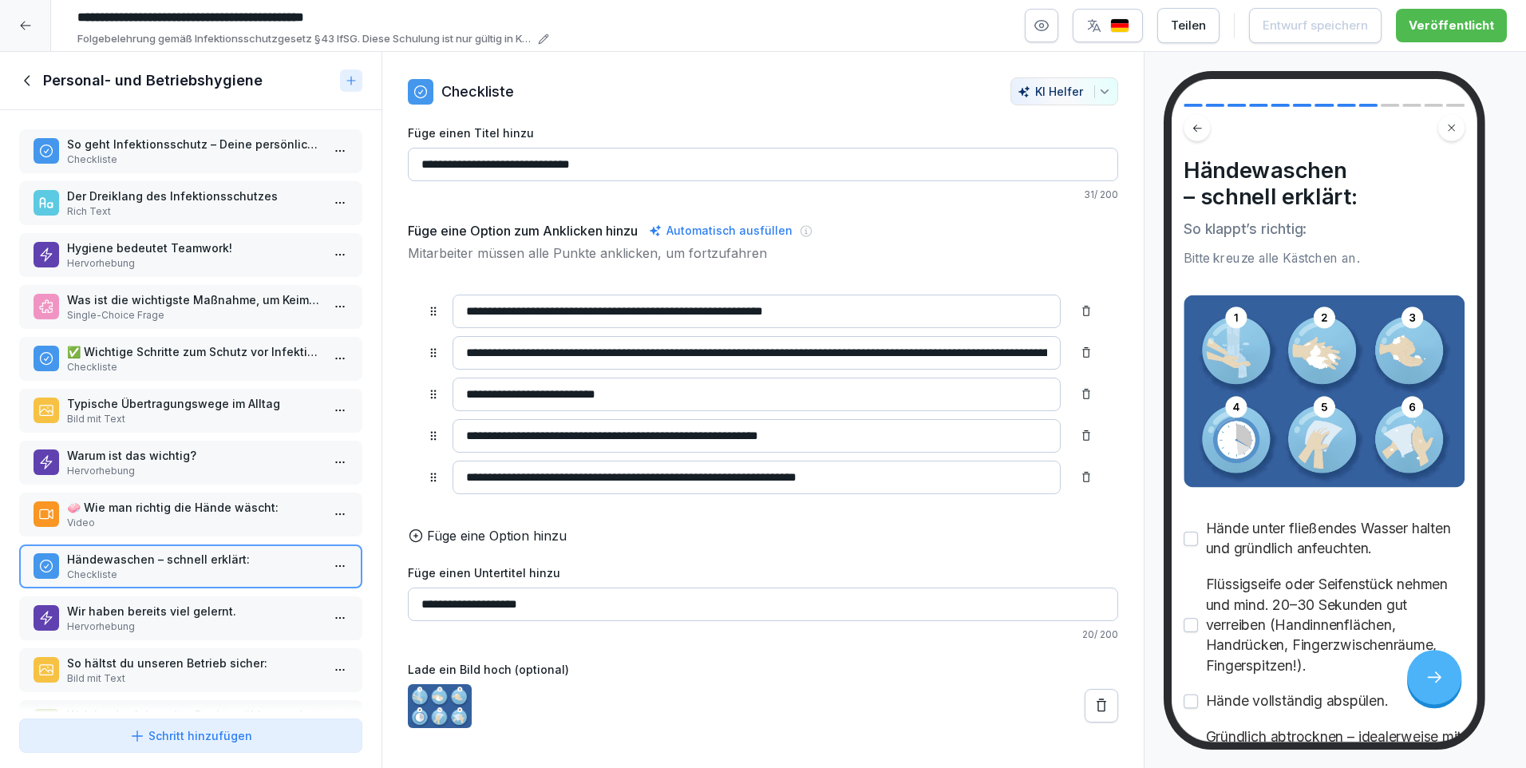
click at [139, 610] on p "Wir haben bereits viel gelernt." at bounding box center [194, 610] width 254 height 17
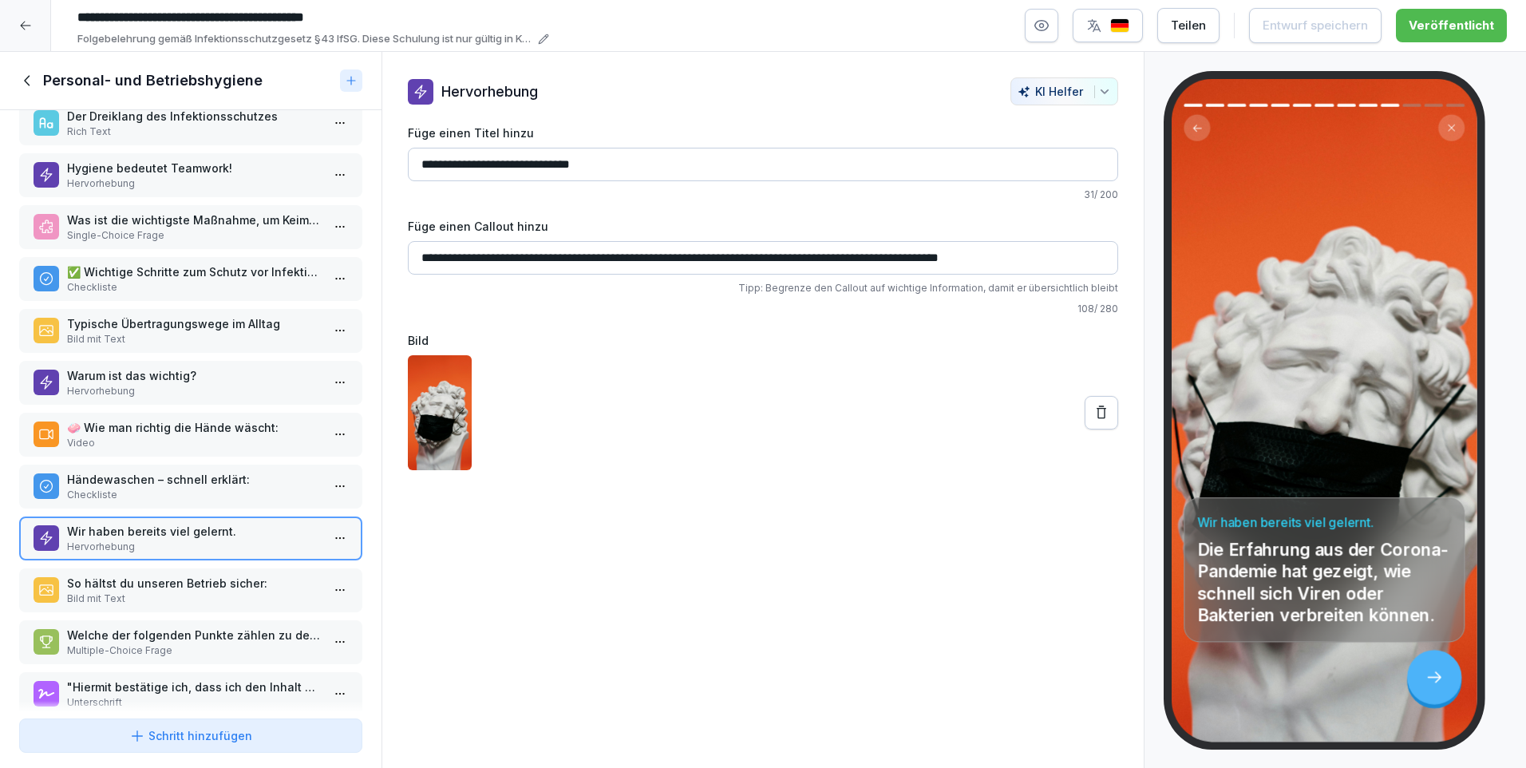
scroll to position [114, 0]
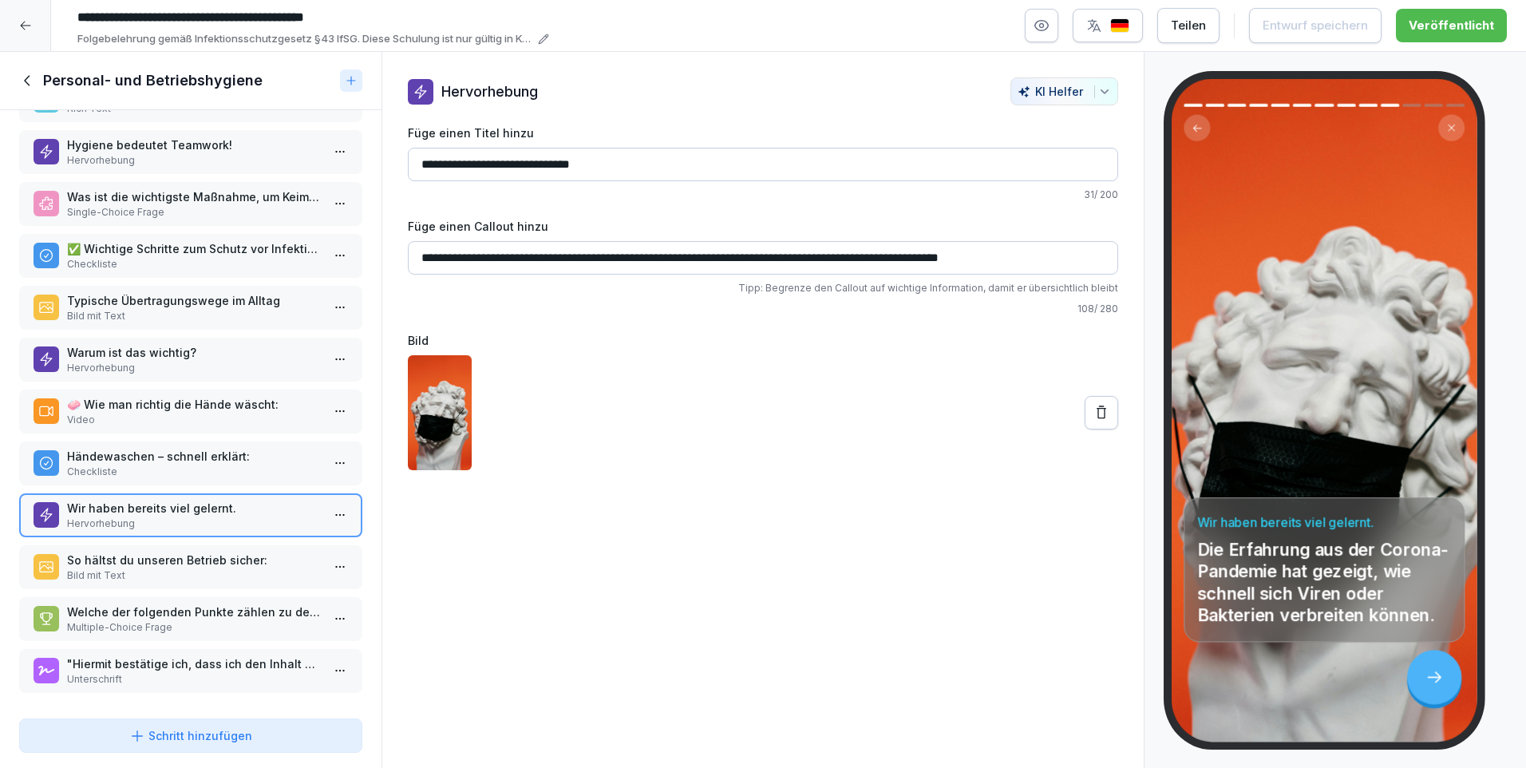
click at [157, 551] on p "So hältst du unseren Betrieb sicher:" at bounding box center [194, 559] width 254 height 17
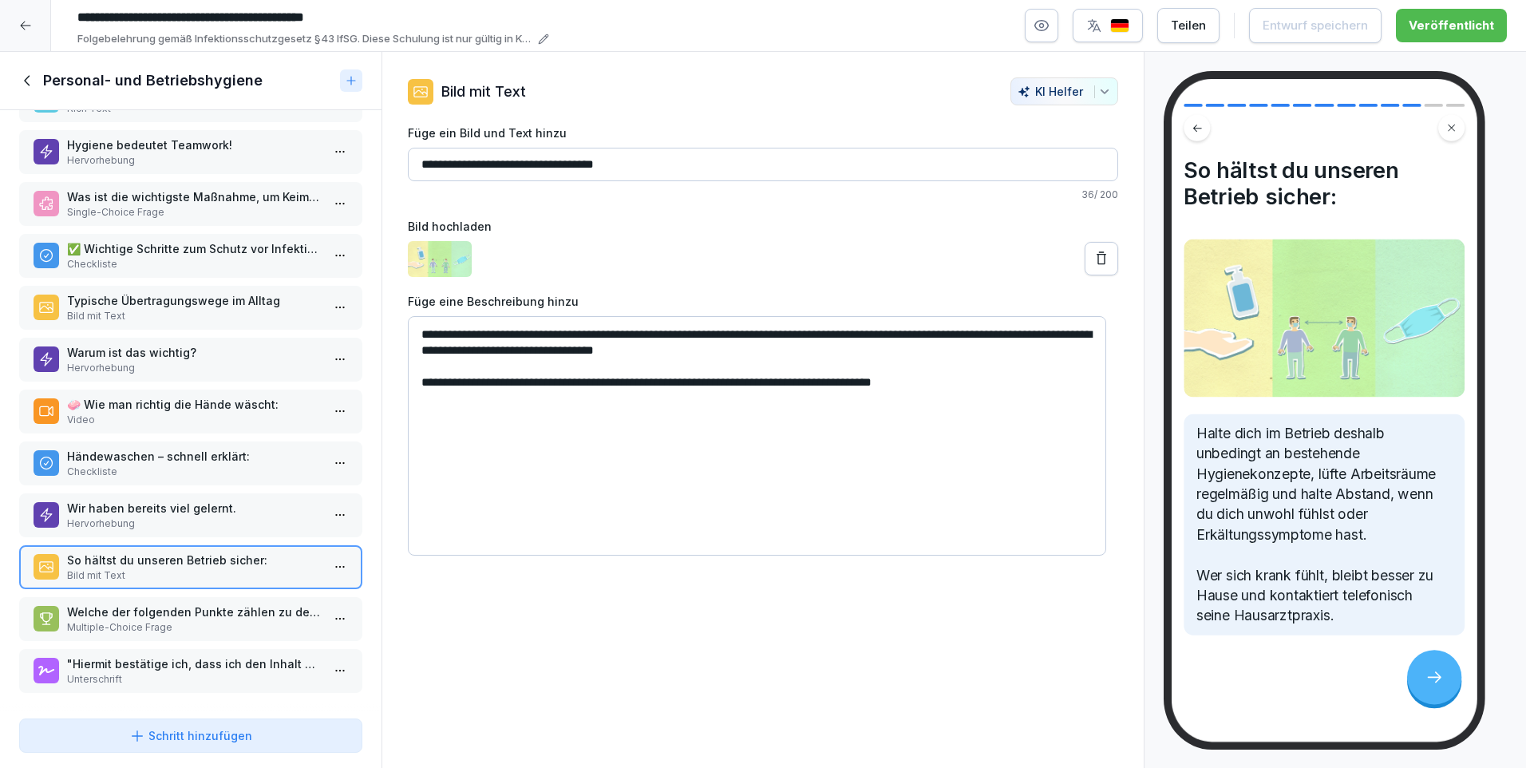
click at [169, 620] on p "Multiple-Choice Frage" at bounding box center [194, 627] width 254 height 14
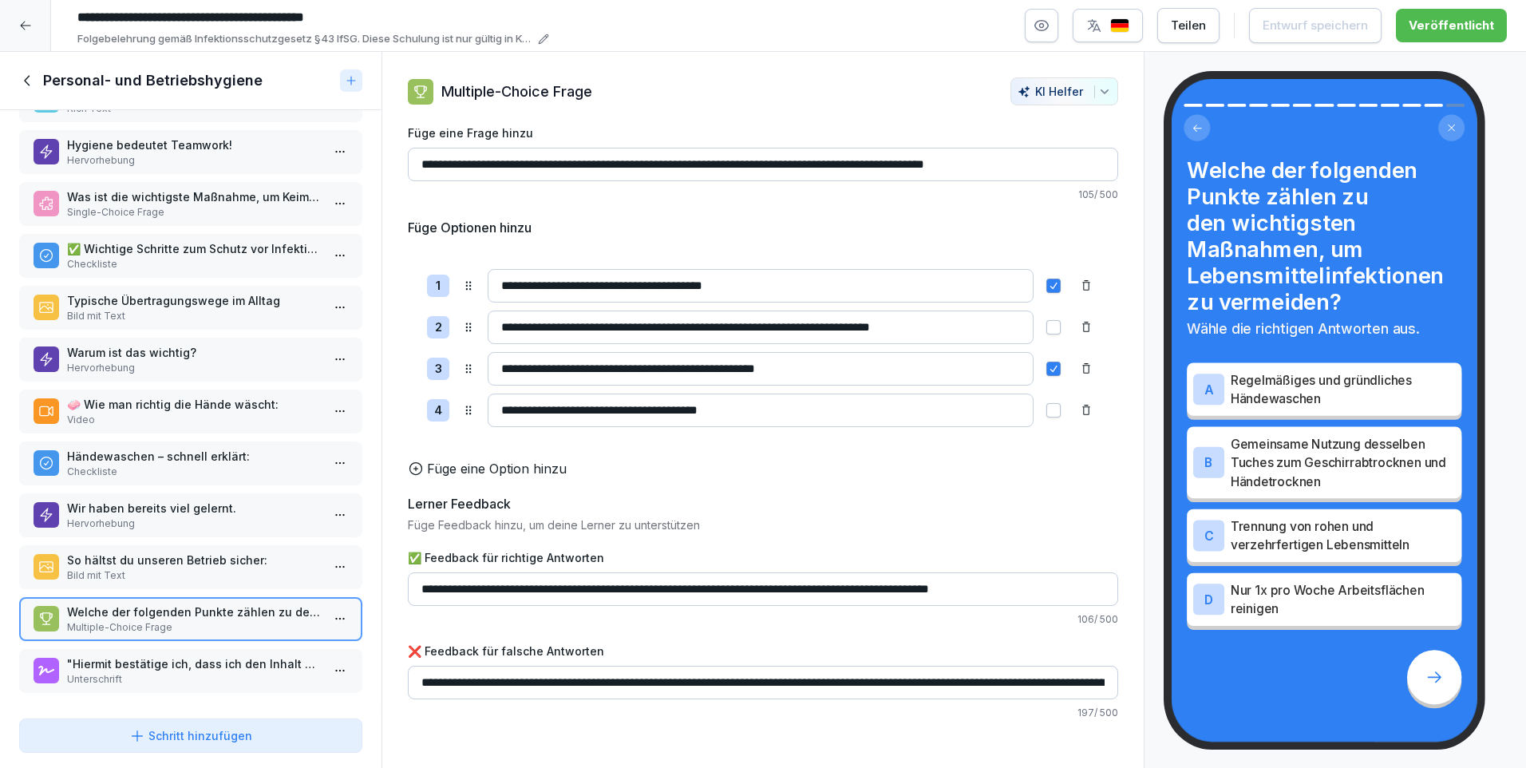
click at [160, 655] on p ""Hiermit bestätige ich, dass ich den Inhalt dieser Schulung gelesen und verstan…" at bounding box center [194, 663] width 254 height 17
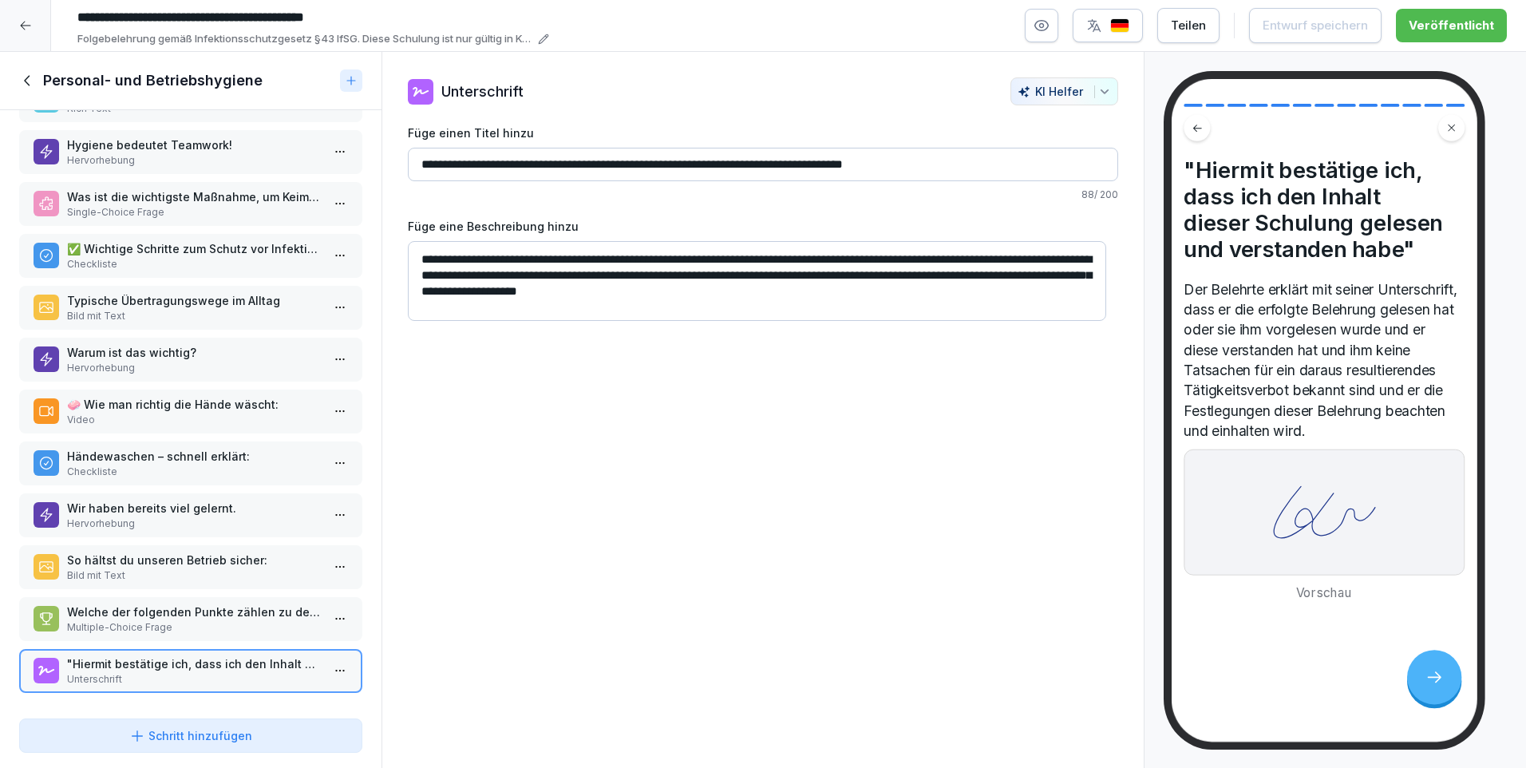
click at [27, 76] on icon at bounding box center [28, 81] width 18 height 18
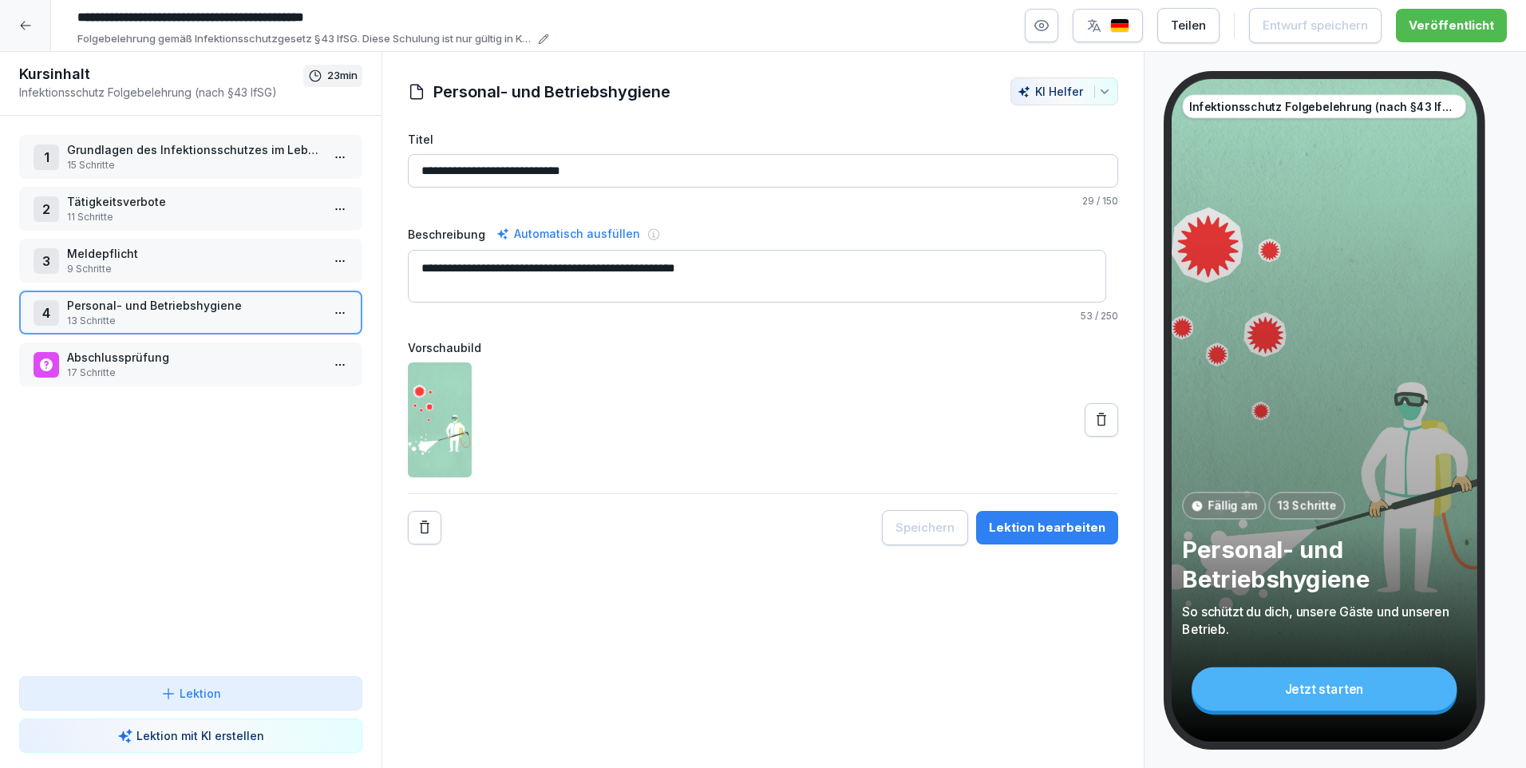
click at [139, 353] on p "Abschlussprüfung" at bounding box center [194, 357] width 254 height 17
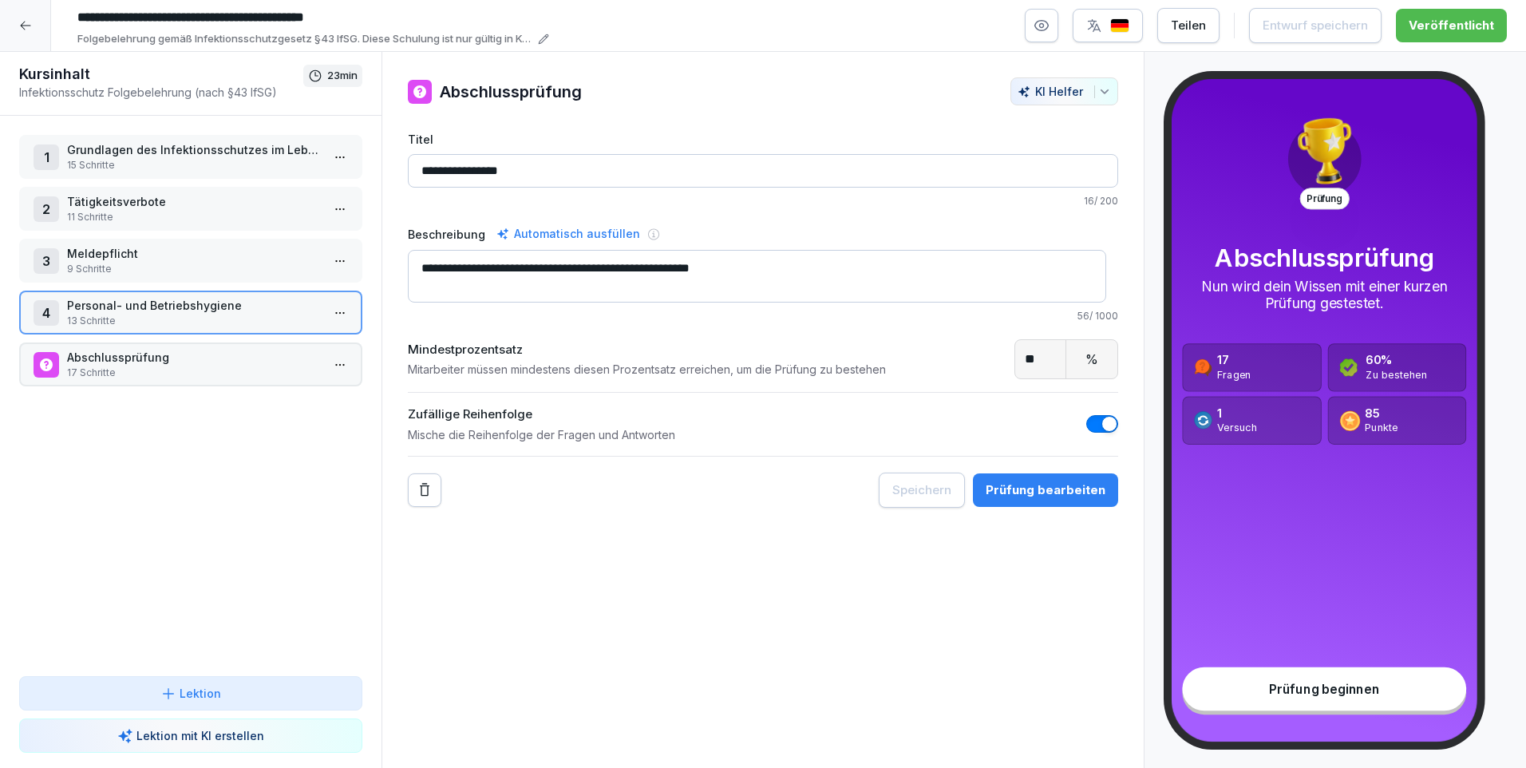
click at [139, 353] on p "Abschlussprüfung" at bounding box center [194, 357] width 254 height 17
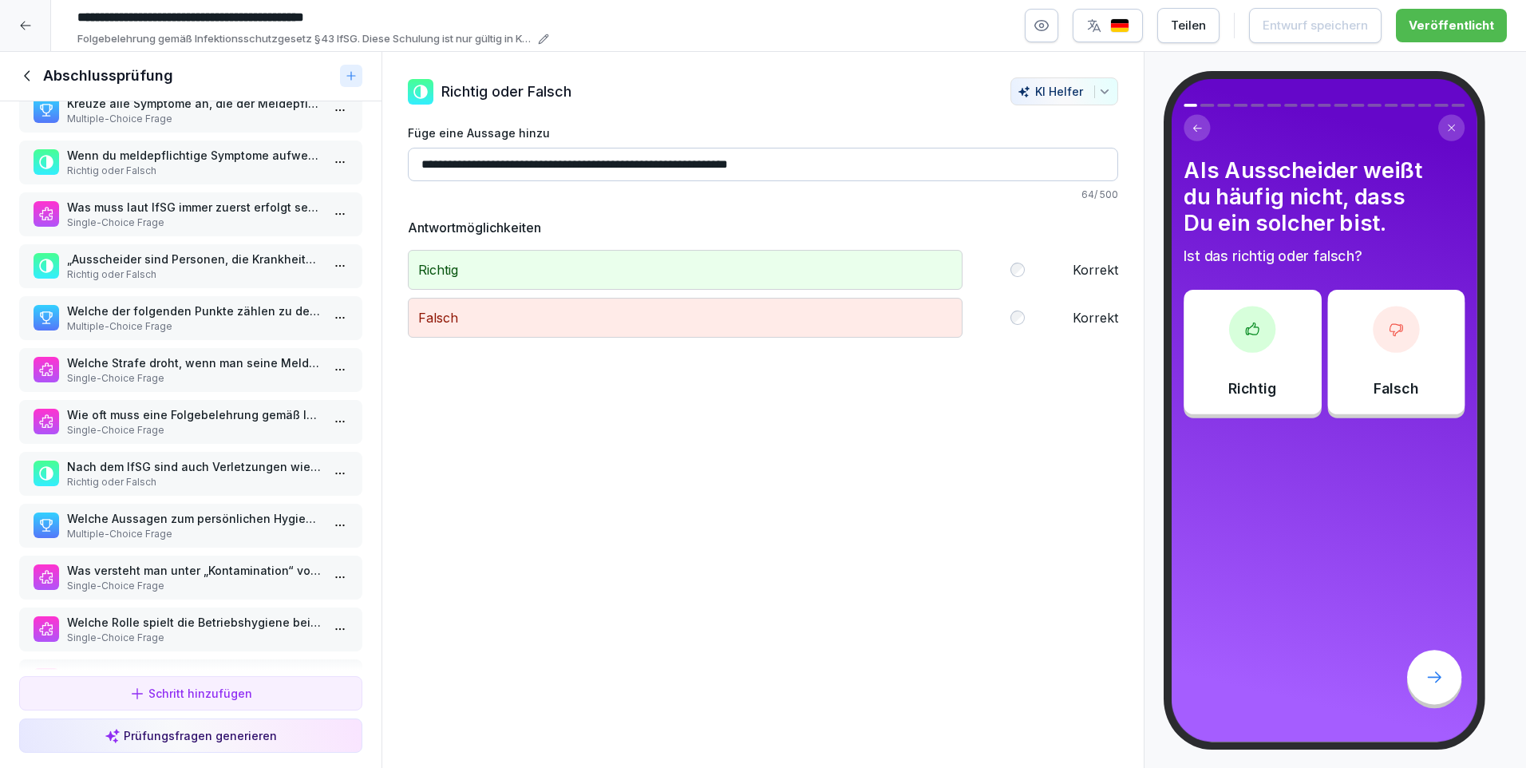
scroll to position [355, 0]
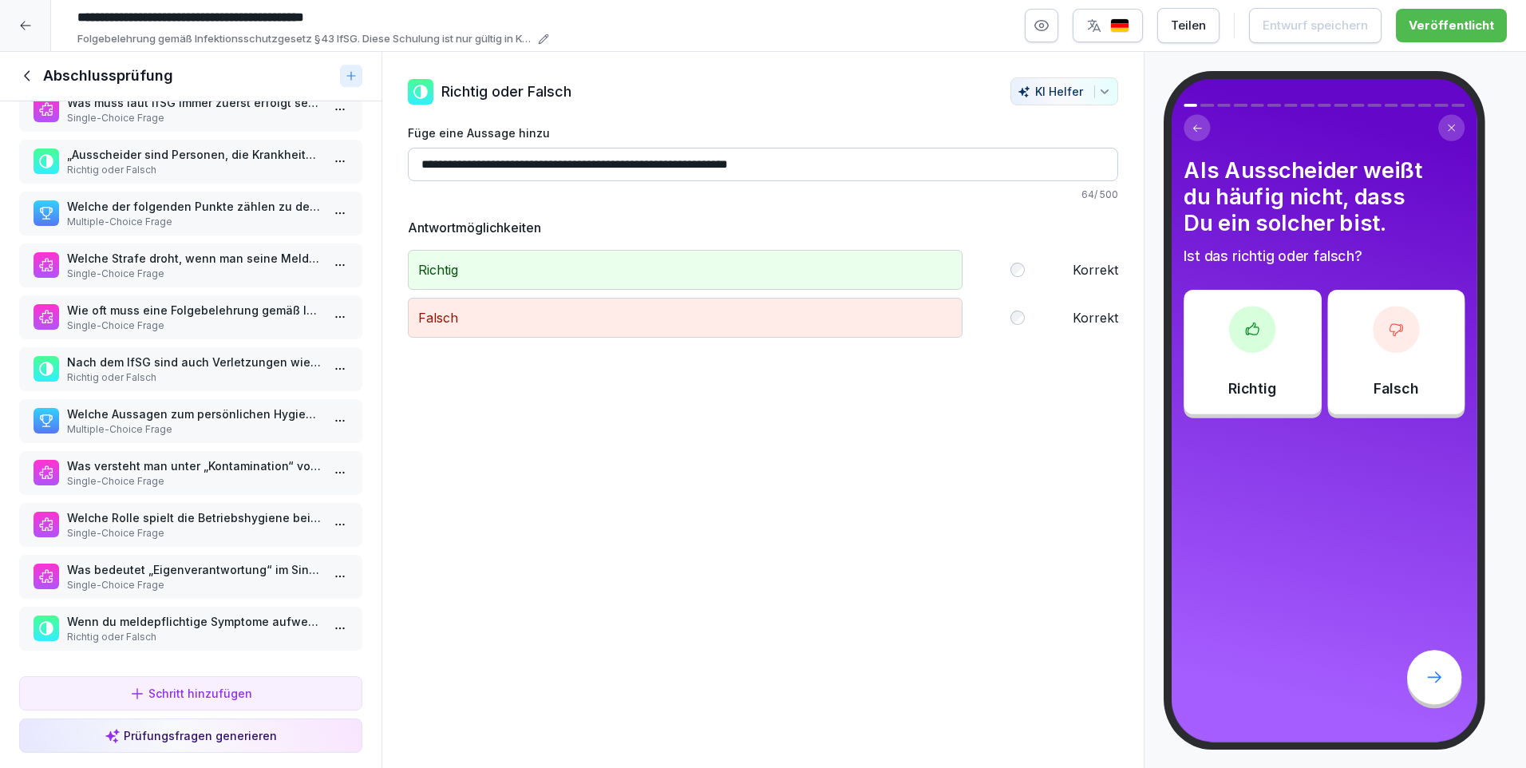
click at [120, 215] on p "Multiple-Choice Frage" at bounding box center [194, 222] width 254 height 14
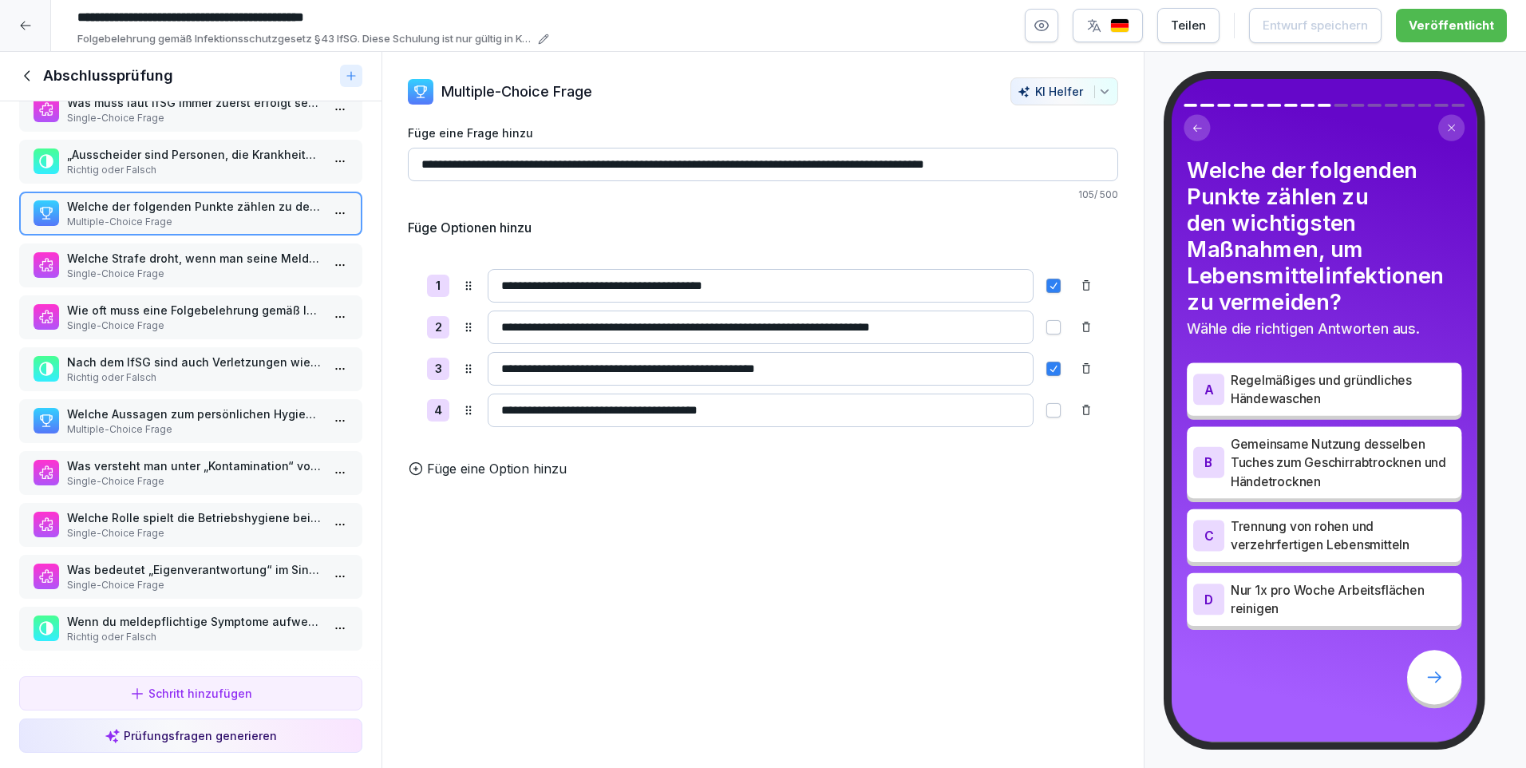
click at [175, 407] on p "Welche Aussagen zum persönlichen Hygieneverhalten im Lebensmittelbereich sind r…" at bounding box center [194, 413] width 254 height 17
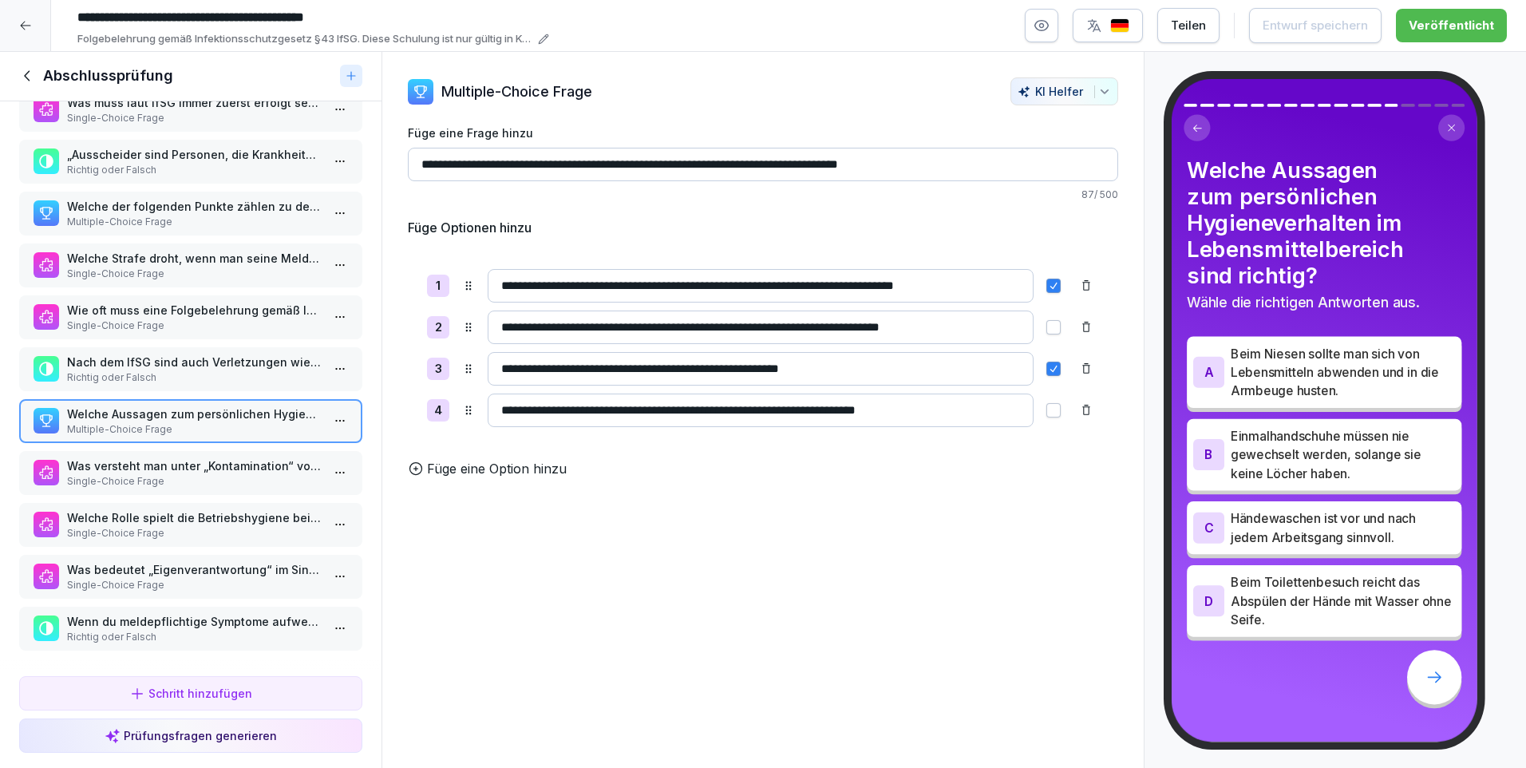
click at [146, 509] on p "Welche Rolle spielt die Betriebshygiene beim Infektionsschutz?" at bounding box center [194, 517] width 254 height 17
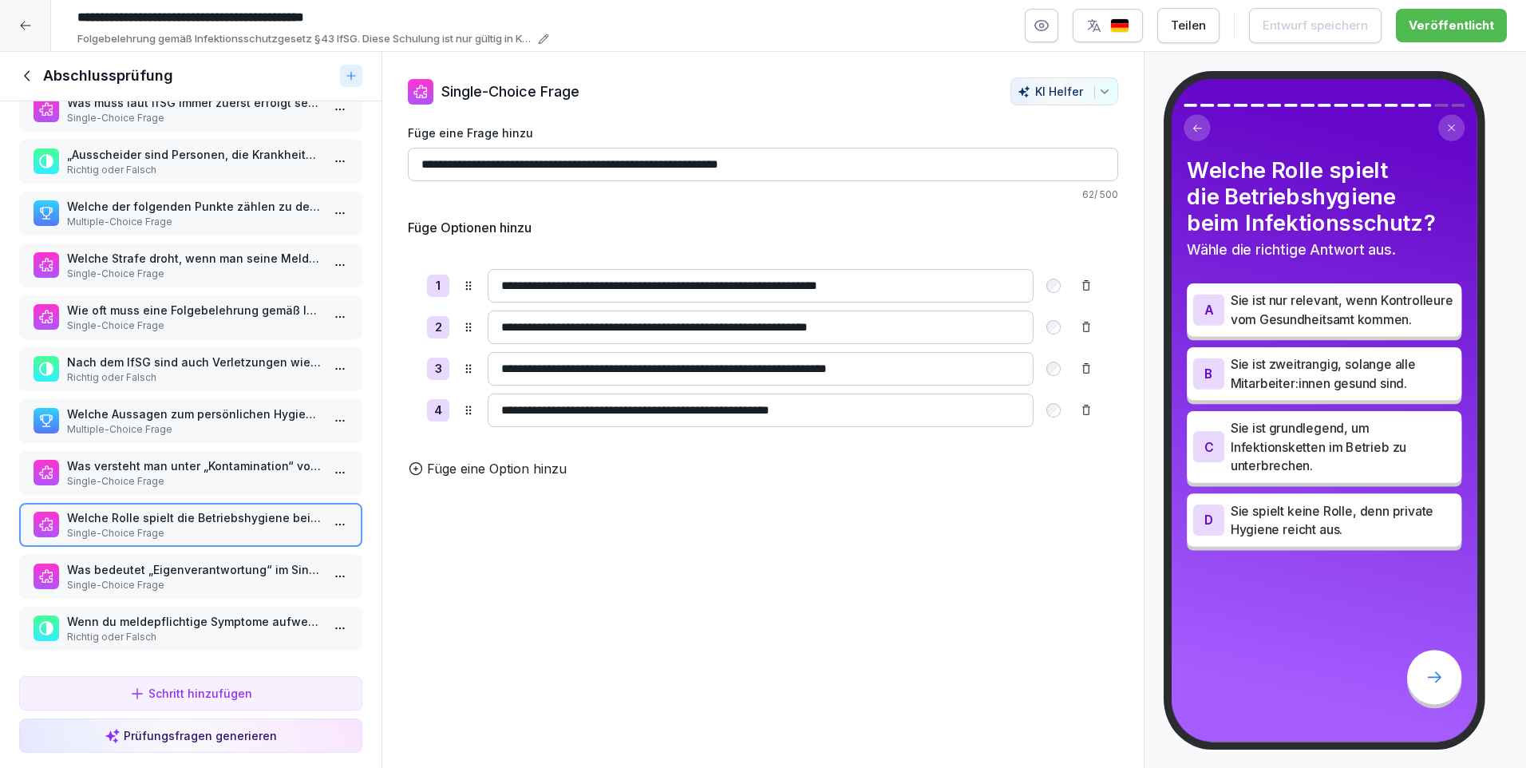
click at [169, 561] on p "Was bedeutet „Eigenverantwortung“ im Sinne des Infektionsschutzgesetzes?" at bounding box center [194, 569] width 254 height 17
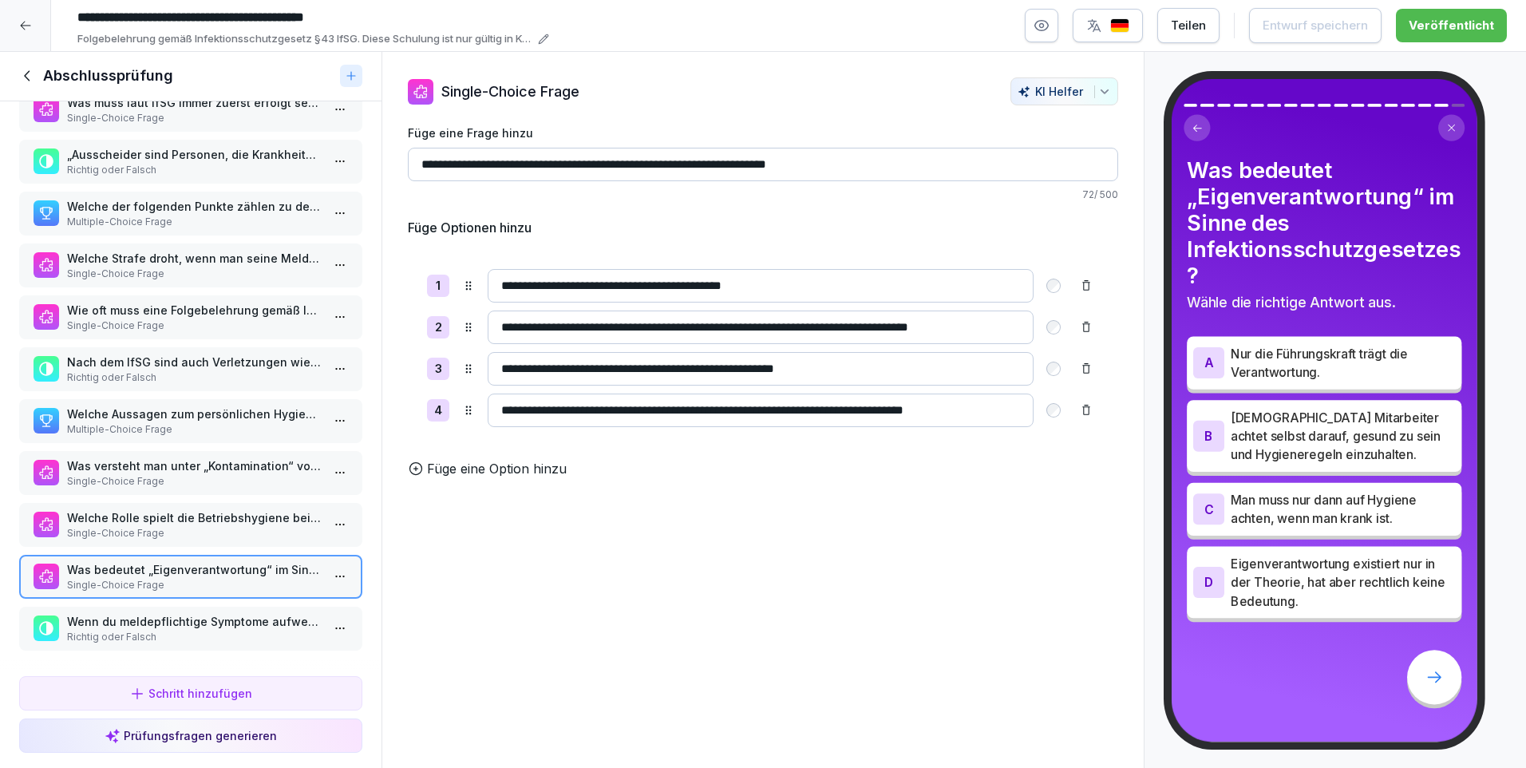
click at [166, 613] on p "Wenn du meldepflichtige Symptome aufweist, genügt es, deinem Arzt [PERSON_NAME]…" at bounding box center [194, 621] width 254 height 17
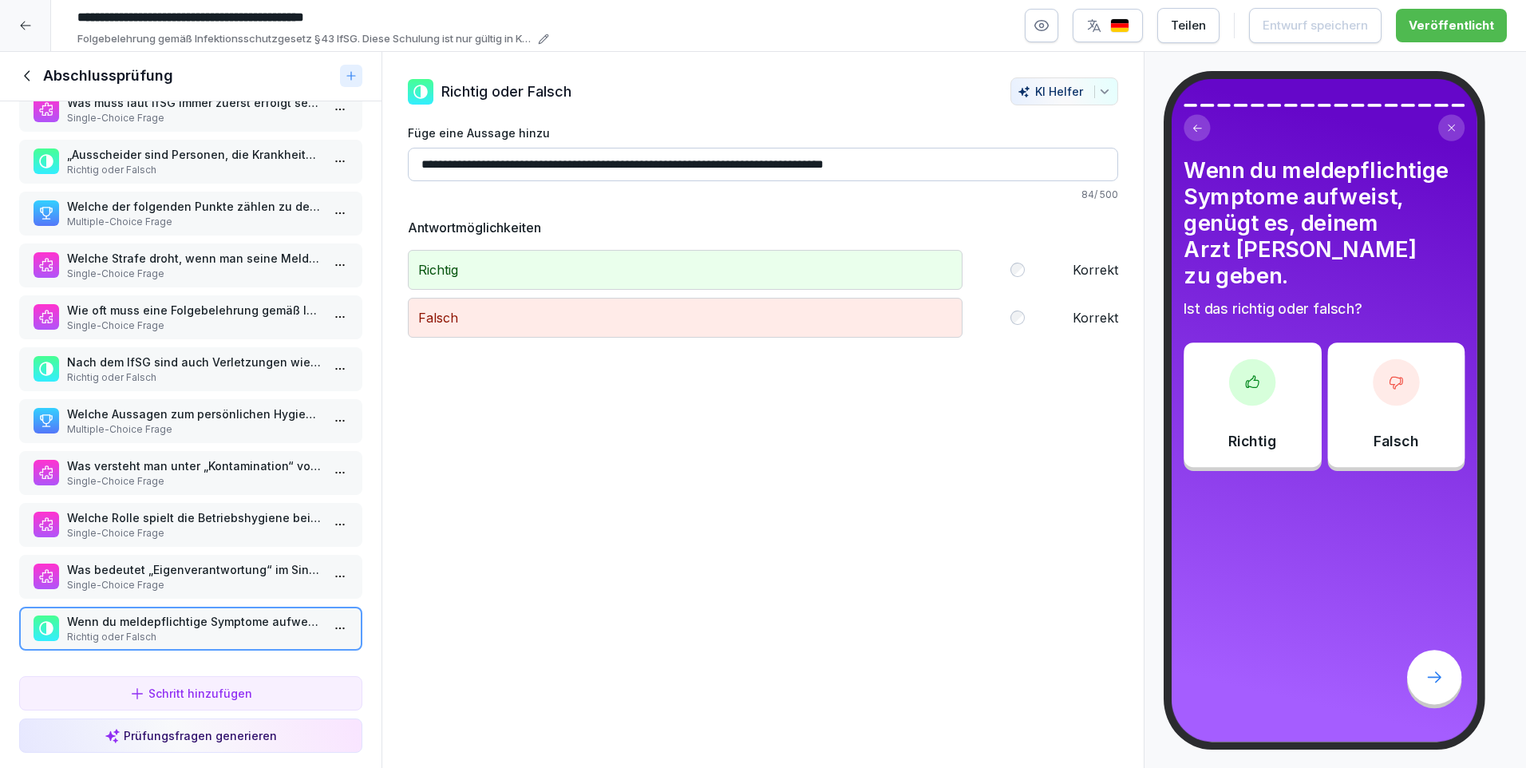
click at [30, 70] on icon at bounding box center [28, 76] width 18 height 18
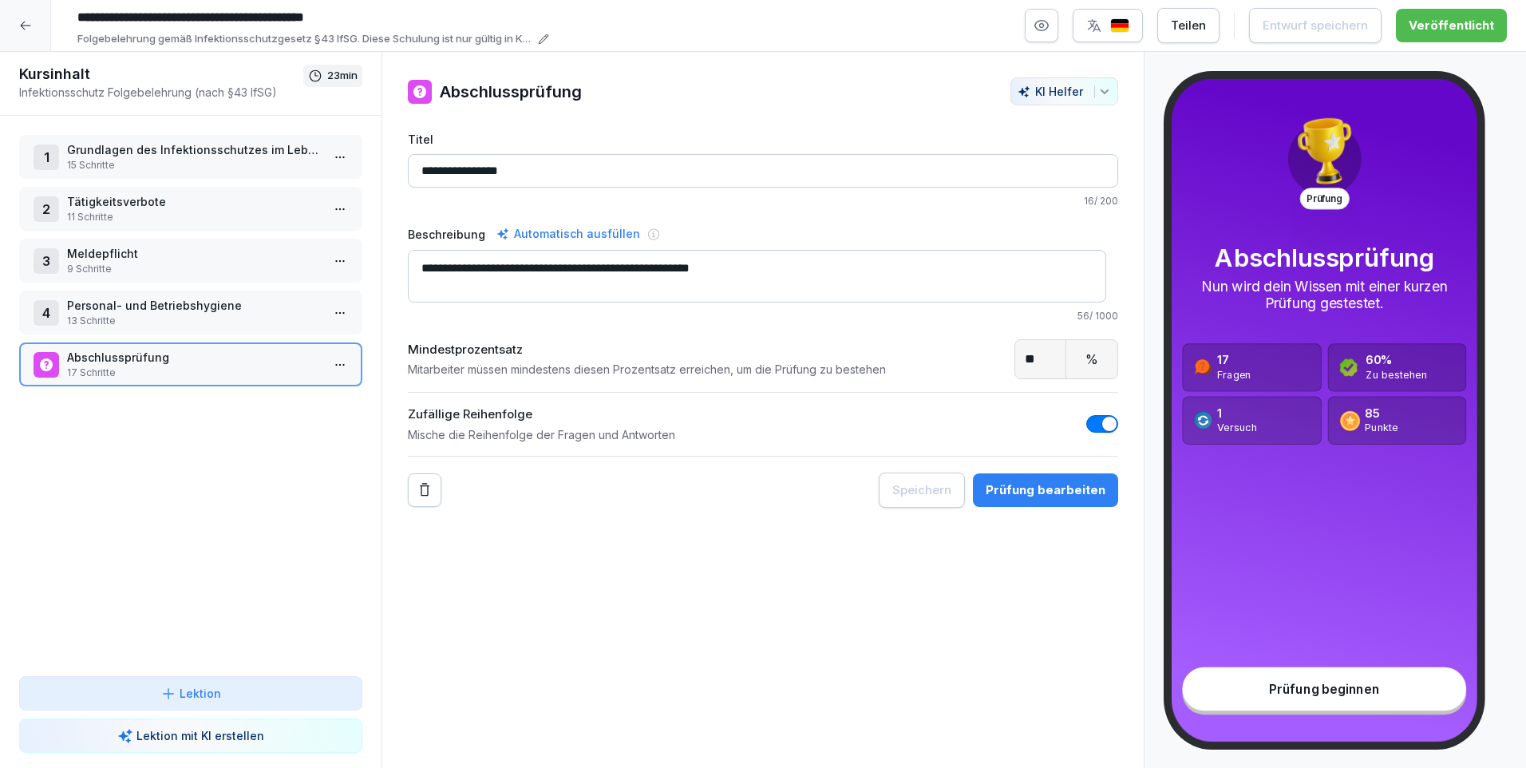
click at [21, 25] on icon at bounding box center [25, 26] width 10 height 9
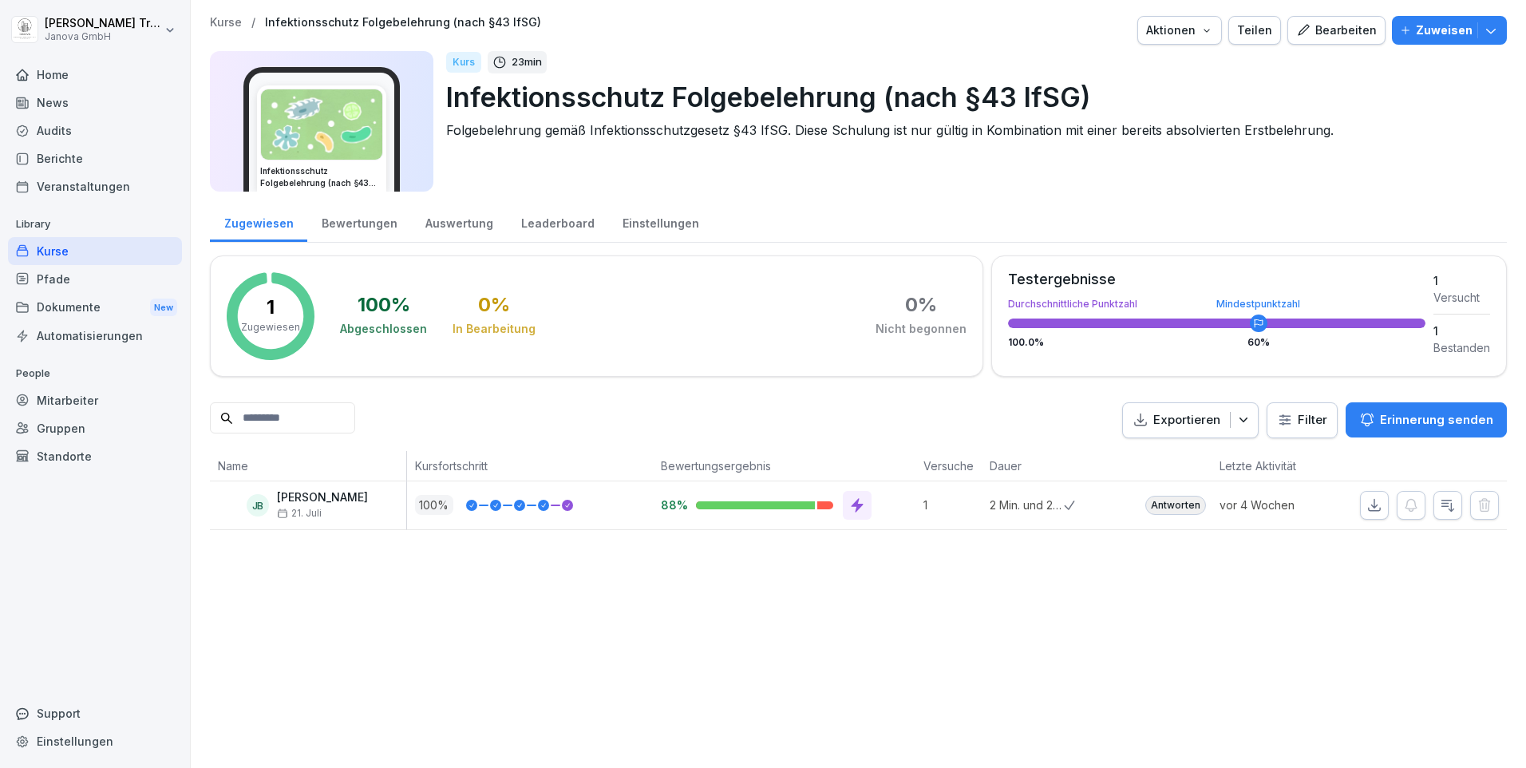
click at [1326, 33] on div "Bearbeiten" at bounding box center [1336, 31] width 81 height 18
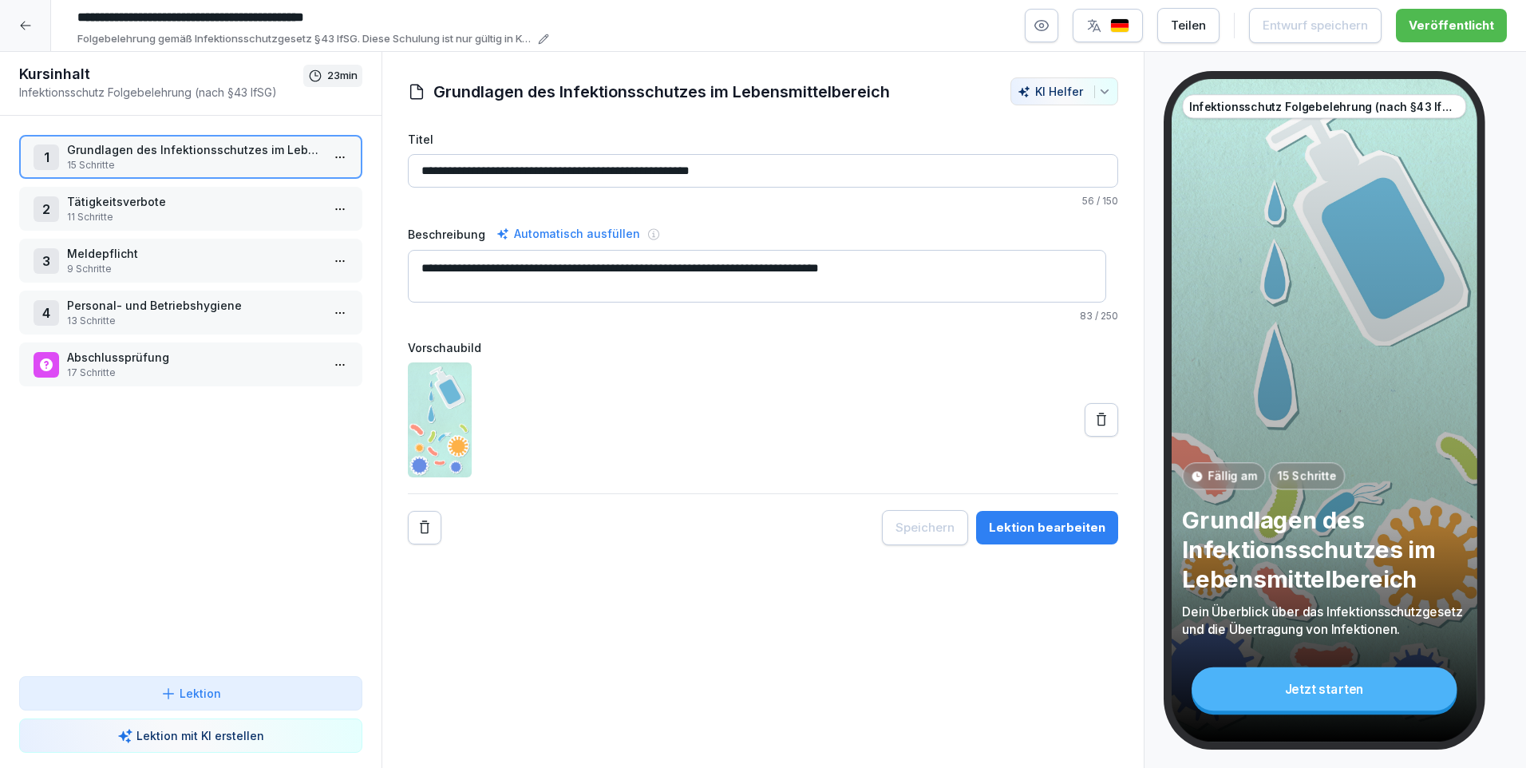
click at [20, 26] on icon at bounding box center [25, 25] width 13 height 13
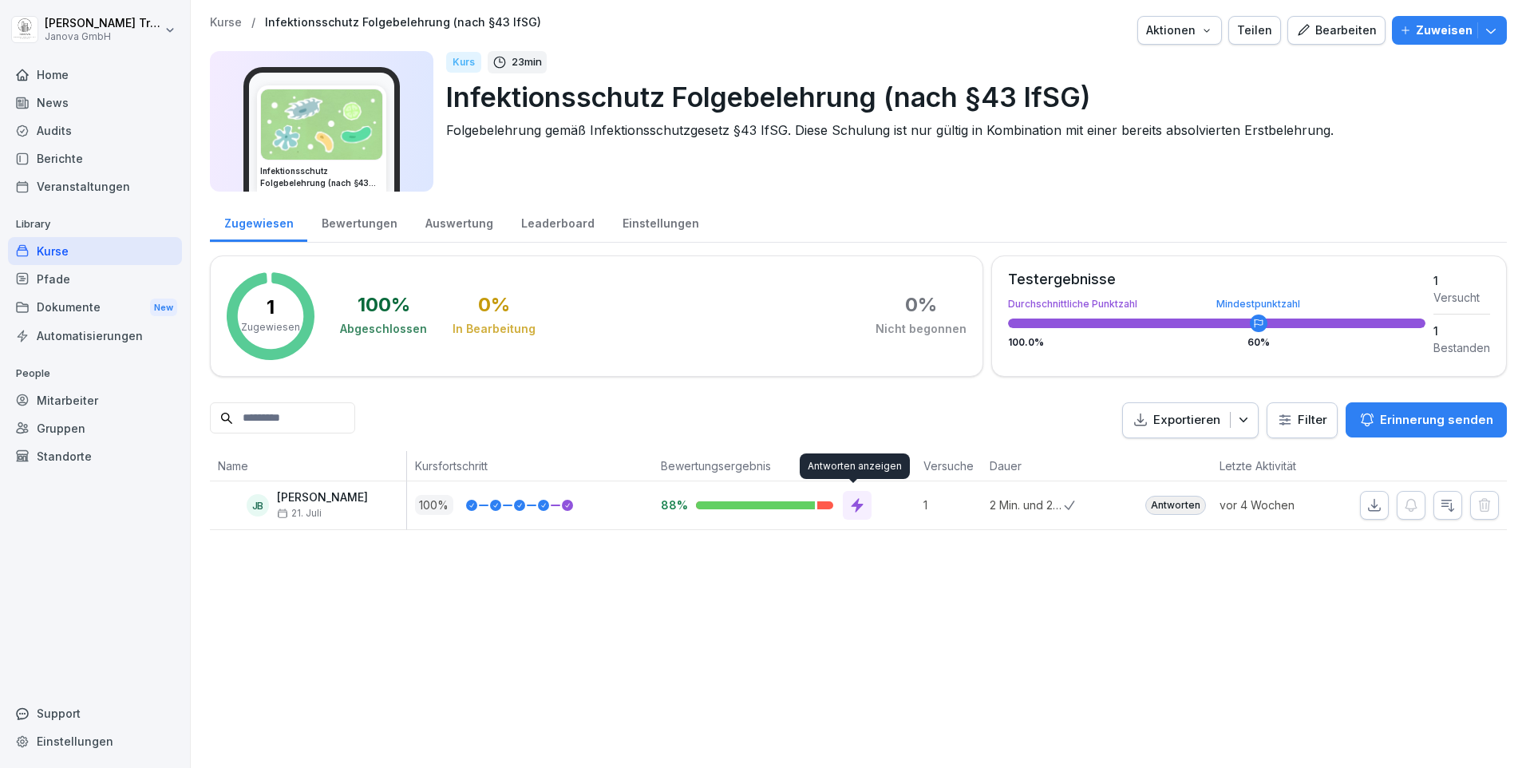
click at [849, 499] on icon at bounding box center [857, 505] width 16 height 16
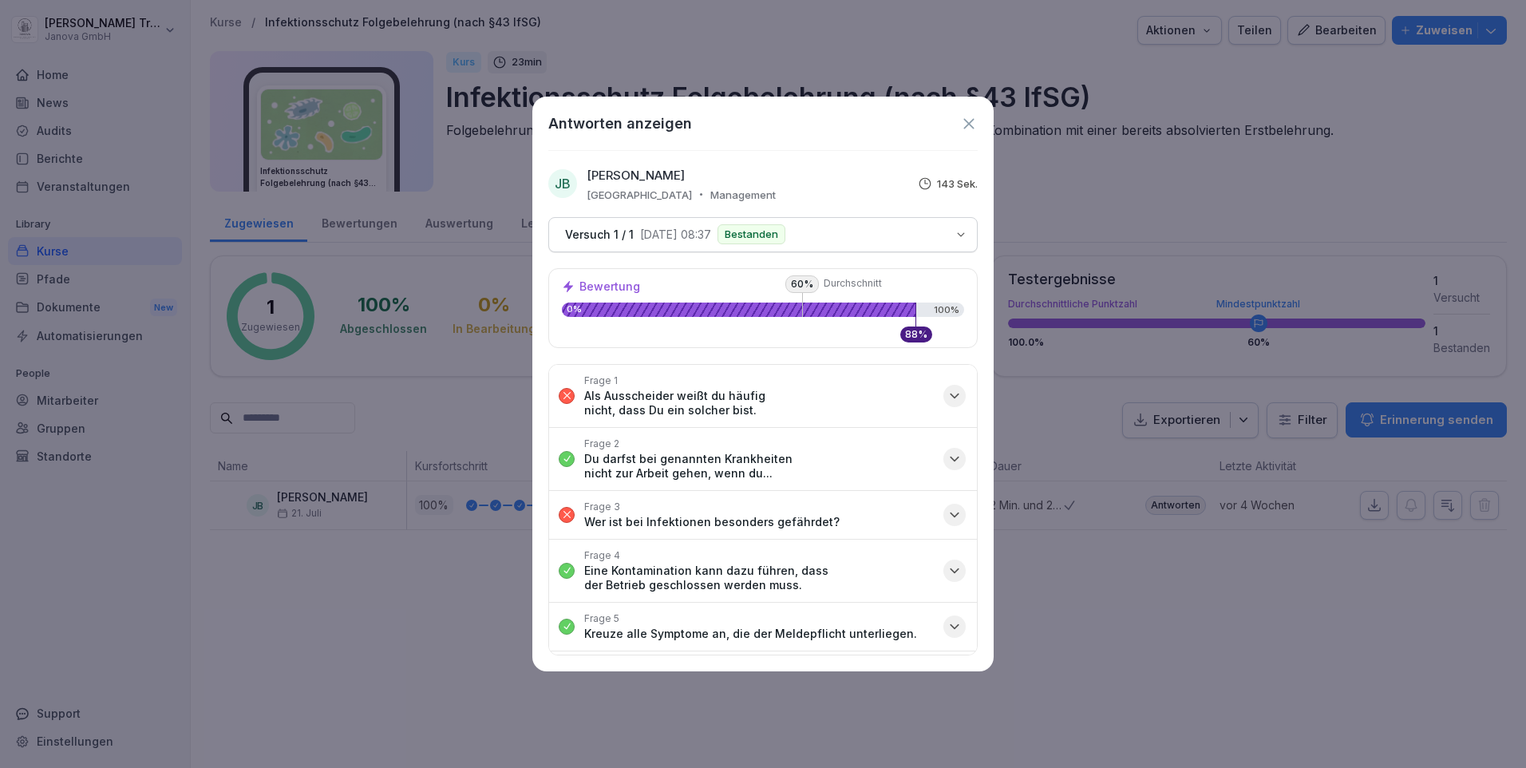
click at [965, 122] on icon at bounding box center [969, 124] width 18 height 18
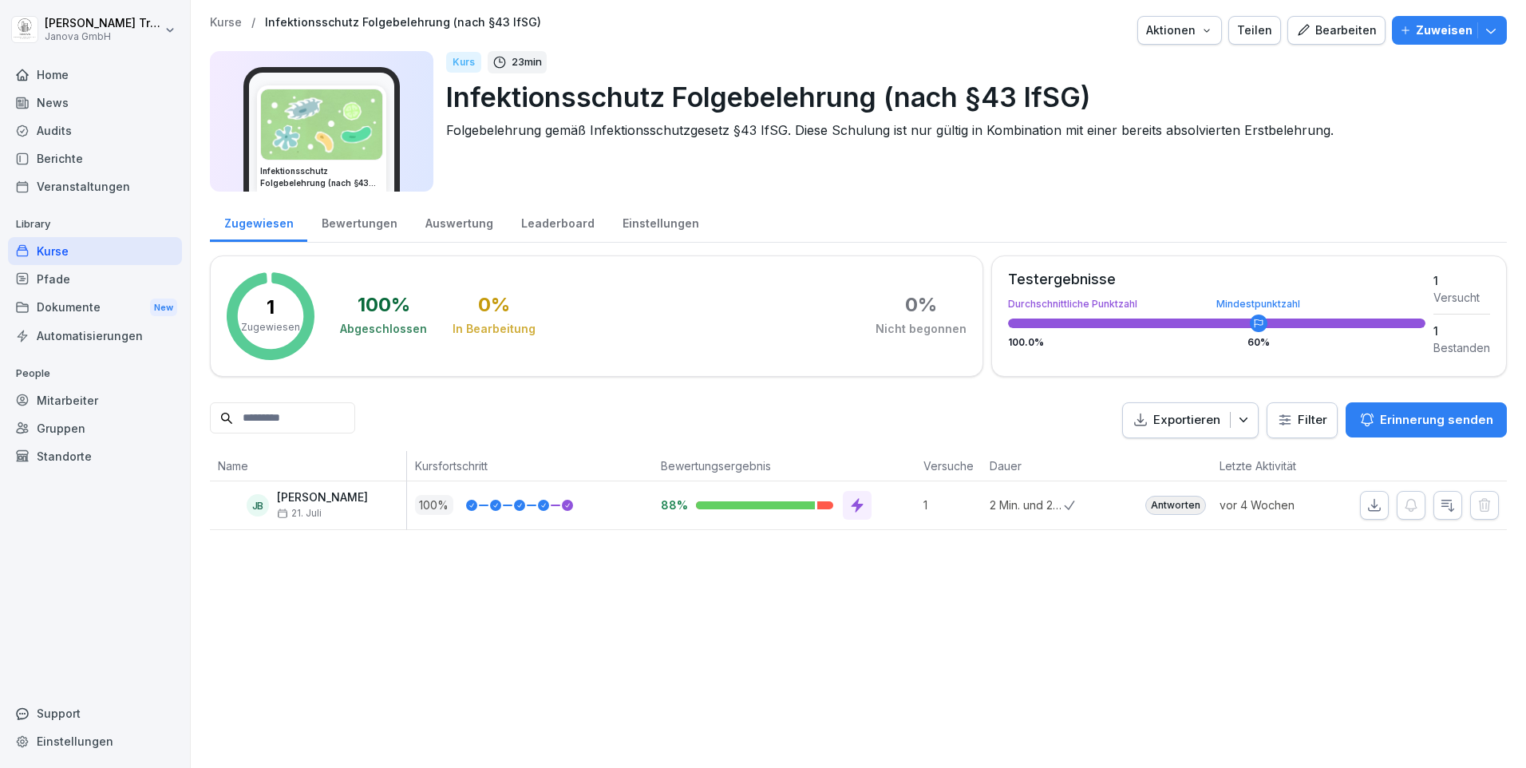
click at [44, 247] on div "Kurse" at bounding box center [95, 251] width 174 height 28
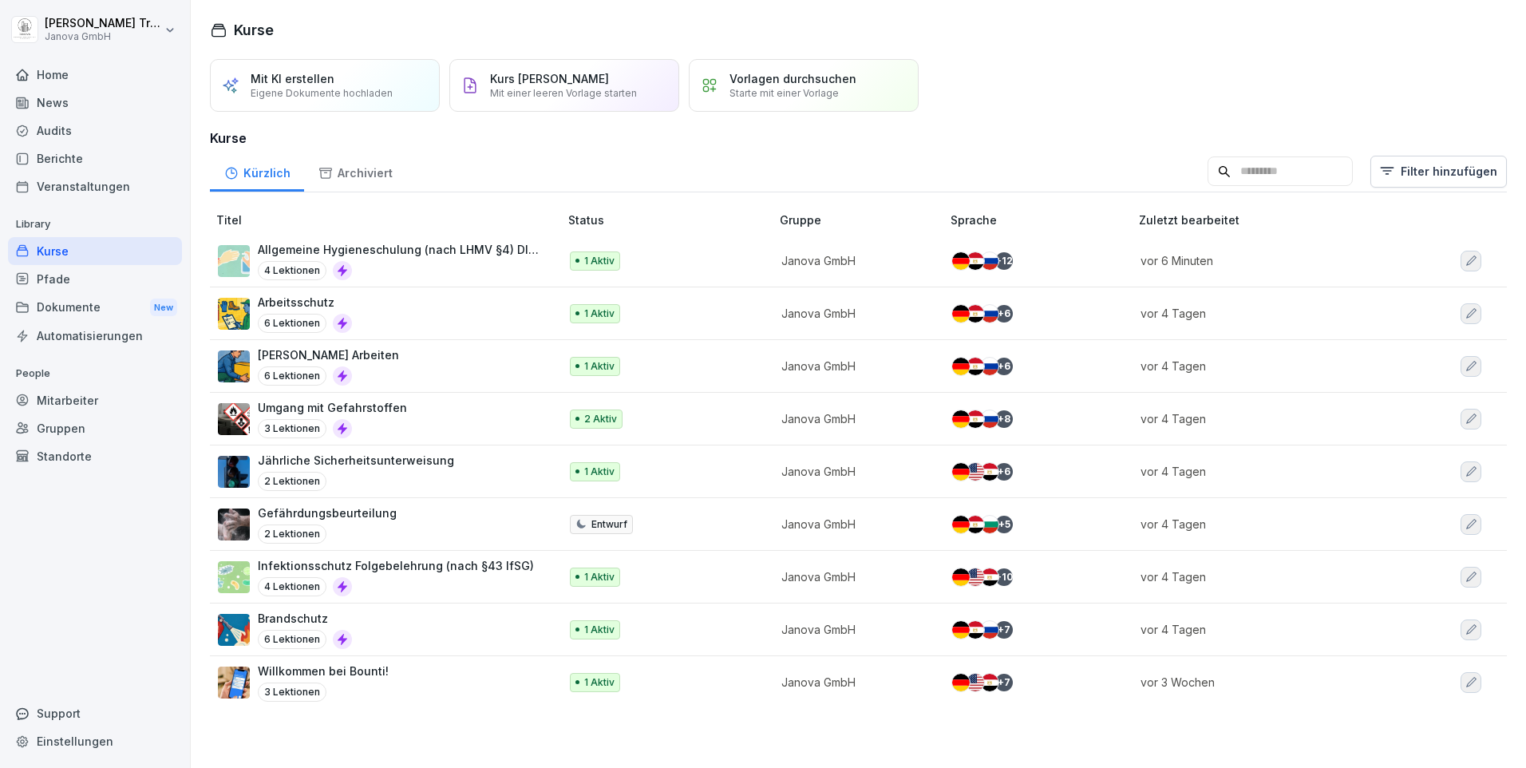
click at [432, 251] on p "Allgemeine Hygieneschulung (nach LHMV §4) DIN10514" at bounding box center [400, 249] width 285 height 17
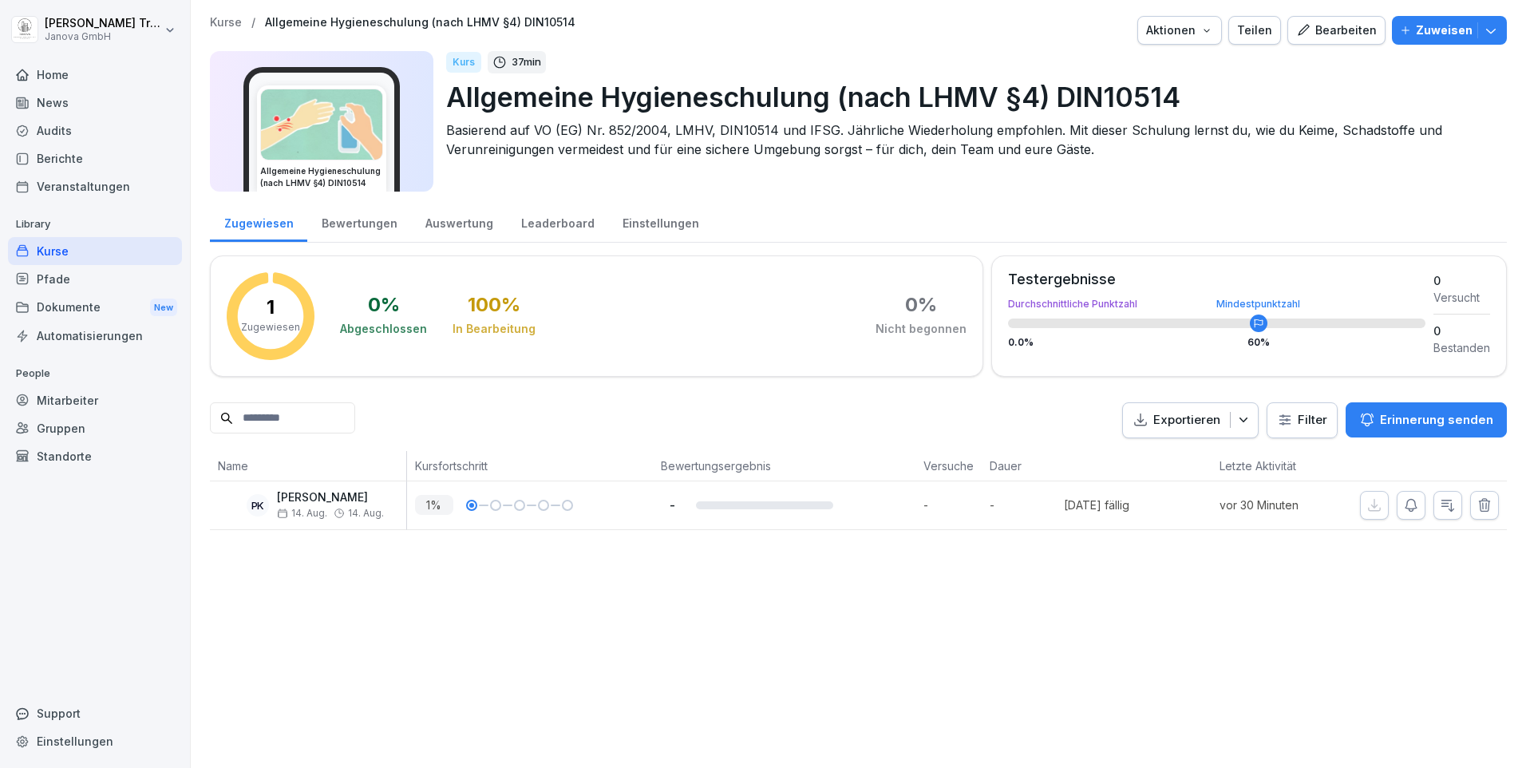
click at [1346, 35] on div "Bearbeiten" at bounding box center [1336, 31] width 81 height 18
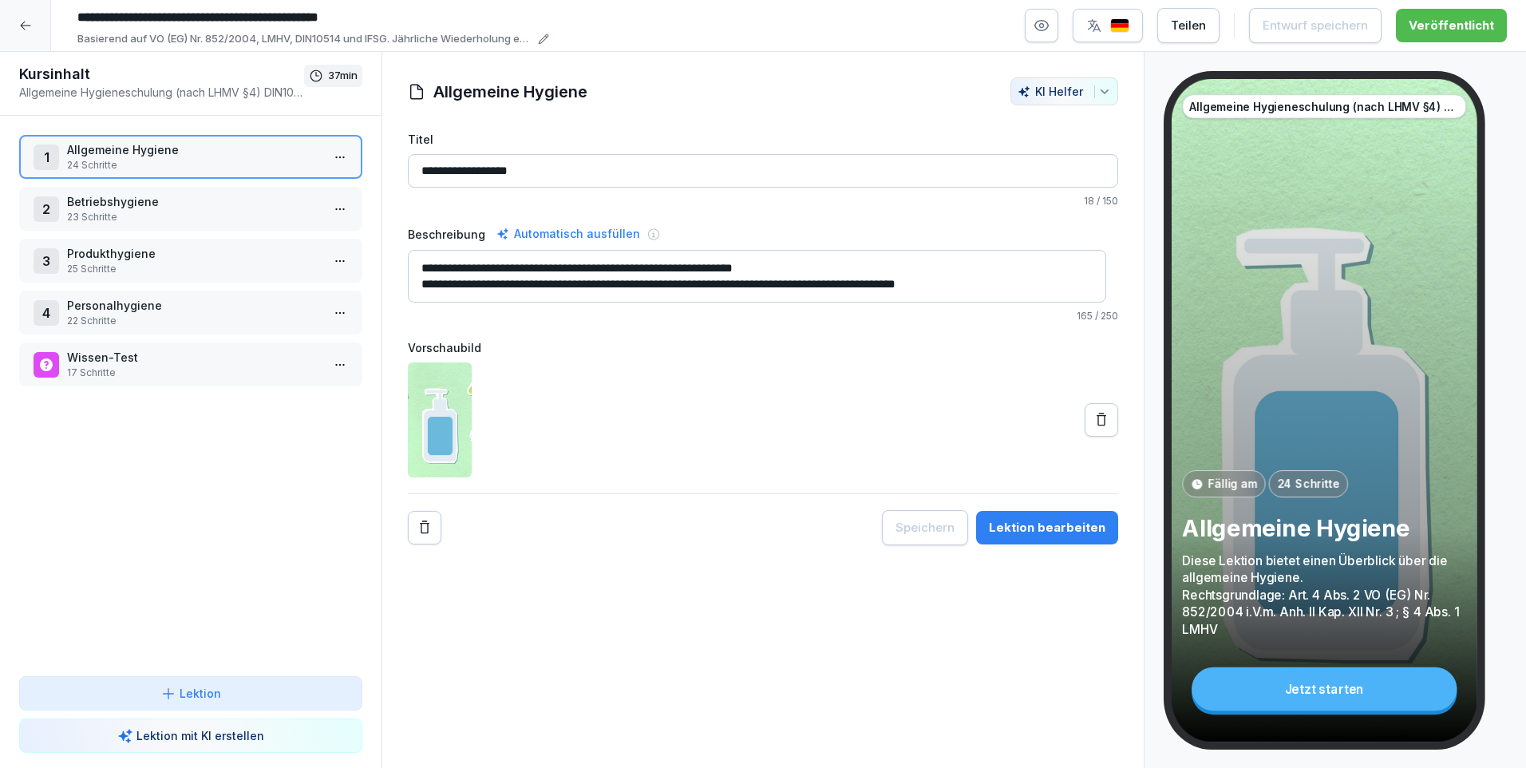
click at [109, 256] on p "Produkthygiene" at bounding box center [194, 253] width 254 height 17
click at [109, 255] on p "Produkthygiene" at bounding box center [194, 253] width 254 height 17
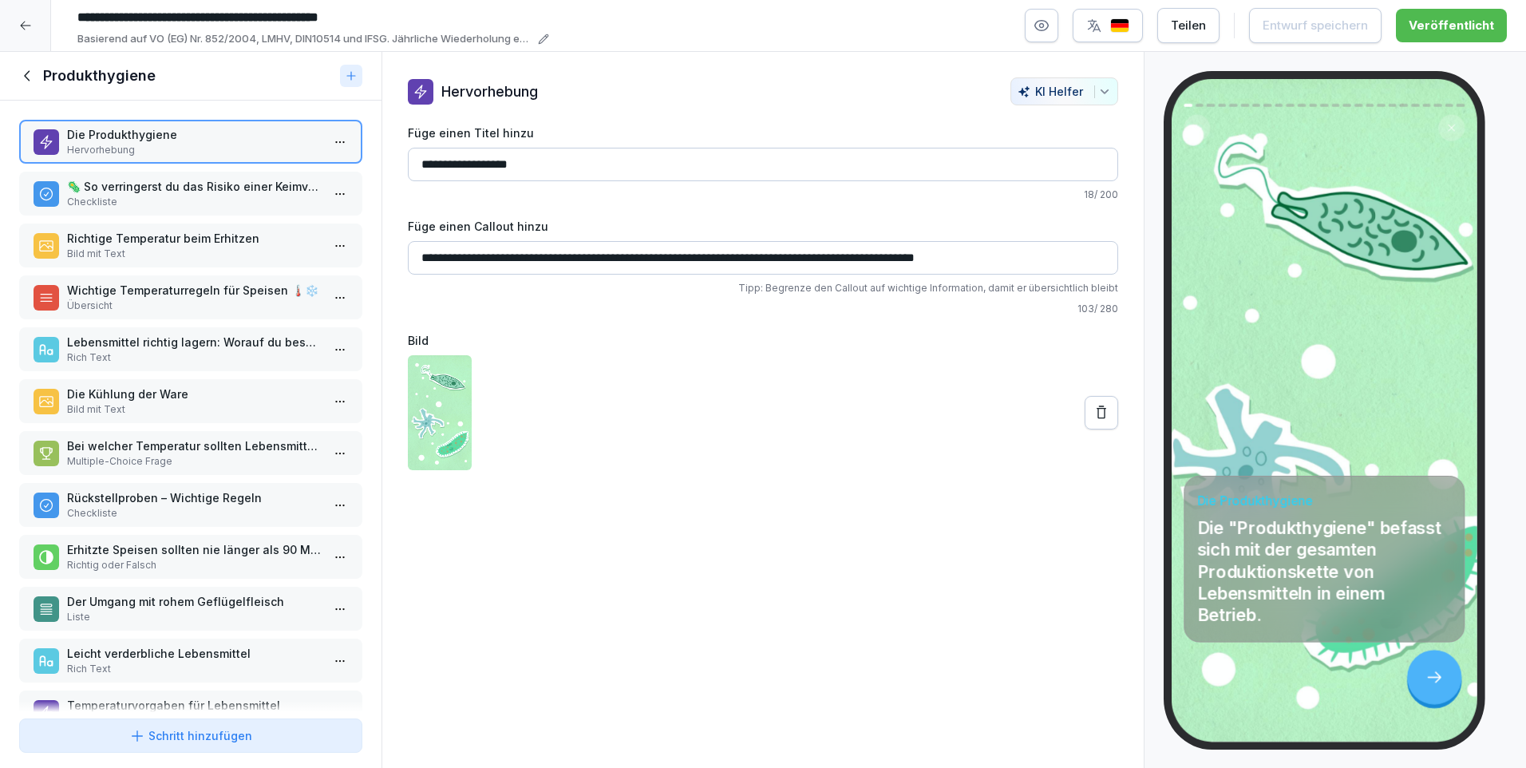
click at [25, 23] on icon at bounding box center [25, 25] width 13 height 13
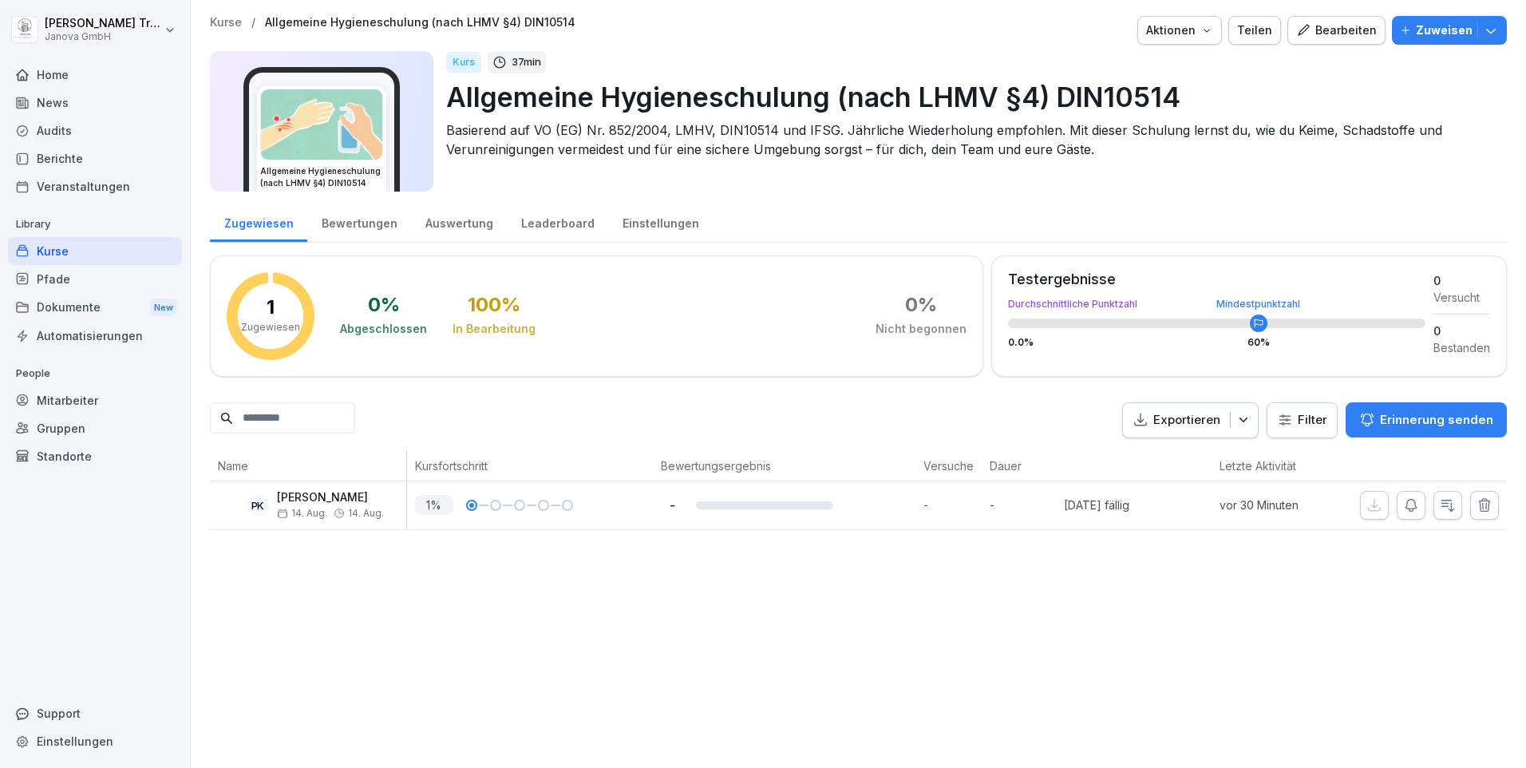
click at [106, 249] on div "Kurse" at bounding box center [95, 251] width 174 height 28
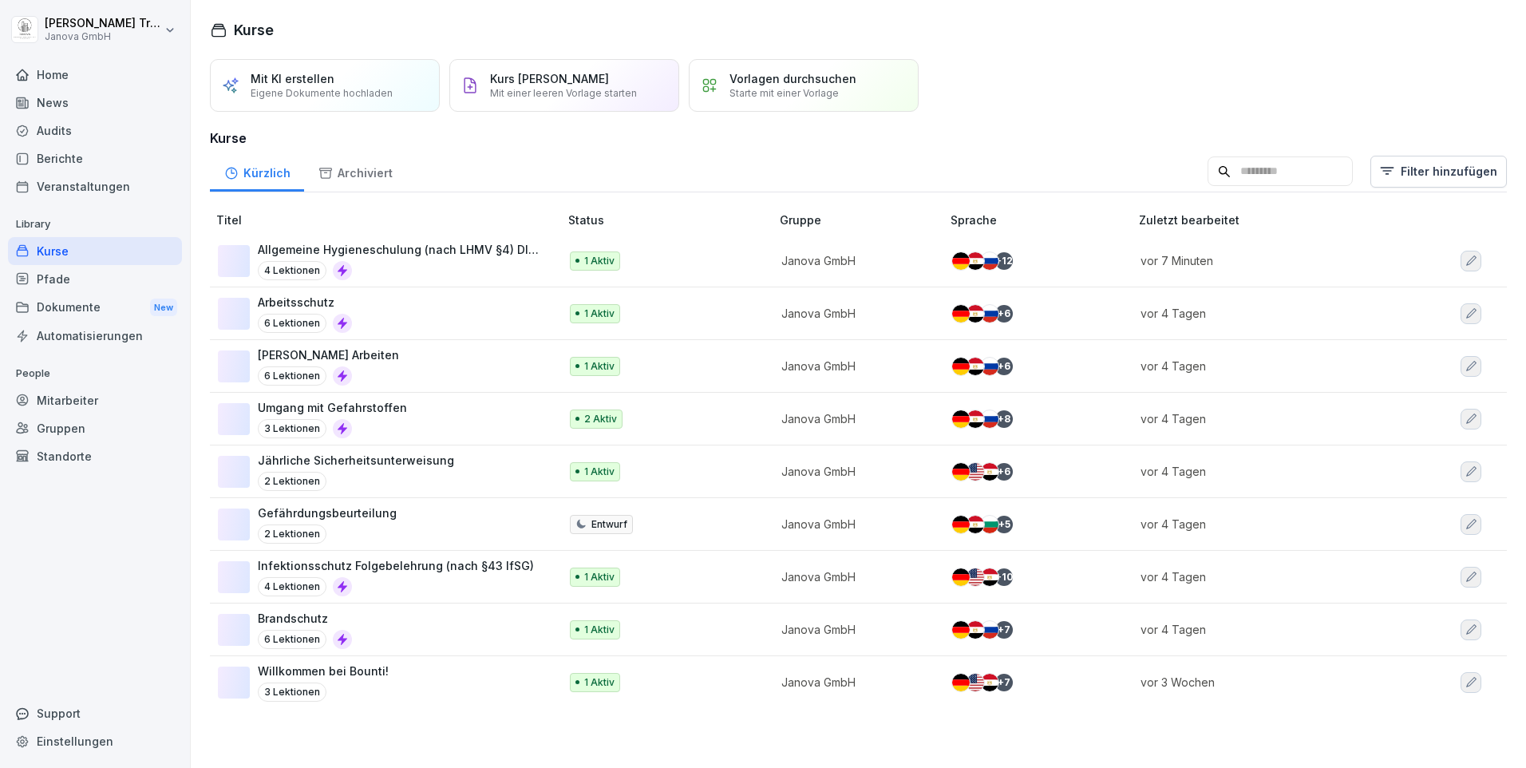
click at [106, 249] on div "Kurse" at bounding box center [95, 251] width 174 height 28
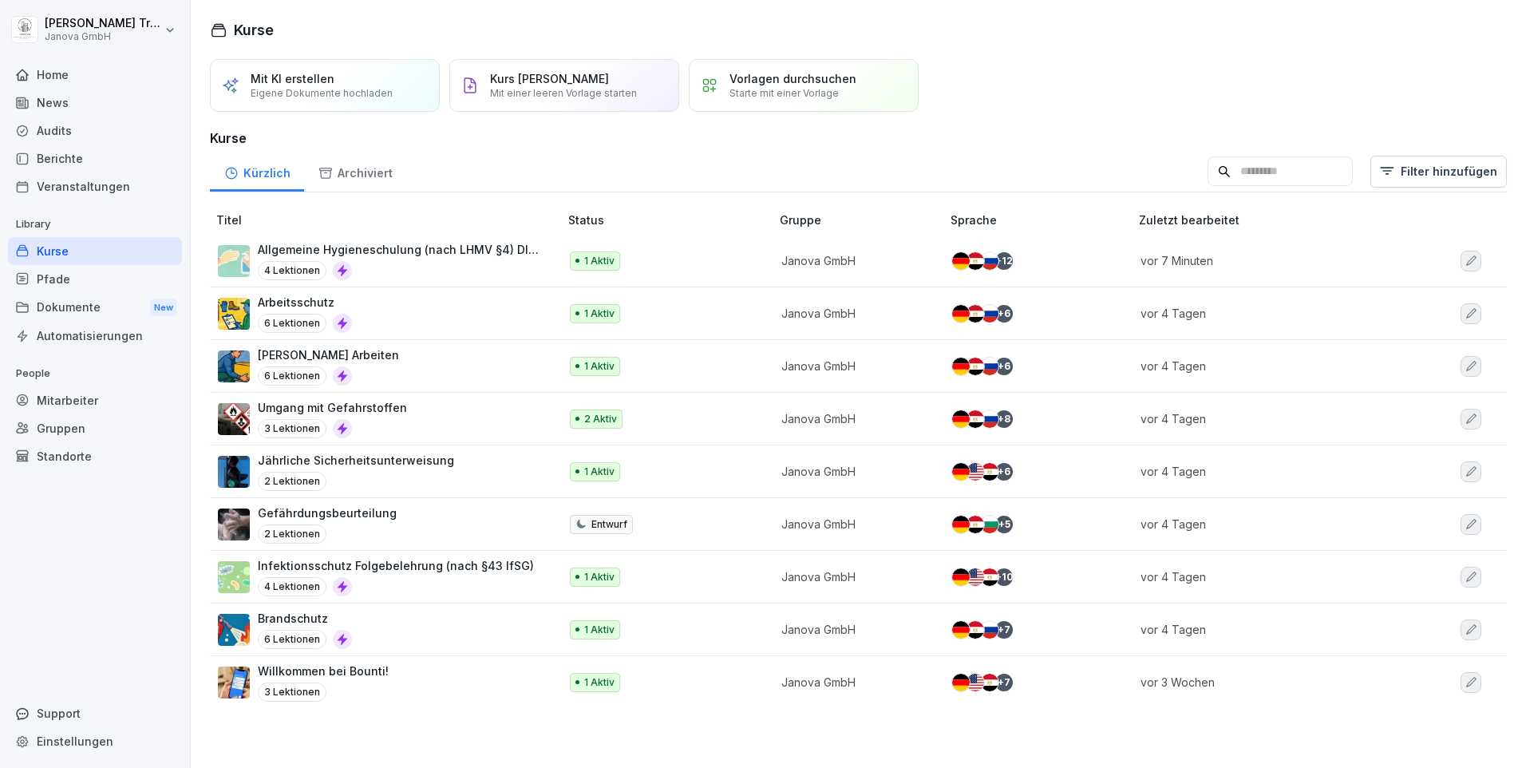
click at [421, 246] on p "Allgemeine Hygieneschulung (nach LHMV §4) DIN10514" at bounding box center [400, 249] width 285 height 17
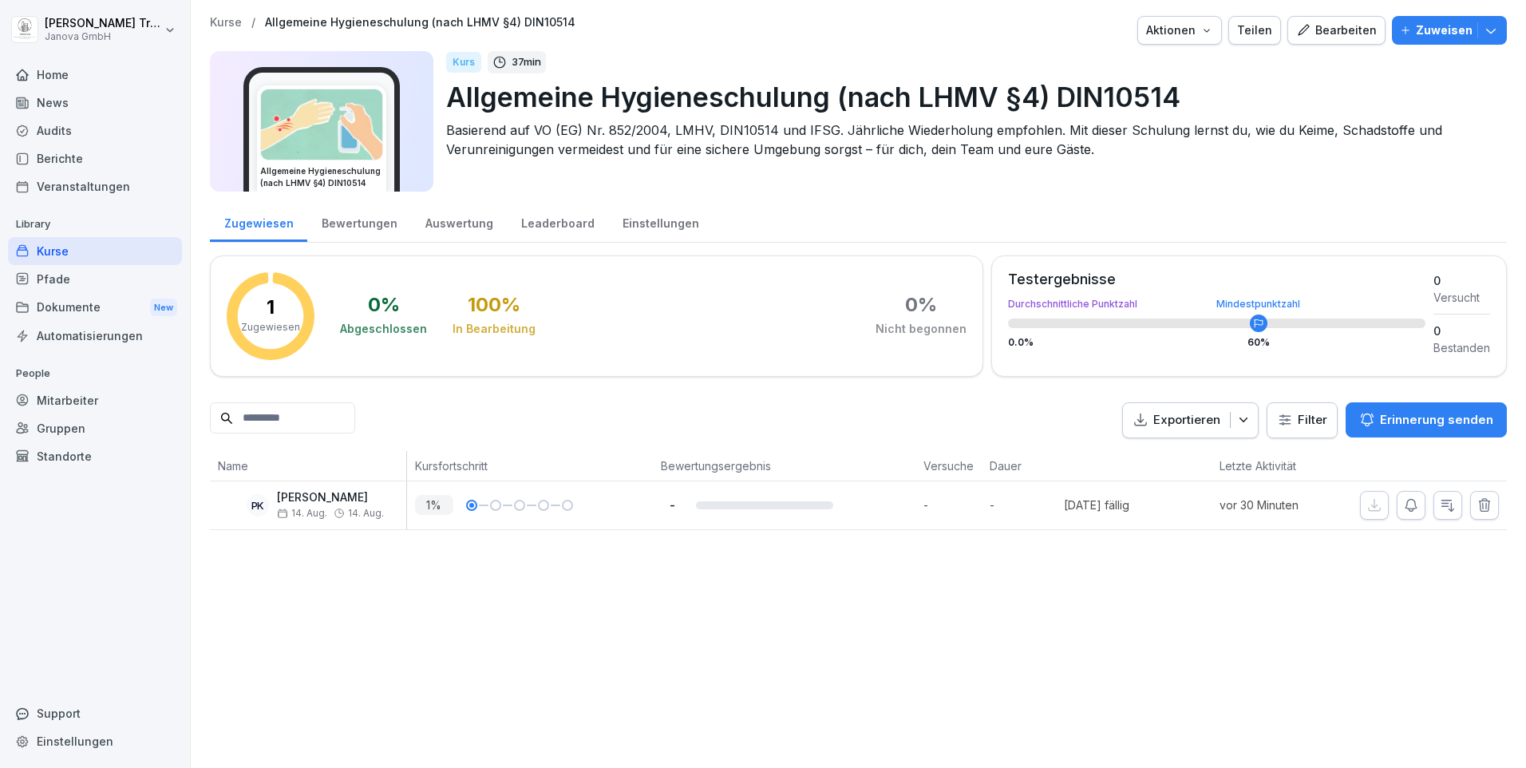
click at [1356, 30] on div "Bearbeiten" at bounding box center [1336, 31] width 81 height 18
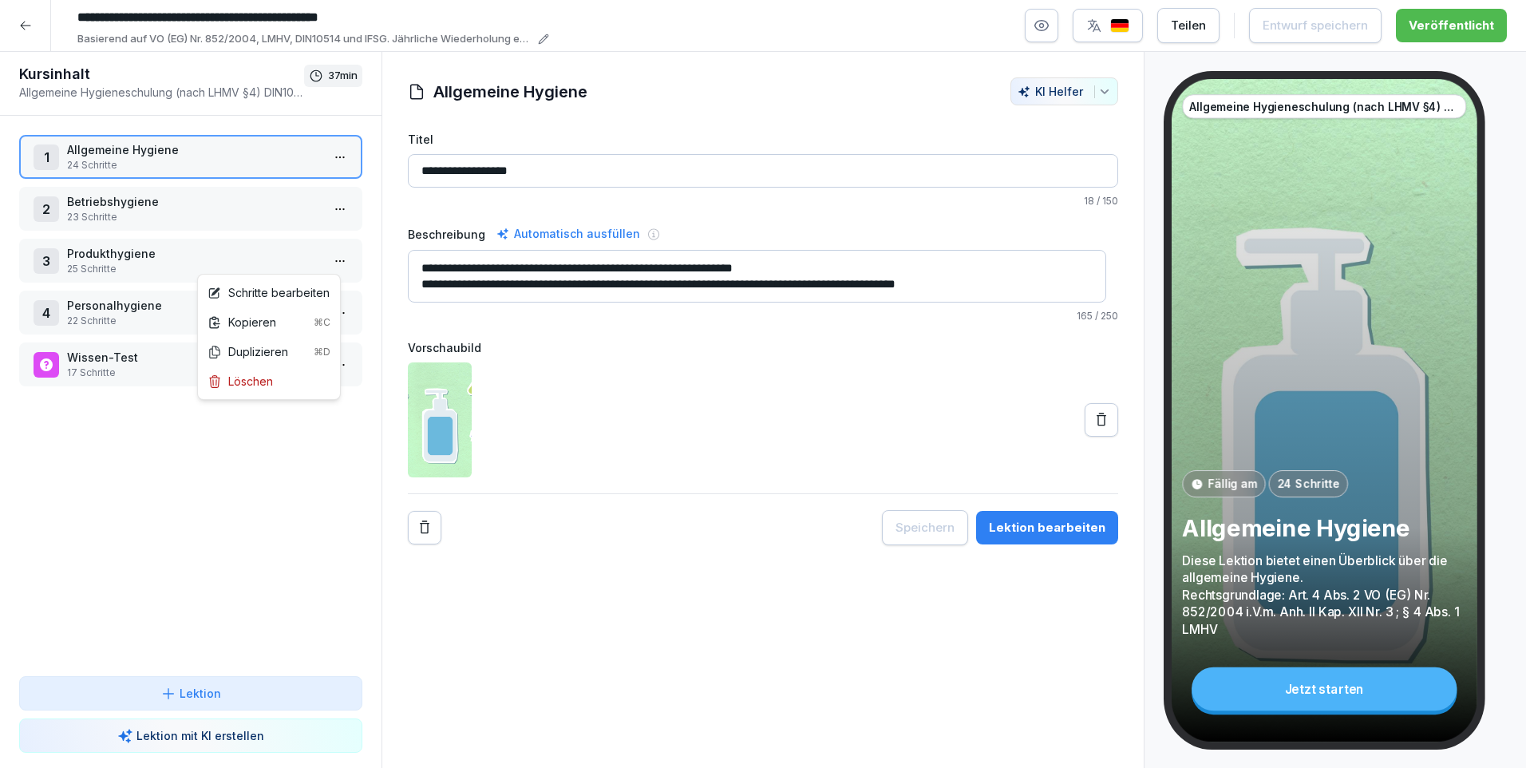
click at [334, 263] on html "**********" at bounding box center [763, 384] width 1526 height 768
click at [295, 484] on html "**********" at bounding box center [763, 384] width 1526 height 768
click at [206, 270] on p "25 Schritte" at bounding box center [194, 269] width 254 height 14
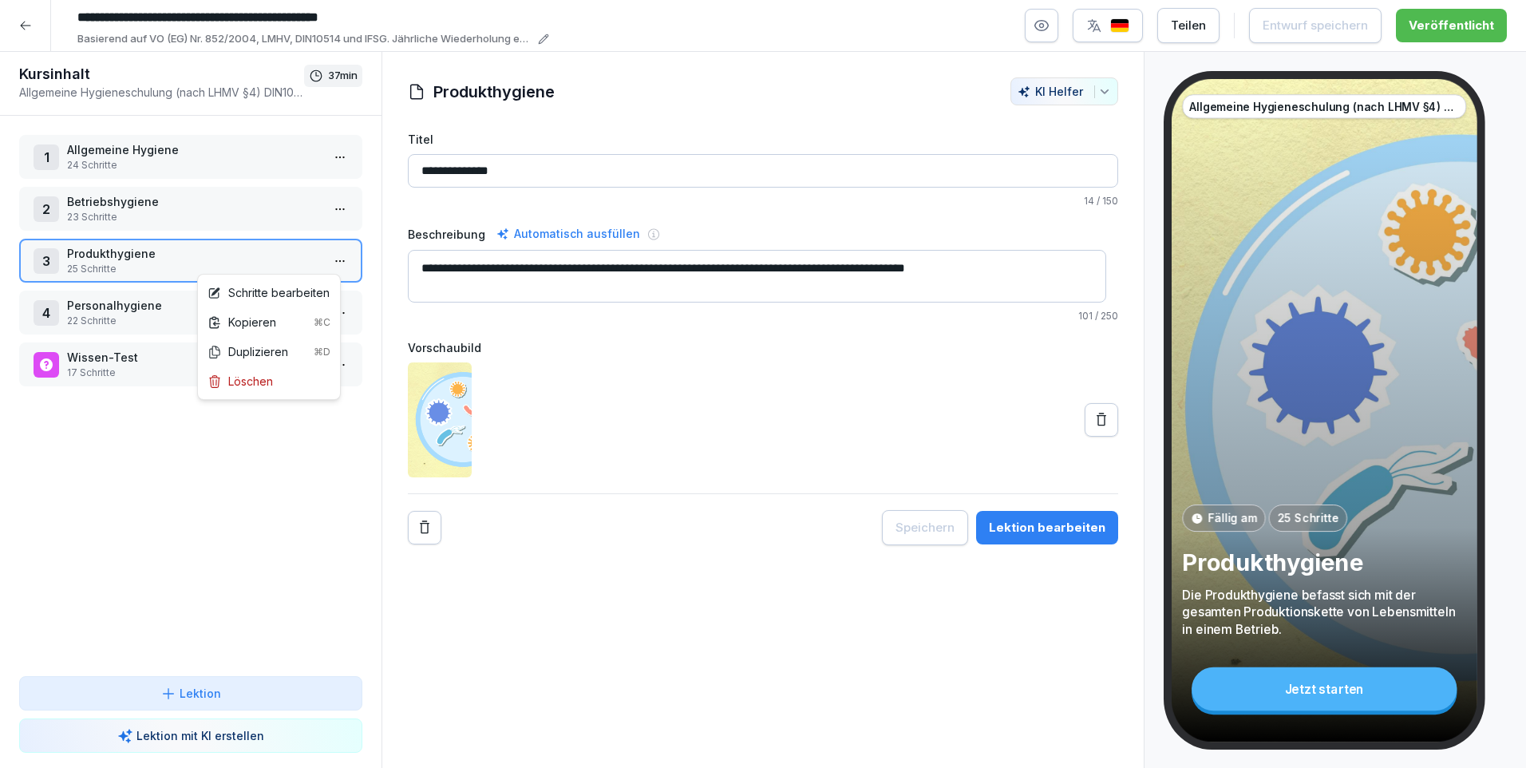
click at [331, 266] on html "**********" at bounding box center [763, 384] width 1526 height 768
click at [278, 318] on div "Kopieren ⌘C" at bounding box center [268, 322] width 123 height 17
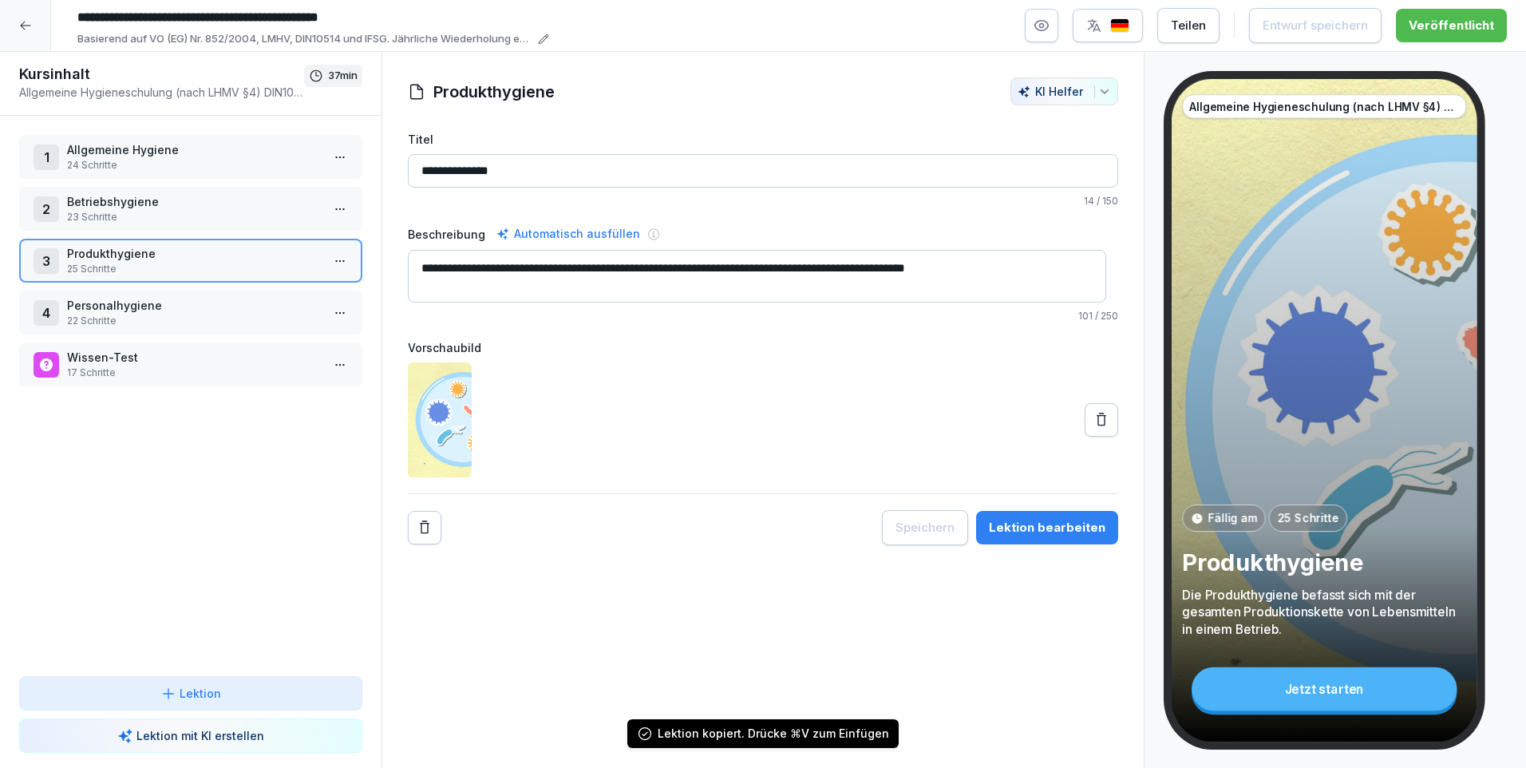
click at [26, 30] on icon at bounding box center [25, 25] width 13 height 13
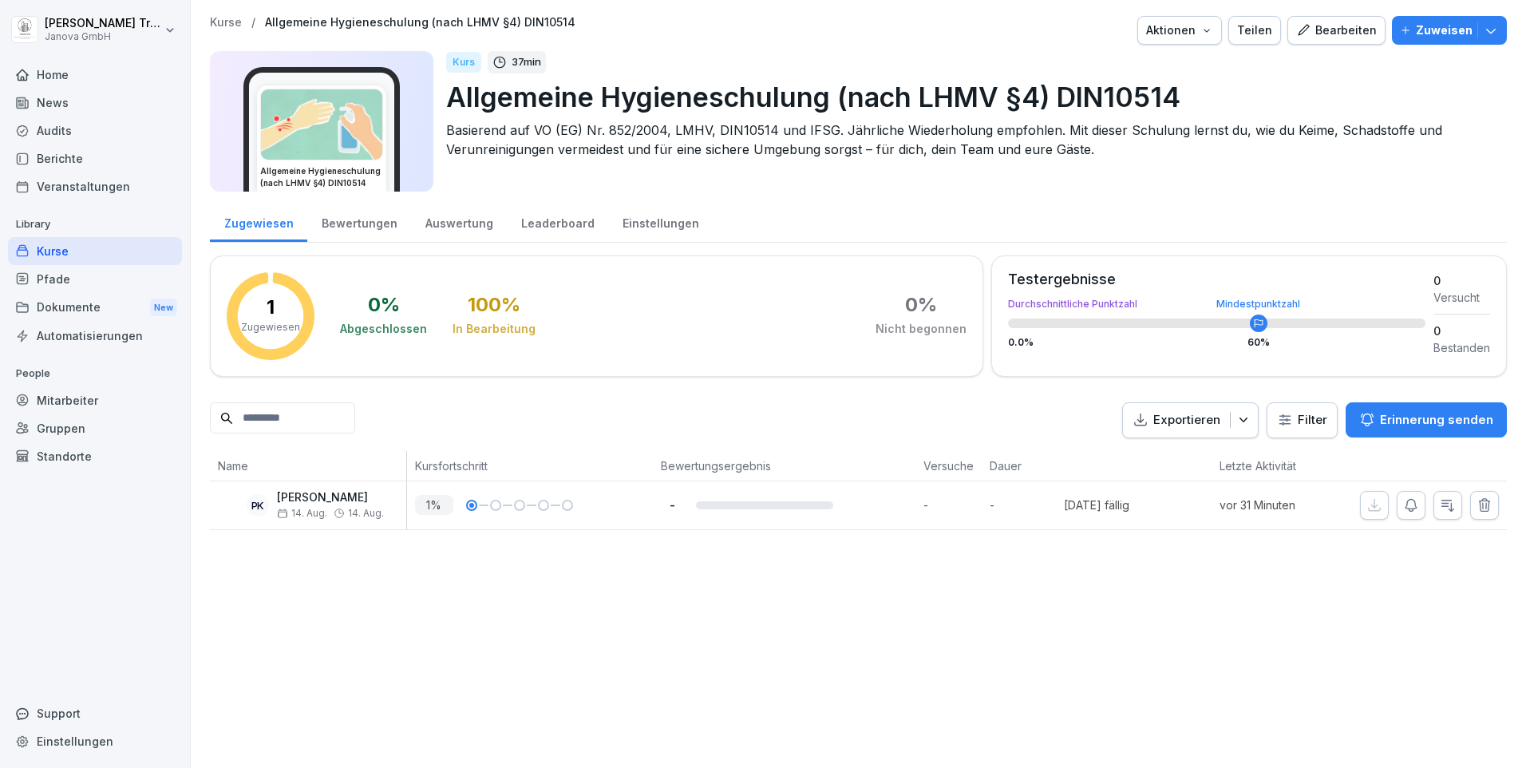
click at [57, 243] on div "Kurse" at bounding box center [95, 251] width 174 height 28
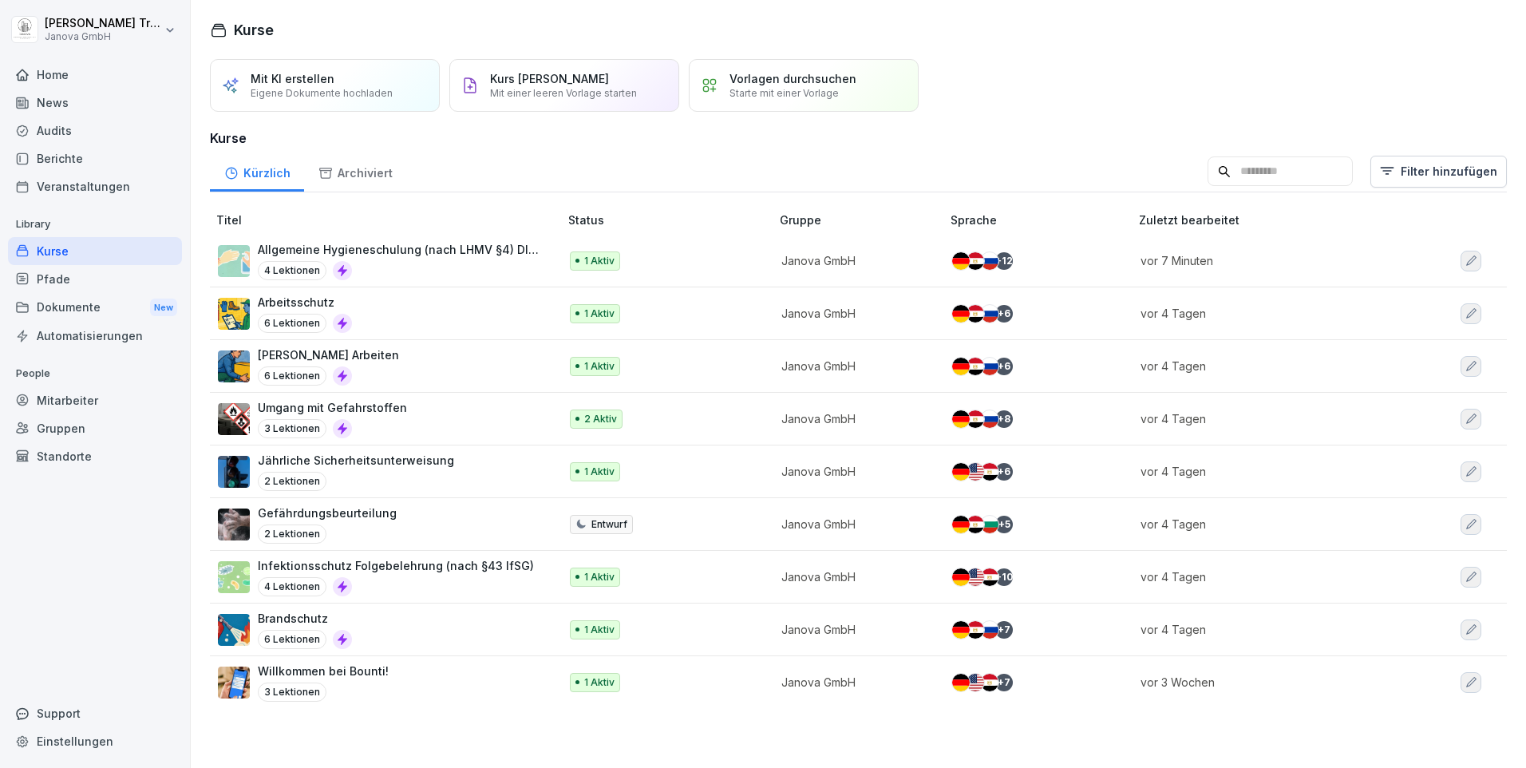
click at [349, 563] on p "Infektionsschutz Folgebelehrung (nach §43 IfSG)" at bounding box center [396, 565] width 276 height 17
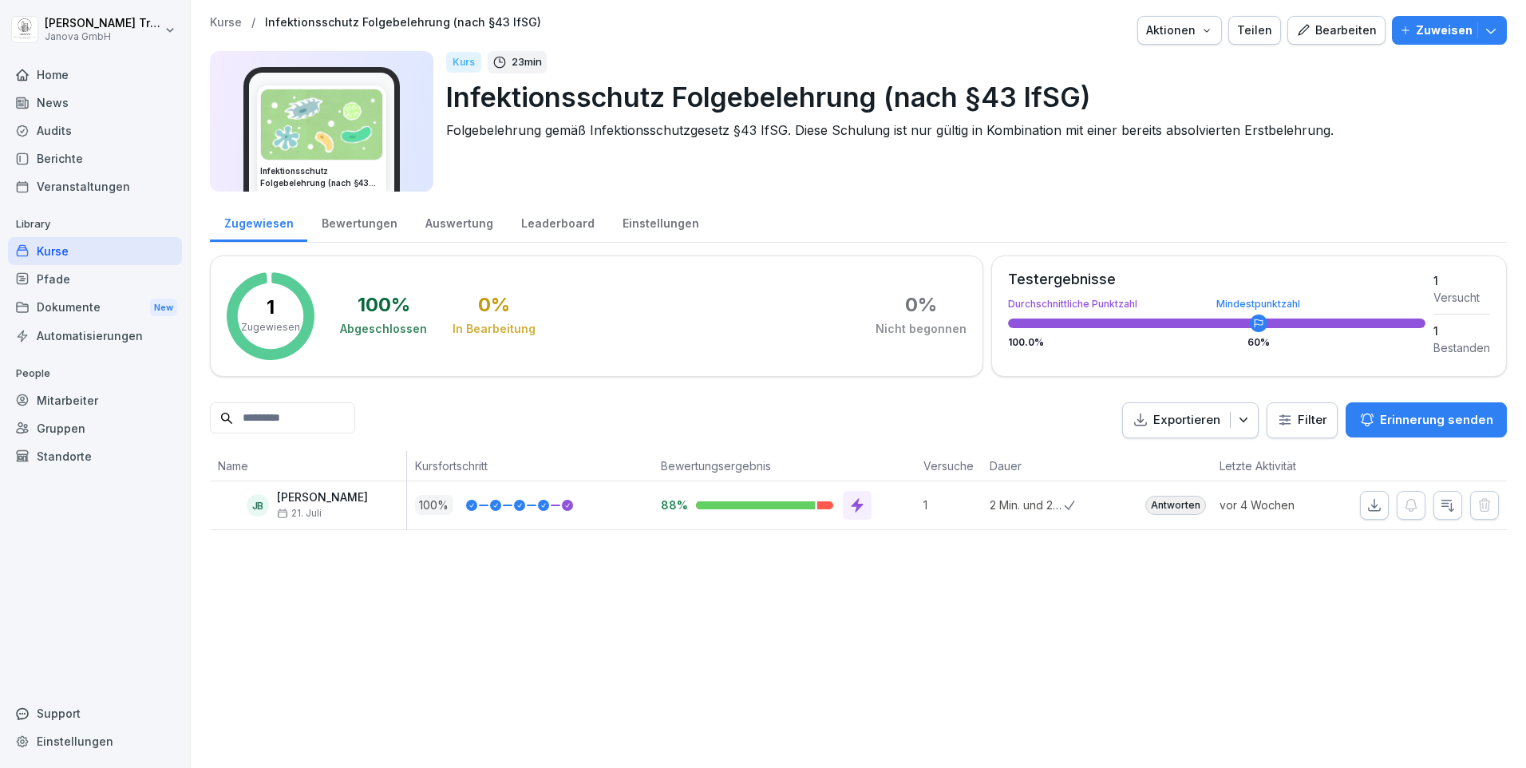
click at [1314, 28] on div "Bearbeiten" at bounding box center [1336, 31] width 81 height 18
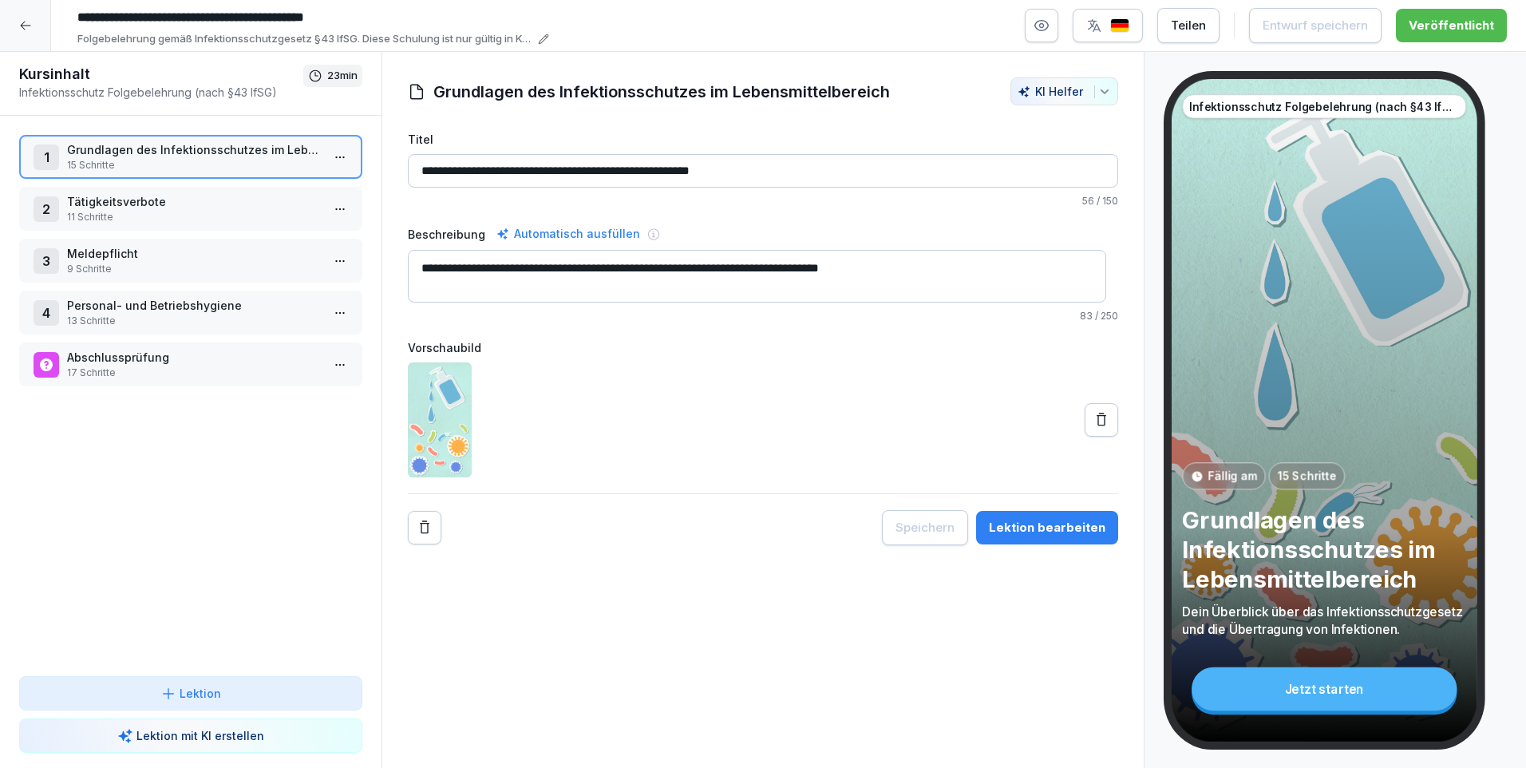
drag, startPoint x: 211, startPoint y: 444, endPoint x: 209, endPoint y: 480, distance: 36.0
click at [209, 480] on div "1 Grundlagen des Infektionsschutzes im Lebensmittelbereich 15 Schritte 2 Tätigk…" at bounding box center [190, 396] width 381 height 560
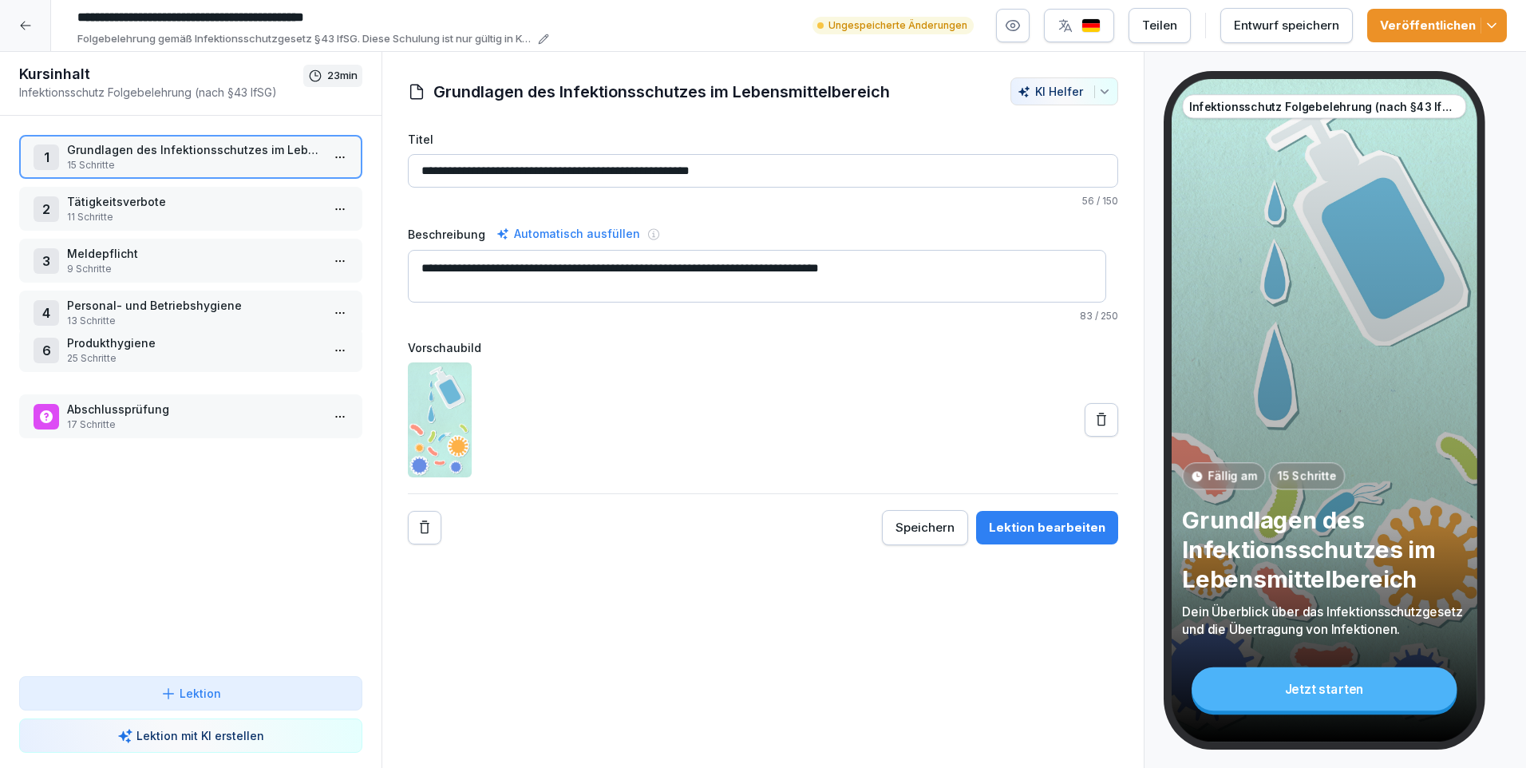
drag, startPoint x: 116, startPoint y: 413, endPoint x: 128, endPoint y: 347, distance: 67.2
click at [128, 347] on p "Produkthygiene" at bounding box center [194, 342] width 254 height 17
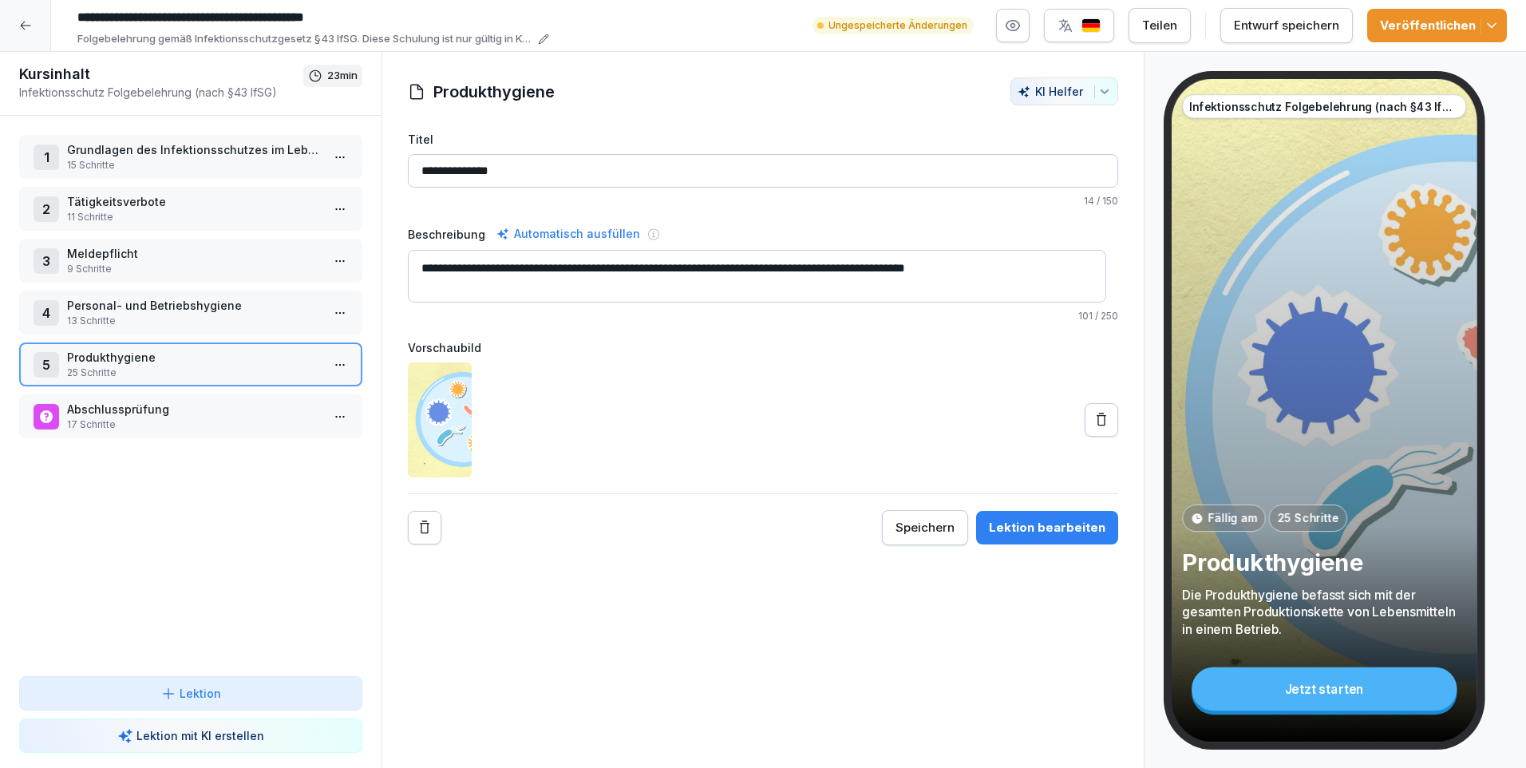
click at [128, 349] on p "Produkthygiene" at bounding box center [194, 357] width 254 height 17
click at [124, 357] on p "Produkthygiene" at bounding box center [194, 357] width 254 height 17
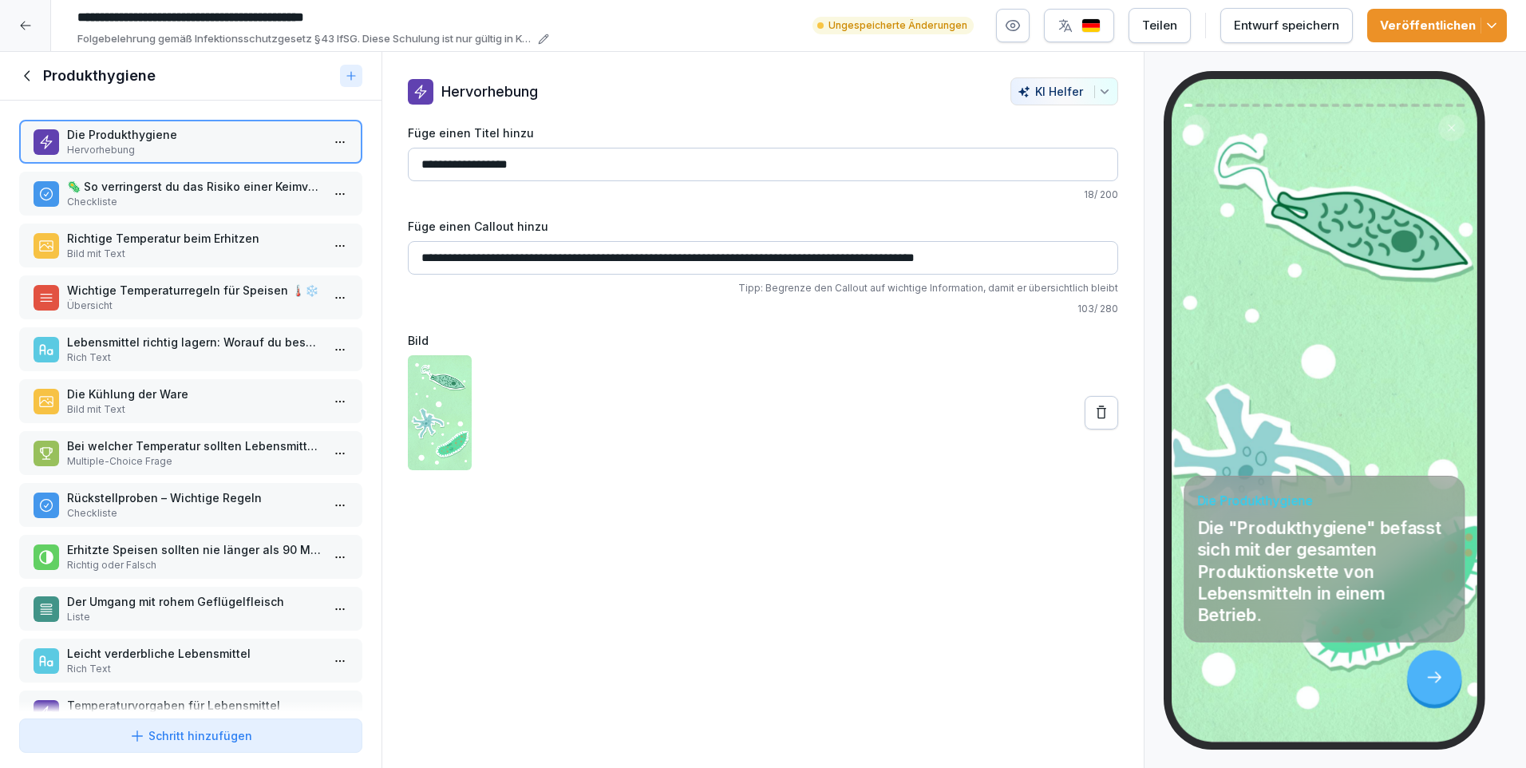
click at [18, 22] on div at bounding box center [25, 25] width 51 height 51
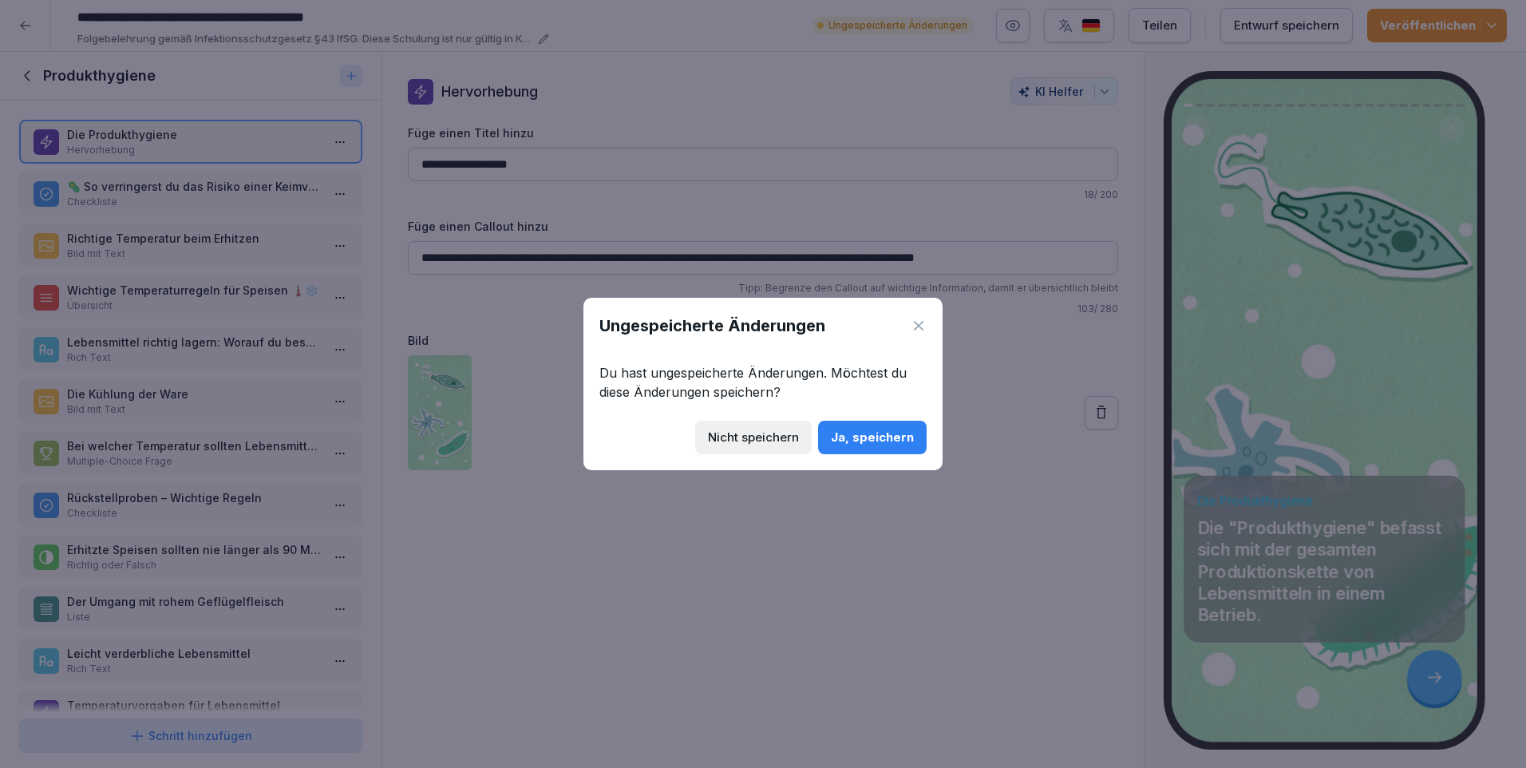
click at [879, 436] on div "Ja, speichern" at bounding box center [872, 437] width 83 height 18
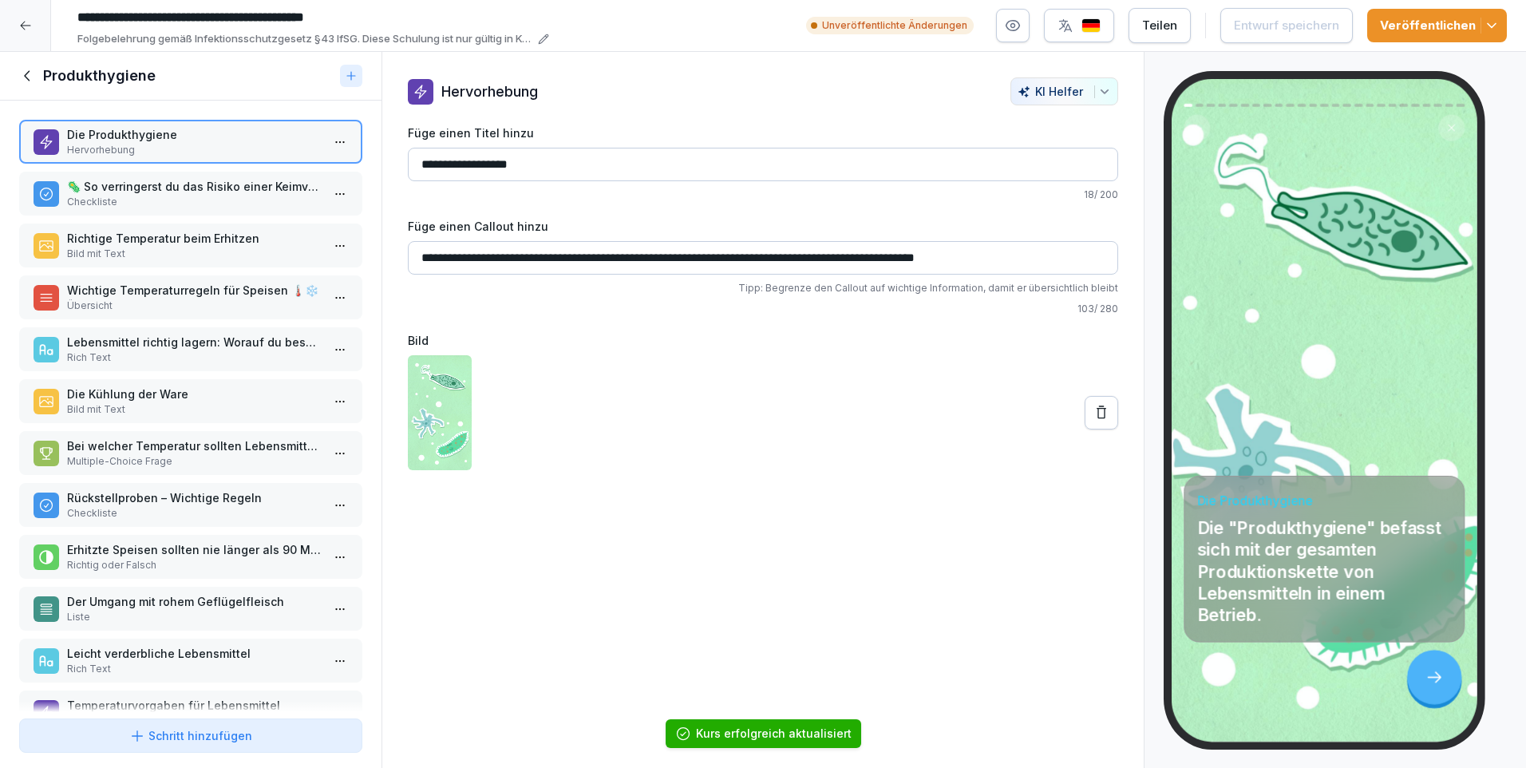
click at [1500, 23] on button "Veröffentlichen" at bounding box center [1437, 26] width 140 height 34
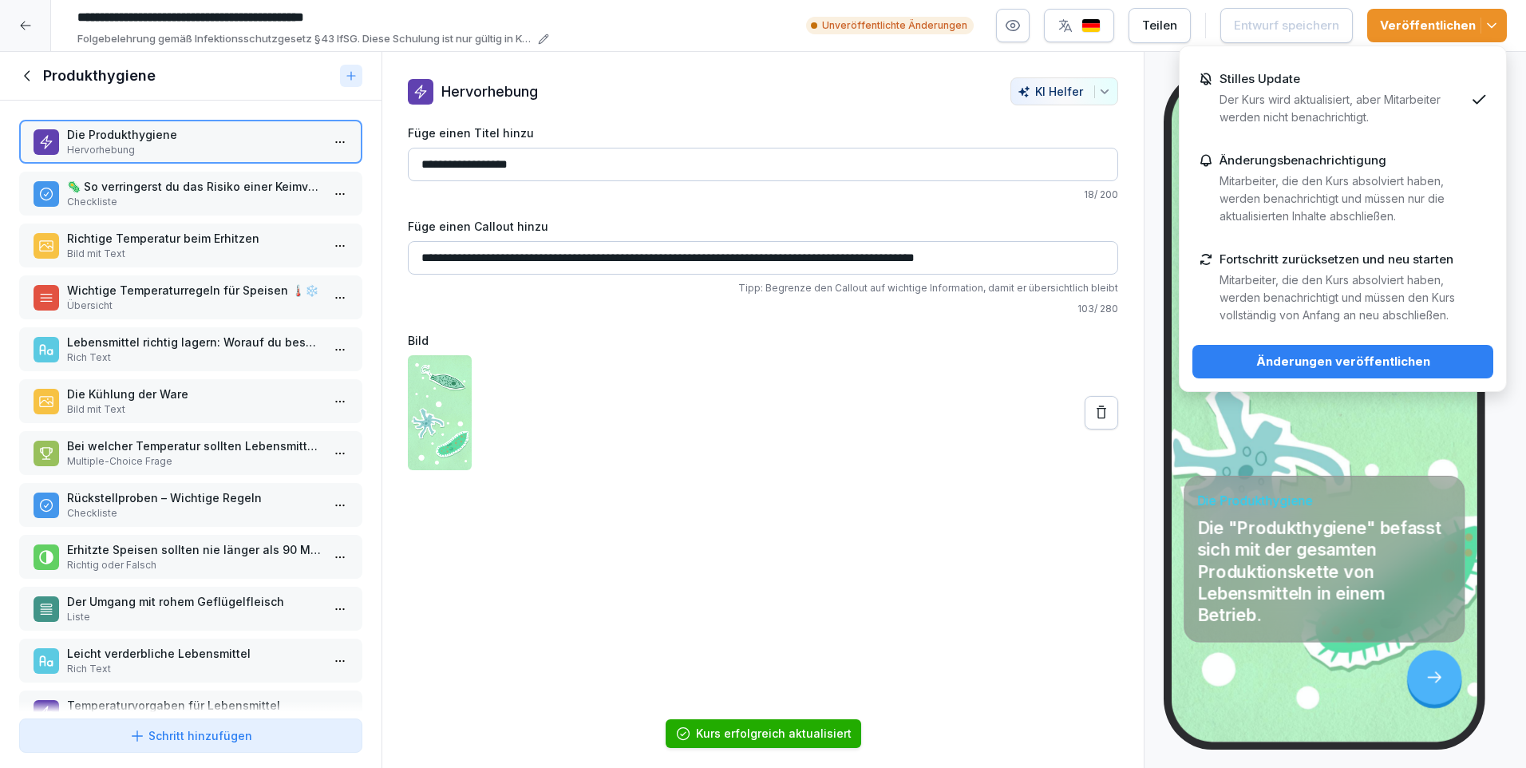
click at [1349, 81] on div "Stilles Update Der Kurs wird aktualisiert, aber Mitarbeiter werden nicht benach…" at bounding box center [1341, 99] width 245 height 54
click at [1412, 350] on button "Änderungen veröffentlichen" at bounding box center [1342, 362] width 301 height 34
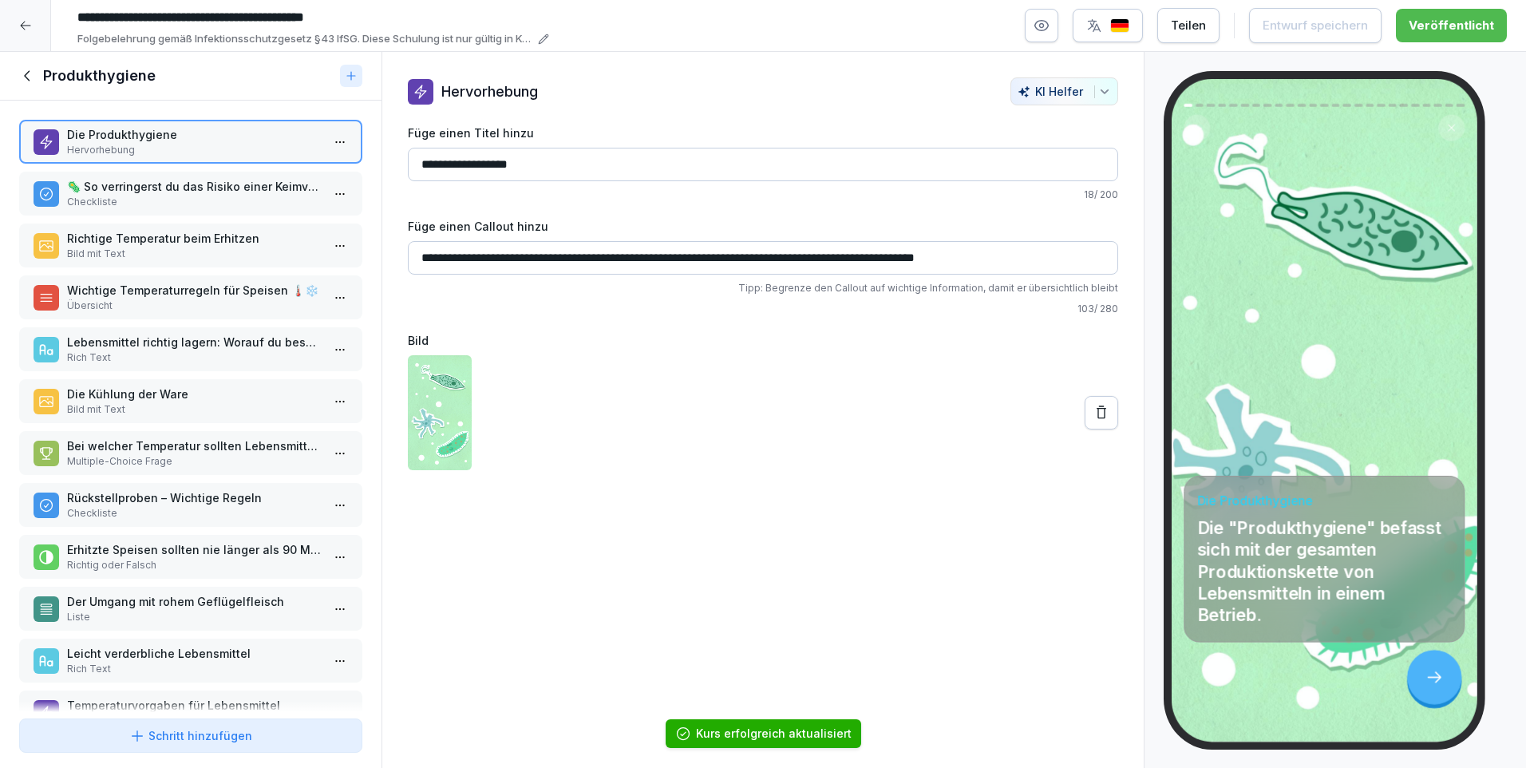
click at [26, 16] on div at bounding box center [25, 25] width 51 height 51
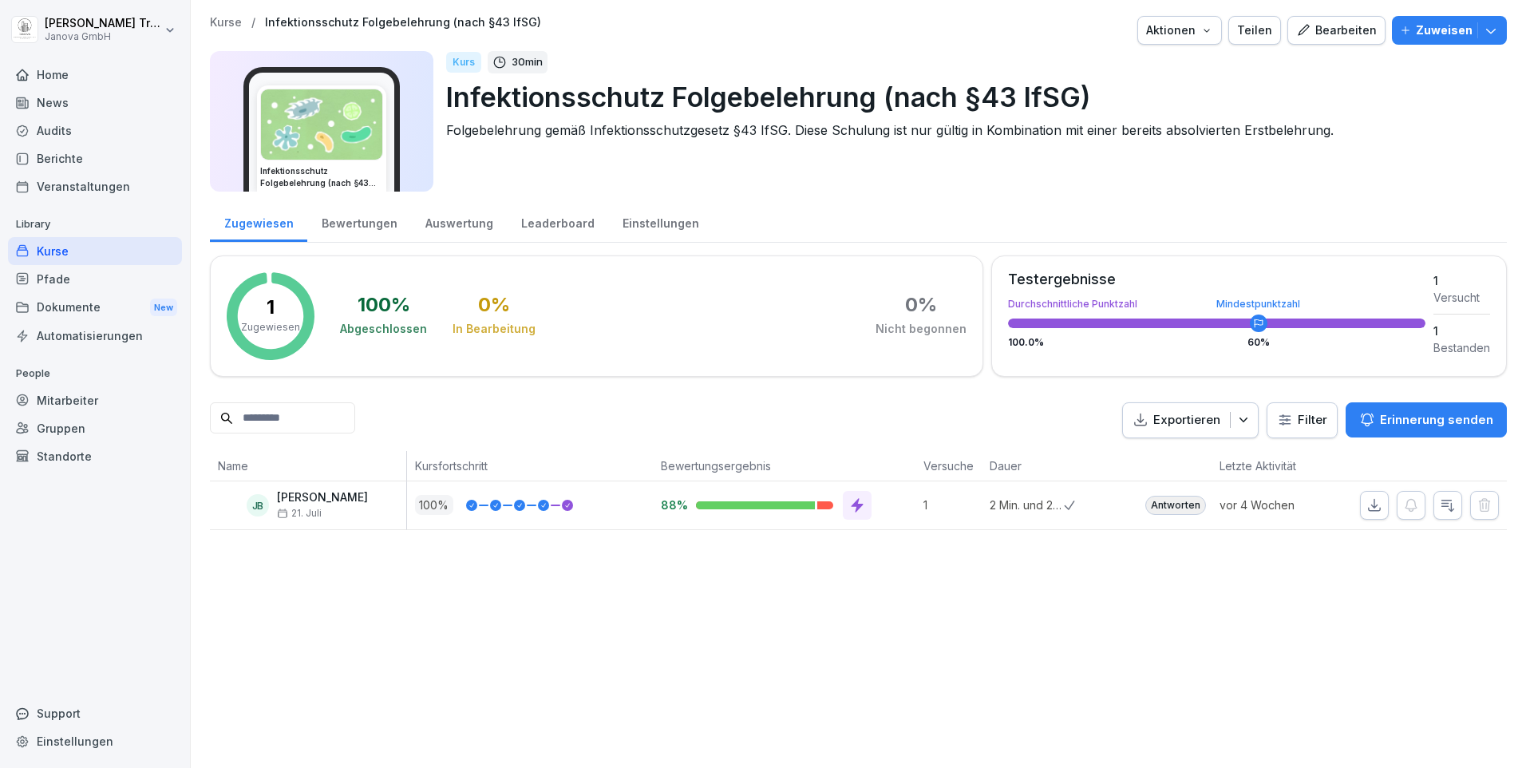
click at [56, 73] on div "Home" at bounding box center [95, 75] width 174 height 28
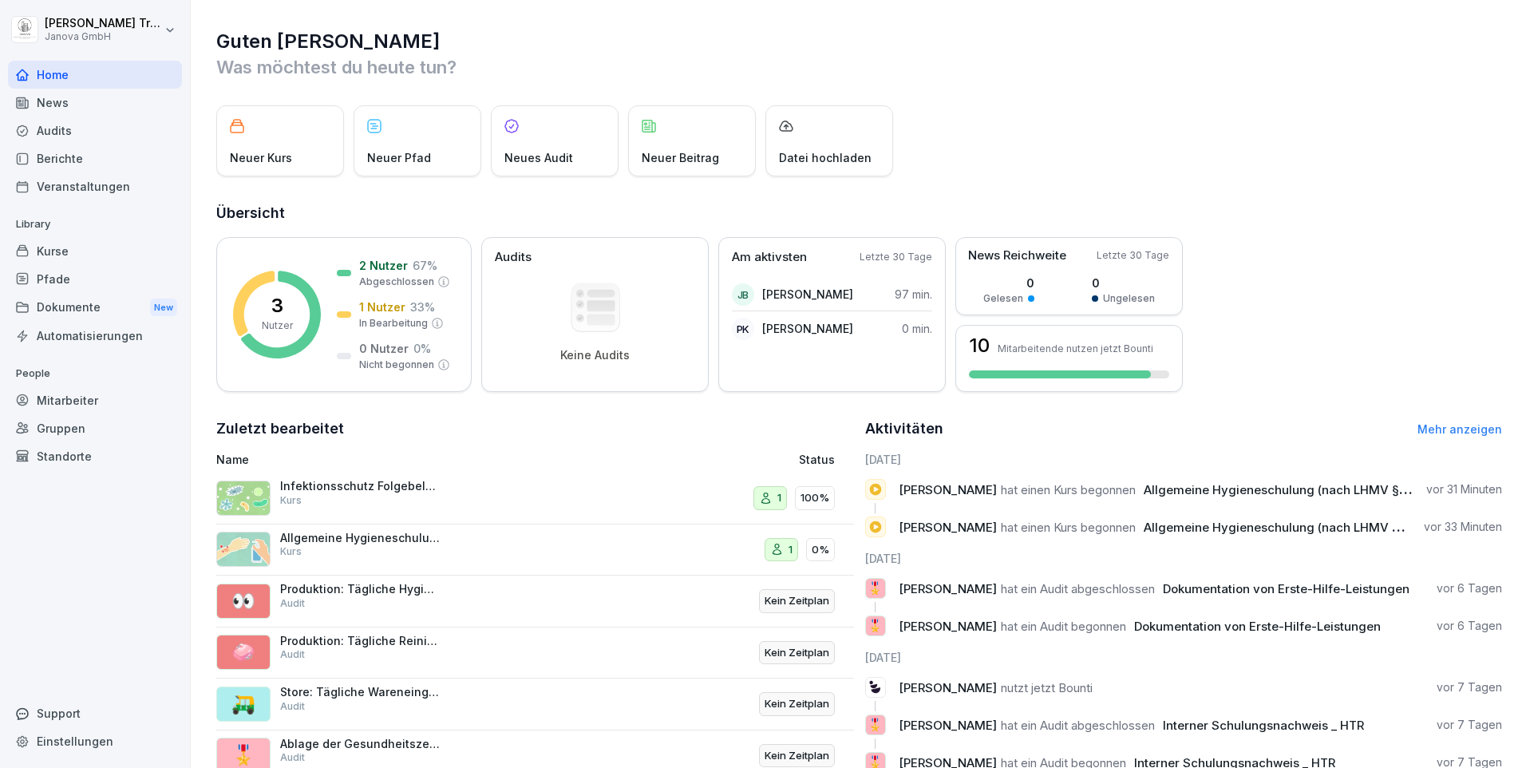
click at [53, 245] on div "Kurse" at bounding box center [95, 251] width 174 height 28
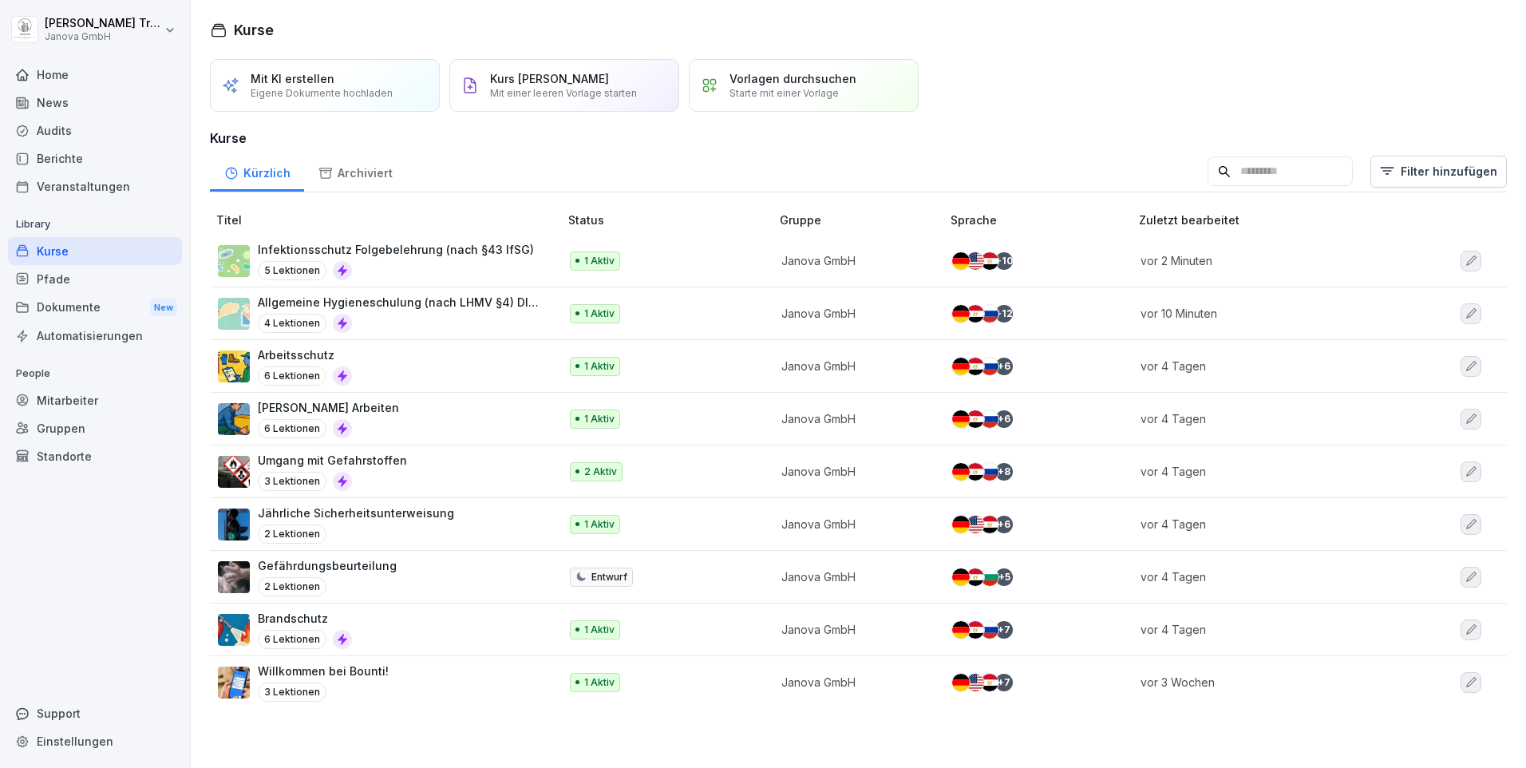
click at [413, 304] on p "Allgemeine Hygieneschulung (nach LHMV §4) DIN10514" at bounding box center [400, 302] width 285 height 17
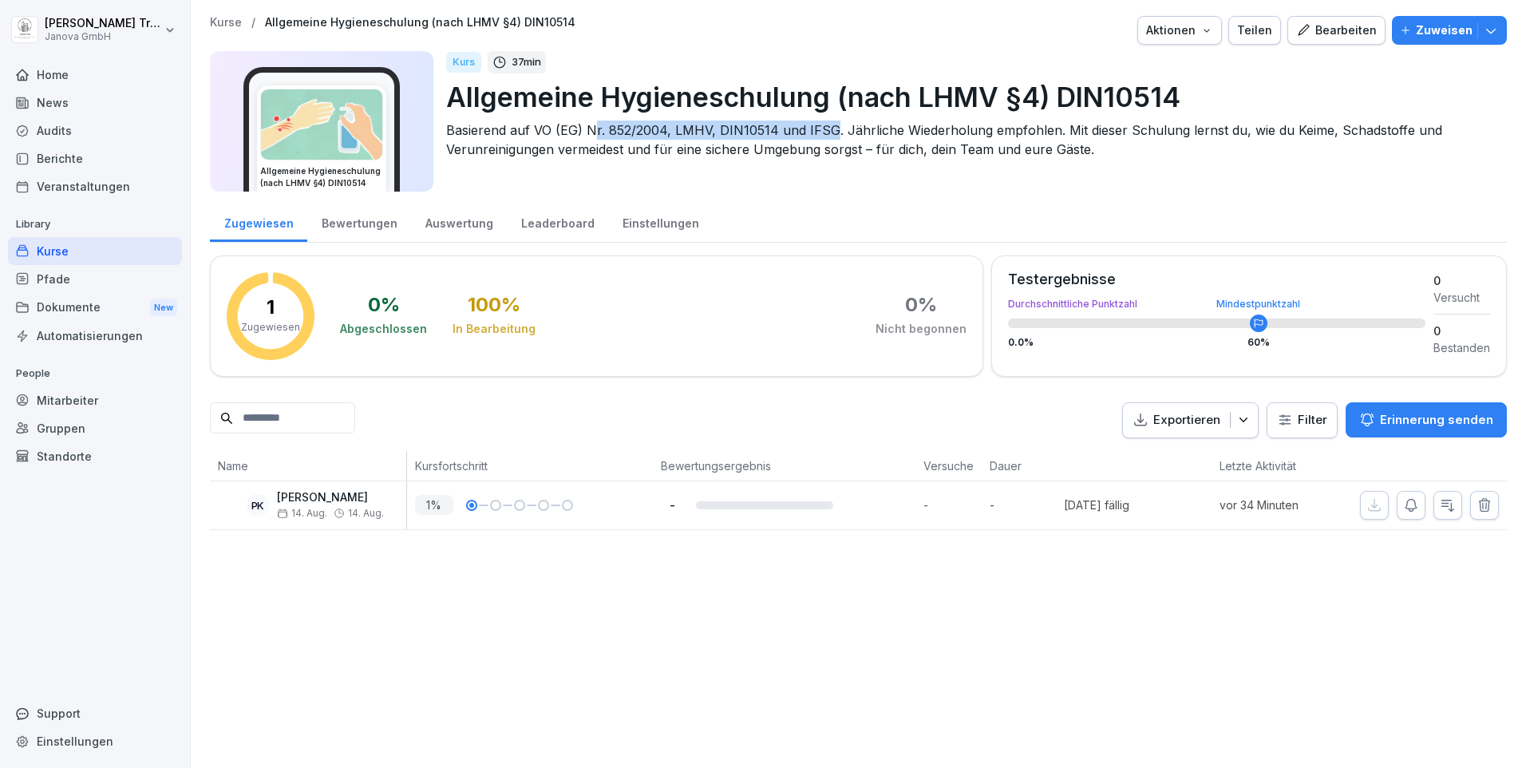
drag, startPoint x: 590, startPoint y: 128, endPoint x: 824, endPoint y: 124, distance: 234.6
click at [824, 124] on p "Basierend auf VO (EG) Nr. 852/2004, LMHV, DIN10514 und IFSG. Jährliche Wiederho…" at bounding box center [970, 139] width 1048 height 38
drag, startPoint x: 534, startPoint y: 127, endPoint x: 828, endPoint y: 131, distance: 294.5
click at [828, 131] on p "Basierend auf VO (EG) Nr. 852/2004, LMHV, DIN10514 und IFSG. Jährliche Wiederho…" at bounding box center [970, 139] width 1048 height 38
copy p "VO (EG) Nr. 852/2004, LMHV, DIN10514 und IFSG"
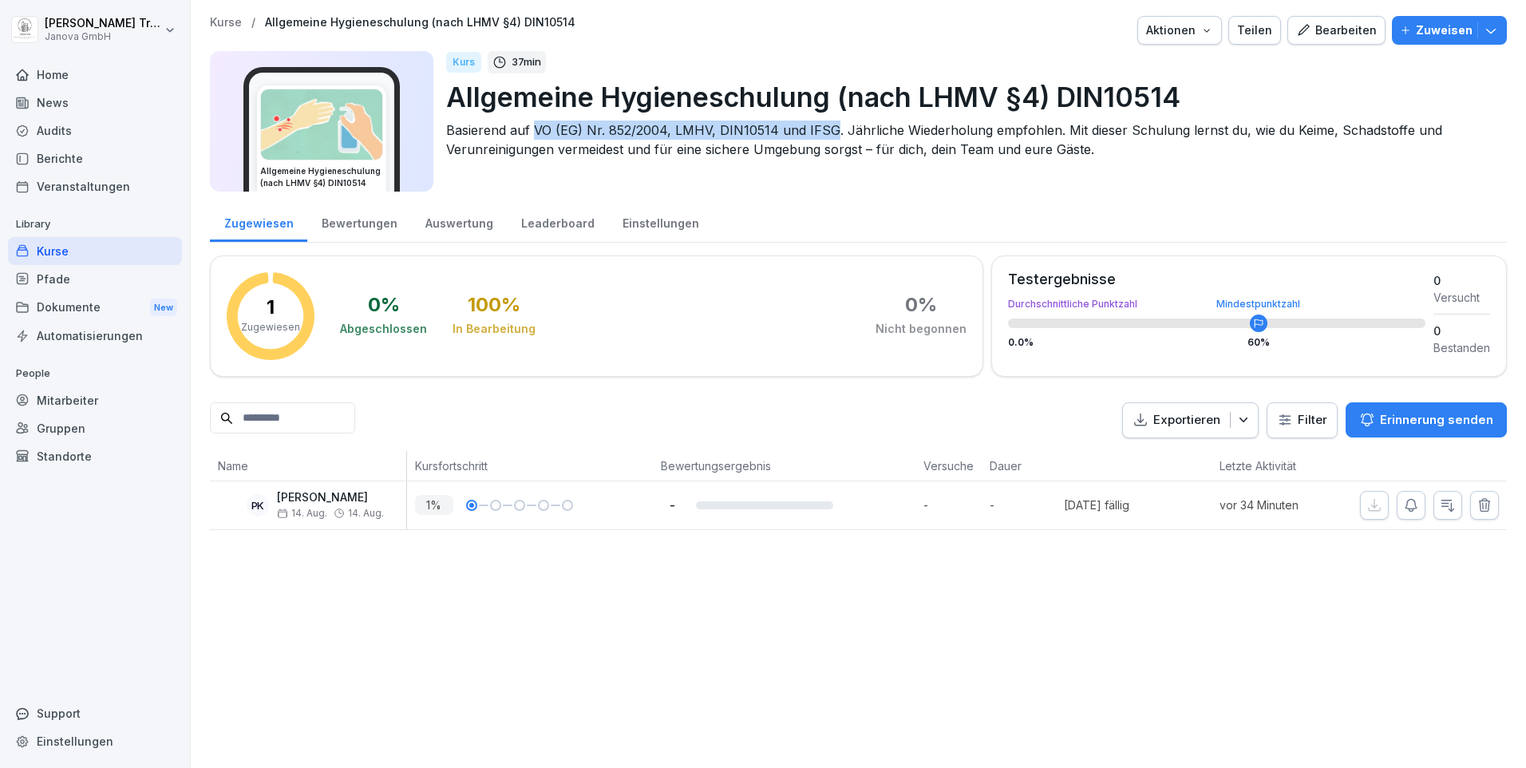
click at [51, 76] on div "Home" at bounding box center [95, 75] width 174 height 28
